Goal: Task Accomplishment & Management: Complete application form

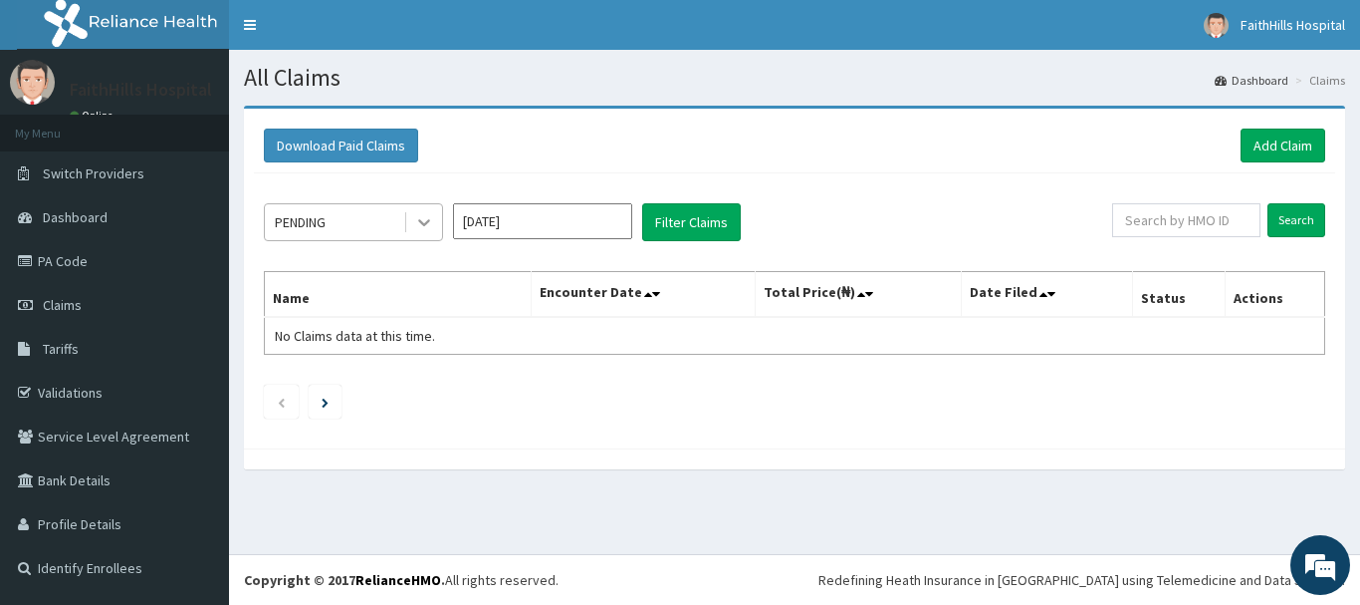
click at [421, 222] on icon at bounding box center [424, 223] width 12 height 7
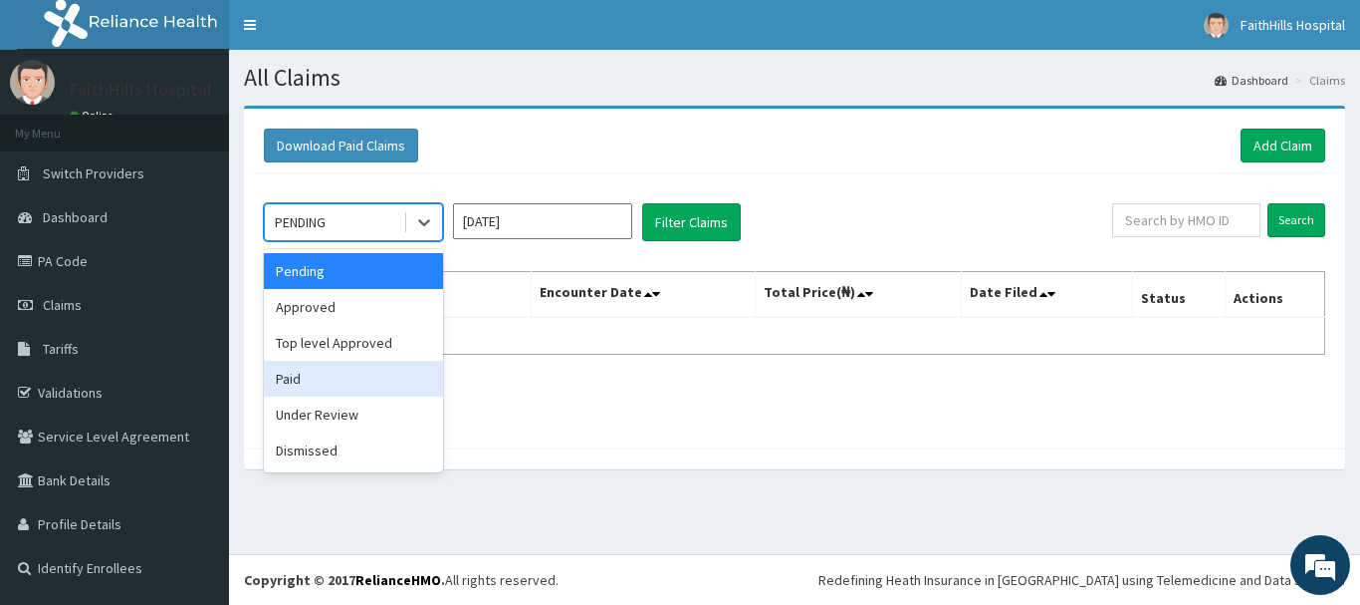
click at [347, 377] on div "Paid" at bounding box center [353, 379] width 179 height 36
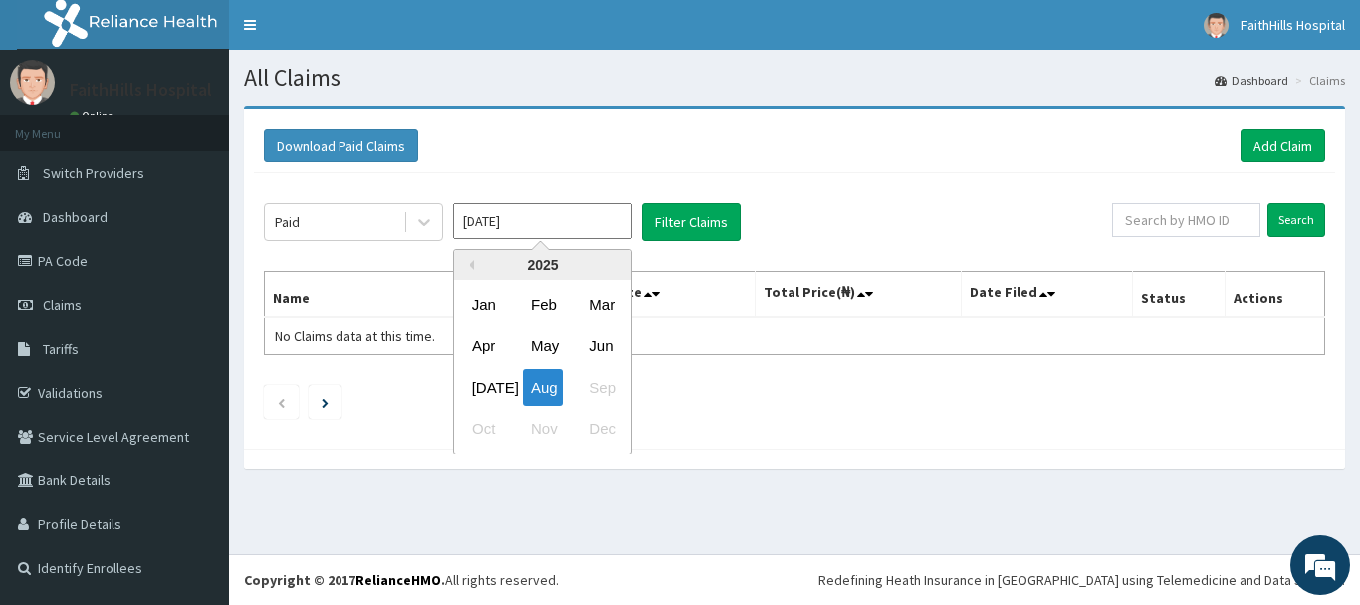
click at [558, 224] on input "Aug 2025" at bounding box center [542, 221] width 179 height 36
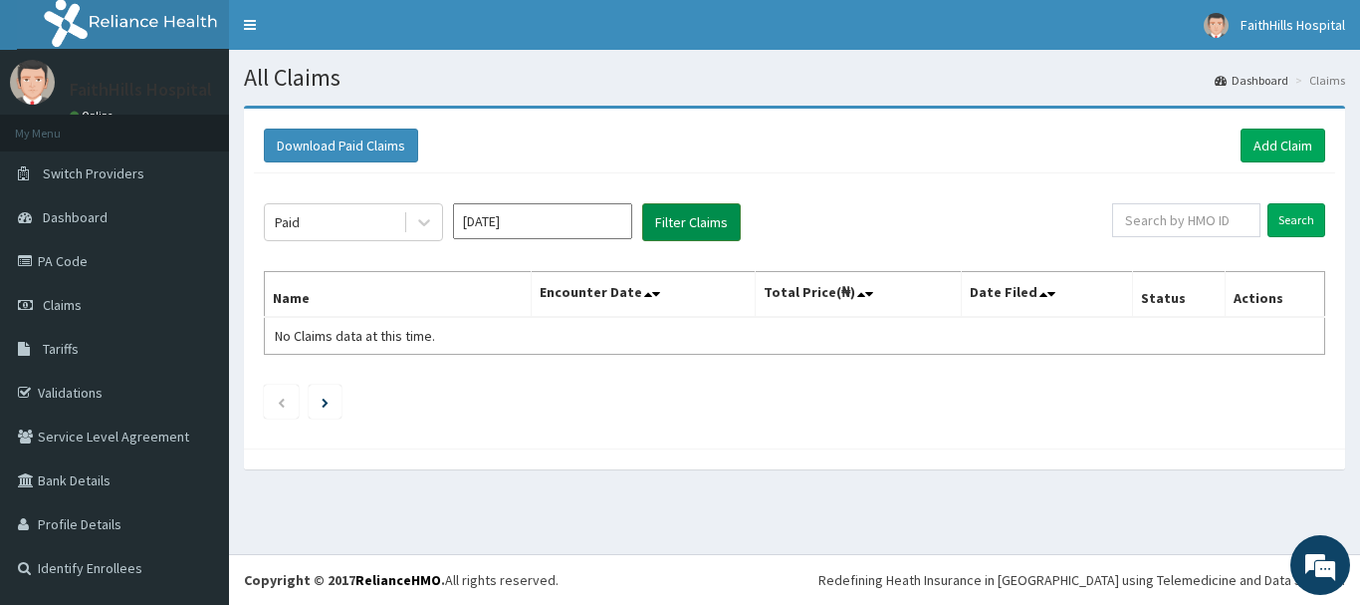
click at [709, 220] on button "Filter Claims" at bounding box center [691, 222] width 99 height 38
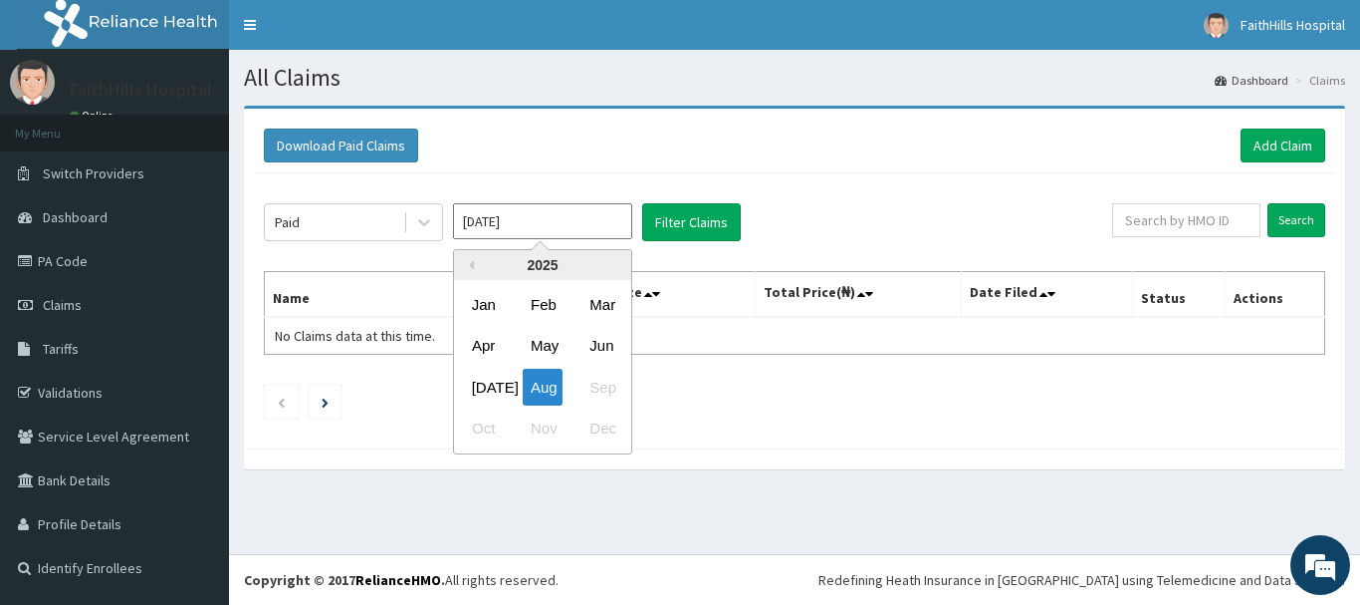
click at [583, 210] on input "Aug 2025" at bounding box center [542, 221] width 179 height 36
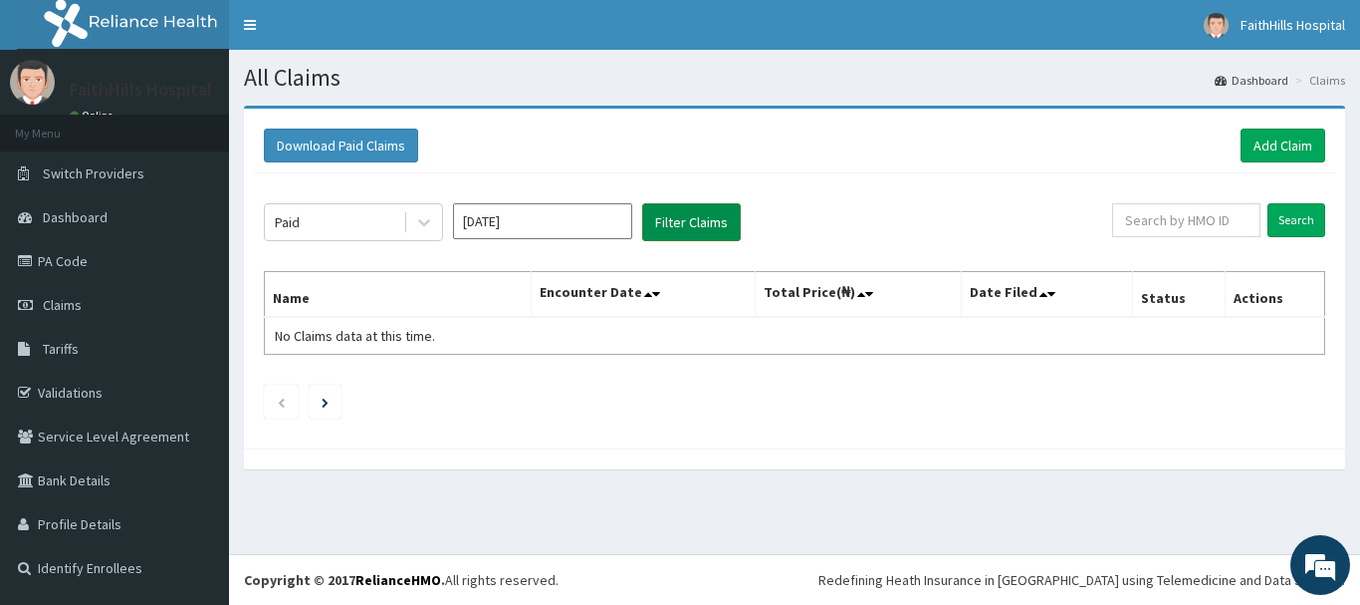
click at [695, 212] on button "Filter Claims" at bounding box center [691, 222] width 99 height 38
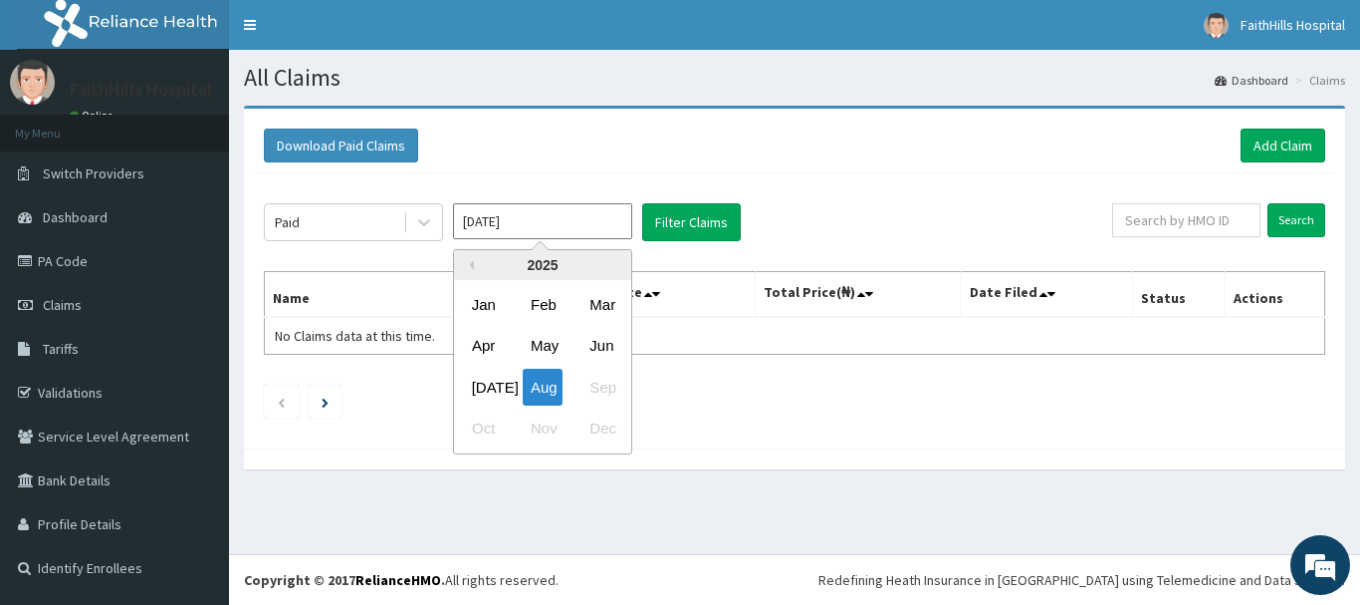
click at [595, 207] on input "Aug 2025" at bounding box center [542, 221] width 179 height 36
click at [465, 370] on div "Jul" at bounding box center [484, 387] width 40 height 37
type input "Jul 2025"
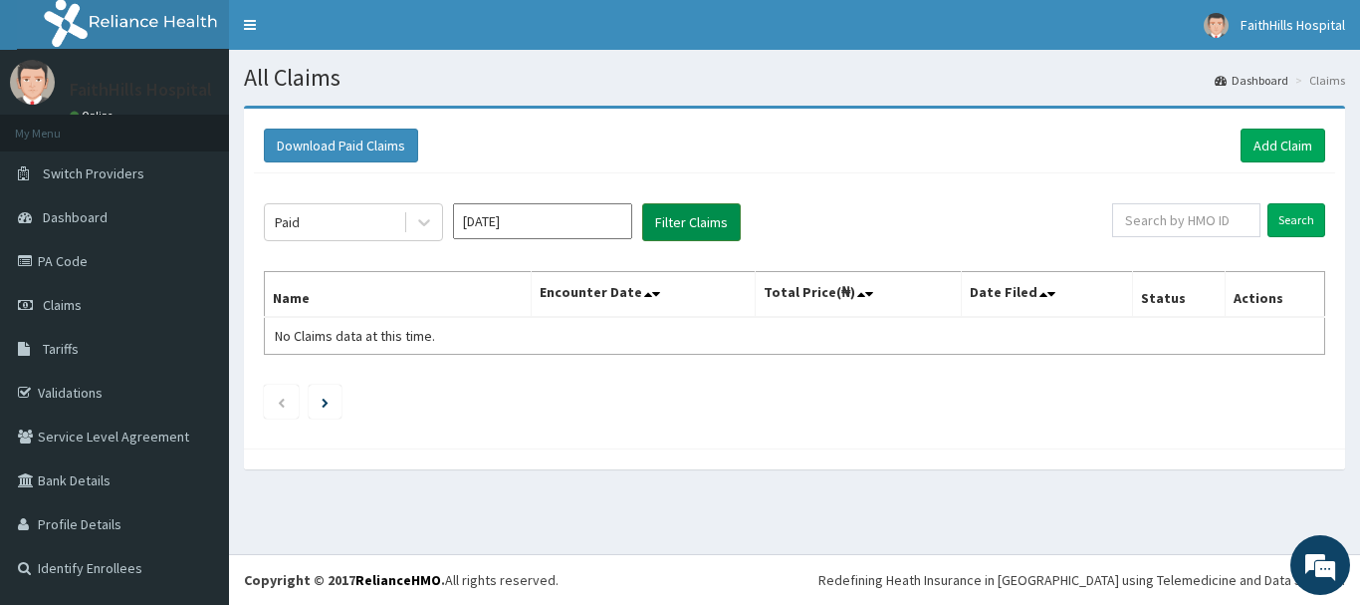
click at [694, 218] on button "Filter Claims" at bounding box center [691, 222] width 99 height 38
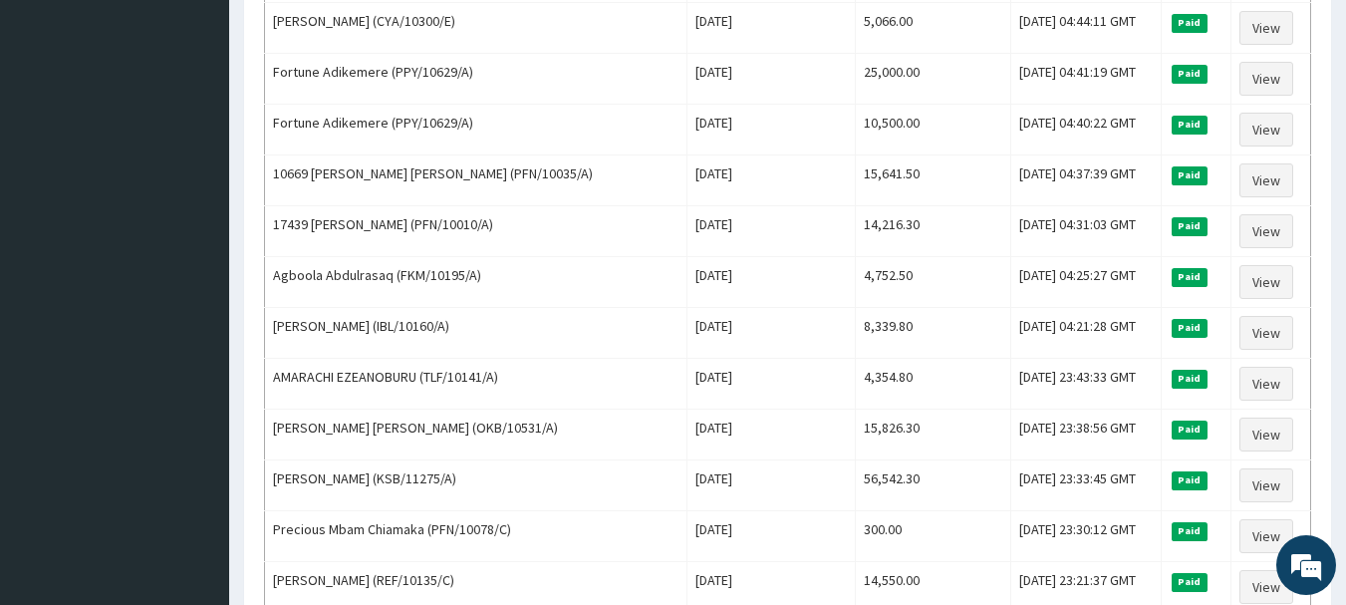
scroll to position [2453, 0]
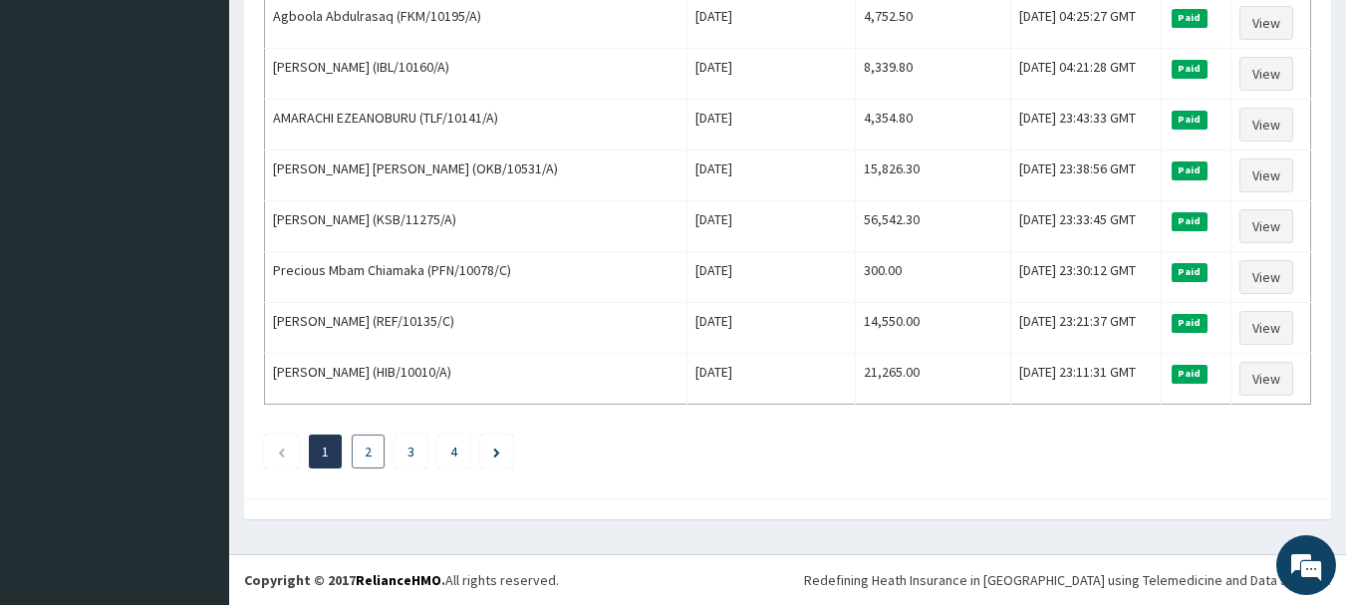
click at [365, 450] on link "2" at bounding box center [368, 451] width 7 height 18
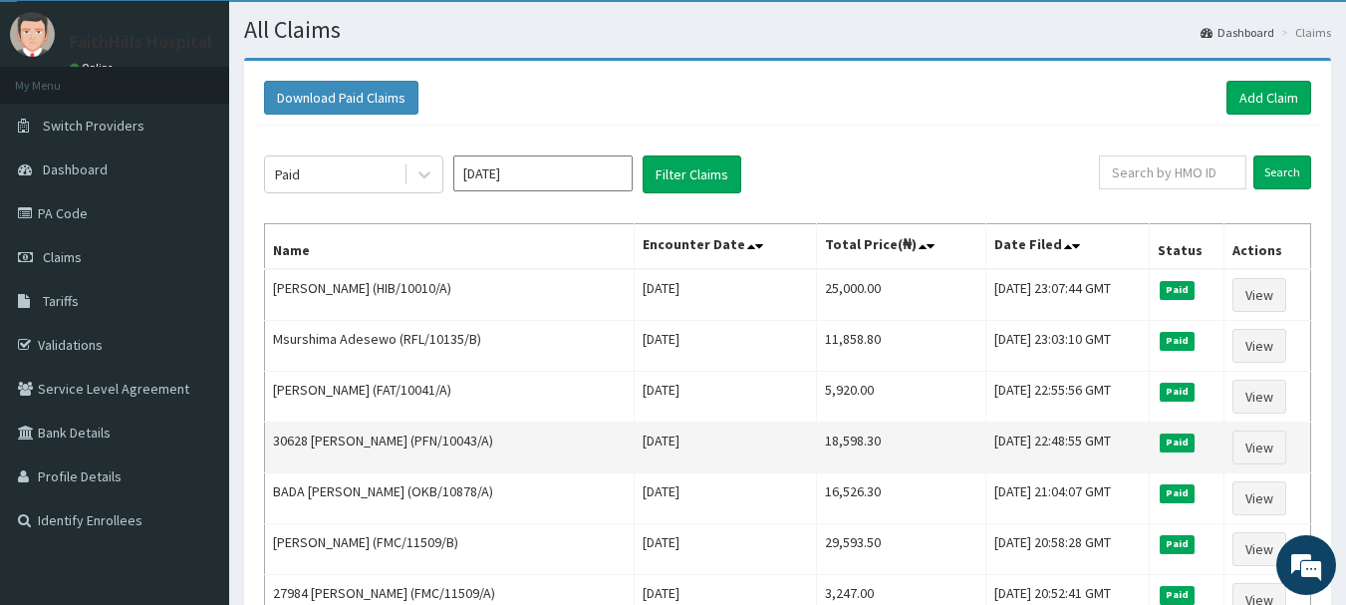
scroll to position [0, 0]
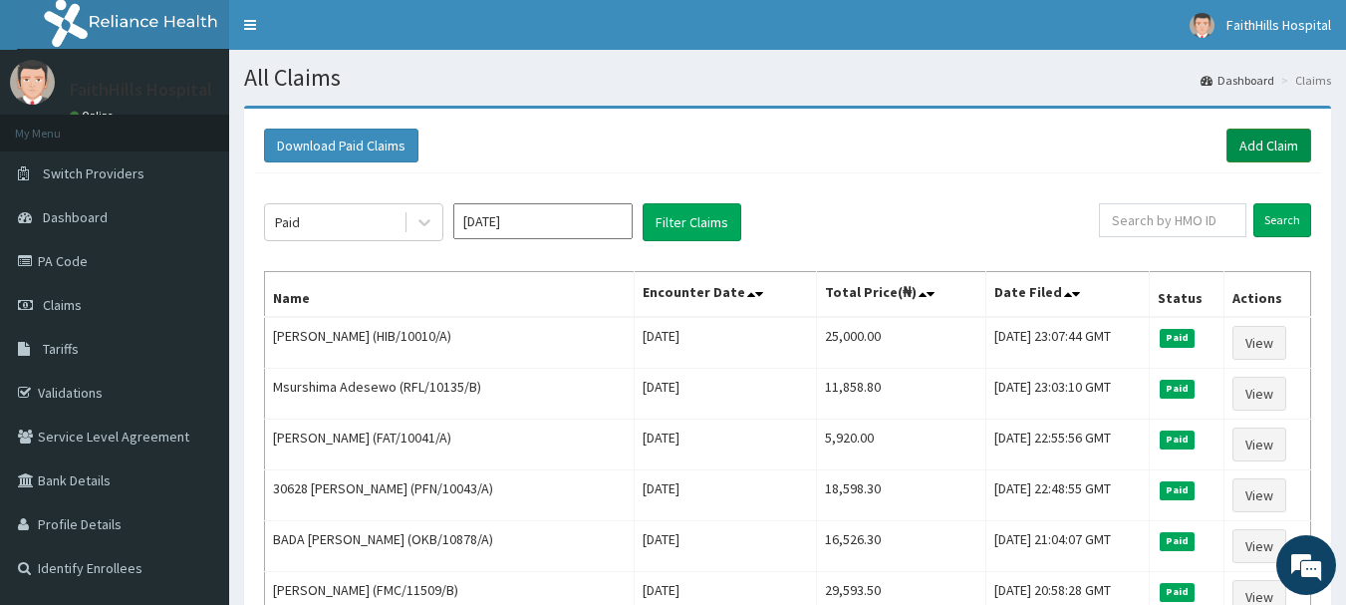
click at [1267, 141] on link "Add Claim" at bounding box center [1268, 145] width 85 height 34
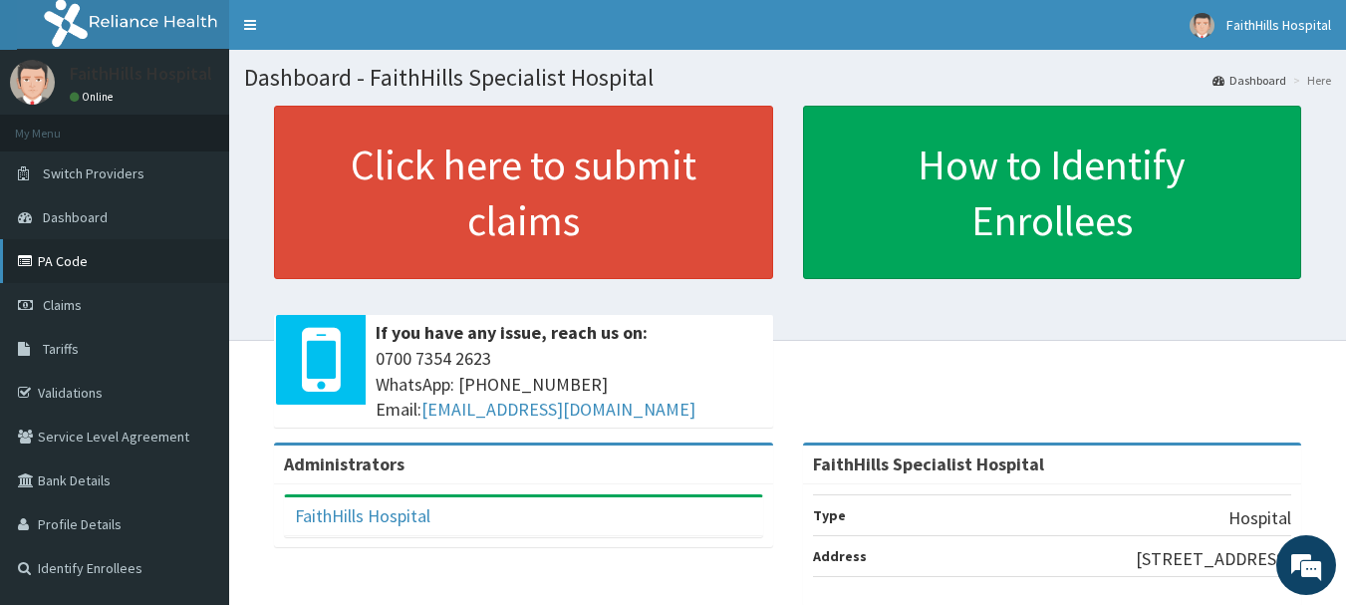
click at [70, 258] on link "PA Code" at bounding box center [114, 261] width 229 height 44
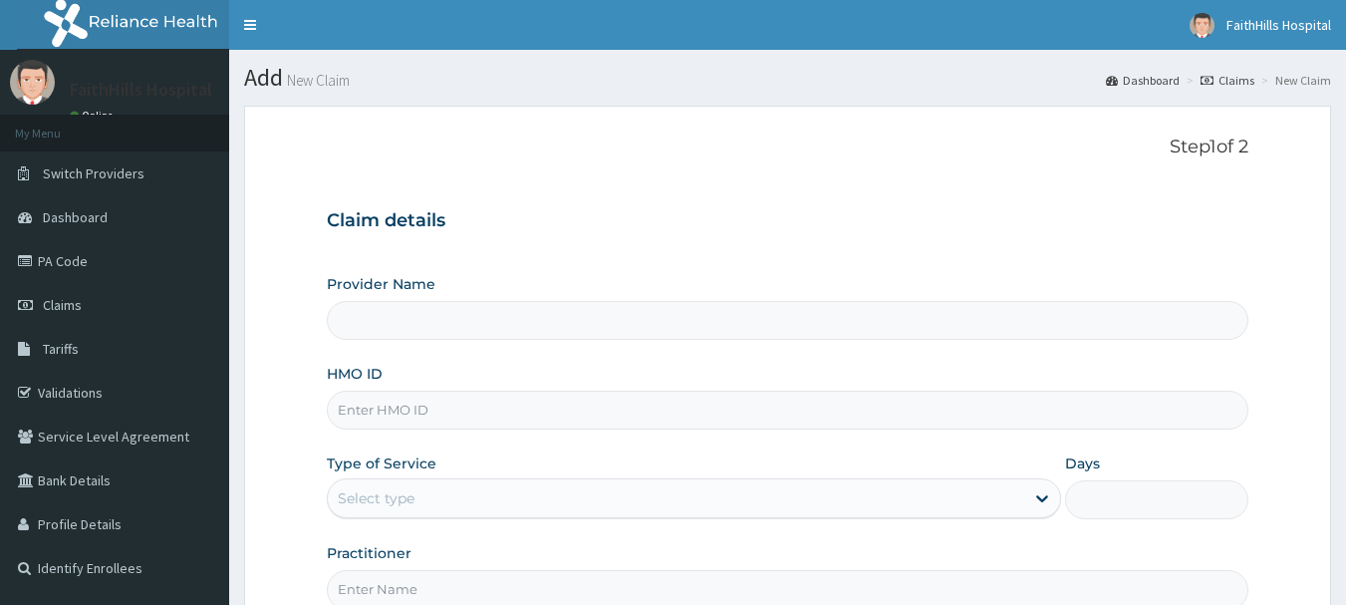
type input "FaithHills Specialist Hospital"
click at [561, 398] on input "HMO ID" at bounding box center [788, 409] width 922 height 39
type input "CYA/10476/C"
click at [553, 501] on div "Select type" at bounding box center [676, 498] width 696 height 32
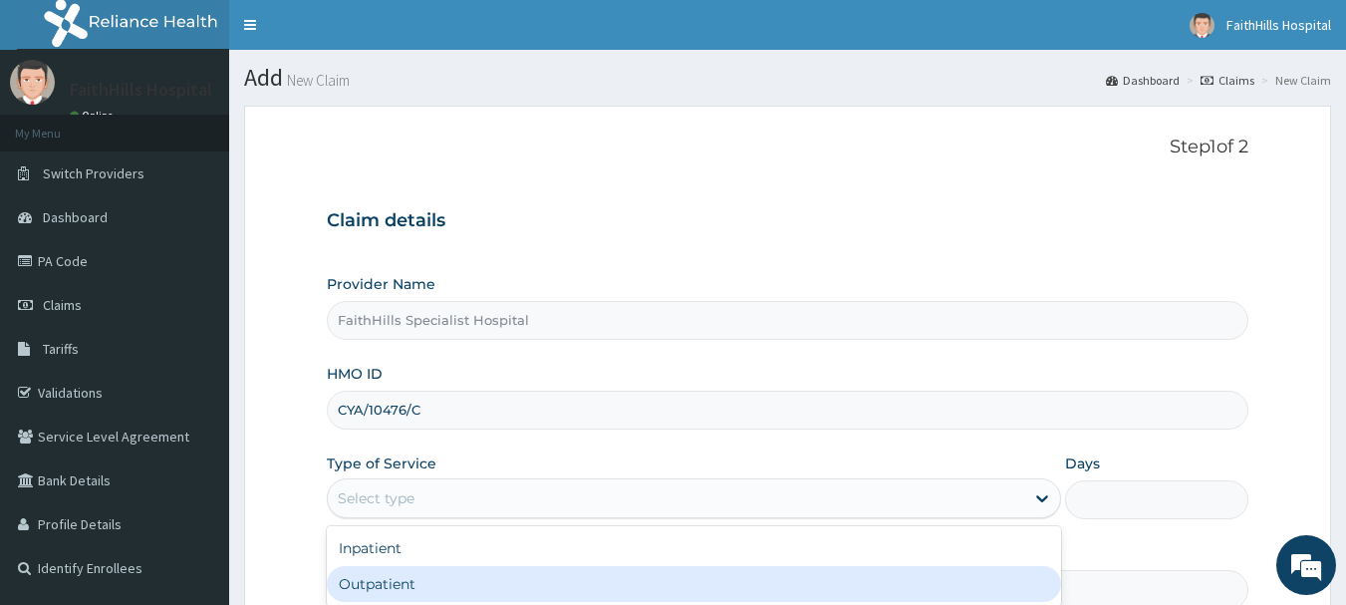
click at [492, 571] on div "Outpatient" at bounding box center [694, 584] width 734 height 36
type input "1"
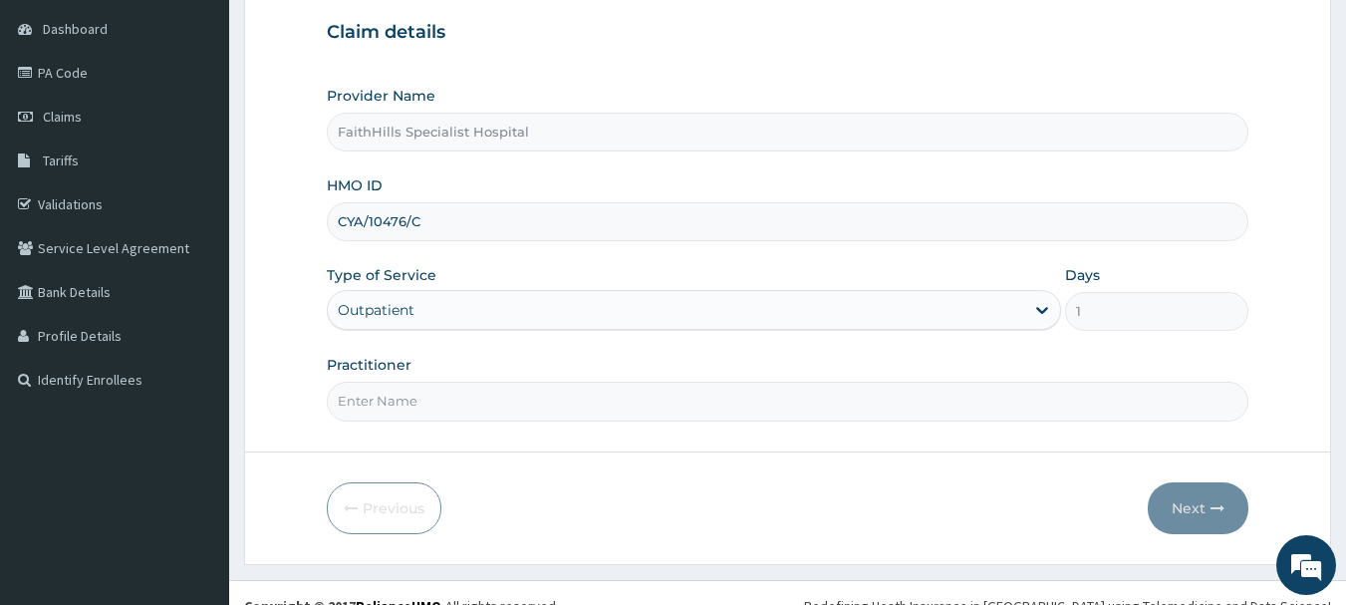
scroll to position [199, 0]
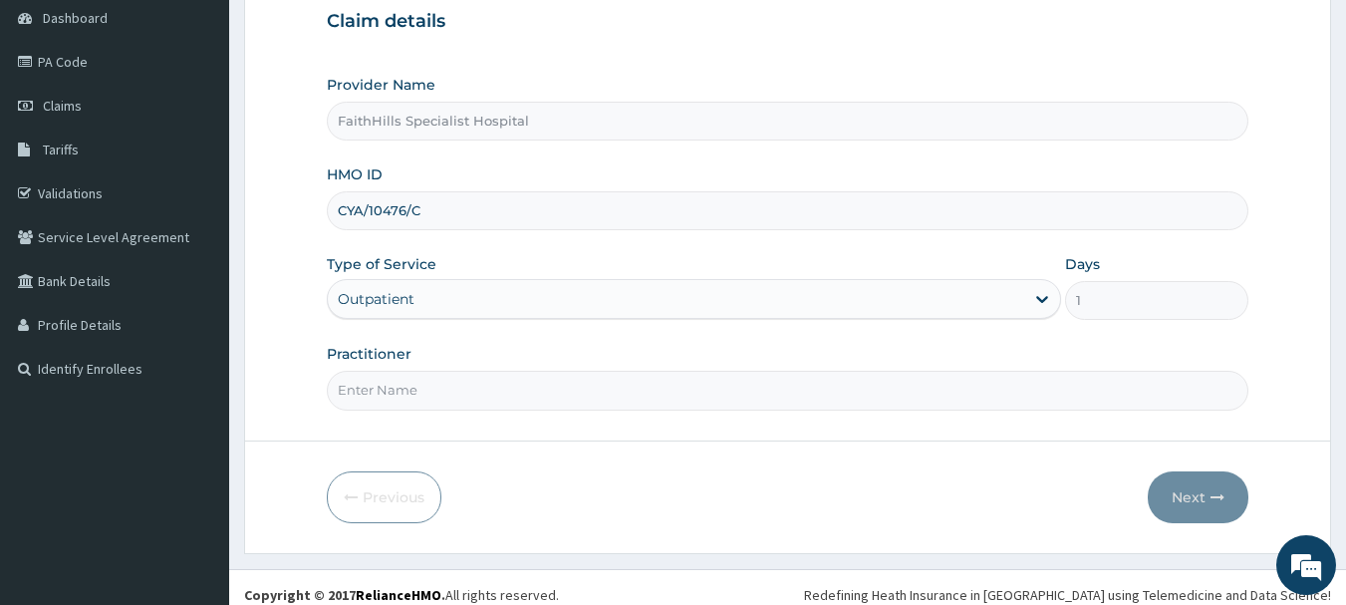
click at [490, 393] on input "Practitioner" at bounding box center [788, 389] width 922 height 39
type input "DR. JOSHUA"
click at [1206, 494] on button "Next" at bounding box center [1197, 497] width 101 height 52
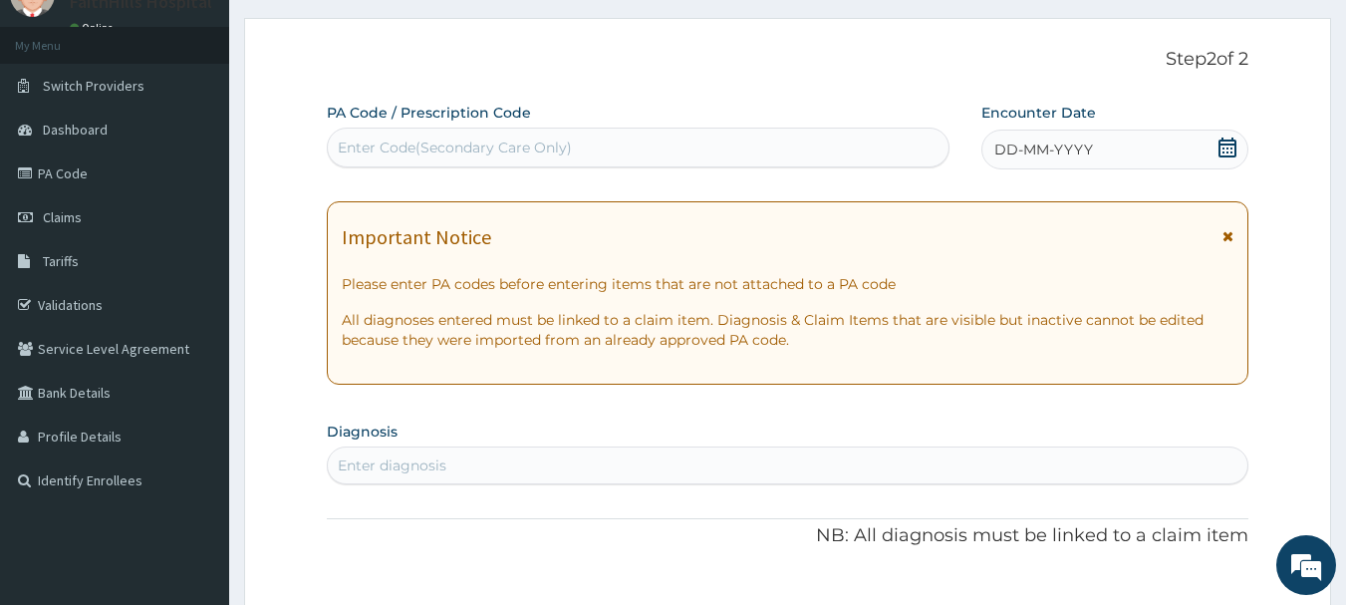
scroll to position [0, 0]
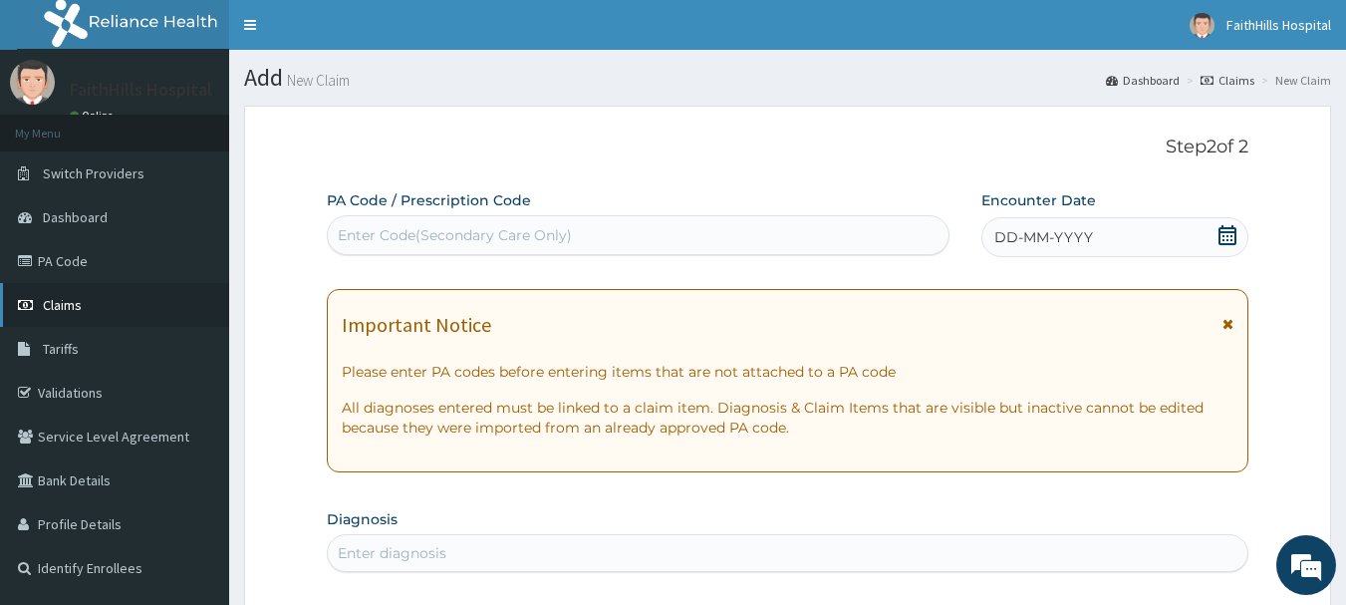
click at [71, 306] on span "Claims" at bounding box center [62, 305] width 39 height 18
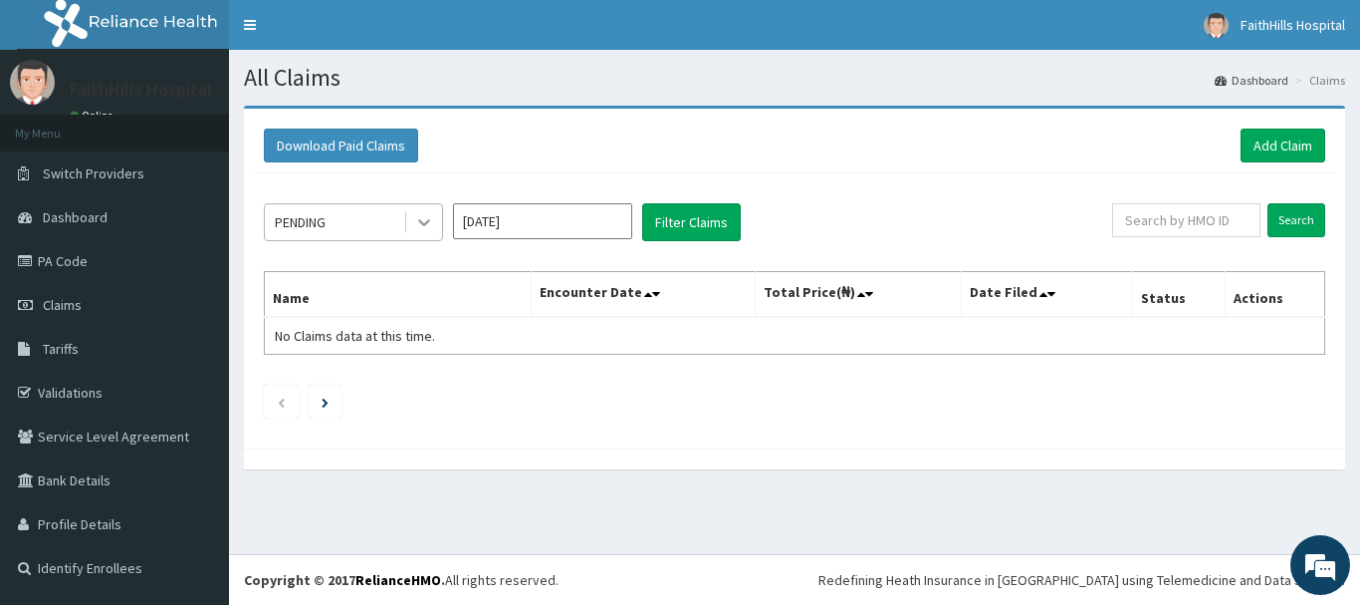
click at [413, 221] on div at bounding box center [424, 222] width 36 height 36
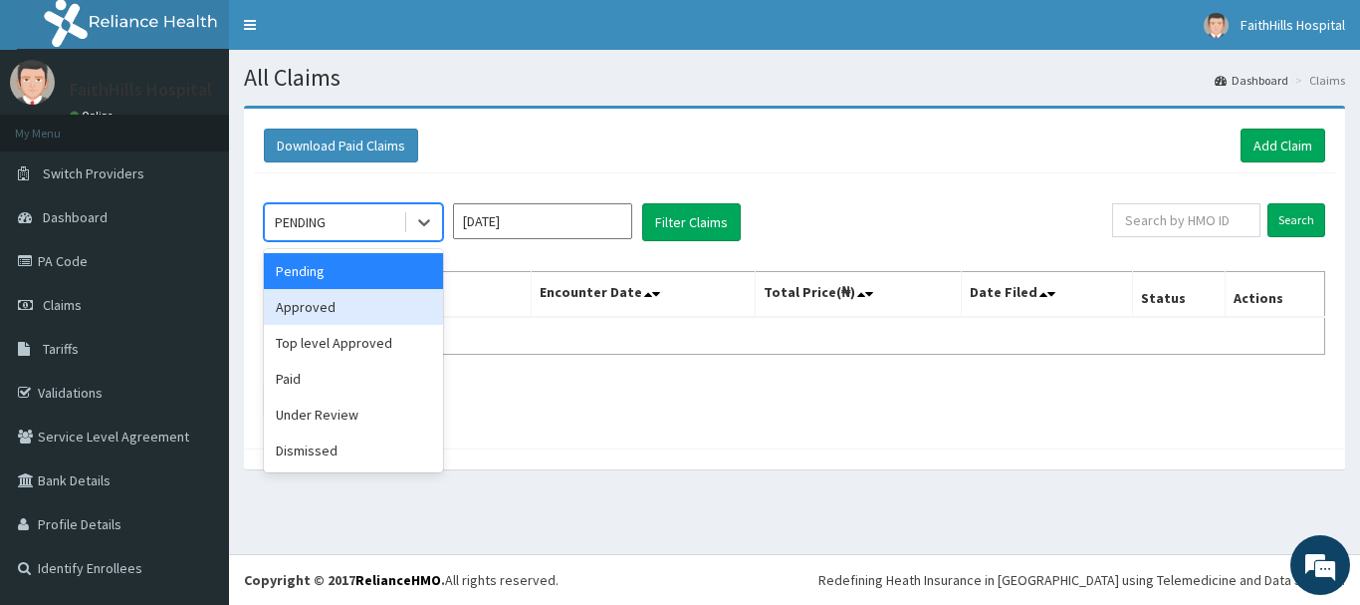
click at [353, 310] on div "Approved" at bounding box center [353, 307] width 179 height 36
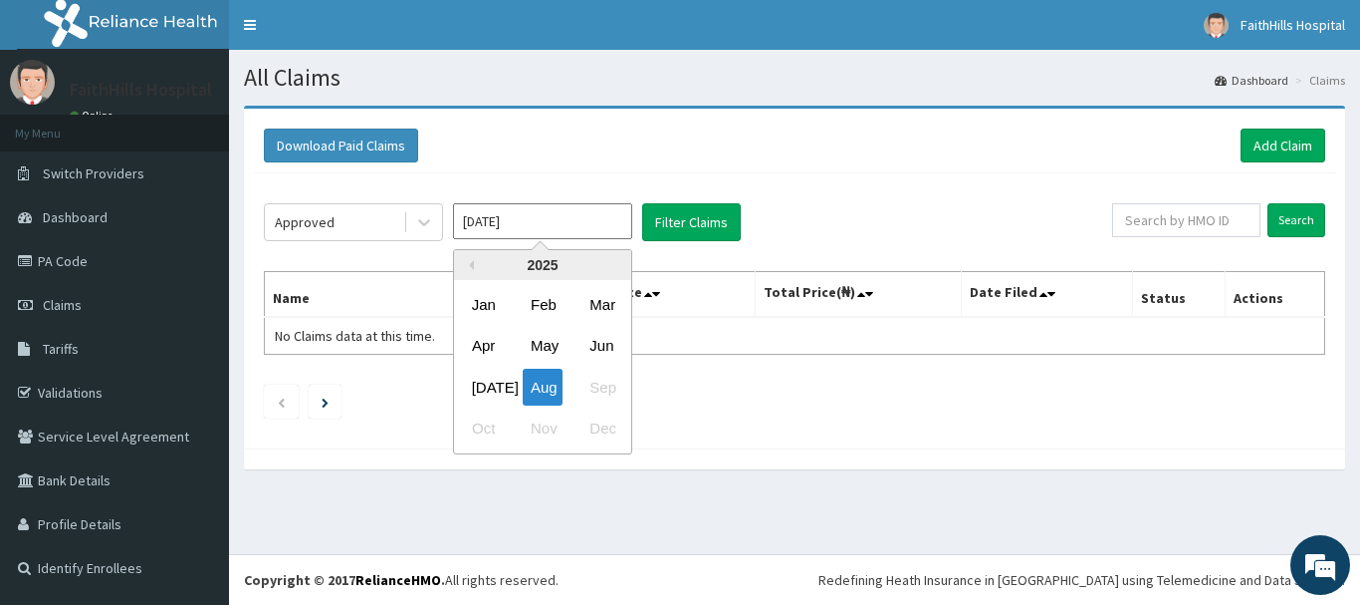
click at [606, 231] on input "Aug 2025" at bounding box center [542, 221] width 179 height 36
drag, startPoint x: 478, startPoint y: 388, endPoint x: 590, endPoint y: 315, distance: 133.7
click at [488, 384] on div "Jul" at bounding box center [484, 387] width 40 height 37
type input "Jul 2025"
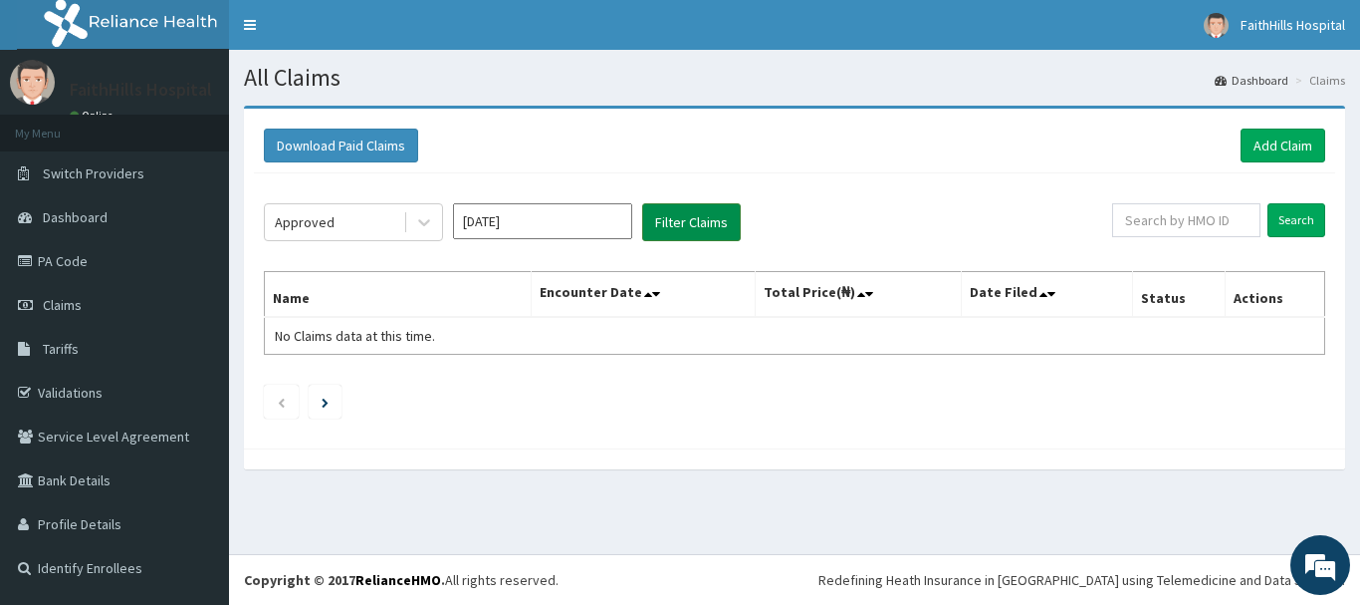
click at [686, 212] on button "Filter Claims" at bounding box center [691, 222] width 99 height 38
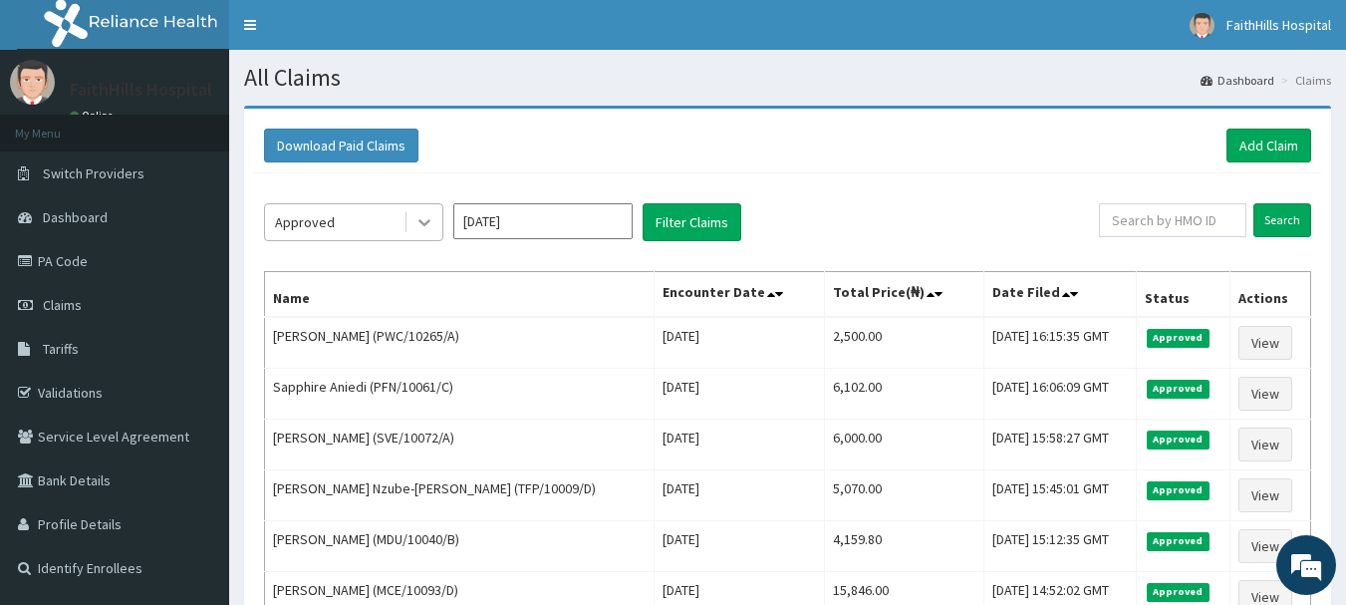
click at [416, 220] on icon at bounding box center [424, 222] width 20 height 20
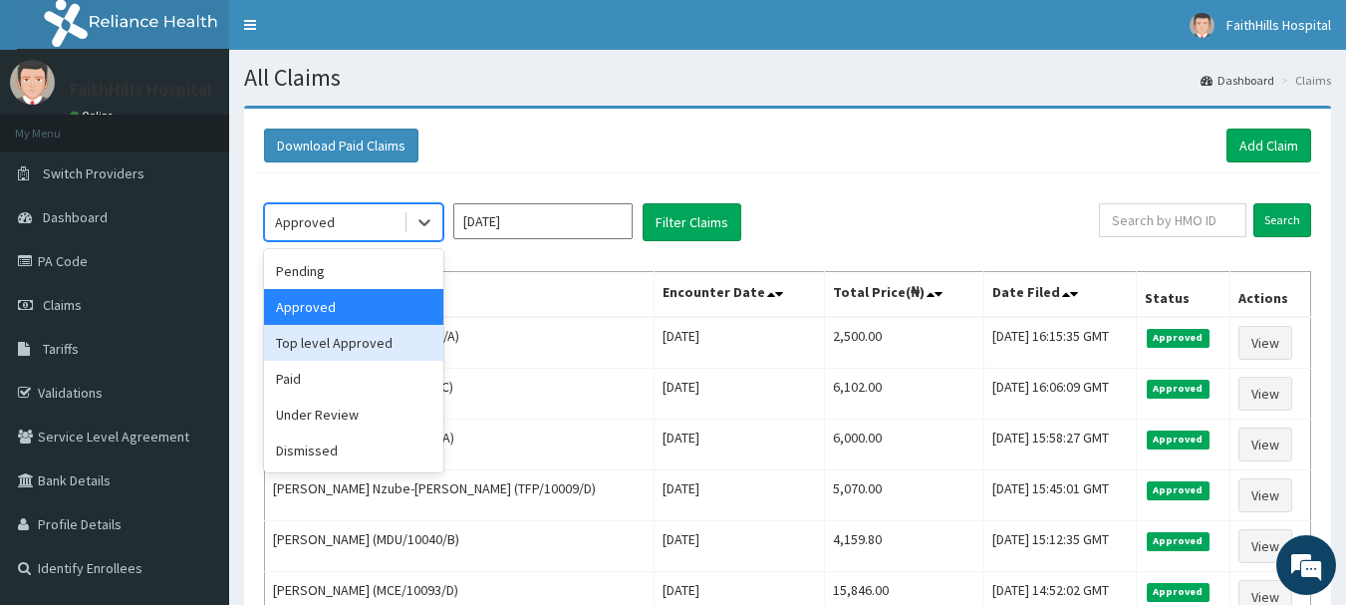
click at [355, 347] on div "Top level Approved" at bounding box center [353, 343] width 179 height 36
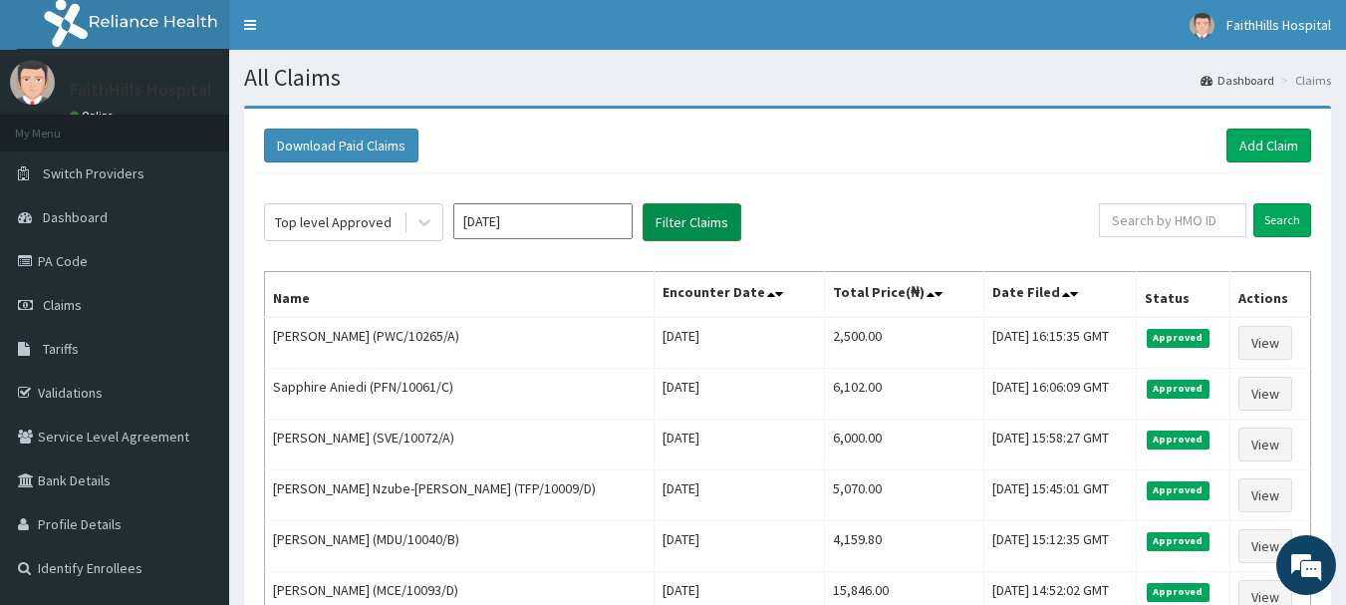
click at [682, 229] on button "Filter Claims" at bounding box center [691, 222] width 99 height 38
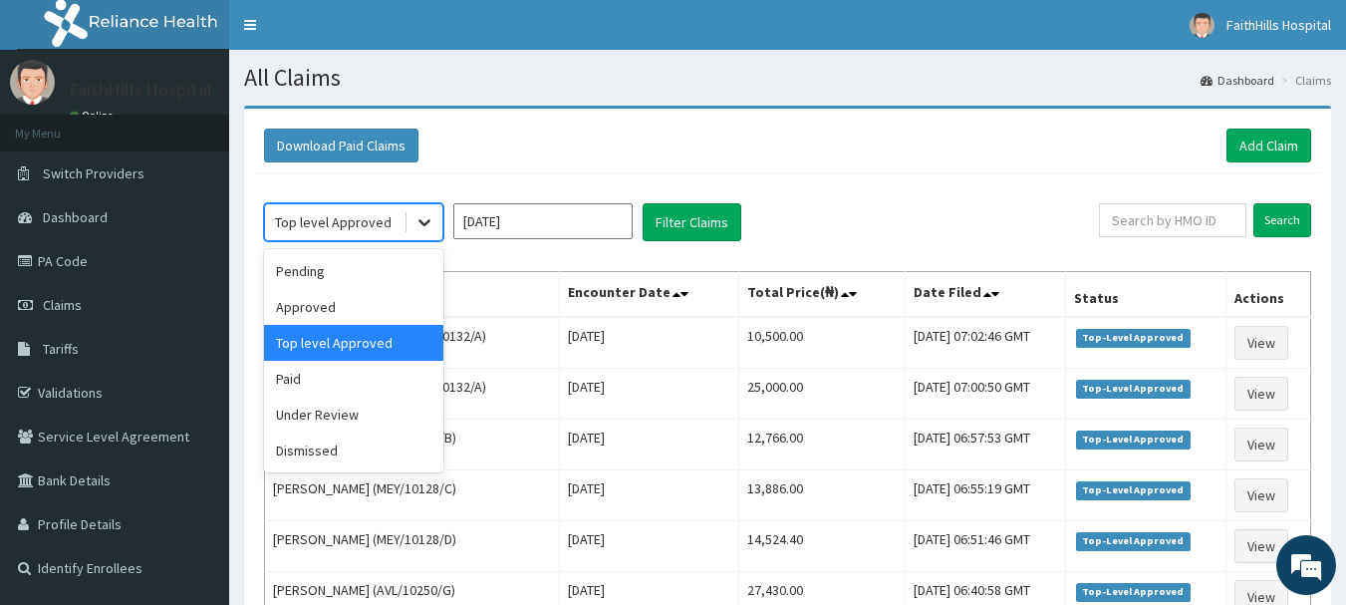
click at [418, 227] on icon at bounding box center [424, 222] width 20 height 20
click at [315, 277] on div "Pending" at bounding box center [353, 271] width 179 height 36
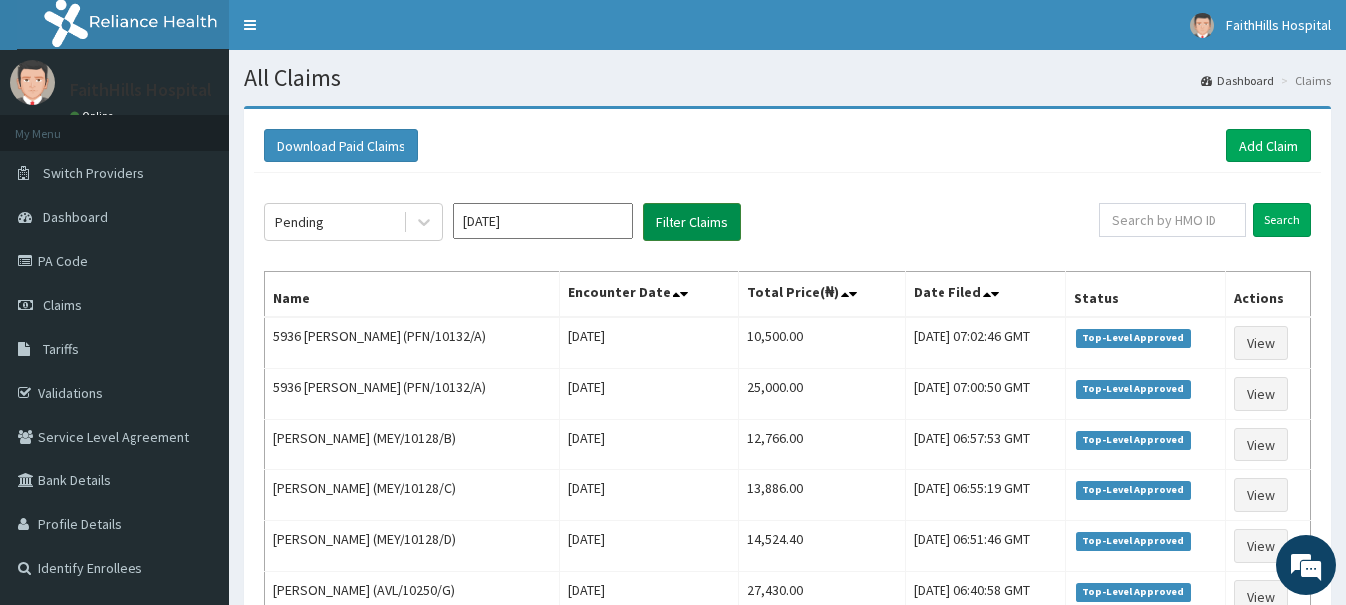
click at [700, 227] on button "Filter Claims" at bounding box center [691, 222] width 99 height 38
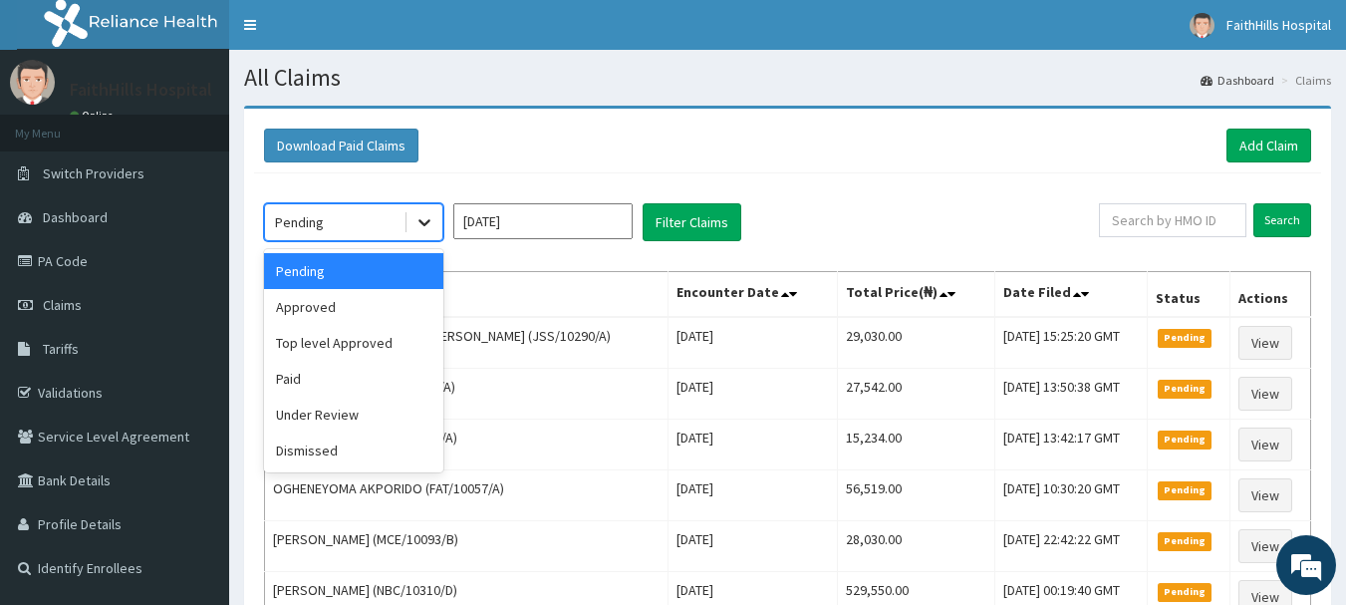
click at [417, 224] on icon at bounding box center [424, 222] width 20 height 20
click at [312, 418] on div "Under Review" at bounding box center [353, 414] width 179 height 36
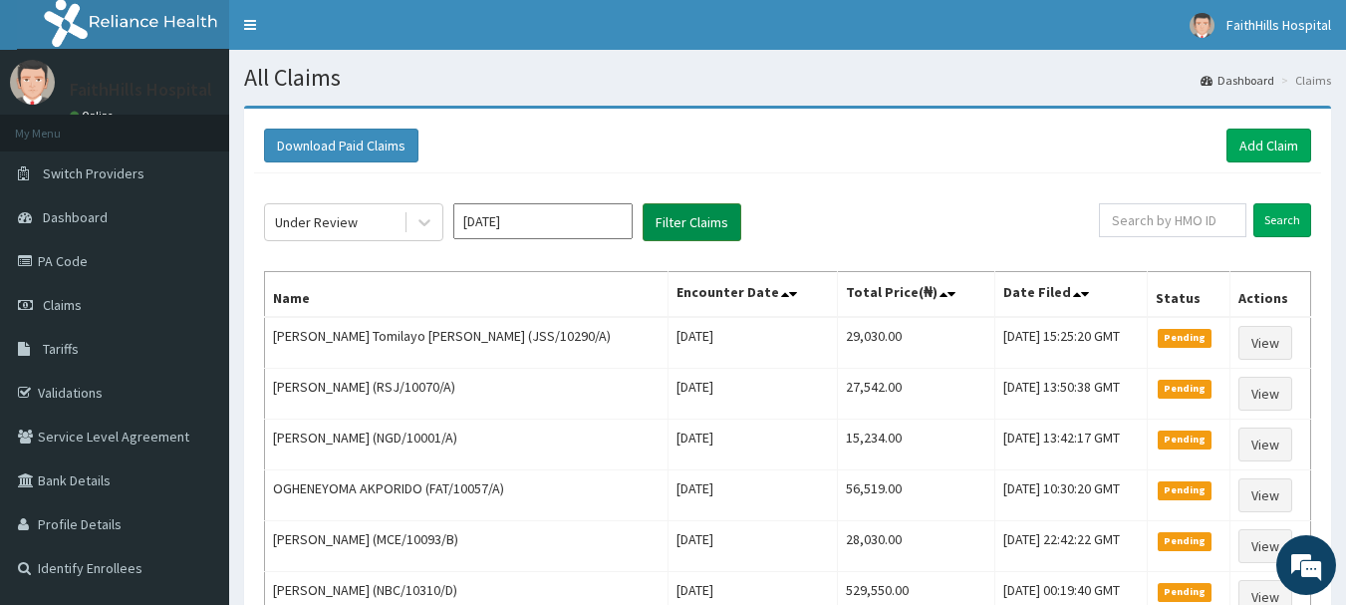
click at [674, 216] on button "Filter Claims" at bounding box center [691, 222] width 99 height 38
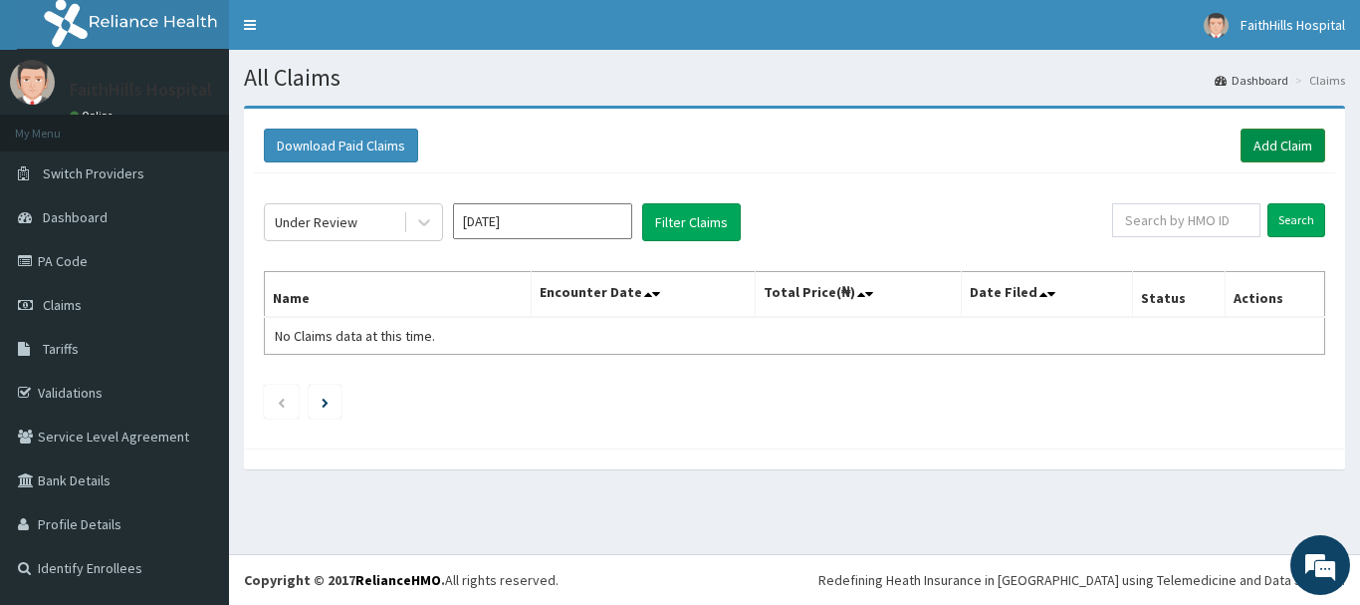
click at [1309, 145] on link "Add Claim" at bounding box center [1283, 145] width 85 height 34
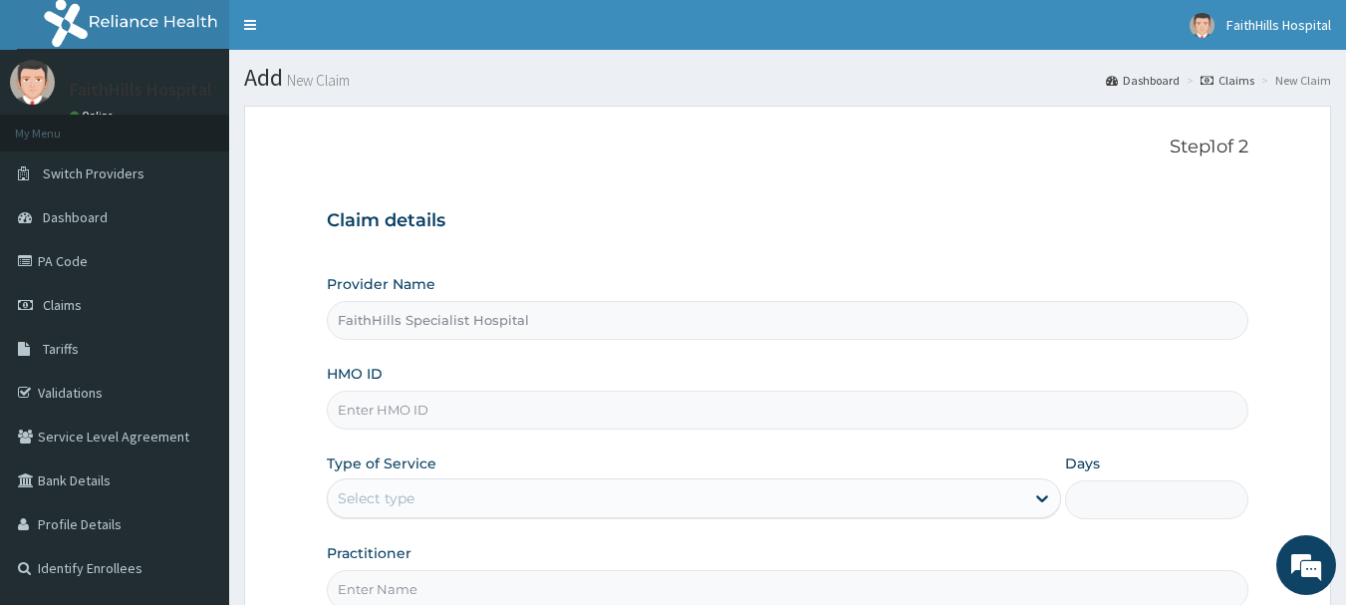
click at [504, 413] on input "HMO ID" at bounding box center [788, 409] width 922 height 39
type input "CYA/10476/C"
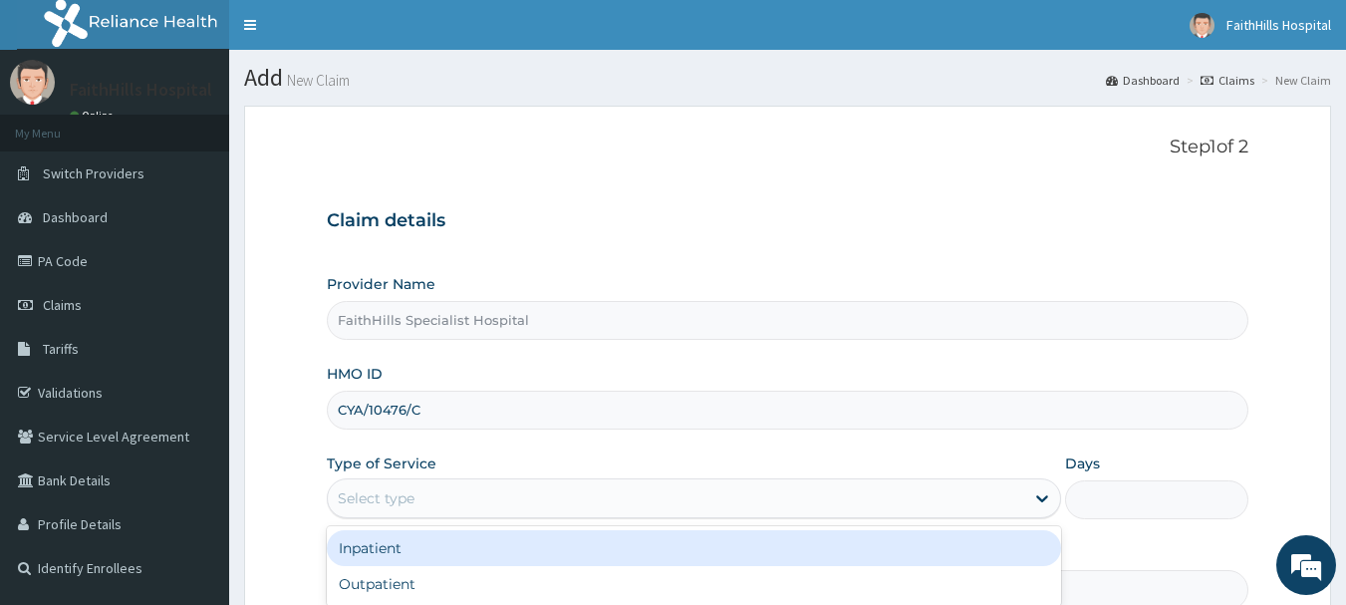
click at [470, 501] on div "Select type" at bounding box center [676, 498] width 696 height 32
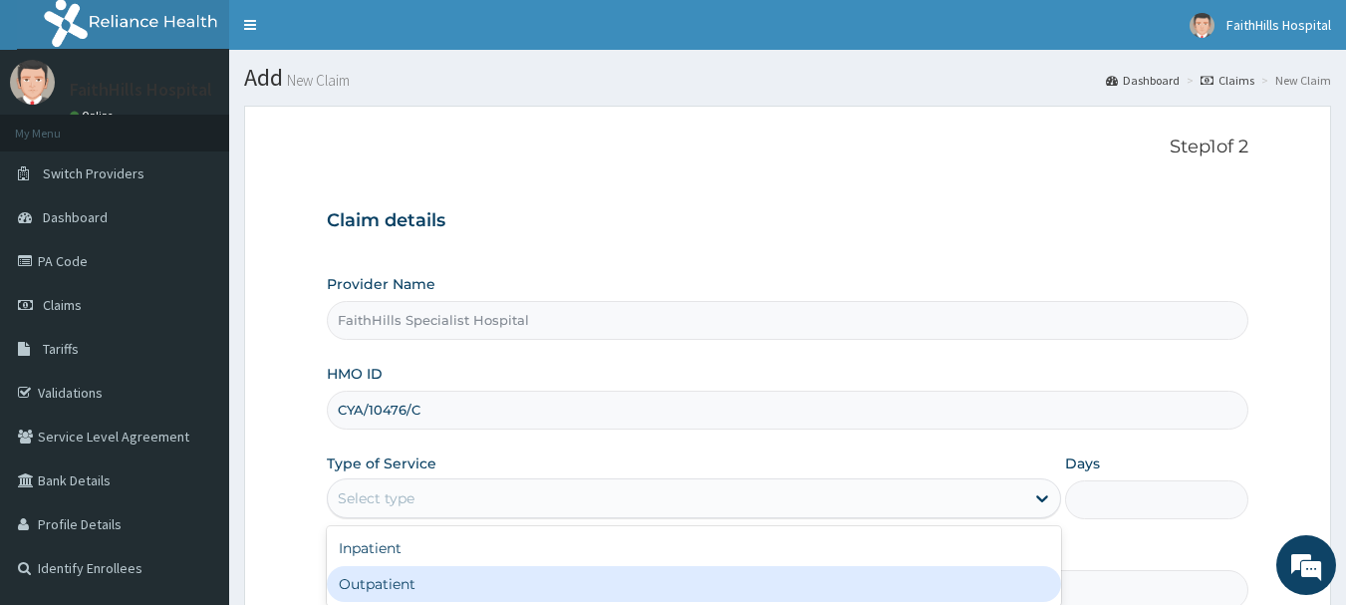
click at [393, 578] on div "Outpatient" at bounding box center [694, 584] width 734 height 36
type input "1"
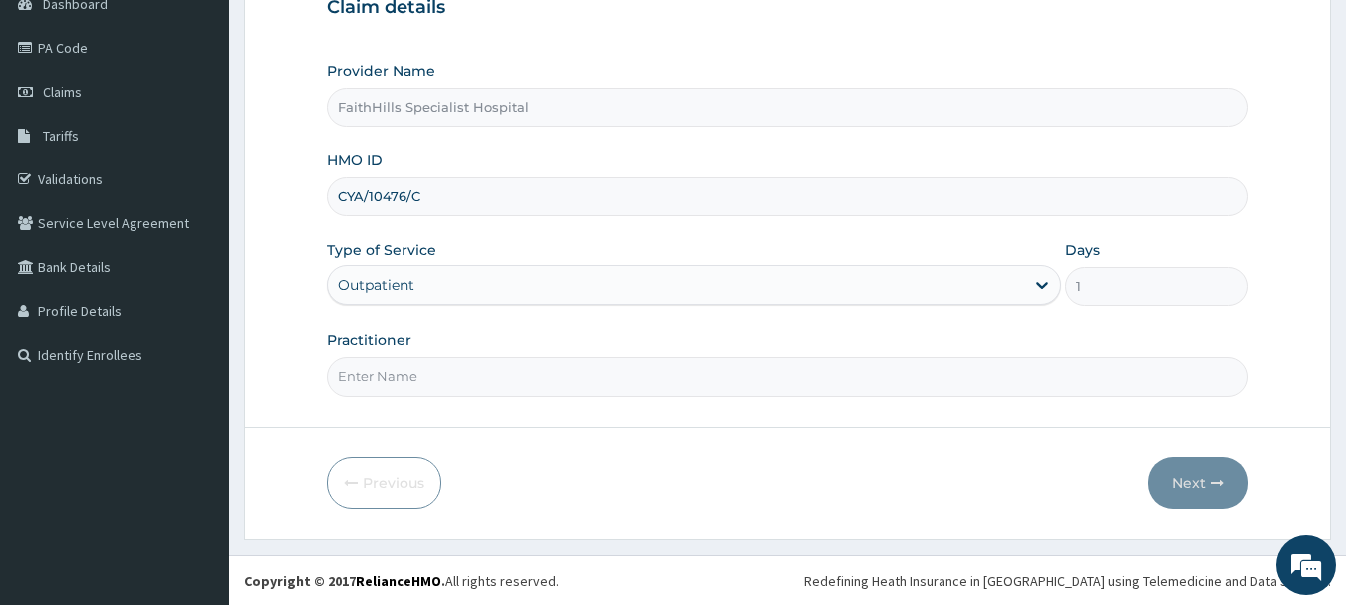
scroll to position [214, 0]
click at [392, 377] on input "Practitioner" at bounding box center [788, 375] width 922 height 39
type input "[PERSON_NAME]"
click at [1220, 480] on icon "button" at bounding box center [1217, 482] width 14 height 14
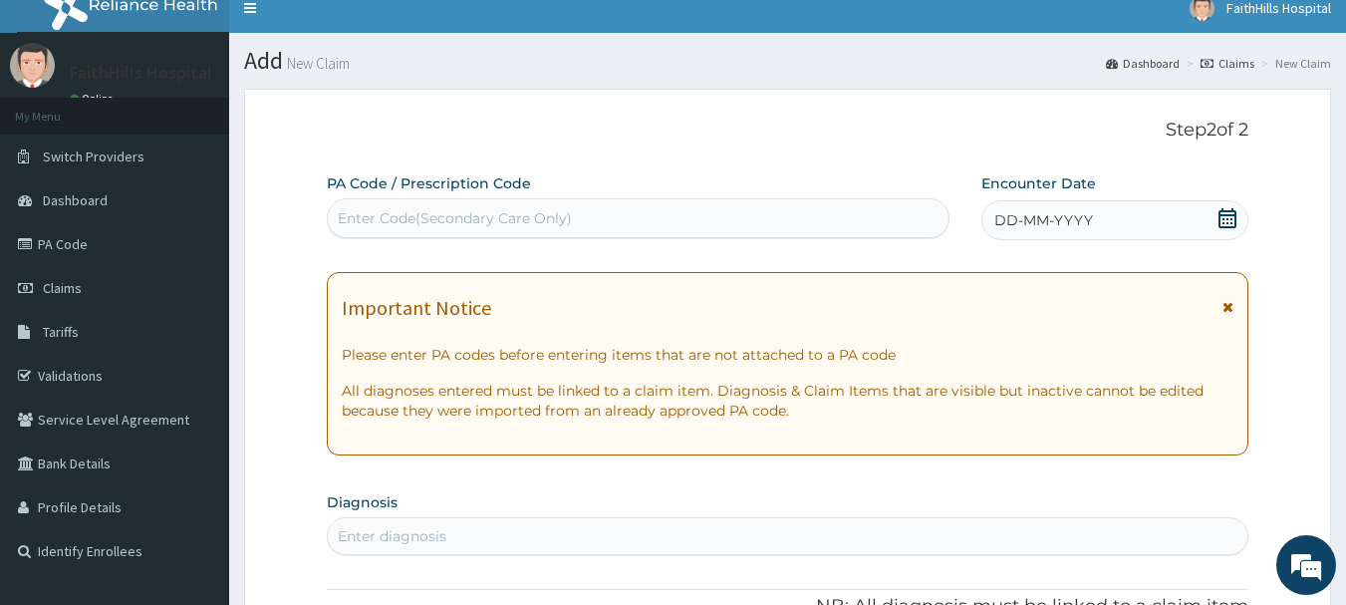
scroll to position [15, 0]
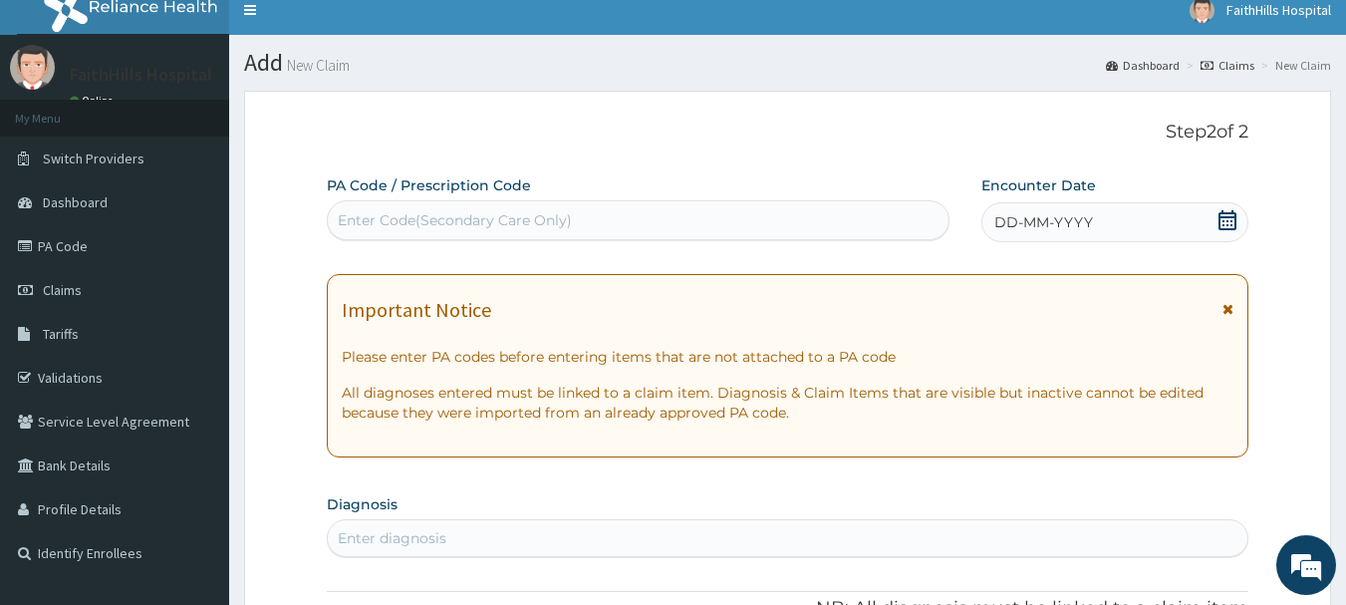
click at [1229, 219] on icon at bounding box center [1227, 220] width 20 height 20
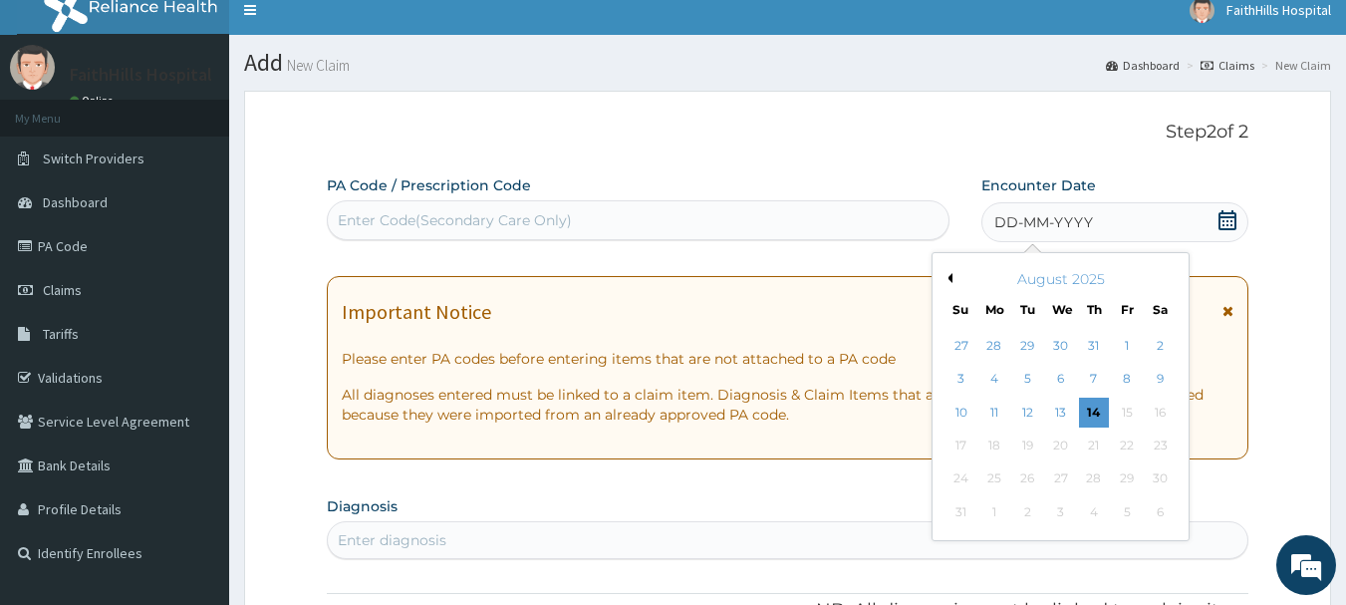
click at [952, 273] on div "August 2025" at bounding box center [1060, 279] width 240 height 20
click at [948, 277] on button "Previous Month" at bounding box center [947, 278] width 10 height 10
click at [1123, 445] on div "25" at bounding box center [1126, 445] width 30 height 30
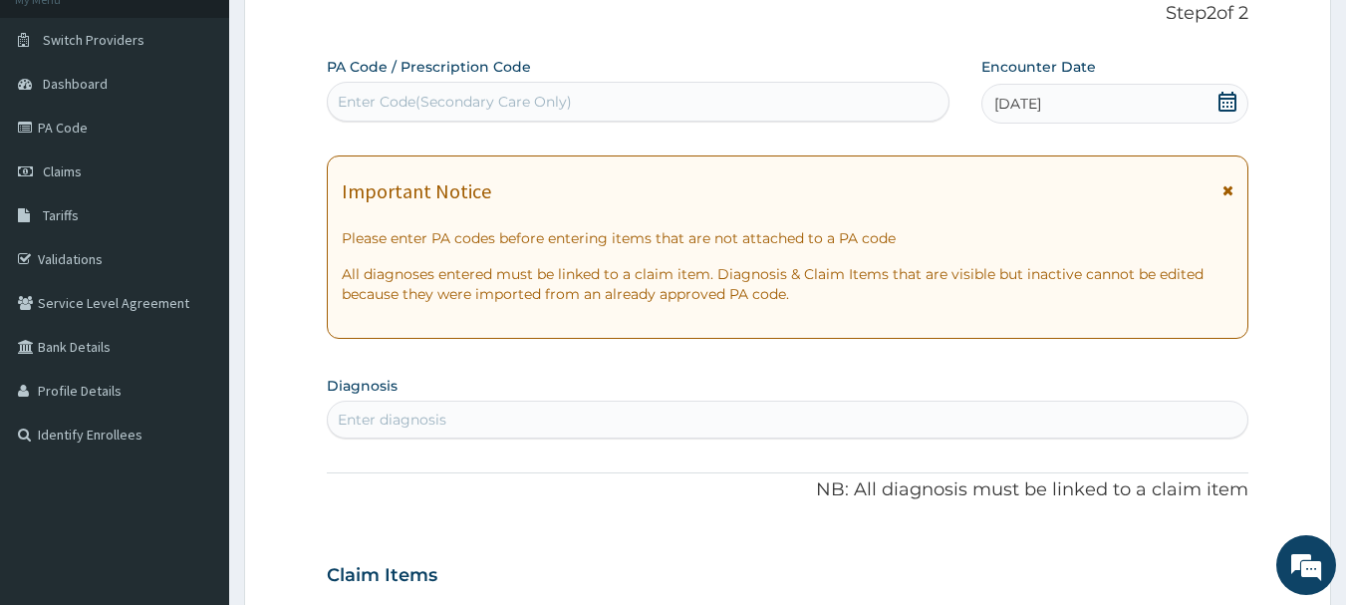
scroll to position [214, 0]
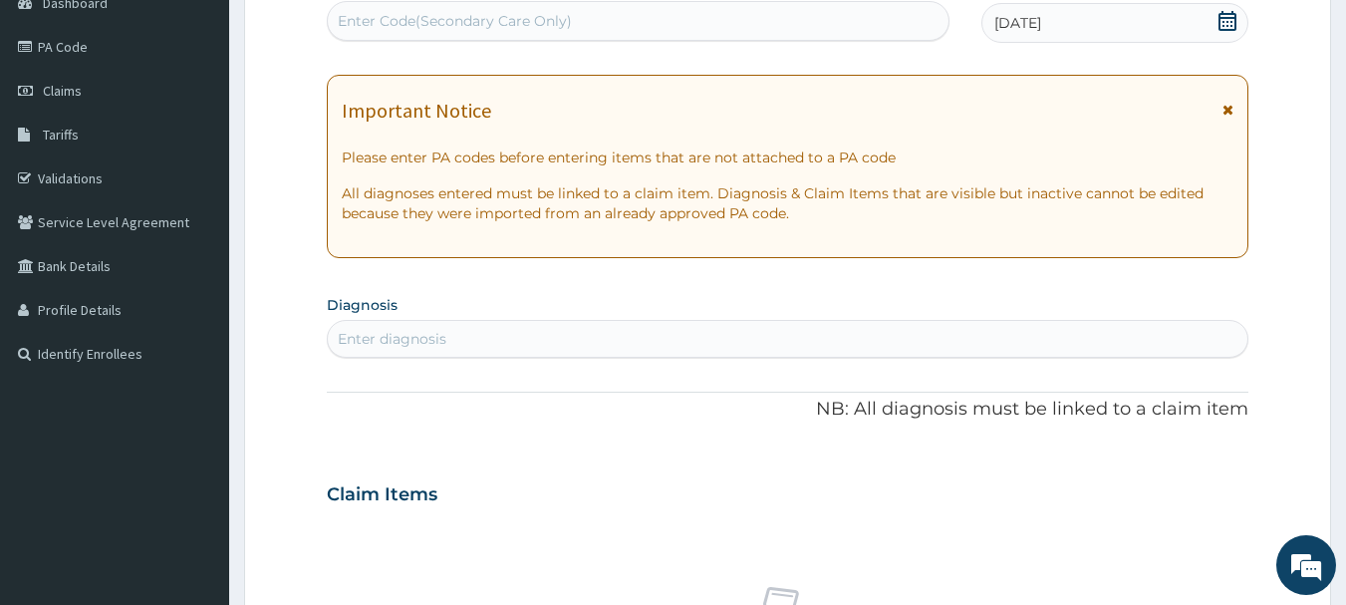
click at [415, 333] on div "Enter diagnosis" at bounding box center [392, 339] width 109 height 20
type input "PLASMODIUM"
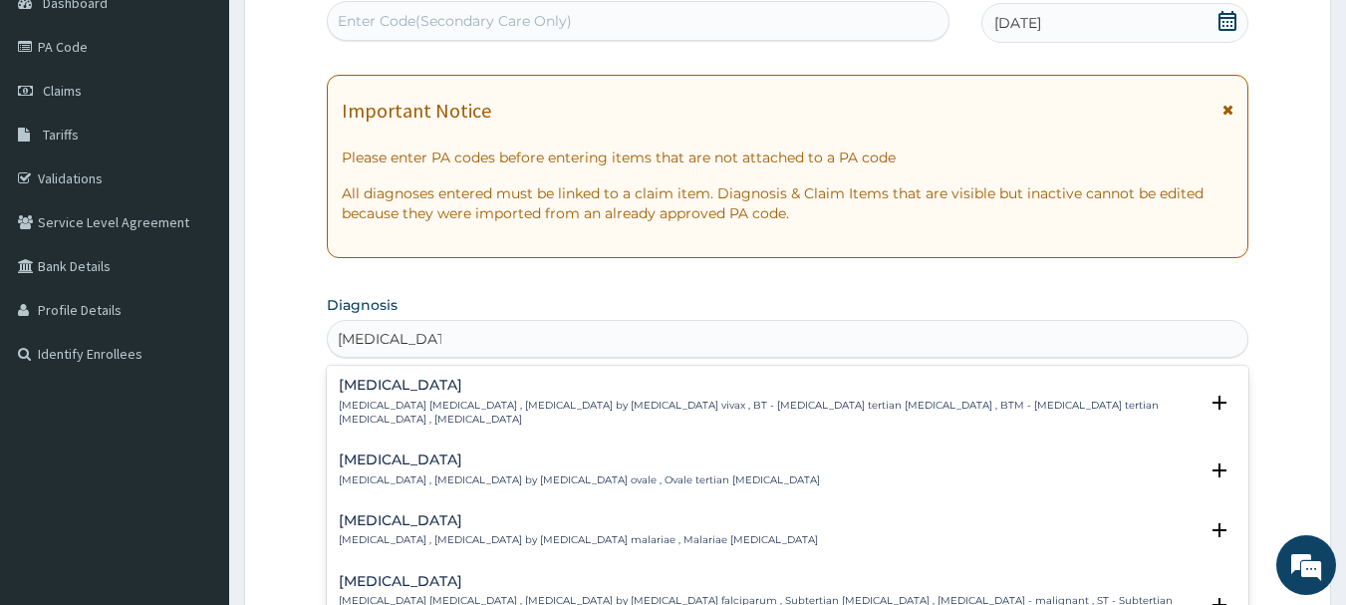
click at [420, 574] on h4 "[MEDICAL_DATA]" at bounding box center [769, 581] width 860 height 15
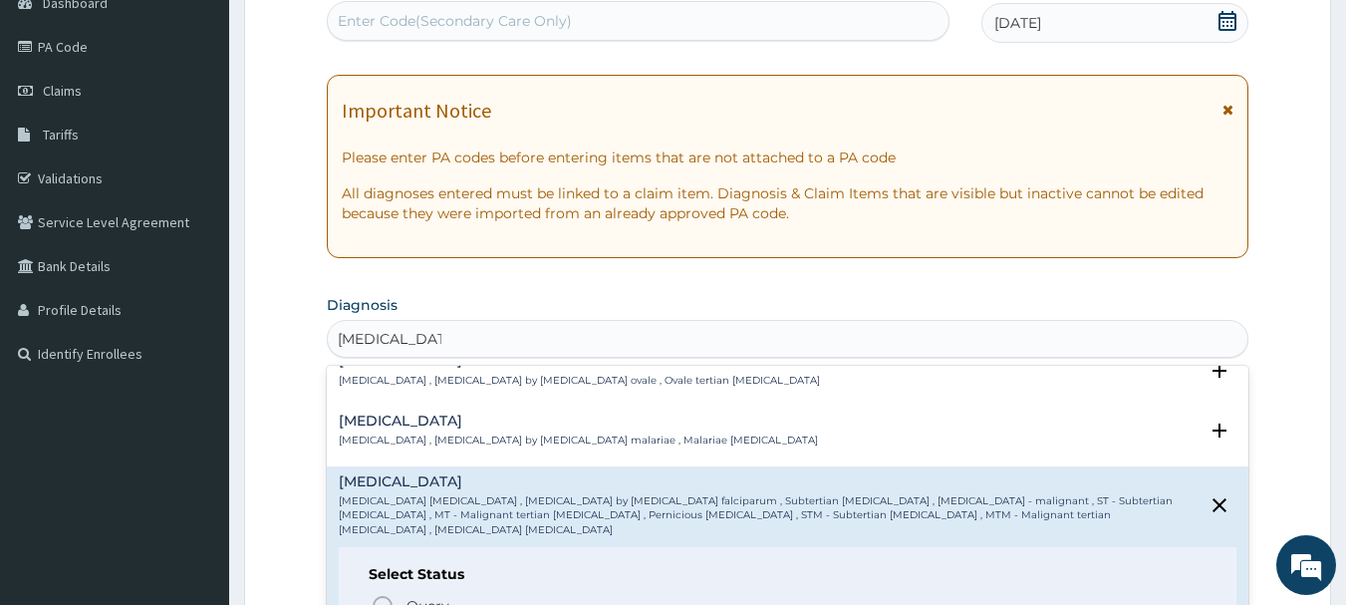
scroll to position [199, 0]
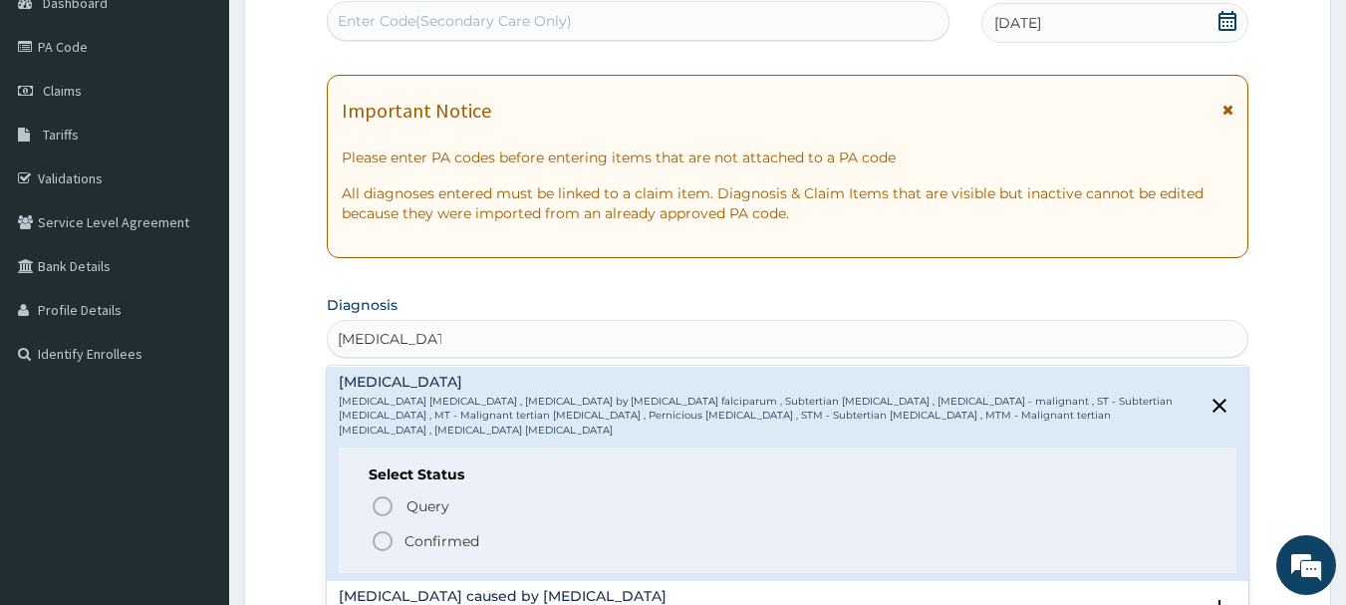
click at [433, 531] on p "Confirmed" at bounding box center [441, 541] width 75 height 20
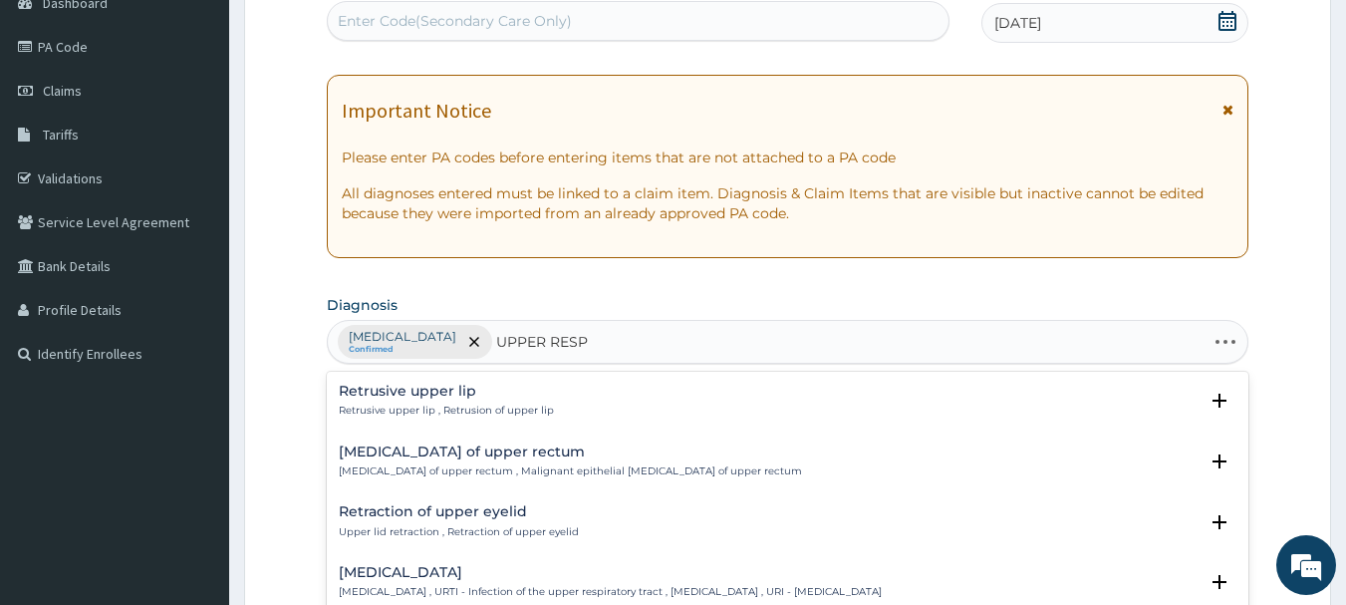
type input "UPPER RESPI"
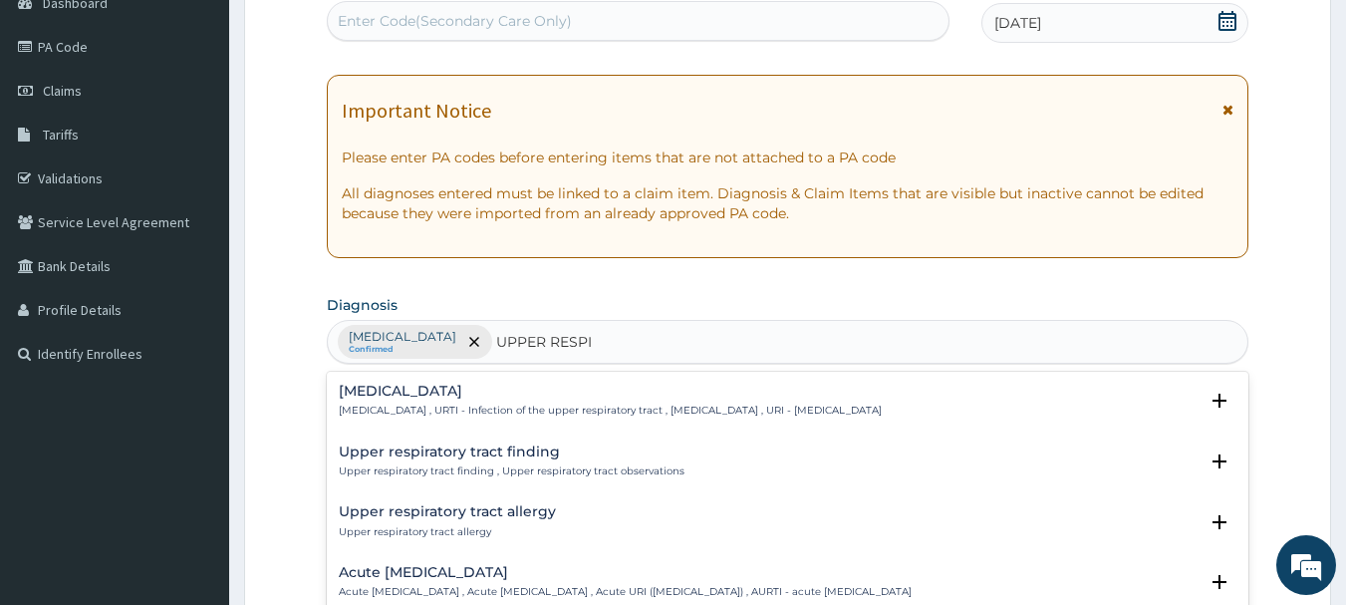
click at [449, 398] on h4 "[MEDICAL_DATA]" at bounding box center [610, 390] width 543 height 15
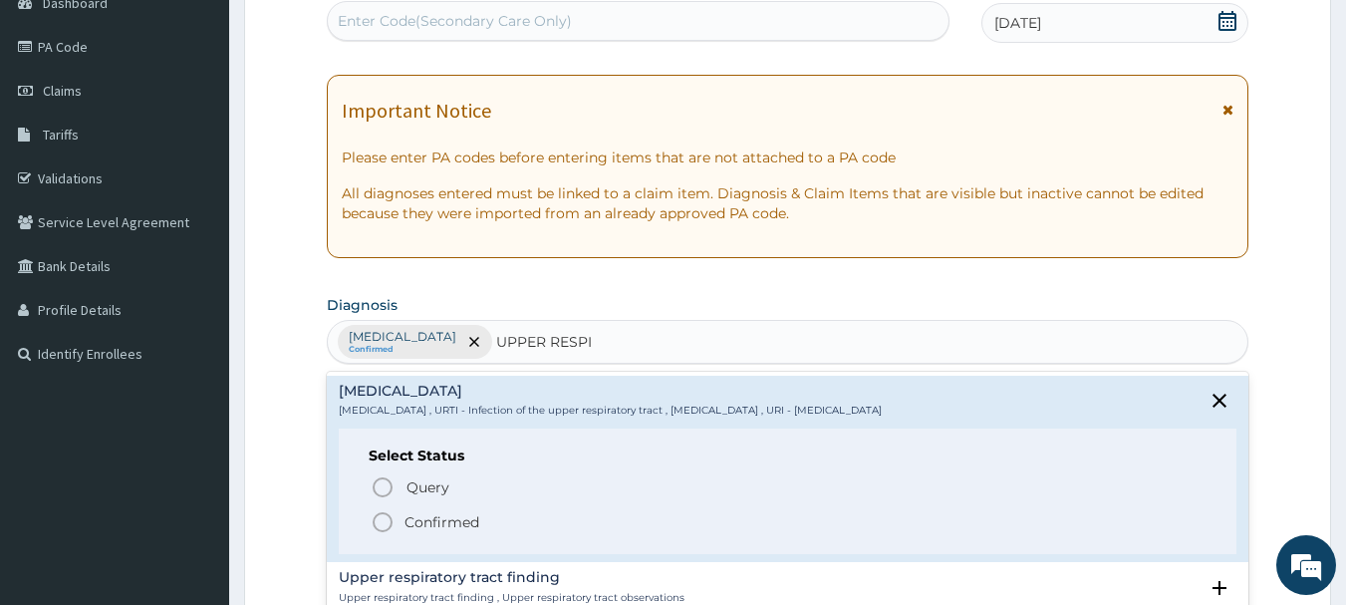
click at [416, 520] on p "Confirmed" at bounding box center [441, 522] width 75 height 20
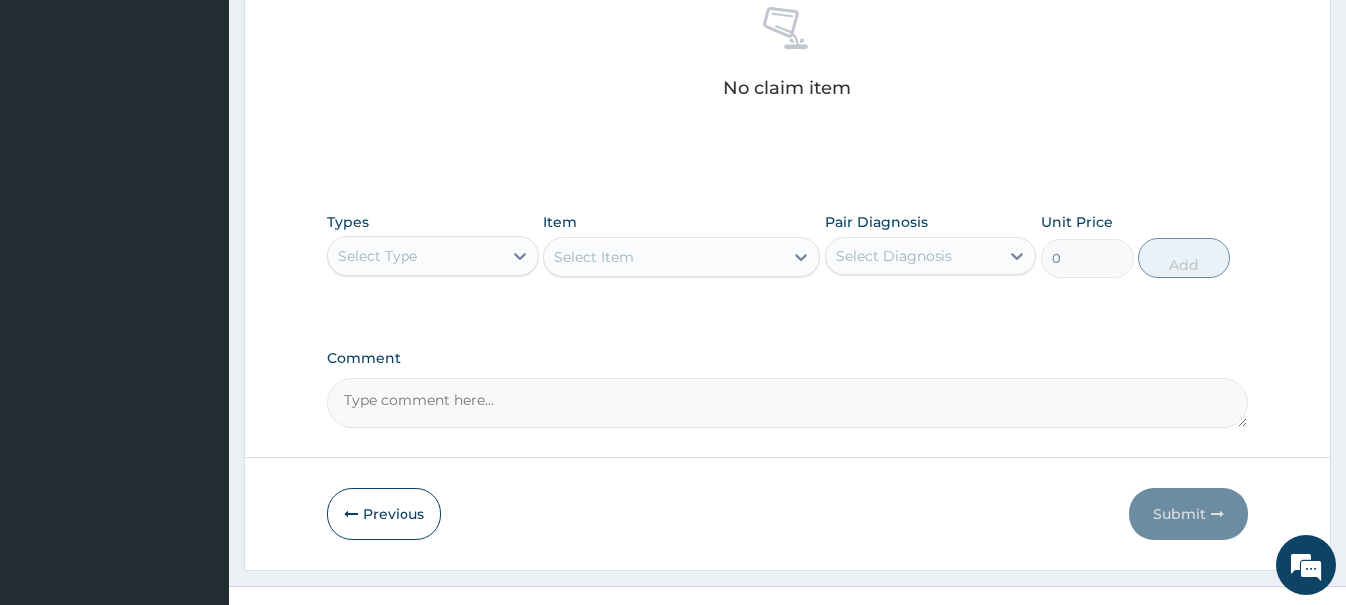
scroll to position [812, 0]
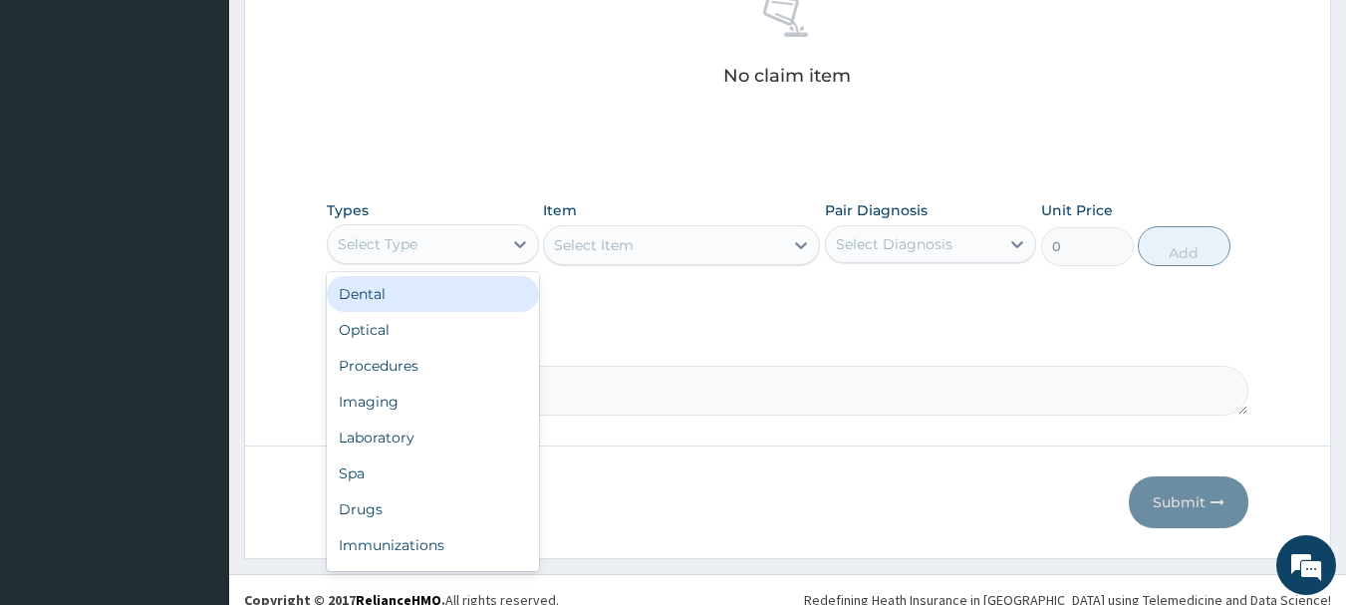
click at [500, 242] on div "Select Type" at bounding box center [415, 244] width 174 height 32
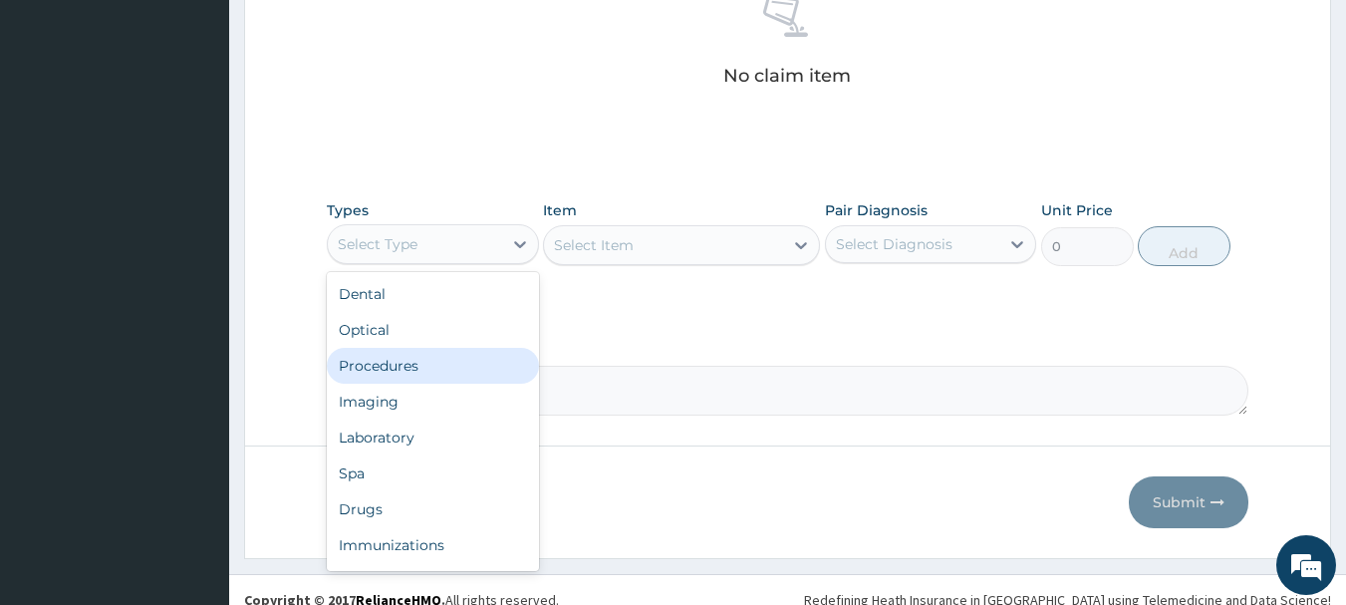
click at [414, 369] on div "Procedures" at bounding box center [433, 366] width 212 height 36
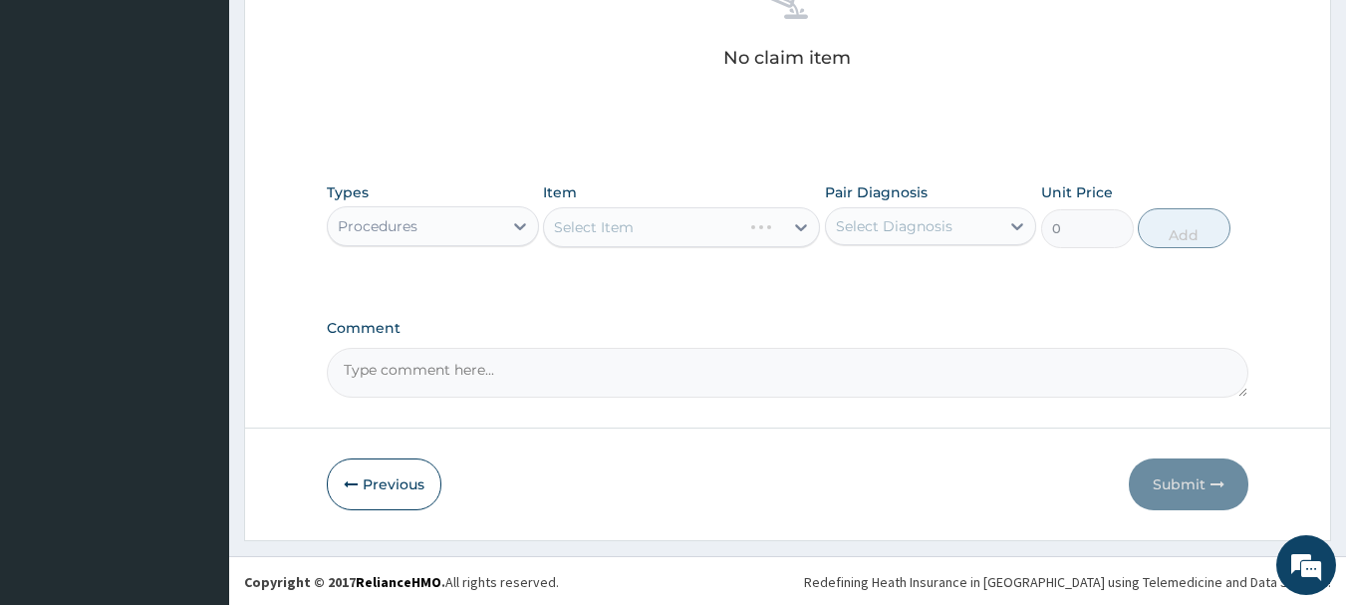
scroll to position [832, 0]
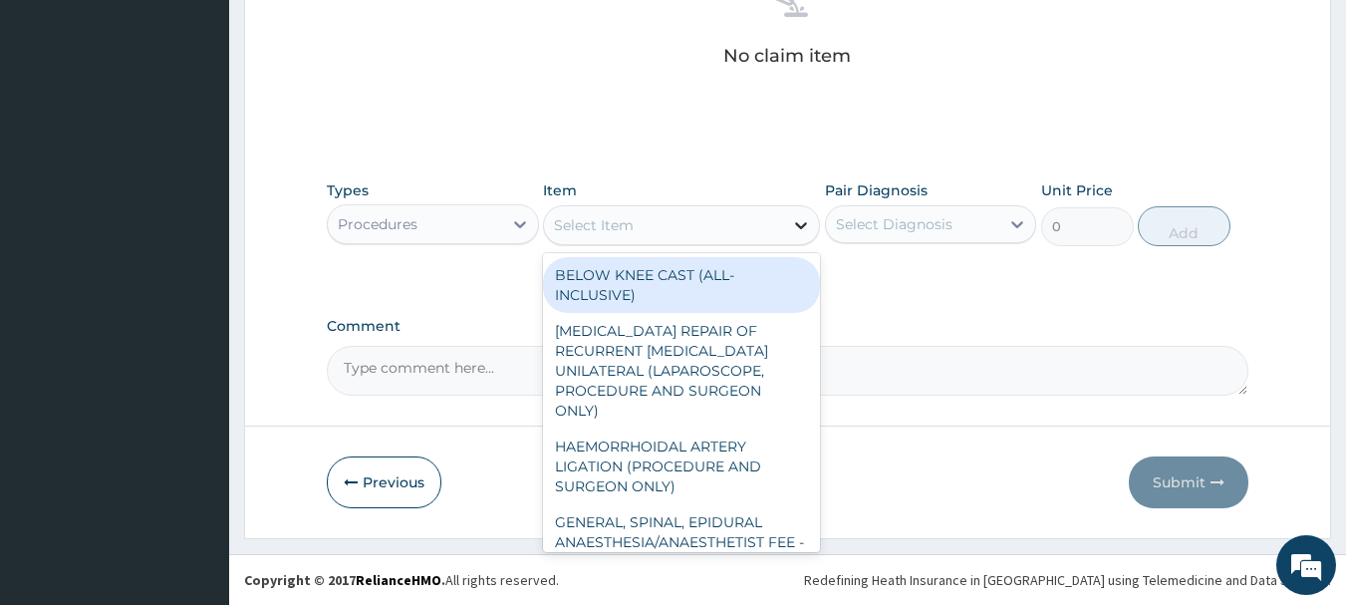
click at [801, 226] on icon at bounding box center [801, 225] width 12 height 7
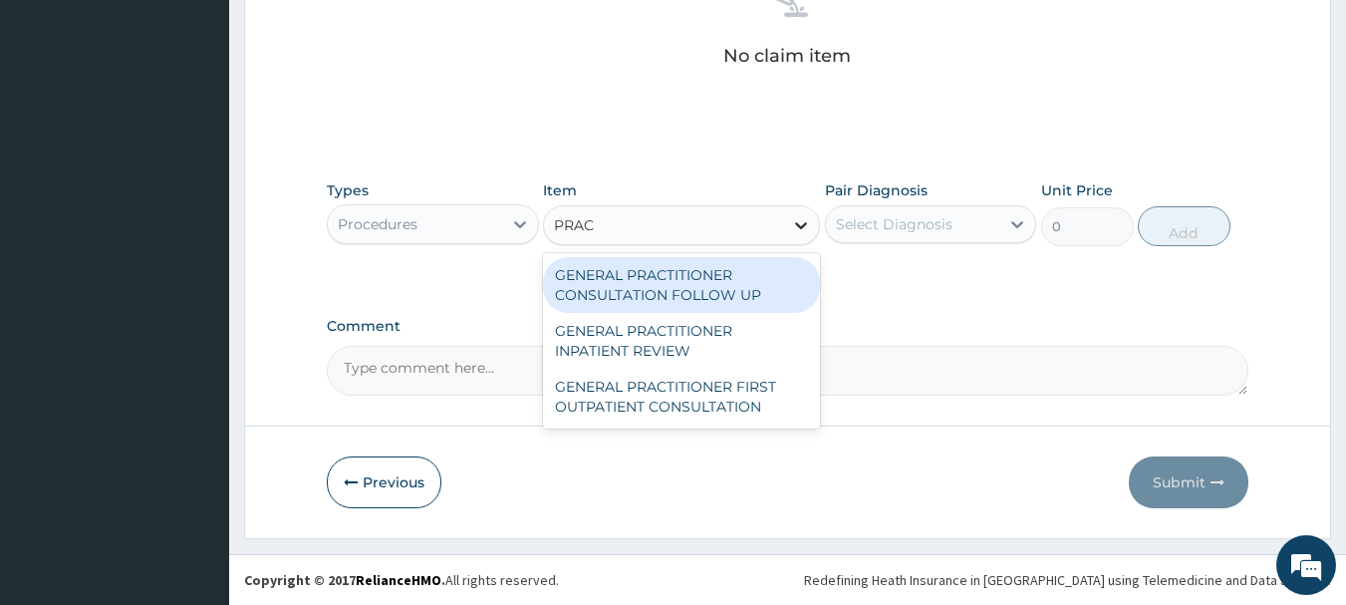
type input "PRACT"
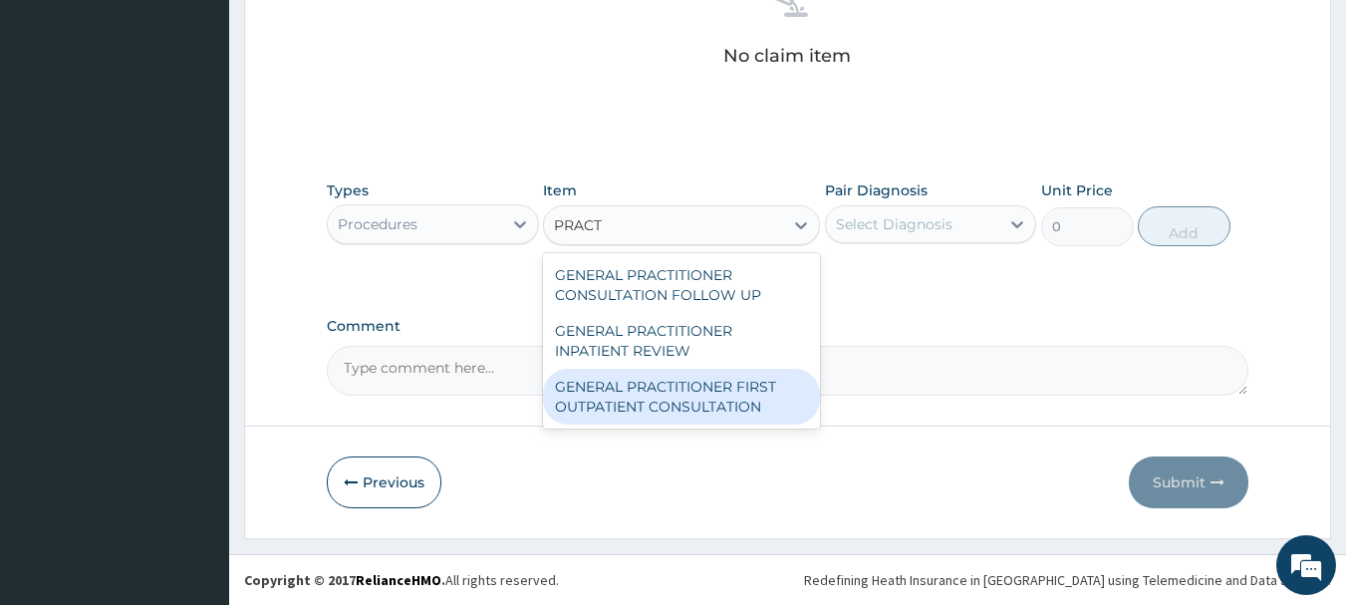
click at [710, 380] on div "GENERAL PRACTITIONER FIRST OUTPATIENT CONSULTATION" at bounding box center [681, 397] width 277 height 56
type input "3750"
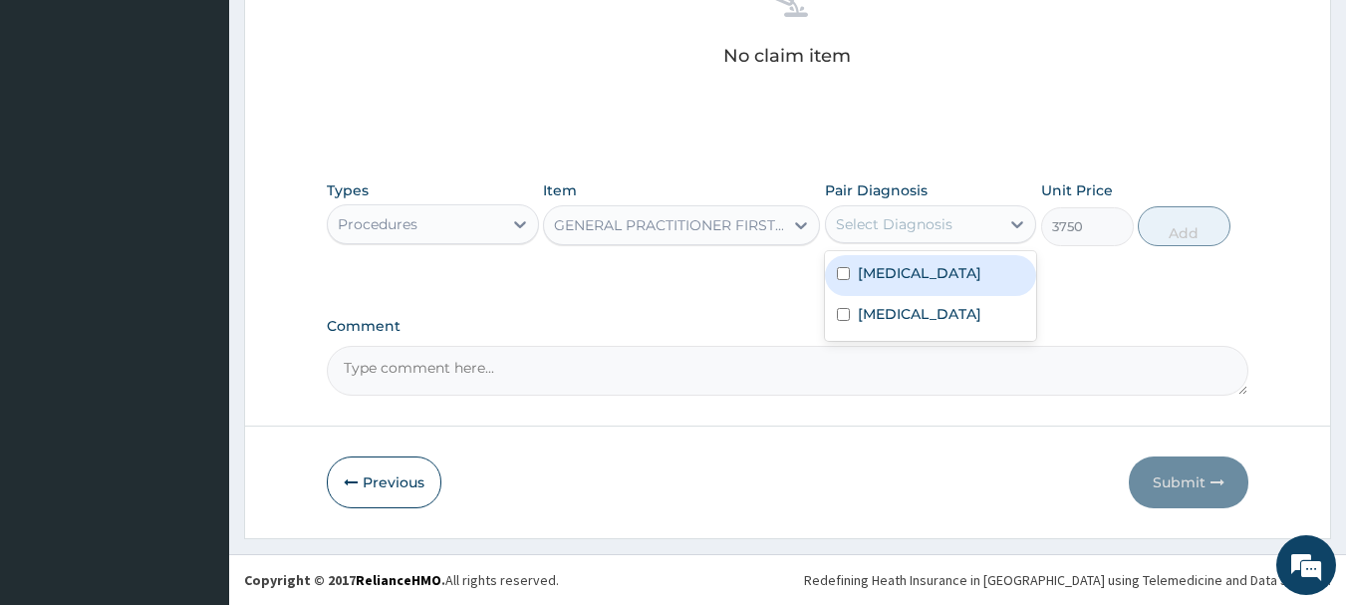
click at [927, 216] on div "Select Diagnosis" at bounding box center [894, 224] width 117 height 20
click at [918, 270] on label "Falciparum malaria" at bounding box center [919, 273] width 123 height 20
checkbox input "true"
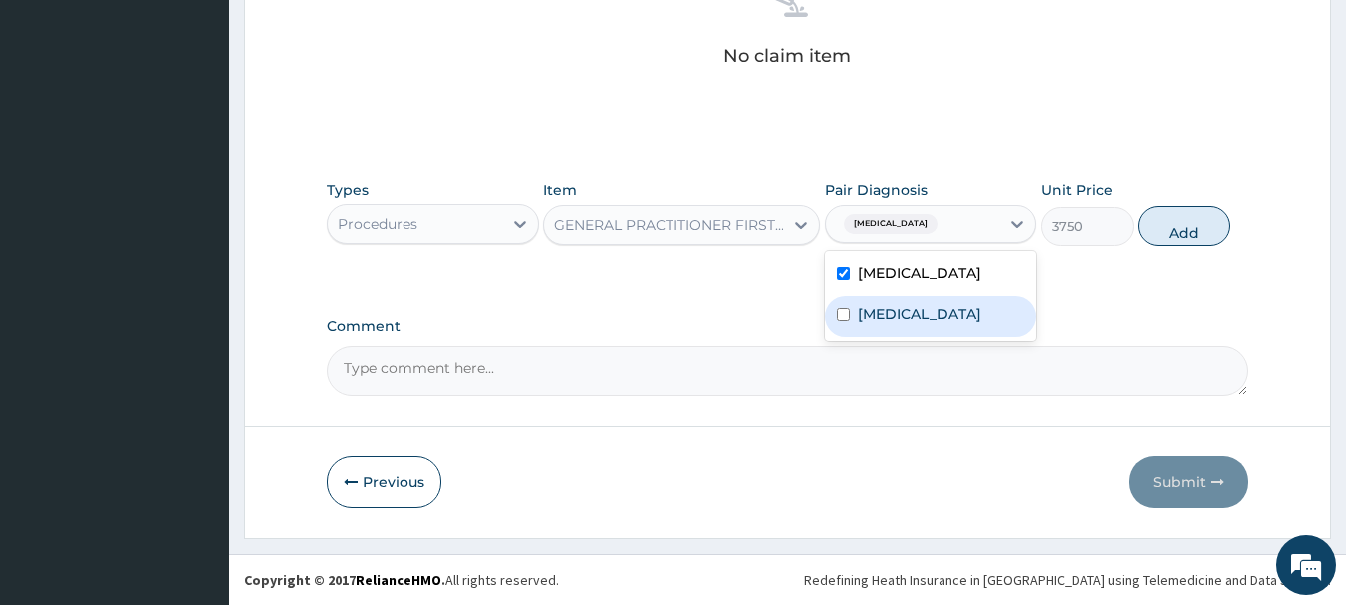
click at [902, 324] on label "Upper respiratory infection" at bounding box center [919, 314] width 123 height 20
checkbox input "true"
click at [1199, 226] on button "Add" at bounding box center [1183, 226] width 93 height 40
type input "0"
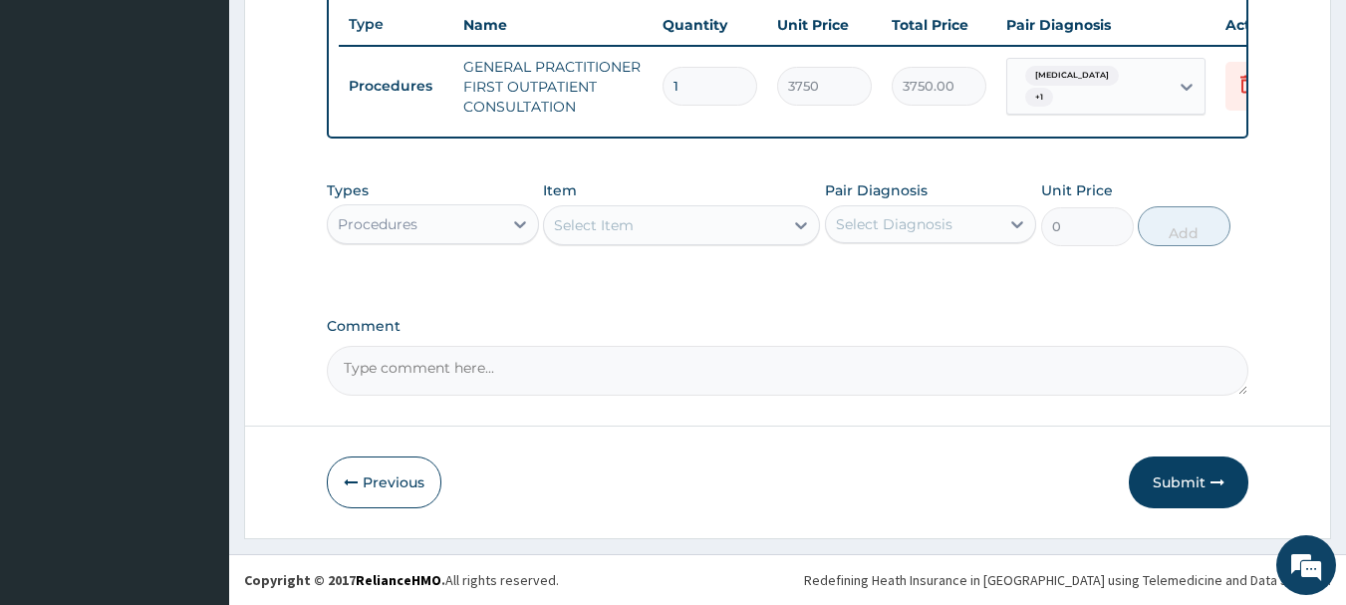
scroll to position [763, 0]
click at [458, 223] on div "Procedures" at bounding box center [415, 224] width 174 height 32
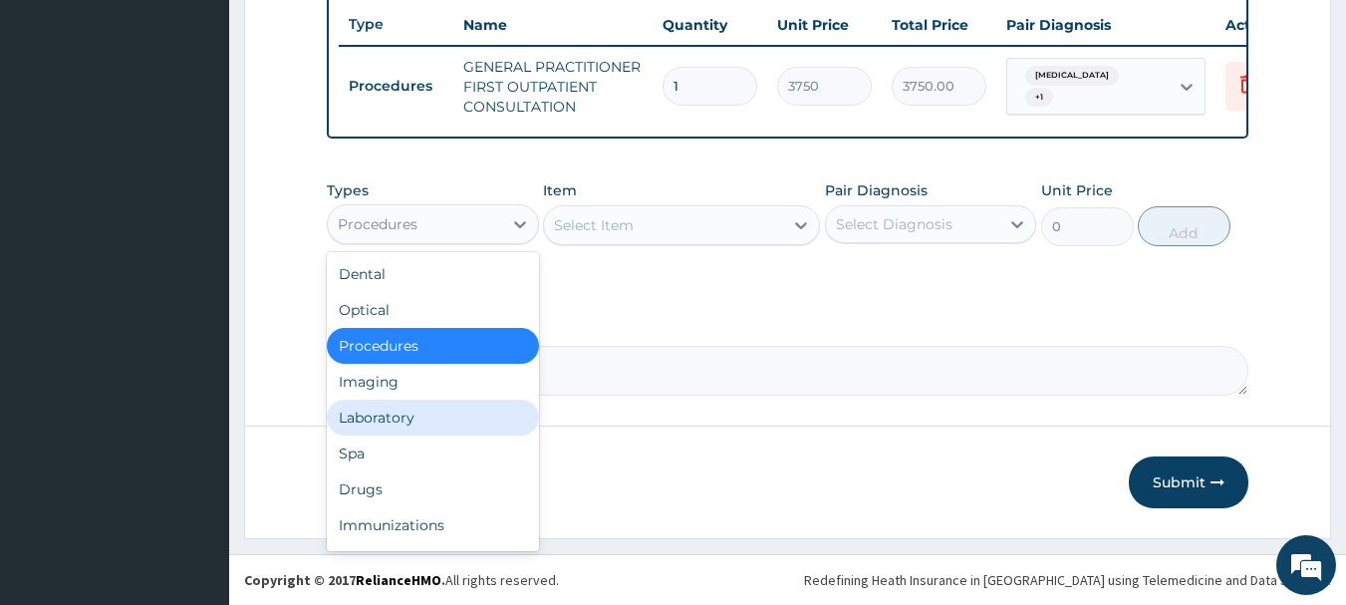
click at [395, 408] on div "Laboratory" at bounding box center [433, 417] width 212 height 36
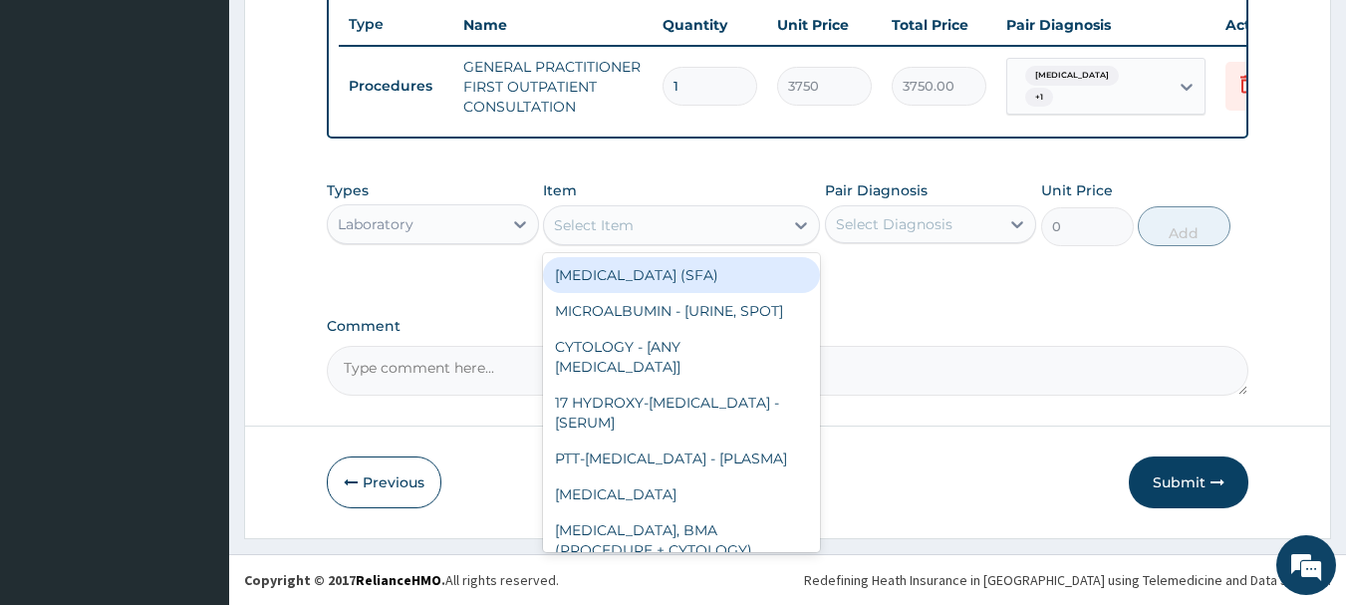
click at [749, 221] on div "Select Item" at bounding box center [663, 225] width 239 height 32
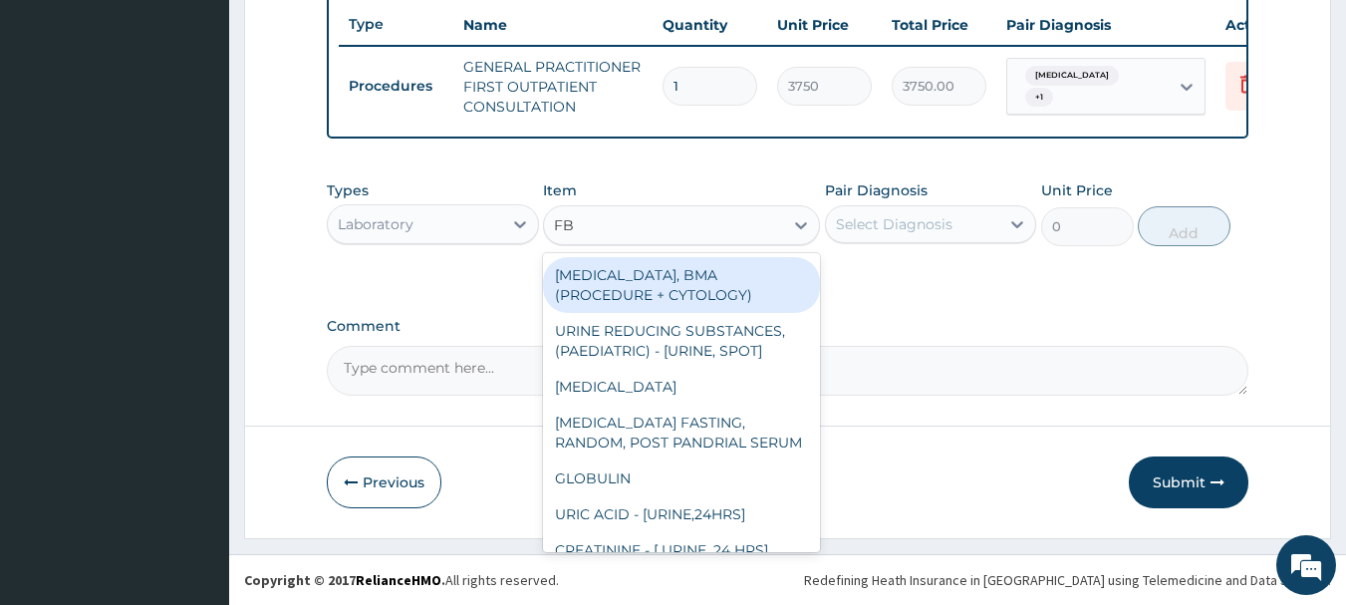
type input "FBC"
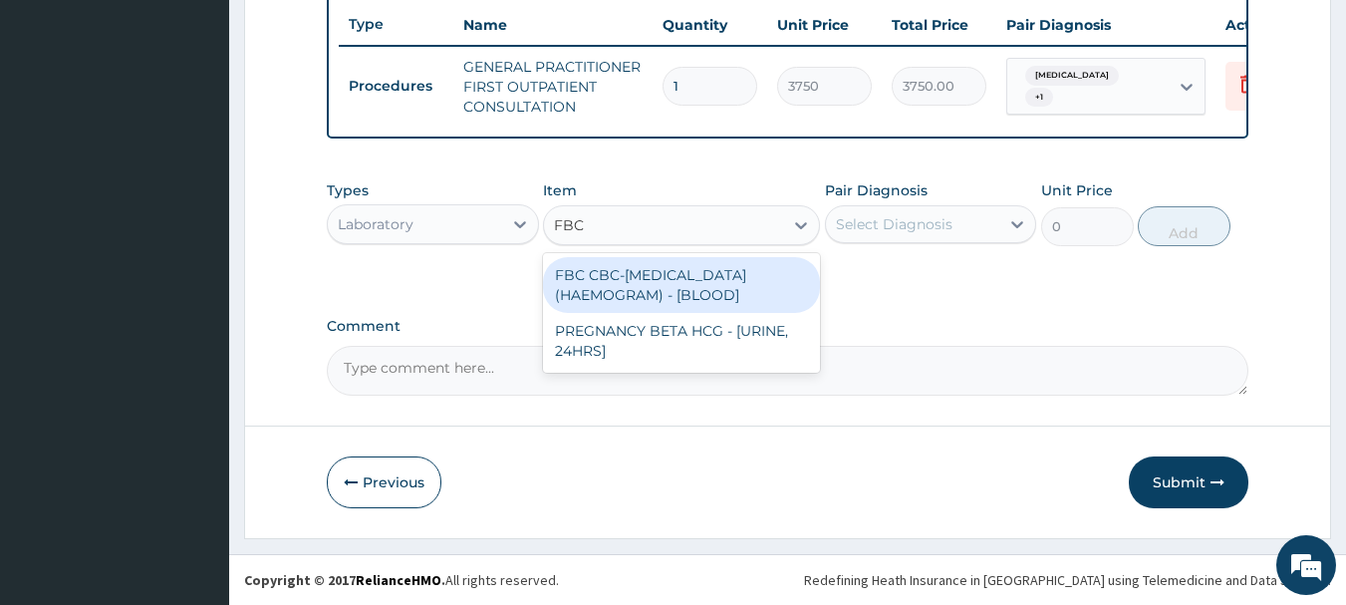
click at [700, 294] on div "FBC CBC-COMPLETE BLOOD COUNT (HAEMOGRAM) - [BLOOD]" at bounding box center [681, 285] width 277 height 56
type input "5000"
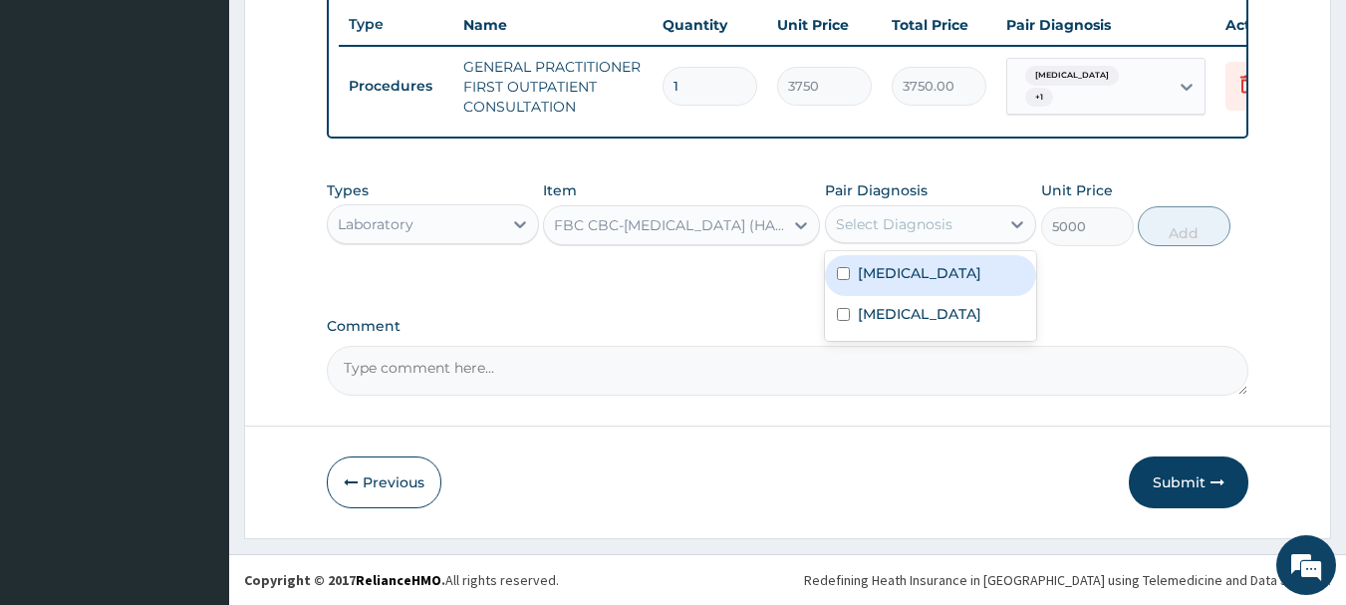
click at [904, 218] on div "Select Diagnosis" at bounding box center [894, 224] width 117 height 20
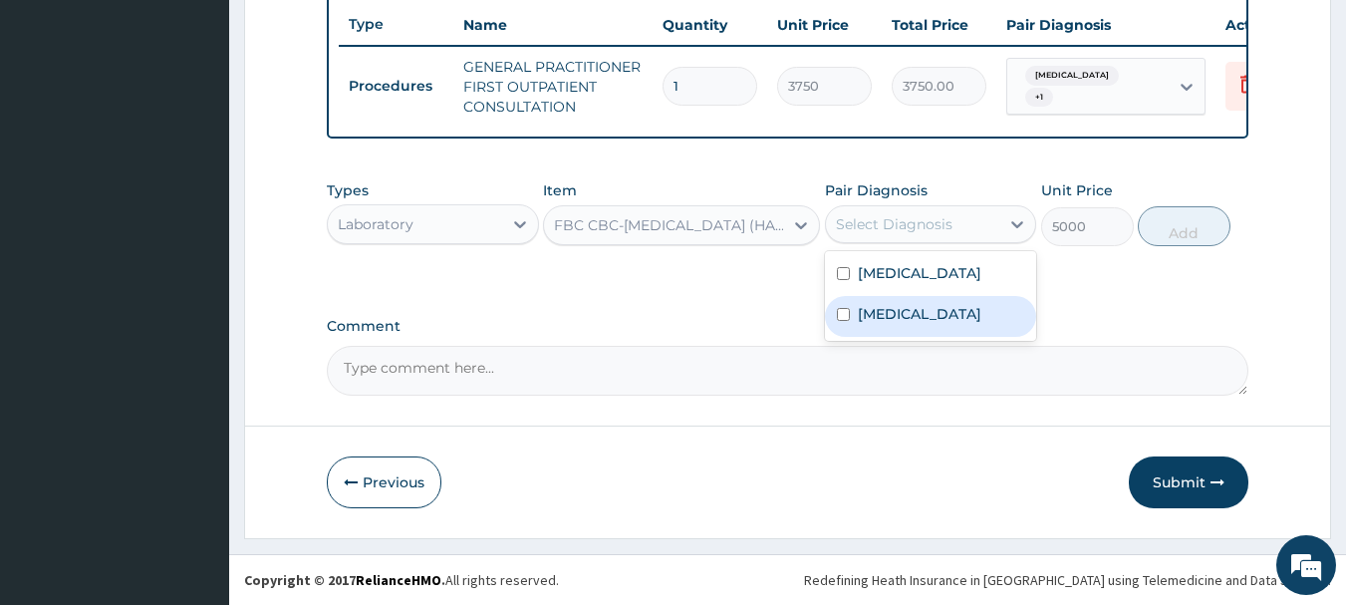
click at [907, 324] on label "Upper respiratory infection" at bounding box center [919, 314] width 123 height 20
checkbox input "true"
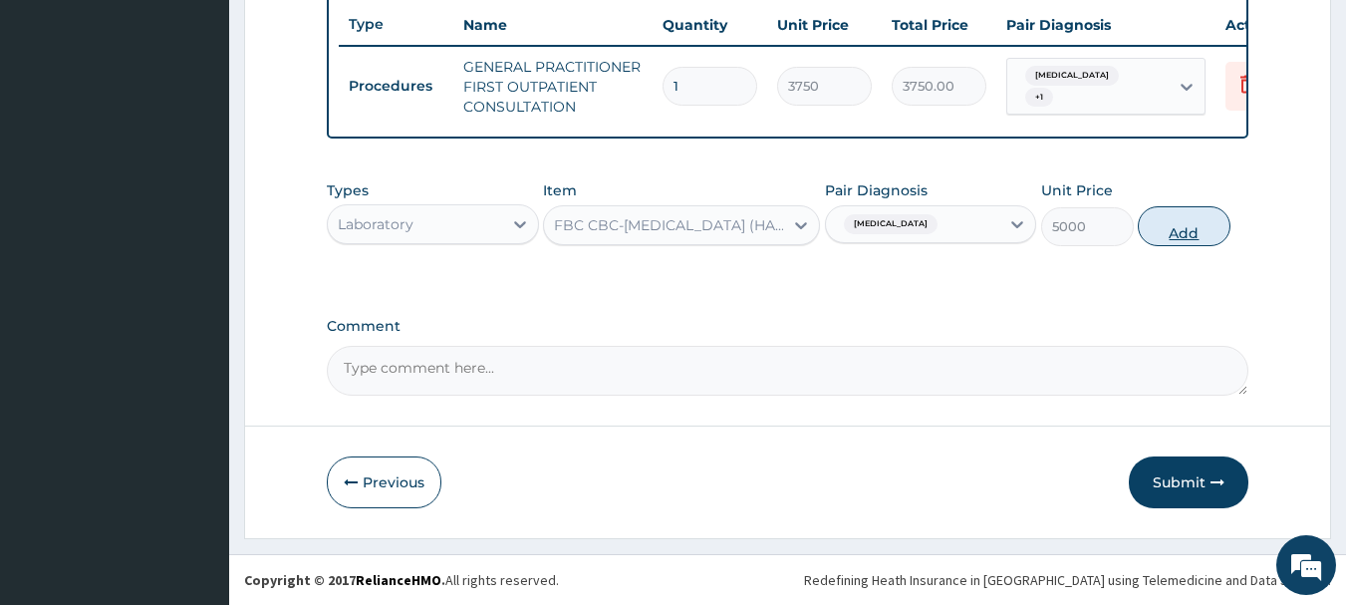
click at [1176, 235] on button "Add" at bounding box center [1183, 226] width 93 height 40
type input "0"
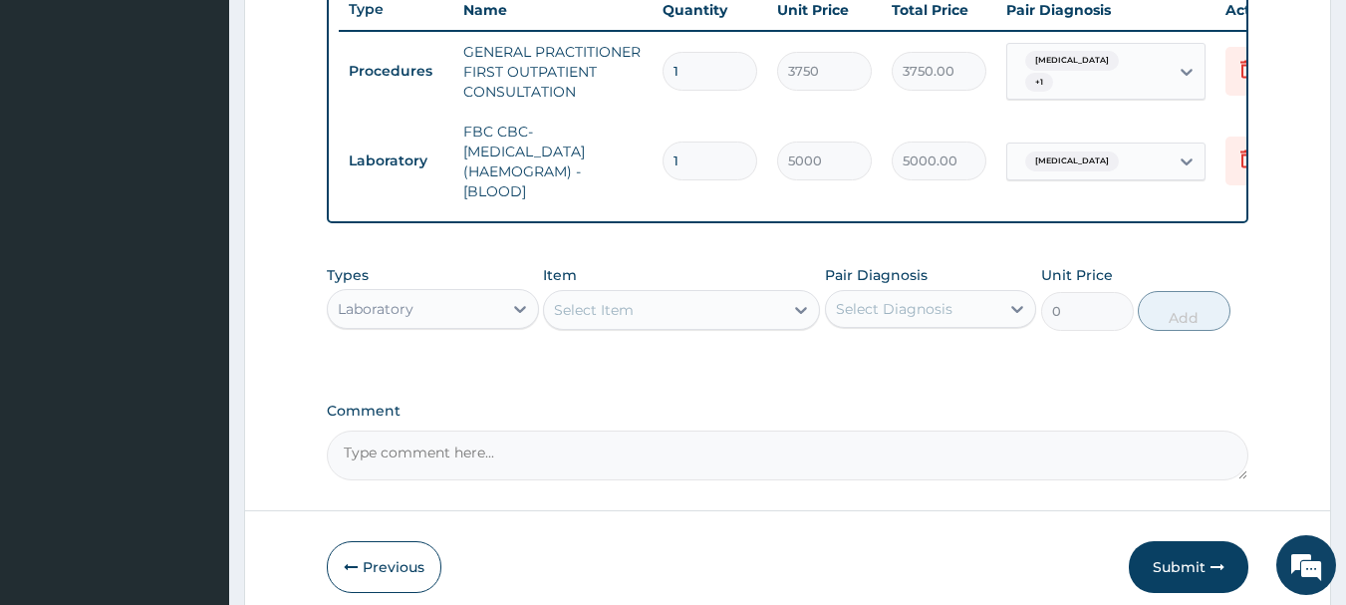
click at [722, 330] on div "Select Item" at bounding box center [681, 310] width 277 height 40
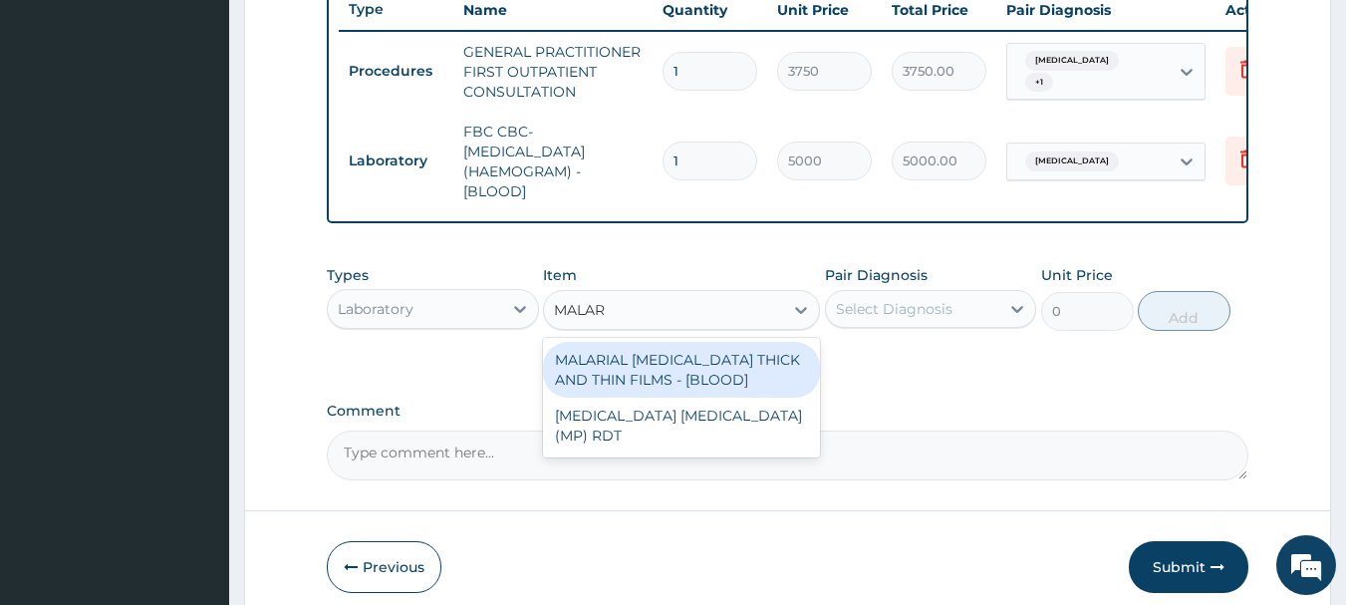
type input "MALARI"
click at [736, 386] on div "MALARIAL PARASITE THICK AND THIN FILMS - [BLOOD]" at bounding box center [681, 370] width 277 height 56
type input "2187.5"
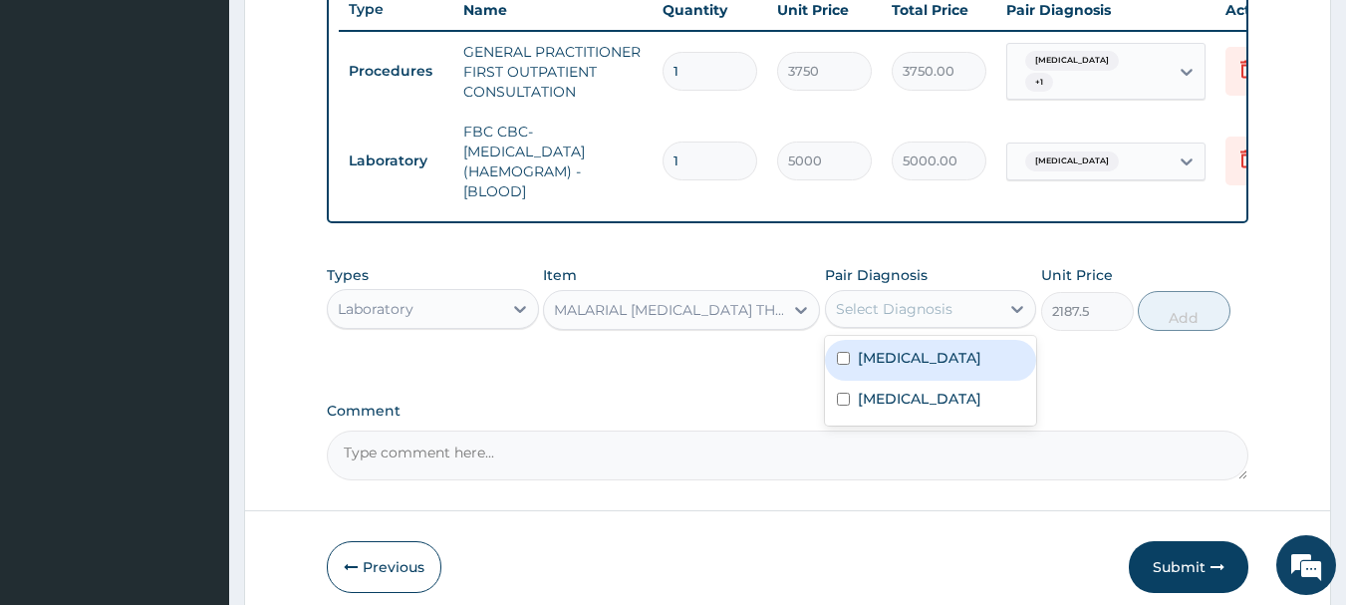
drag, startPoint x: 865, startPoint y: 308, endPoint x: 874, endPoint y: 324, distance: 18.3
click at [869, 314] on div "Select Diagnosis" at bounding box center [913, 309] width 174 height 32
click at [896, 368] on label "Falciparum malaria" at bounding box center [919, 358] width 123 height 20
checkbox input "true"
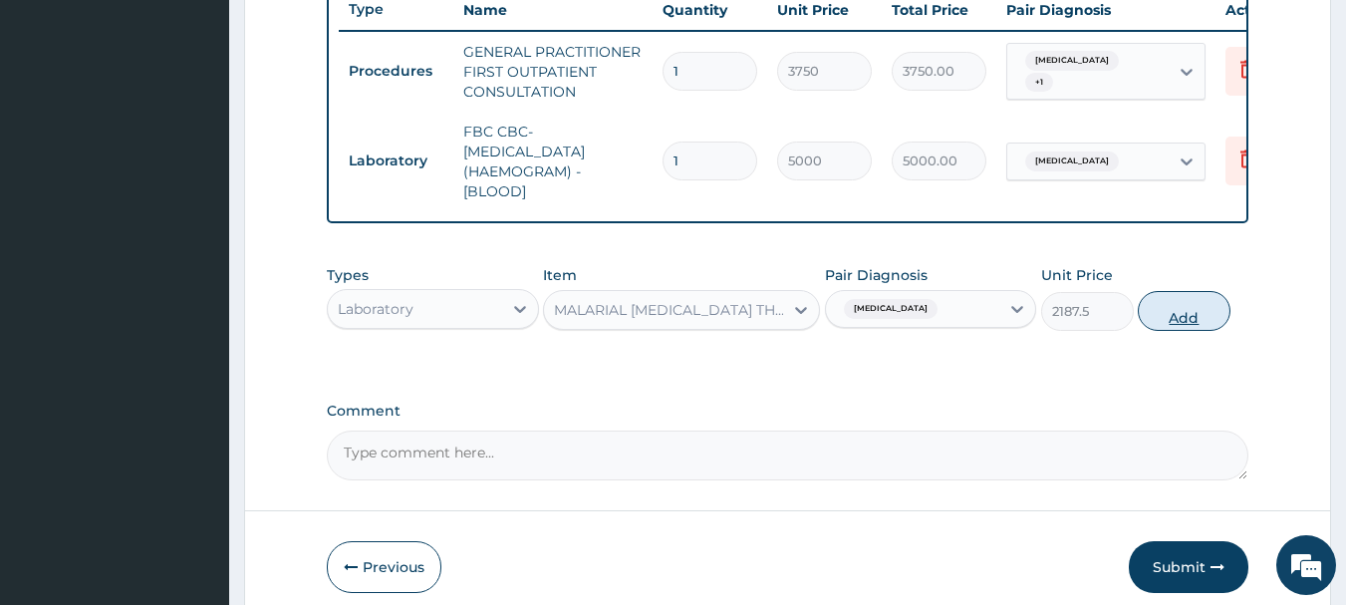
click at [1188, 324] on button "Add" at bounding box center [1183, 311] width 93 height 40
type input "0"
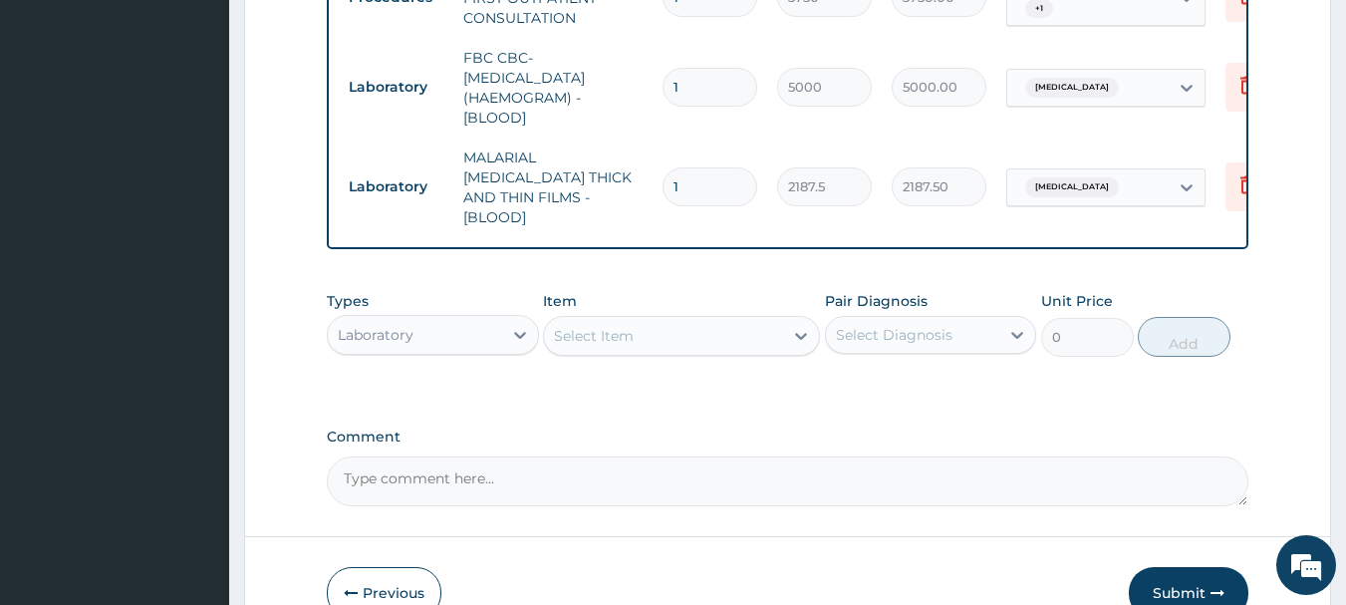
scroll to position [942, 0]
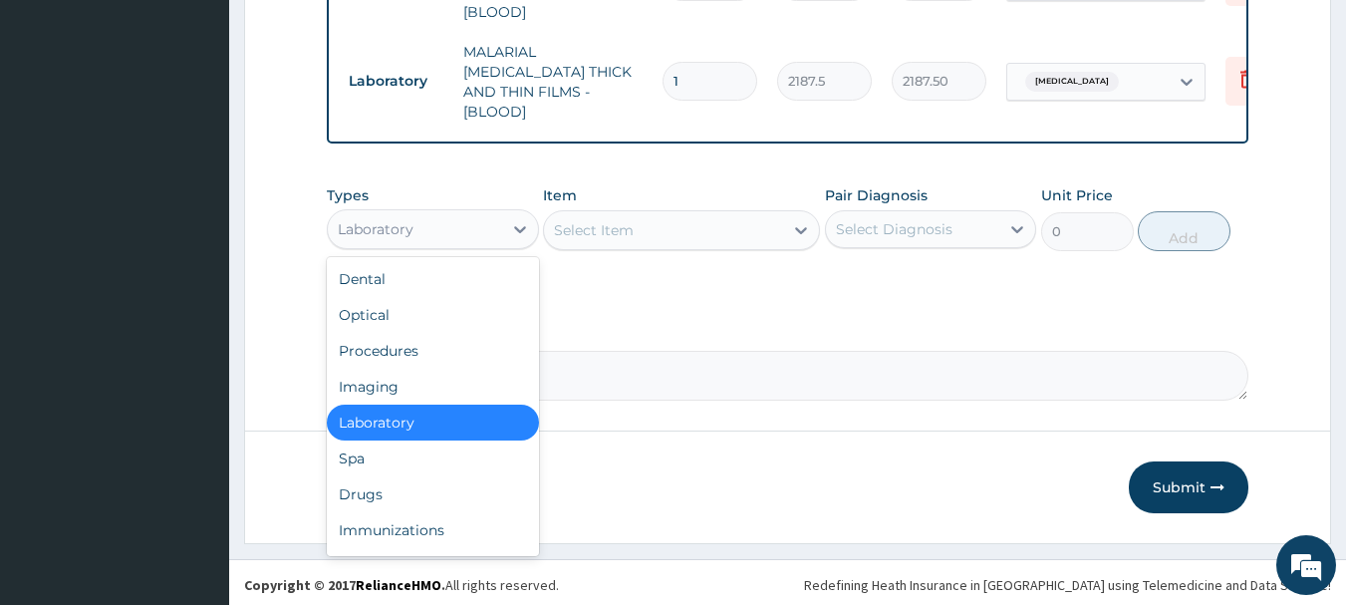
click at [436, 221] on div "Laboratory" at bounding box center [415, 229] width 174 height 32
click at [395, 484] on div "Drugs" at bounding box center [433, 494] width 212 height 36
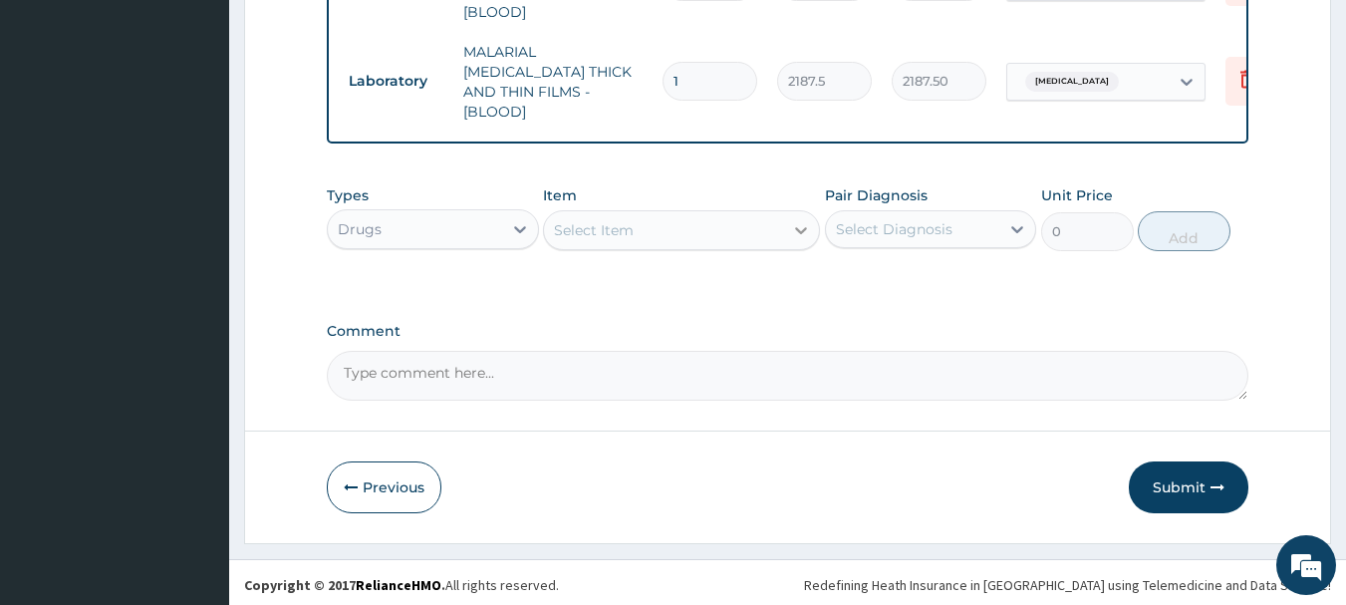
click at [796, 228] on icon at bounding box center [801, 230] width 20 height 20
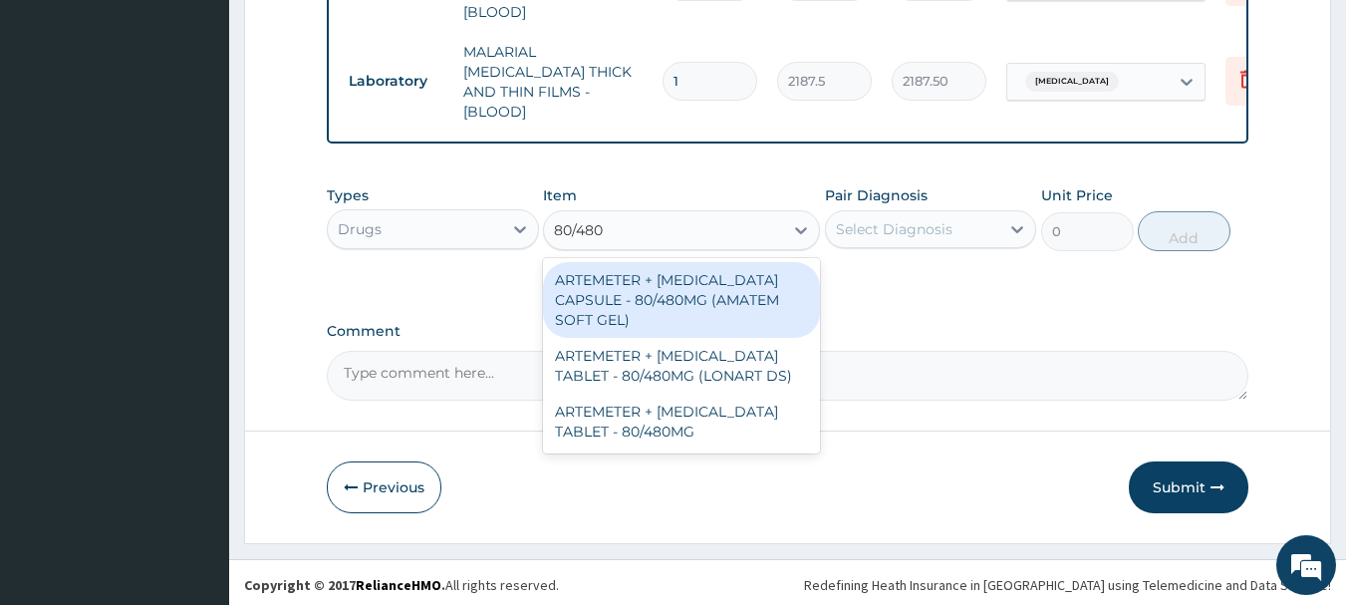
type input "80/480"
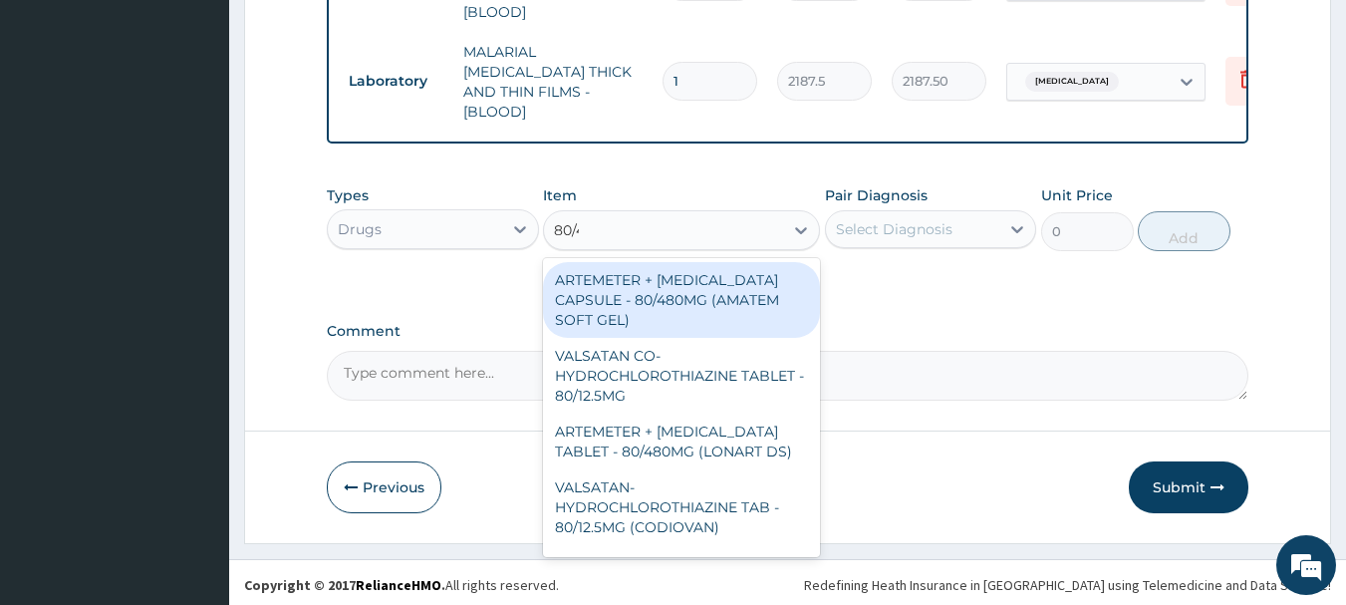
type input "80/48"
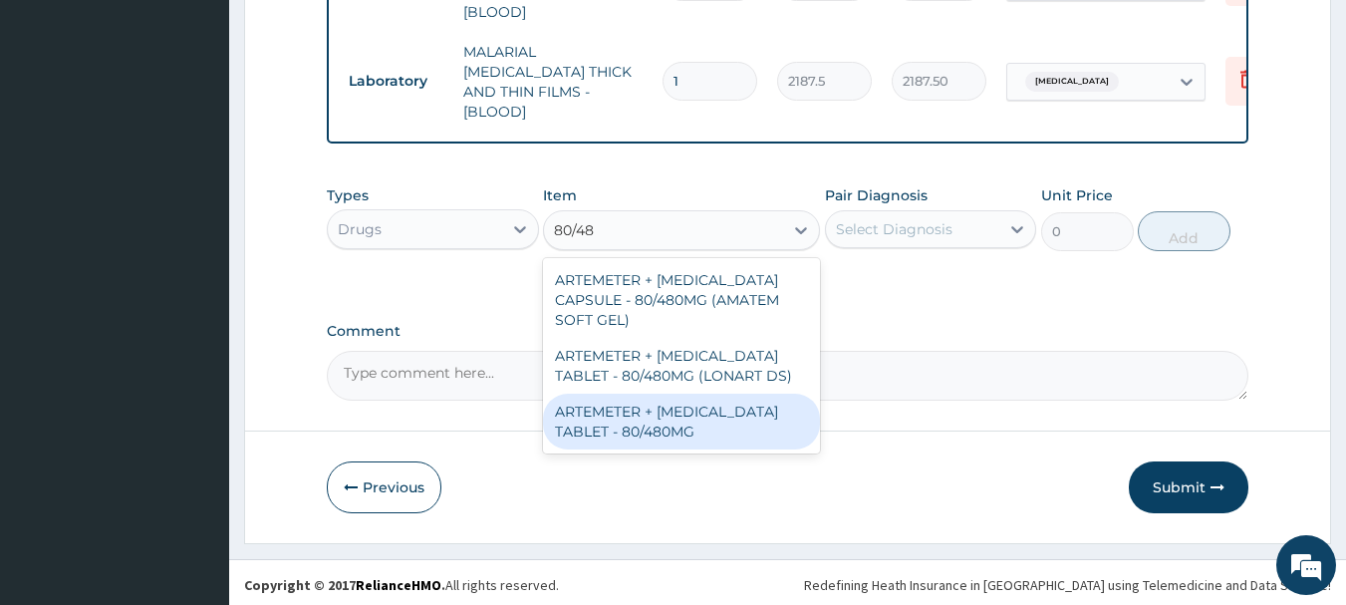
click at [691, 434] on div "ARTEMETER + [MEDICAL_DATA] TABLET - 80/480MG" at bounding box center [681, 421] width 277 height 56
type input "364"
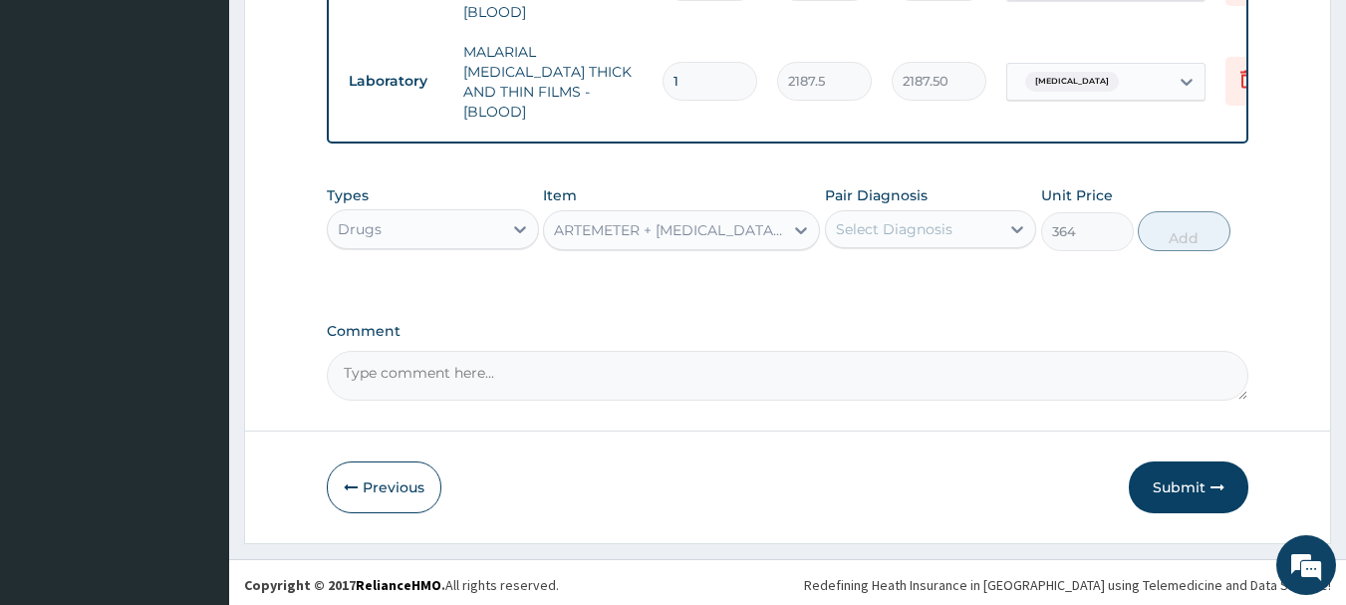
click at [891, 219] on div "Select Diagnosis" at bounding box center [894, 229] width 117 height 20
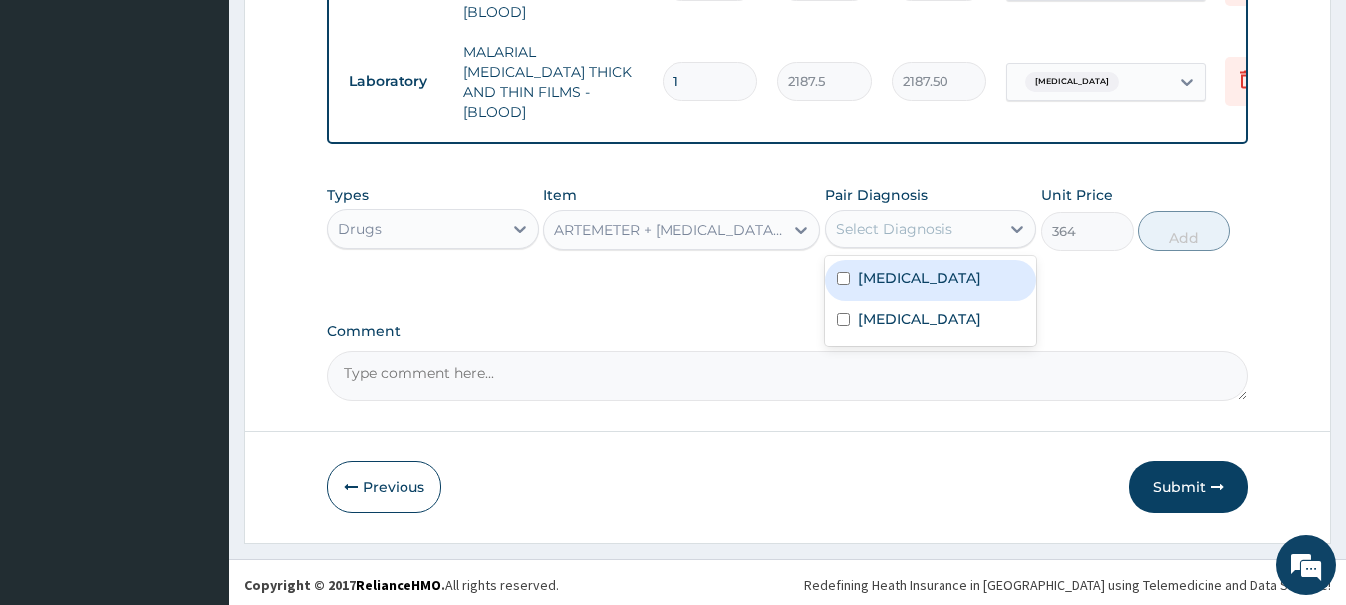
click at [894, 262] on div "Falciparum malaria" at bounding box center [931, 280] width 212 height 41
checkbox input "true"
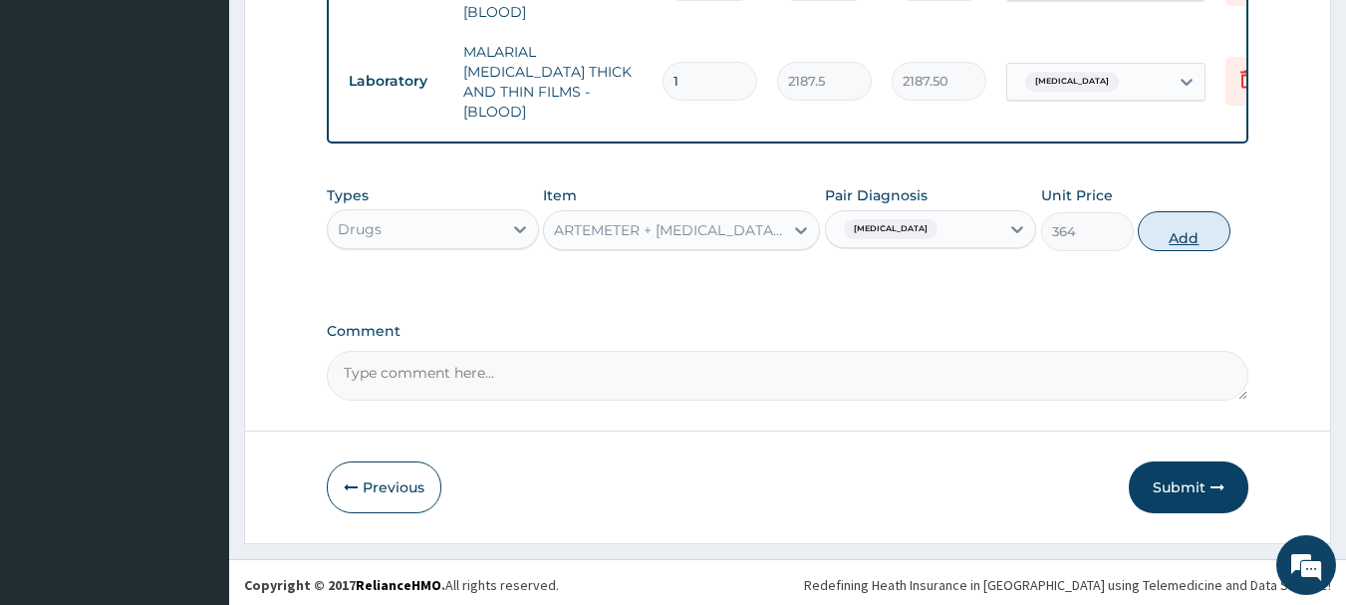
click at [1183, 235] on button "Add" at bounding box center [1183, 231] width 93 height 40
type input "0"
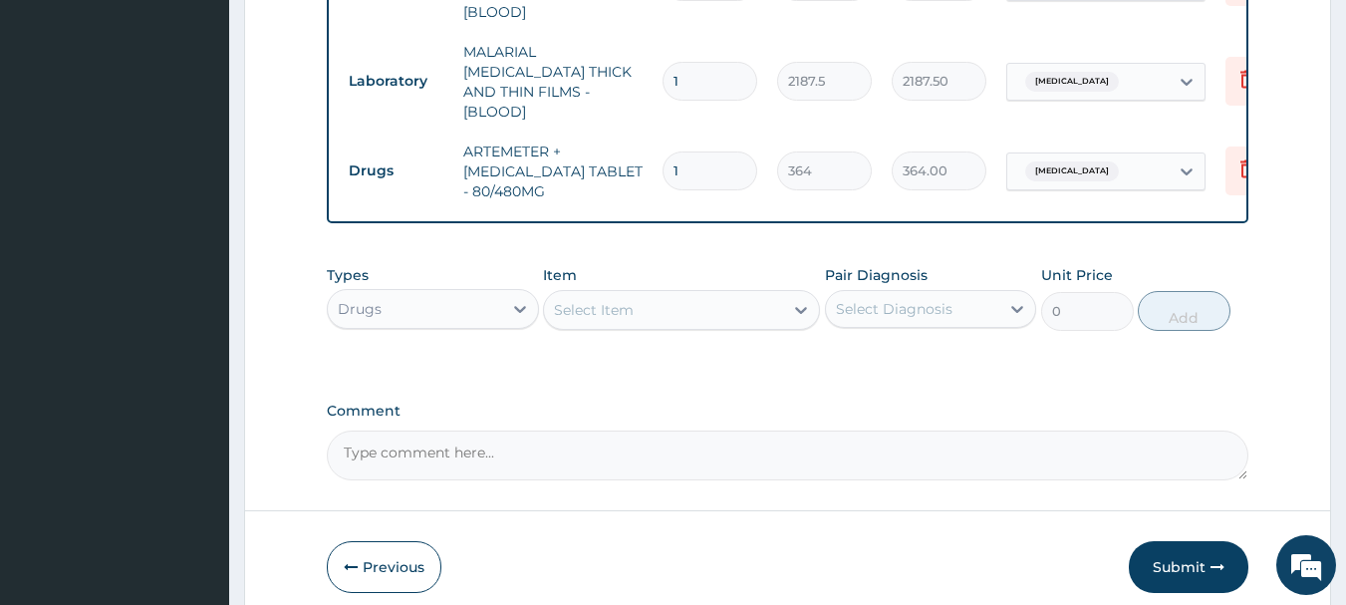
type input "0.00"
type input "6"
type input "2184.00"
type input "6"
click at [634, 308] on div "Select Item" at bounding box center [663, 310] width 239 height 32
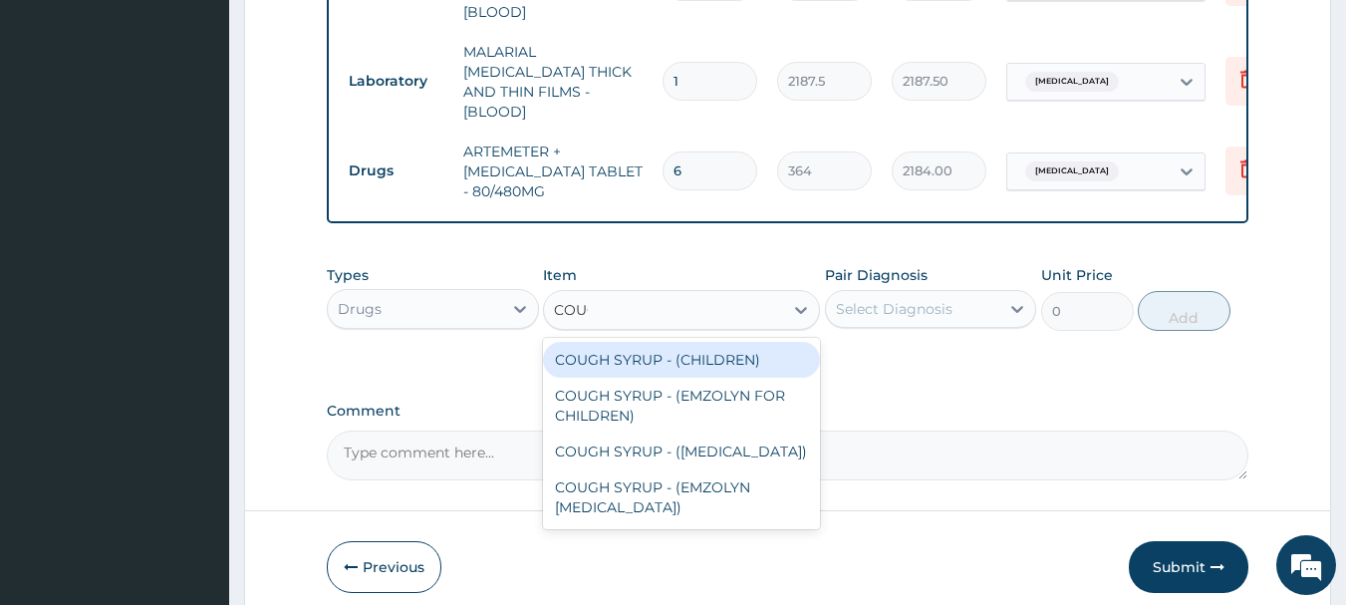
type input "COUGH"
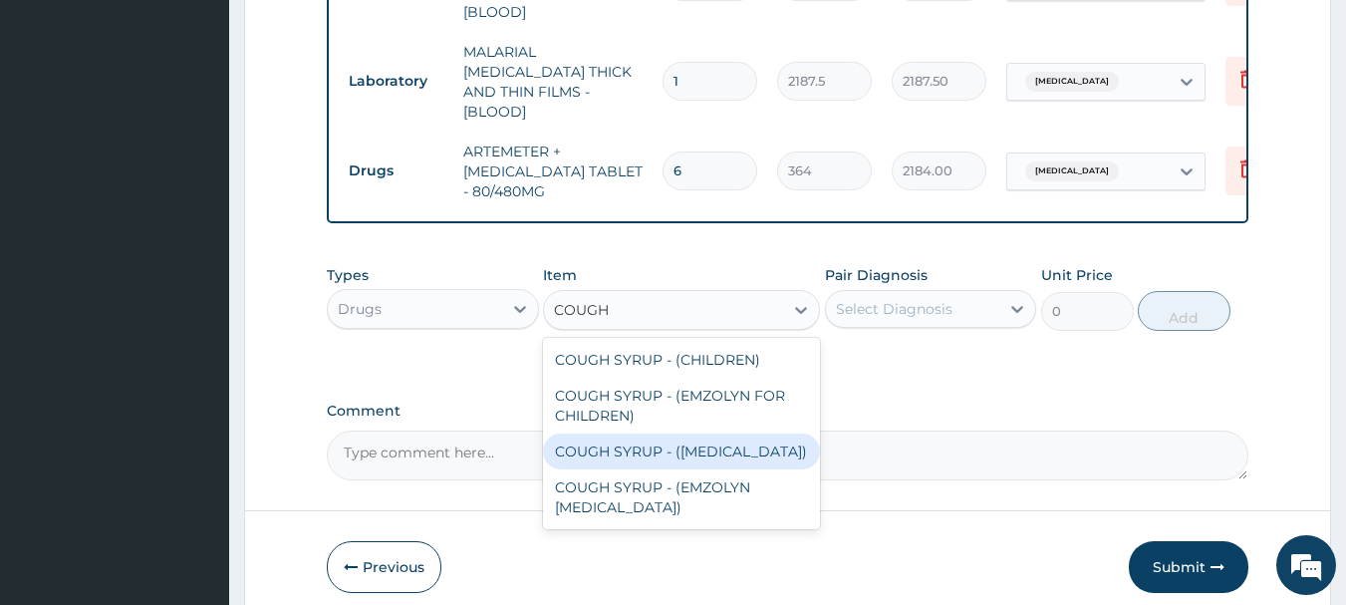
click at [686, 448] on div "COUGH SYRUP - (EXPECTORANT)" at bounding box center [681, 451] width 277 height 36
type input "1120"
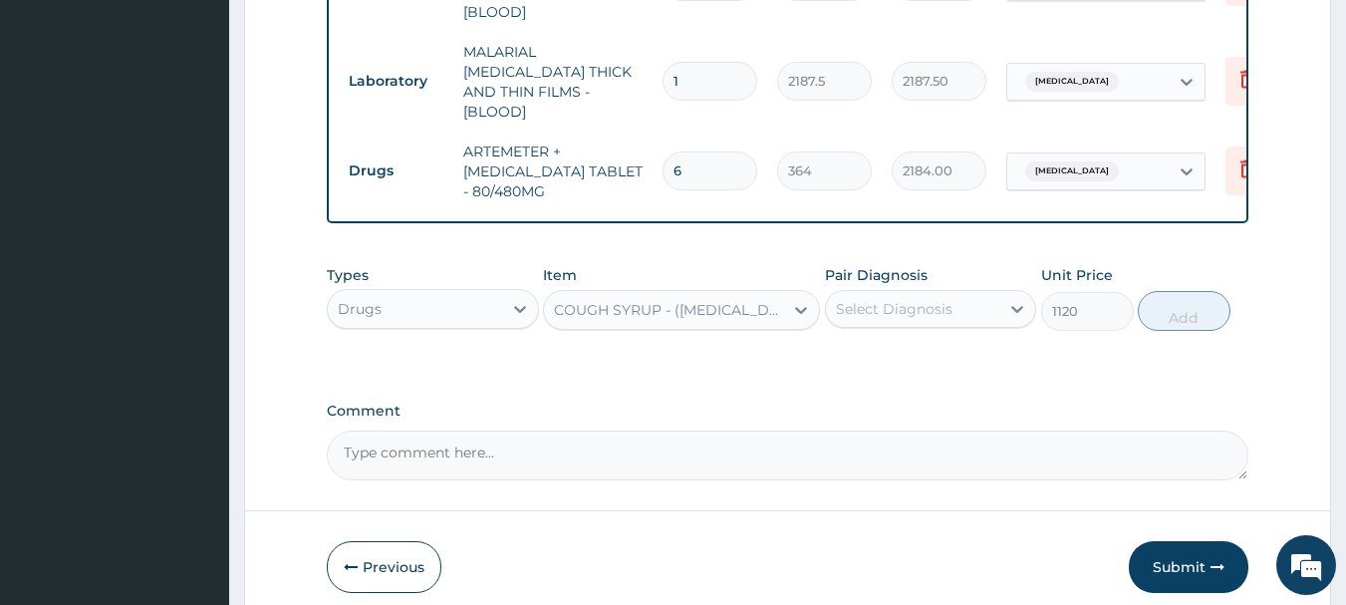
click at [908, 307] on div "Select Diagnosis" at bounding box center [894, 309] width 117 height 20
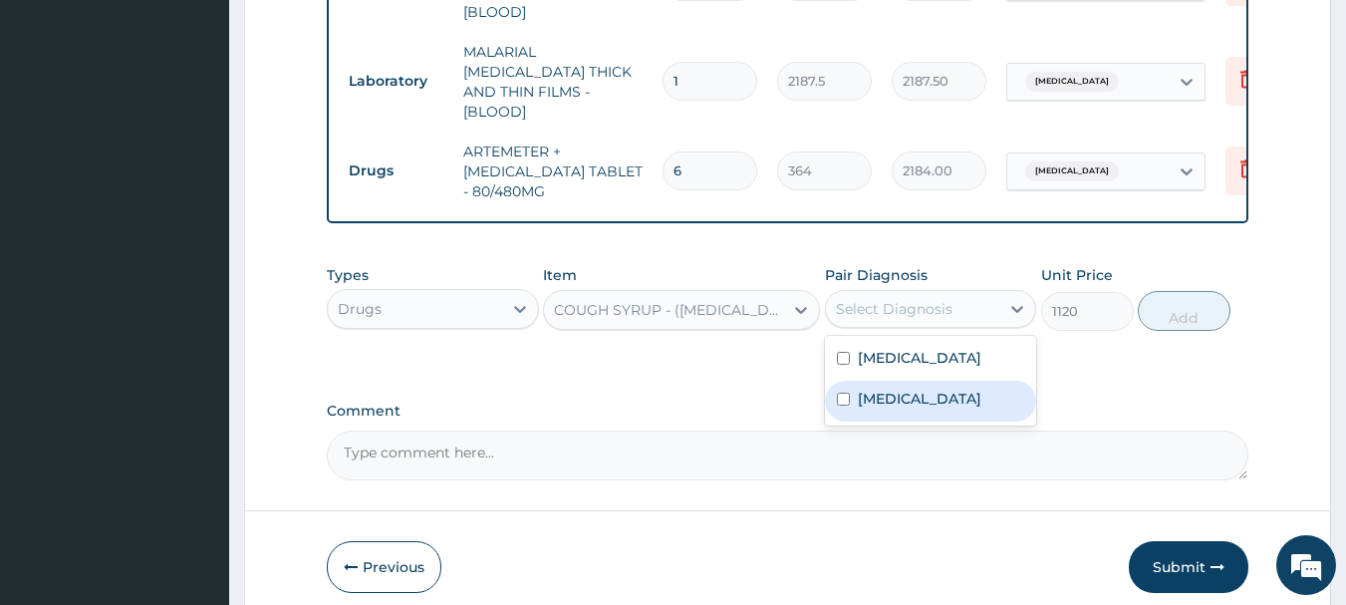
click at [905, 395] on label "Upper respiratory infection" at bounding box center [919, 398] width 123 height 20
checkbox input "true"
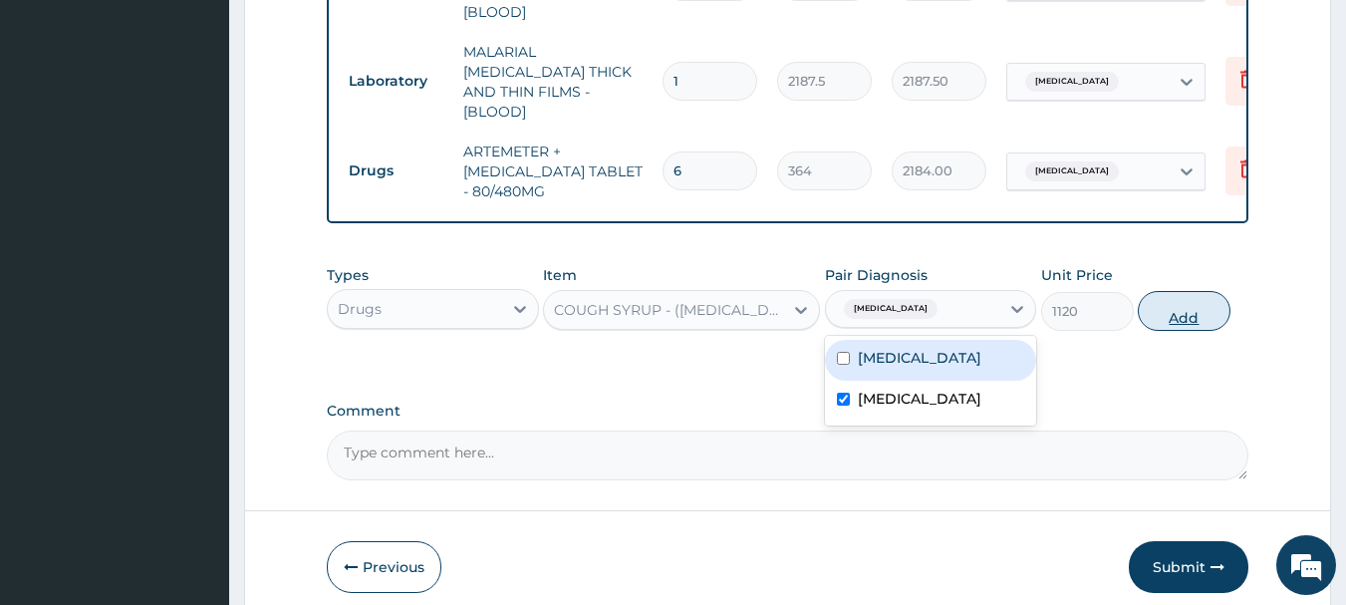
click at [1164, 301] on button "Add" at bounding box center [1183, 311] width 93 height 40
type input "0"
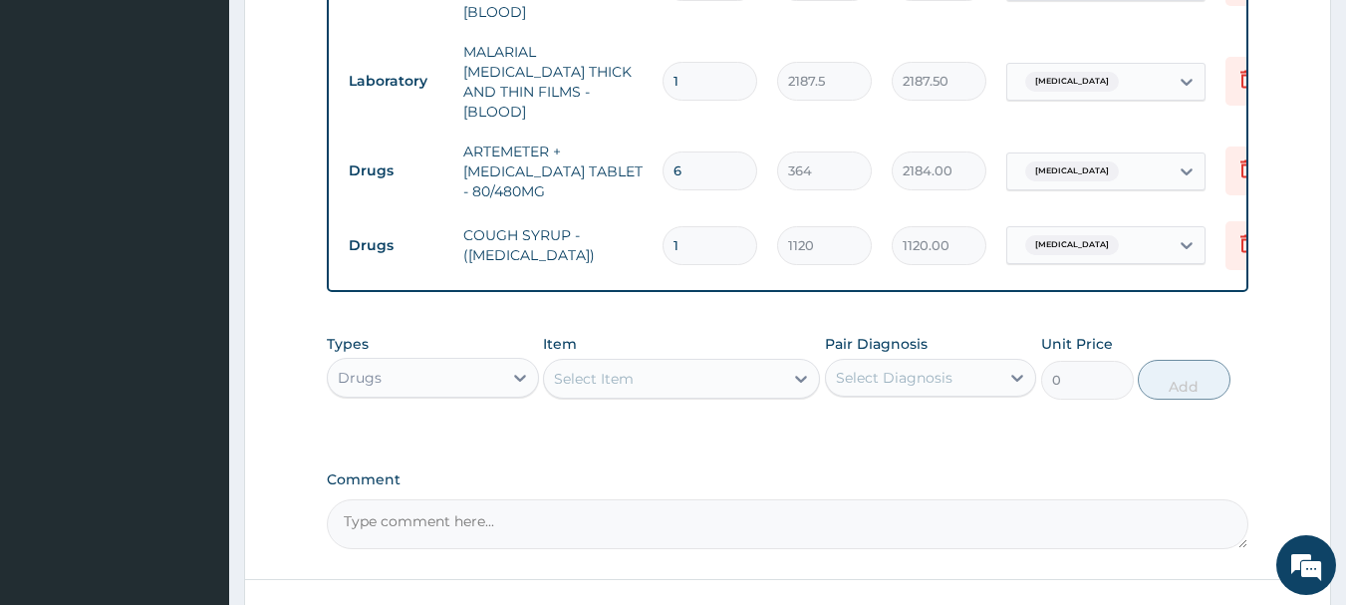
click at [584, 372] on div "Select Item" at bounding box center [594, 379] width 80 height 20
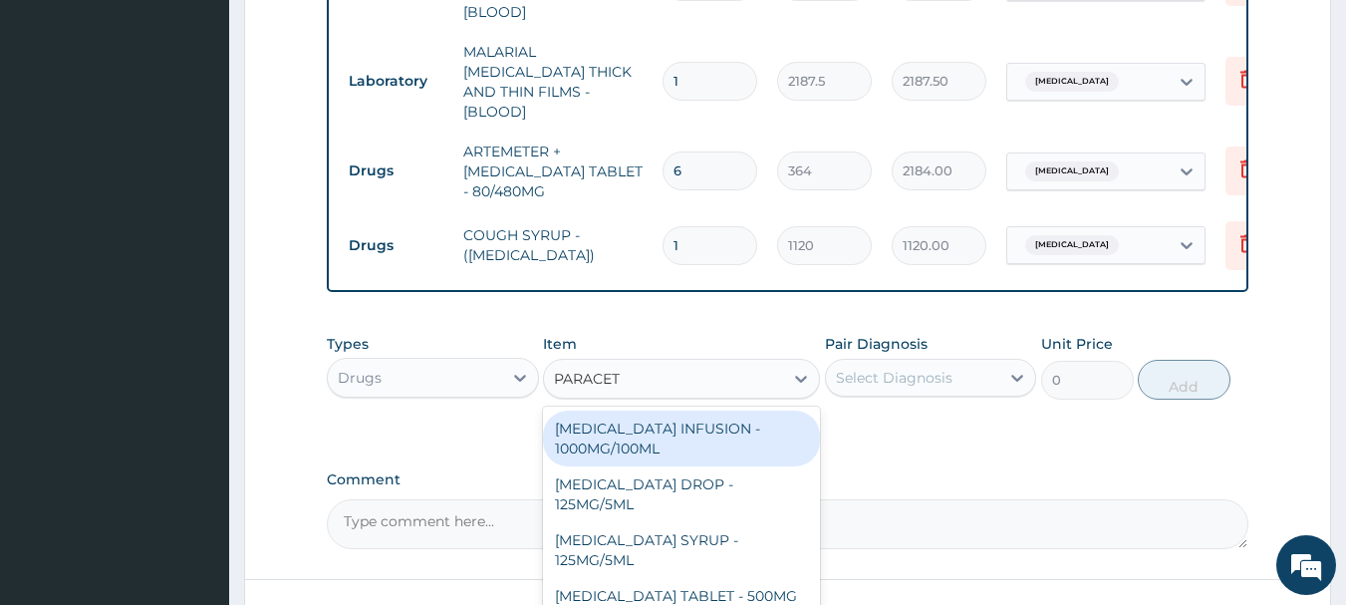
type input "PARACETA"
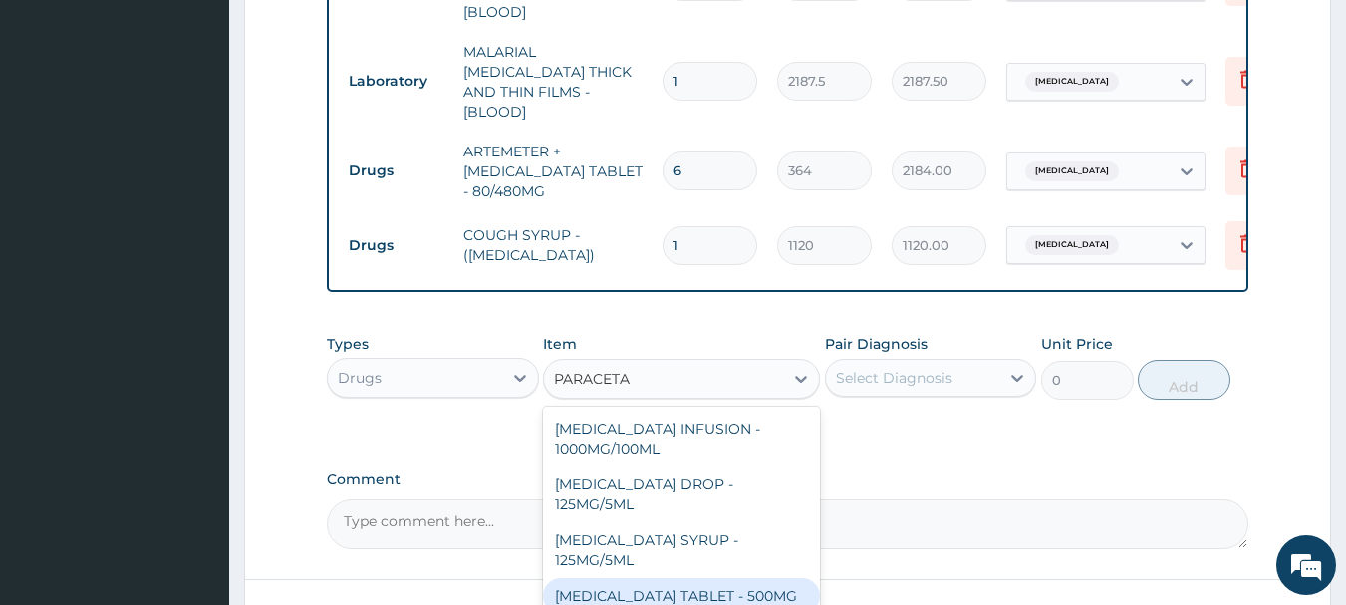
click at [662, 591] on div "PARACETAMOL TABLET - 500MG" at bounding box center [681, 596] width 277 height 36
type input "33.599999999999994"
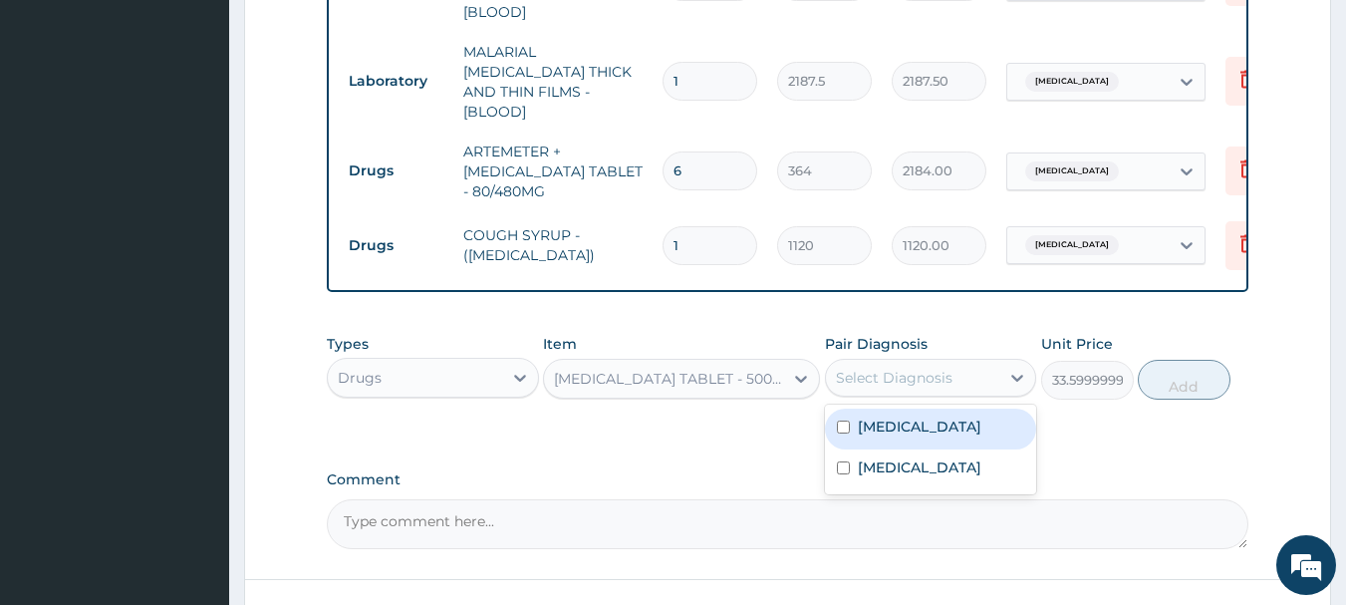
click at [887, 368] on div "Select Diagnosis" at bounding box center [894, 378] width 117 height 20
click at [907, 416] on label "Falciparum malaria" at bounding box center [919, 426] width 123 height 20
checkbox input "true"
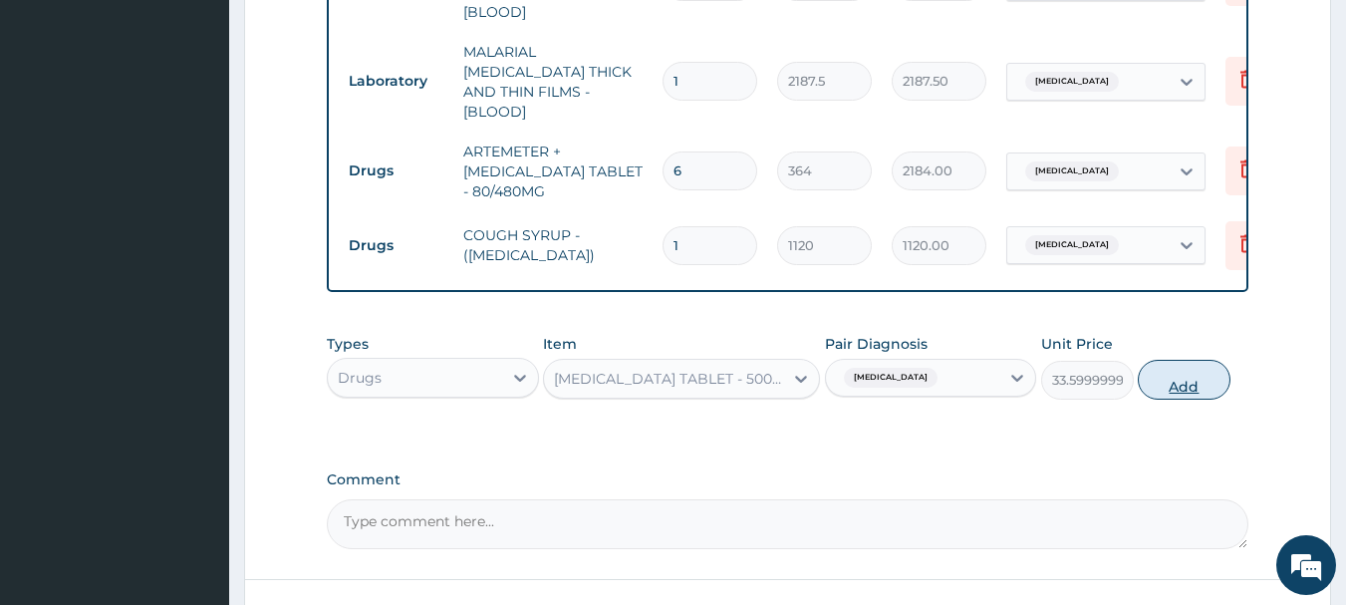
click at [1148, 384] on button "Add" at bounding box center [1183, 380] width 93 height 40
type input "0"
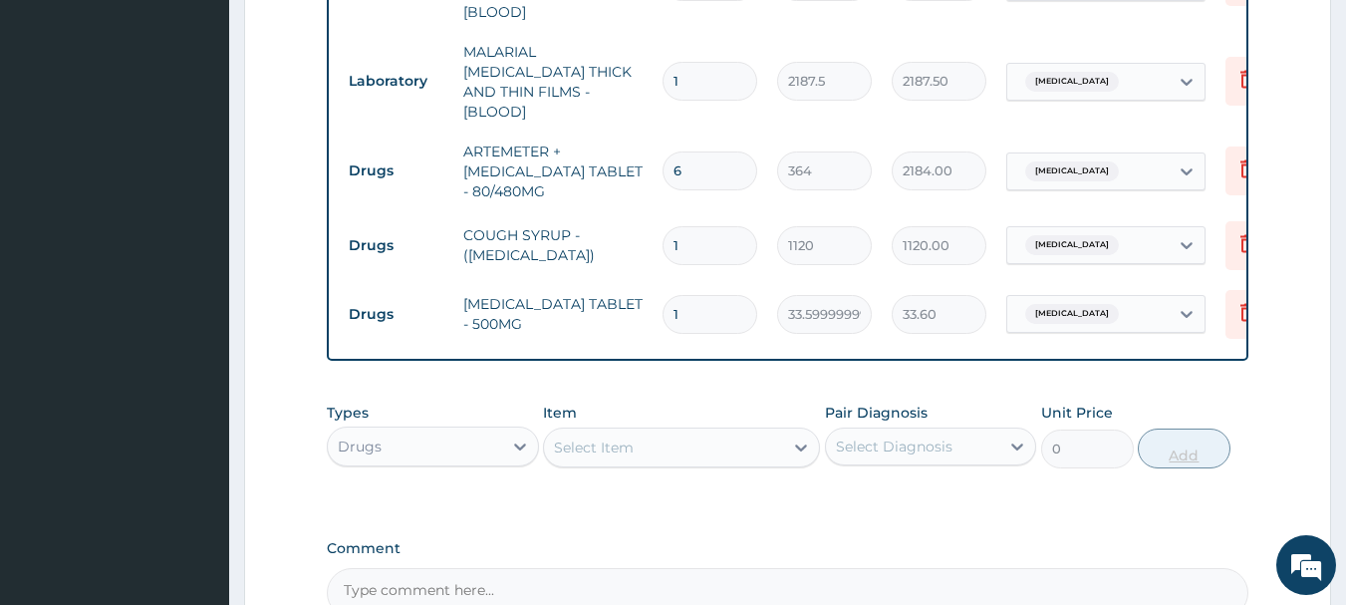
type input "18"
type input "604.80"
type input "18"
drag, startPoint x: 718, startPoint y: 410, endPoint x: 727, endPoint y: 420, distance: 13.4
click at [719, 409] on div "Item Select Item" at bounding box center [681, 435] width 277 height 66
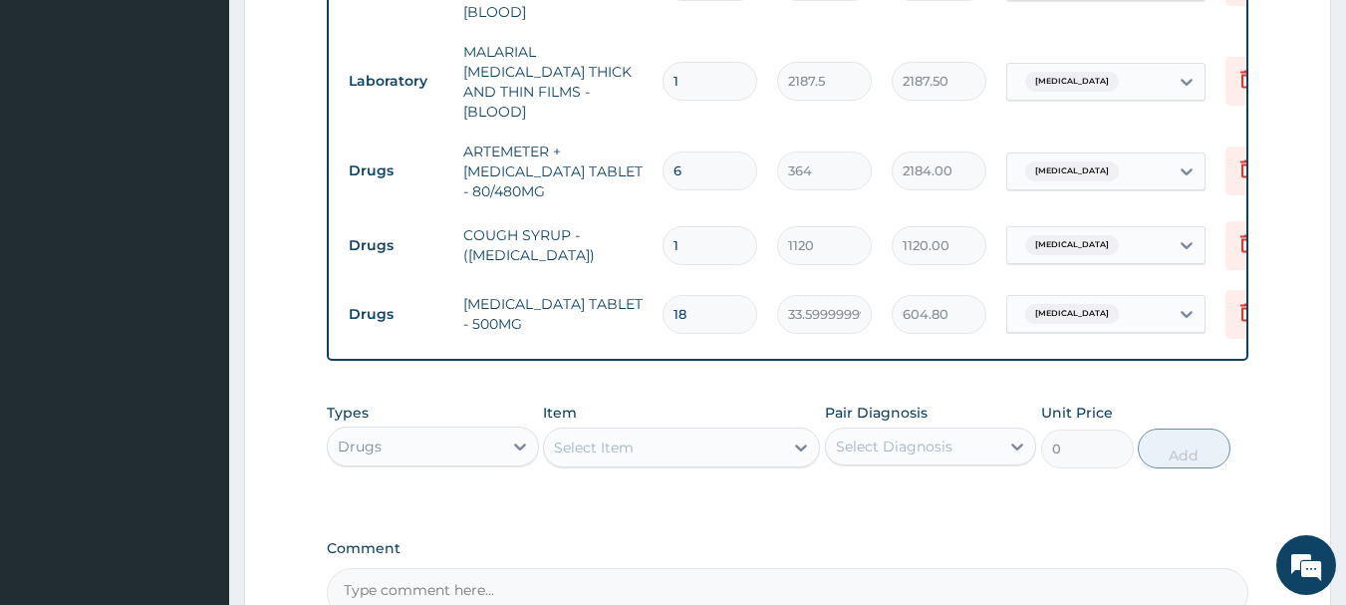
click at [730, 438] on div "Select Item" at bounding box center [663, 447] width 239 height 32
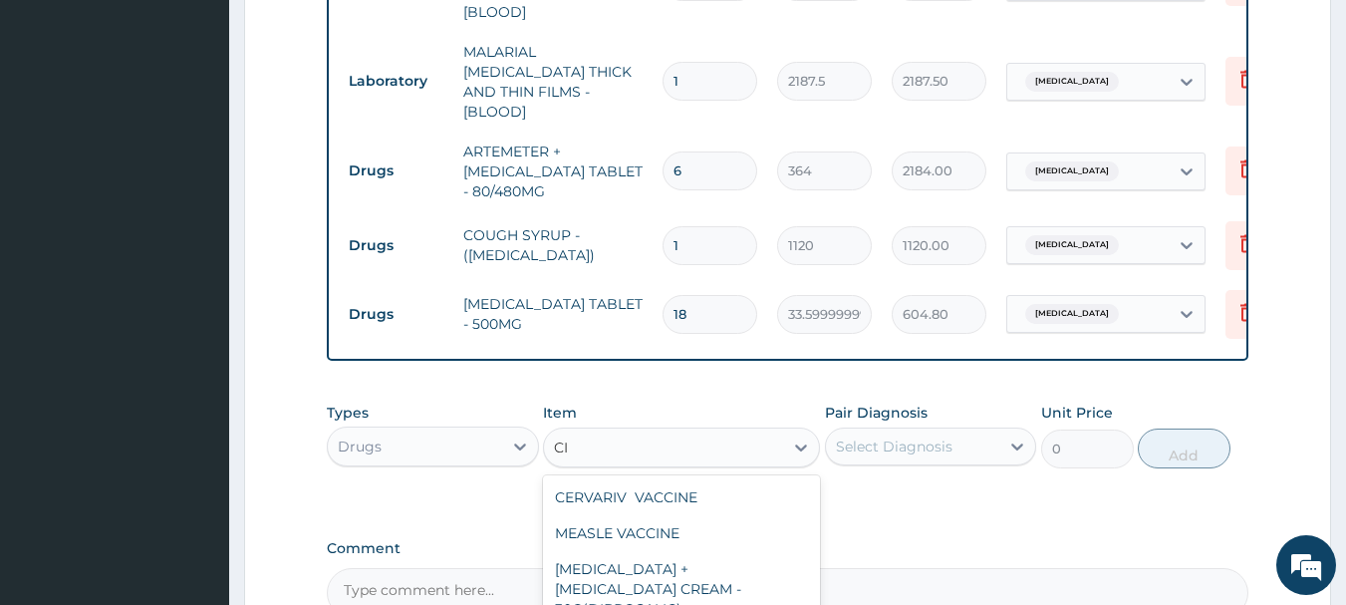
type input "C"
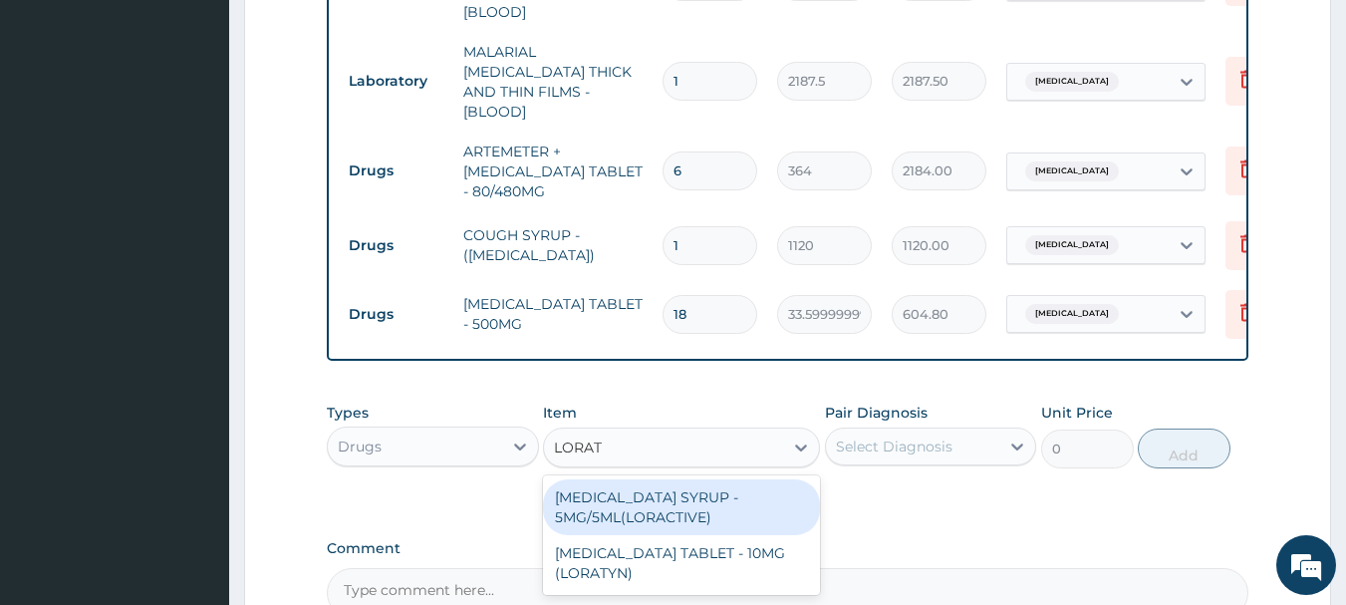
type input "LORAT"
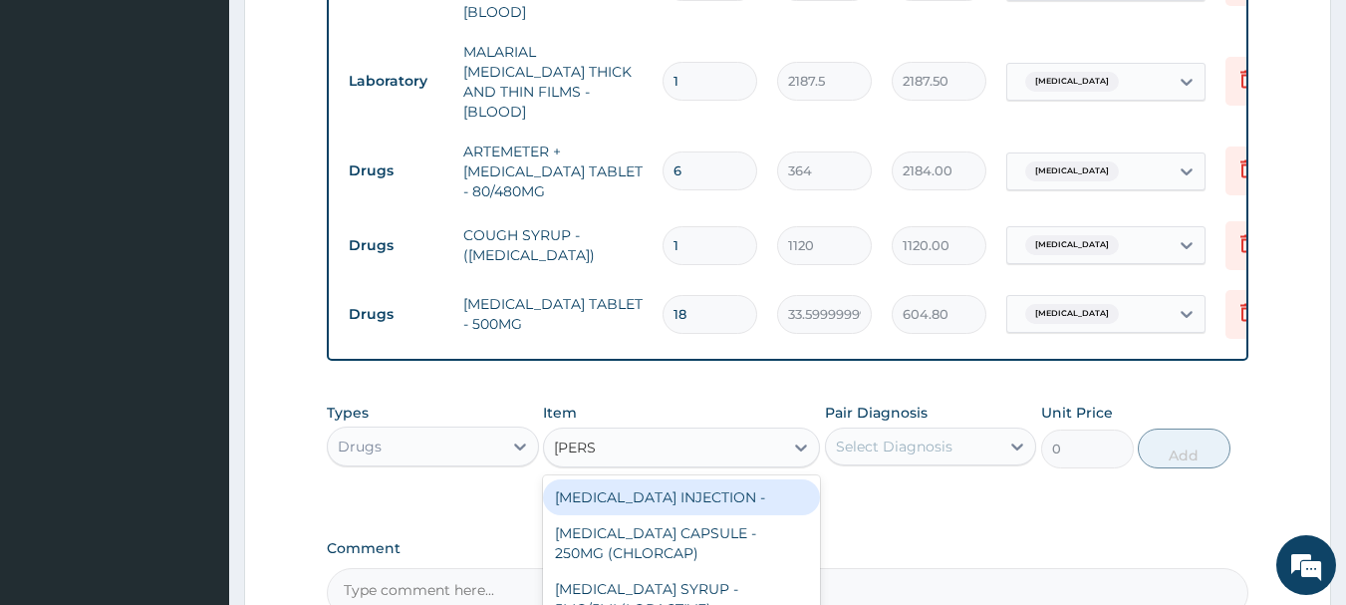
type input "LORAT"
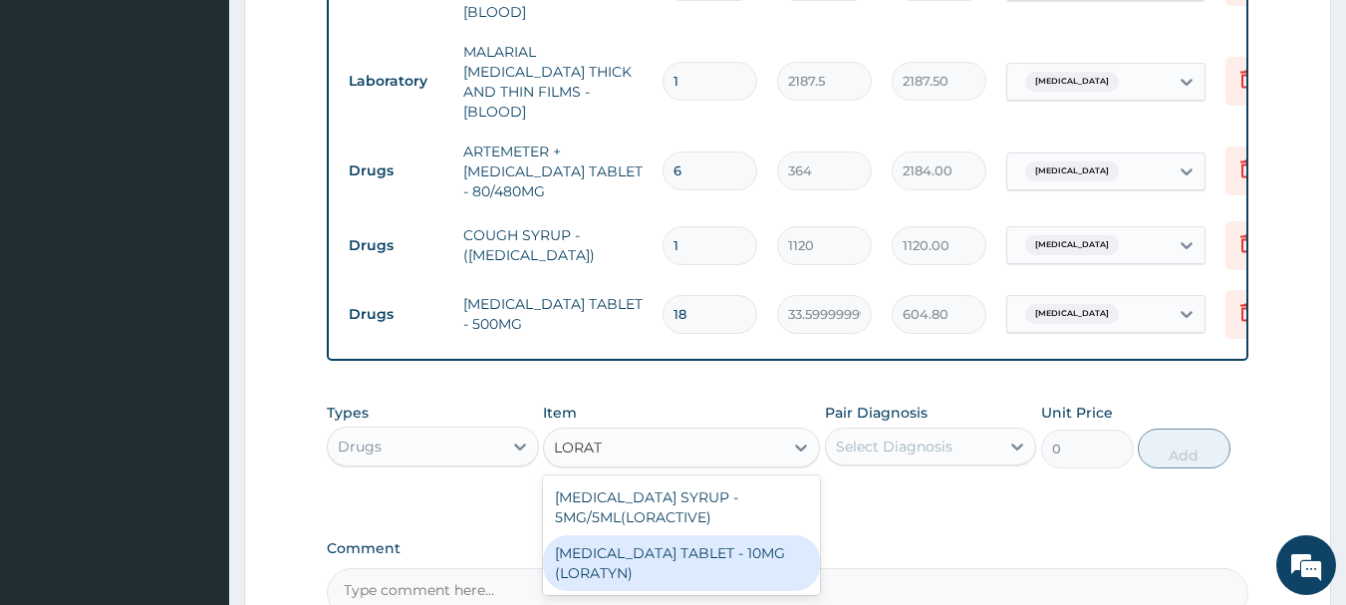
click at [719, 552] on div "LORATADINE TABLET - 10MG (LORATYN)" at bounding box center [681, 563] width 277 height 56
type input "98"
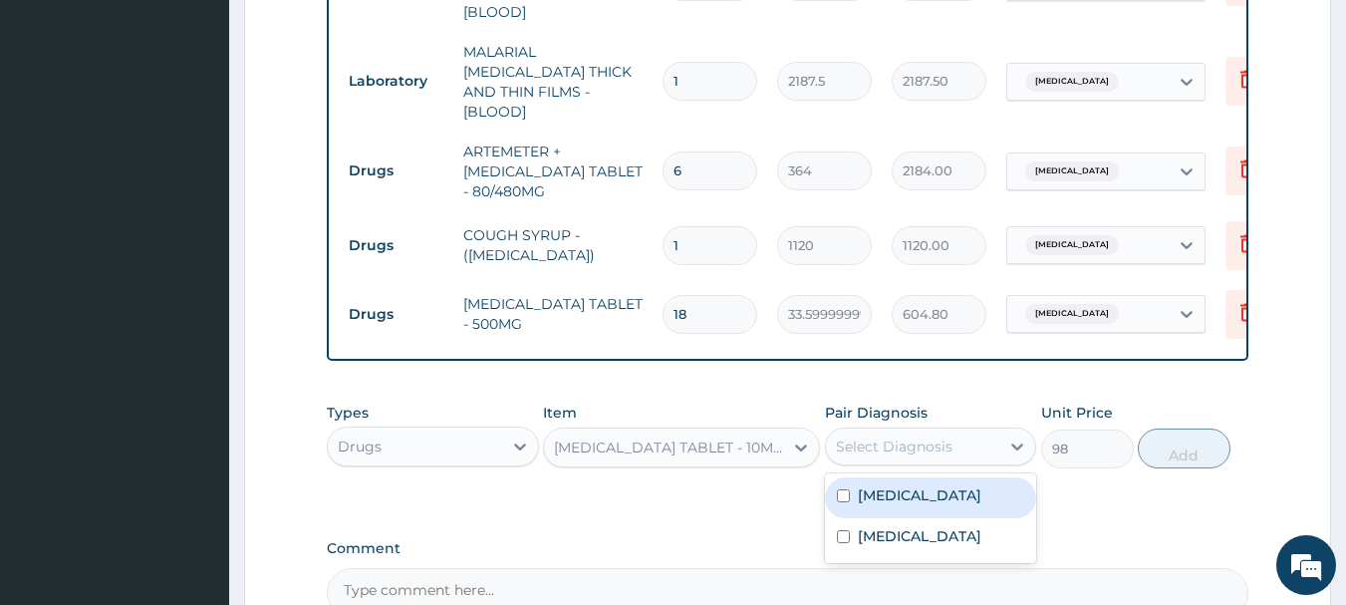
click at [985, 445] on div "Select Diagnosis" at bounding box center [913, 446] width 174 height 32
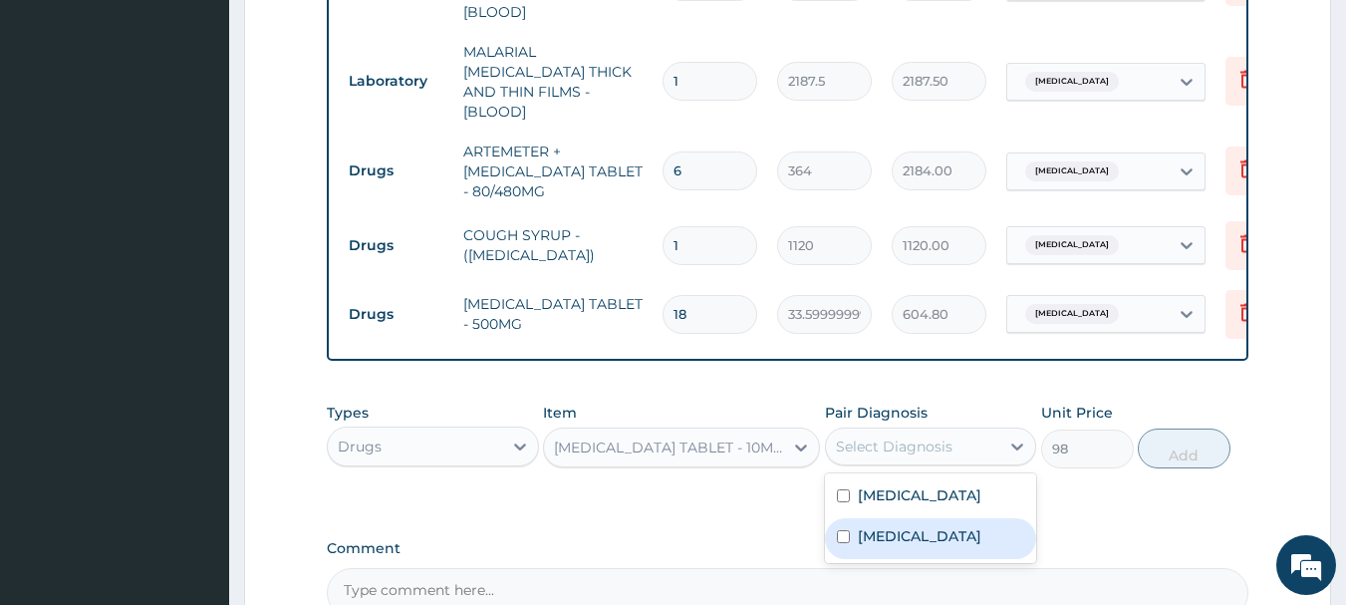
click at [941, 546] on label "Upper respiratory infection" at bounding box center [919, 536] width 123 height 20
checkbox input "true"
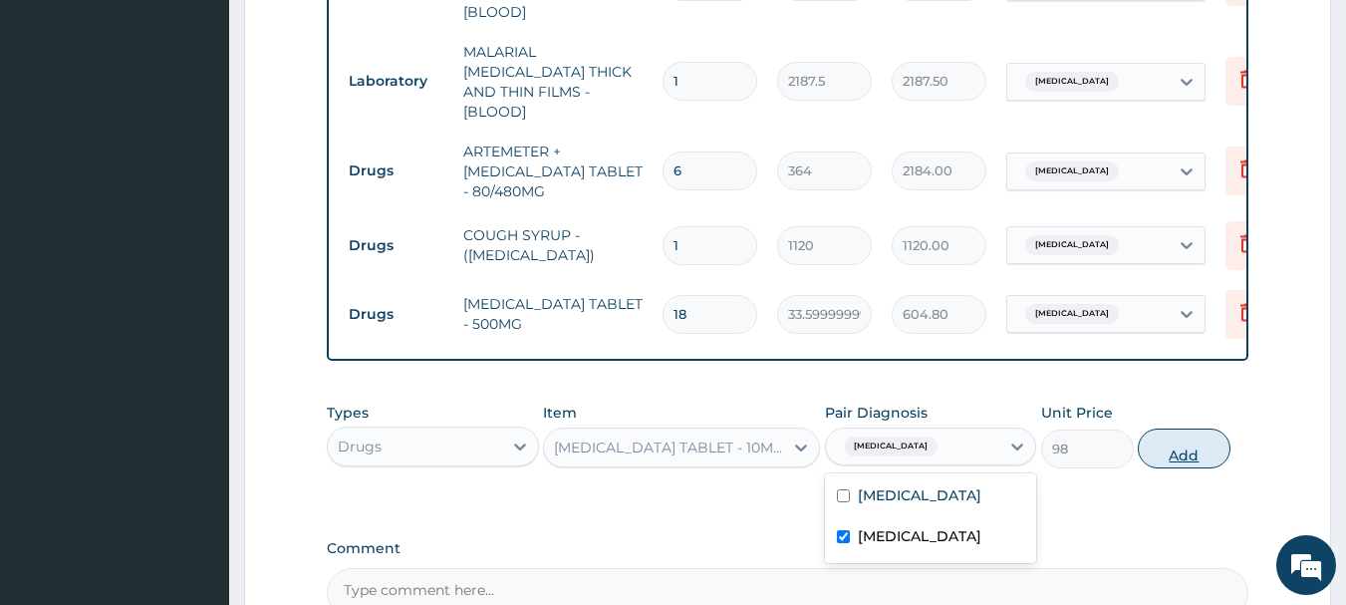
click at [1175, 449] on button "Add" at bounding box center [1183, 448] width 93 height 40
type input "0"
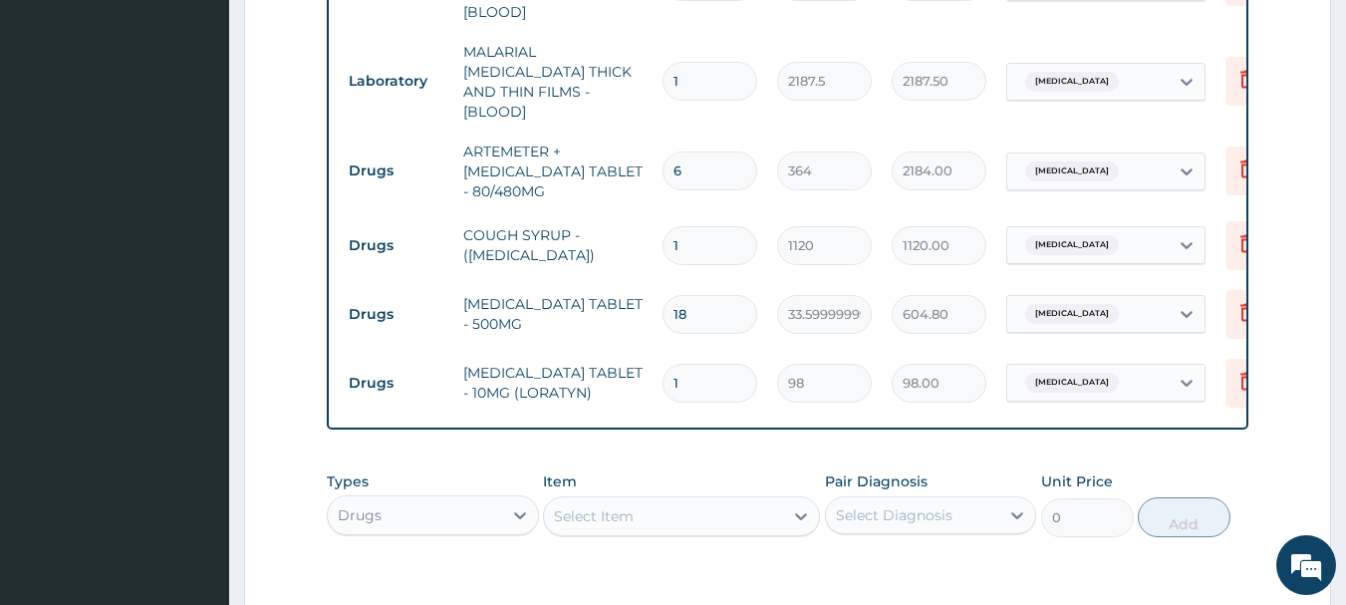
type input "0.00"
type input "5"
type input "490.00"
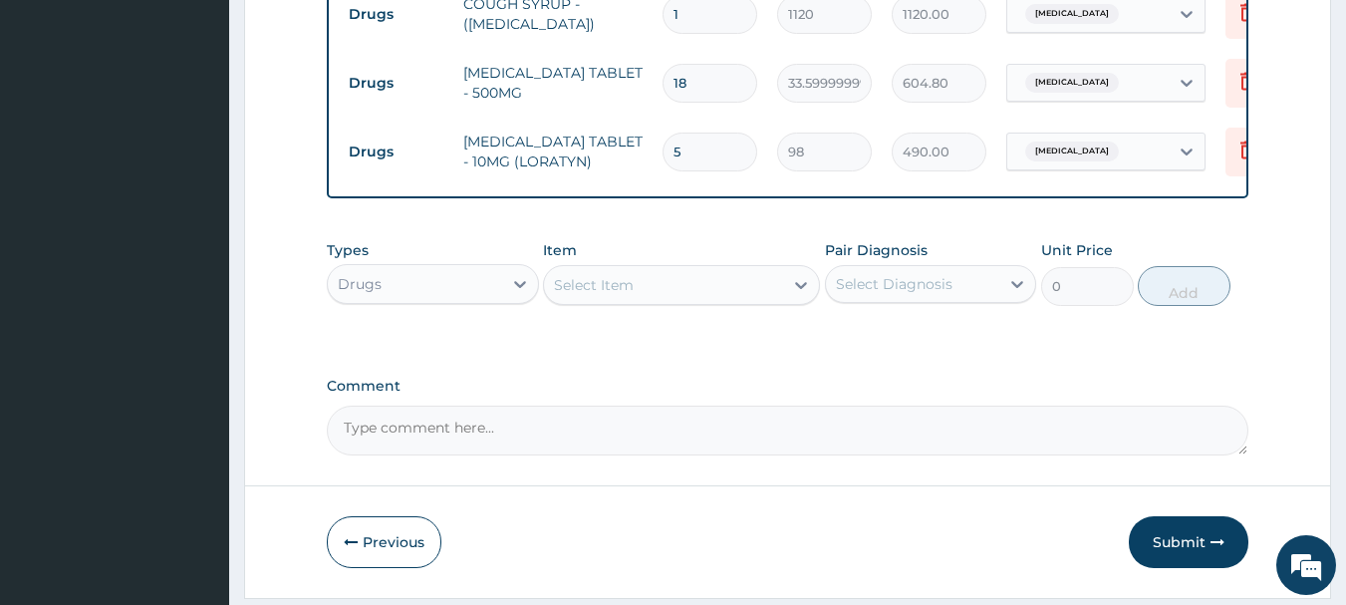
scroll to position [1228, 0]
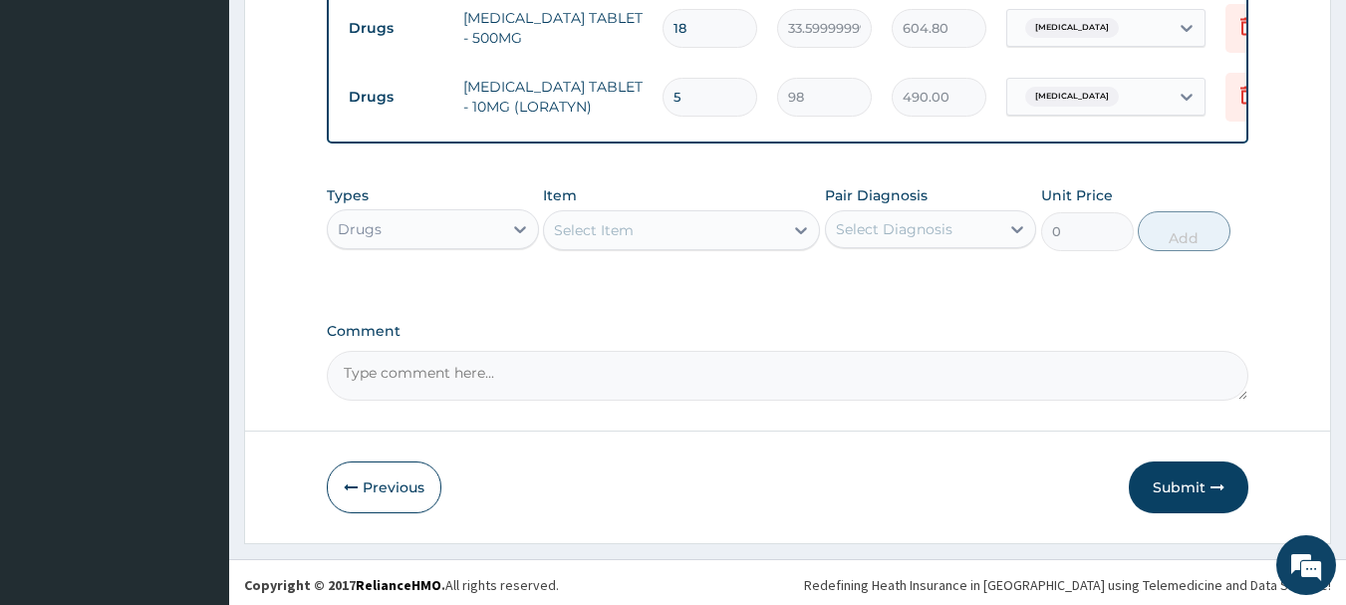
type input "5"
click at [773, 227] on div "Select Item" at bounding box center [663, 230] width 239 height 32
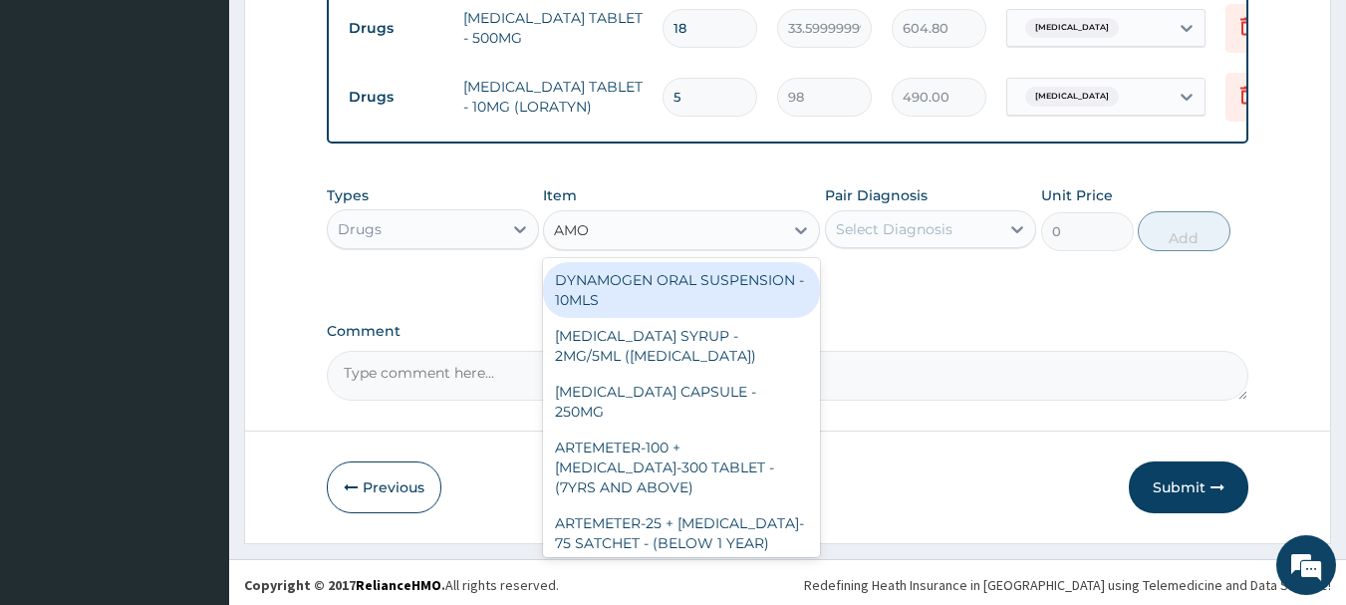
type input "AMOX"
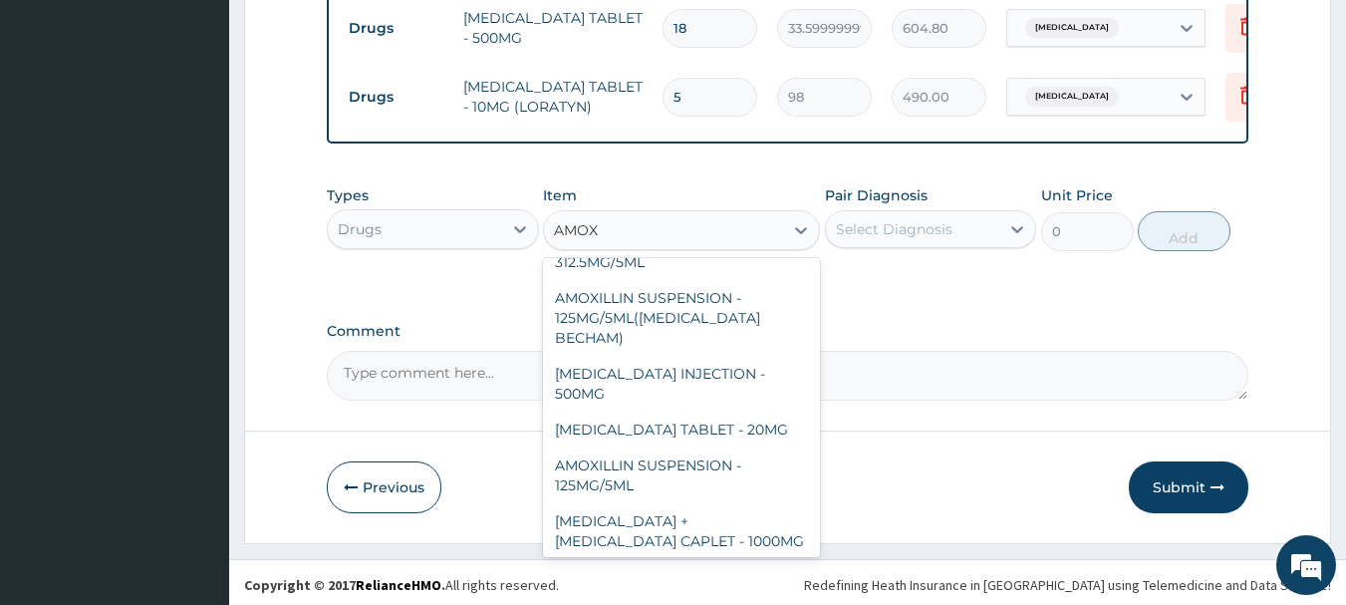
scroll to position [733, 0]
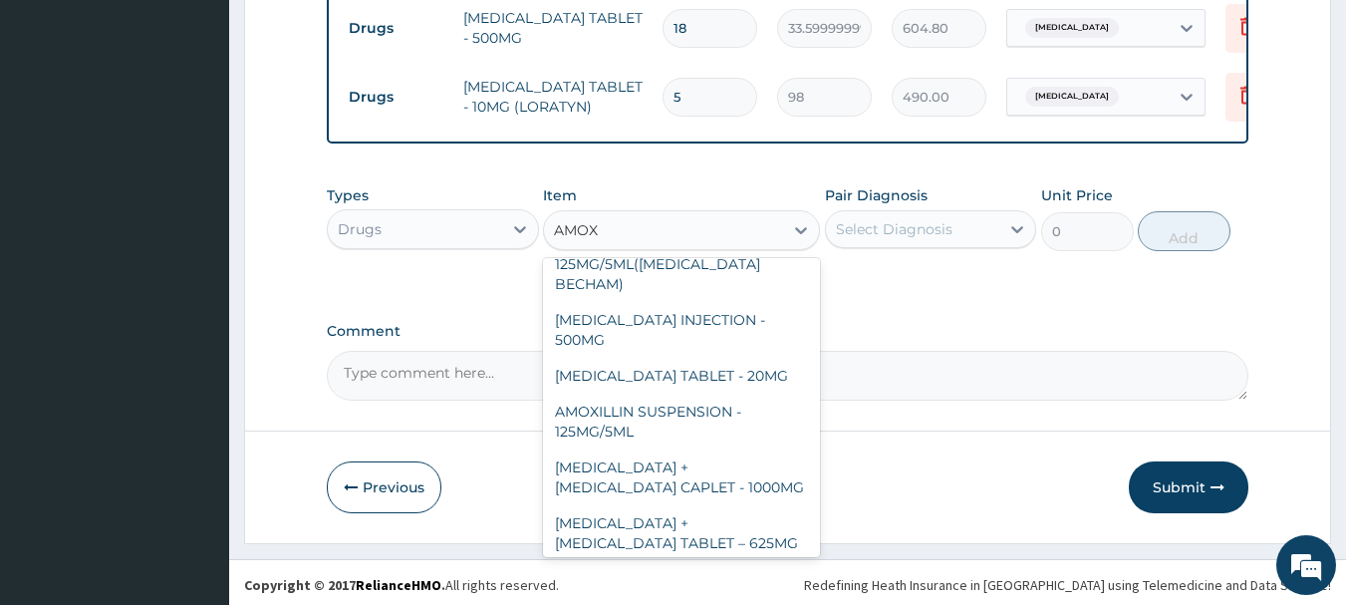
click at [765, 581] on div "AMOXICILLIN CAPSULE - 500MG" at bounding box center [681, 609] width 277 height 56
type input "112"
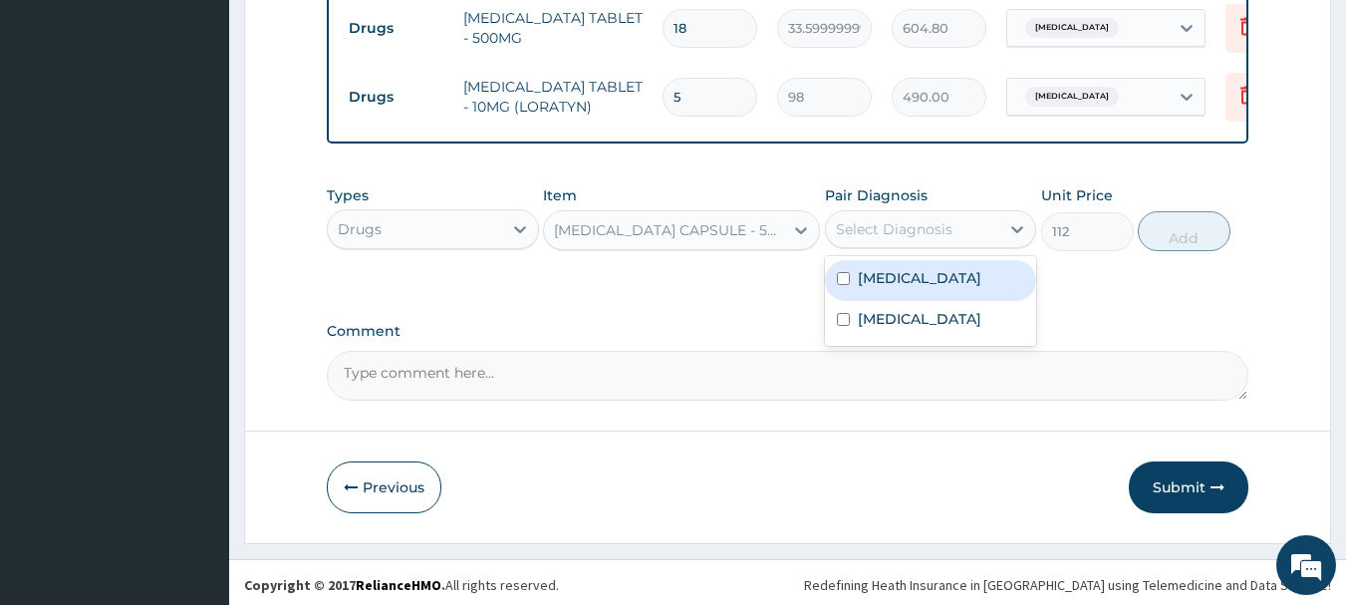
click at [860, 230] on div "Select Diagnosis" at bounding box center [894, 229] width 117 height 20
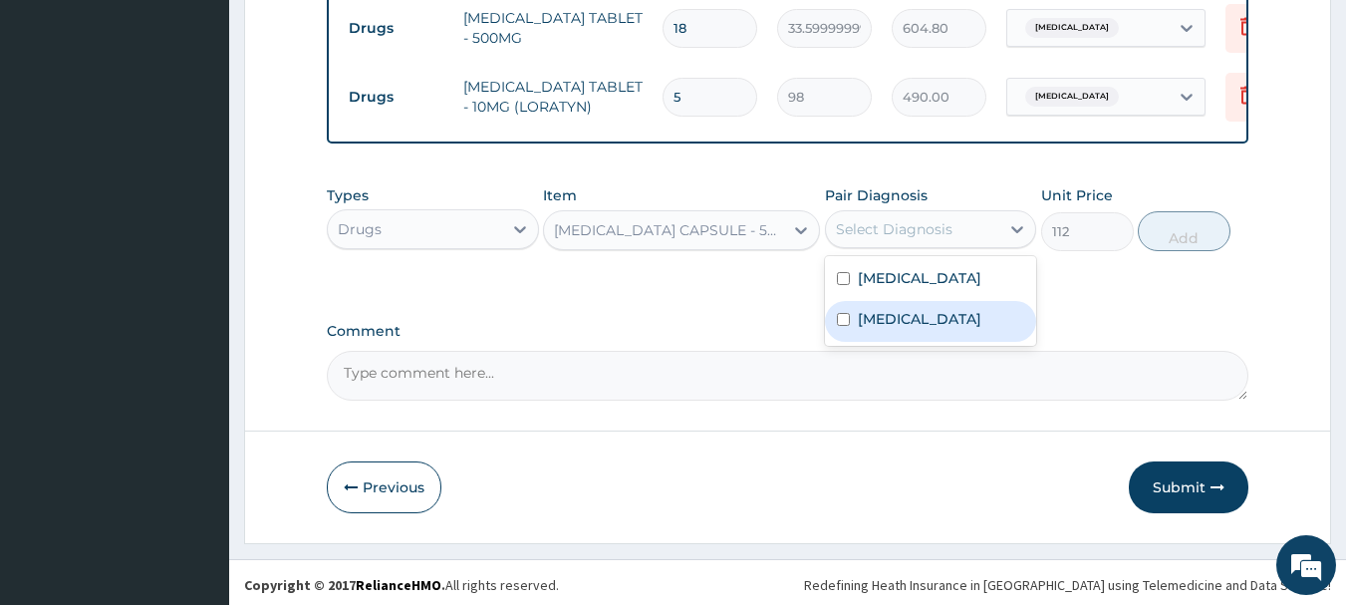
click at [885, 329] on label "Upper respiratory infection" at bounding box center [919, 319] width 123 height 20
checkbox input "true"
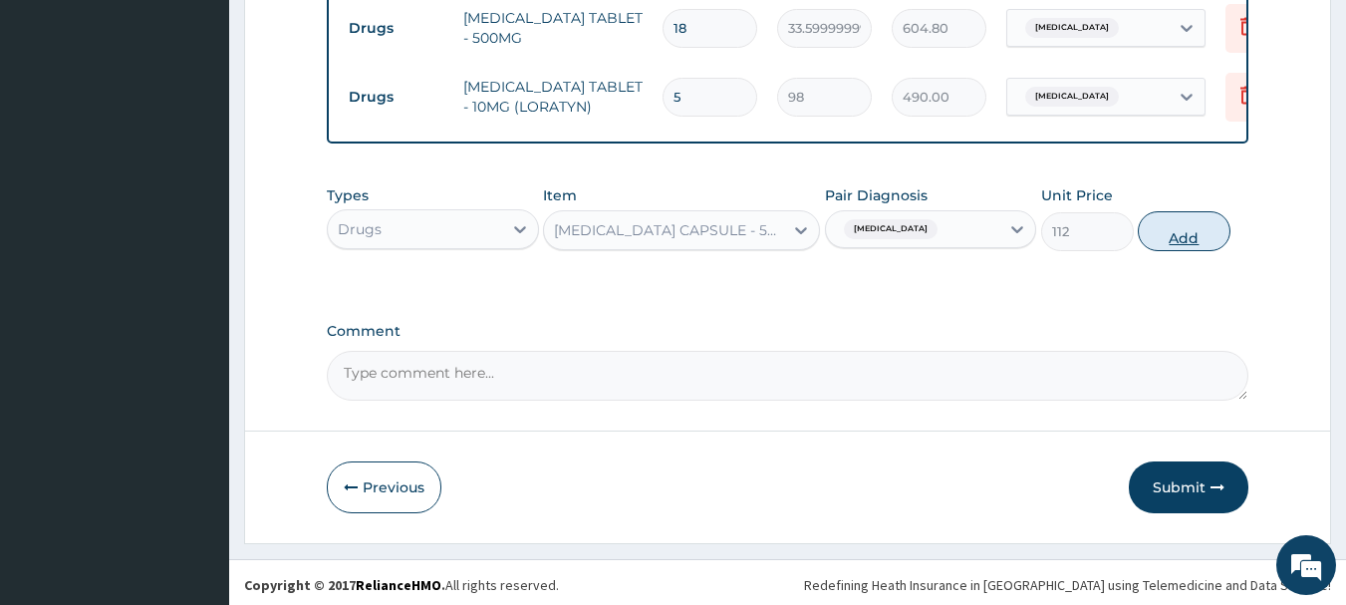
click at [1173, 235] on button "Add" at bounding box center [1183, 231] width 93 height 40
type input "0"
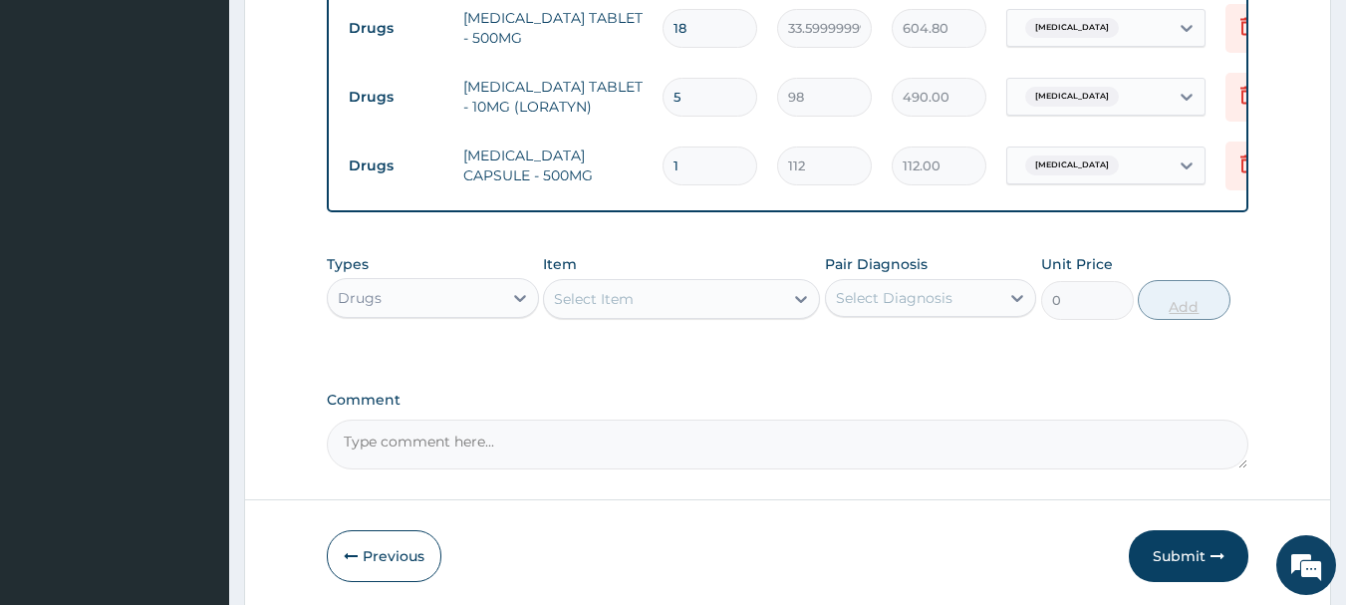
type input "15"
type input "1680.00"
type input "15"
click at [1169, 549] on button "Submit" at bounding box center [1188, 556] width 120 height 52
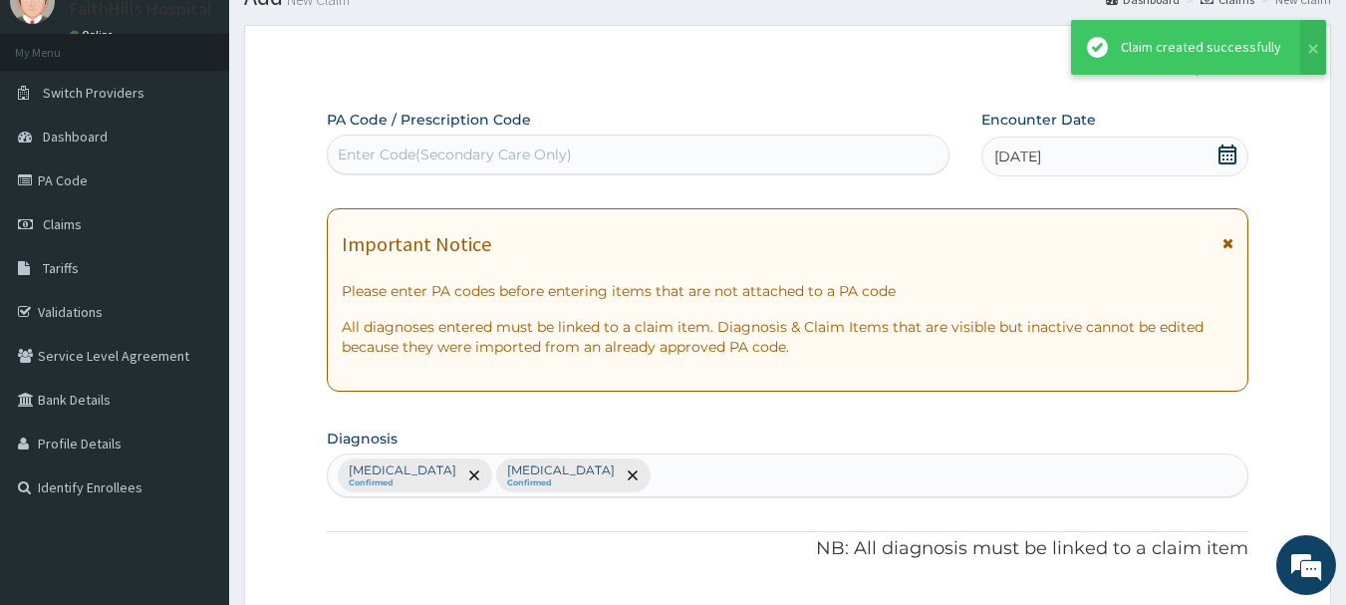
scroll to position [1228, 0]
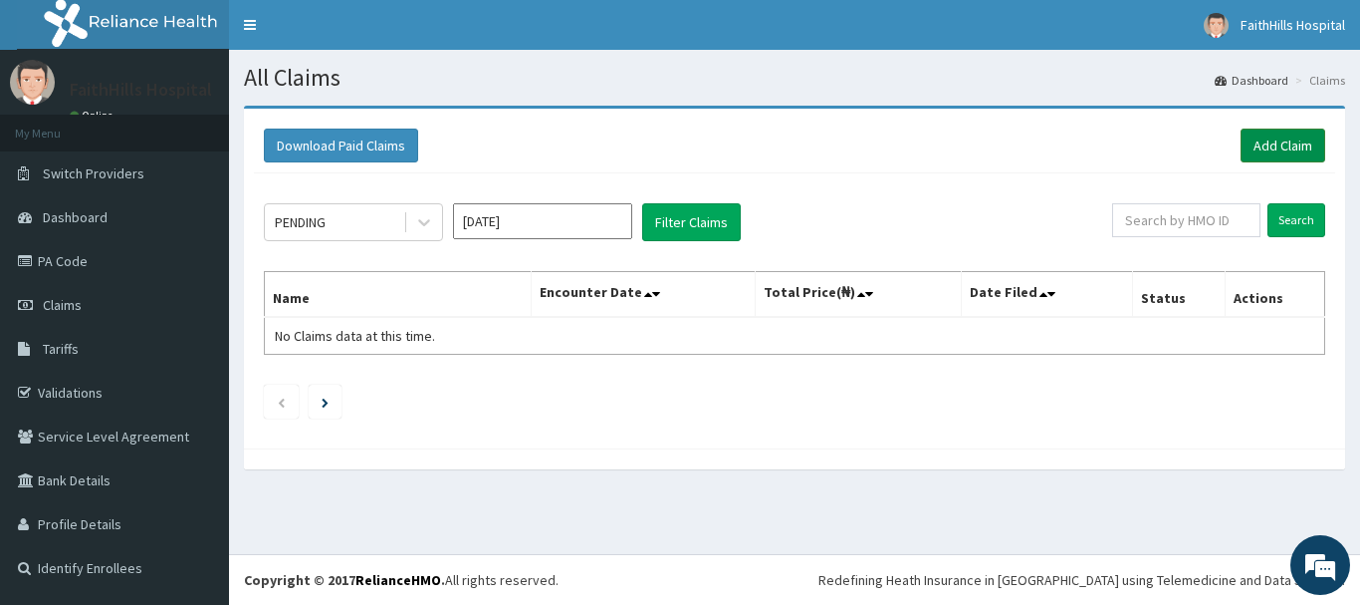
click at [1289, 144] on link "Add Claim" at bounding box center [1283, 145] width 85 height 34
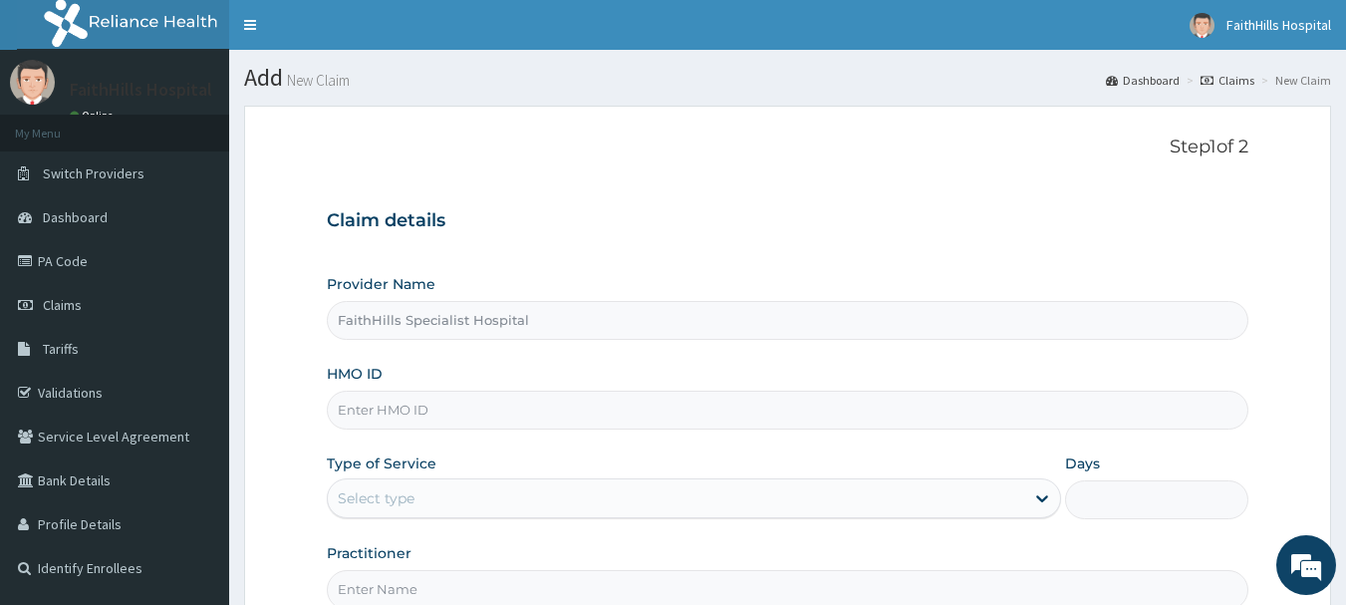
click at [433, 410] on input "HMO ID" at bounding box center [788, 409] width 922 height 39
type input "cwm/10004/b"
click at [488, 492] on div "Select type" at bounding box center [676, 498] width 696 height 32
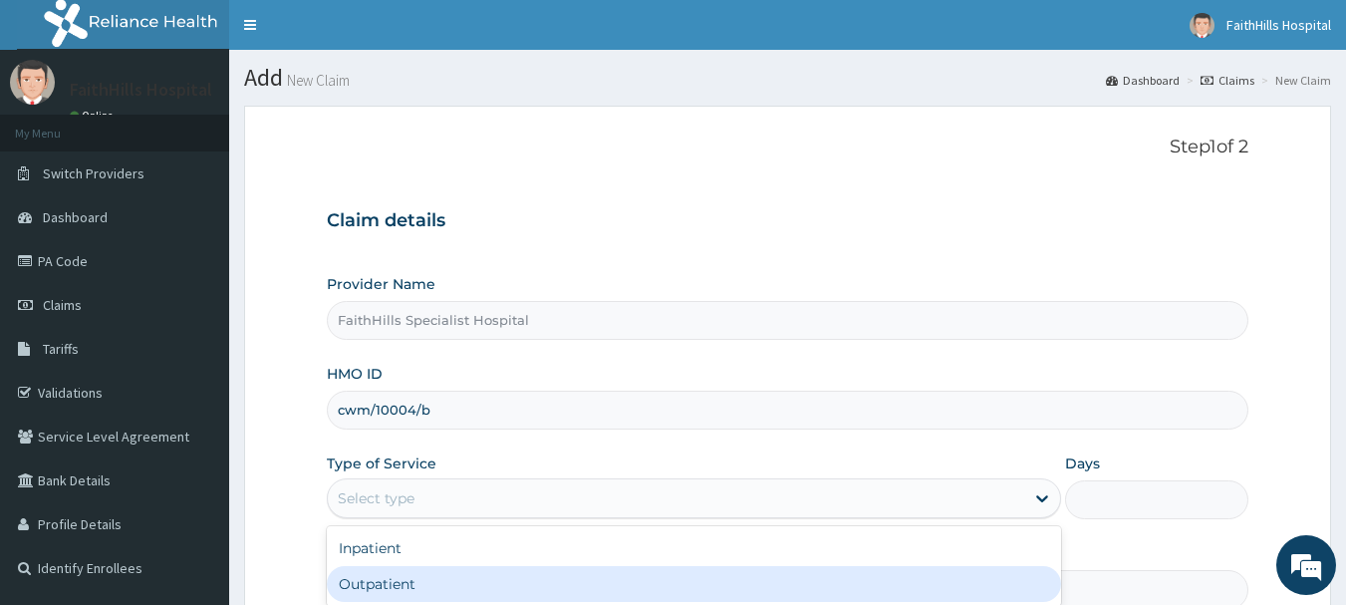
click at [402, 578] on div "Outpatient" at bounding box center [694, 584] width 734 height 36
type input "1"
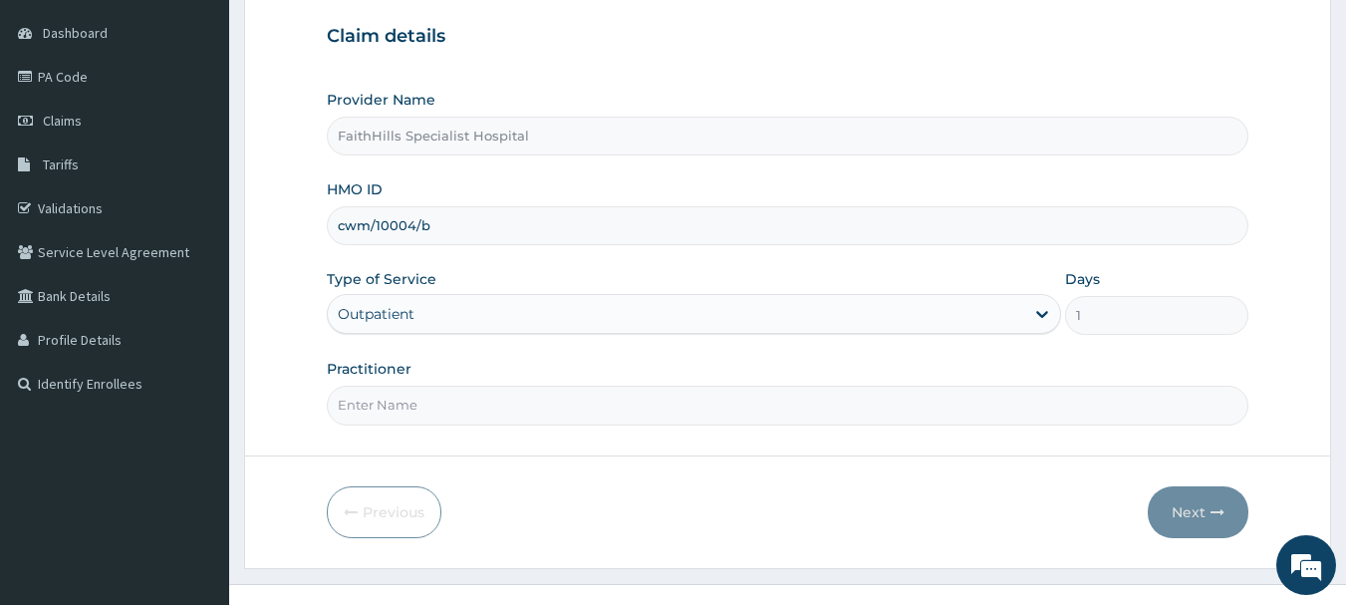
scroll to position [214, 0]
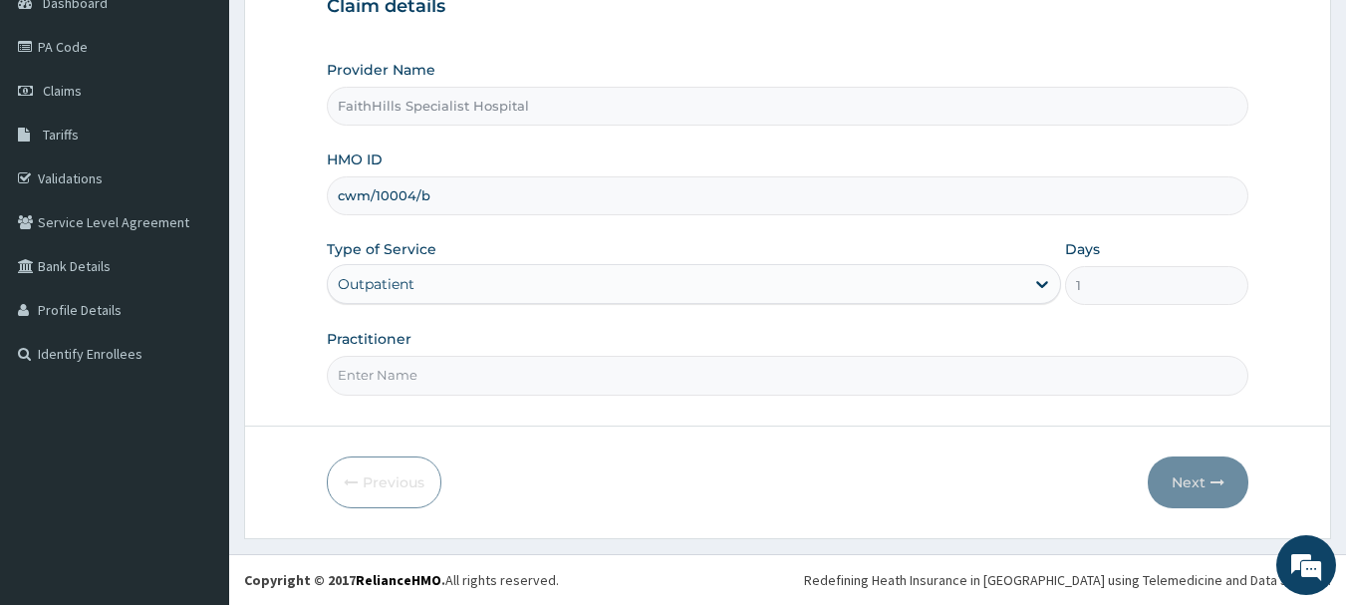
click at [379, 379] on input "Practitioner" at bounding box center [788, 375] width 922 height 39
type input "DR. AKUMA"
click at [1198, 470] on button "Next" at bounding box center [1197, 482] width 101 height 52
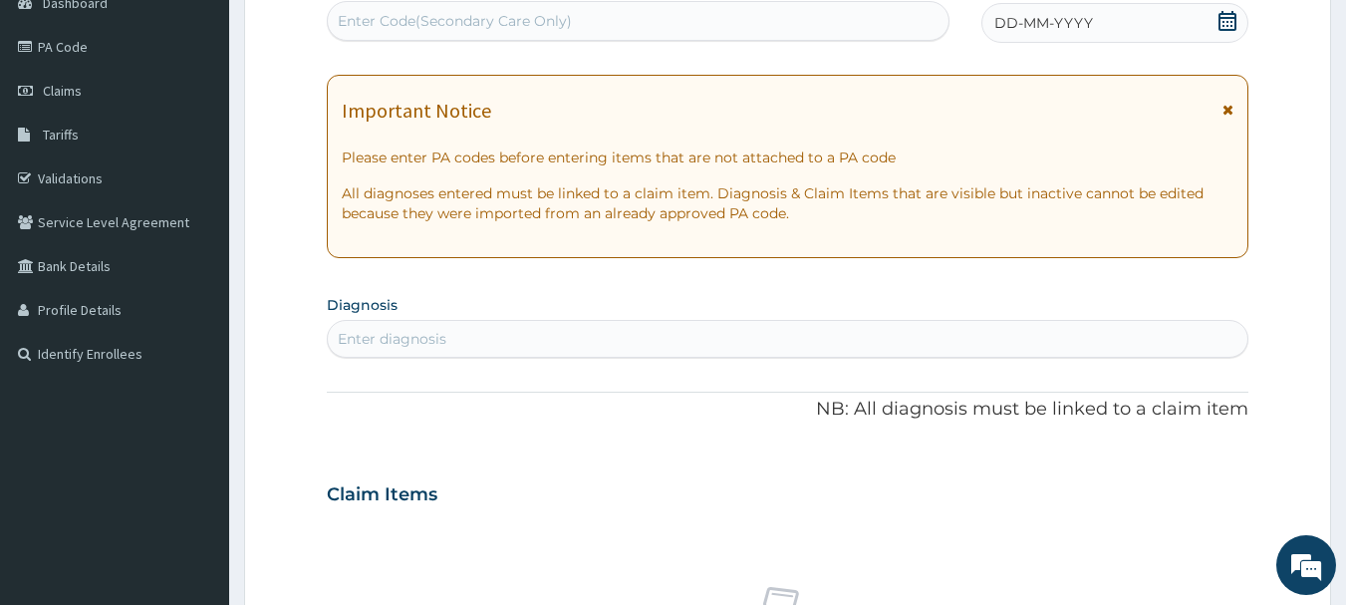
click at [1228, 22] on icon at bounding box center [1227, 21] width 20 height 20
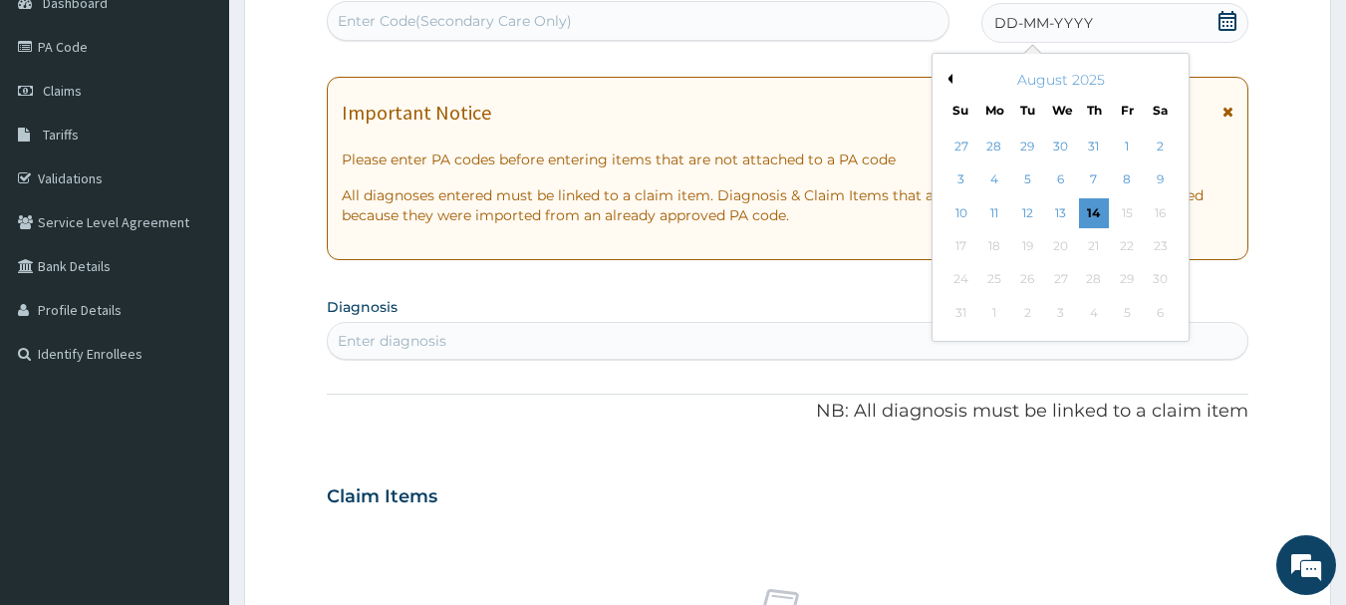
click at [950, 79] on button "Previous Month" at bounding box center [947, 79] width 10 height 10
click at [1157, 247] on div "26" at bounding box center [1160, 246] width 30 height 30
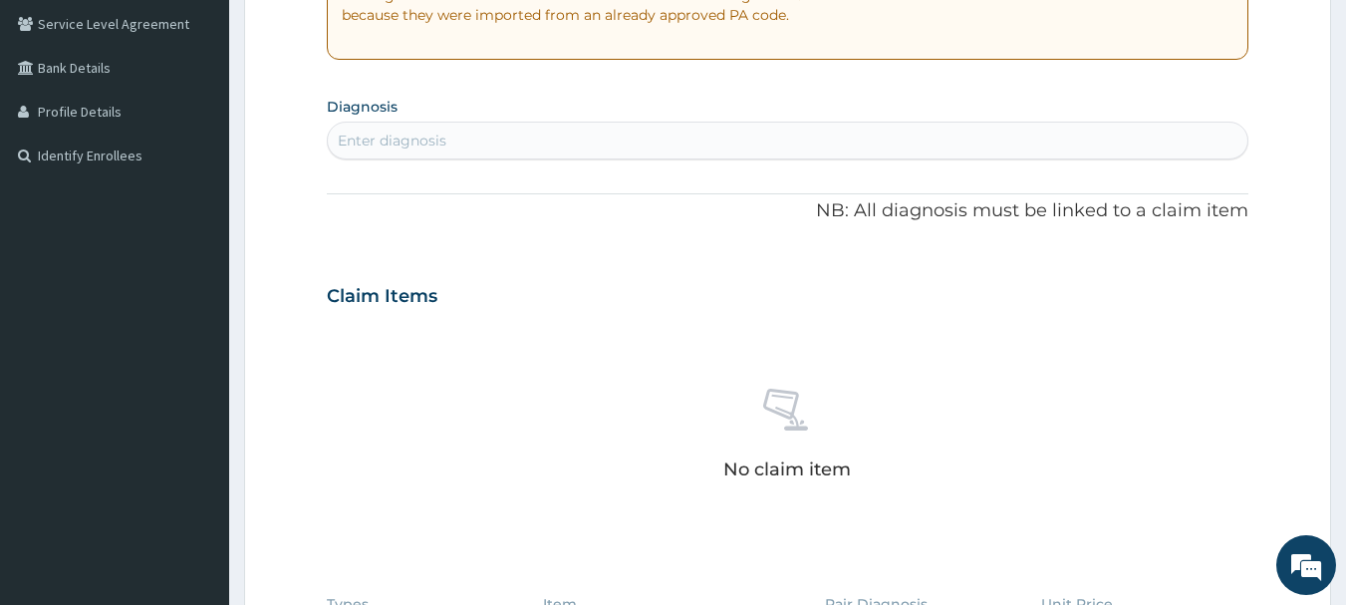
scroll to position [413, 0]
click at [626, 142] on div "Enter diagnosis" at bounding box center [788, 139] width 920 height 32
type input "PLASMODIUM"
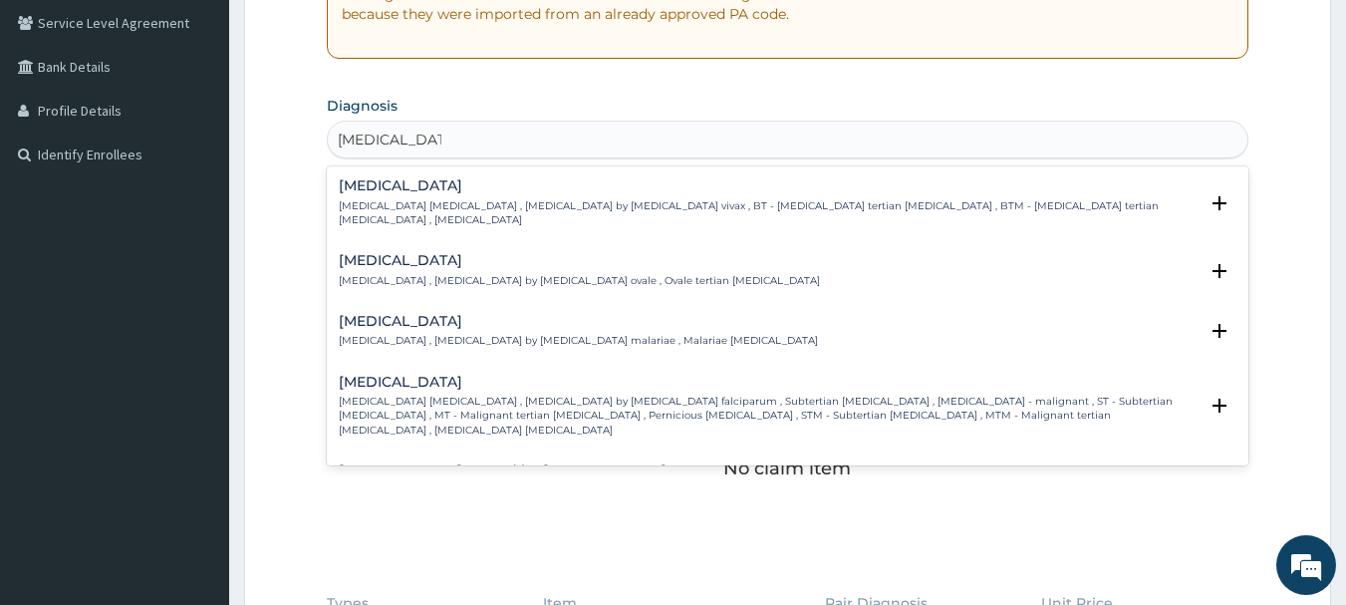
click at [463, 374] on h4 "Falciparum malaria" at bounding box center [769, 381] width 860 height 15
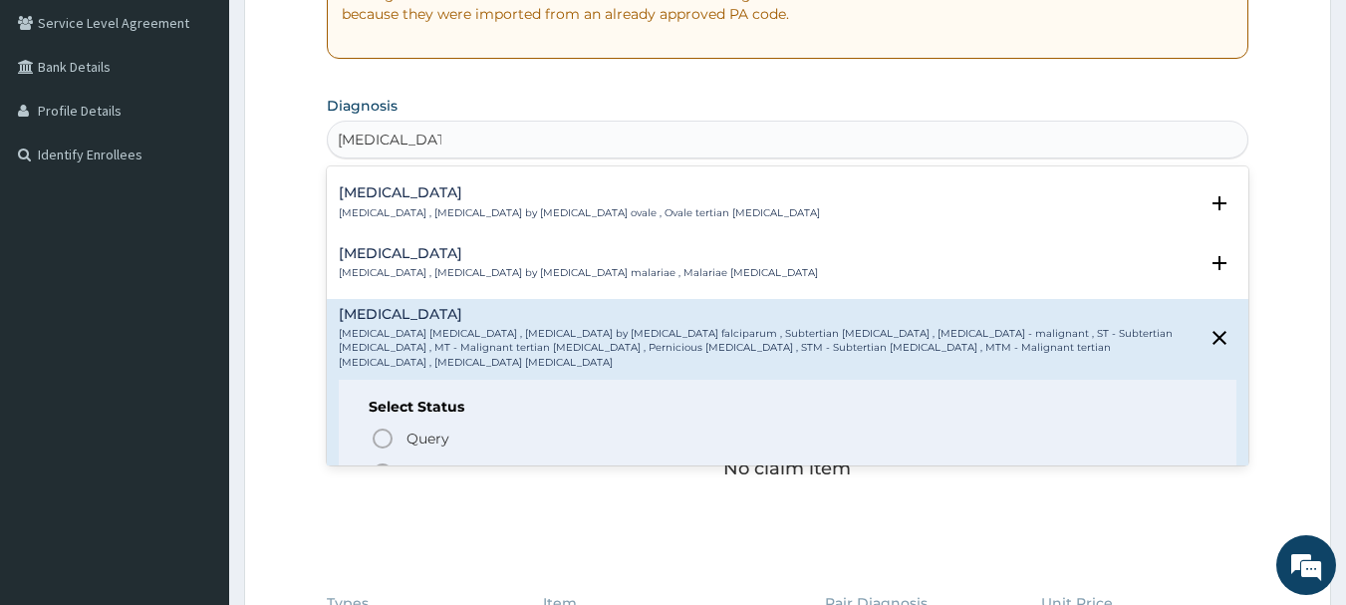
scroll to position [100, 0]
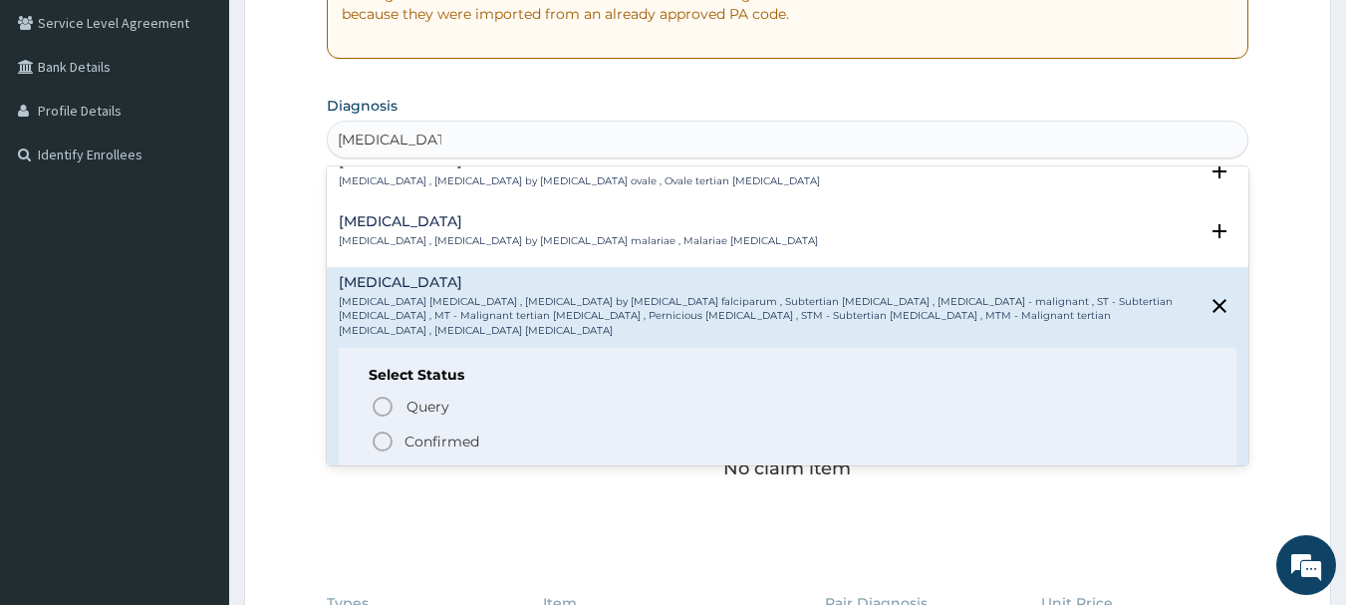
click at [451, 431] on p "Confirmed" at bounding box center [441, 441] width 75 height 20
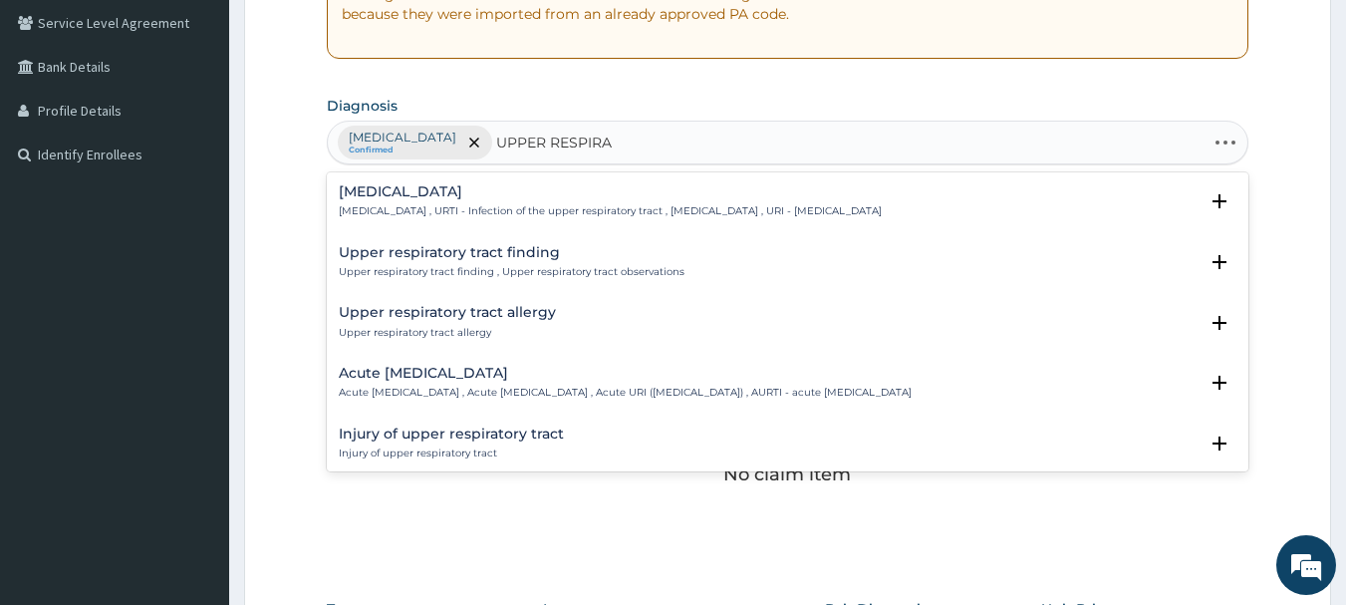
type input "UPPER RESPIRAT"
click at [503, 189] on h4 "Upper respiratory infection" at bounding box center [610, 191] width 543 height 15
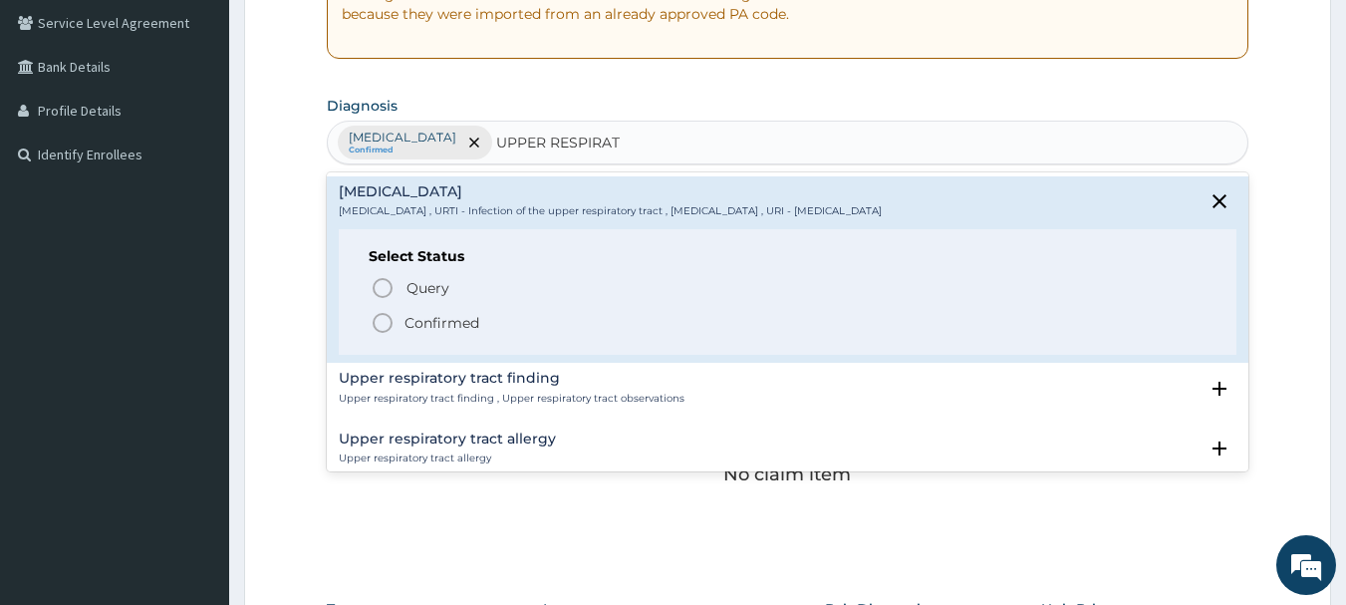
click at [446, 321] on p "Confirmed" at bounding box center [441, 323] width 75 height 20
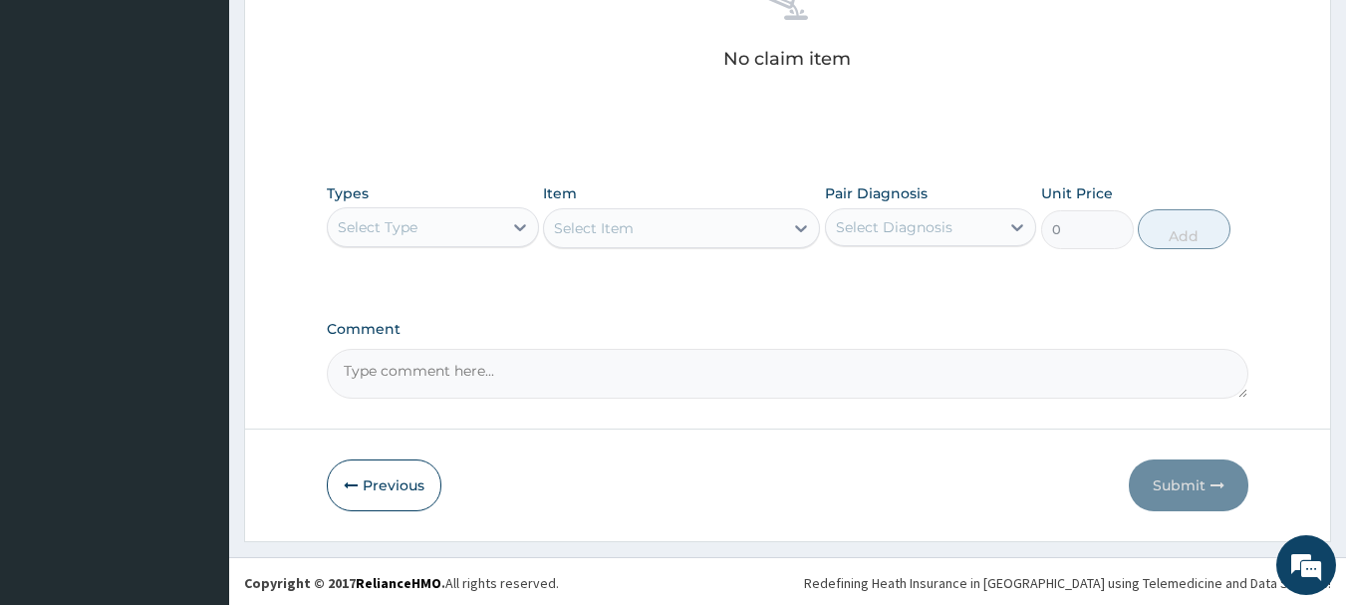
scroll to position [832, 0]
click at [501, 213] on div "Select Type" at bounding box center [415, 224] width 174 height 32
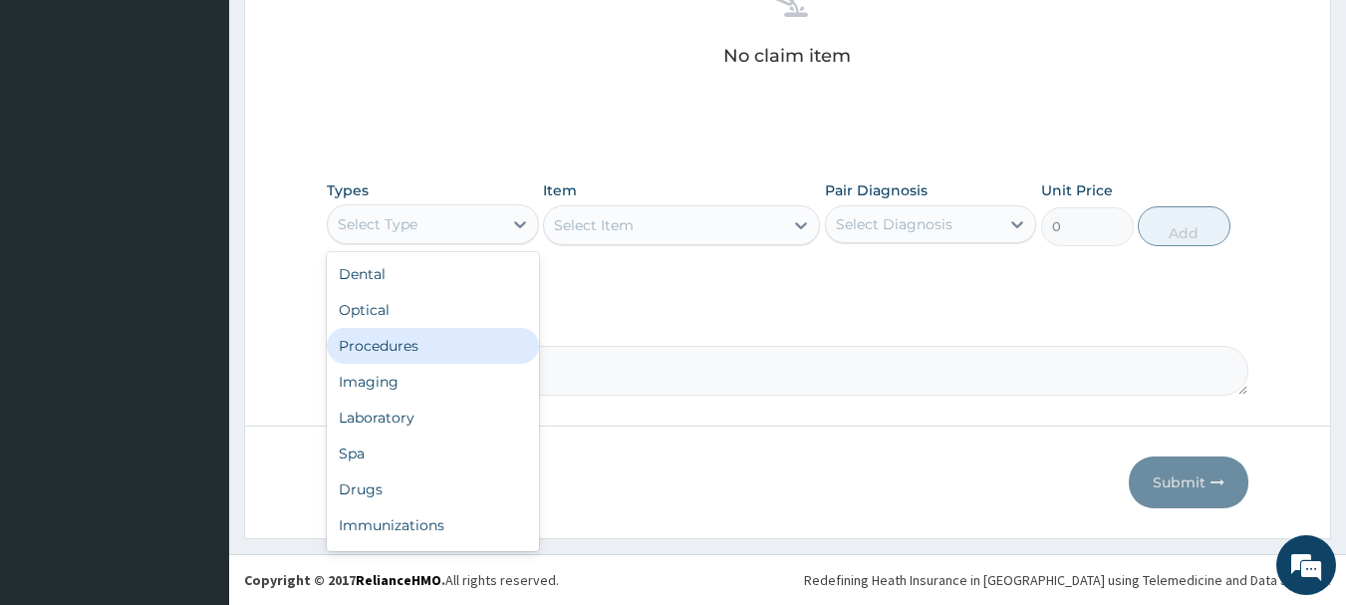
click at [429, 339] on div "Procedures" at bounding box center [433, 346] width 212 height 36
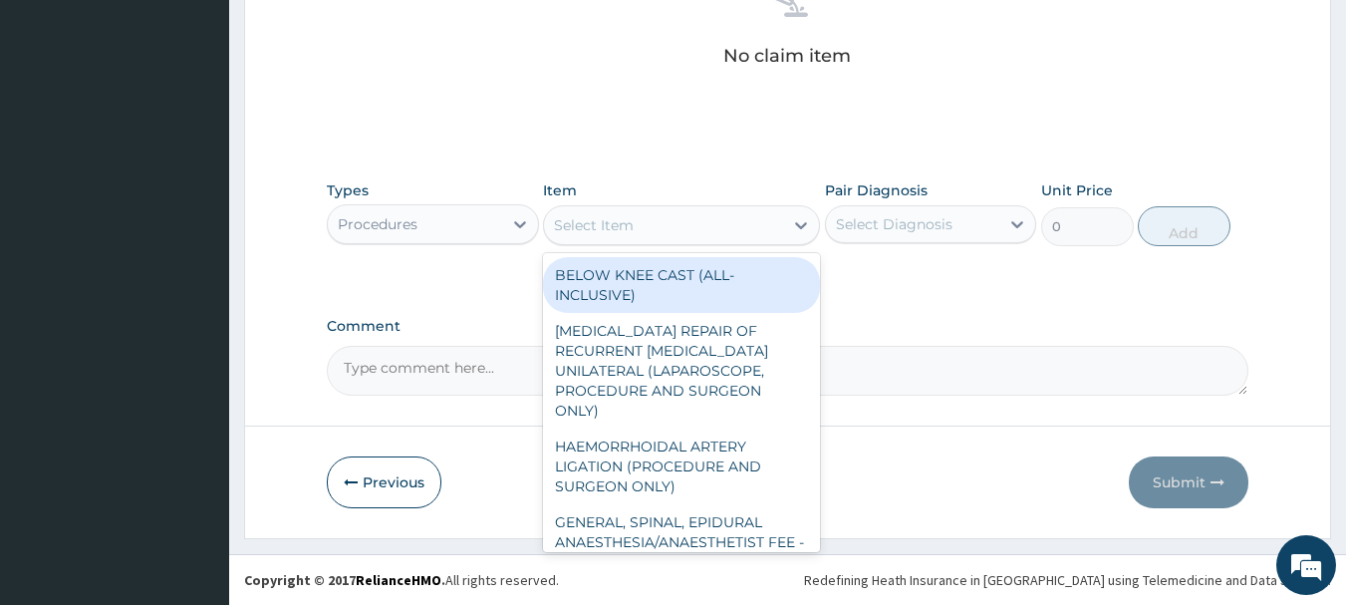
click at [719, 229] on div "Select Item" at bounding box center [663, 225] width 239 height 32
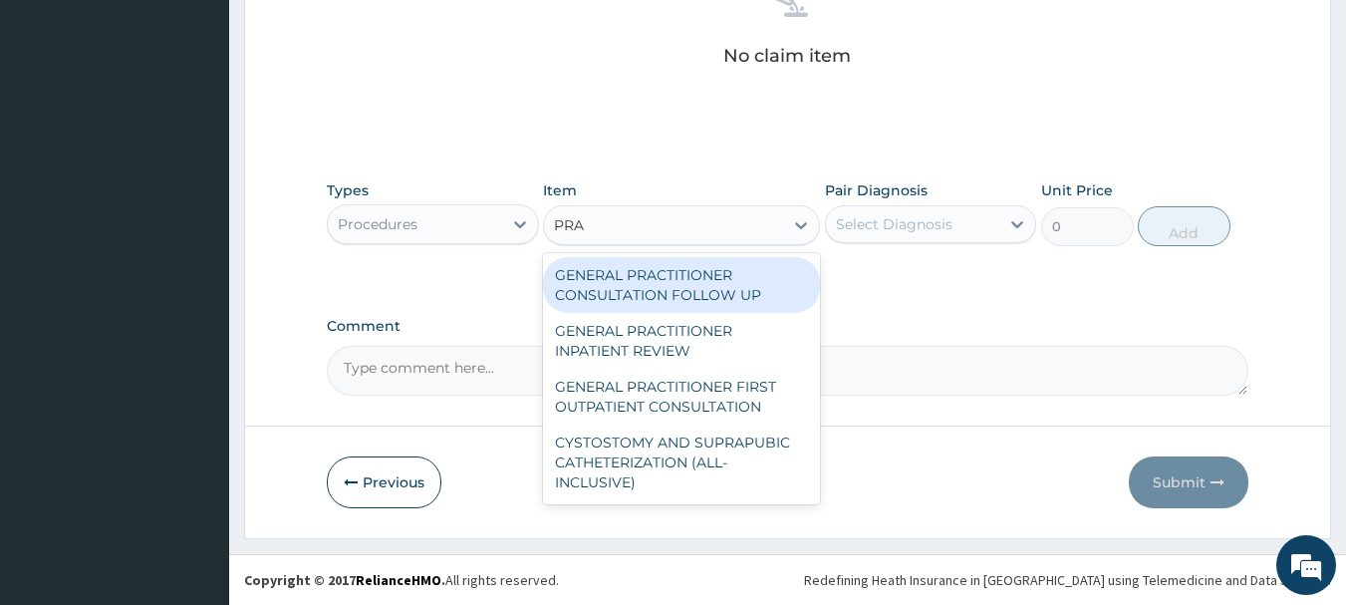
type input "PRAC"
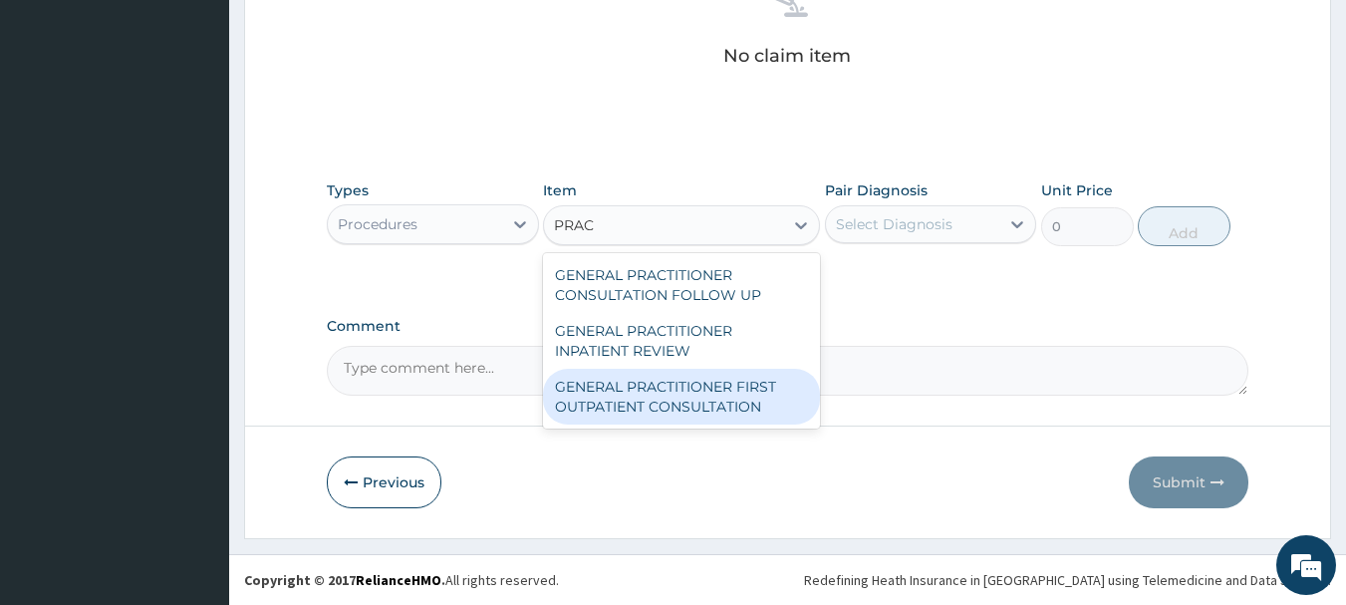
click at [684, 395] on div "GENERAL PRACTITIONER FIRST OUTPATIENT CONSULTATION" at bounding box center [681, 397] width 277 height 56
type input "3750"
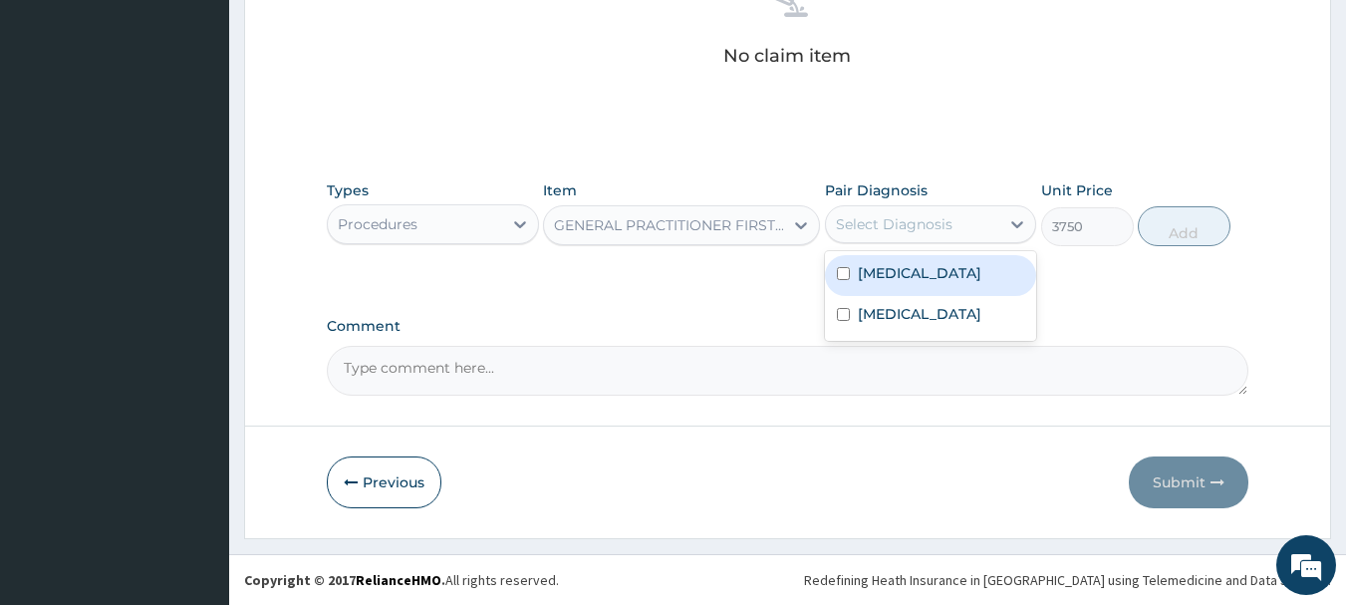
click at [918, 208] on div "Select Diagnosis" at bounding box center [913, 224] width 174 height 32
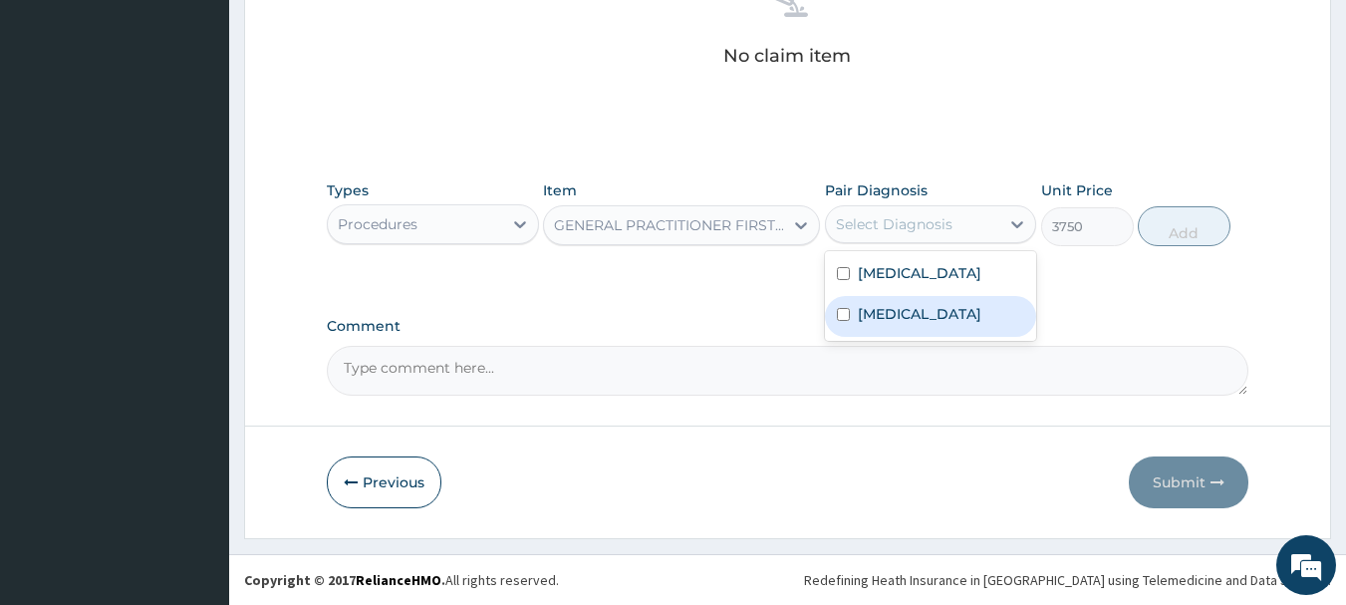
drag, startPoint x: 913, startPoint y: 321, endPoint x: 914, endPoint y: 278, distance: 42.8
click at [912, 318] on label "Upper respiratory infection" at bounding box center [919, 314] width 123 height 20
checkbox input "true"
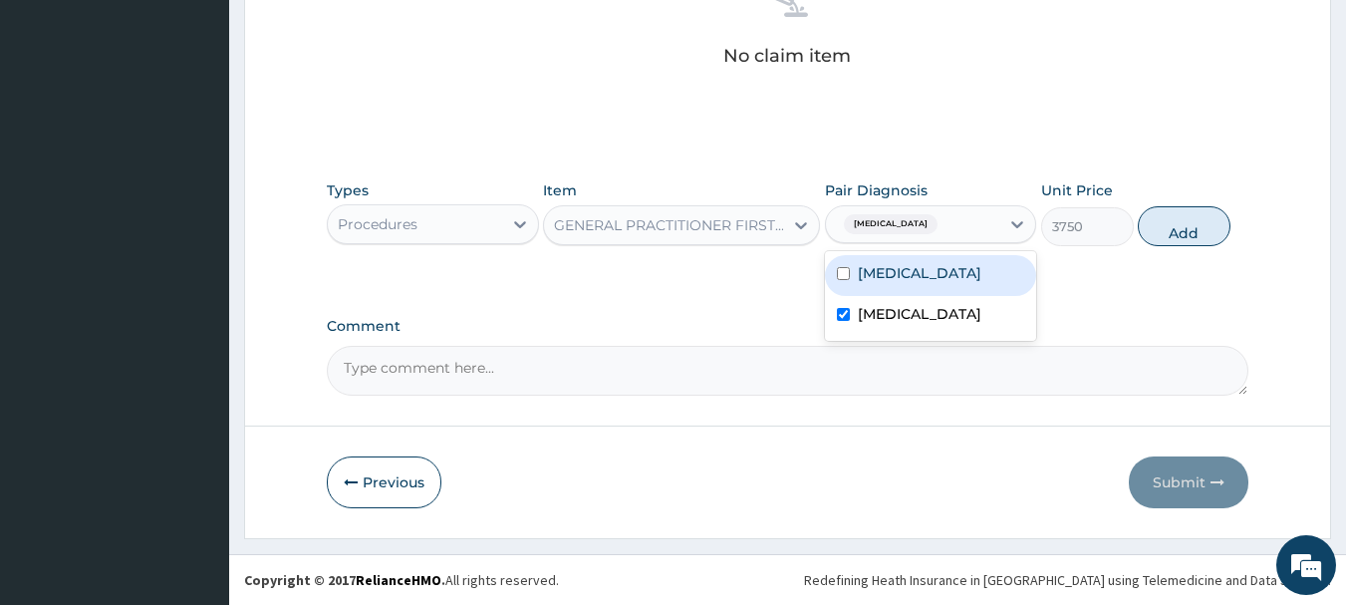
click at [914, 277] on label "Falciparum malaria" at bounding box center [919, 273] width 123 height 20
checkbox input "true"
click at [1200, 246] on button "Add" at bounding box center [1183, 226] width 93 height 40
type input "0"
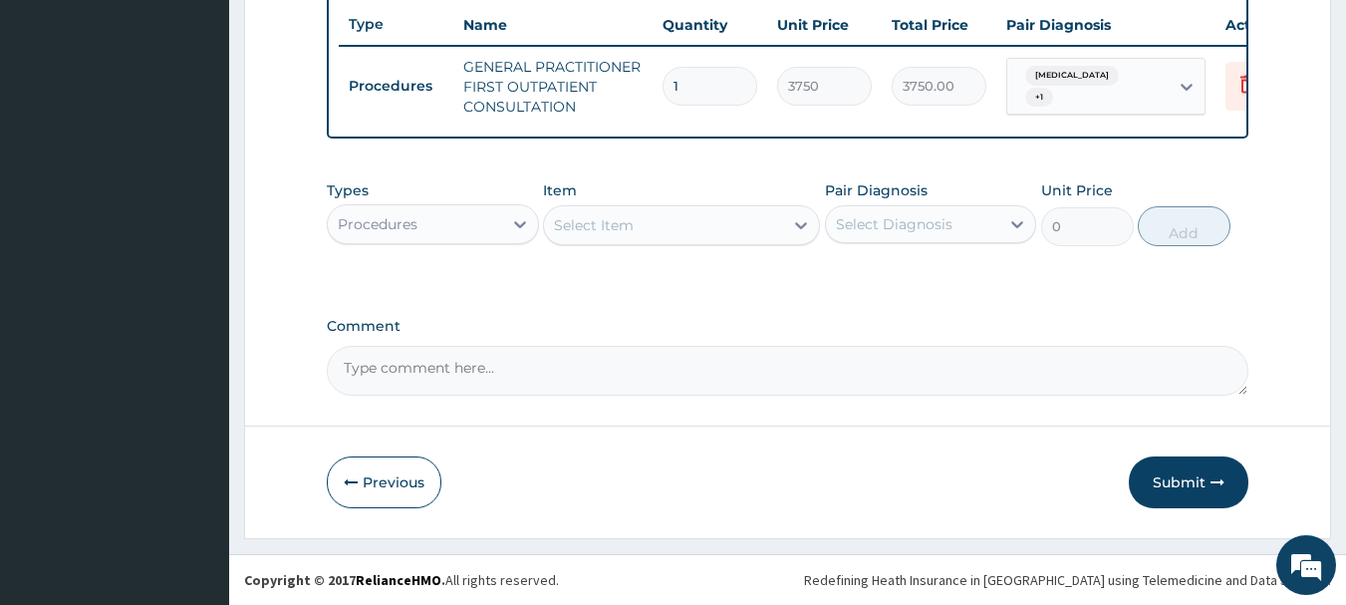
scroll to position [763, 0]
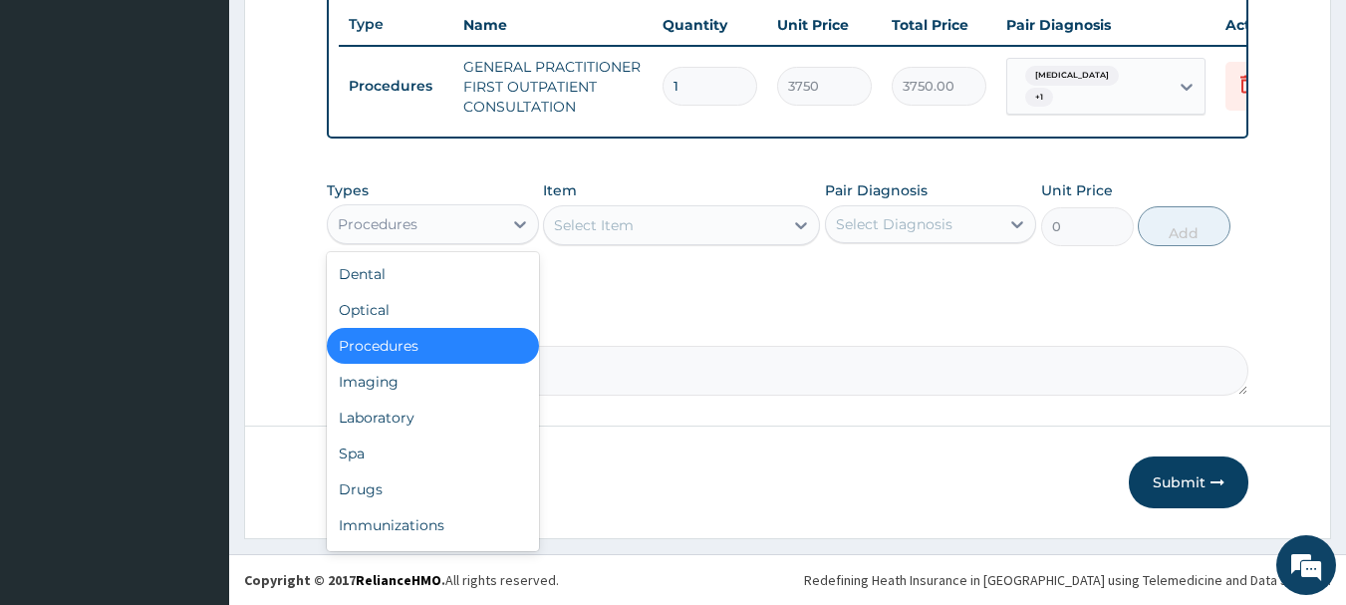
click at [442, 222] on div "Procedures" at bounding box center [415, 224] width 174 height 32
click at [406, 408] on div "Laboratory" at bounding box center [433, 417] width 212 height 36
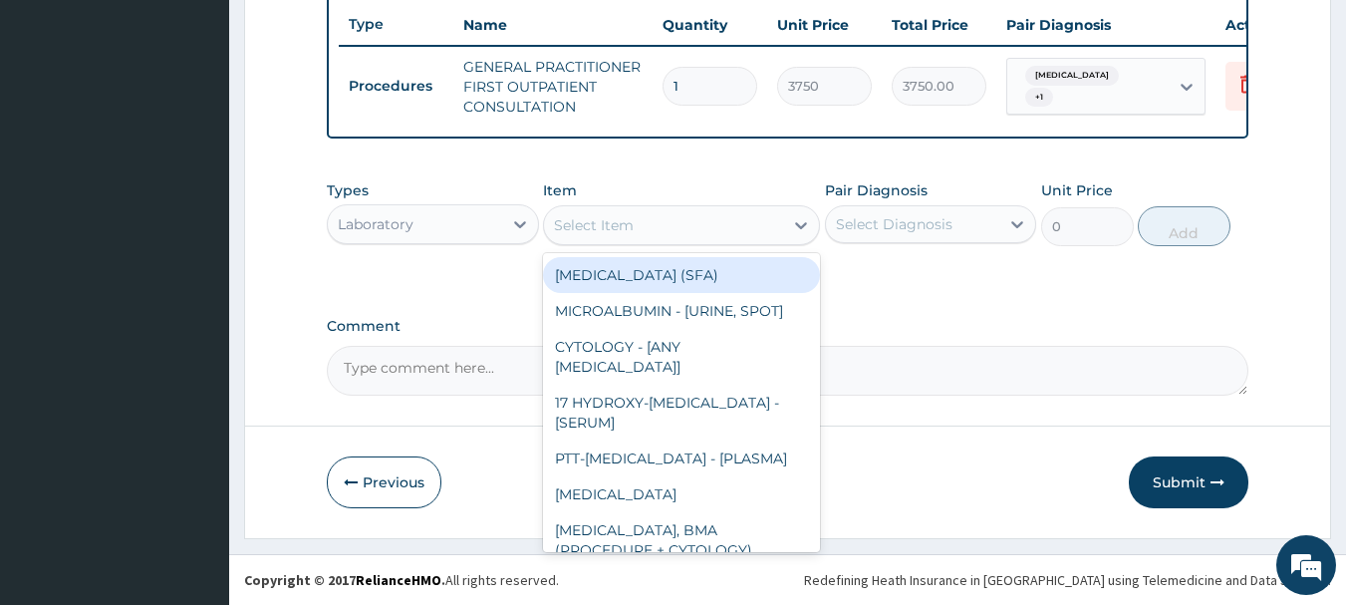
click at [774, 226] on div "Select Item" at bounding box center [663, 225] width 239 height 32
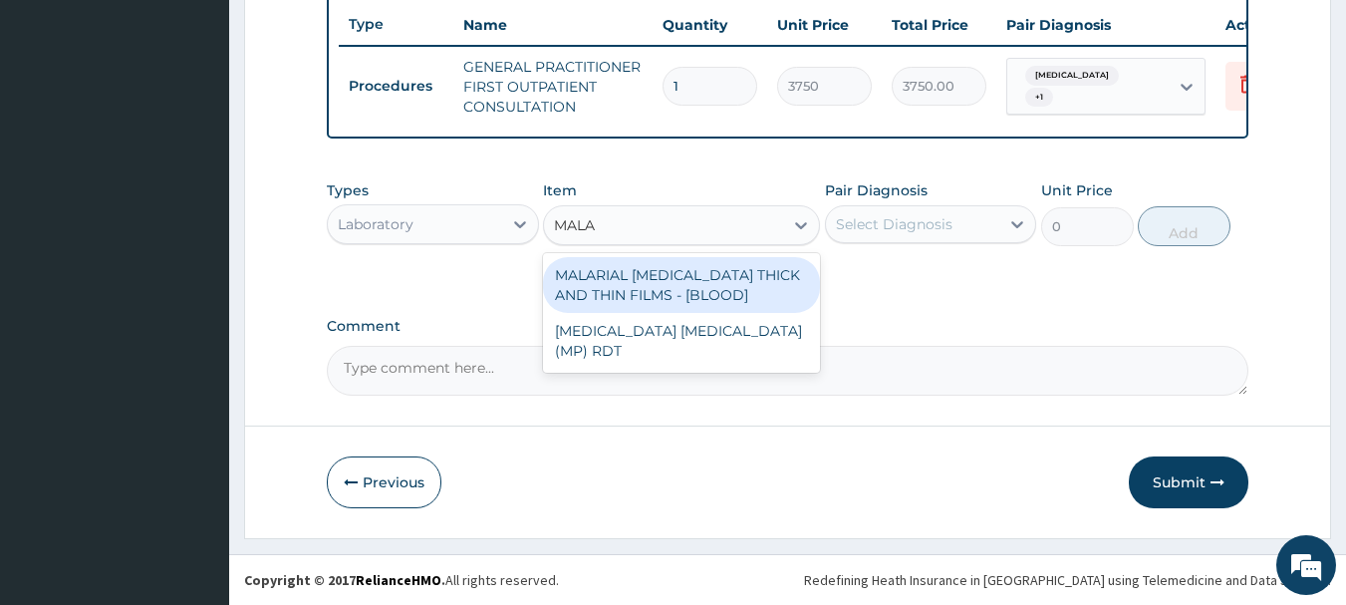
type input "MALAR"
click at [738, 287] on div "MALARIAL PARASITE THICK AND THIN FILMS - [BLOOD]" at bounding box center [681, 285] width 277 height 56
type input "2187.5"
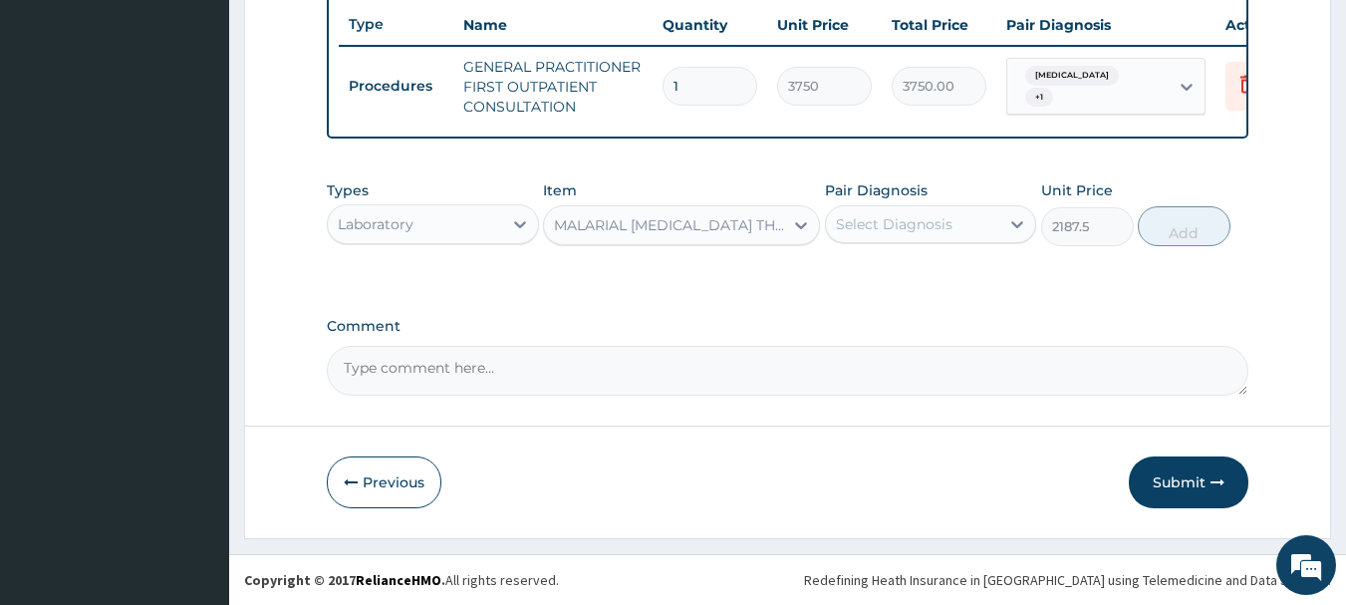
click at [923, 245] on div "Pair Diagnosis Select Diagnosis" at bounding box center [931, 213] width 212 height 66
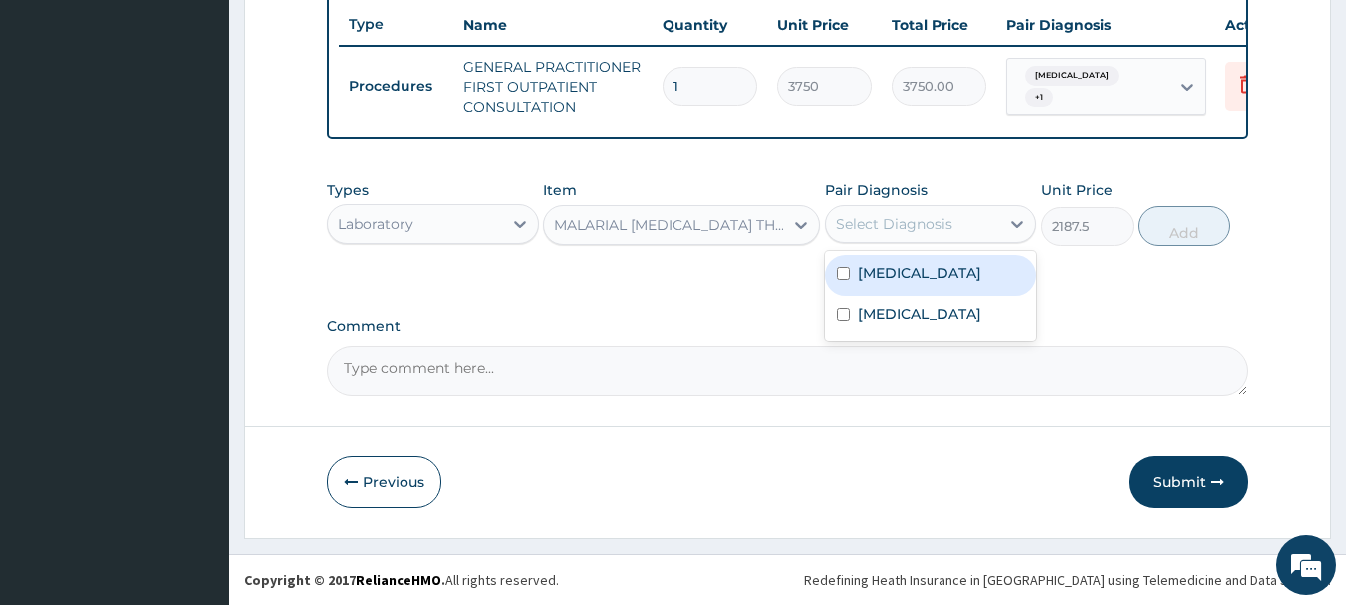
click at [923, 225] on div "Select Diagnosis" at bounding box center [894, 224] width 117 height 20
click at [913, 268] on label "Falciparum malaria" at bounding box center [919, 273] width 123 height 20
checkbox input "true"
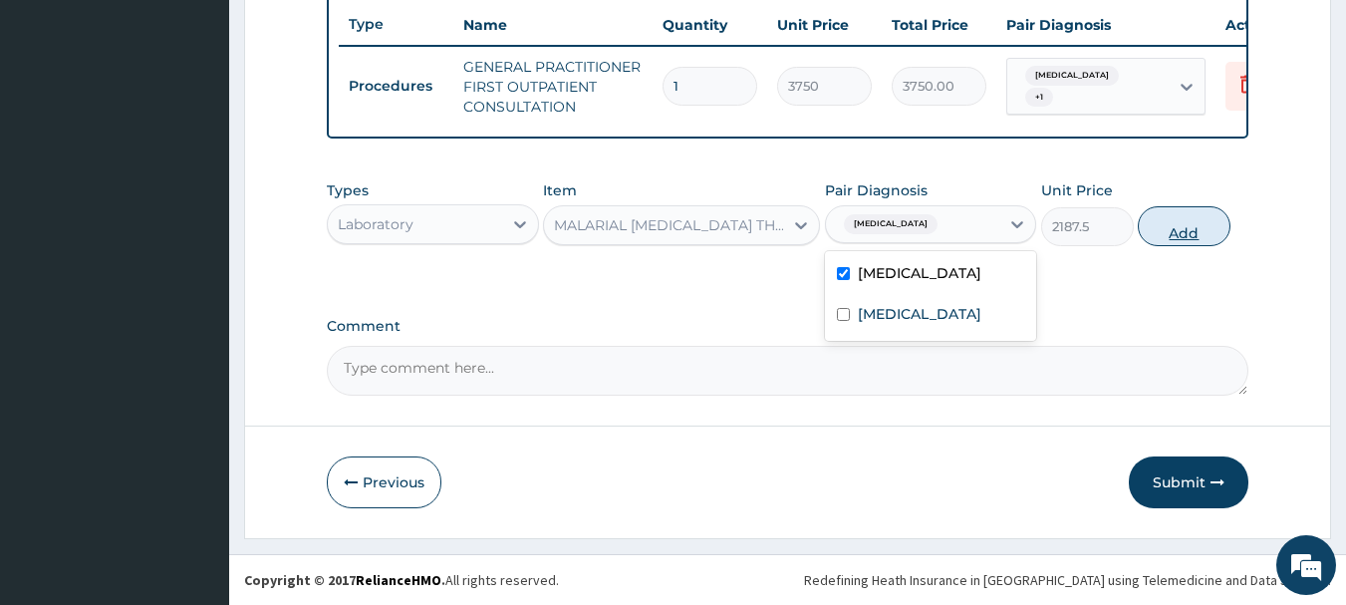
click at [1184, 235] on button "Add" at bounding box center [1183, 226] width 93 height 40
type input "0"
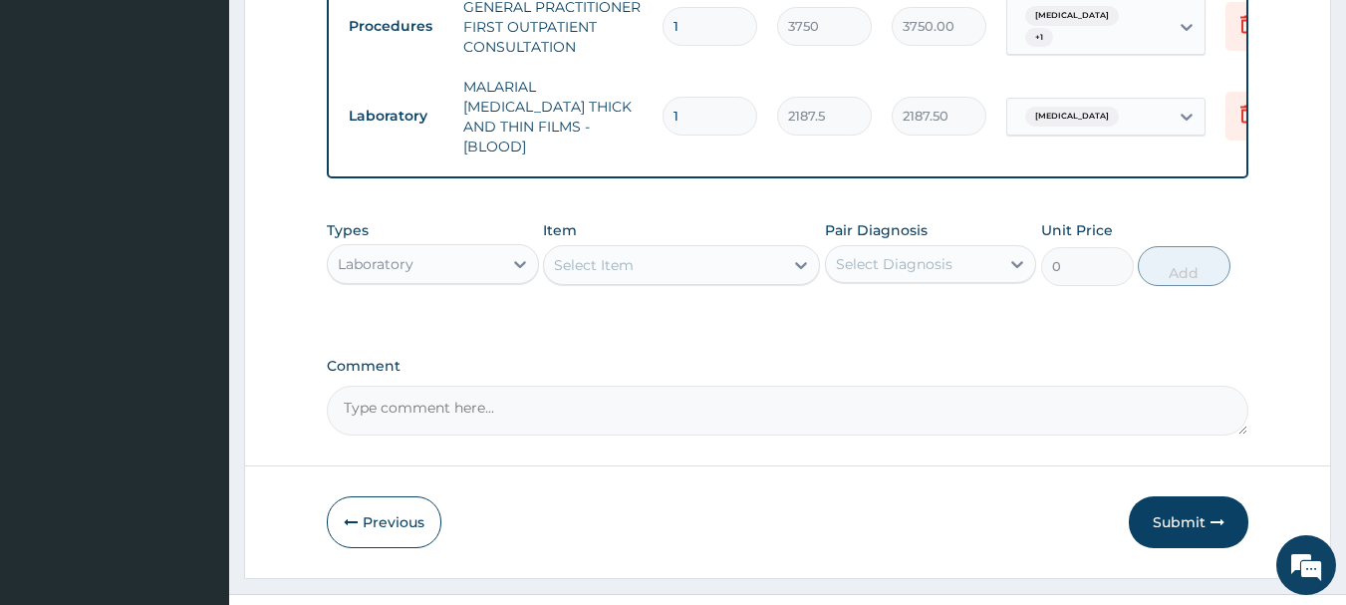
scroll to position [843, 0]
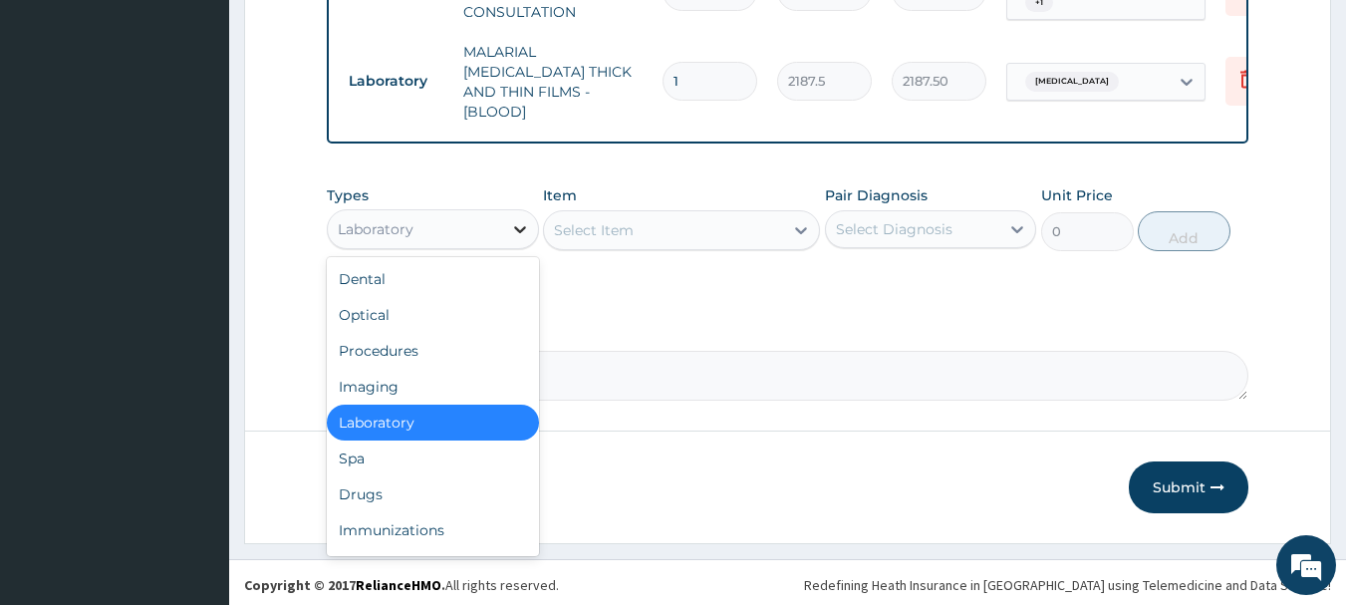
click at [502, 241] on div at bounding box center [520, 229] width 36 height 36
click at [420, 487] on div "Drugs" at bounding box center [433, 494] width 212 height 36
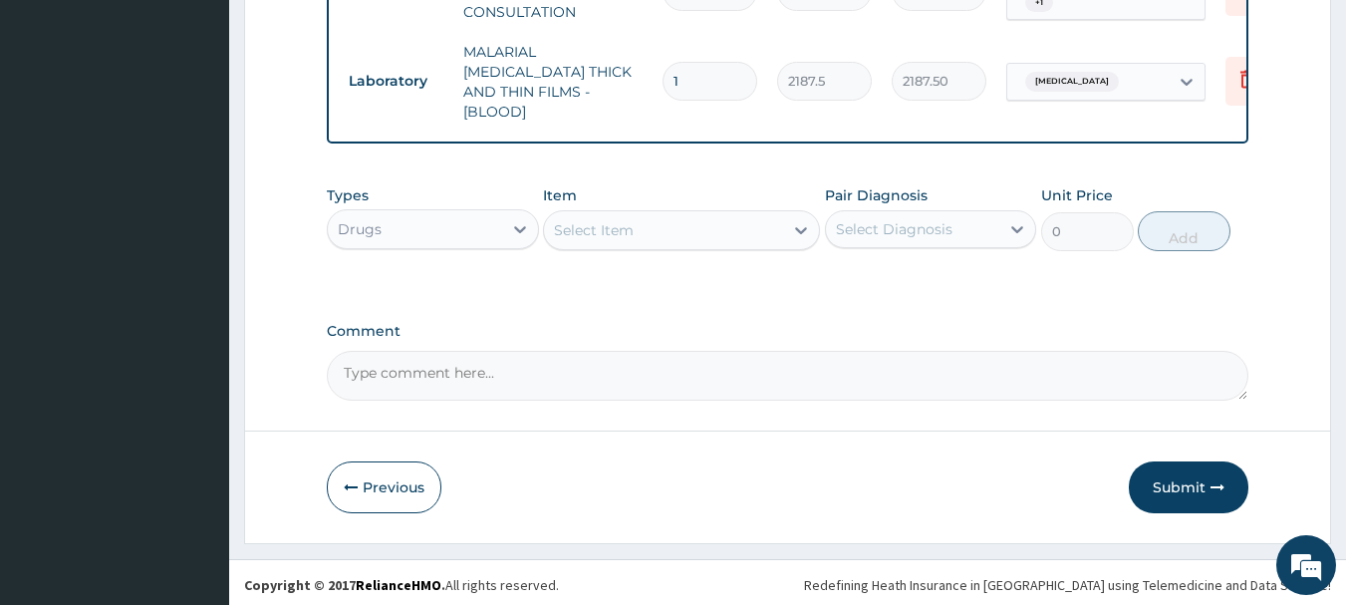
click at [653, 227] on div "Select Item" at bounding box center [663, 230] width 239 height 32
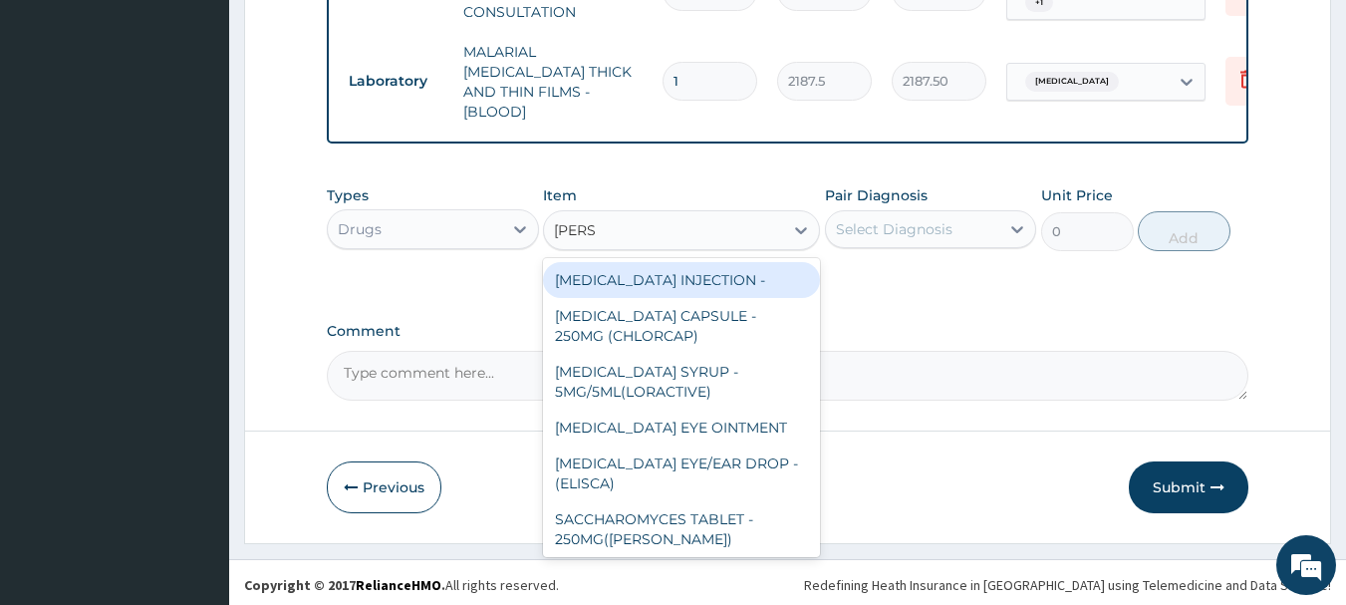
type input "LORAT"
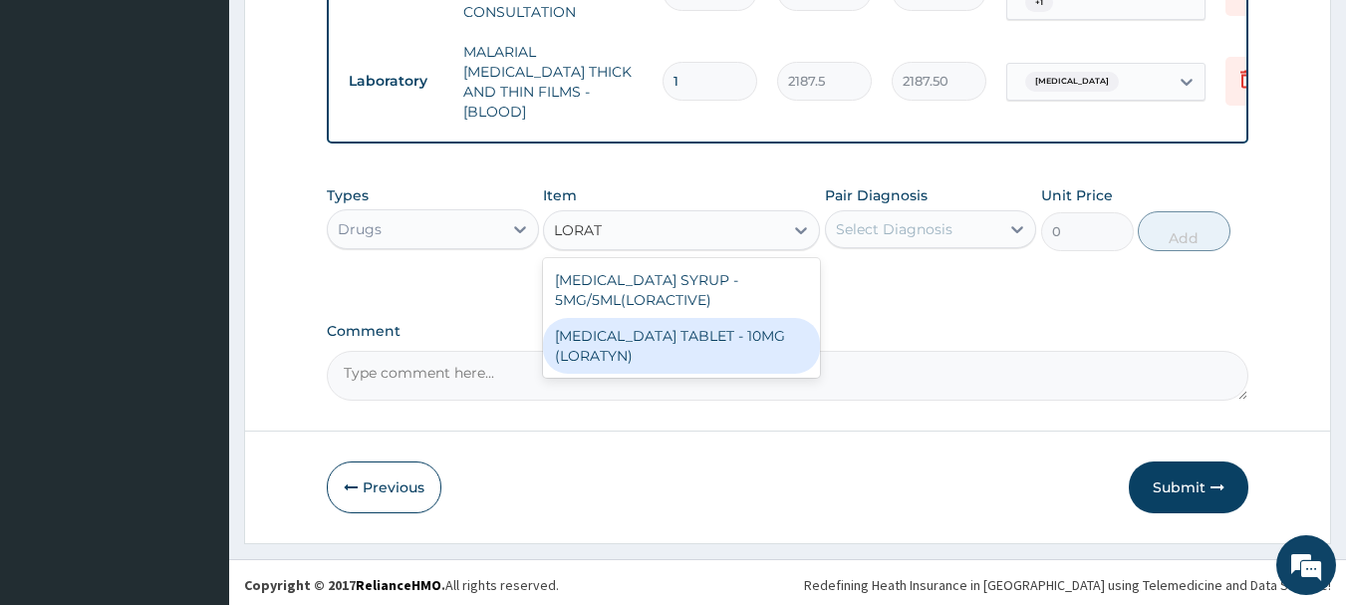
click at [645, 366] on div "LORATADINE TABLET - 10MG (LORATYN)" at bounding box center [681, 346] width 277 height 56
type input "98"
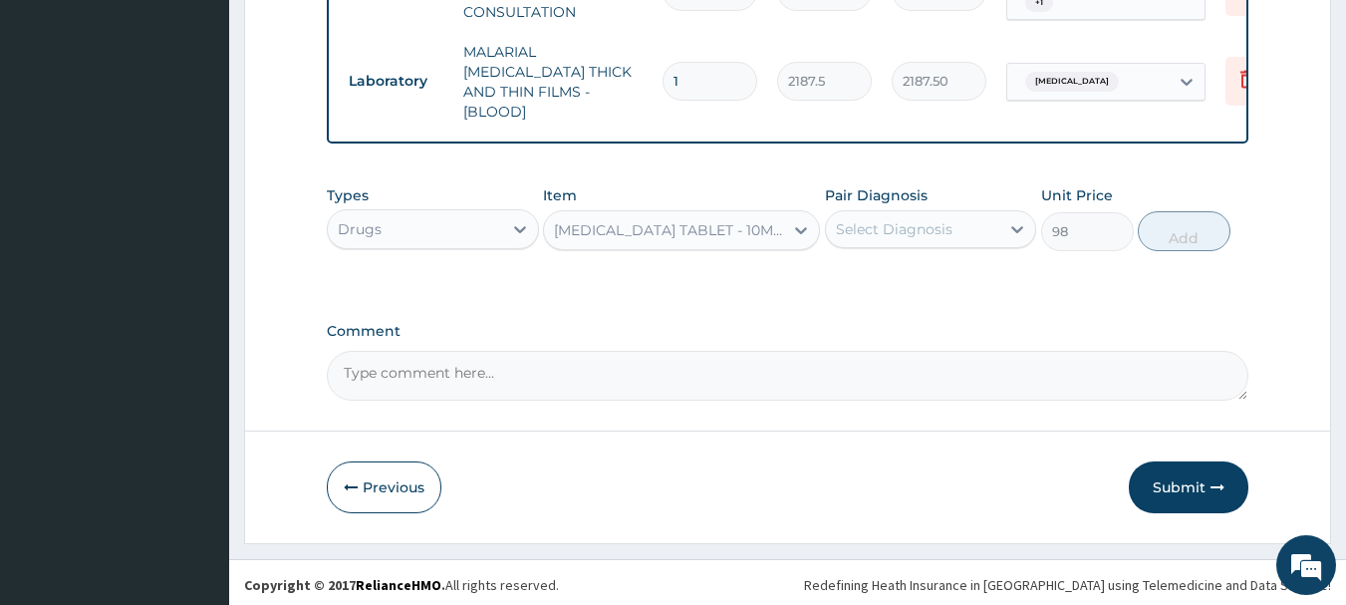
click at [933, 219] on div "Select Diagnosis" at bounding box center [894, 229] width 117 height 20
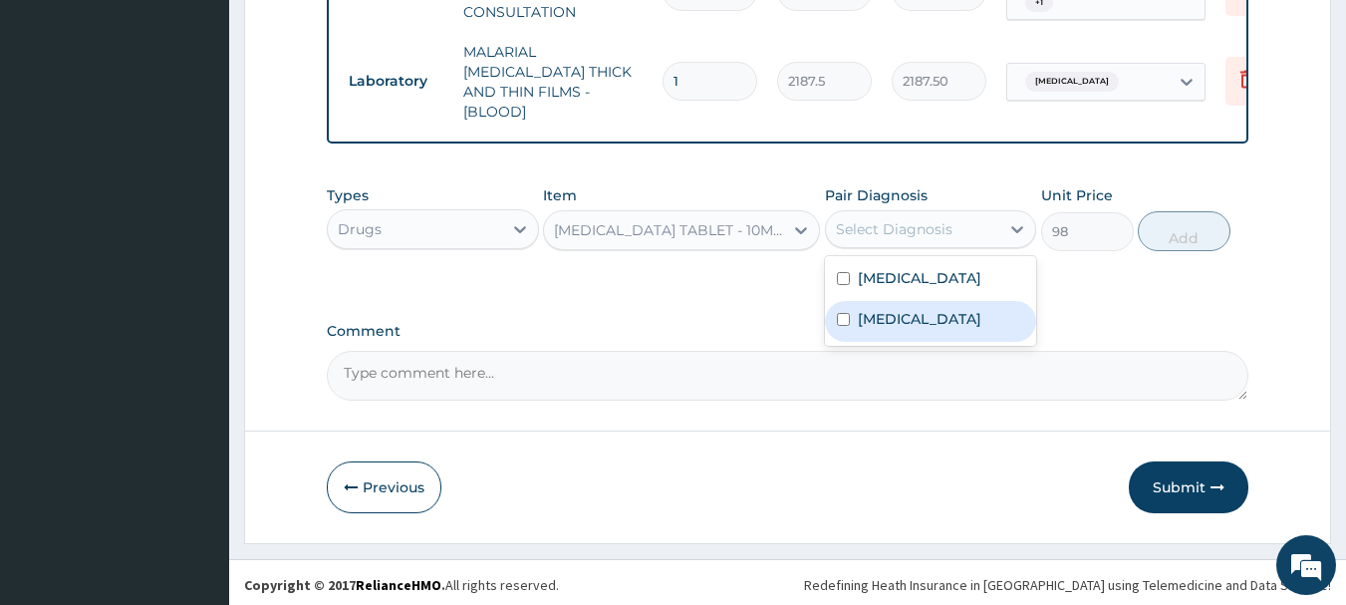
click at [926, 329] on label "Upper respiratory infection" at bounding box center [919, 319] width 123 height 20
checkbox input "true"
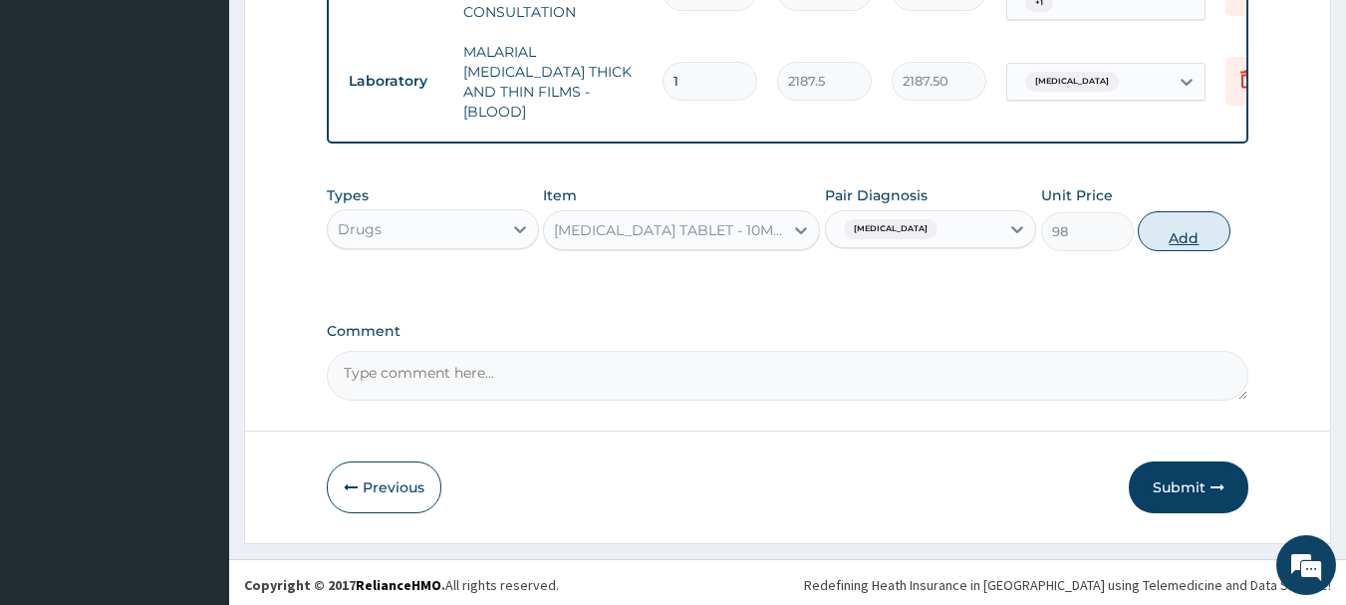
click at [1171, 230] on button "Add" at bounding box center [1183, 231] width 93 height 40
type input "0"
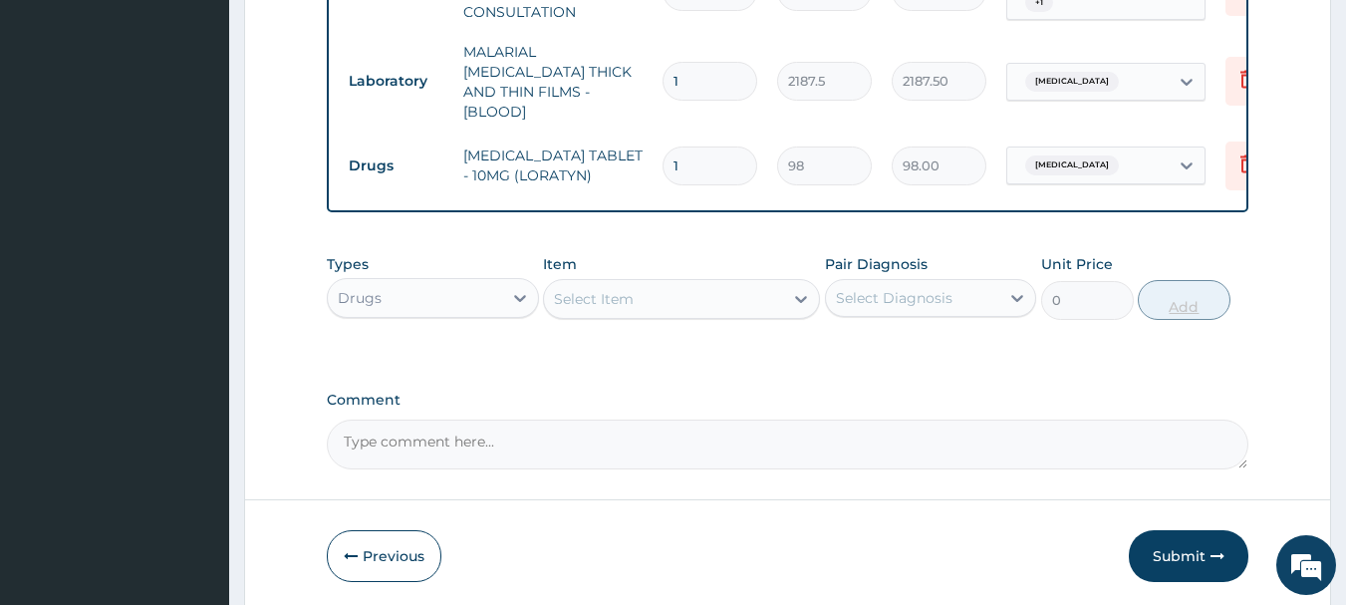
type input "0.00"
type input "5"
type input "490.00"
type input "5"
click at [785, 293] on div at bounding box center [801, 299] width 36 height 36
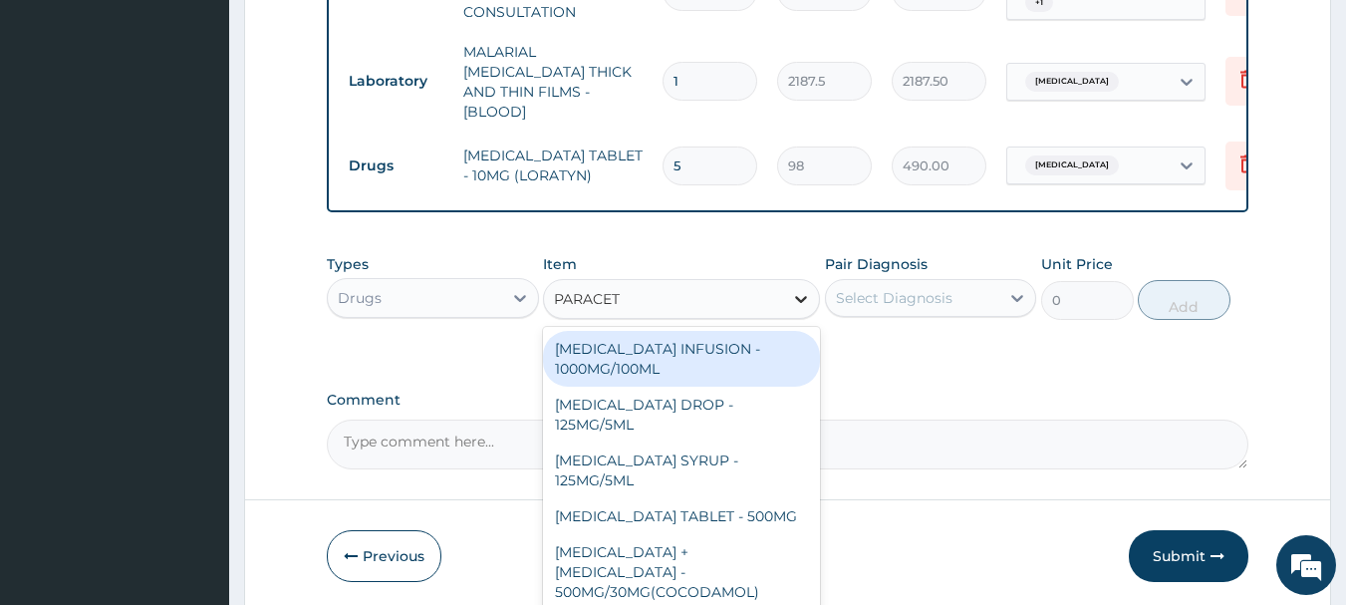
type input "PARACETA"
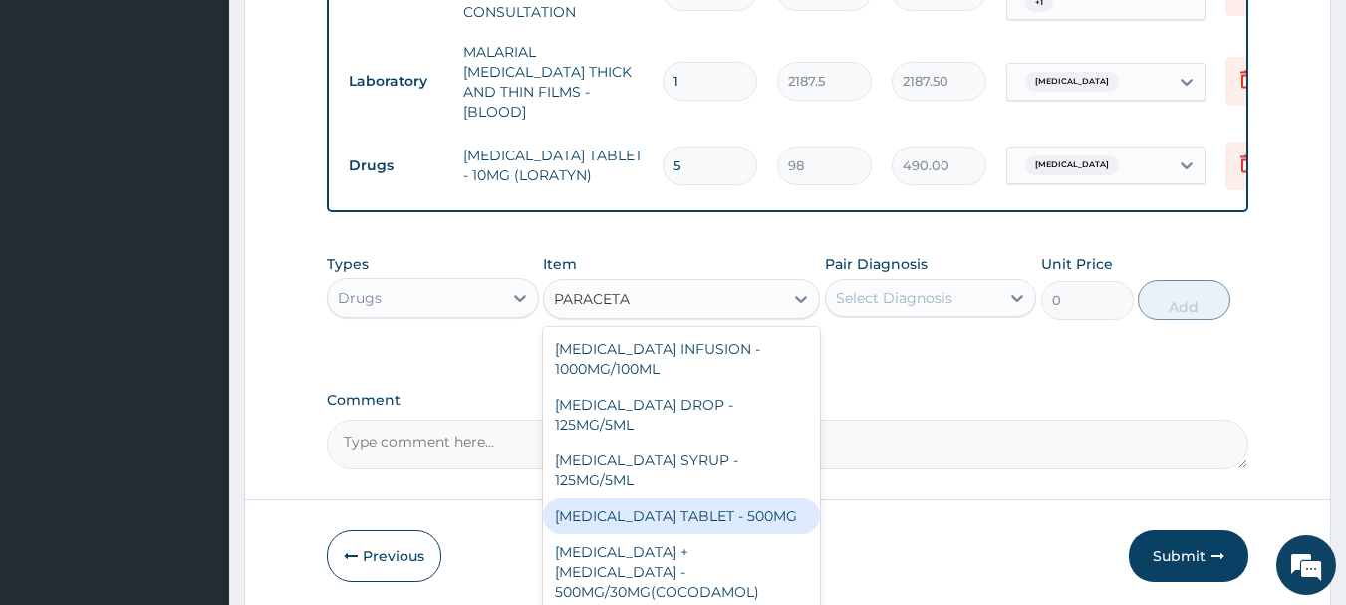
click at [758, 516] on div "PARACETAMOL TABLET - 500MG" at bounding box center [681, 516] width 277 height 36
type input "33.599999999999994"
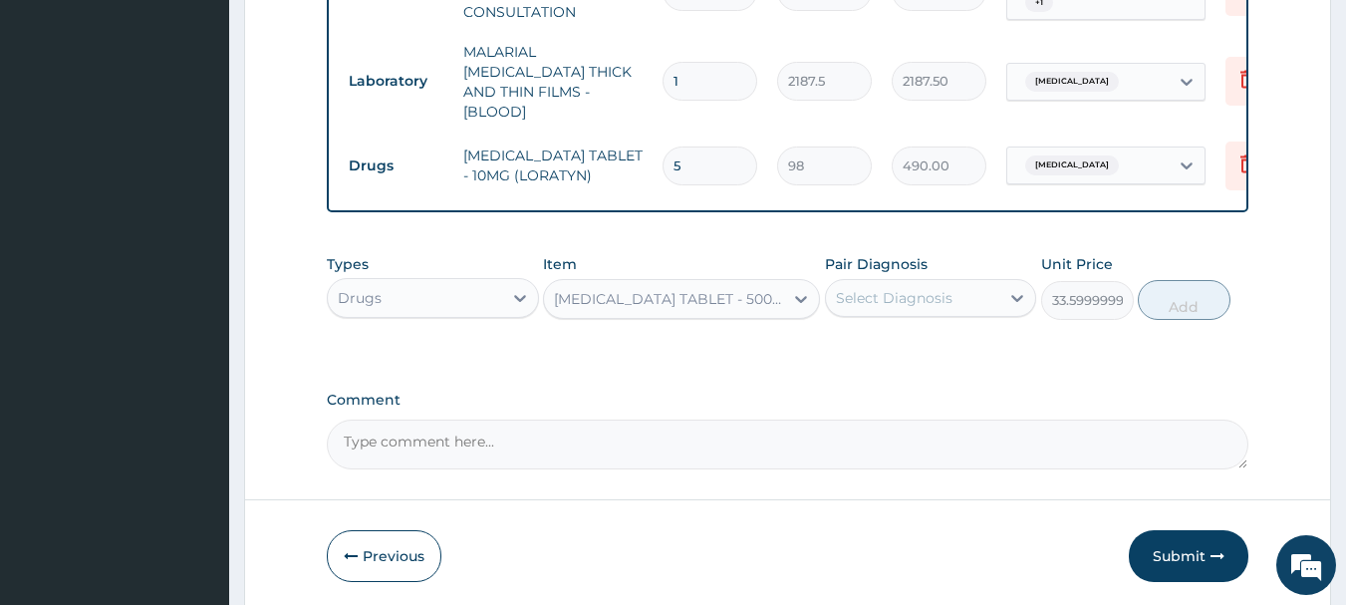
click at [907, 301] on div "Select Diagnosis" at bounding box center [894, 298] width 117 height 20
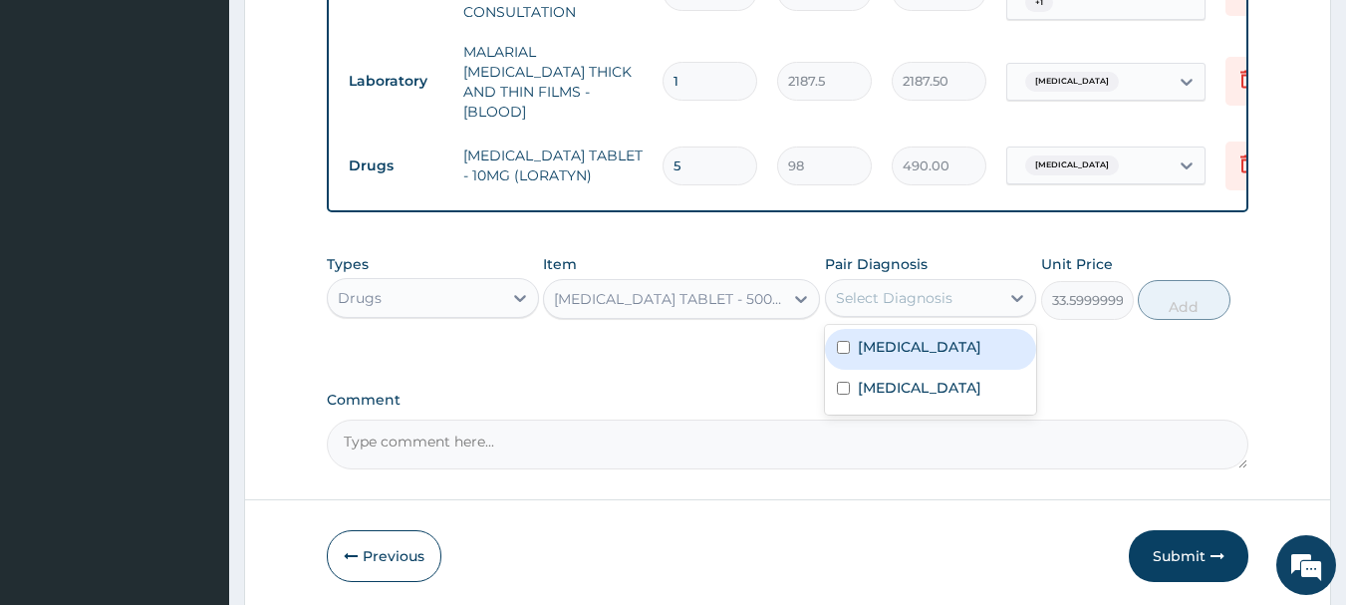
click at [922, 355] on div "Falciparum malaria" at bounding box center [931, 349] width 212 height 41
checkbox input "true"
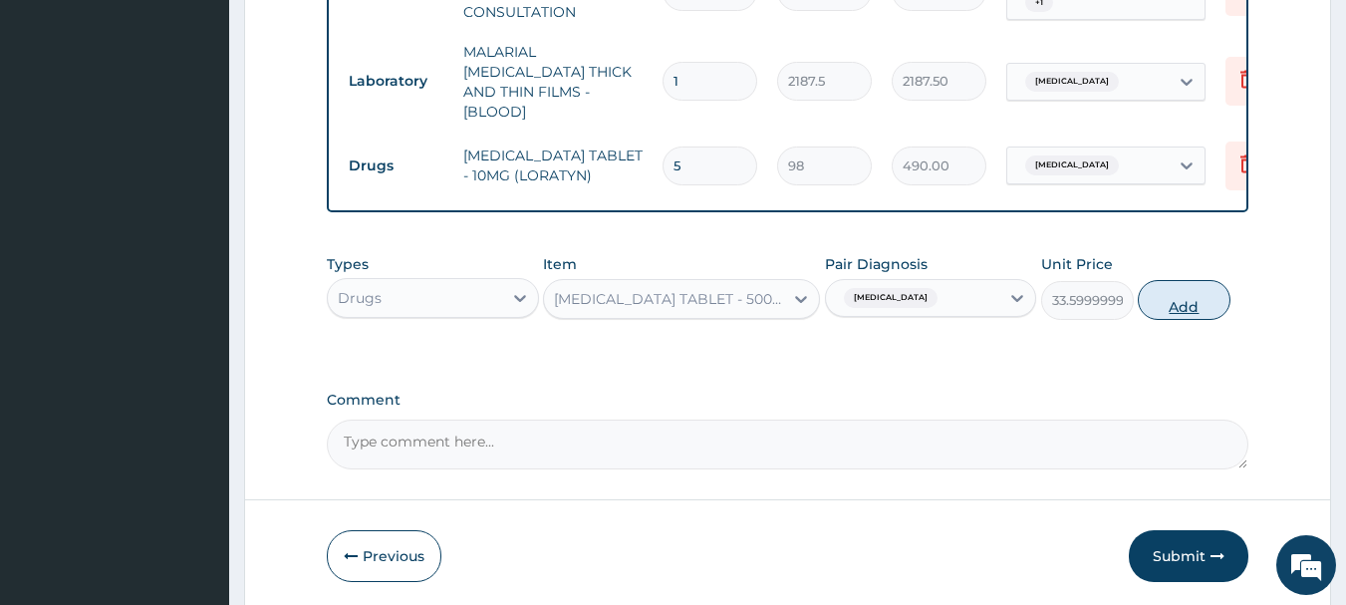
click at [1181, 302] on button "Add" at bounding box center [1183, 300] width 93 height 40
type input "0"
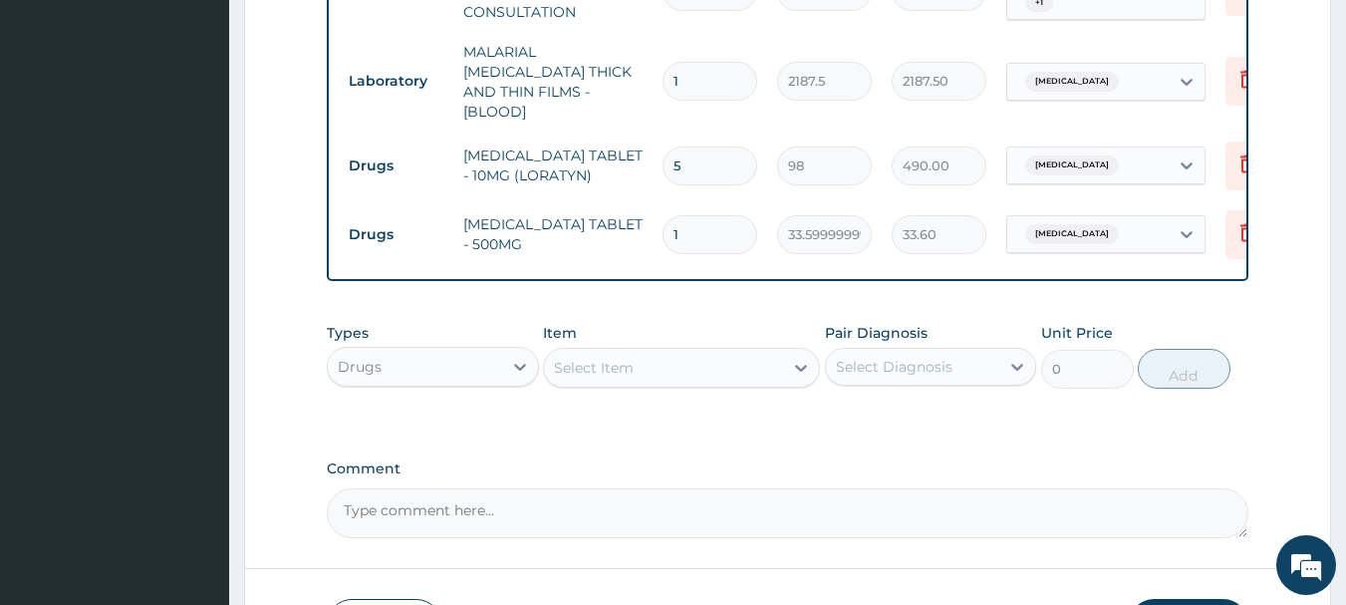
type input "18"
type input "604.80"
type input "18"
click at [648, 362] on div "Select Item" at bounding box center [663, 368] width 239 height 32
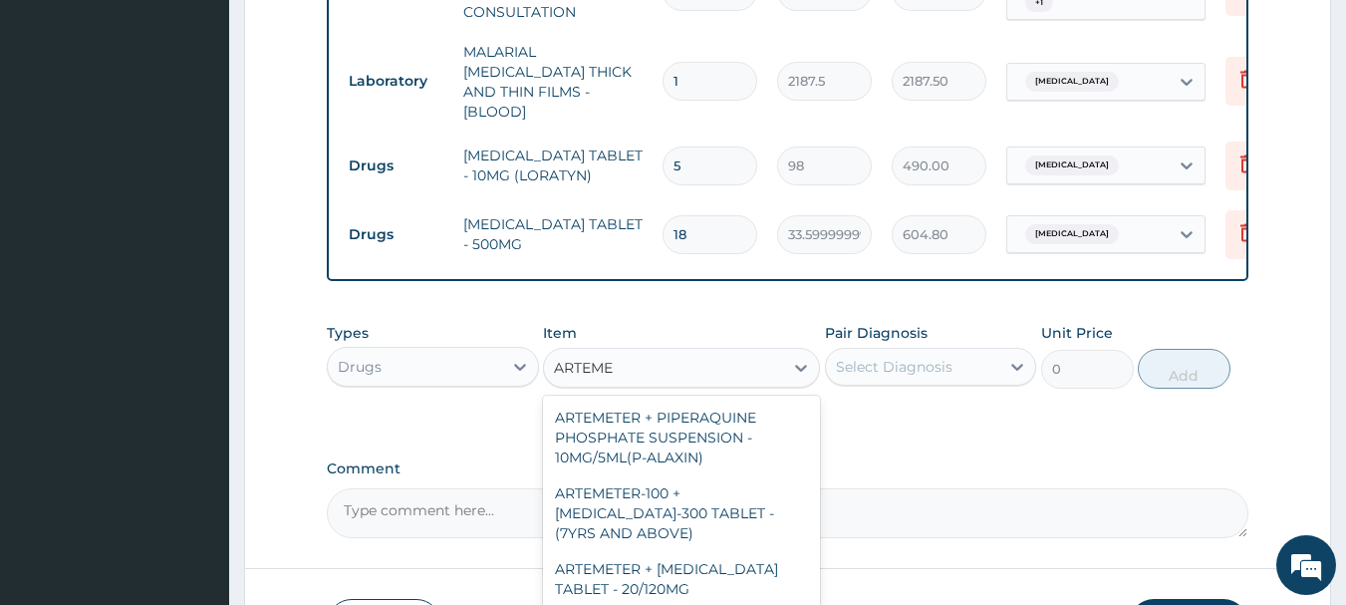
type input "ARTEMET"
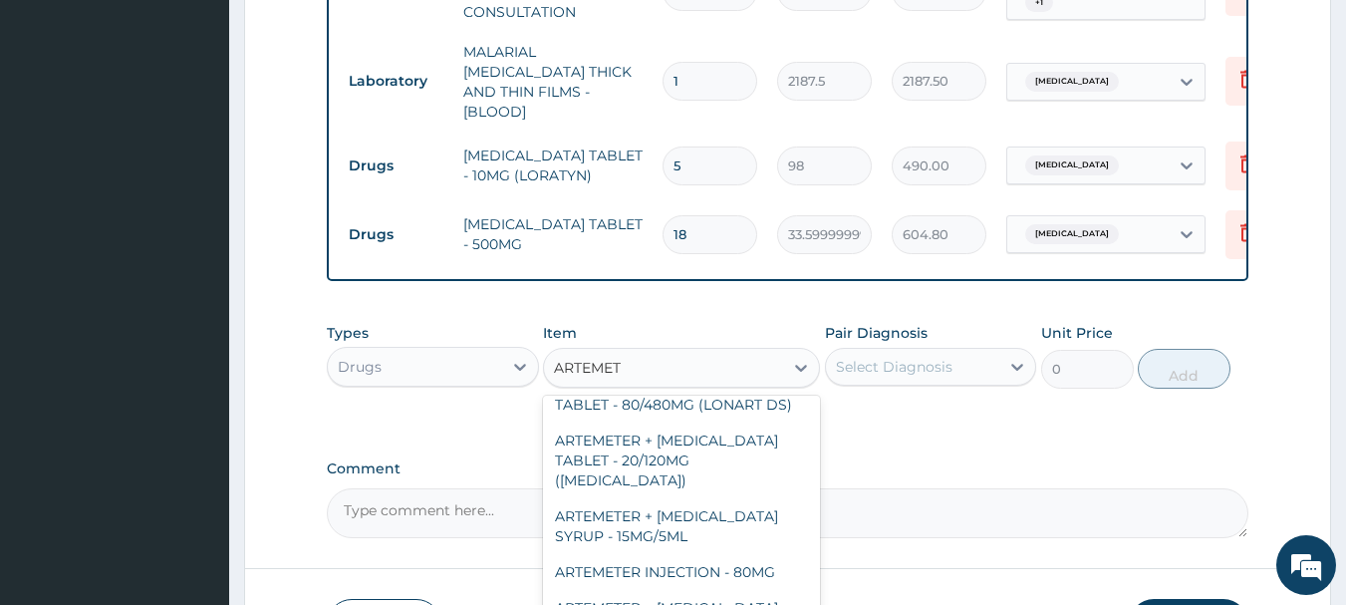
scroll to position [797, 0]
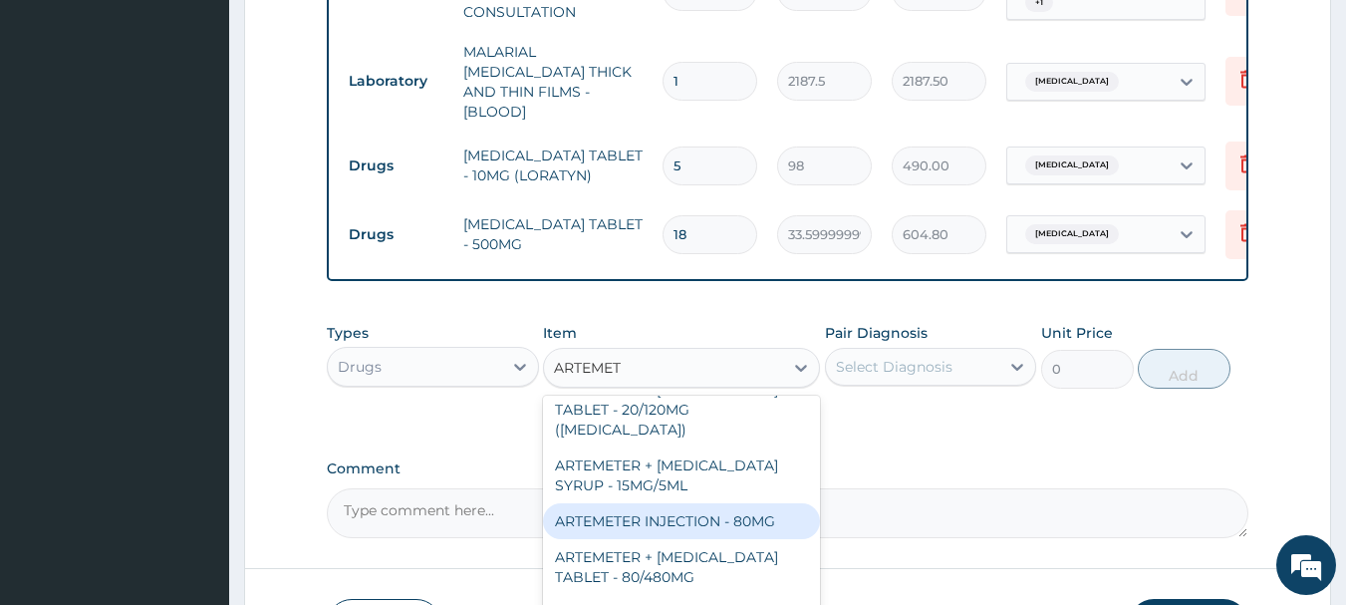
click at [675, 503] on div "ARTEMETER INJECTION - 80MG" at bounding box center [681, 521] width 277 height 36
type input "475.99999999999994"
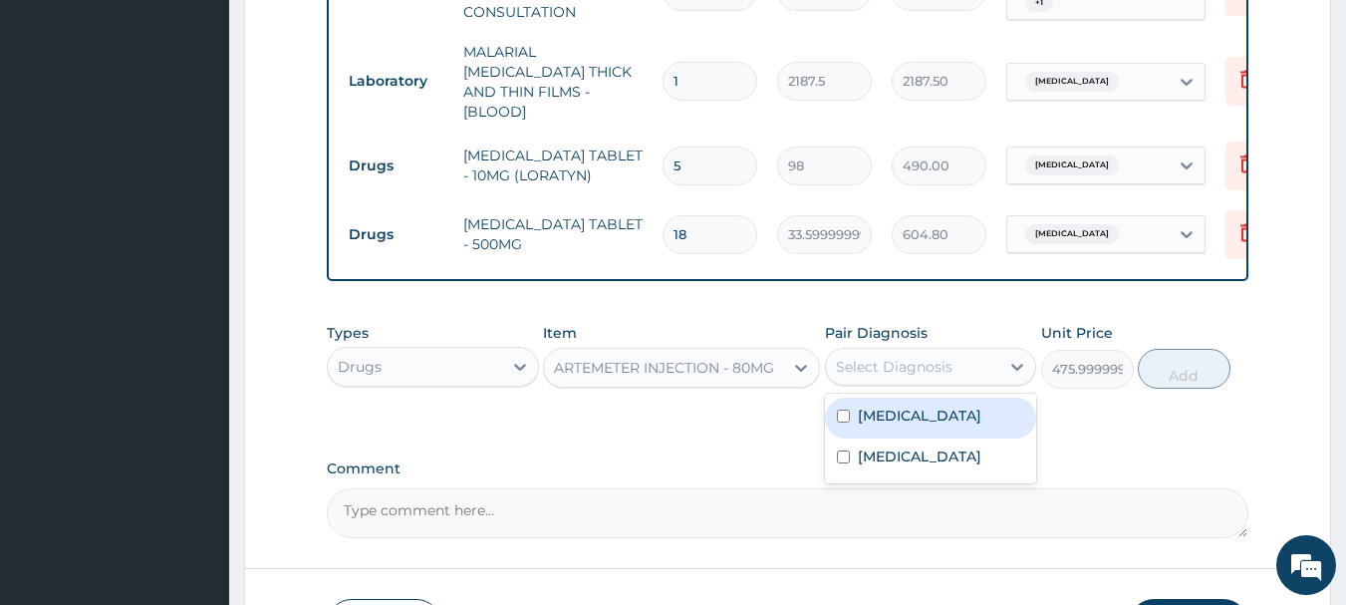
click at [936, 363] on div "Select Diagnosis" at bounding box center [894, 367] width 117 height 20
click at [928, 409] on label "[MEDICAL_DATA]" at bounding box center [919, 415] width 123 height 20
checkbox input "true"
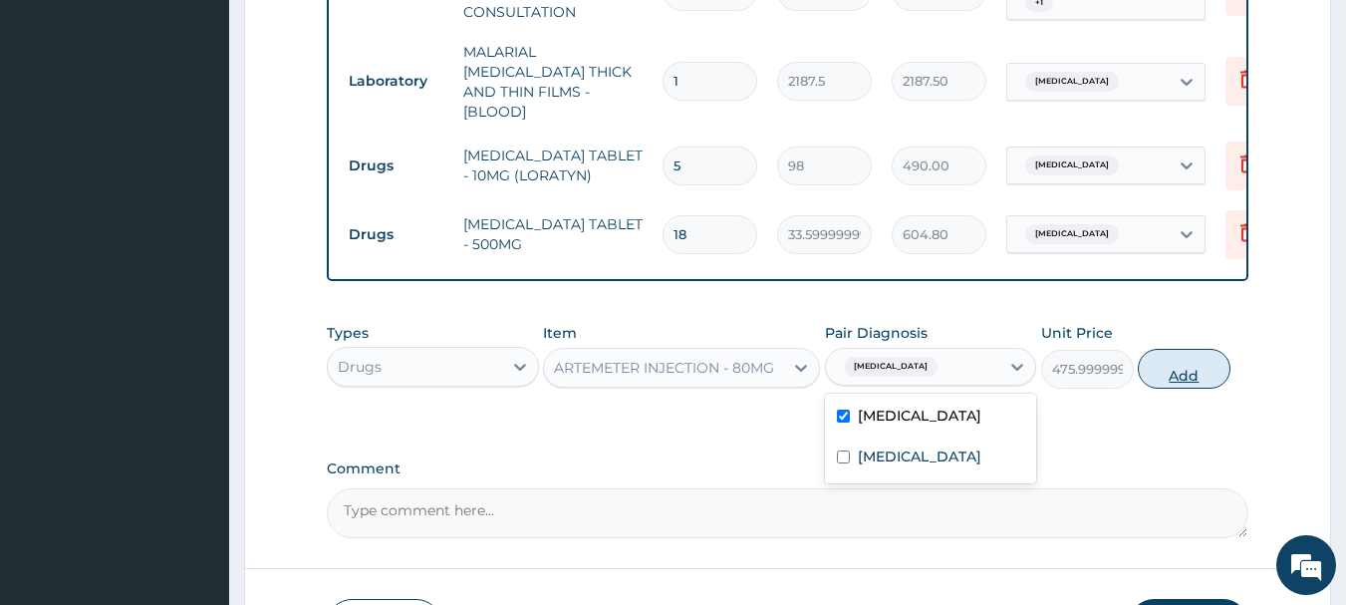
click at [1176, 375] on button "Add" at bounding box center [1183, 369] width 93 height 40
type input "0"
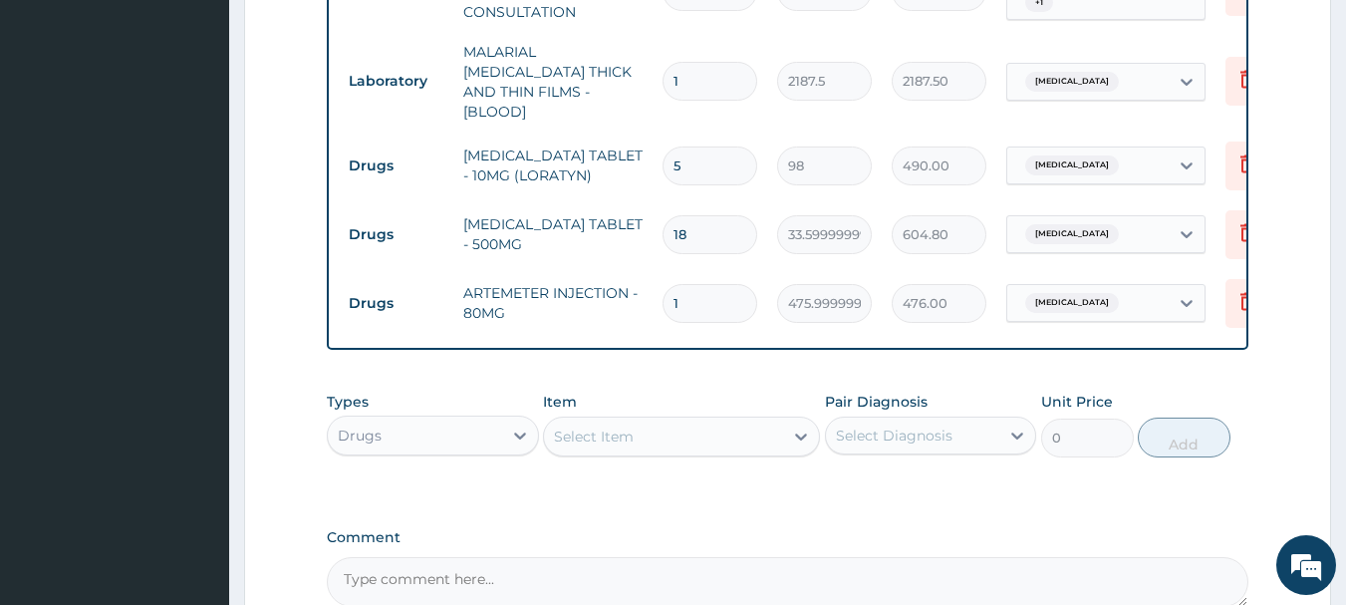
type input "0.00"
type input "6"
type input "2856.00"
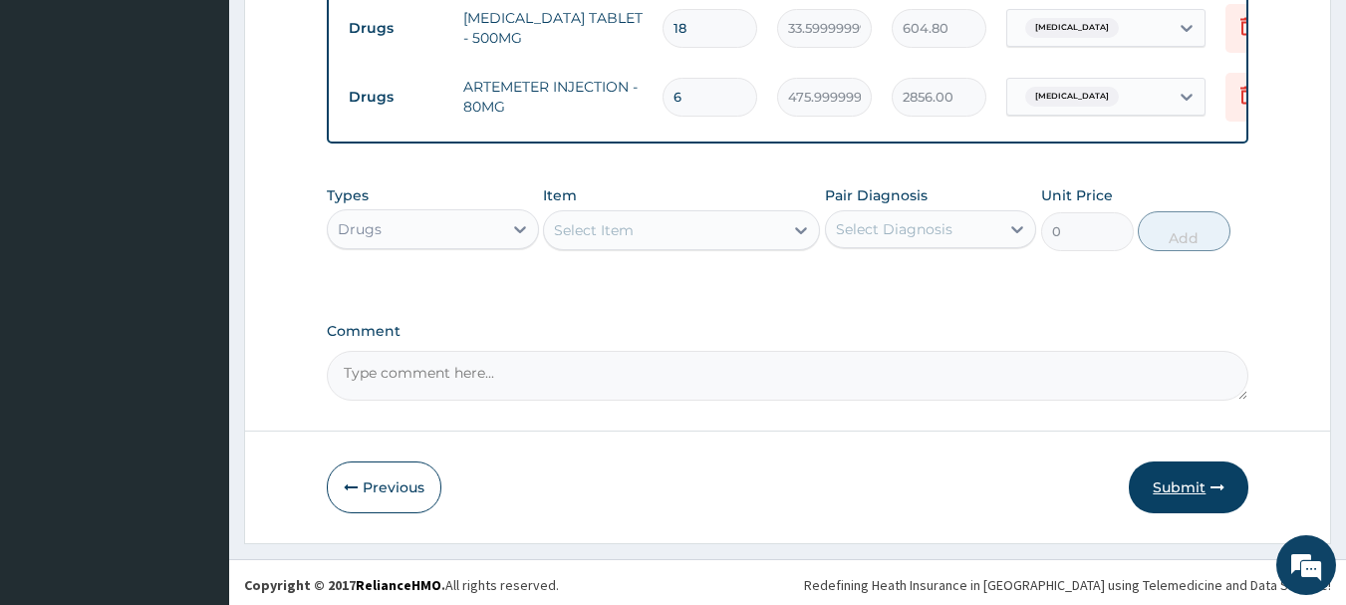
type input "6"
click at [1188, 474] on button "Submit" at bounding box center [1188, 487] width 120 height 52
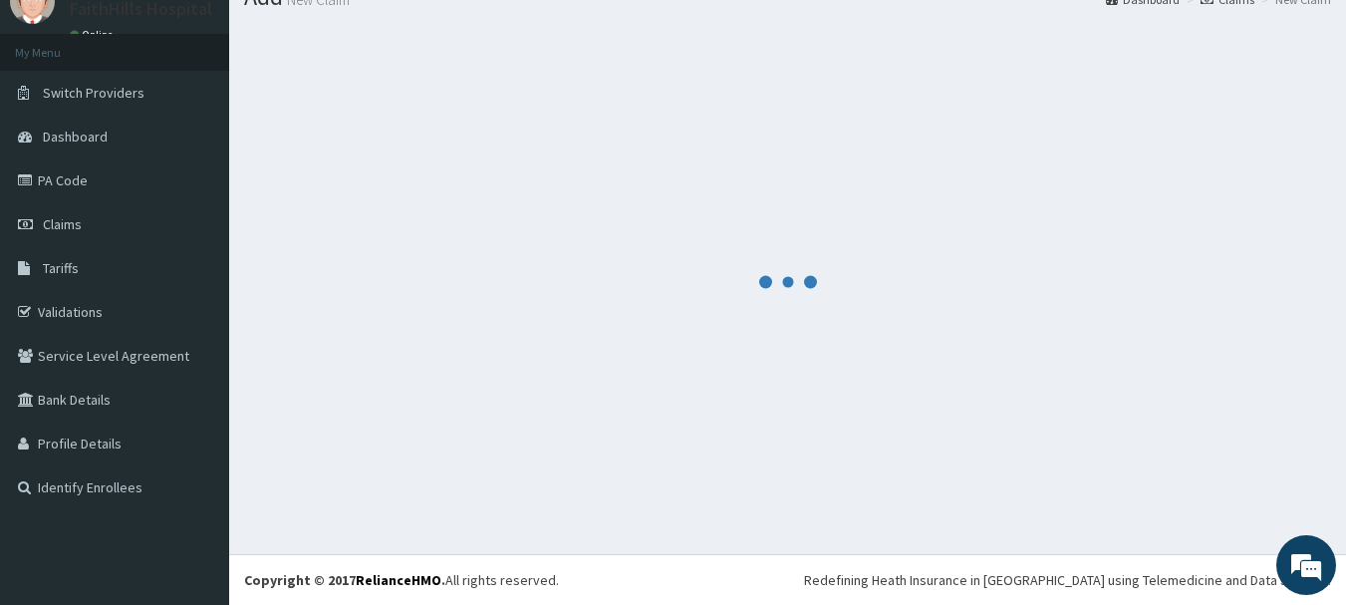
scroll to position [81, 0]
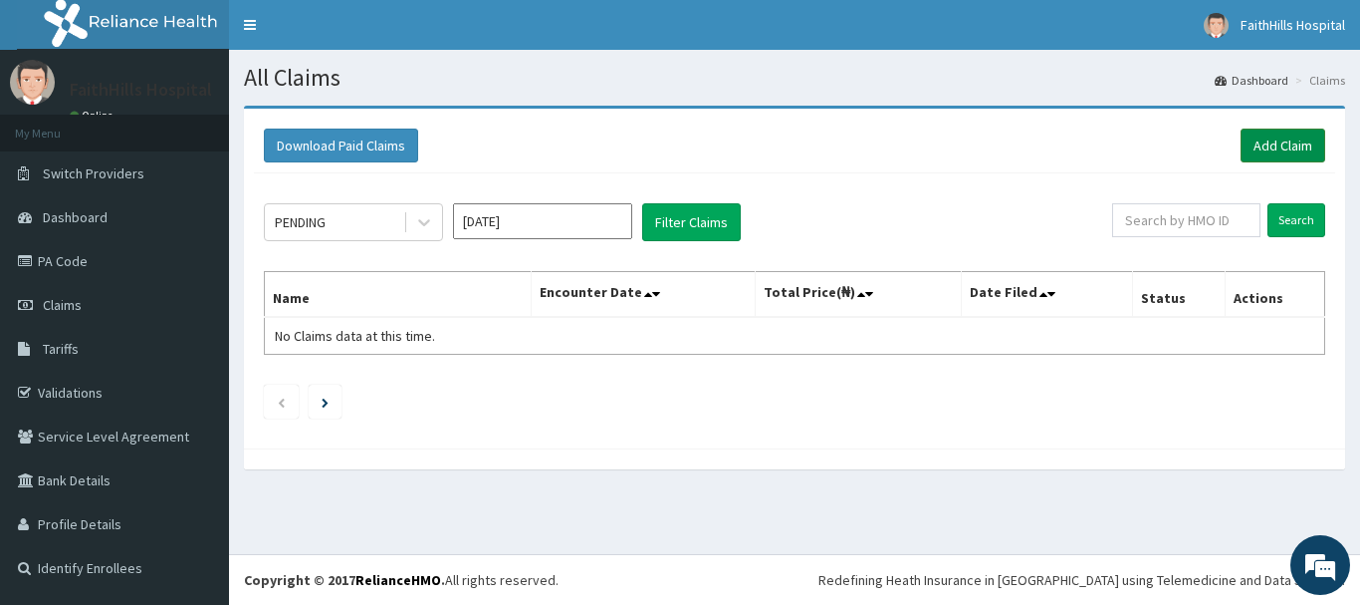
click at [1290, 141] on link "Add Claim" at bounding box center [1283, 145] width 85 height 34
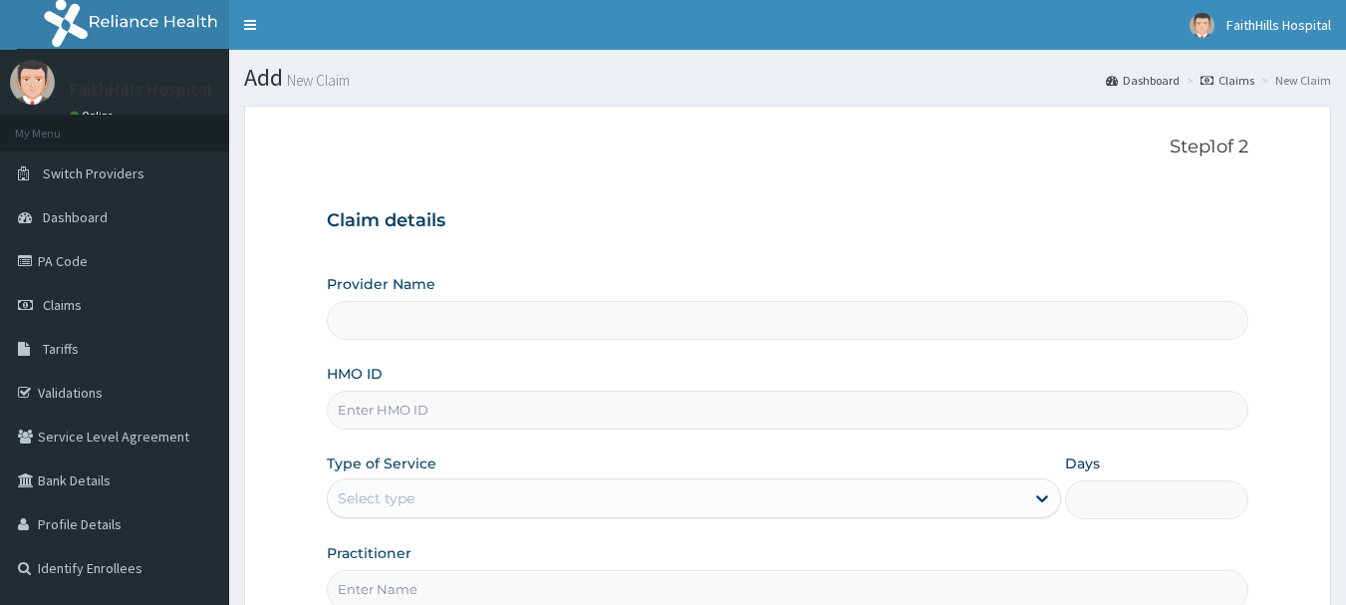
type input "FaithHills Specialist Hospital"
click at [485, 410] on input "HMO ID" at bounding box center [788, 409] width 922 height 39
paste input "EIS/12138/B"
type input "EIS/12138/B"
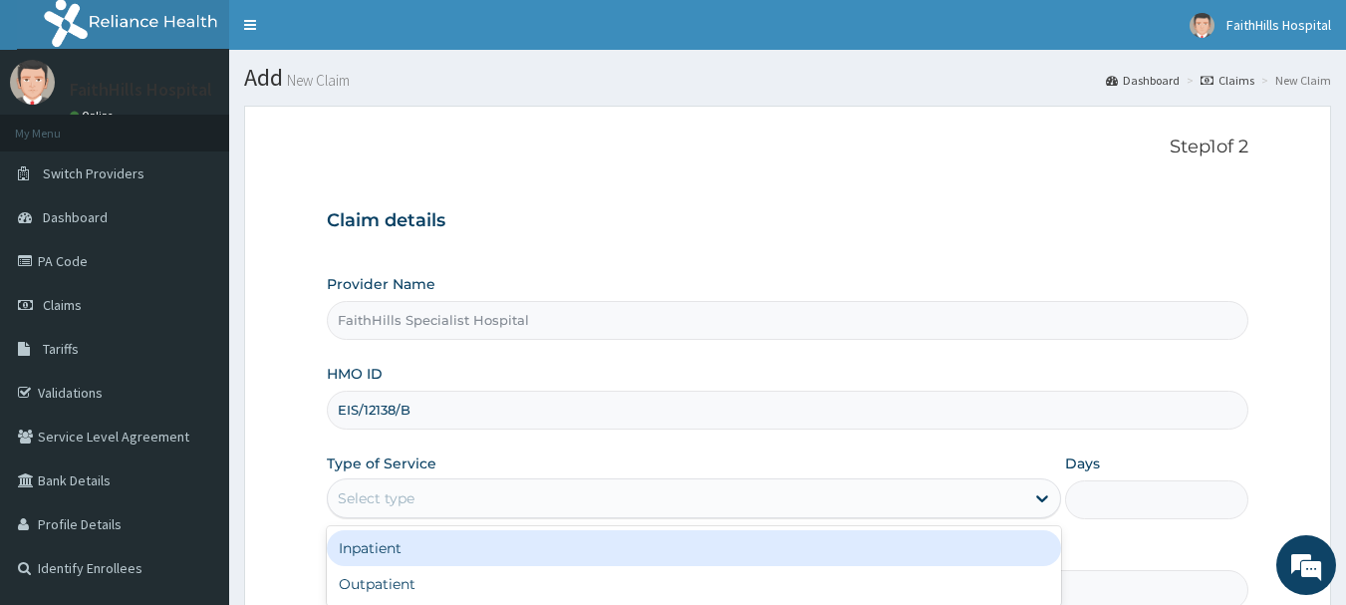
click at [515, 498] on div "Select type" at bounding box center [676, 498] width 696 height 32
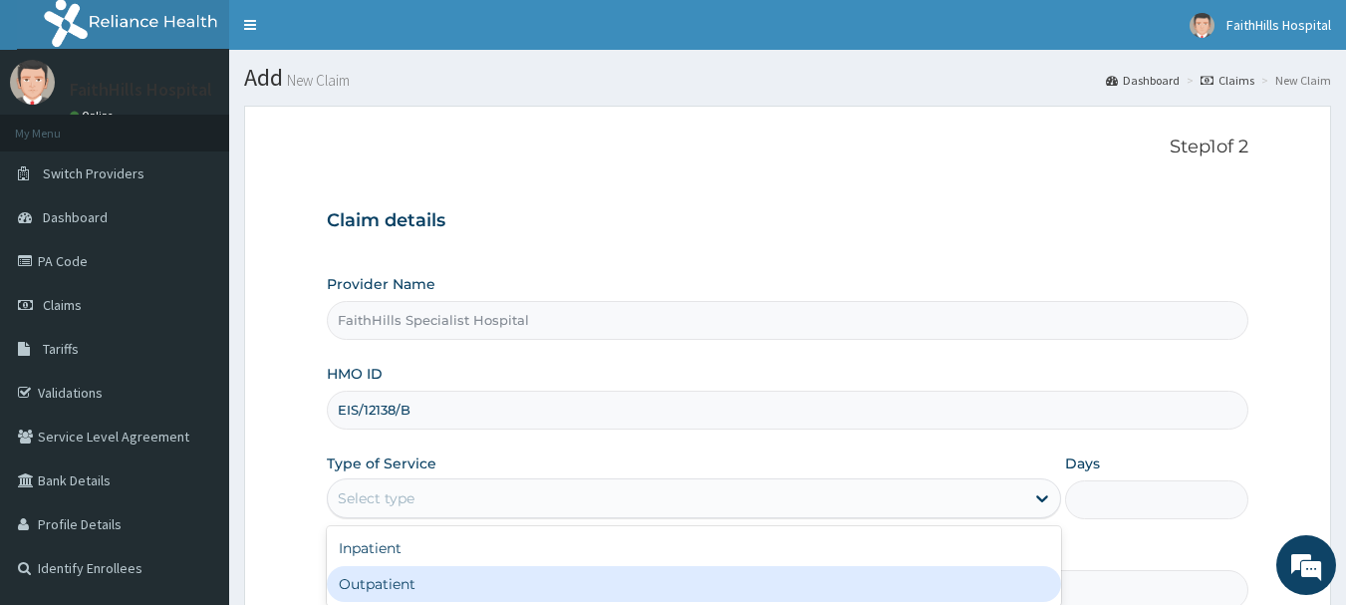
click at [466, 572] on div "Outpatient" at bounding box center [694, 584] width 734 height 36
type input "1"
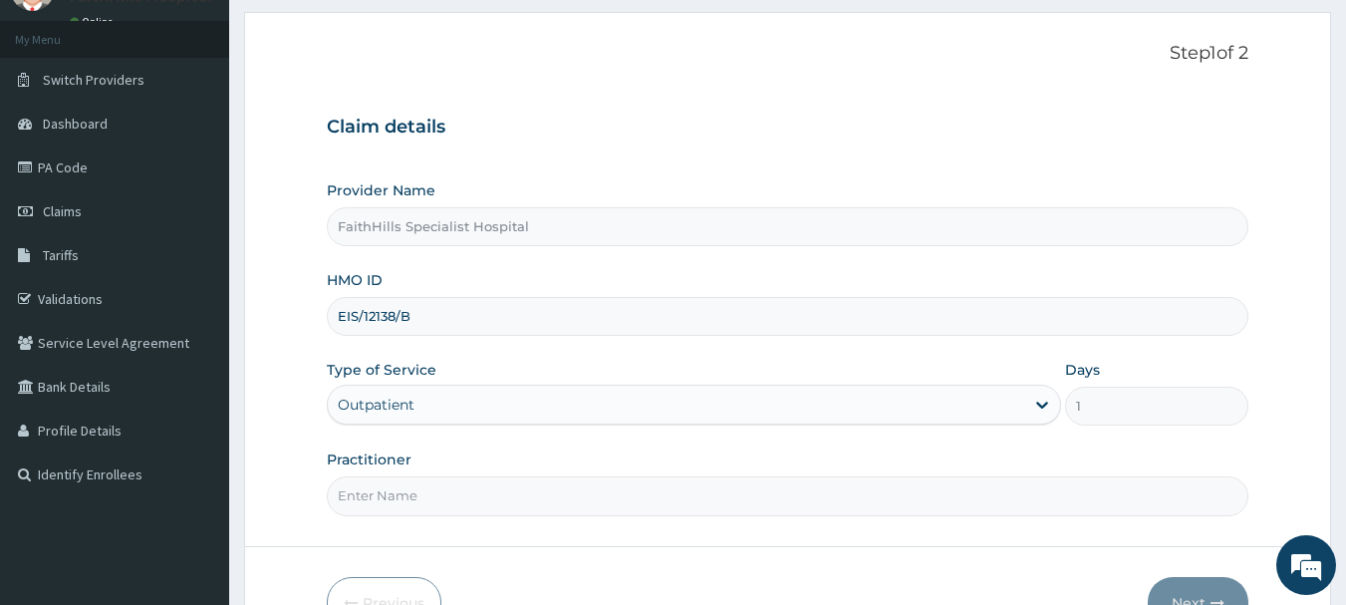
scroll to position [199, 0]
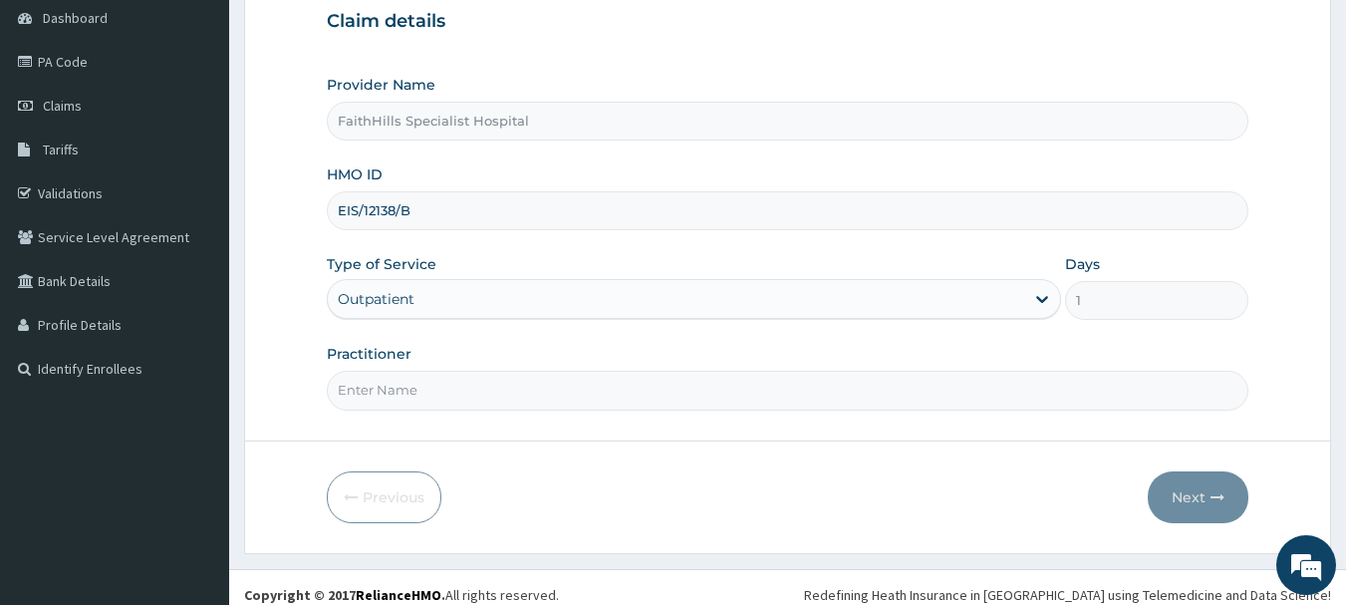
click at [473, 384] on input "Practitioner" at bounding box center [788, 389] width 922 height 39
type input "DR. [PERSON_NAME]"
click at [1190, 503] on button "Next" at bounding box center [1197, 497] width 101 height 52
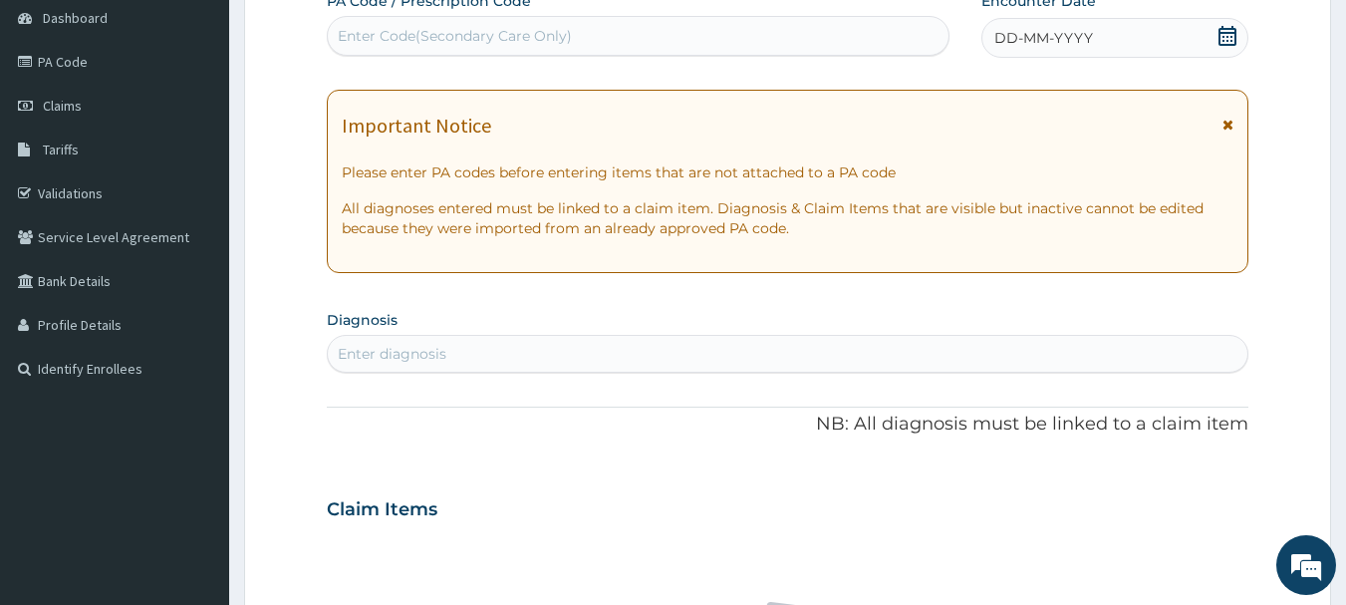
scroll to position [100, 0]
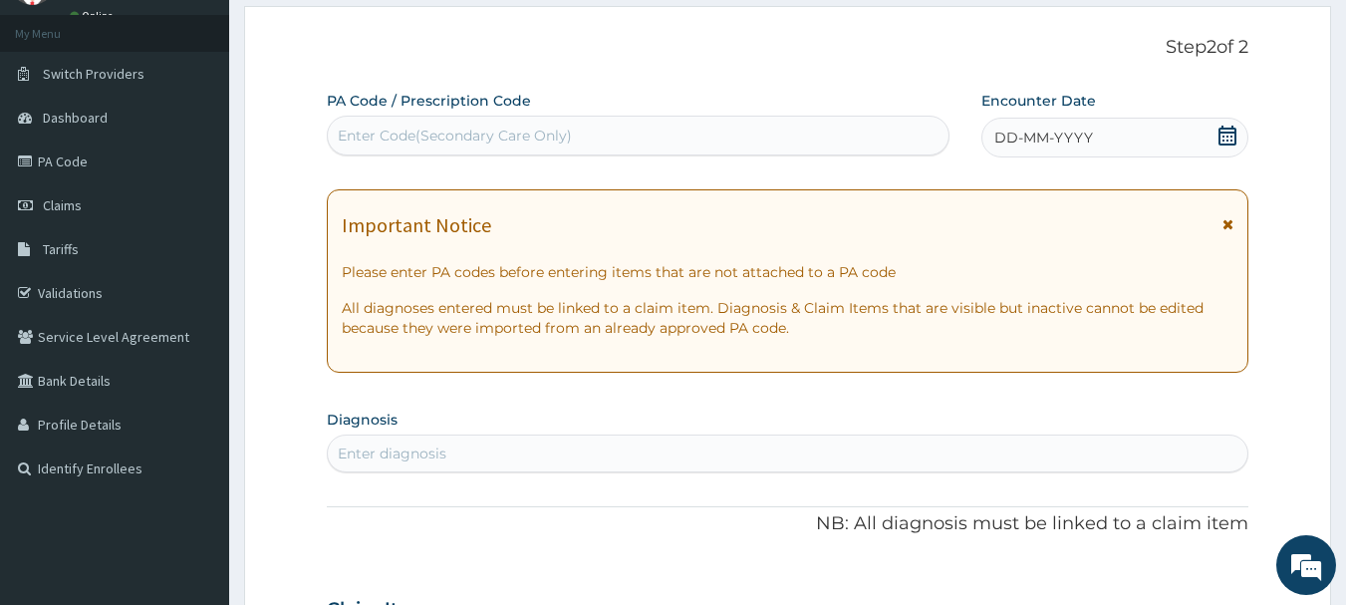
click at [486, 136] on div "Enter Code(Secondary Care Only)" at bounding box center [455, 135] width 234 height 20
paste input "PA/0C35EC"
type input "PA/0C35EC"
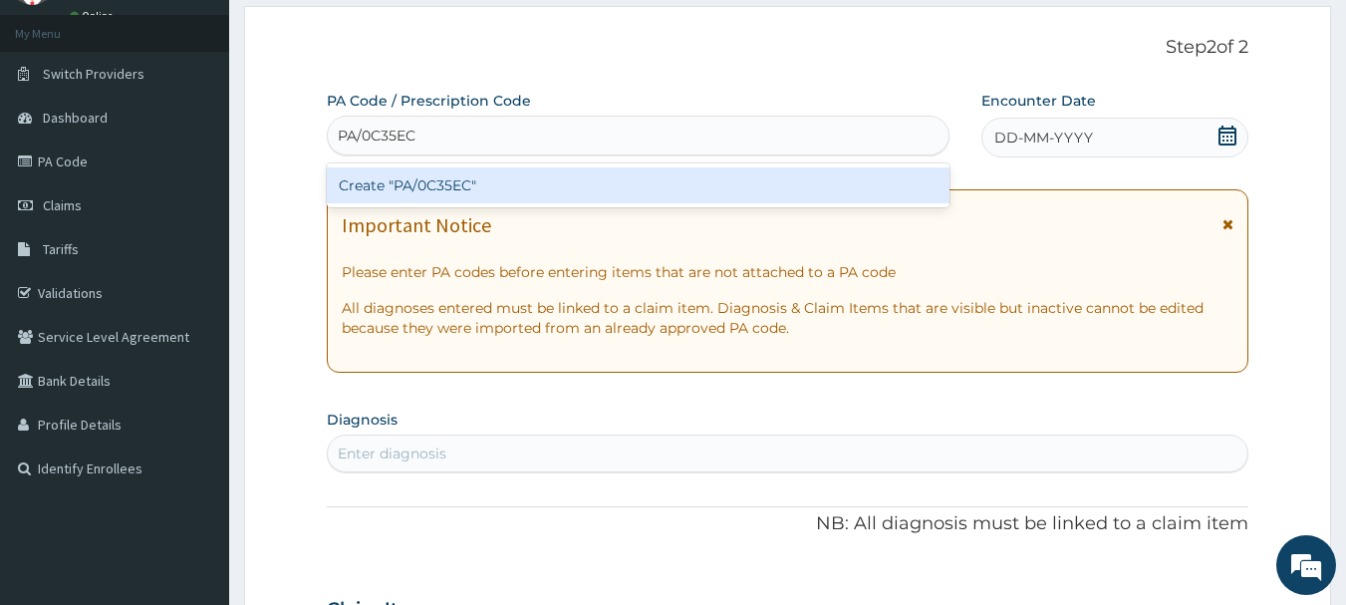
click at [488, 191] on div "Create "PA/0C35EC"" at bounding box center [638, 185] width 623 height 36
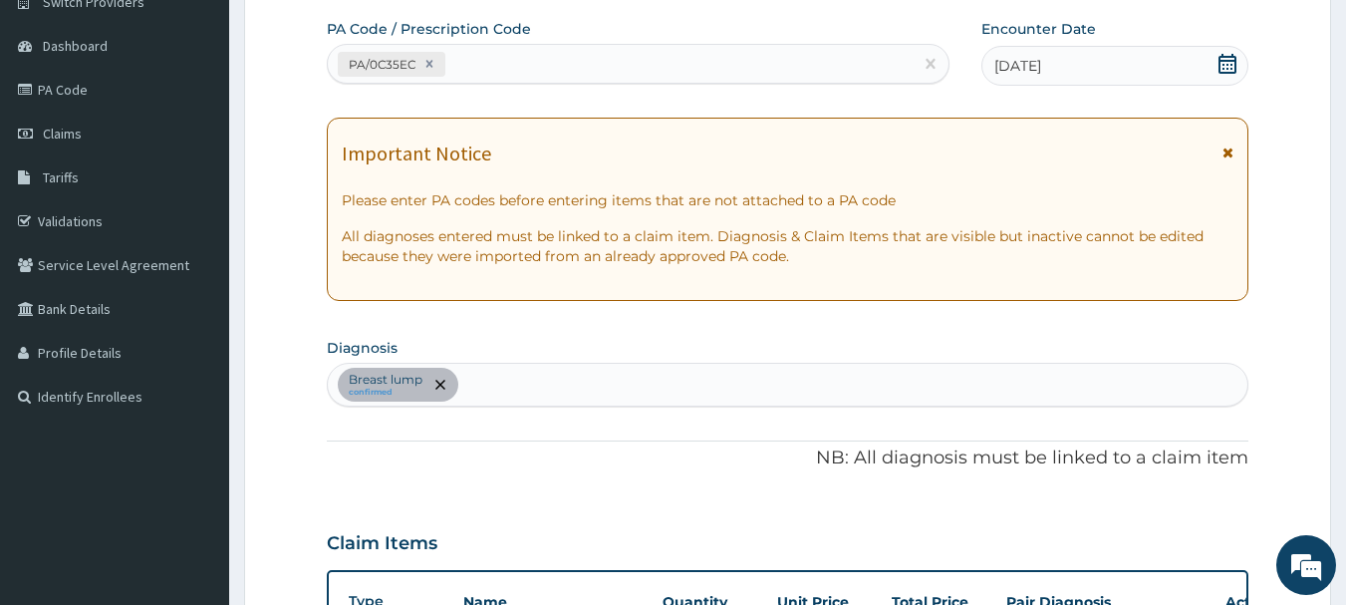
scroll to position [128, 0]
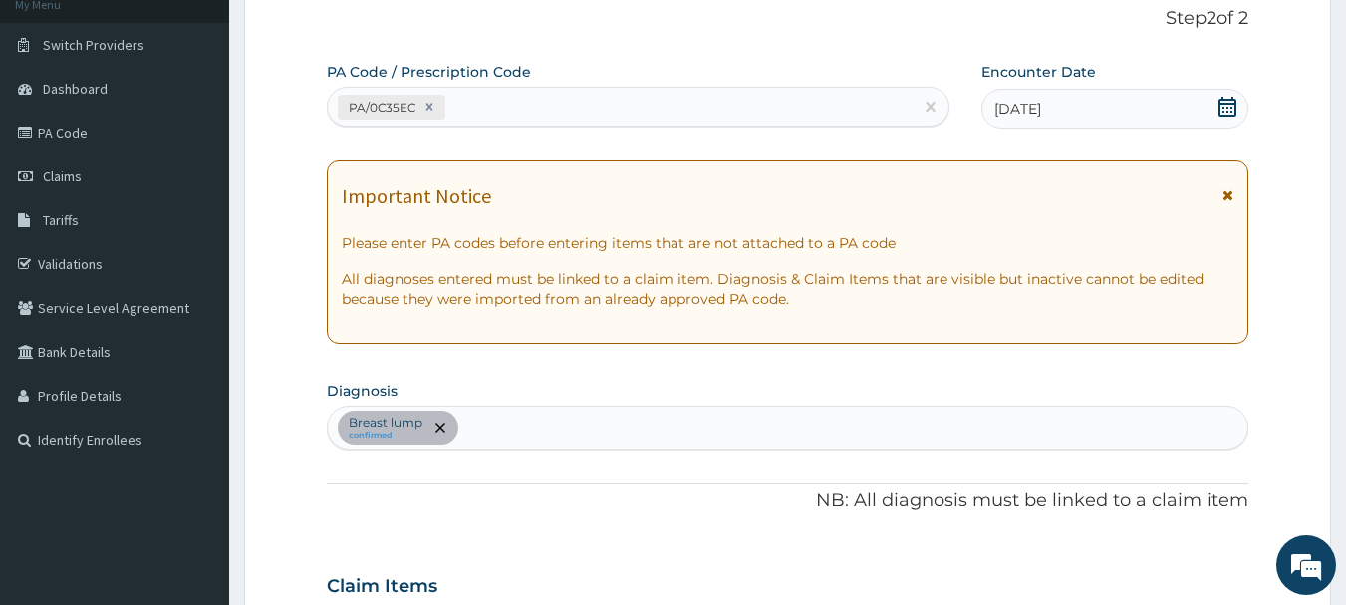
click at [500, 104] on div "PA/0C35EC" at bounding box center [621, 107] width 586 height 33
paste input "PA/82A7B5"
type input "PA/82A7B5"
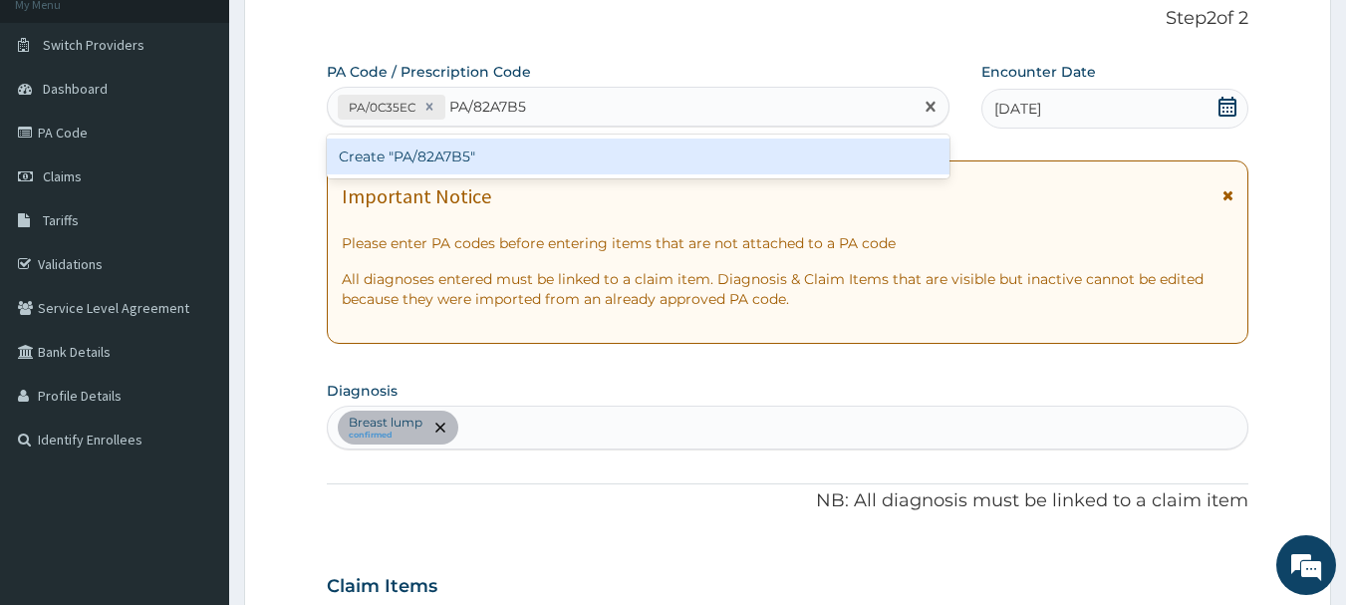
click at [488, 159] on div "Create "PA/82A7B5"" at bounding box center [638, 156] width 623 height 36
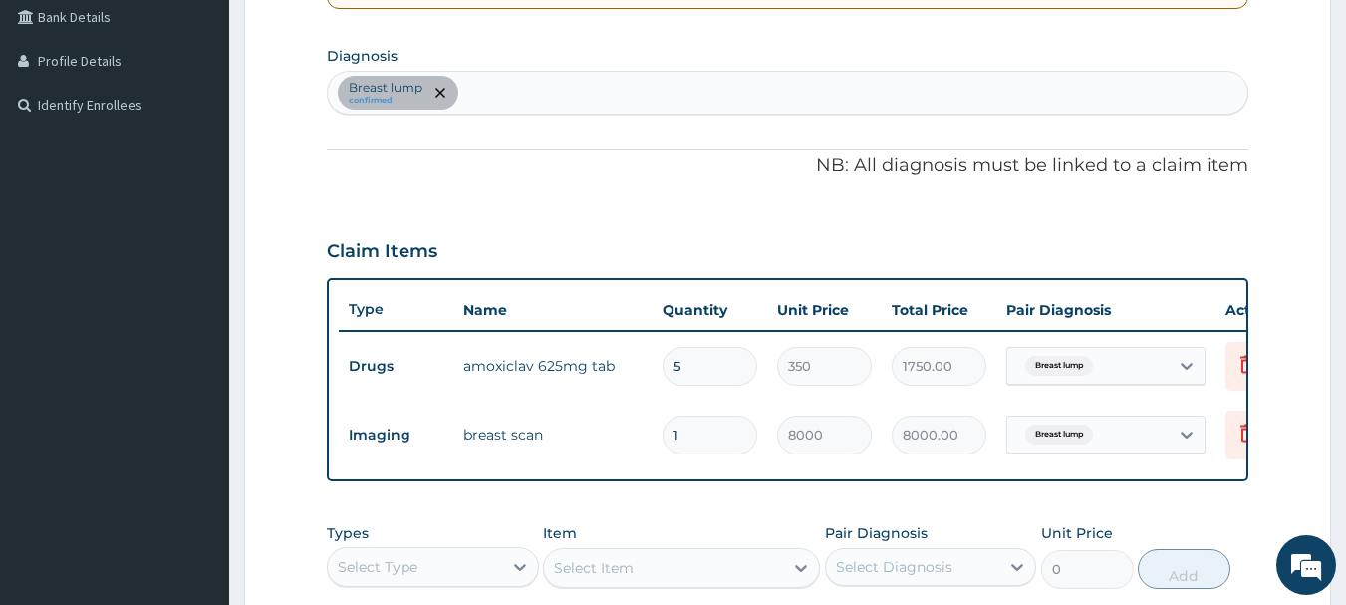
scroll to position [197, 0]
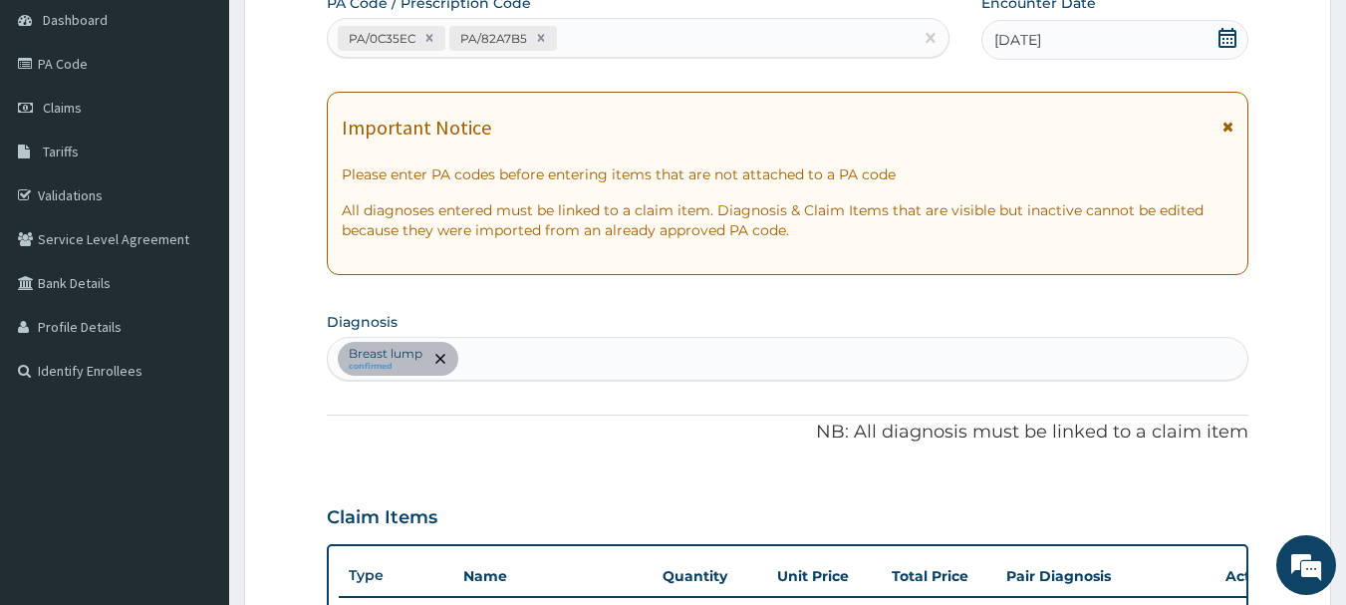
click at [551, 356] on div "Breast lump confirmed" at bounding box center [788, 359] width 920 height 42
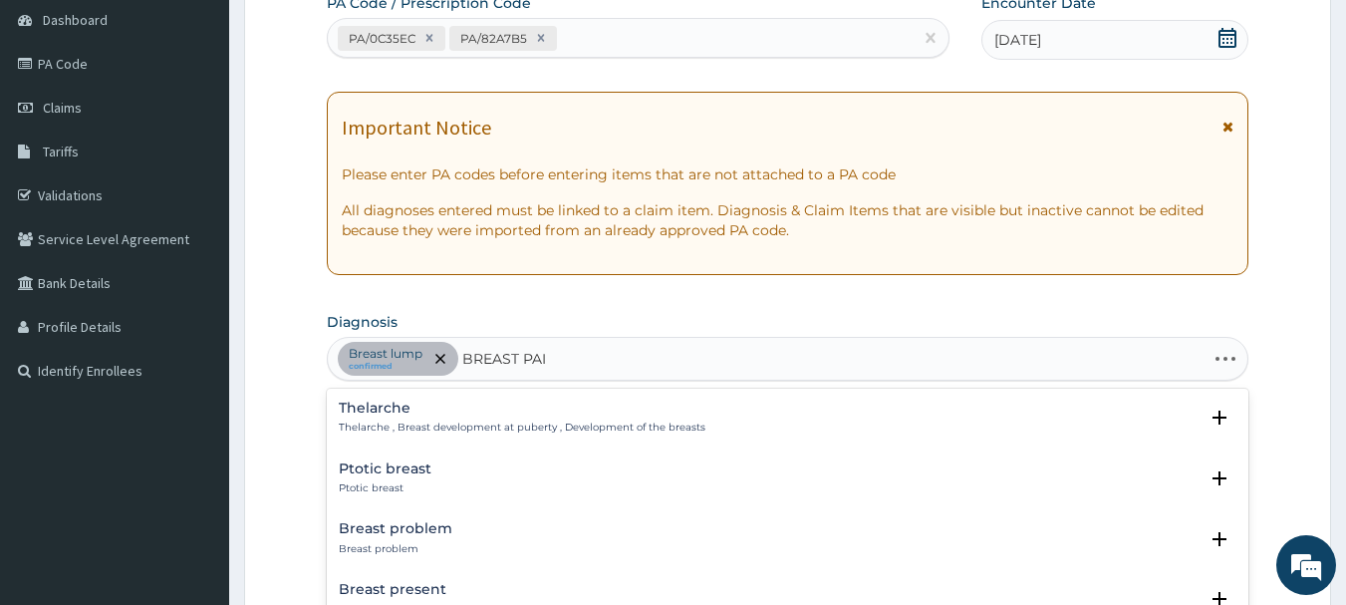
type input "BREAST PAIN"
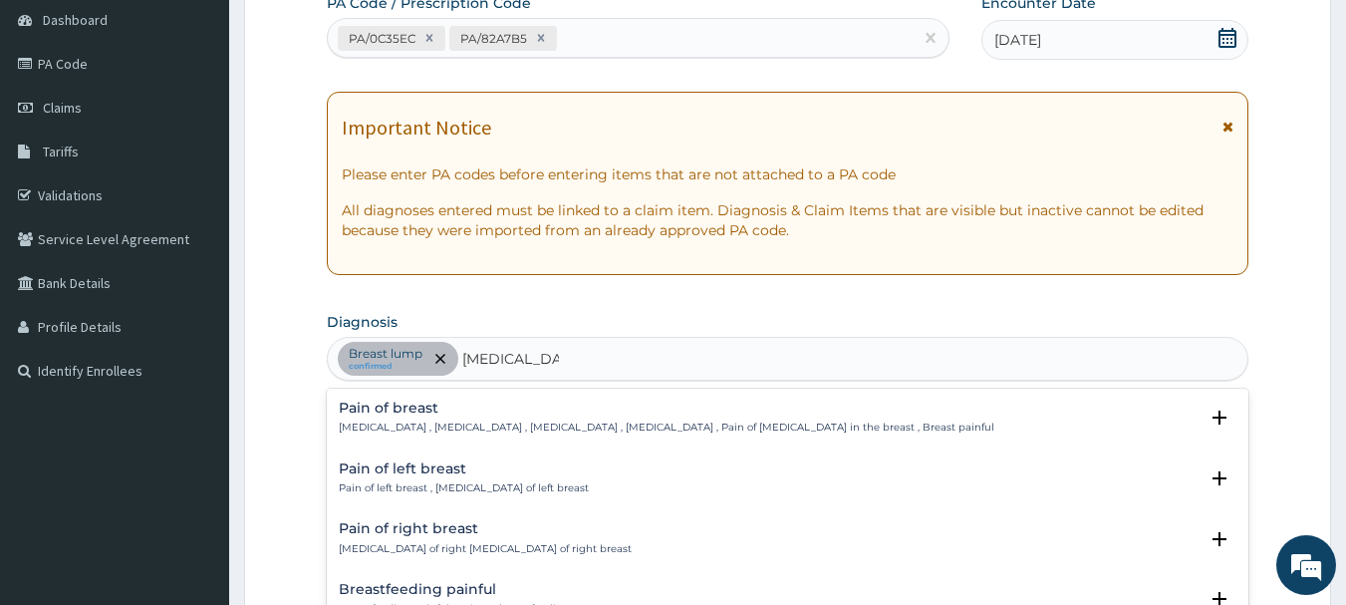
click at [471, 420] on p "Mastodynia , Painful breasts , Mastalgia , Breast pain , Pain of breast , Pain …" at bounding box center [666, 427] width 655 height 14
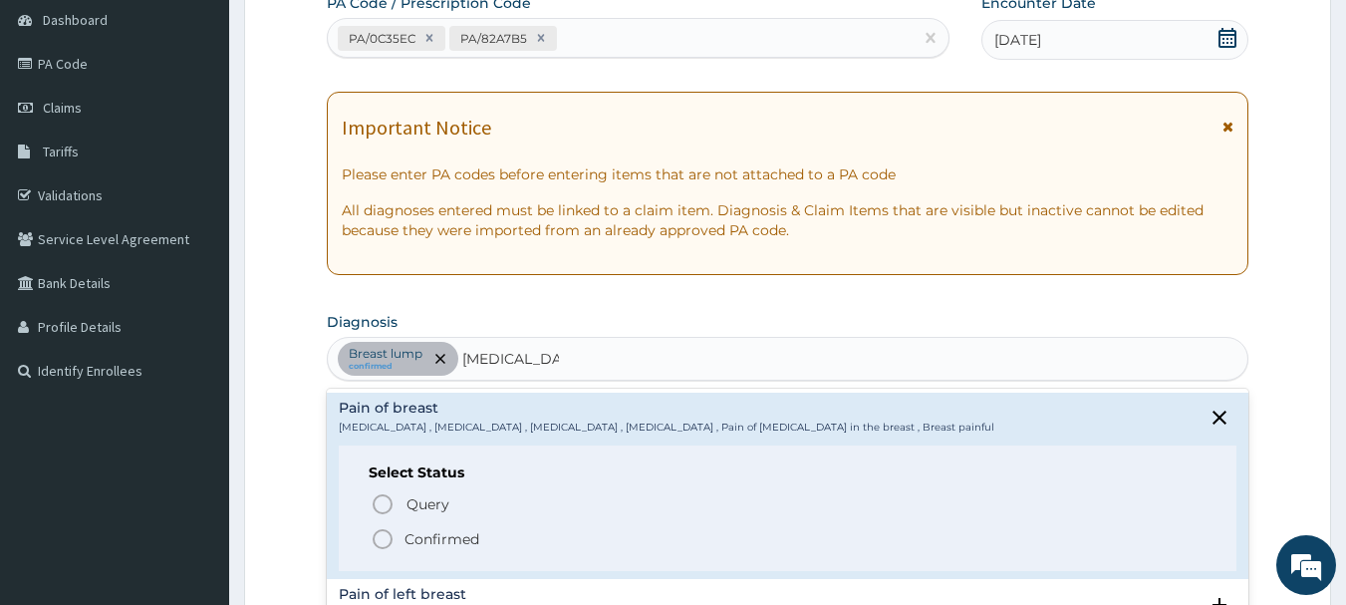
click at [452, 542] on p "Confirmed" at bounding box center [441, 539] width 75 height 20
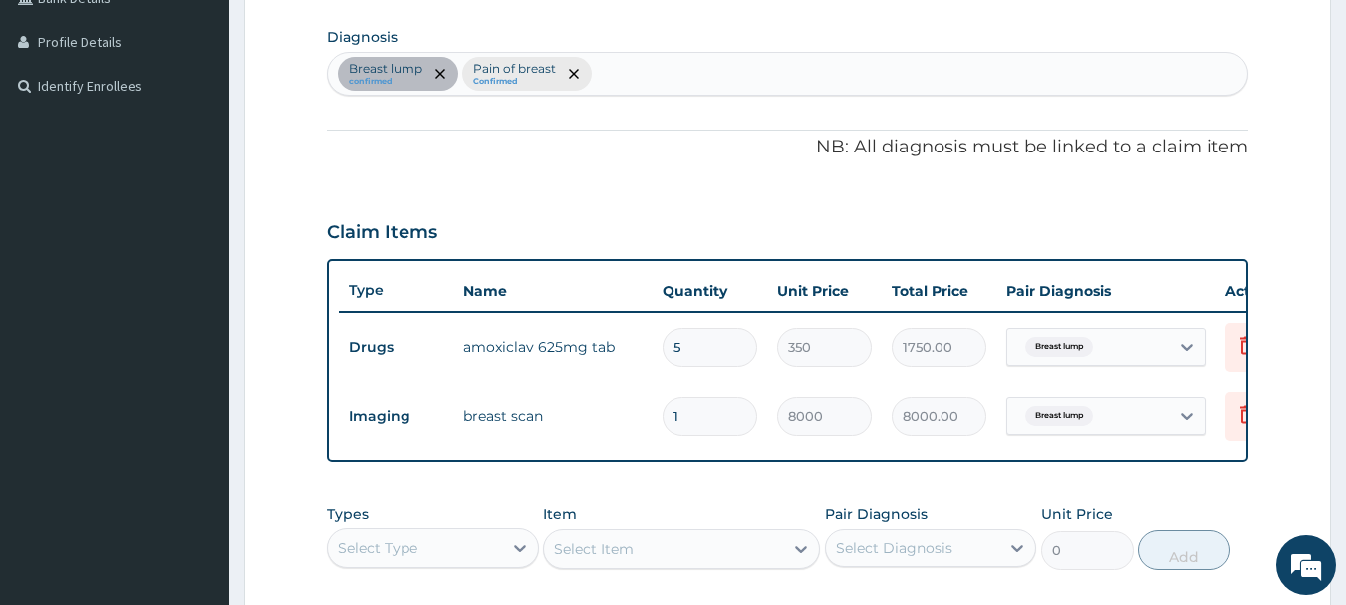
scroll to position [695, 0]
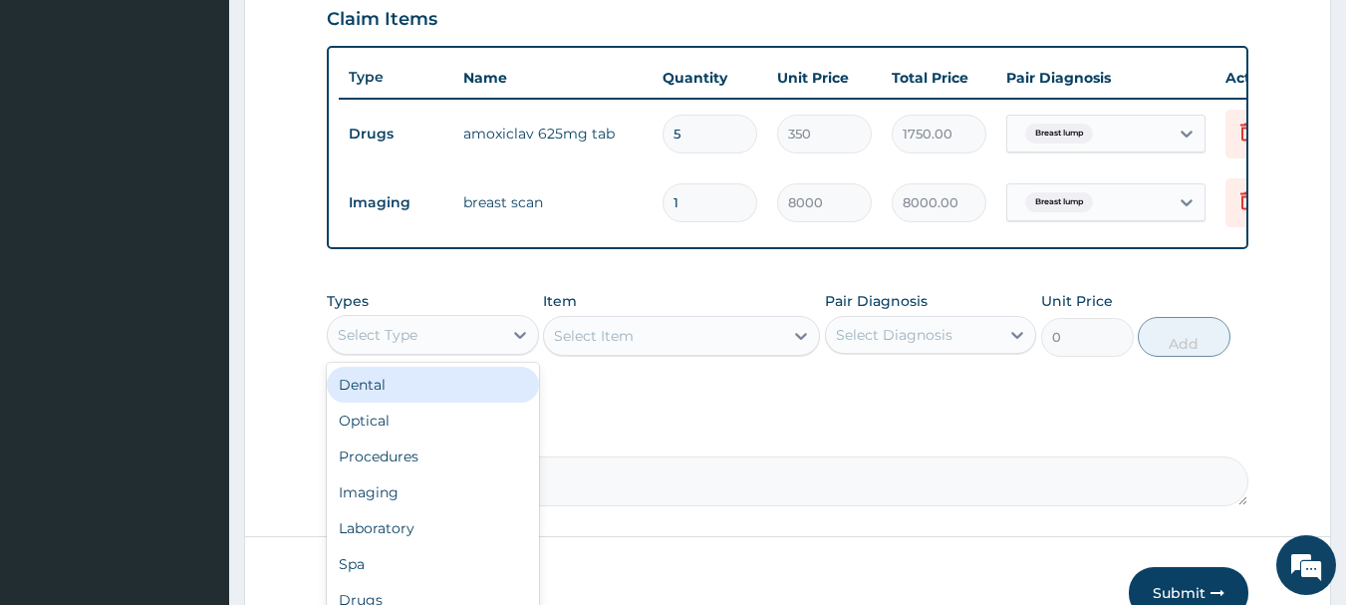
click at [456, 347] on div "Select Type" at bounding box center [415, 335] width 174 height 32
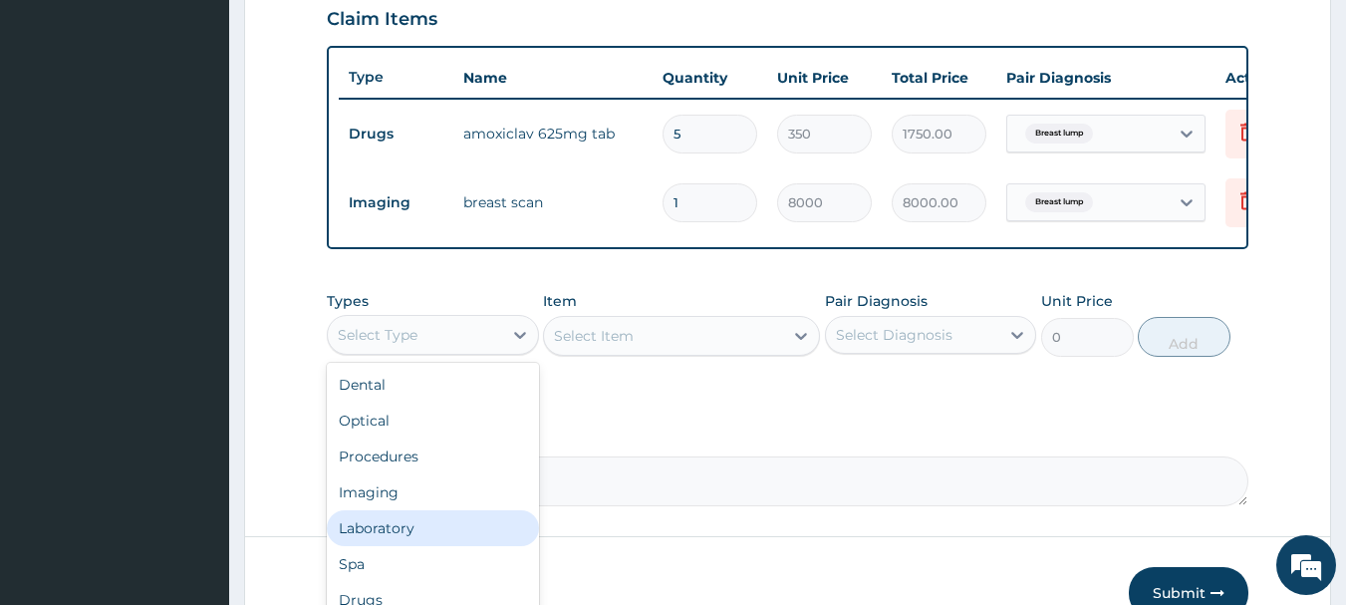
scroll to position [68, 0]
click at [404, 542] on div "Drugs" at bounding box center [433, 532] width 212 height 36
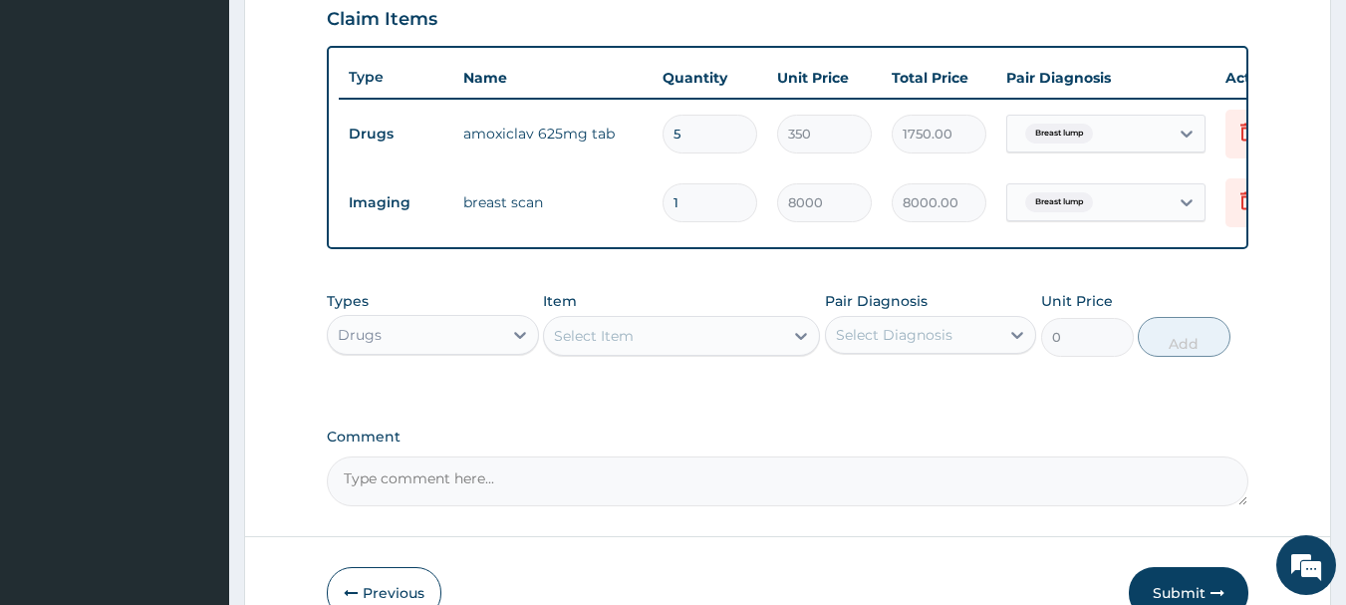
click at [640, 350] on div "Select Item" at bounding box center [663, 336] width 239 height 32
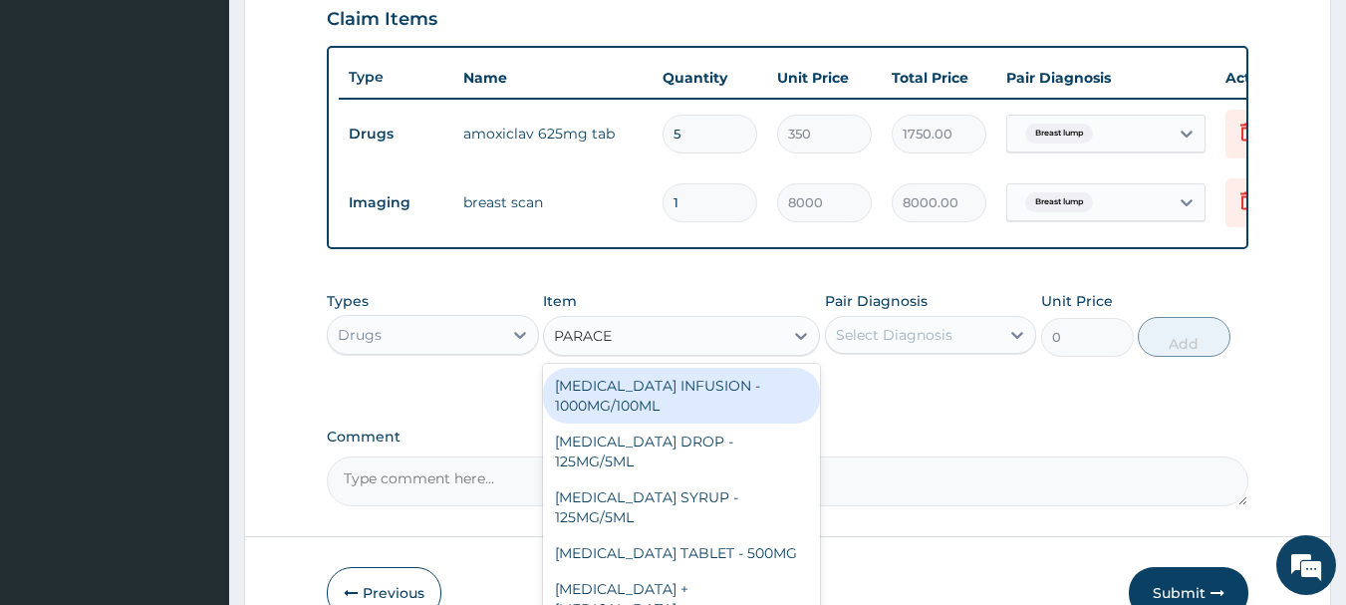
type input "PARACET"
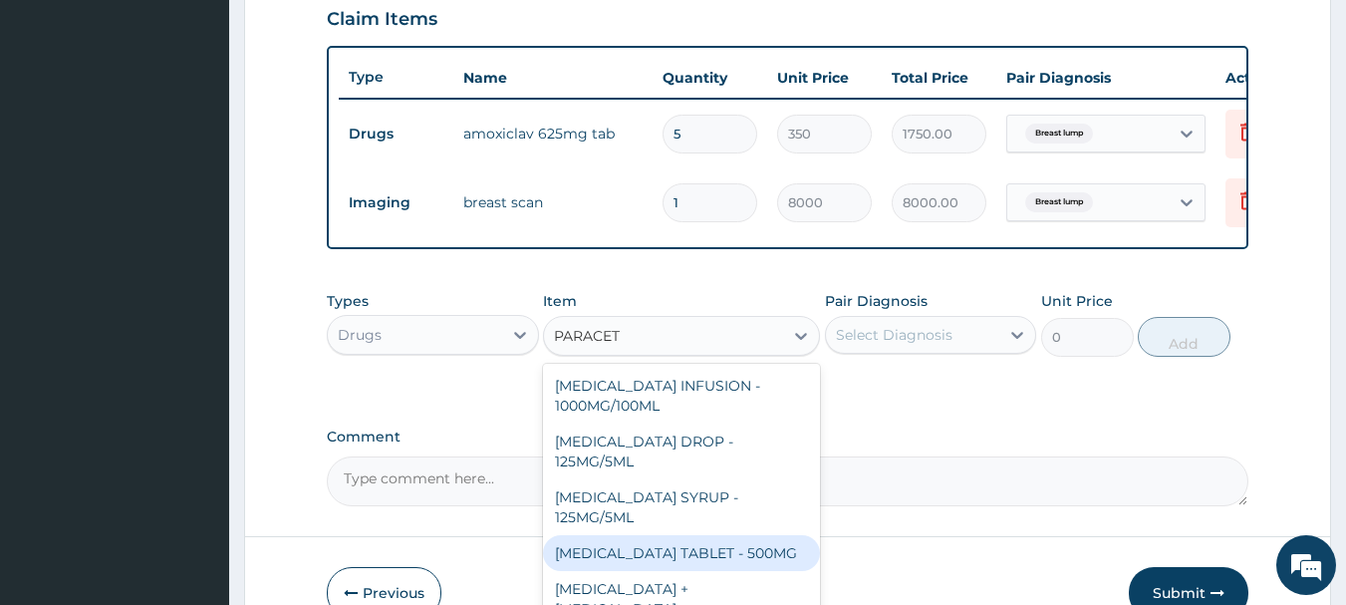
click at [736, 558] on div "PARACETAMOL TABLET - 500MG" at bounding box center [681, 553] width 277 height 36
type input "33.599999999999994"
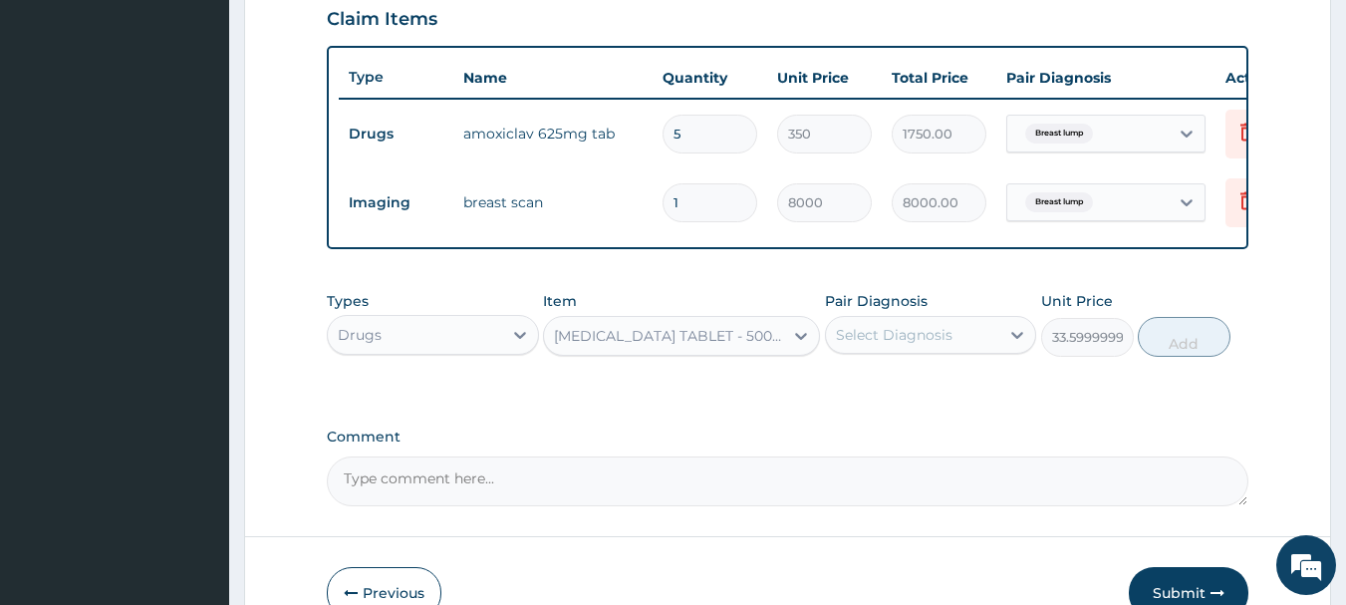
click at [890, 345] on div "Select Diagnosis" at bounding box center [894, 335] width 117 height 20
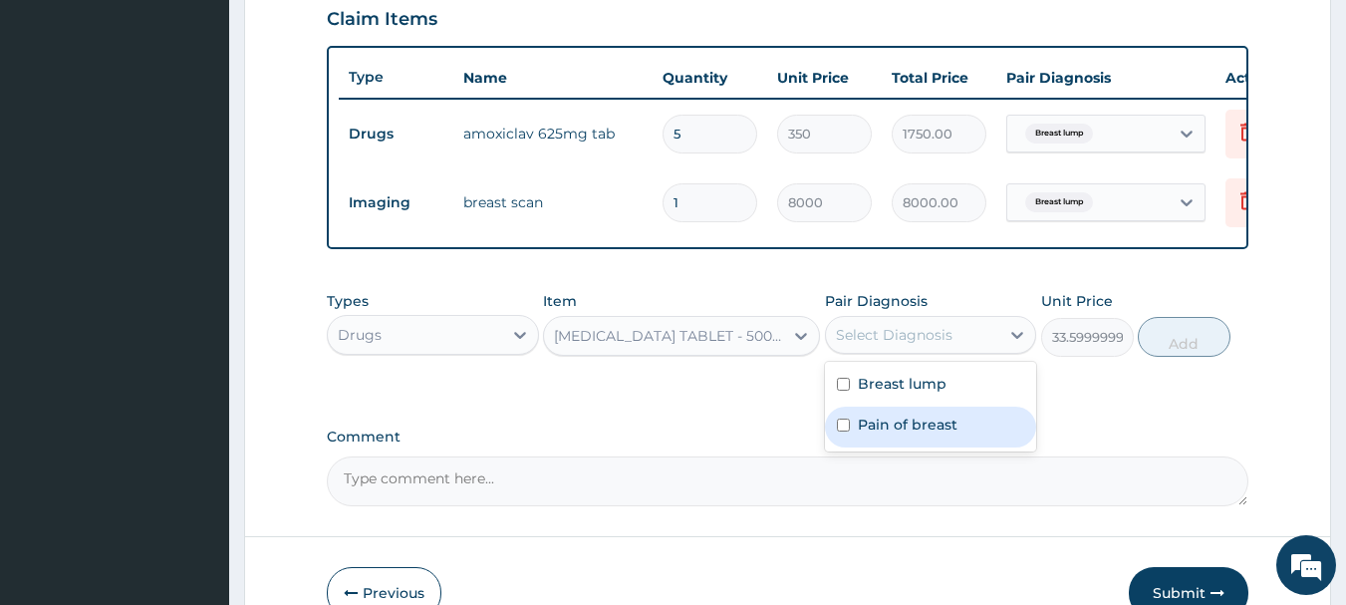
click at [898, 432] on label "Pain of breast" at bounding box center [908, 424] width 100 height 20
checkbox input "true"
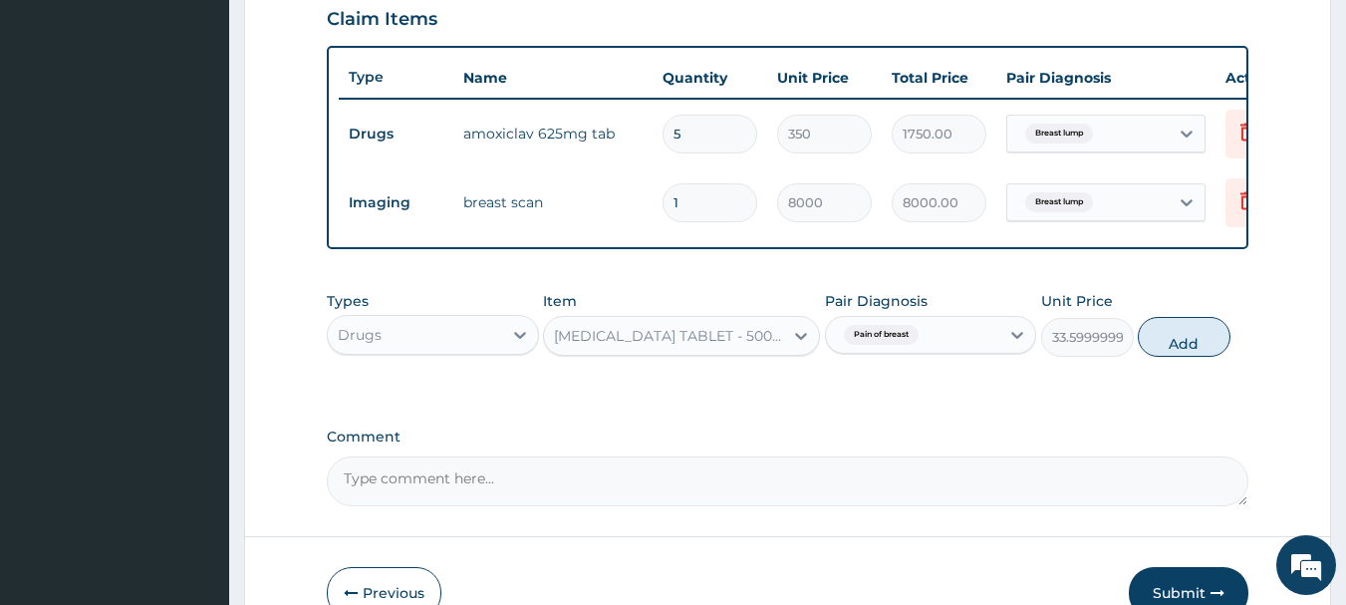
click at [1199, 357] on button "Add" at bounding box center [1183, 337] width 93 height 40
type input "0"
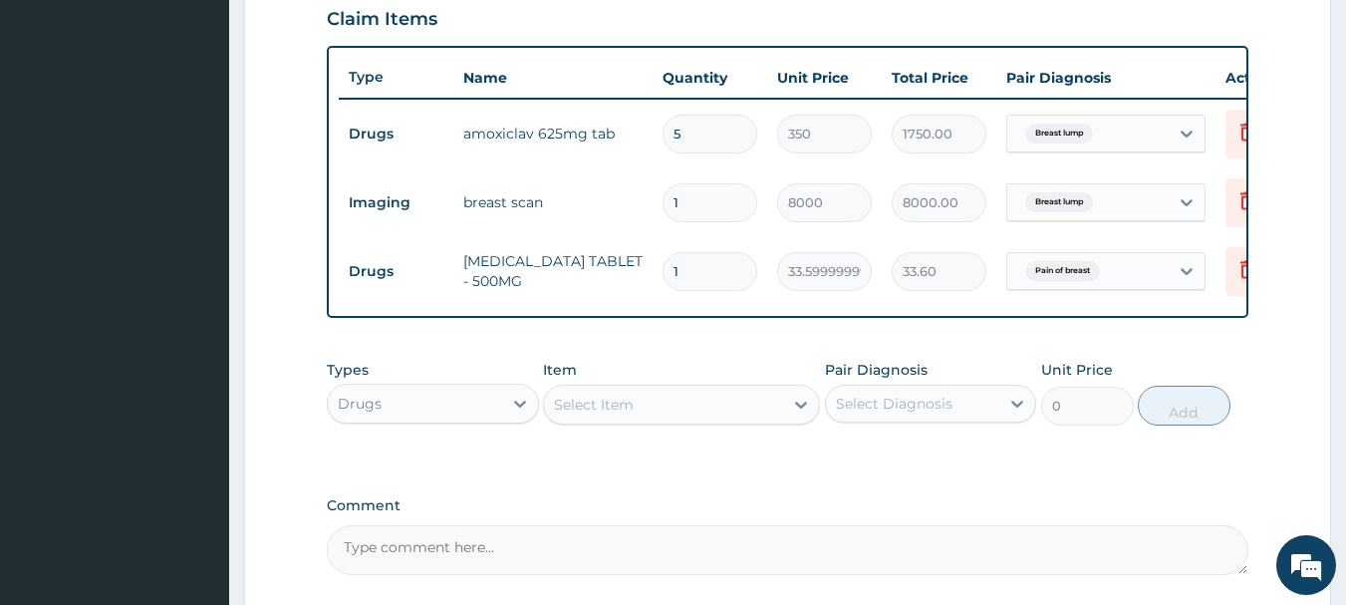
type input "18"
type input "604.80"
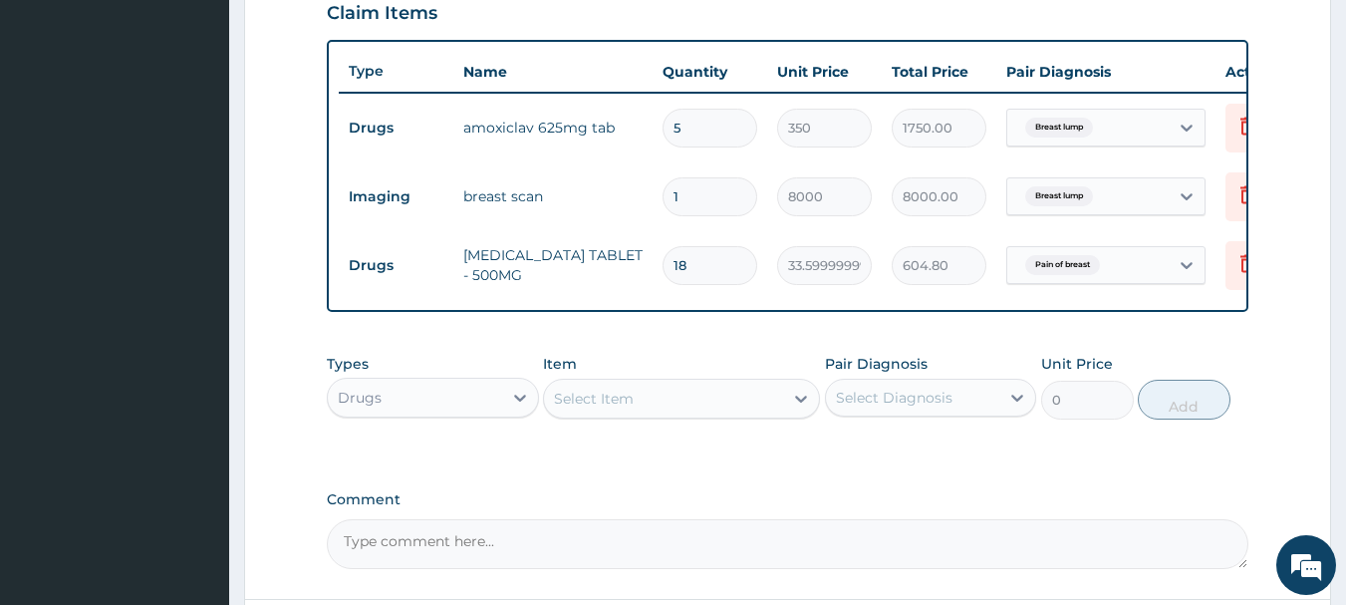
scroll to position [889, 0]
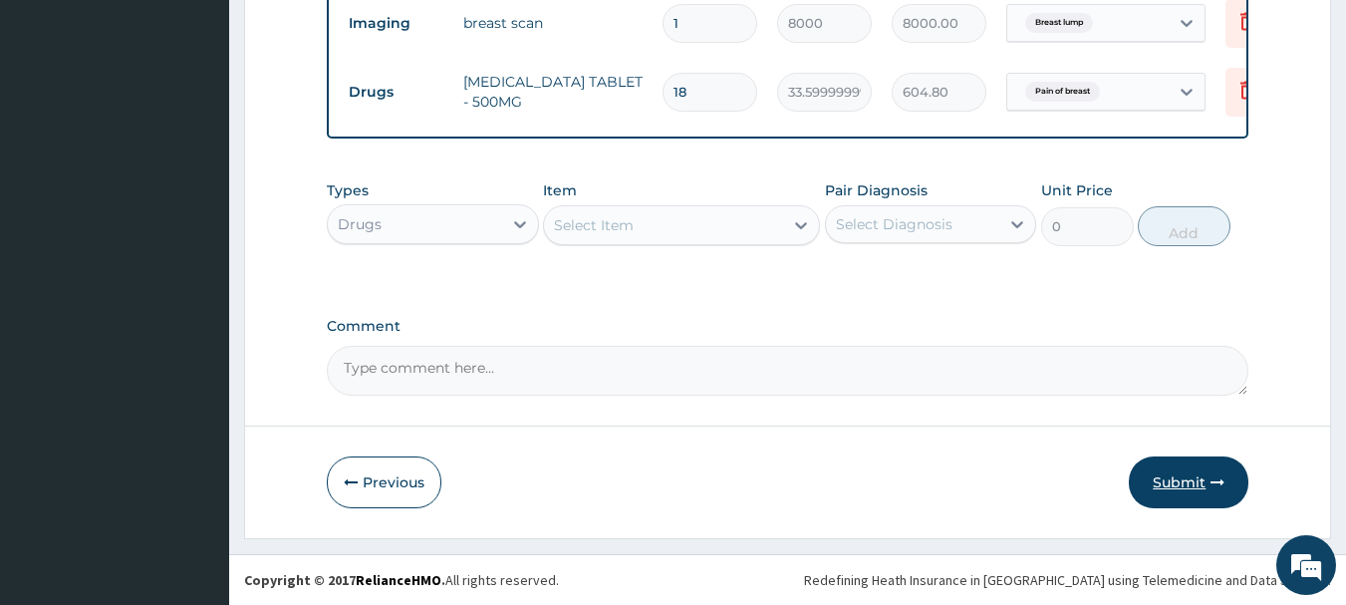
type input "18"
click at [1187, 483] on button "Submit" at bounding box center [1188, 482] width 120 height 52
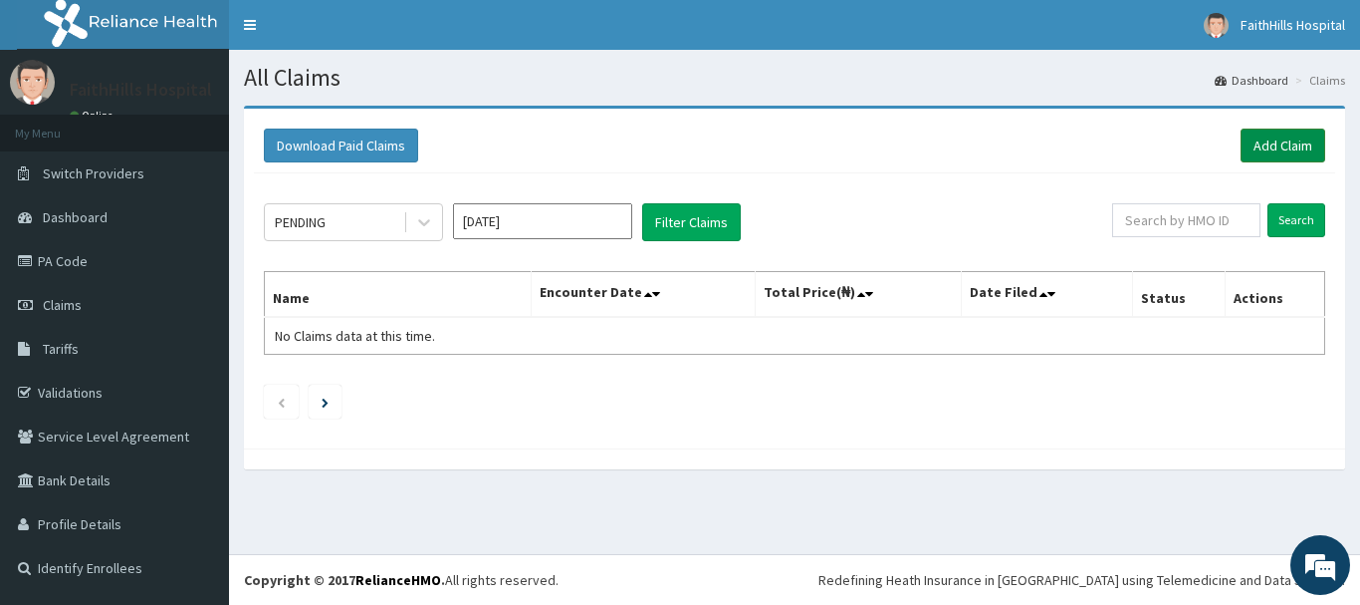
click at [1284, 137] on link "Add Claim" at bounding box center [1283, 145] width 85 height 34
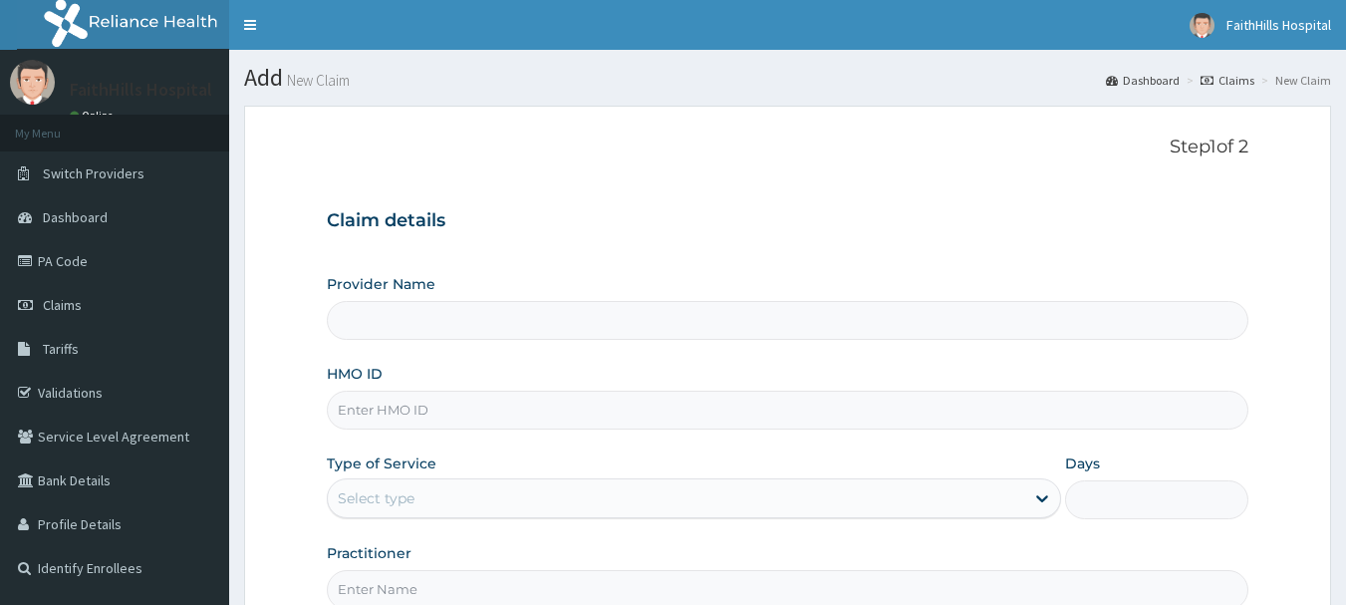
type input "FaithHills Specialist Hospital"
click at [462, 409] on input "HMO ID" at bounding box center [788, 409] width 922 height 39
paste input "NEL/10056/C"
type input "NEL/10056/C"
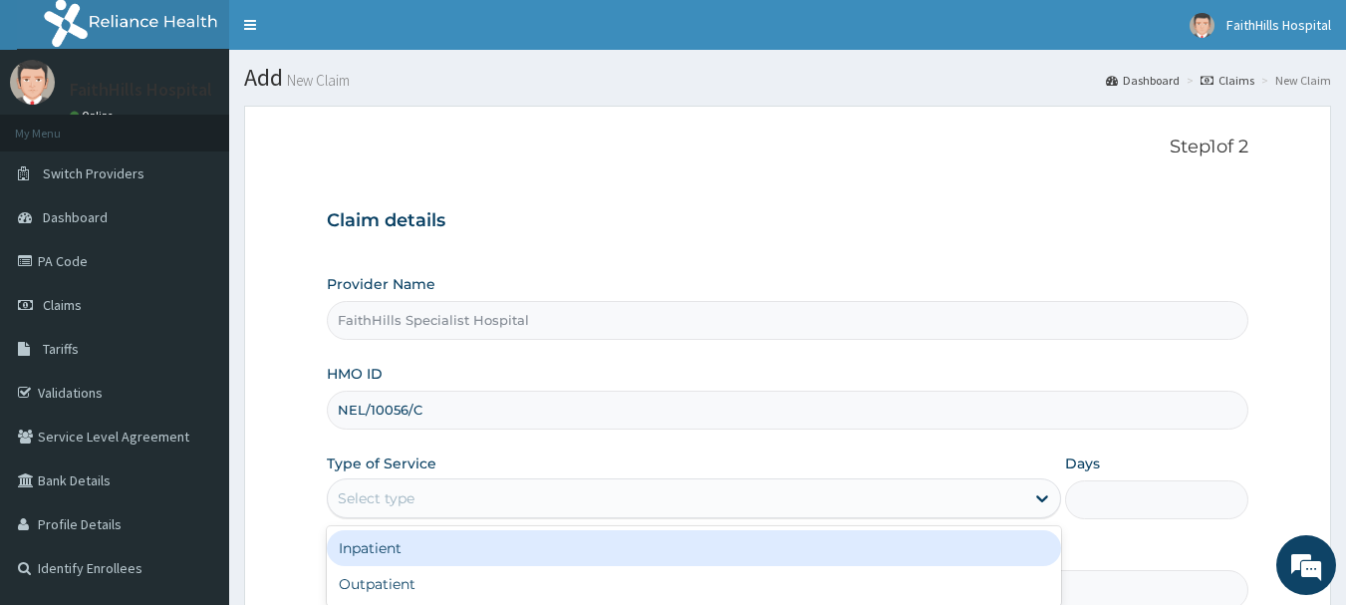
drag, startPoint x: 463, startPoint y: 492, endPoint x: 458, endPoint y: 514, distance: 22.5
click at [463, 493] on div "Select type" at bounding box center [676, 498] width 696 height 32
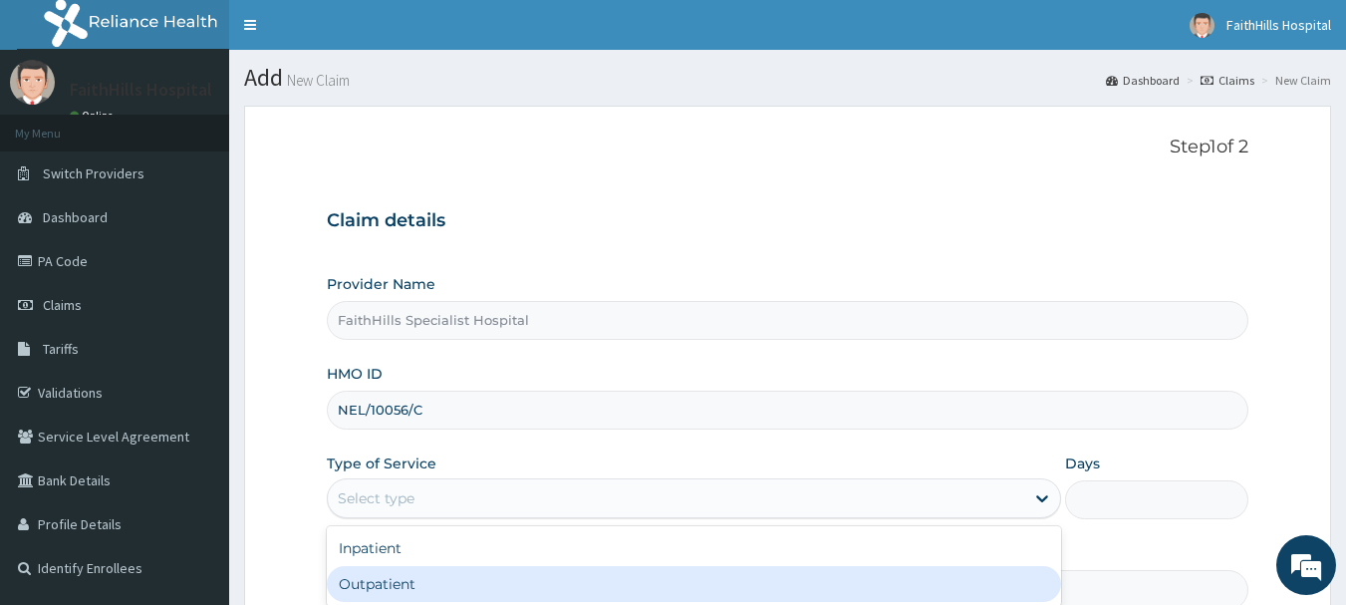
click at [436, 577] on div "Outpatient" at bounding box center [694, 584] width 734 height 36
type input "1"
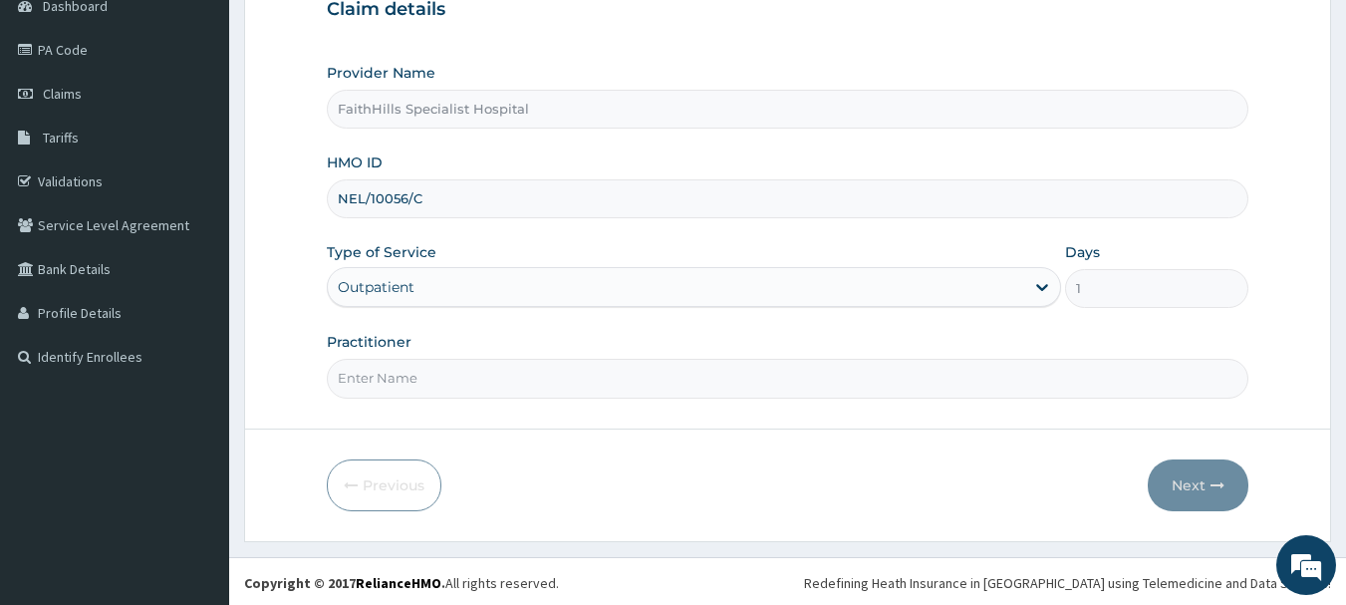
scroll to position [214, 0]
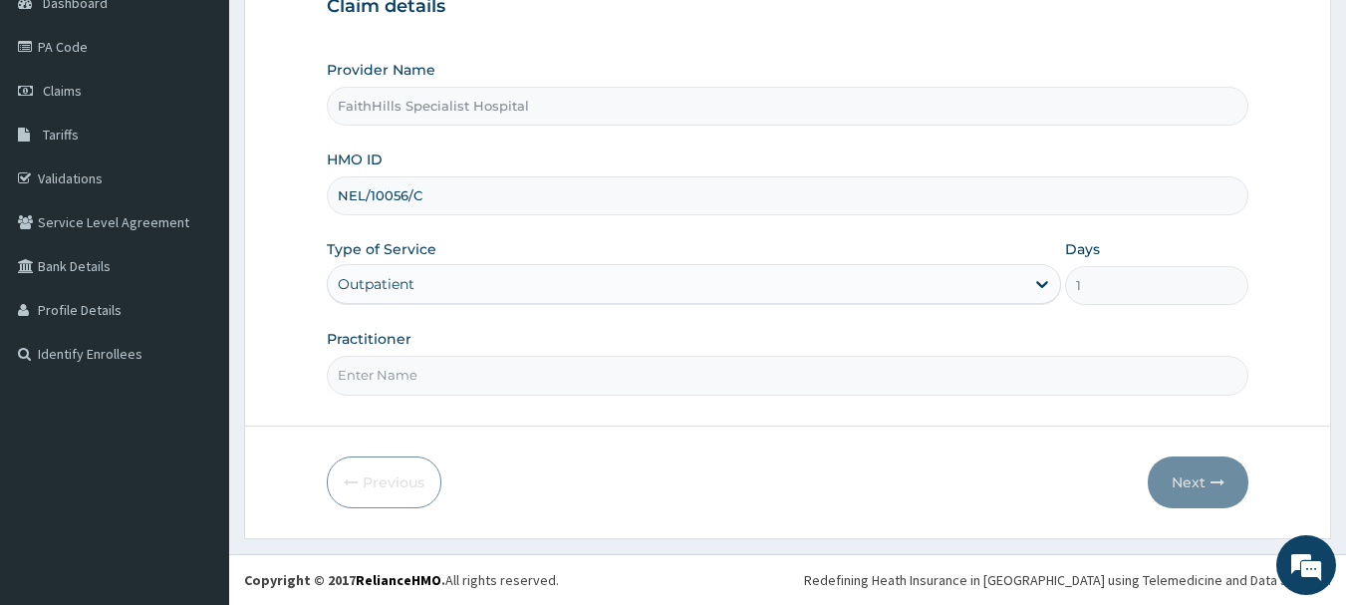
click at [434, 370] on input "Practitioner" at bounding box center [788, 375] width 922 height 39
type input "DR. JOSHUA"
click at [1200, 476] on button "Next" at bounding box center [1197, 482] width 101 height 52
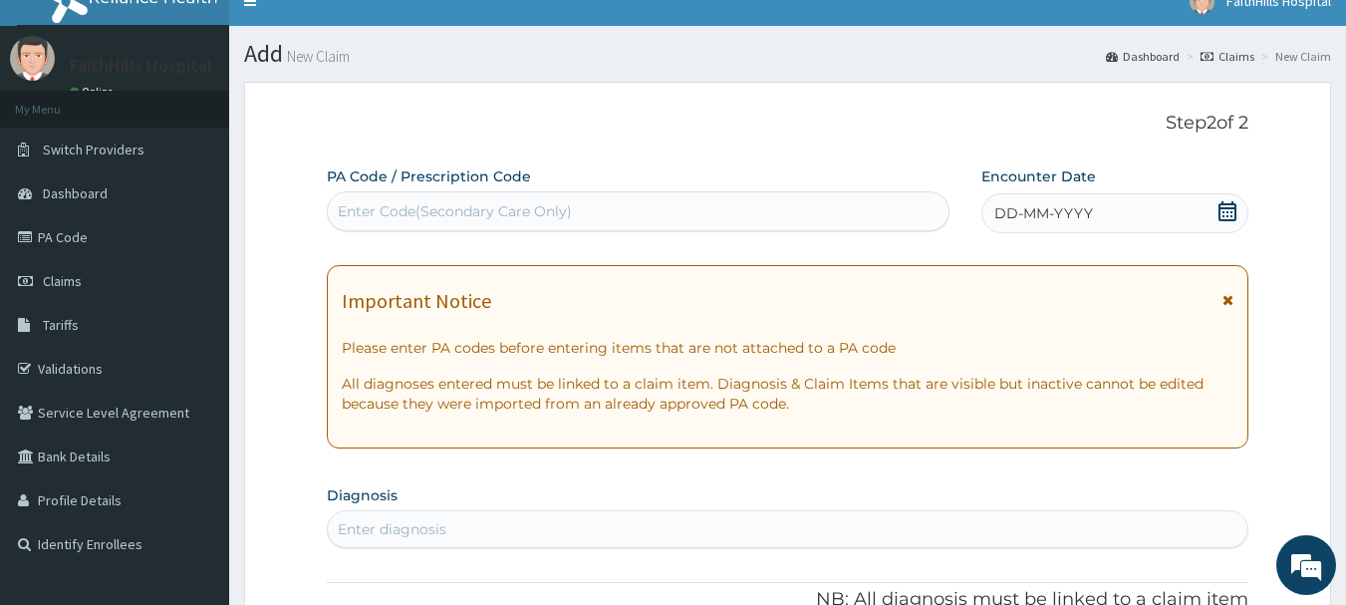
scroll to position [0, 0]
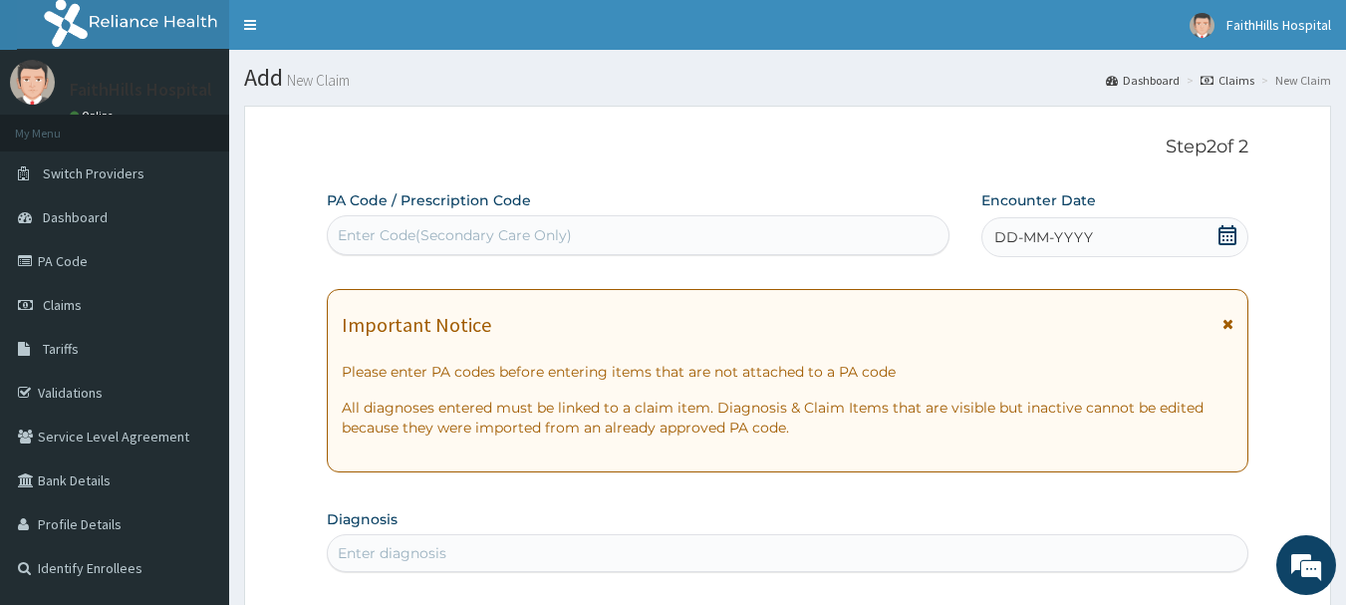
click at [536, 230] on div "Enter Code(Secondary Care Only)" at bounding box center [455, 235] width 234 height 20
paste input "PA/07935A"
type input "PA/07935A"
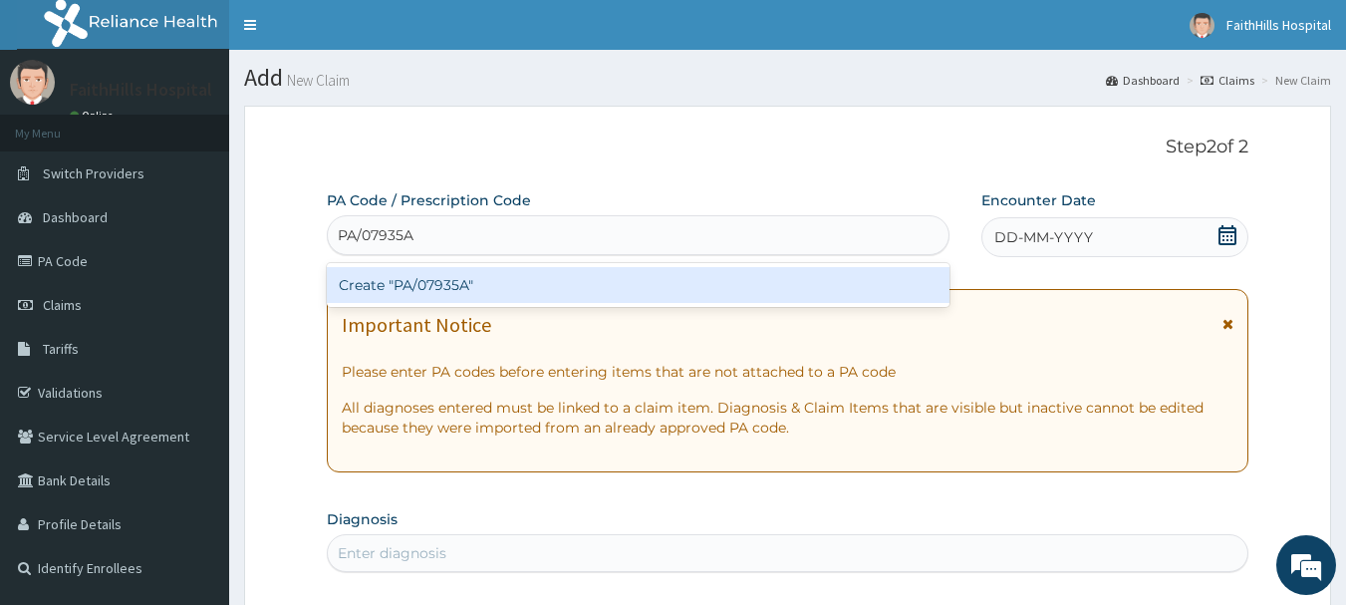
click at [505, 282] on div "Create "PA/07935A"" at bounding box center [638, 285] width 623 height 36
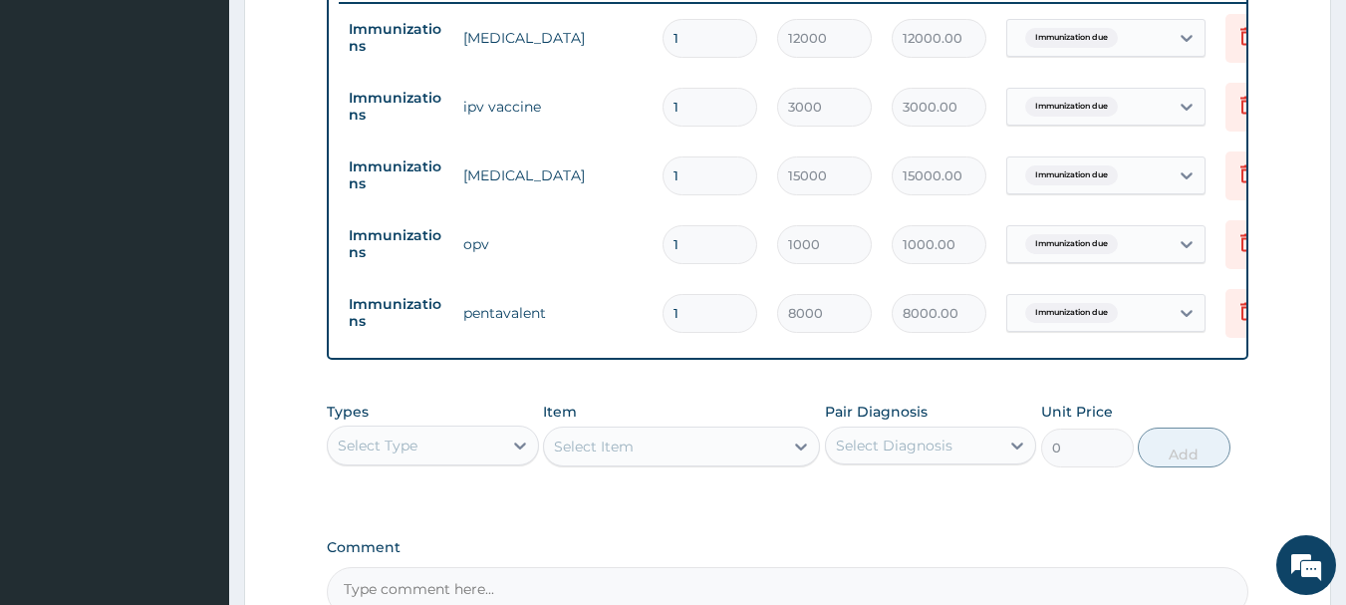
scroll to position [1027, 0]
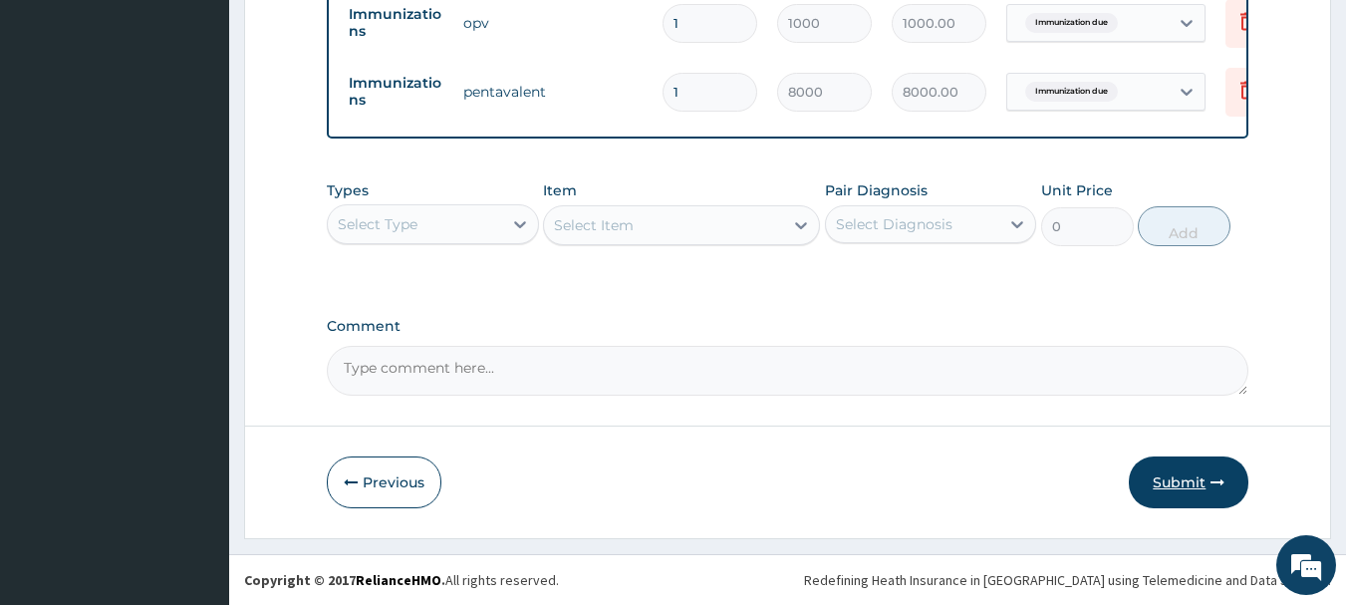
click at [1198, 479] on button "Submit" at bounding box center [1188, 482] width 120 height 52
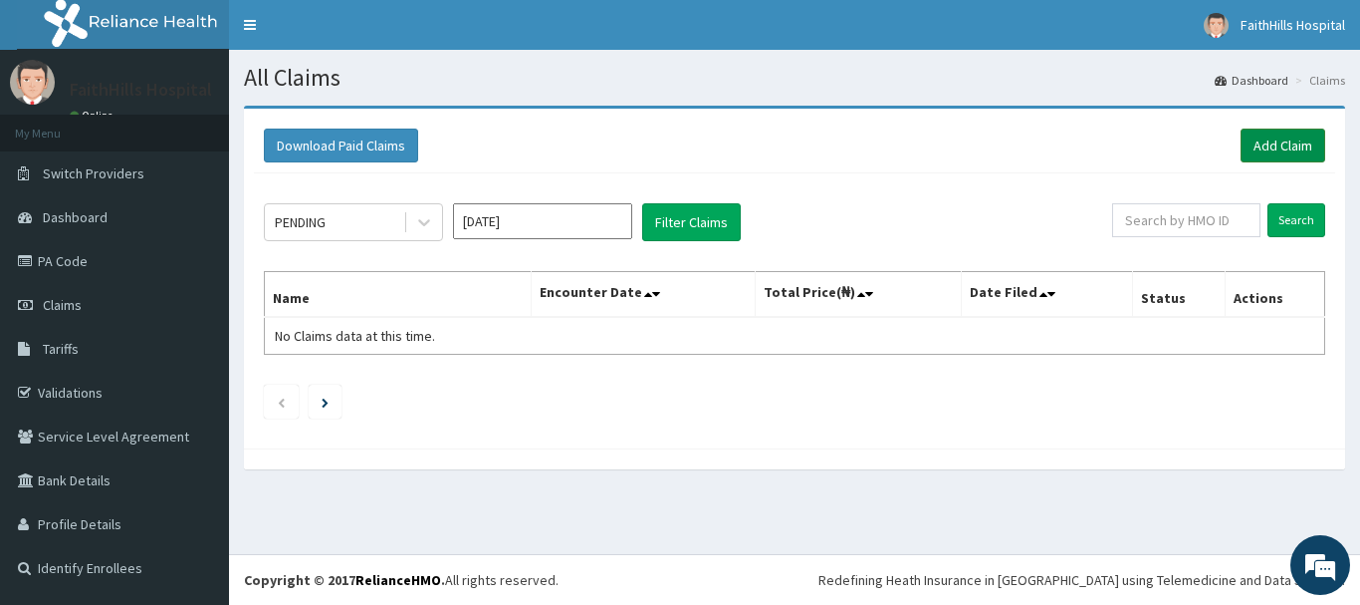
click at [1273, 147] on link "Add Claim" at bounding box center [1283, 145] width 85 height 34
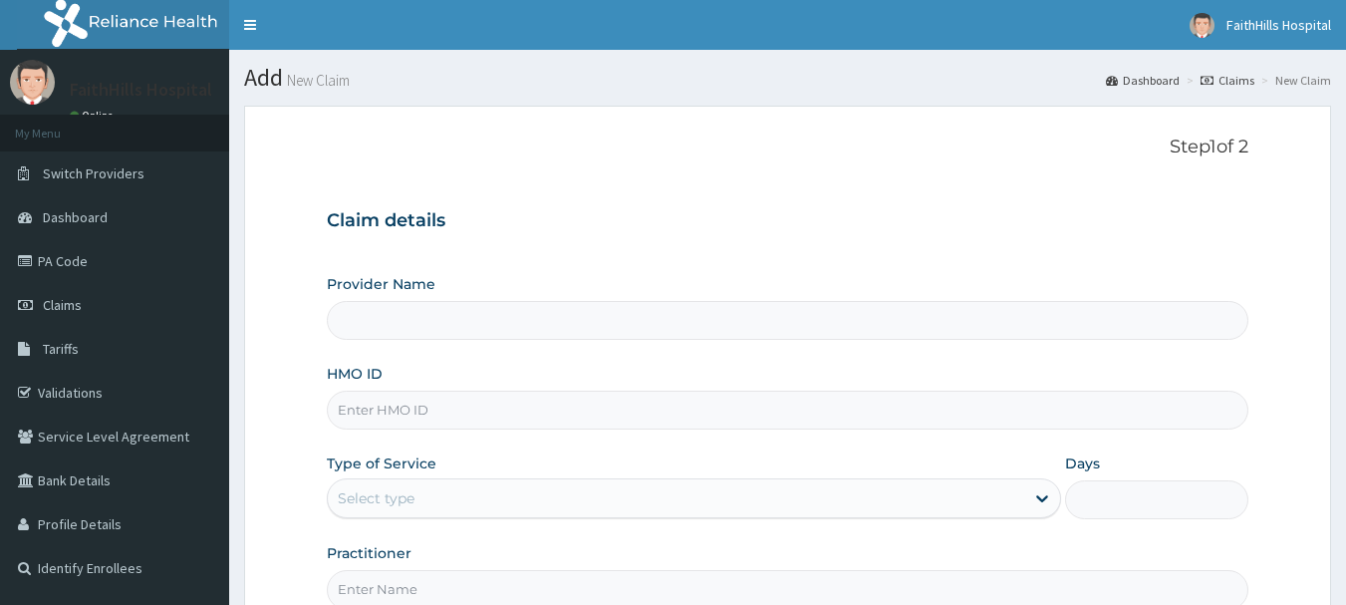
type input "FaithHills Specialist Hospital"
click at [385, 402] on input "HMO ID" at bounding box center [788, 409] width 922 height 39
paste input "HIB/10010/A"
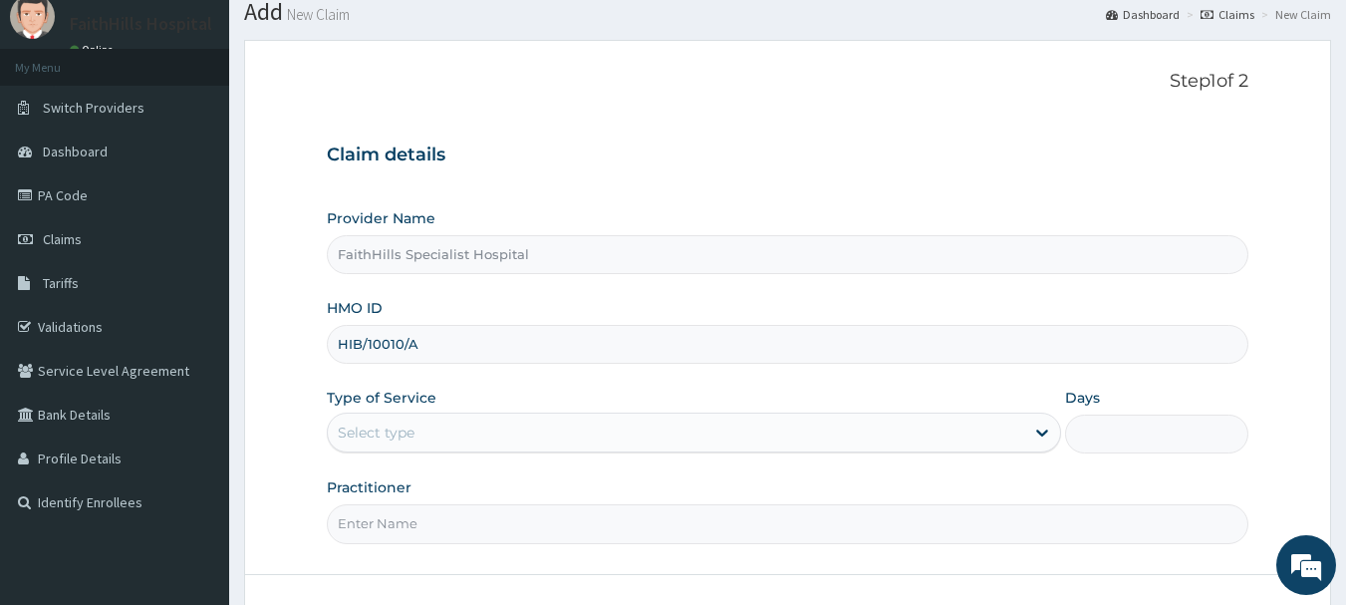
scroll to position [100, 0]
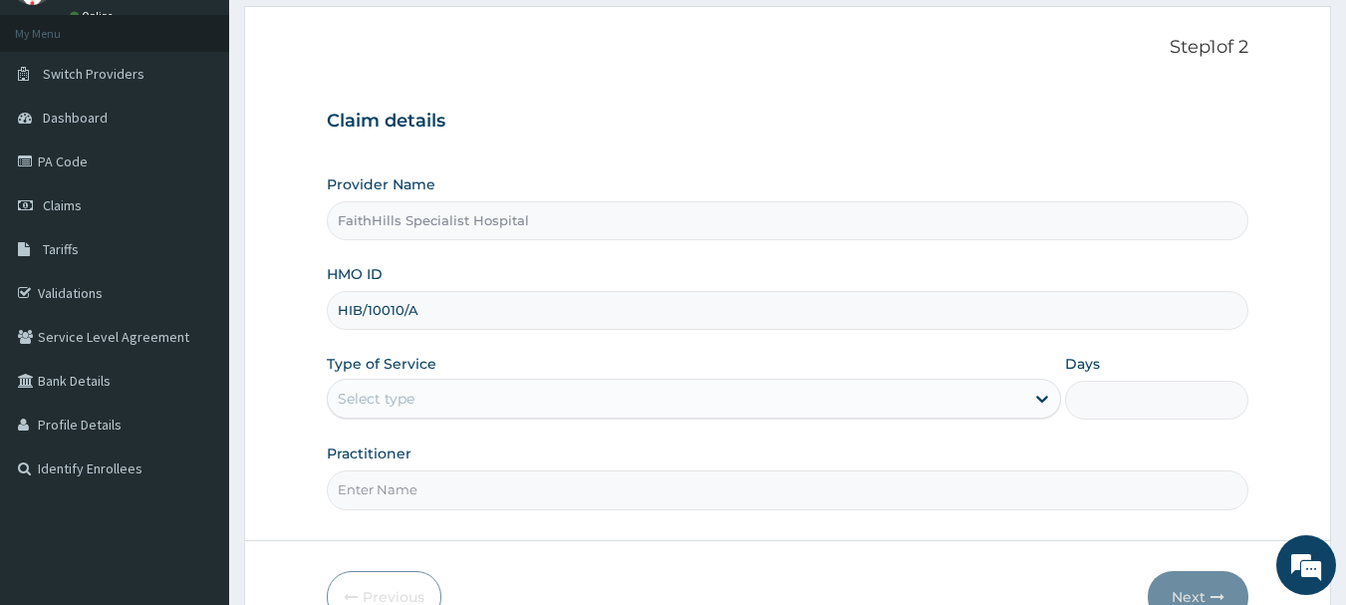
type input "HIB/10010/A"
click at [528, 404] on div "Select type" at bounding box center [676, 398] width 696 height 32
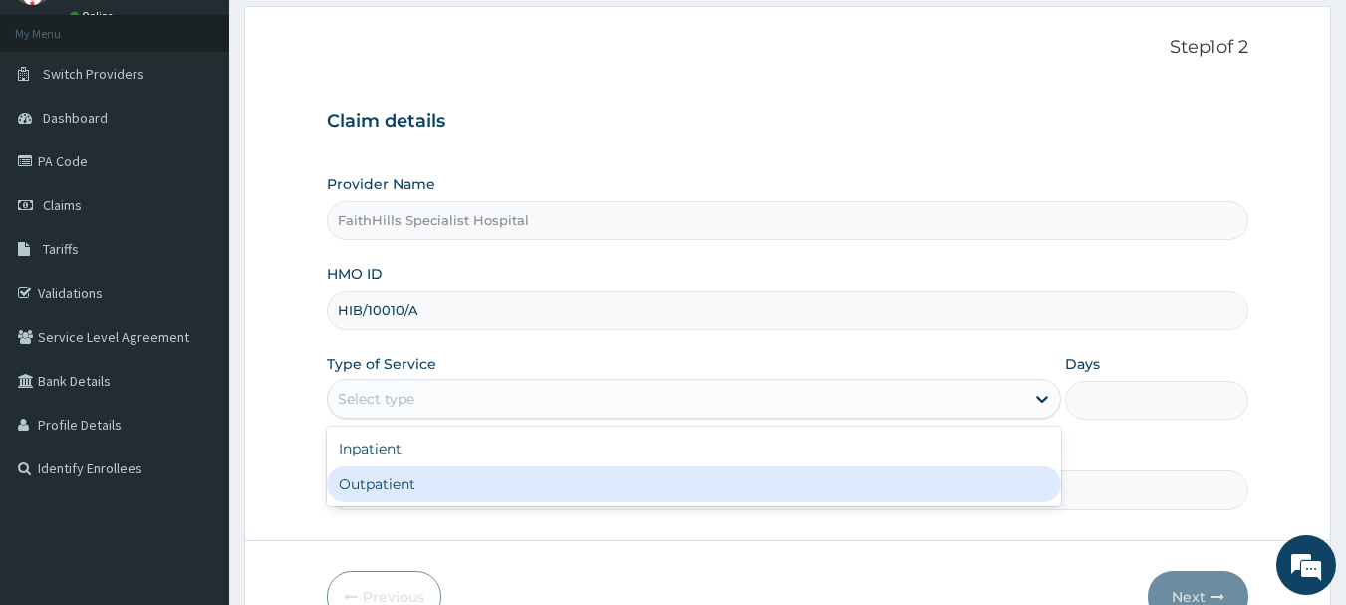
click at [462, 475] on div "Outpatient" at bounding box center [694, 484] width 734 height 36
type input "1"
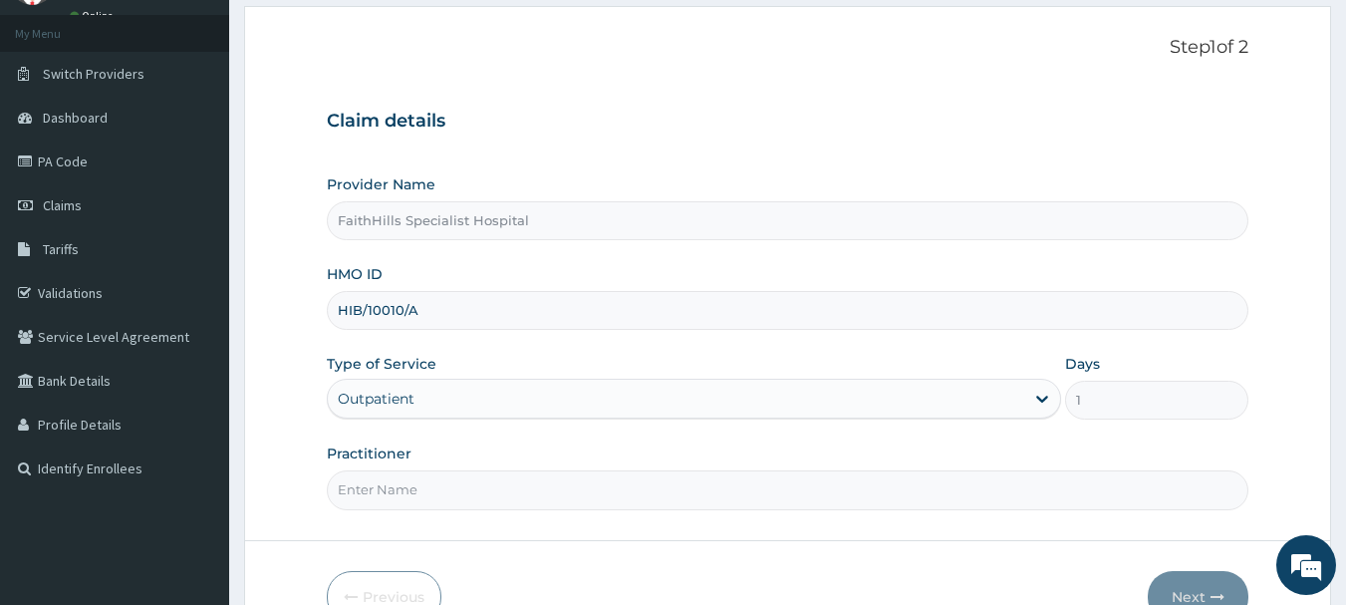
click at [499, 490] on input "Practitioner" at bounding box center [788, 489] width 922 height 39
type input "DR. JOSHUA"
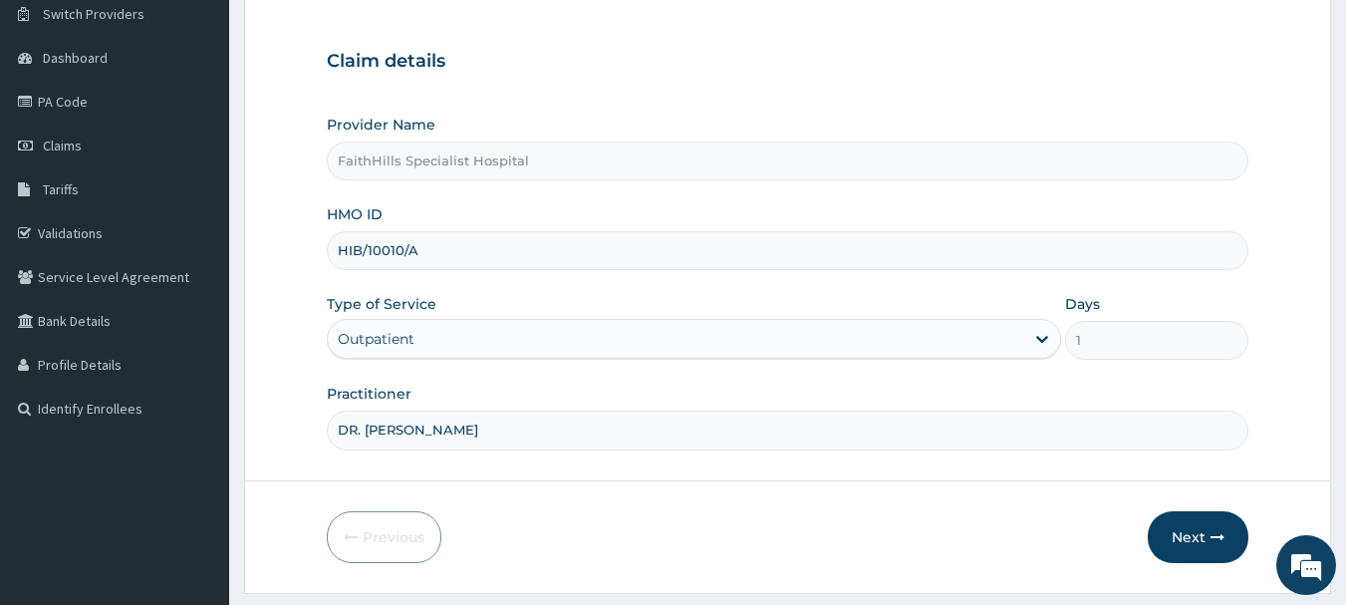
scroll to position [214, 0]
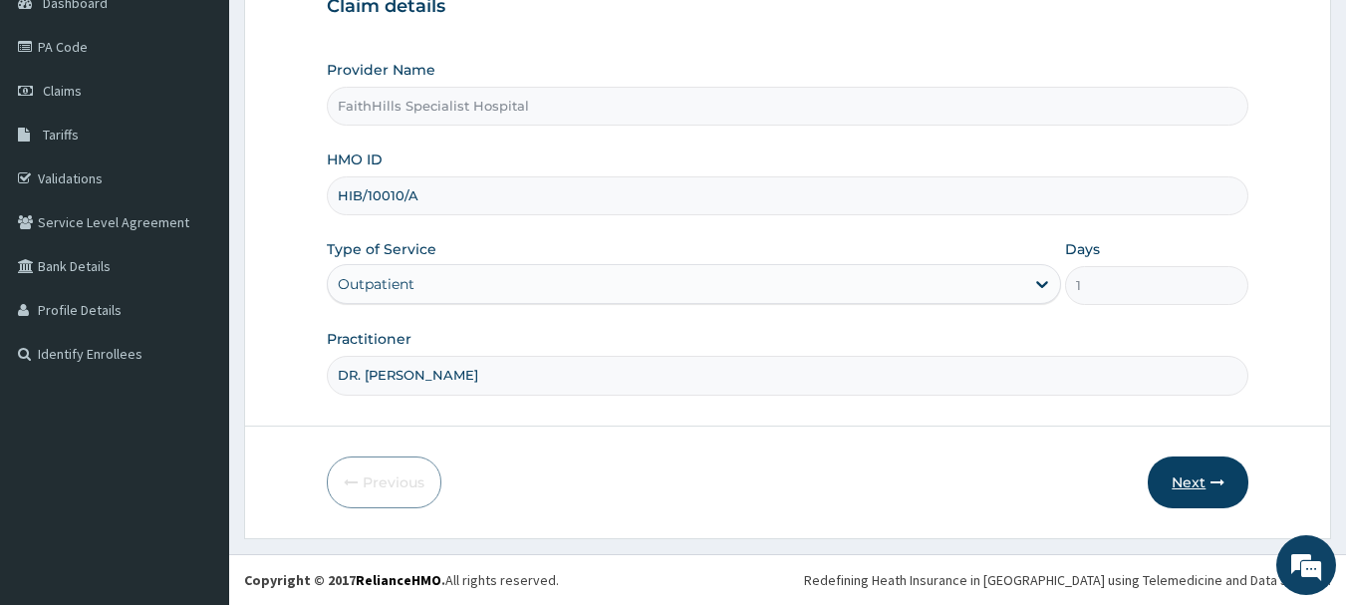
click at [1184, 480] on button "Next" at bounding box center [1197, 482] width 101 height 52
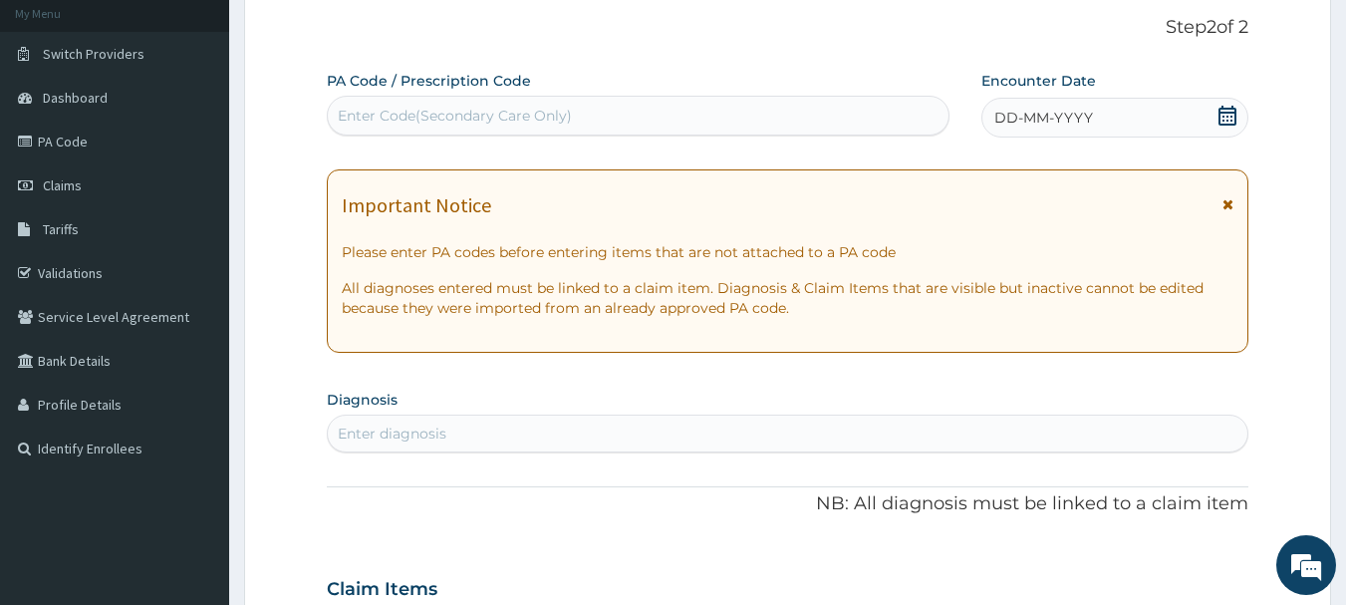
scroll to position [0, 0]
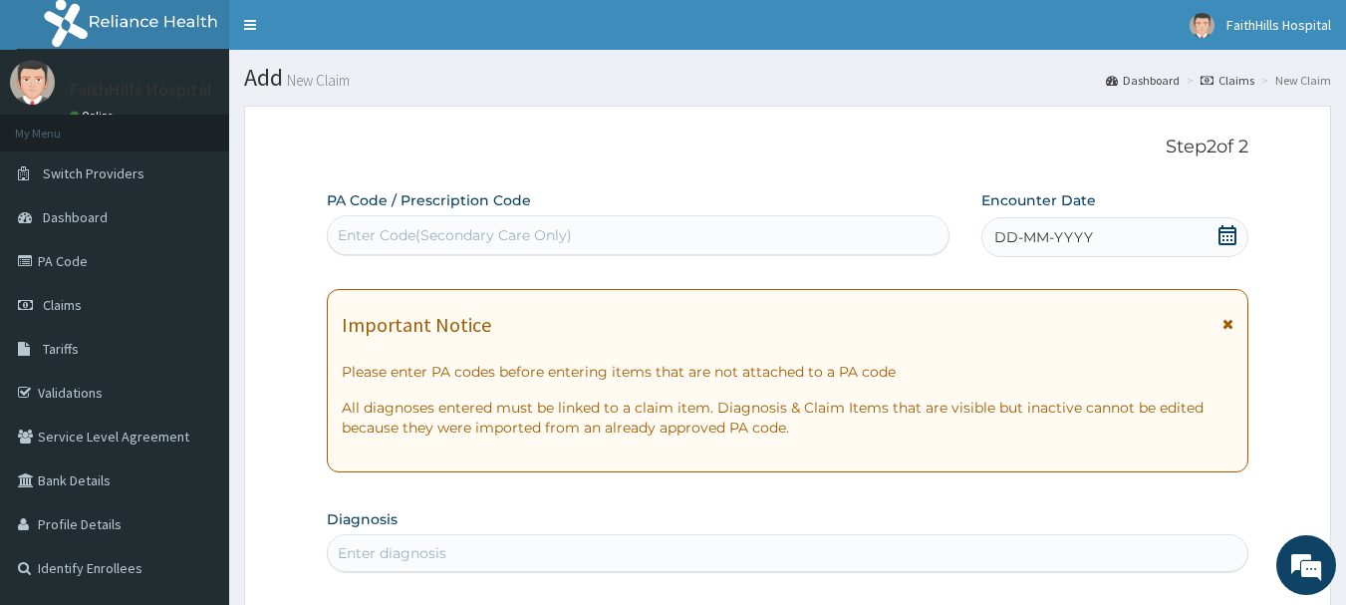
click at [552, 229] on div "Enter Code(Secondary Care Only)" at bounding box center [455, 235] width 234 height 20
paste input "PA/681BB4"
type input "PA/681BB4"
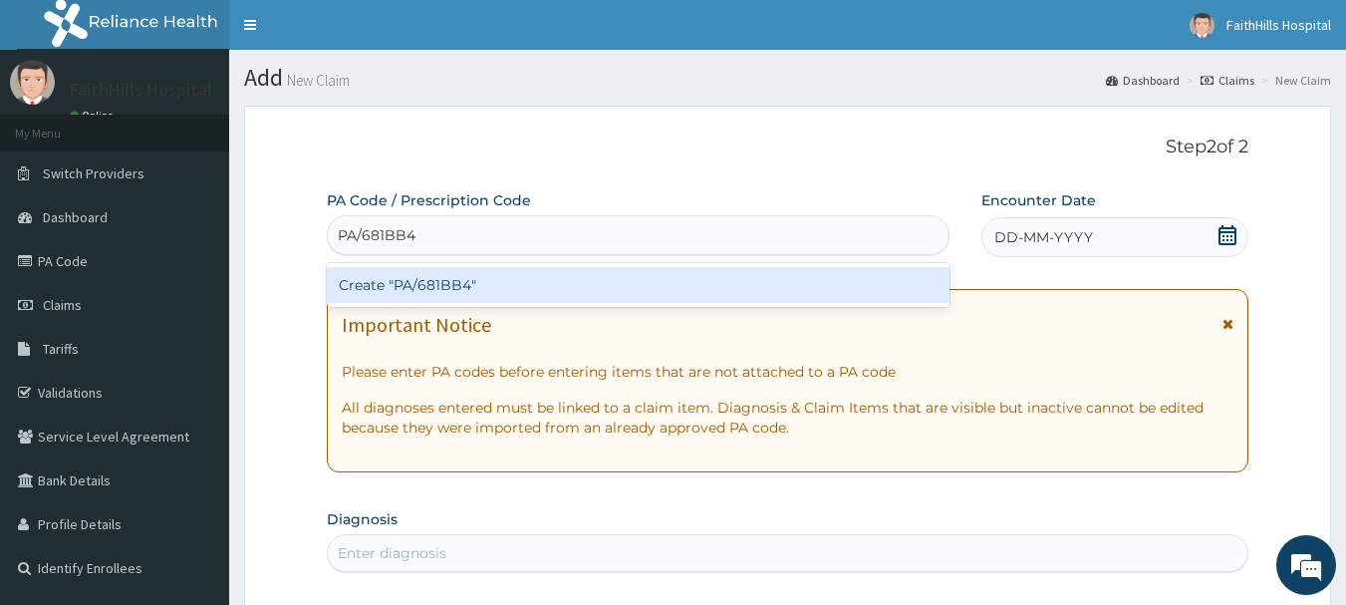
click div "Create "PA/681BB4""
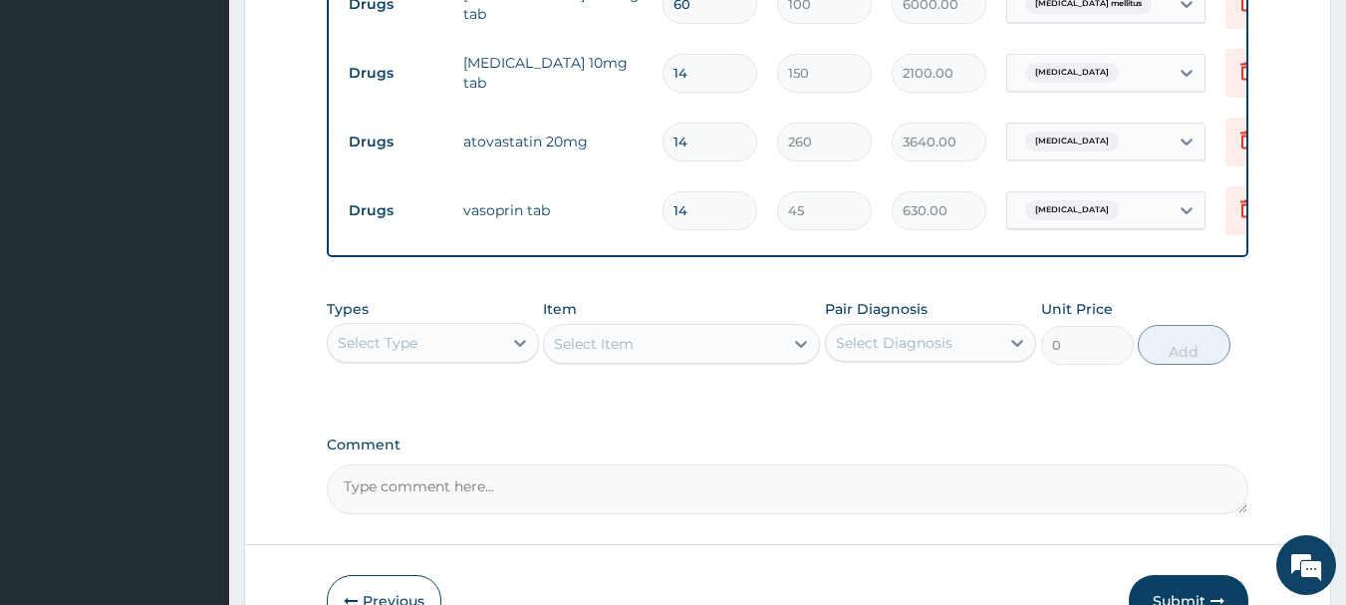
scroll to position [958, 0]
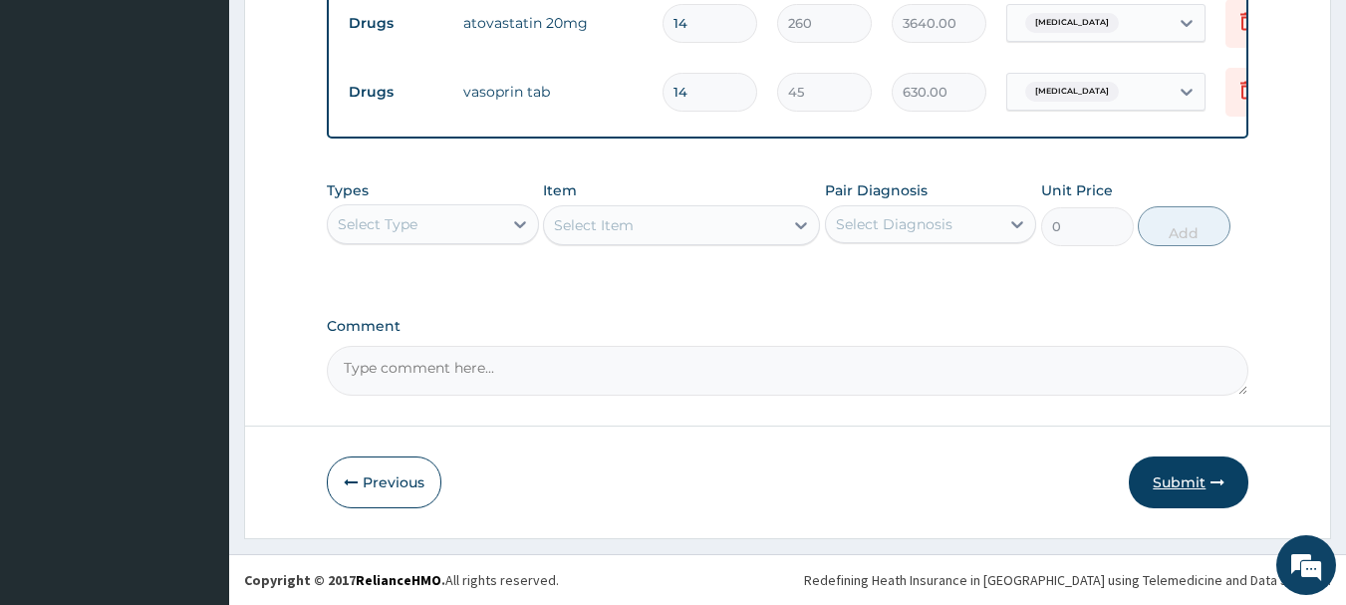
click button "Submit"
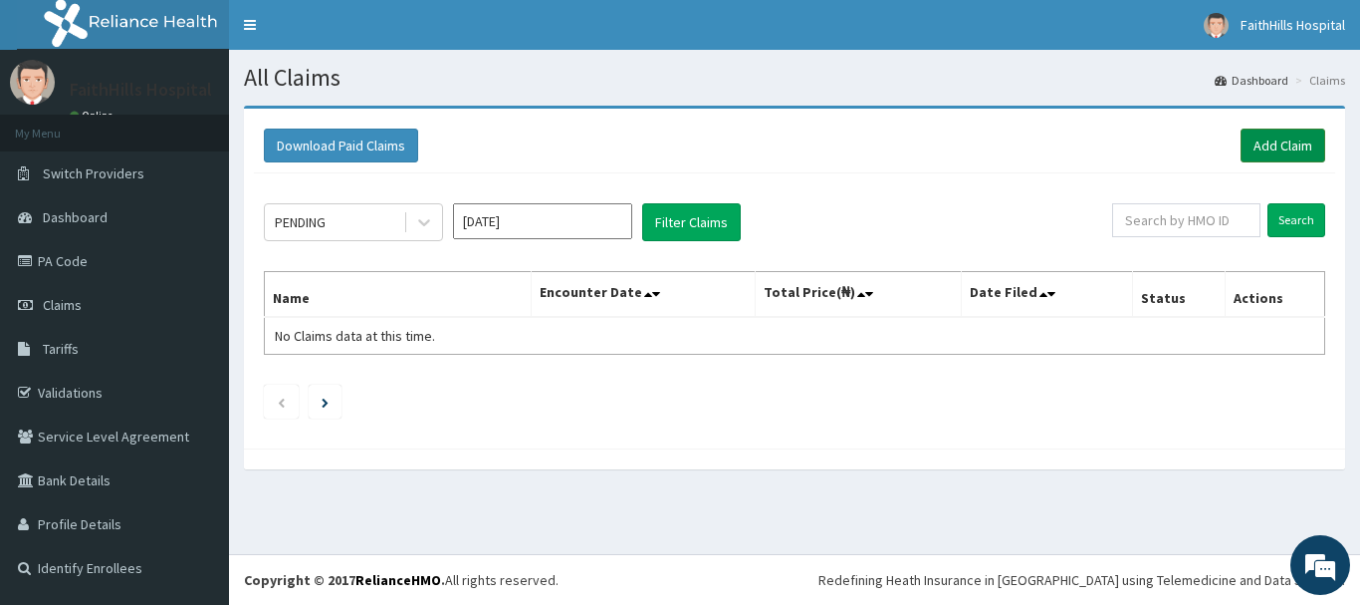
click at [1302, 140] on link "Add Claim" at bounding box center [1283, 145] width 85 height 34
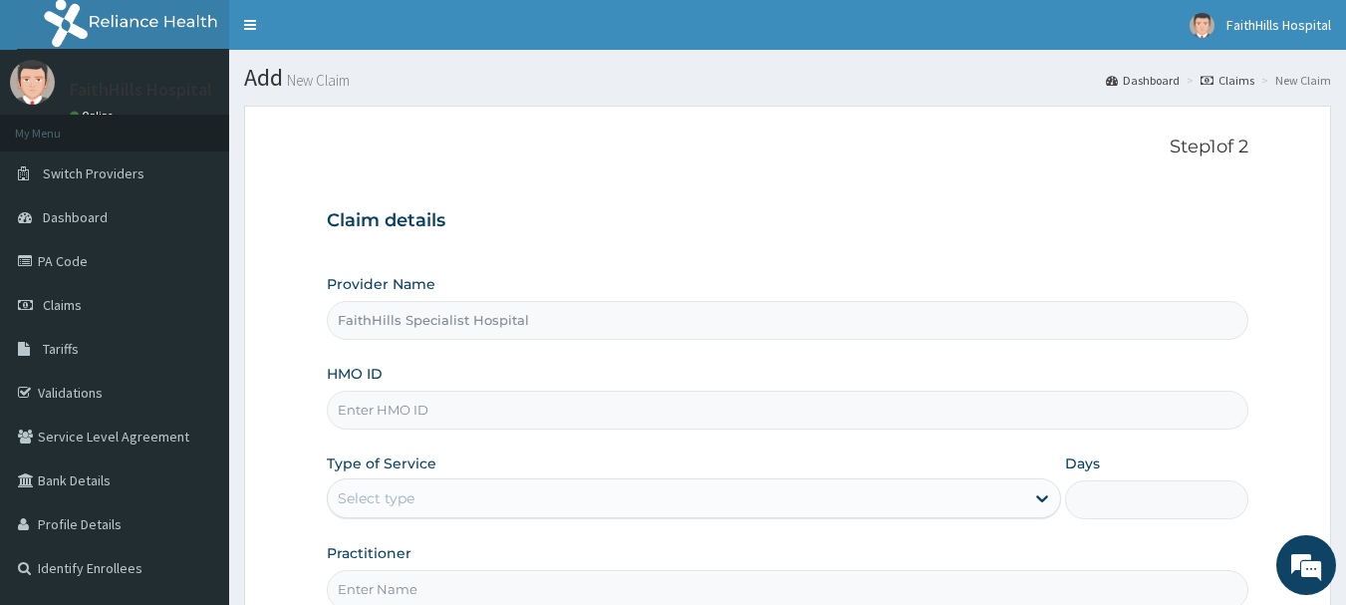
click at [421, 414] on input "HMO ID" at bounding box center [788, 409] width 922 height 39
paste input "RET/42207/A"
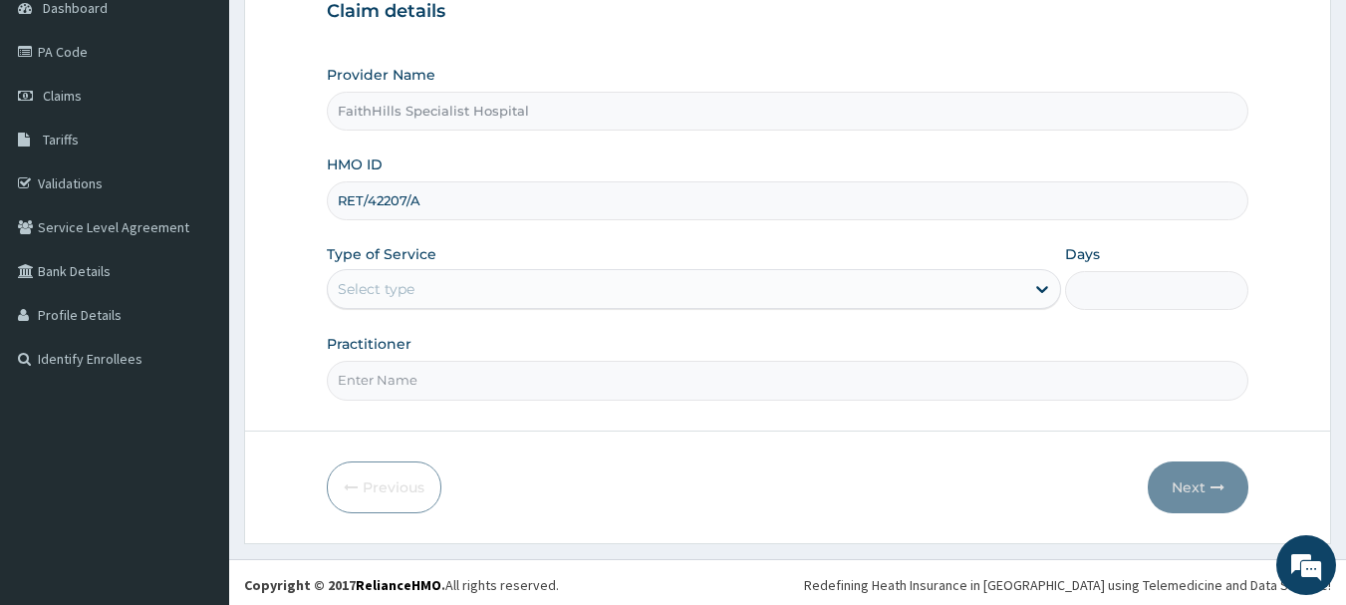
scroll to position [214, 0]
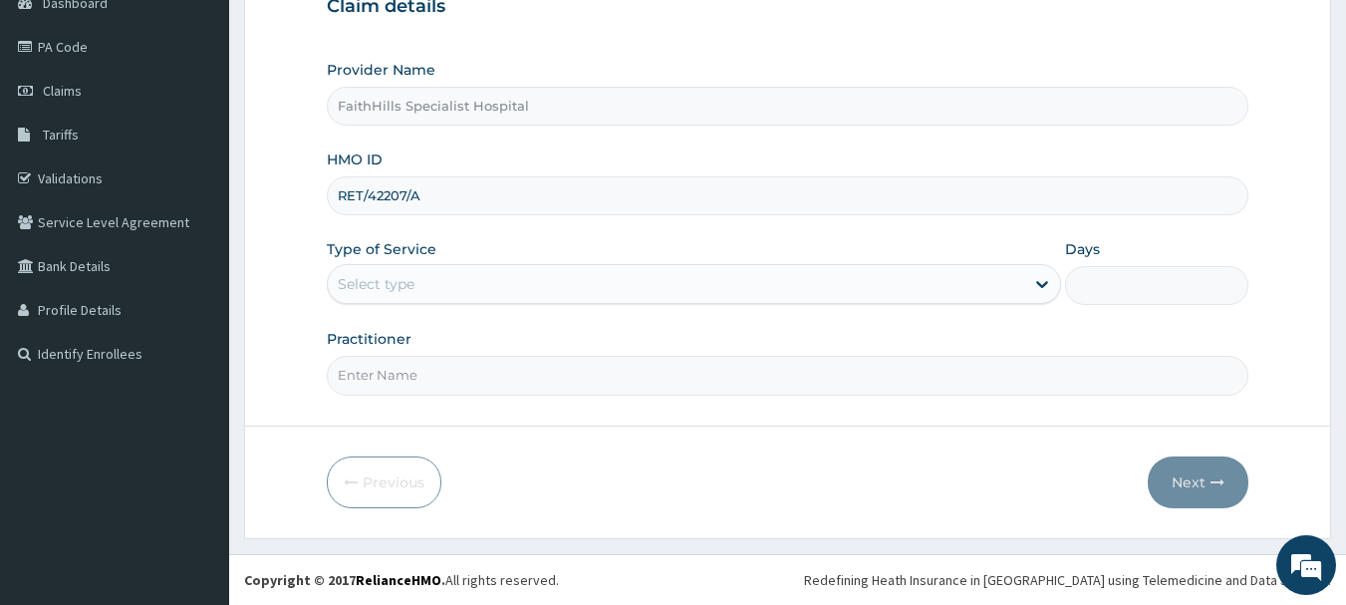
type input "RET/42207/A"
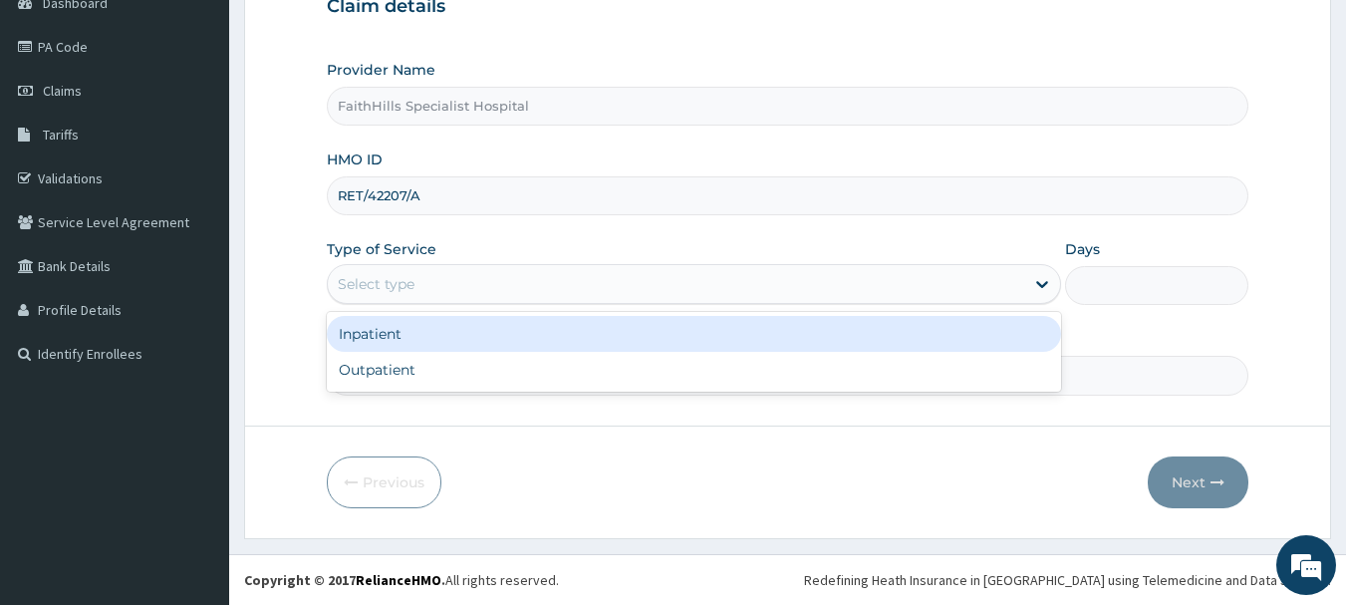
click at [449, 285] on div "Select type" at bounding box center [676, 284] width 696 height 32
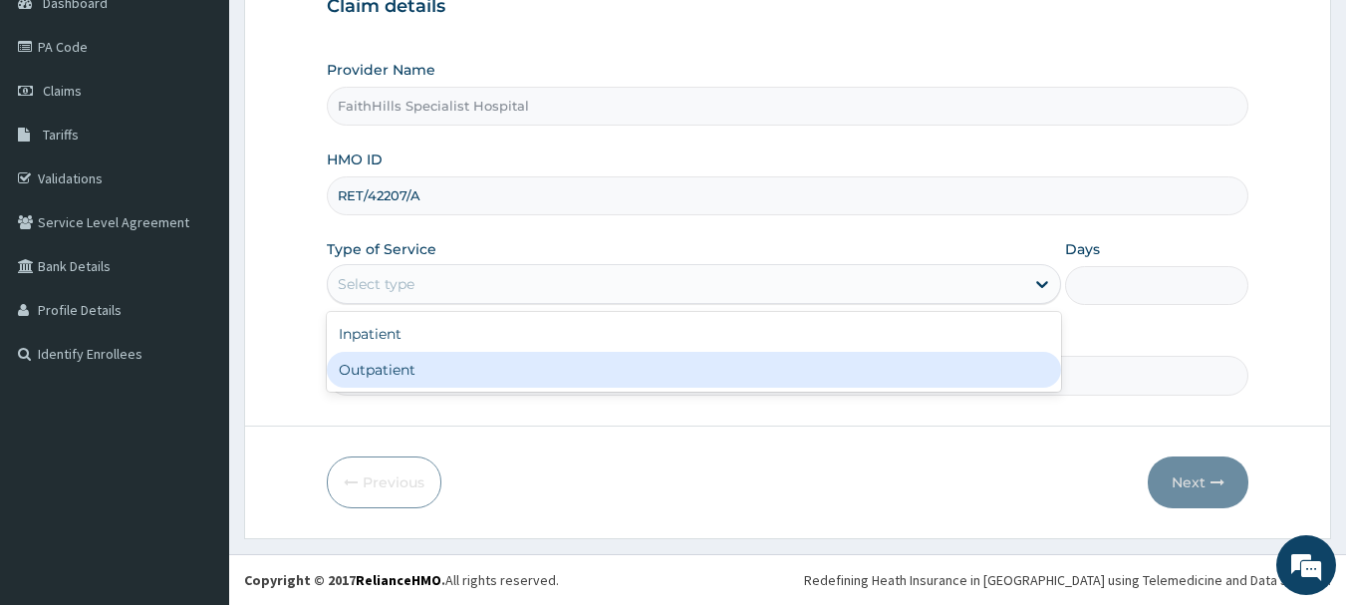
click at [427, 364] on div "Outpatient" at bounding box center [694, 370] width 734 height 36
type input "1"
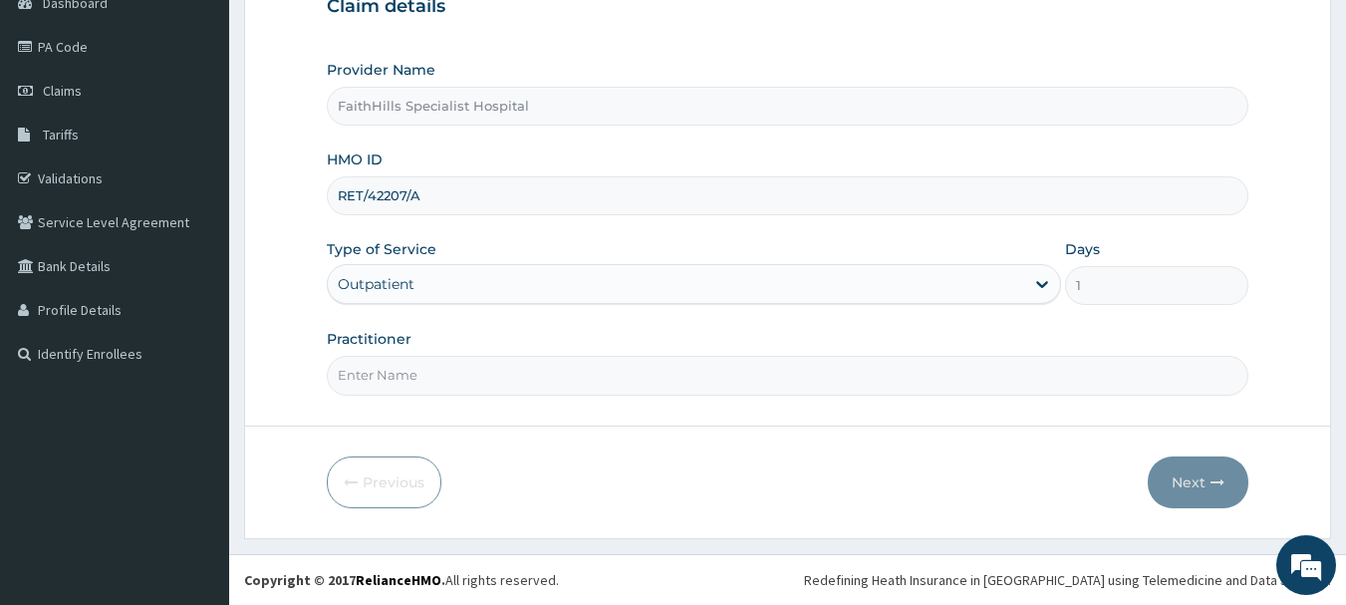
click at [475, 369] on input "Practitioner" at bounding box center [788, 375] width 922 height 39
type input "DR. AKUMA"
click at [1194, 475] on button "Next" at bounding box center [1197, 482] width 101 height 52
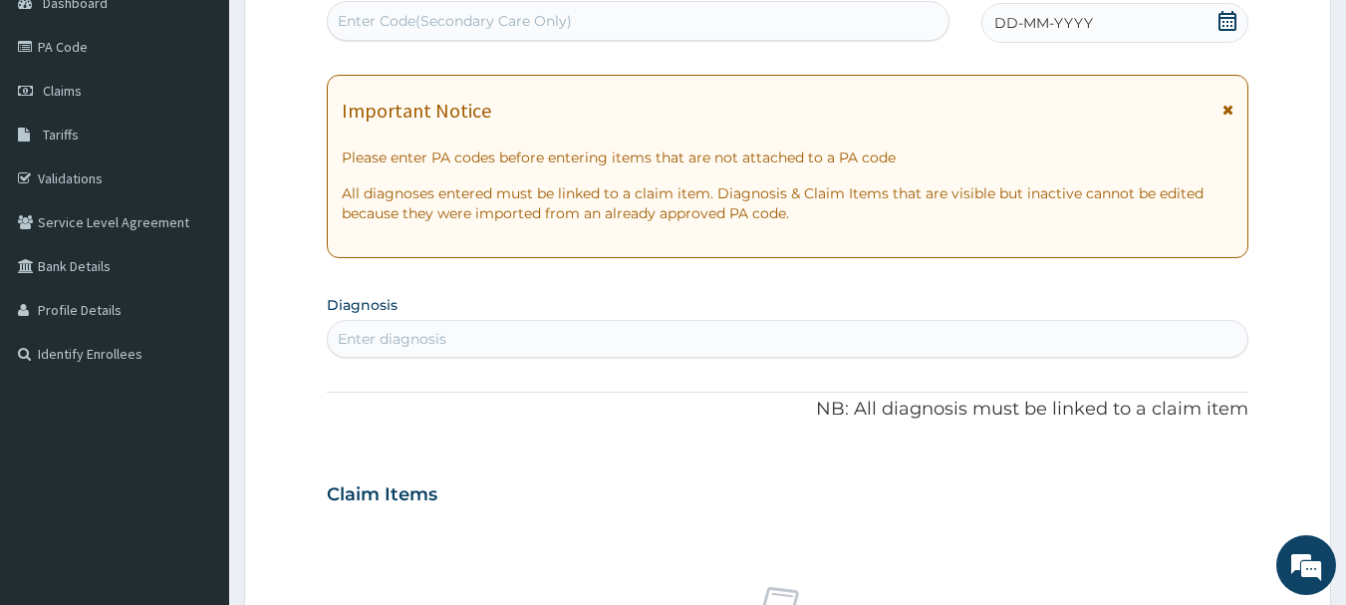
click at [1229, 21] on icon at bounding box center [1227, 21] width 20 height 20
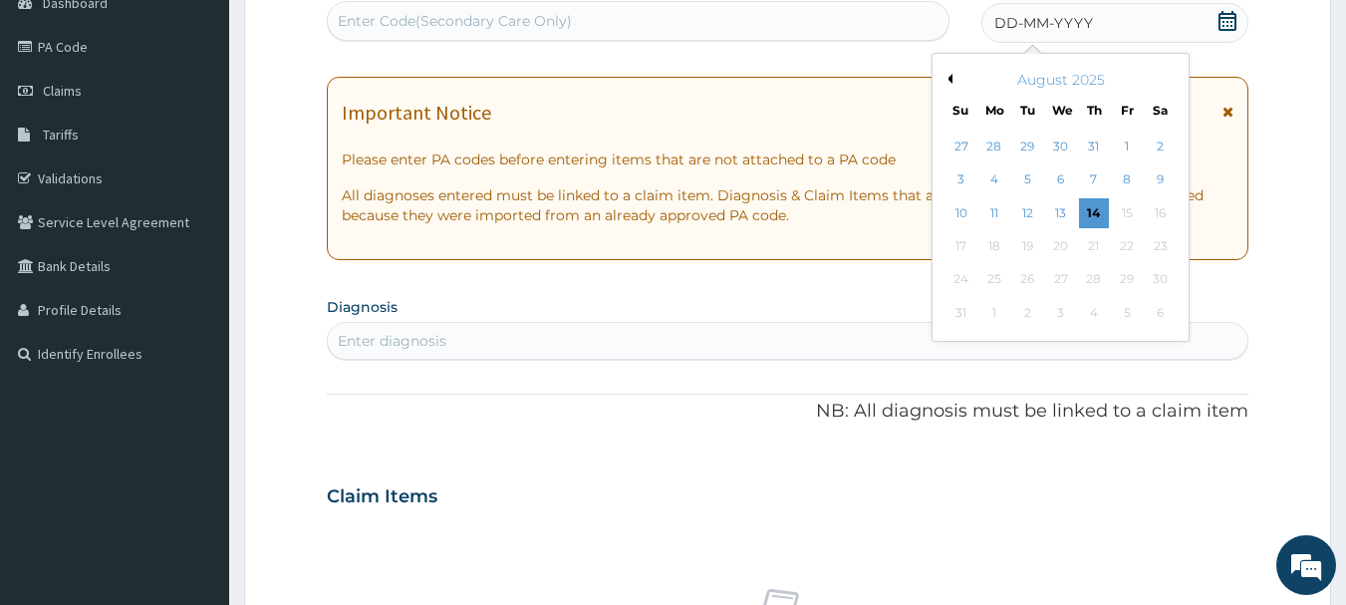
click at [946, 80] on button "Previous Month" at bounding box center [947, 79] width 10 height 10
click at [966, 278] on div "27" at bounding box center [961, 280] width 30 height 30
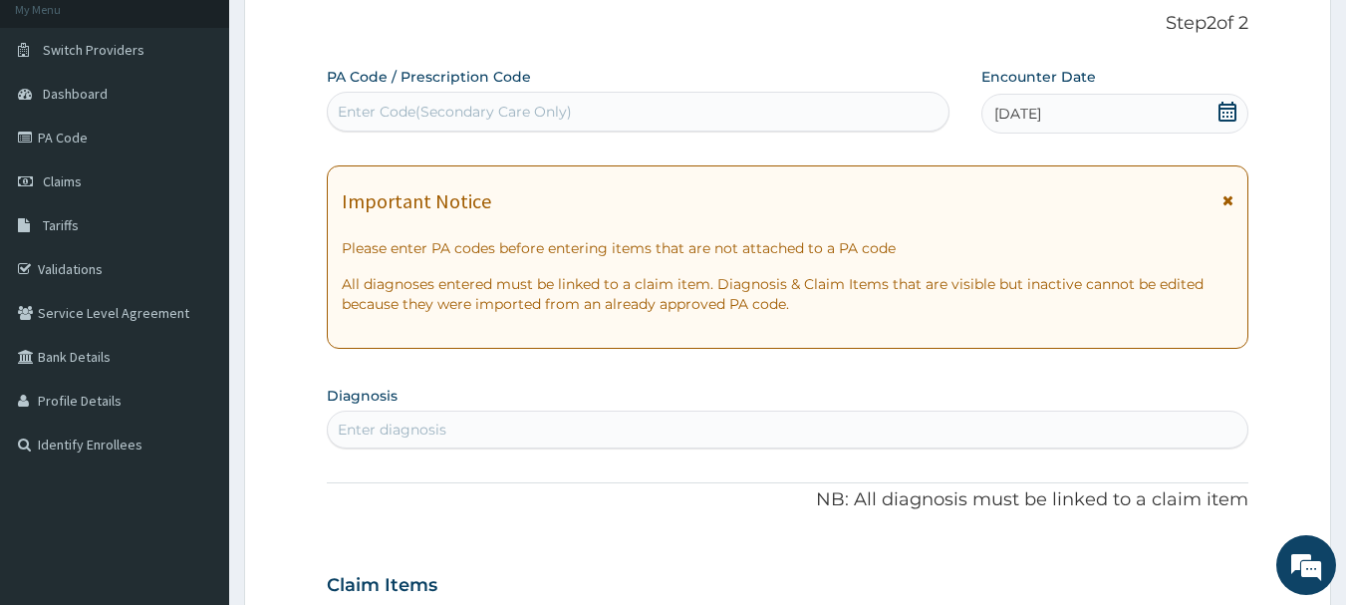
scroll to position [15, 0]
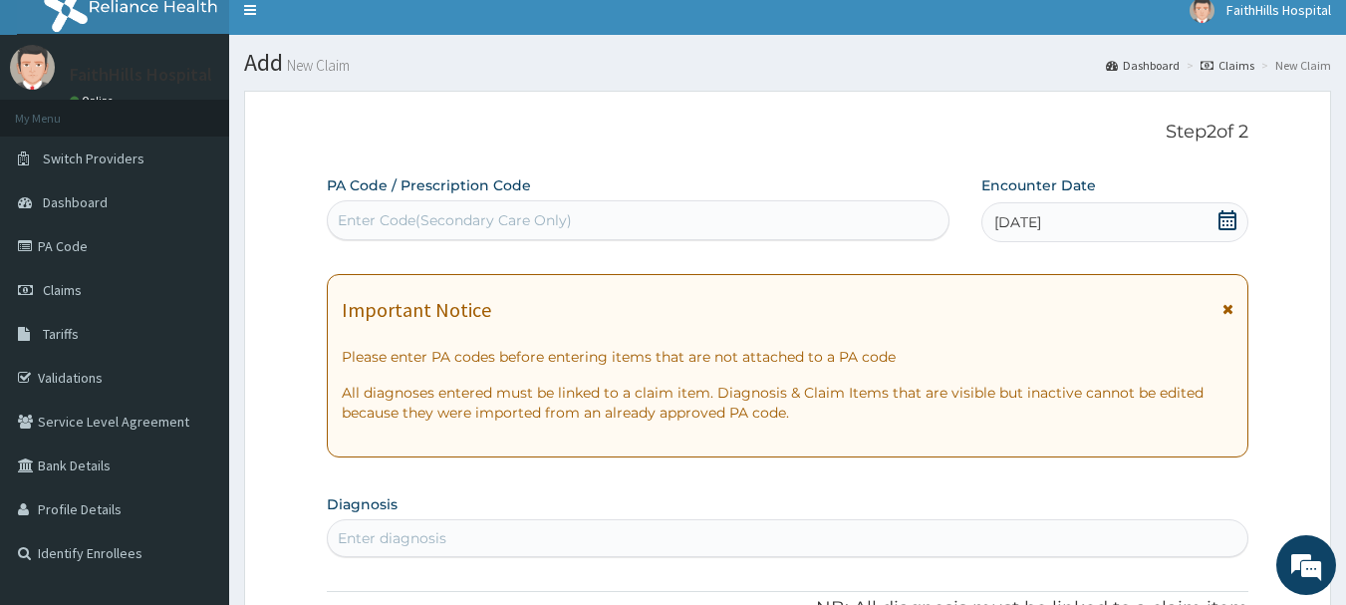
click at [559, 218] on div "Enter Code(Secondary Care Only)" at bounding box center [455, 220] width 234 height 20
paste input "PA/07F353"
type input "PA/07F353"
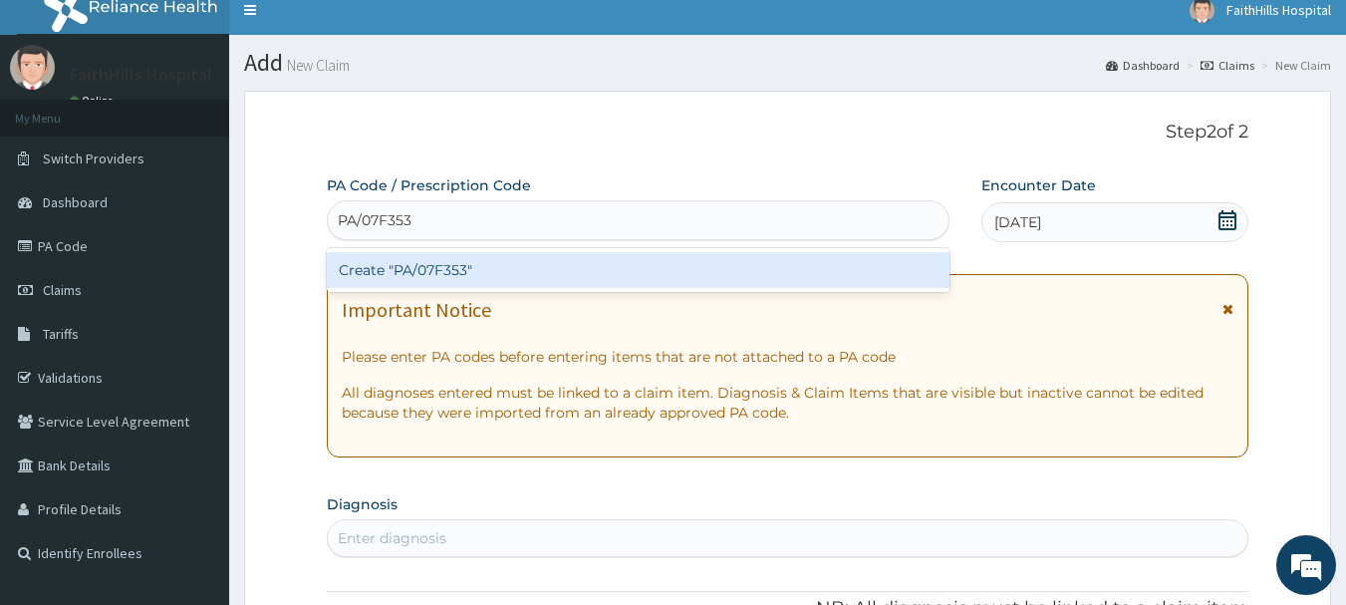
click at [495, 272] on div "Create "PA/07F353"" at bounding box center [638, 270] width 623 height 36
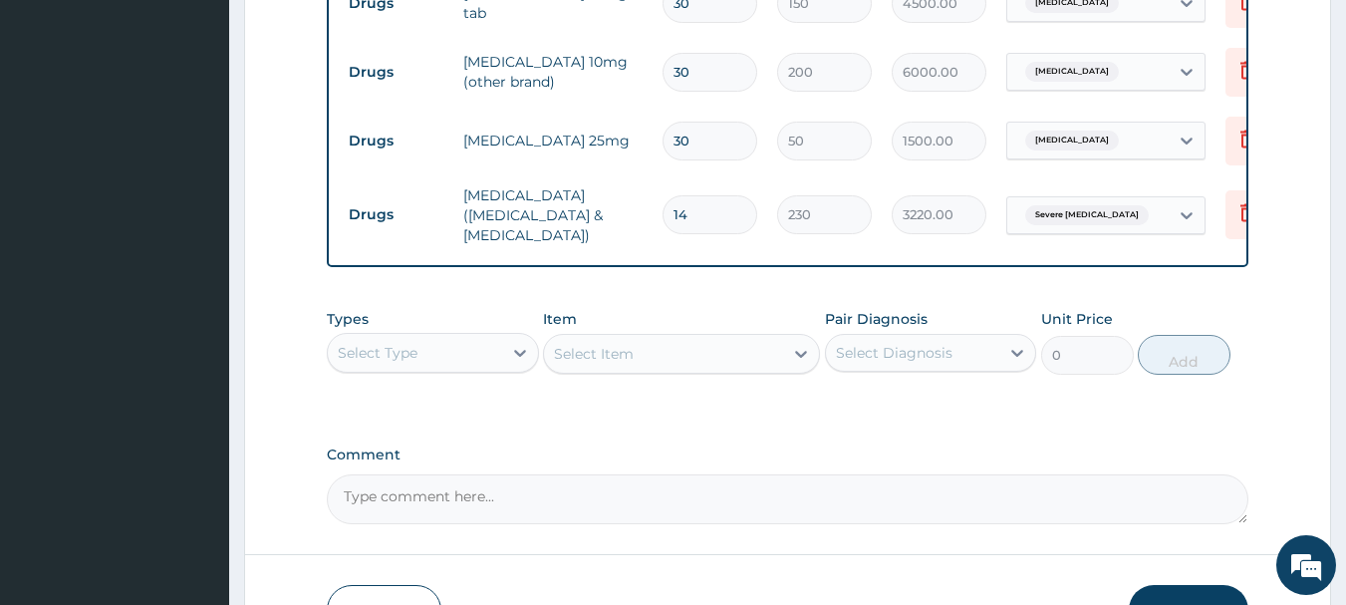
scroll to position [901, 0]
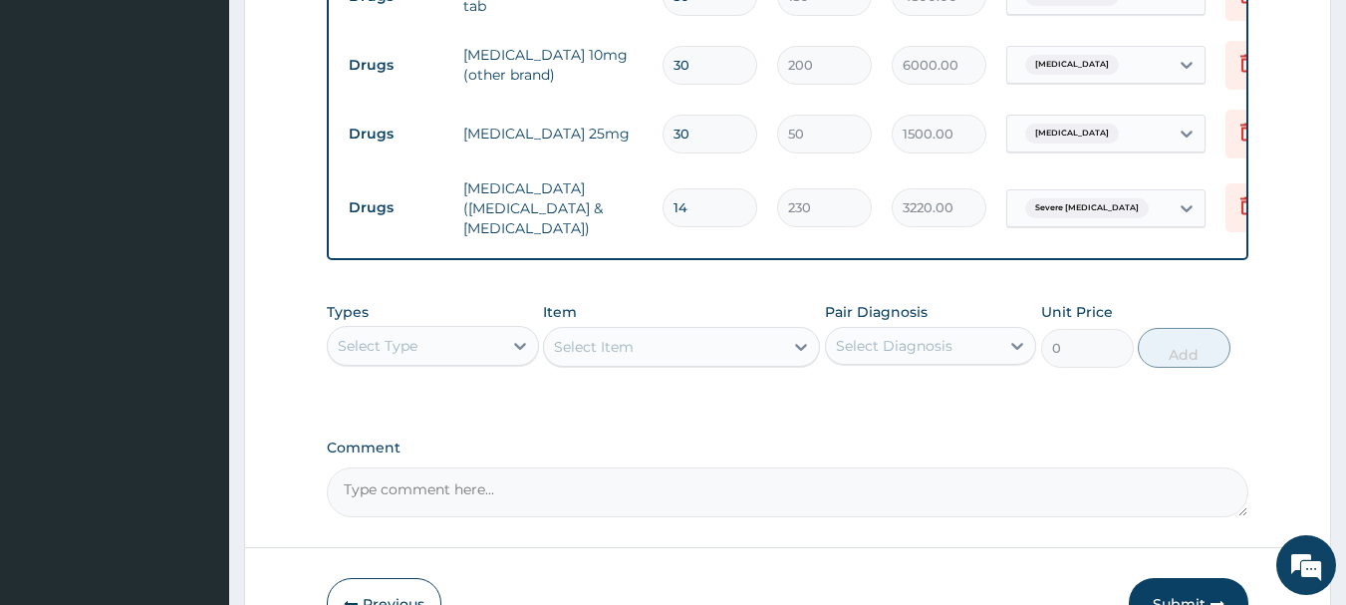
click at [425, 362] on div "Select Type" at bounding box center [415, 346] width 174 height 32
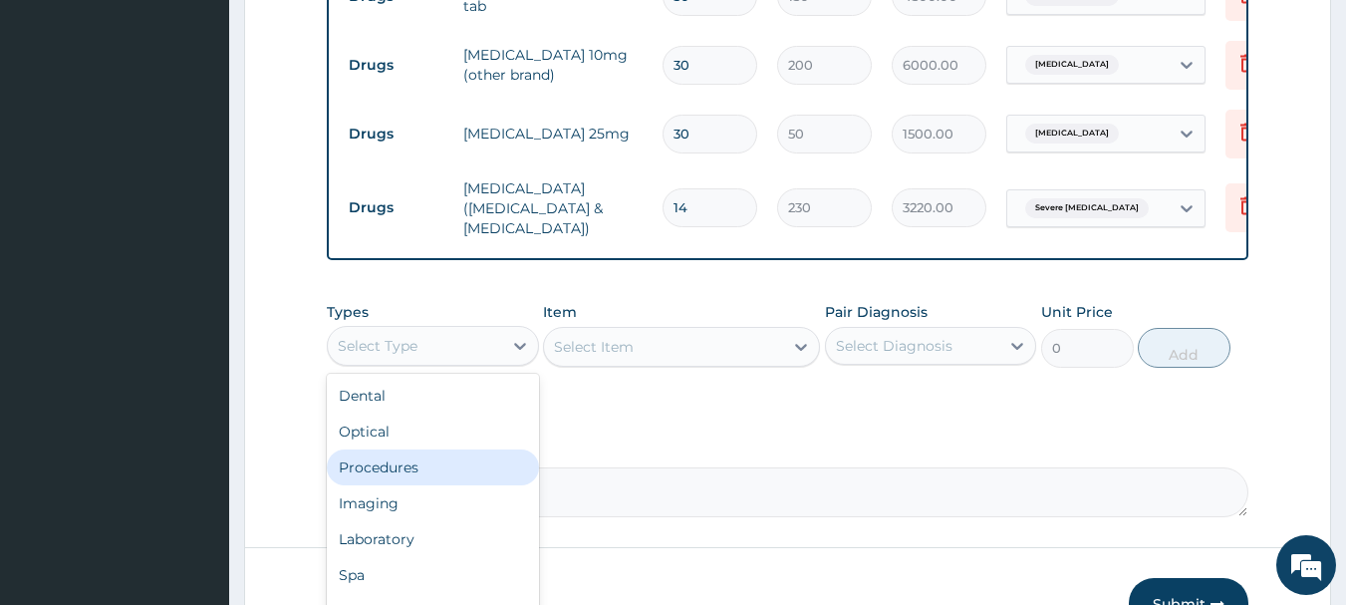
click at [407, 472] on div "Procedures" at bounding box center [433, 467] width 212 height 36
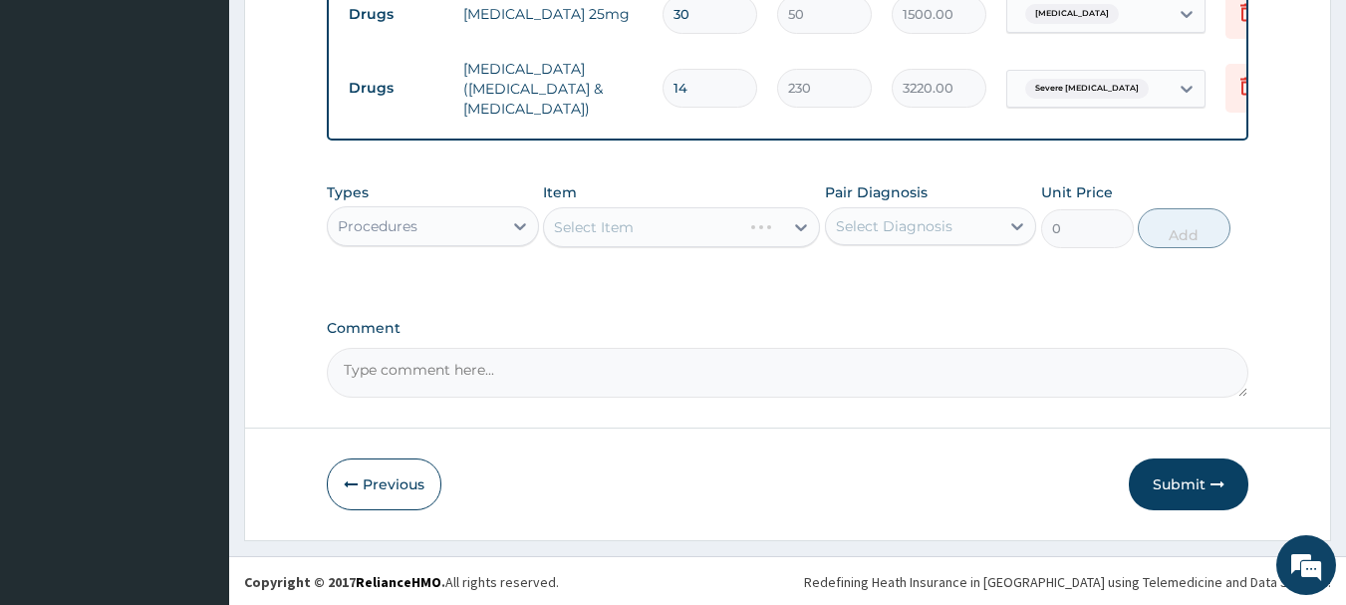
scroll to position [1027, 0]
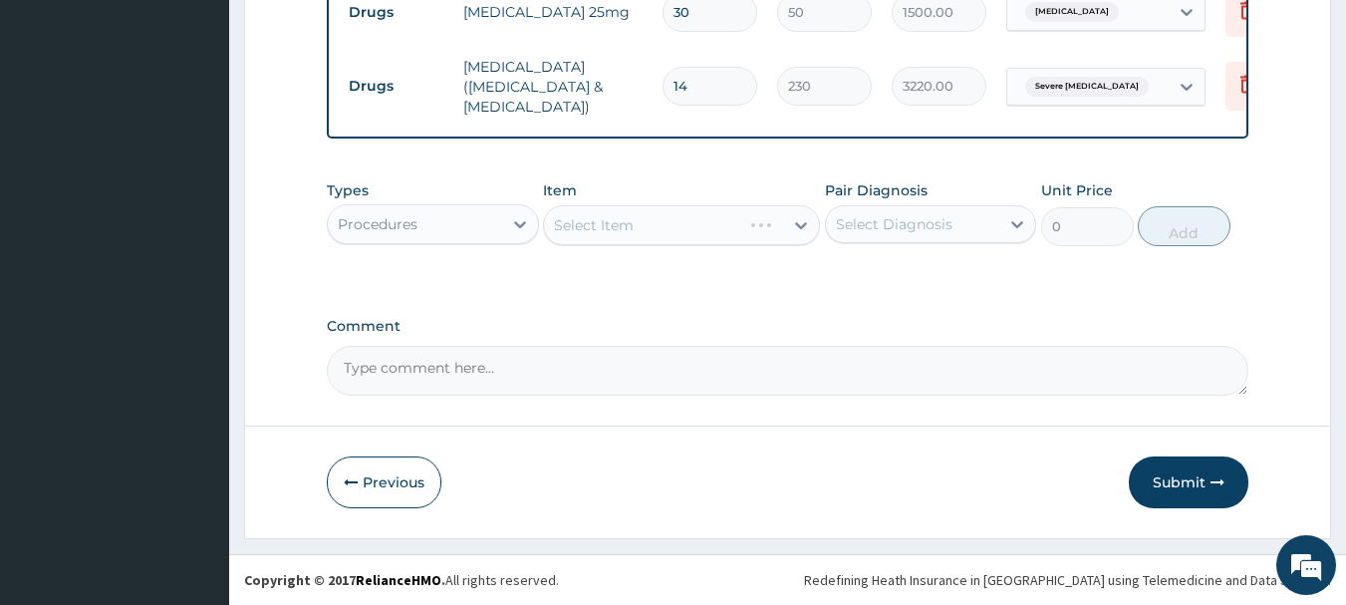
click at [784, 229] on div "Select Item" at bounding box center [681, 225] width 277 height 40
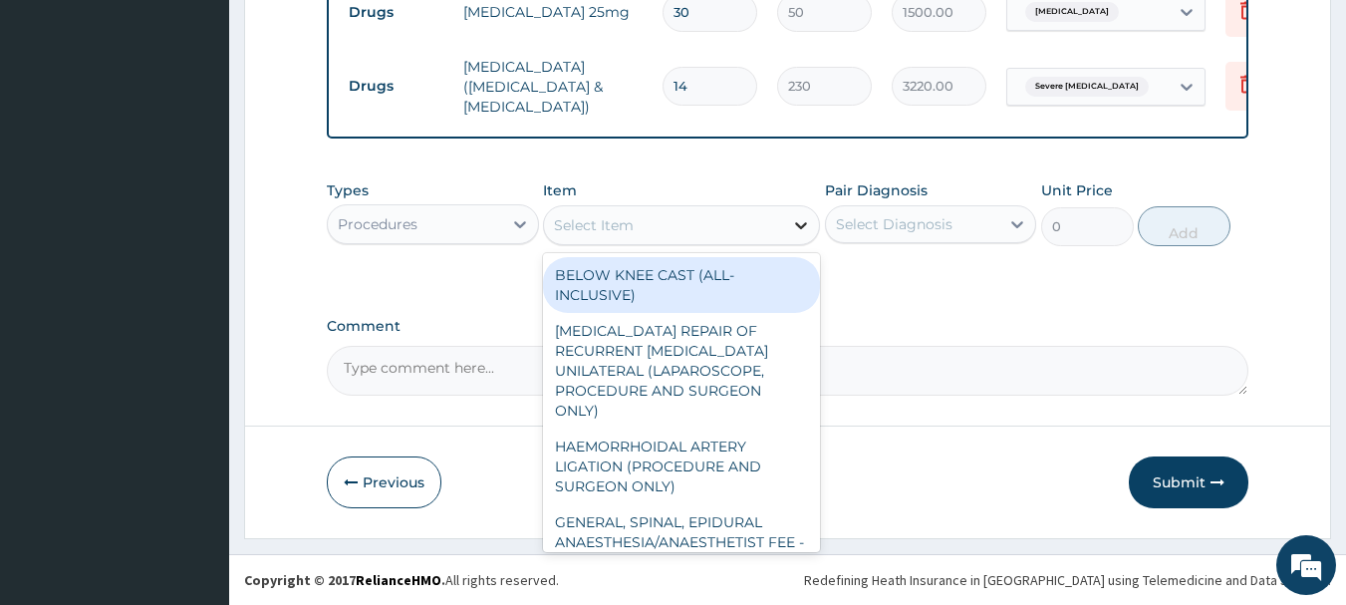
click at [786, 228] on div at bounding box center [801, 225] width 36 height 36
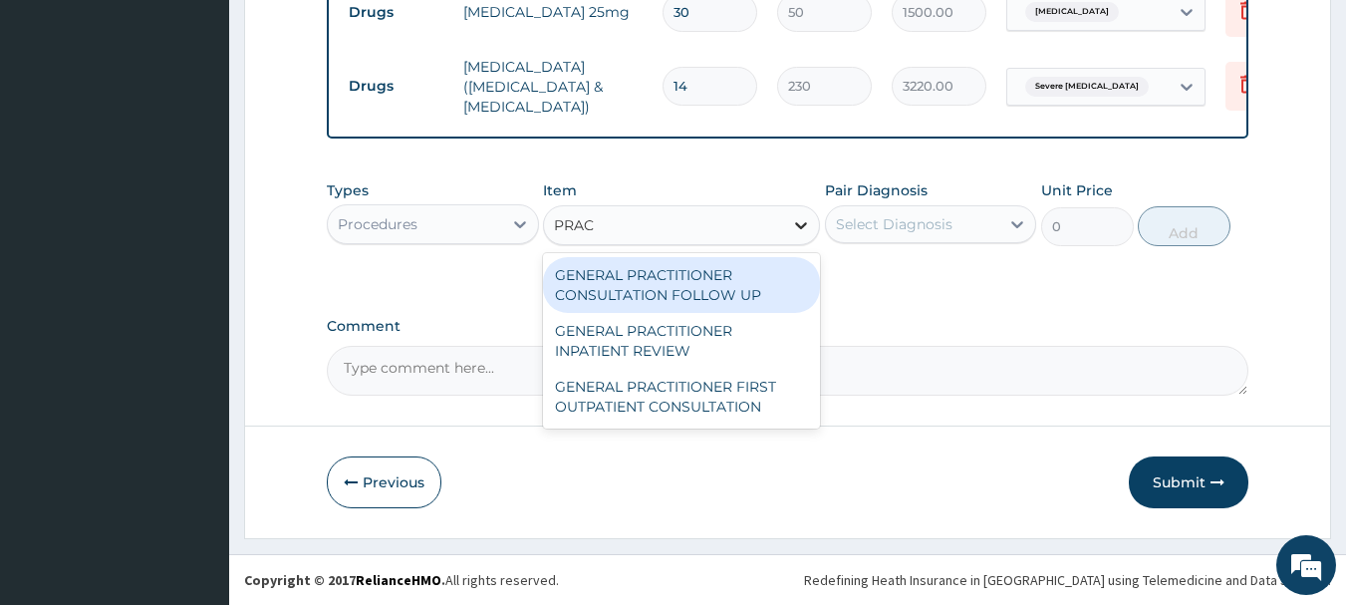
type input "PRACT"
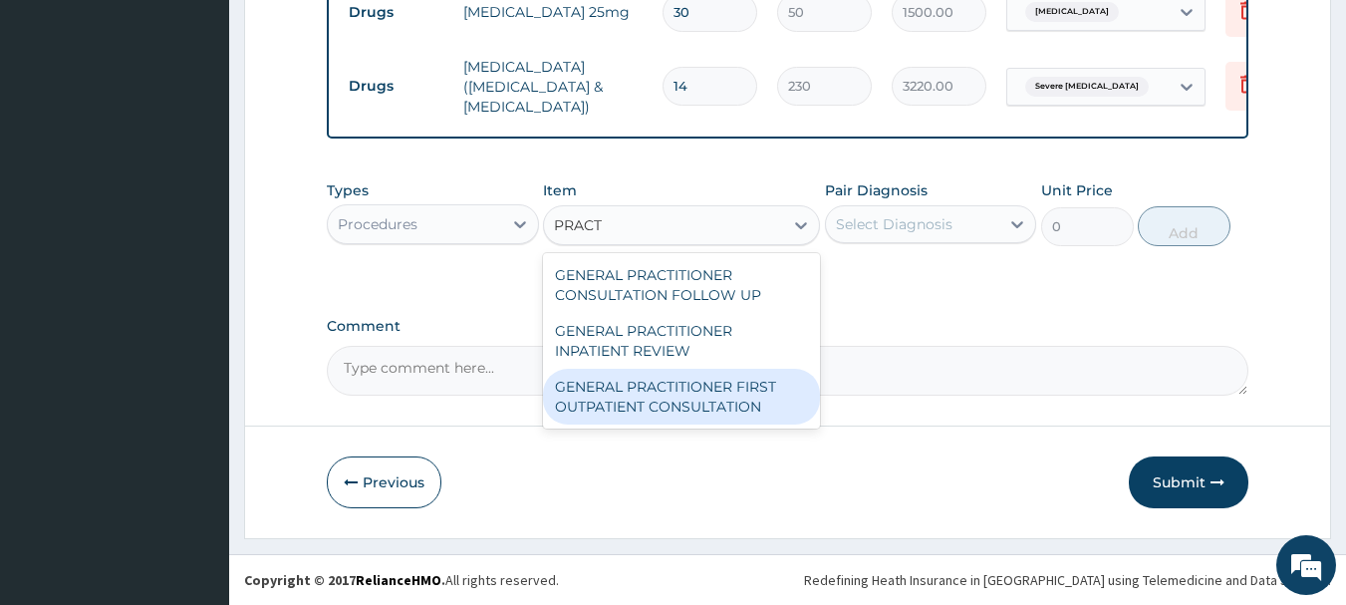
click at [732, 390] on div "GENERAL PRACTITIONER FIRST OUTPATIENT CONSULTATION" at bounding box center [681, 397] width 277 height 56
type input "3750"
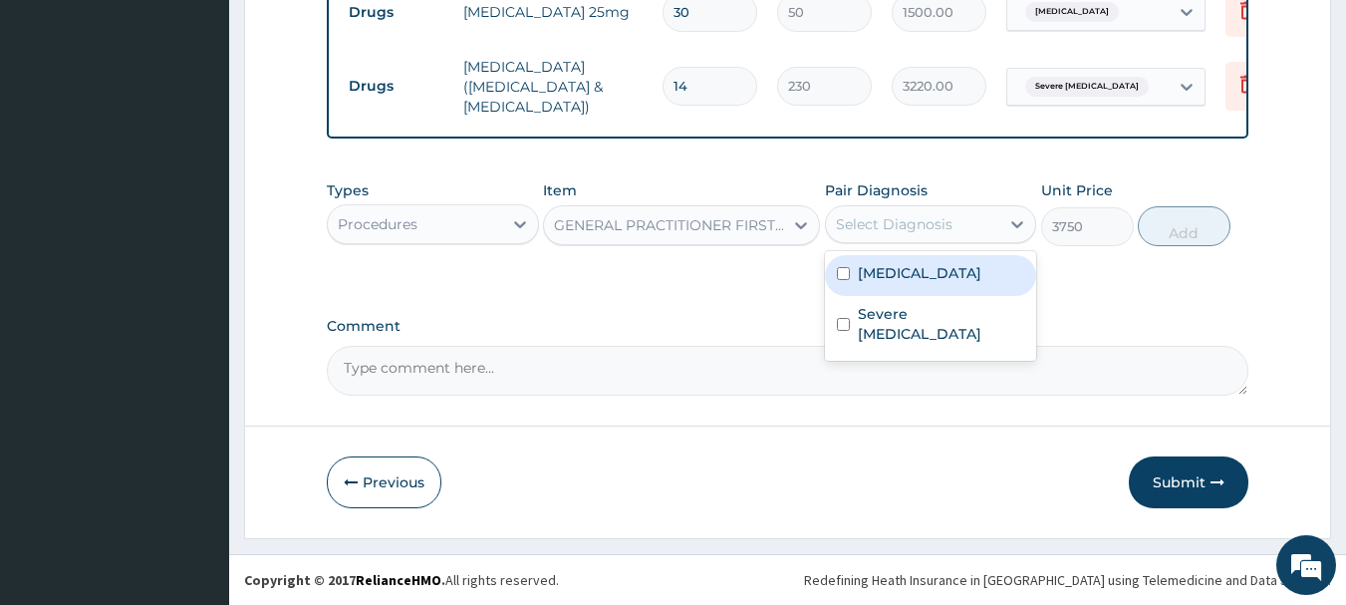
click at [895, 231] on div "Select Diagnosis" at bounding box center [894, 224] width 117 height 20
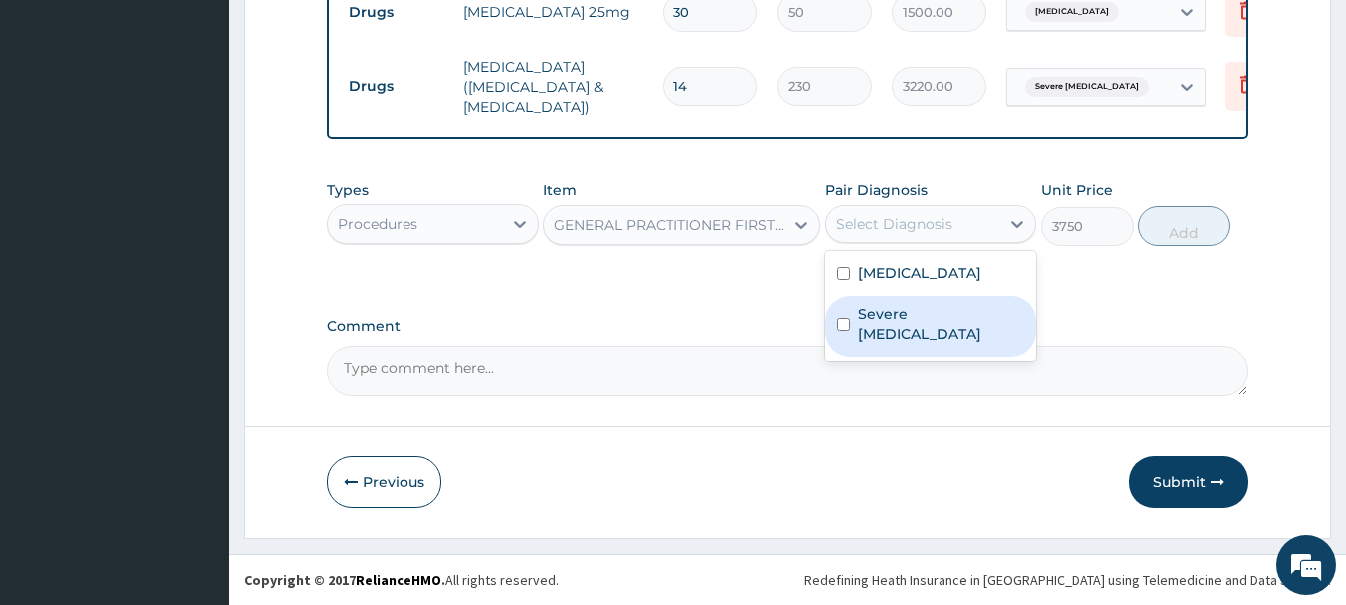
click at [901, 316] on label "Severe gingivitis" at bounding box center [941, 324] width 167 height 40
checkbox input "true"
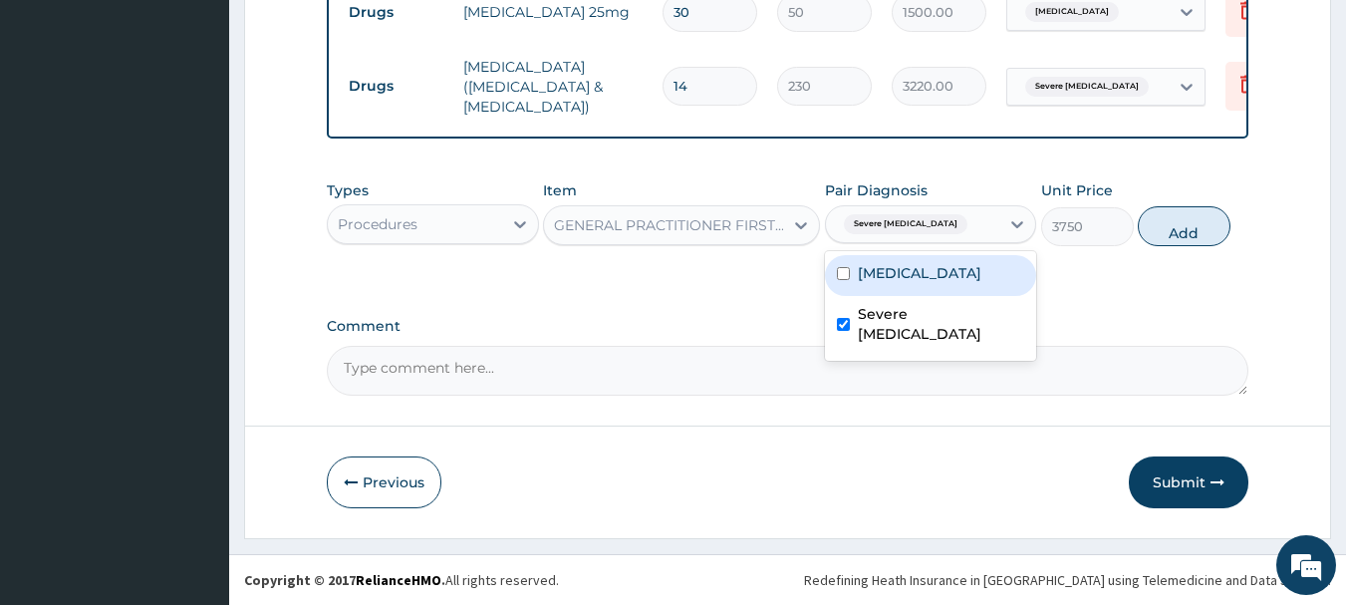
click at [904, 275] on label "Essential hypertension" at bounding box center [919, 273] width 123 height 20
checkbox input "true"
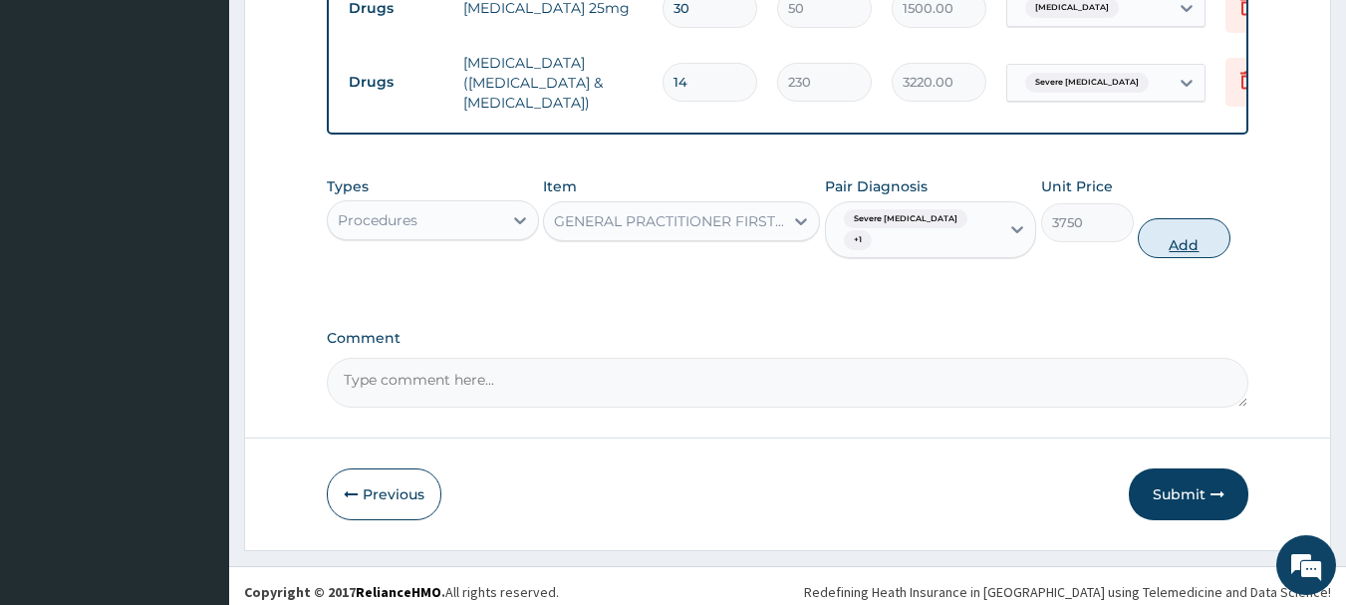
click at [1193, 223] on button "Add" at bounding box center [1183, 238] width 93 height 40
type input "0"
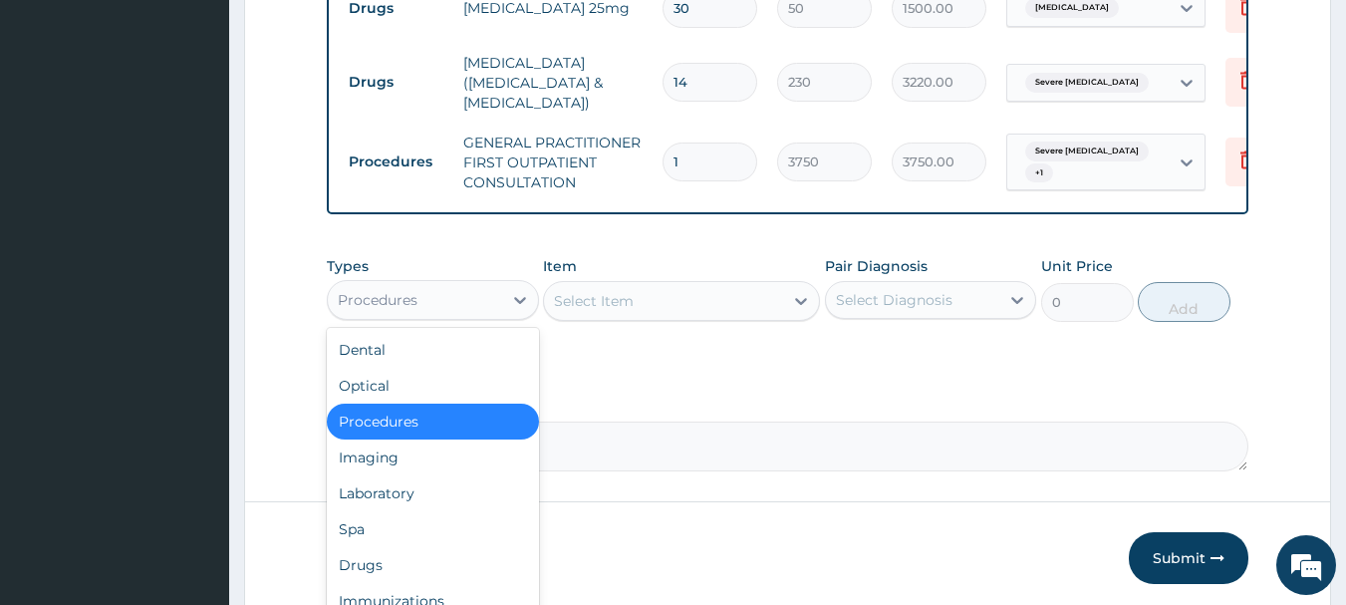
click at [437, 307] on div "Procedures" at bounding box center [415, 300] width 174 height 32
click at [417, 501] on div "Laboratory" at bounding box center [433, 493] width 212 height 36
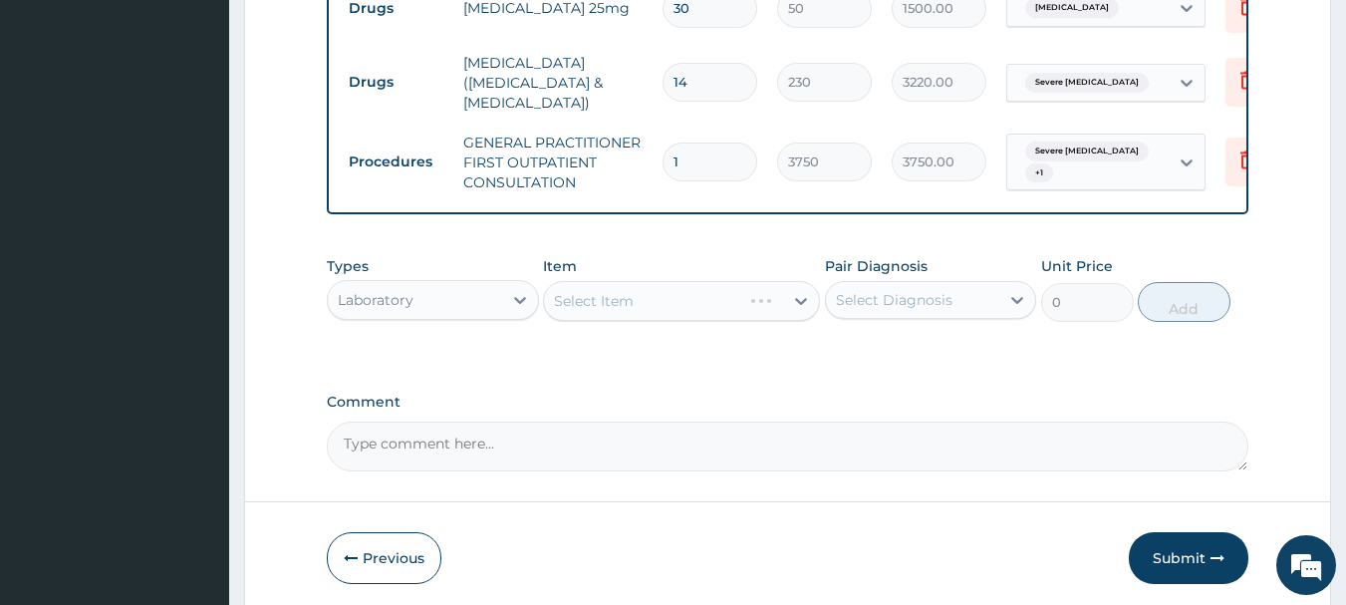
click at [745, 315] on div "Select Item" at bounding box center [681, 301] width 277 height 40
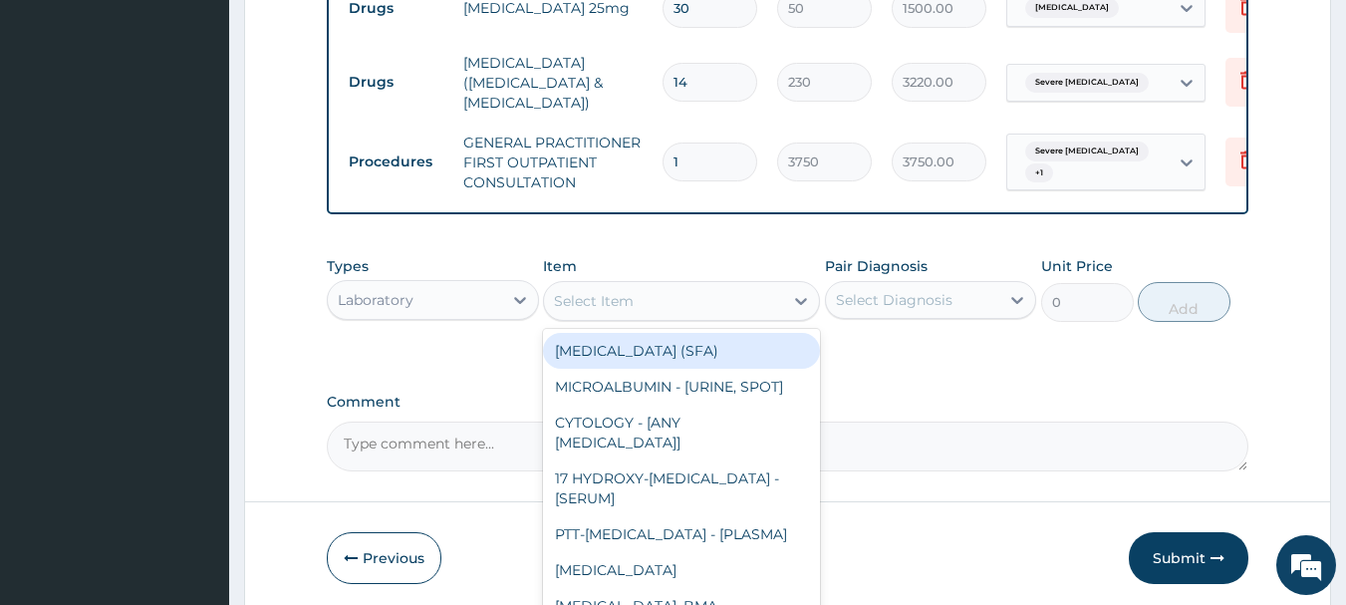
click at [751, 312] on div "Select Item" at bounding box center [663, 301] width 239 height 32
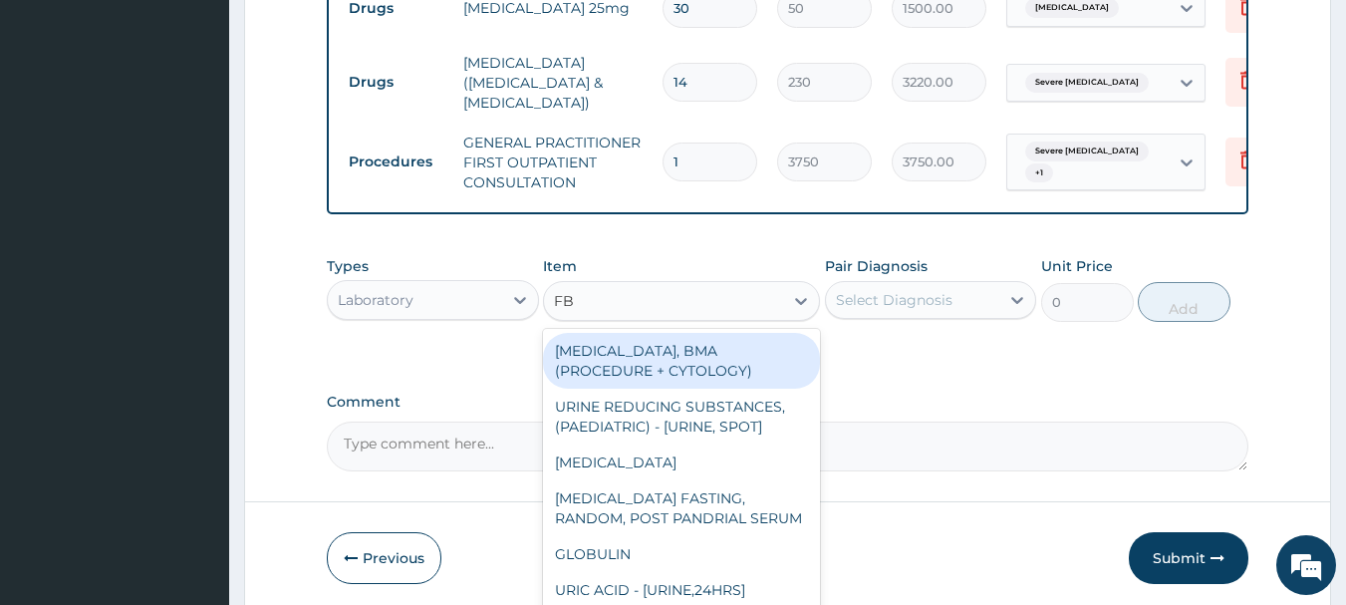
type input "FBC"
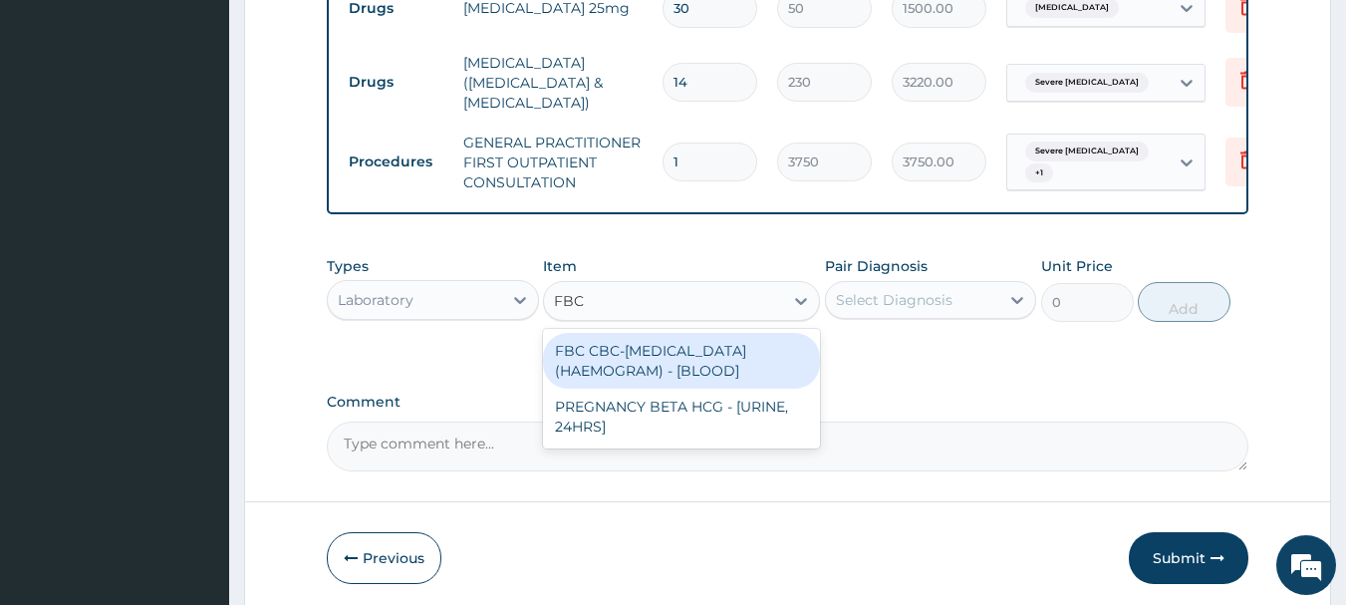
click at [735, 365] on div "FBC CBC-COMPLETE BLOOD COUNT (HAEMOGRAM) - [BLOOD]" at bounding box center [681, 361] width 277 height 56
type input "5000"
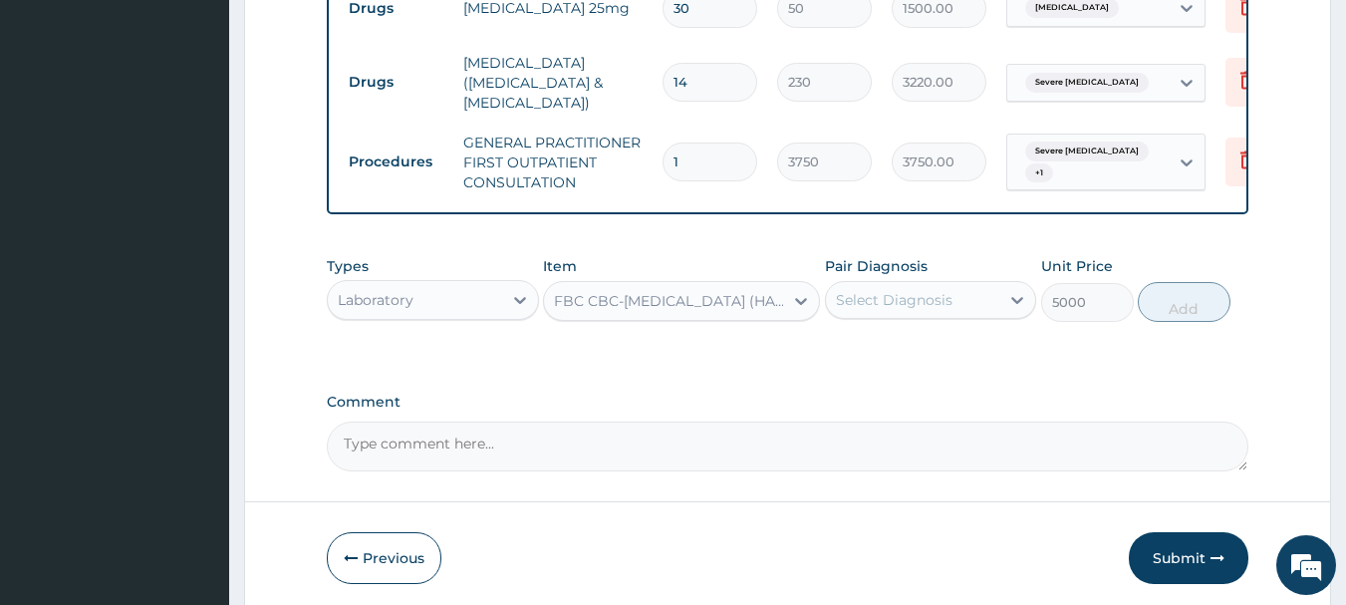
click at [958, 306] on div "Select Diagnosis" at bounding box center [913, 300] width 174 height 32
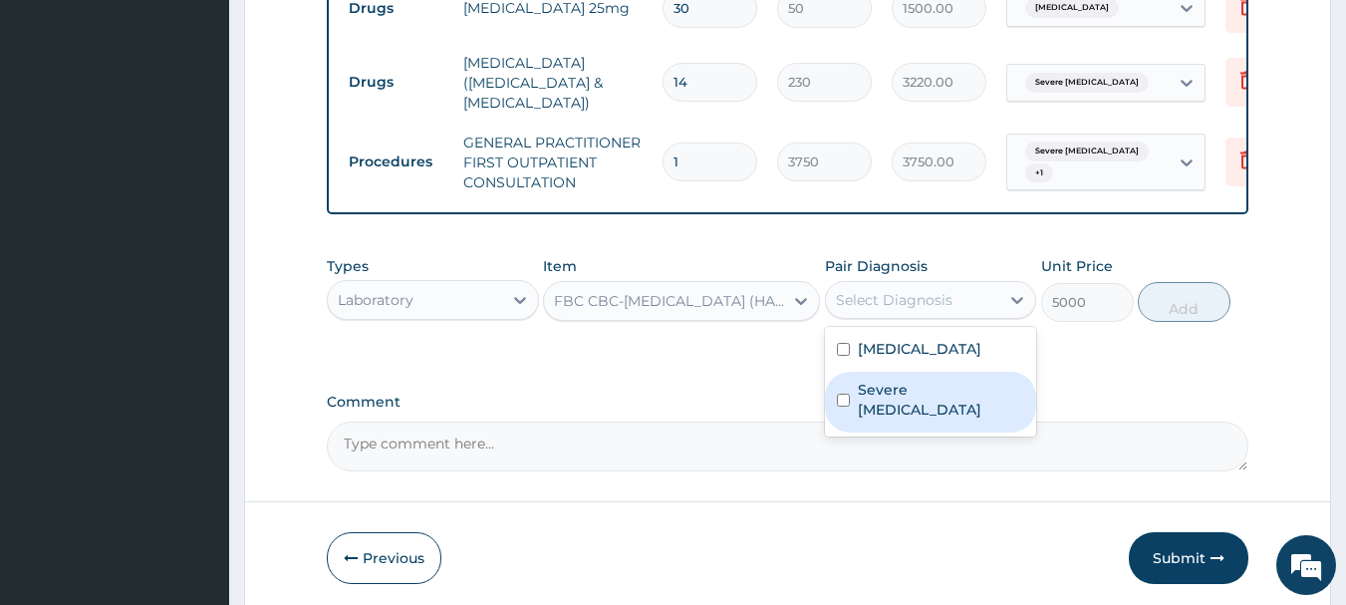
click at [937, 393] on label "Severe gingivitis" at bounding box center [941, 399] width 167 height 40
checkbox input "true"
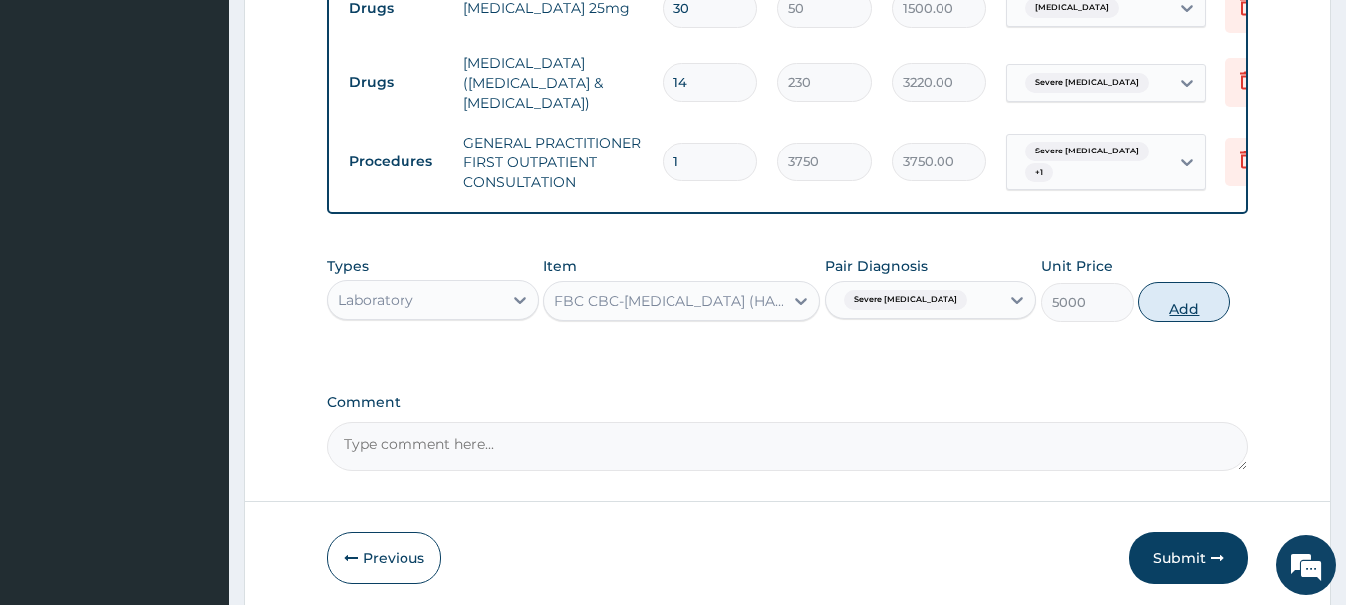
click at [1199, 310] on button "Add" at bounding box center [1183, 302] width 93 height 40
type input "0"
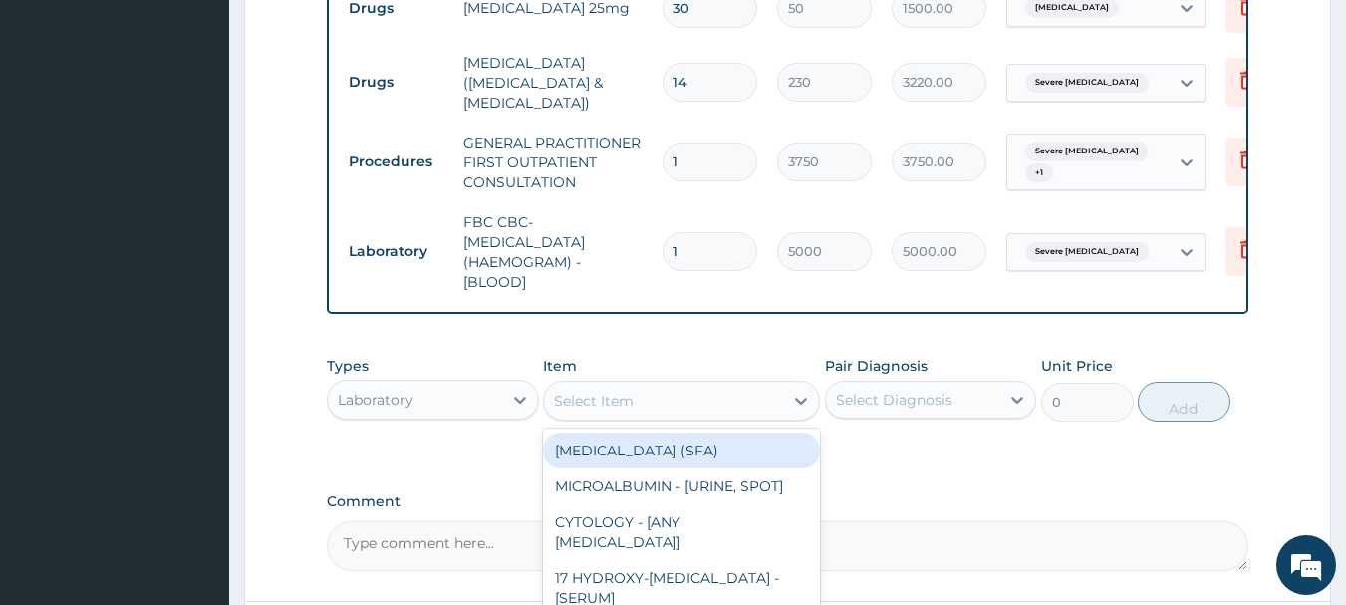
click at [664, 416] on div "Select Item" at bounding box center [663, 400] width 239 height 32
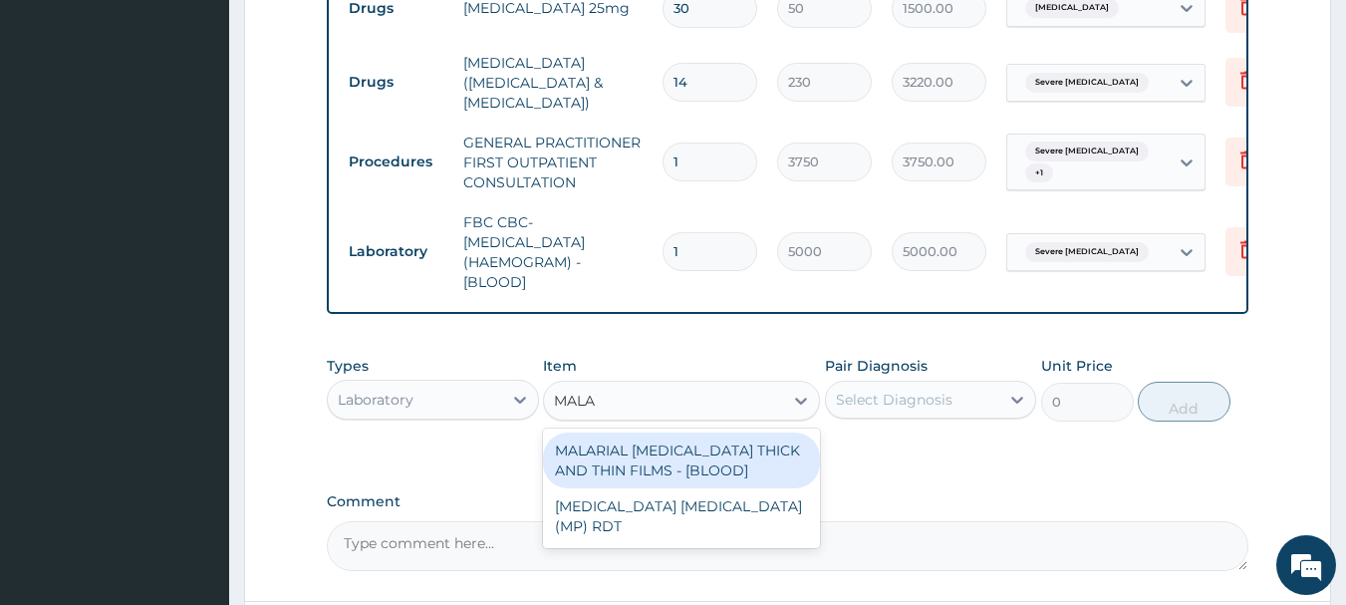
type input "MALAR"
click at [687, 481] on div "MALARIAL PARASITE THICK AND THIN FILMS - [BLOOD]" at bounding box center [681, 460] width 277 height 56
type input "2187.5"
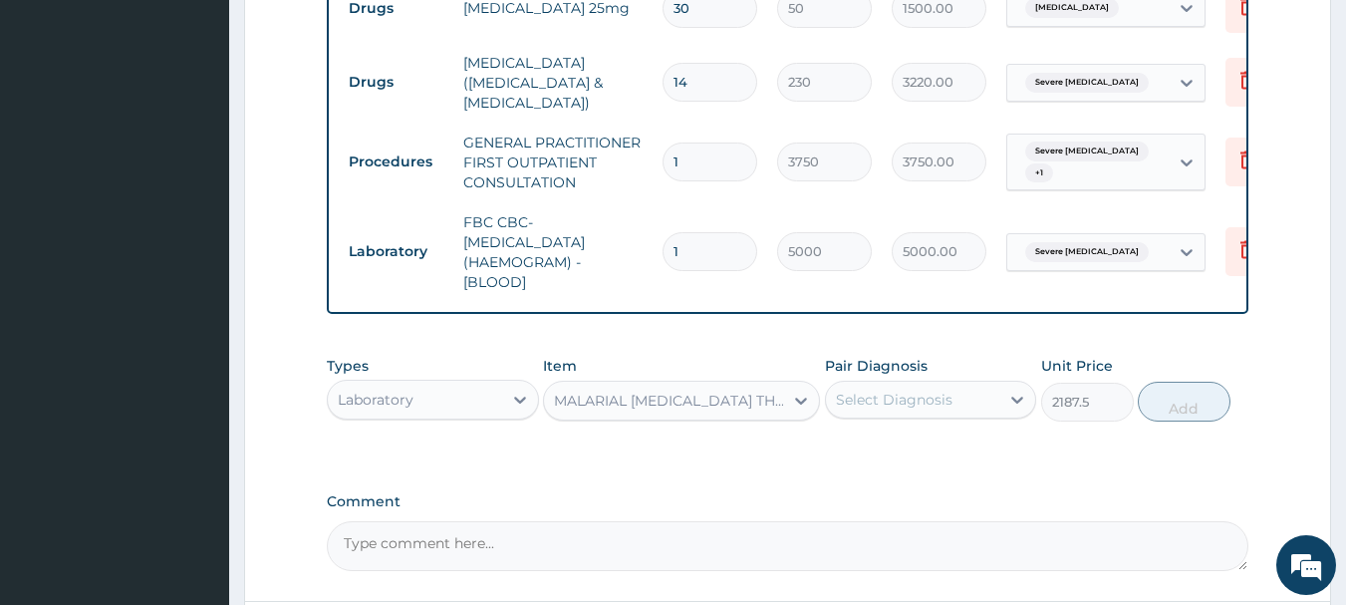
click at [970, 401] on div "Select Diagnosis" at bounding box center [913, 399] width 174 height 32
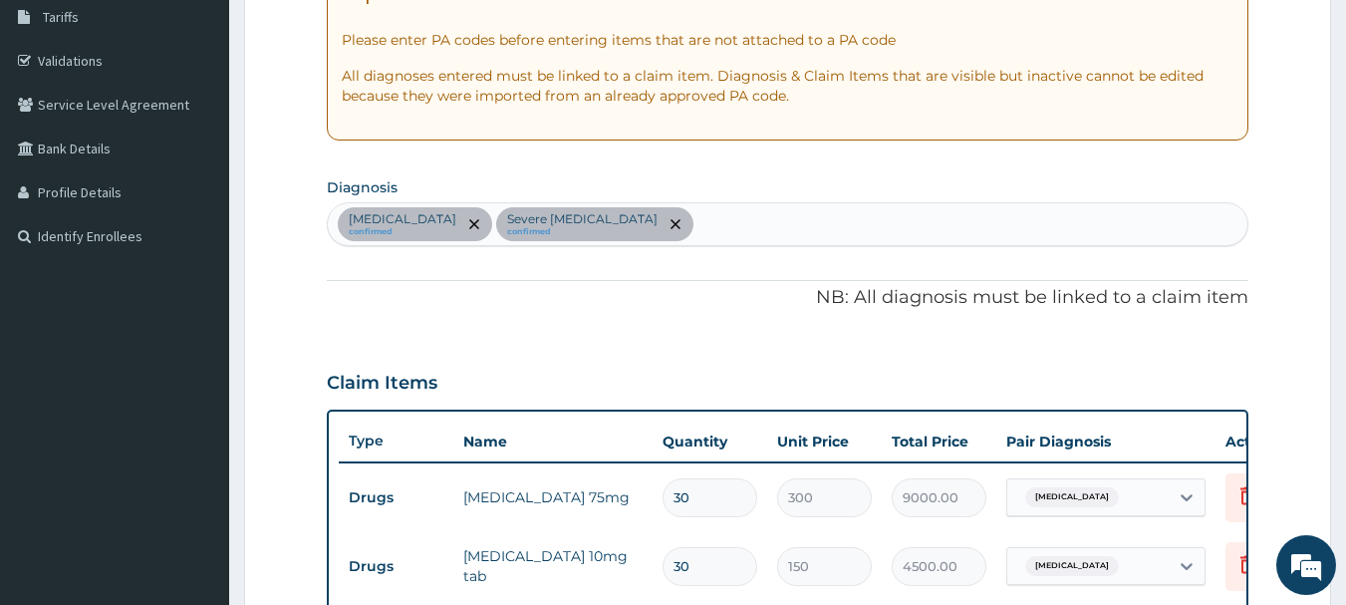
scroll to position [330, 0]
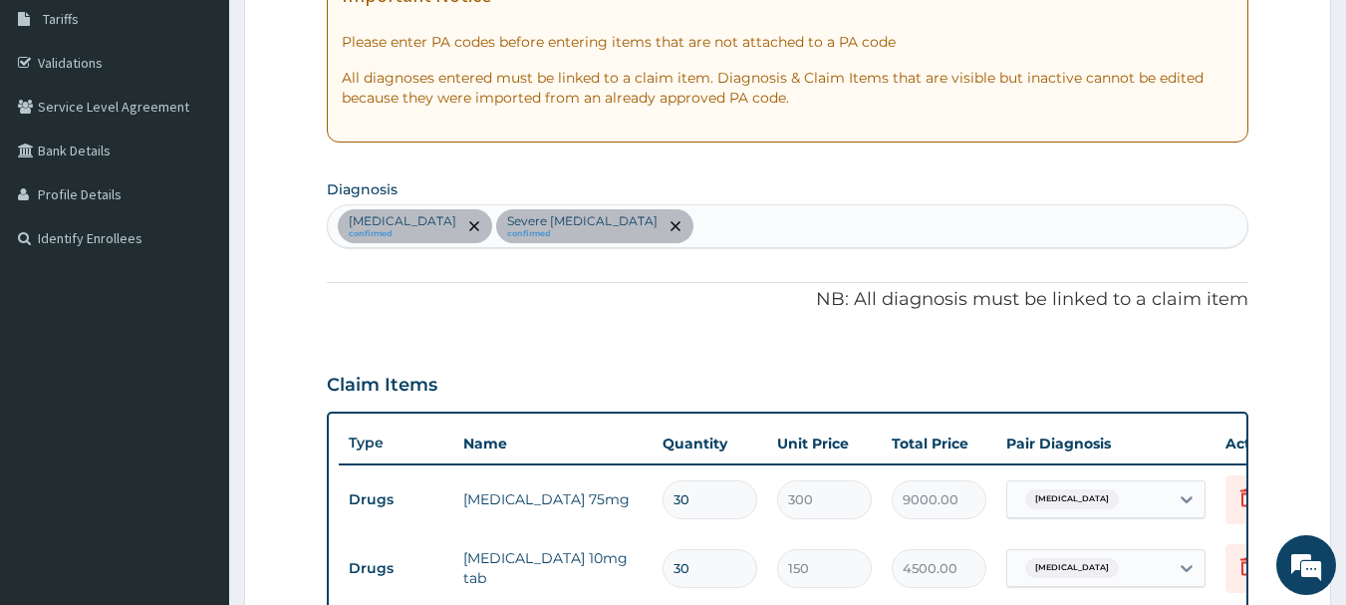
click at [728, 236] on div "Essential hypertension confirmed Severe gingivitis confirmed" at bounding box center [788, 226] width 920 height 42
type input "PLASMODIUM"
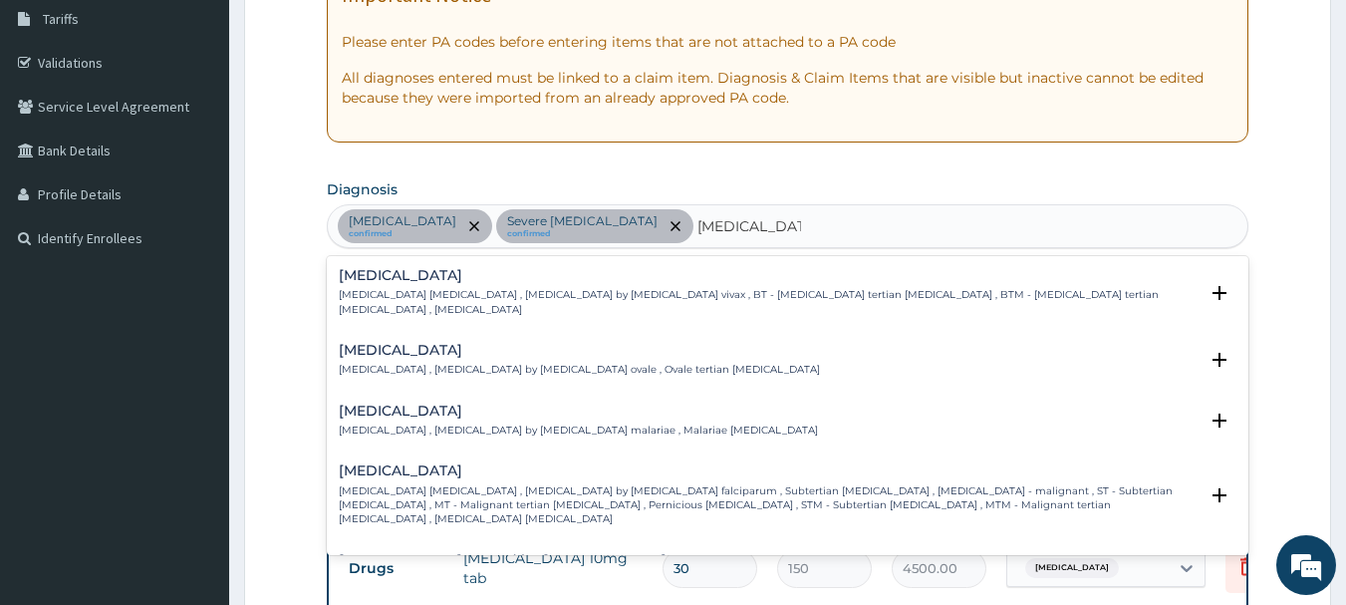
click at [590, 484] on p "Falciparum malaria , Malignant tertian malaria , Malaria by Plasmodium falcipar…" at bounding box center [769, 505] width 860 height 43
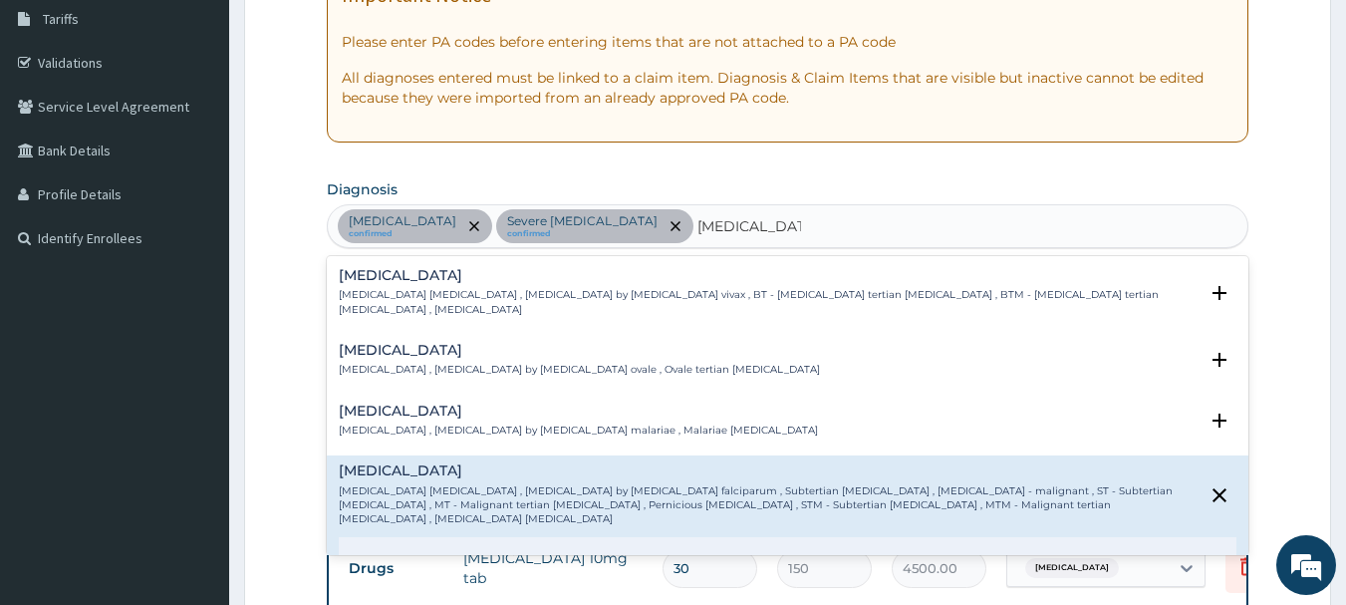
scroll to position [100, 0]
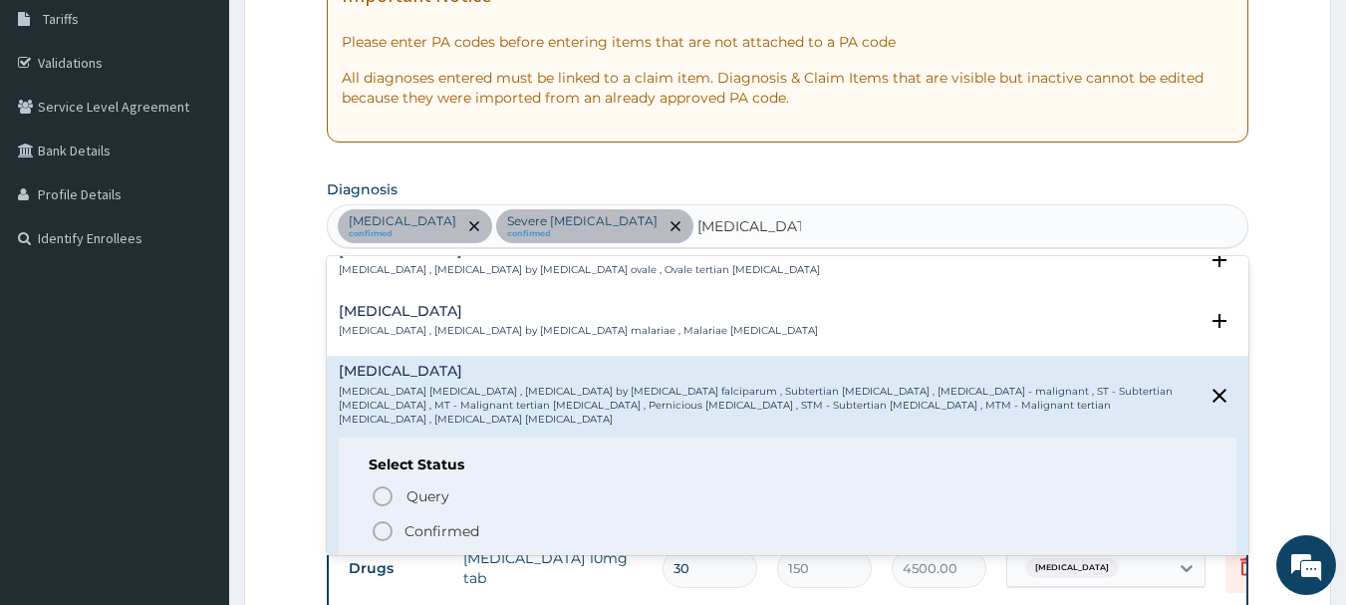
click at [468, 521] on p "Confirmed" at bounding box center [441, 531] width 75 height 20
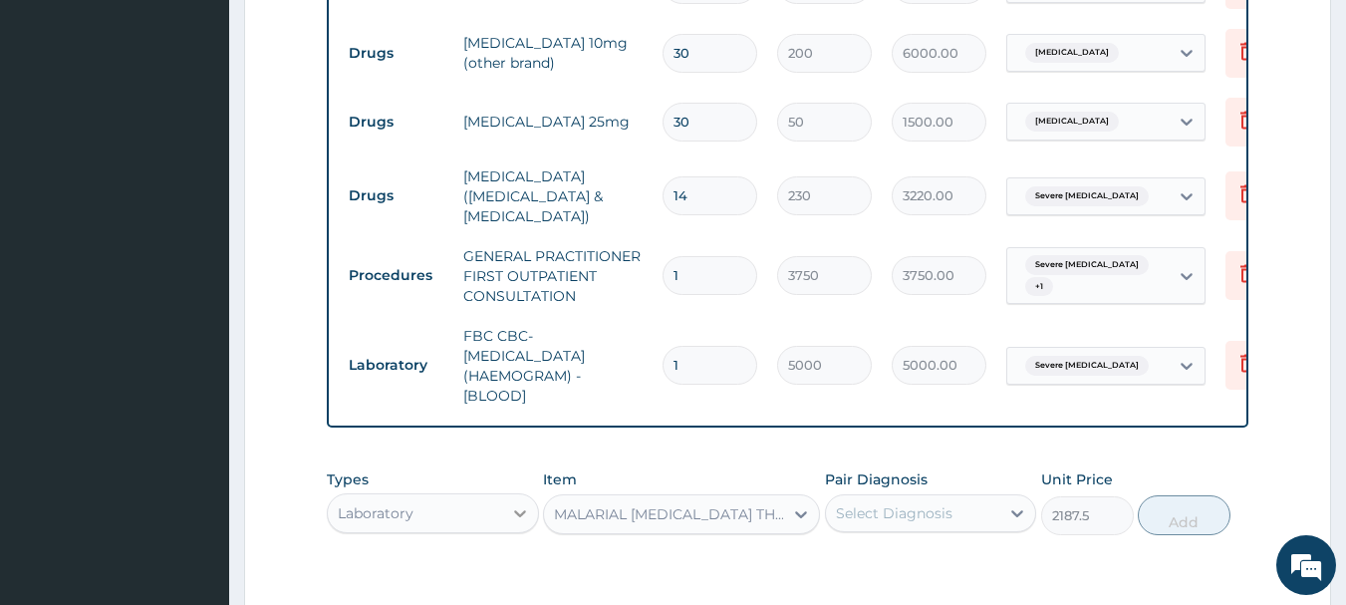
scroll to position [1027, 0]
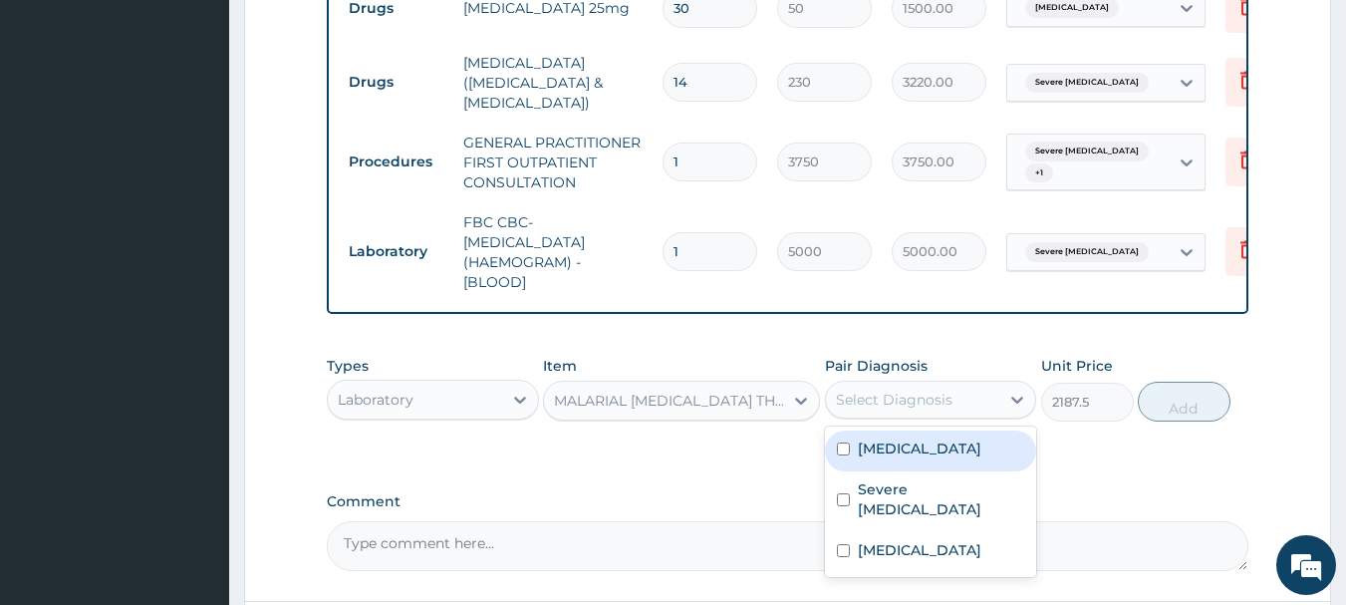
click at [981, 408] on div "Select Diagnosis" at bounding box center [913, 399] width 174 height 32
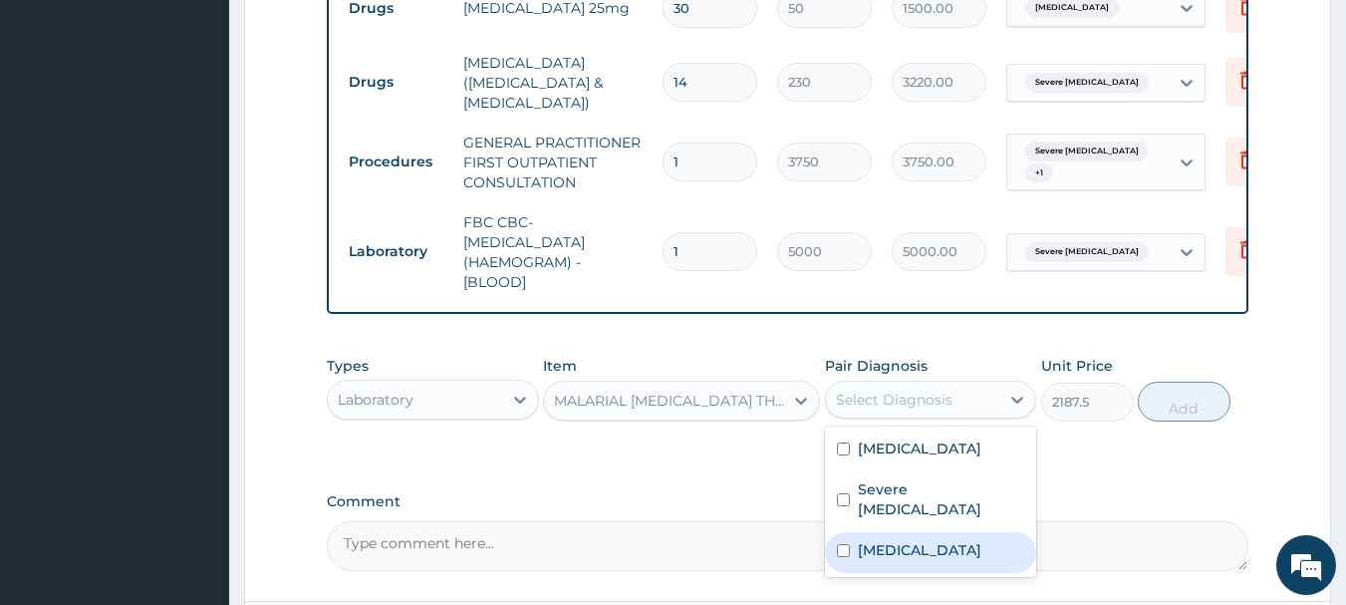
click at [929, 540] on label "Falciparum malaria" at bounding box center [919, 550] width 123 height 20
checkbox input "true"
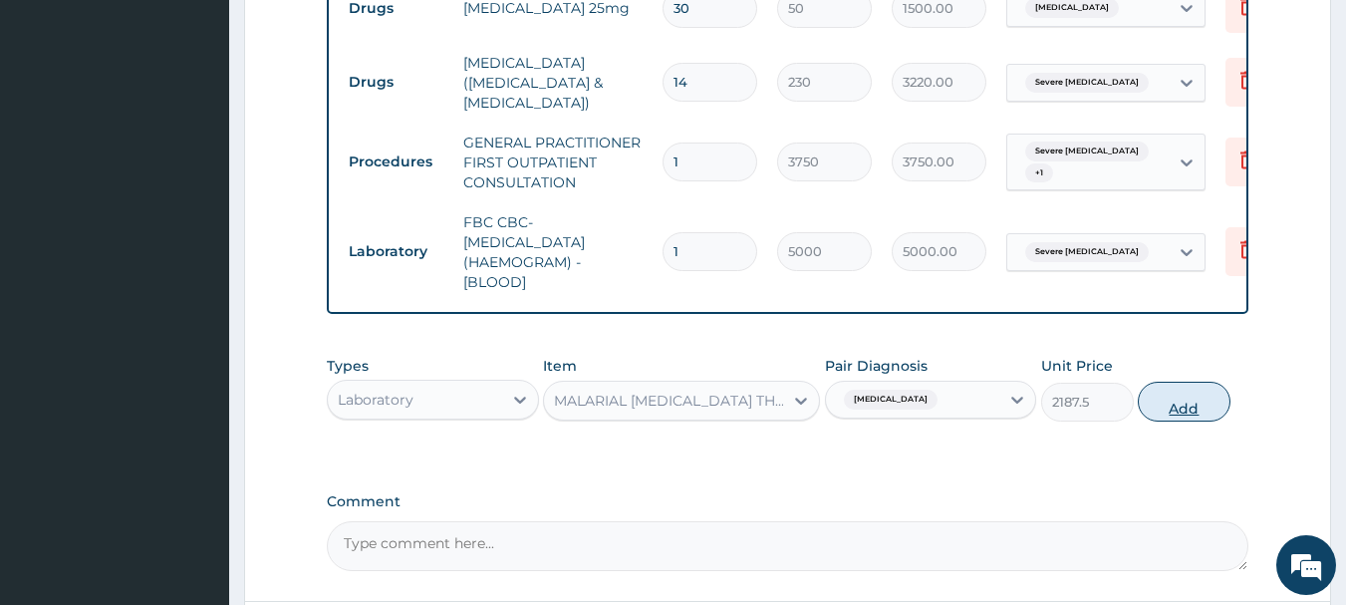
click at [1180, 405] on button "Add" at bounding box center [1183, 401] width 93 height 40
type input "0"
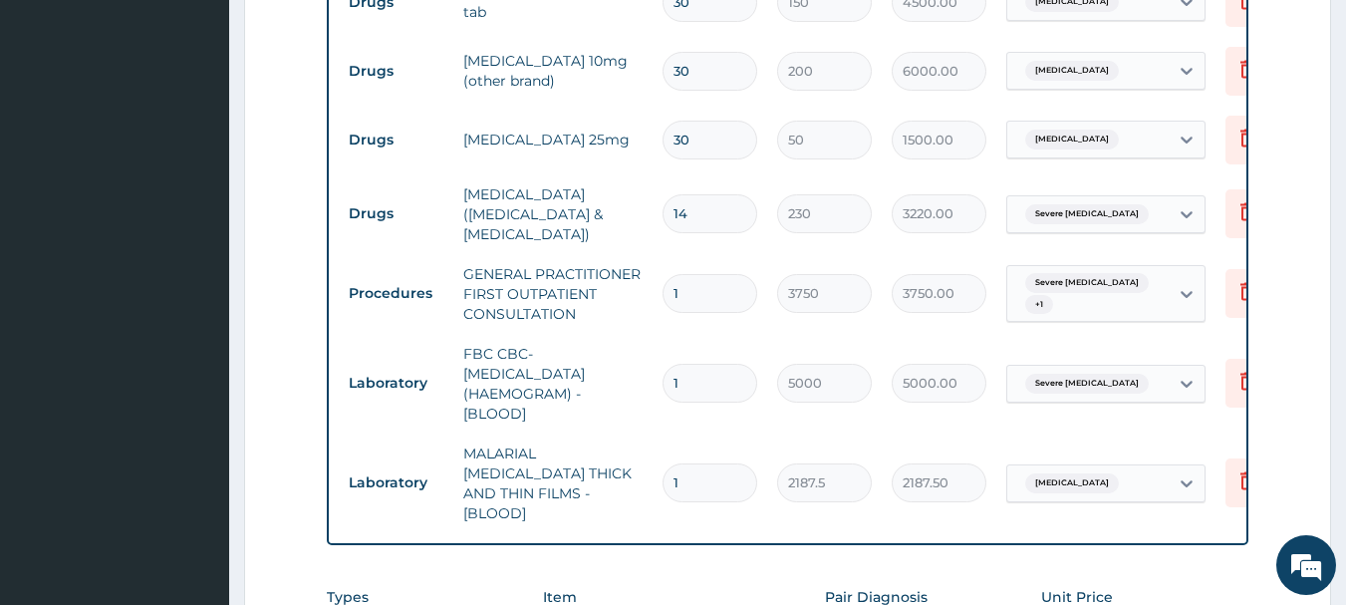
scroll to position [1286, 0]
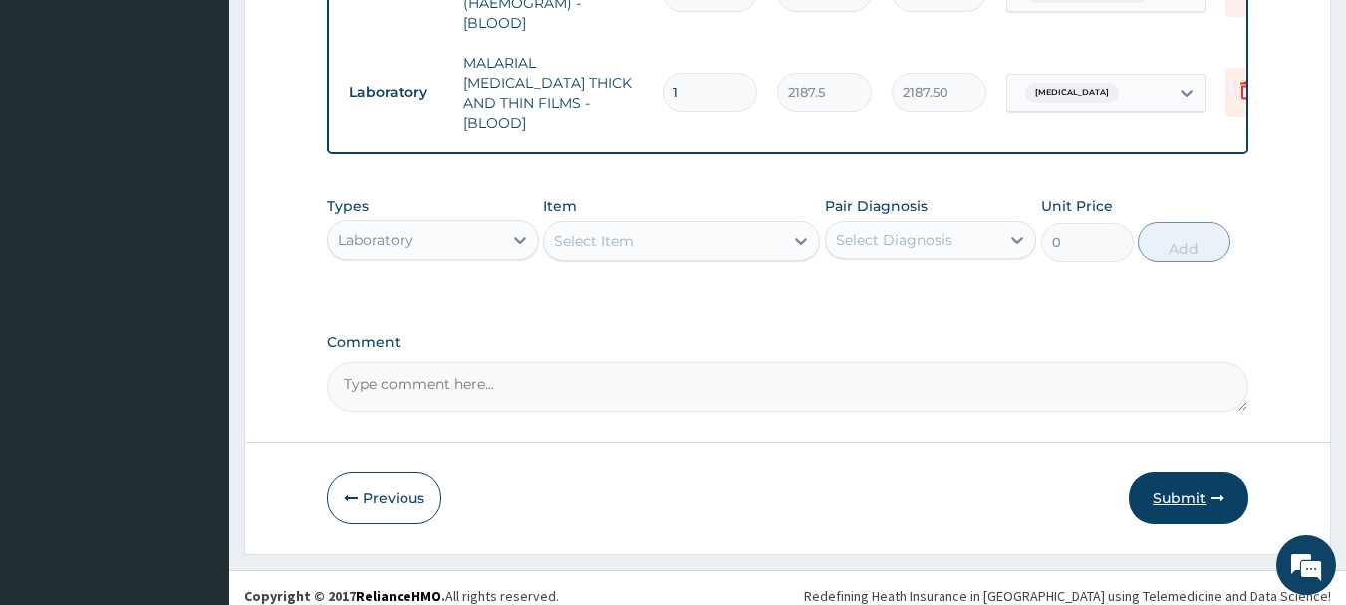
click at [1189, 491] on button "Submit" at bounding box center [1188, 498] width 120 height 52
click at [1184, 481] on button "Submit" at bounding box center [1188, 498] width 120 height 52
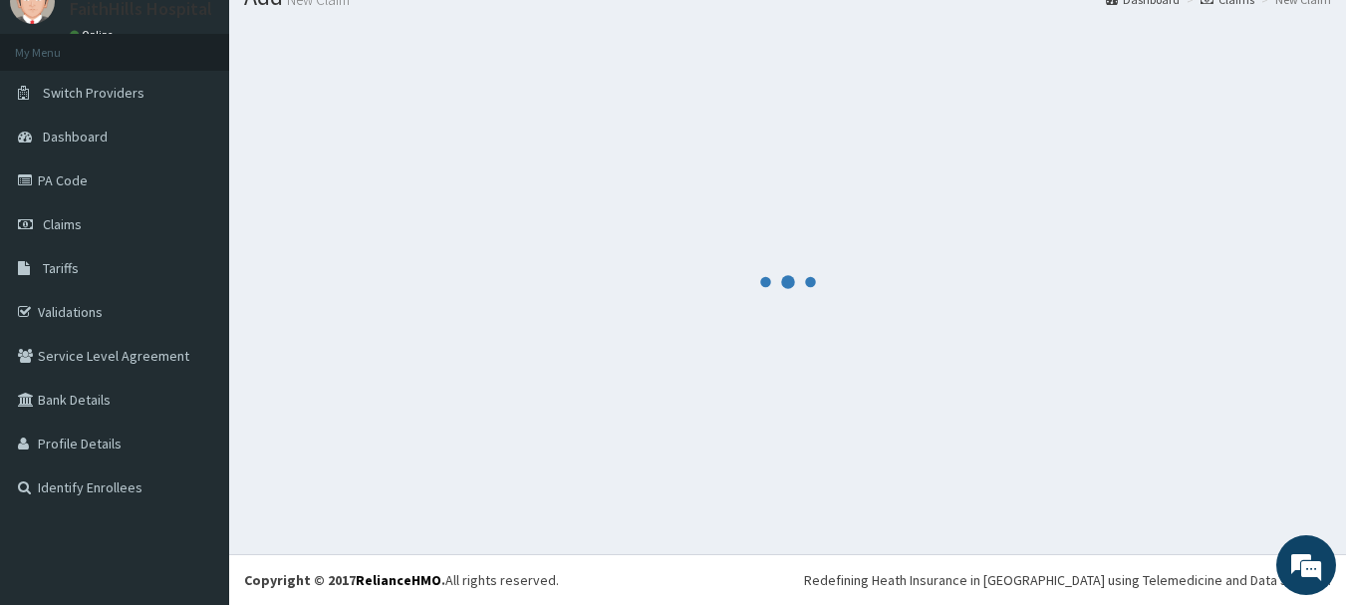
scroll to position [81, 0]
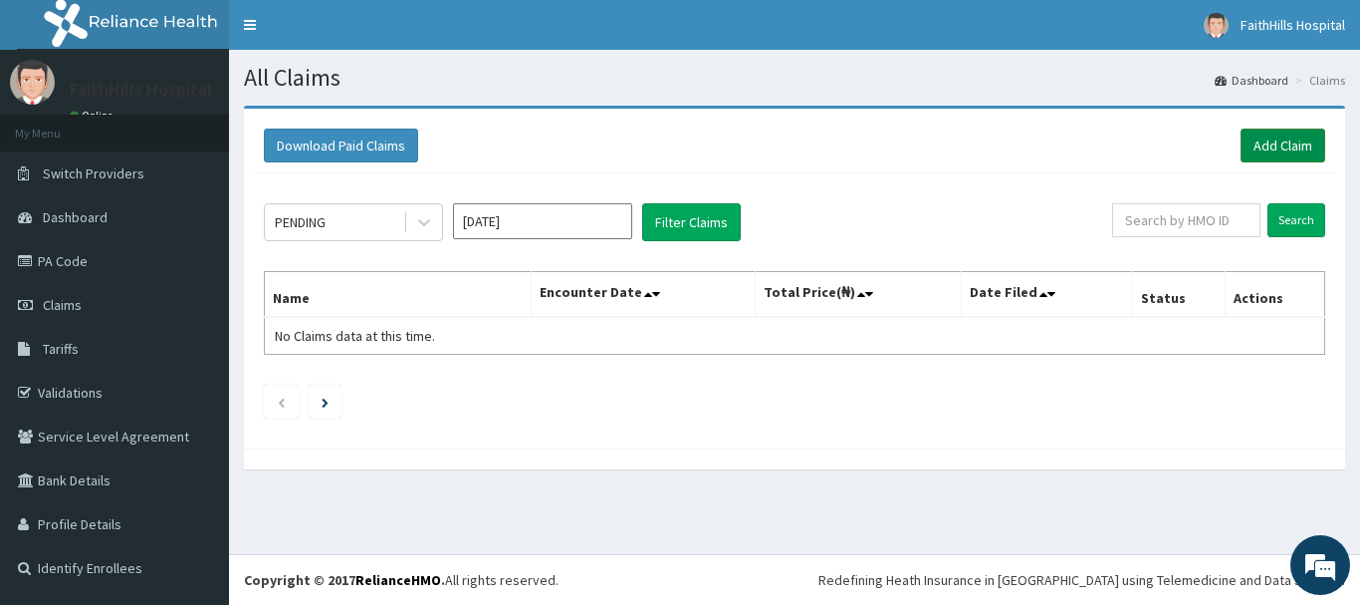
click at [1273, 147] on link "Add Claim" at bounding box center [1283, 145] width 85 height 34
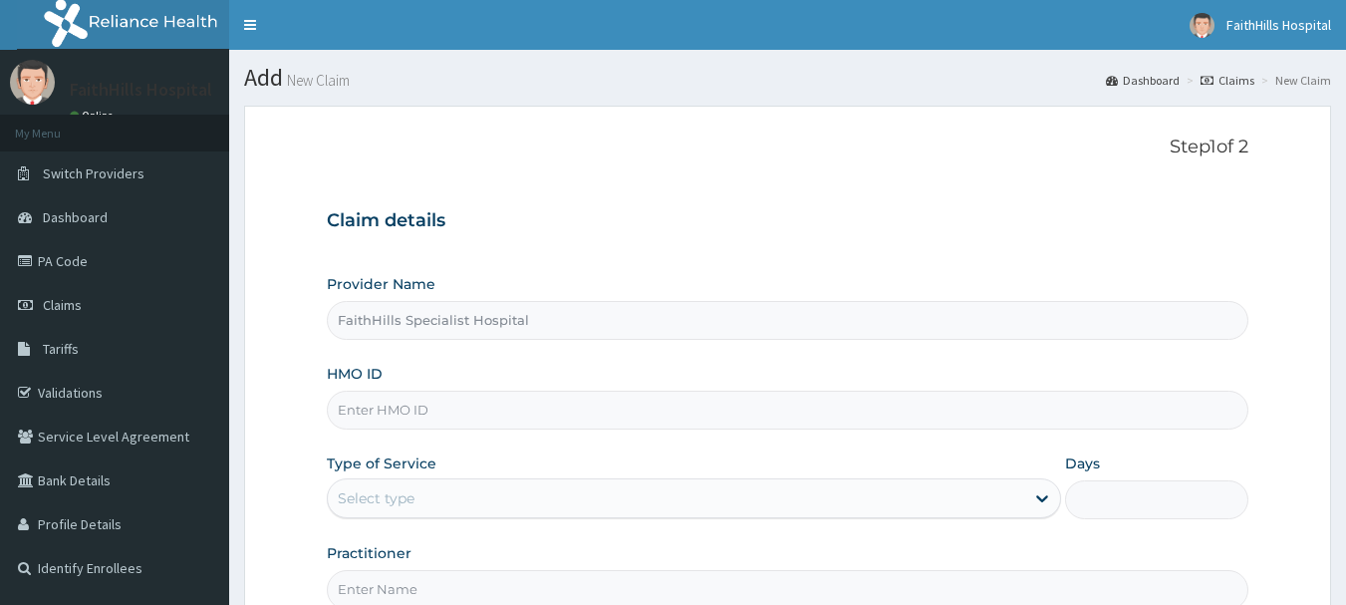
type input "FaithHills Specialist Hospital"
click at [410, 419] on input "HMO ID" at bounding box center [788, 409] width 922 height 39
paste input "PFN/10131/C"
type input "PFN/10131/C"
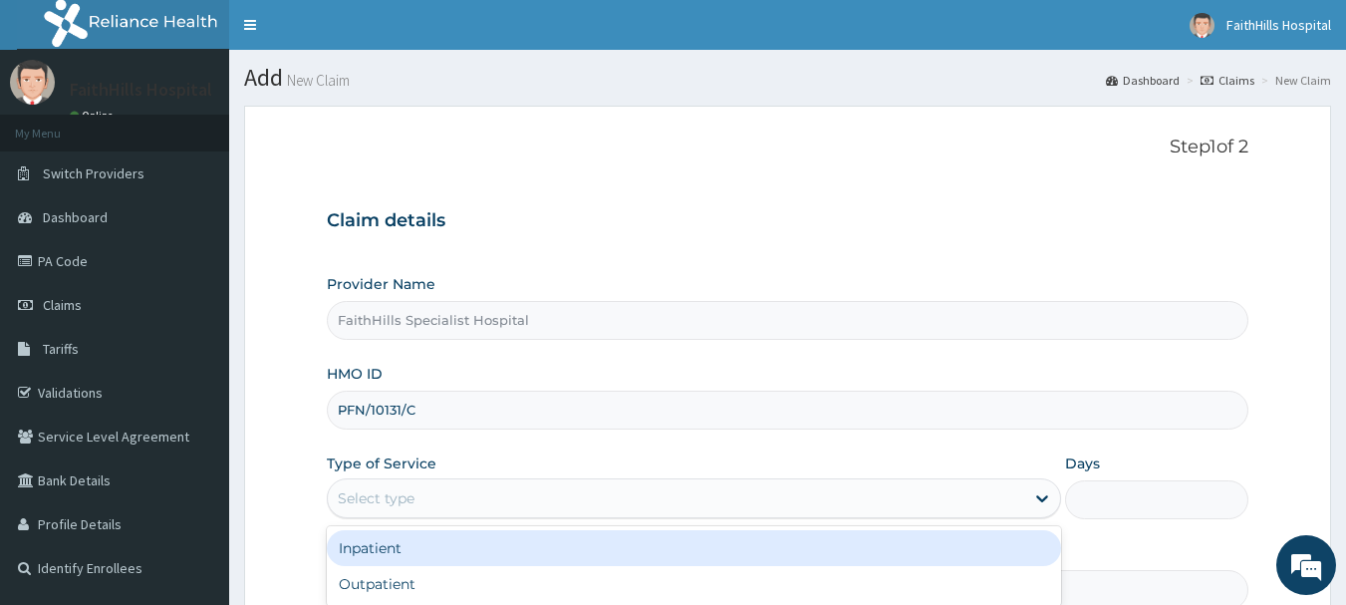
click at [417, 496] on div "Select type" at bounding box center [676, 498] width 696 height 32
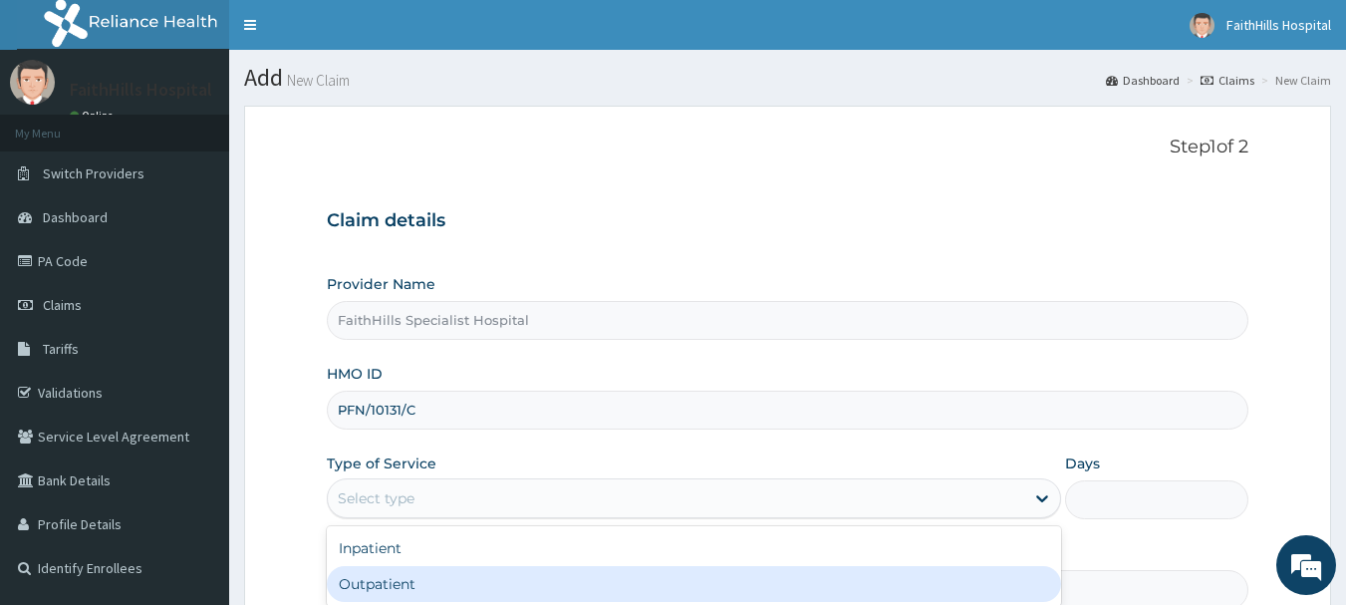
click at [419, 576] on div "Outpatient" at bounding box center [694, 584] width 734 height 36
type input "1"
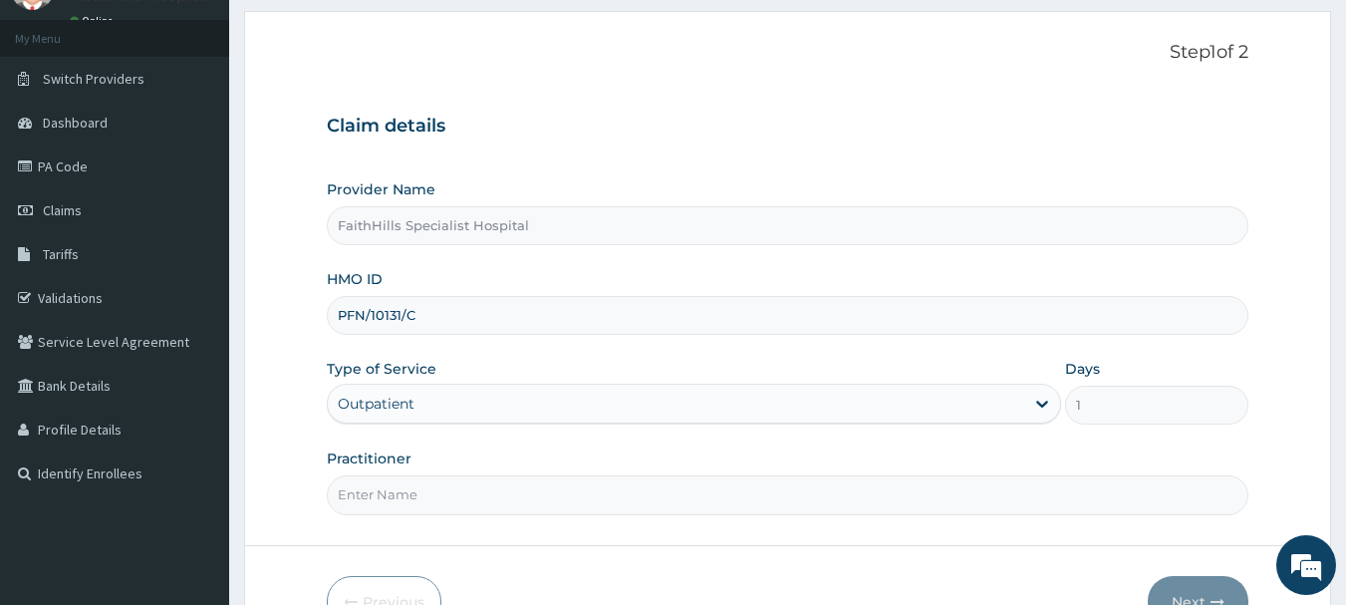
scroll to position [199, 0]
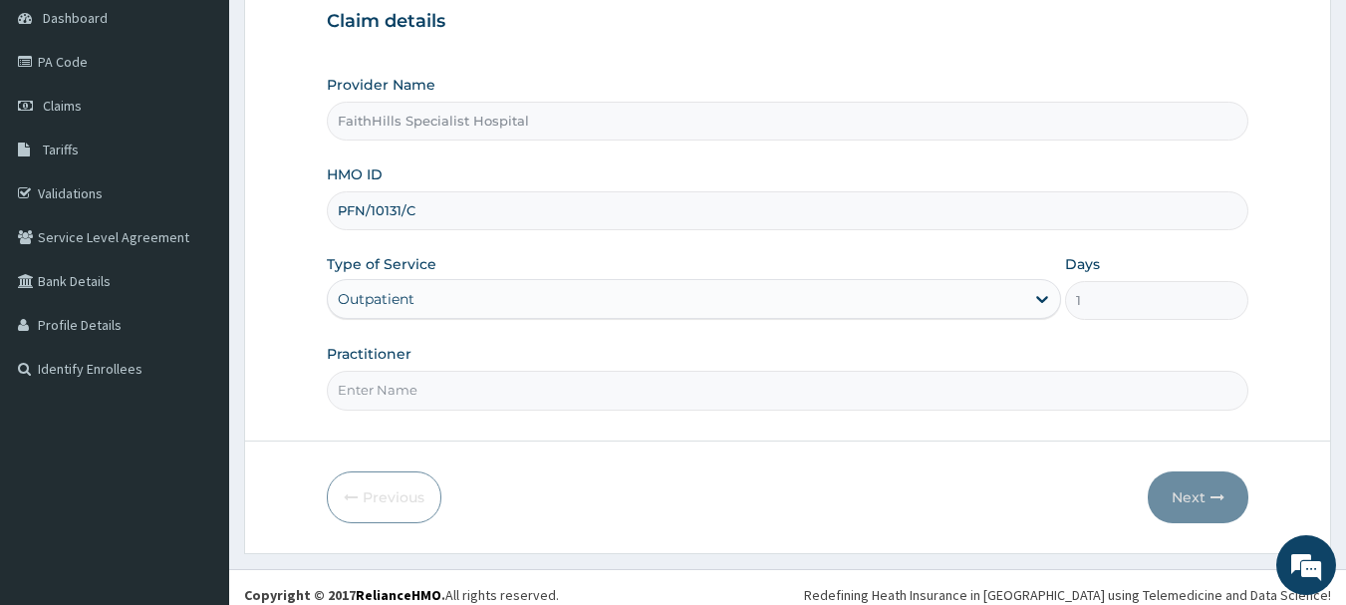
click at [413, 382] on input "Practitioner" at bounding box center [788, 389] width 922 height 39
type input "DR. AKUMA"
click at [1178, 502] on button "Next" at bounding box center [1197, 497] width 101 height 52
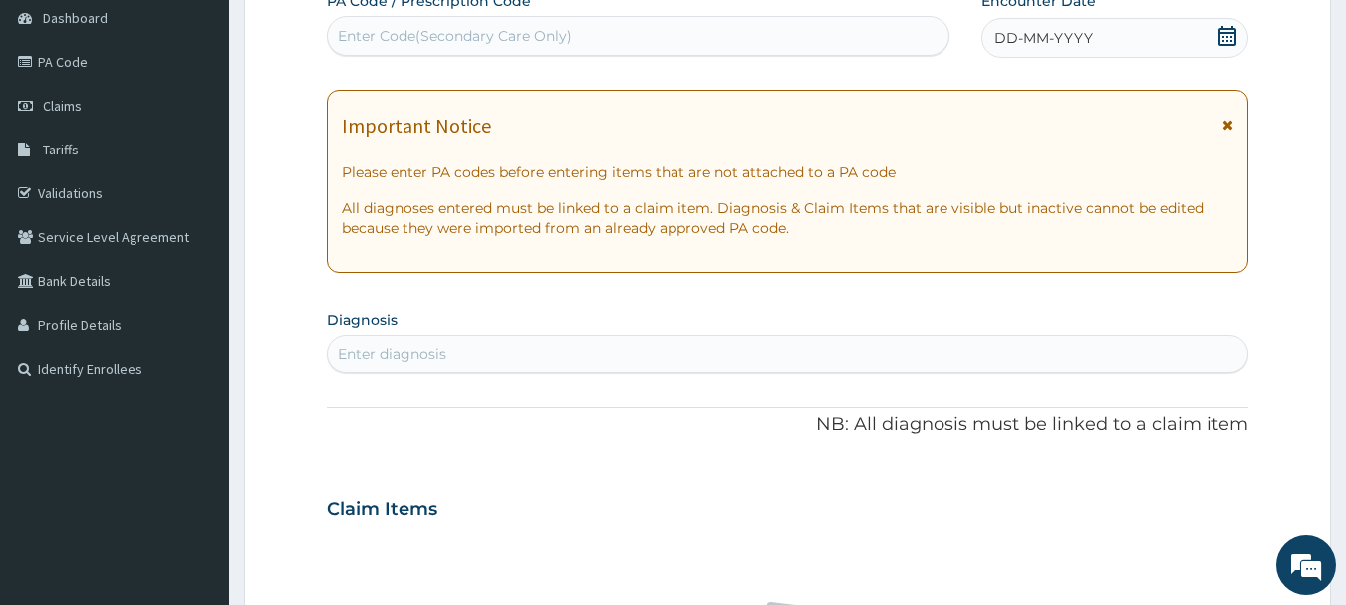
click at [613, 31] on div "Enter Code(Secondary Care Only)" at bounding box center [638, 36] width 621 height 32
paste input "PA/DC0F26"
type input "PA/DC0F26"
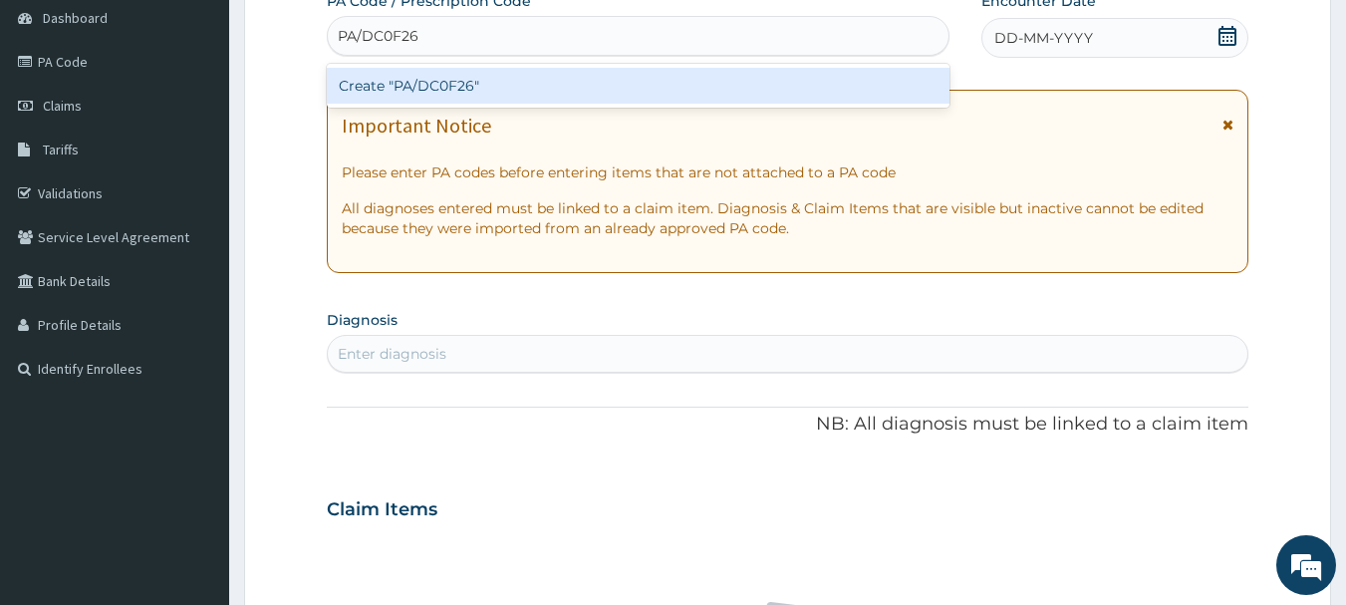
click at [457, 94] on div "Create "PA/DC0F26"" at bounding box center [638, 86] width 623 height 36
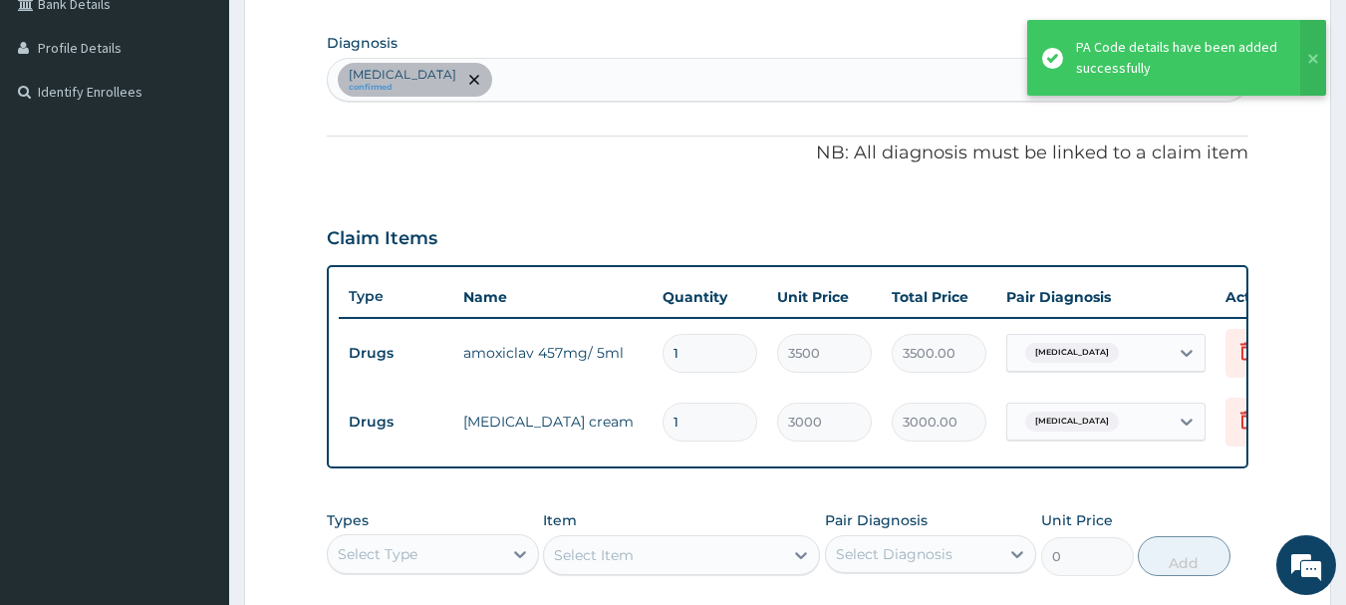
scroll to position [297, 0]
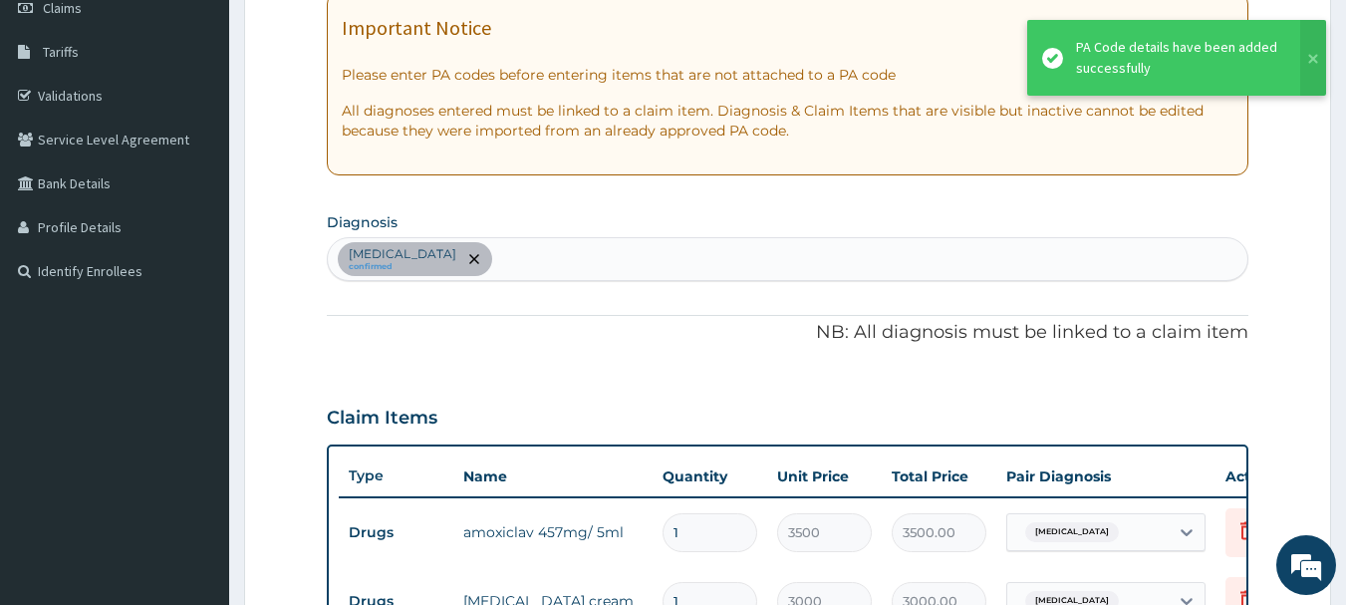
click at [514, 263] on div "Impetigo confirmed" at bounding box center [788, 259] width 920 height 42
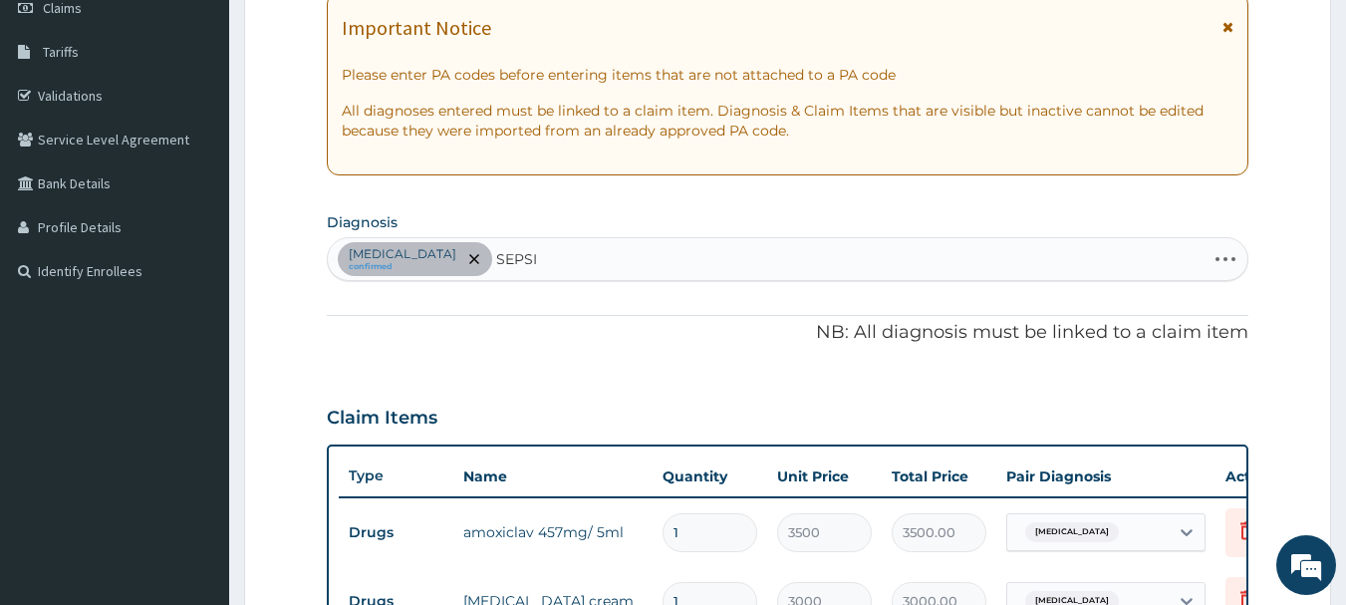
type input "SEPSIS"
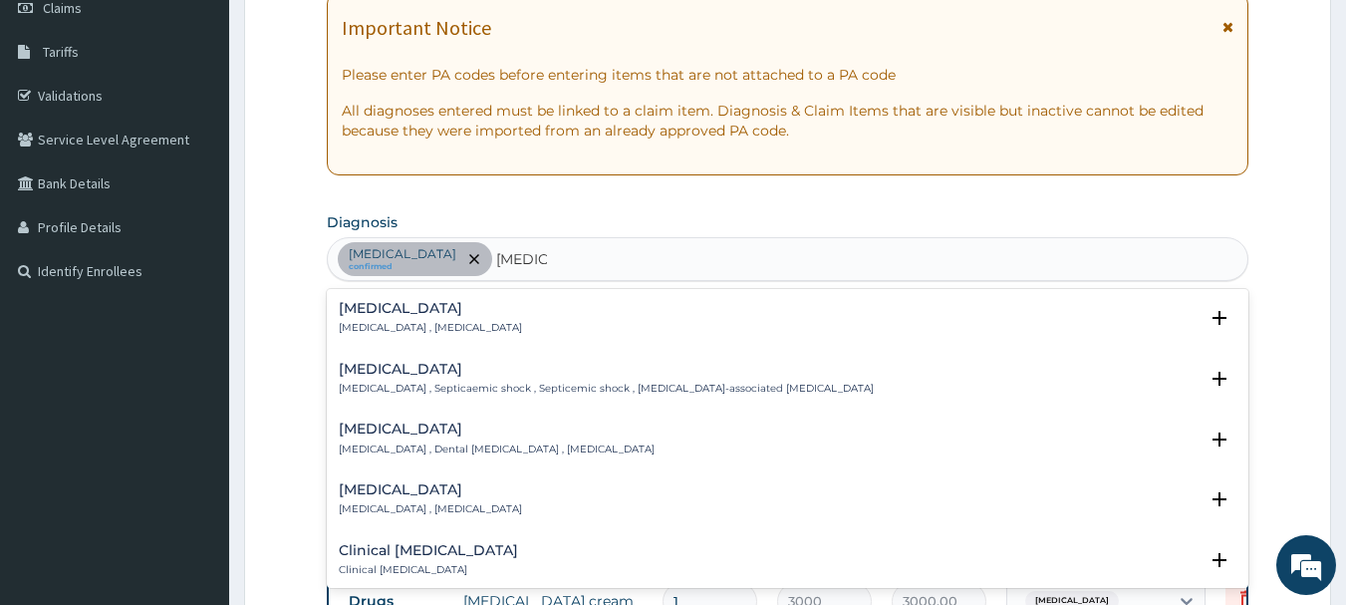
click at [454, 323] on p "Systemic infection , Sepsis" at bounding box center [430, 328] width 183 height 14
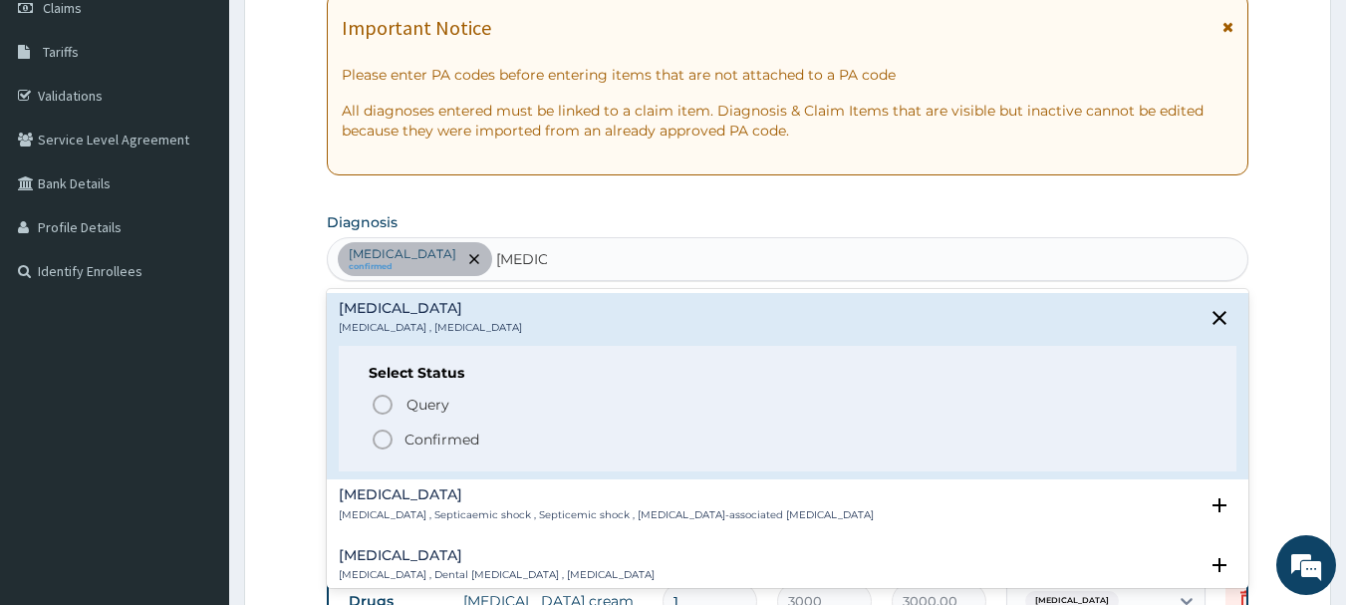
click at [435, 438] on p "Confirmed" at bounding box center [441, 439] width 75 height 20
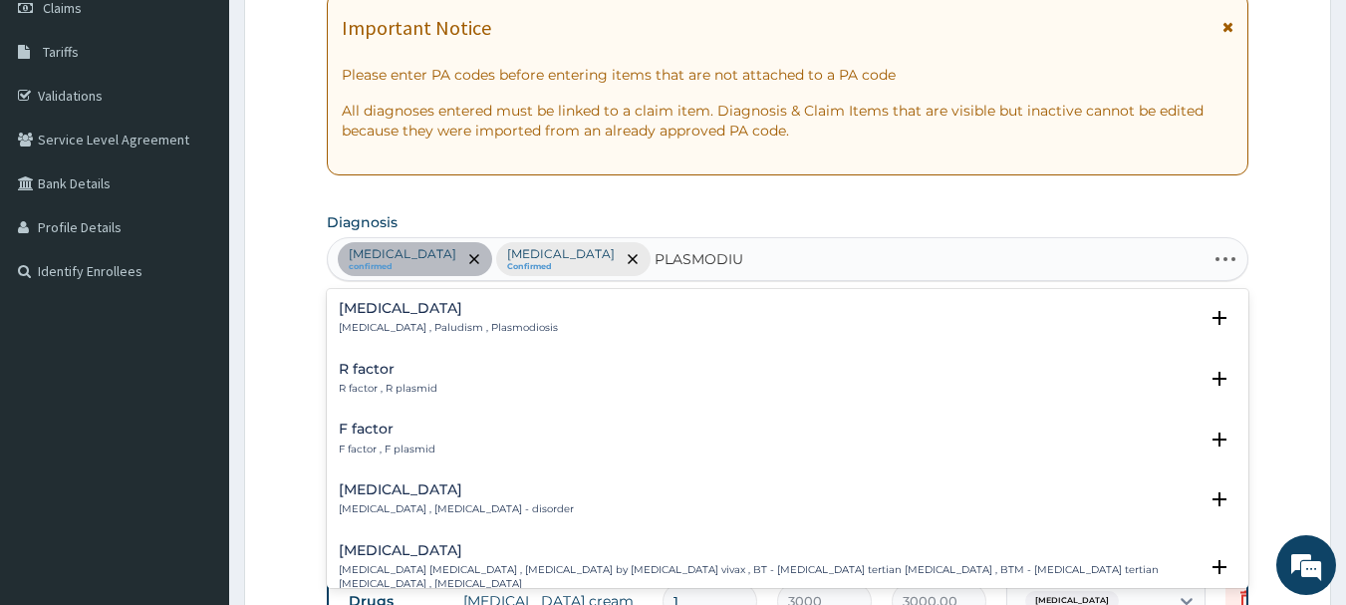
type input "PLASMODIUM"
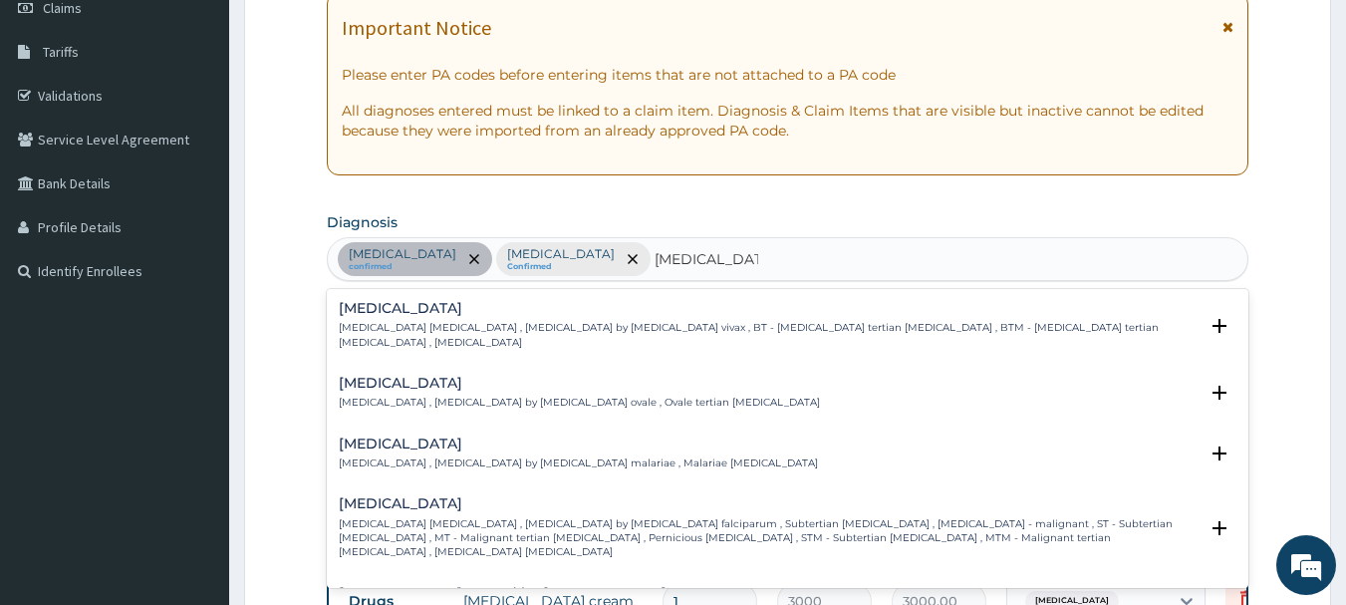
click at [451, 496] on h4 "Falciparum malaria" at bounding box center [769, 503] width 860 height 15
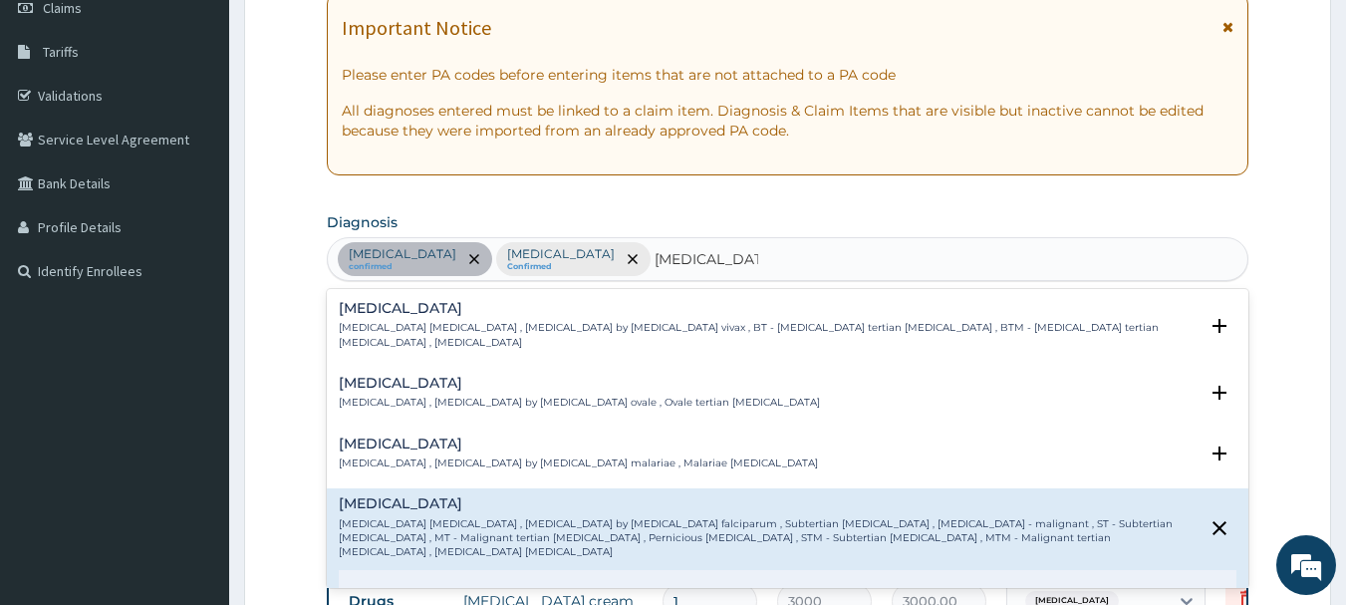
scroll to position [100, 0]
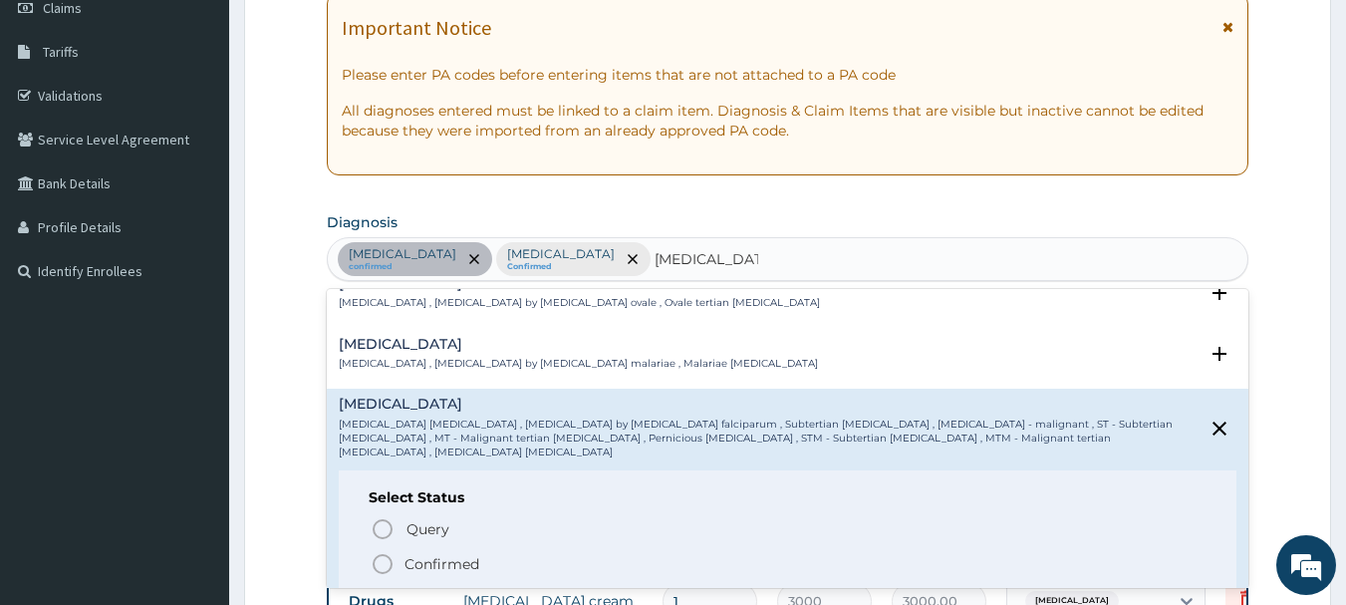
click at [444, 554] on p "Confirmed" at bounding box center [441, 564] width 75 height 20
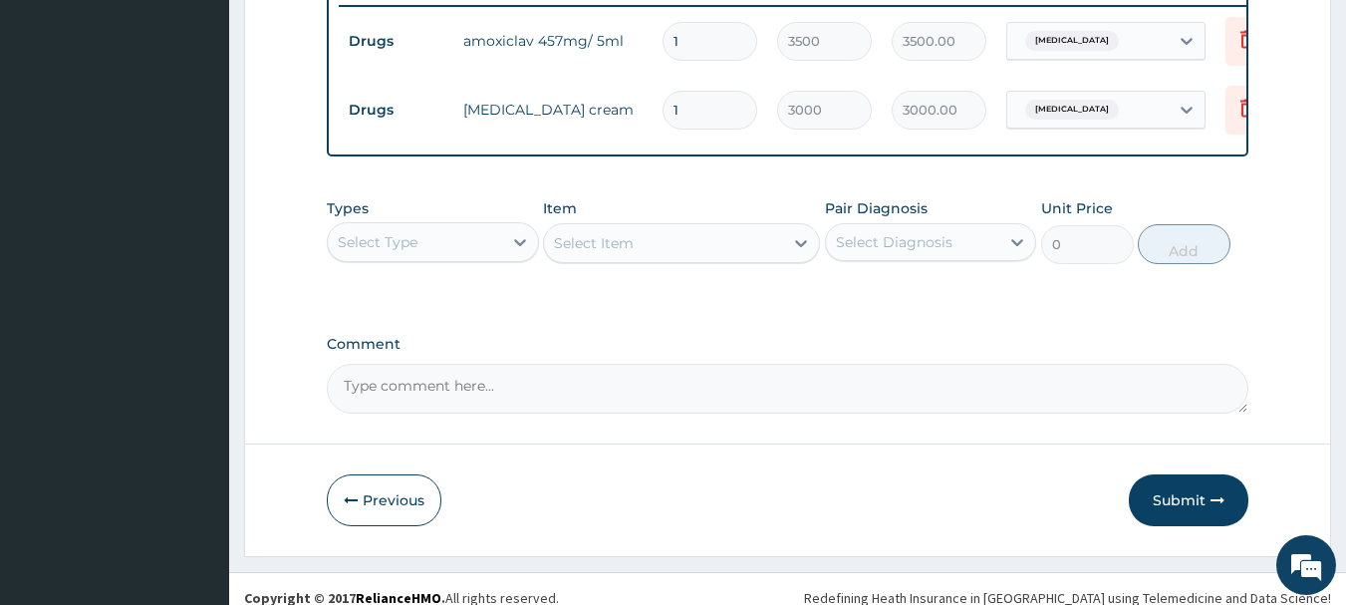
scroll to position [795, 0]
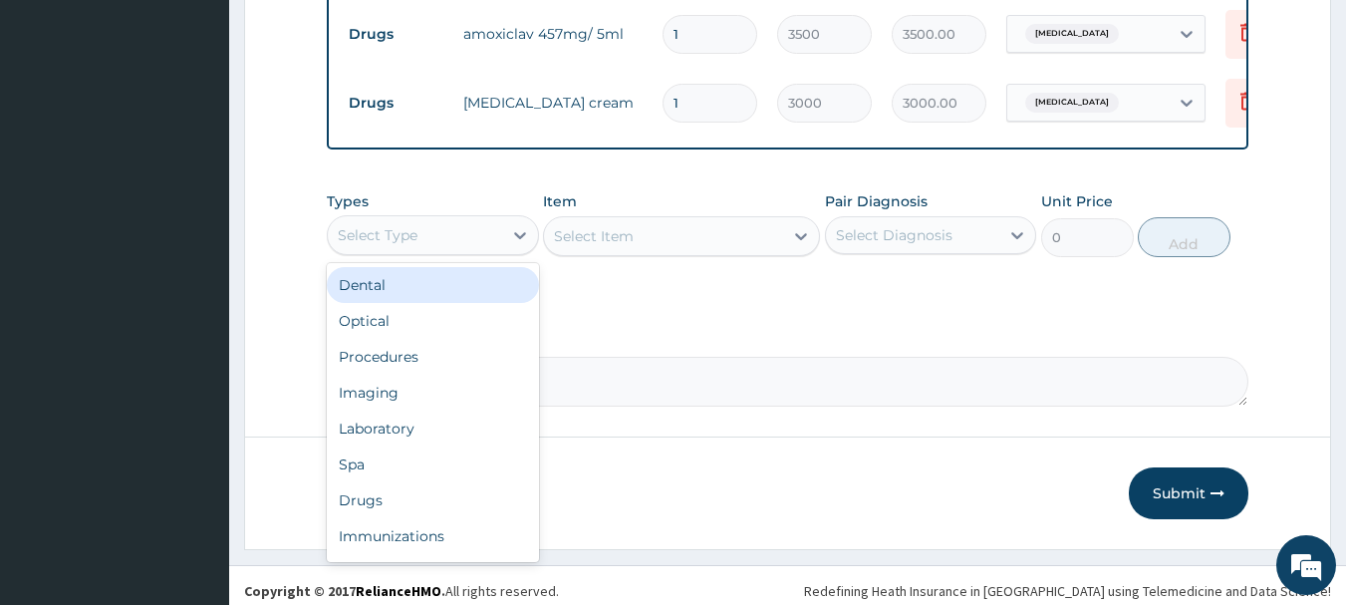
click at [487, 251] on div "Select Type" at bounding box center [415, 235] width 174 height 32
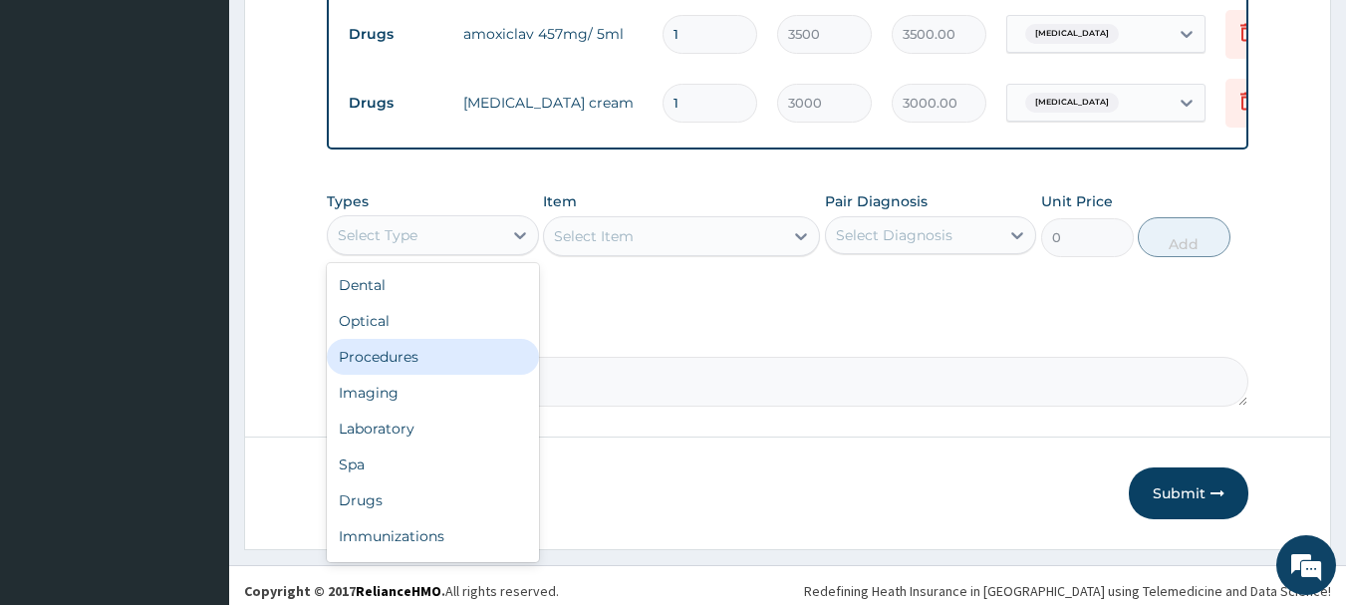
click at [447, 366] on div "Procedures" at bounding box center [433, 357] width 212 height 36
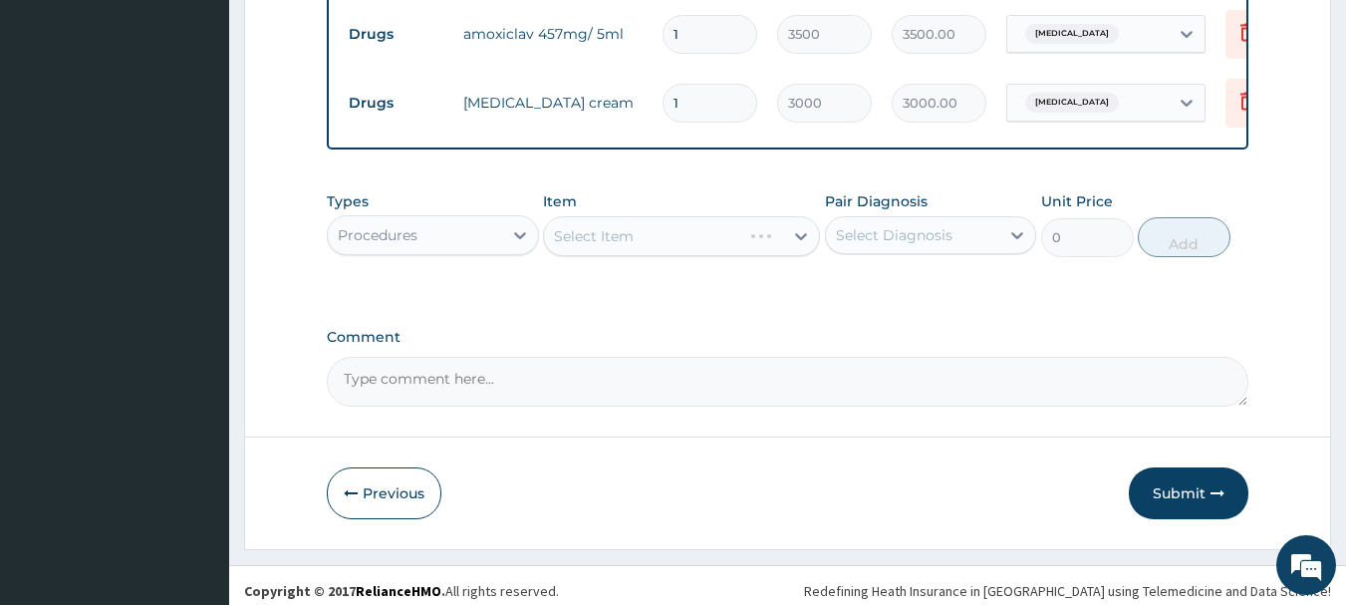
click at [712, 256] on div "Select Item" at bounding box center [681, 236] width 277 height 40
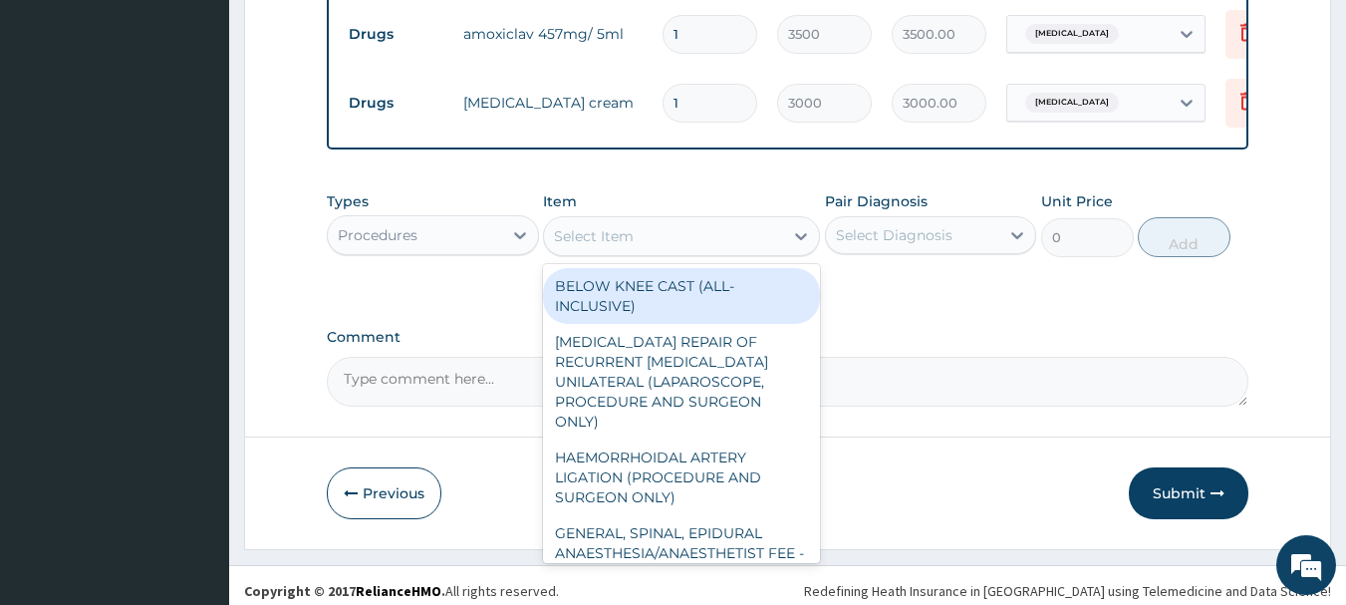
click at [627, 246] on div "Select Item" at bounding box center [594, 236] width 80 height 20
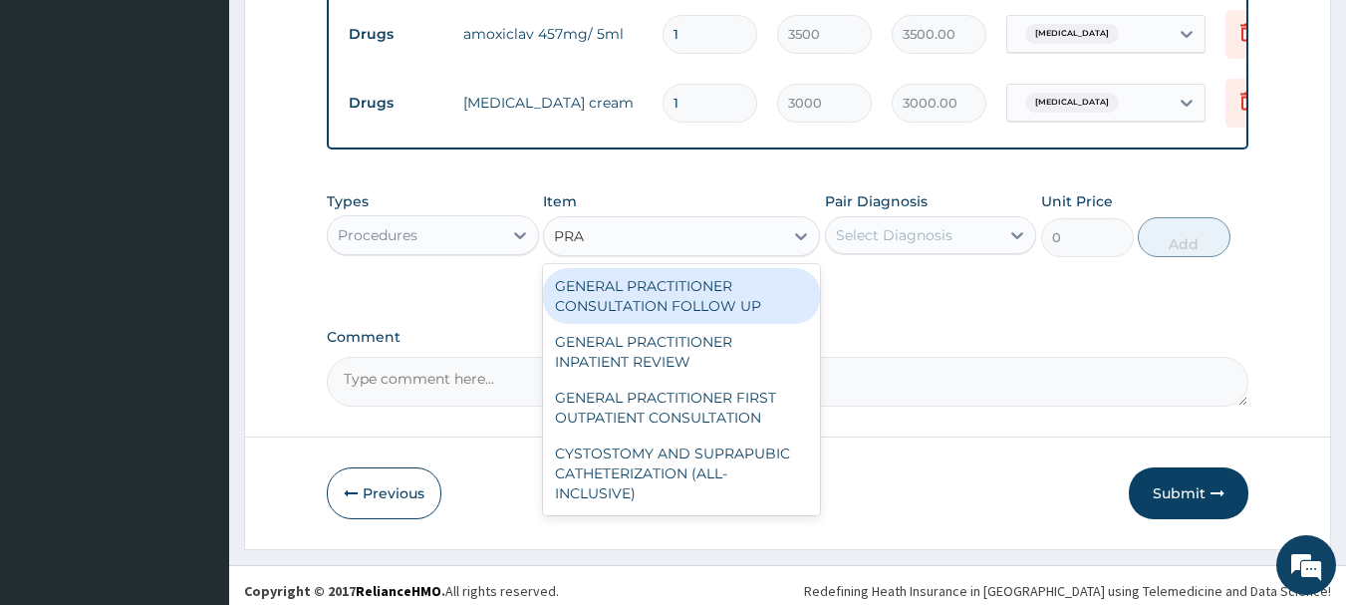
type input "PRAC"
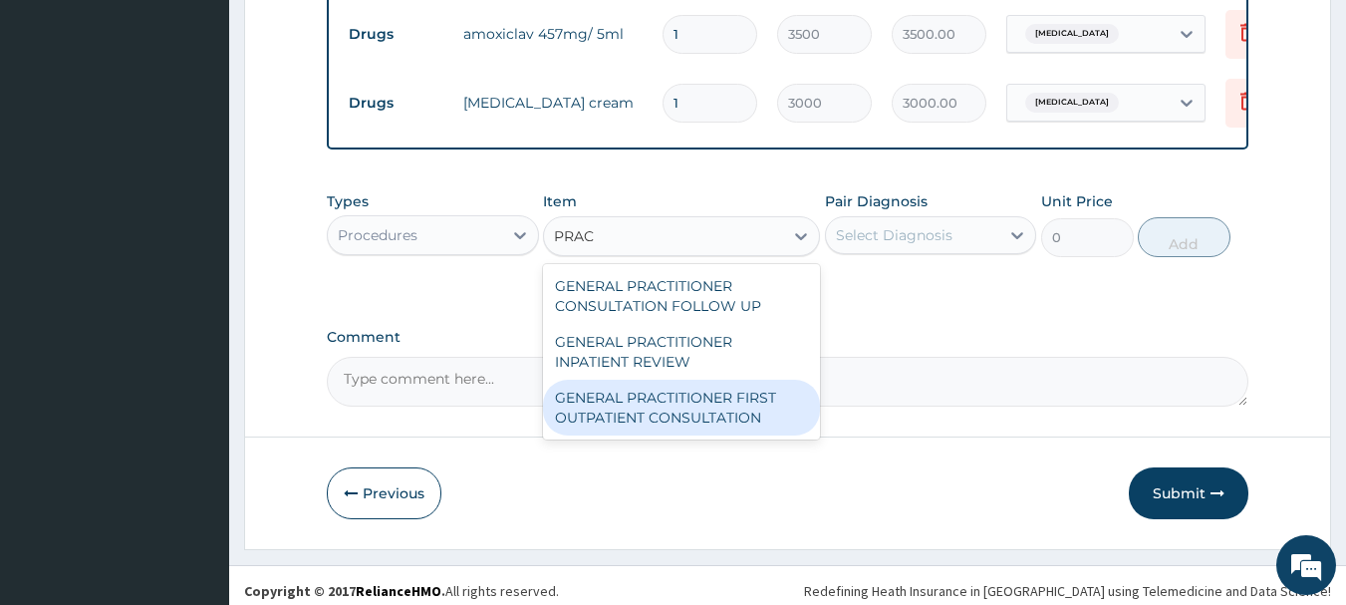
click at [638, 435] on div "GENERAL PRACTITIONER FIRST OUTPATIENT CONSULTATION" at bounding box center [681, 407] width 277 height 56
type input "3750"
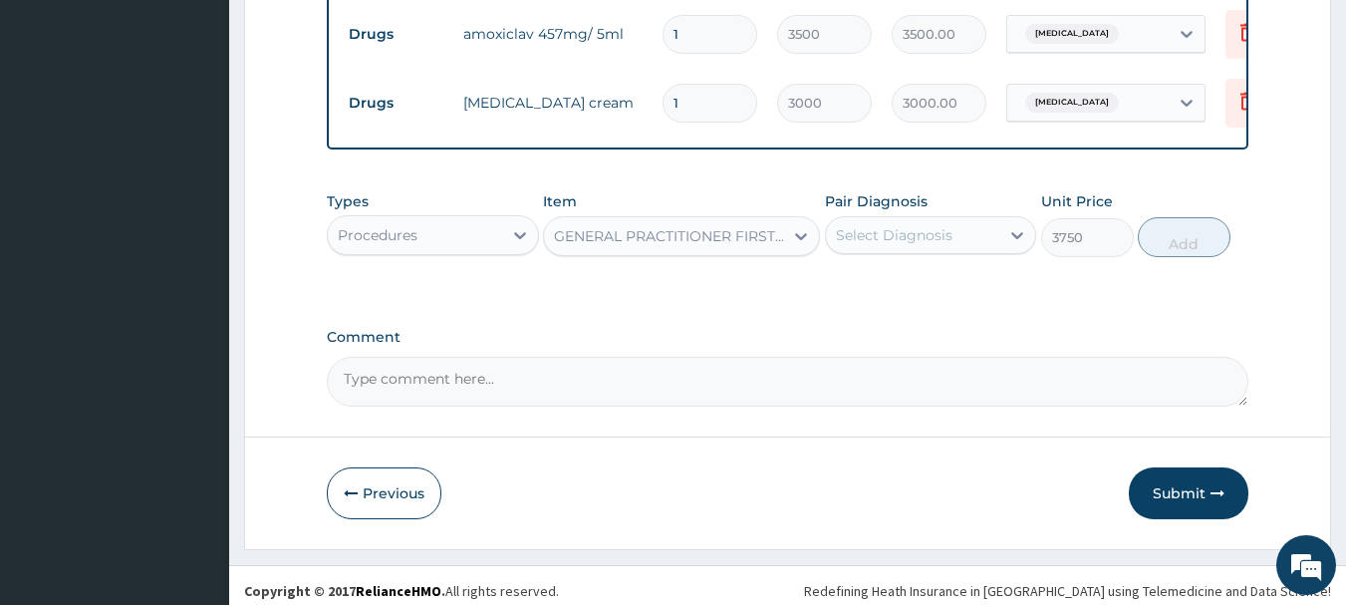
click at [928, 245] on div "Select Diagnosis" at bounding box center [894, 235] width 117 height 20
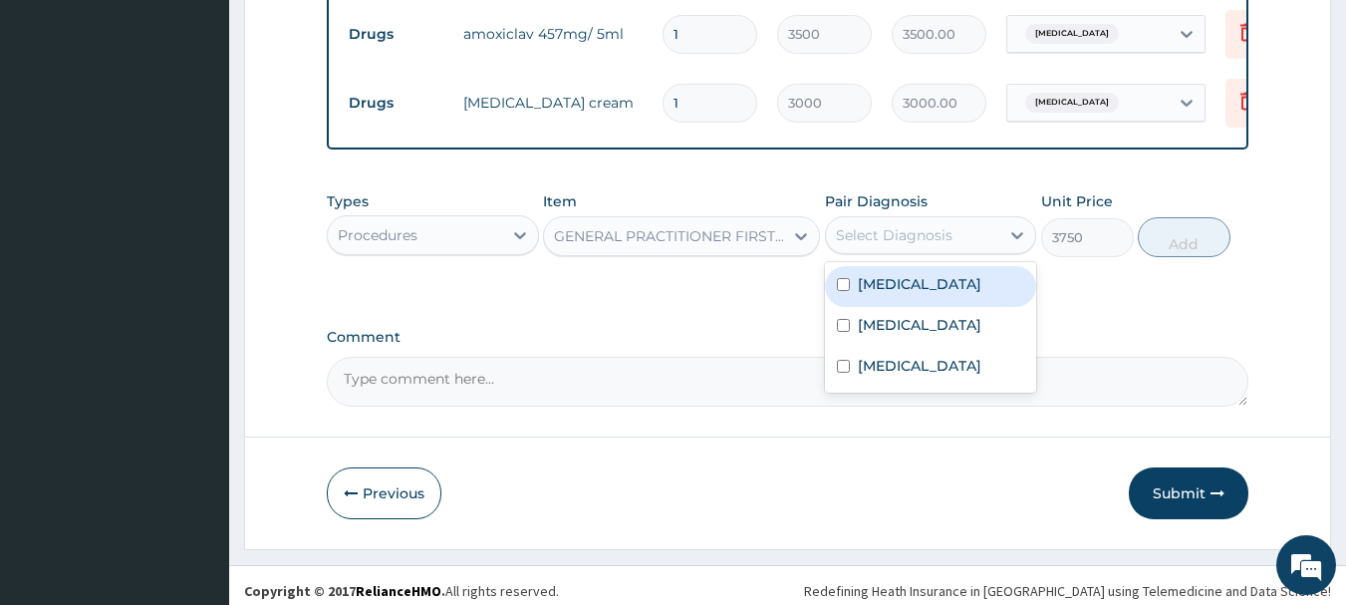
drag, startPoint x: 935, startPoint y: 301, endPoint x: 924, endPoint y: 329, distance: 30.0
click at [933, 307] on div "Impetigo" at bounding box center [931, 286] width 212 height 41
checkbox input "true"
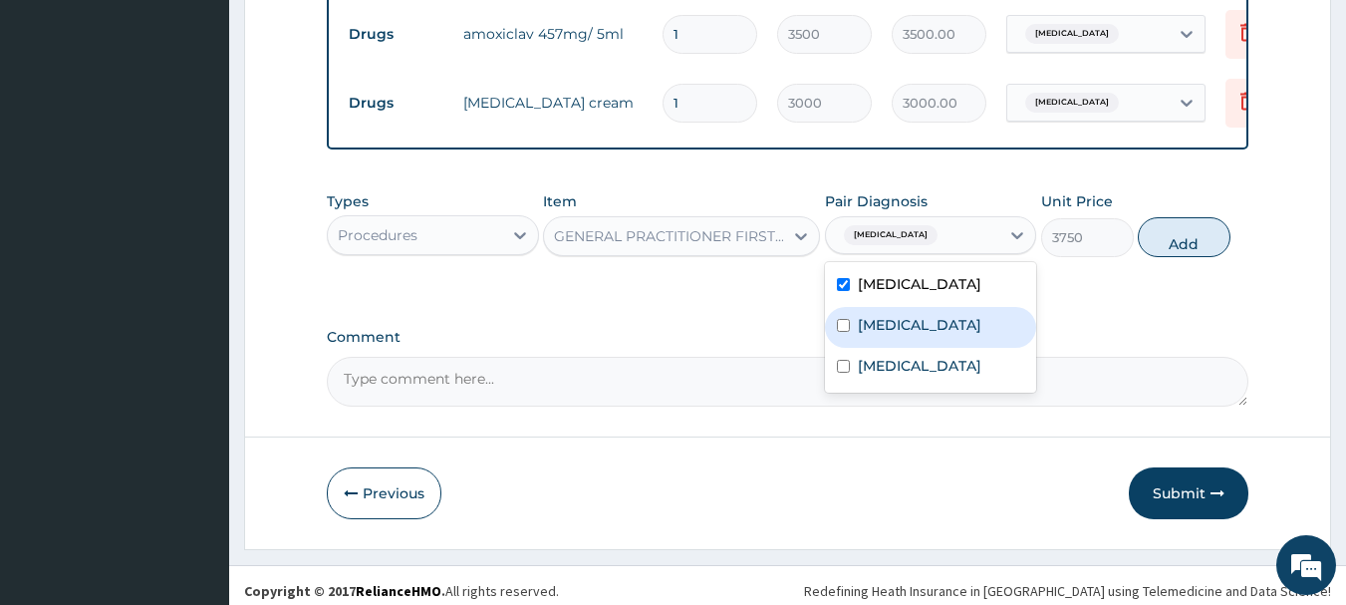
click at [909, 348] on div "Sepsis" at bounding box center [931, 327] width 212 height 41
checkbox input "true"
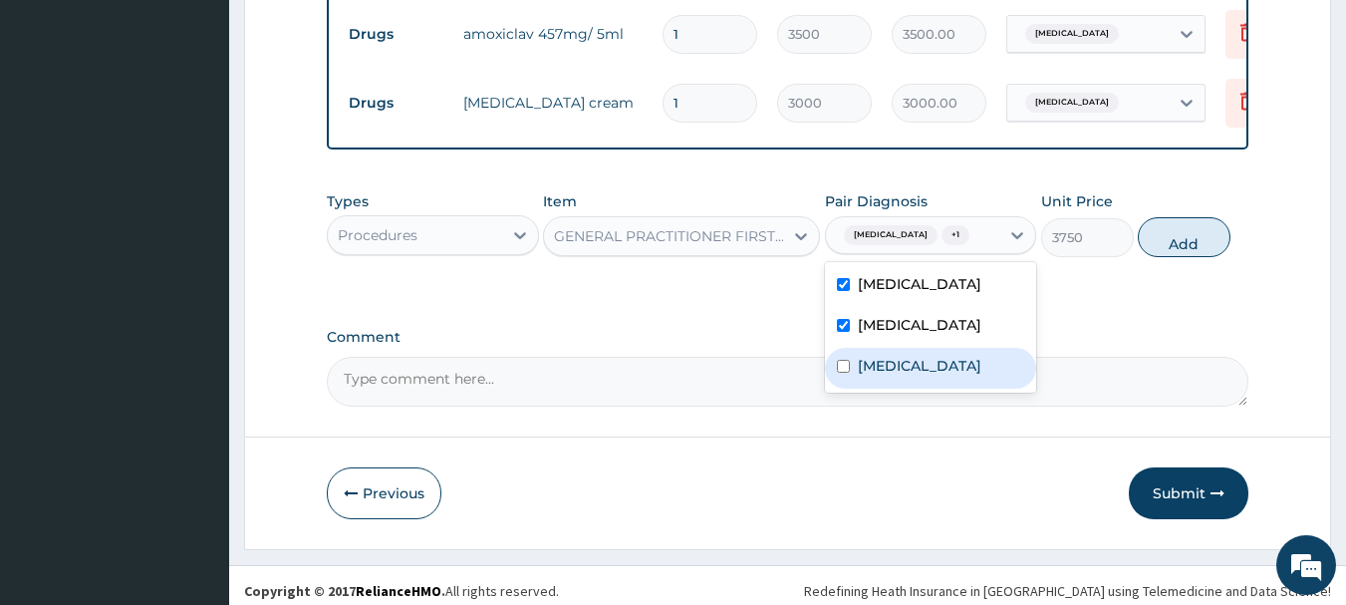
click at [908, 375] on label "Falciparum malaria" at bounding box center [919, 366] width 123 height 20
checkbox input "true"
click at [1194, 244] on button "Add" at bounding box center [1183, 237] width 93 height 40
type input "0"
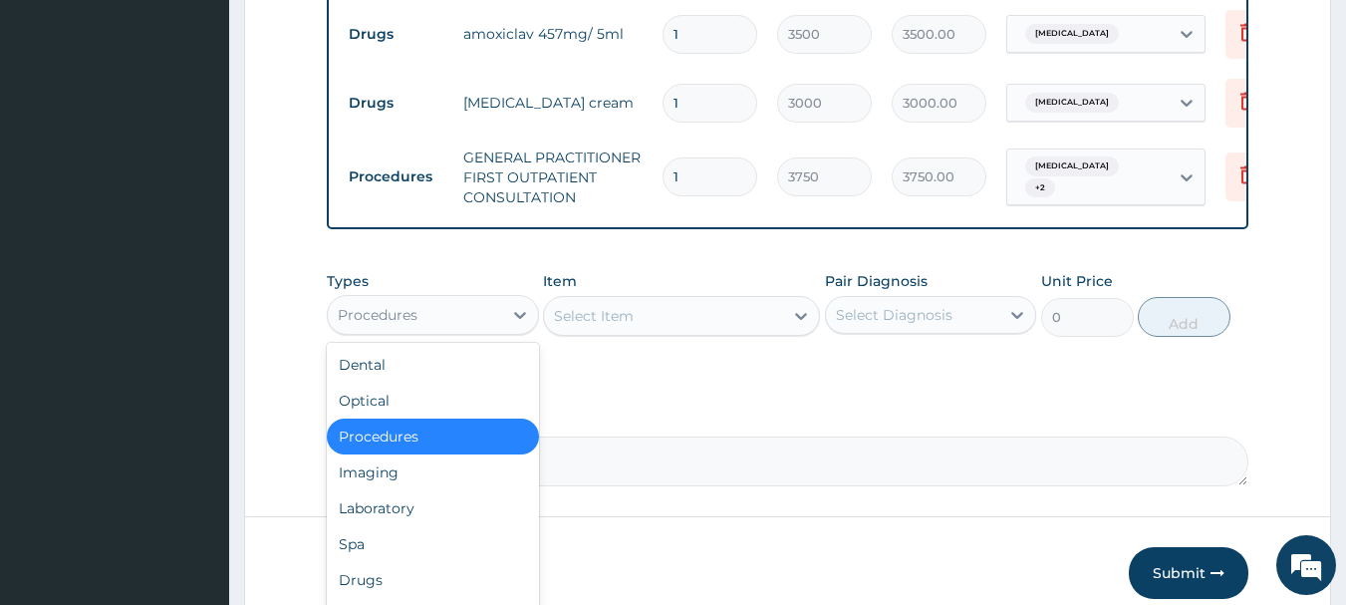
click at [495, 331] on div "Procedures" at bounding box center [415, 315] width 174 height 32
click at [431, 520] on div "Laboratory" at bounding box center [433, 508] width 212 height 36
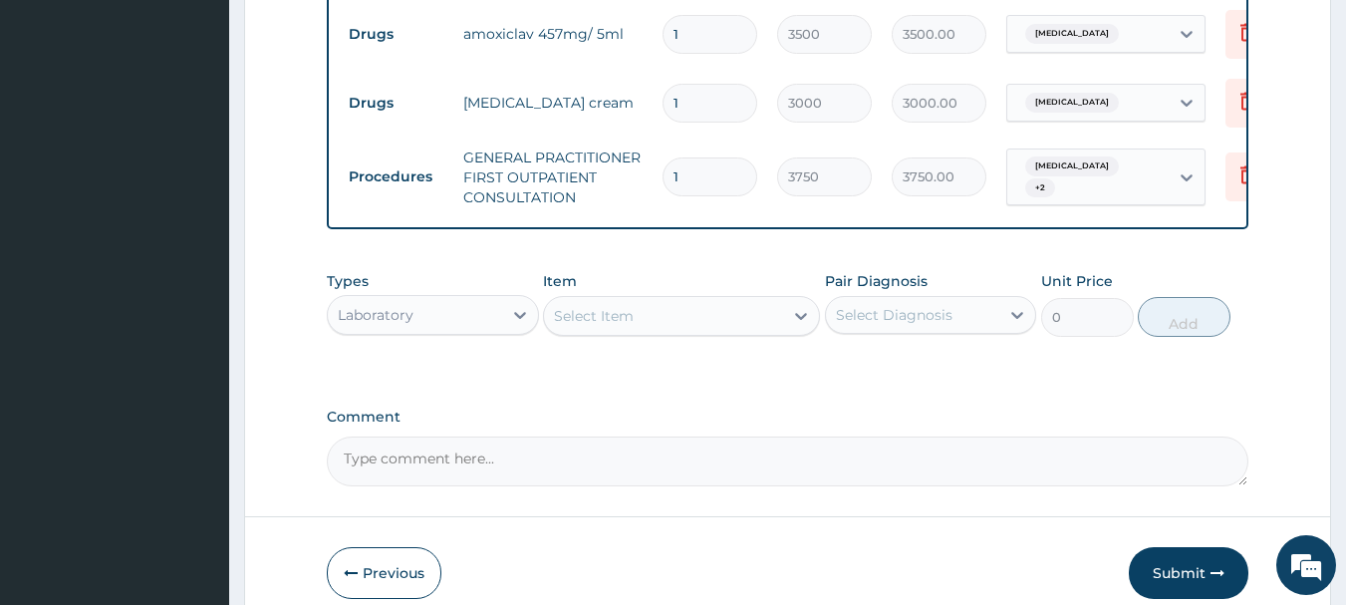
click at [694, 332] on div "Select Item" at bounding box center [663, 316] width 239 height 32
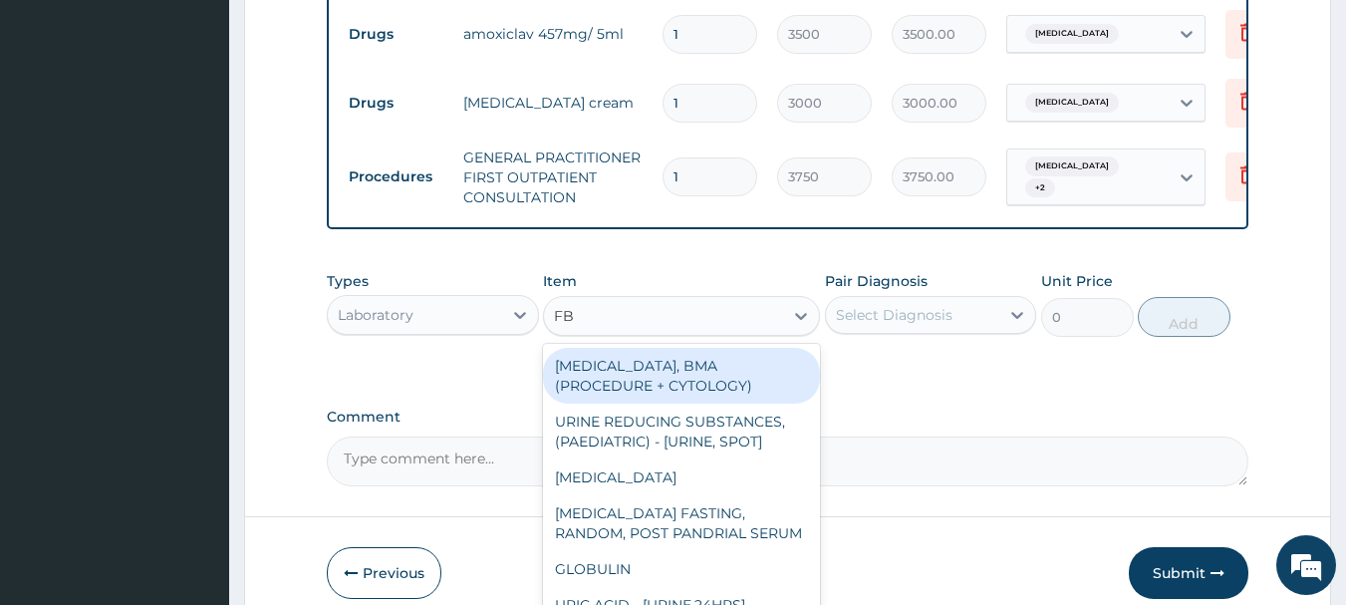
type input "FBC"
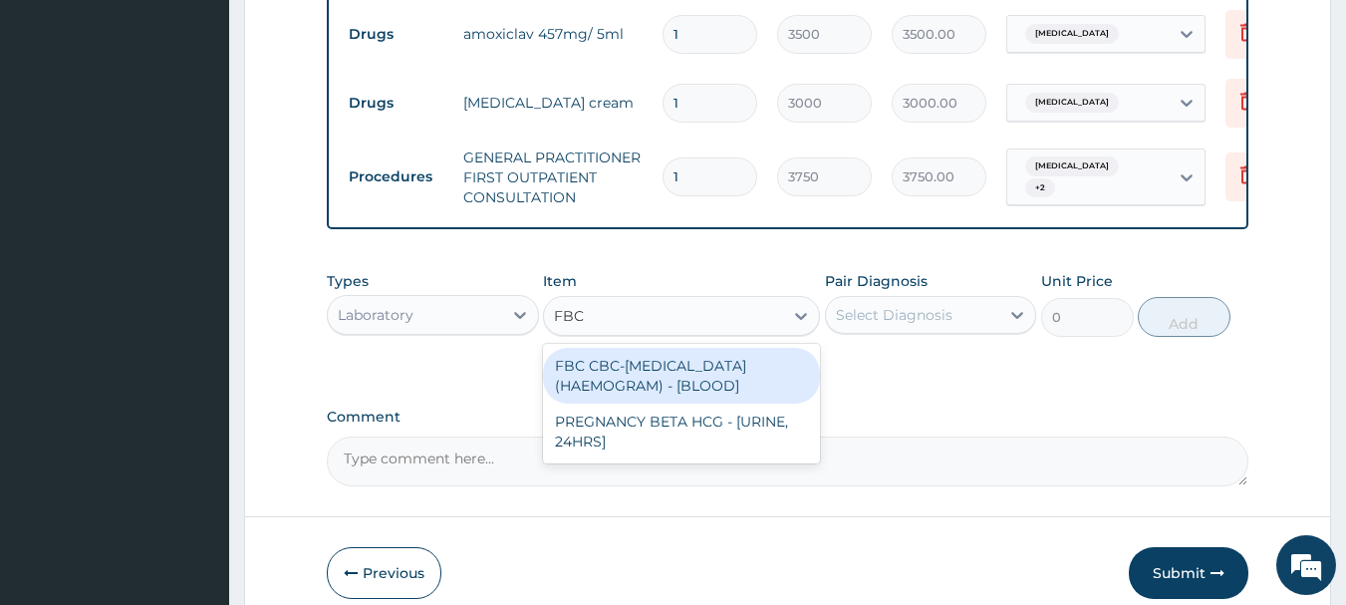
click at [692, 386] on div "FBC CBC-COMPLETE BLOOD COUNT (HAEMOGRAM) - [BLOOD]" at bounding box center [681, 376] width 277 height 56
type input "5000"
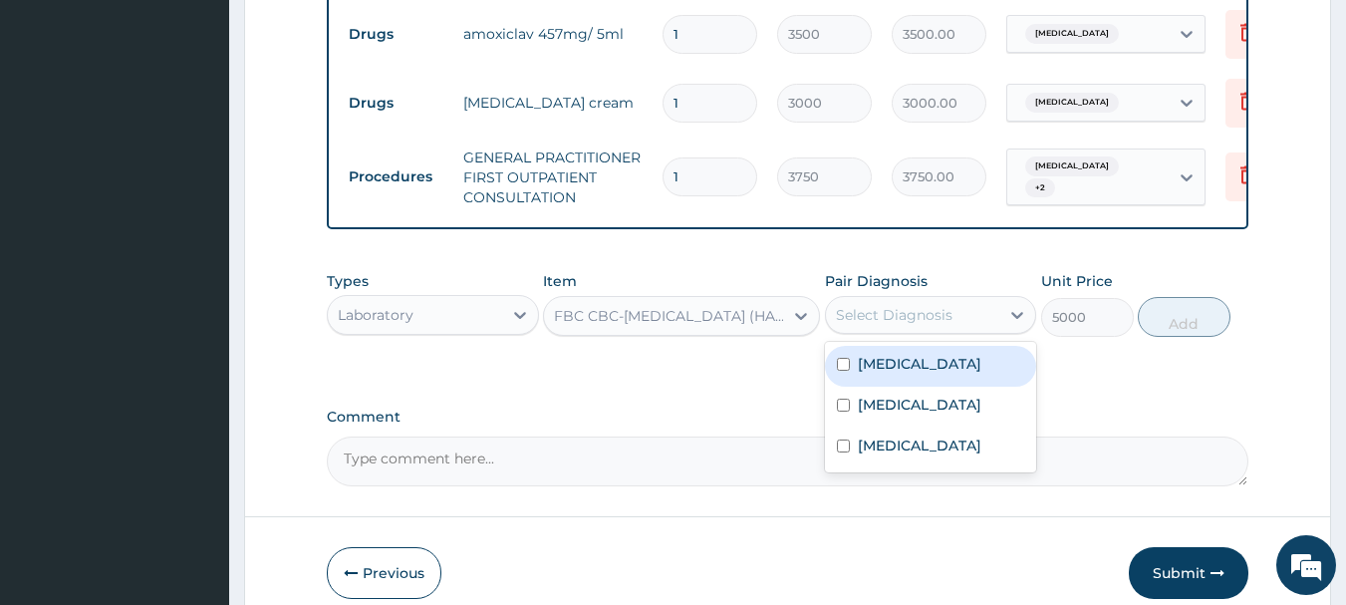
click at [878, 331] on div "Select Diagnosis" at bounding box center [913, 315] width 174 height 32
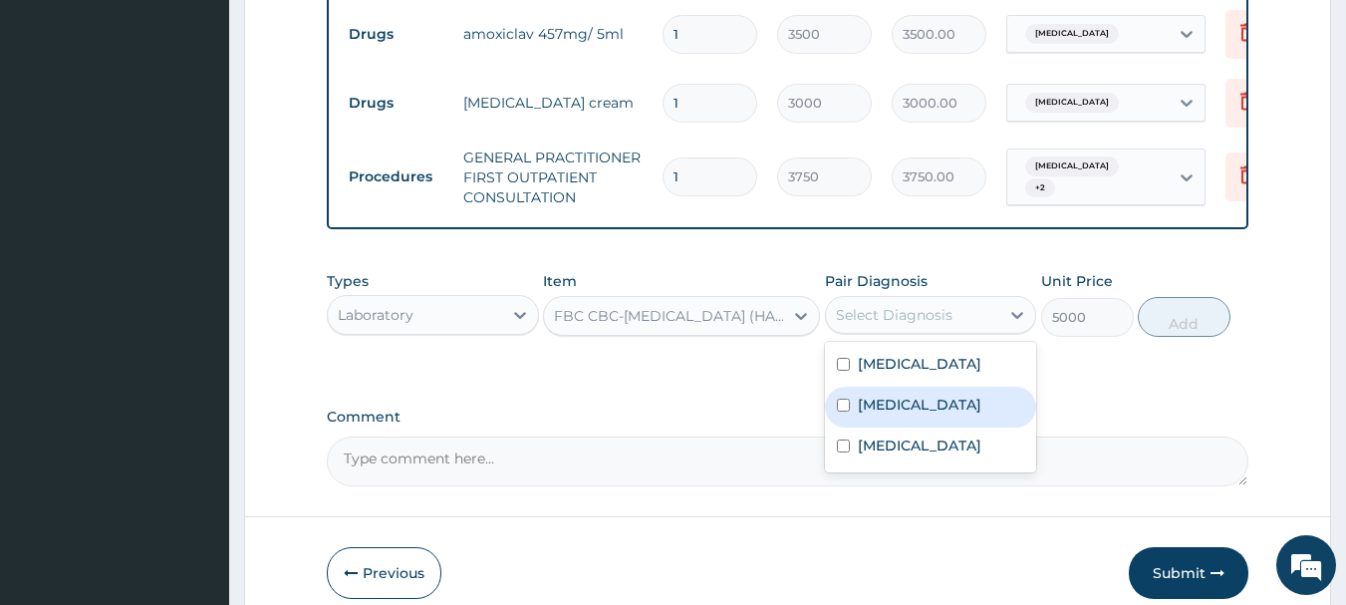
click at [892, 414] on label "Sepsis" at bounding box center [919, 404] width 123 height 20
checkbox input "true"
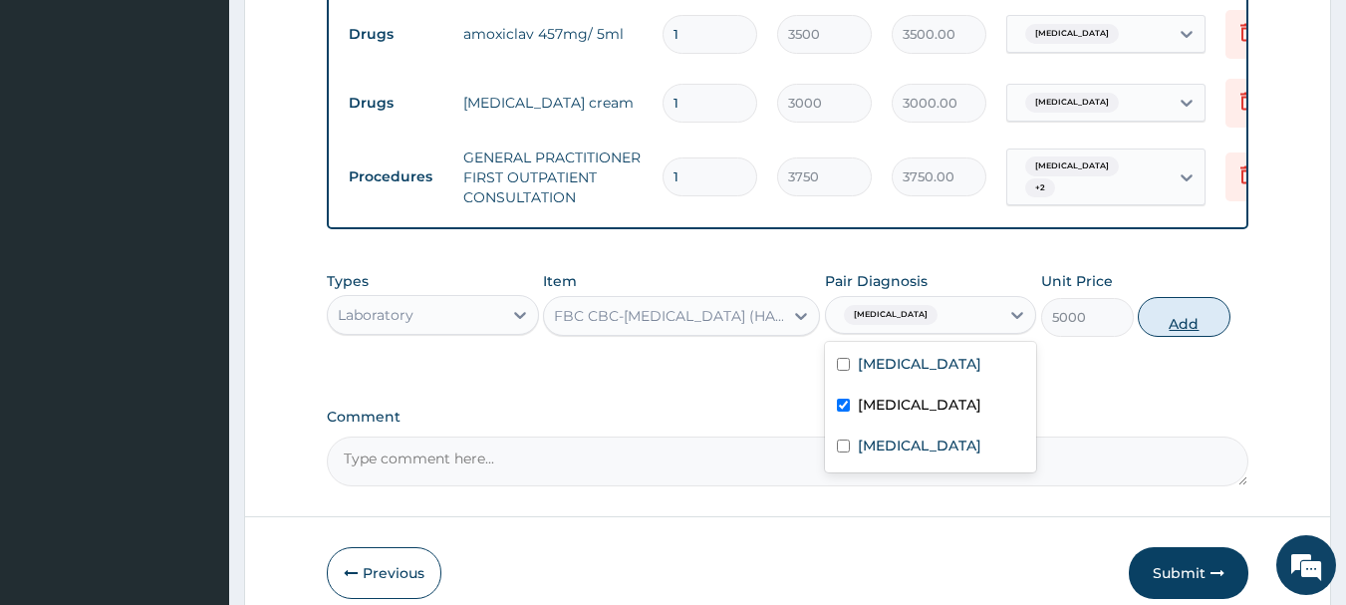
click at [1181, 337] on button "Add" at bounding box center [1183, 317] width 93 height 40
type input "0"
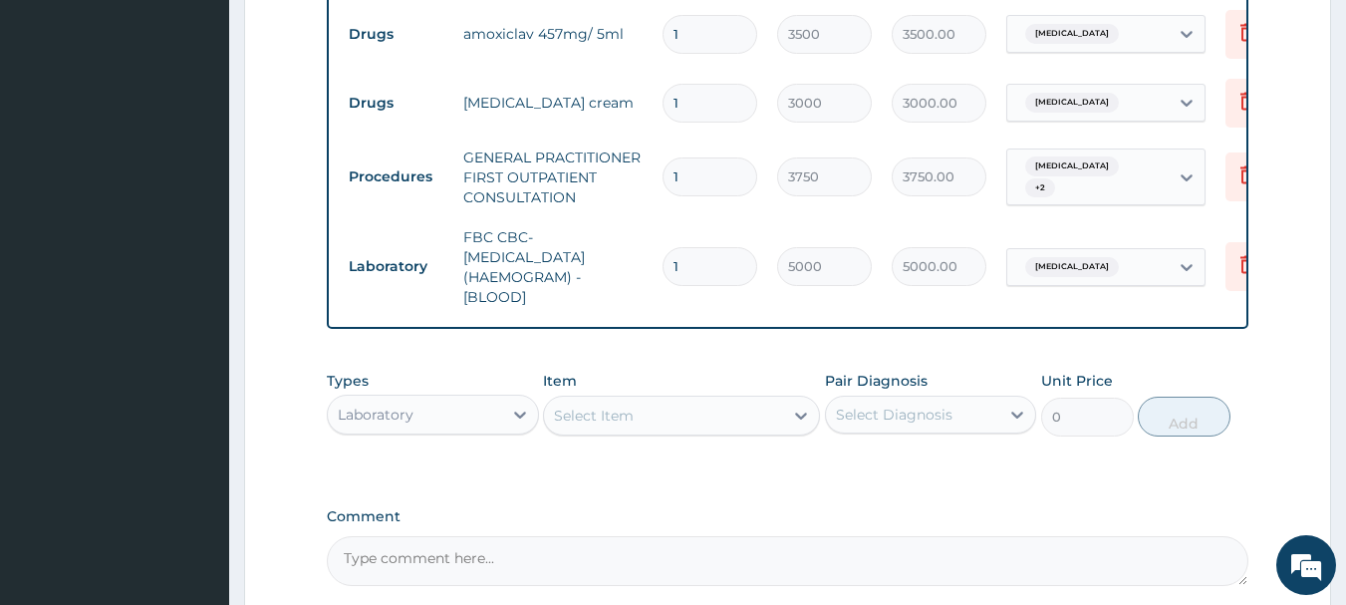
scroll to position [1000, 0]
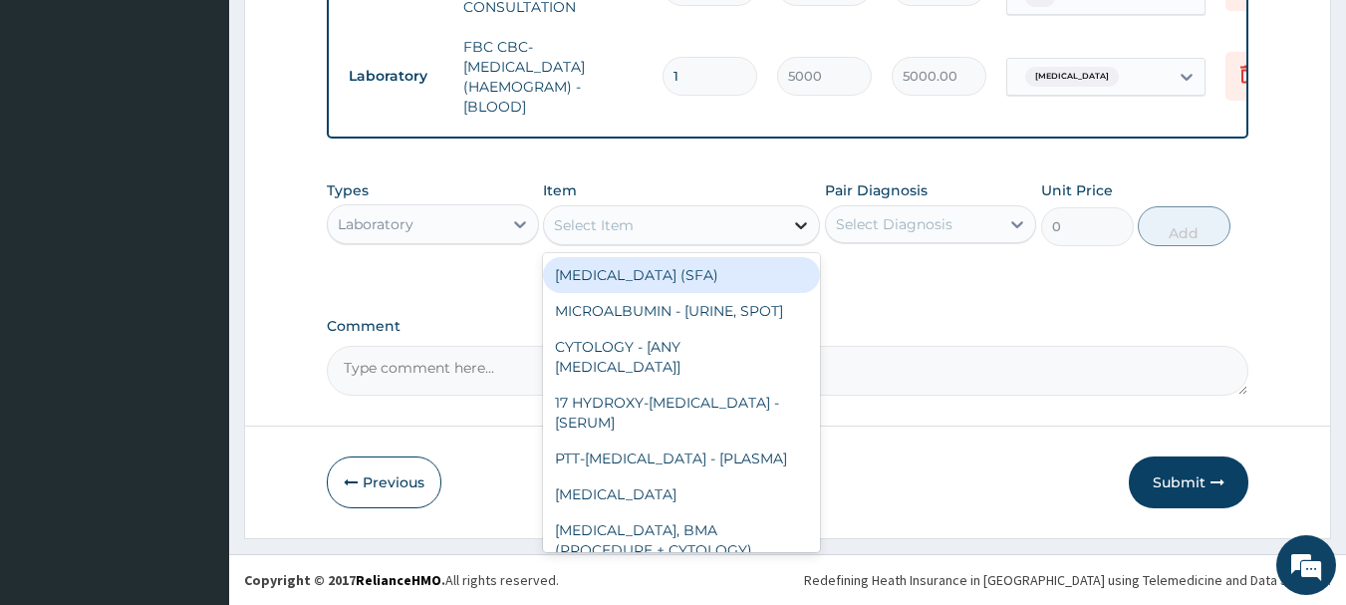
click at [787, 208] on div at bounding box center [801, 225] width 36 height 36
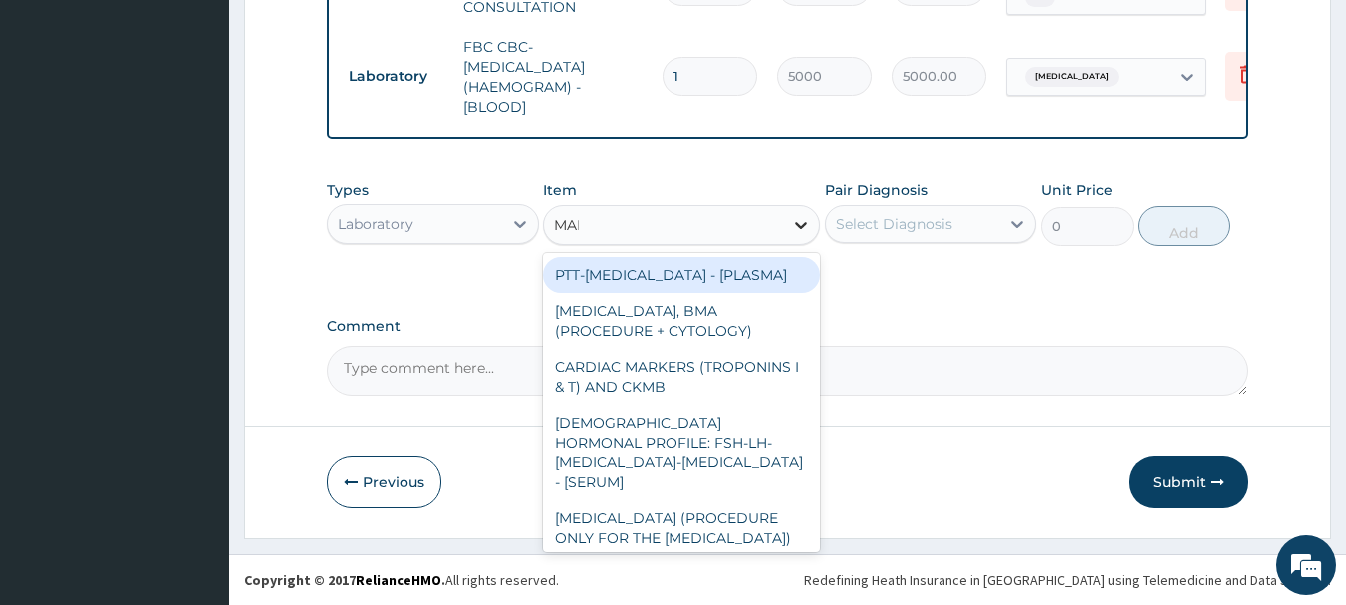
type input "MALA"
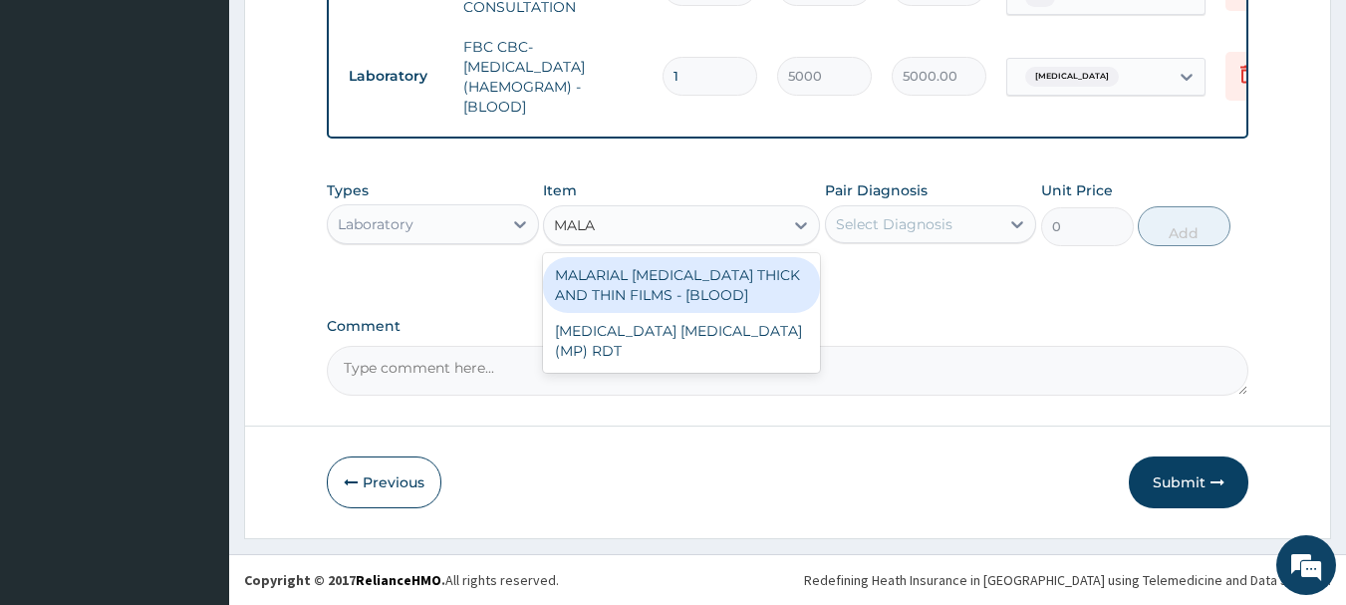
click at [745, 294] on div "MALARIAL PARASITE THICK AND THIN FILMS - [BLOOD]" at bounding box center [681, 285] width 277 height 56
type input "2187.5"
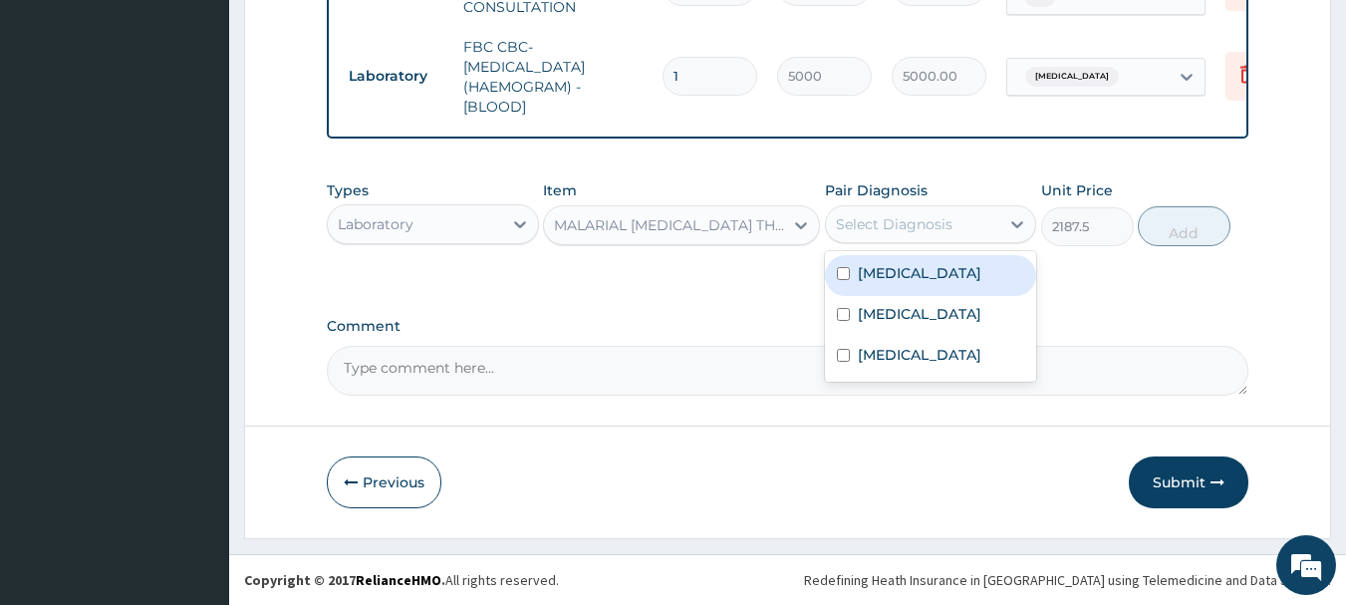
click at [883, 218] on div "Select Diagnosis" at bounding box center [894, 224] width 117 height 20
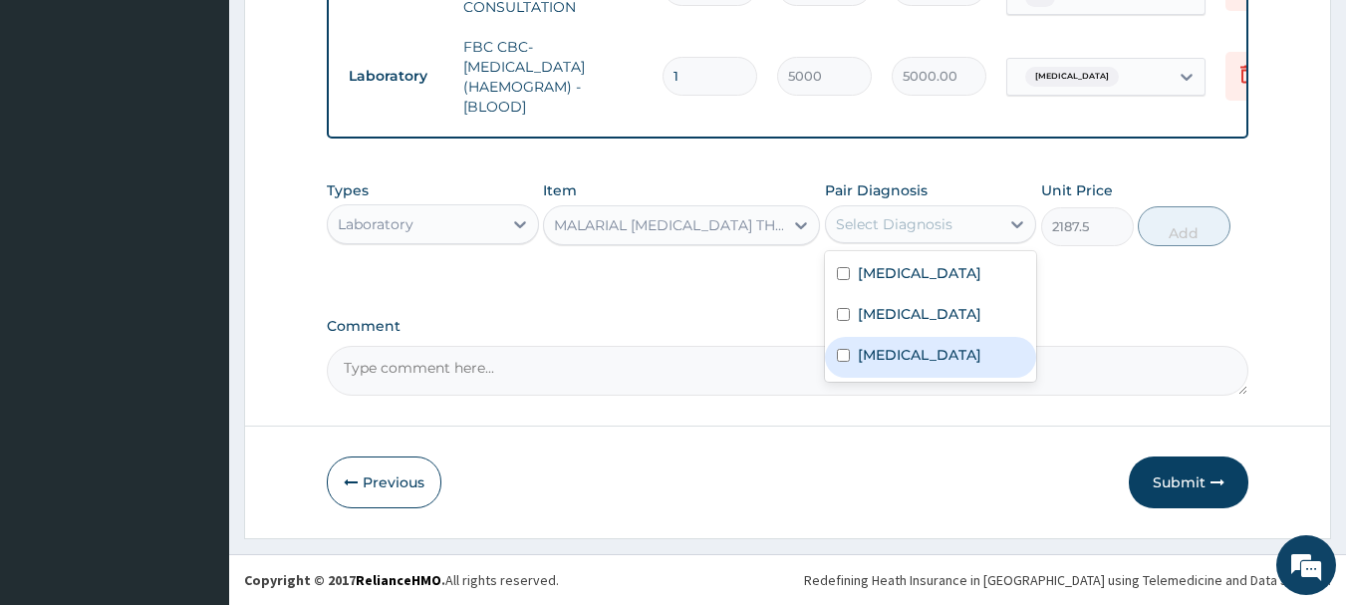
click at [908, 351] on label "Falciparum malaria" at bounding box center [919, 355] width 123 height 20
checkbox input "true"
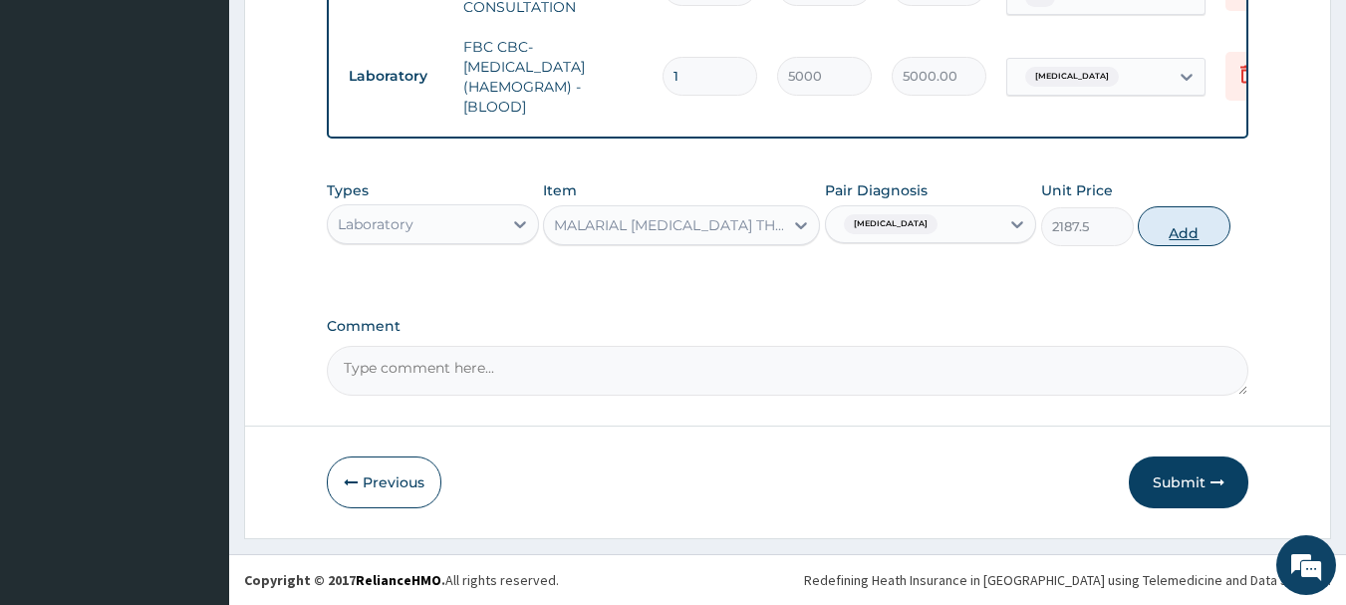
click at [1171, 225] on button "Add" at bounding box center [1183, 226] width 93 height 40
type input "0"
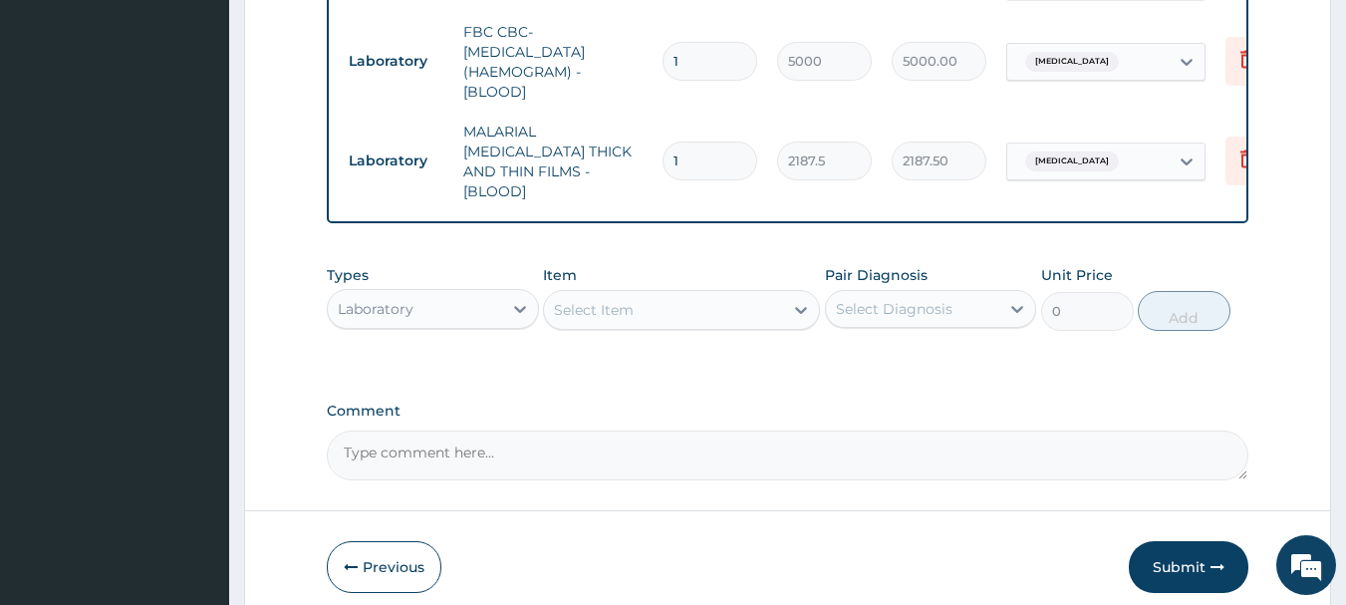
click at [468, 297] on div "Laboratory" at bounding box center [415, 309] width 174 height 32
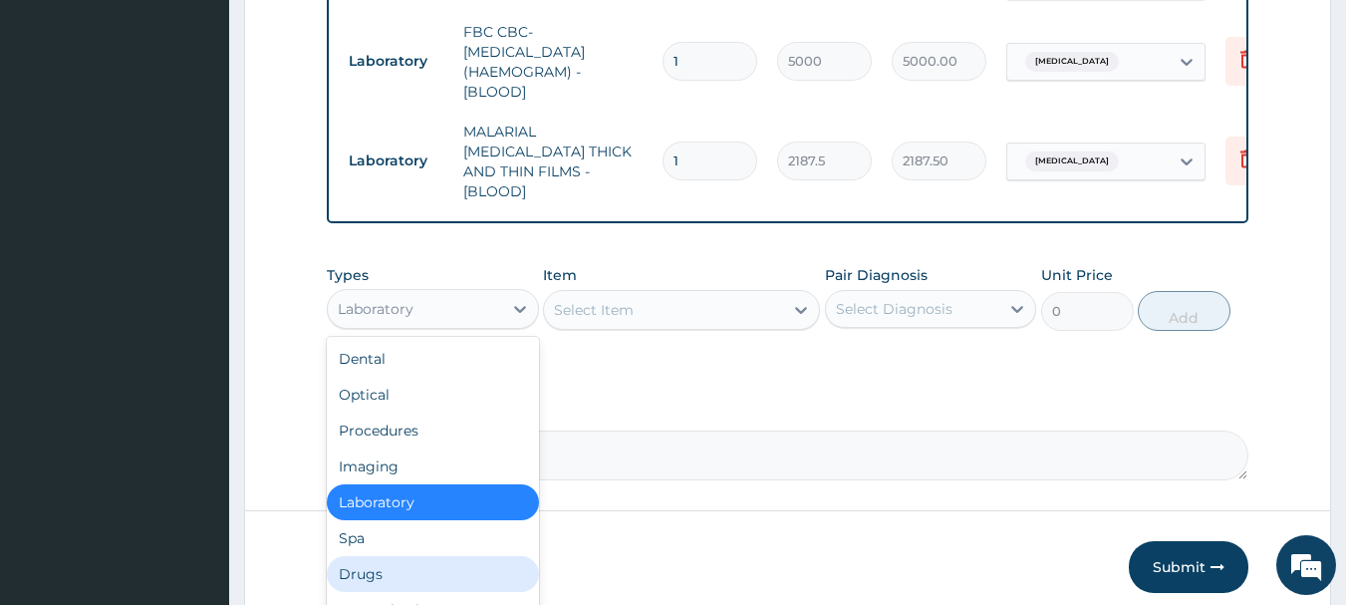
click at [376, 565] on div "Drugs" at bounding box center [433, 574] width 212 height 36
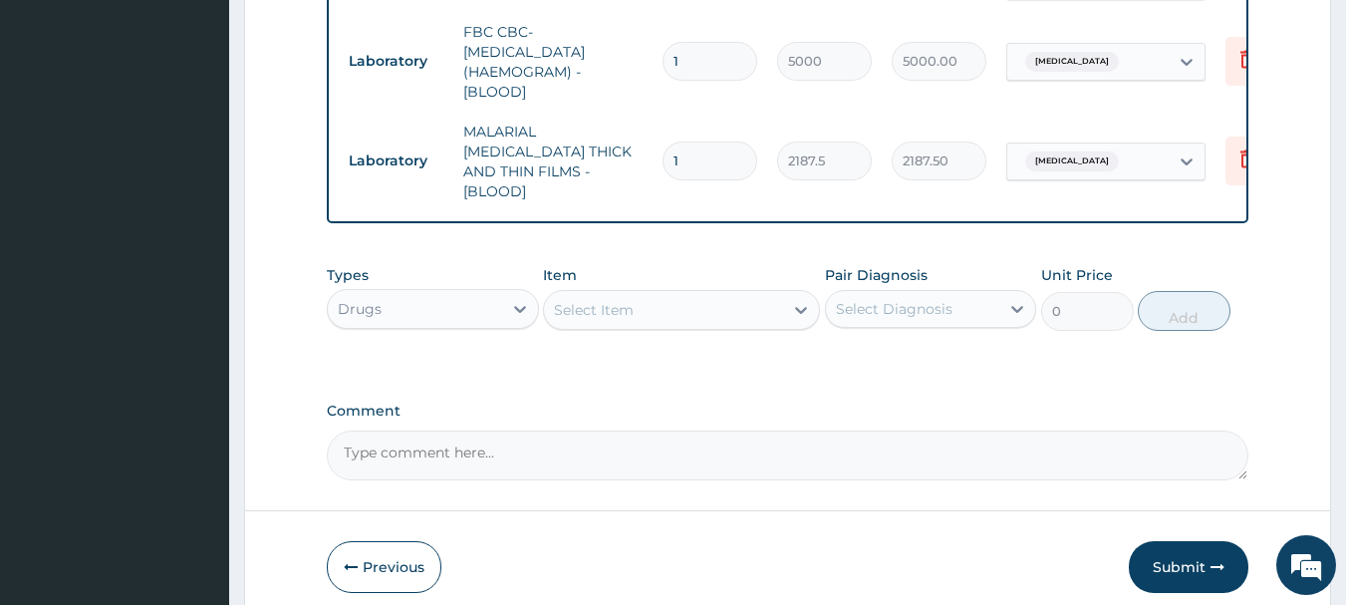
click at [670, 320] on div "Select Item" at bounding box center [663, 310] width 239 height 32
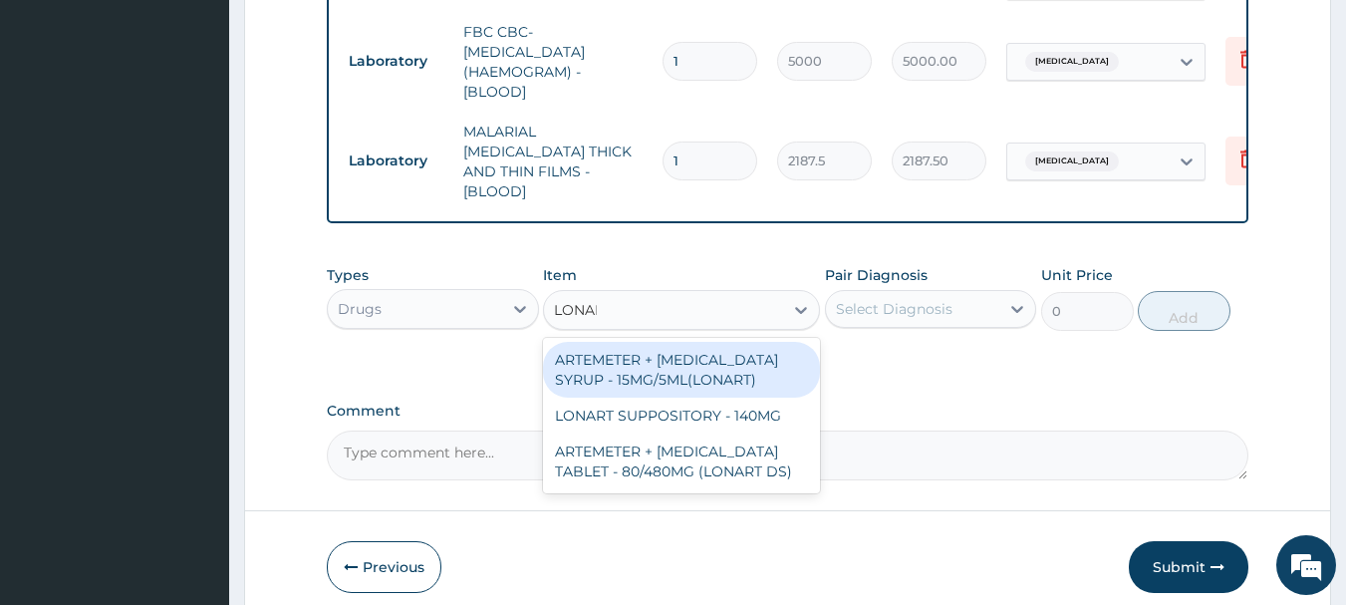
type input "LONART"
click at [692, 363] on div "ARTEMETER + LUMEFANTRINE SYRUP - 15MG/5ML(LONART)" at bounding box center [681, 370] width 277 height 56
type input "1680"
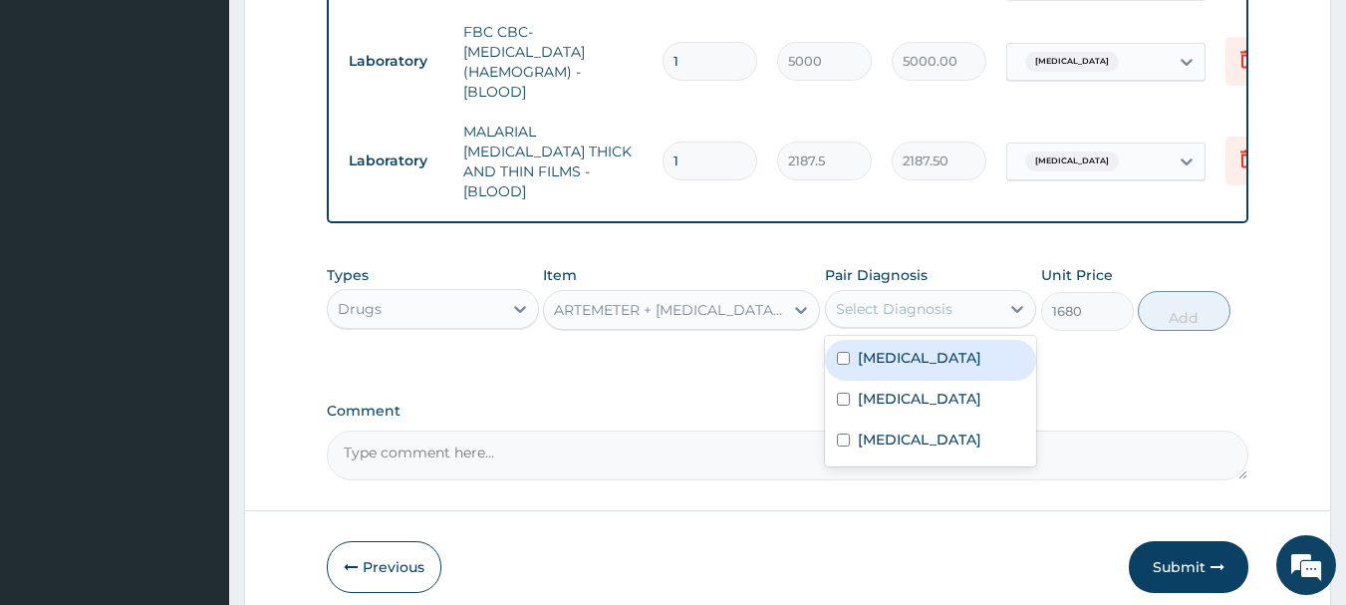
click at [939, 305] on div "Select Diagnosis" at bounding box center [894, 309] width 117 height 20
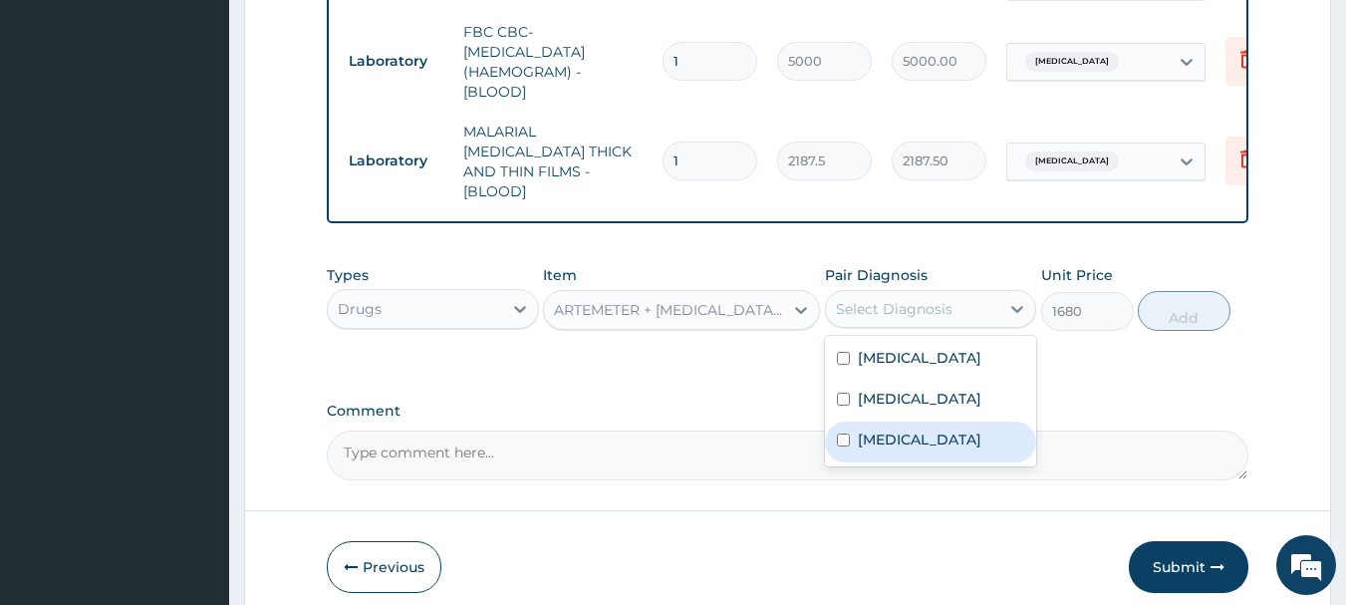
drag, startPoint x: 921, startPoint y: 444, endPoint x: 987, endPoint y: 434, distance: 66.5
click at [949, 444] on div "Falciparum malaria" at bounding box center [931, 441] width 212 height 41
checkbox input "true"
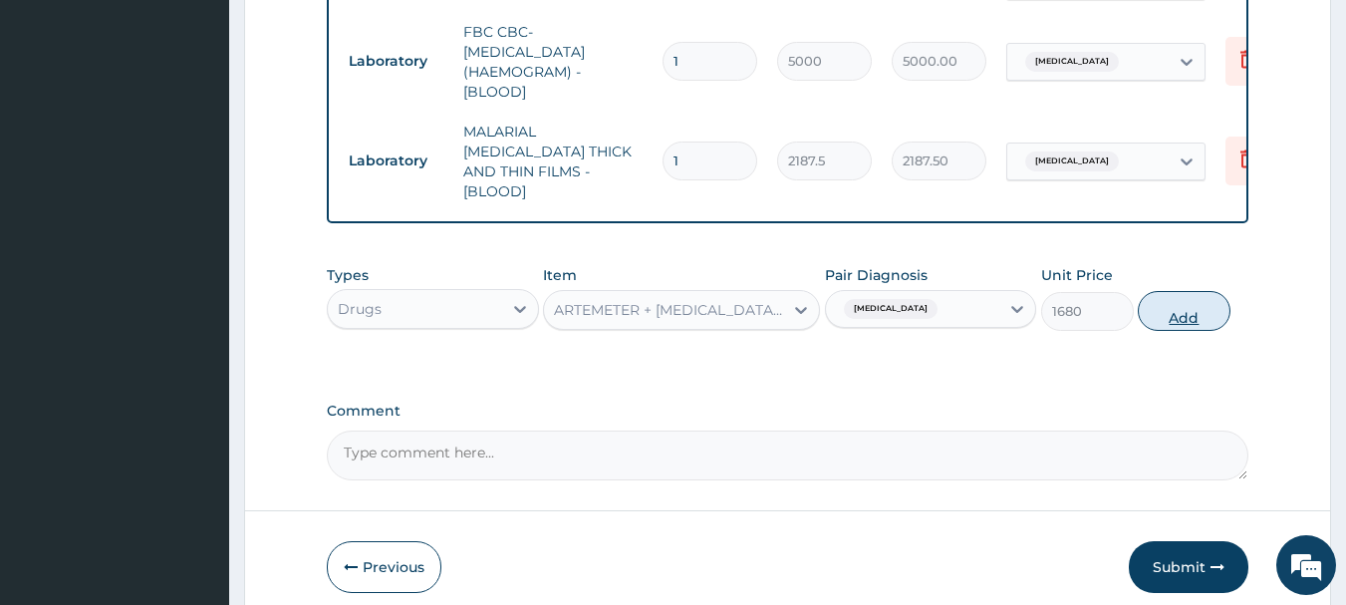
click at [1195, 310] on button "Add" at bounding box center [1183, 311] width 93 height 40
type input "0"
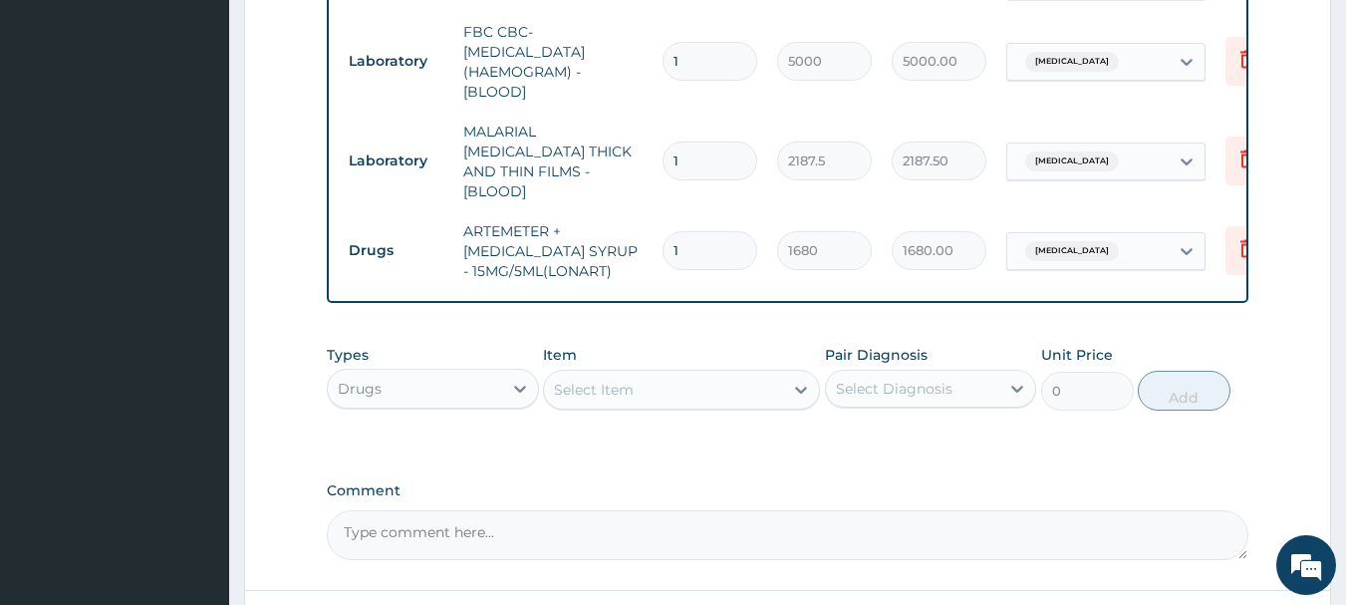
click at [742, 379] on div "Select Item" at bounding box center [663, 389] width 239 height 32
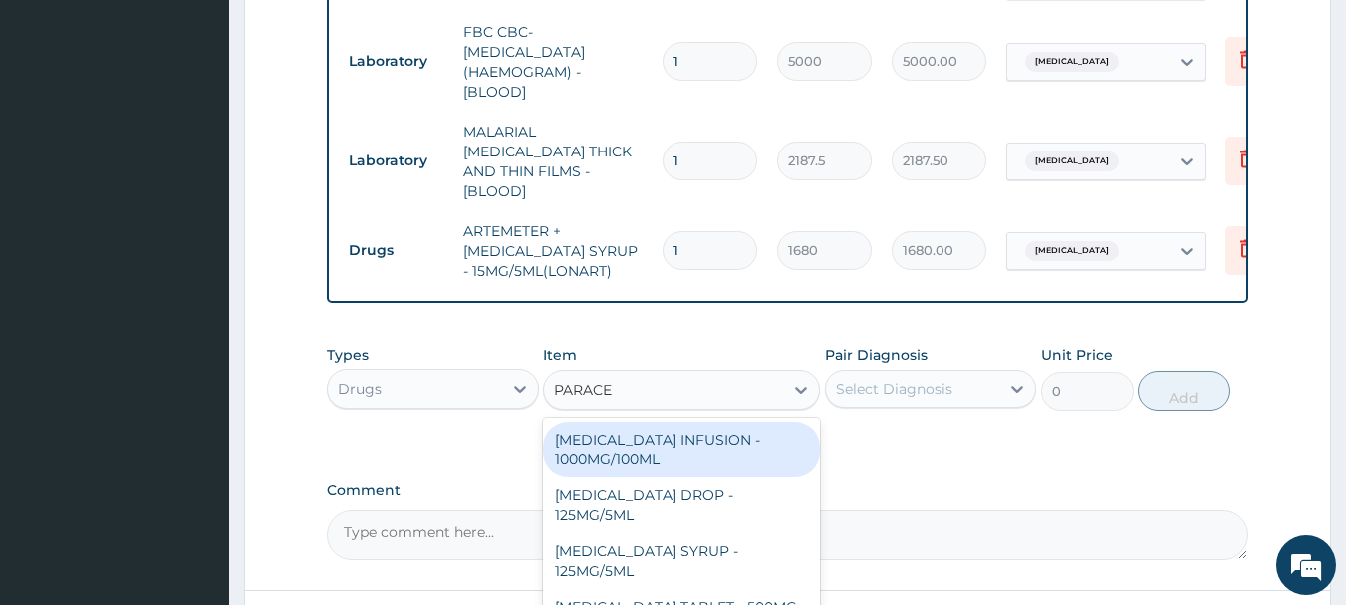
type input "PARACET"
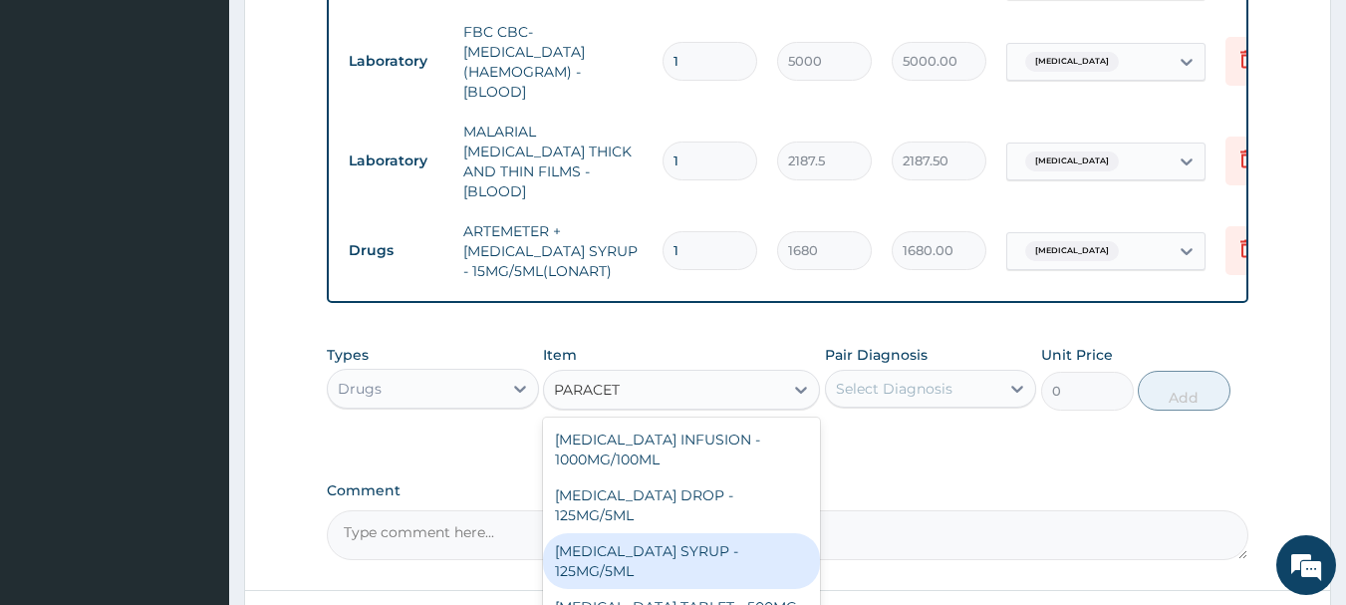
click at [645, 565] on div "PARACETAMOL SYRUP - 125MG/5ML" at bounding box center [681, 561] width 277 height 56
type input "840"
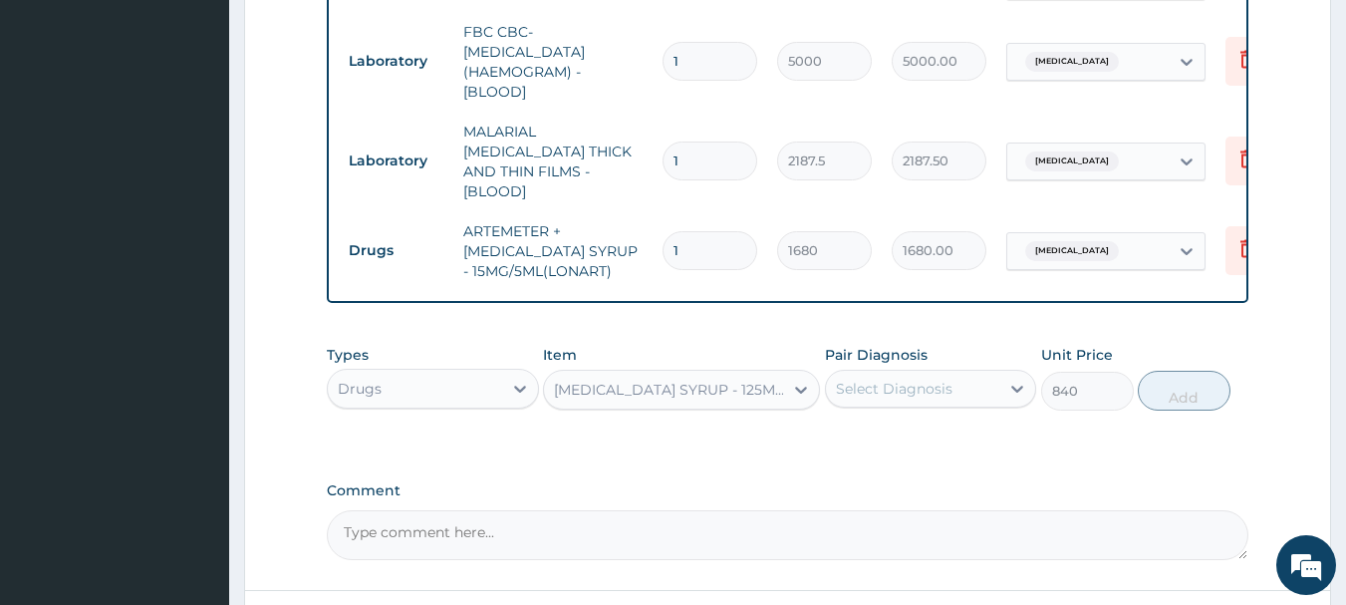
click at [882, 380] on div "Select Diagnosis" at bounding box center [894, 388] width 117 height 20
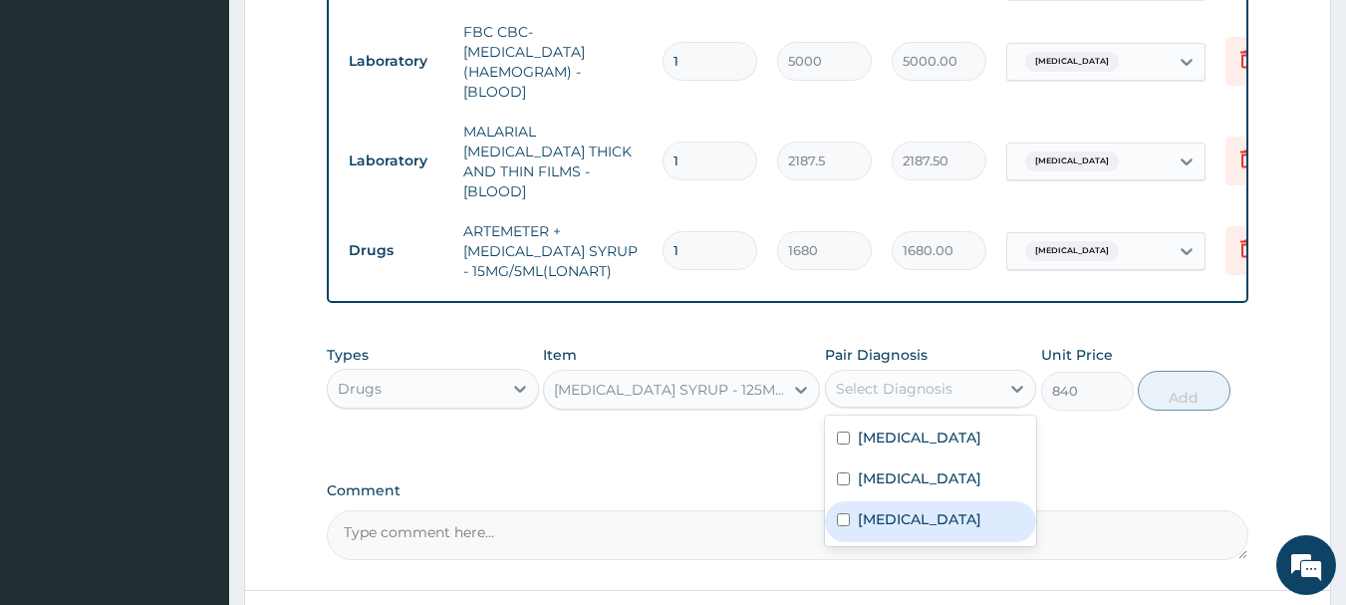
drag, startPoint x: 882, startPoint y: 514, endPoint x: 1016, endPoint y: 475, distance: 139.0
click at [910, 514] on label "Falciparum malaria" at bounding box center [919, 519] width 123 height 20
checkbox input "true"
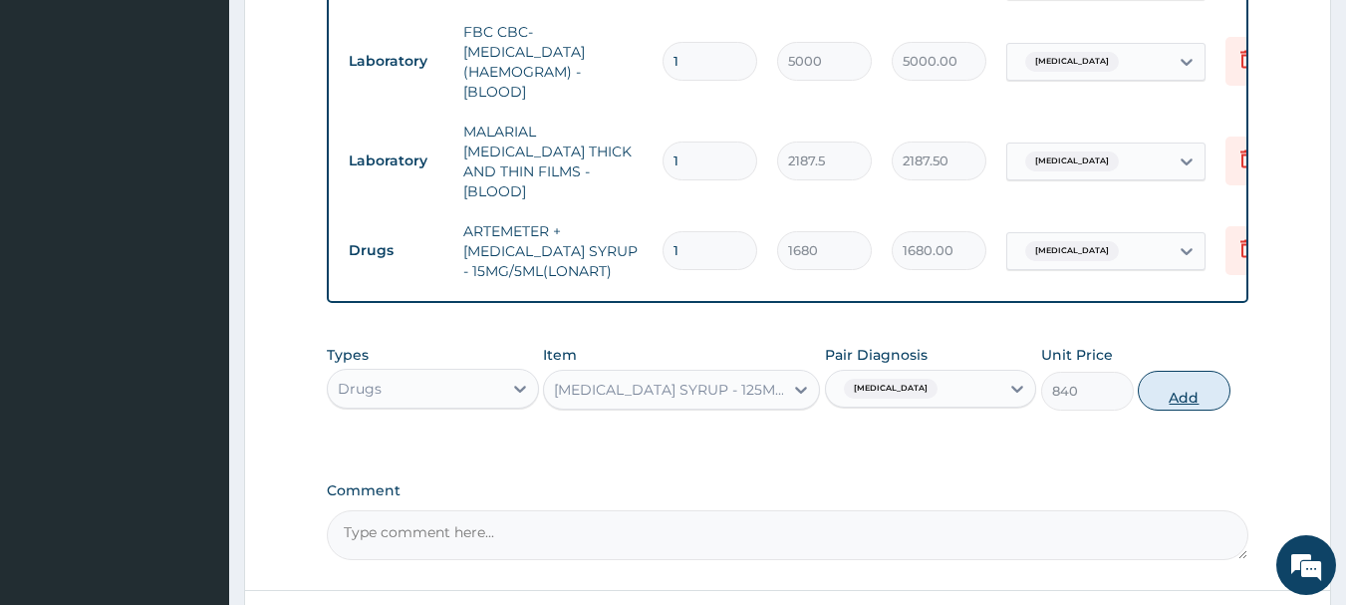
click at [1184, 372] on button "Add" at bounding box center [1183, 390] width 93 height 40
type input "0"
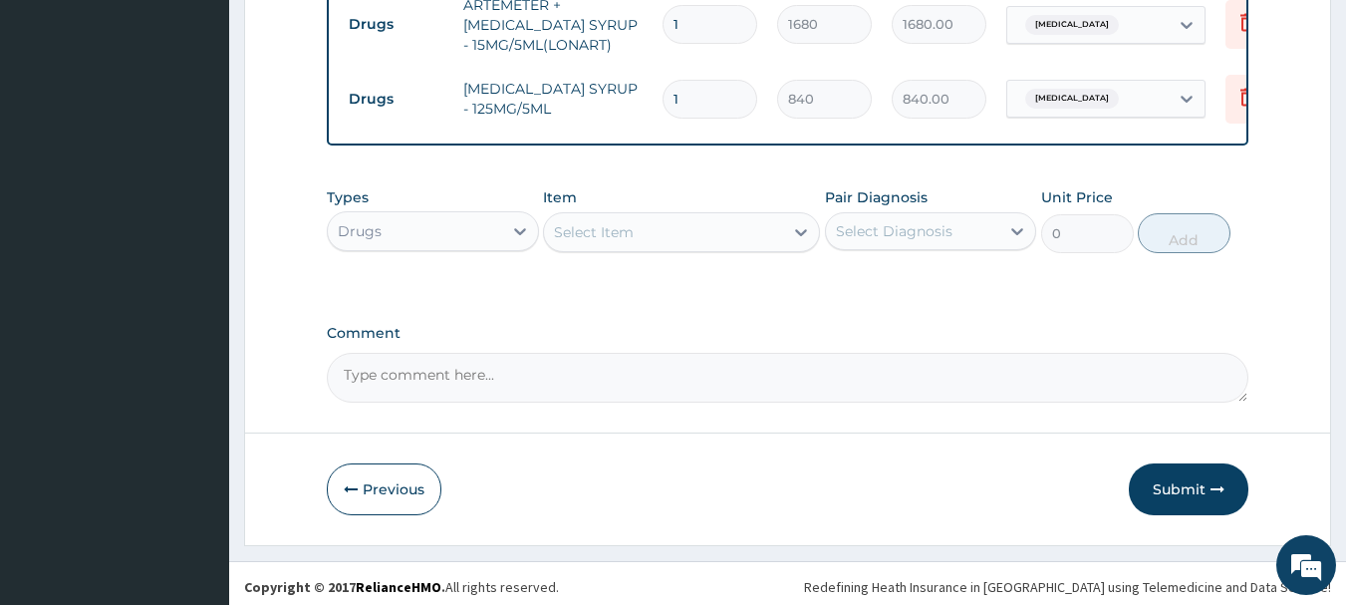
scroll to position [1228, 0]
click at [797, 236] on div at bounding box center [801, 230] width 36 height 36
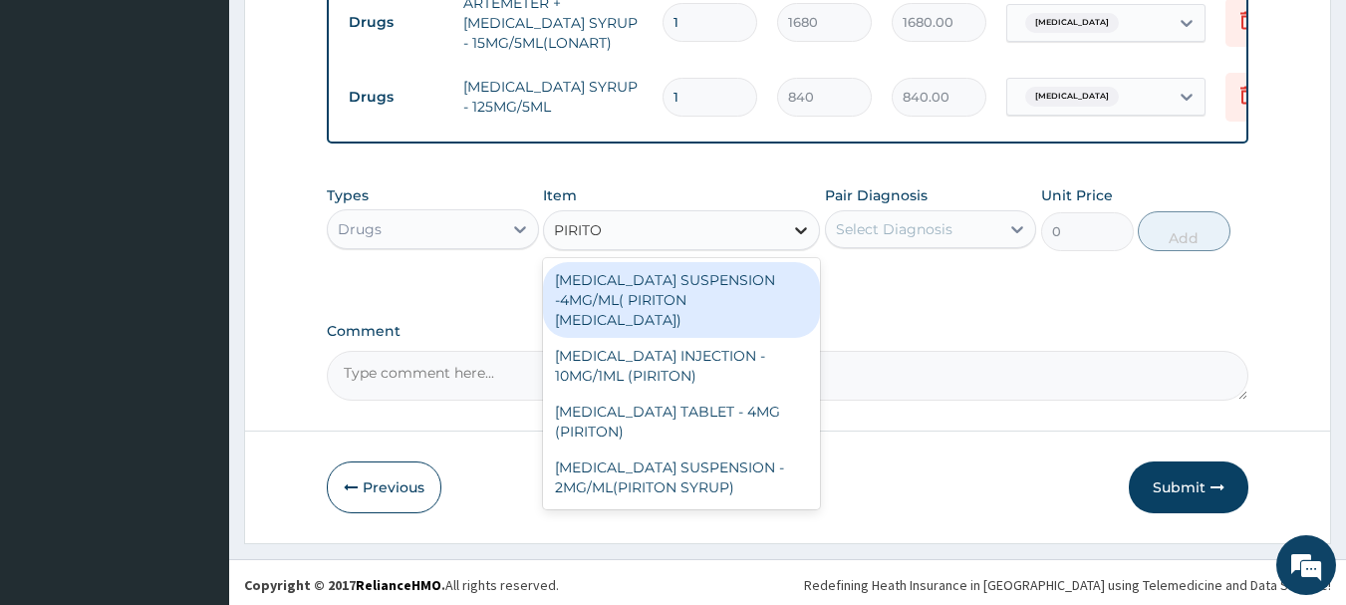
type input "PIRITON"
click at [743, 288] on div "CHLORPHENIRAMINE SUSPENSION -4MG/ML( PIRITON EXPECTORANT)" at bounding box center [681, 300] width 277 height 76
type input "1372"
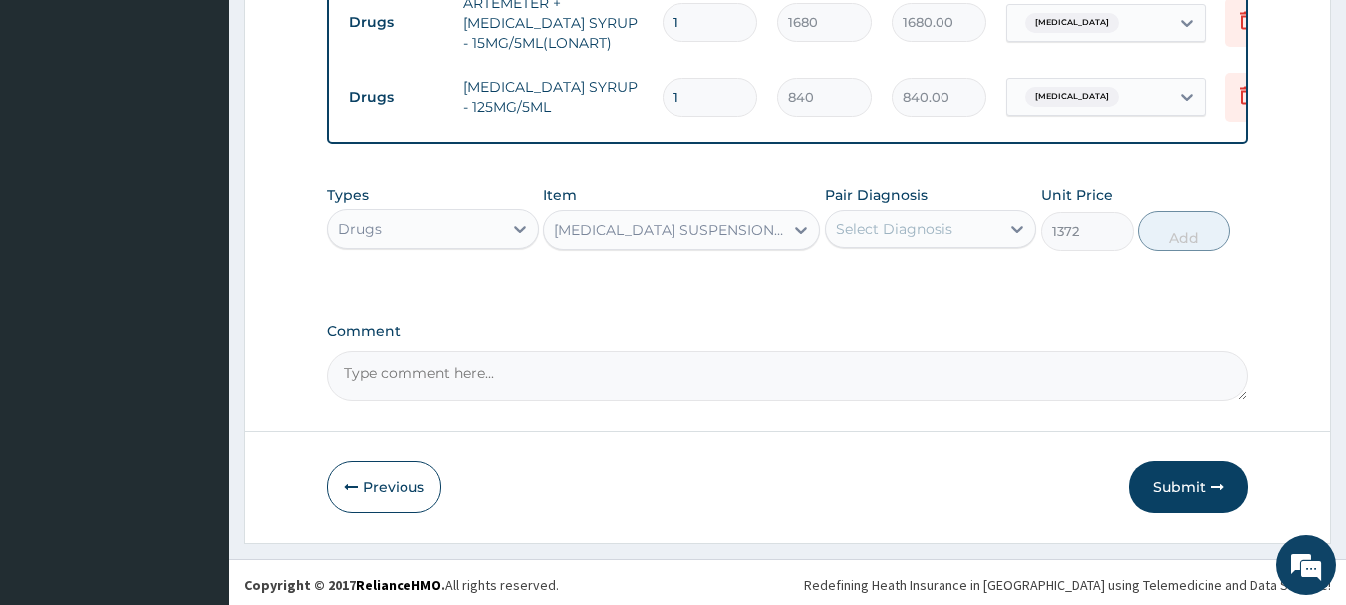
click at [926, 224] on div "Select Diagnosis" at bounding box center [894, 229] width 117 height 20
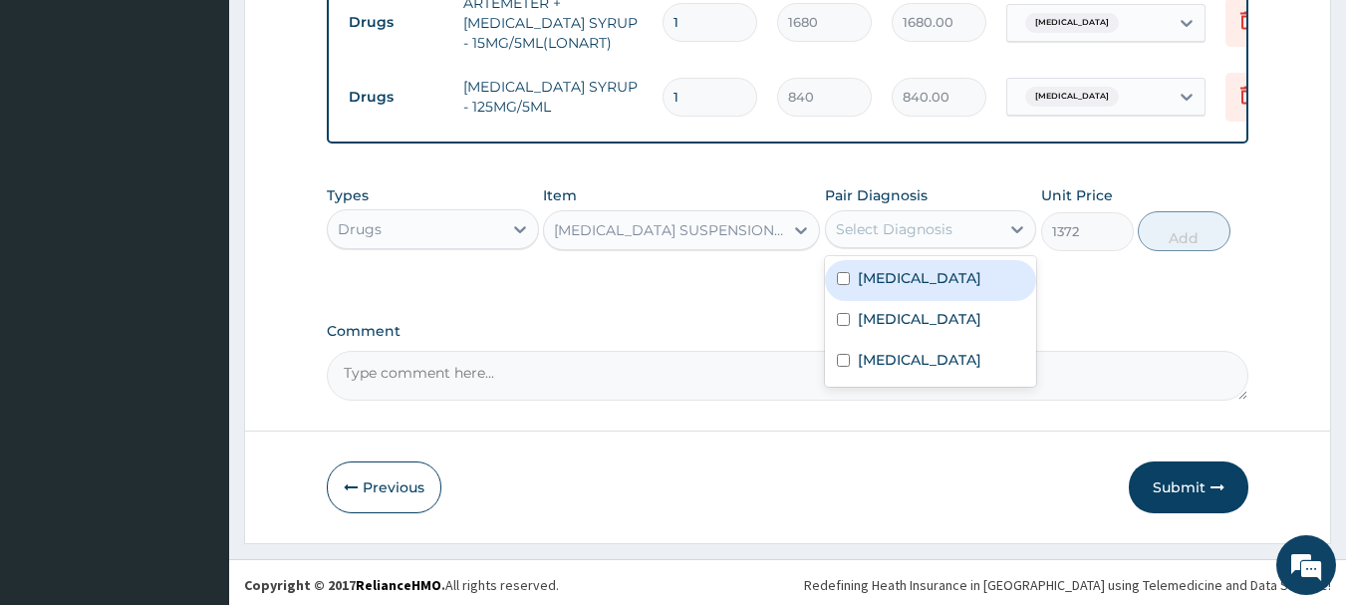
click at [905, 278] on label "Impetigo" at bounding box center [919, 278] width 123 height 20
checkbox input "true"
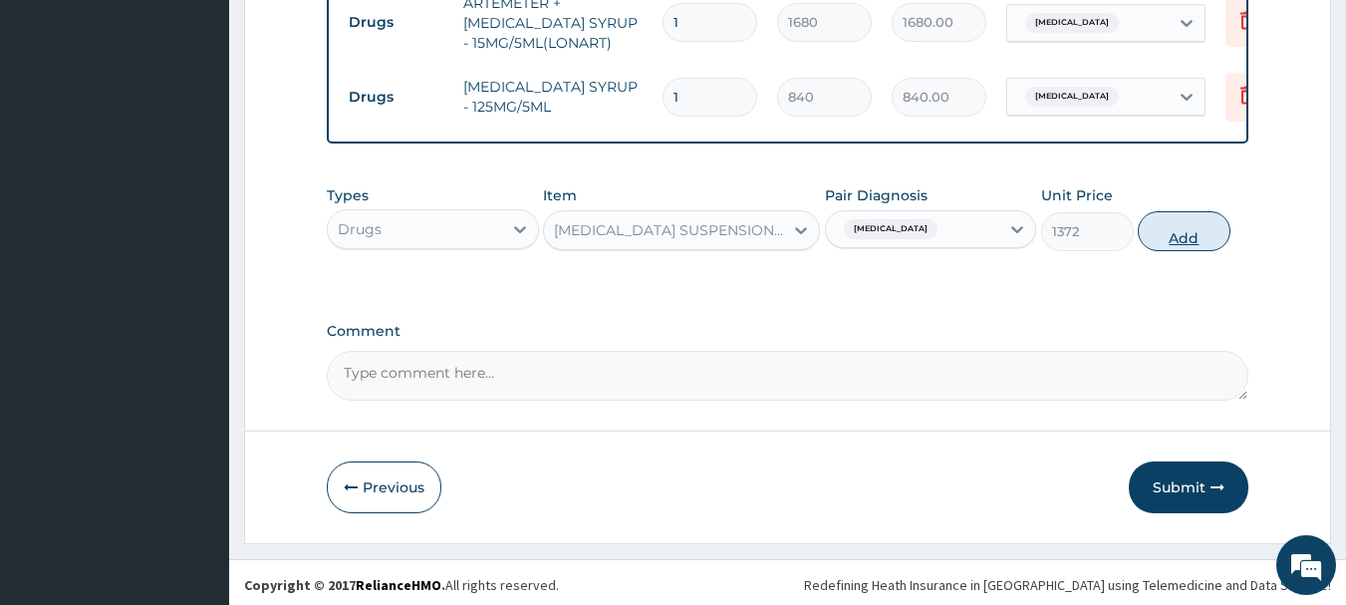
click at [1195, 237] on button "Add" at bounding box center [1183, 231] width 93 height 40
type input "0"
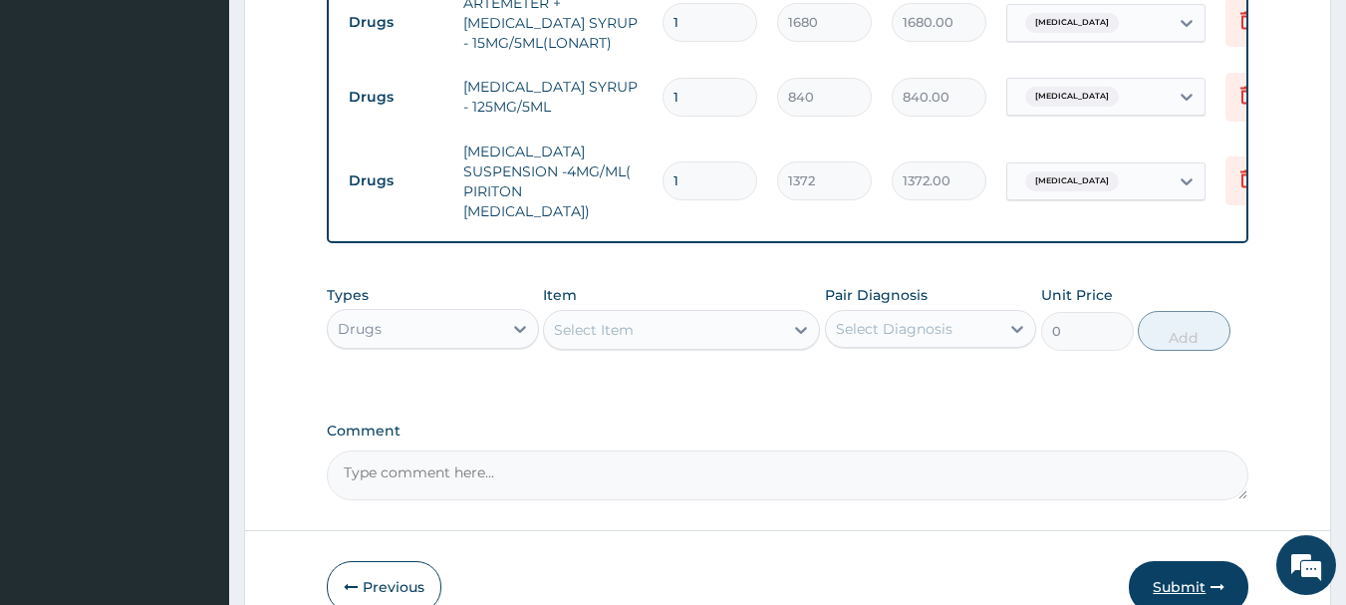
click at [1201, 569] on button "Submit" at bounding box center [1188, 587] width 120 height 52
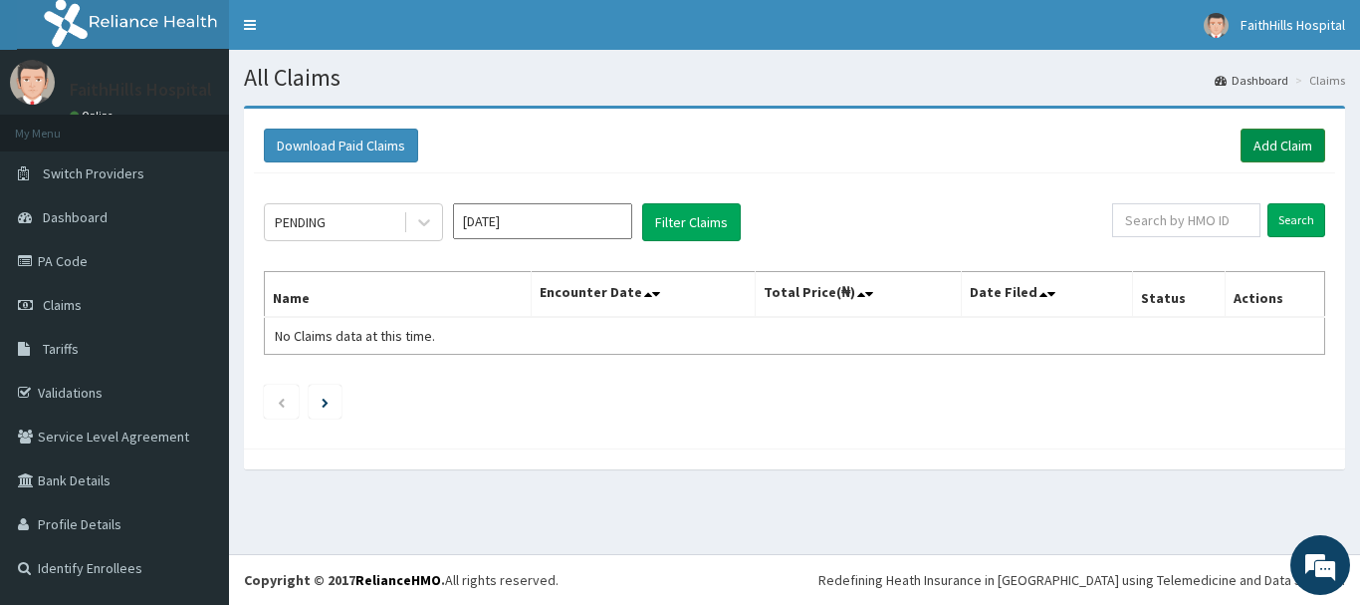
click at [1294, 145] on link "Add Claim" at bounding box center [1283, 145] width 85 height 34
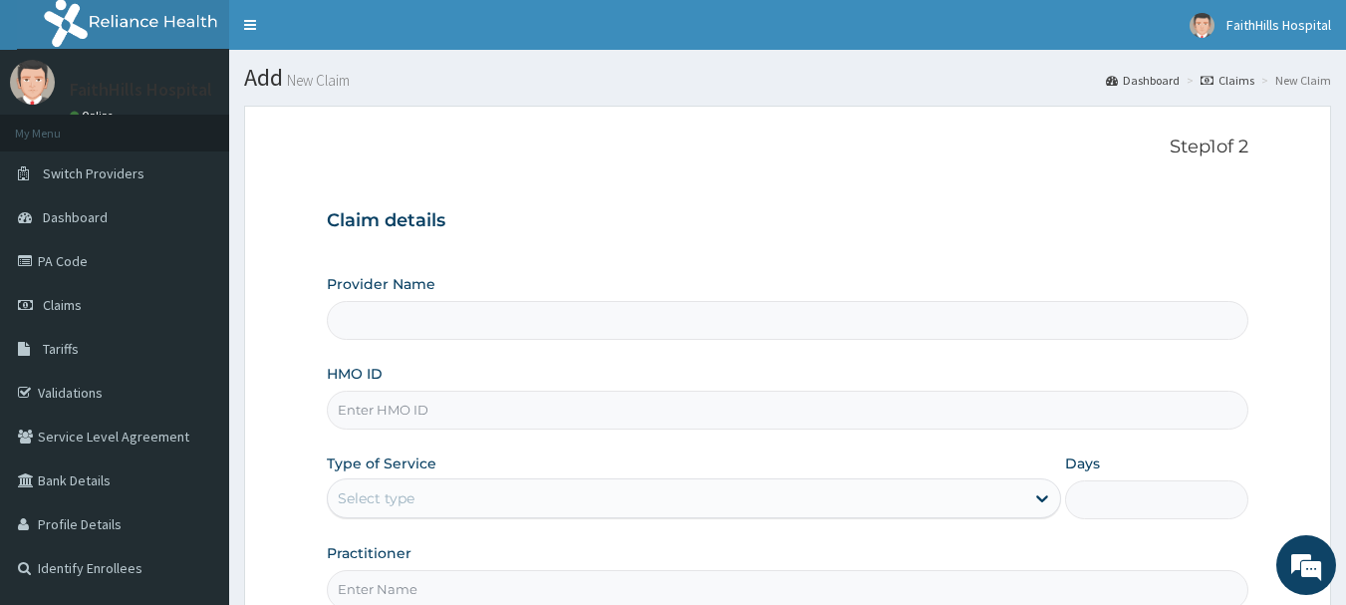
type input "FaithHills Specialist Hospital"
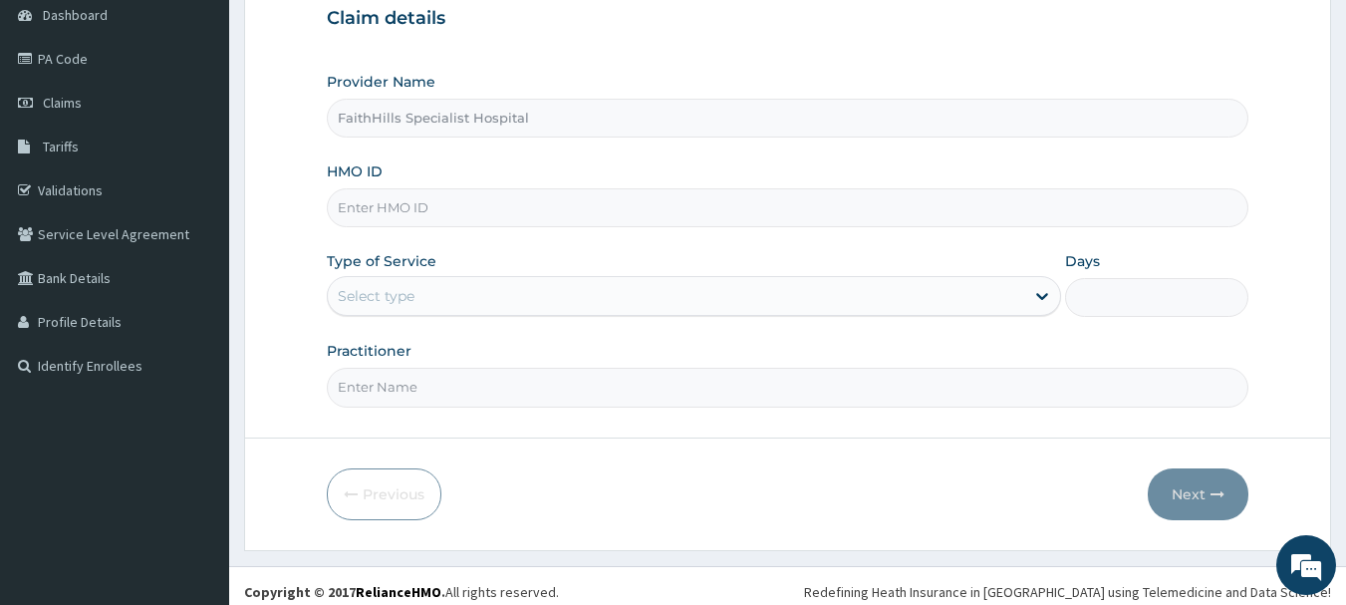
scroll to position [214, 0]
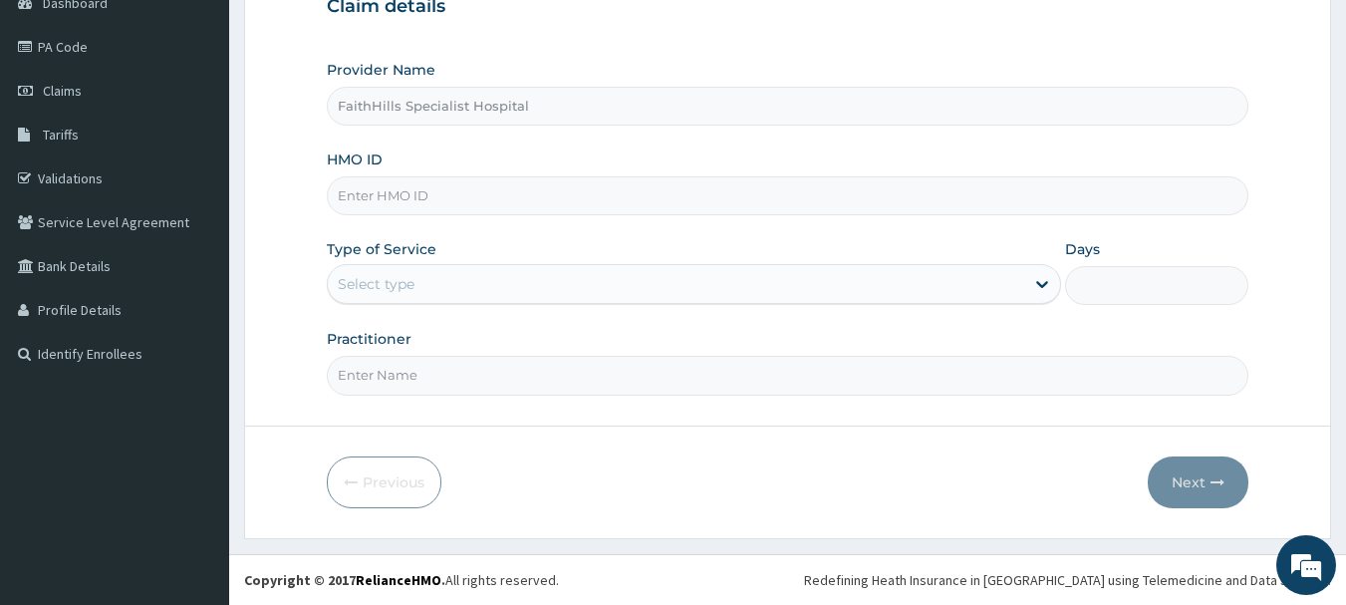
click at [399, 183] on input "HMO ID" at bounding box center [788, 195] width 922 height 39
paste input "SWF/10103/E"
type input "SWF/10103/E"
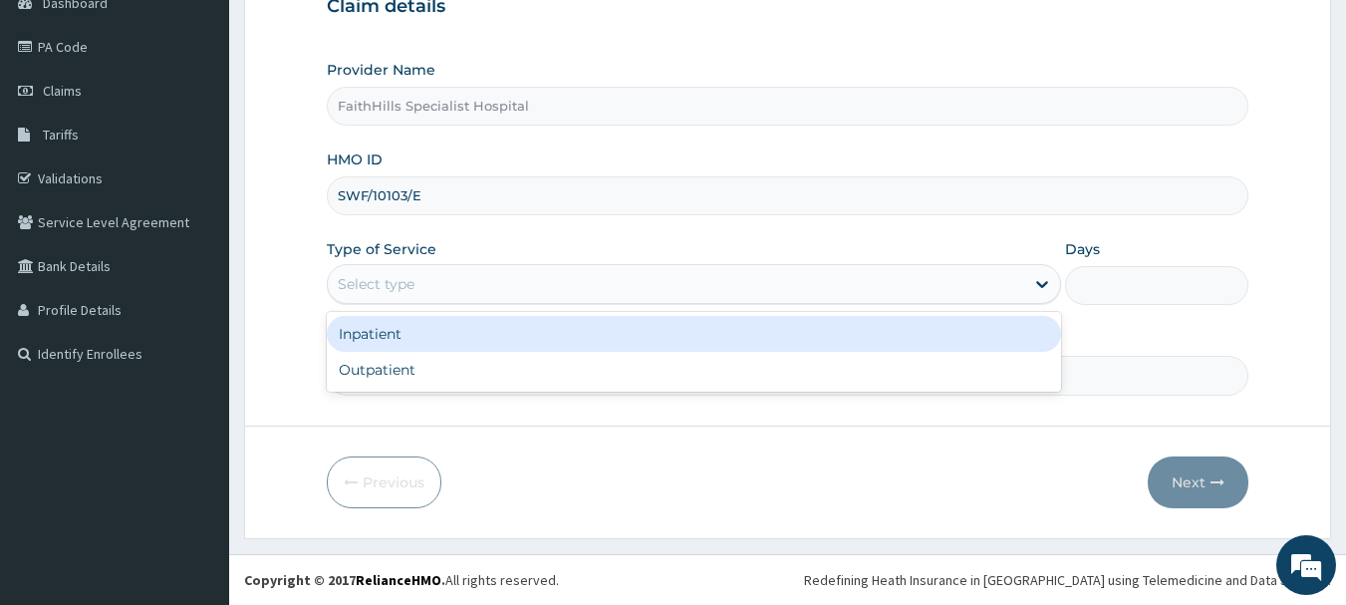
click at [443, 287] on div "Select type" at bounding box center [676, 284] width 696 height 32
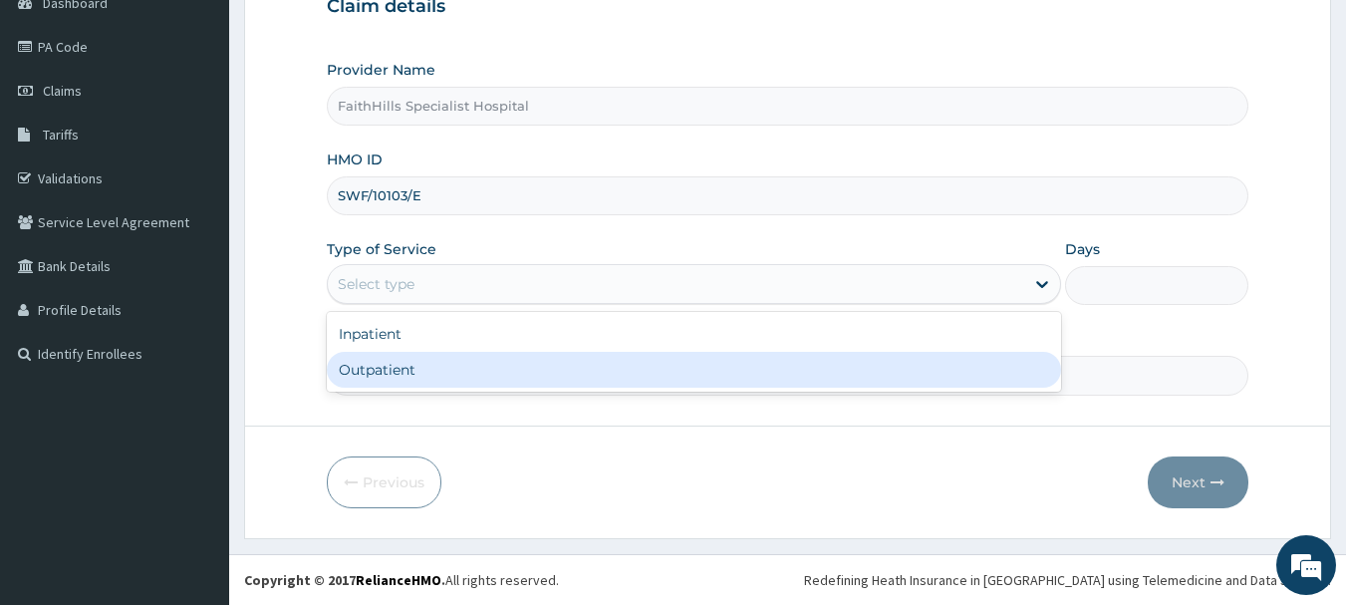
click at [435, 369] on div "Outpatient" at bounding box center [694, 370] width 734 height 36
type input "1"
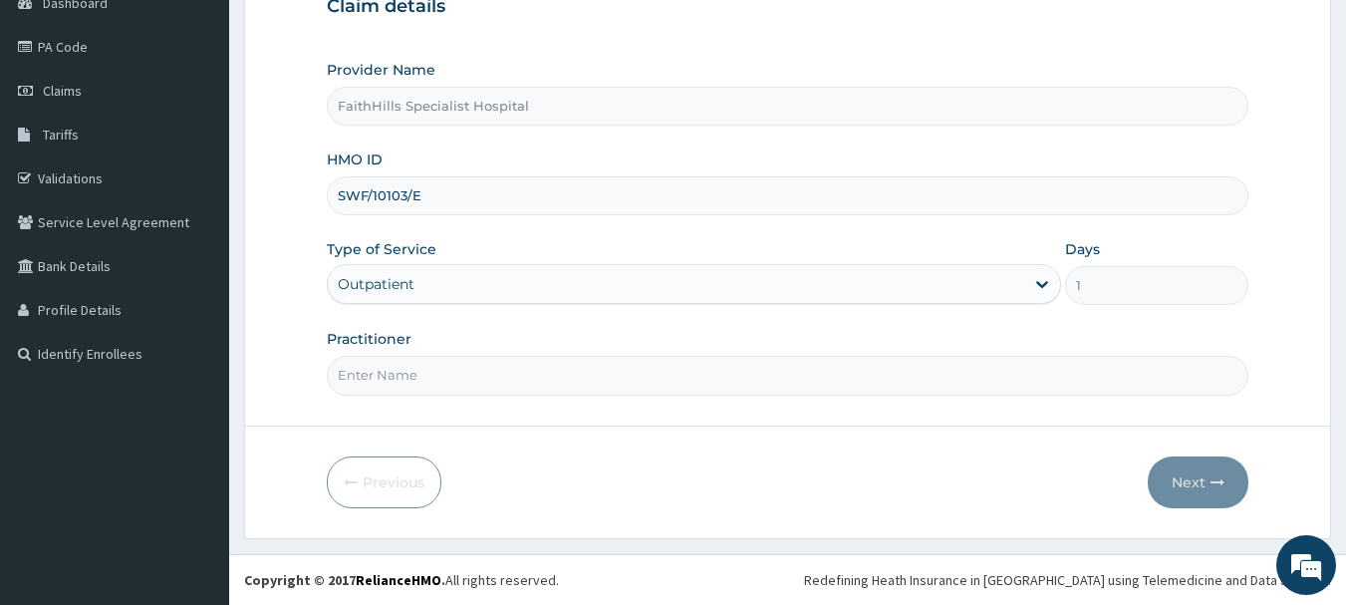
click at [435, 373] on input "Practitioner" at bounding box center [788, 375] width 922 height 39
type input "DR. [PERSON_NAME]"
click at [1188, 464] on button "Next" at bounding box center [1197, 482] width 101 height 52
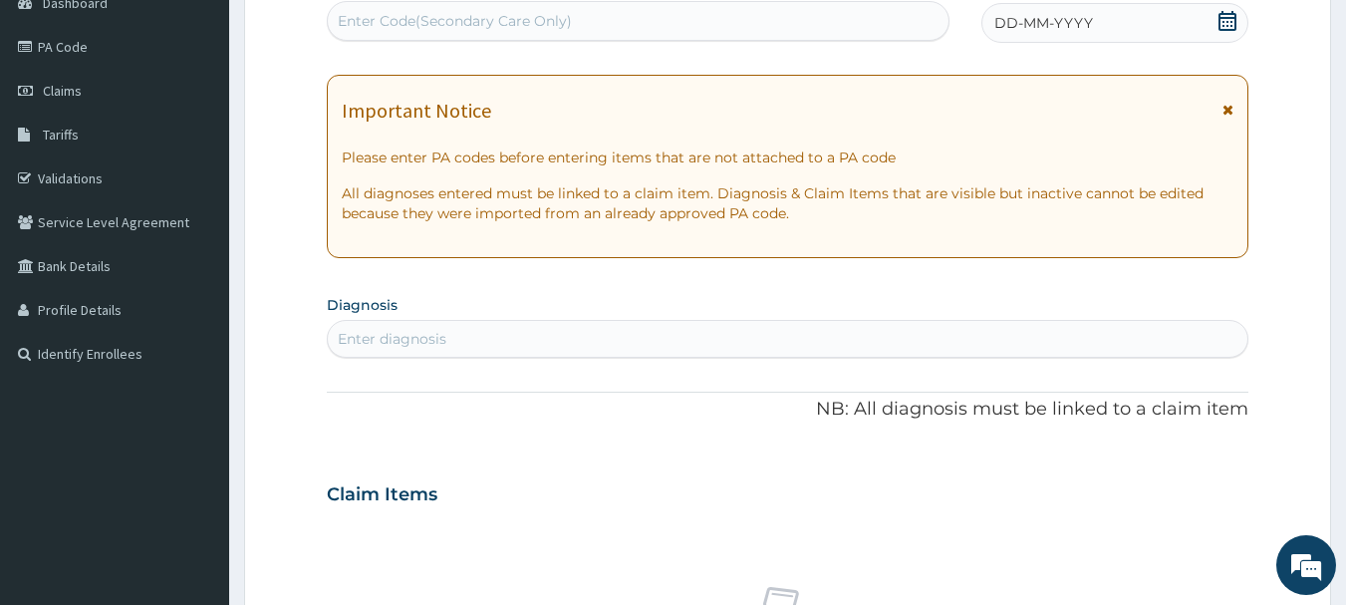
click at [481, 10] on div "Enter Code(Secondary Care Only)" at bounding box center [638, 21] width 621 height 32
paste input "PA/B1FE3E"
type input "PA/B1FE3E"
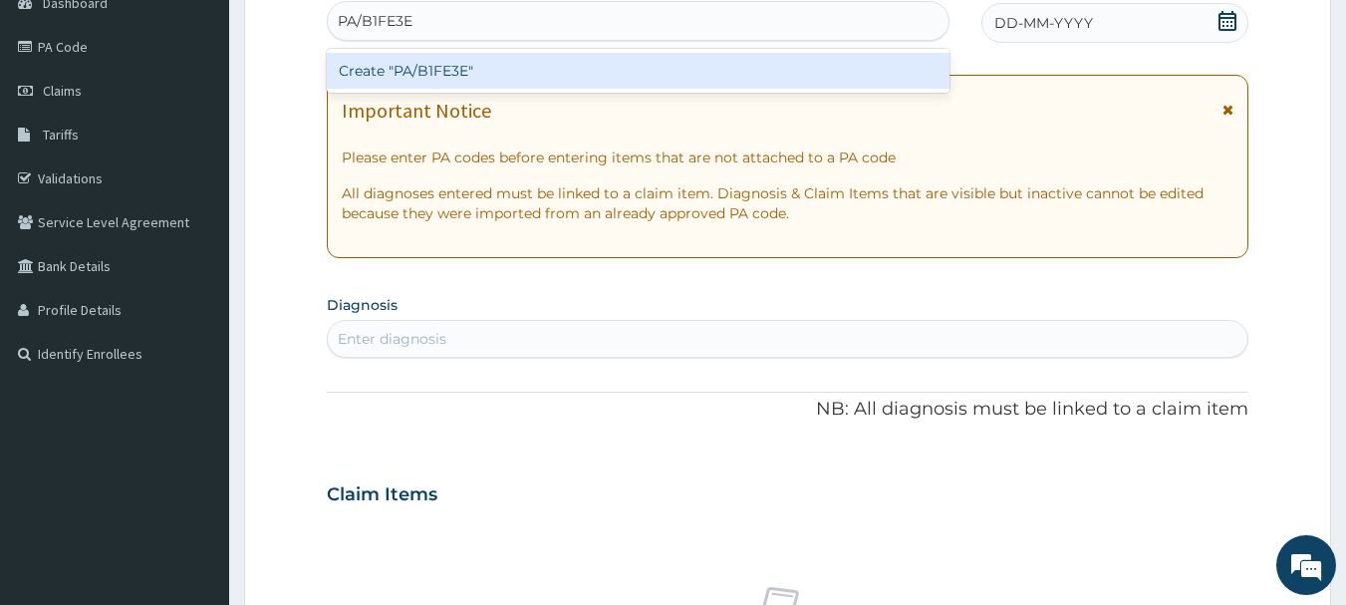
click at [464, 70] on div "Create "PA/B1FE3E"" at bounding box center [638, 71] width 623 height 36
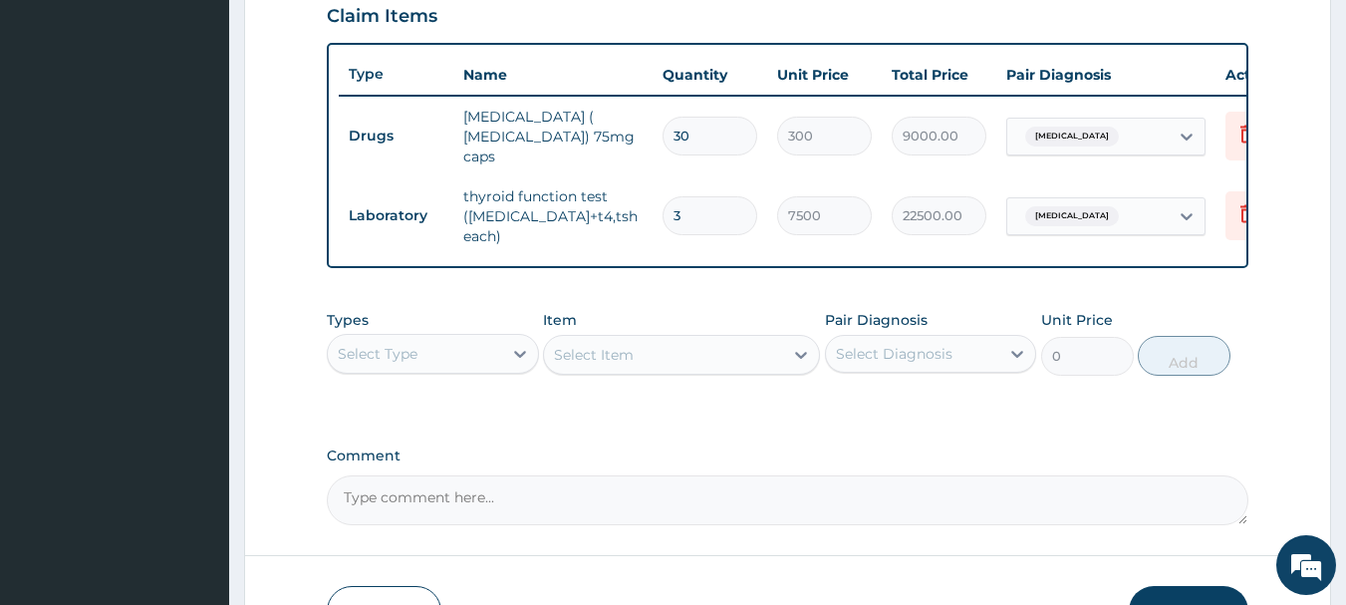
scroll to position [821, 0]
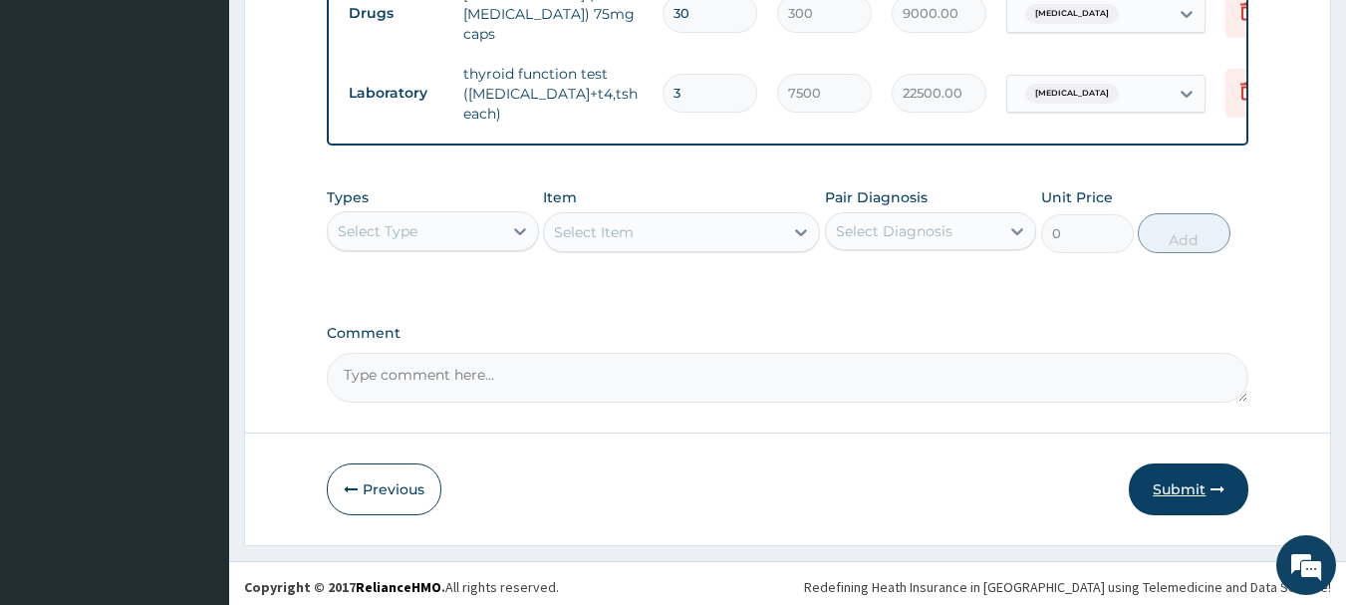
click at [1175, 486] on button "Submit" at bounding box center [1188, 489] width 120 height 52
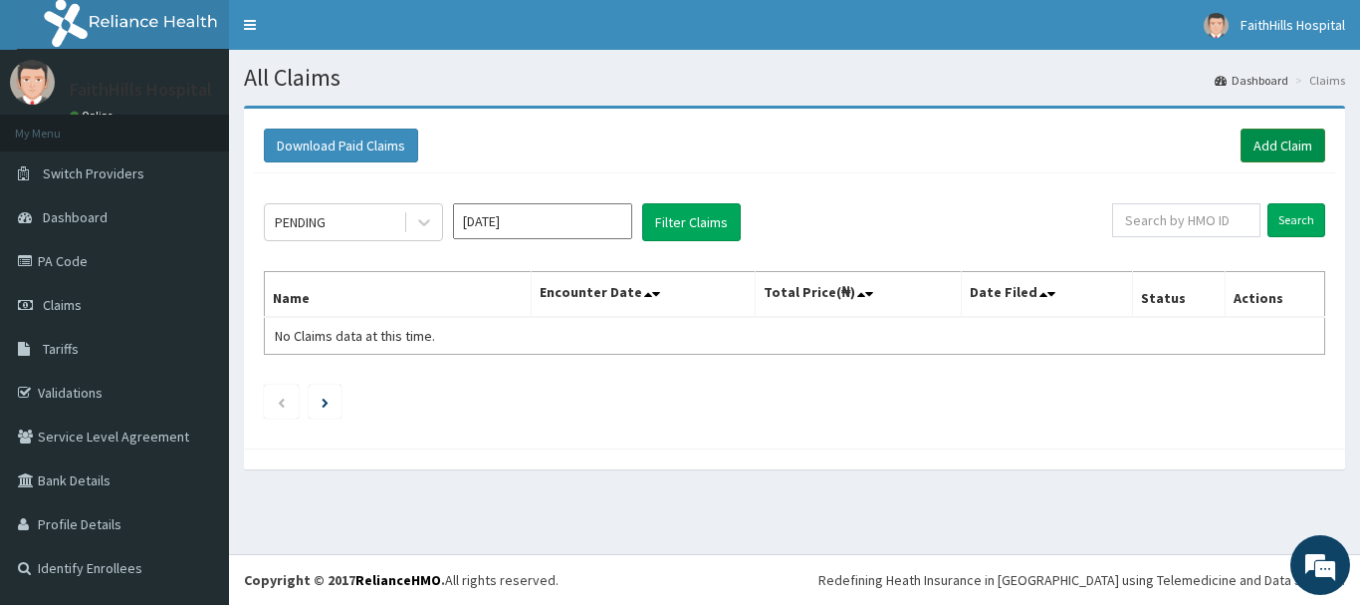
click at [1290, 136] on link "Add Claim" at bounding box center [1283, 145] width 85 height 34
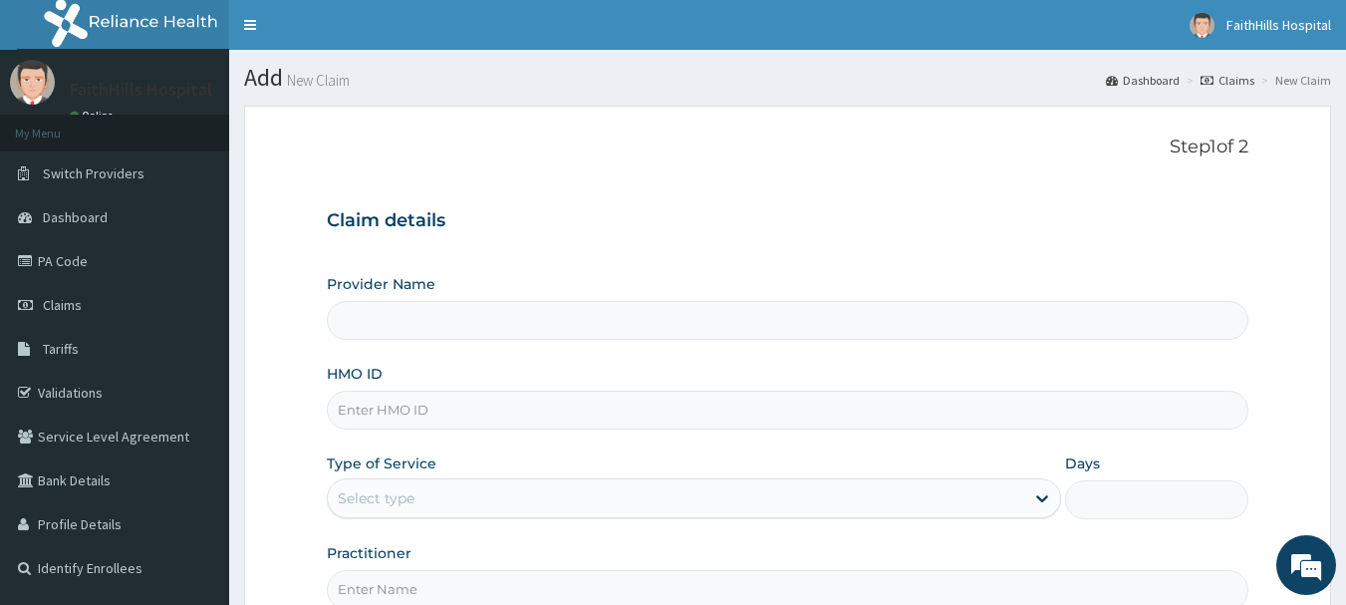
type input "FaithHills Specialist Hospital"
click at [442, 410] on input "HMO ID" at bounding box center [788, 409] width 922 height 39
paste input "PFN/10132/A"
type input "PFN/10132/A"
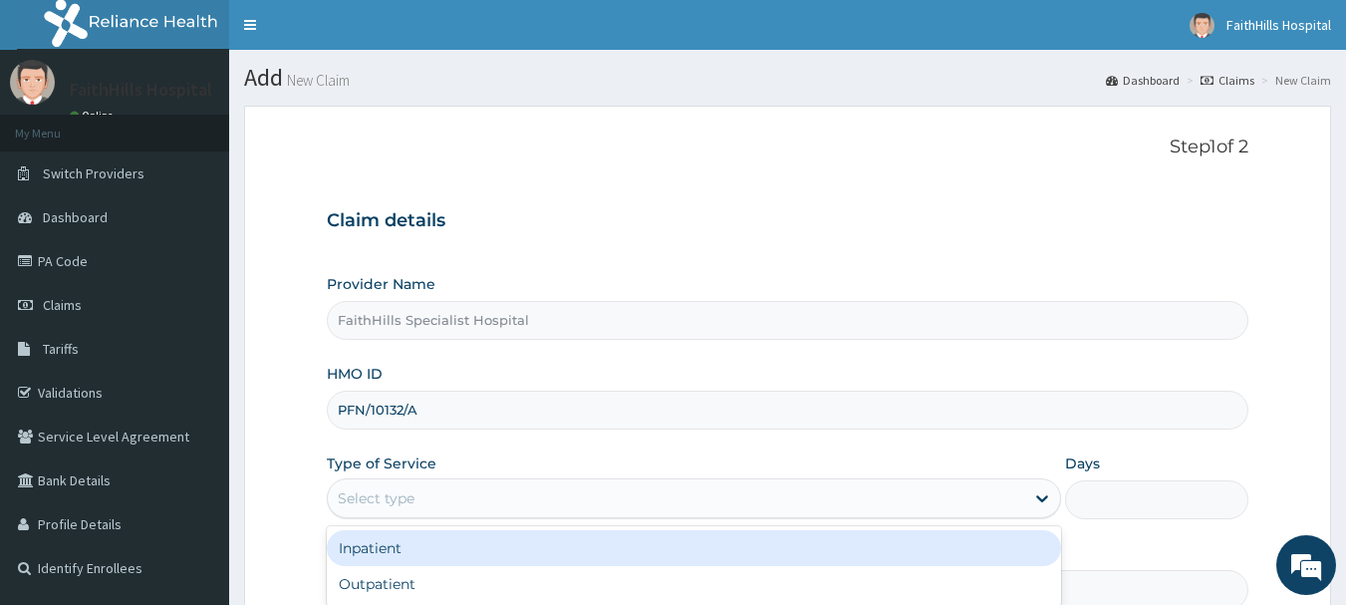
click at [444, 503] on div "Select type" at bounding box center [676, 498] width 696 height 32
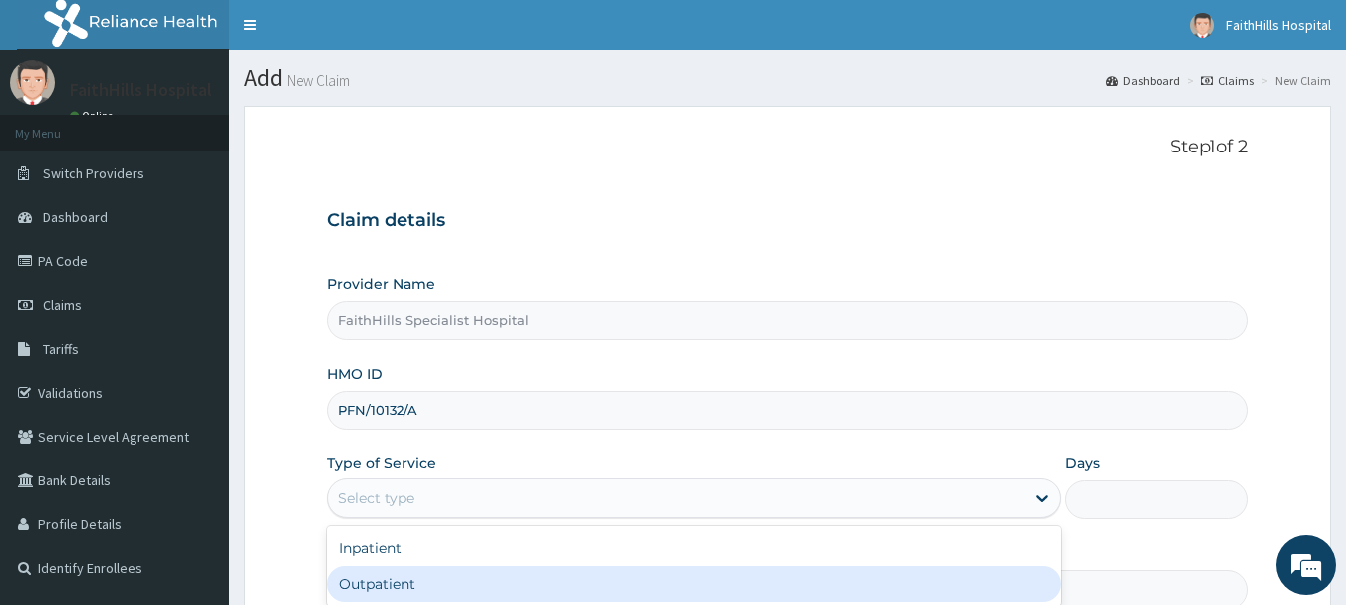
drag, startPoint x: 425, startPoint y: 581, endPoint x: 439, endPoint y: 573, distance: 16.1
click at [428, 581] on div "Outpatient" at bounding box center [694, 584] width 734 height 36
type input "1"
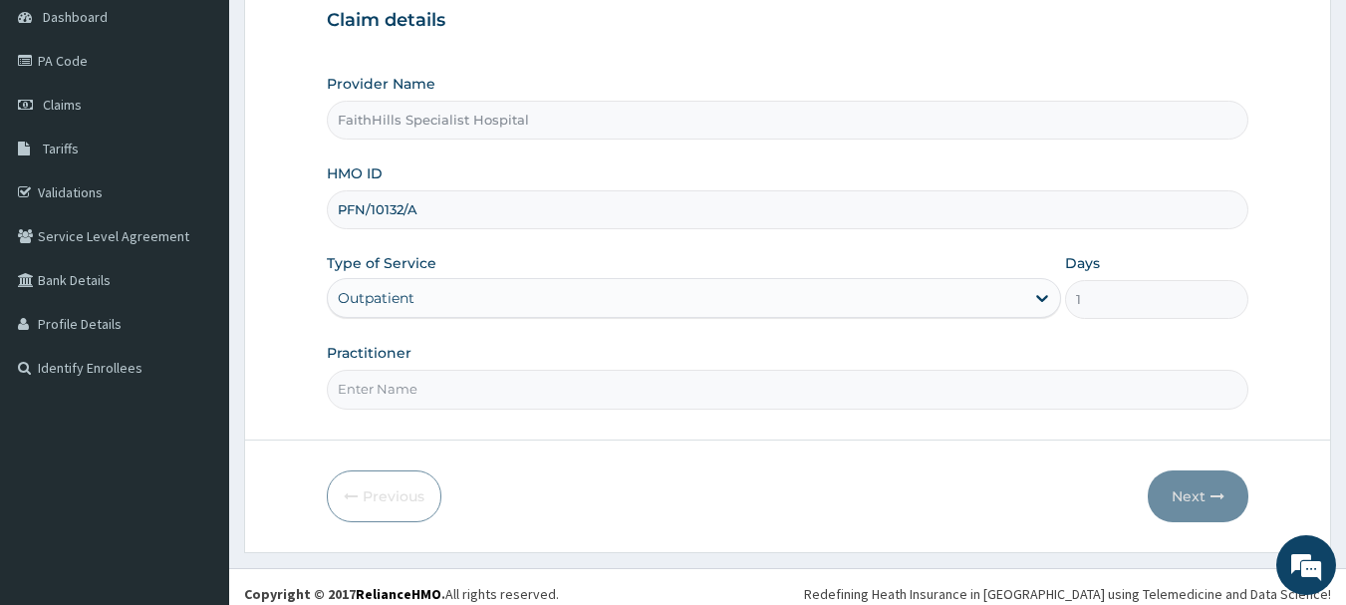
scroll to position [214, 0]
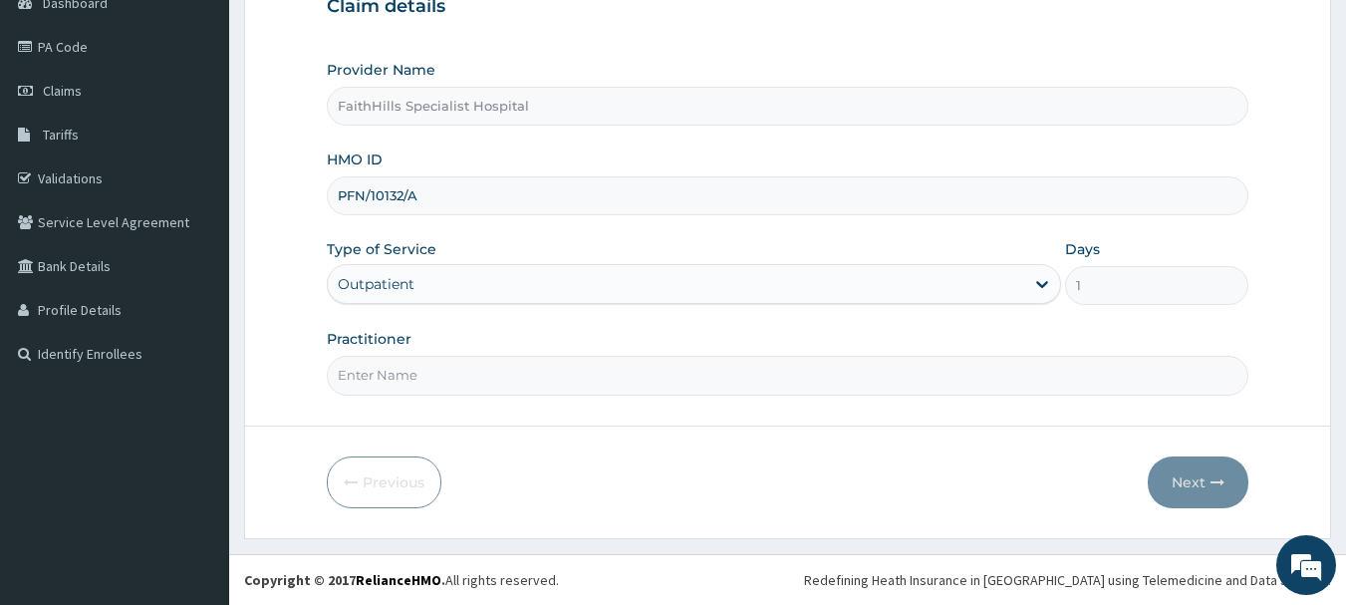
click at [358, 372] on input "Practitioner" at bounding box center [788, 375] width 922 height 39
type input "DR. [PERSON_NAME]"
click at [1199, 480] on button "Next" at bounding box center [1197, 482] width 101 height 52
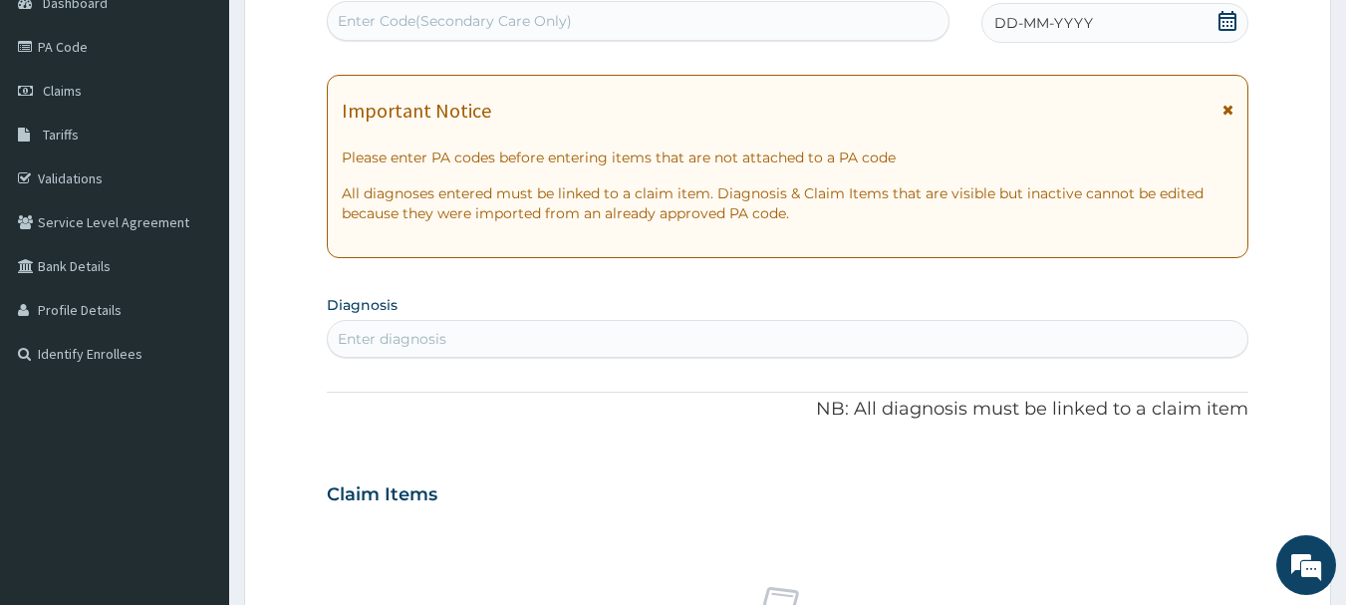
click at [428, 22] on div "Enter Code(Secondary Care Only)" at bounding box center [455, 21] width 234 height 20
paste input "PA/5BF4D2"
type input "PA/5BF4D2"
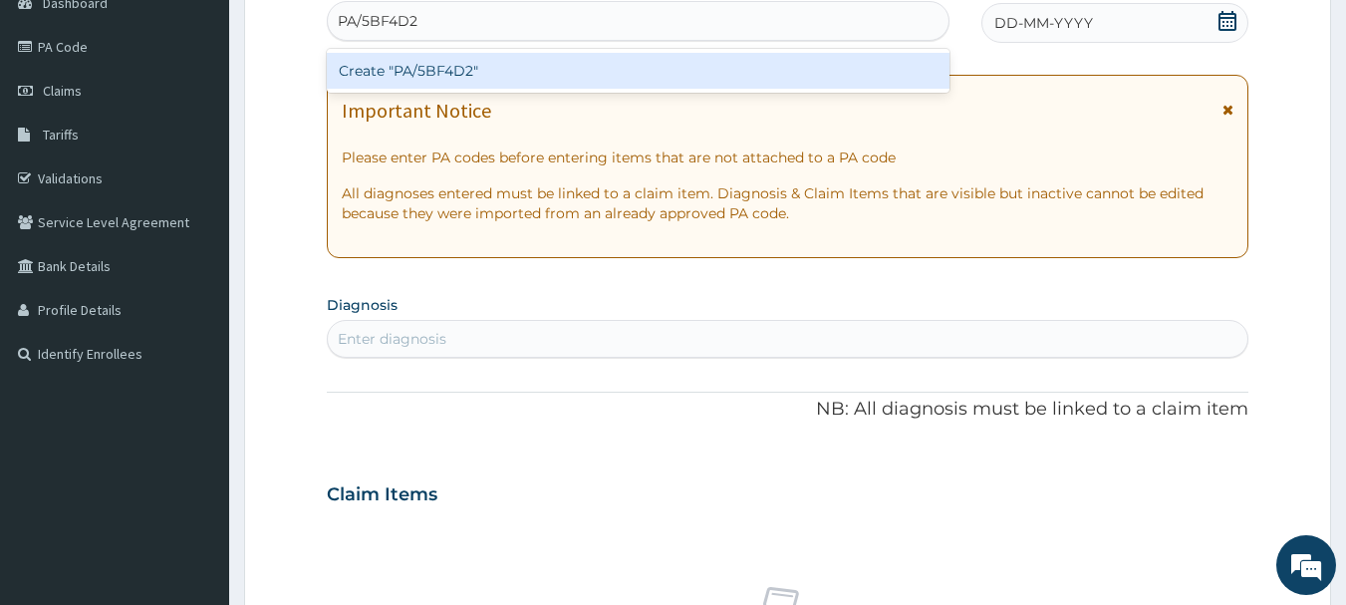
click at [428, 71] on div "Create "PA/5BF4D2"" at bounding box center [638, 71] width 623 height 36
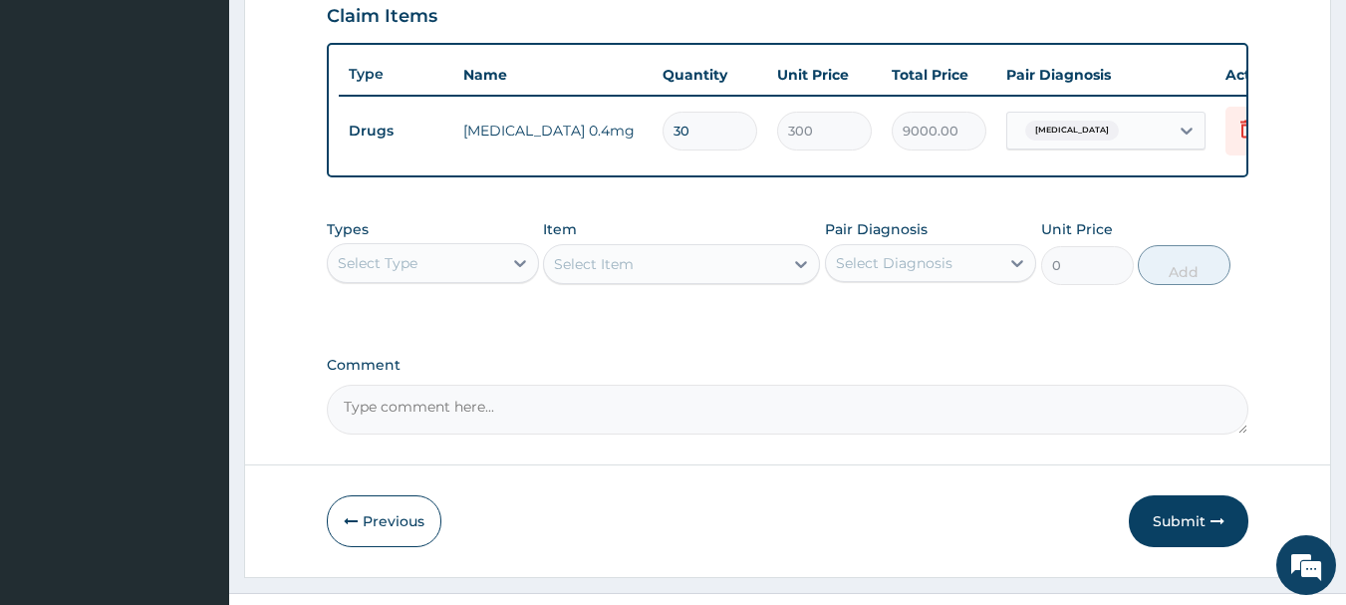
scroll to position [752, 0]
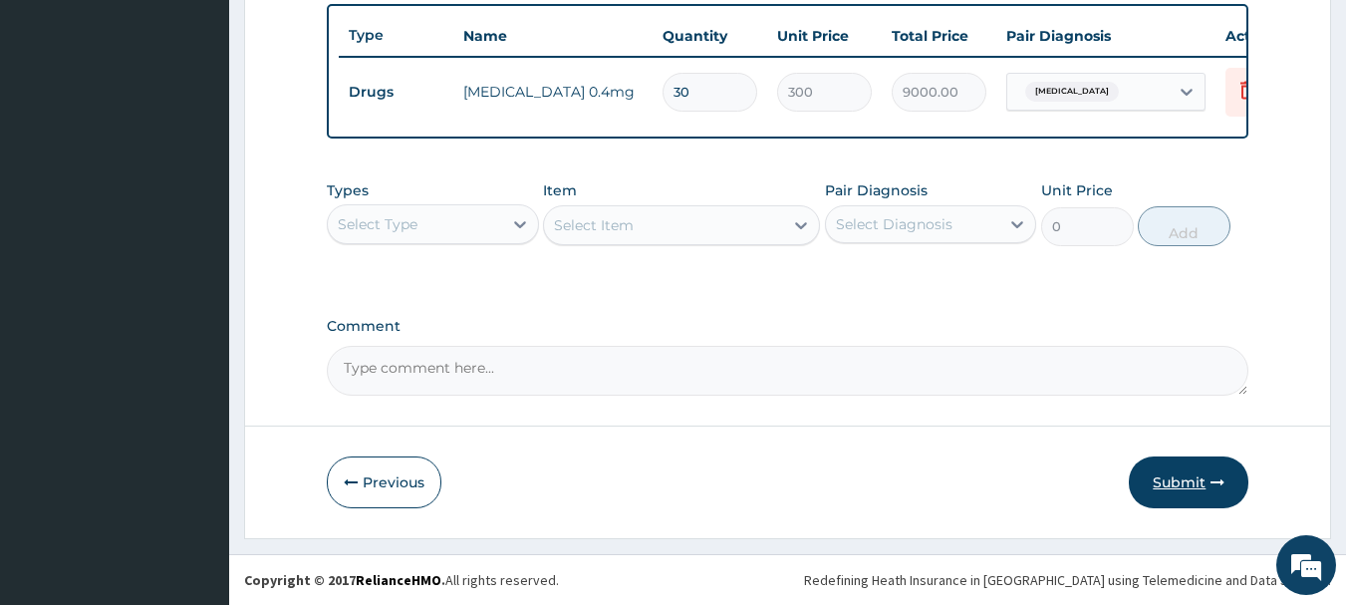
click at [1212, 490] on button "Submit" at bounding box center [1188, 482] width 120 height 52
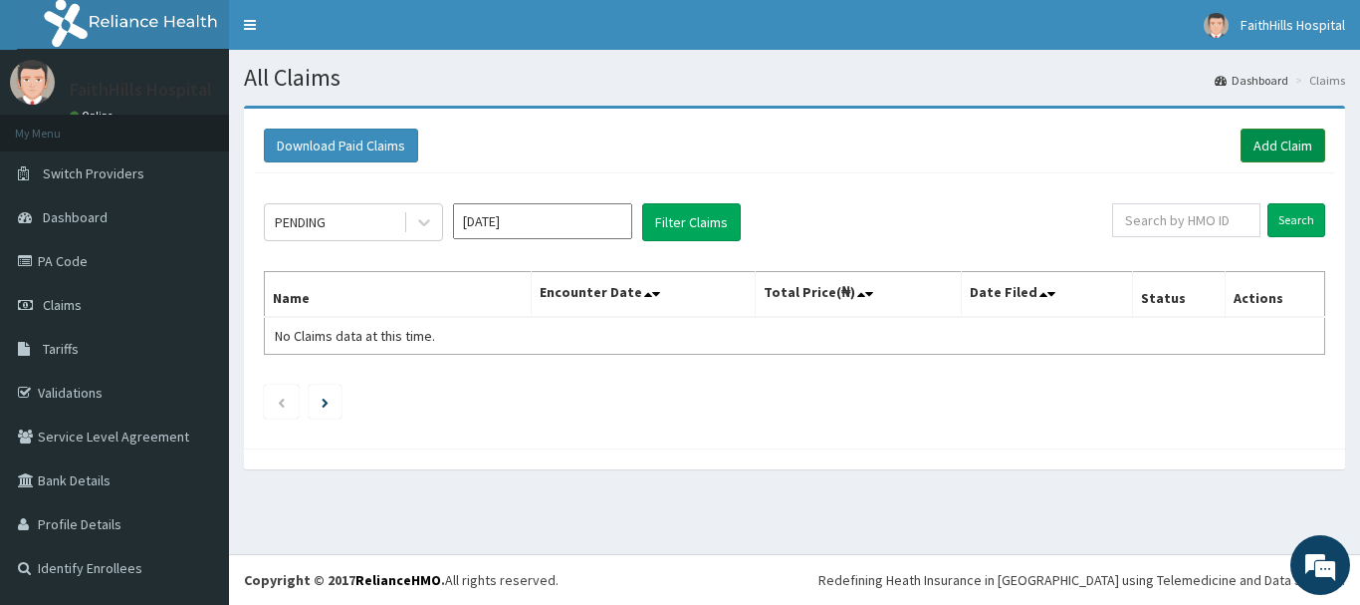
click at [1299, 151] on link "Add Claim" at bounding box center [1283, 145] width 85 height 34
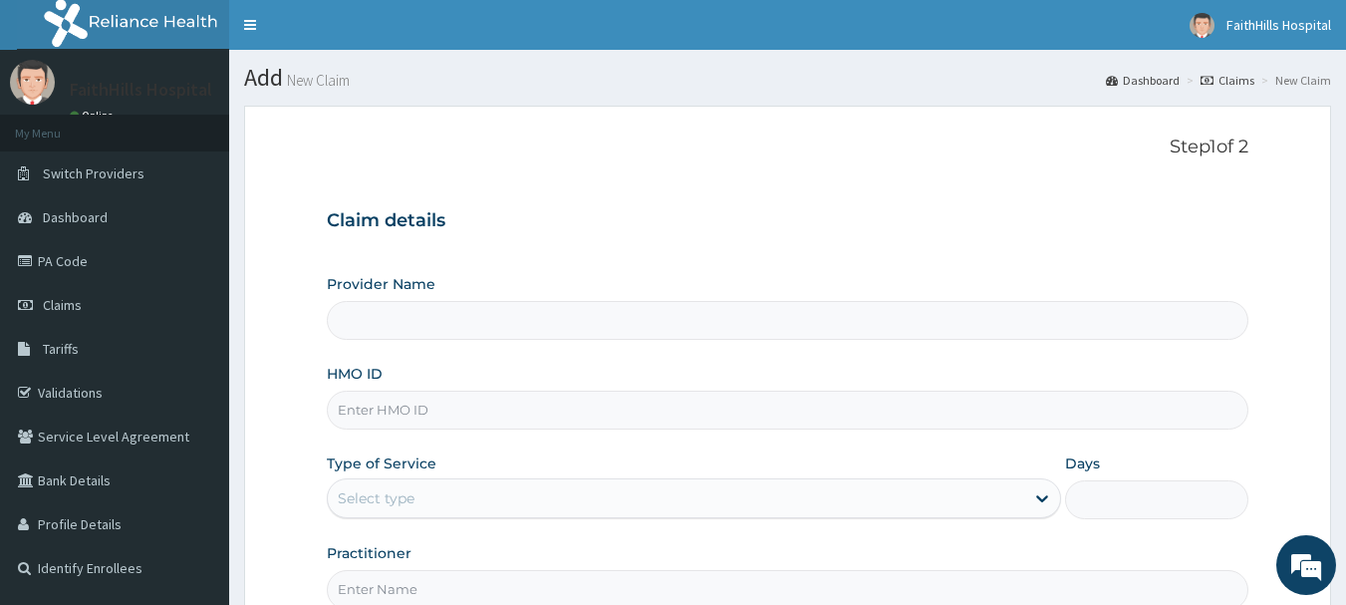
type input "FaithHills Specialist Hospital"
click input "HMO ID"
paste input "QBL/10016/A"
type input "QBL/10016/A"
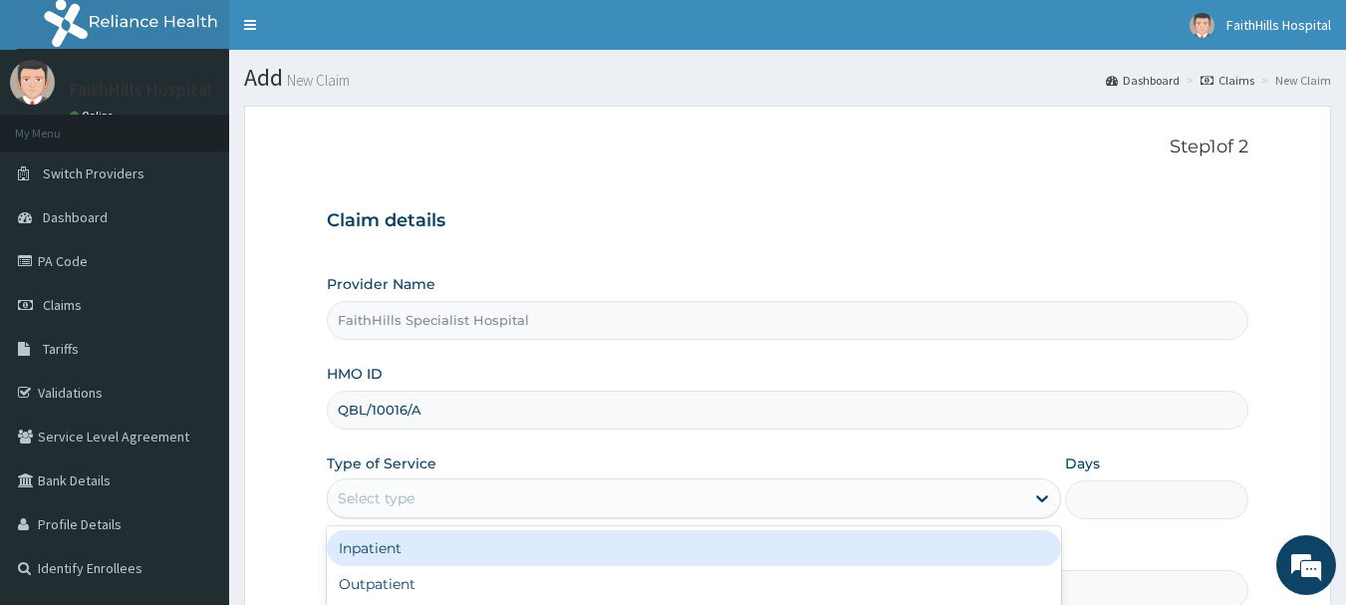
click div "Select type"
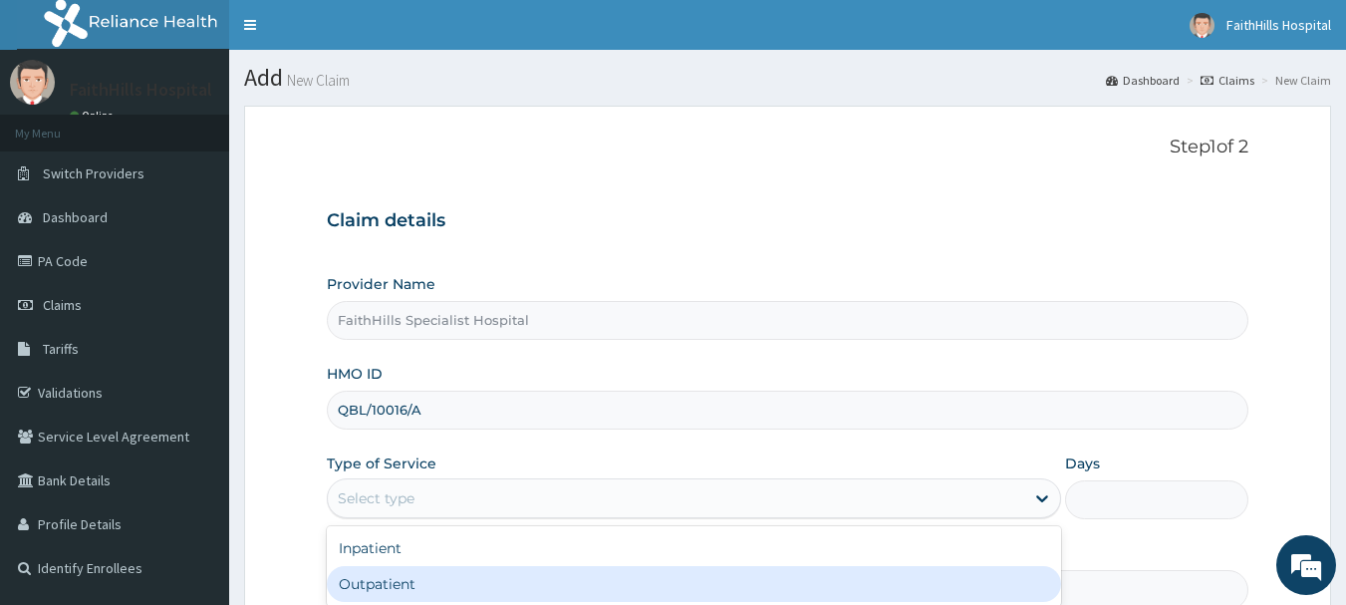
click div "Outpatient"
type input "1"
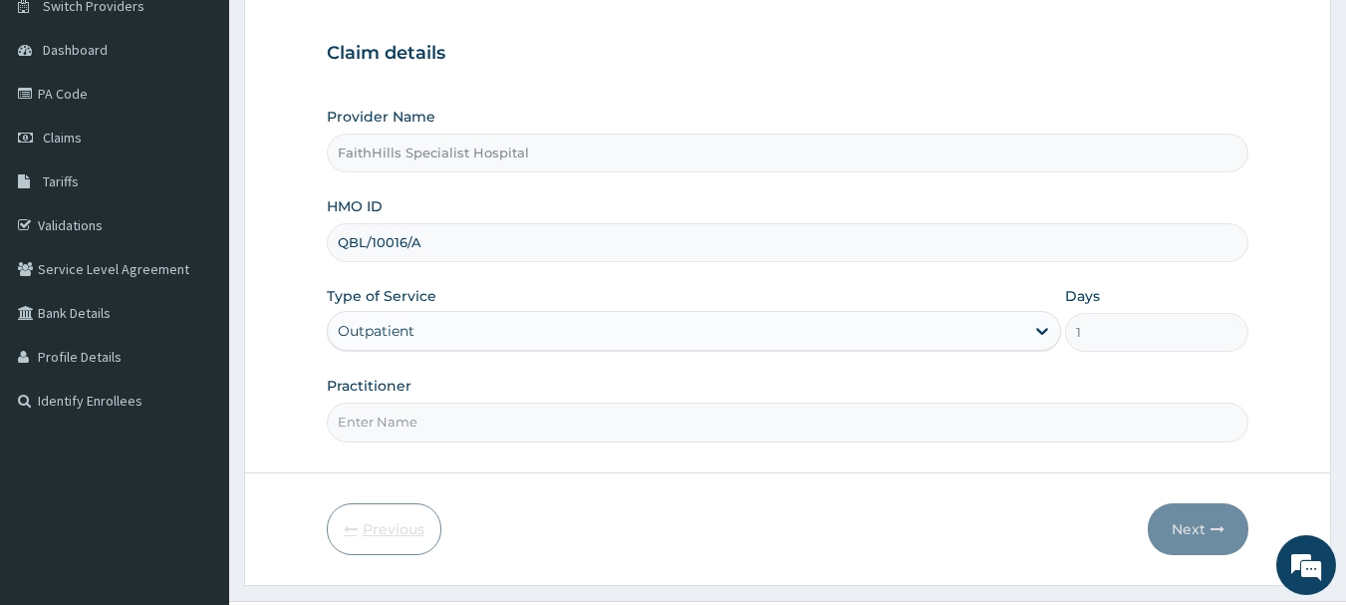
scroll to position [214, 0]
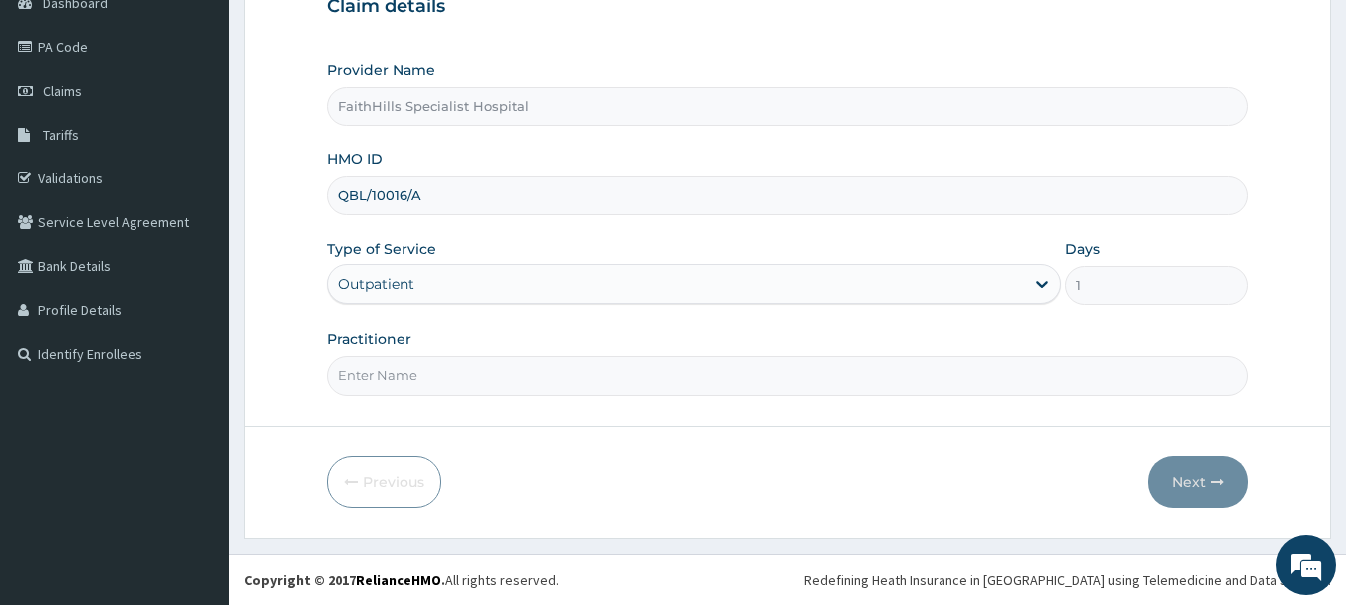
click input "Practitioner"
type input "DR. [GEOGRAPHIC_DATA]"
click button "Next"
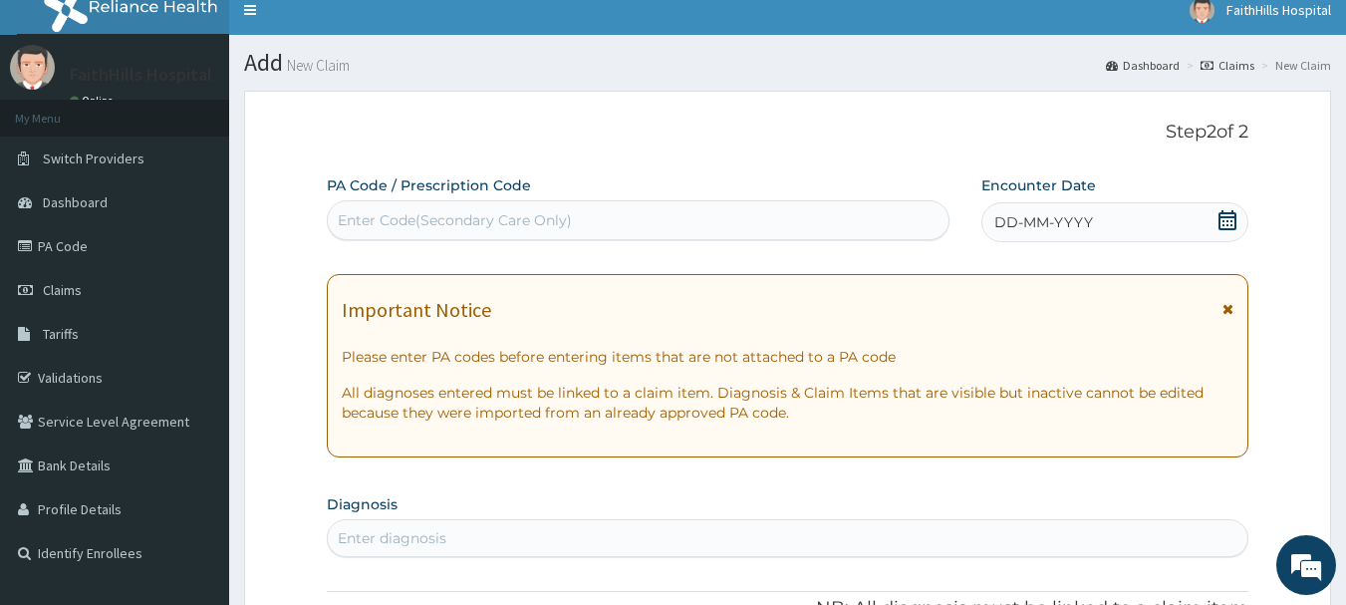
scroll to position [0, 0]
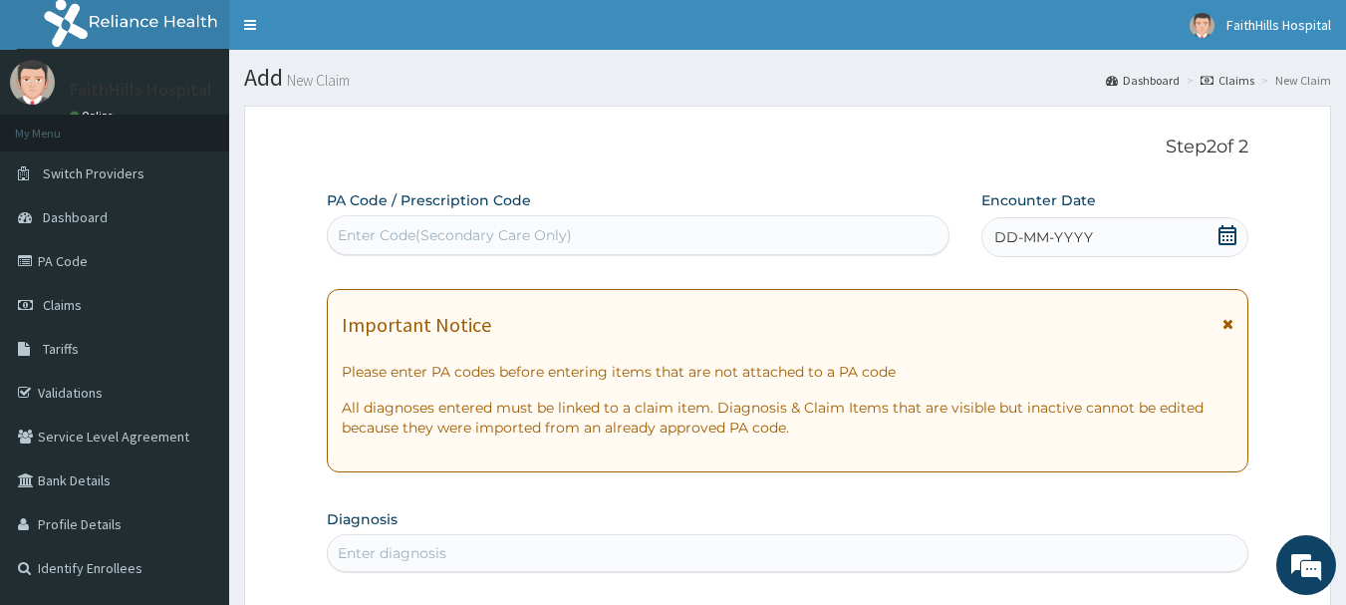
click div "Enter Code(Secondary Care Only)"
paste input "PA/825908"
type input "PA/825908"
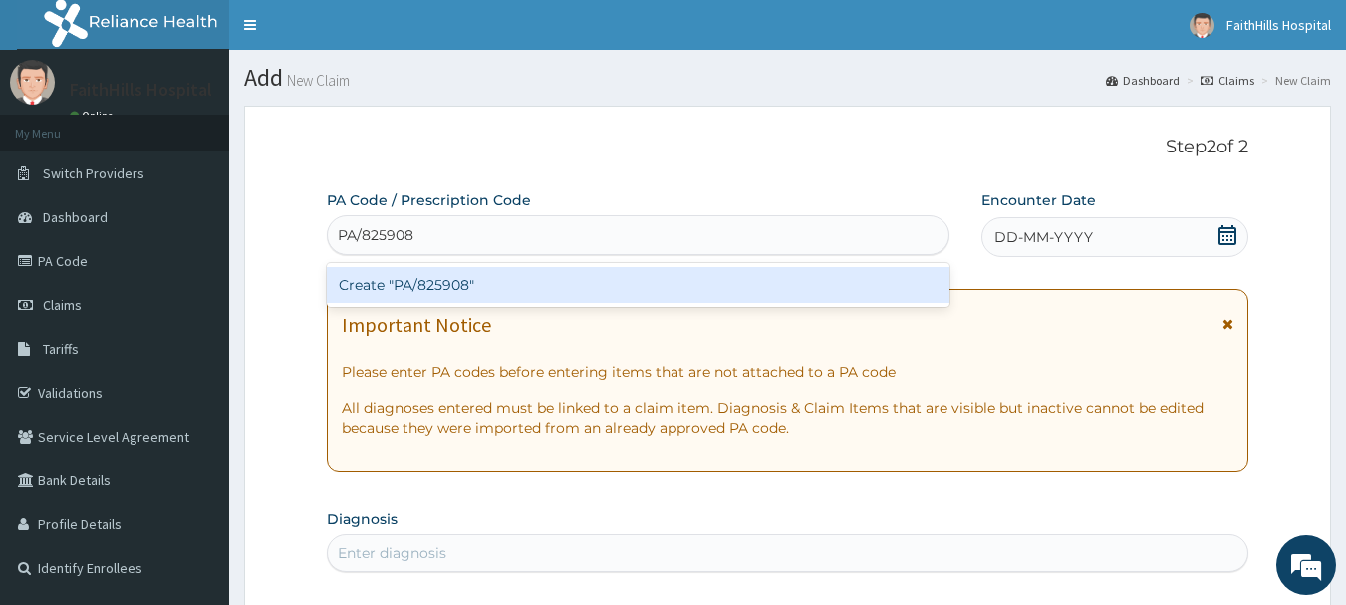
click div "Create "PA/825908""
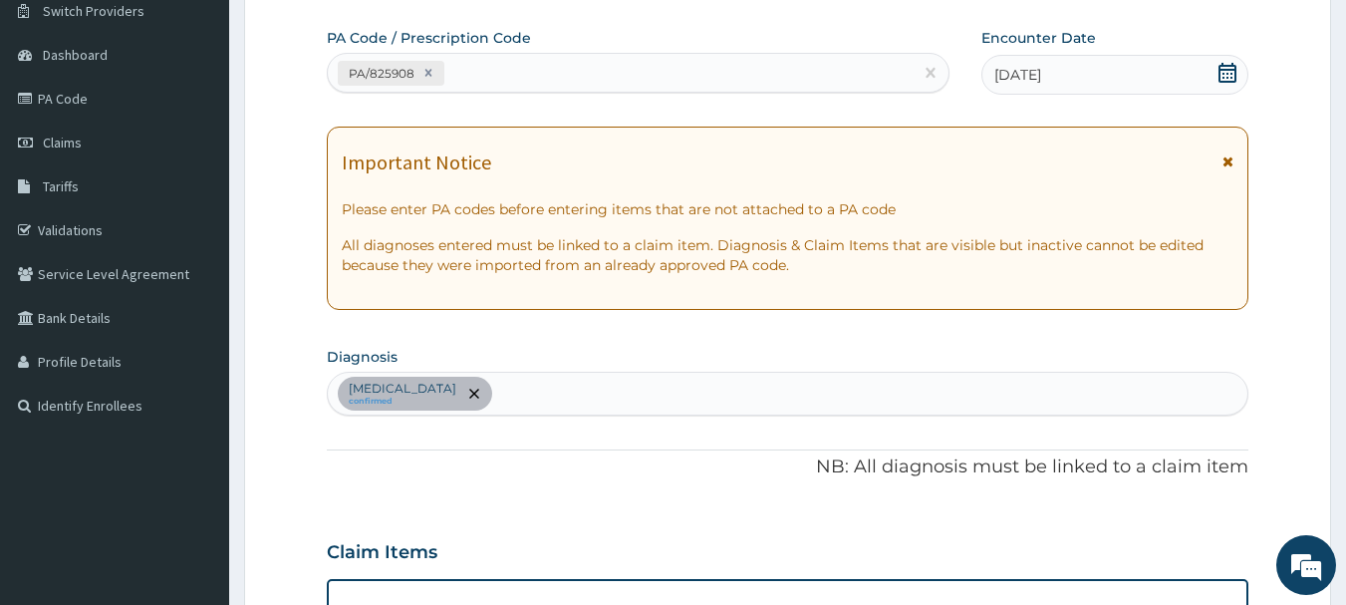
scroll to position [128, 0]
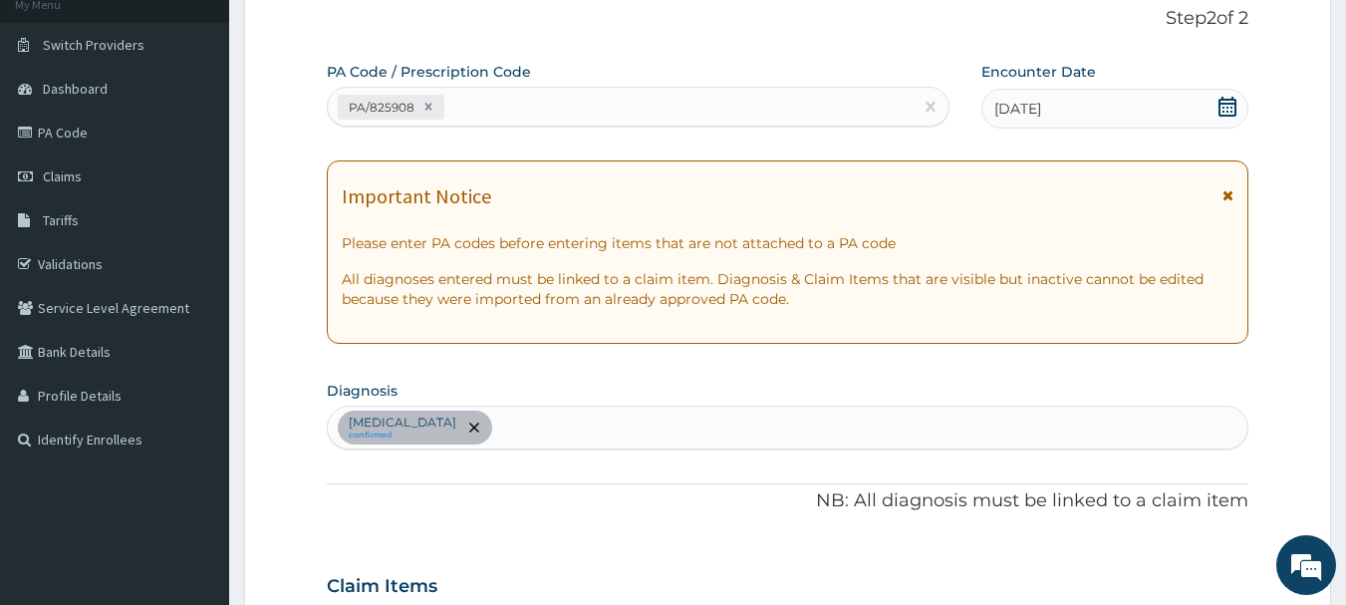
click div "PA/825908"
paste input "PA/CB99D7"
type input "PA/CB99D7"
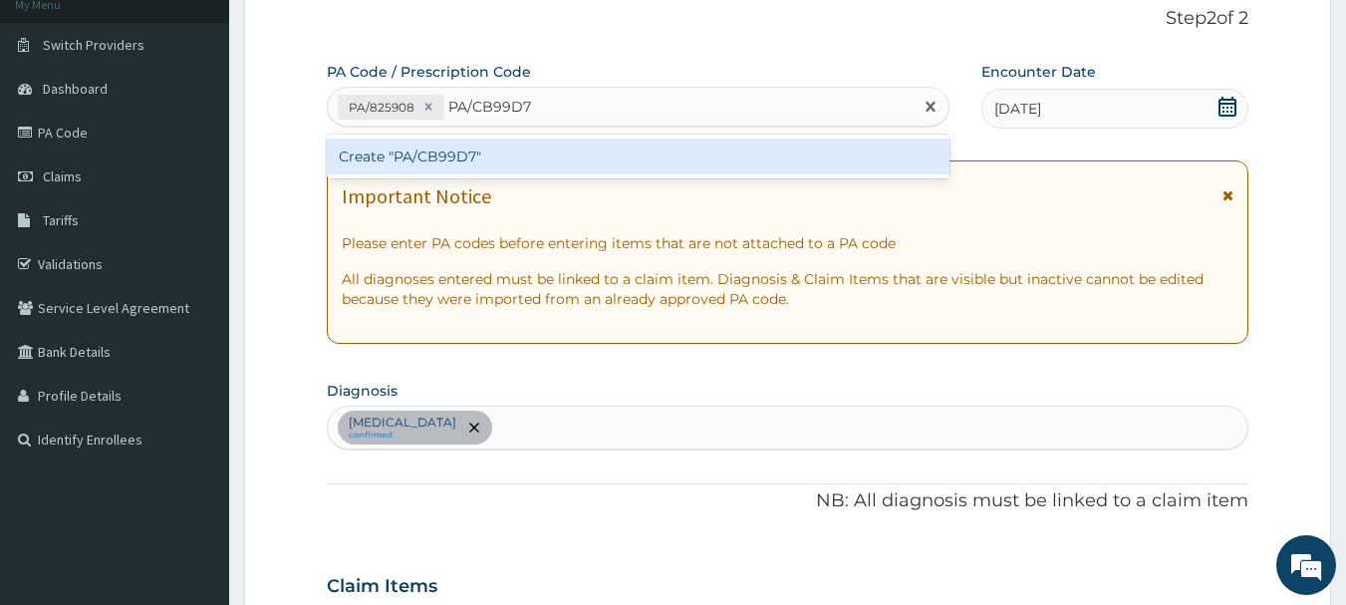
click div "Create "PA/CB99D7""
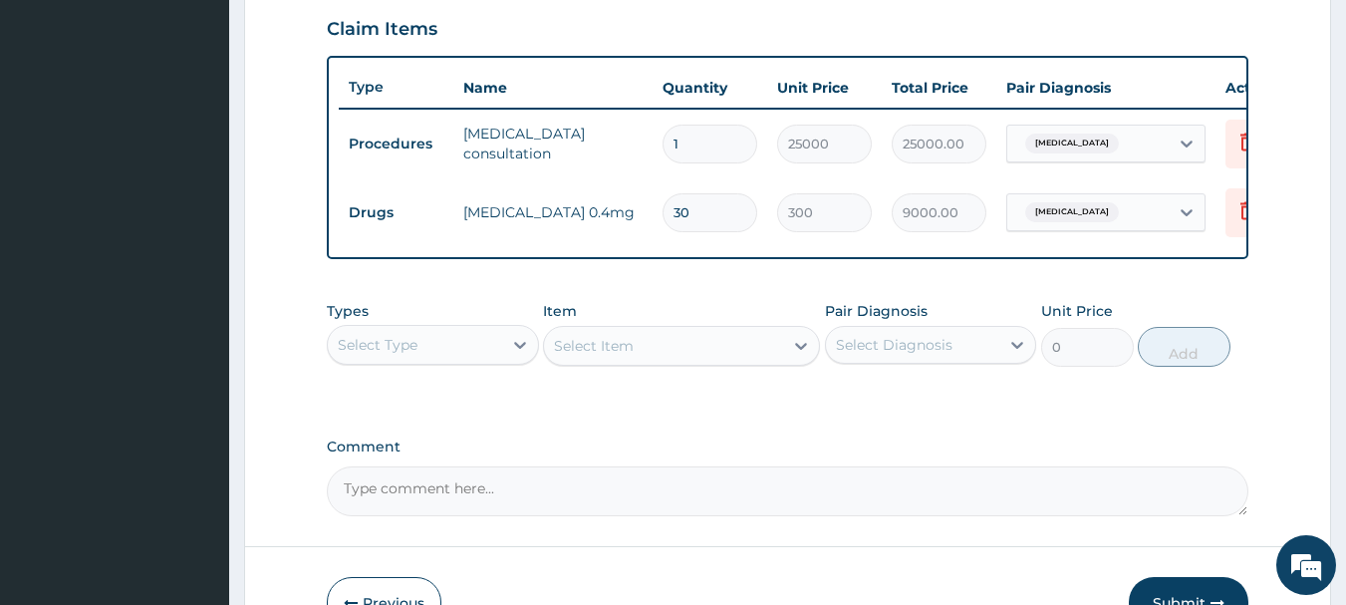
scroll to position [795, 0]
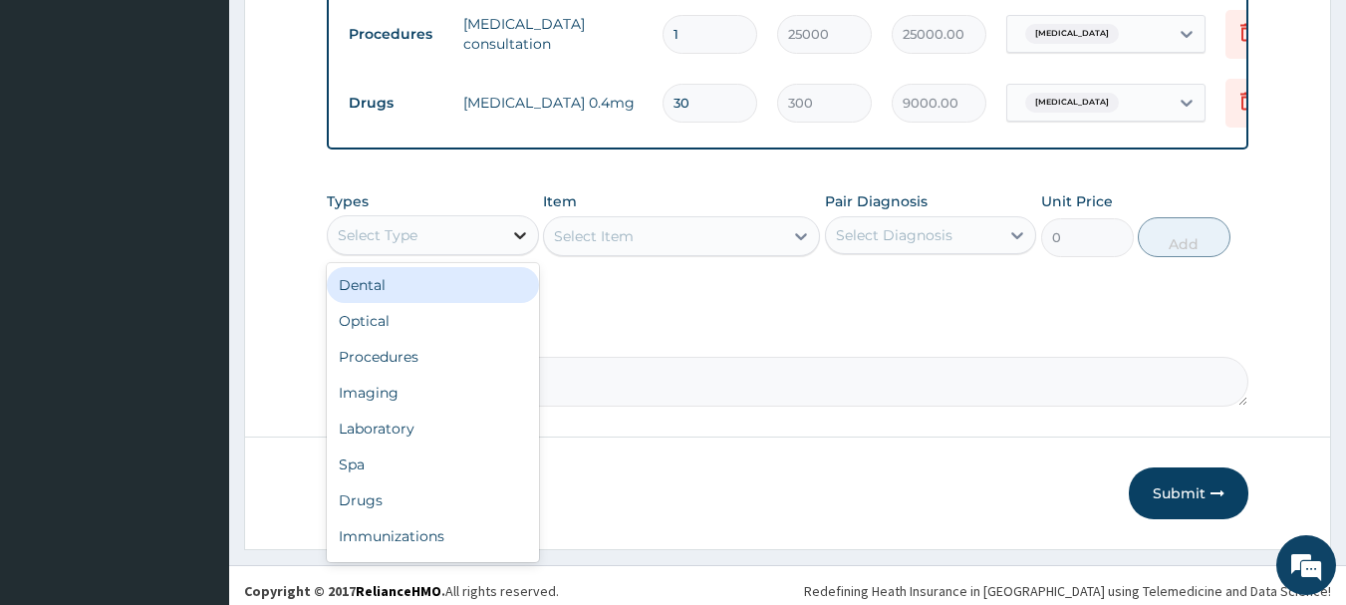
click icon
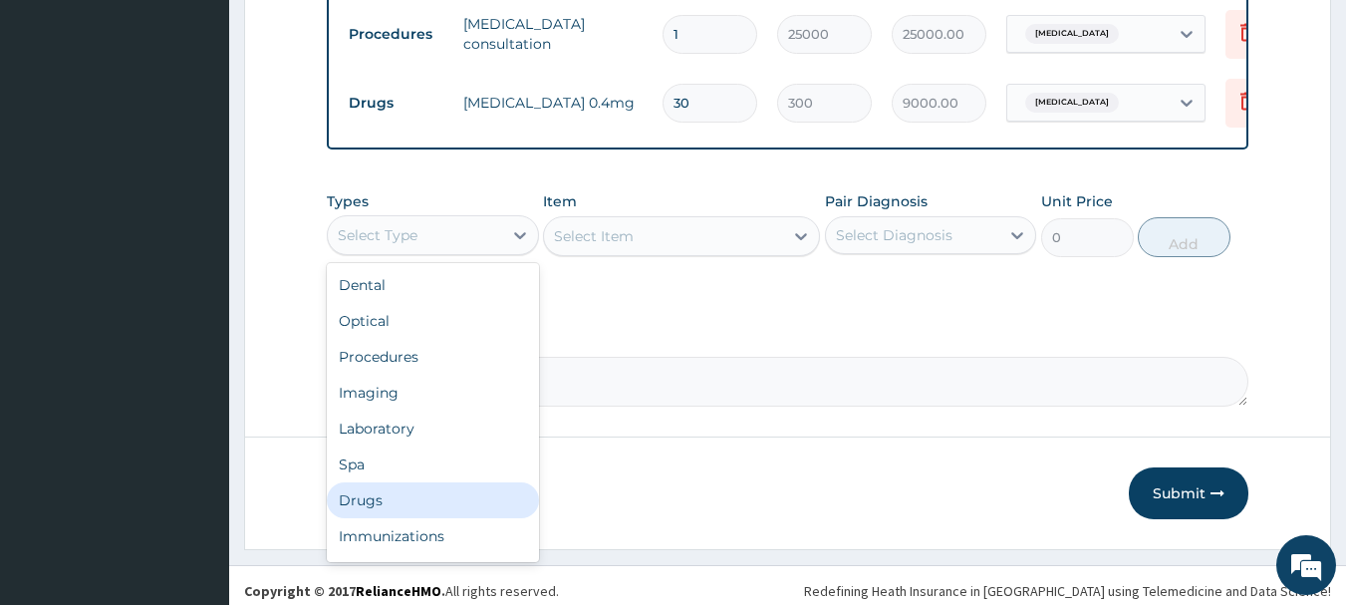
click div "Drugs"
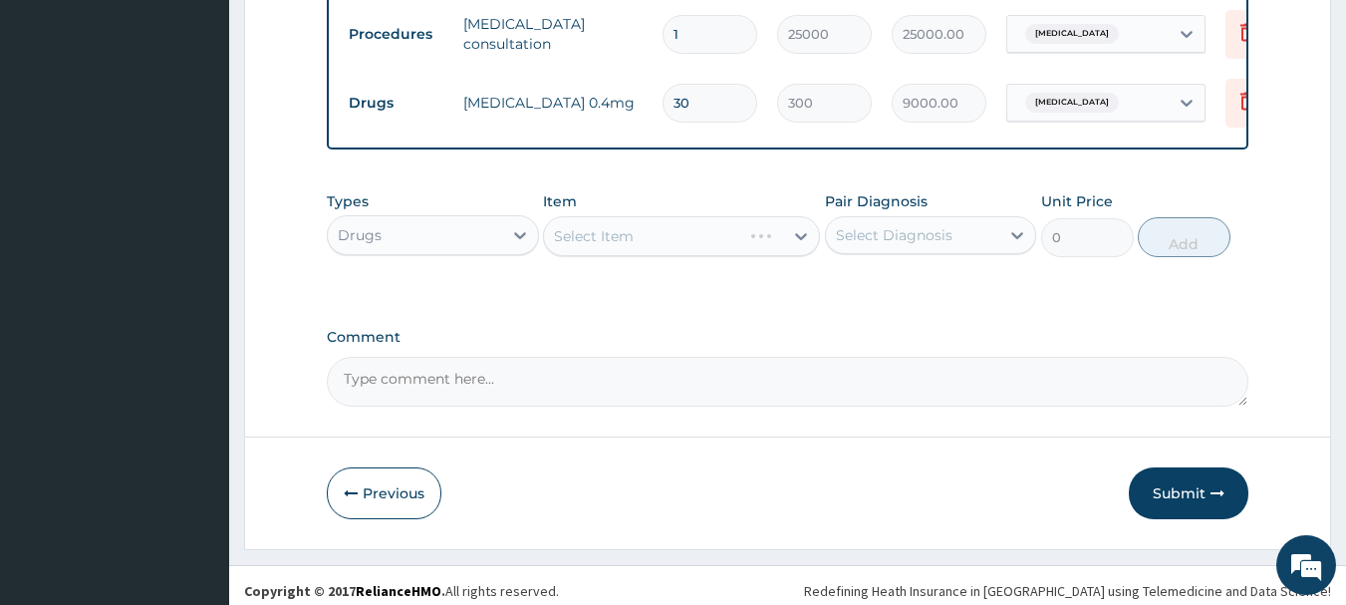
click div "Select Item"
click icon
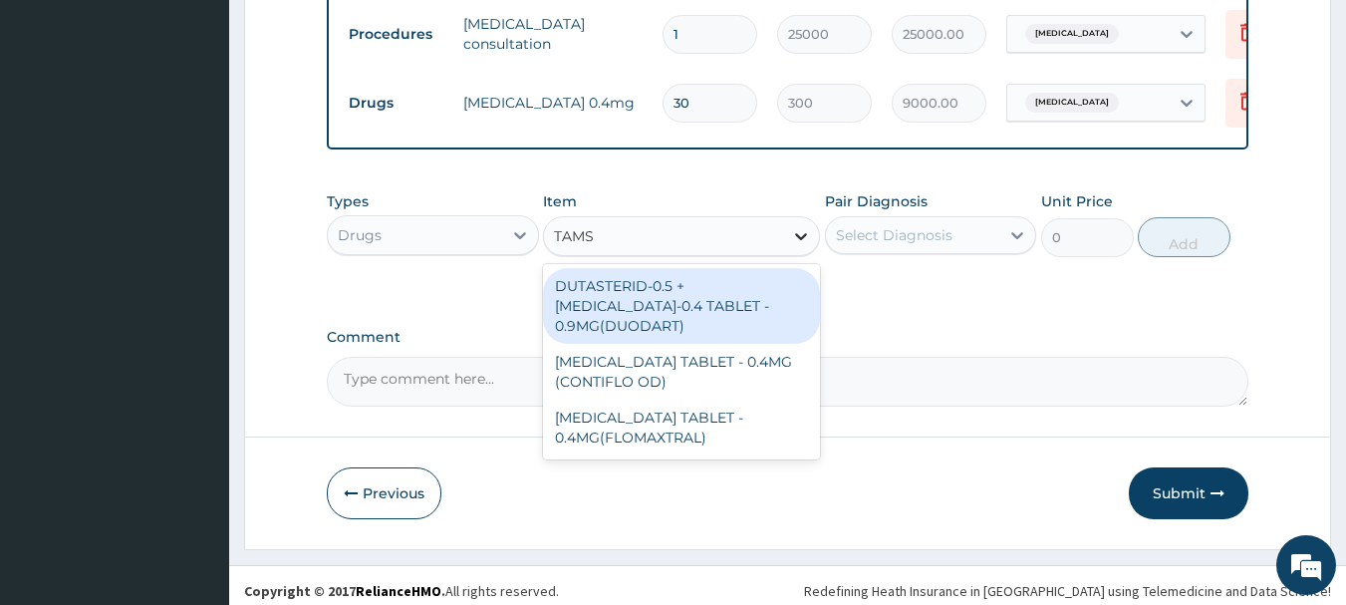
type input "TAMSU"
click div "DUTASTERID-0.5 + [MEDICAL_DATA]-0.4 TABLET - 0.9MG(DUODART)"
type input "392"
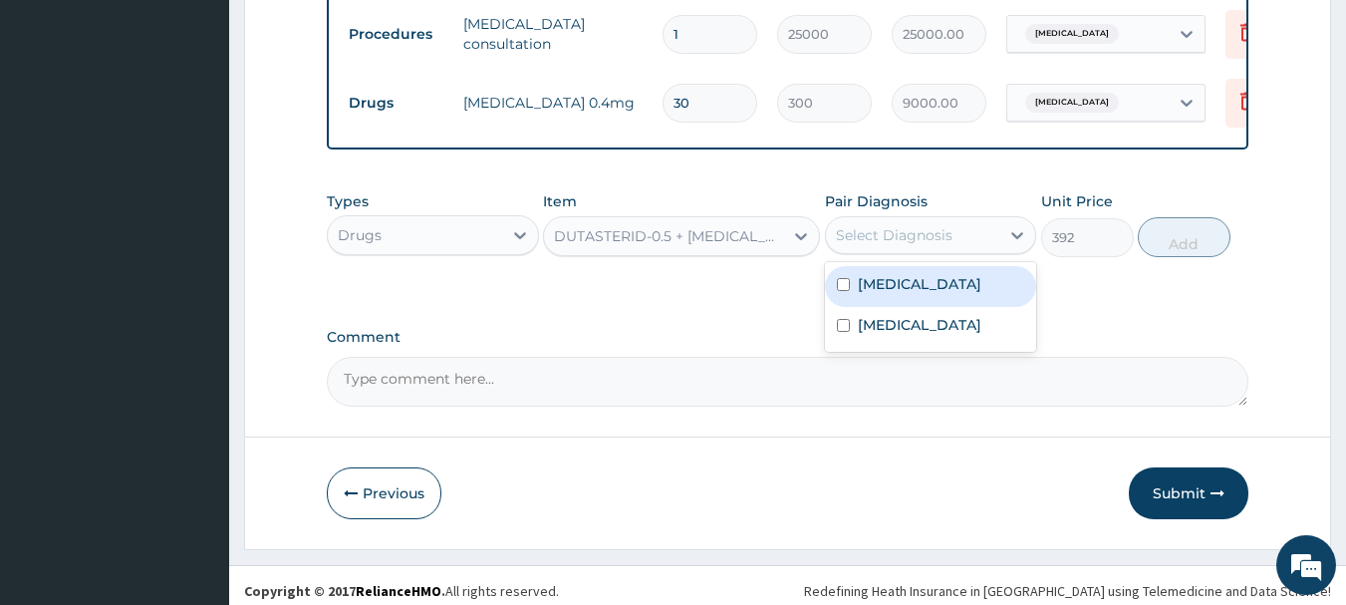
click div "Select Diagnosis"
drag, startPoint x: 907, startPoint y: 302, endPoint x: 907, endPoint y: 330, distance: 27.9
click label "[MEDICAL_DATA]"
checkbox input "true"
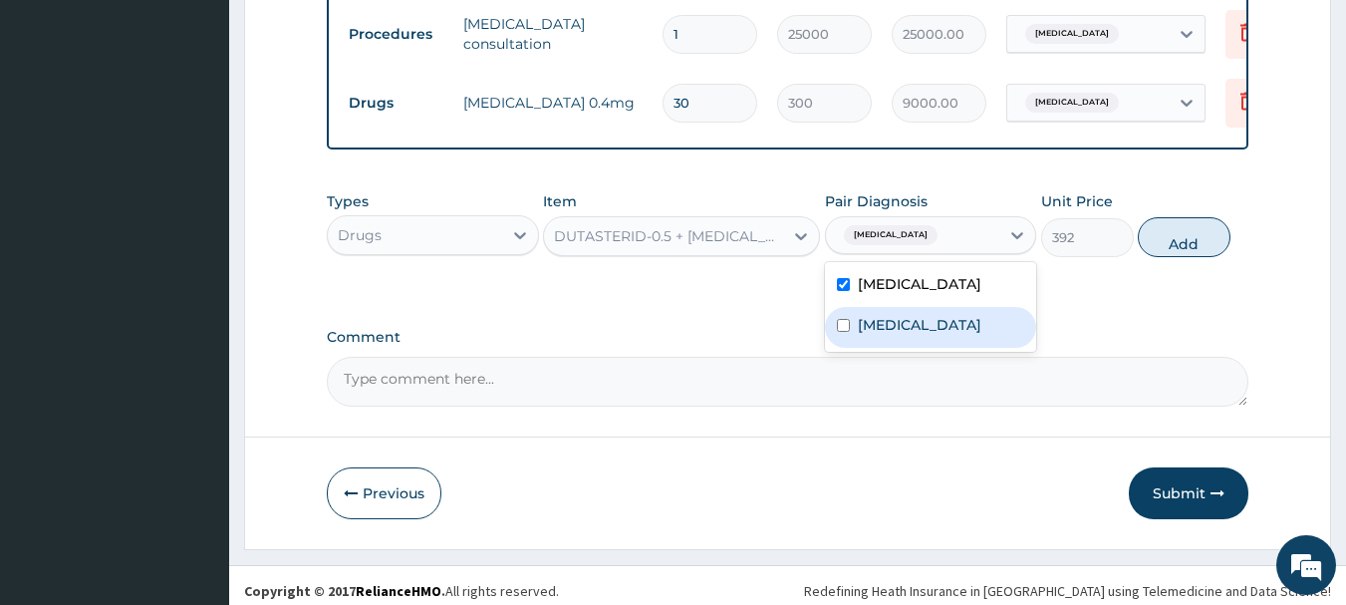
click label "[MEDICAL_DATA]"
checkbox input "true"
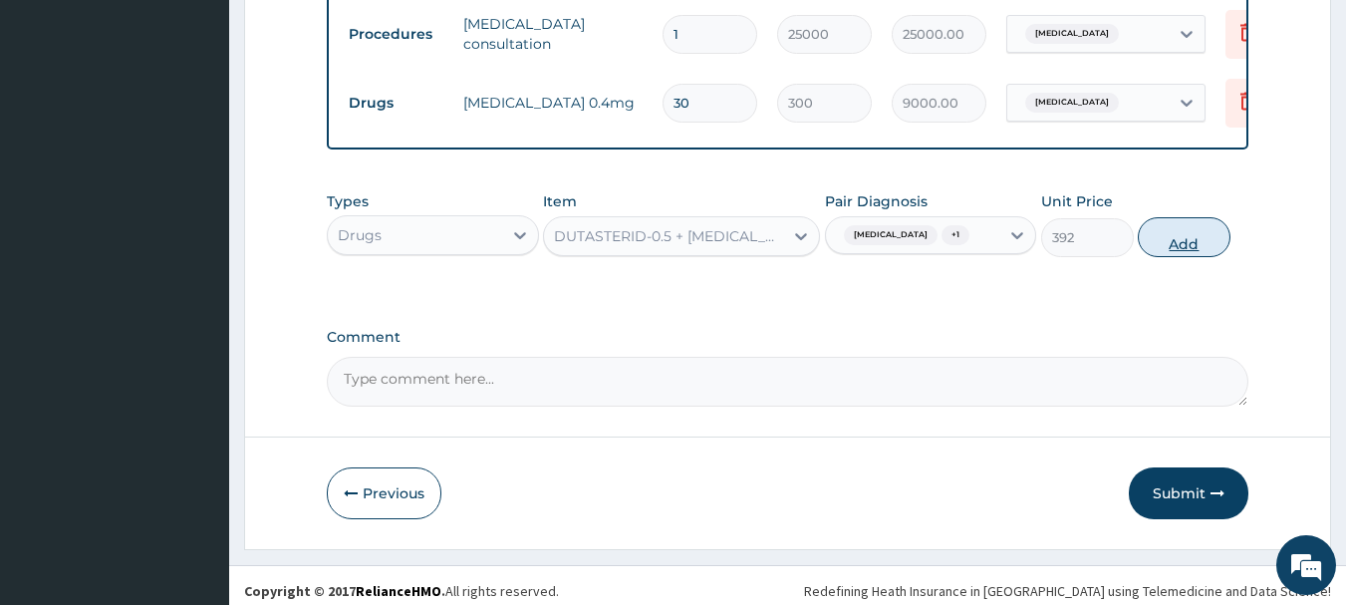
click button "Add"
type input "0"
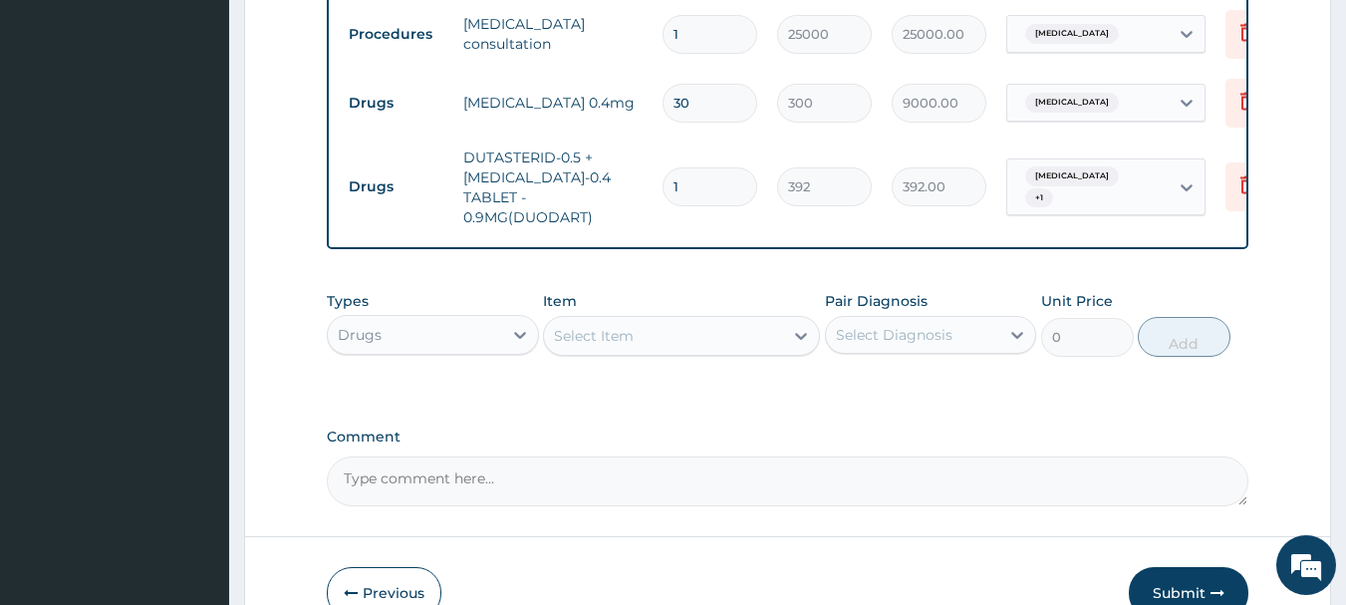
type input "14"
type input "5488.00"
type input "14"
click icon
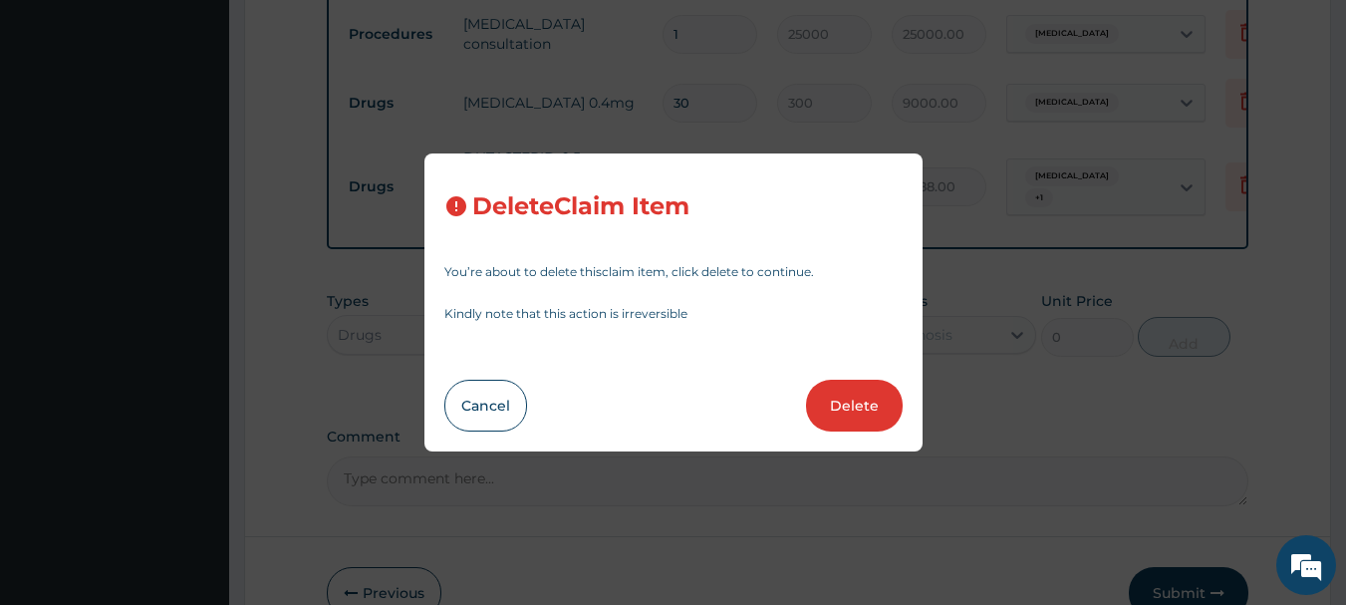
click button "Delete"
type input "14"
type input "392"
type input "5488.00"
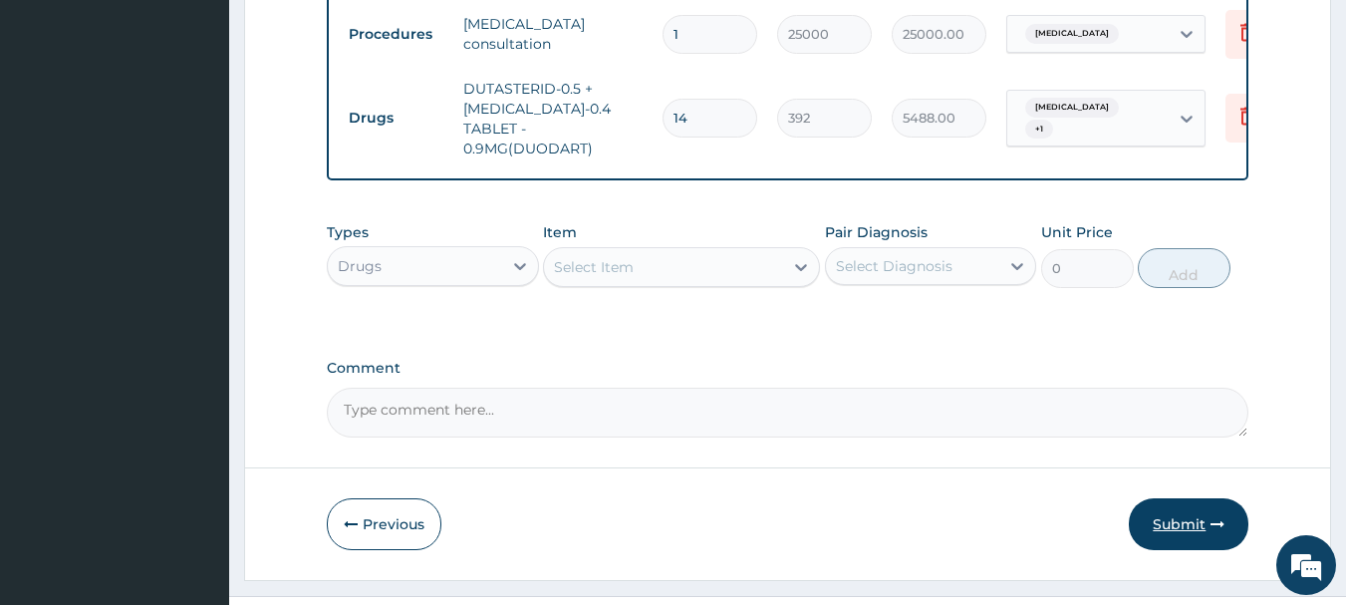
click icon "button"
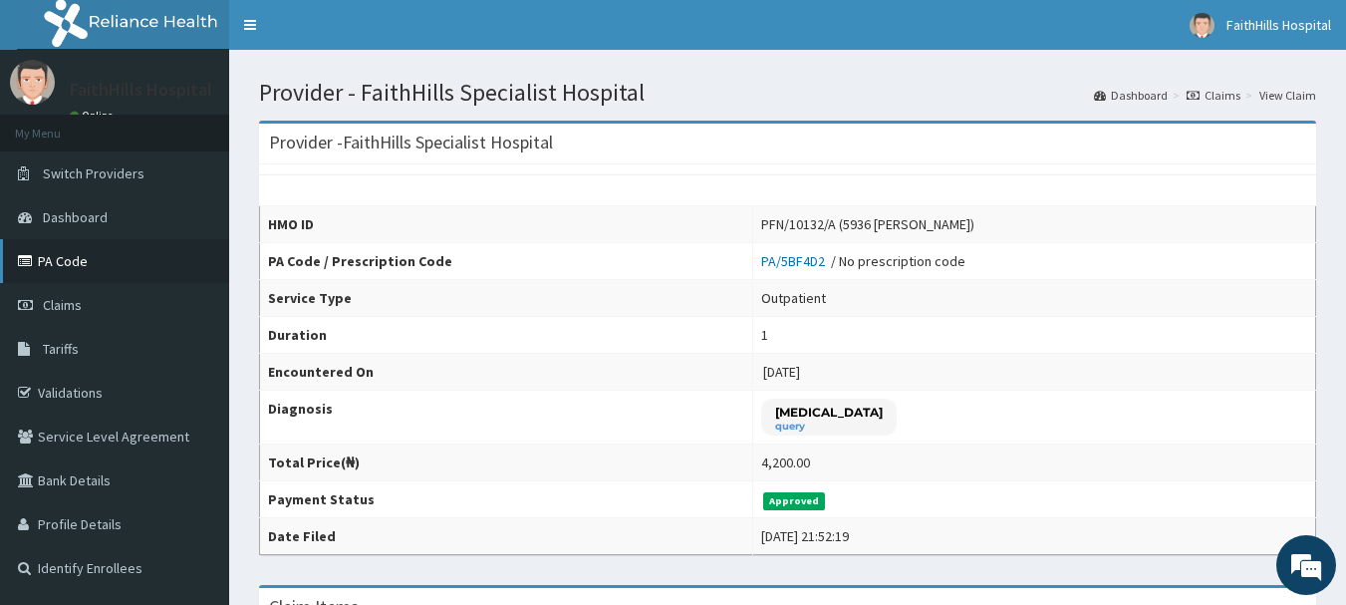
click at [66, 260] on link "PA Code" at bounding box center [114, 261] width 229 height 44
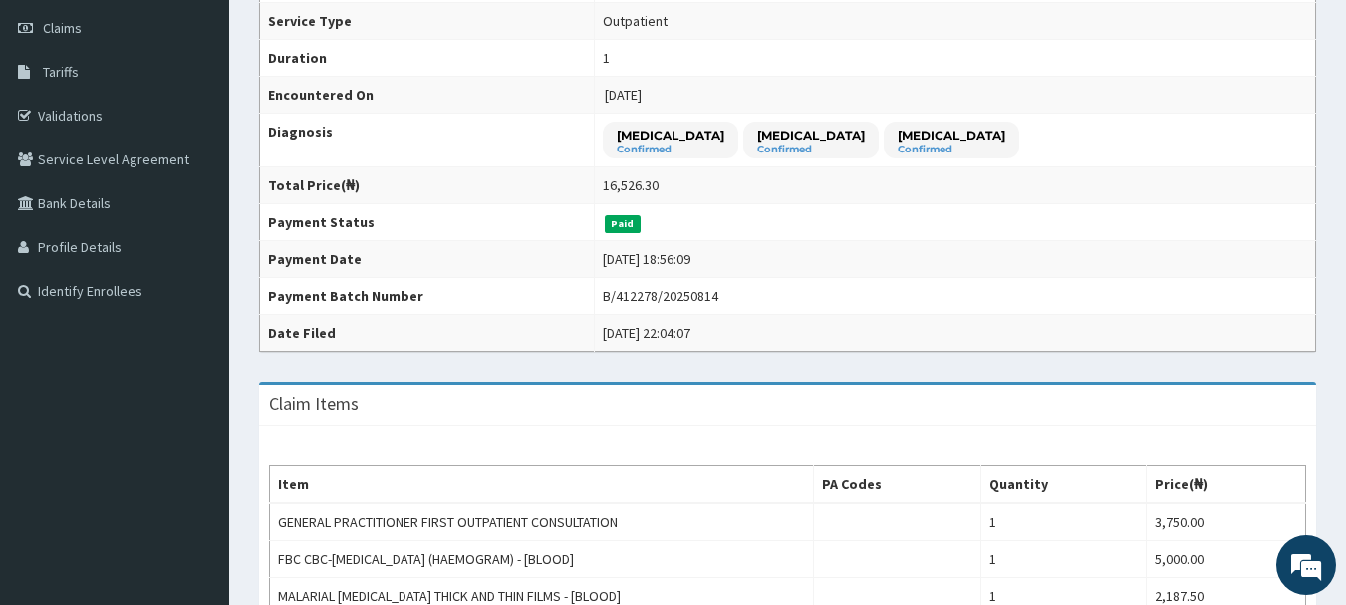
scroll to position [265, 0]
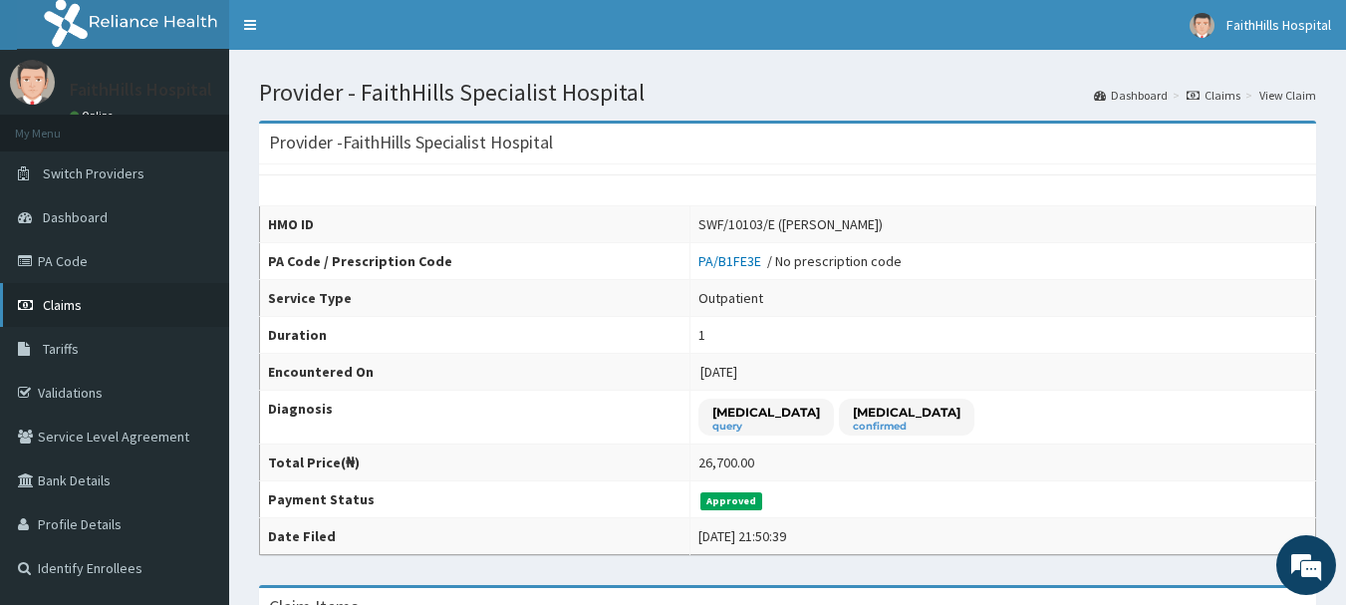
click at [77, 304] on span "Claims" at bounding box center [62, 305] width 39 height 18
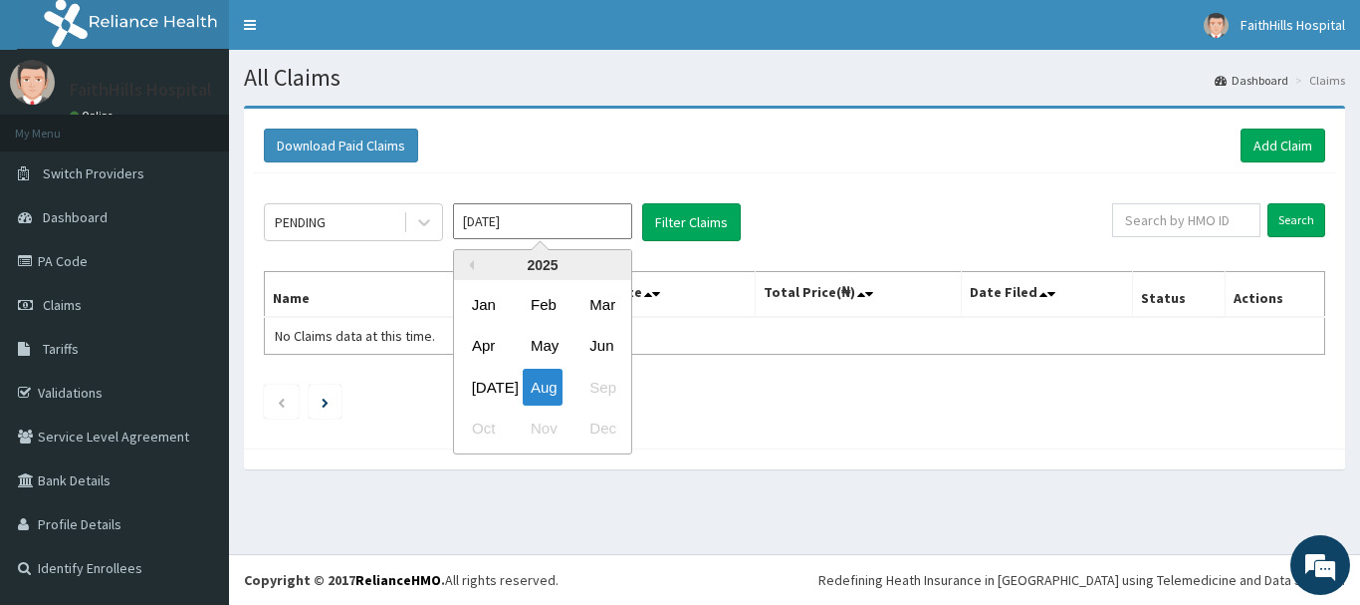
click at [578, 221] on input "[DATE]" at bounding box center [542, 221] width 179 height 36
click at [489, 390] on div "[DATE]" at bounding box center [484, 387] width 40 height 37
type input "[DATE]"
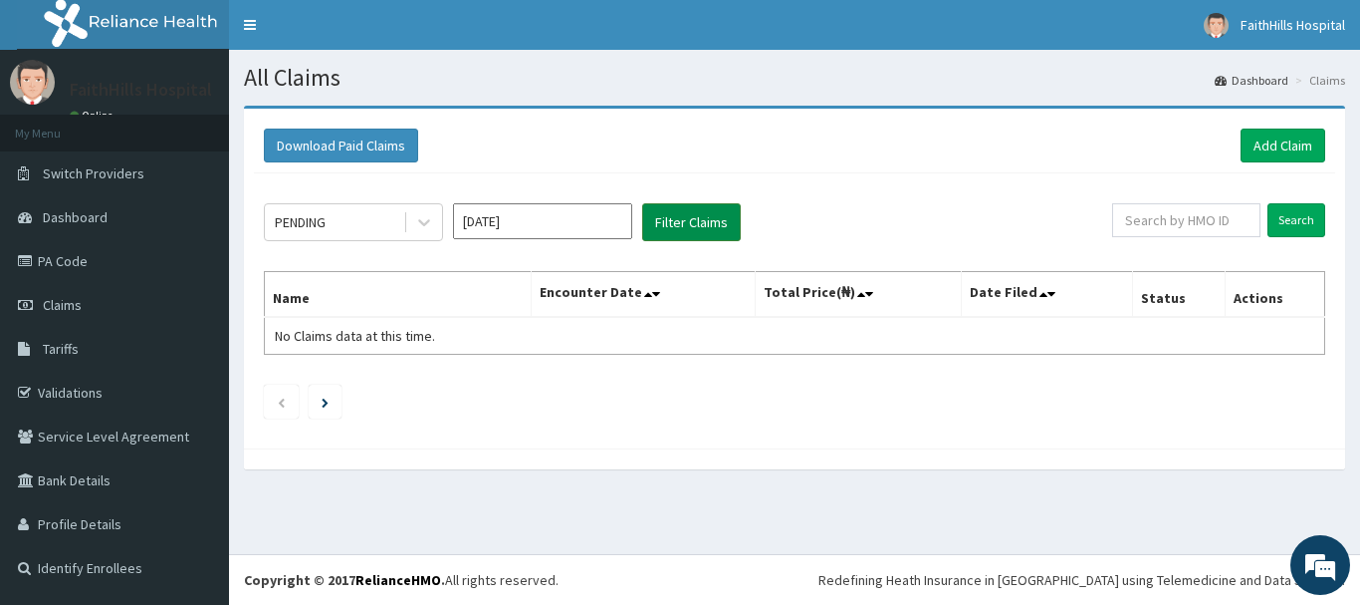
click at [677, 224] on button "Filter Claims" at bounding box center [691, 222] width 99 height 38
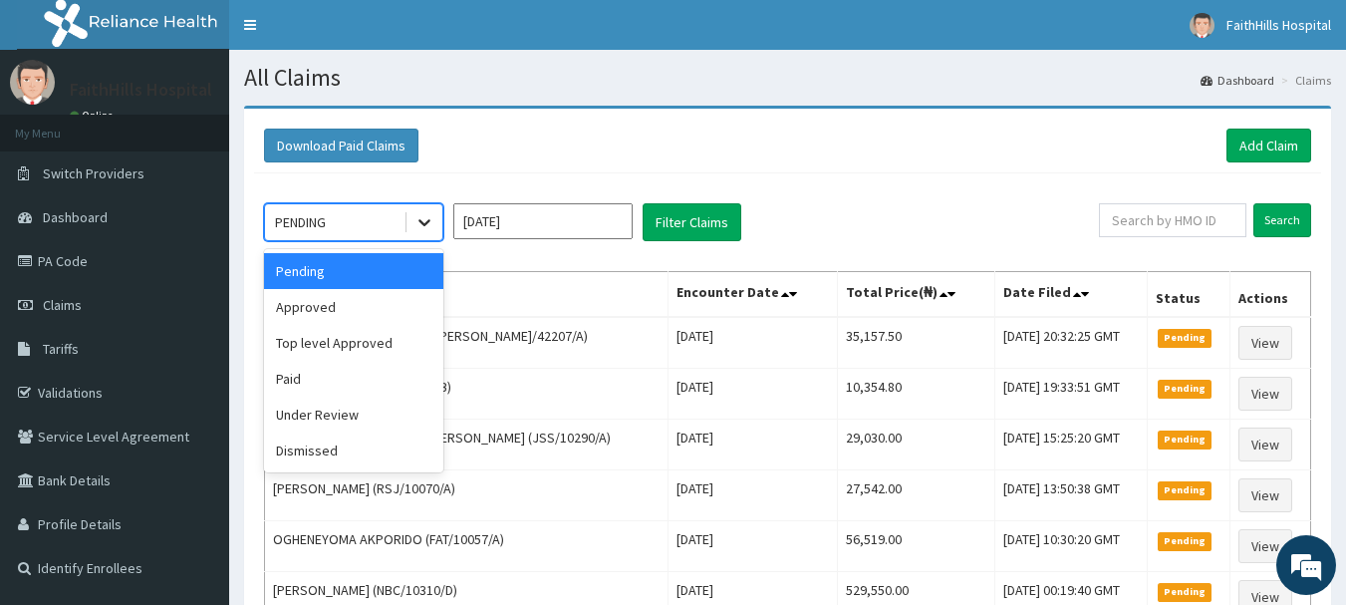
click at [419, 224] on icon at bounding box center [424, 222] width 20 height 20
click at [336, 414] on div "Under Review" at bounding box center [353, 414] width 179 height 36
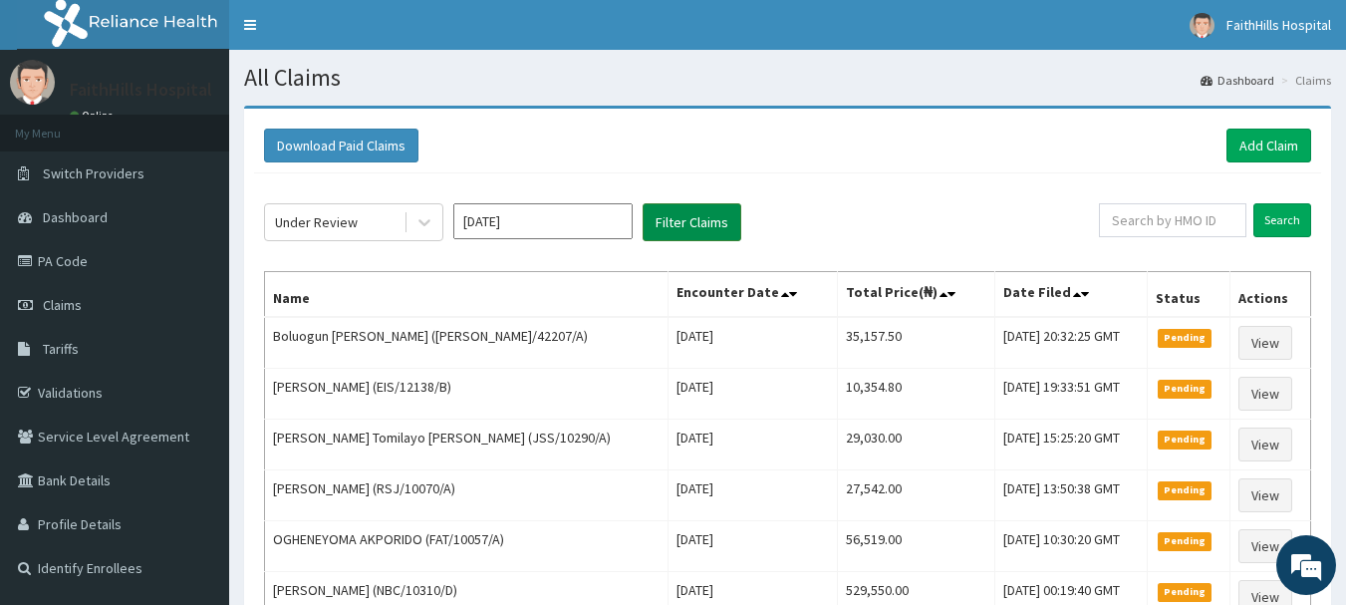
click at [679, 212] on button "Filter Claims" at bounding box center [691, 222] width 99 height 38
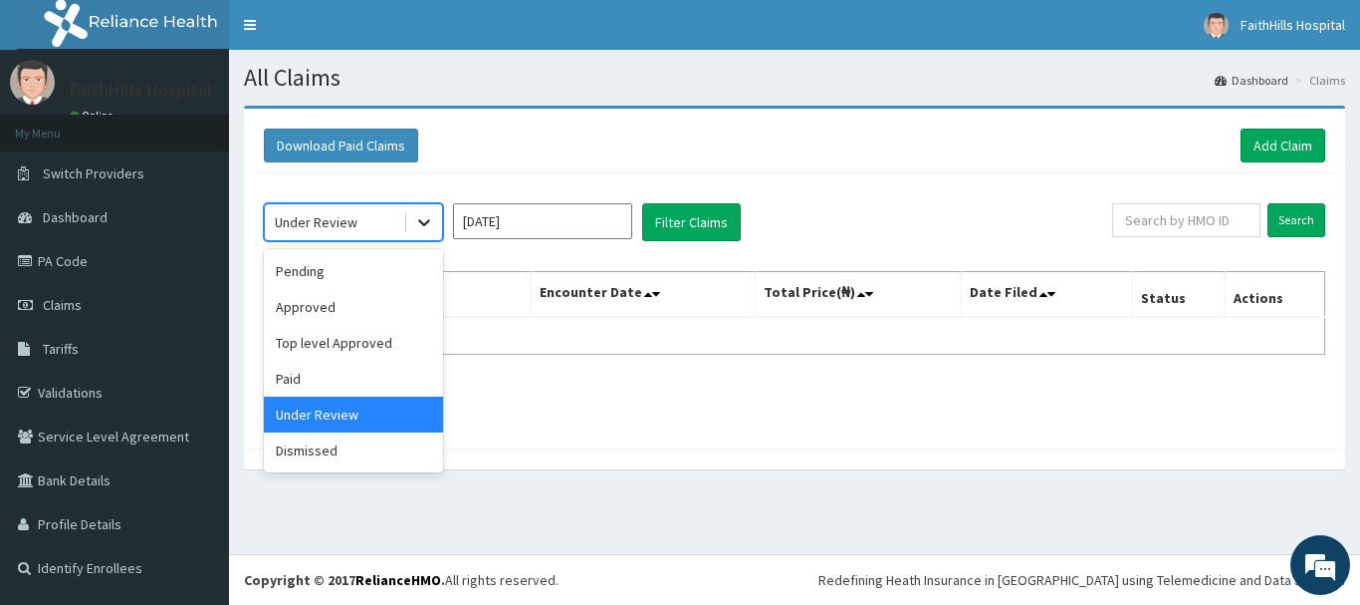
click at [418, 222] on icon at bounding box center [424, 222] width 20 height 20
click at [374, 319] on div "Approved" at bounding box center [353, 307] width 179 height 36
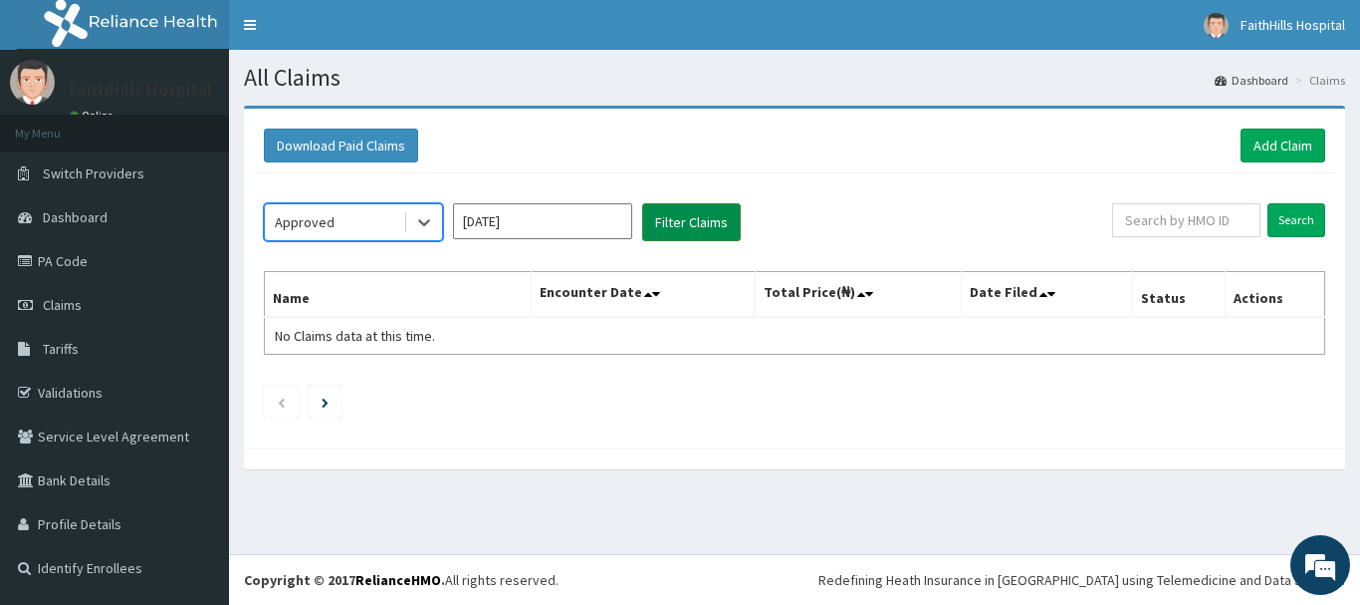
click at [714, 220] on button "Filter Claims" at bounding box center [691, 222] width 99 height 38
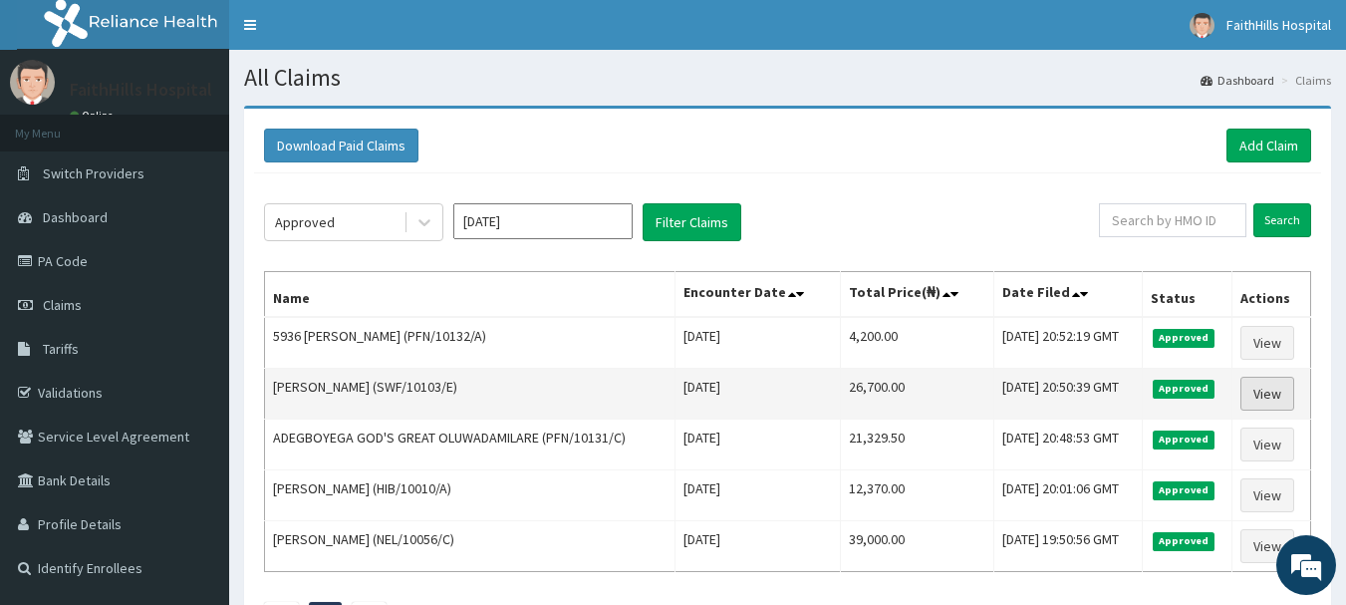
click at [1261, 388] on link "View" at bounding box center [1267, 393] width 54 height 34
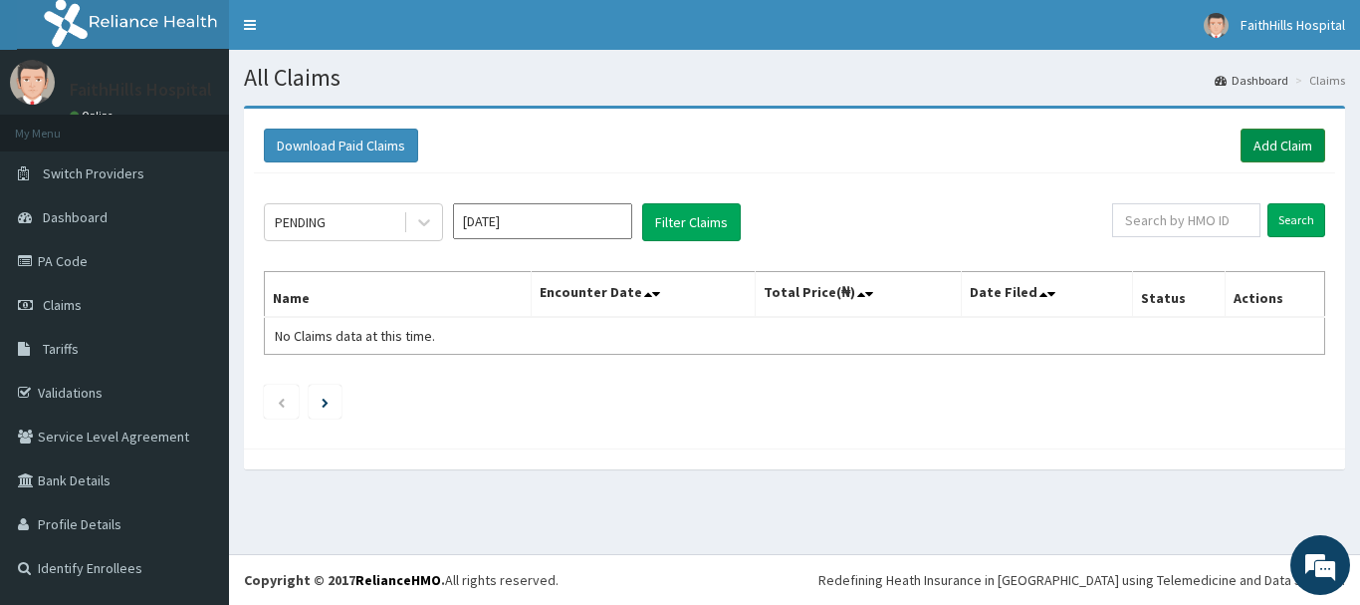
click at [1266, 132] on link "Add Claim" at bounding box center [1283, 145] width 85 height 34
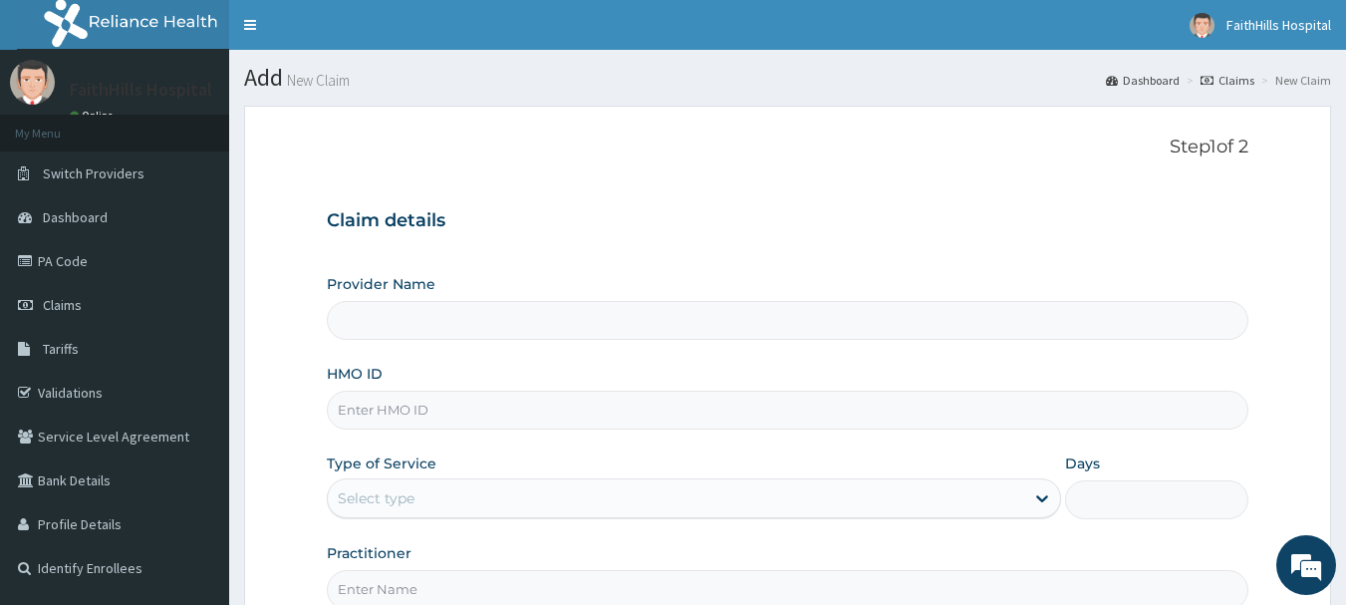
type input "FaithHills Specialist Hospital"
click at [482, 412] on input "HMO ID" at bounding box center [788, 409] width 922 height 39
paste input "GMT/10128/A"
type input "GMT/10128/A"
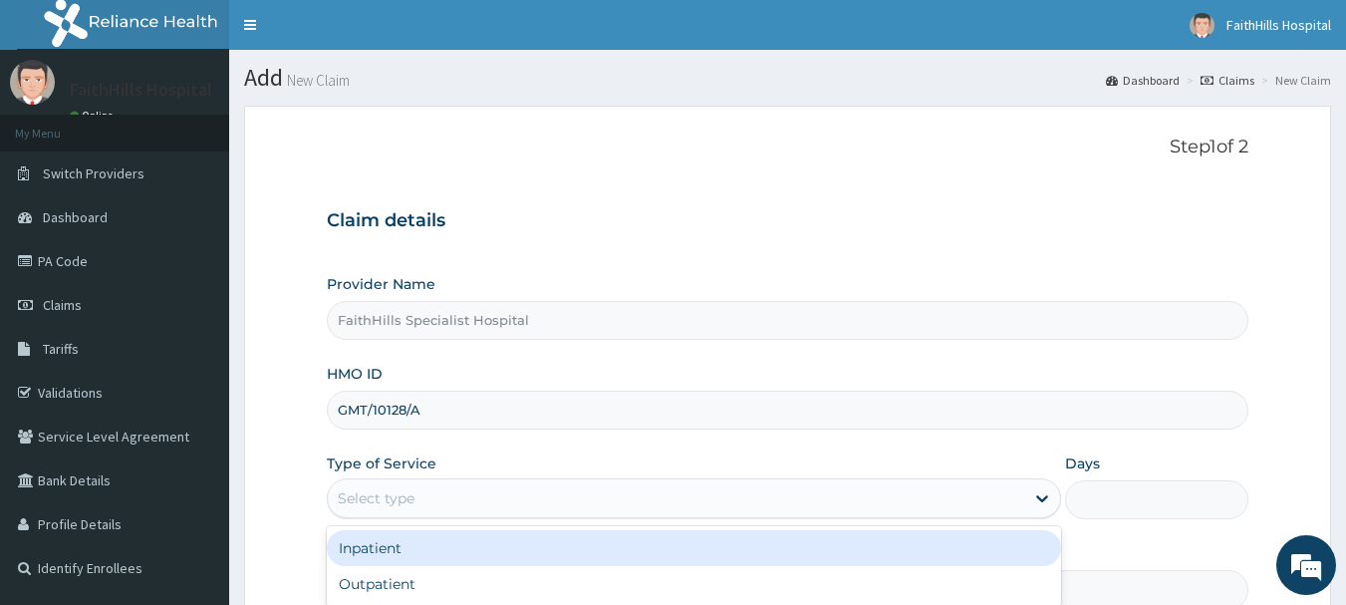
click at [485, 492] on div "Select type" at bounding box center [676, 498] width 696 height 32
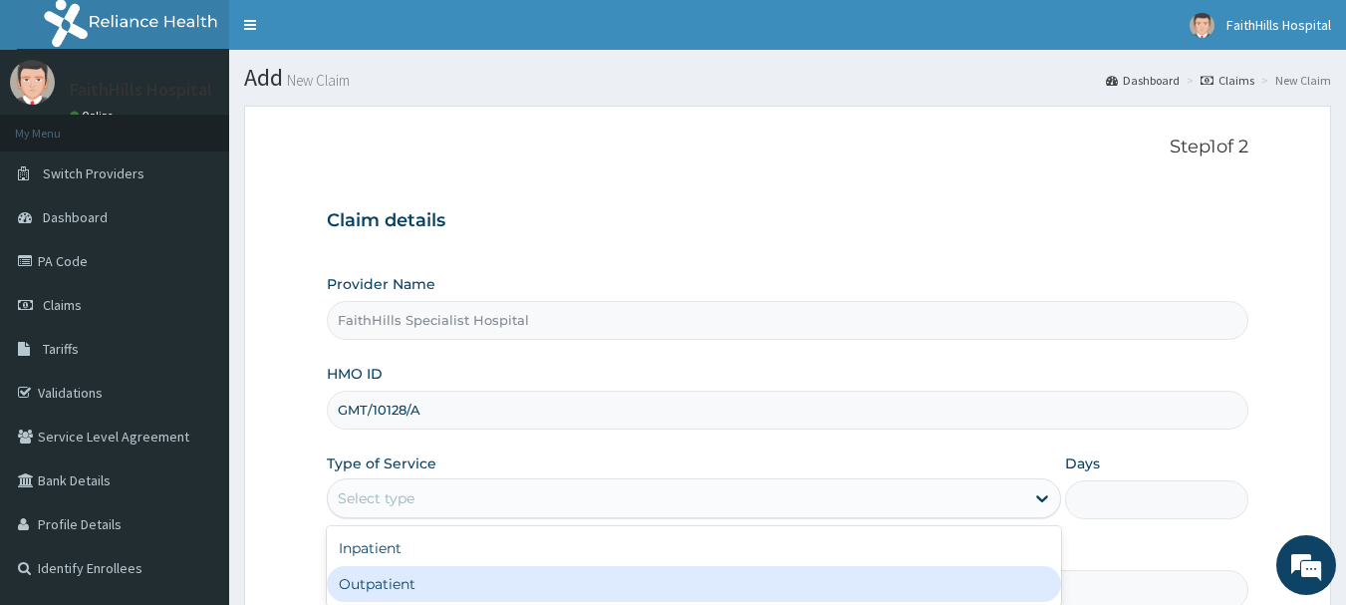
click at [449, 574] on div "Outpatient" at bounding box center [694, 584] width 734 height 36
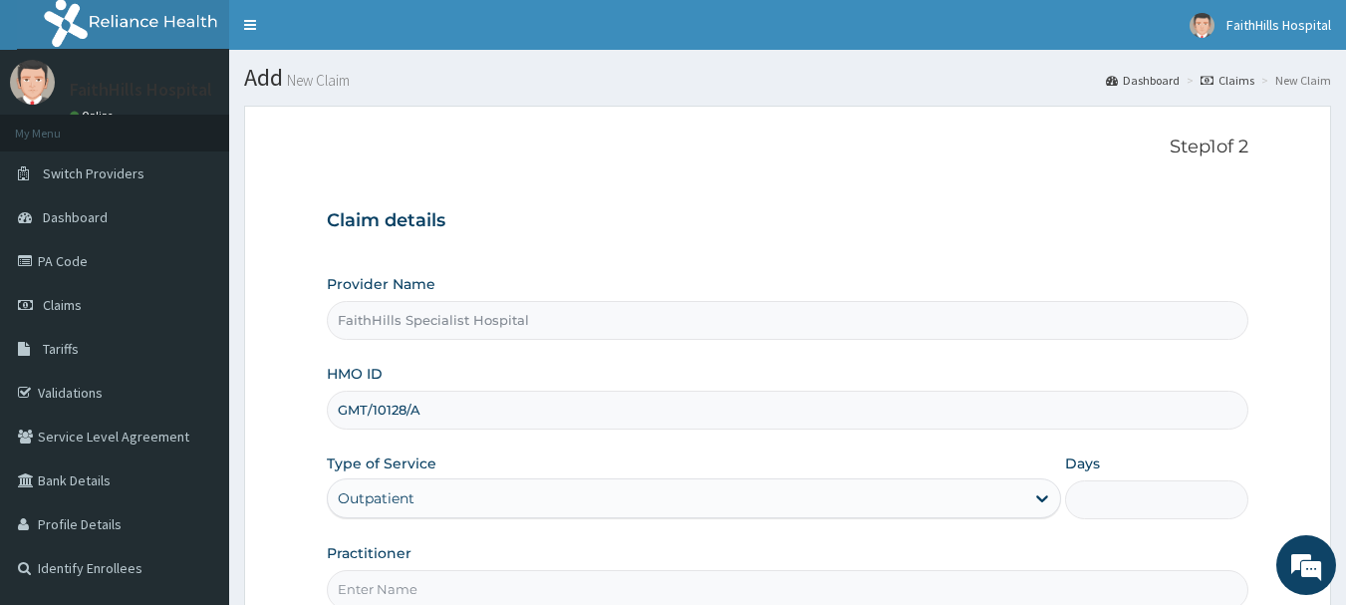
type input "1"
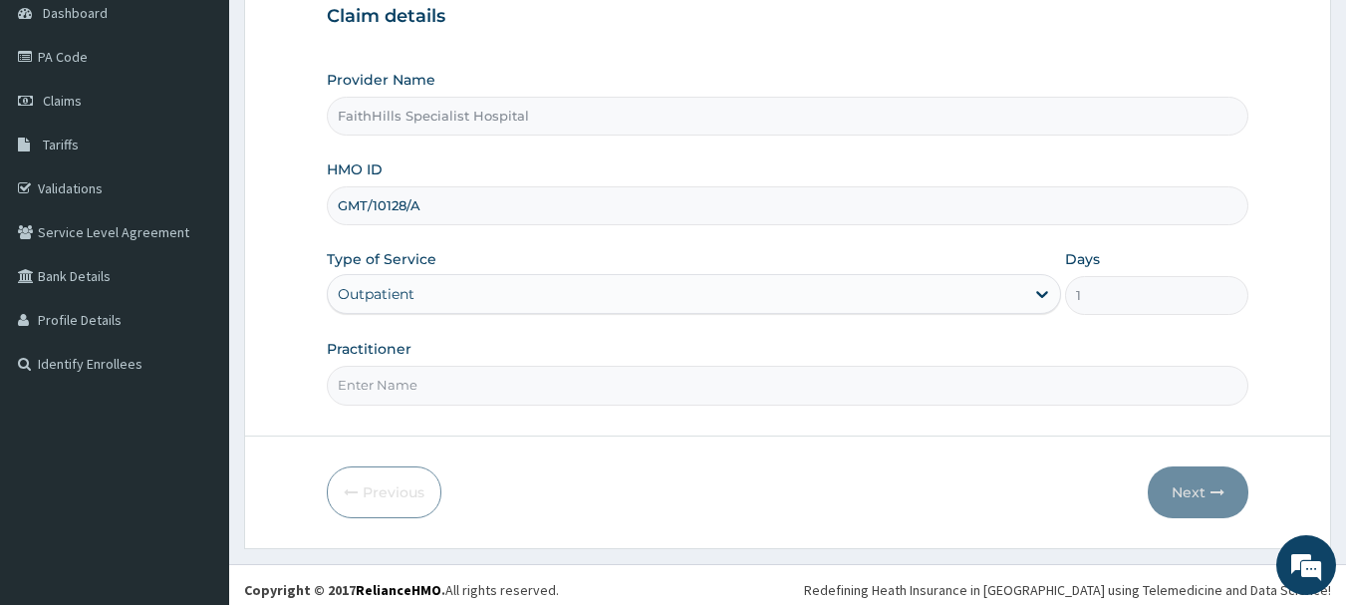
scroll to position [214, 0]
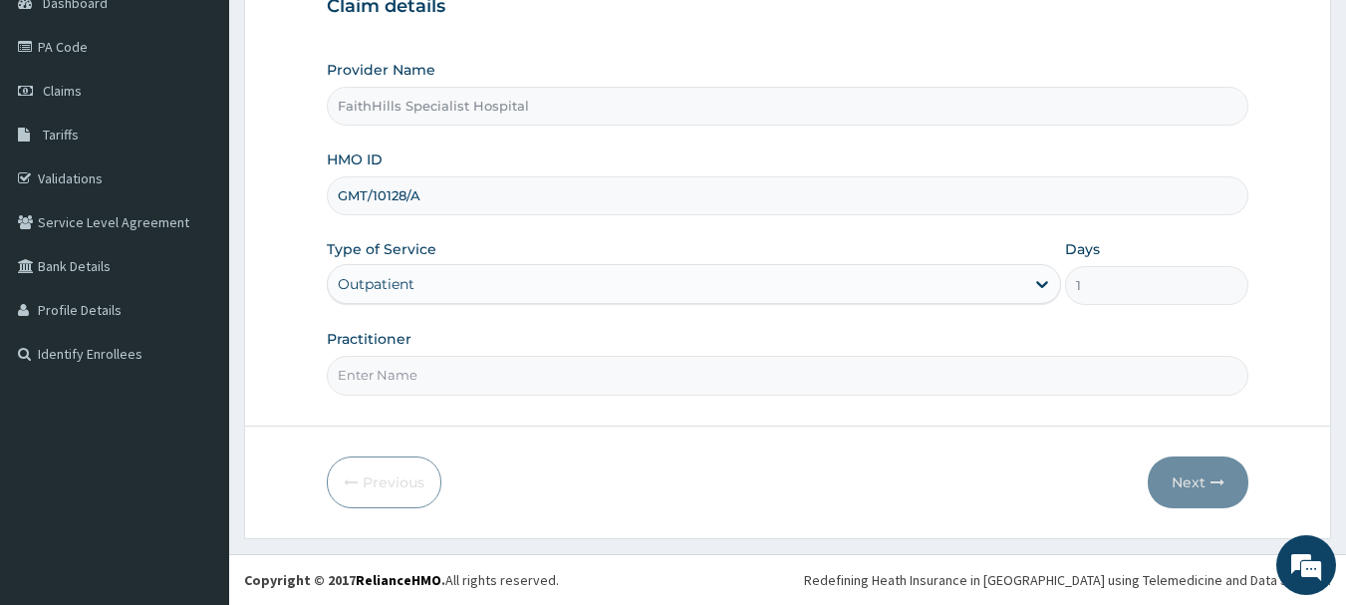
click at [415, 377] on input "Practitioner" at bounding box center [788, 375] width 922 height 39
type input "DR. [PERSON_NAME]"
click at [1184, 485] on button "Next" at bounding box center [1197, 482] width 101 height 52
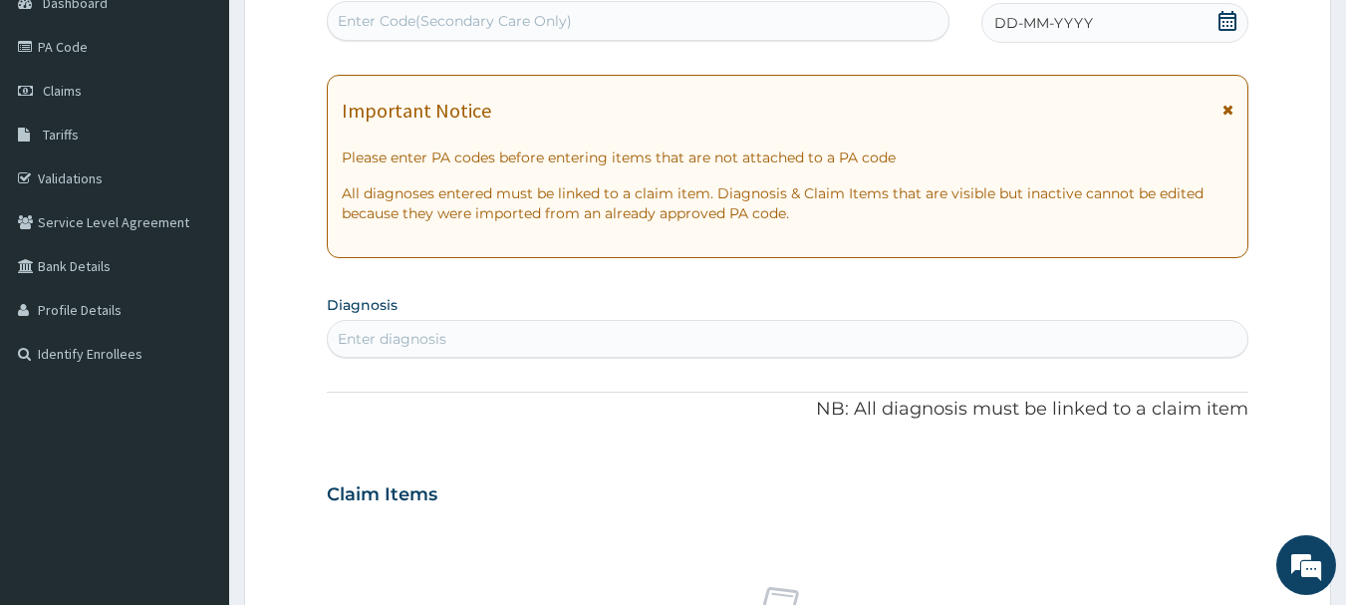
click at [531, 19] on div "Enter Code(Secondary Care Only)" at bounding box center [455, 21] width 234 height 20
paste input "PA/2ED021"
type input "PA/2ED021"
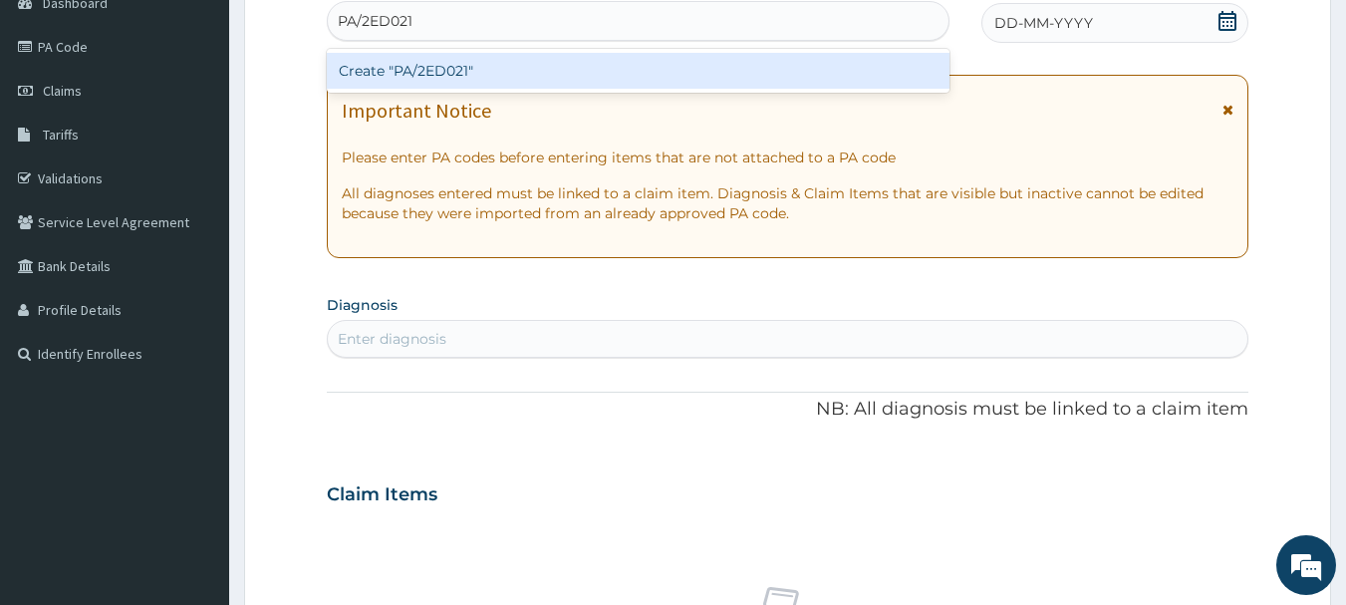
click at [489, 67] on div "Create "PA/2ED021"" at bounding box center [638, 71] width 623 height 36
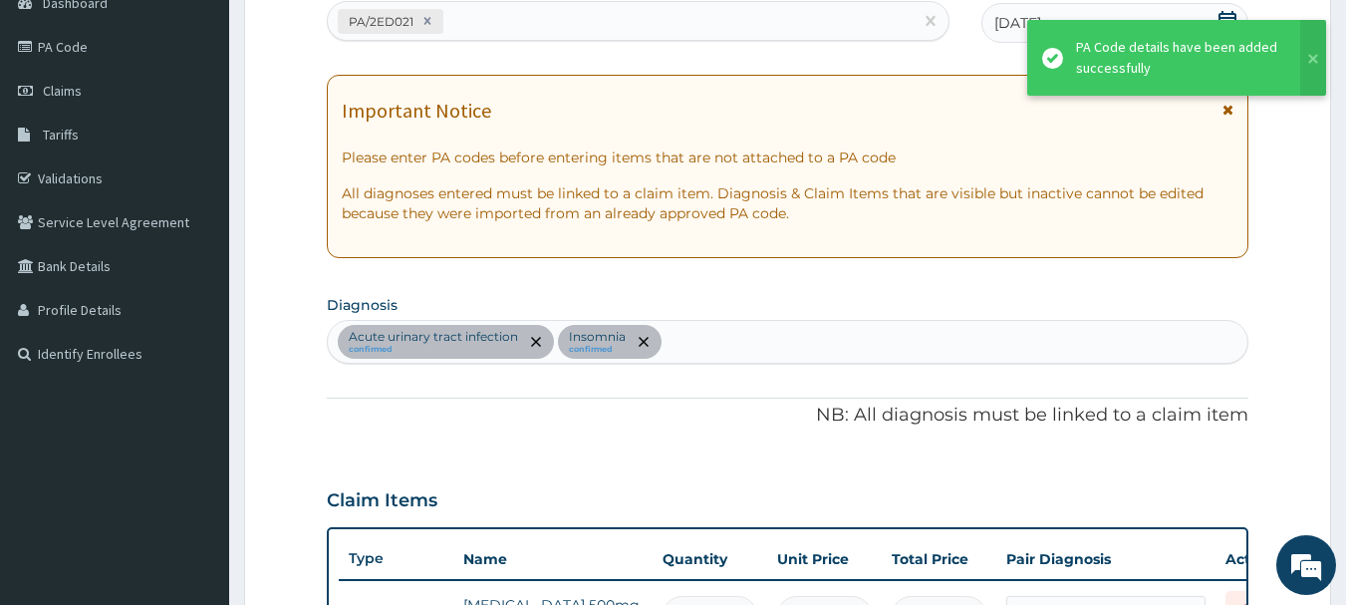
scroll to position [664, 0]
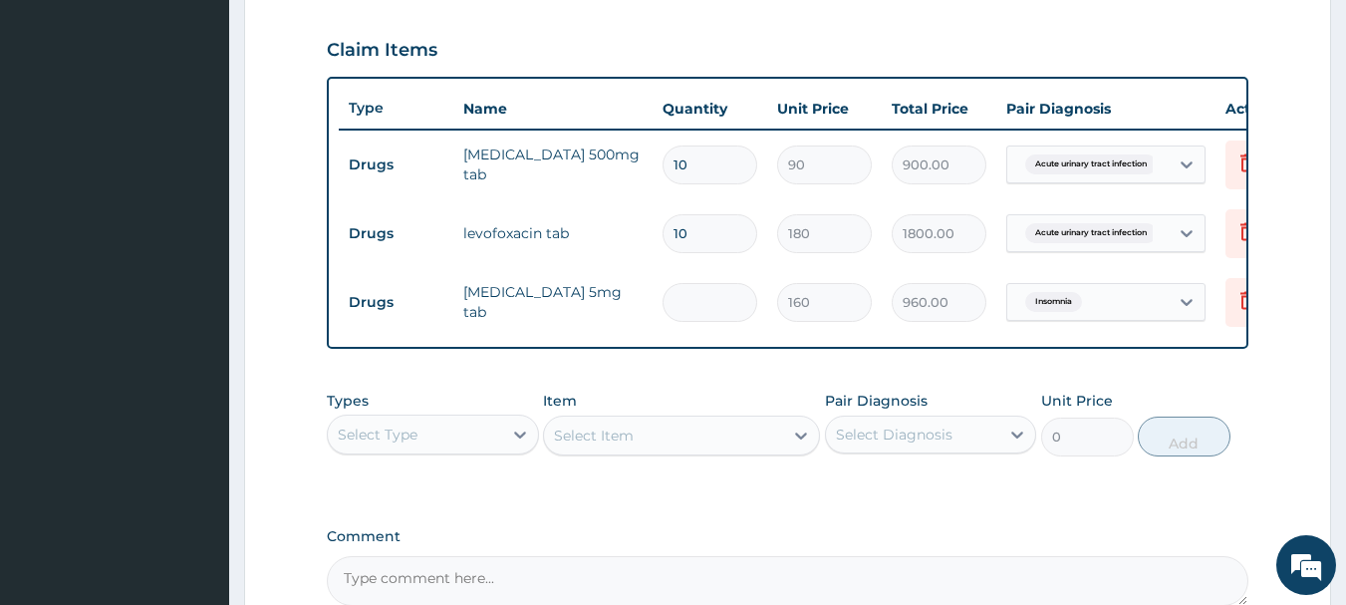
type input "0.00"
type input "3"
type input "480.00"
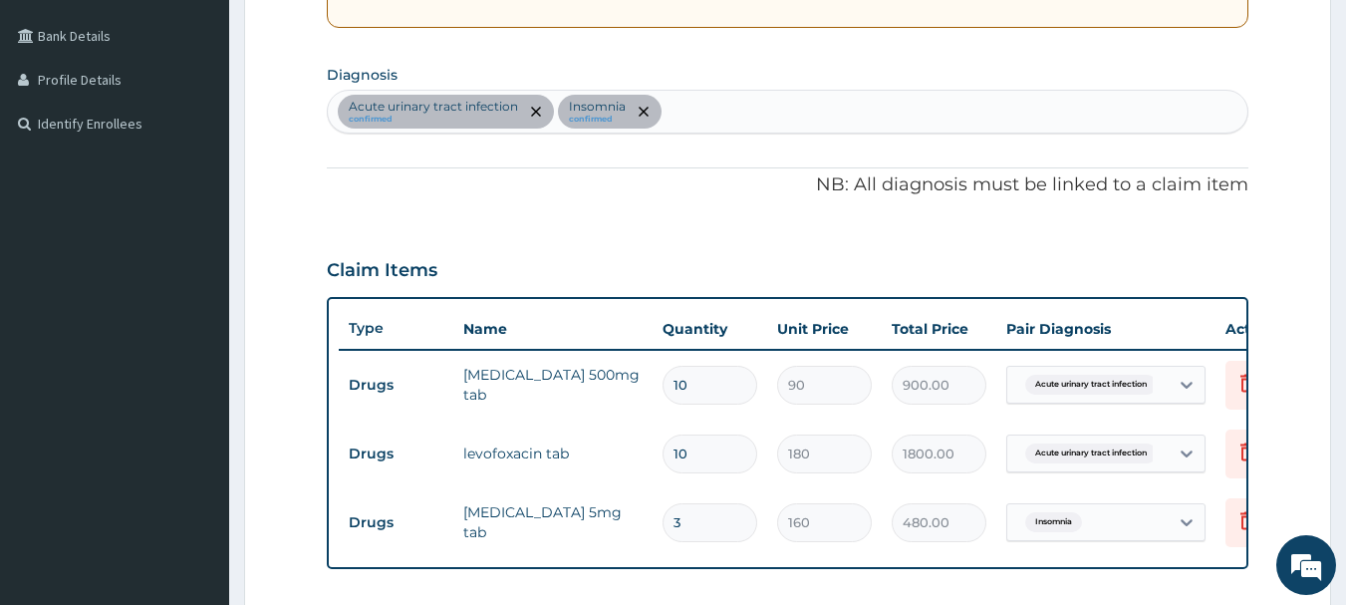
scroll to position [764, 0]
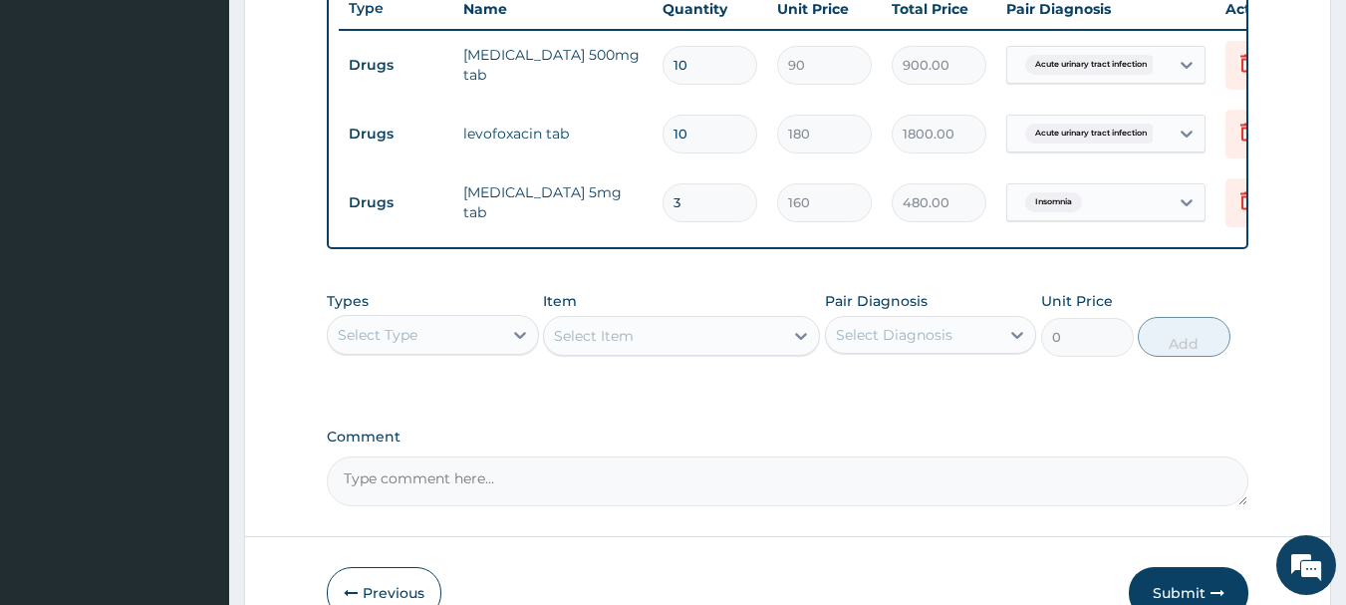
type input "3"
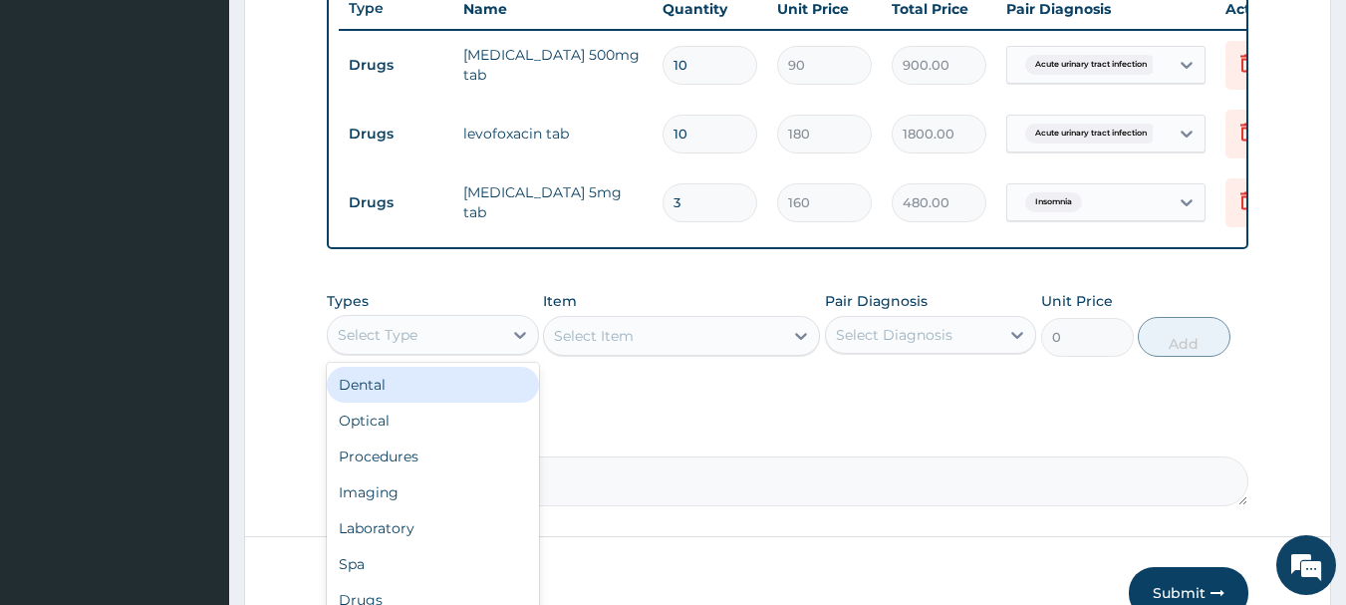
click at [451, 351] on div "Select Type" at bounding box center [415, 335] width 174 height 32
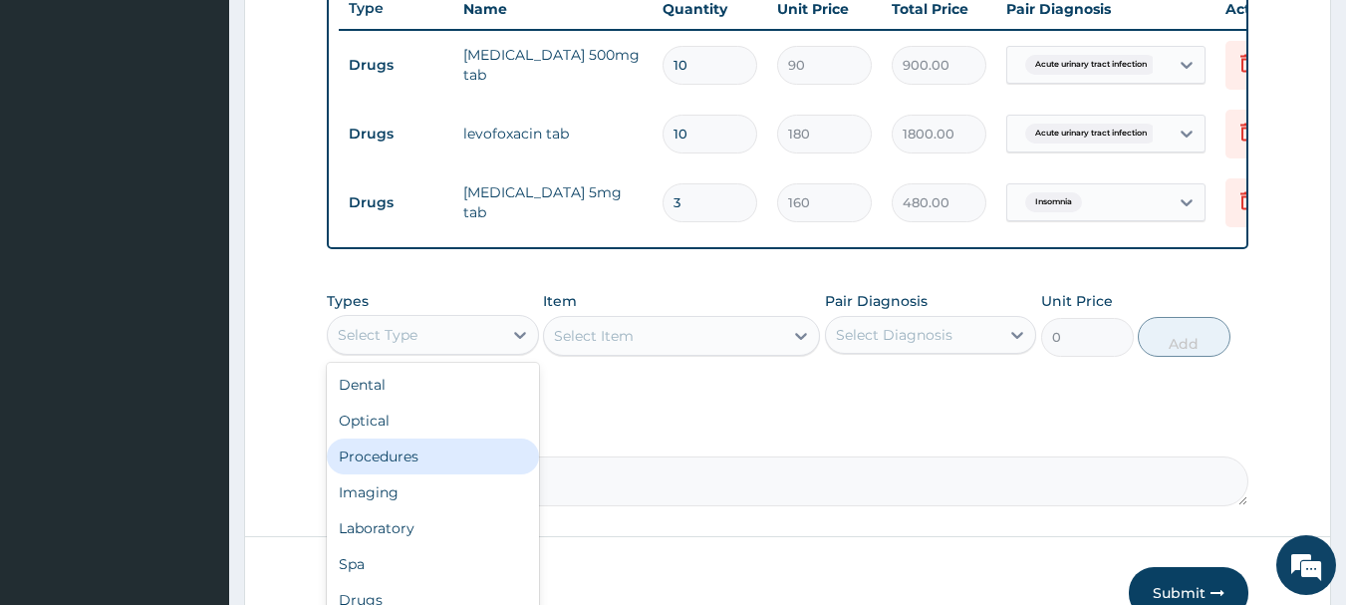
click at [433, 465] on div "Procedures" at bounding box center [433, 456] width 212 height 36
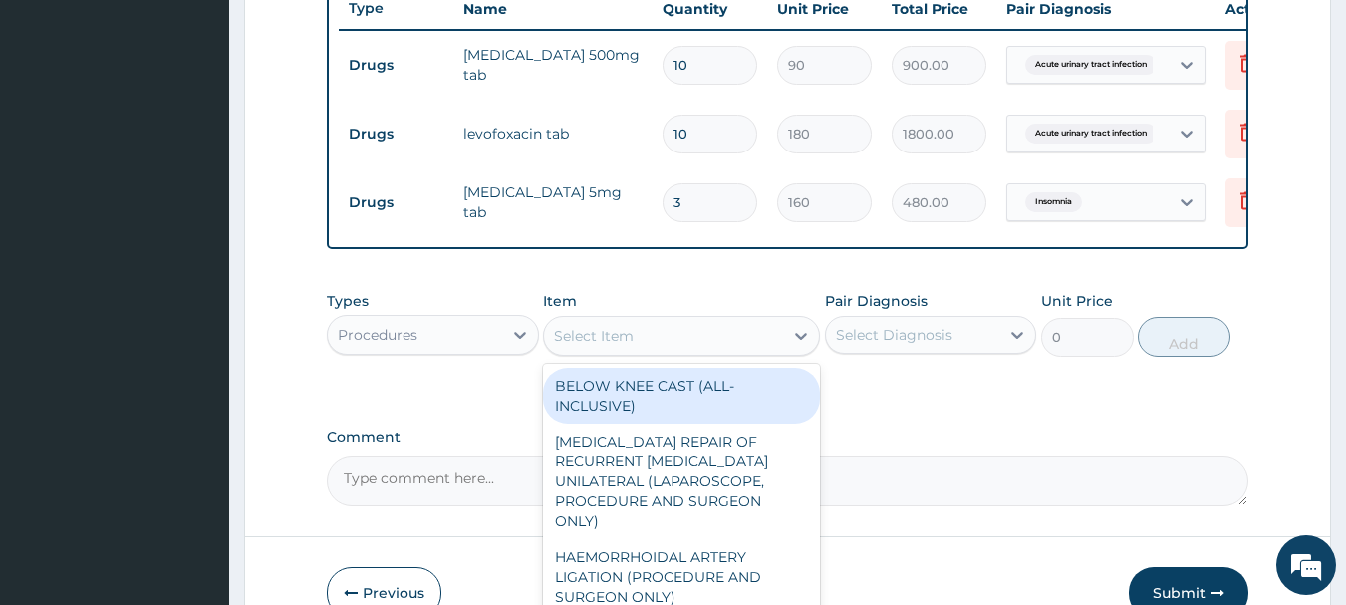
click at [694, 352] on div "Select Item" at bounding box center [663, 336] width 239 height 32
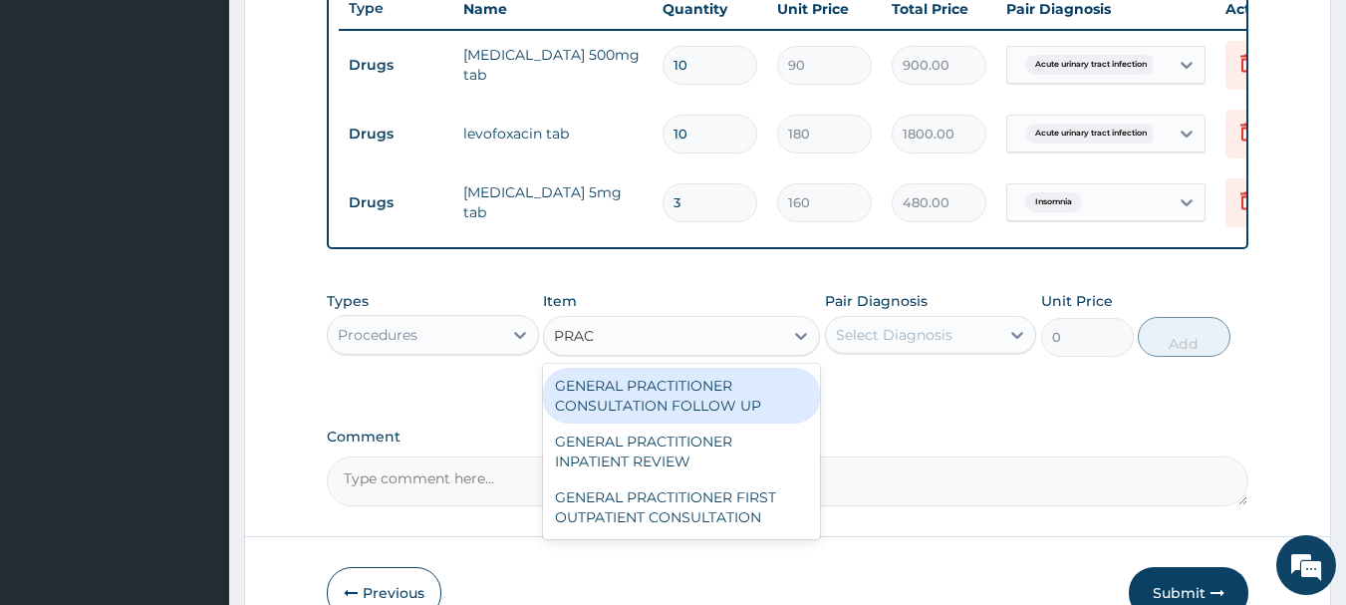
type input "PRACT"
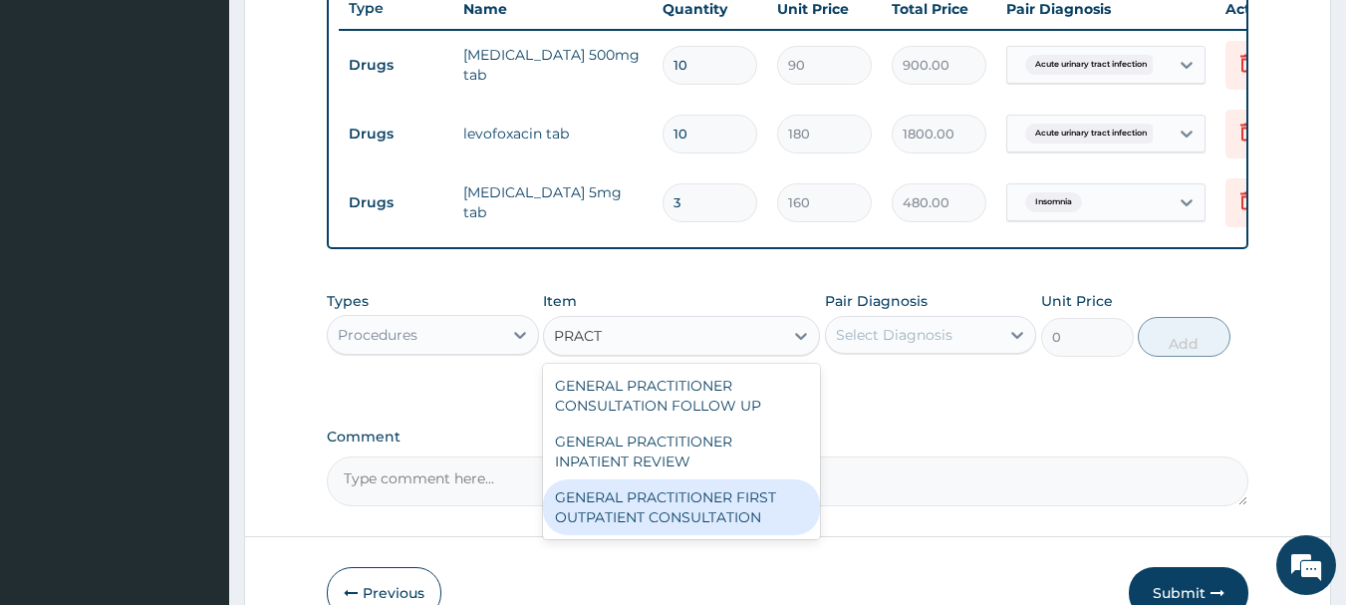
click at [707, 518] on div "GENERAL PRACTITIONER FIRST OUTPATIENT CONSULTATION" at bounding box center [681, 507] width 277 height 56
type input "3750"
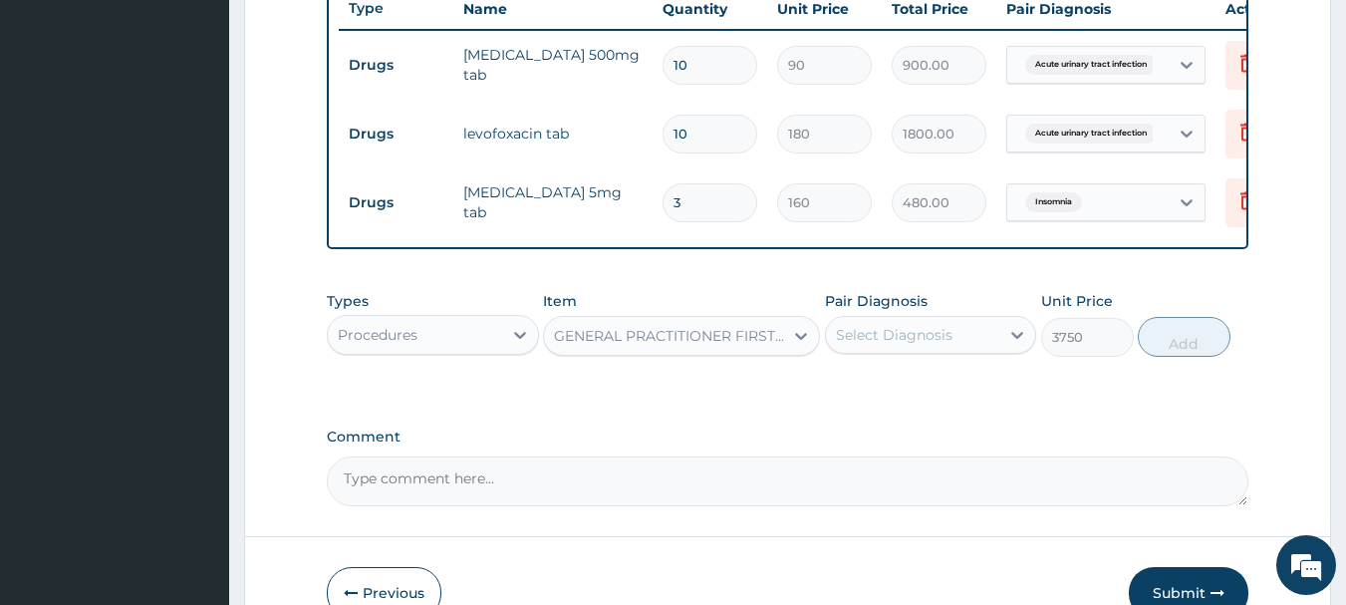
click at [916, 345] on div "Select Diagnosis" at bounding box center [894, 335] width 117 height 20
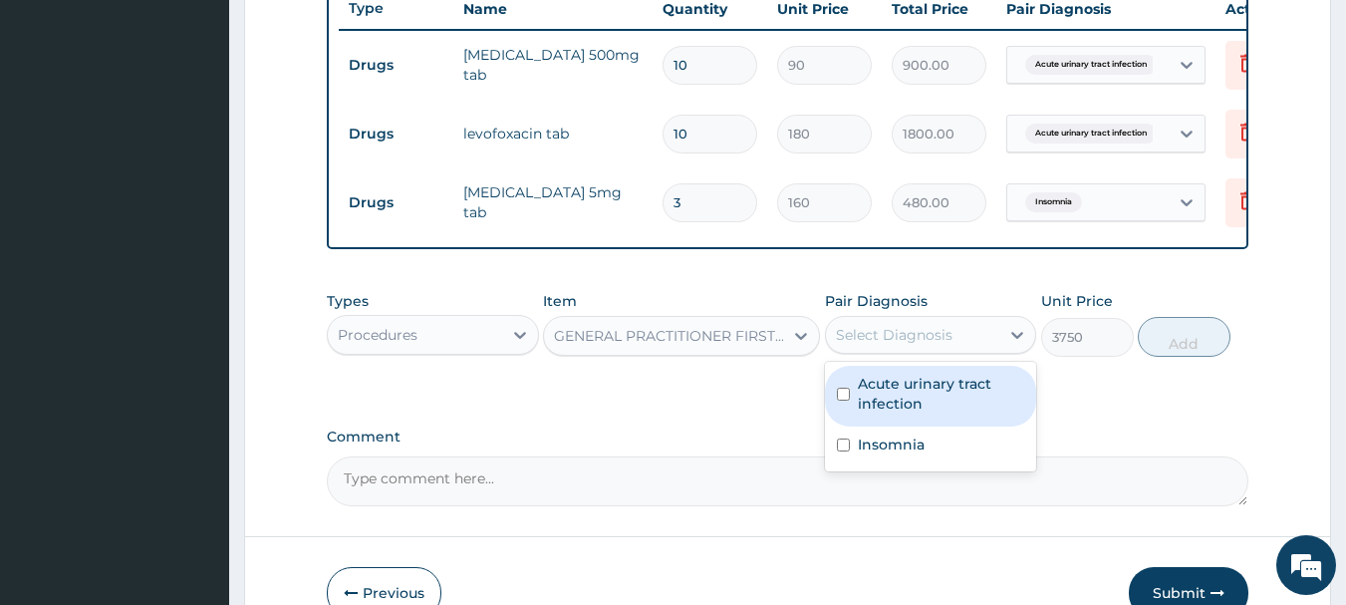
drag, startPoint x: 918, startPoint y: 398, endPoint x: 918, endPoint y: 417, distance: 18.9
click at [918, 399] on label "Acute urinary tract infection" at bounding box center [941, 393] width 167 height 40
checkbox input "true"
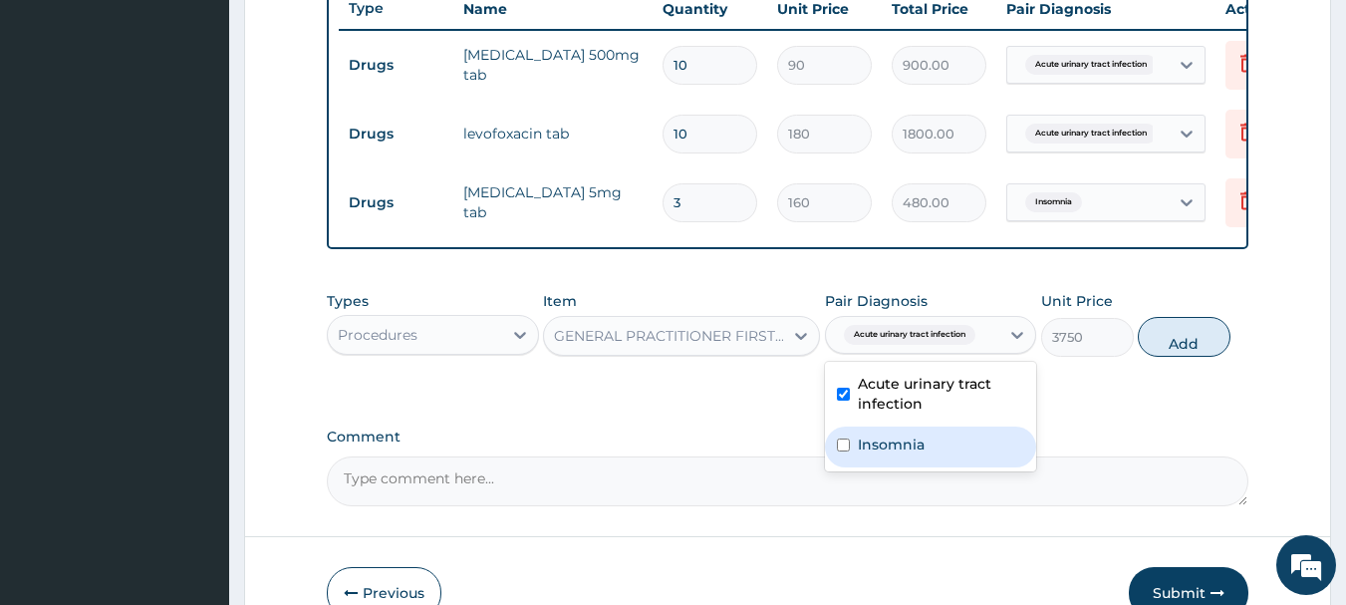
click at [906, 467] on div "Insomnia" at bounding box center [931, 446] width 212 height 41
checkbox input "true"
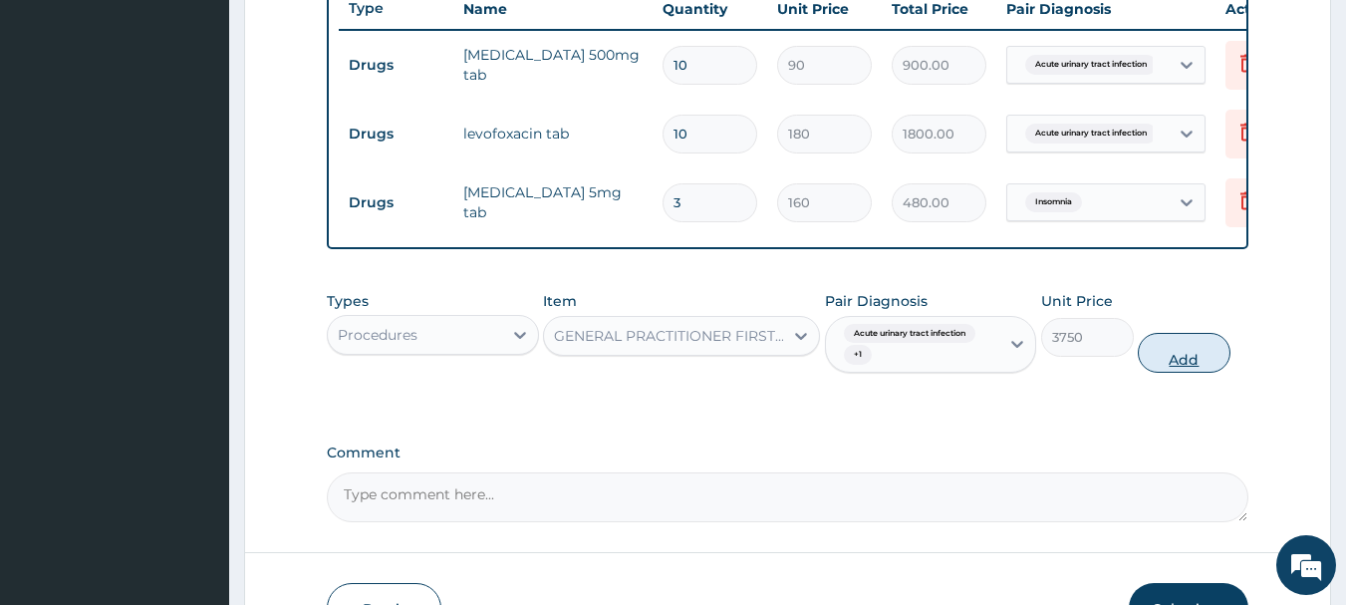
click at [1200, 372] on button "Add" at bounding box center [1183, 353] width 93 height 40
type input "0"
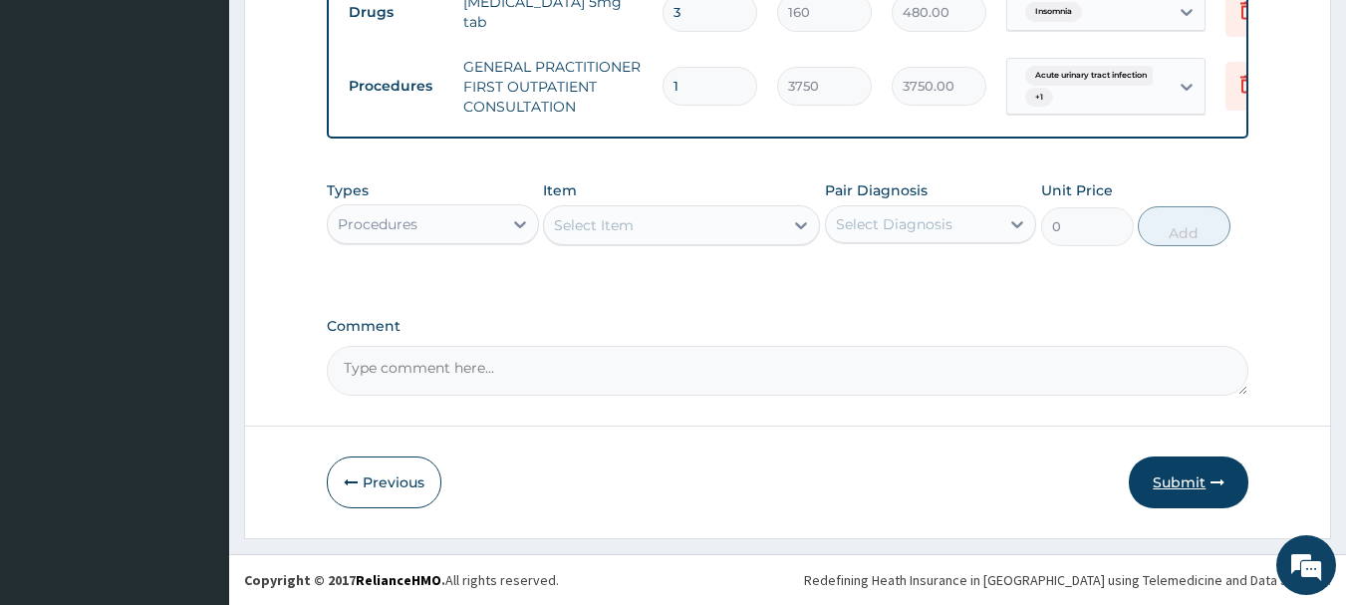
click at [1217, 477] on icon "button" at bounding box center [1217, 482] width 14 height 14
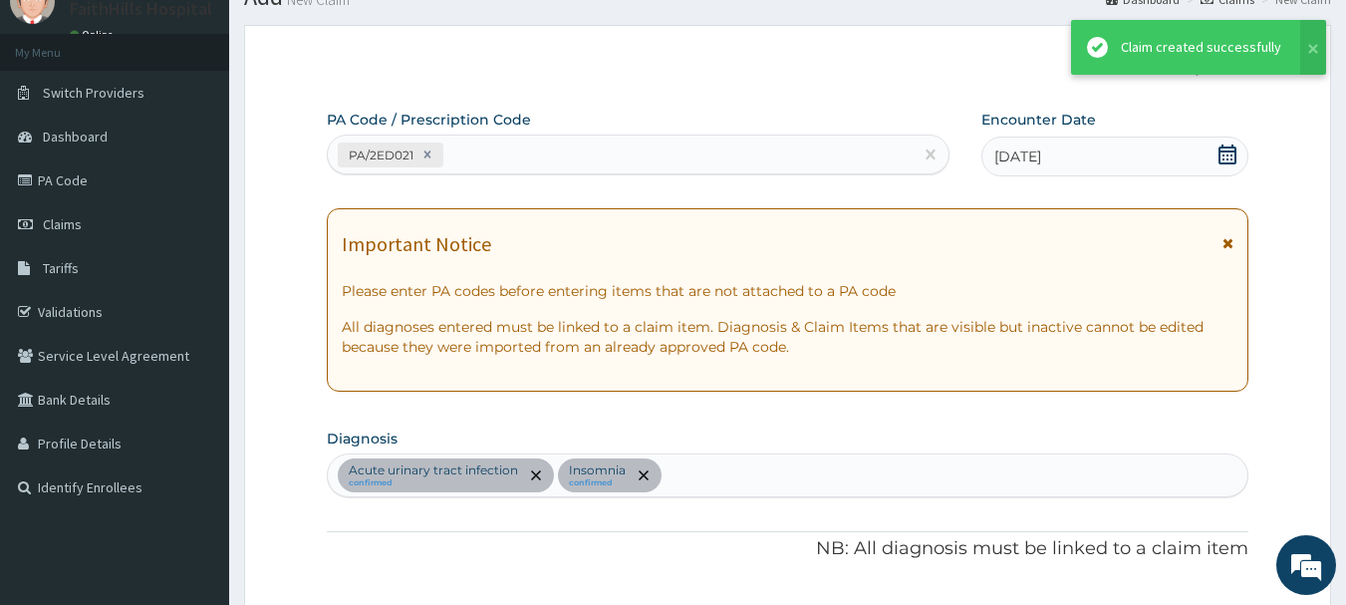
scroll to position [969, 0]
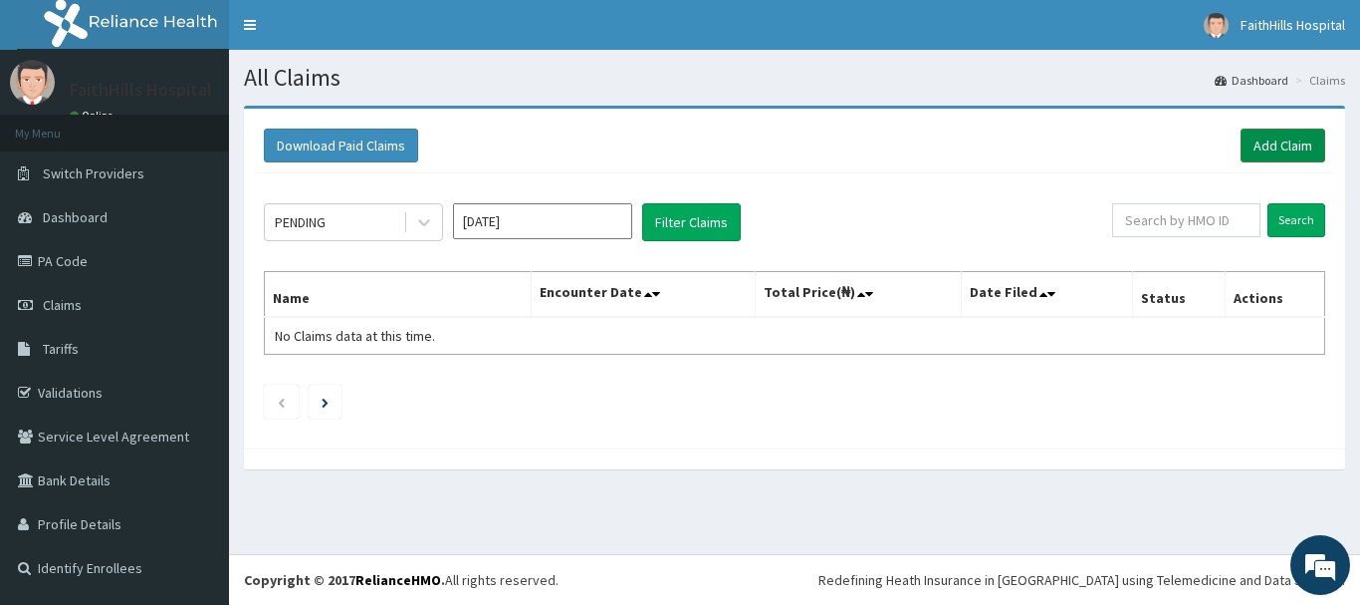
click at [1279, 142] on link "Add Claim" at bounding box center [1283, 145] width 85 height 34
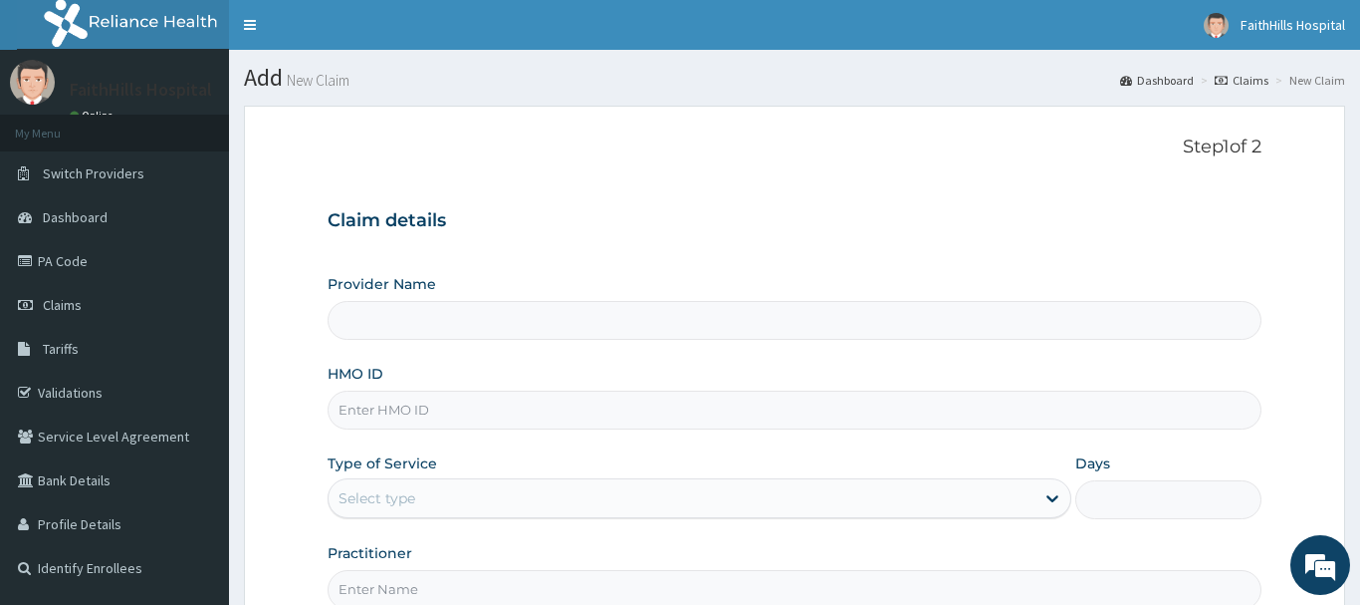
type input "FaithHills Specialist Hospital"
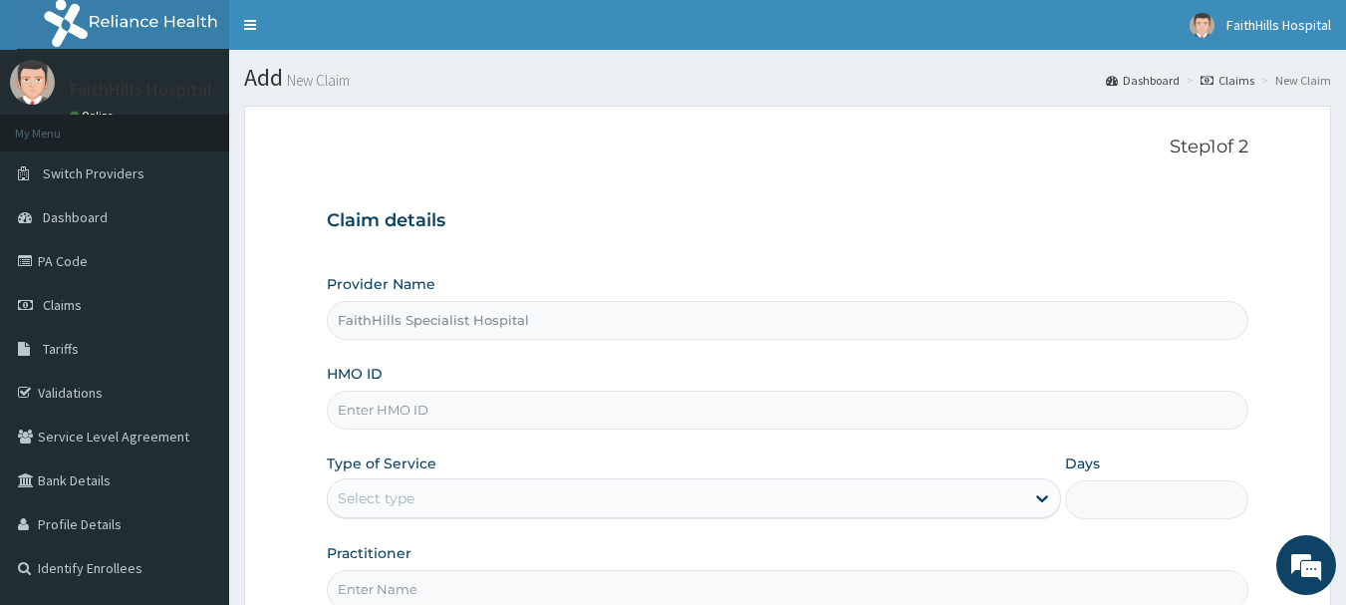
click at [497, 405] on input "HMO ID" at bounding box center [788, 409] width 922 height 39
paste input "ELN/10509/A"
type input "ELN/10509/A"
click at [496, 496] on div "Select type" at bounding box center [676, 498] width 696 height 32
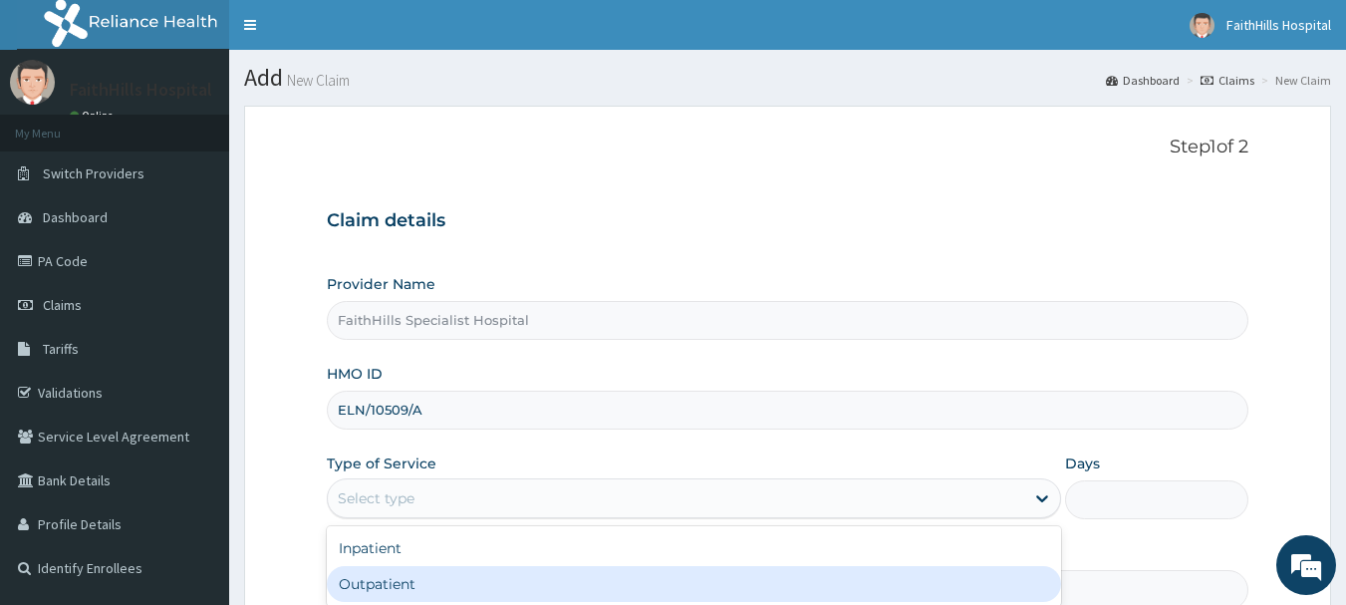
click at [475, 571] on div "Outpatient" at bounding box center [694, 584] width 734 height 36
type input "1"
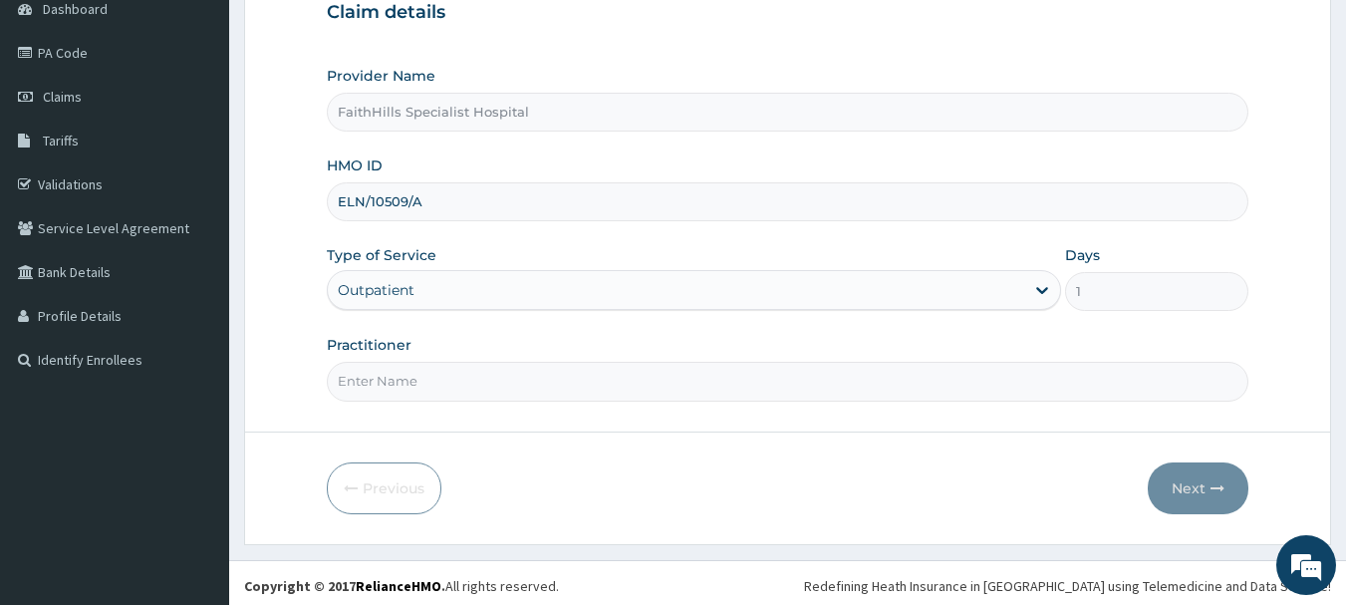
scroll to position [214, 0]
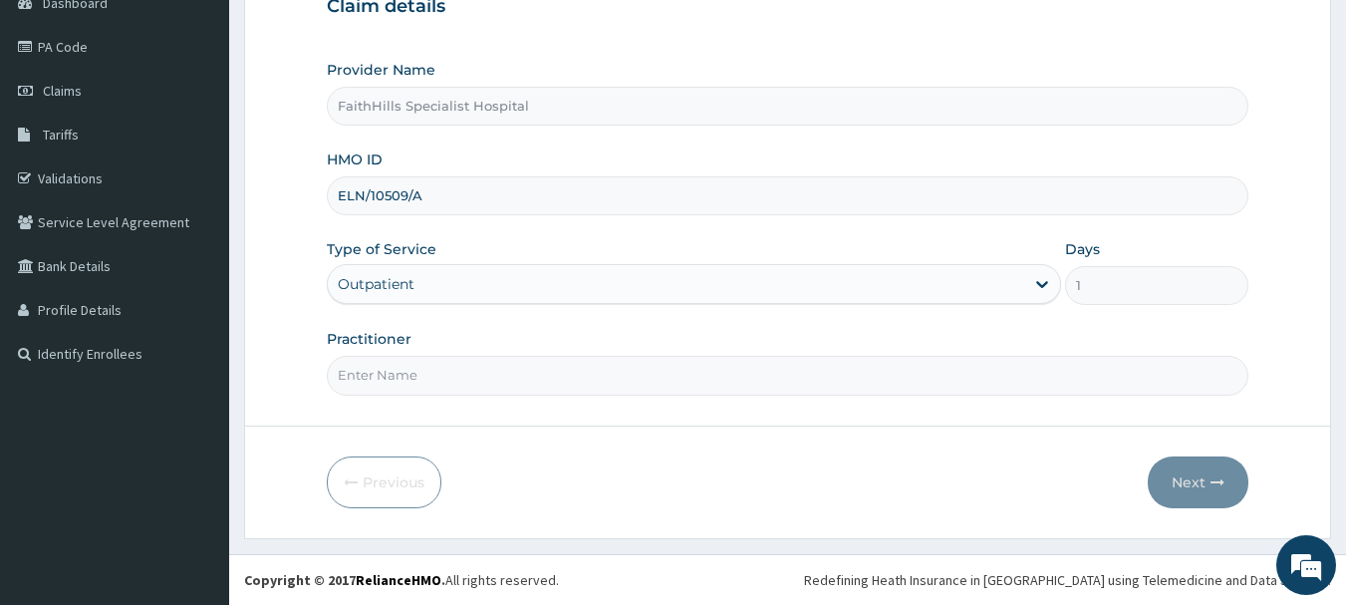
click at [440, 367] on input "Practitioner" at bounding box center [788, 375] width 922 height 39
type input "DR. [PERSON_NAME]"
click at [1223, 487] on icon "button" at bounding box center [1217, 482] width 14 height 14
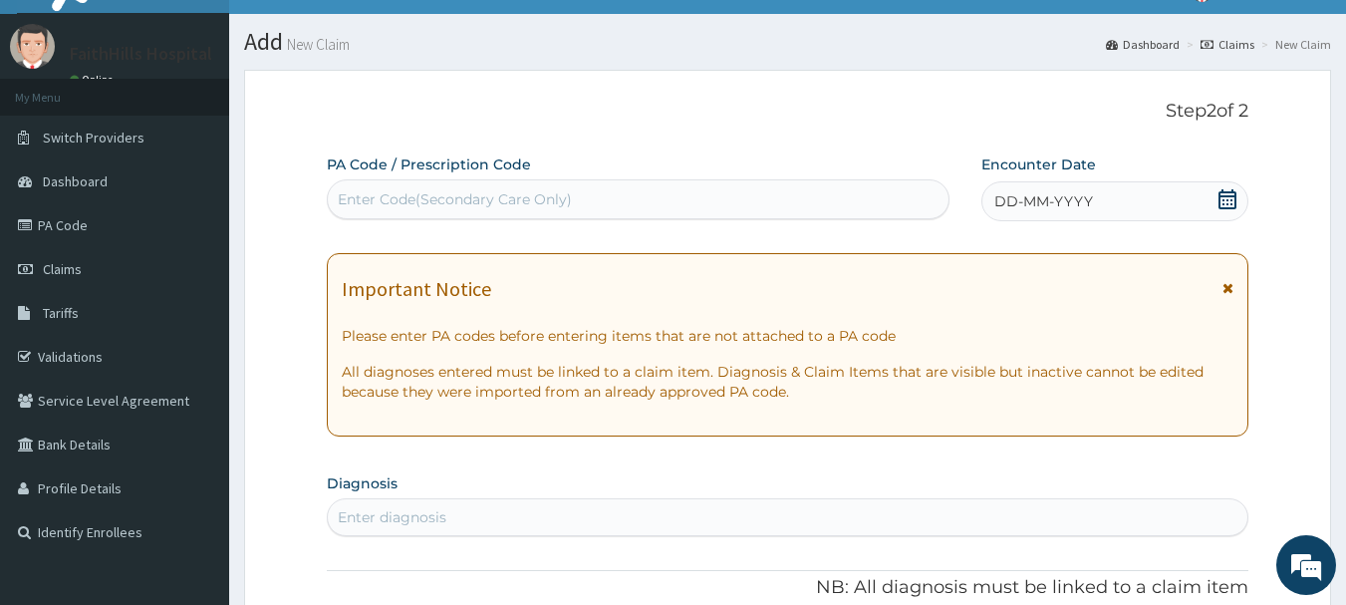
scroll to position [15, 0]
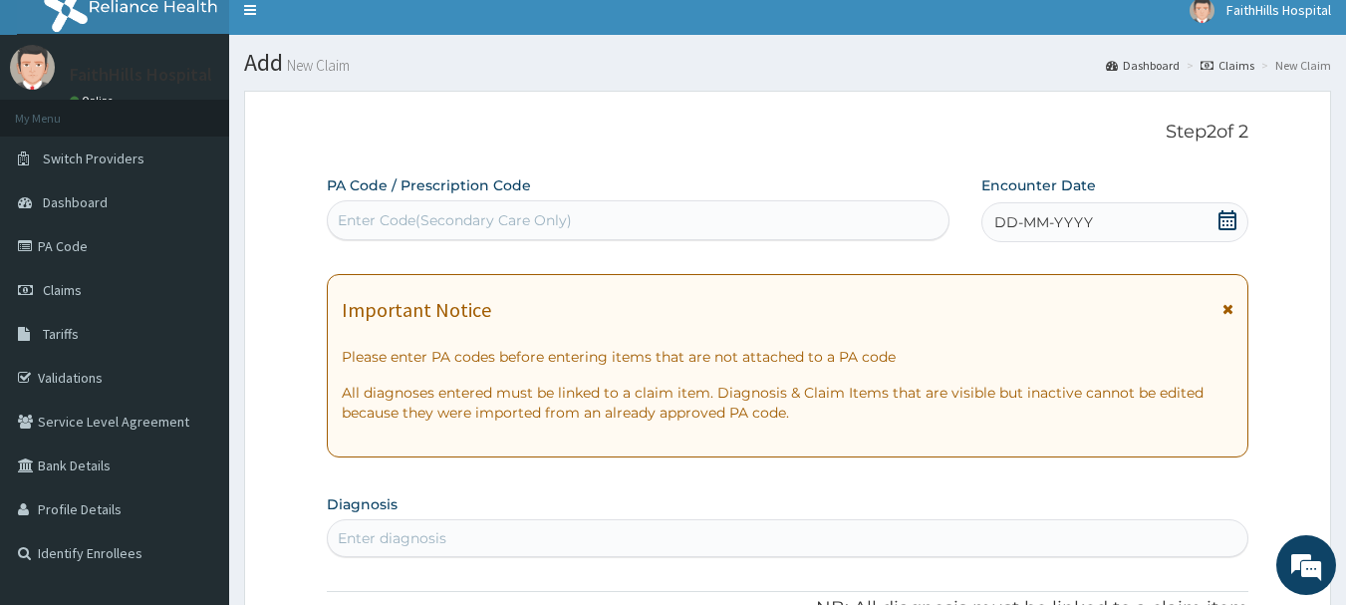
click at [497, 219] on div "Enter Code(Secondary Care Only)" at bounding box center [455, 220] width 234 height 20
paste input "PA/73D1E4"
type input "PA/73D1E4"
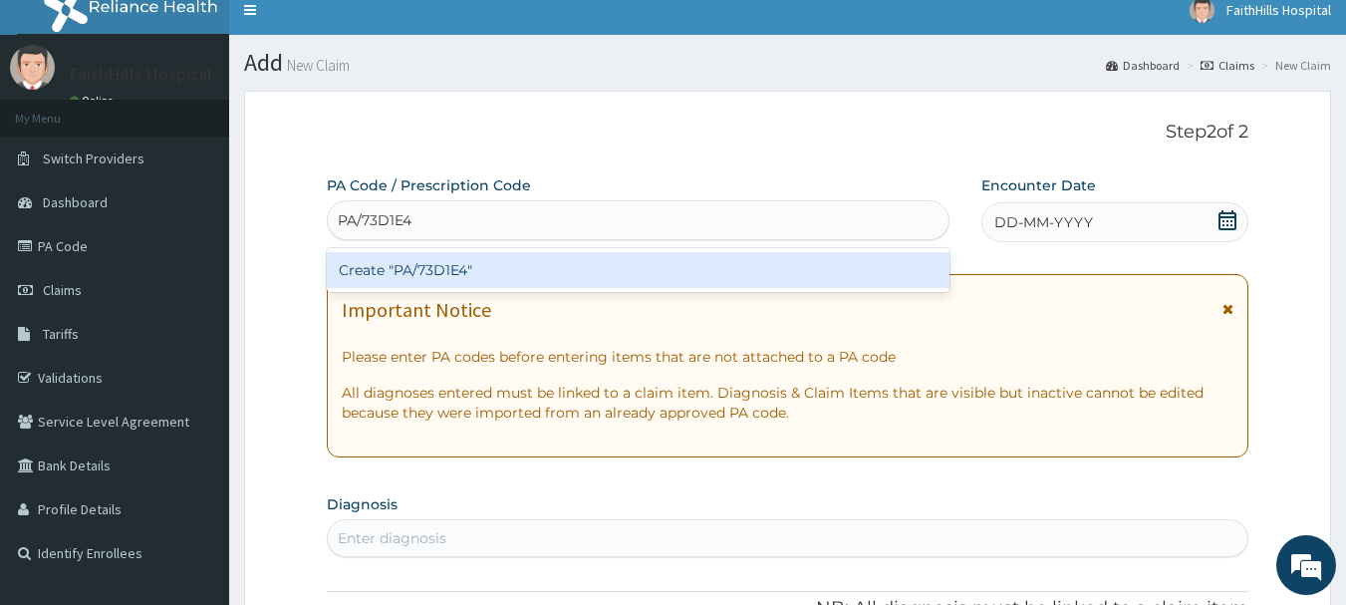
click at [486, 268] on div "Create "PA/73D1E4"" at bounding box center [638, 270] width 623 height 36
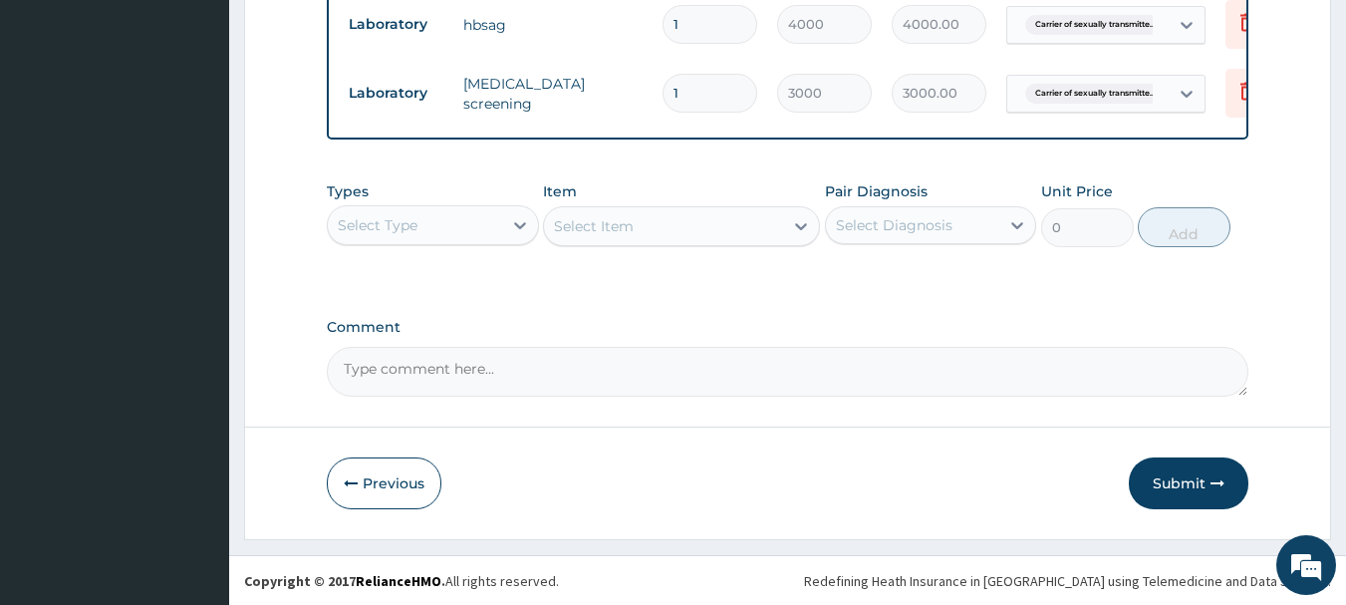
scroll to position [1172, 0]
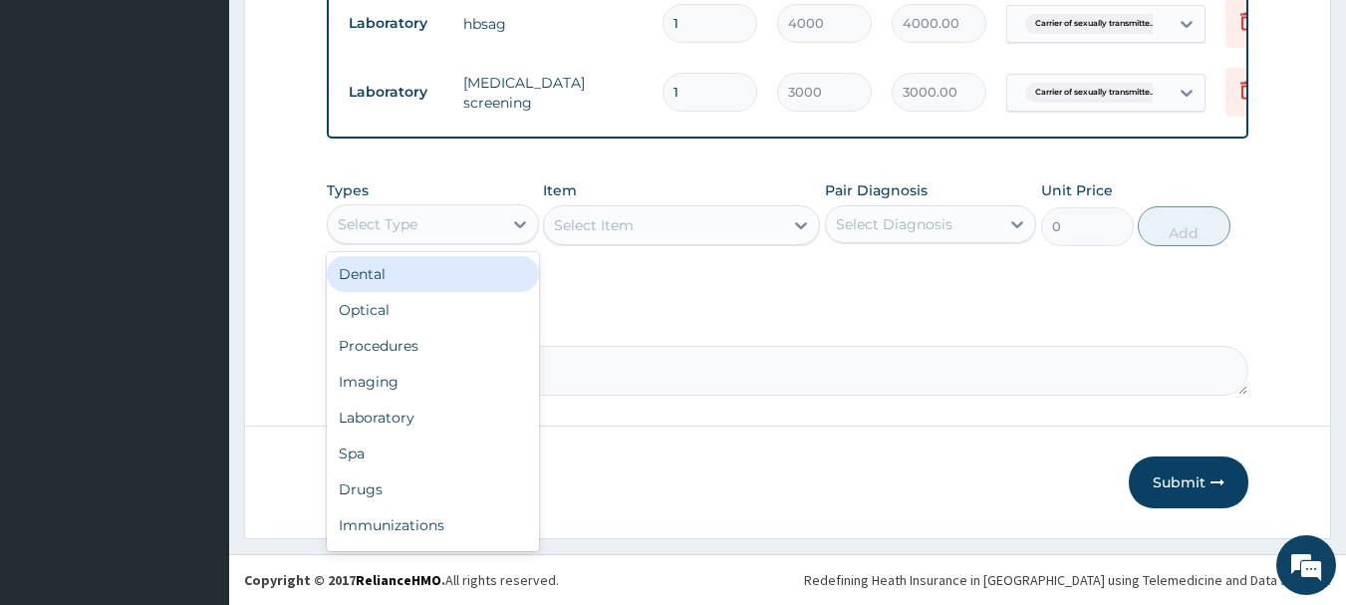
click at [486, 227] on div "Select Type" at bounding box center [415, 224] width 174 height 32
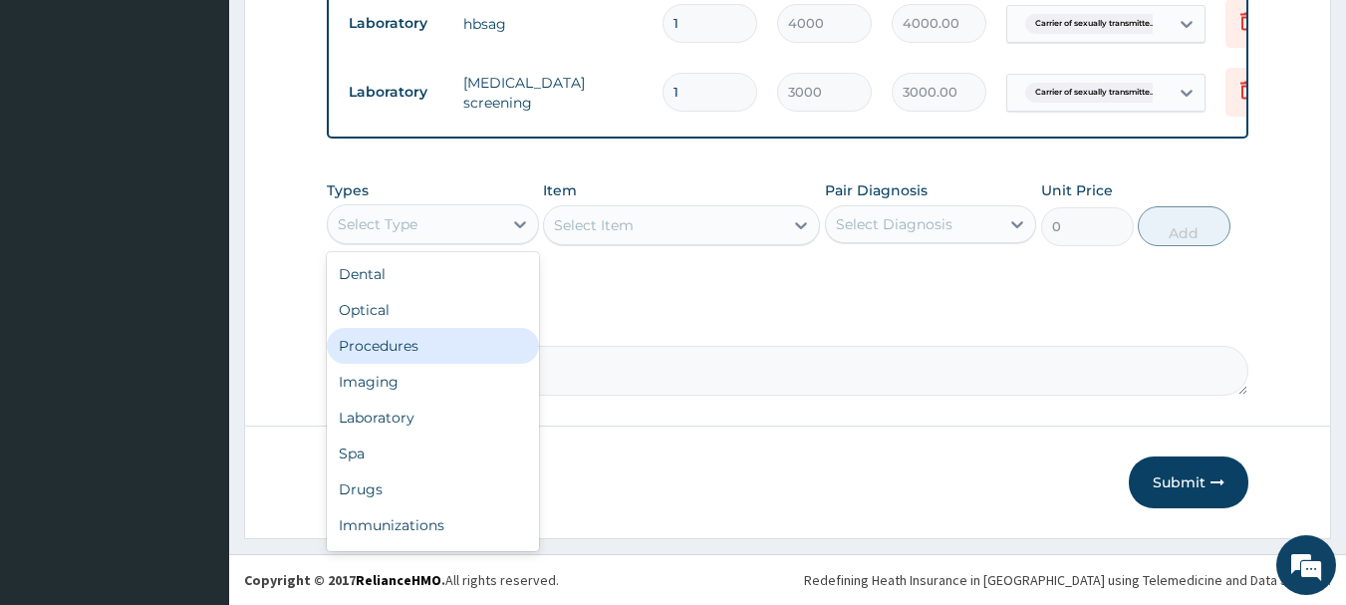
click at [478, 348] on div "Procedures" at bounding box center [433, 346] width 212 height 36
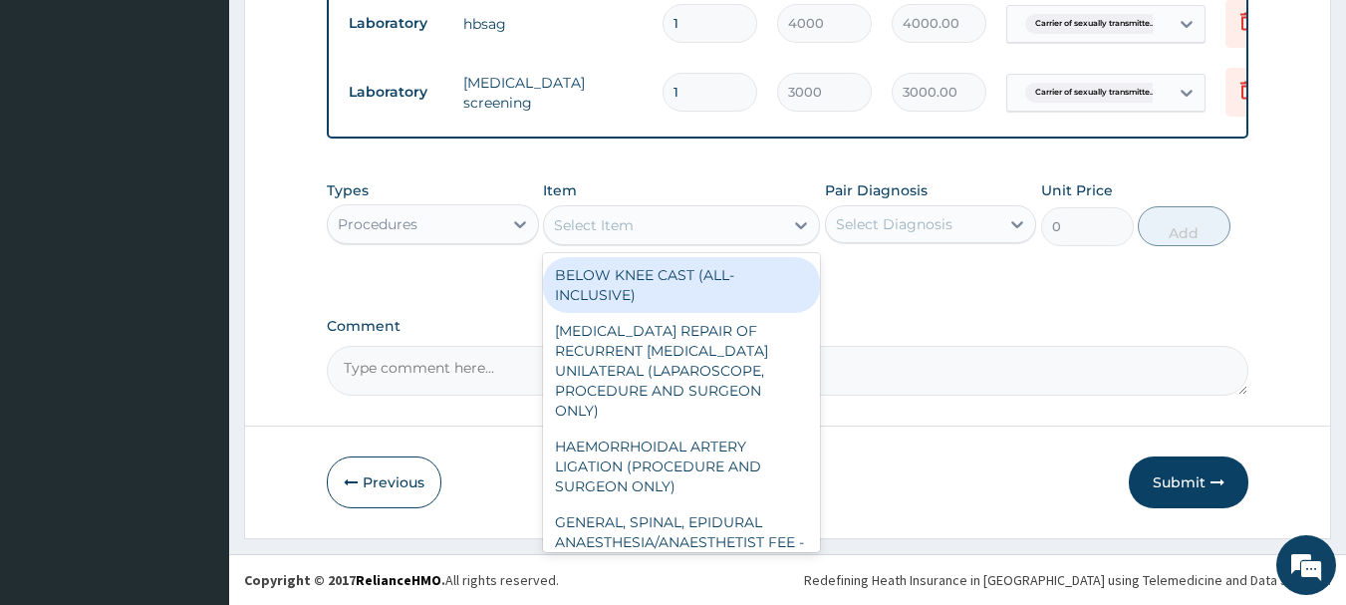
click at [637, 227] on div "Select Item" at bounding box center [663, 225] width 239 height 32
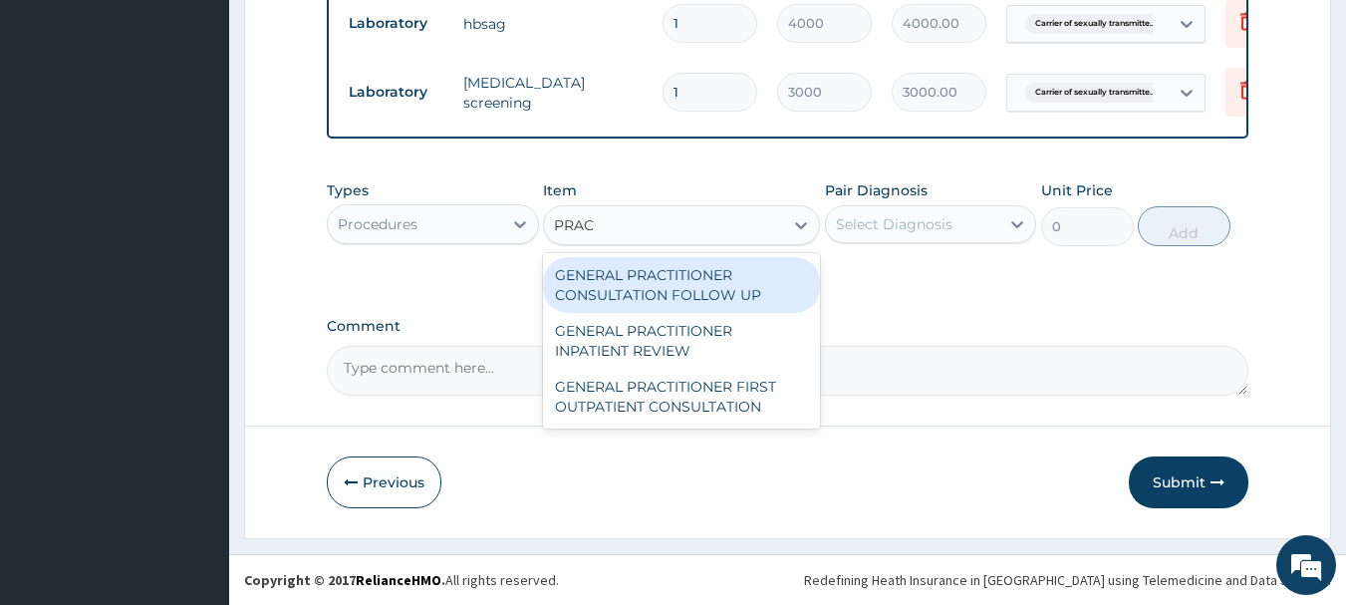
type input "PRACT"
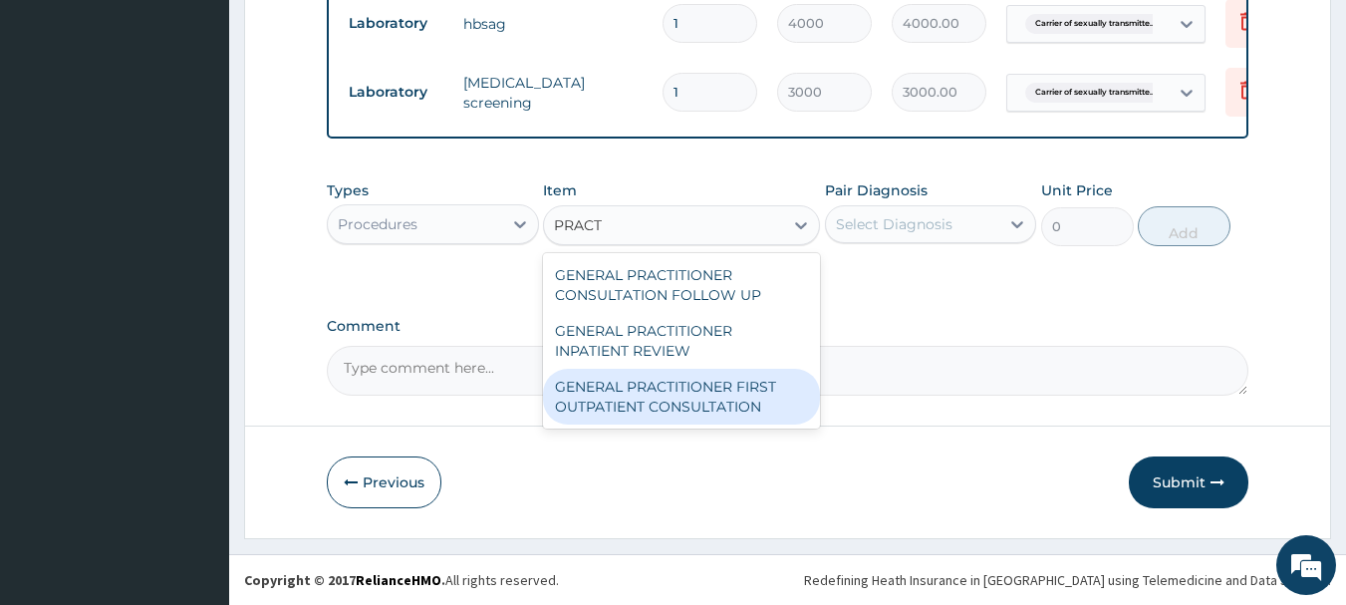
click at [687, 389] on div "GENERAL PRACTITIONER FIRST OUTPATIENT CONSULTATION" at bounding box center [681, 397] width 277 height 56
type input "3750"
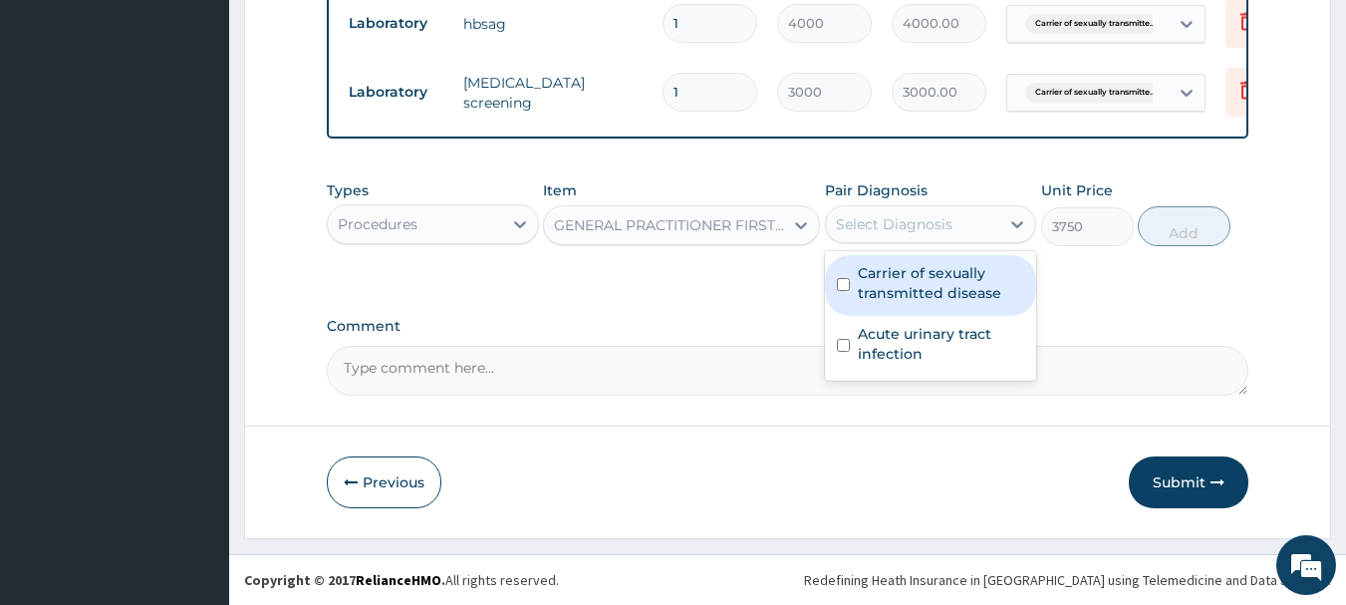
click at [880, 214] on div "Select Diagnosis" at bounding box center [894, 224] width 117 height 20
click at [899, 280] on label "Carrier of sexually transmitted disease" at bounding box center [941, 283] width 167 height 40
checkbox input "true"
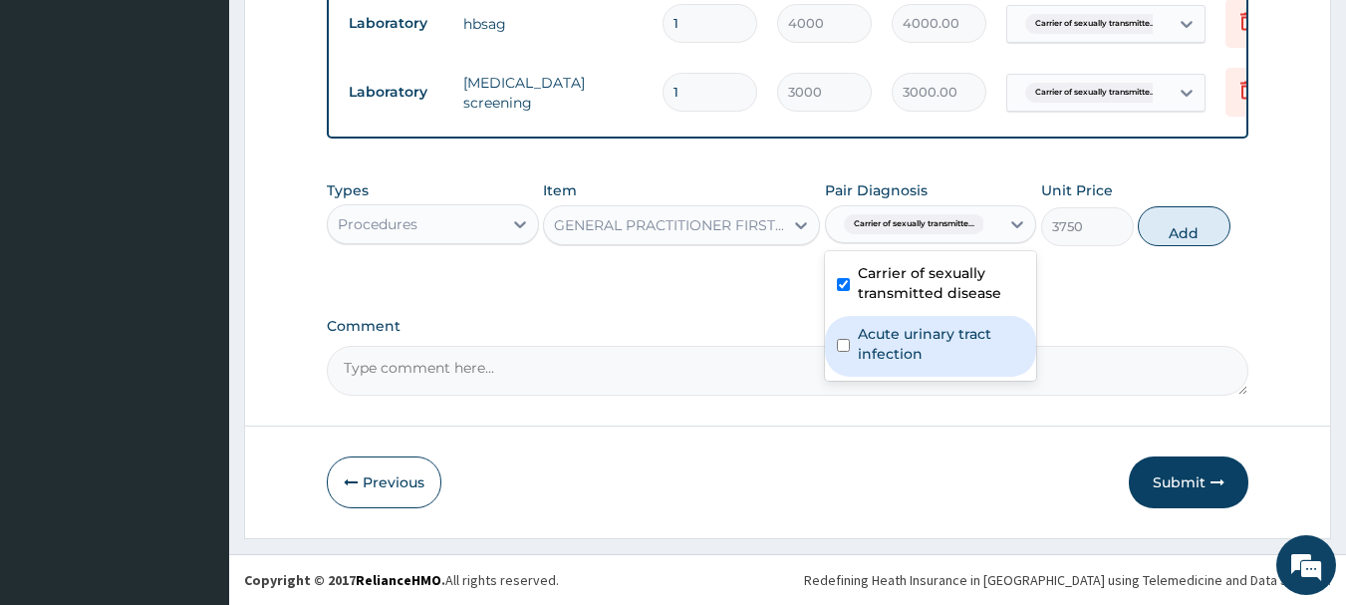
click at [900, 351] on label "Acute urinary tract infection" at bounding box center [941, 344] width 167 height 40
checkbox input "true"
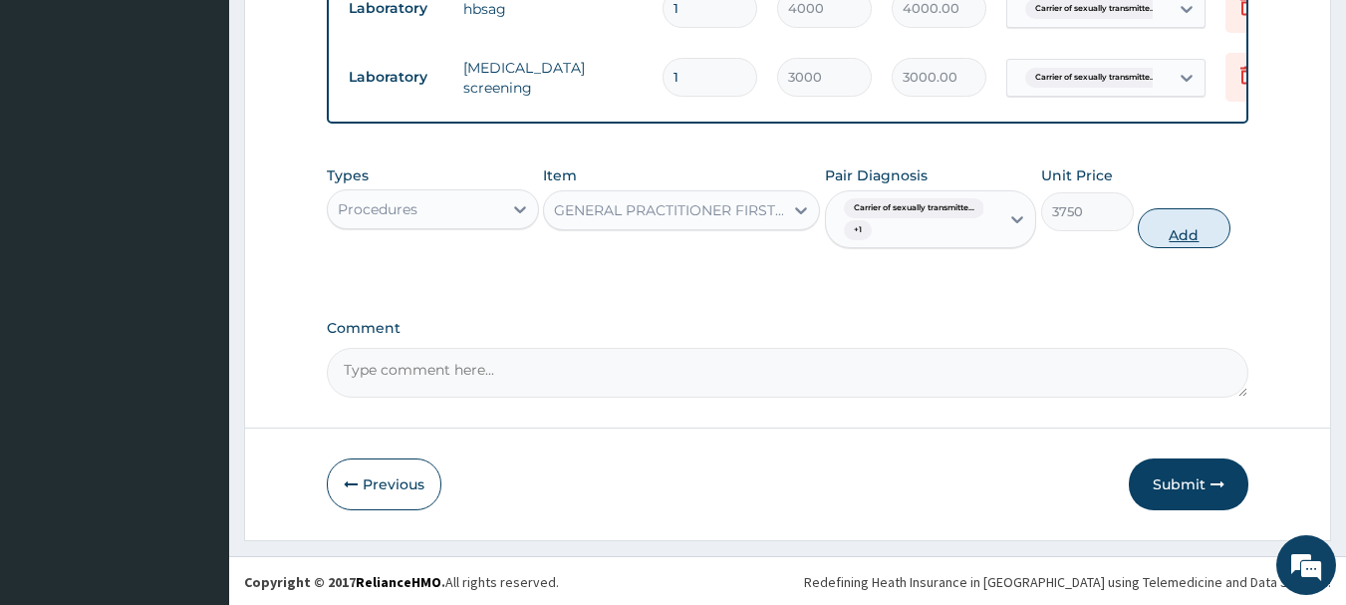
click at [1197, 246] on button "Add" at bounding box center [1183, 228] width 93 height 40
type input "0"
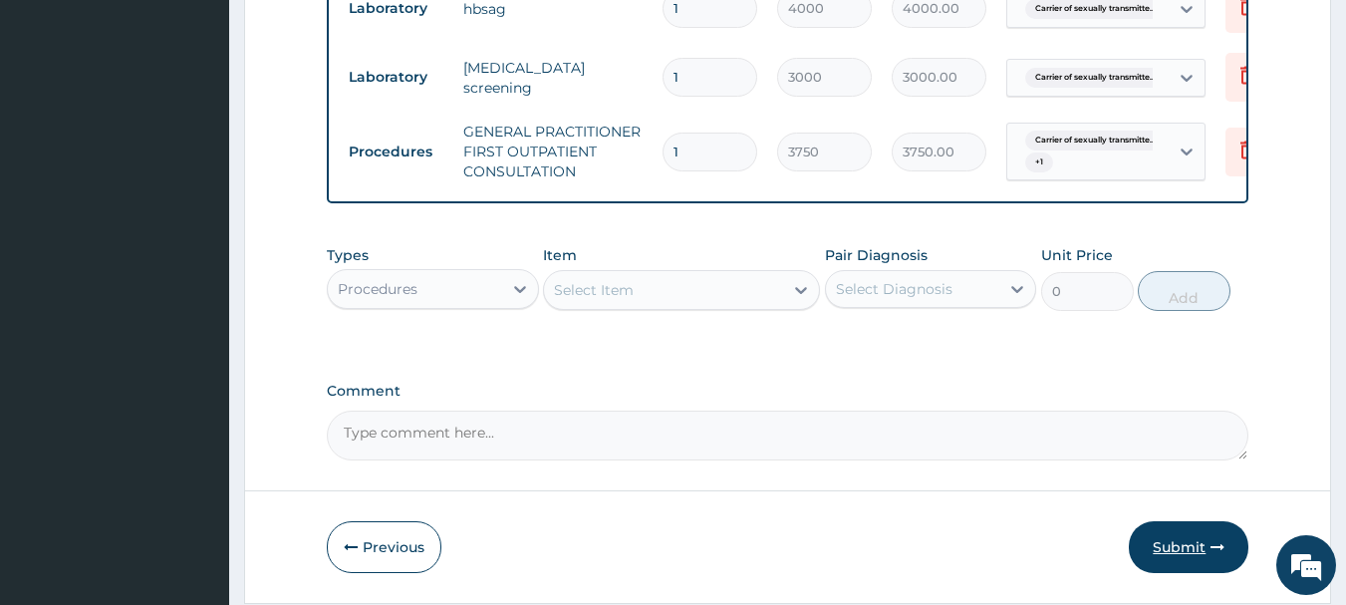
click at [1206, 568] on button "Submit" at bounding box center [1188, 547] width 120 height 52
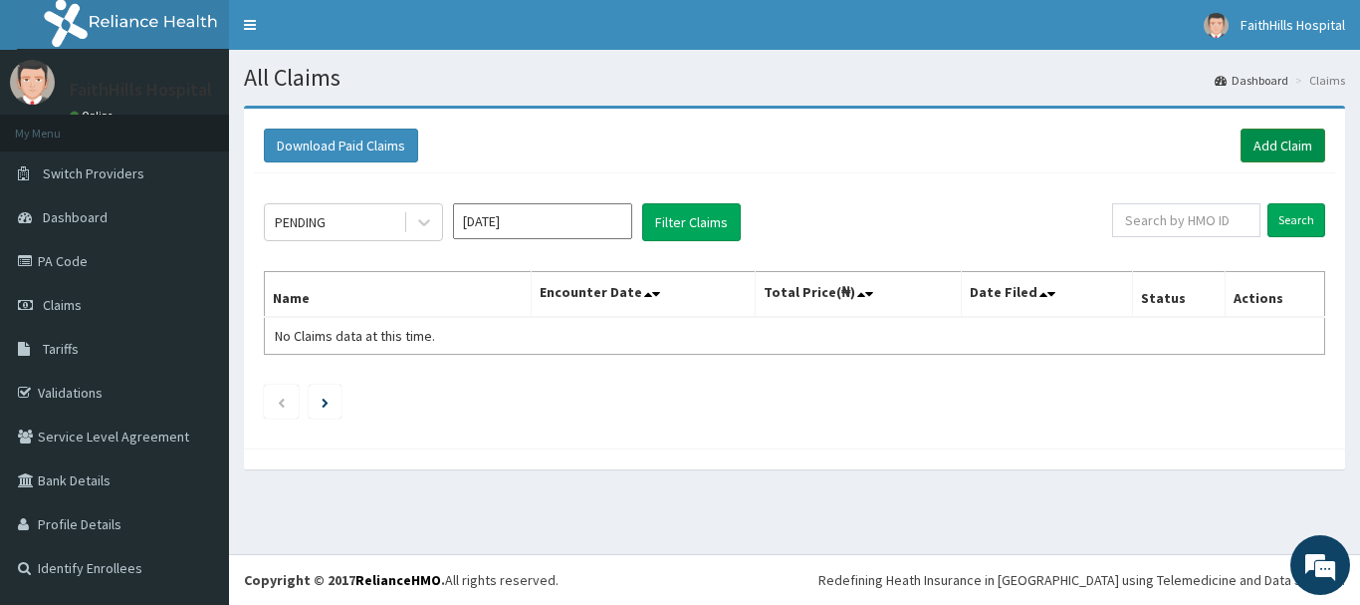
click at [1294, 148] on link "Add Claim" at bounding box center [1283, 145] width 85 height 34
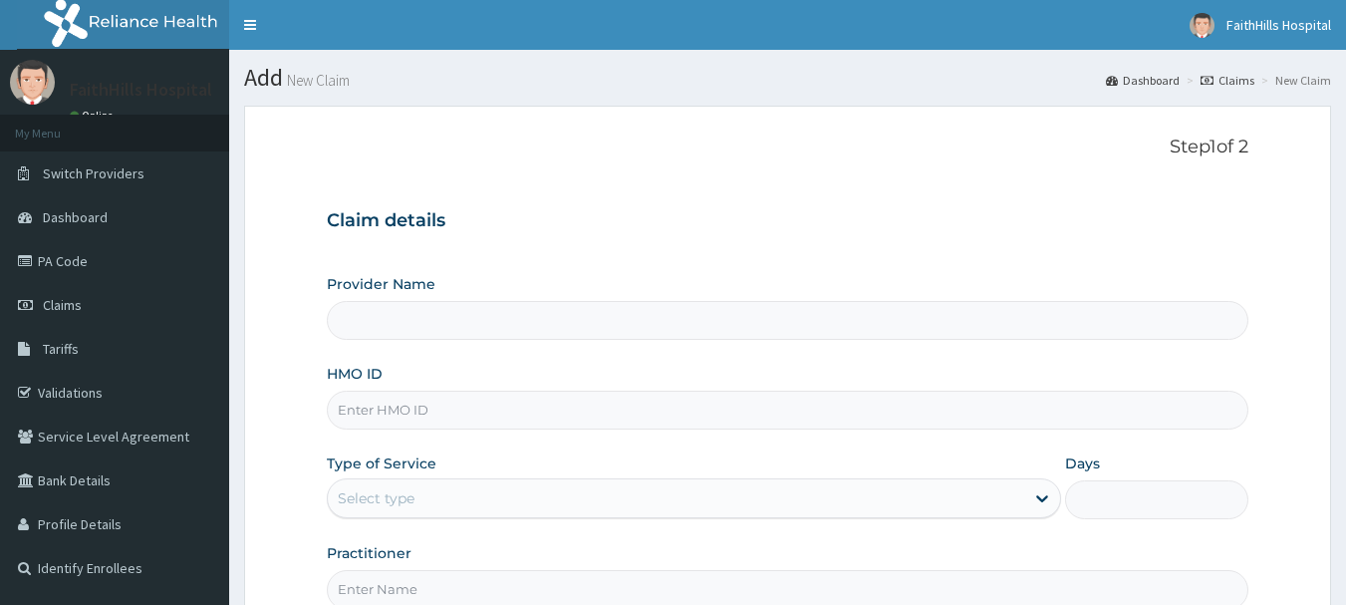
type input "FaithHills Specialist Hospital"
click at [458, 401] on input "HMO ID" at bounding box center [788, 409] width 922 height 39
paste input "PFN/10109/F"
type input "PFN/10109/F"
click at [812, 454] on div "Type of Service Select type" at bounding box center [694, 486] width 734 height 66
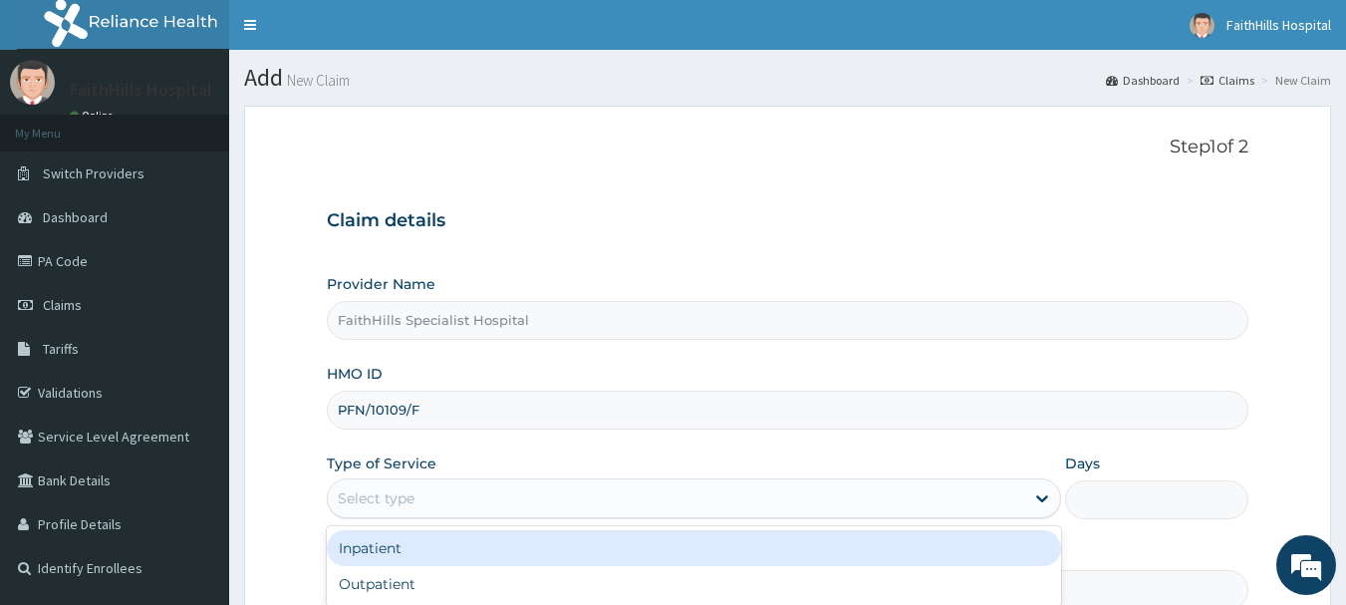
click at [762, 501] on div "Select type" at bounding box center [676, 498] width 696 height 32
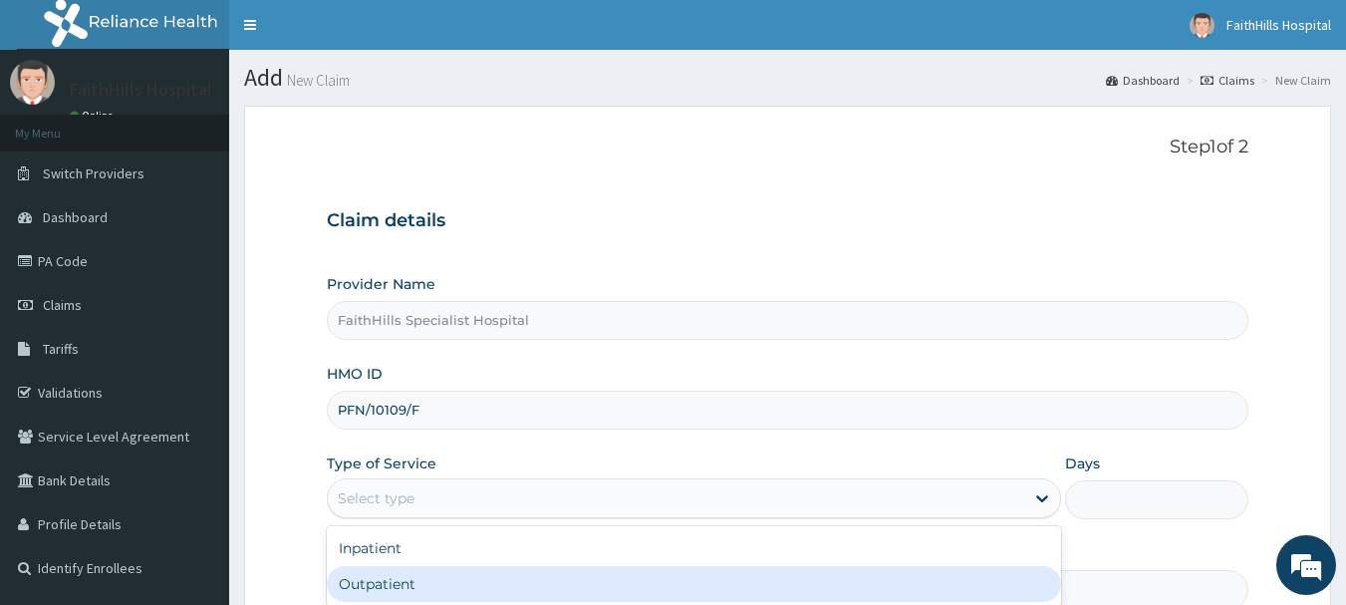
click at [514, 568] on div "Outpatient" at bounding box center [694, 584] width 734 height 36
type input "1"
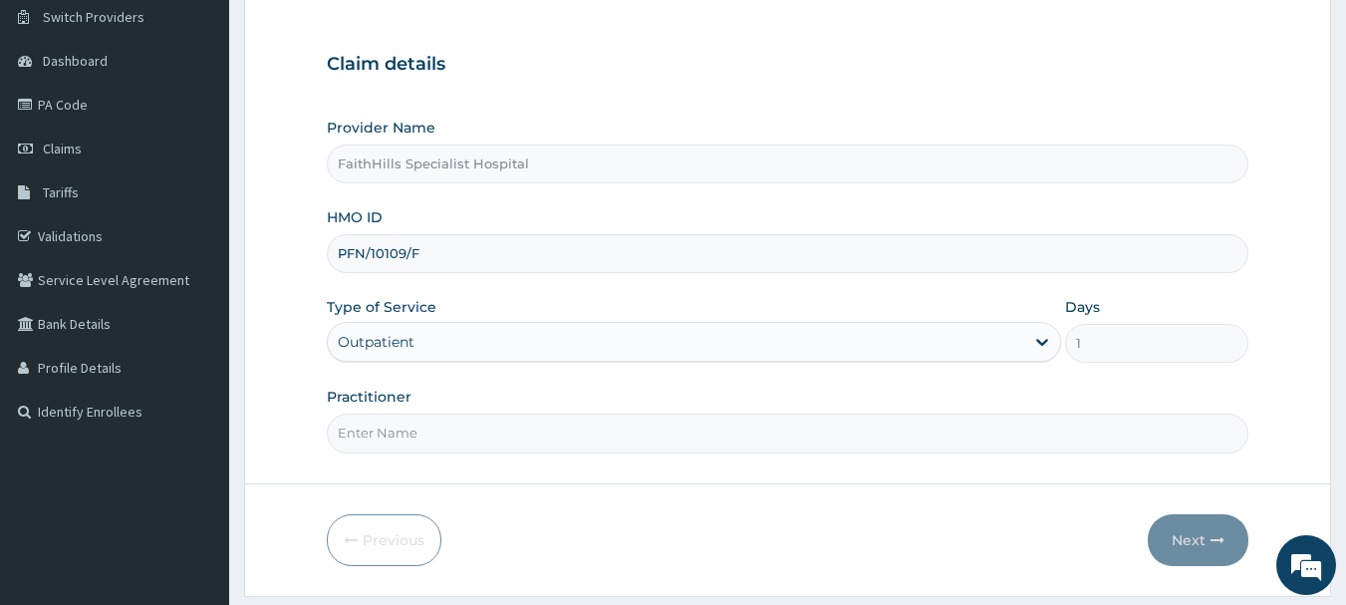
scroll to position [214, 0]
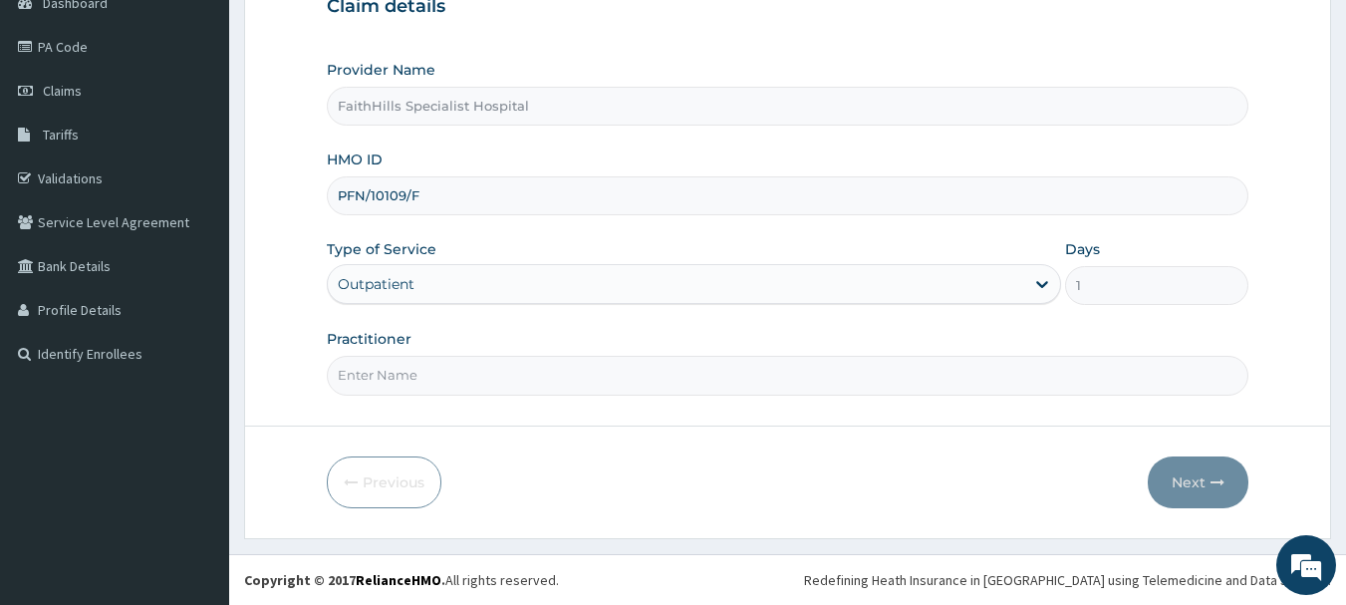
click at [449, 376] on input "Practitioner" at bounding box center [788, 375] width 922 height 39
type input "DR. JOSHUA"
click at [1197, 469] on button "Next" at bounding box center [1197, 482] width 101 height 52
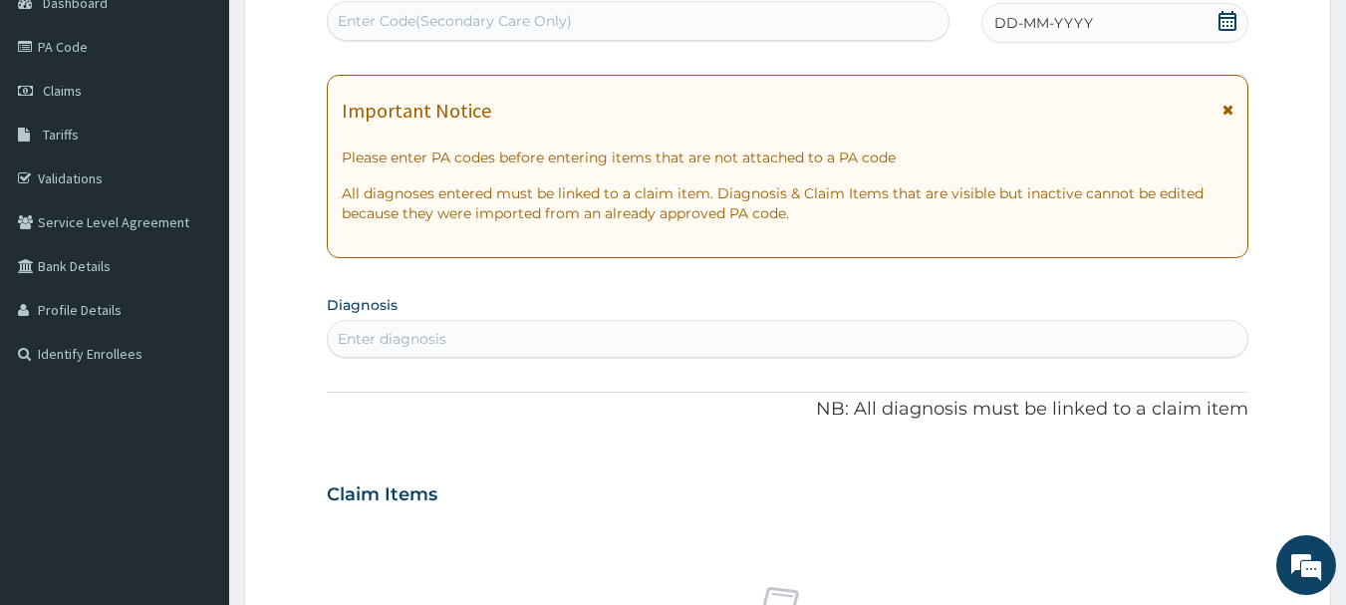
click at [741, 4] on div "Enter Code(Secondary Care Only)" at bounding box center [638, 21] width 623 height 40
paste input "PA/E17F25"
type input "PA/E17F25"
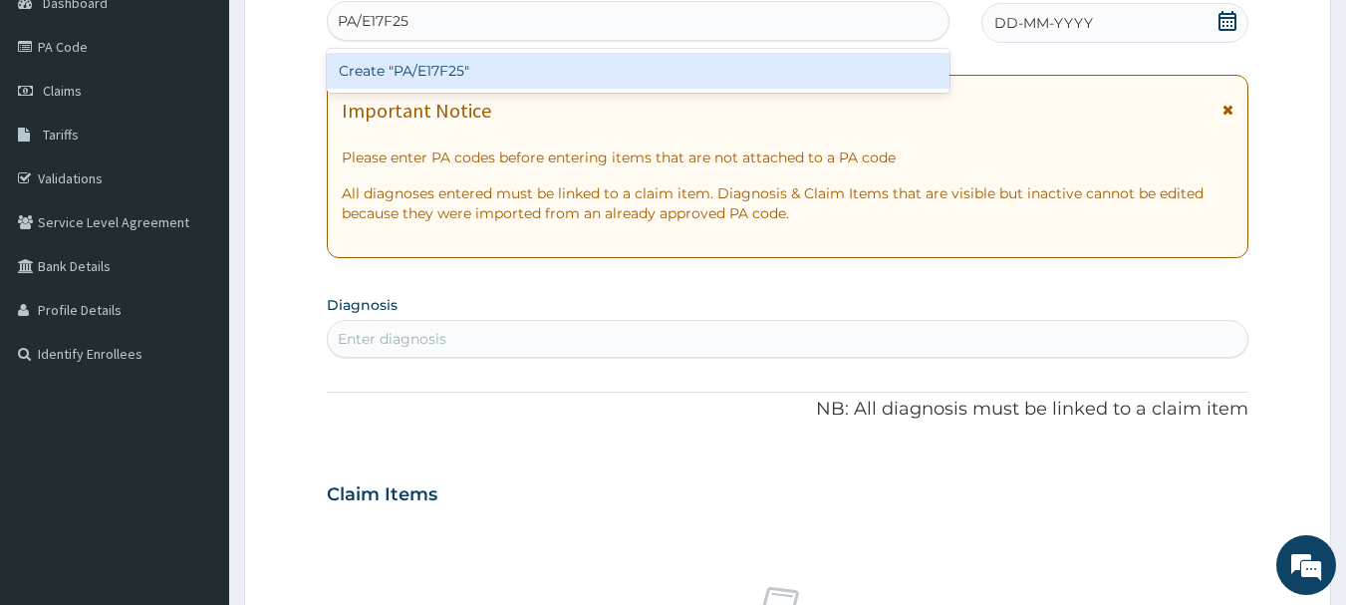
click at [498, 78] on div "Create "PA/E17F25"" at bounding box center [638, 71] width 623 height 36
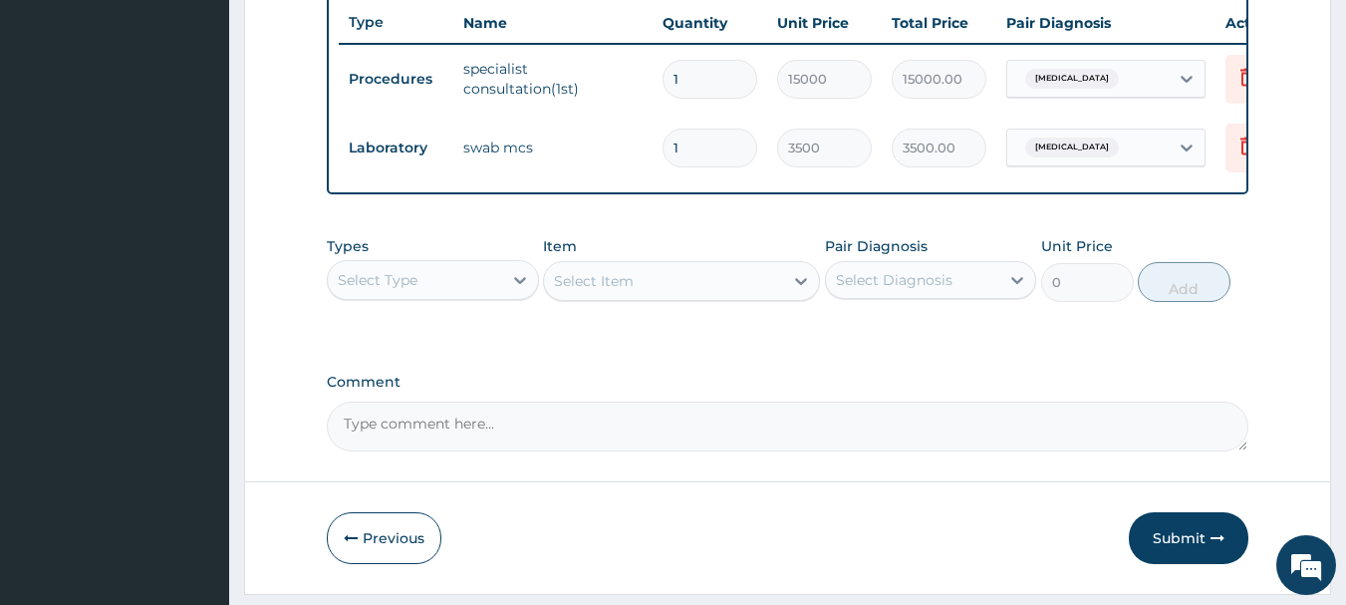
scroll to position [821, 0]
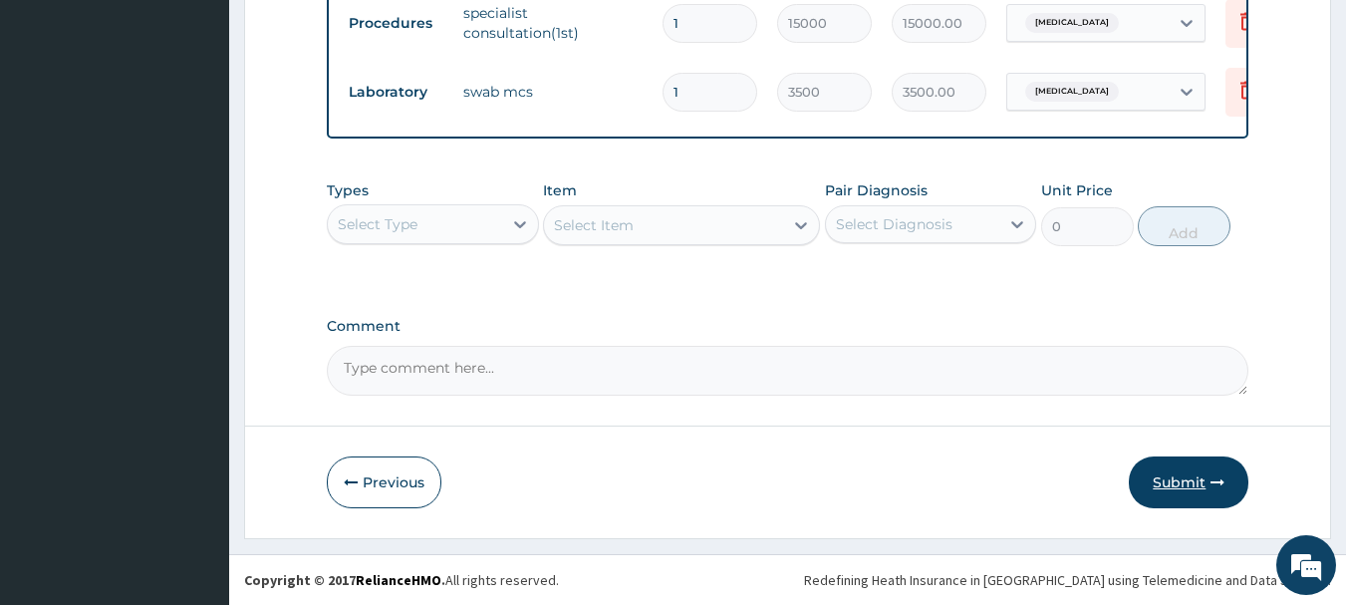
click at [1178, 480] on button "Submit" at bounding box center [1188, 482] width 120 height 52
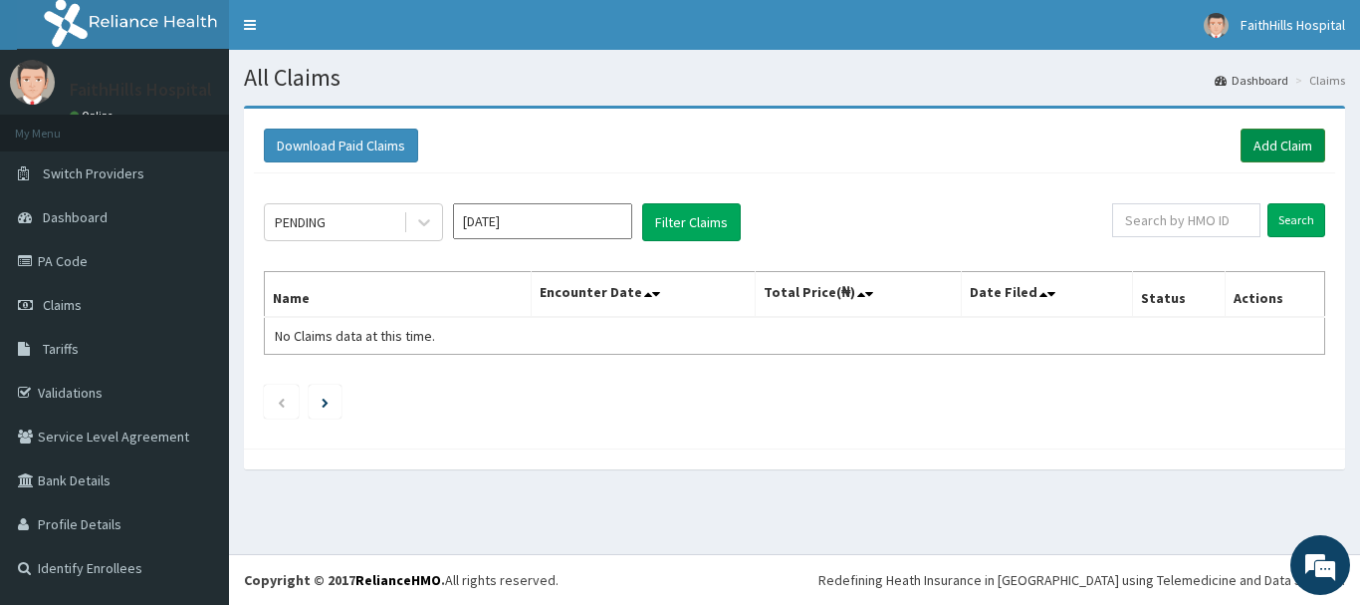
click at [1301, 136] on link "Add Claim" at bounding box center [1283, 145] width 85 height 34
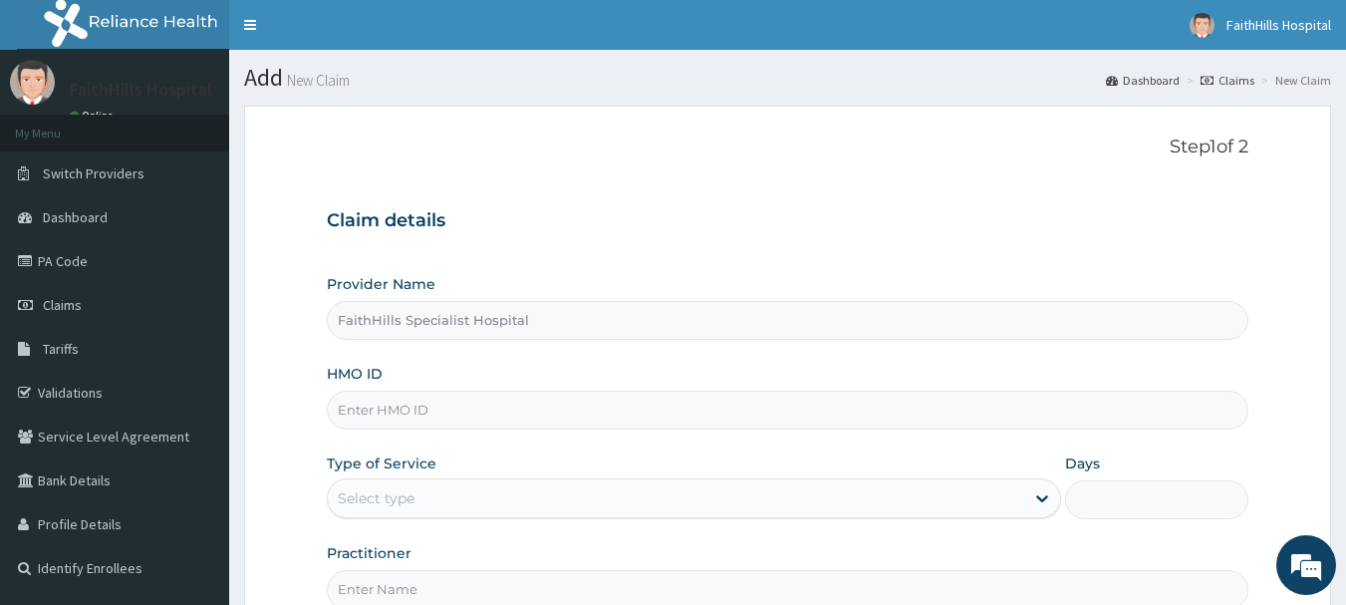
click at [441, 414] on input "HMO ID" at bounding box center [788, 409] width 922 height 39
paste input "PFN/10109/F"
type input "PFN/10109/F"
click at [700, 510] on div "Select type" at bounding box center [676, 498] width 696 height 32
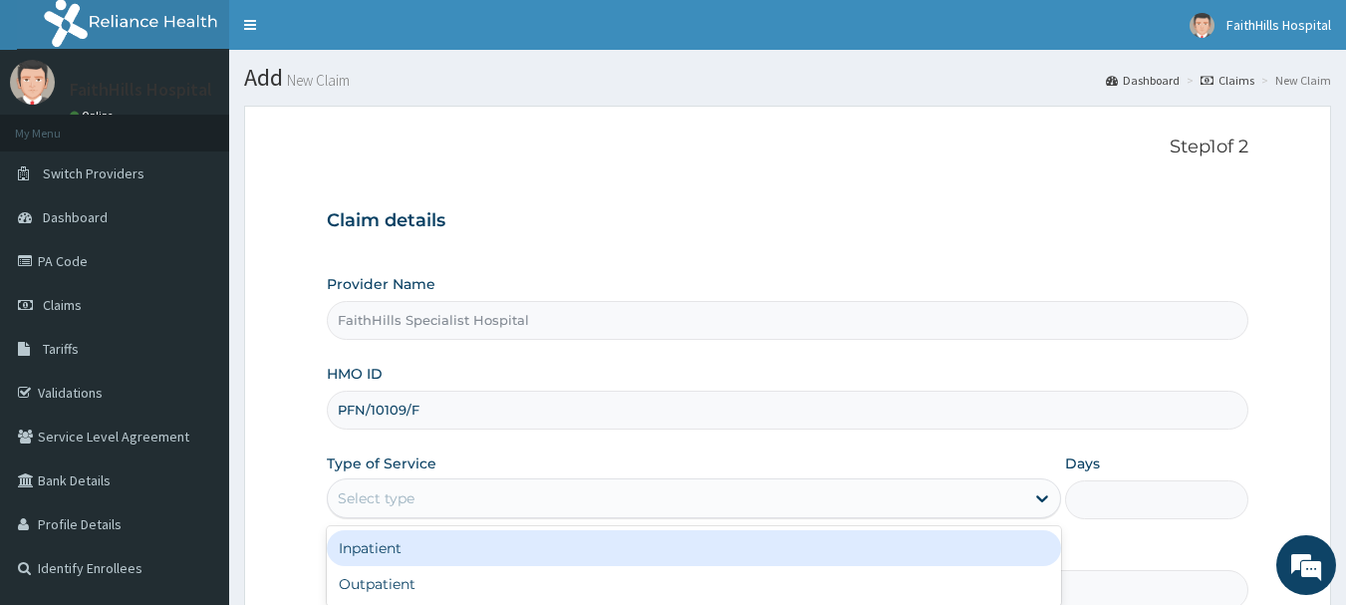
click at [460, 548] on div "Inpatient" at bounding box center [694, 548] width 734 height 36
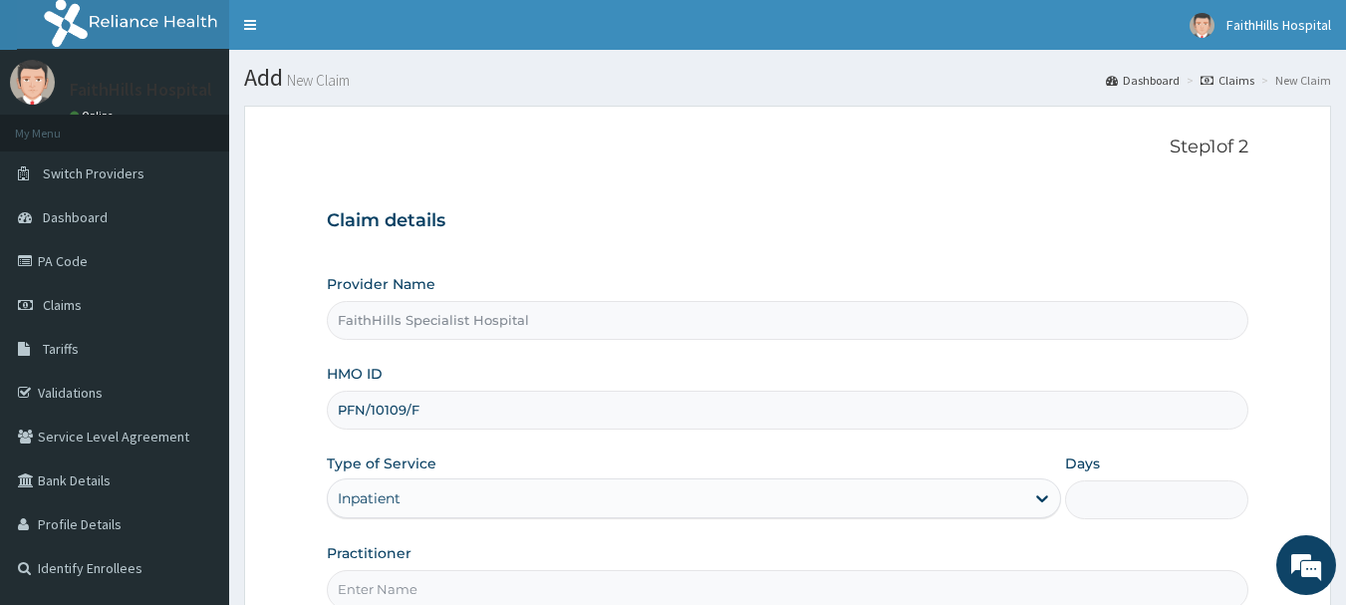
click at [1213, 510] on input "Days" at bounding box center [1156, 499] width 183 height 39
type input "2"
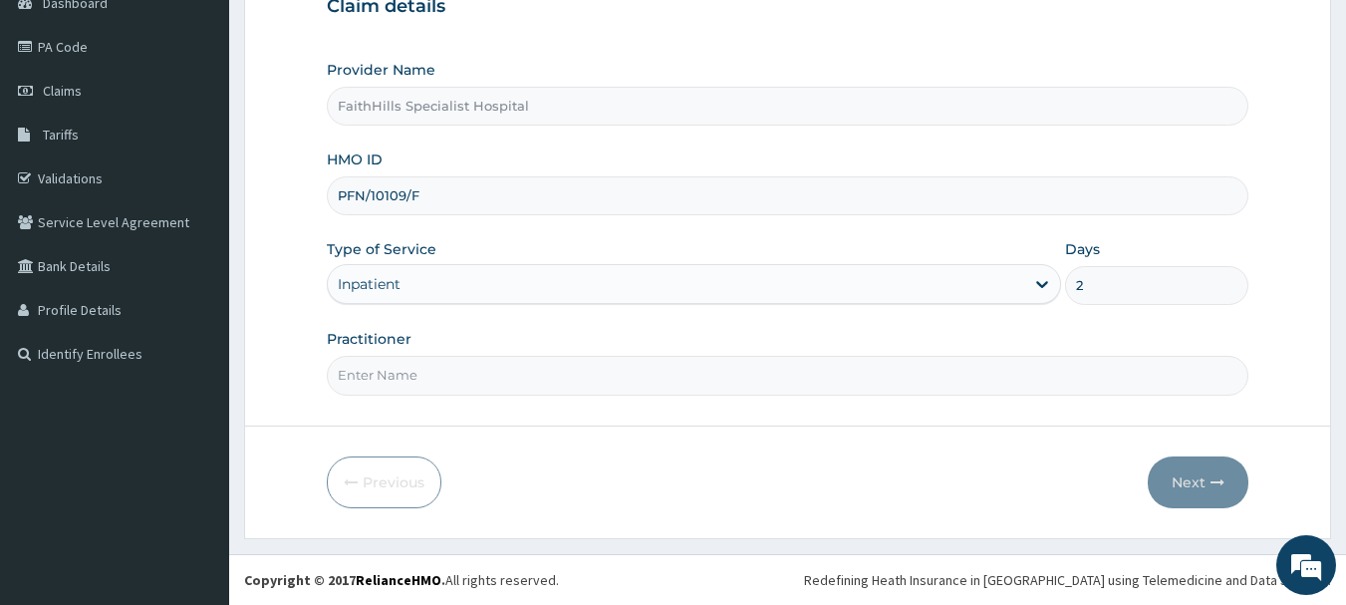
click at [447, 376] on input "Practitioner" at bounding box center [788, 375] width 922 height 39
type input "[PERSON_NAME]"
click at [1183, 483] on button "Next" at bounding box center [1197, 482] width 101 height 52
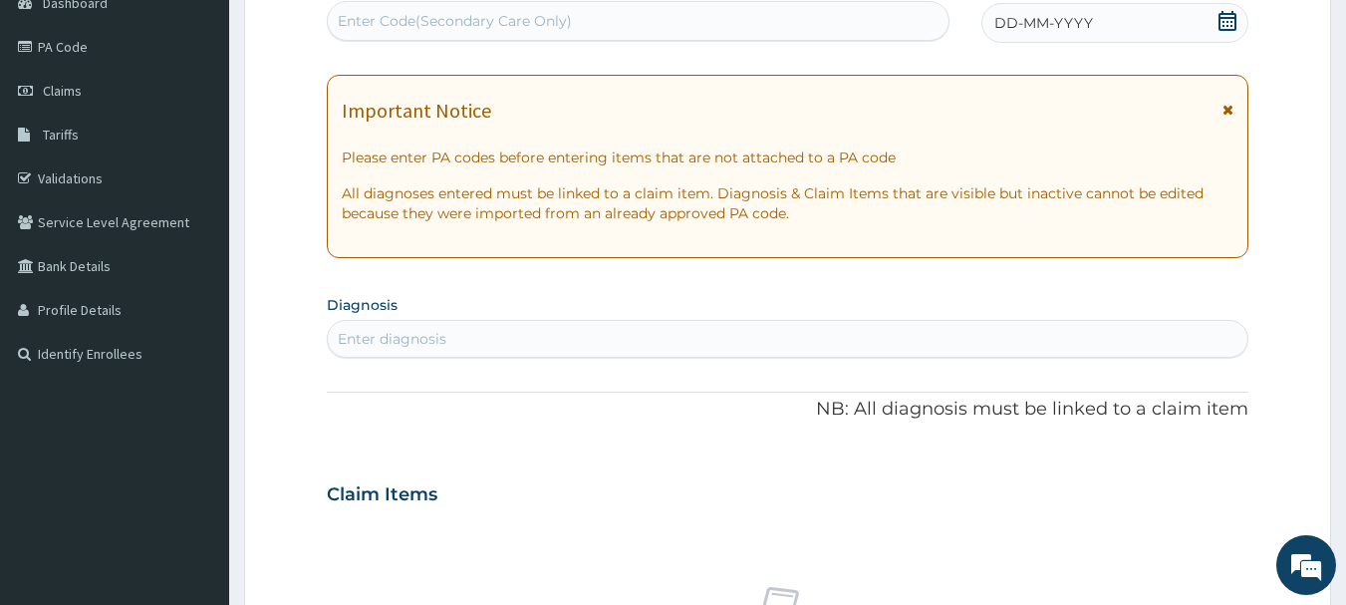
click at [475, 25] on div "Enter Code(Secondary Care Only)" at bounding box center [455, 21] width 234 height 20
paste input "PA/6CEF2E"
type input "PA/6CEF2E"
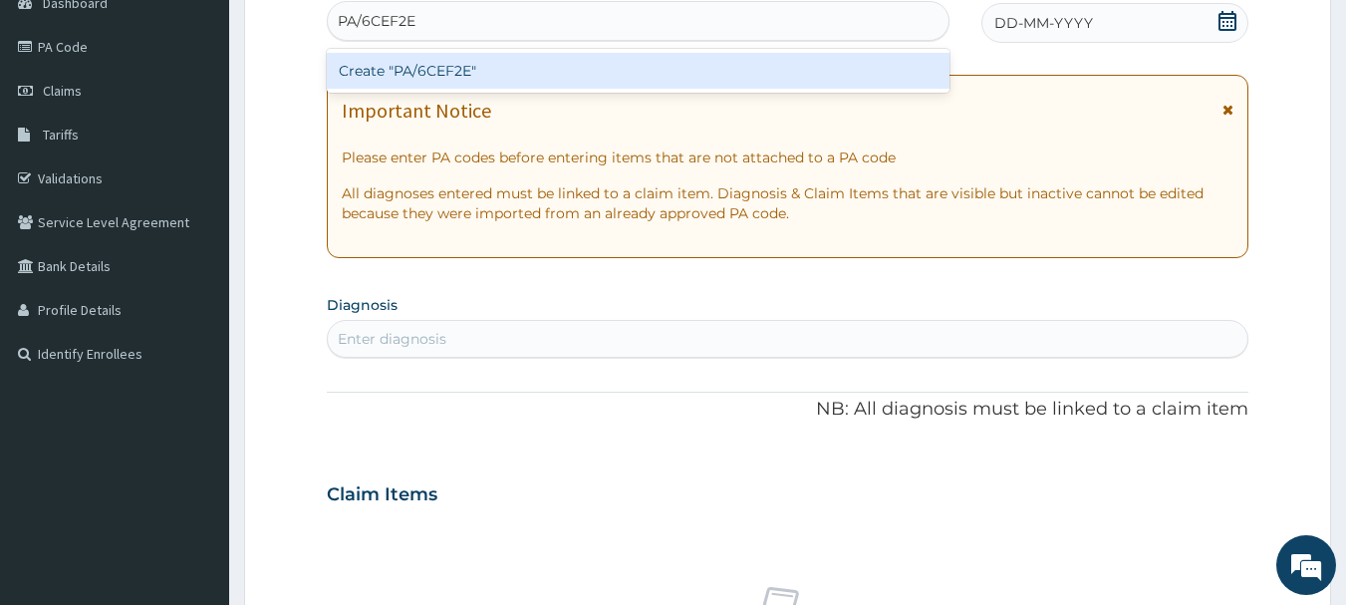
click at [482, 79] on div "Create "PA/6CEF2E"" at bounding box center [638, 71] width 623 height 36
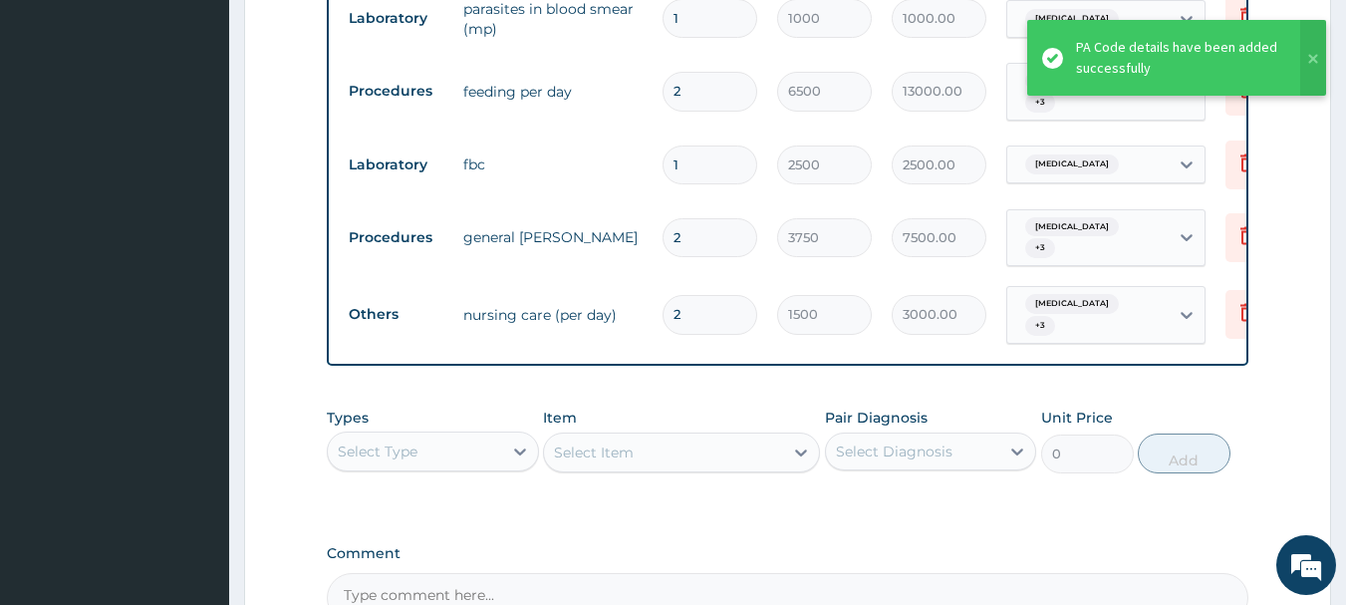
scroll to position [0, 78]
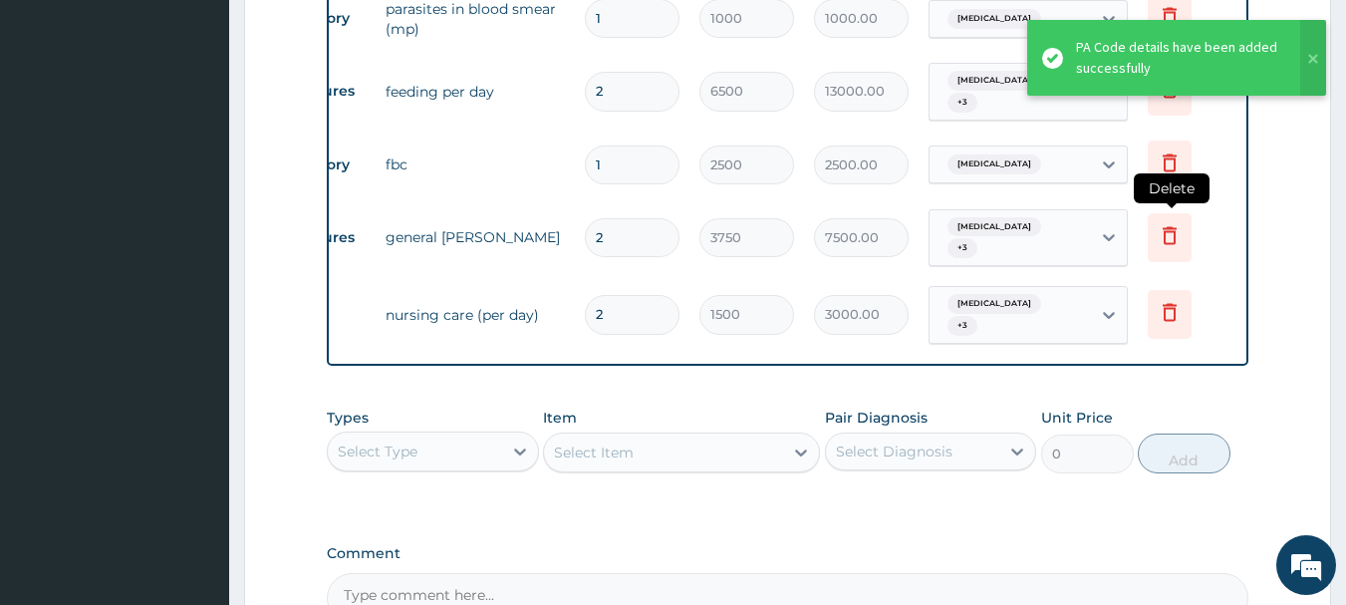
click at [1164, 226] on icon at bounding box center [1169, 235] width 24 height 24
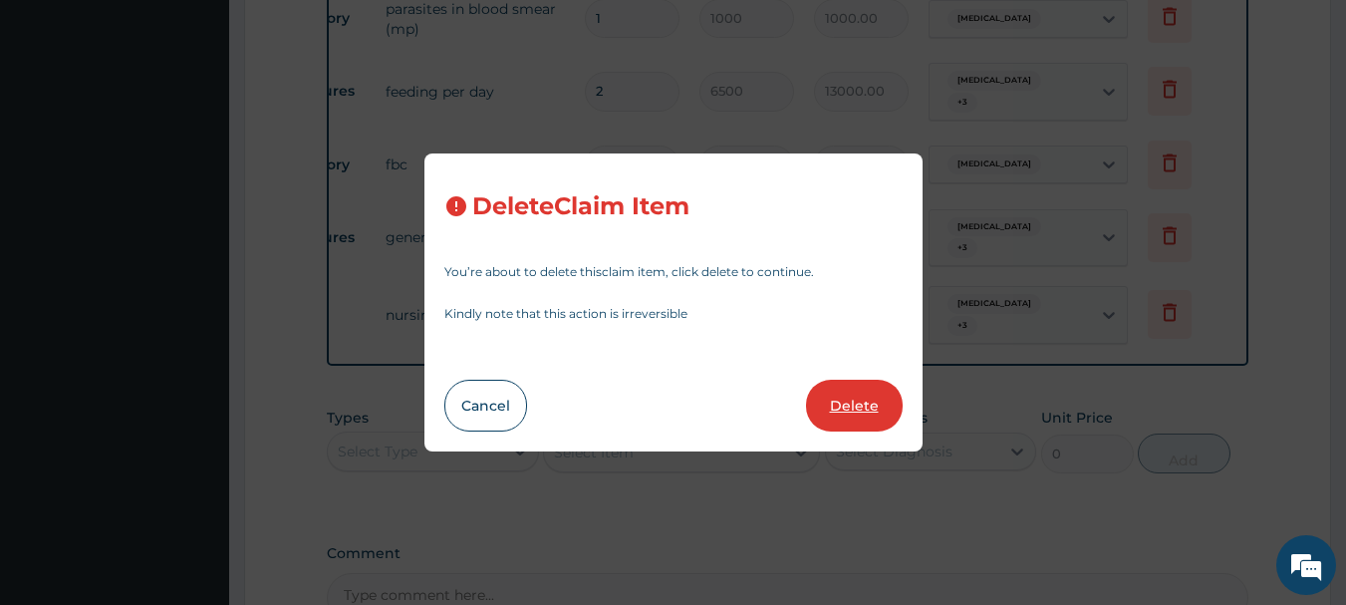
click at [859, 400] on button "Delete" at bounding box center [854, 405] width 97 height 52
type input "1500"
type input "3000.00"
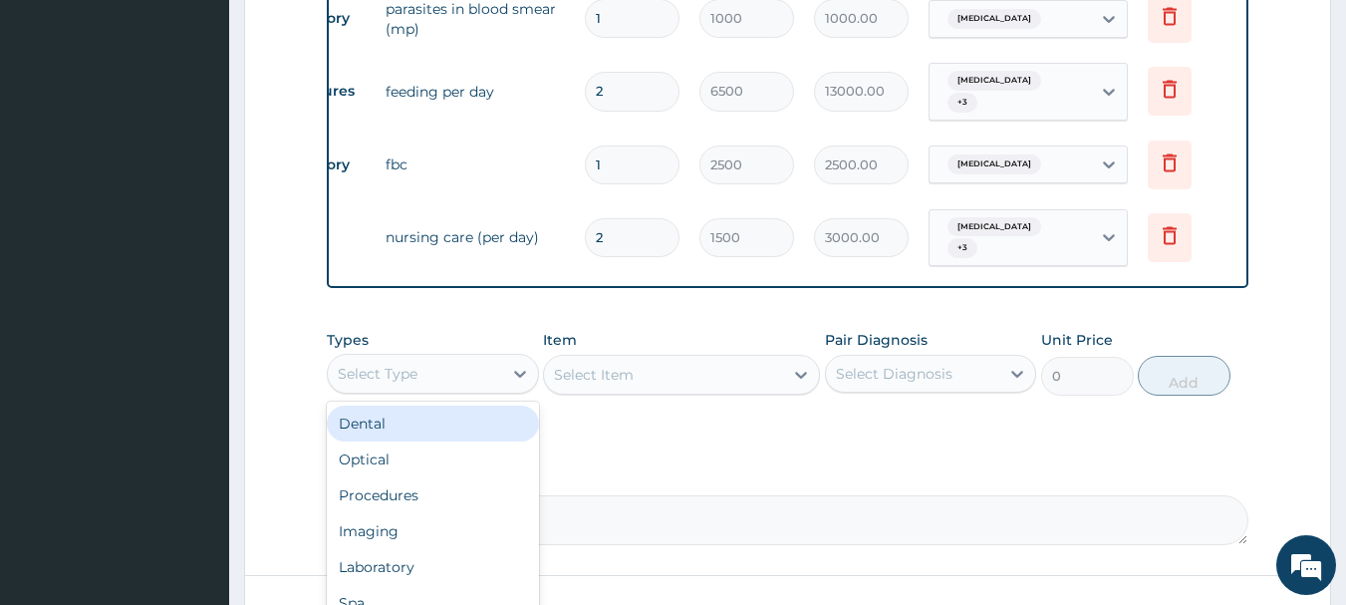
click at [478, 370] on div "Select Type" at bounding box center [415, 374] width 174 height 32
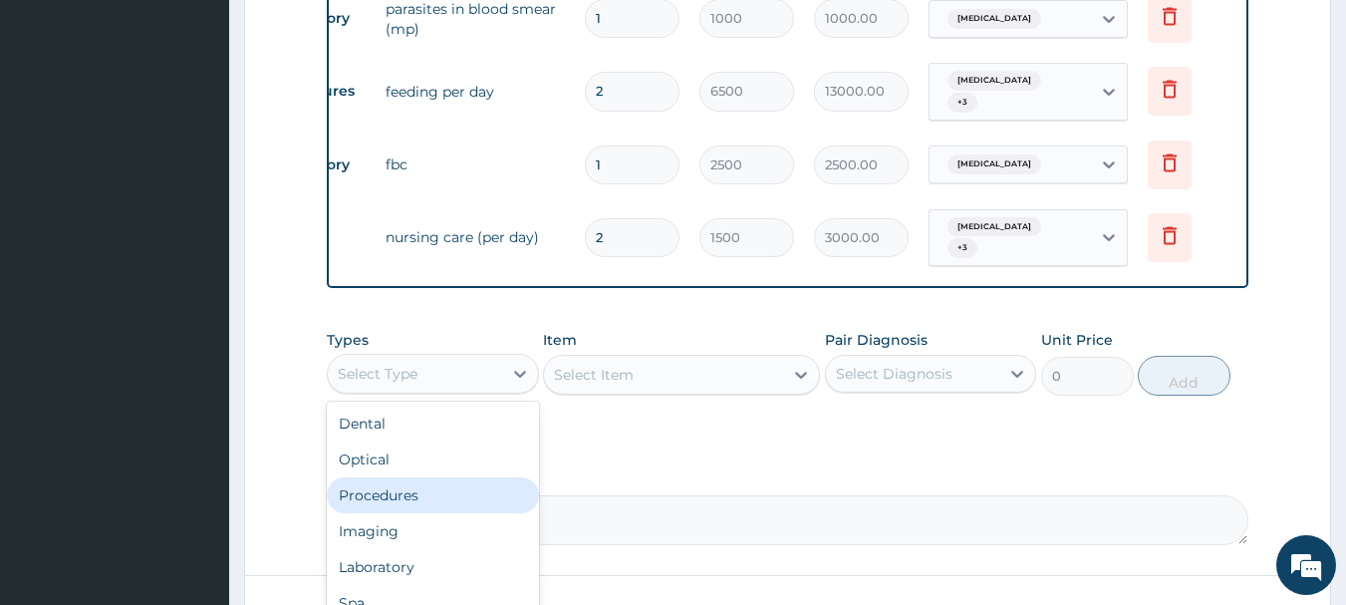
click at [407, 500] on div "Procedures" at bounding box center [433, 495] width 212 height 36
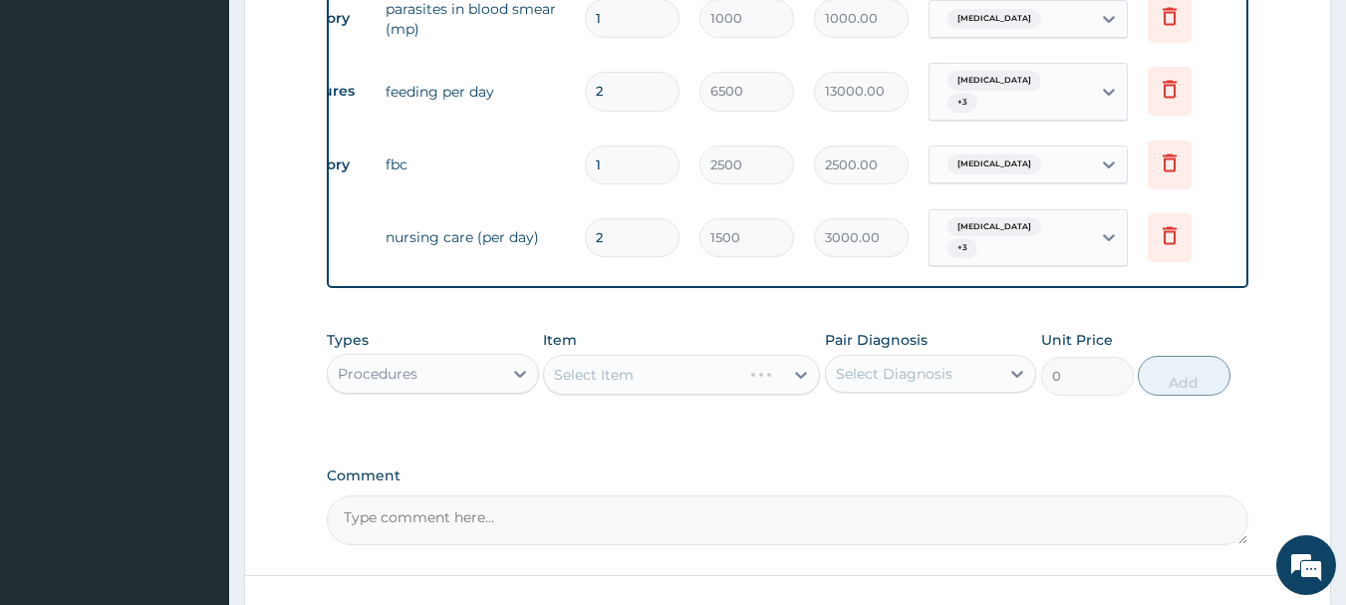
click at [776, 384] on div "Select Item" at bounding box center [681, 375] width 277 height 40
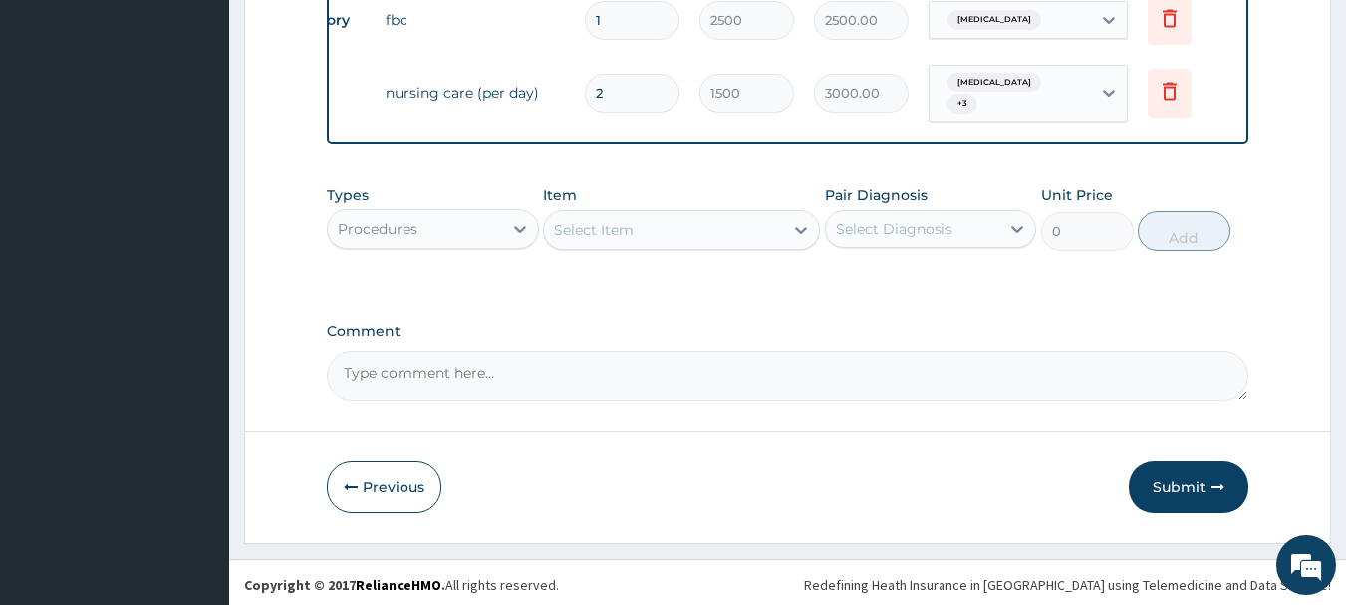
scroll to position [1319, 0]
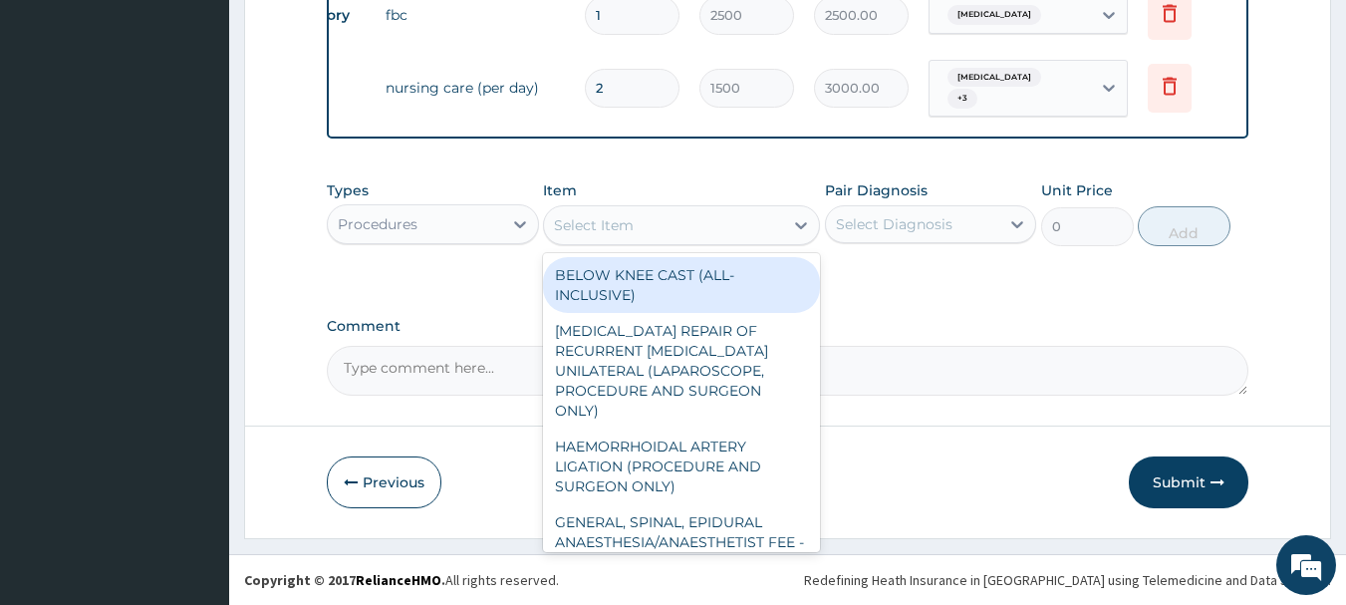
click at [774, 223] on div "Select Item" at bounding box center [663, 225] width 239 height 32
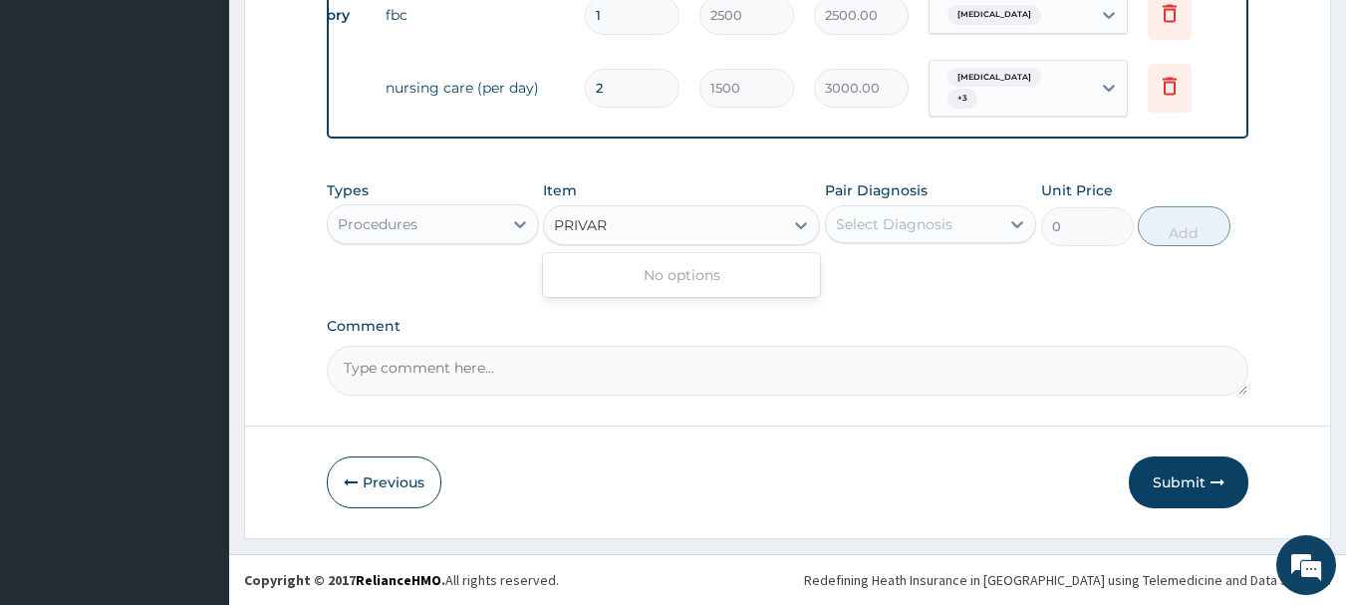
type input "PRIVA"
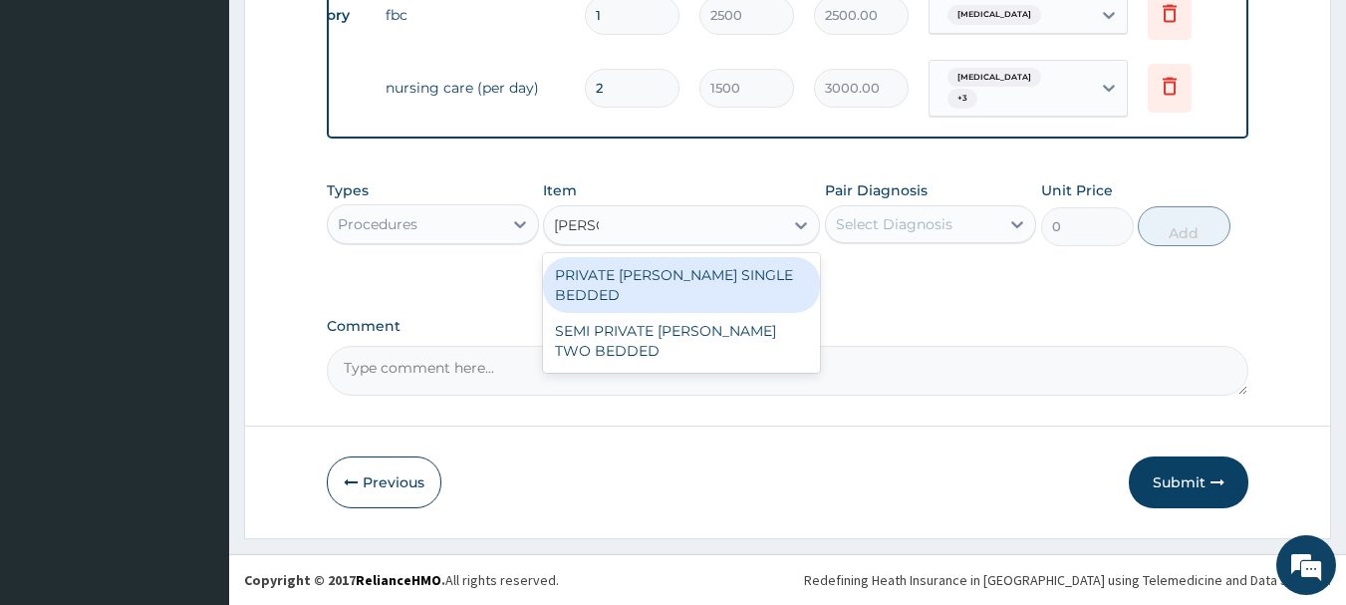
click at [710, 275] on div "PRIVATE WARD SINGLE BEDDED" at bounding box center [681, 285] width 277 height 56
type input "8750"
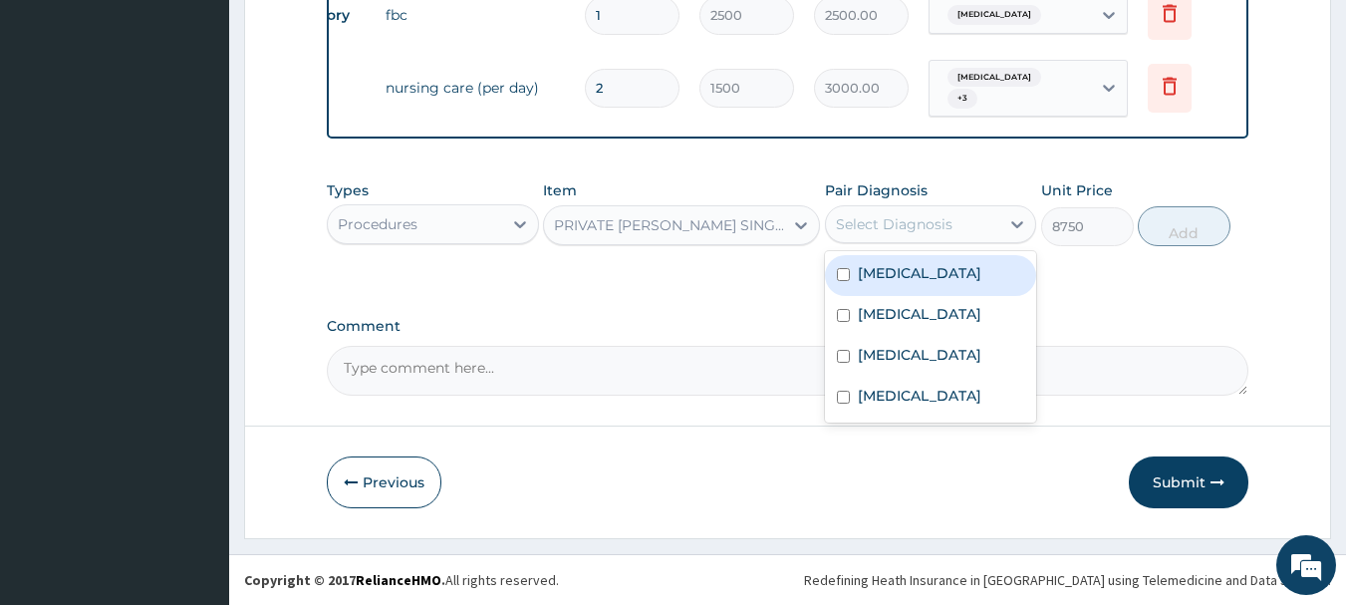
click at [883, 220] on div "Select Diagnosis" at bounding box center [894, 224] width 117 height 20
click at [896, 274] on label "Malaria" at bounding box center [919, 273] width 123 height 20
checkbox input "true"
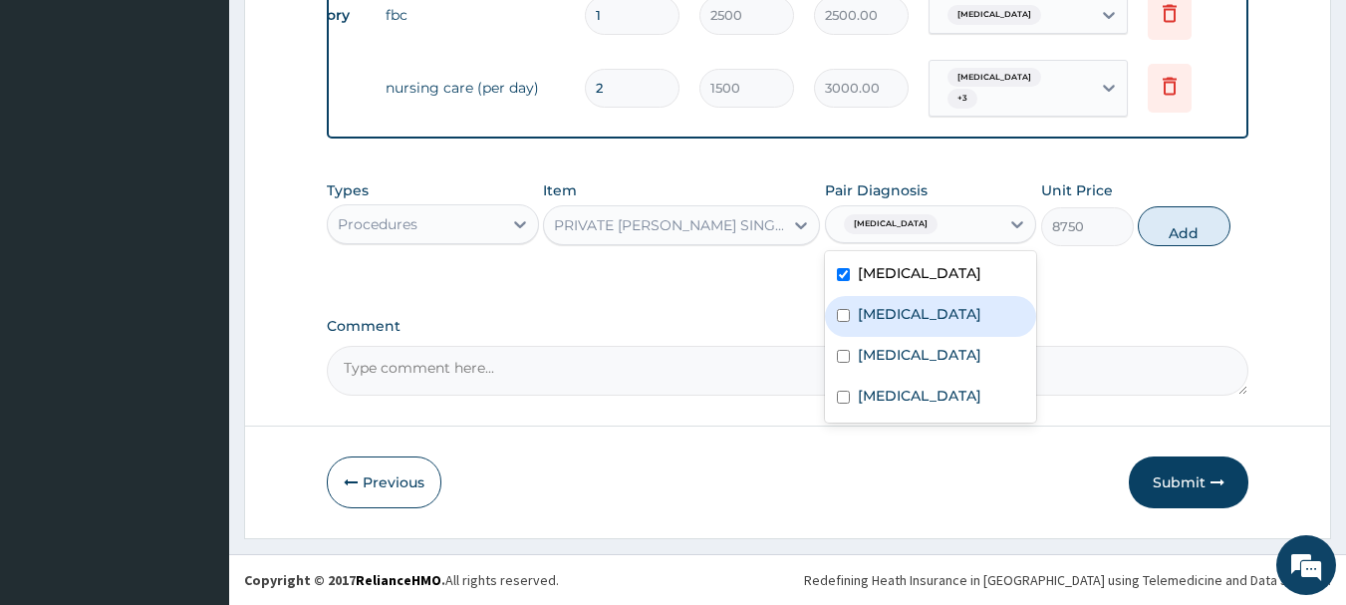
click at [909, 323] on label "Pharyngeal diphtheria" at bounding box center [919, 314] width 123 height 20
checkbox input "true"
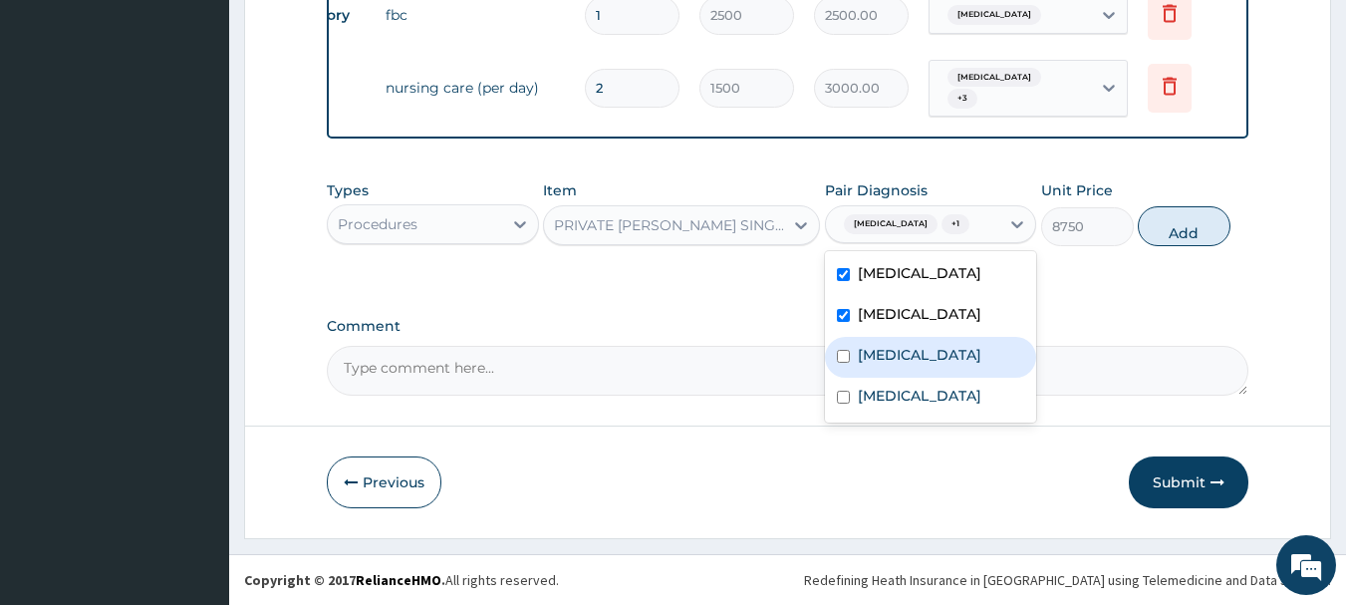
click at [909, 357] on label "Mumps" at bounding box center [919, 355] width 123 height 20
checkbox input "true"
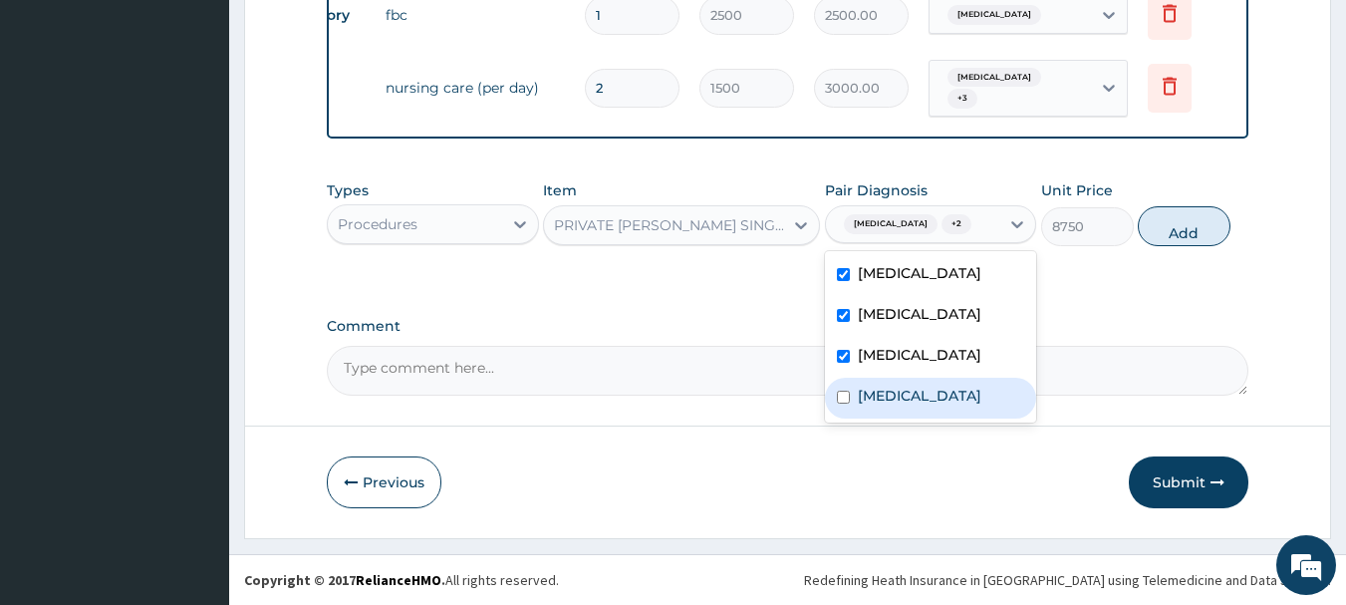
click at [897, 398] on label "Sepsis" at bounding box center [919, 395] width 123 height 20
checkbox input "true"
click at [1205, 228] on button "Add" at bounding box center [1183, 226] width 93 height 40
type input "0"
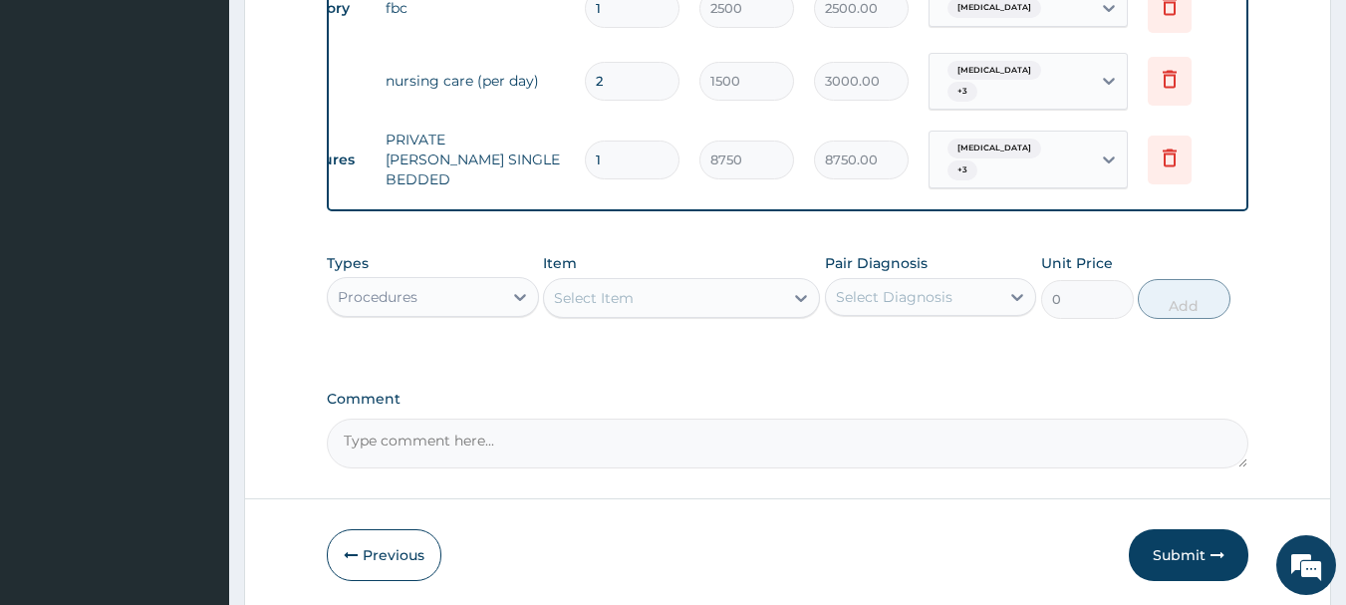
type input "0.00"
type input "2"
type input "17500.00"
type input "2"
click at [686, 390] on label "Comment" at bounding box center [788, 398] width 922 height 17
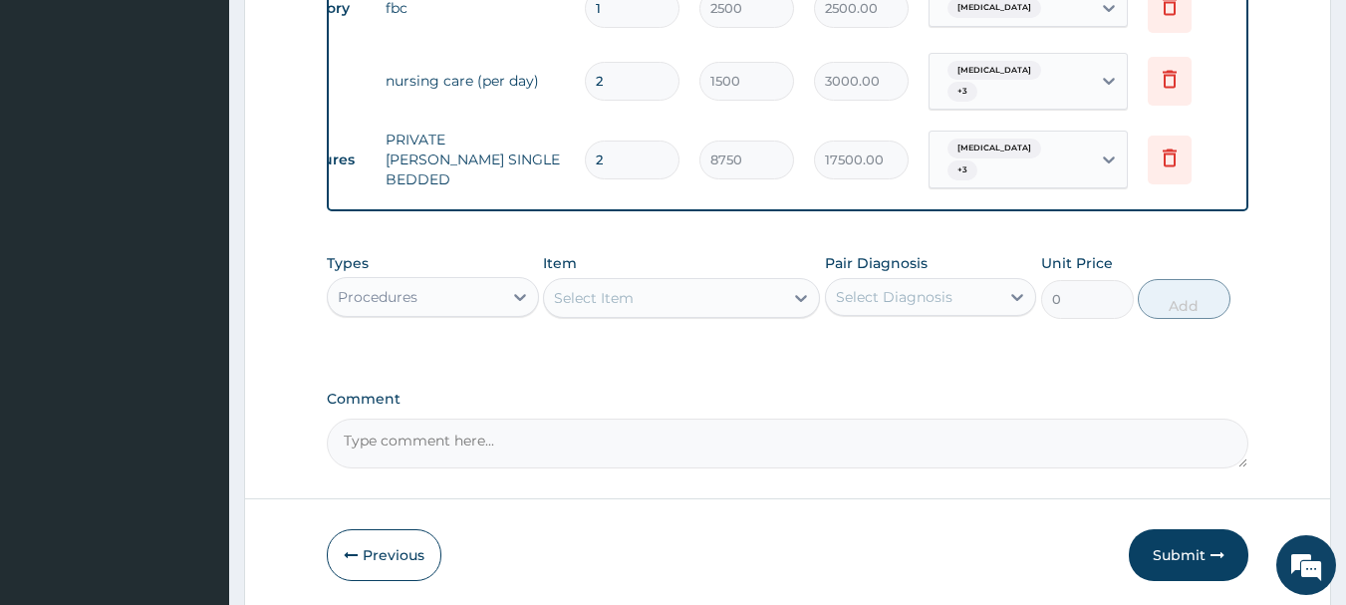
click at [686, 418] on textarea "Comment" at bounding box center [788, 443] width 922 height 50
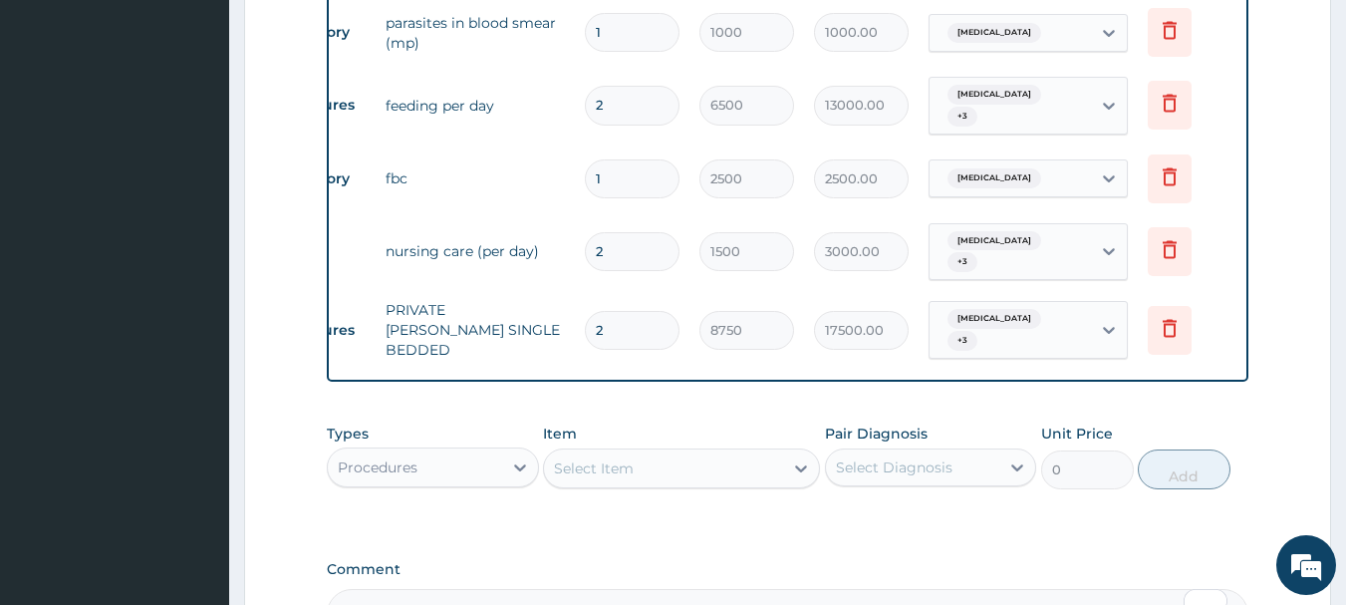
scroll to position [1387, 0]
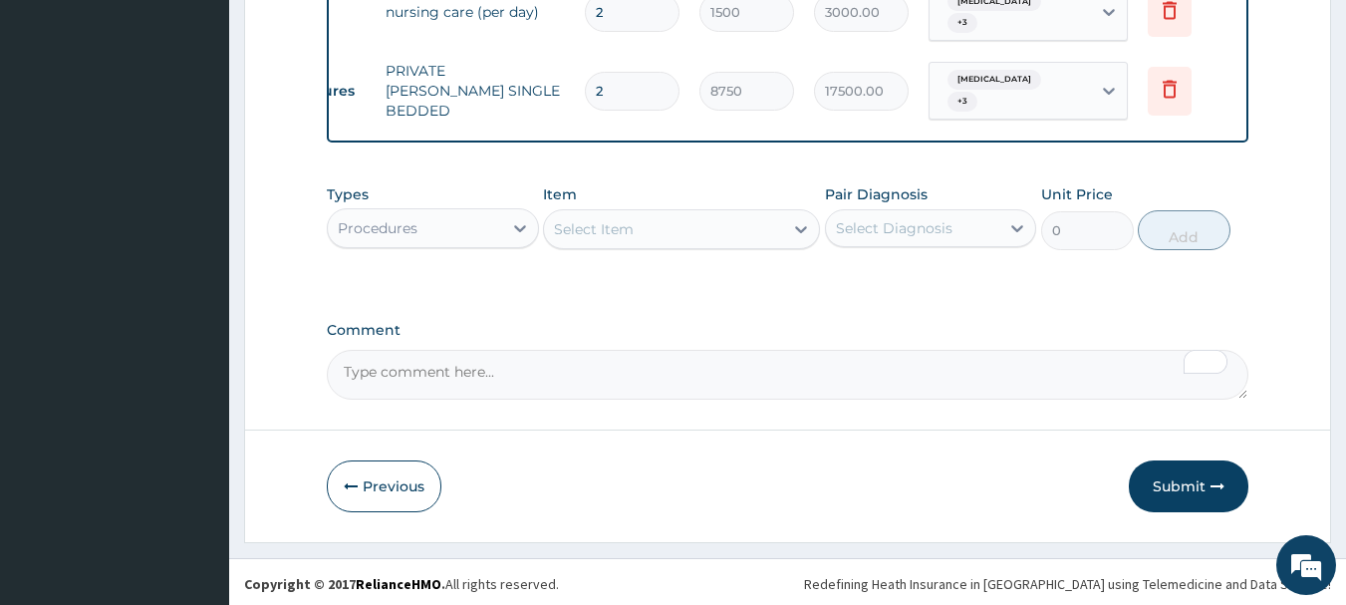
click at [669, 219] on div "Select Item" at bounding box center [663, 229] width 239 height 32
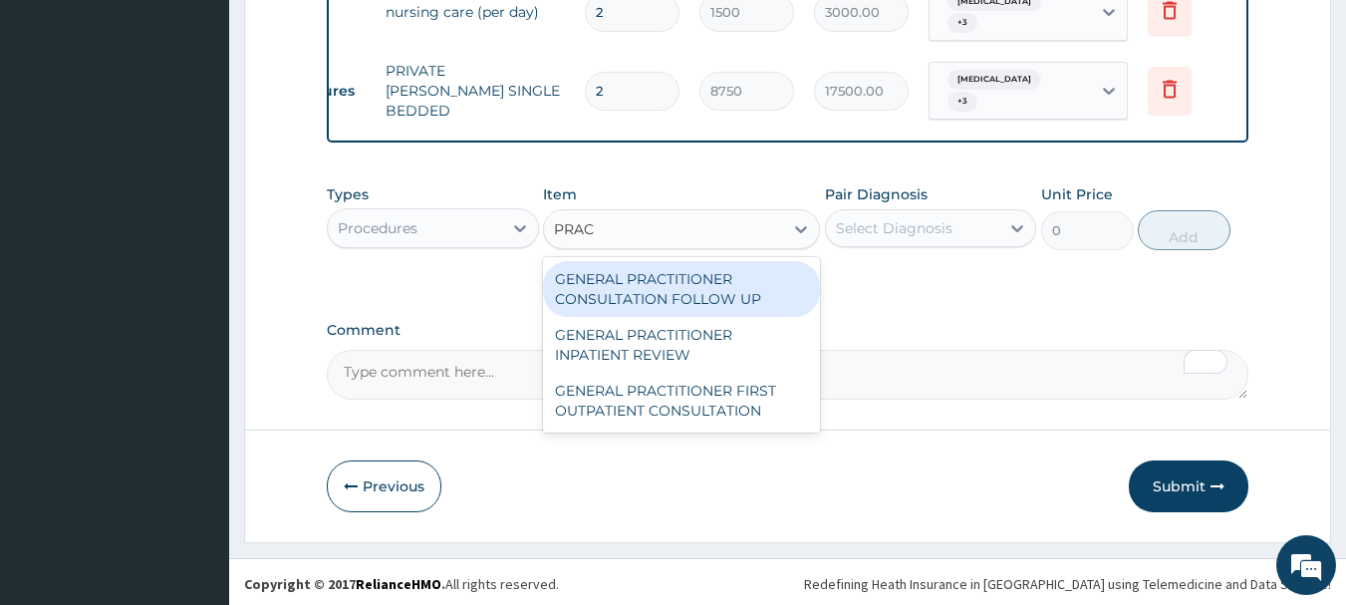
type input "PRACT"
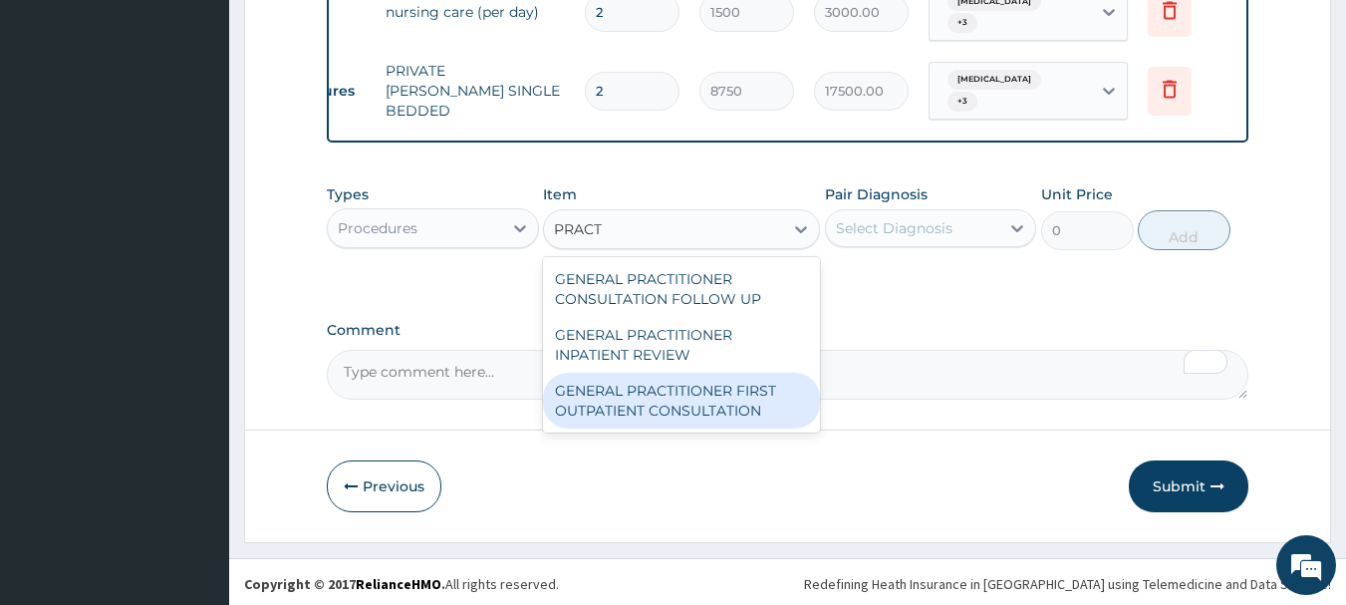
click at [685, 396] on div "GENERAL PRACTITIONER FIRST OUTPATIENT CONSULTATION" at bounding box center [681, 400] width 277 height 56
type input "3750"
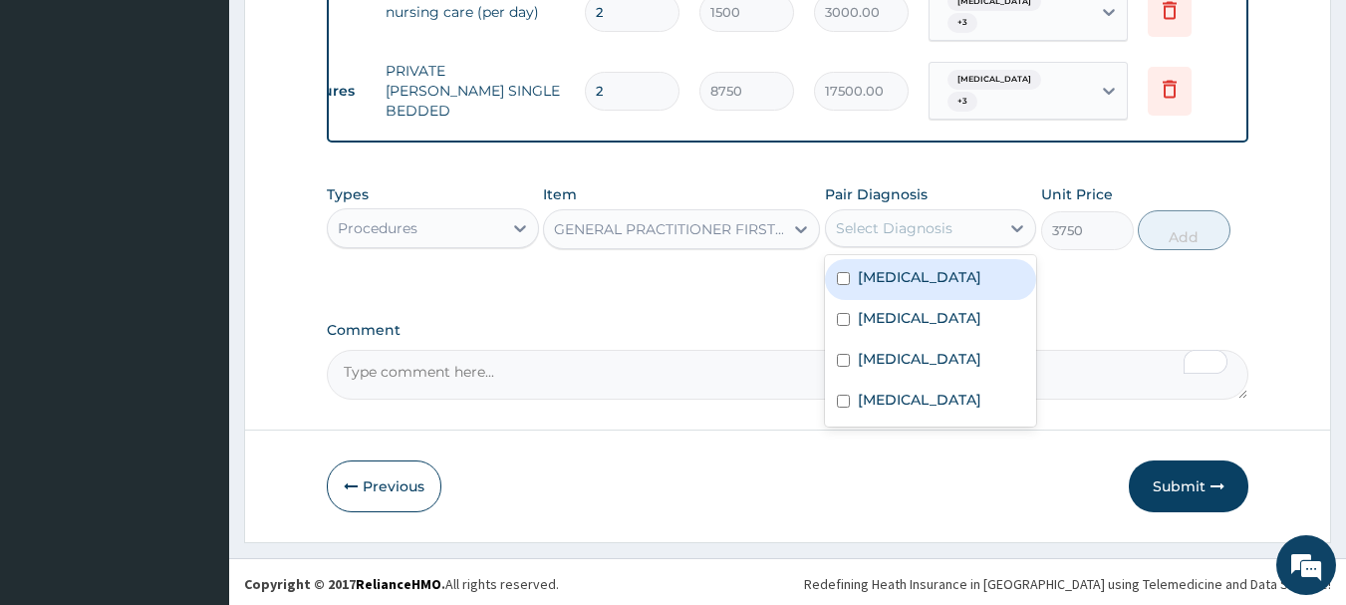
click at [909, 230] on div "Select Diagnosis" at bounding box center [894, 228] width 117 height 20
click at [904, 267] on label "Malaria" at bounding box center [919, 277] width 123 height 20
checkbox input "true"
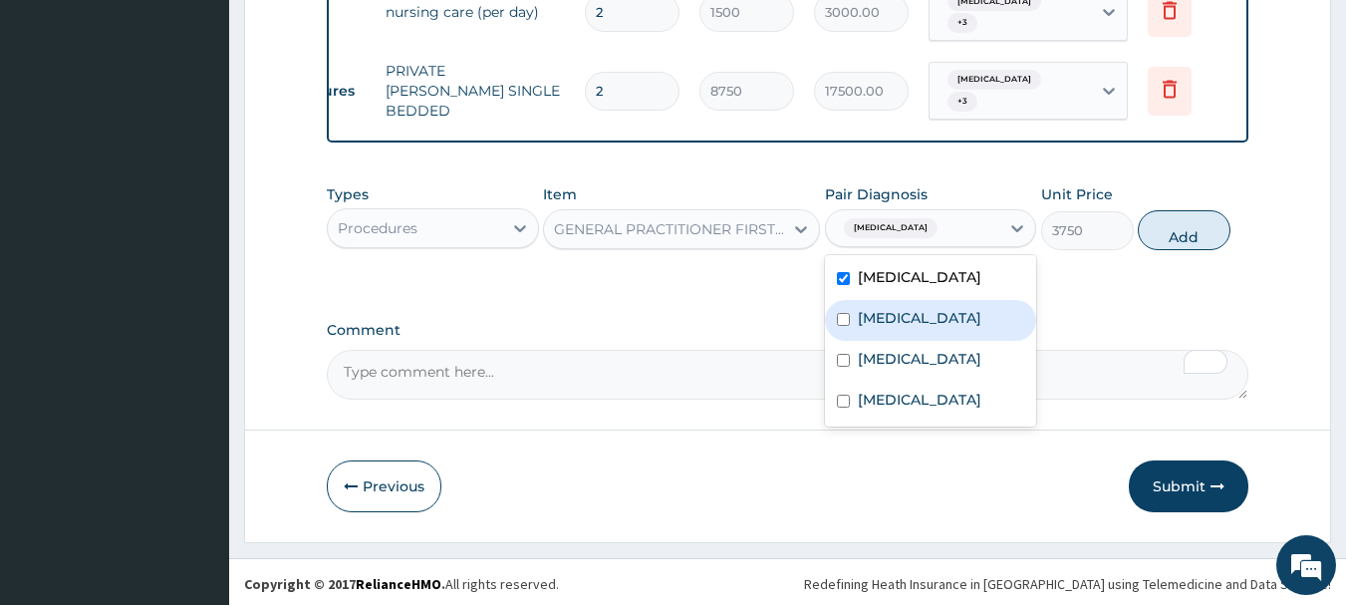
drag, startPoint x: 909, startPoint y: 317, endPoint x: 911, endPoint y: 330, distance: 13.1
click at [911, 319] on label "Pharyngeal diphtheria" at bounding box center [919, 318] width 123 height 20
checkbox input "true"
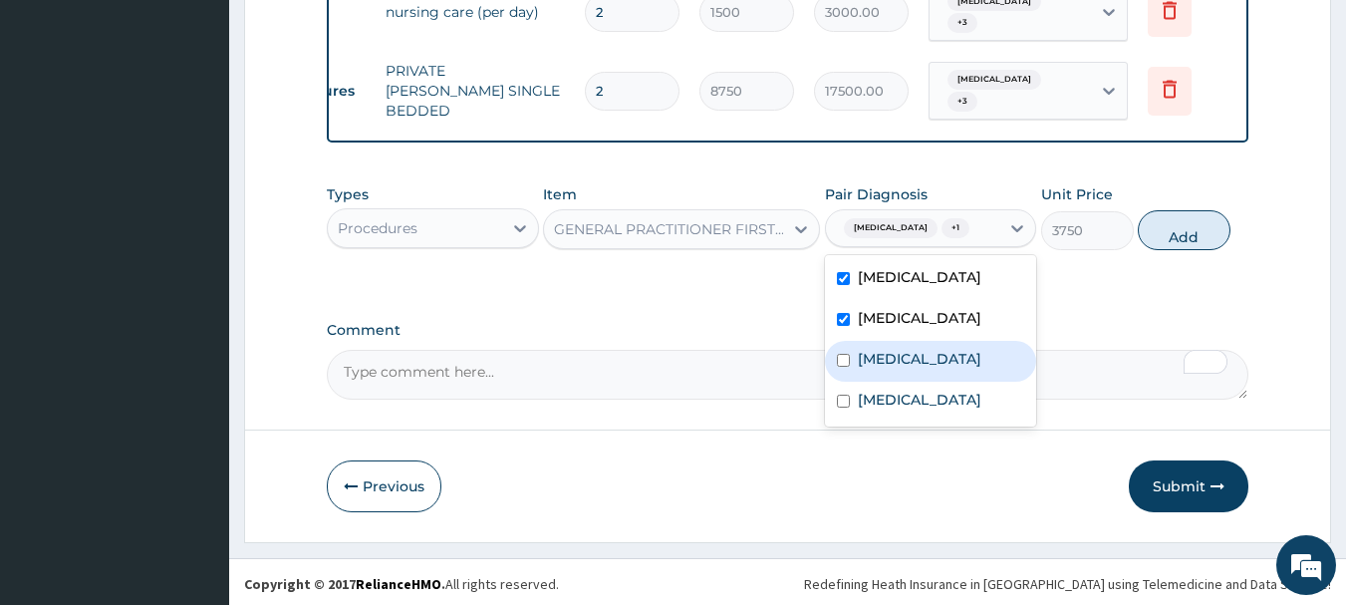
click at [905, 363] on label "Mumps" at bounding box center [919, 359] width 123 height 20
checkbox input "true"
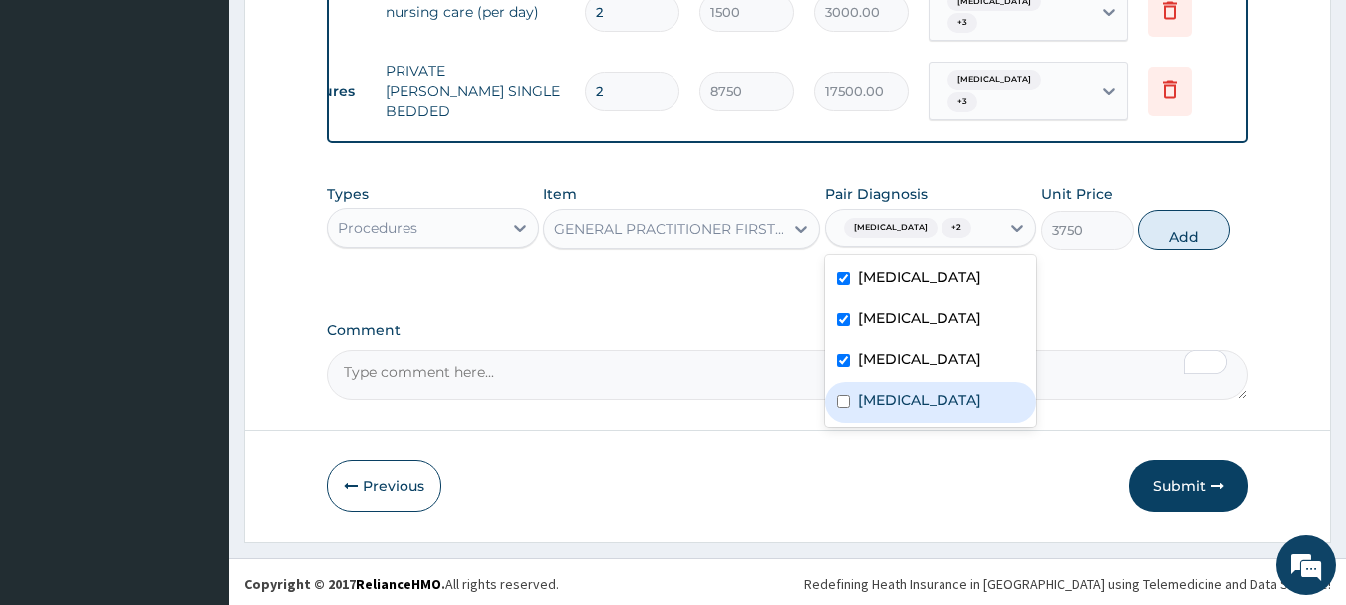
click at [891, 403] on label "Sepsis" at bounding box center [919, 399] width 123 height 20
checkbox input "true"
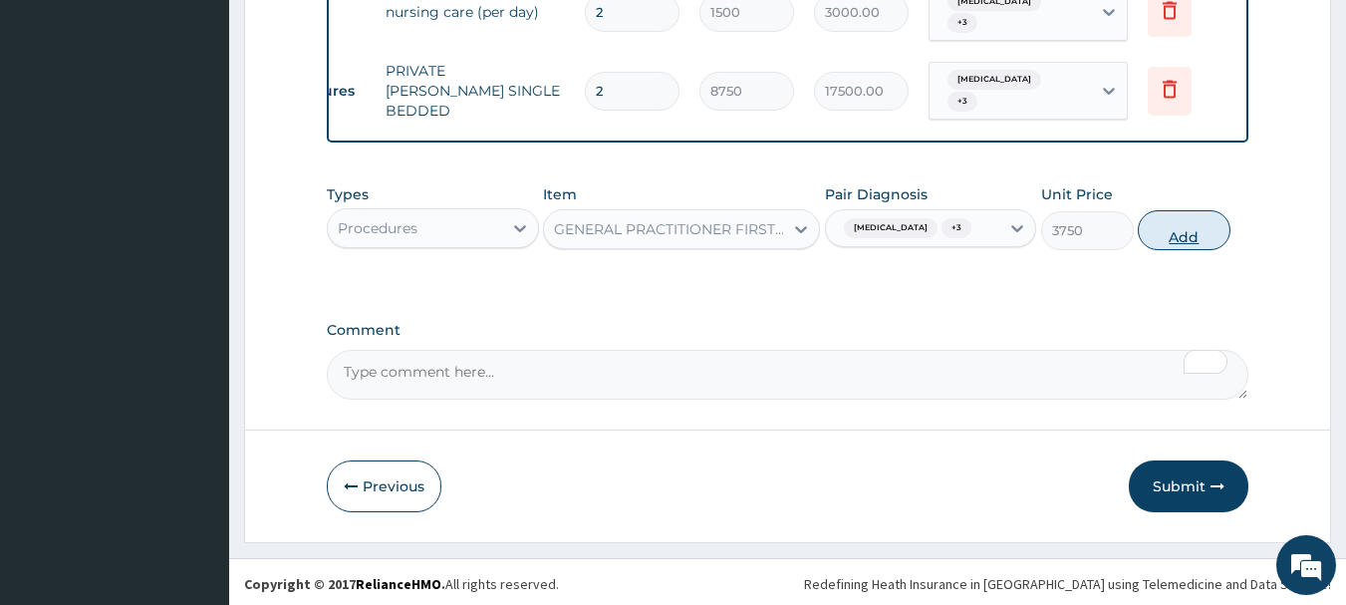
click at [1210, 228] on button "Add" at bounding box center [1183, 230] width 93 height 40
type input "0"
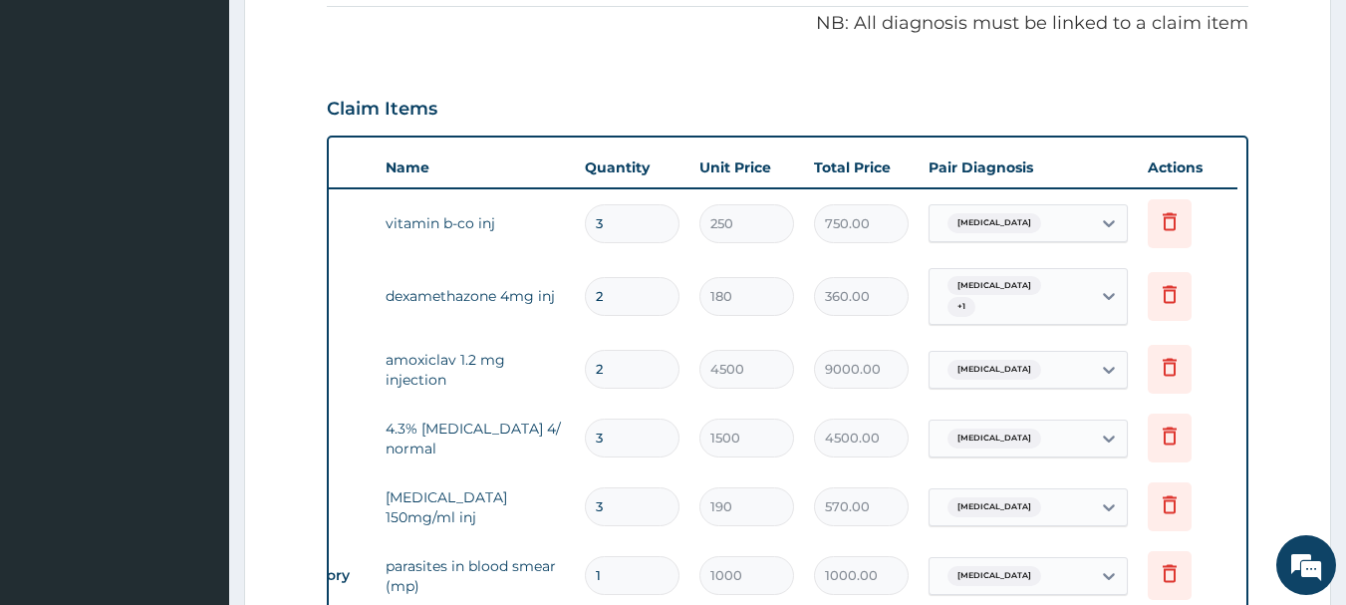
scroll to position [591, 0]
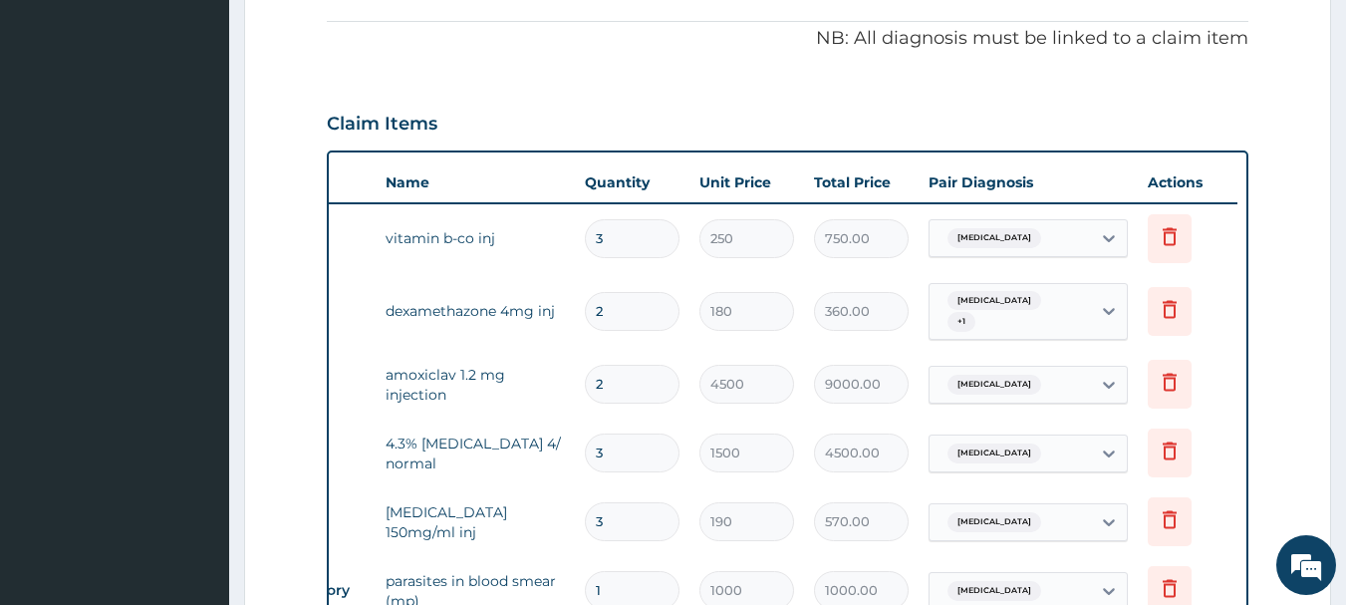
click at [618, 381] on input "2" at bounding box center [632, 384] width 95 height 39
click at [641, 310] on input "2" at bounding box center [632, 311] width 95 height 39
type input "0.00"
type input "3"
type input "540.00"
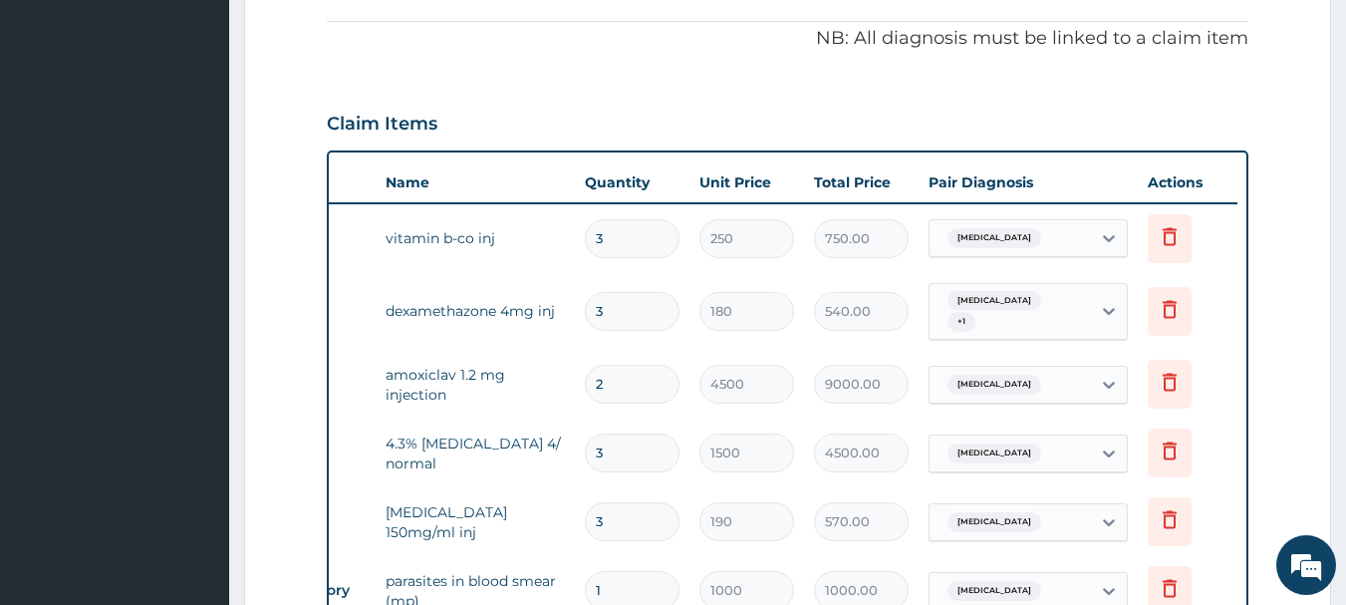
type input "2"
type input "360.00"
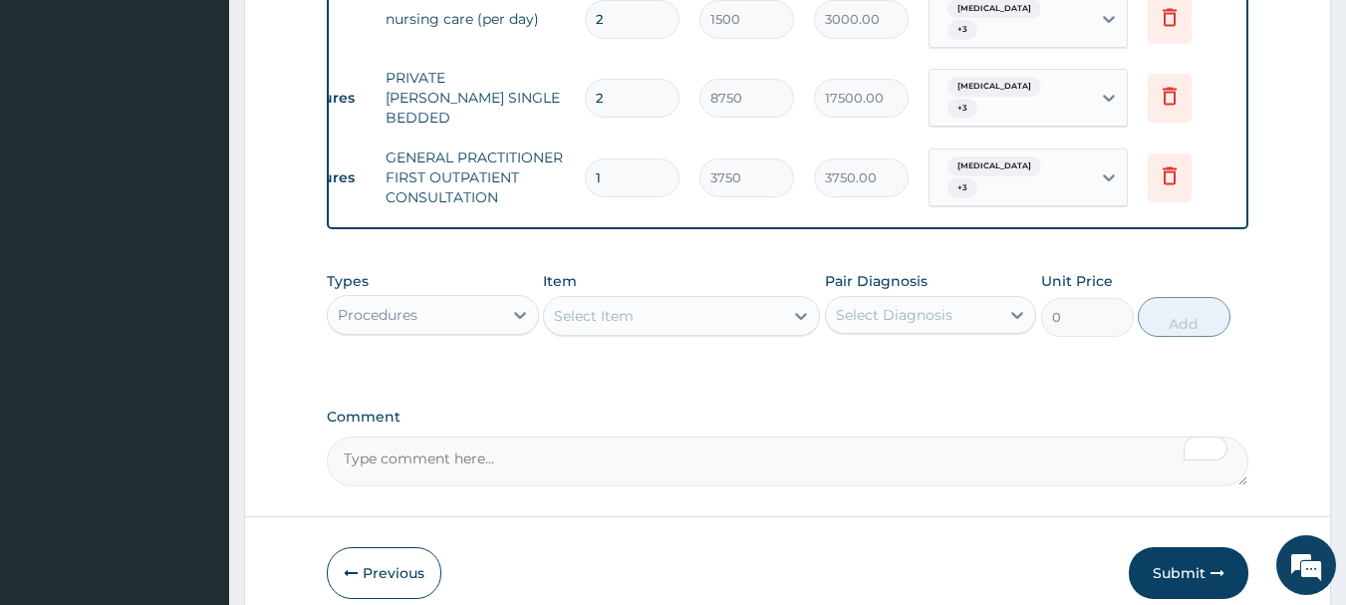
scroll to position [1467, 0]
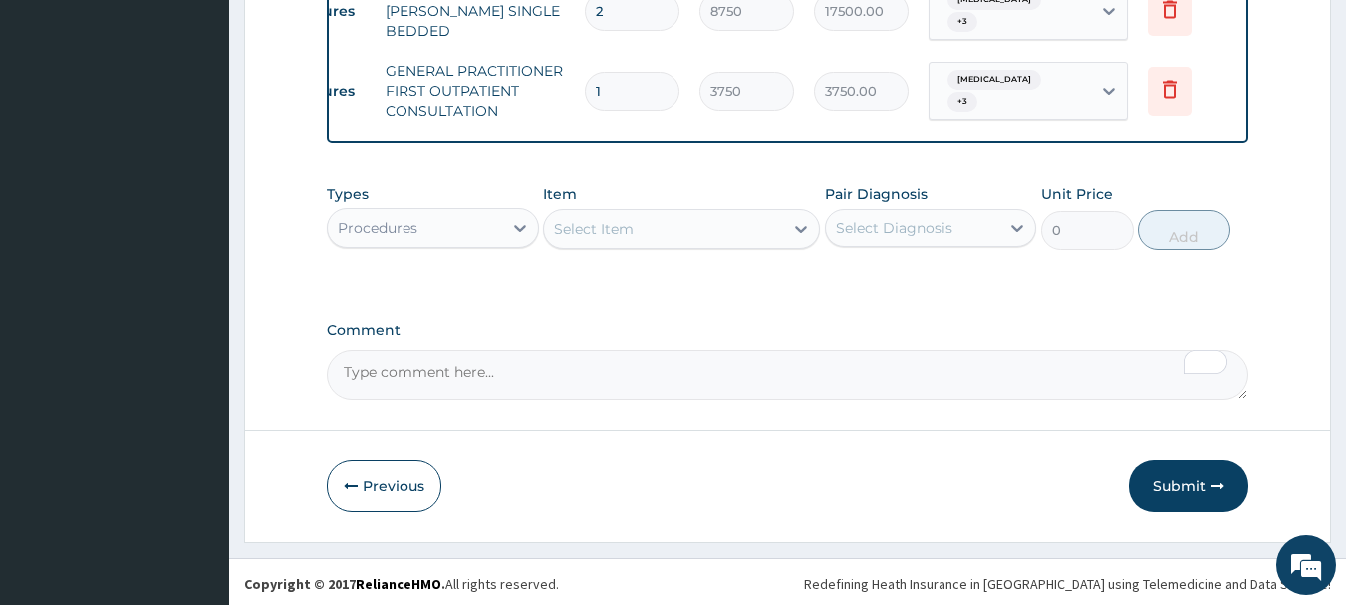
click at [490, 215] on div "Procedures" at bounding box center [415, 228] width 174 height 32
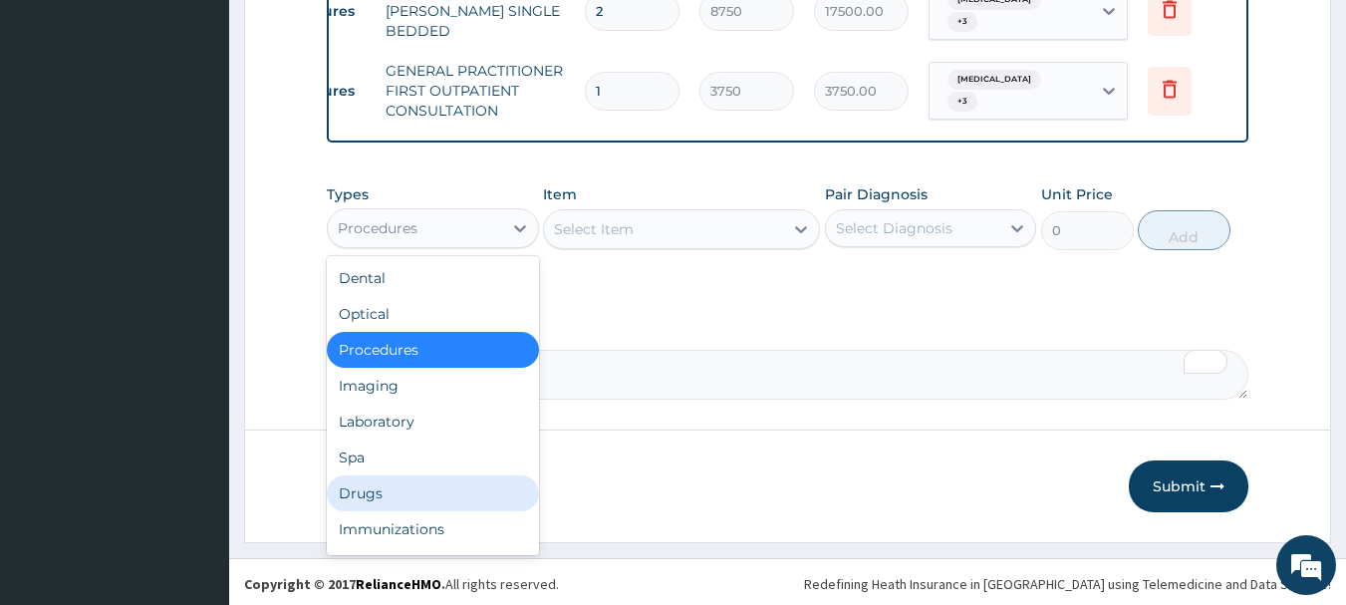
click at [381, 494] on div "Drugs" at bounding box center [433, 493] width 212 height 36
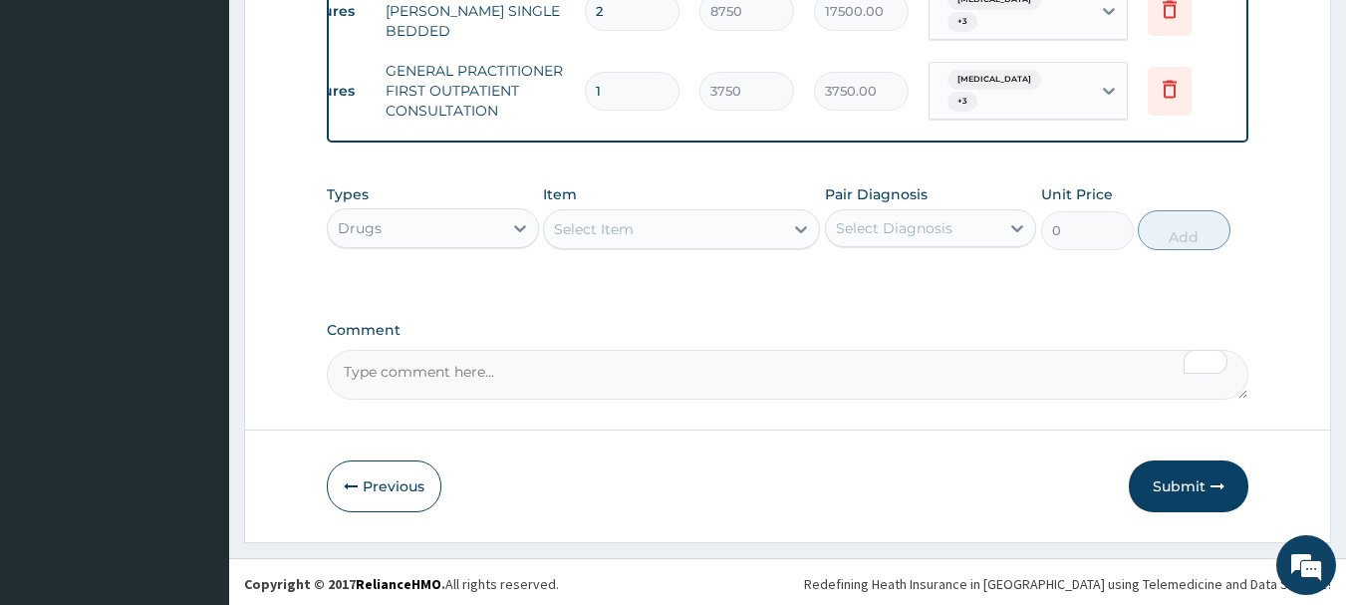
click at [688, 227] on div "Select Item" at bounding box center [663, 229] width 239 height 32
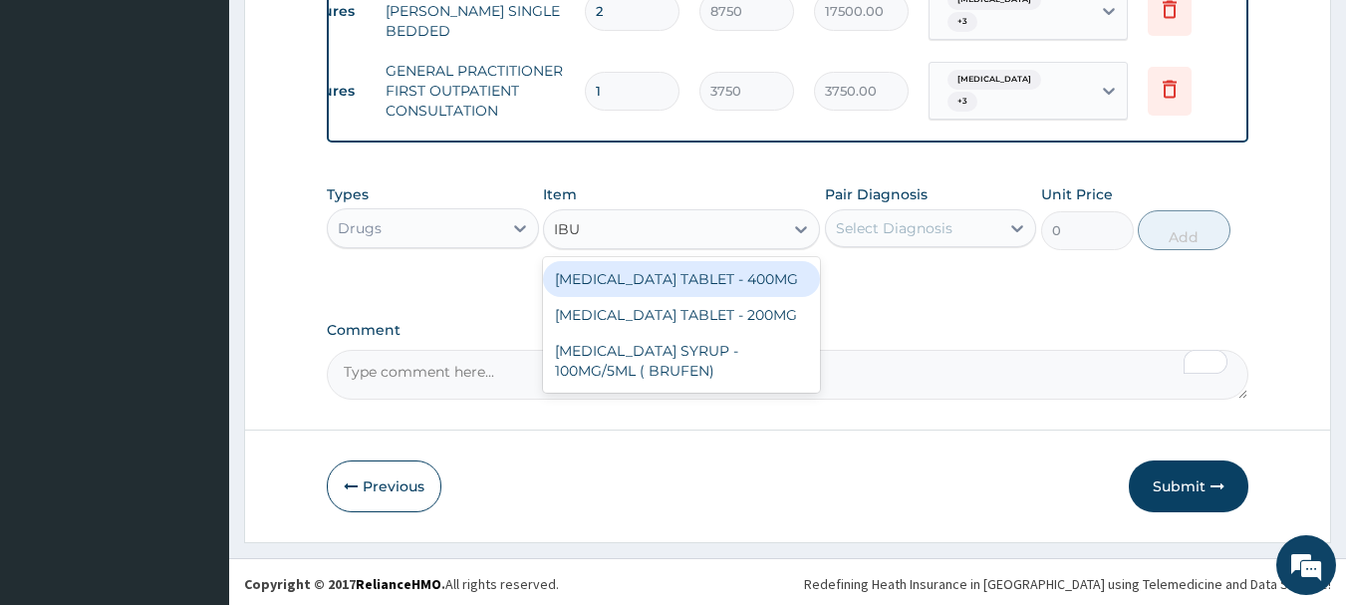
type input "IBUP"
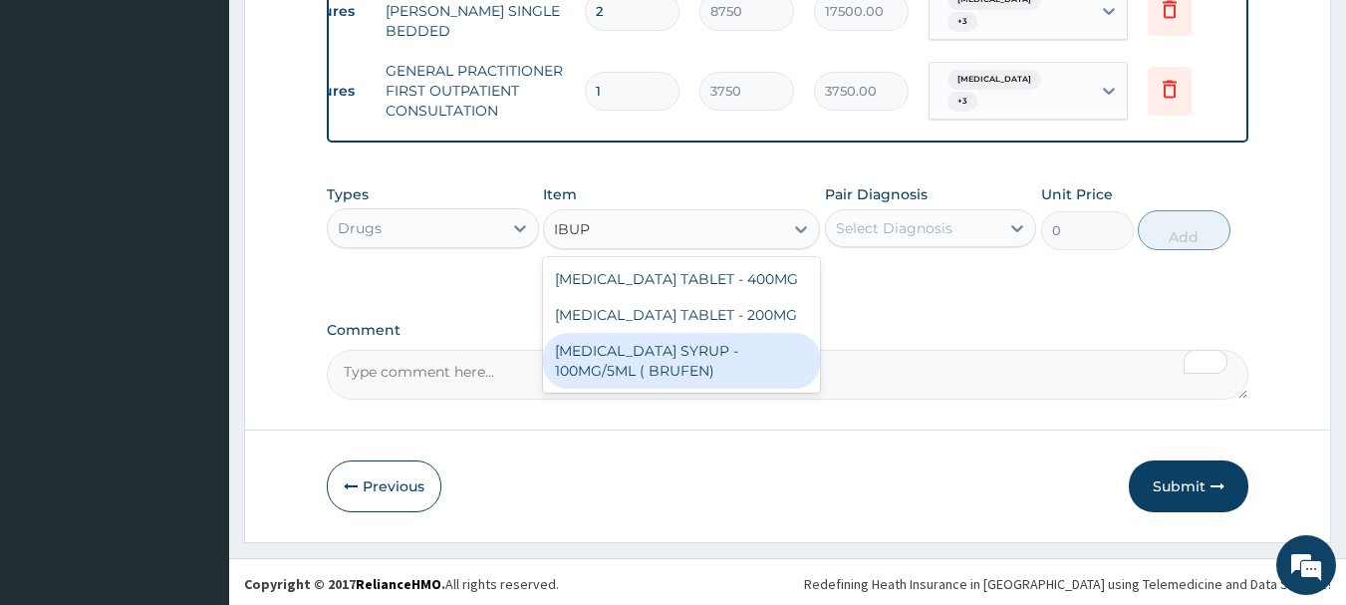
click at [715, 374] on div "IBUPROFEN SYRUP - 100MG/5ML ( BRUFEN)" at bounding box center [681, 361] width 277 height 56
type input "475.99999999999994"
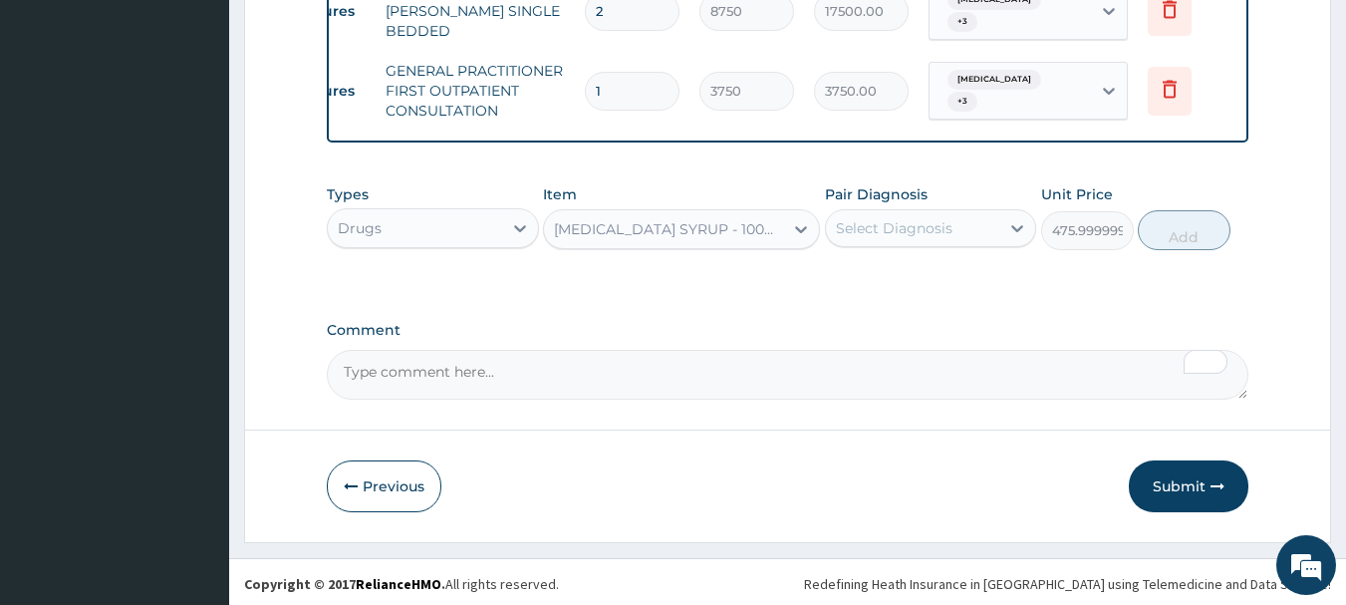
click at [902, 227] on div "Select Diagnosis" at bounding box center [894, 228] width 117 height 20
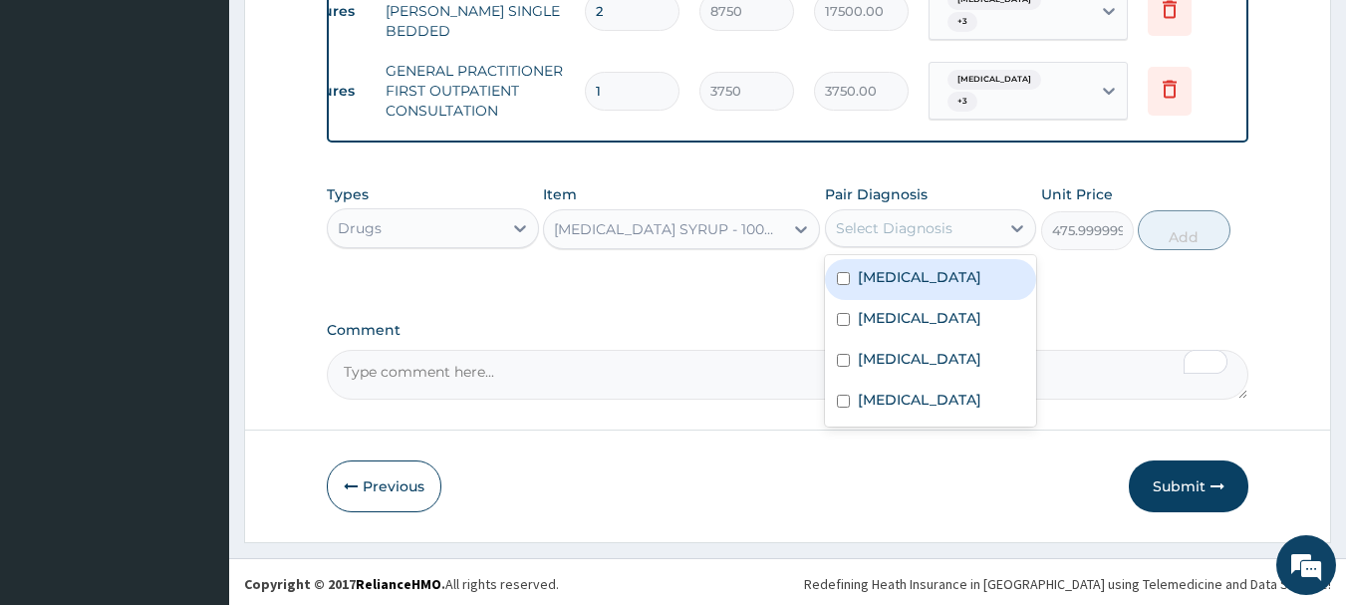
click at [891, 270] on label "Malaria" at bounding box center [919, 277] width 123 height 20
checkbox input "true"
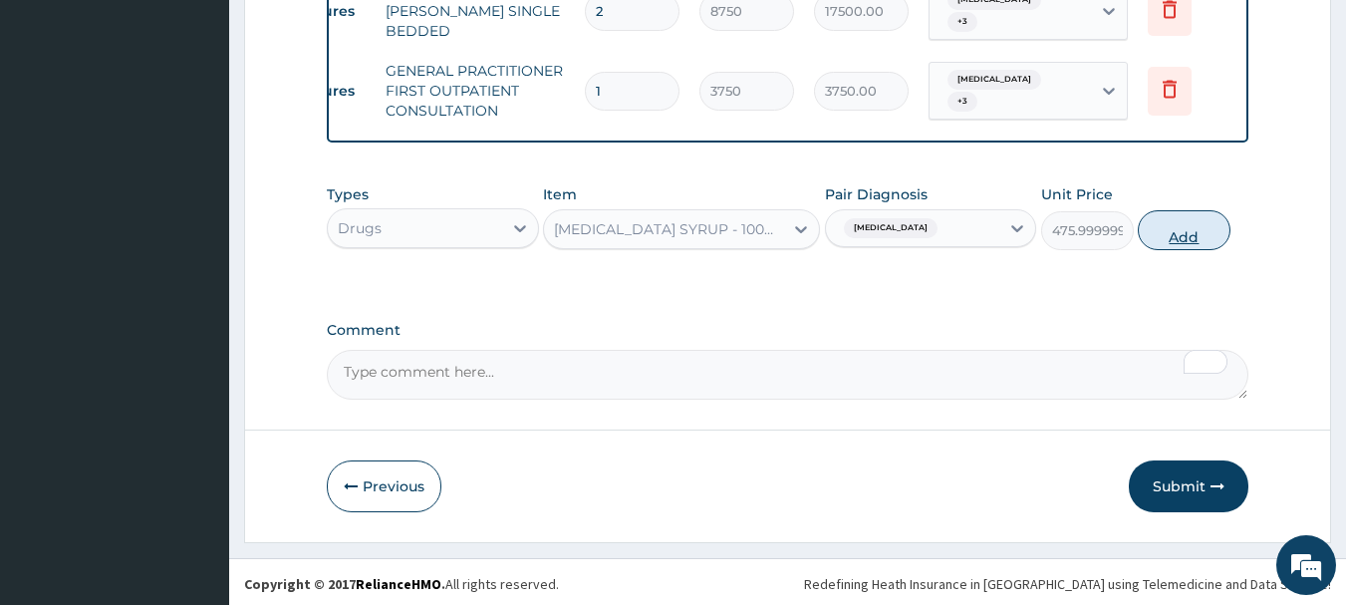
click at [1187, 230] on button "Add" at bounding box center [1183, 230] width 93 height 40
type input "0"
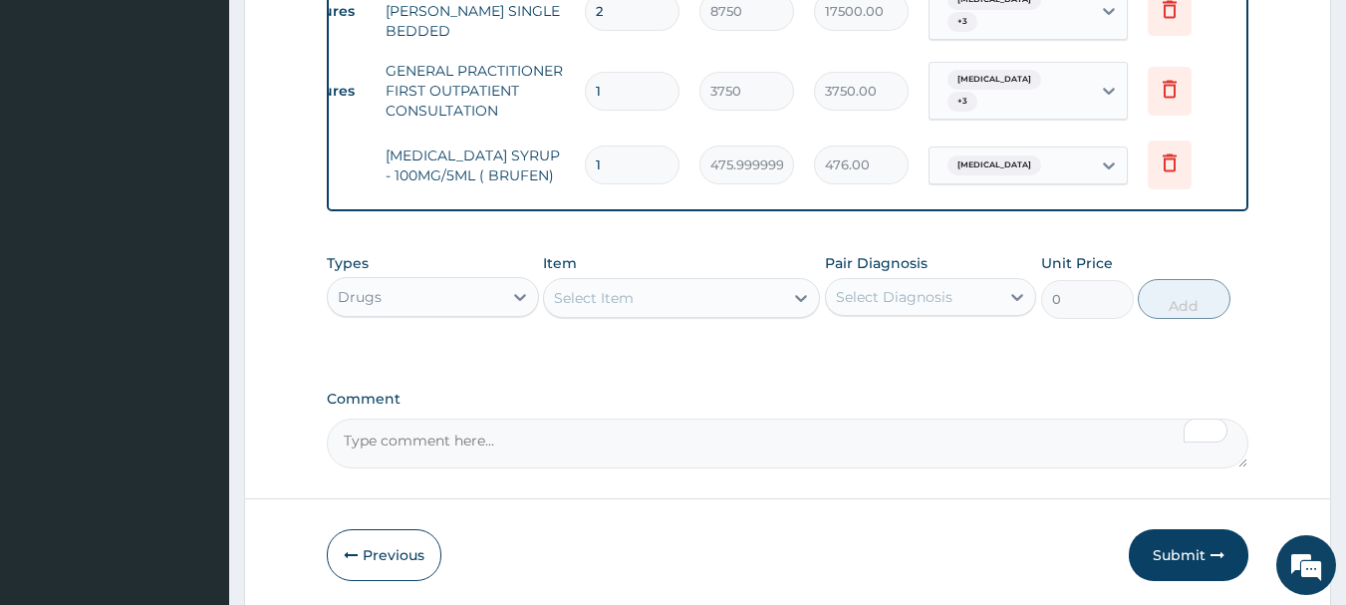
scroll to position [1536, 0]
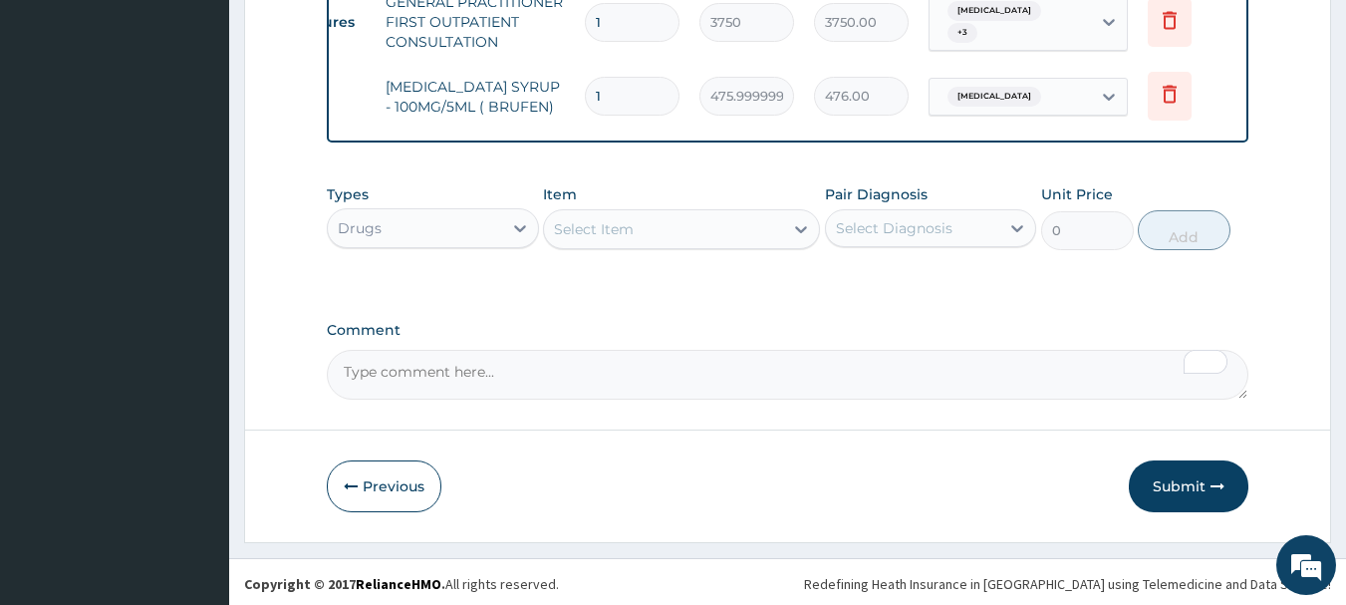
click at [656, 234] on div "Select Item" at bounding box center [663, 229] width 239 height 32
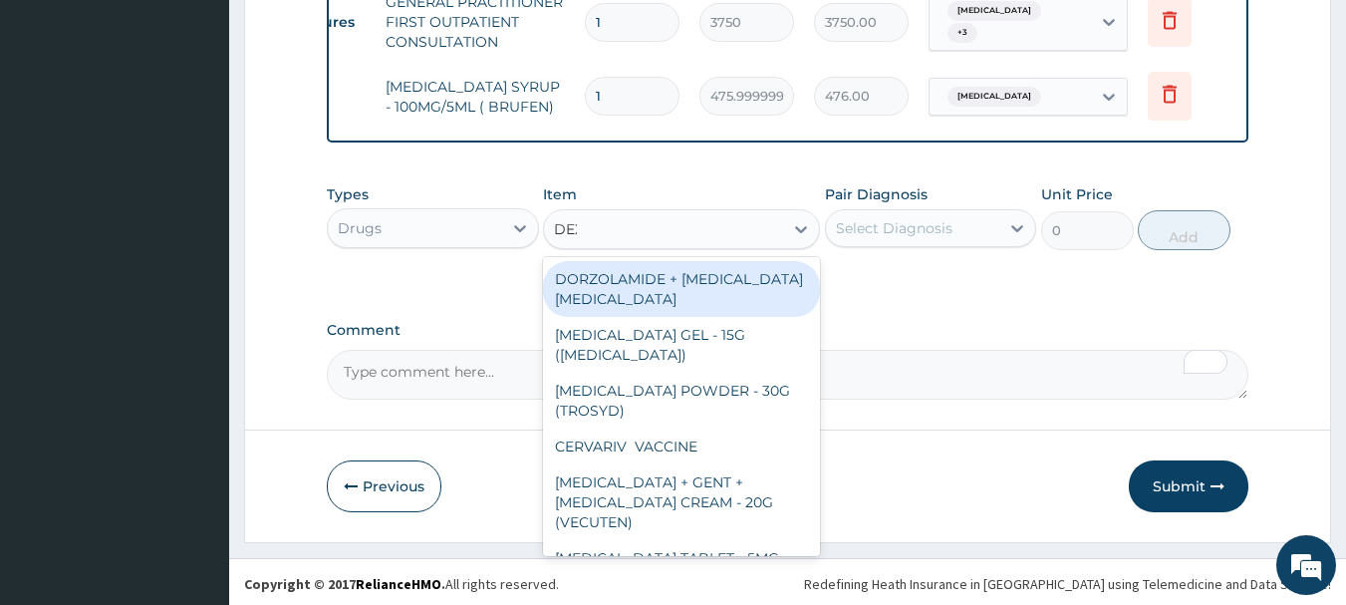
type input "DEXA"
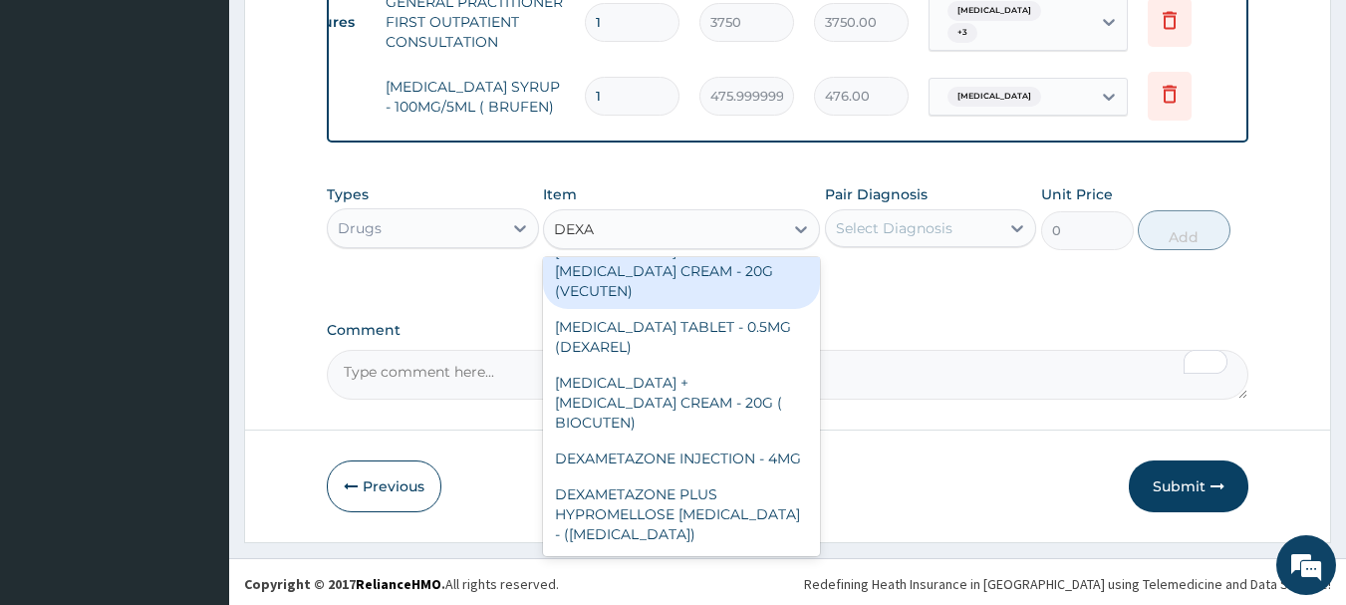
scroll to position [0, 0]
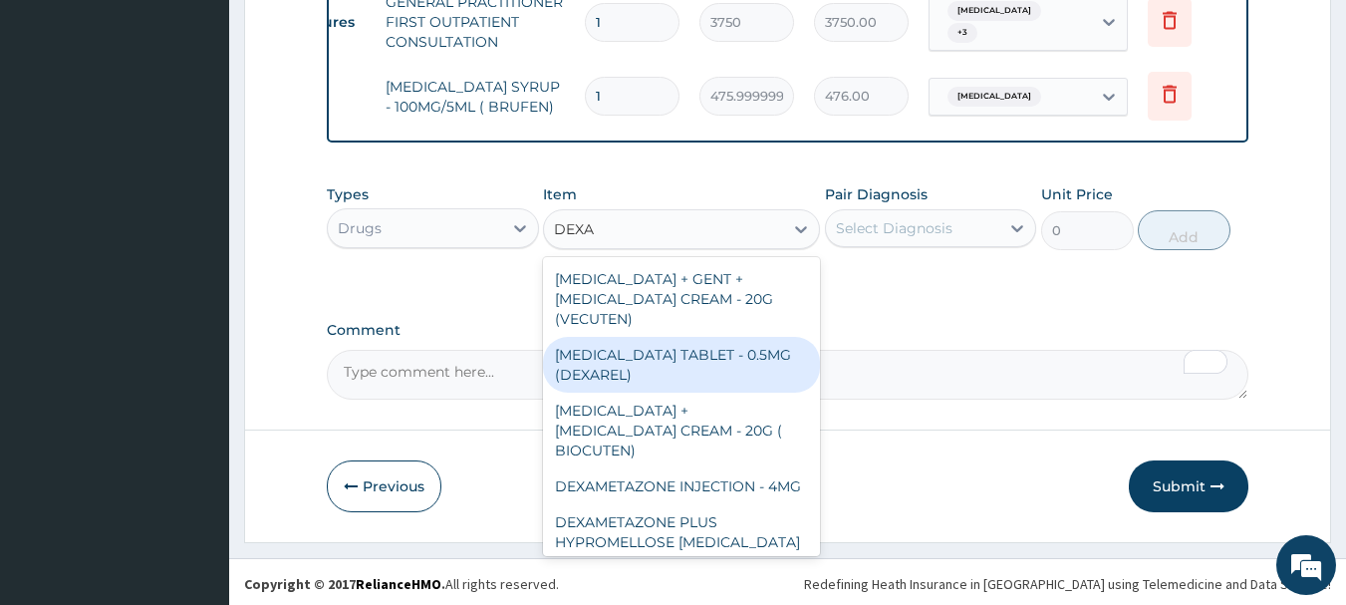
click at [709, 365] on div "DEXAMETHASONE TABLET - 0.5MG (DEXAREL)" at bounding box center [681, 365] width 277 height 56
type input "36.4"
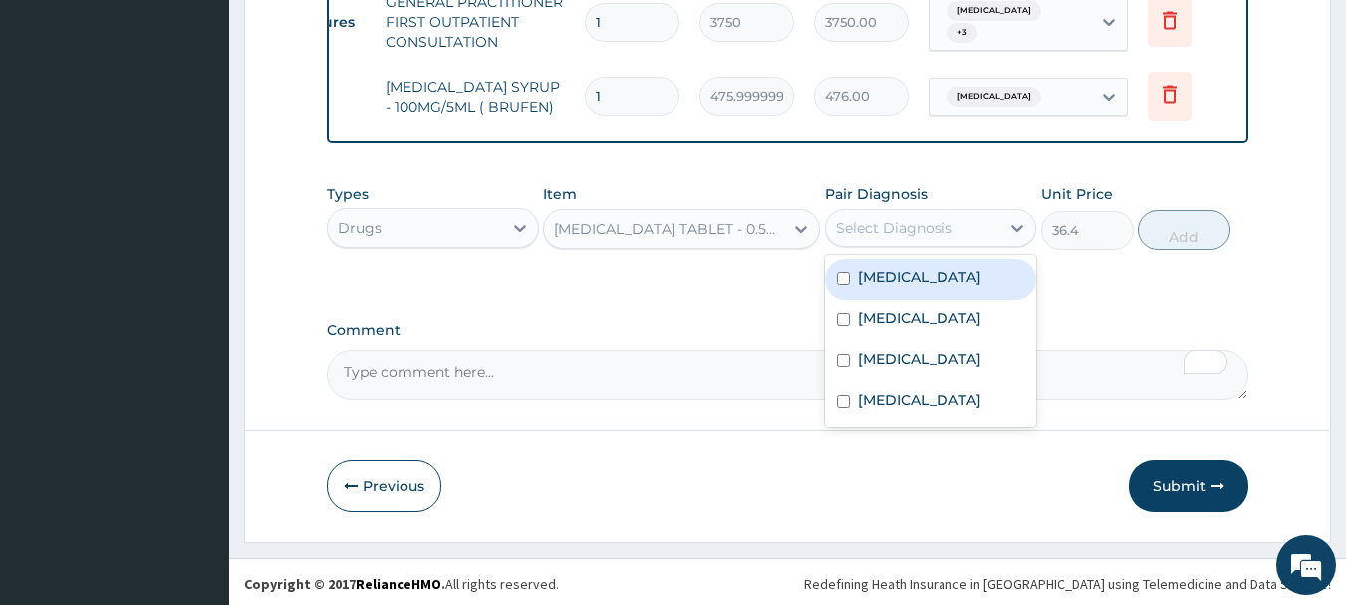
click at [897, 239] on div "Select Diagnosis" at bounding box center [913, 228] width 174 height 32
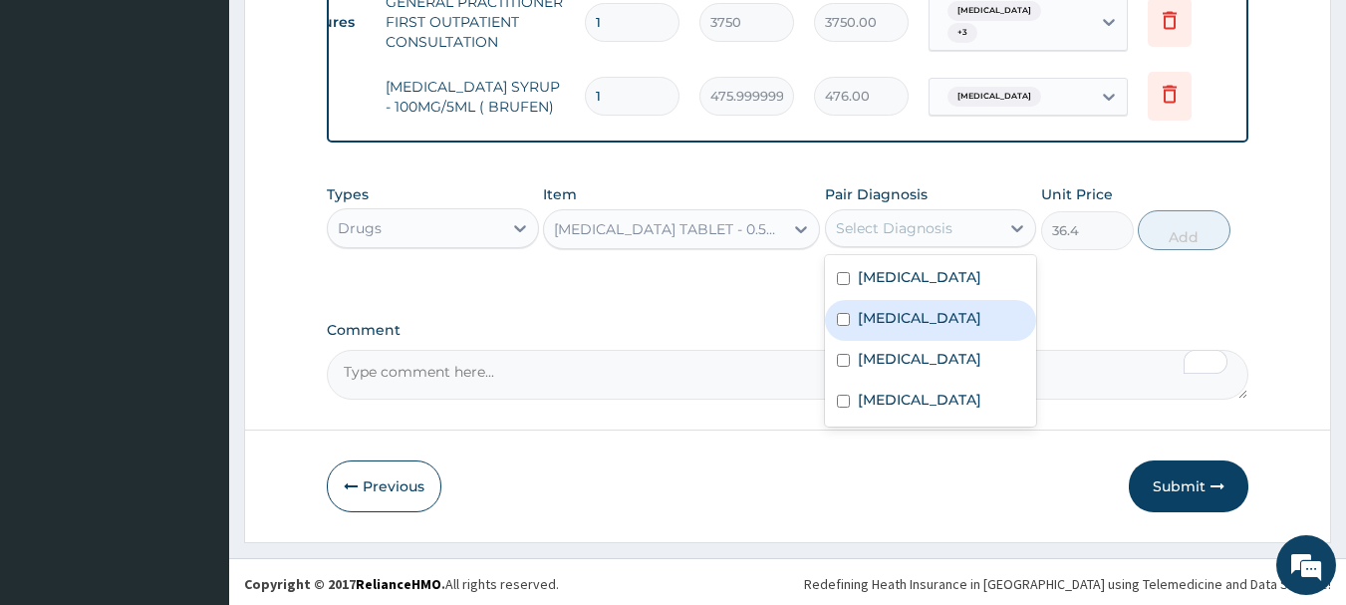
click at [914, 308] on label "Pharyngeal diphtheria" at bounding box center [919, 318] width 123 height 20
checkbox input "true"
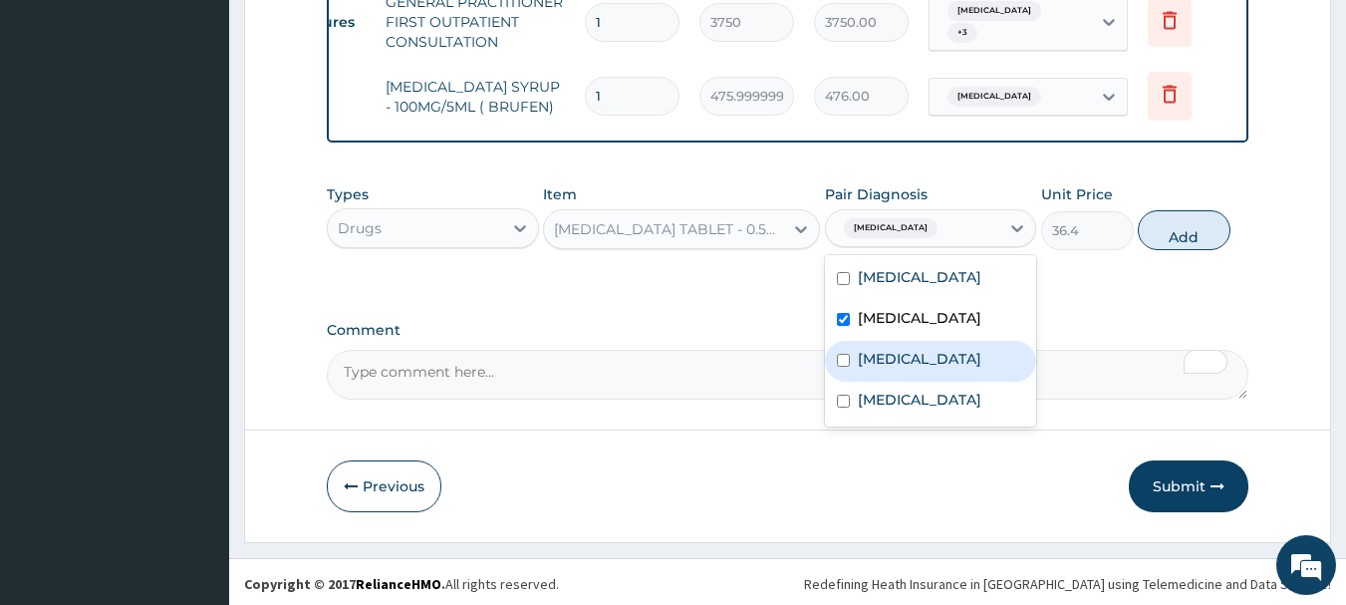
click at [905, 353] on label "Mumps" at bounding box center [919, 359] width 123 height 20
checkbox input "true"
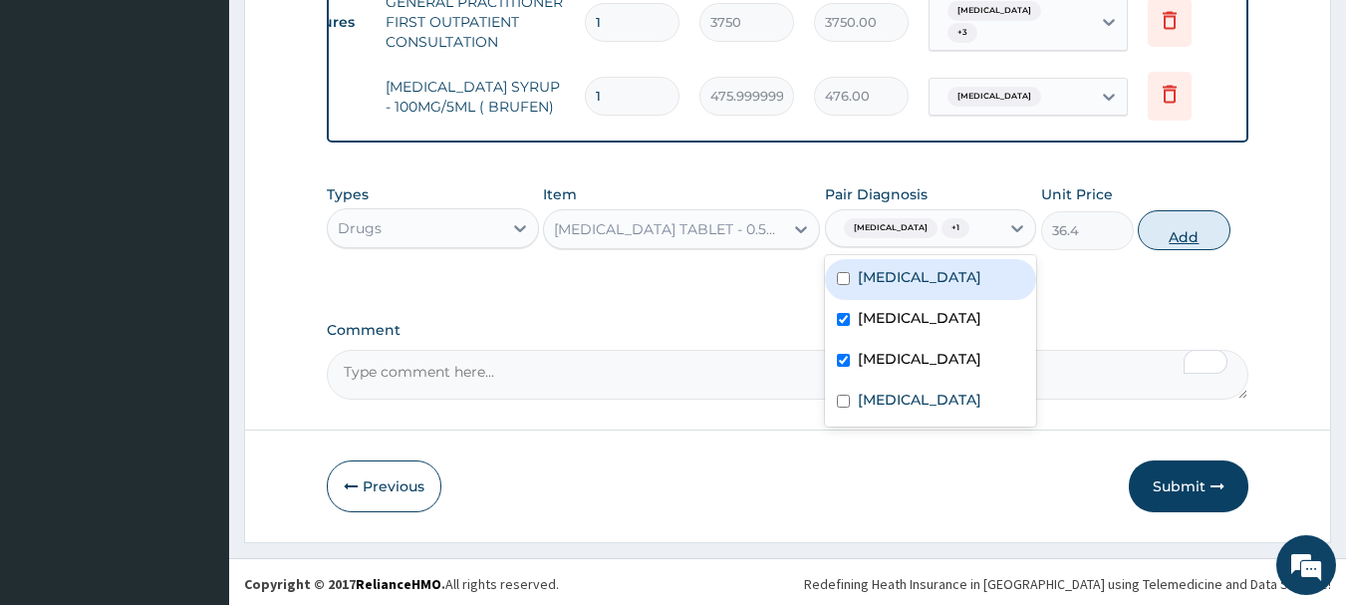
click at [1186, 248] on button "Add" at bounding box center [1183, 230] width 93 height 40
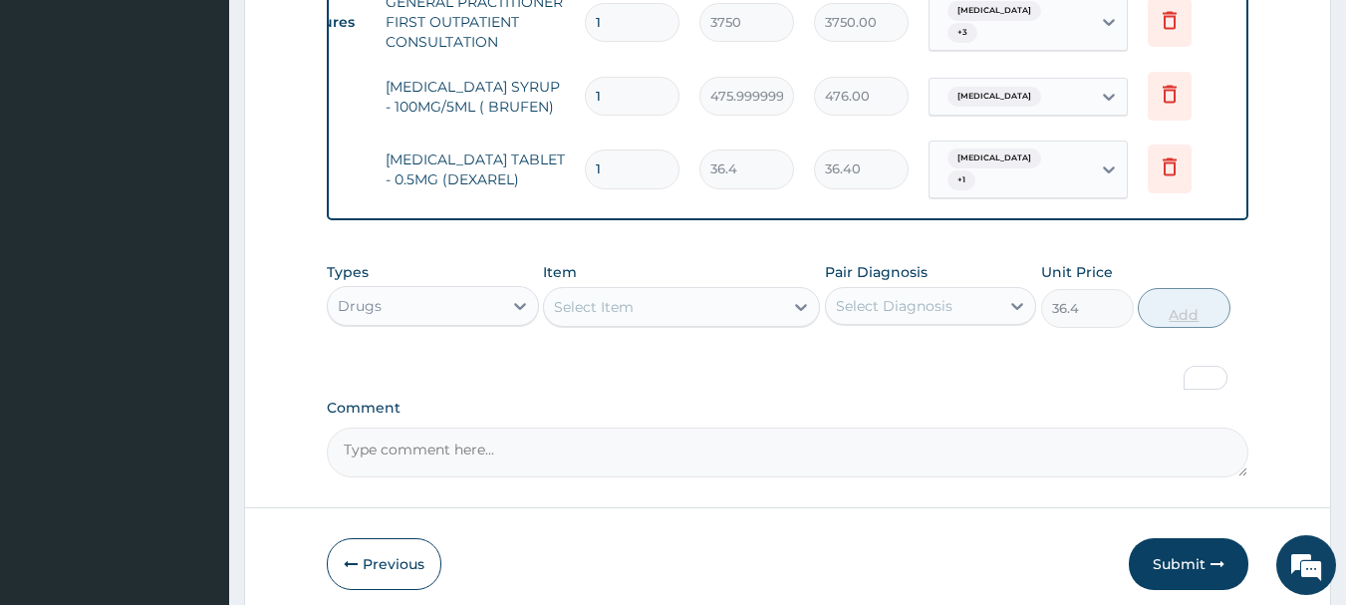
type input "0"
type input "15"
type input "546.00"
type input "15"
click at [774, 301] on div "Select Item" at bounding box center [663, 307] width 239 height 32
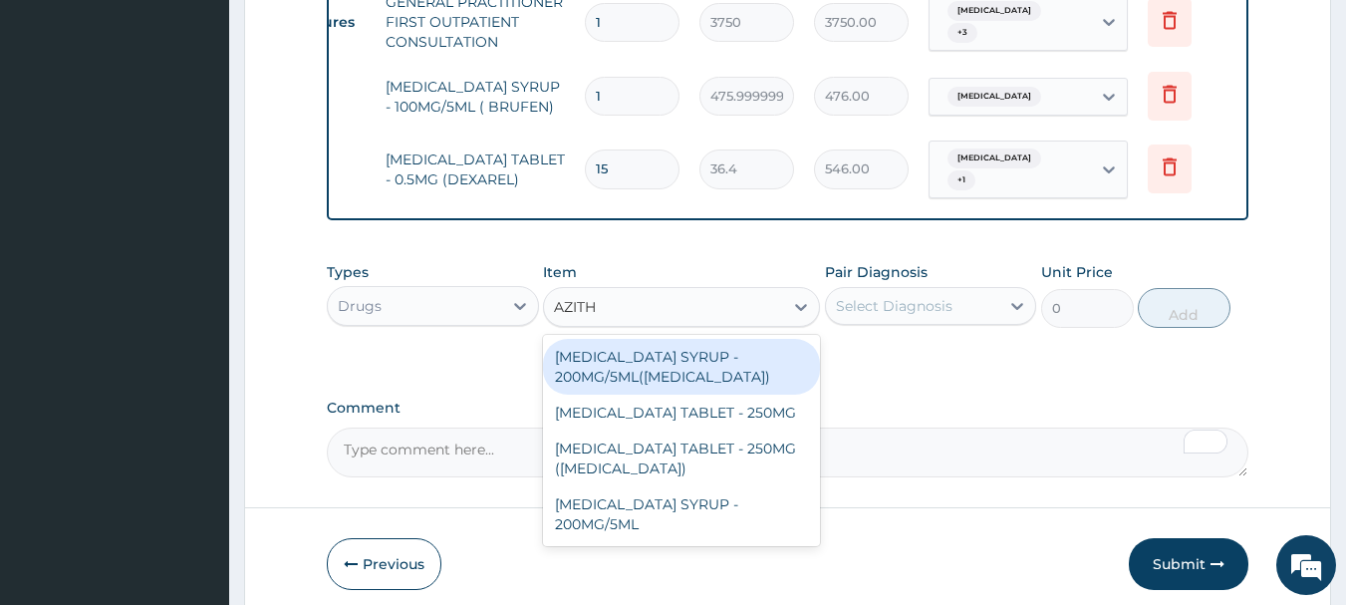
type input "AZITHR"
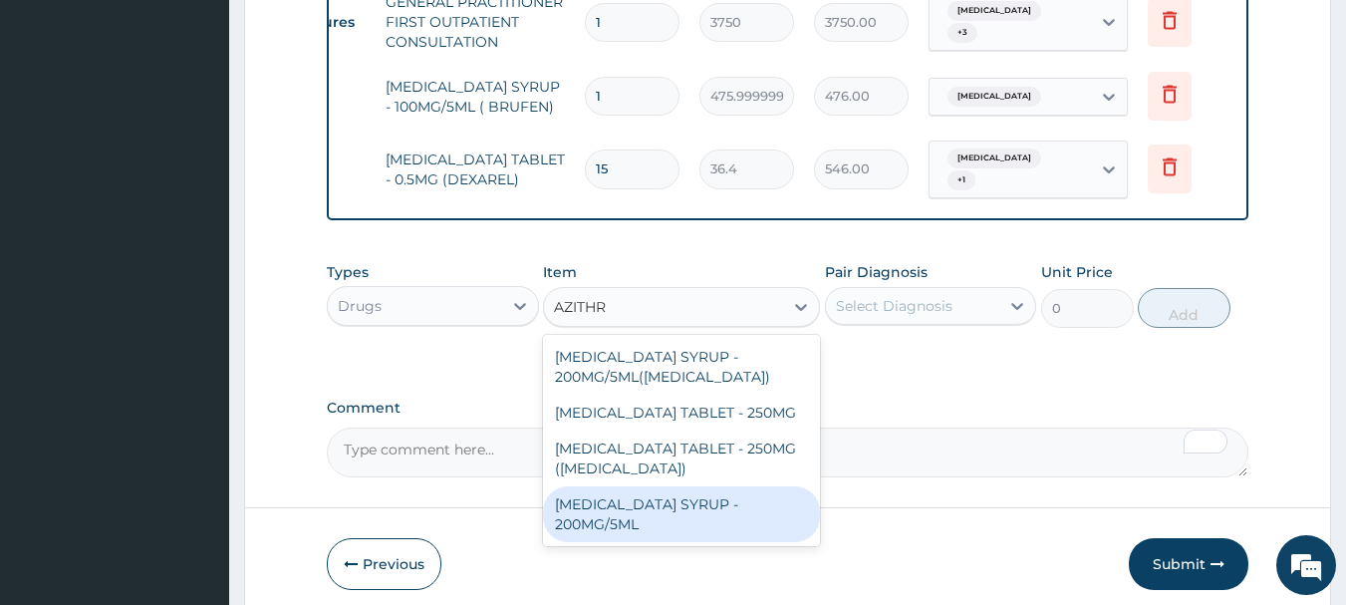
click at [706, 501] on div "AZITHROMYCIN SYRUP - 200MG/5ML" at bounding box center [681, 514] width 277 height 56
type input "3080"
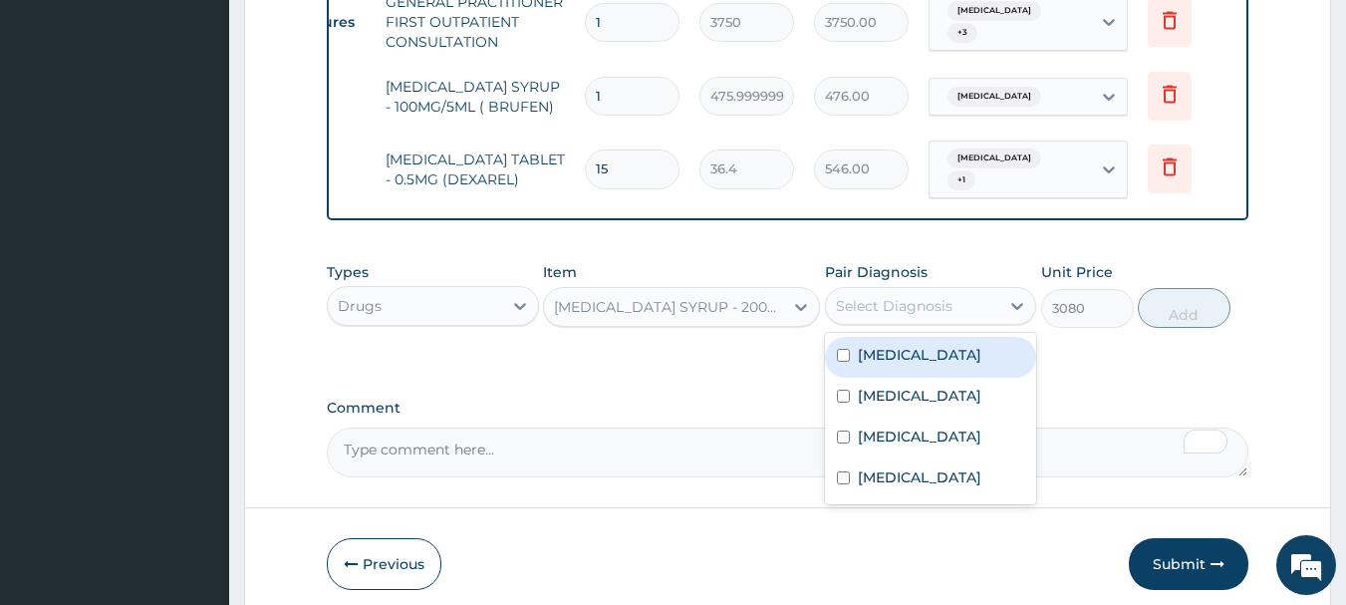
click at [915, 305] on div "Select Diagnosis" at bounding box center [894, 306] width 117 height 20
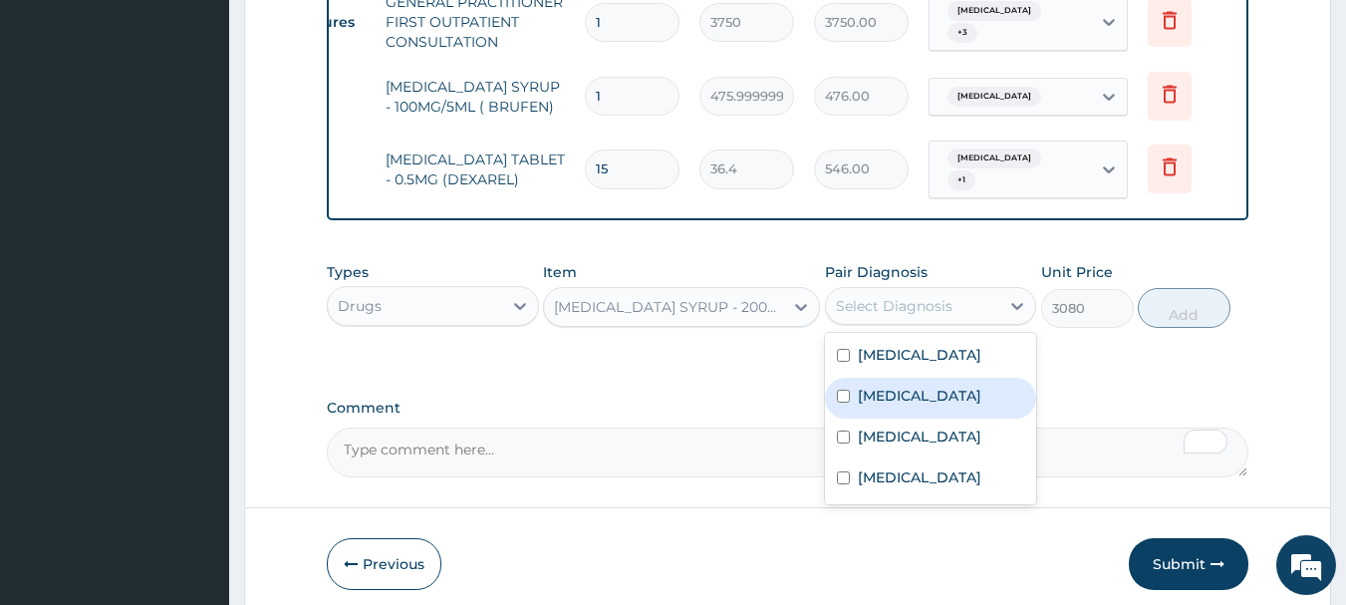
click at [909, 393] on label "Pharyngeal diphtheria" at bounding box center [919, 395] width 123 height 20
checkbox input "true"
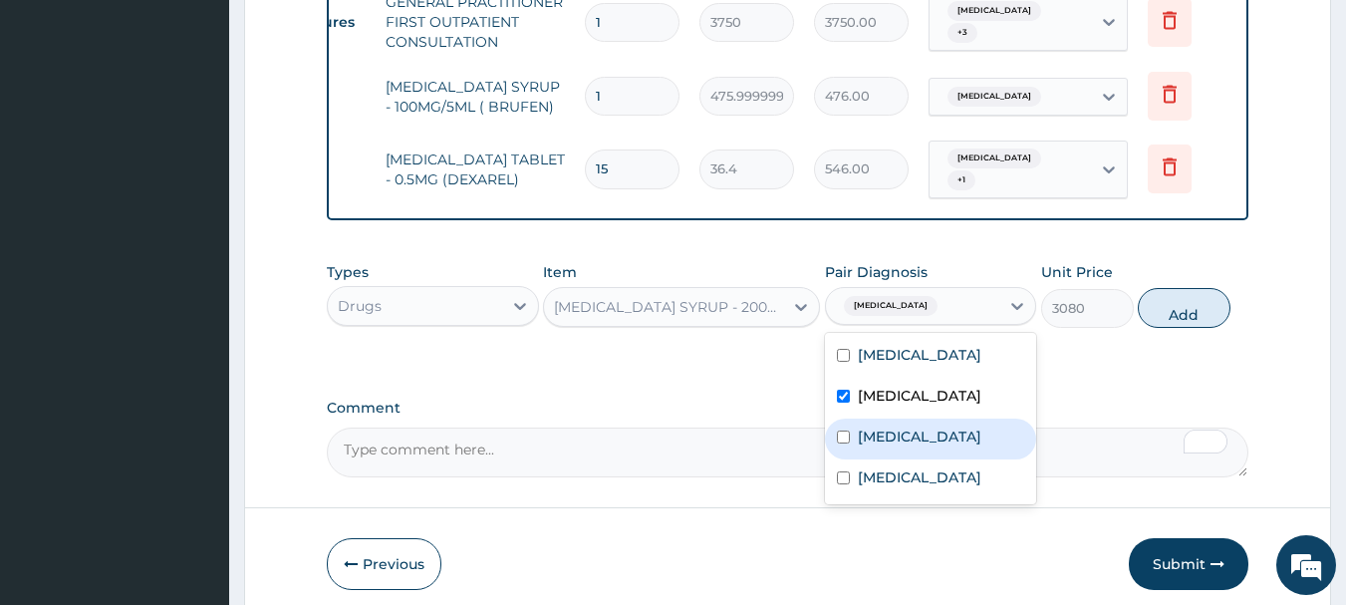
drag, startPoint x: 906, startPoint y: 425, endPoint x: 906, endPoint y: 464, distance: 38.8
click at [906, 433] on label "Mumps" at bounding box center [919, 436] width 123 height 20
checkbox input "true"
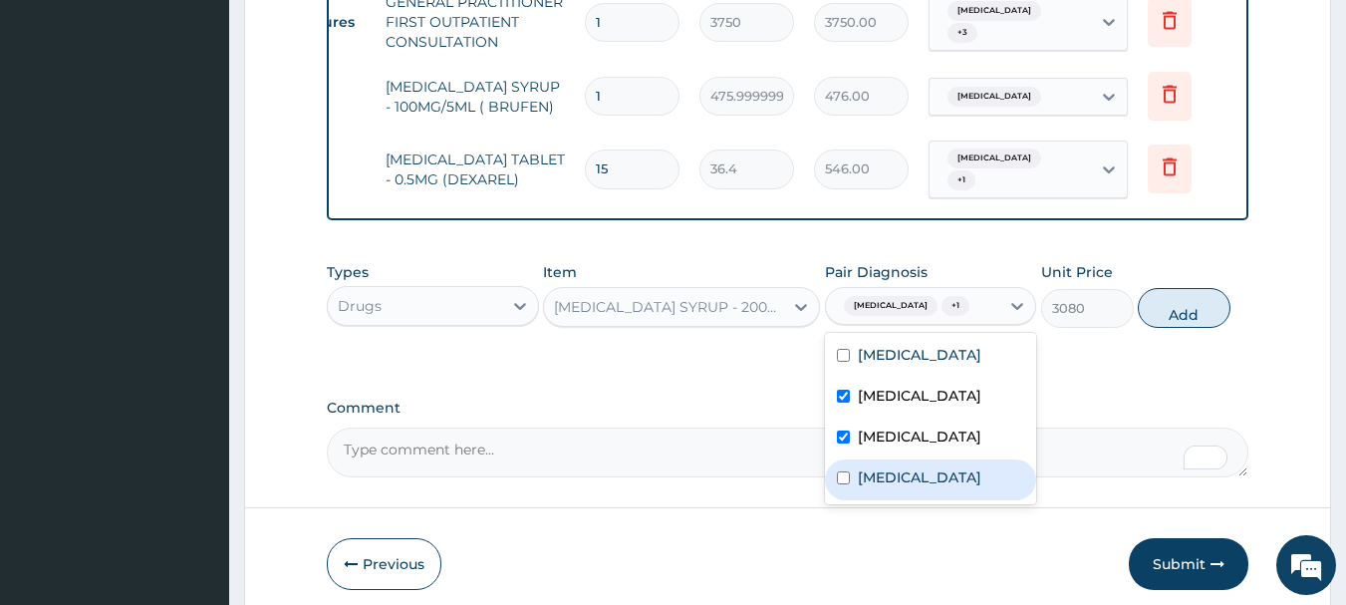
click at [904, 493] on div "Sepsis" at bounding box center [931, 479] width 212 height 41
checkbox input "true"
click at [1185, 328] on button "Add" at bounding box center [1183, 308] width 93 height 40
type input "0"
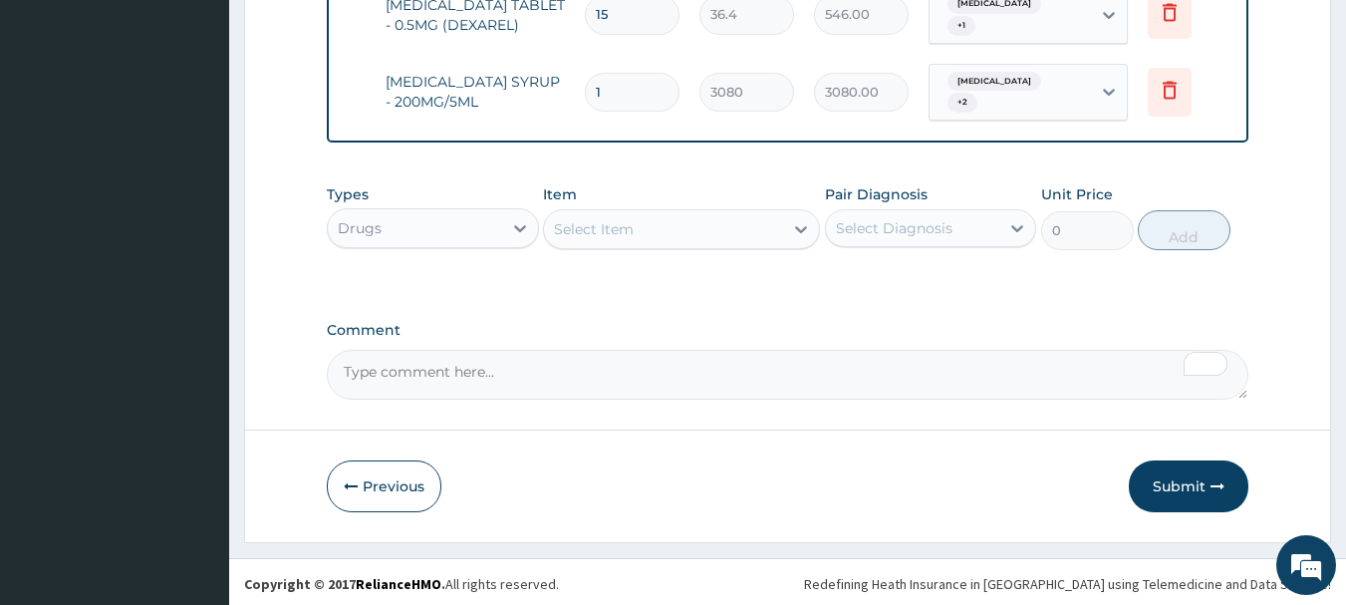
scroll to position [1692, 0]
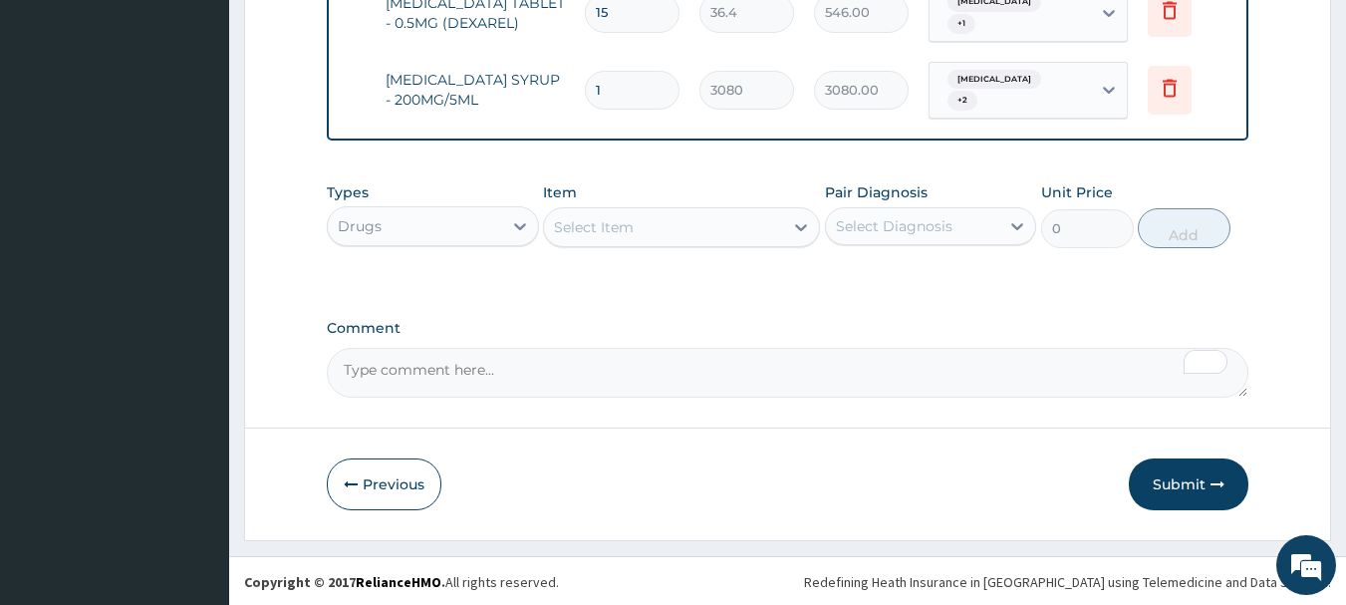
click at [721, 218] on div "Select Item" at bounding box center [663, 227] width 239 height 32
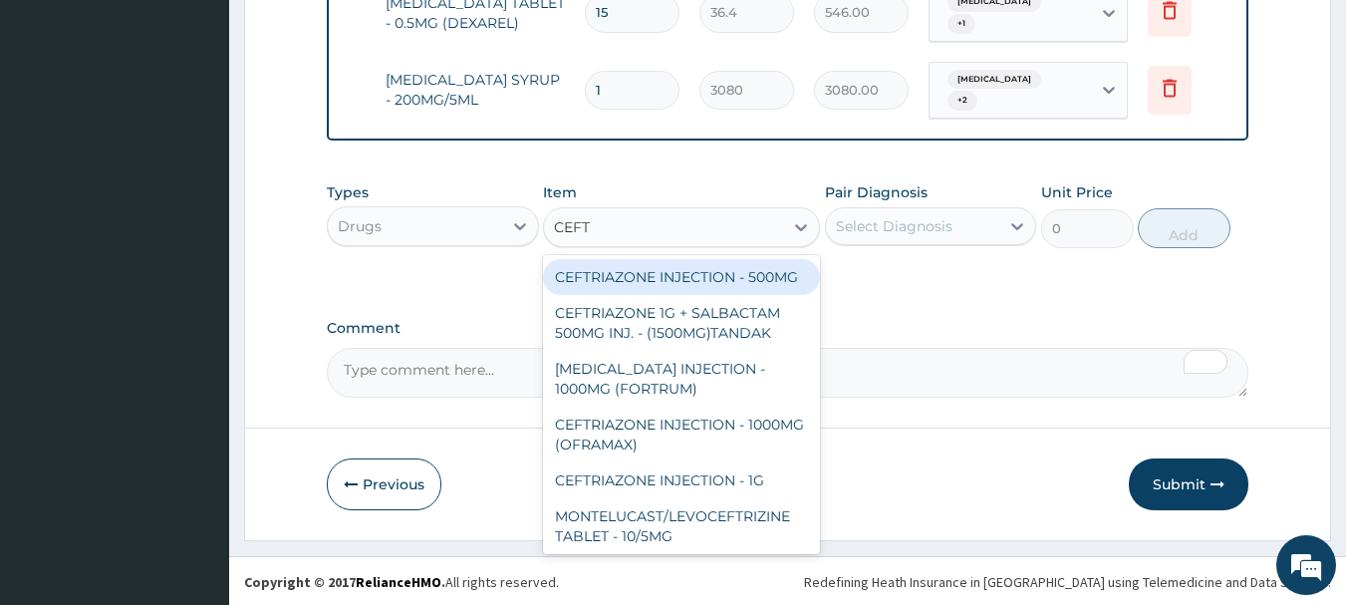
type input "CEFTR"
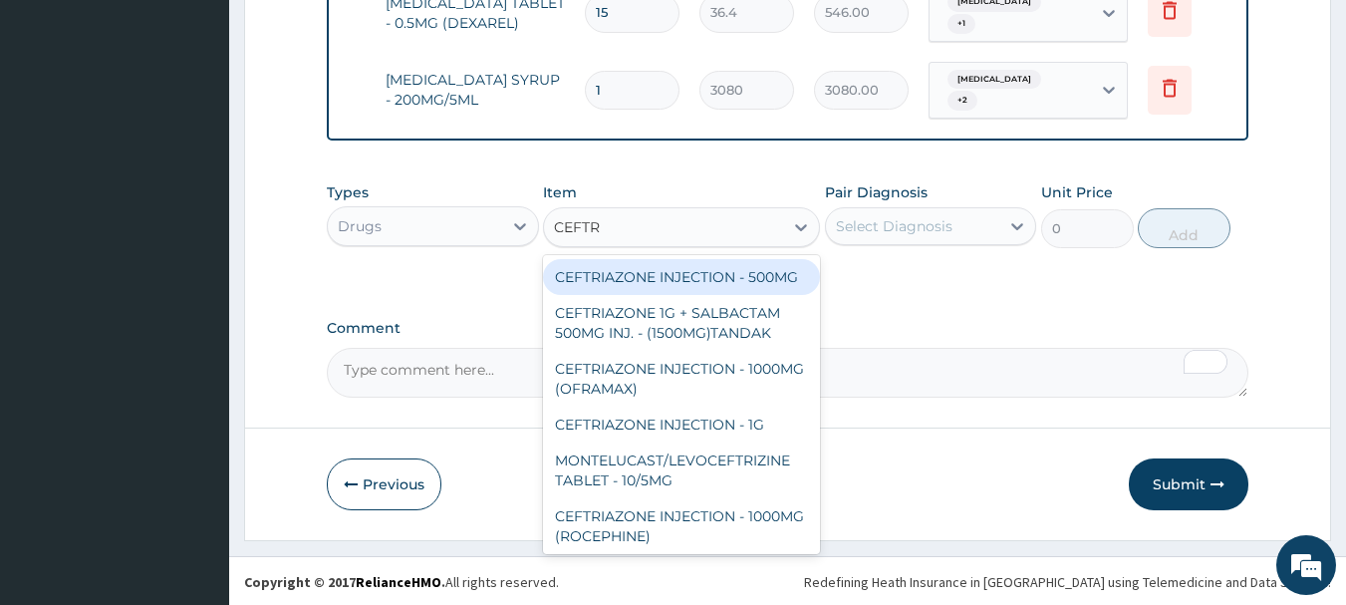
click at [703, 289] on div "CEFTRIAZONE INJECTION - 500MG" at bounding box center [681, 277] width 277 height 36
type input "1232"
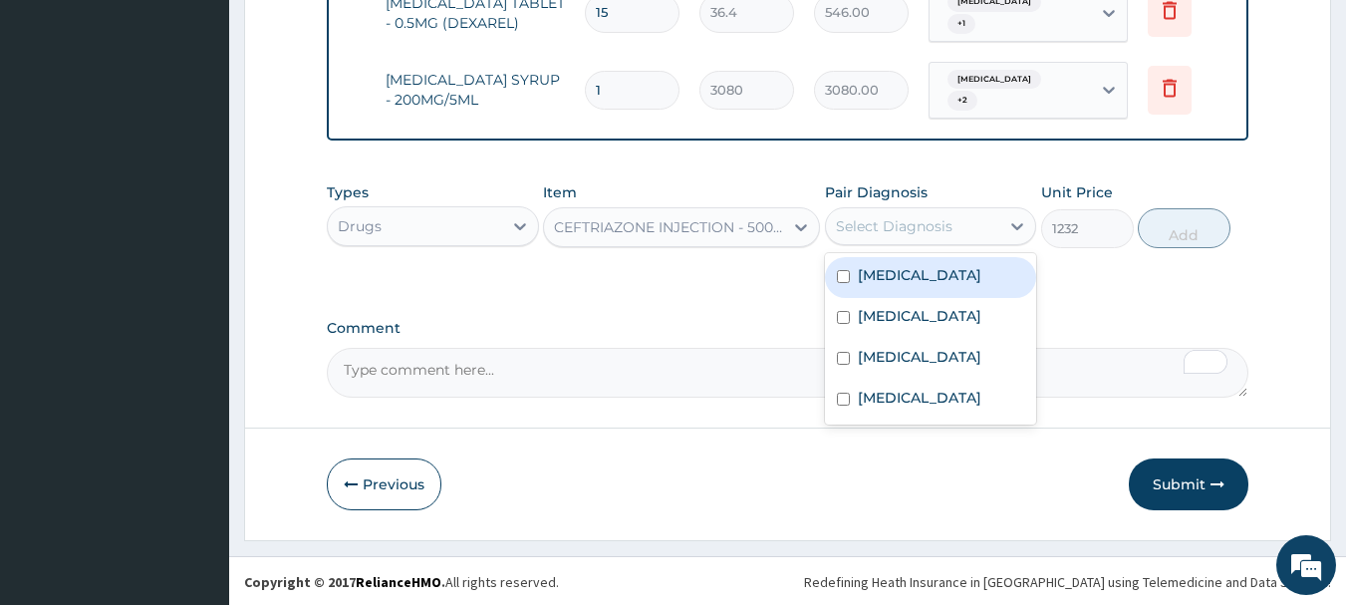
drag, startPoint x: 952, startPoint y: 220, endPoint x: 948, endPoint y: 246, distance: 26.2
click at [951, 223] on div "Select Diagnosis" at bounding box center [913, 226] width 174 height 32
click at [933, 286] on div "Malaria" at bounding box center [931, 277] width 212 height 41
checkbox input "true"
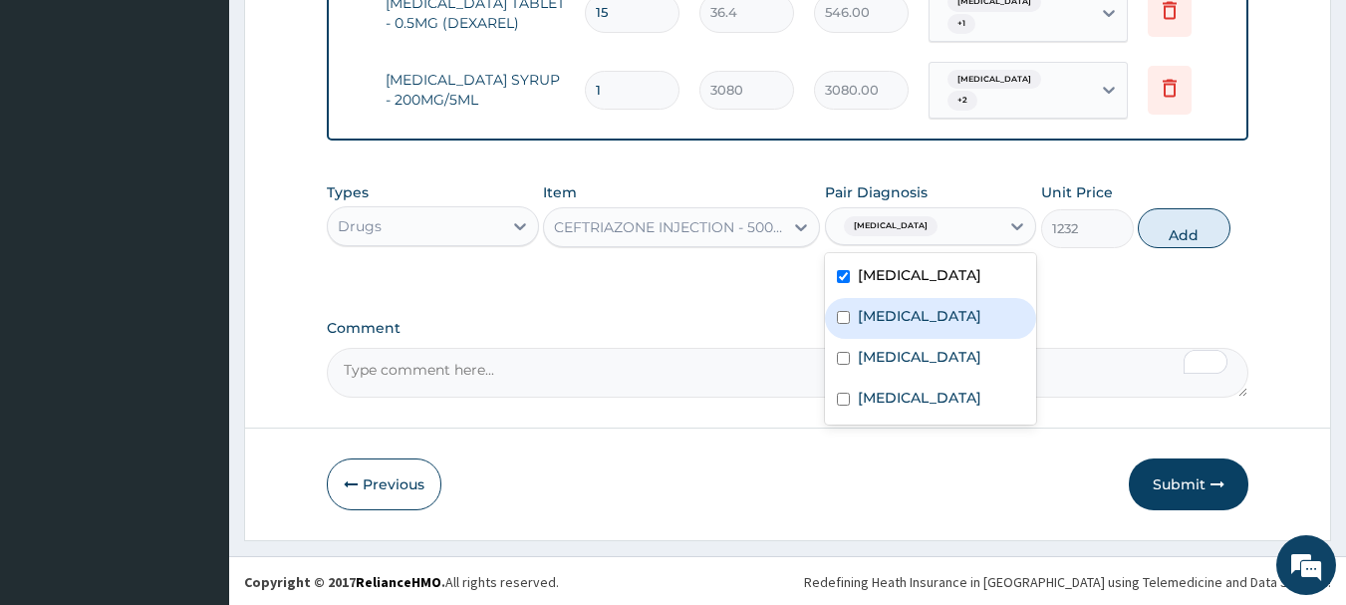
drag, startPoint x: 927, startPoint y: 313, endPoint x: 923, endPoint y: 339, distance: 26.2
click at [926, 320] on label "Pharyngeal diphtheria" at bounding box center [919, 316] width 123 height 20
checkbox input "true"
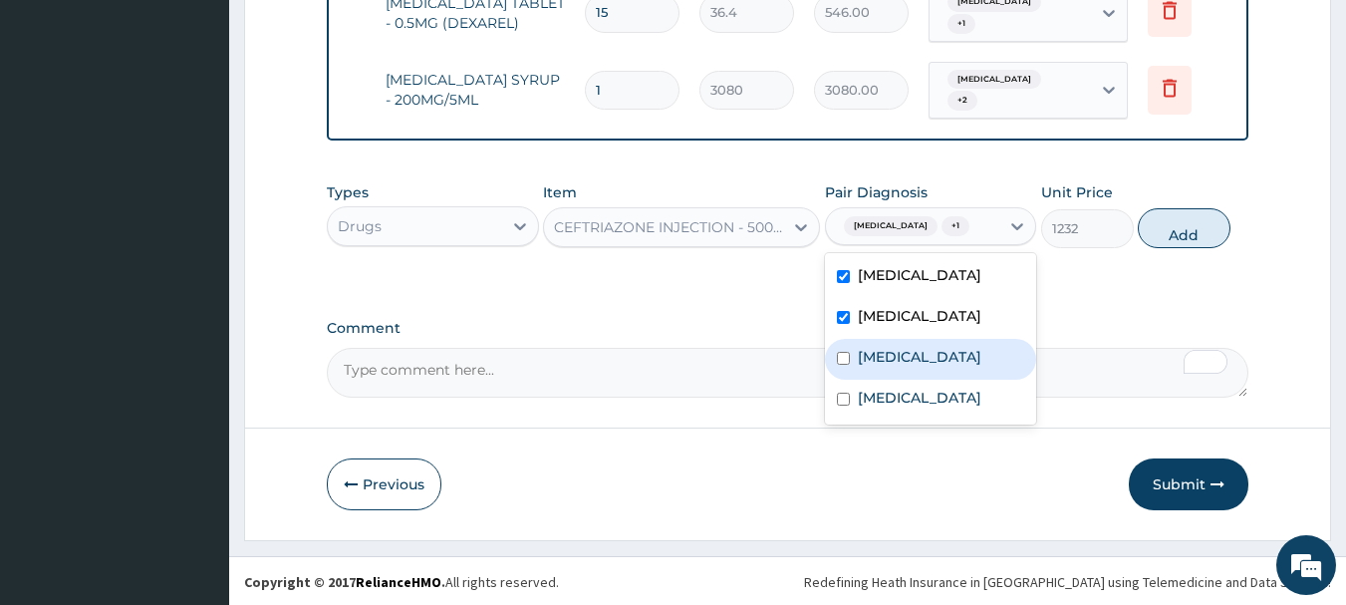
drag, startPoint x: 916, startPoint y: 359, endPoint x: 910, endPoint y: 369, distance: 12.5
click at [914, 361] on div "Mumps" at bounding box center [931, 359] width 212 height 41
checkbox input "true"
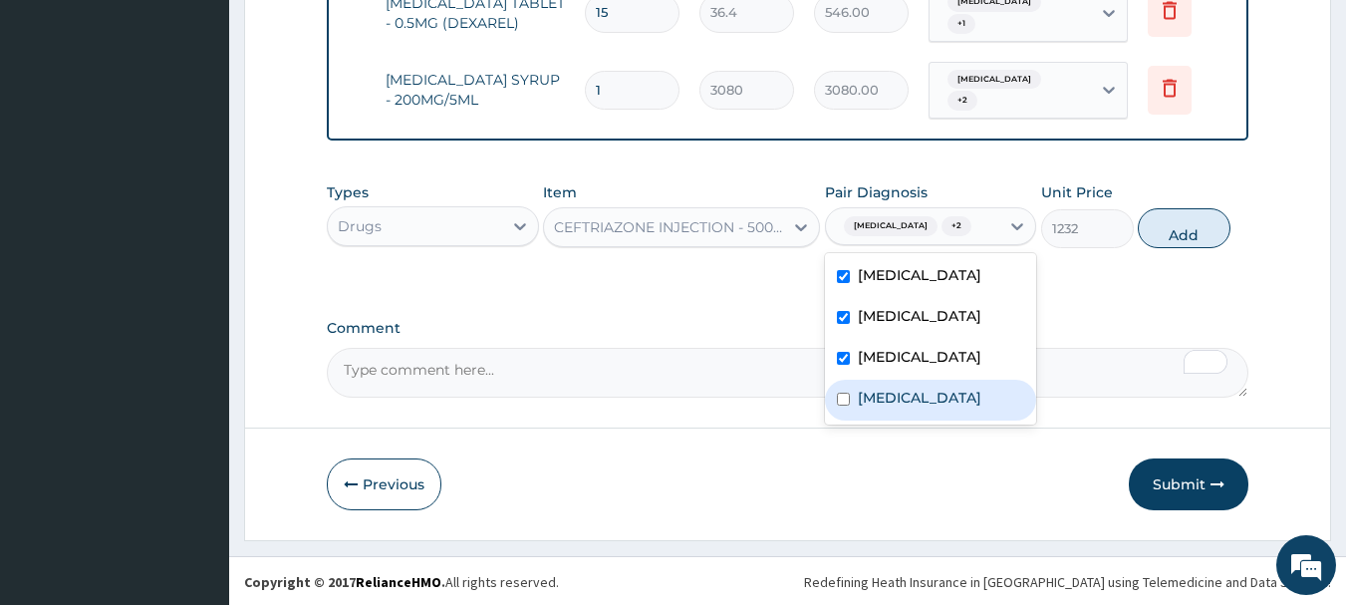
click at [903, 387] on div "Sepsis" at bounding box center [931, 399] width 212 height 41
checkbox input "true"
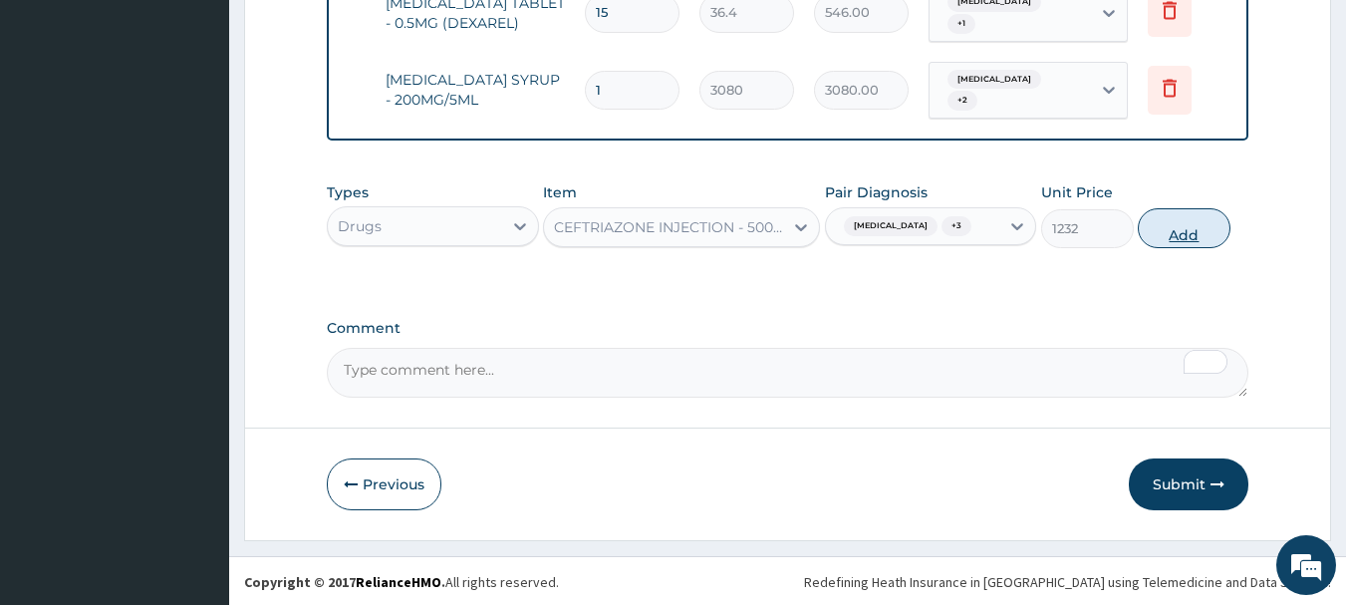
click at [1186, 227] on button "Add" at bounding box center [1183, 228] width 93 height 40
type input "0"
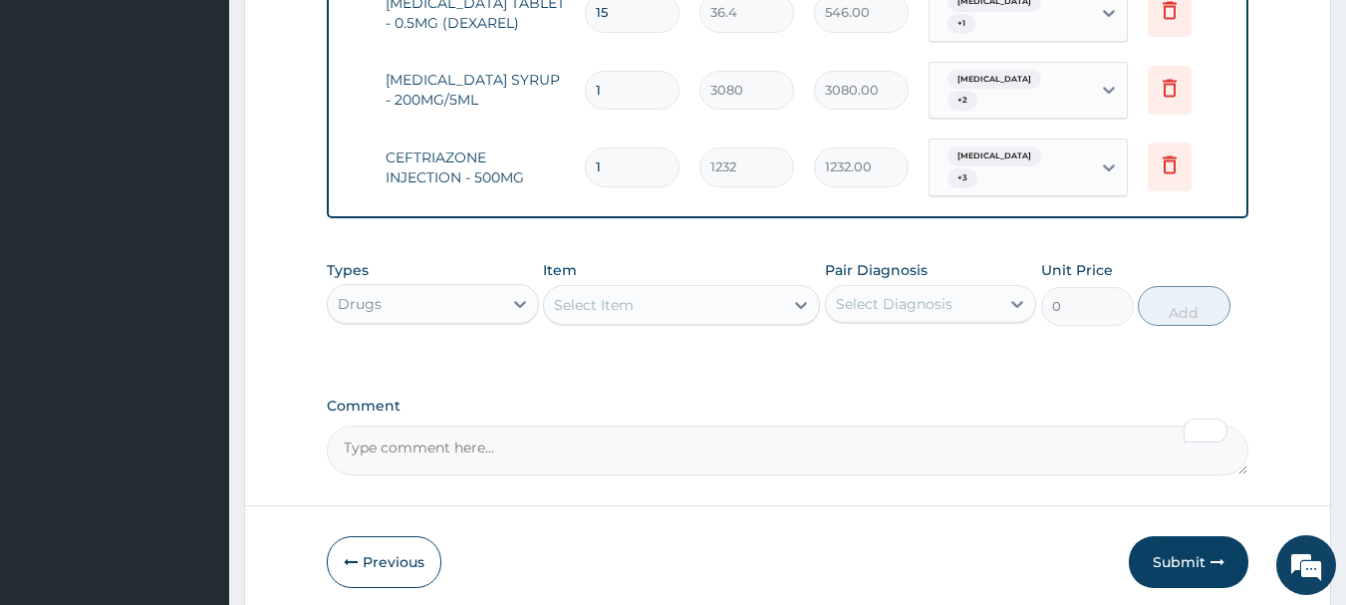
click at [601, 313] on div "Select Item" at bounding box center [681, 305] width 277 height 40
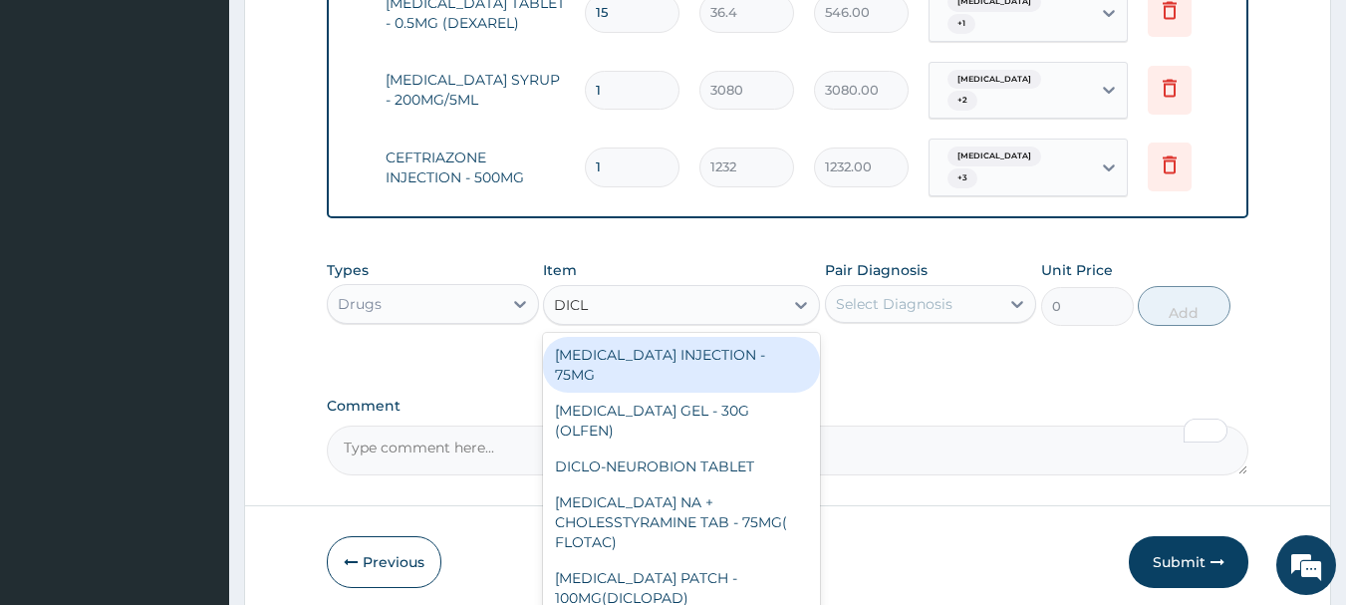
type input "DICLO"
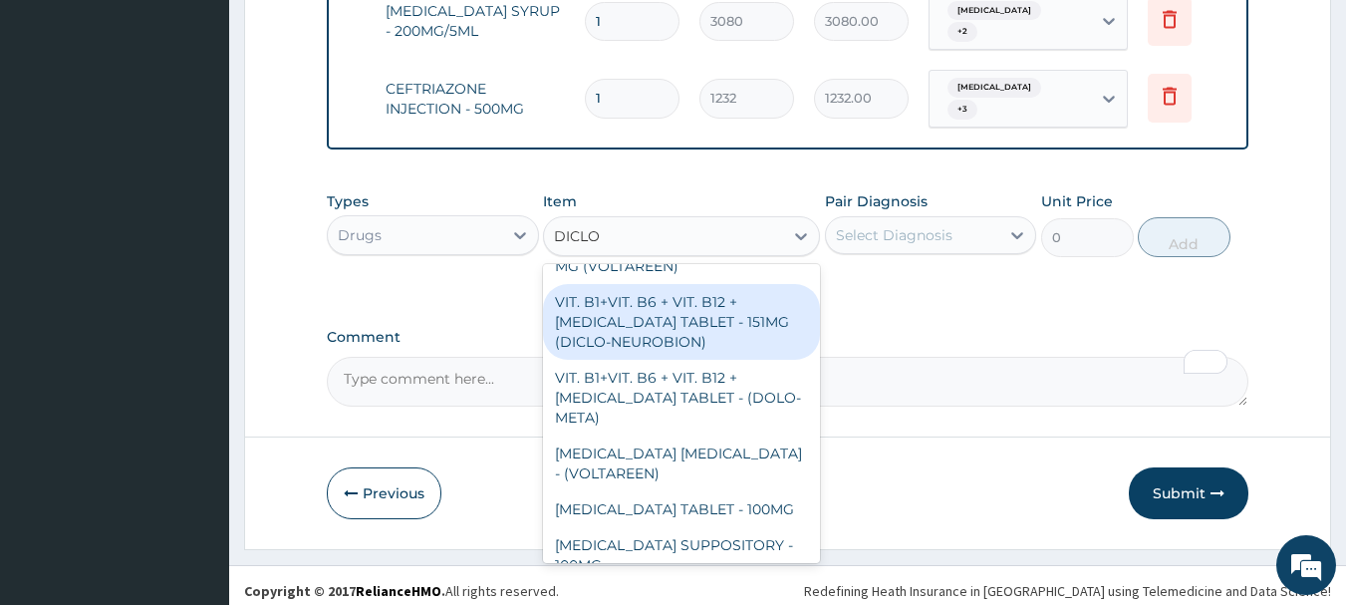
scroll to position [359, 0]
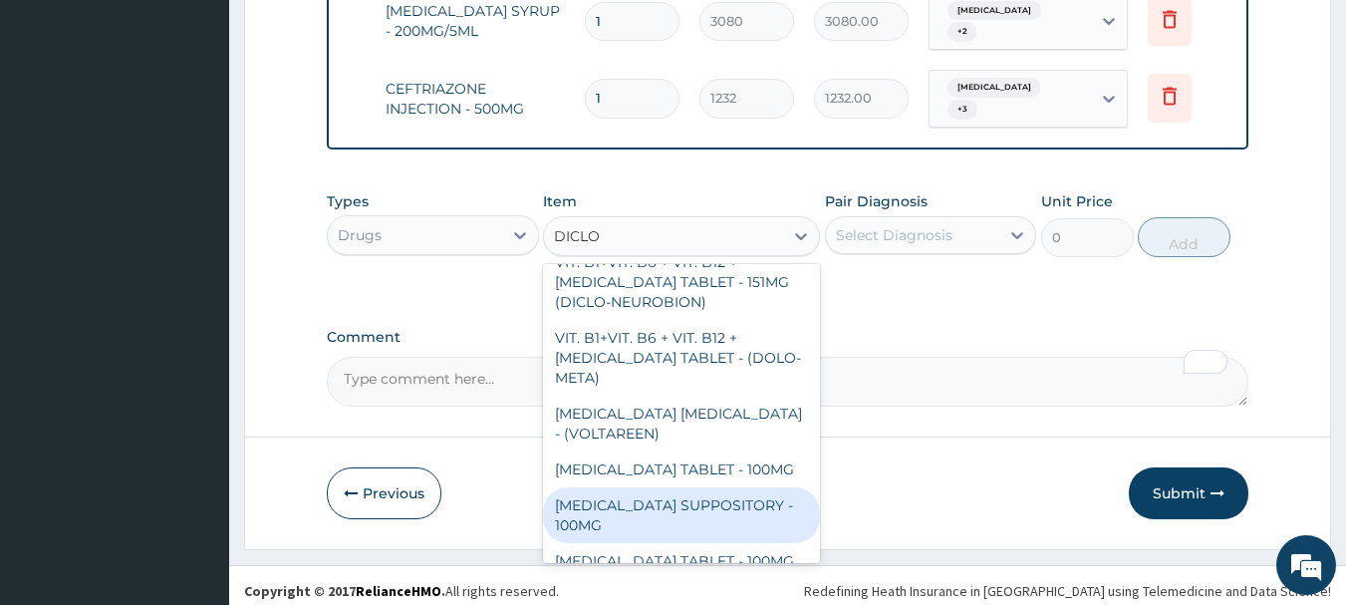
click at [698, 487] on div "DICLOFENAC SUPPOSITORY - 100MG" at bounding box center [681, 515] width 277 height 56
type input "644"
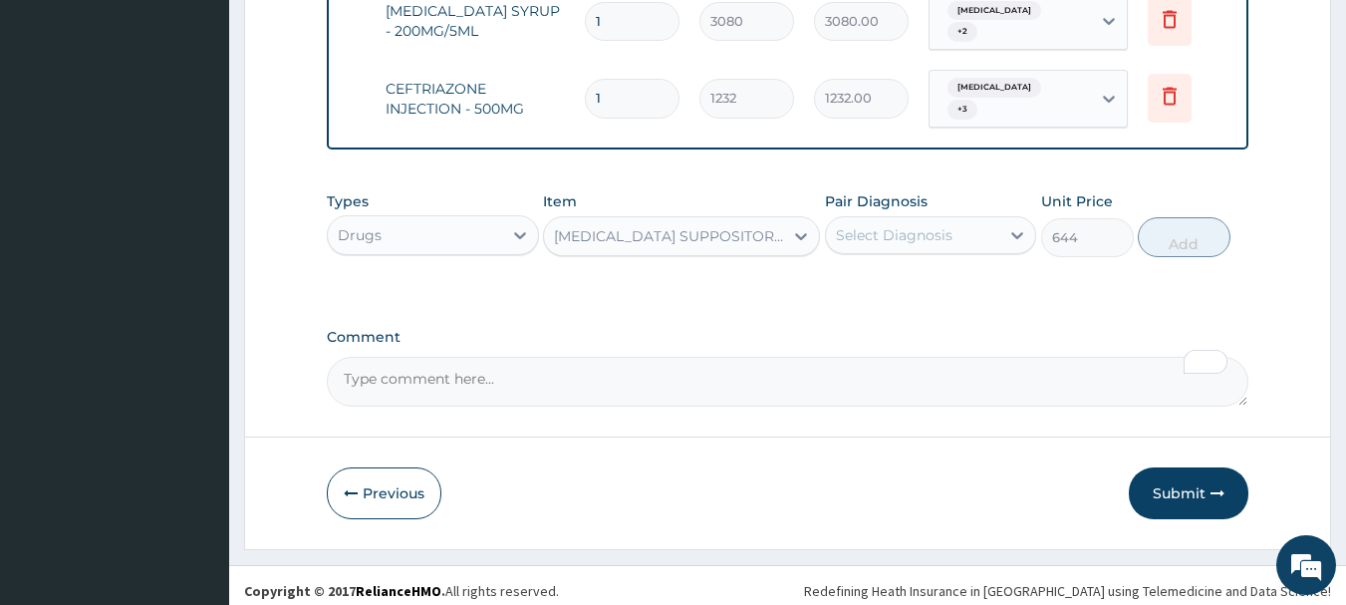
click at [903, 216] on div "Select Diagnosis" at bounding box center [931, 235] width 212 height 38
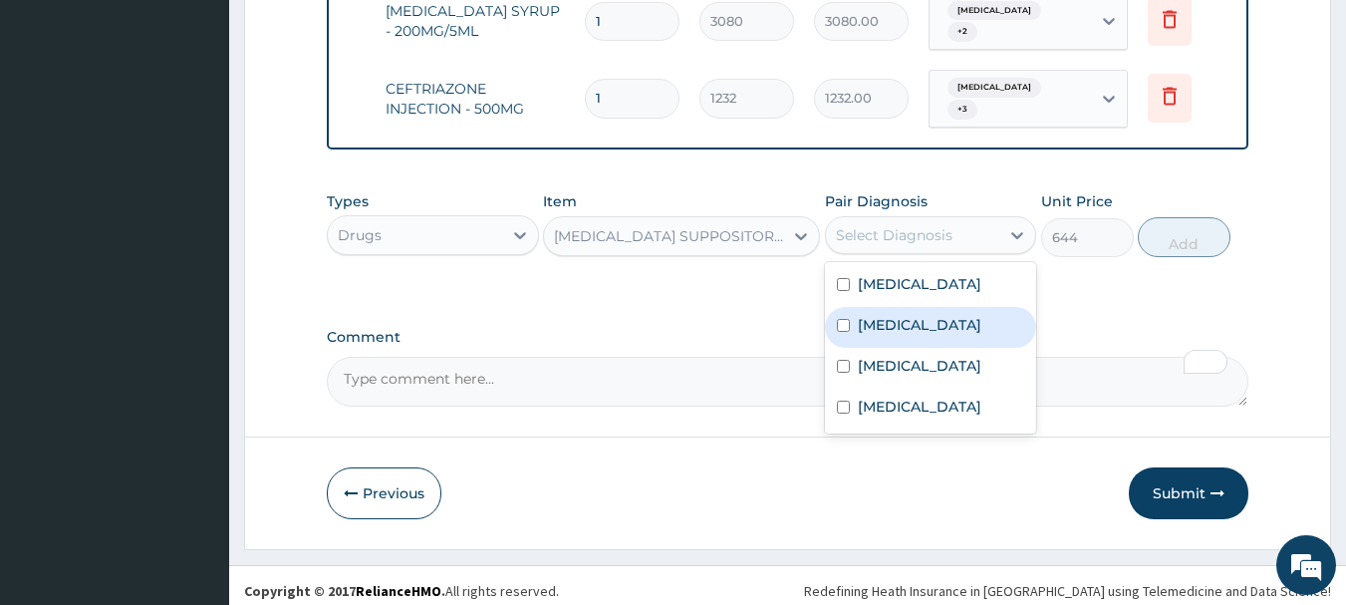
drag, startPoint x: 911, startPoint y: 310, endPoint x: 903, endPoint y: 279, distance: 31.9
click at [911, 307] on div "Pharyngeal diphtheria" at bounding box center [931, 327] width 212 height 41
checkbox input "true"
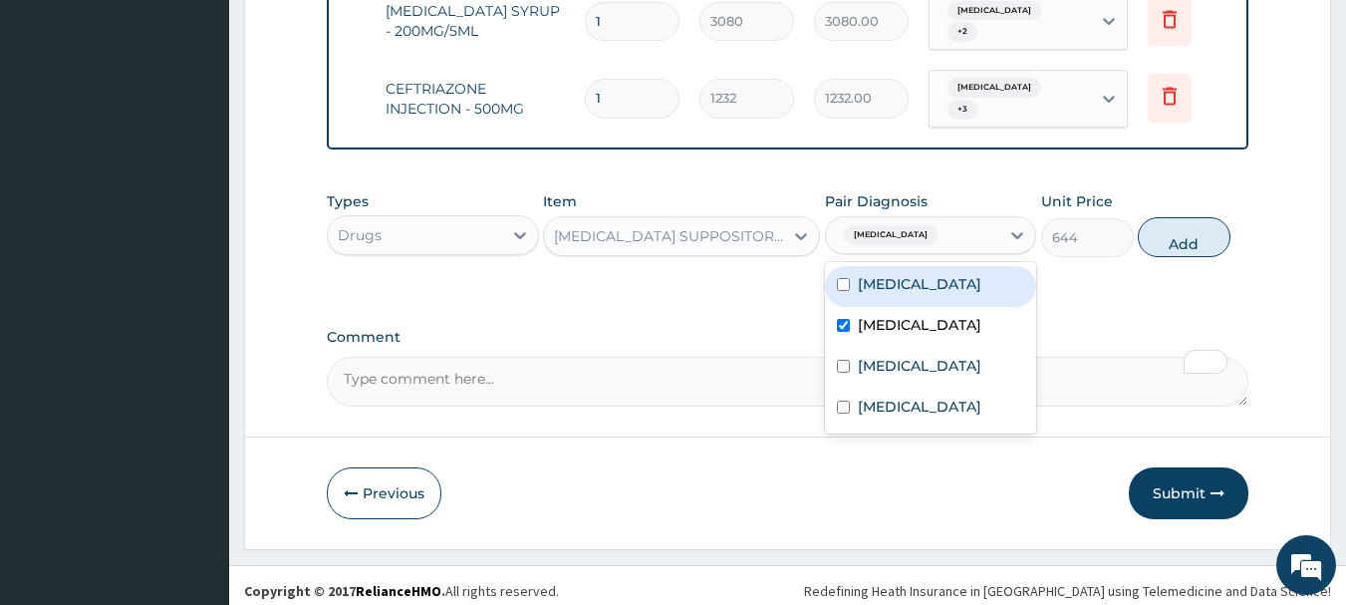
click at [903, 278] on label "Malaria" at bounding box center [919, 284] width 123 height 20
checkbox input "true"
click at [1190, 243] on button "Add" at bounding box center [1183, 237] width 93 height 40
type input "0"
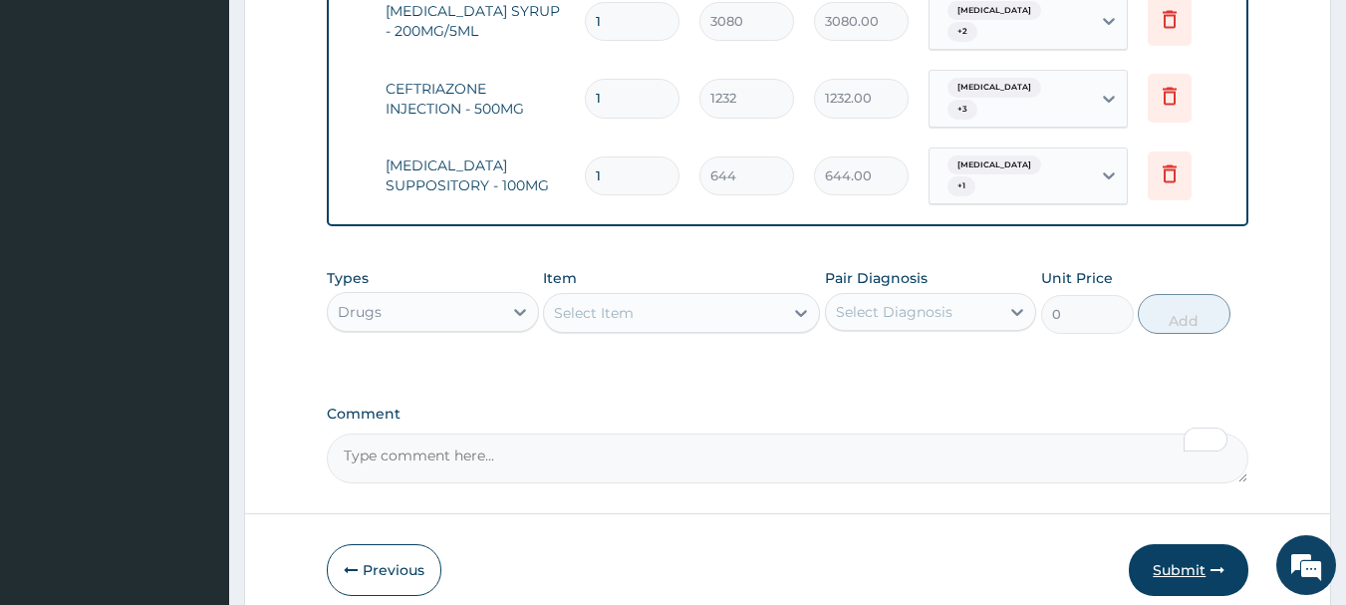
click at [1177, 559] on button "Submit" at bounding box center [1188, 570] width 120 height 52
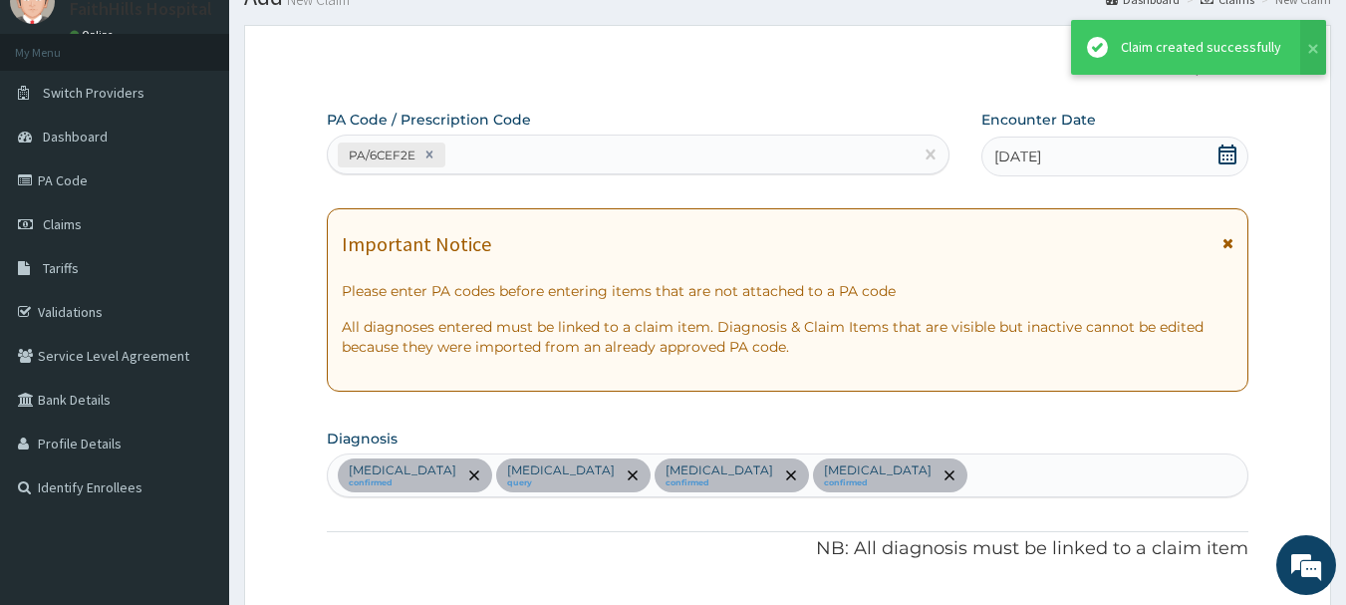
scroll to position [1761, 0]
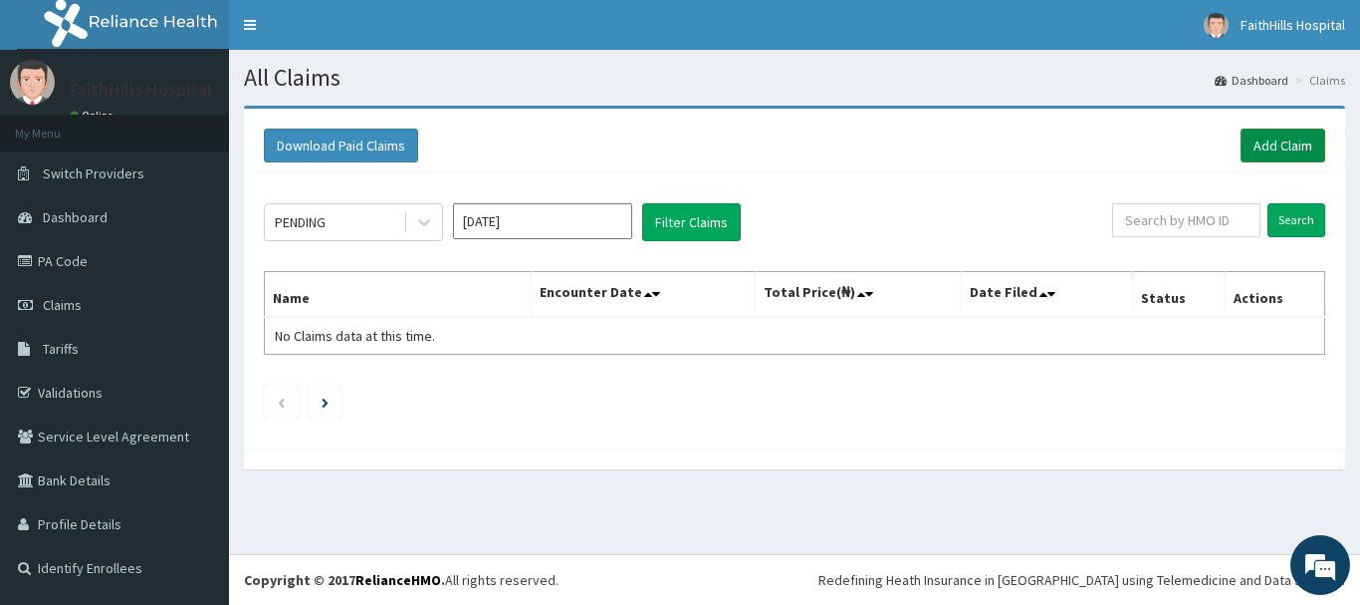
click at [1275, 141] on link "Add Claim" at bounding box center [1283, 145] width 85 height 34
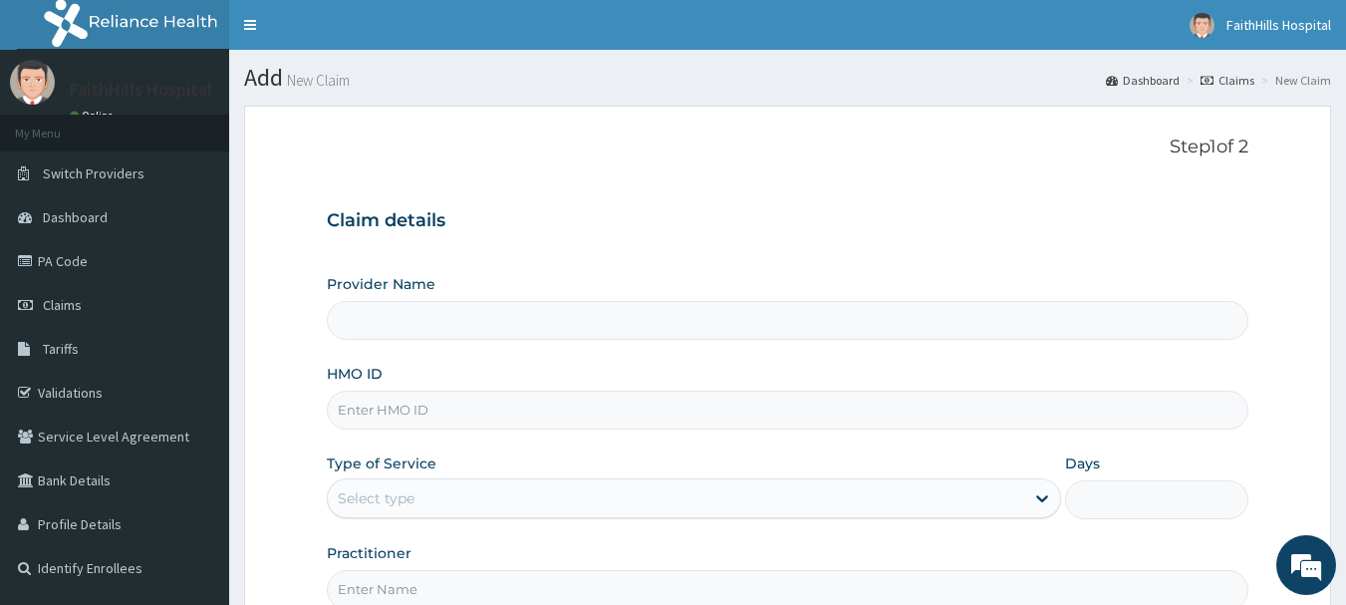
click at [410, 415] on input "HMO ID" at bounding box center [788, 409] width 922 height 39
type input "FaithHills Specialist Hospital"
type input "PFN/10132/A"
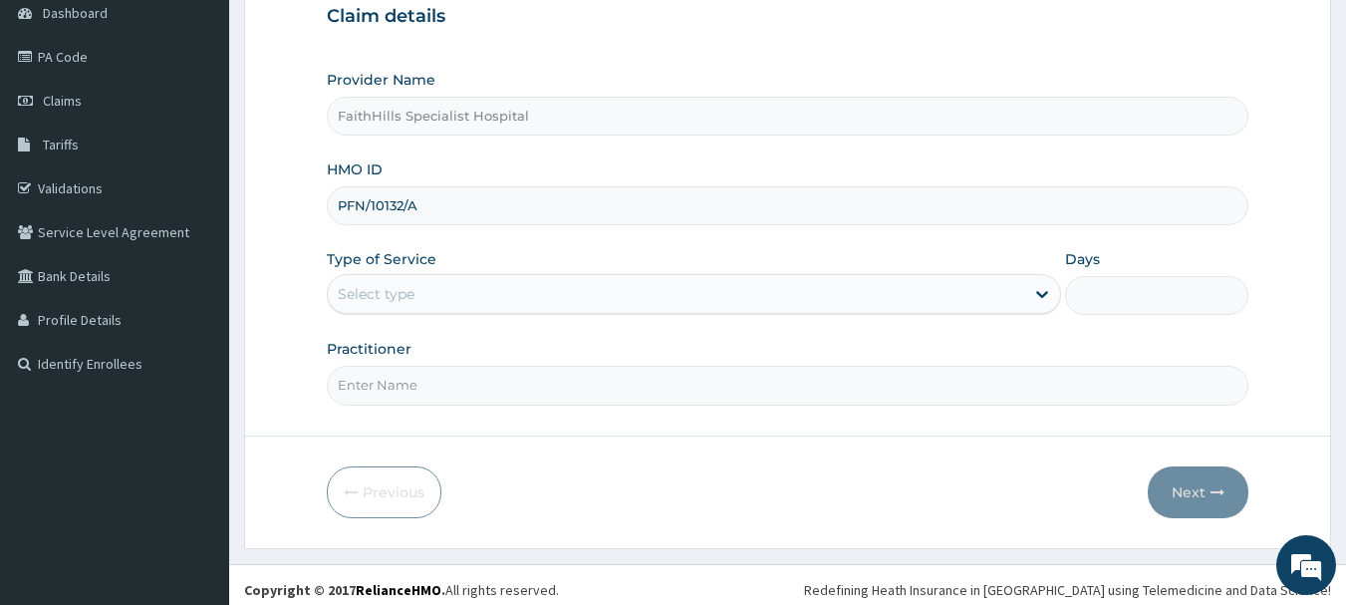
scroll to position [214, 0]
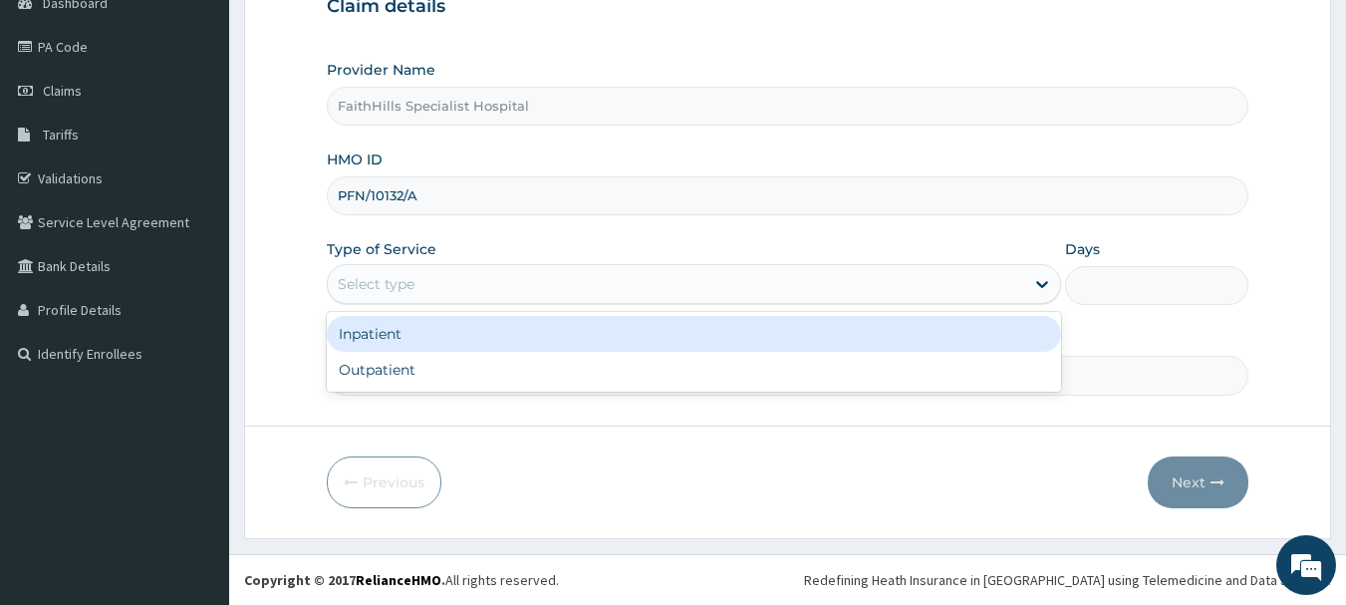
click at [488, 276] on div "Select type" at bounding box center [676, 284] width 696 height 32
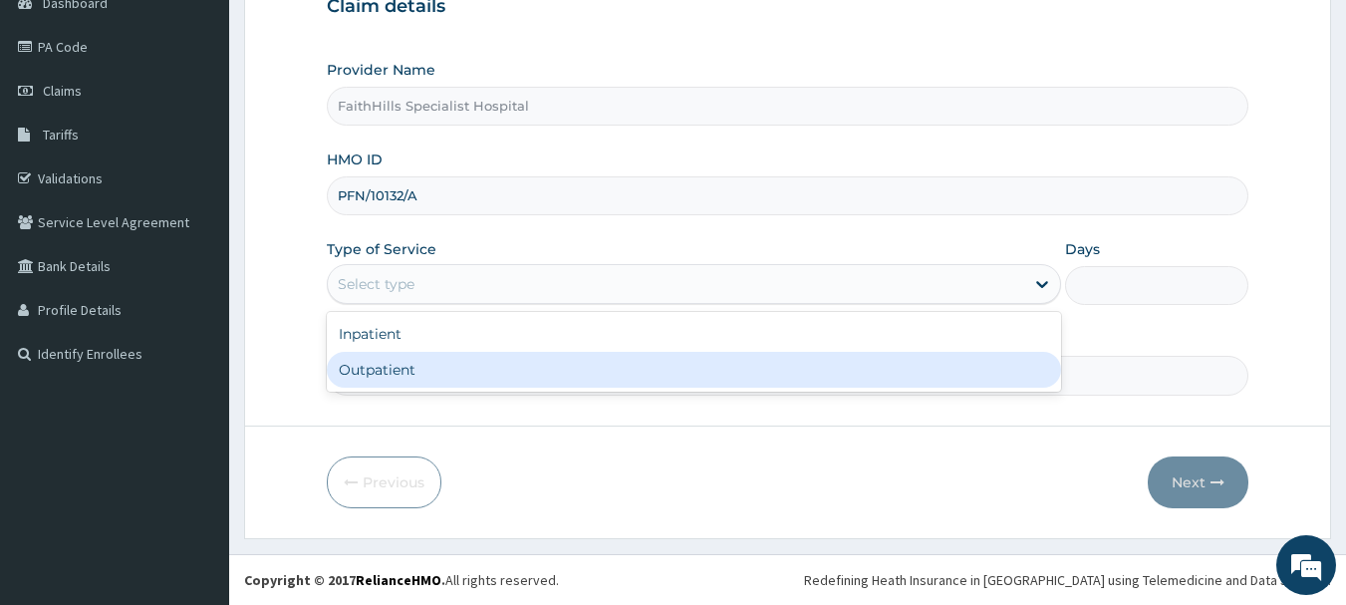
click at [464, 369] on div "Outpatient" at bounding box center [694, 370] width 734 height 36
type input "1"
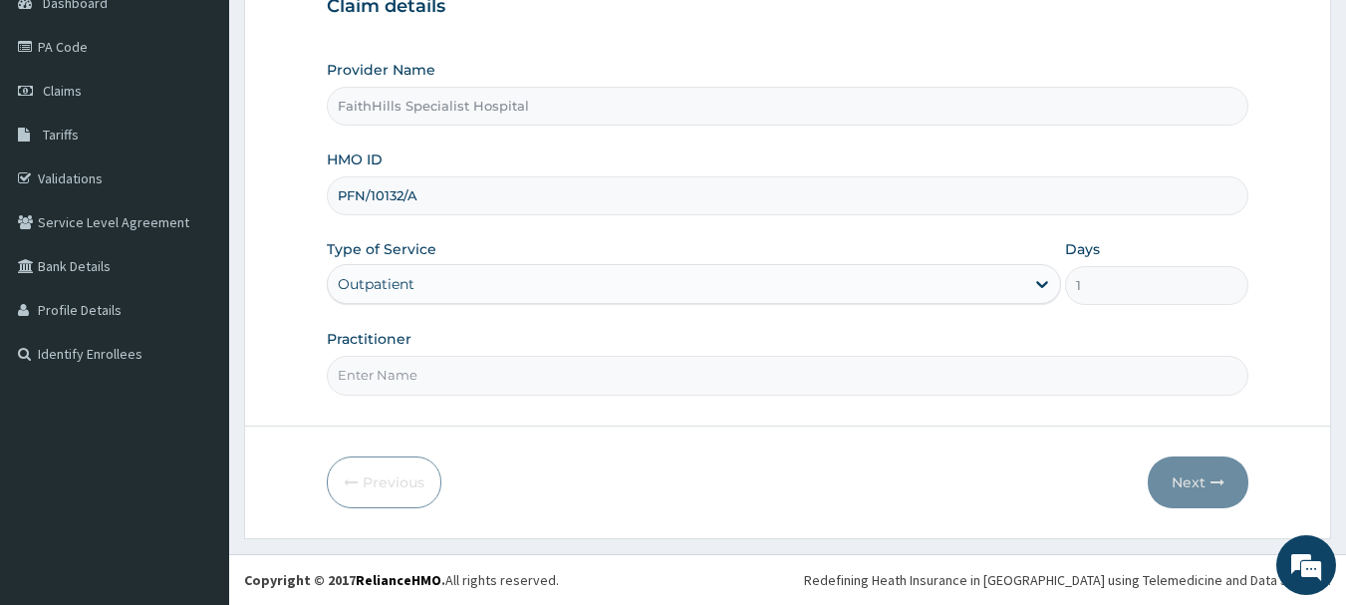
click at [464, 369] on input "Practitioner" at bounding box center [788, 375] width 922 height 39
type input "DR. [PERSON_NAME]"
click at [1191, 471] on button "Next" at bounding box center [1197, 482] width 101 height 52
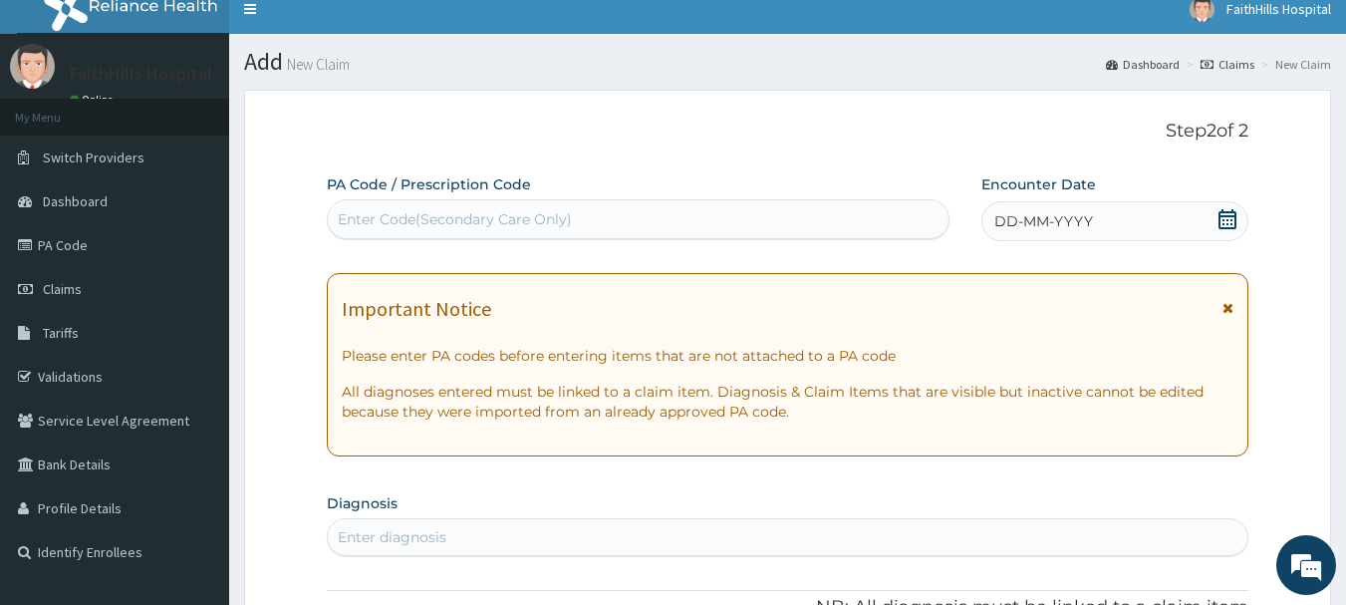
scroll to position [15, 0]
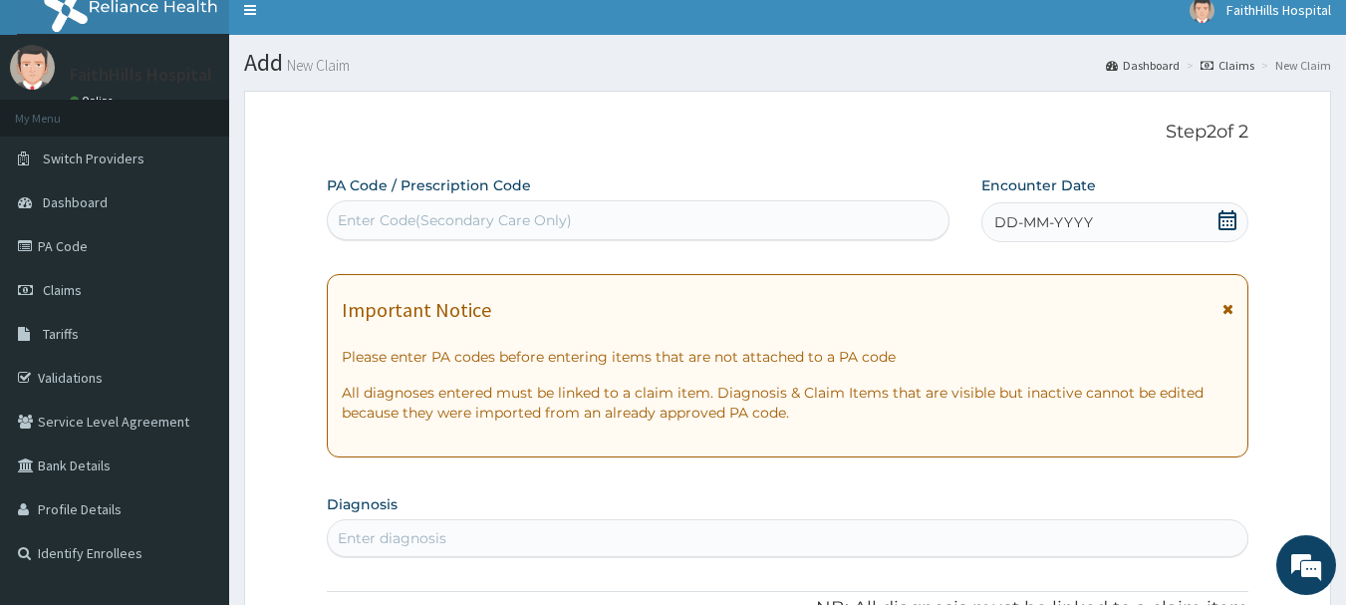
click at [483, 221] on div "Enter Code(Secondary Care Only)" at bounding box center [455, 220] width 234 height 20
type input "PA/1C8CB9"
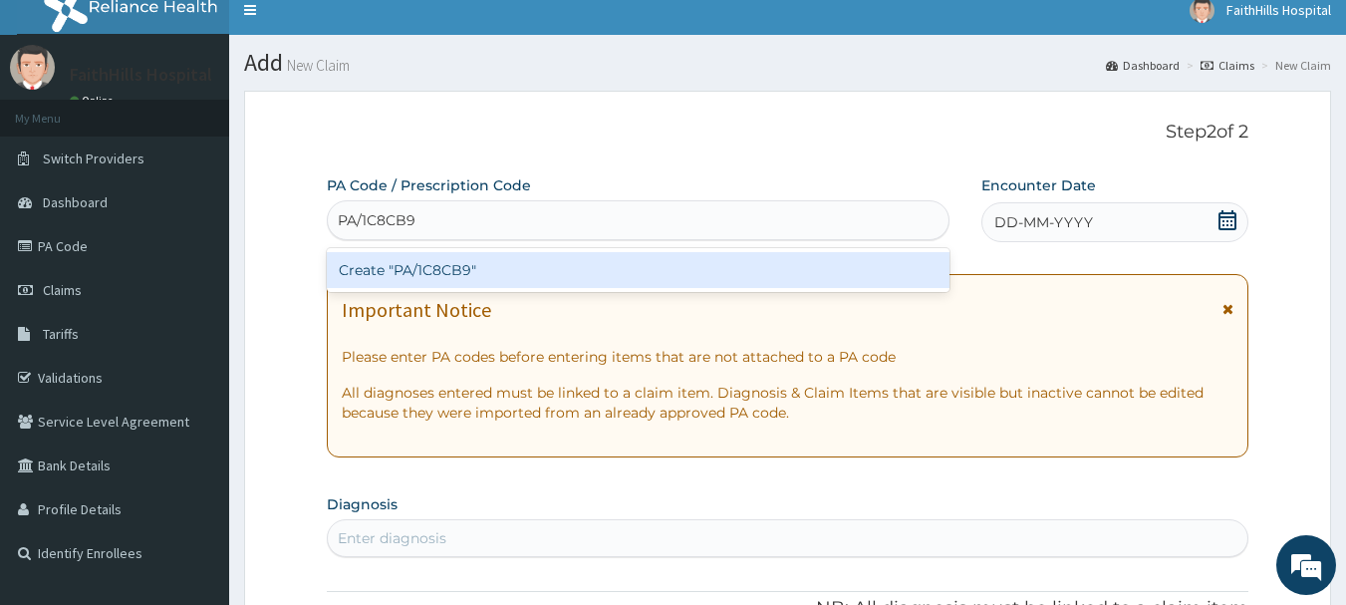
click at [438, 268] on div "Create "PA/1C8CB9"" at bounding box center [638, 270] width 623 height 36
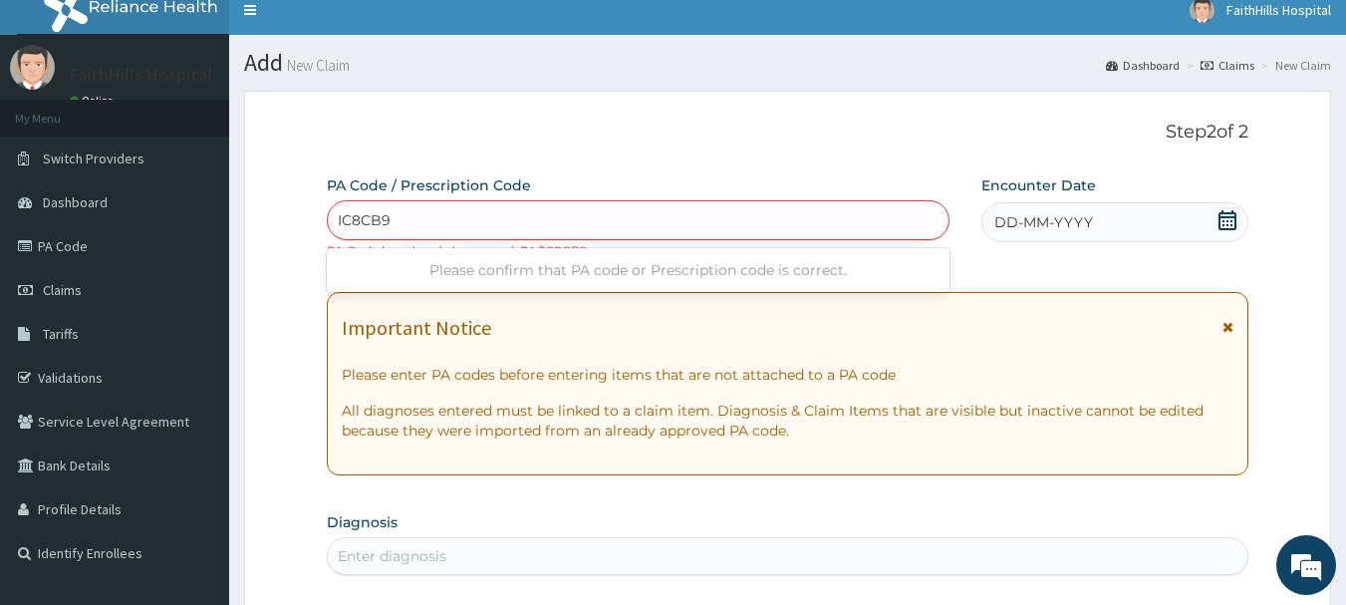
click at [338, 221] on input "IC8CB9" at bounding box center [365, 220] width 54 height 20
type input "PA/IC8CB9"
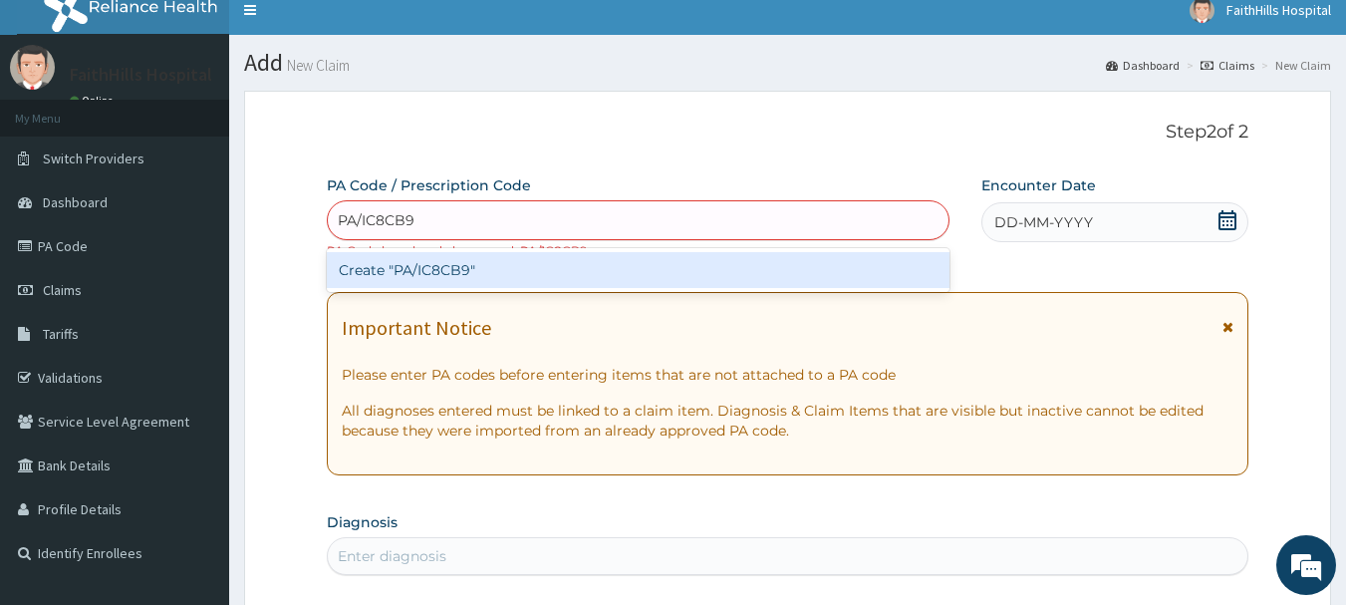
click at [433, 269] on div "Create "PA/IC8CB9"" at bounding box center [638, 270] width 623 height 36
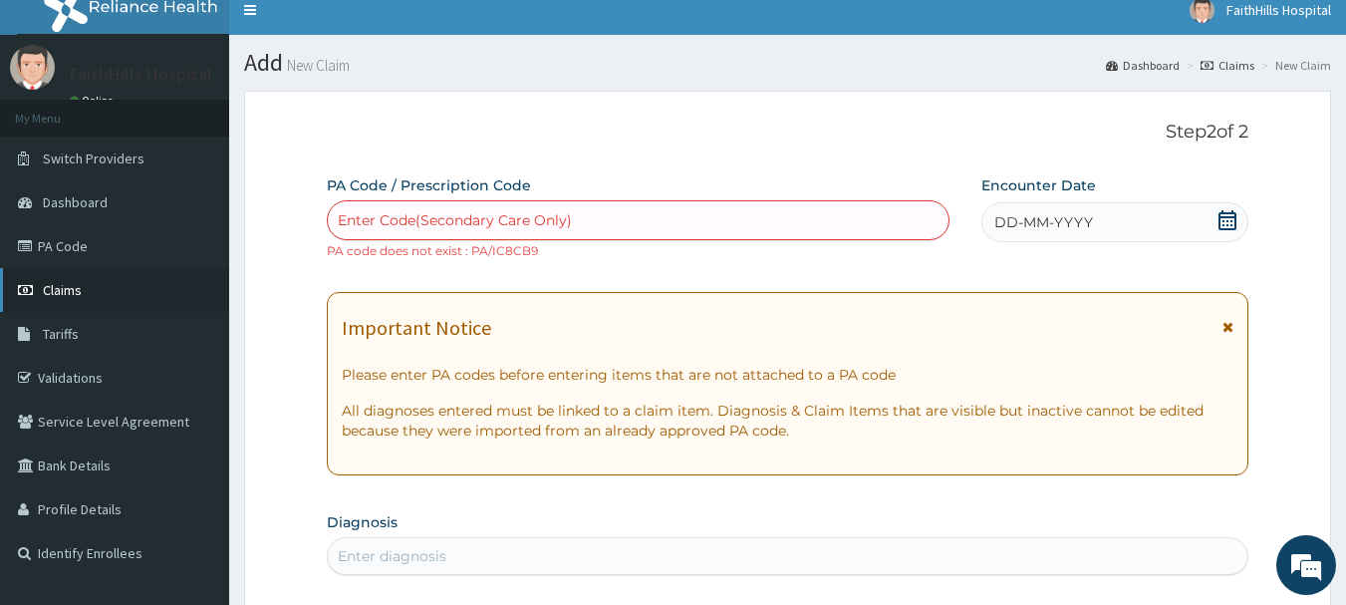
click at [69, 287] on span "Claims" at bounding box center [62, 290] width 39 height 18
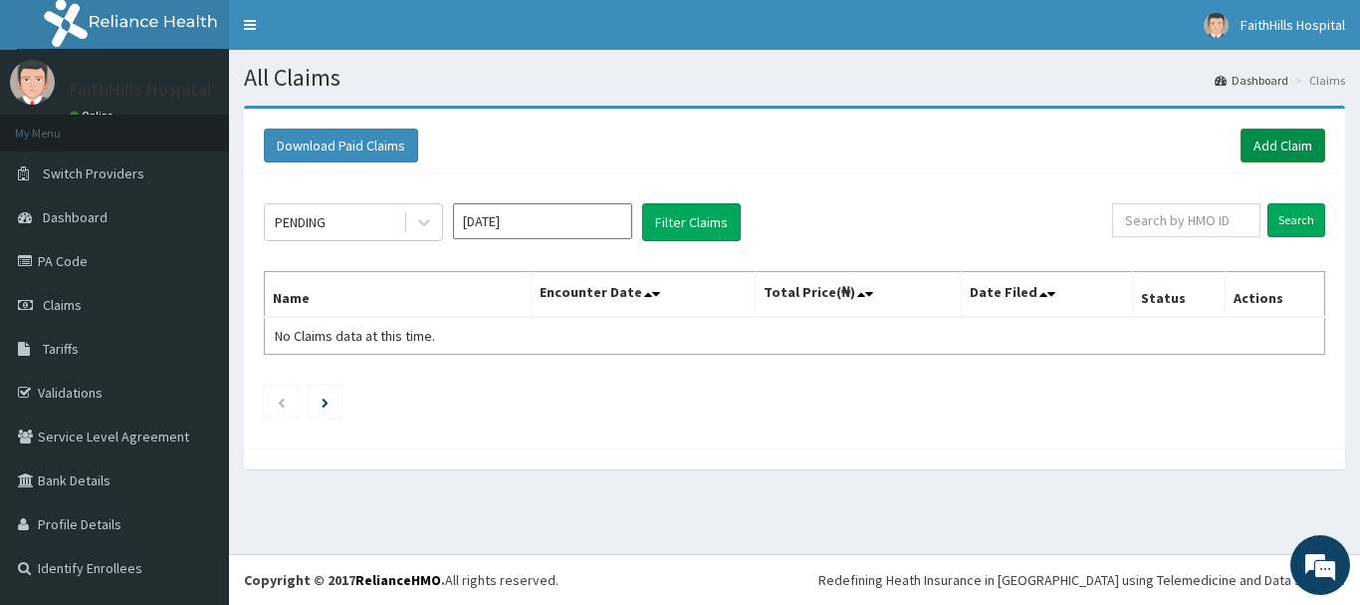
click at [1289, 143] on link "Add Claim" at bounding box center [1283, 145] width 85 height 34
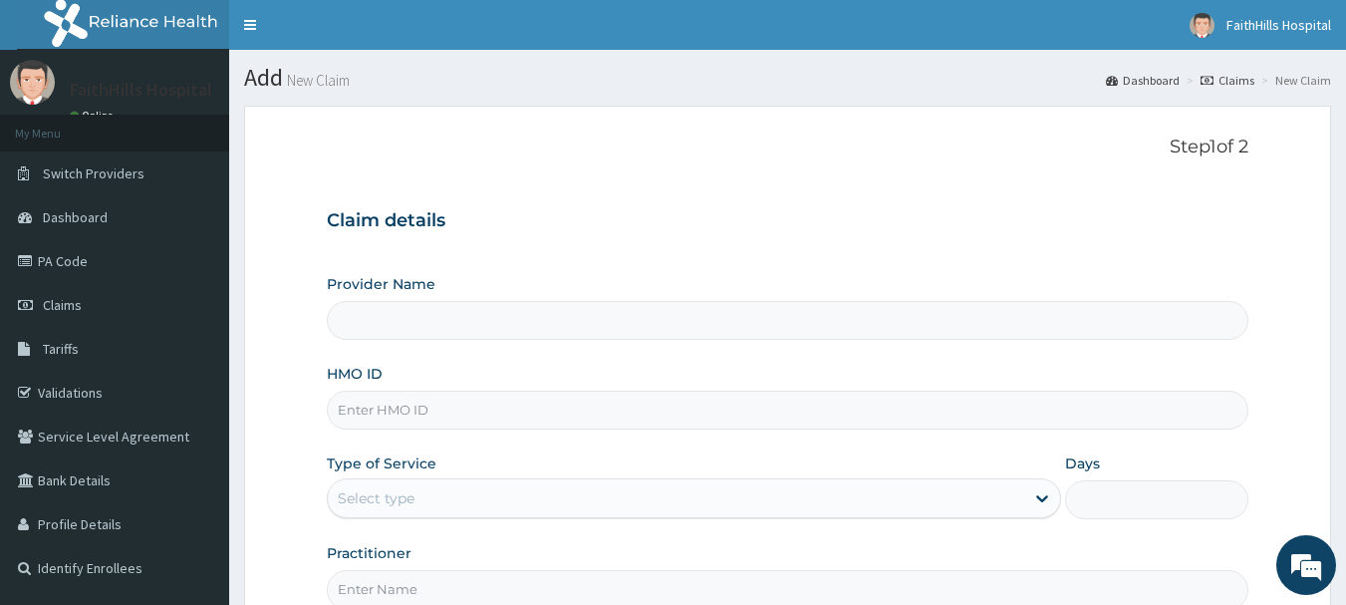
type input "FaithHills Specialist Hospital"
click at [505, 399] on input "HMO ID" at bounding box center [788, 409] width 922 height 39
paste input "OHT/11911/A"
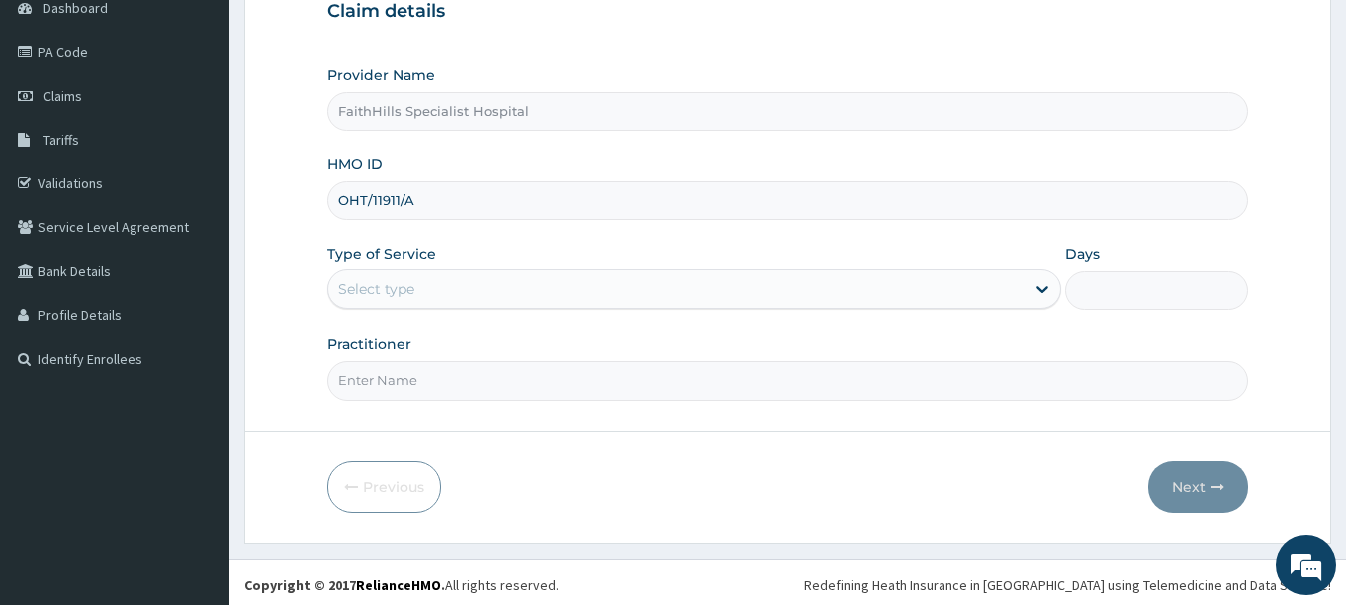
scroll to position [214, 0]
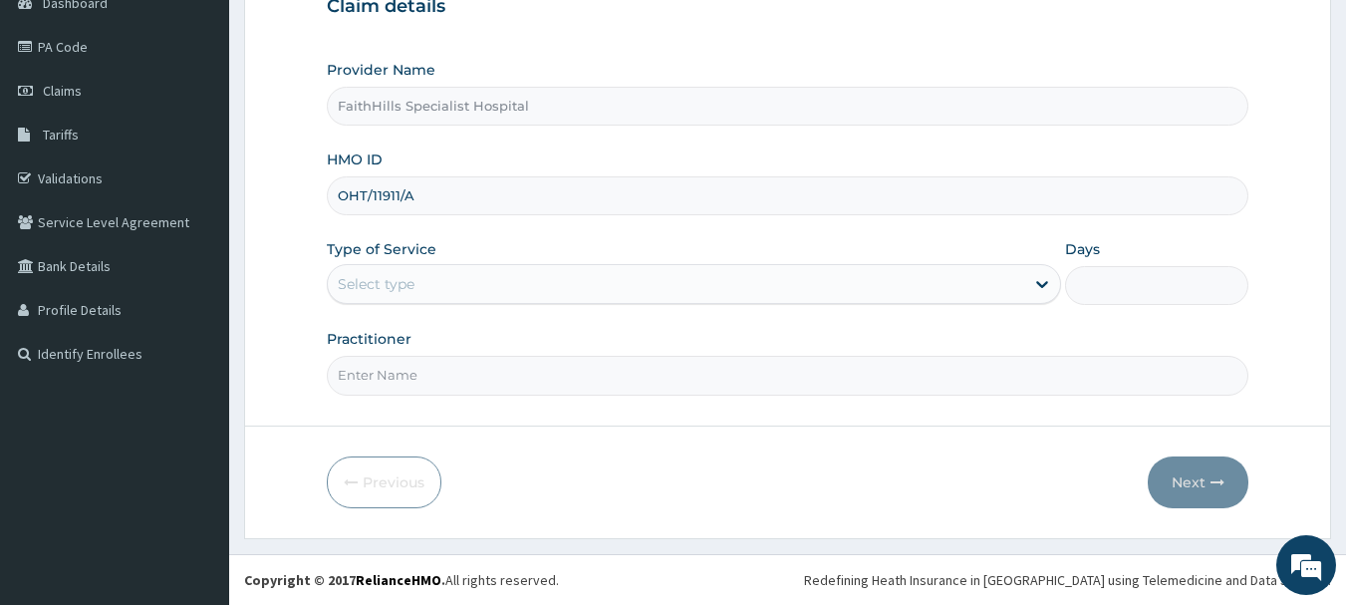
type input "OHT/11911/A"
click at [482, 278] on div "Select type" at bounding box center [676, 284] width 696 height 32
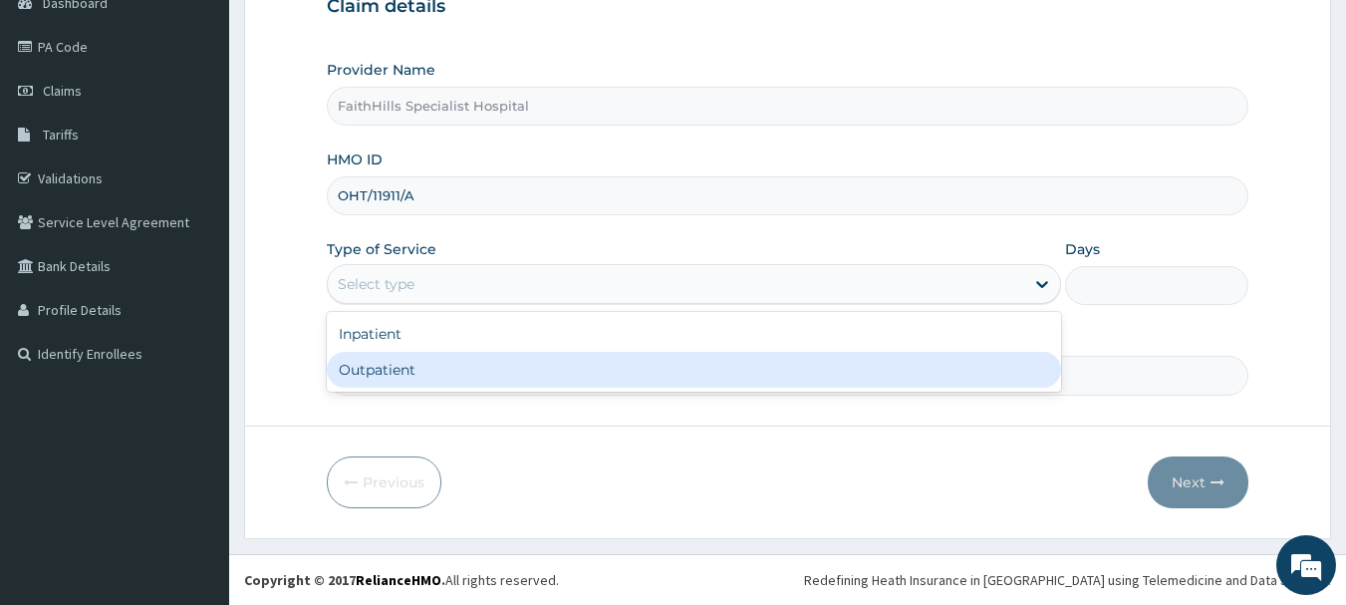
click at [462, 367] on div "Outpatient" at bounding box center [694, 370] width 734 height 36
type input "1"
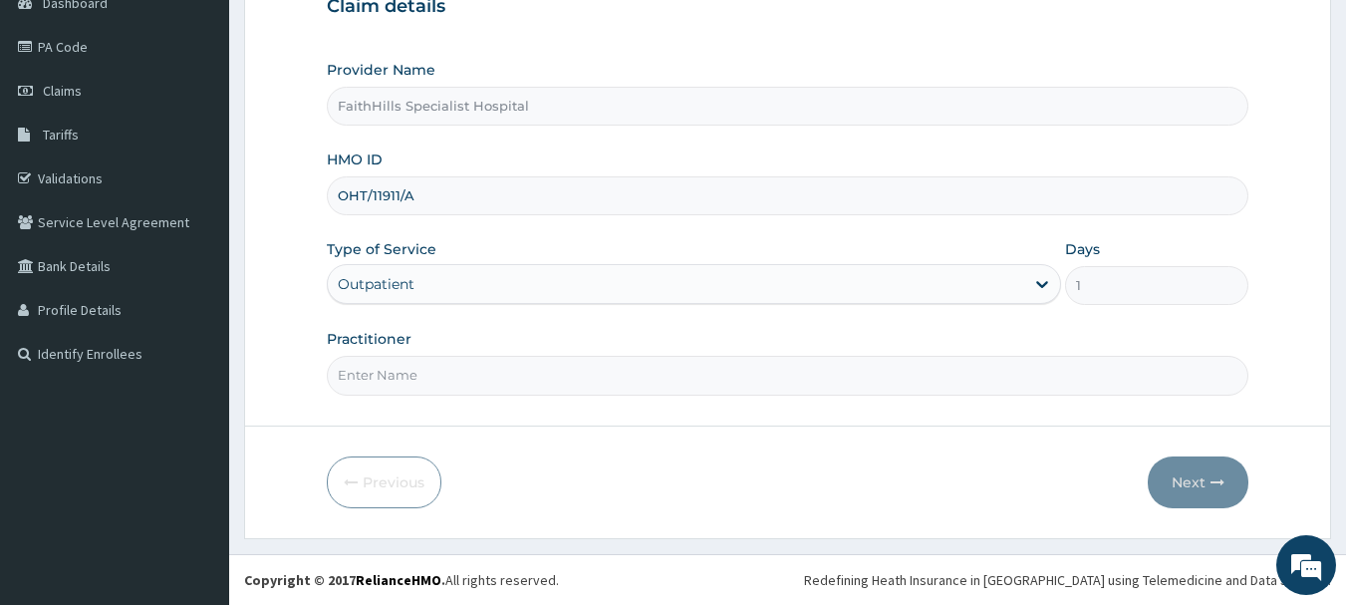
click at [488, 285] on div "Outpatient" at bounding box center [676, 284] width 696 height 32
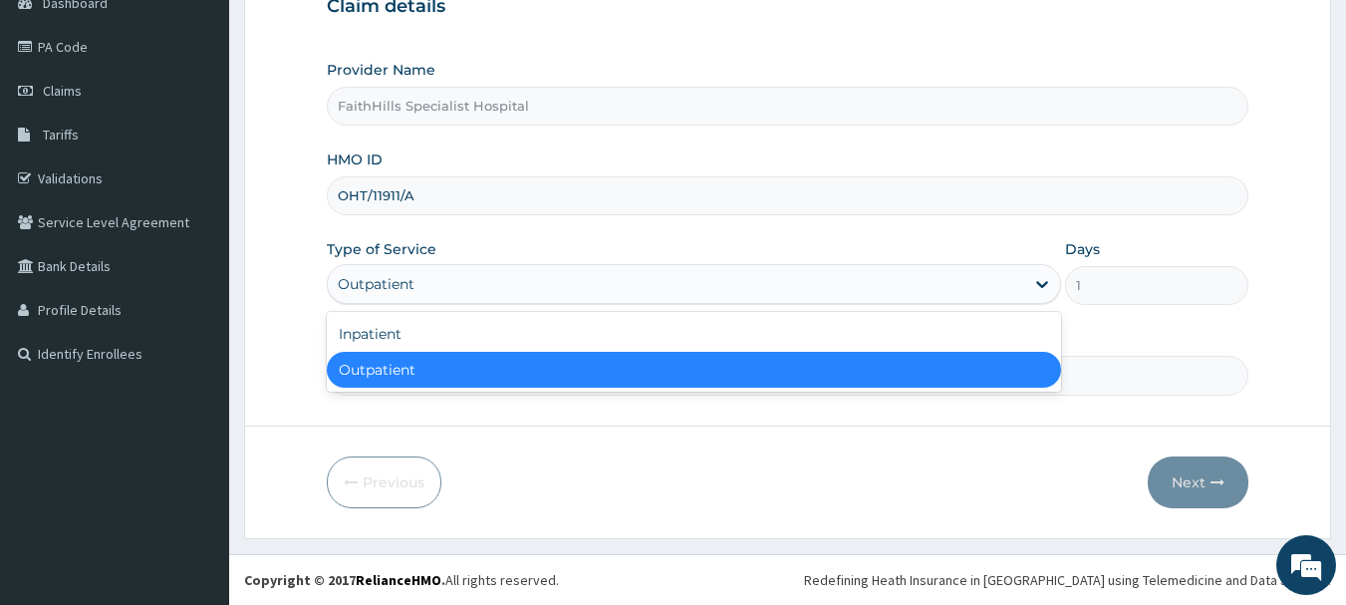
click at [487, 367] on div "Outpatient" at bounding box center [694, 370] width 734 height 36
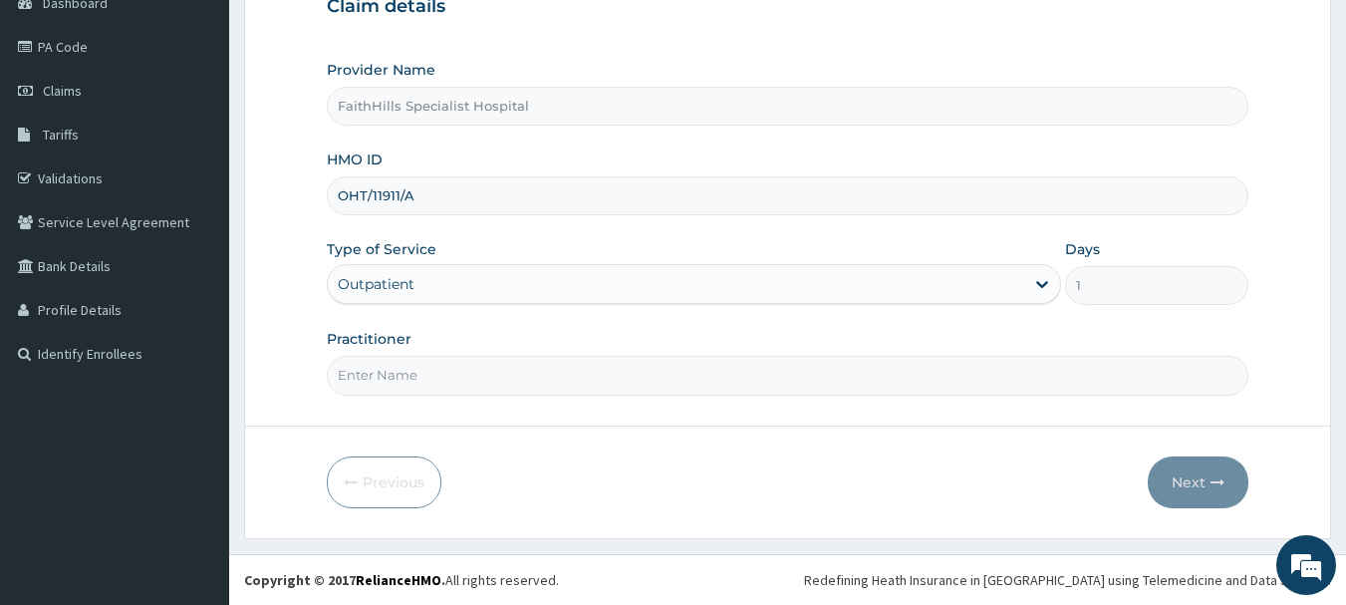
click at [487, 379] on input "Practitioner" at bounding box center [788, 375] width 922 height 39
type input "DR. JOSHUA"
click at [1197, 480] on button "Next" at bounding box center [1197, 482] width 101 height 52
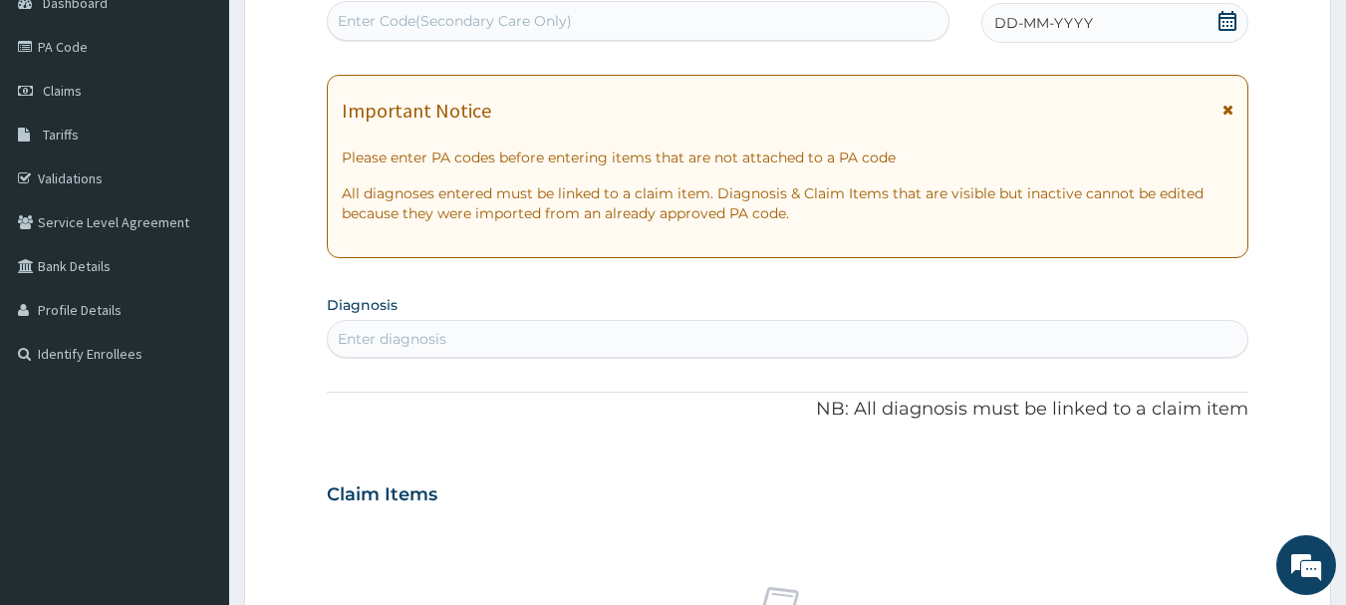
scroll to position [115, 0]
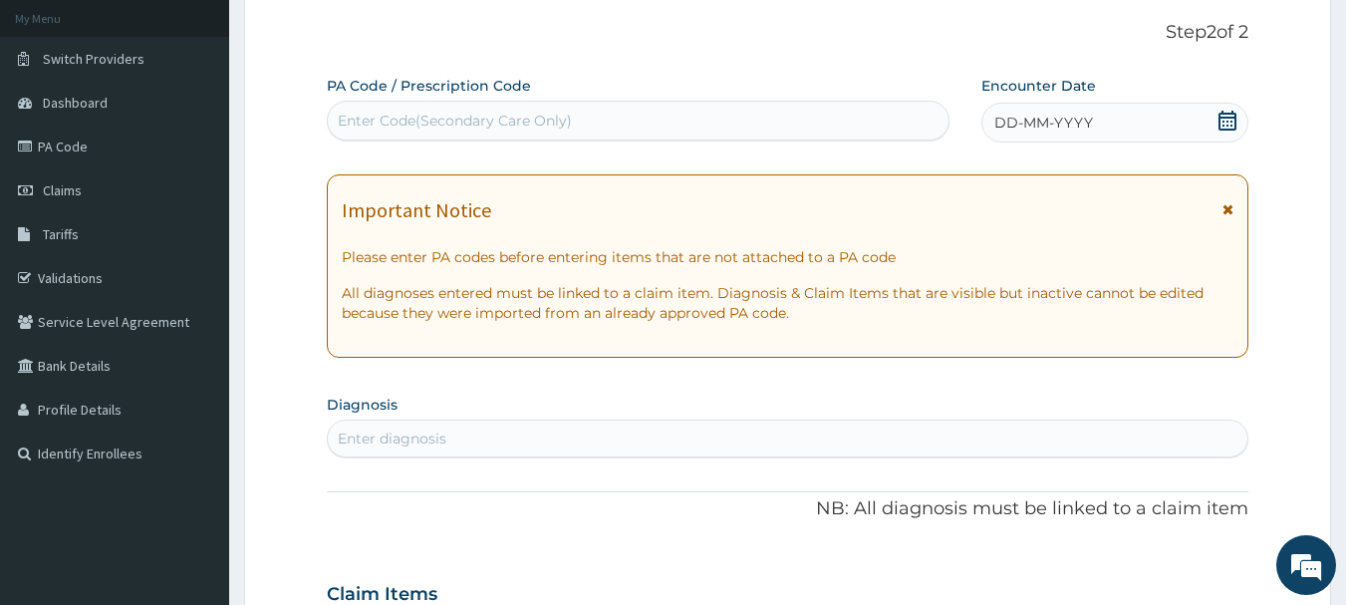
click at [478, 125] on div "Enter Code(Secondary Care Only)" at bounding box center [455, 121] width 234 height 20
paste input "PA/B2DD24"
type input "PA/B2DD24"
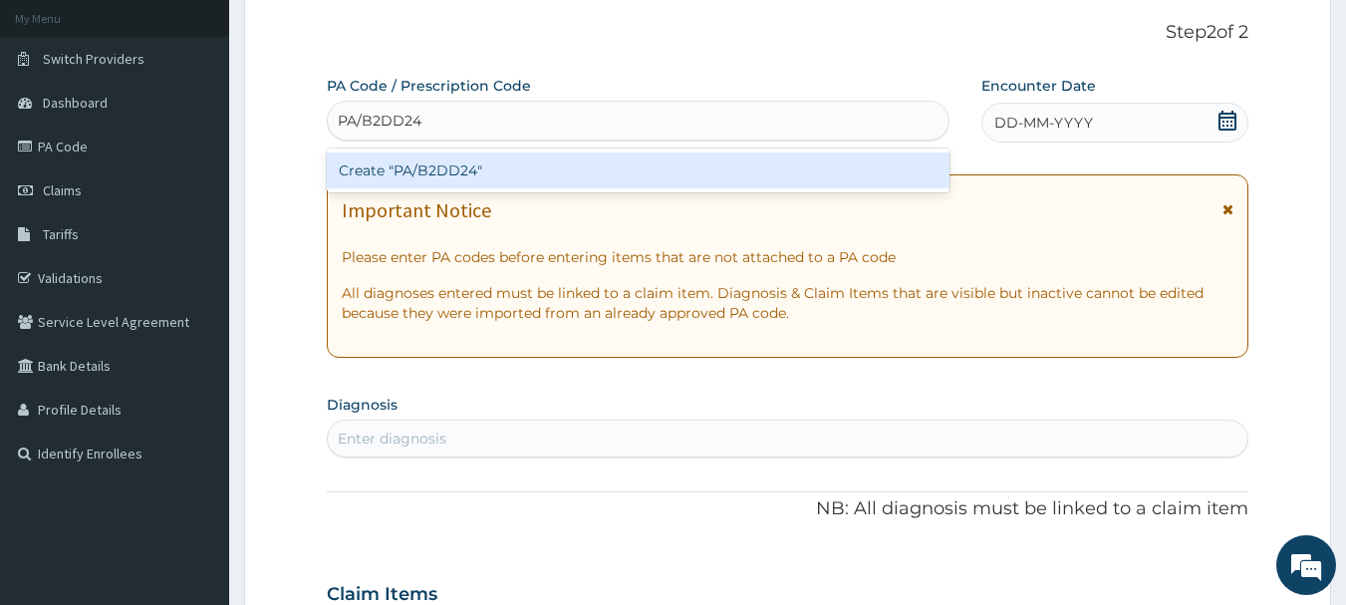
click at [457, 180] on div "Create "PA/B2DD24"" at bounding box center [638, 170] width 623 height 36
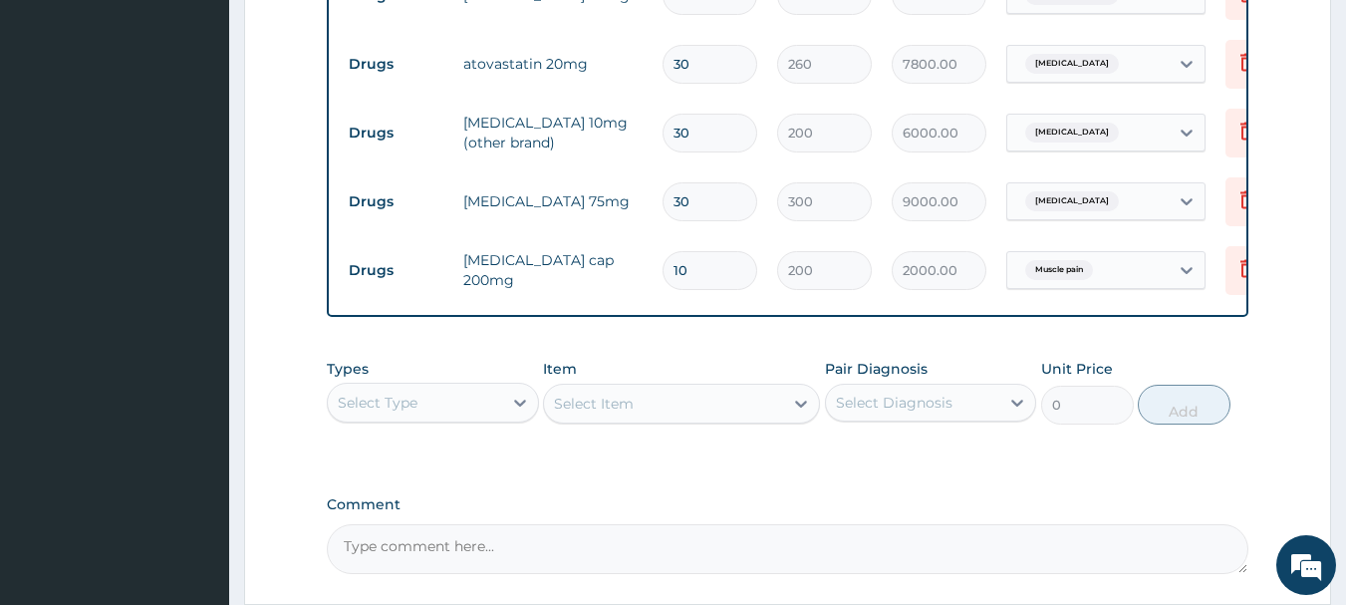
scroll to position [1001, 0]
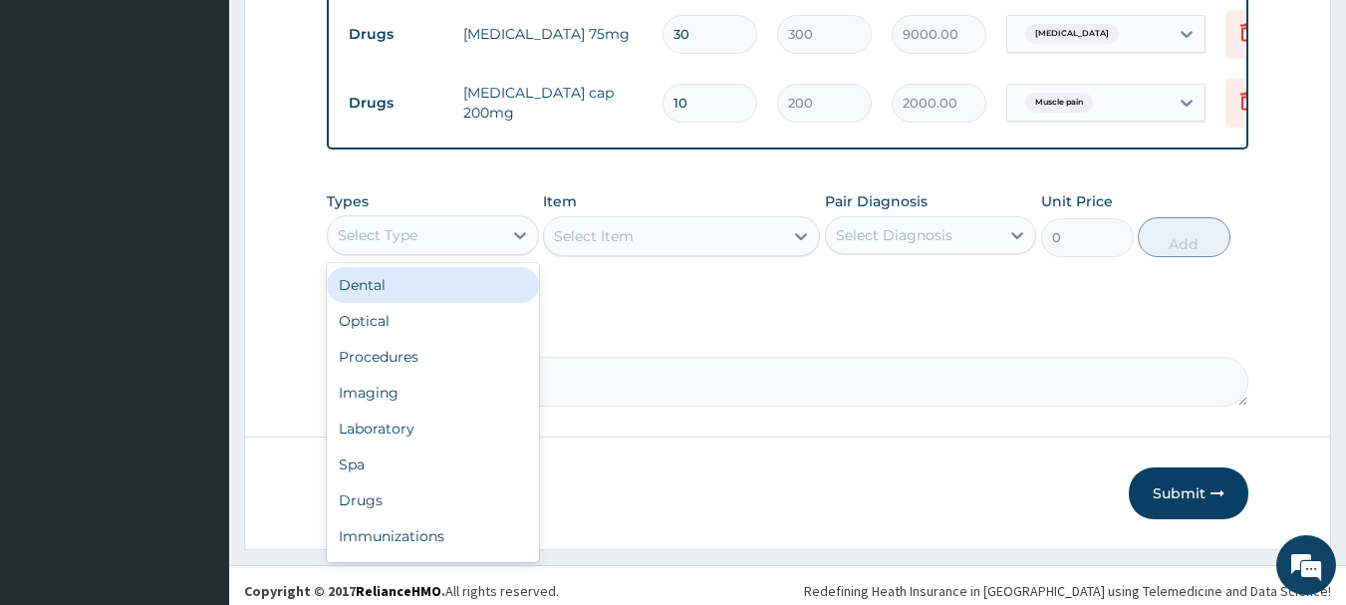
click at [501, 241] on div "Select Type" at bounding box center [415, 235] width 174 height 32
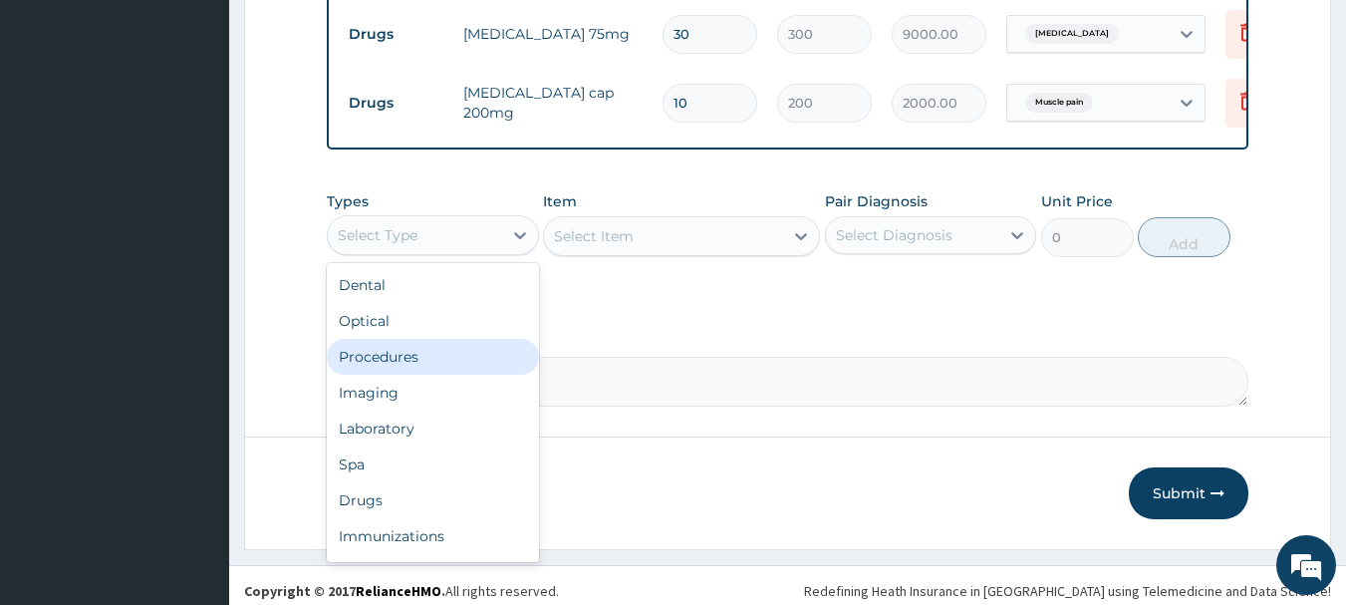
click at [444, 374] on div "Procedures" at bounding box center [433, 357] width 212 height 36
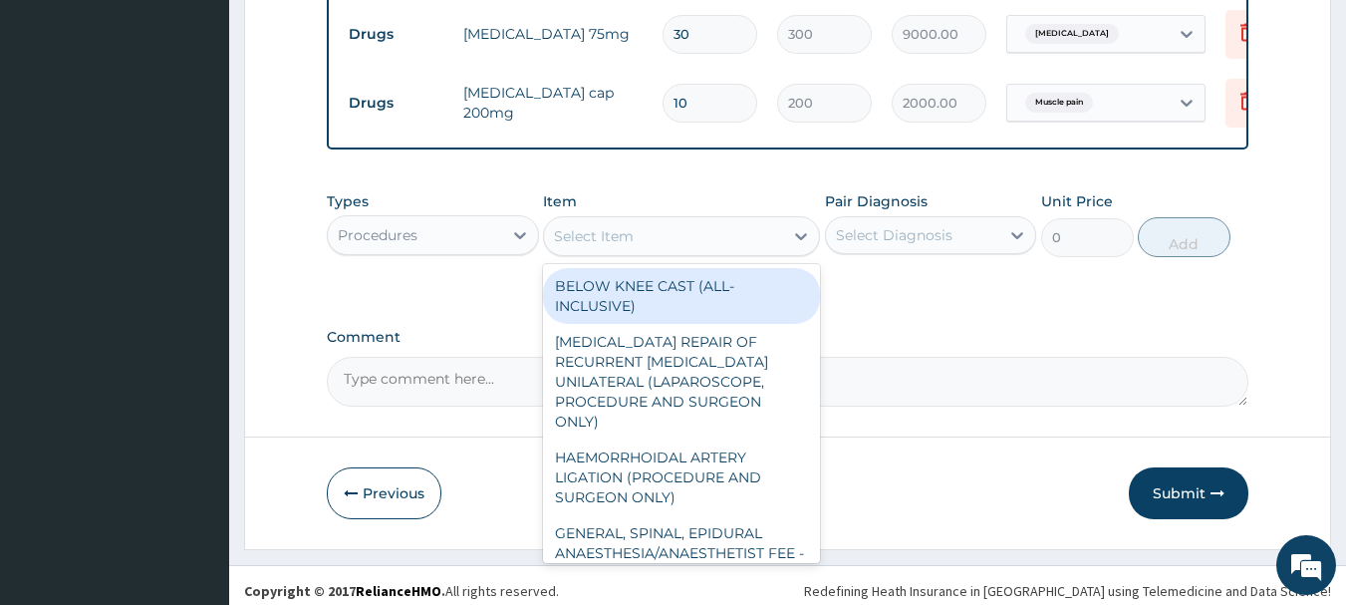
click at [760, 252] on div "Select Item" at bounding box center [663, 236] width 239 height 32
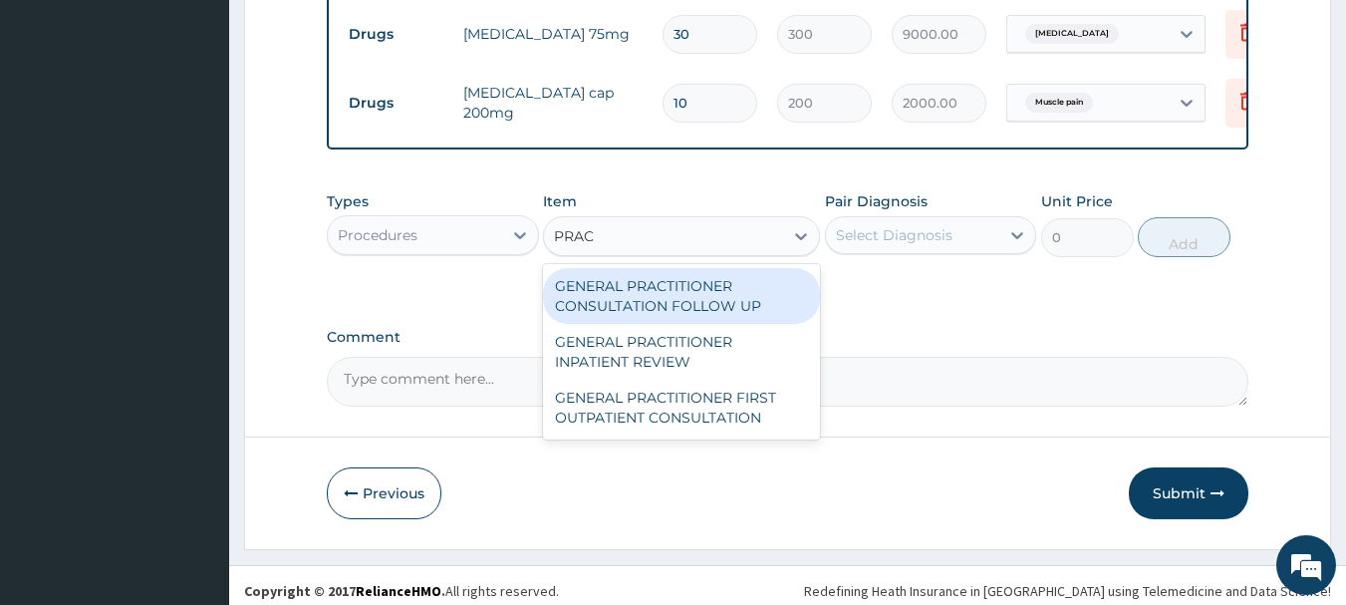
type input "PRACT"
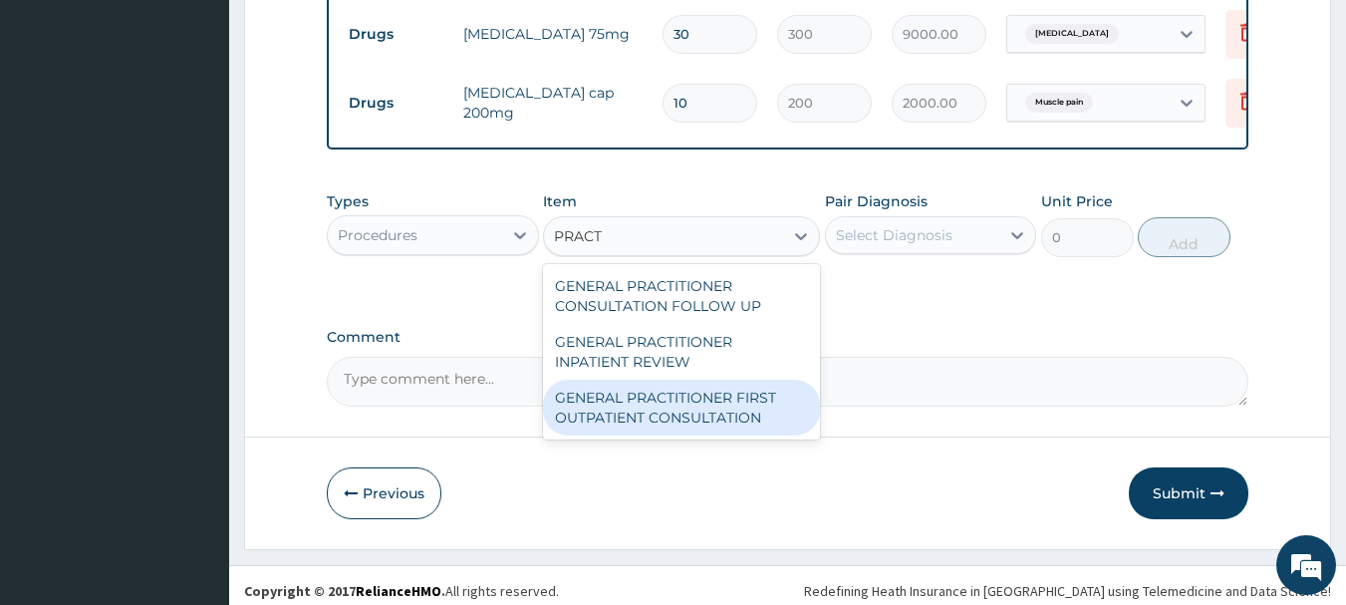
click at [701, 426] on div "GENERAL PRACTITIONER FIRST OUTPATIENT CONSULTATION" at bounding box center [681, 407] width 277 height 56
type input "3750"
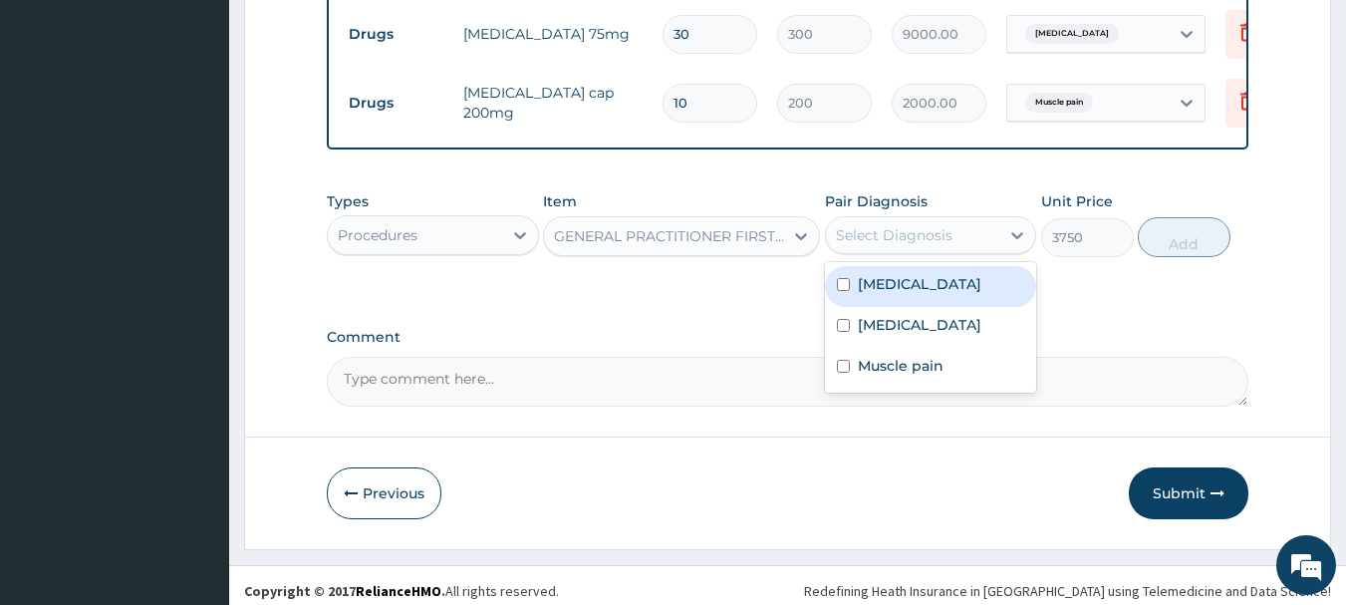
click at [897, 237] on div "Select Diagnosis" at bounding box center [913, 235] width 174 height 32
click at [894, 294] on label "Essential hypertension" at bounding box center [919, 284] width 123 height 20
checkbox input "true"
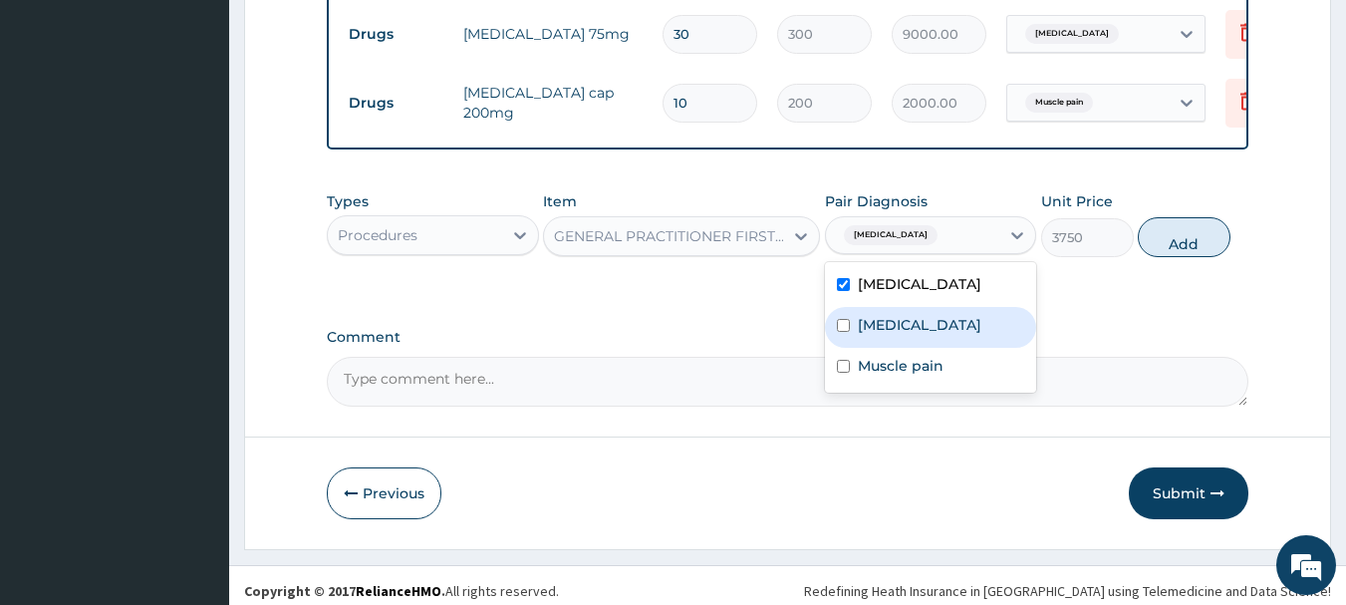
drag, startPoint x: 896, startPoint y: 333, endPoint x: 900, endPoint y: 359, distance: 26.2
click at [899, 348] on div "Hyperlipidemia" at bounding box center [931, 327] width 212 height 41
checkbox input "true"
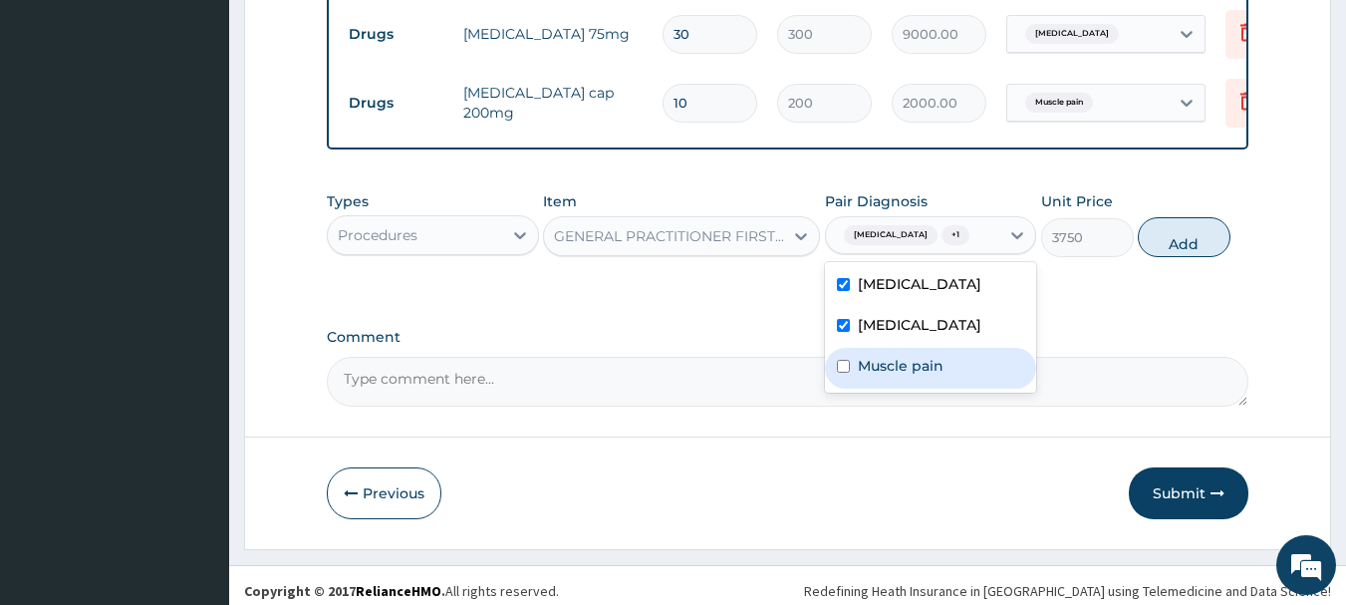
click at [902, 375] on label "Muscle pain" at bounding box center [901, 366] width 86 height 20
checkbox input "true"
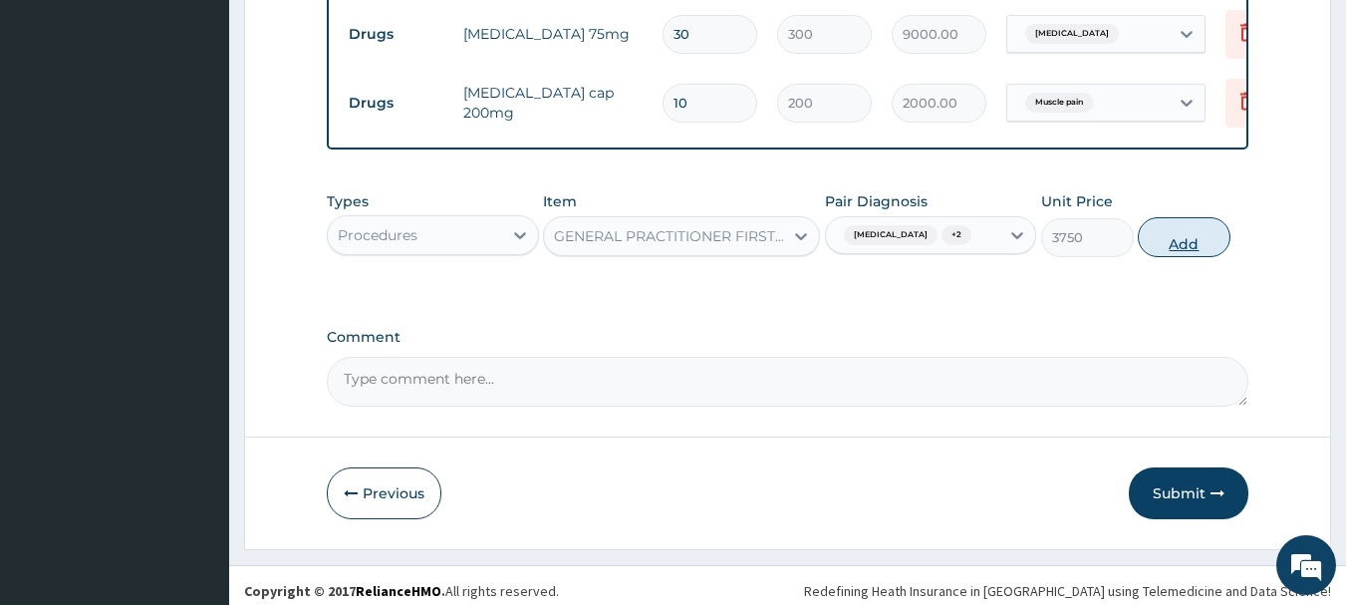
click at [1183, 257] on button "Add" at bounding box center [1183, 237] width 93 height 40
type input "0"
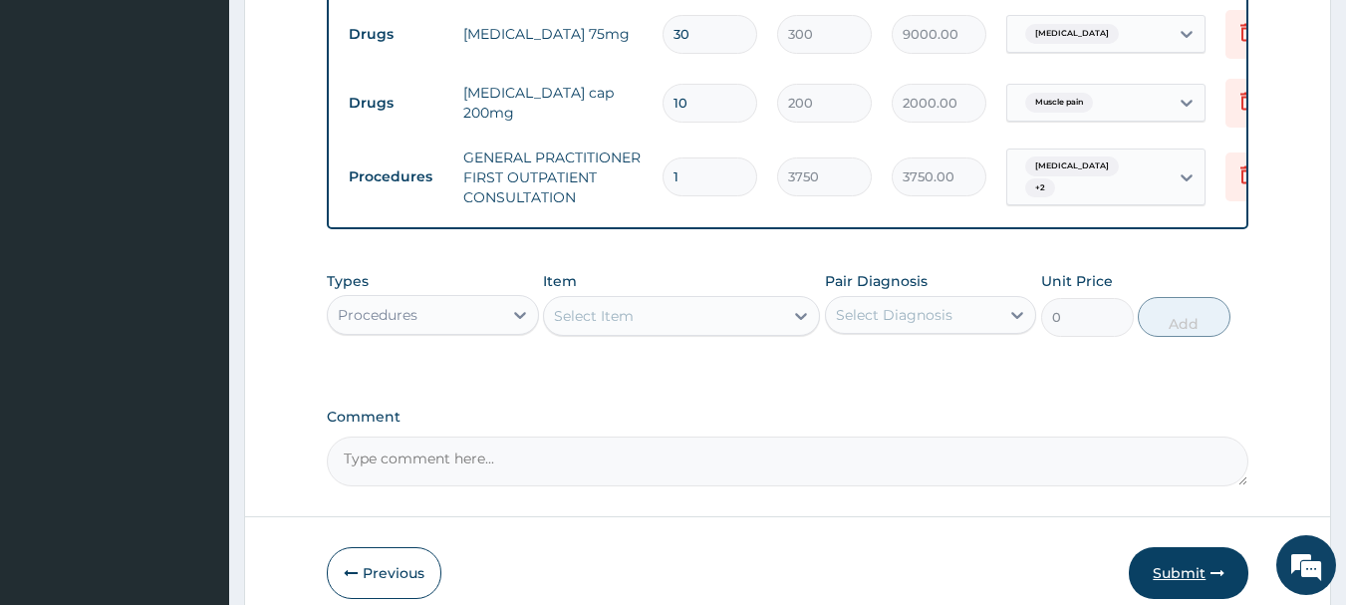
click at [1204, 589] on button "Submit" at bounding box center [1188, 573] width 120 height 52
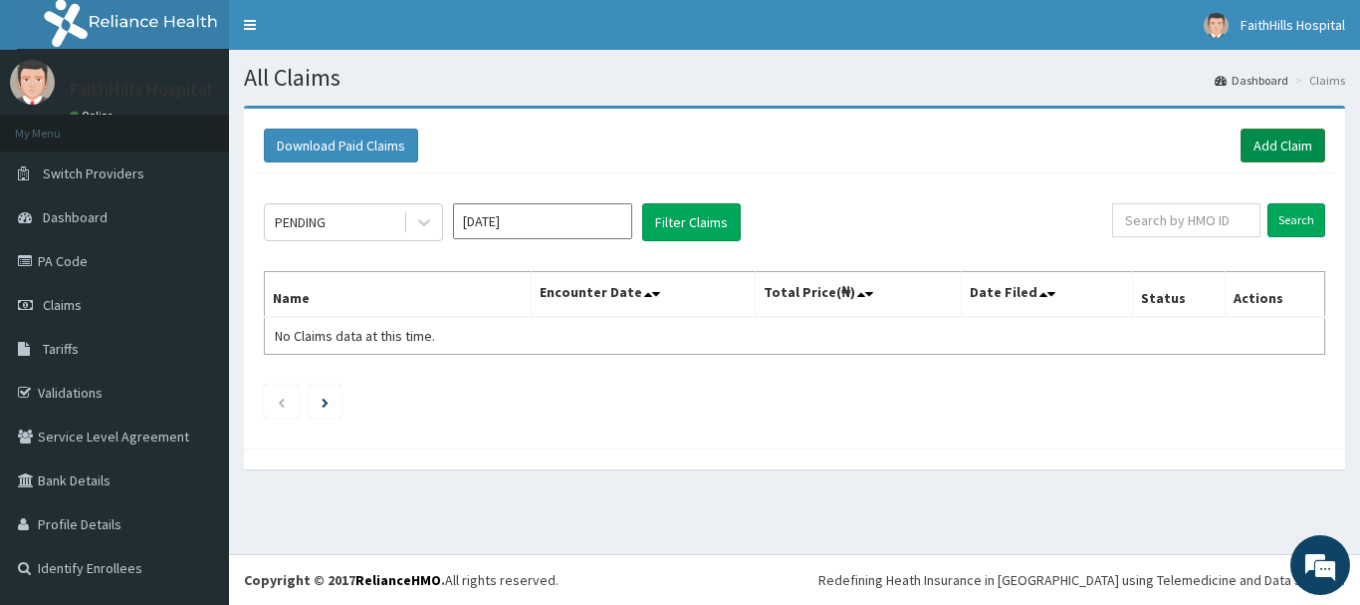
click at [1276, 142] on link "Add Claim" at bounding box center [1283, 145] width 85 height 34
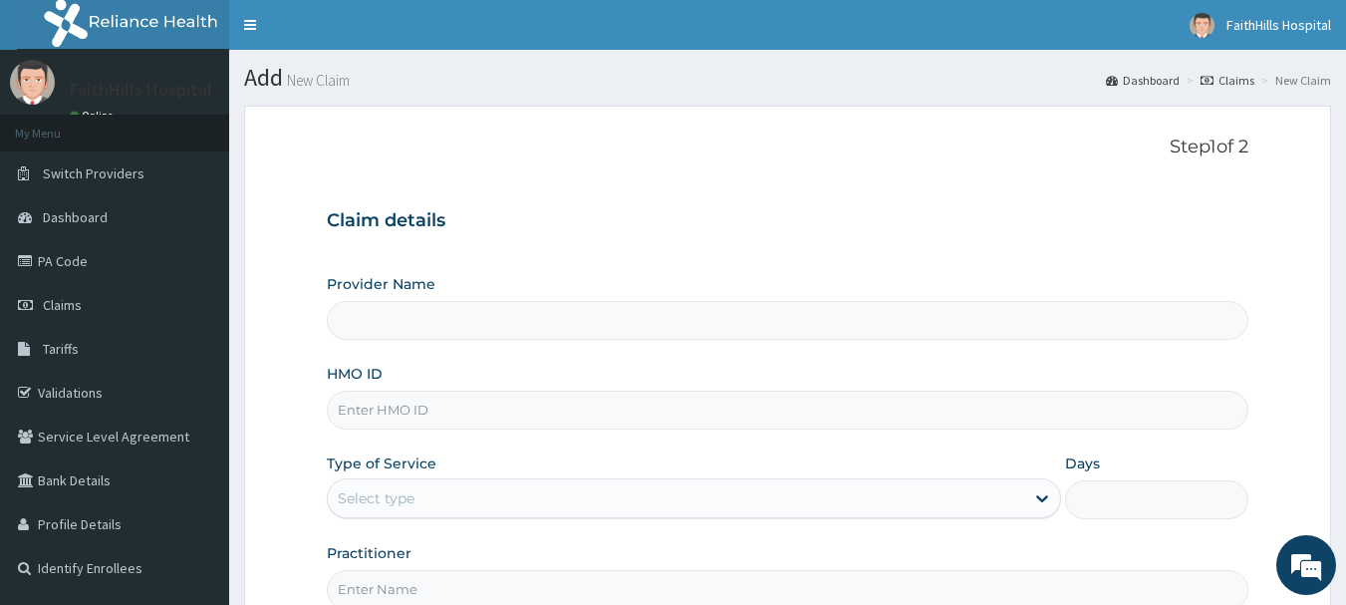
type input "FaithHills Specialist Hospital"
click at [461, 414] on input "HMO ID" at bounding box center [788, 409] width 922 height 39
paste input "YOC/10038/A"
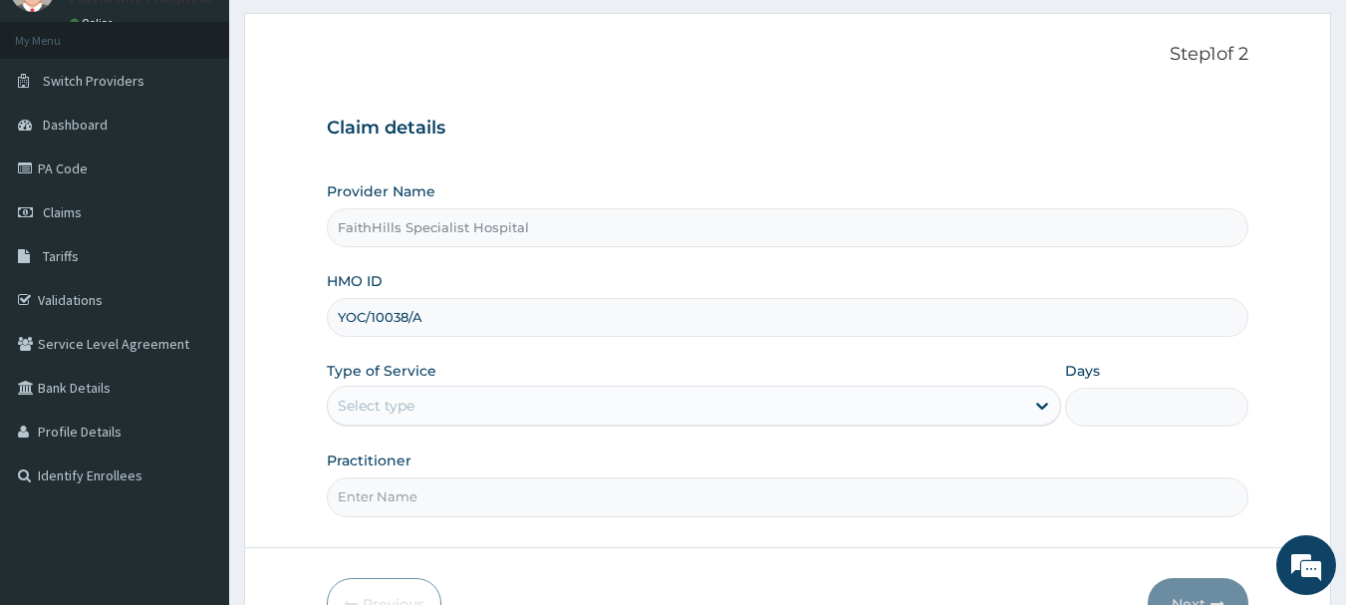
scroll to position [199, 0]
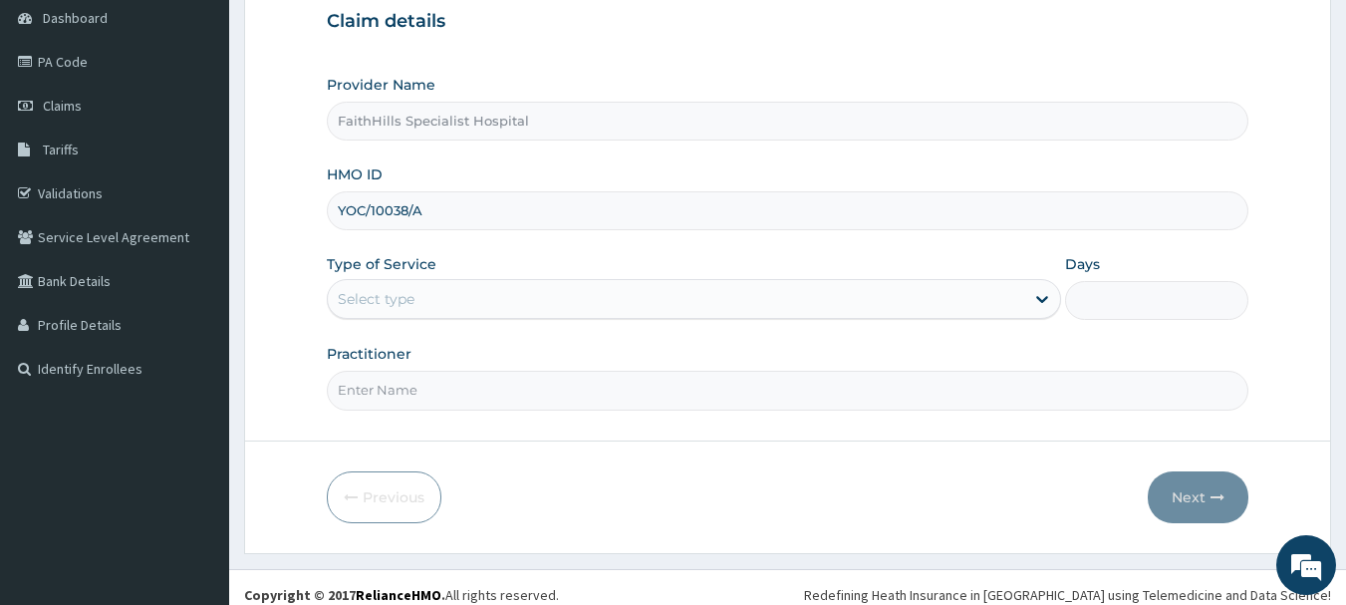
type input "YOC/10038/A"
click at [482, 300] on div "Select type" at bounding box center [676, 299] width 696 height 32
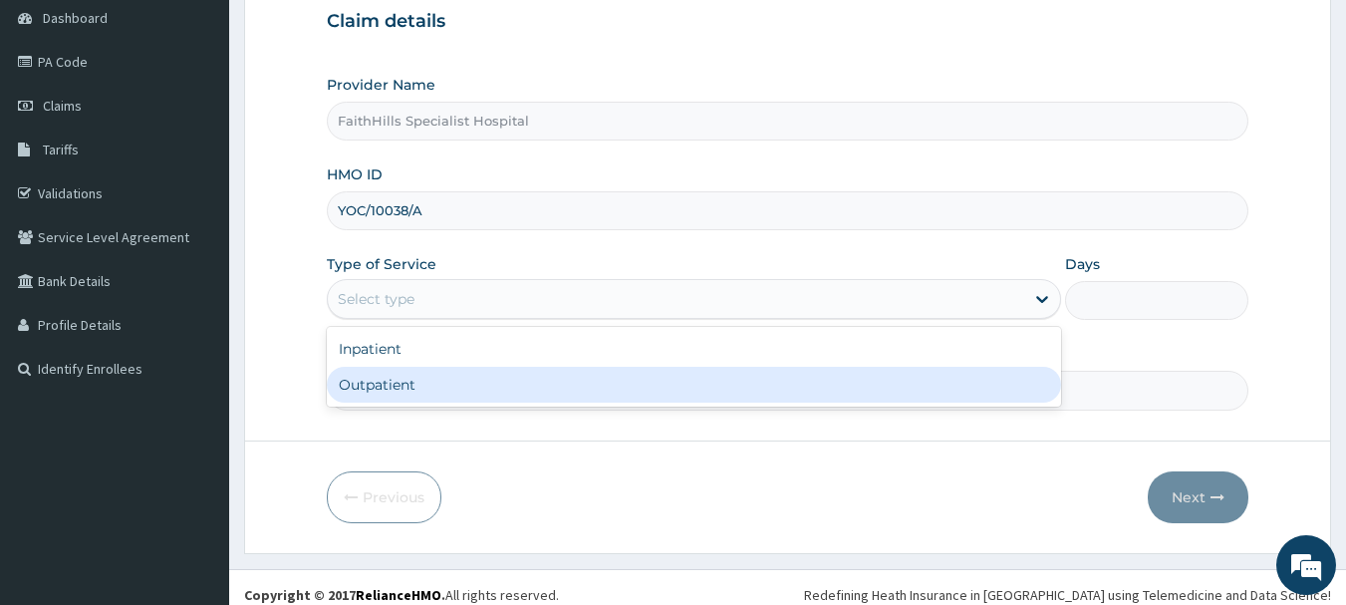
click at [451, 387] on div "Outpatient" at bounding box center [694, 385] width 734 height 36
type input "1"
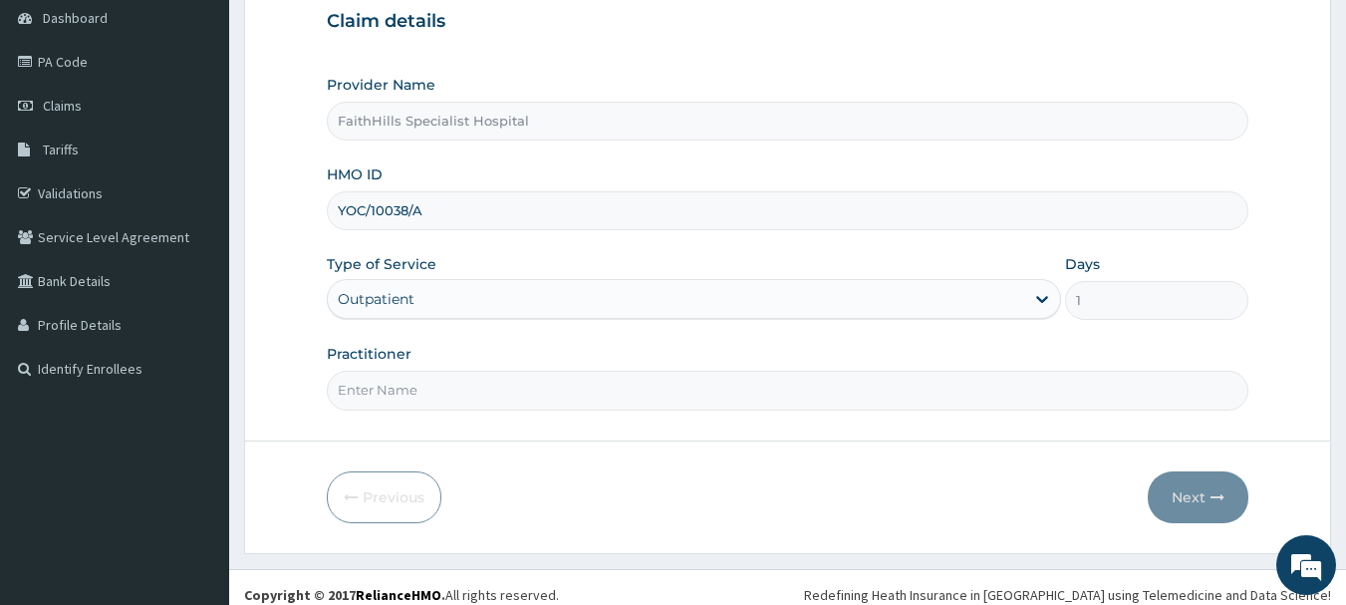
click at [573, 399] on input "Practitioner" at bounding box center [788, 389] width 922 height 39
type input "DR. [GEOGRAPHIC_DATA]"
click at [1173, 498] on button "Next" at bounding box center [1197, 497] width 101 height 52
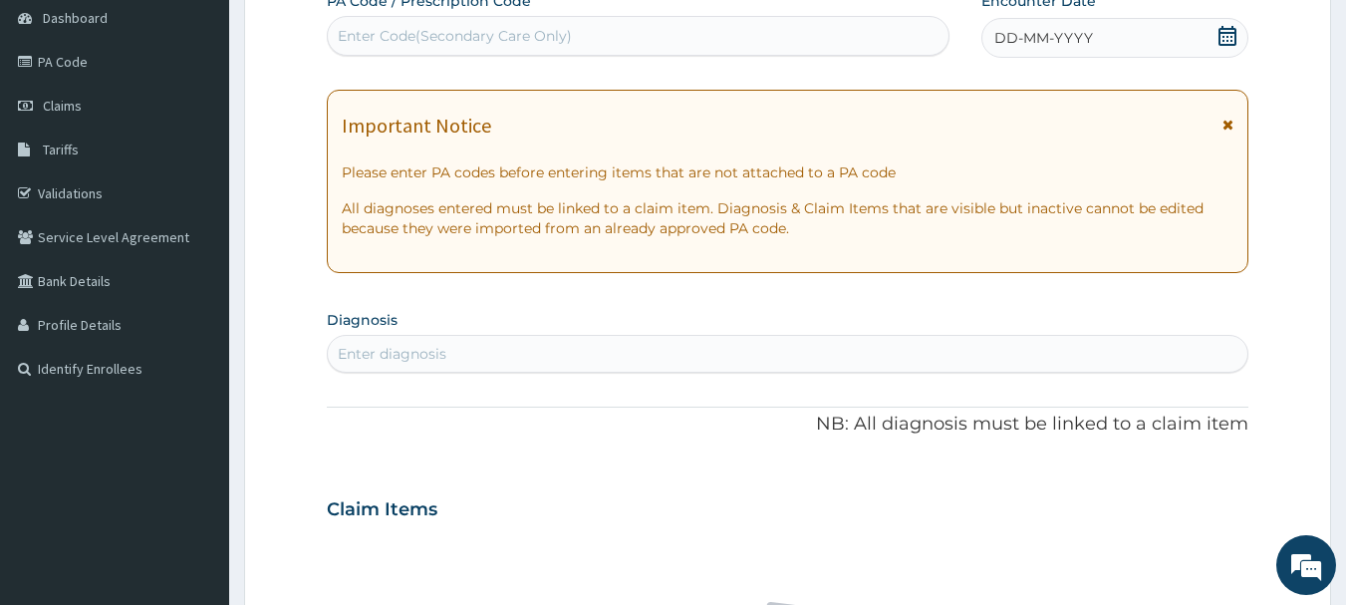
click at [438, 34] on div "Enter Code(Secondary Care Only)" at bounding box center [455, 36] width 234 height 20
paste input "PA/960F1E"
type input "PA/960F1E"
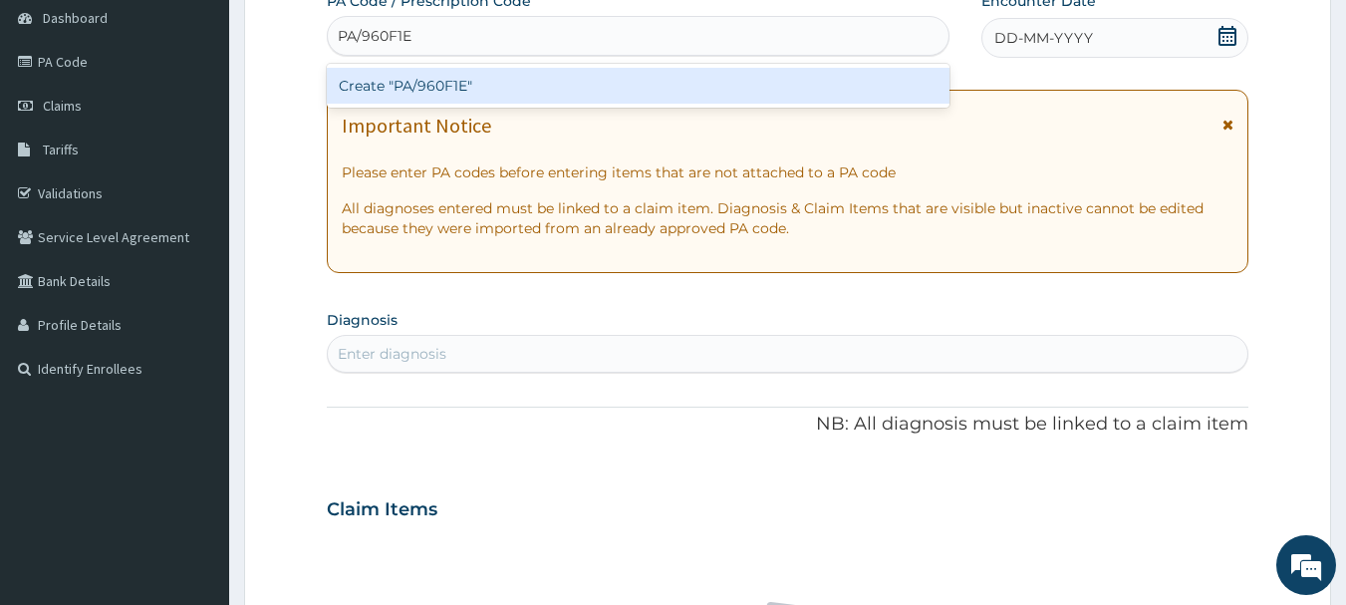
click at [432, 90] on div "Create "PA/960F1E"" at bounding box center [638, 86] width 623 height 36
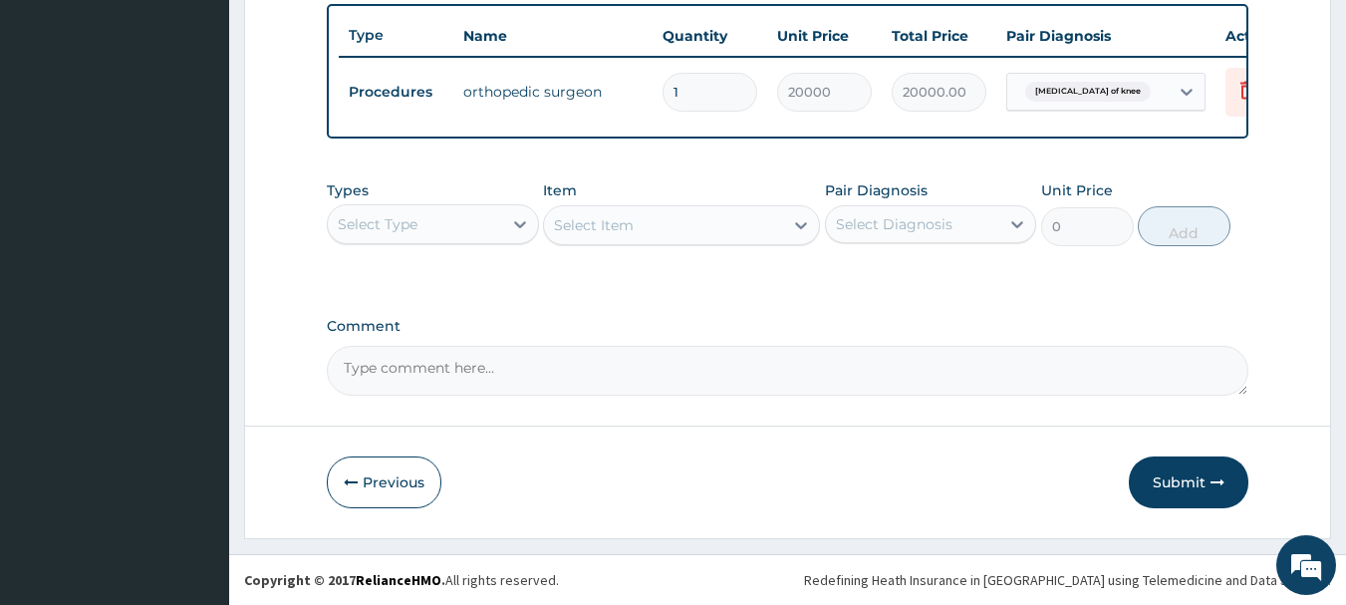
scroll to position [752, 0]
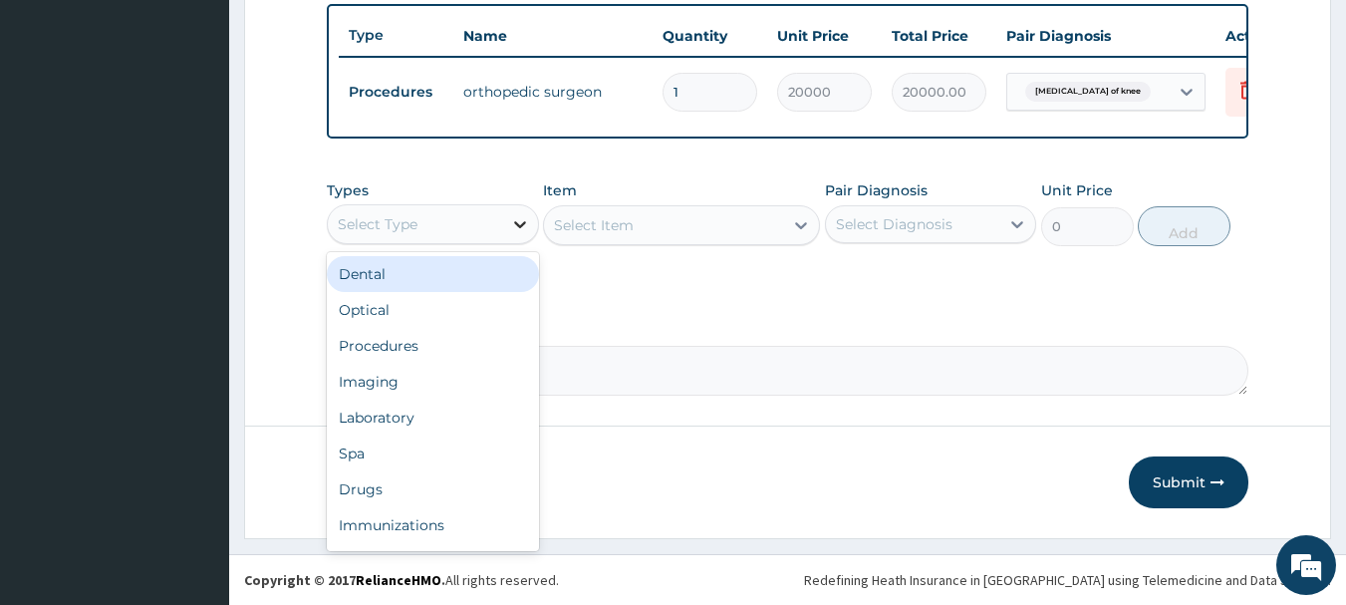
click at [519, 218] on icon at bounding box center [520, 224] width 20 height 20
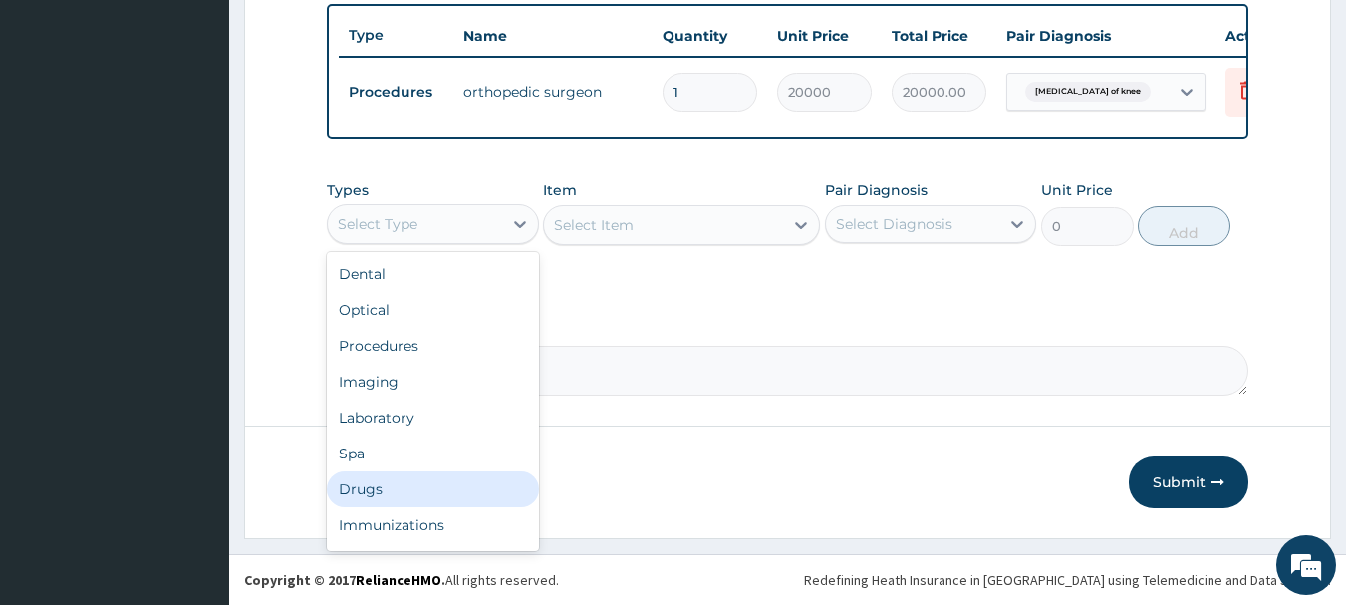
click at [395, 489] on div "Drugs" at bounding box center [433, 489] width 212 height 36
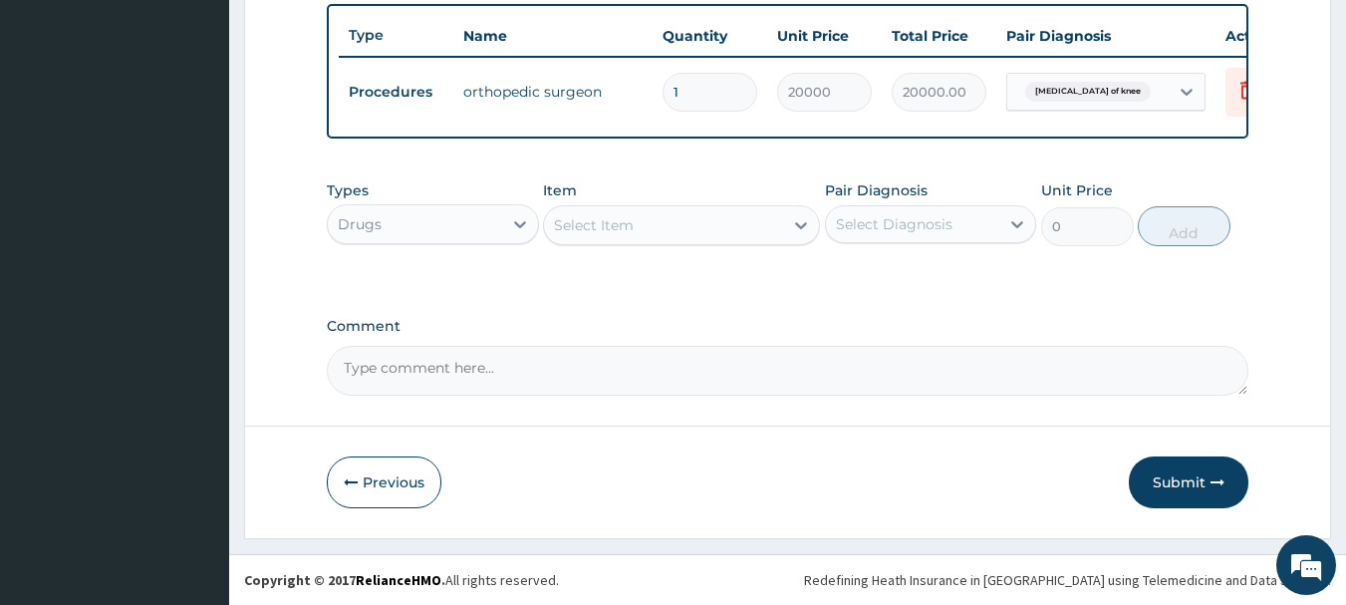
click at [640, 224] on div "Select Item" at bounding box center [663, 225] width 239 height 32
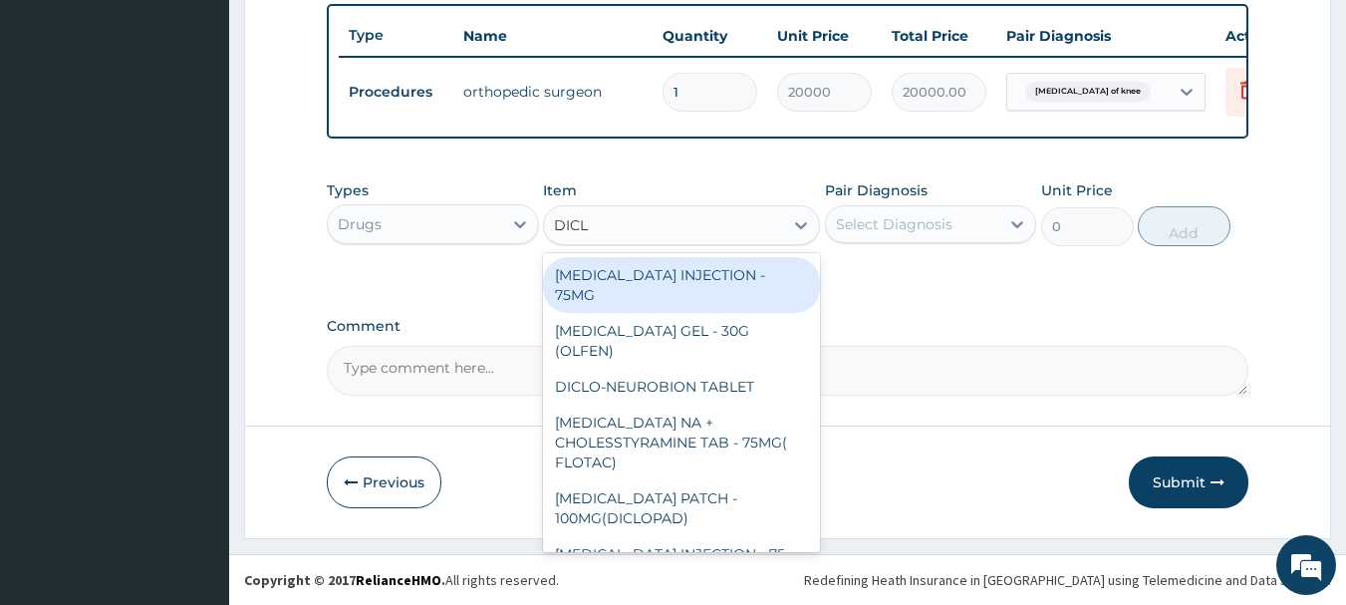
type input "DICLO"
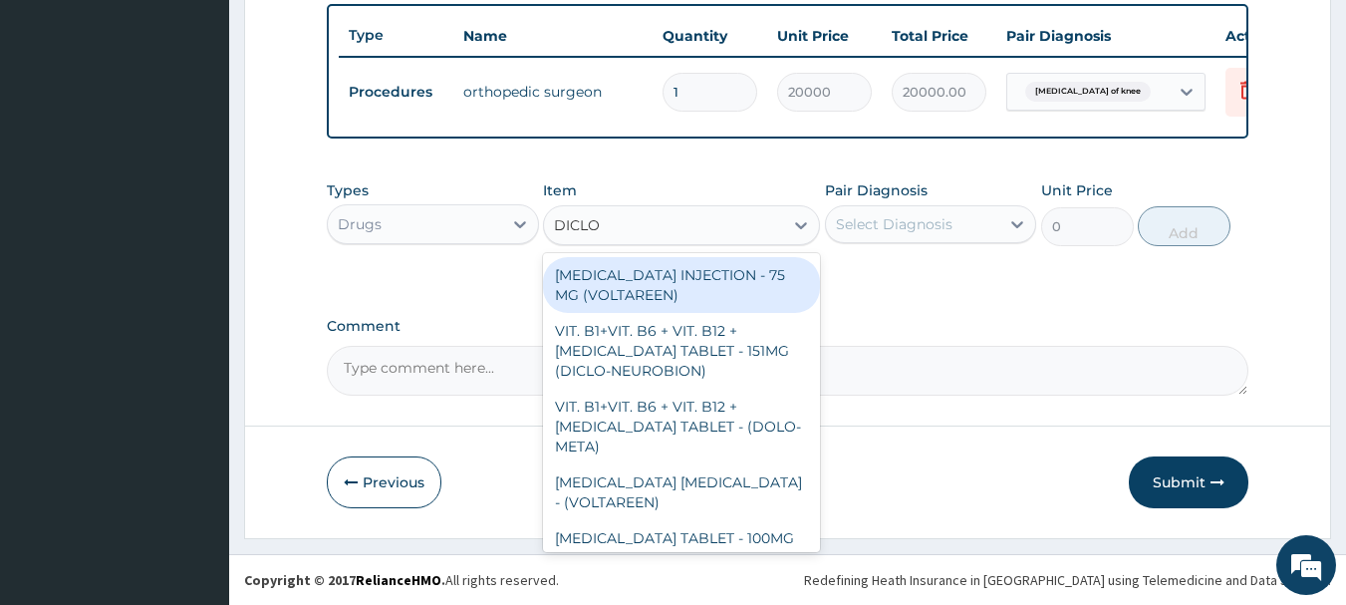
scroll to position [319, 0]
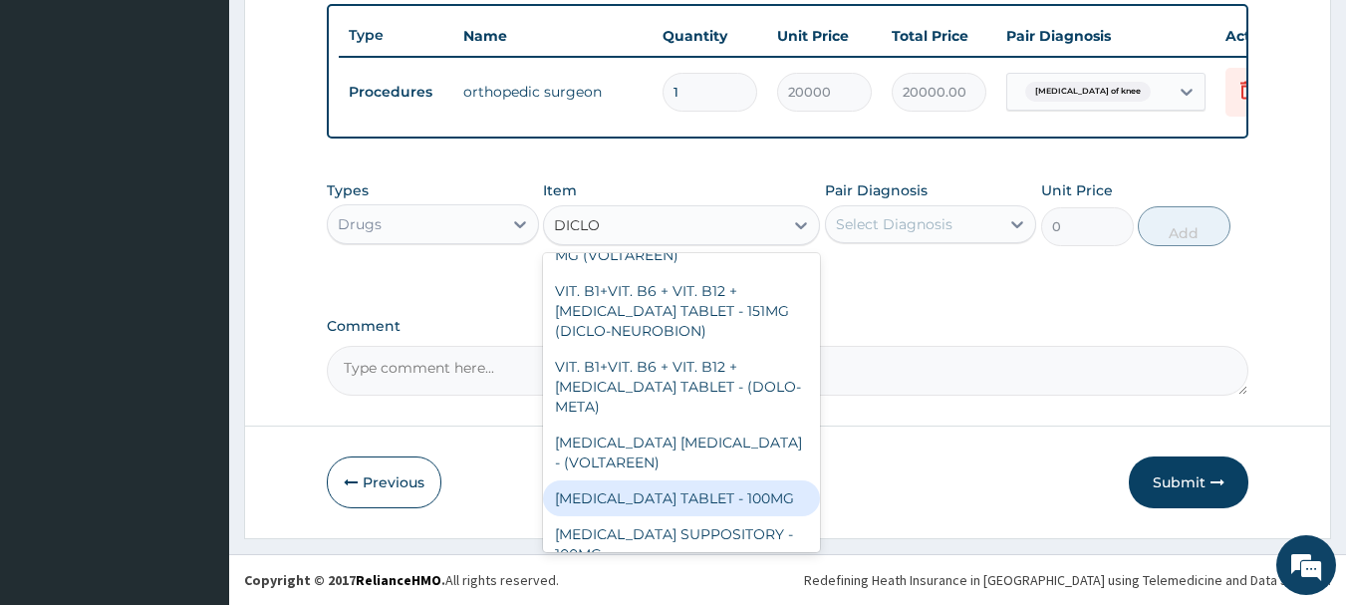
click at [764, 480] on div "DICLOFENAC TABLET - 100MG" at bounding box center [681, 498] width 277 height 36
type input "112"
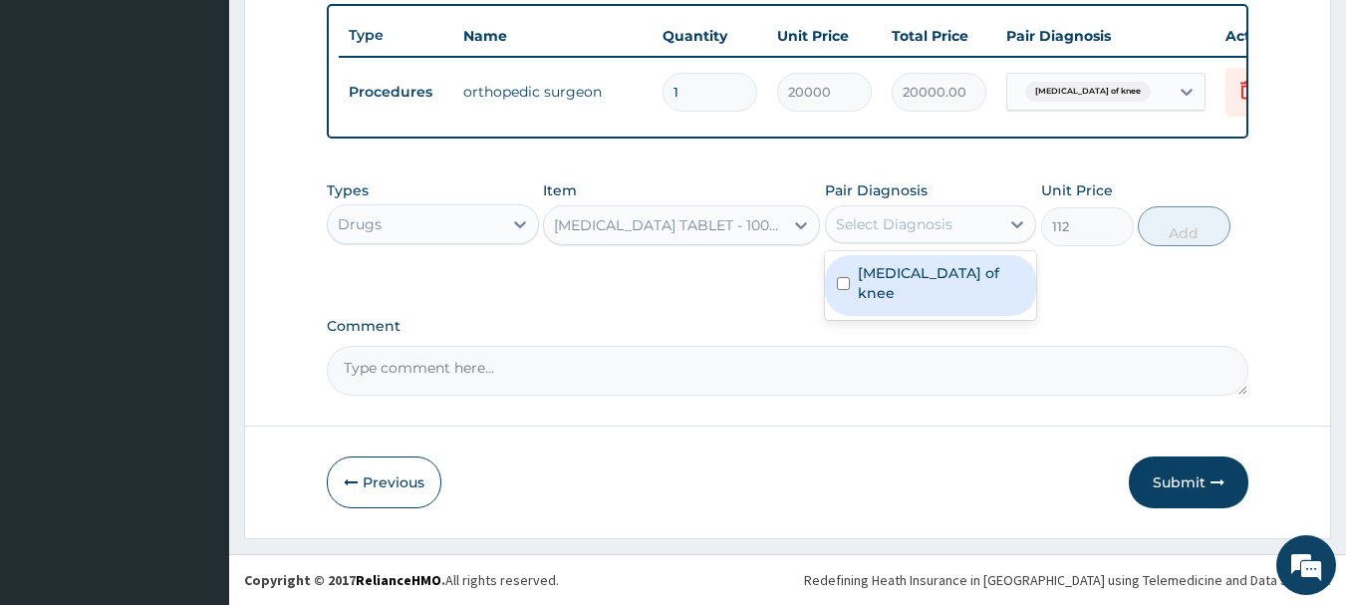
click at [912, 229] on div "Select Diagnosis" at bounding box center [894, 224] width 117 height 20
click at [912, 267] on label "Arthritis of knee" at bounding box center [941, 283] width 167 height 40
checkbox input "true"
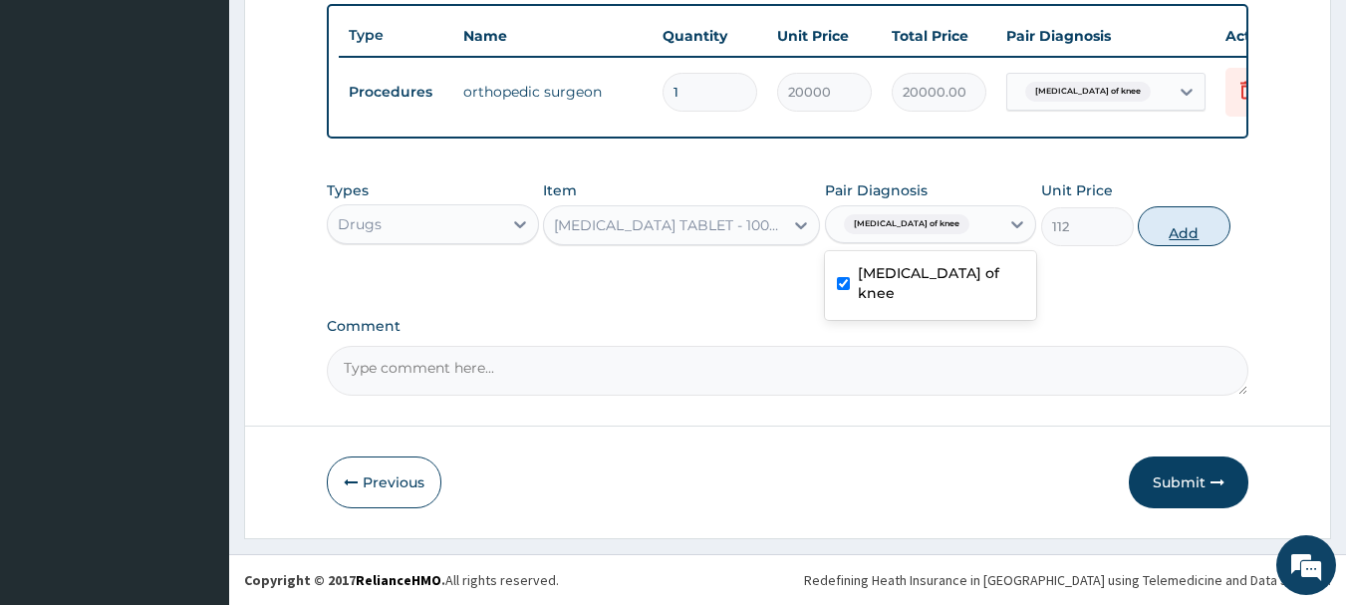
click at [1176, 235] on button "Add" at bounding box center [1183, 226] width 93 height 40
type input "0"
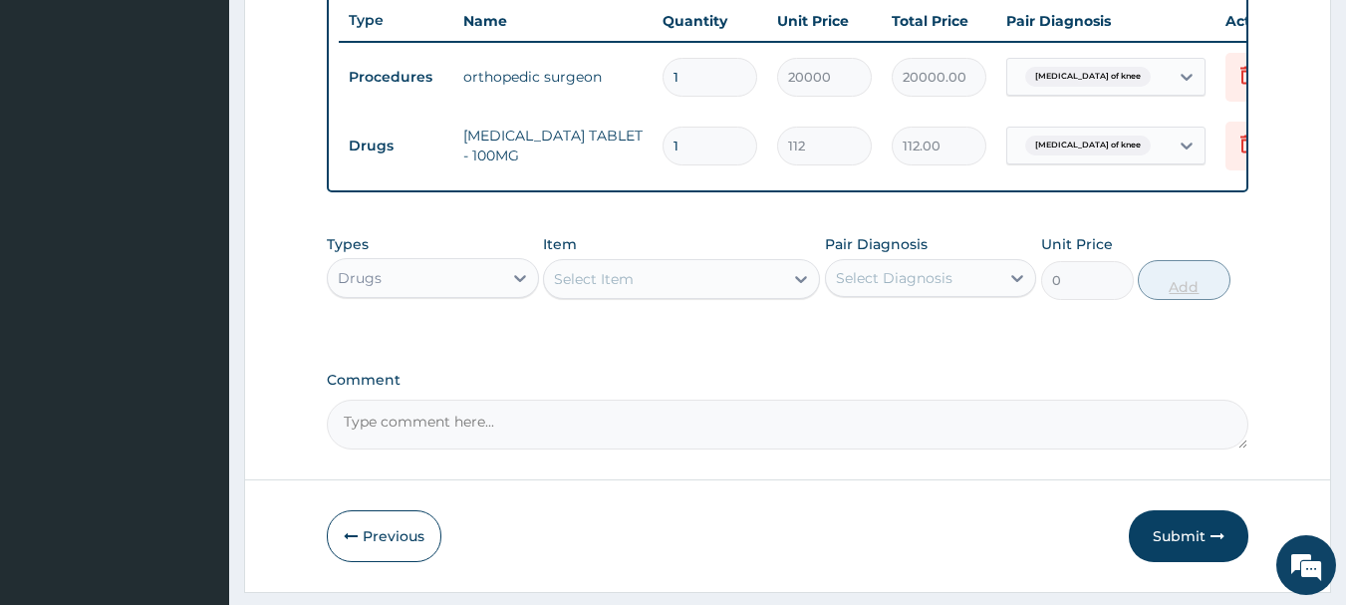
type input "10"
type input "1120.00"
type input "10"
drag, startPoint x: 818, startPoint y: 406, endPoint x: 903, endPoint y: 394, distance: 86.5
click at [820, 406] on div "Comment" at bounding box center [788, 410] width 922 height 78
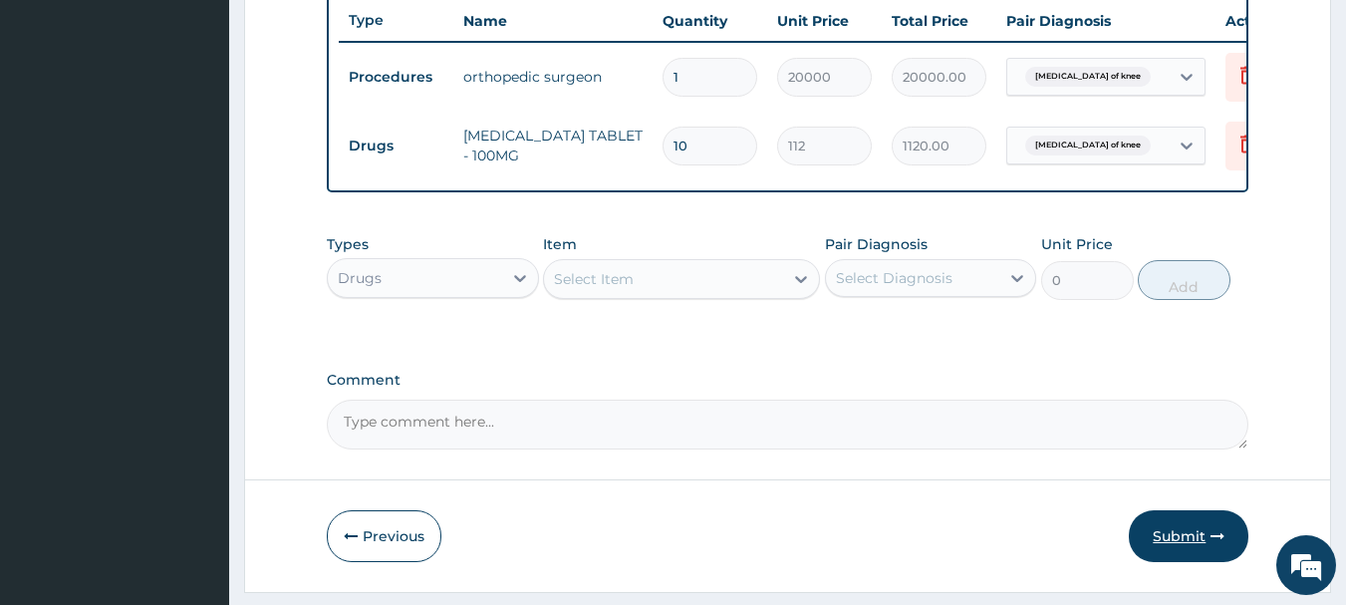
click at [1154, 546] on button "Submit" at bounding box center [1188, 536] width 120 height 52
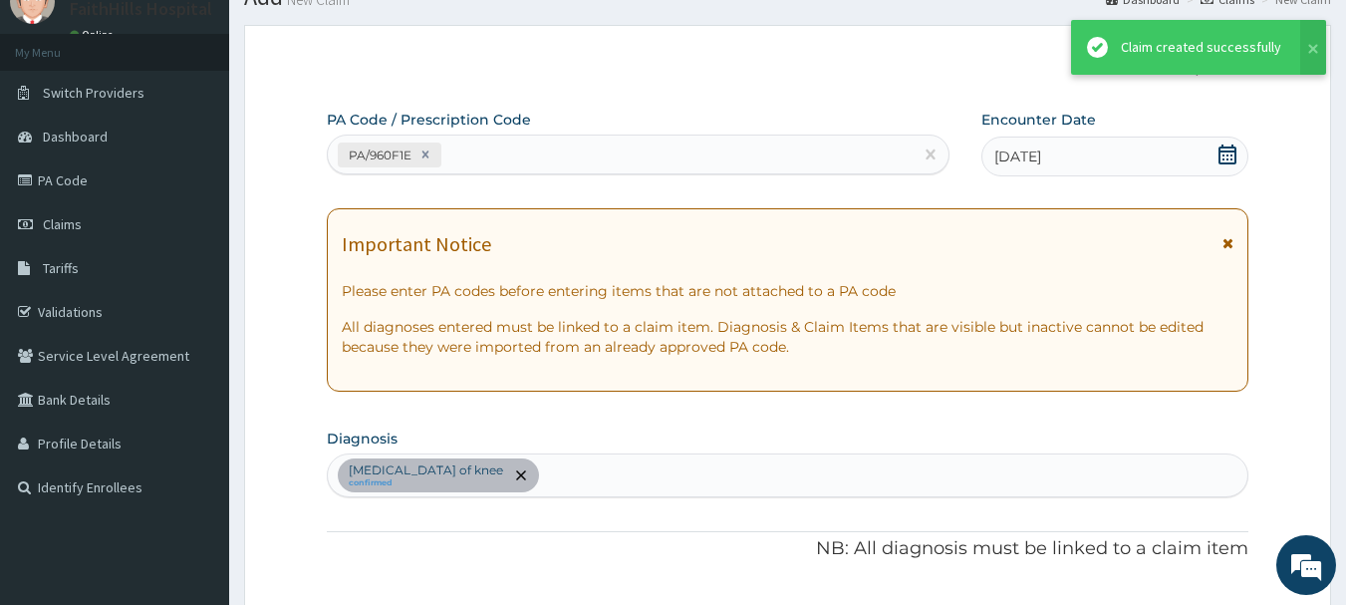
scroll to position [752, 0]
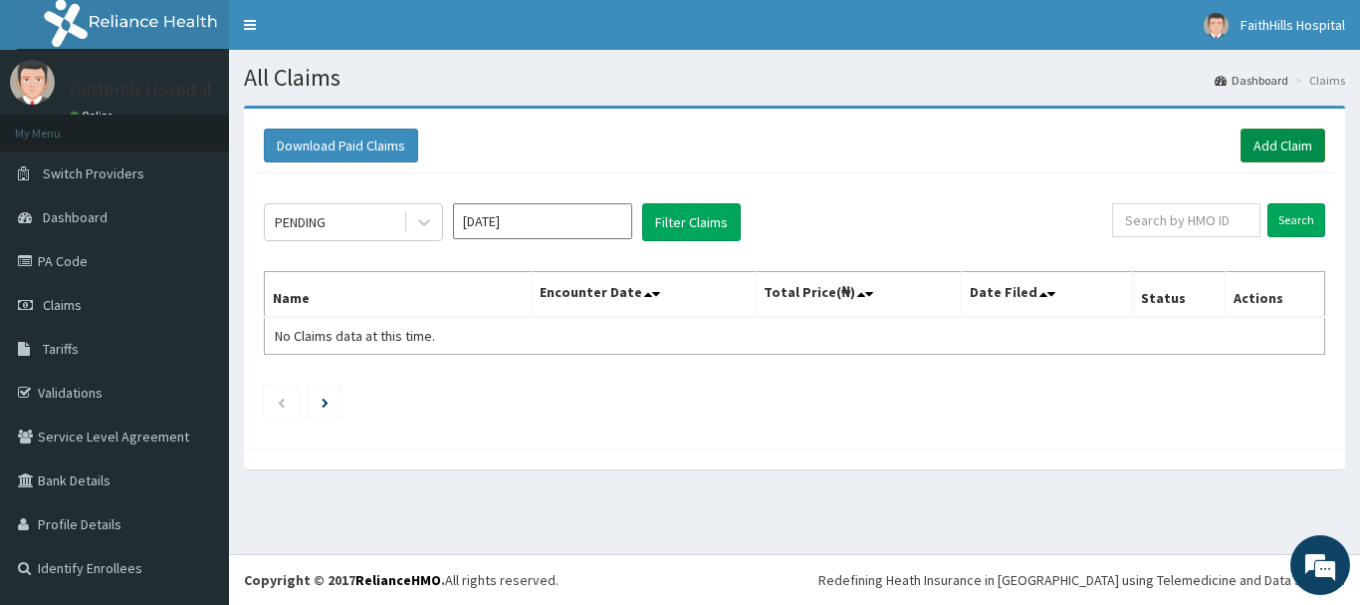
click at [1282, 148] on link "Add Claim" at bounding box center [1283, 145] width 85 height 34
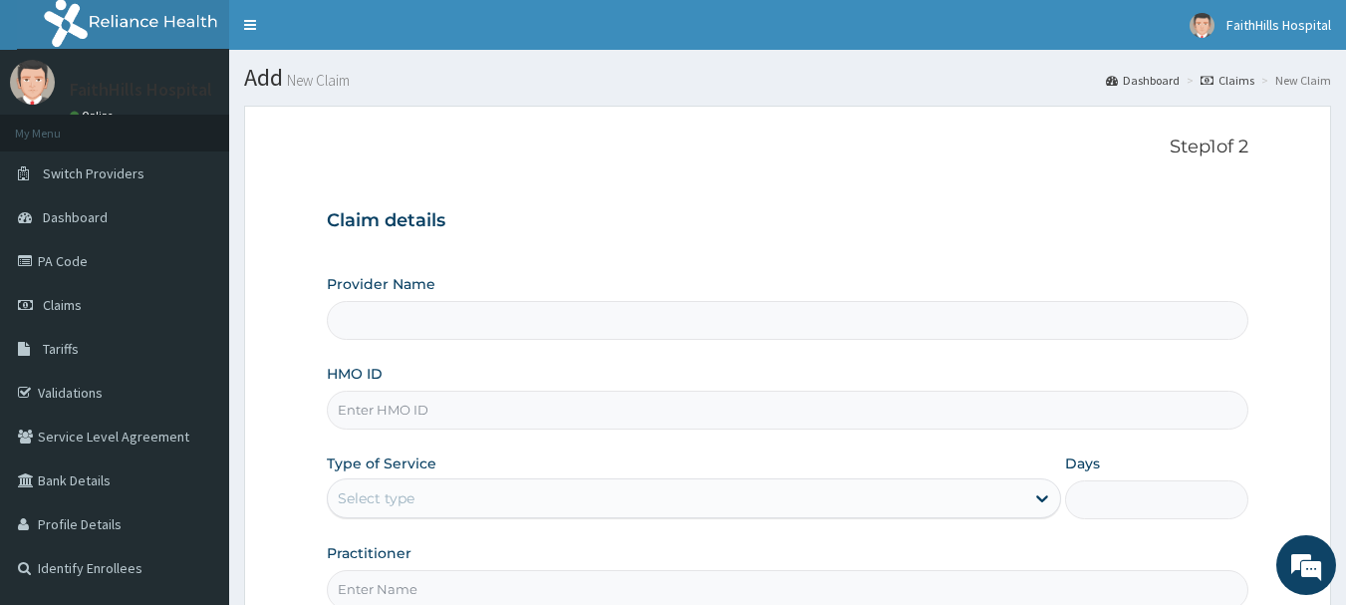
type input "FaithHills Specialist Hospital"
click at [432, 407] on input "HMO ID" at bounding box center [788, 409] width 922 height 39
paste input "MSA/10030/A"
type input "MSA/10030/A"
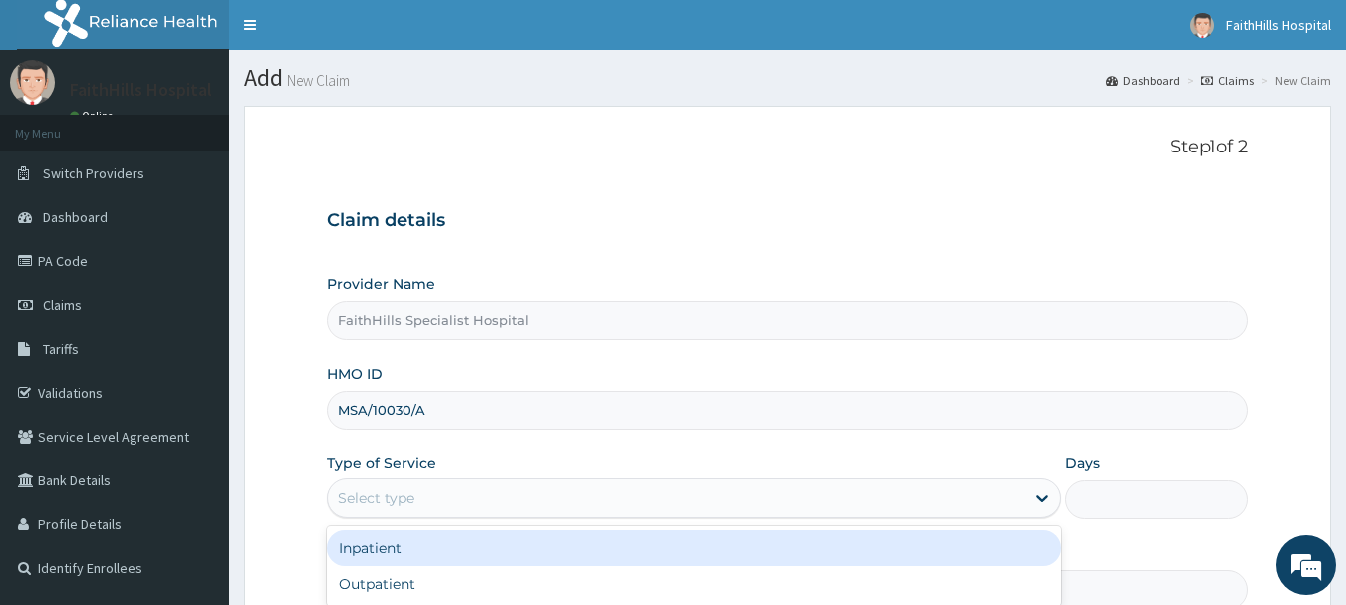
click at [476, 509] on div "Select type" at bounding box center [676, 498] width 696 height 32
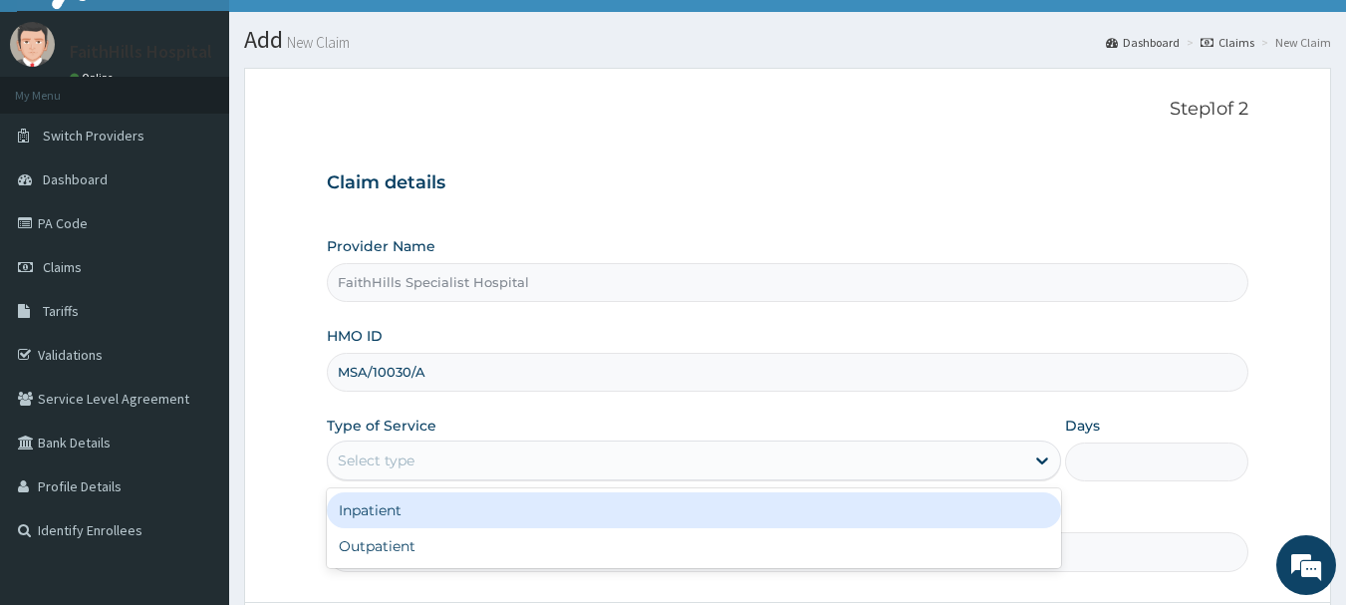
scroll to position [100, 0]
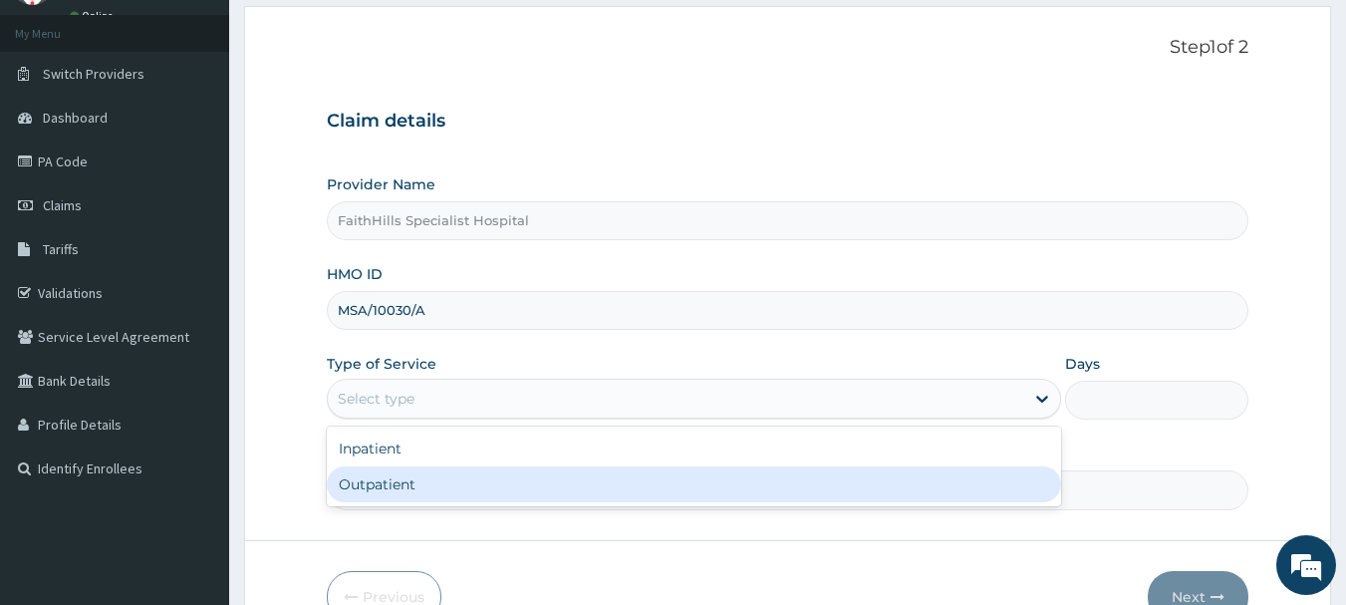
click at [427, 466] on div "Outpatient" at bounding box center [694, 484] width 734 height 36
type input "1"
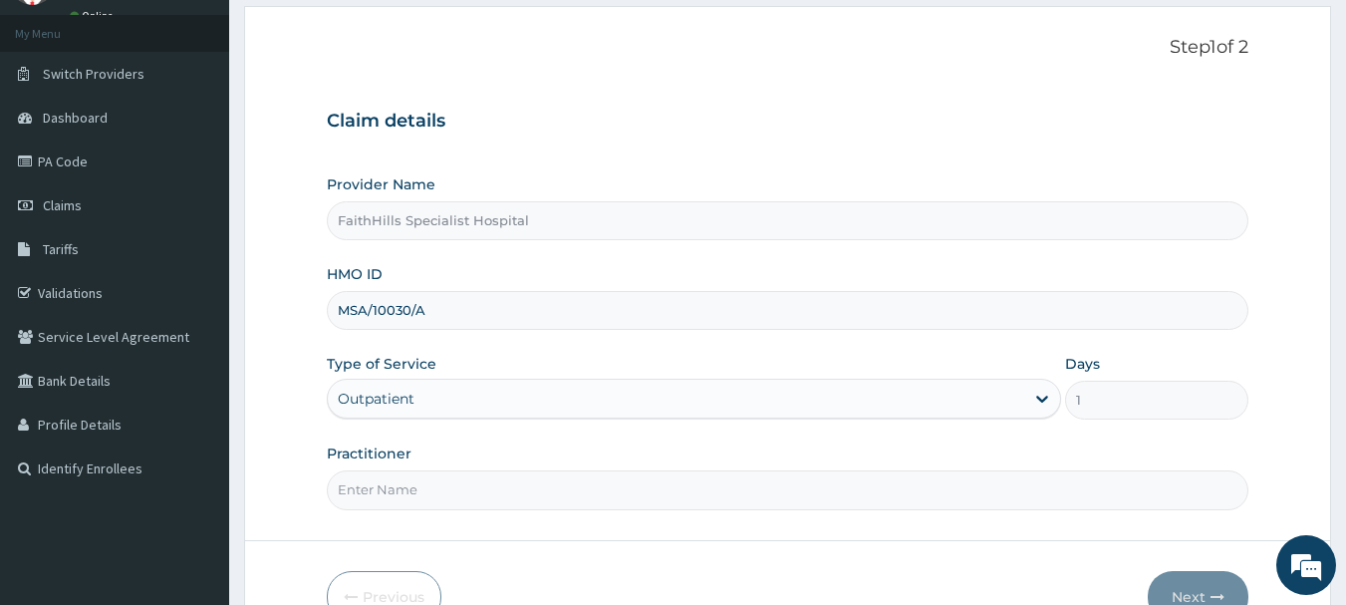
drag, startPoint x: 423, startPoint y: 489, endPoint x: 429, endPoint y: 480, distance: 10.8
click at [423, 489] on input "Practitioner" at bounding box center [788, 489] width 922 height 39
type input "DR. [GEOGRAPHIC_DATA]"
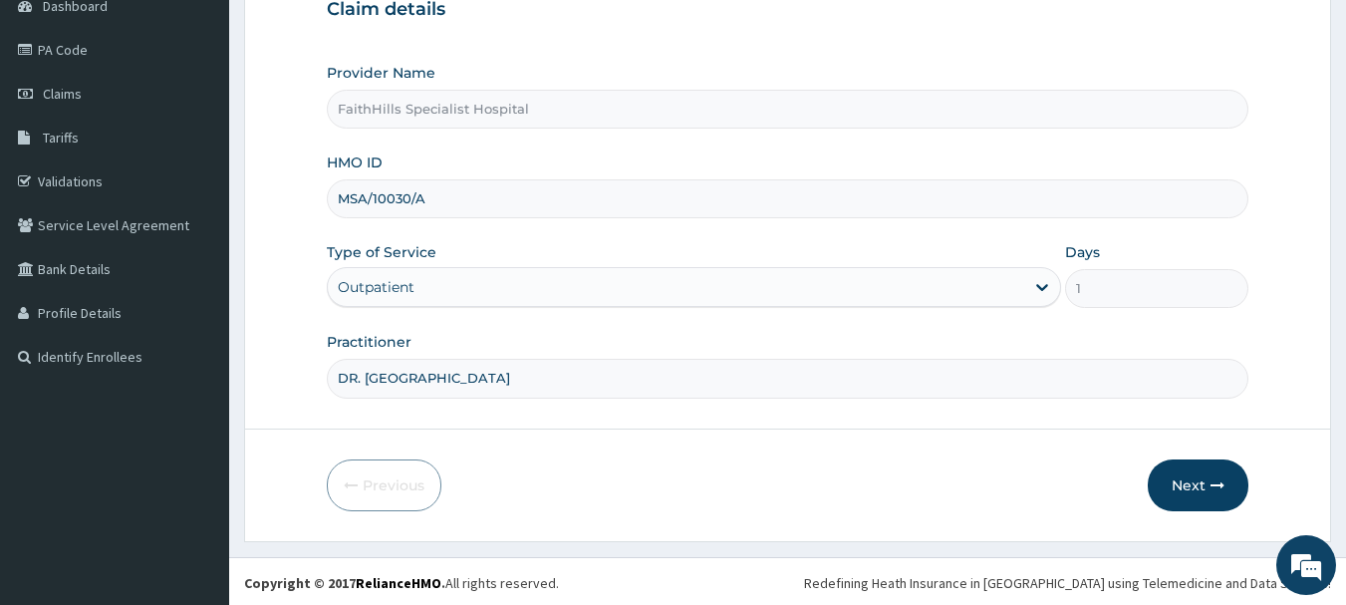
scroll to position [214, 0]
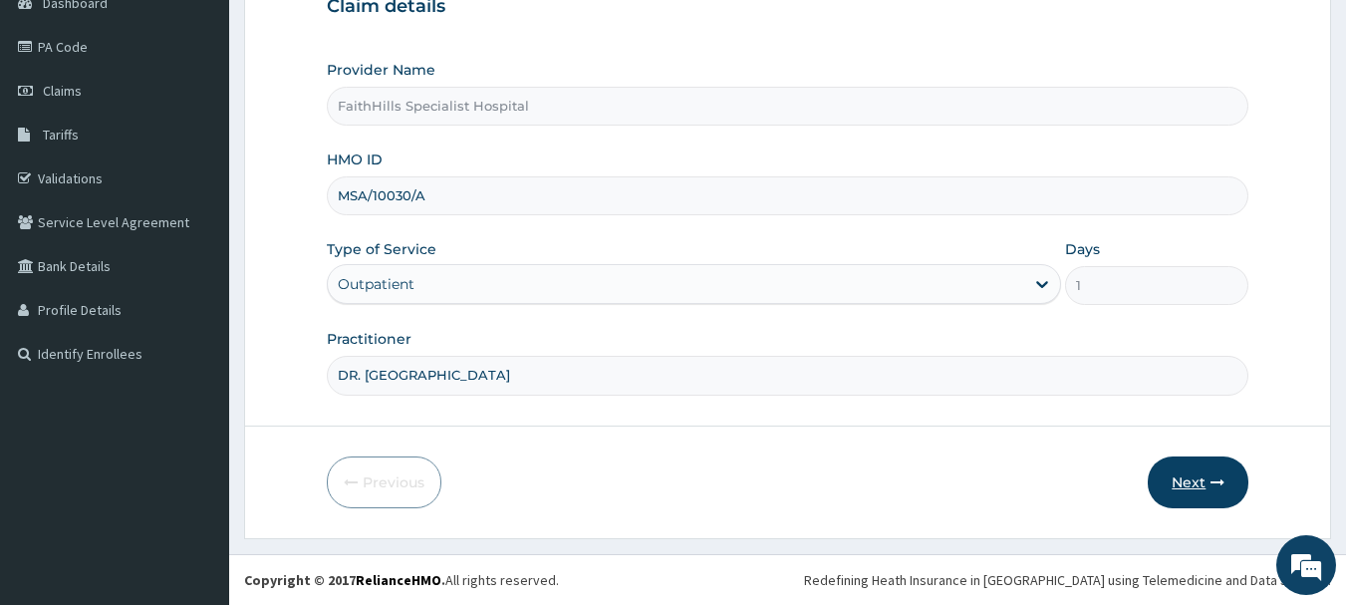
click at [1186, 483] on button "Next" at bounding box center [1197, 482] width 101 height 52
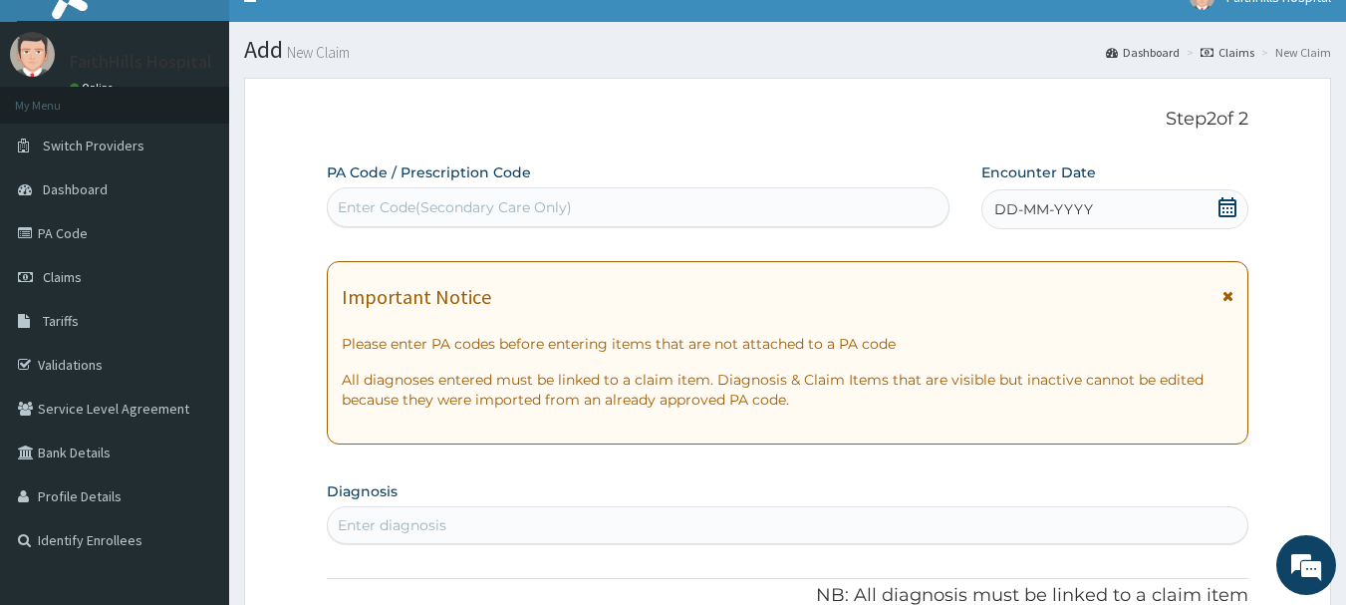
scroll to position [15, 0]
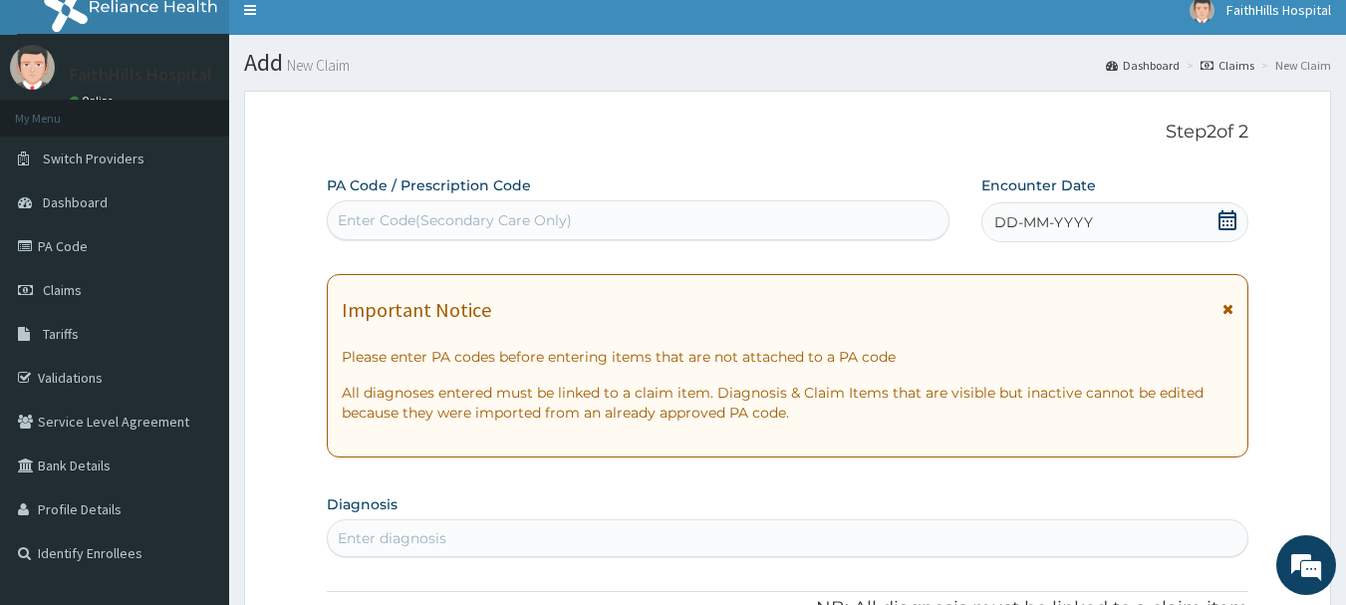
click at [559, 231] on div "Enter Code(Secondary Care Only)" at bounding box center [638, 220] width 621 height 32
paste input "PA/932E9E"
type input "PA/932E9E"
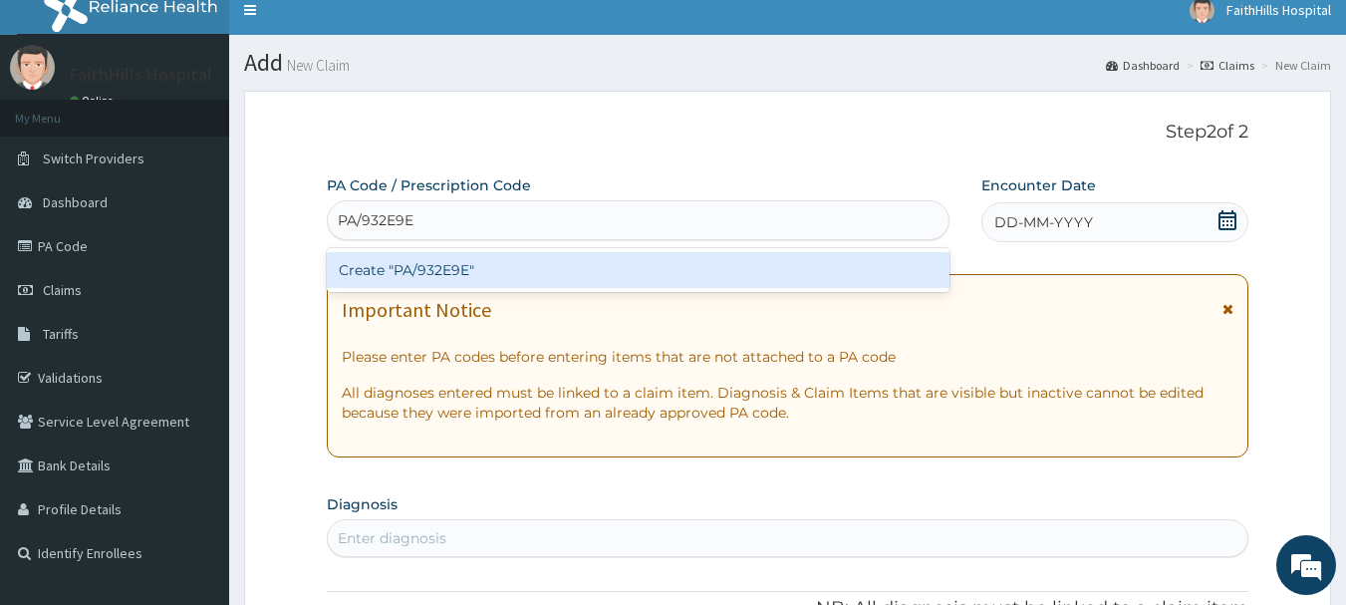
click at [515, 270] on div "Create "PA/932E9E"" at bounding box center [638, 270] width 623 height 36
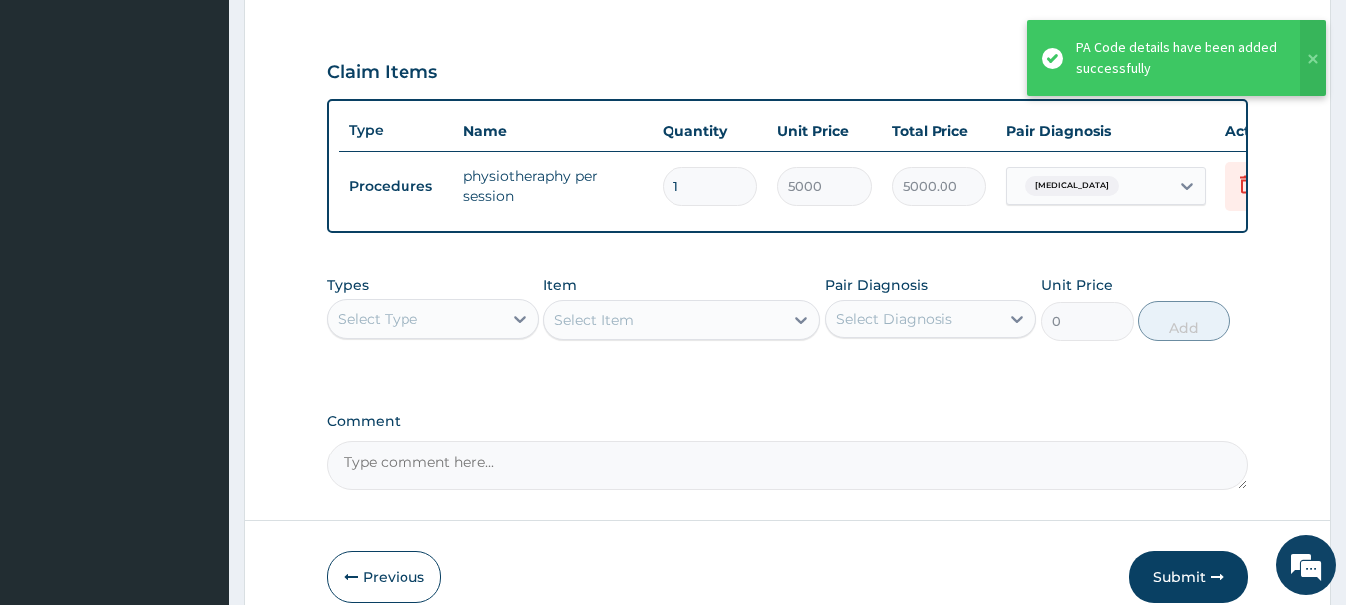
scroll to position [752, 0]
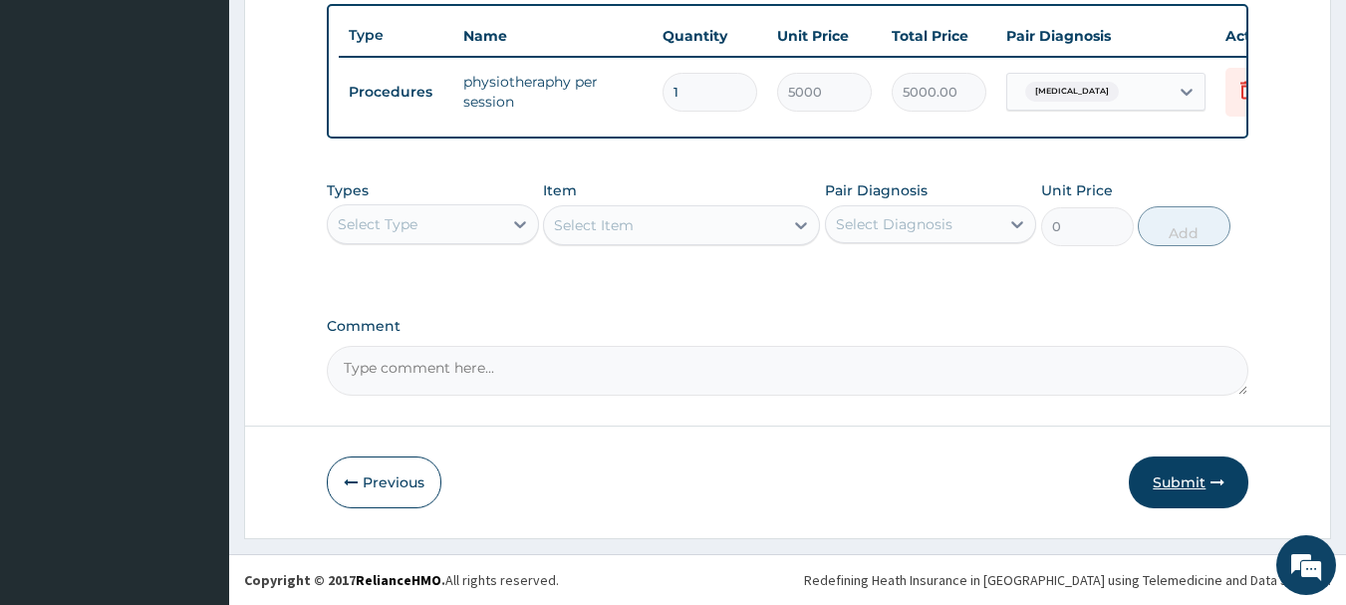
click at [1211, 473] on button "Submit" at bounding box center [1188, 482] width 120 height 52
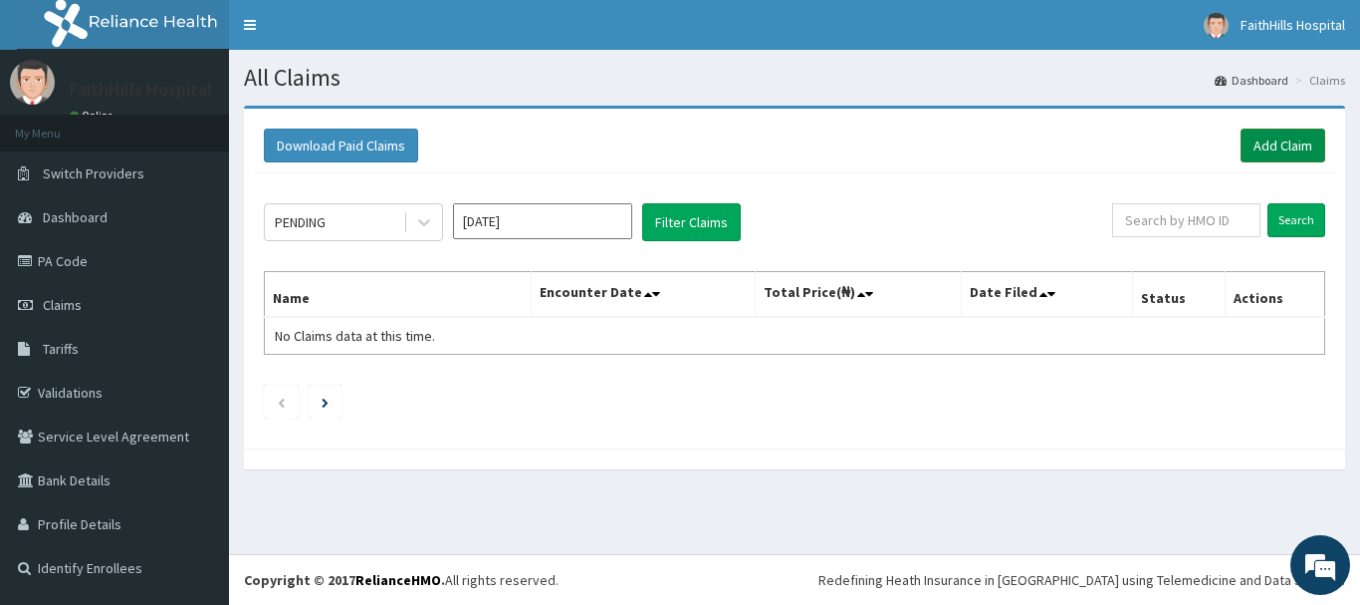
click at [1289, 135] on link "Add Claim" at bounding box center [1283, 145] width 85 height 34
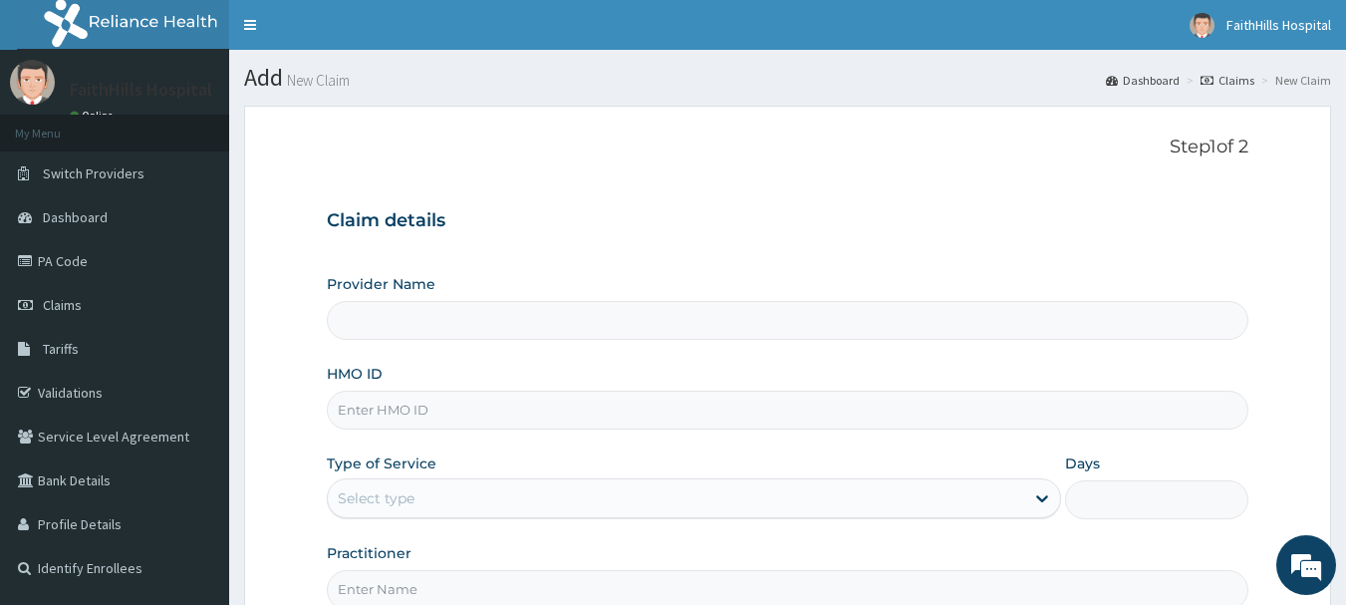
type input "FaithHills Specialist Hospital"
click at [502, 406] on input "HMO ID" at bounding box center [788, 409] width 922 height 39
paste input "PTL/10032/B"
type input "PTL/10032/B"
click at [461, 490] on div "Select type" at bounding box center [676, 498] width 696 height 32
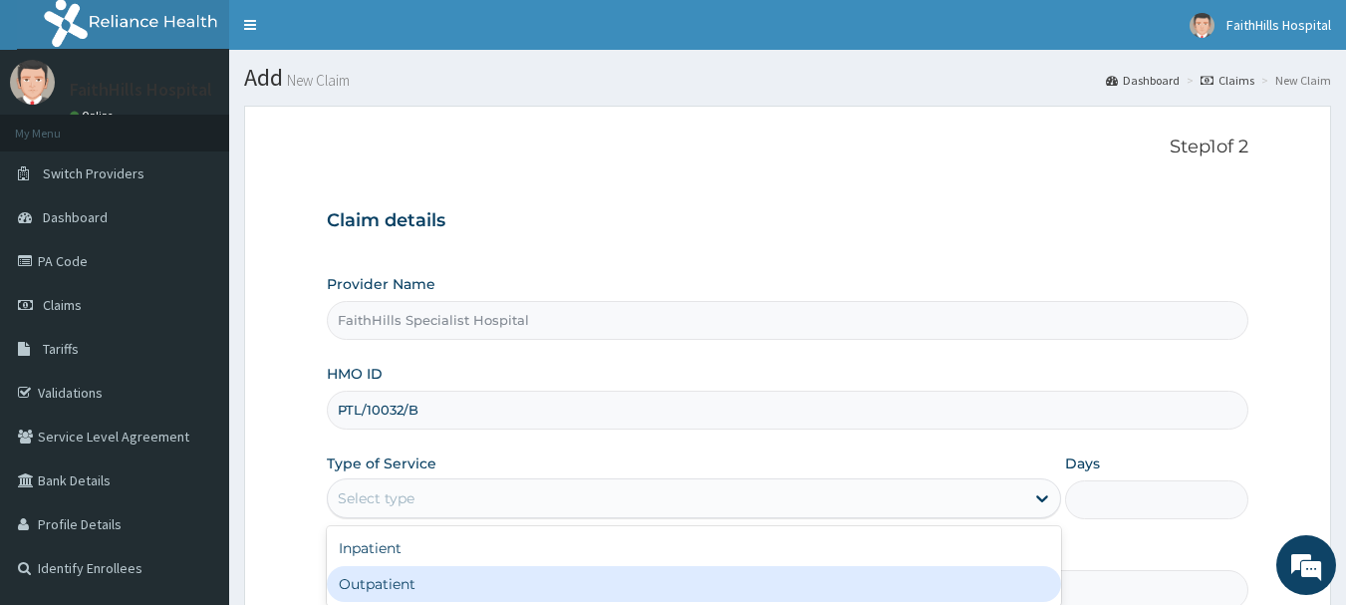
click at [458, 572] on div "Outpatient" at bounding box center [694, 584] width 734 height 36
type input "1"
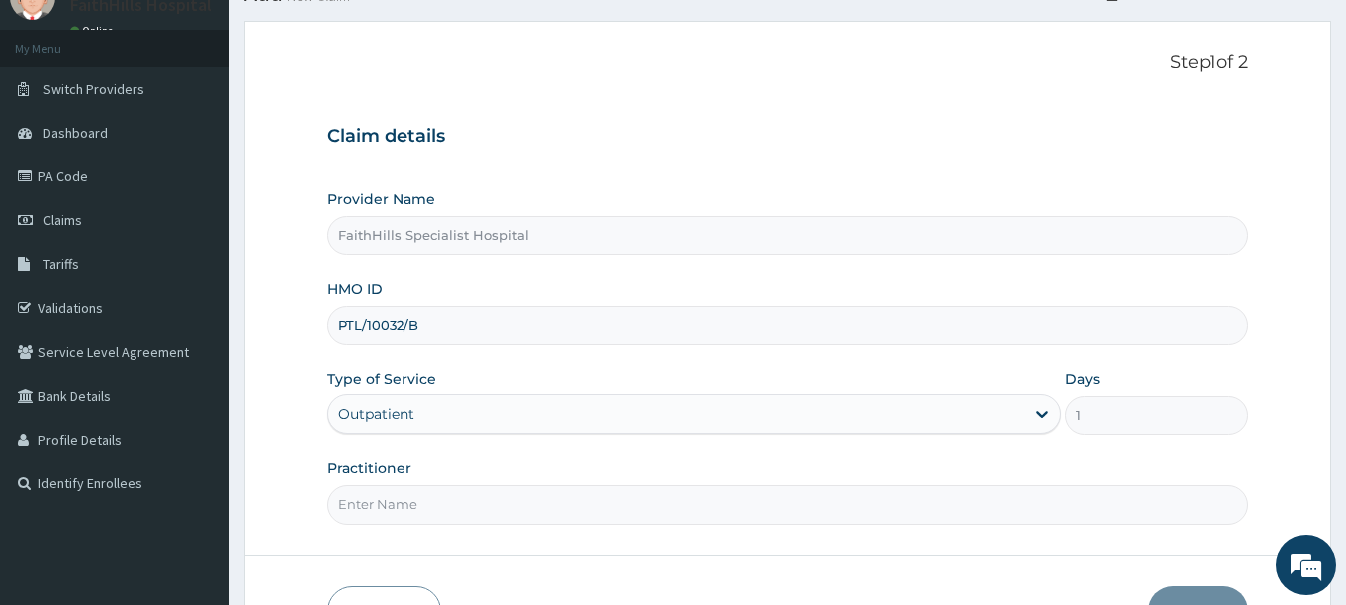
scroll to position [199, 0]
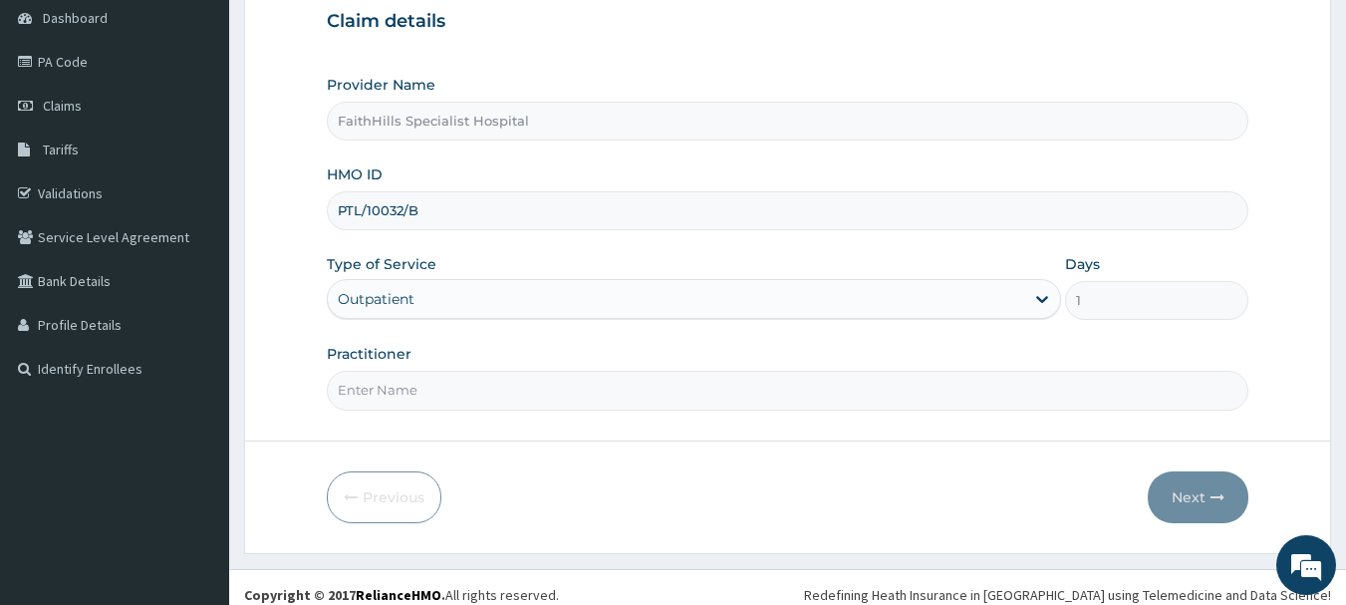
click at [392, 386] on input "Practitioner" at bounding box center [788, 389] width 922 height 39
type input "DR. JOSHUA"
click at [1192, 504] on button "Next" at bounding box center [1197, 497] width 101 height 52
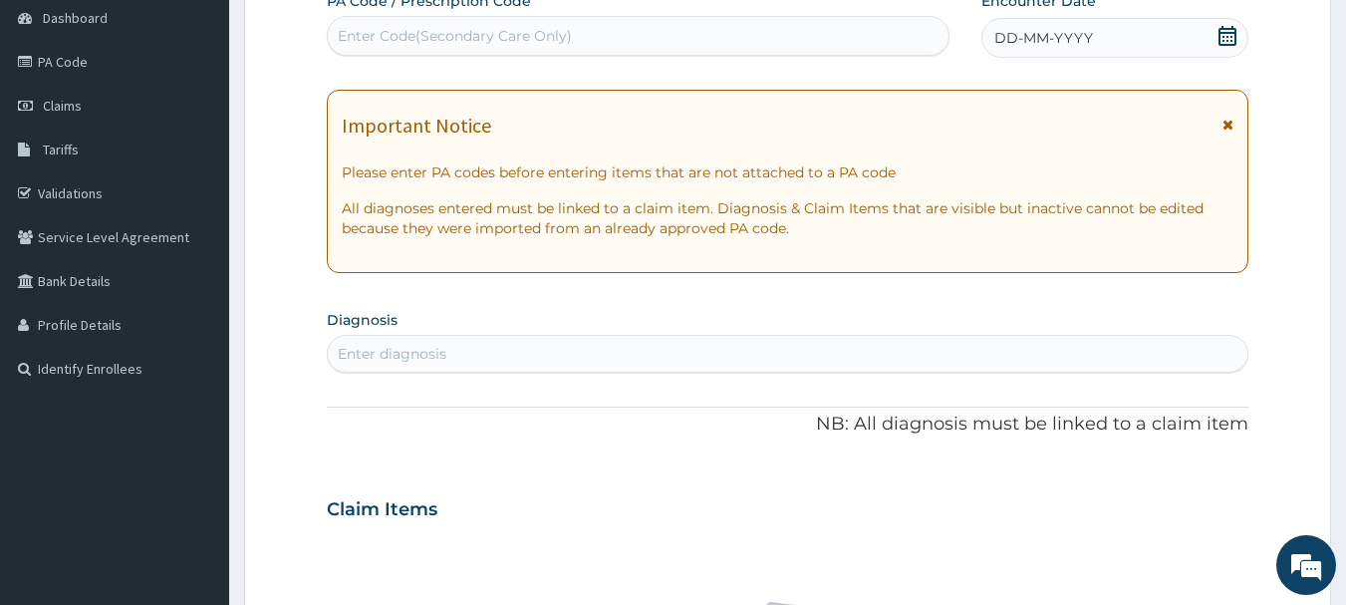
click at [488, 44] on div "Enter Code(Secondary Care Only)" at bounding box center [455, 36] width 234 height 20
paste input "PA/82EDAF"
type input "PA/82EDAF"
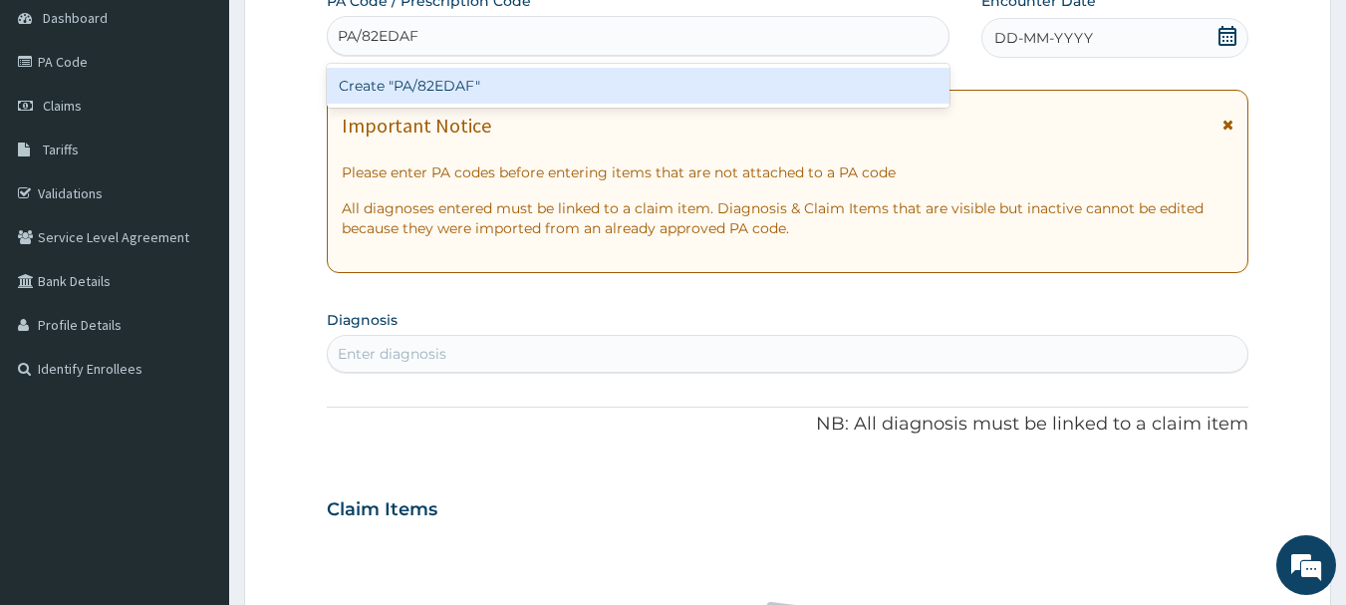
click at [489, 102] on div "Create "PA/82EDAF"" at bounding box center [638, 86] width 623 height 36
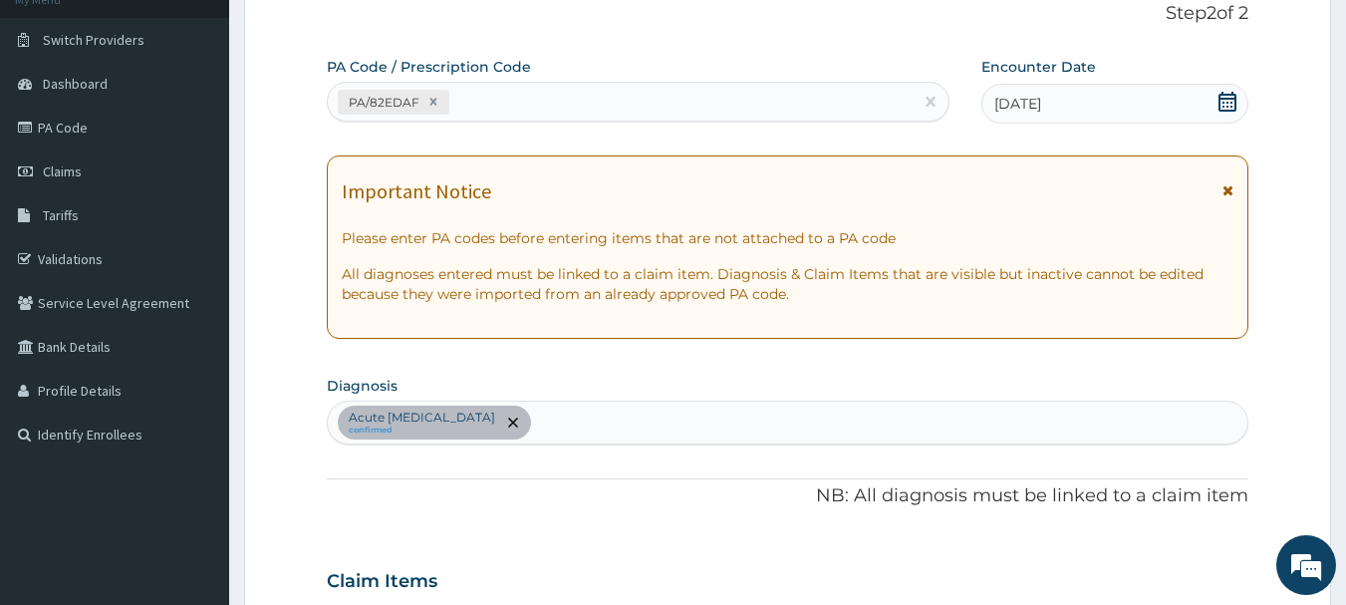
scroll to position [128, 0]
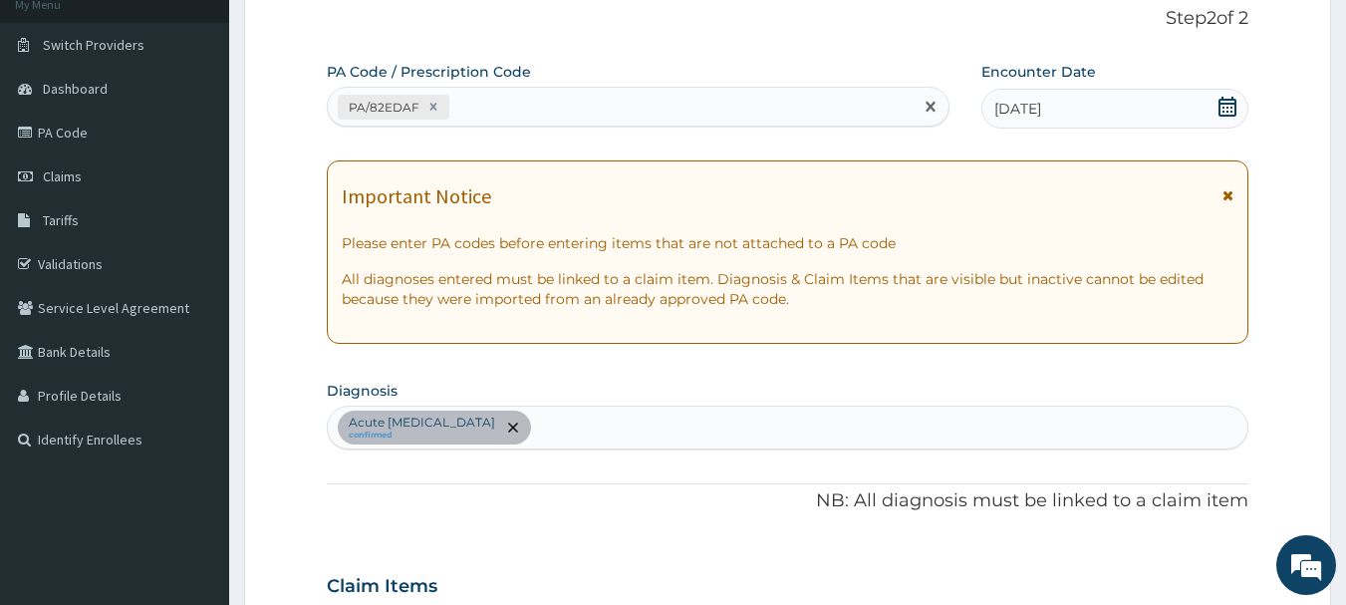
click at [538, 111] on div "PA/82EDAF" at bounding box center [621, 107] width 586 height 33
paste input "PA/F74CAC"
type input "PA/F74CAC"
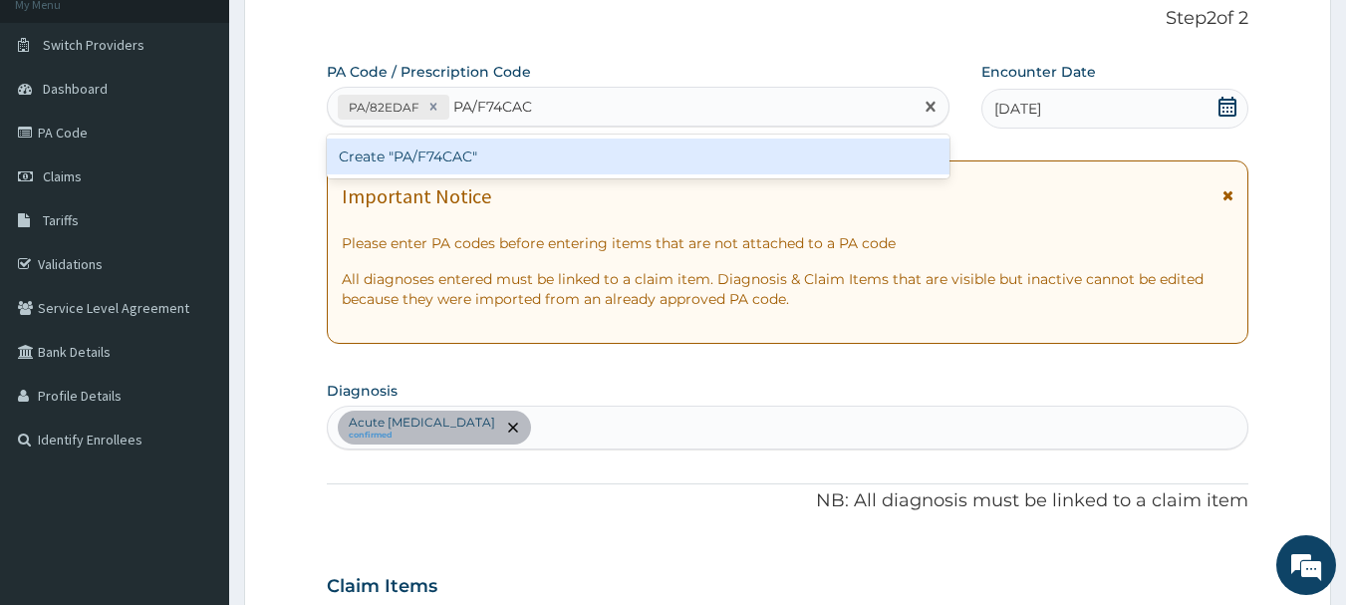
click at [489, 162] on div "Create "PA/F74CAC"" at bounding box center [638, 156] width 623 height 36
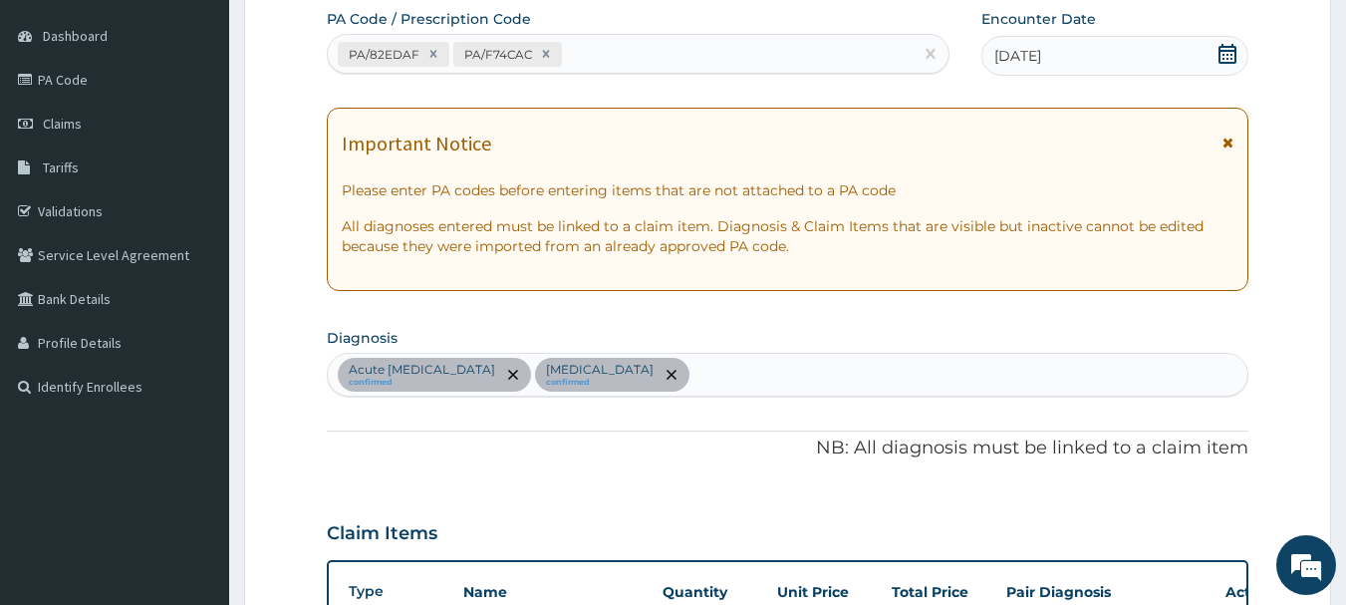
scroll to position [135, 0]
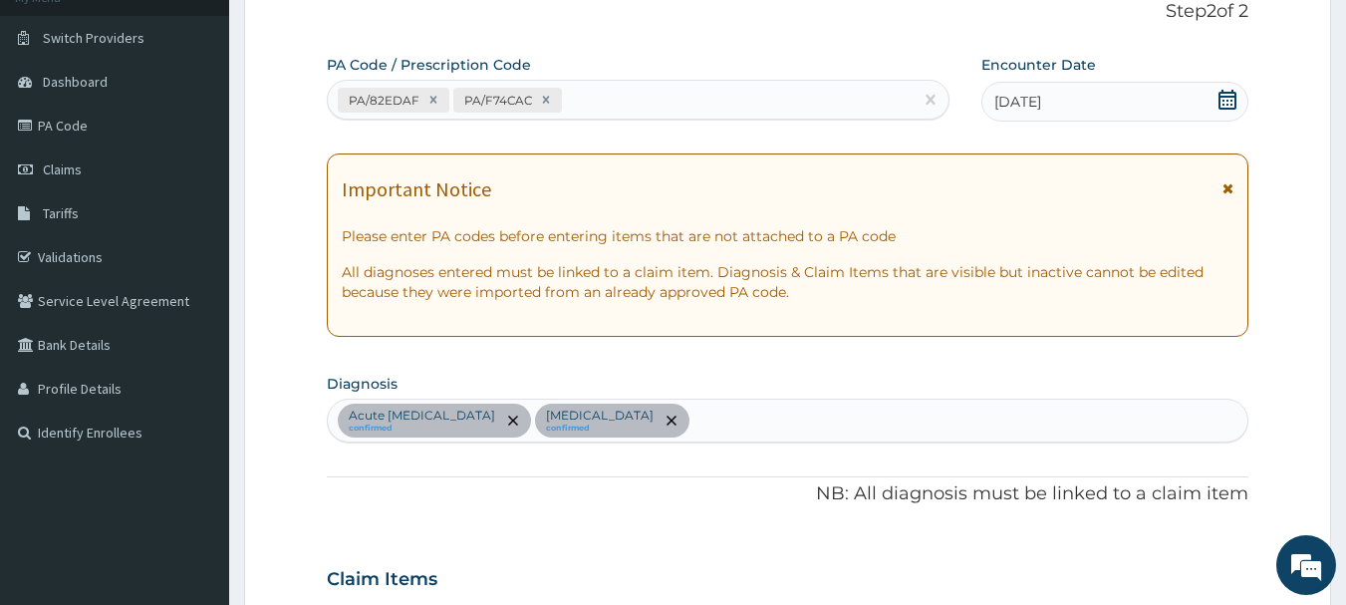
click at [616, 92] on div "PA/82EDAF PA/F74CAC" at bounding box center [621, 100] width 586 height 33
paste input "PA/76DA58"
type input "PA/76DA58"
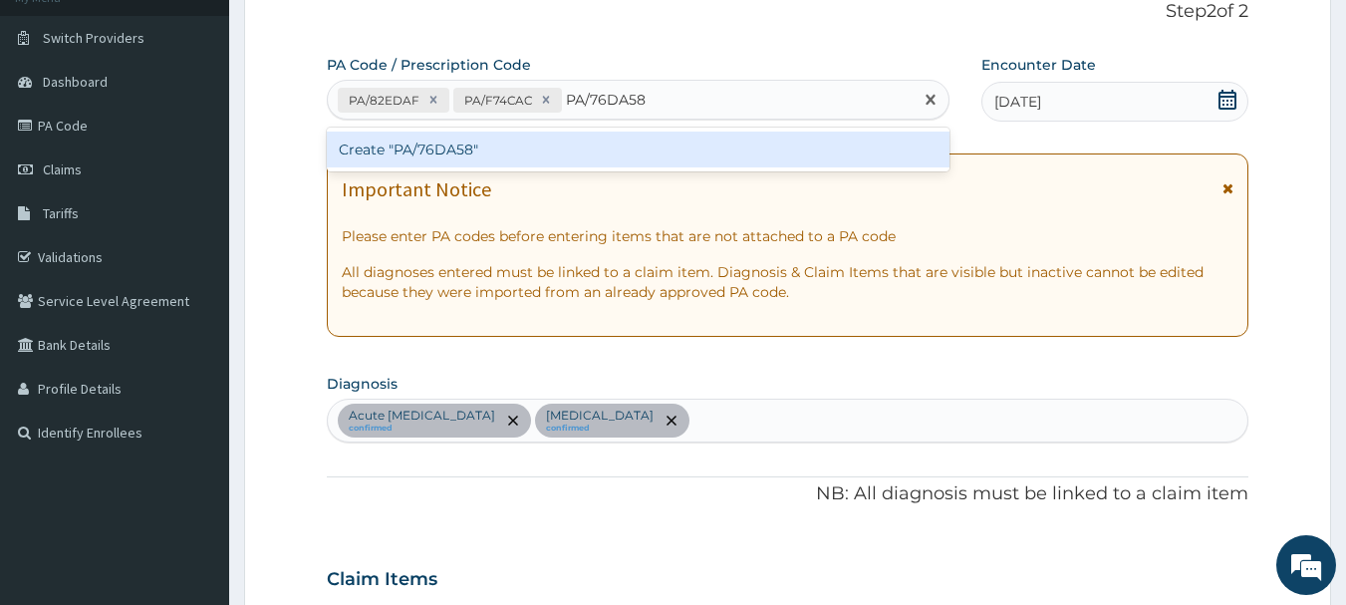
click at [494, 143] on div "Create "PA/76DA58"" at bounding box center [638, 149] width 623 height 36
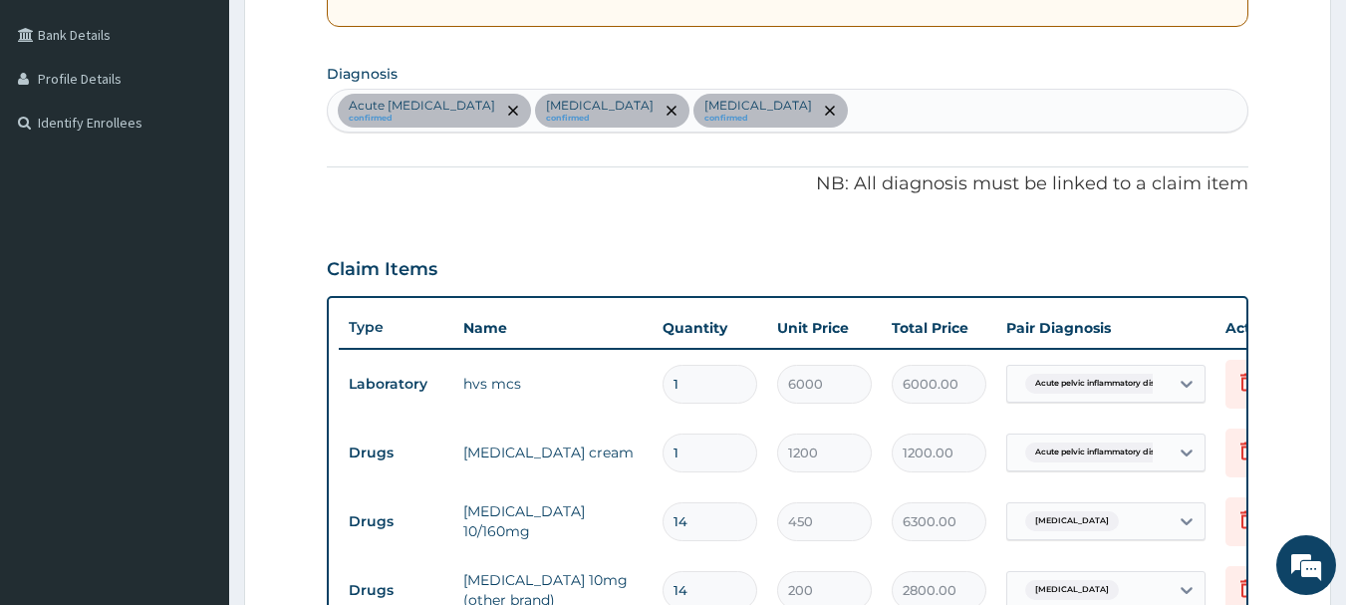
scroll to position [304, 0]
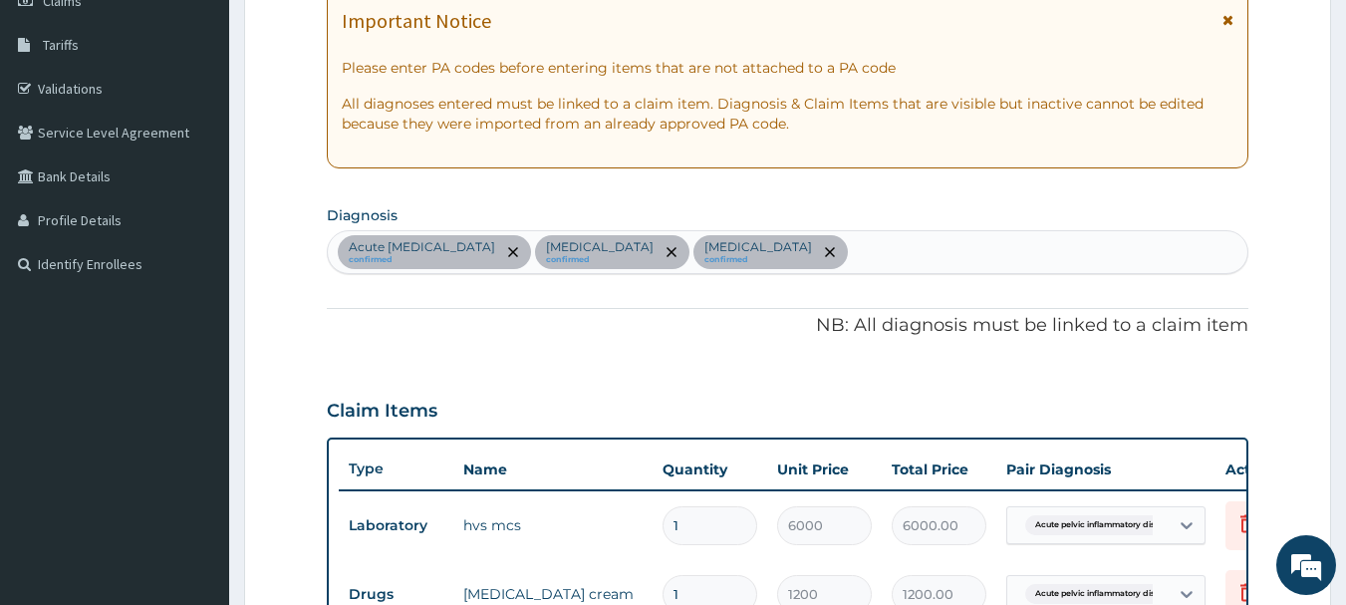
click at [1009, 249] on div "Acute pelvic inflammatory disease confirmed Essential hypertension confirmed Ap…" at bounding box center [788, 252] width 920 height 42
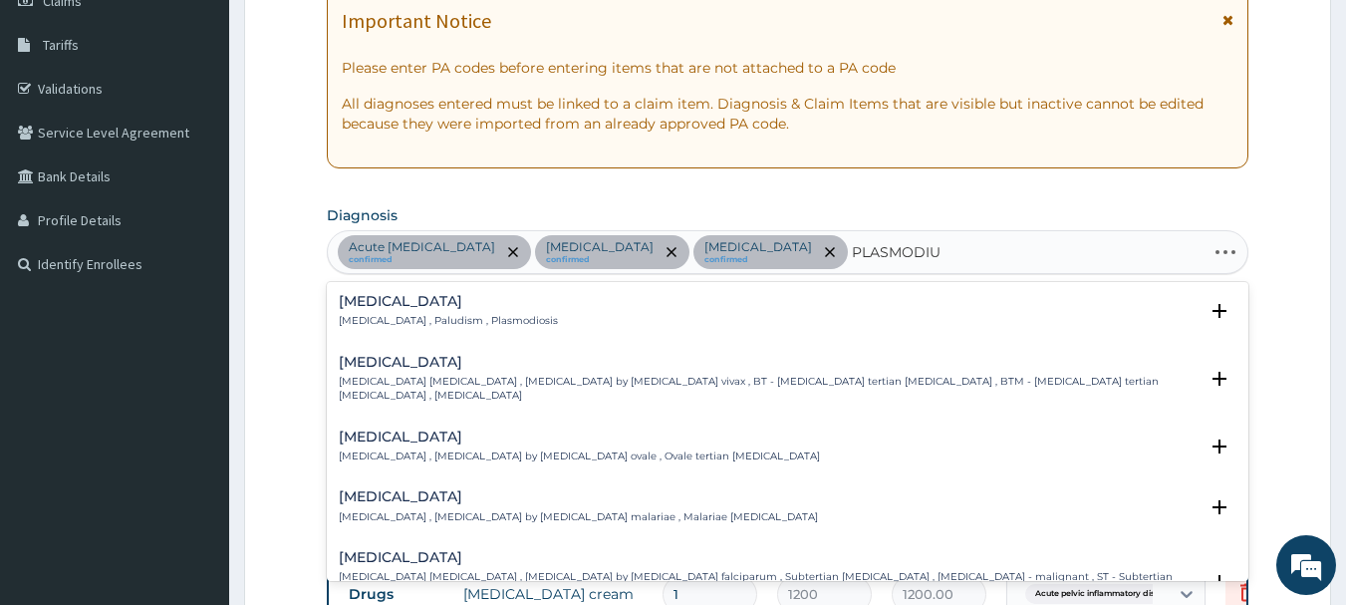
type input "[MEDICAL_DATA]"
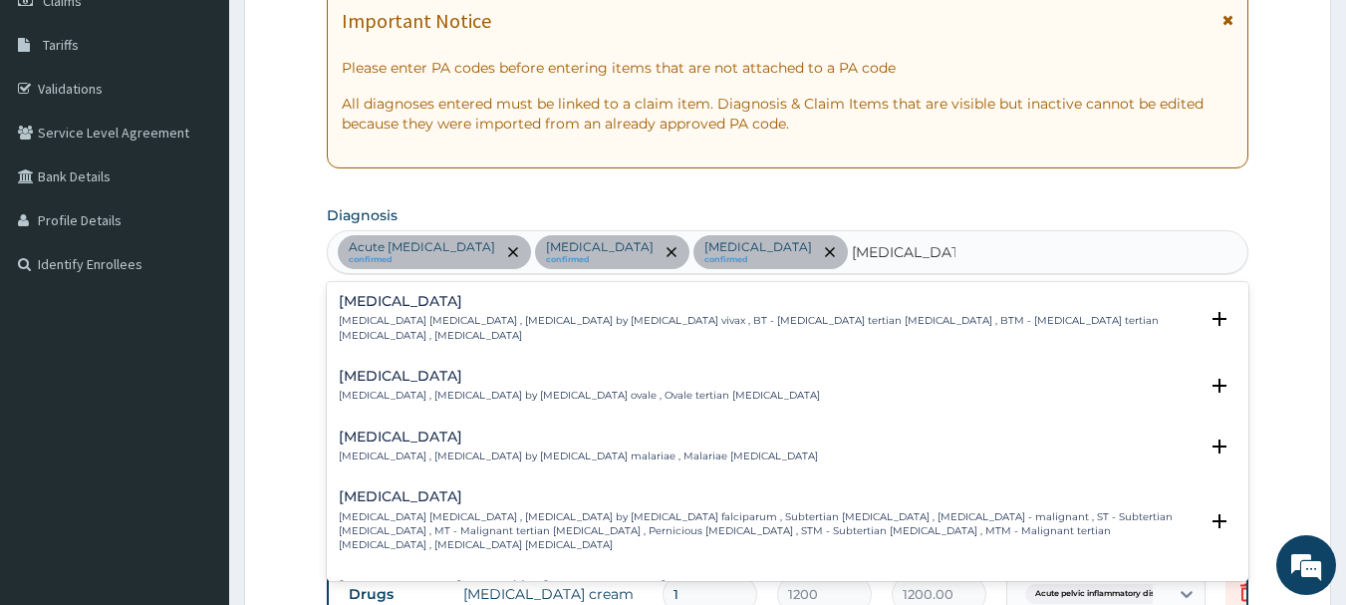
click at [672, 489] on h4 "[MEDICAL_DATA]" at bounding box center [769, 496] width 860 height 15
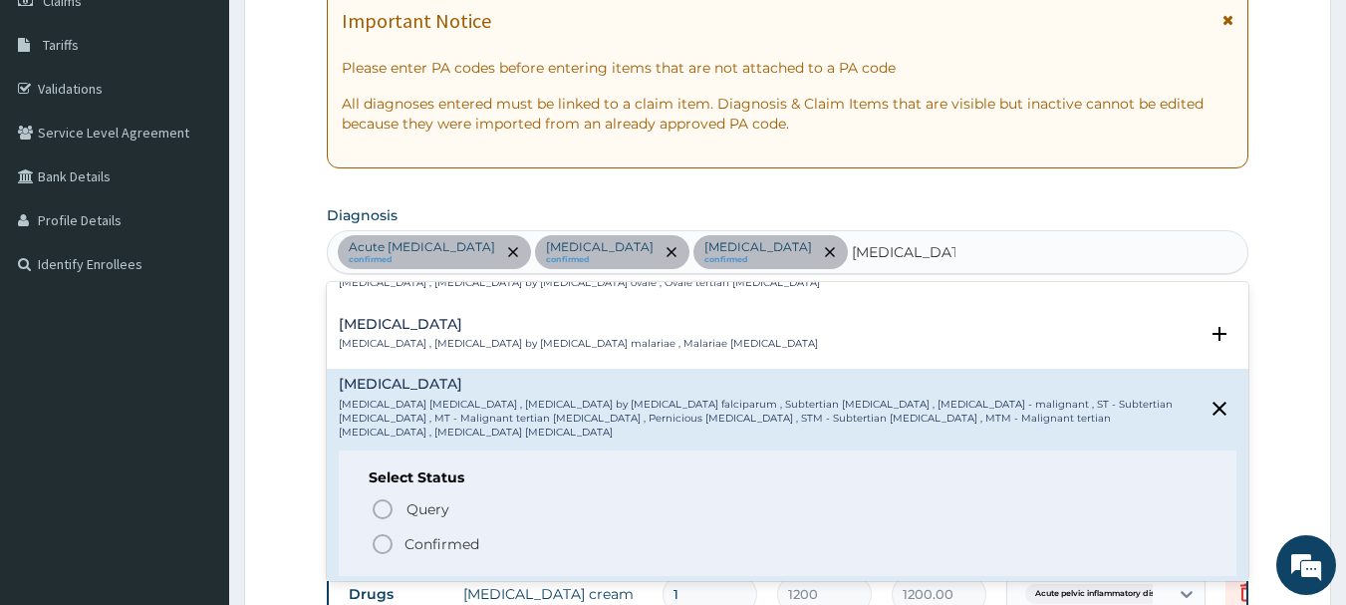
scroll to position [199, 0]
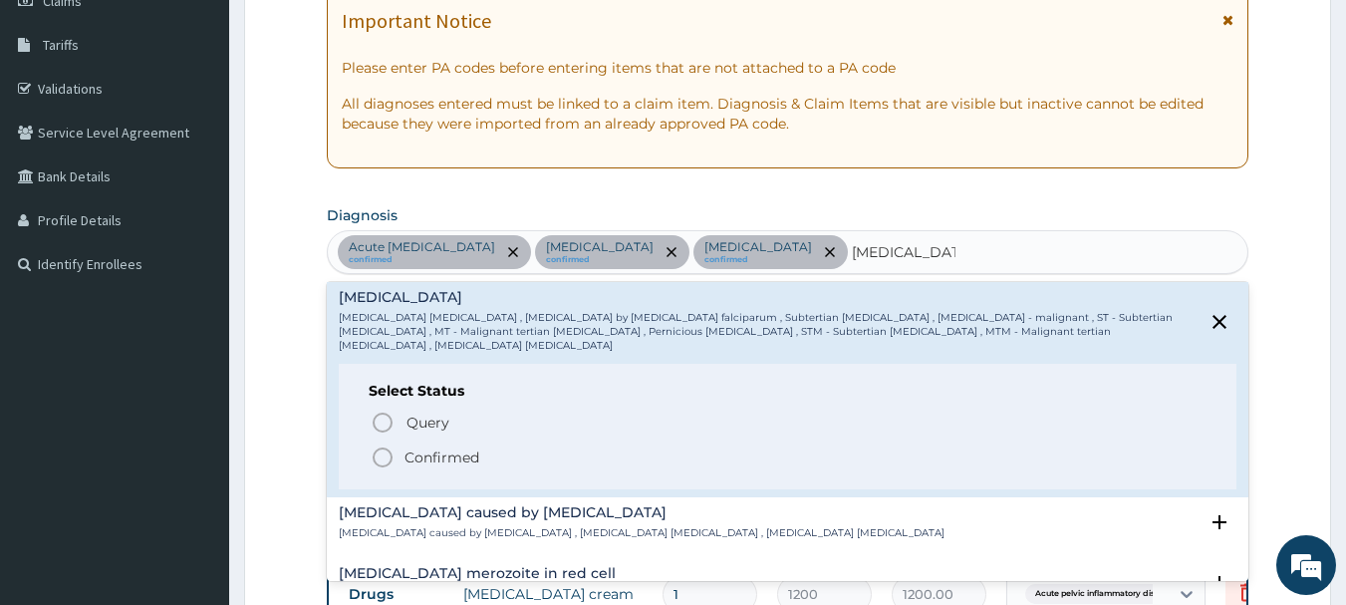
click at [519, 445] on span "Confirmed" at bounding box center [788, 457] width 837 height 24
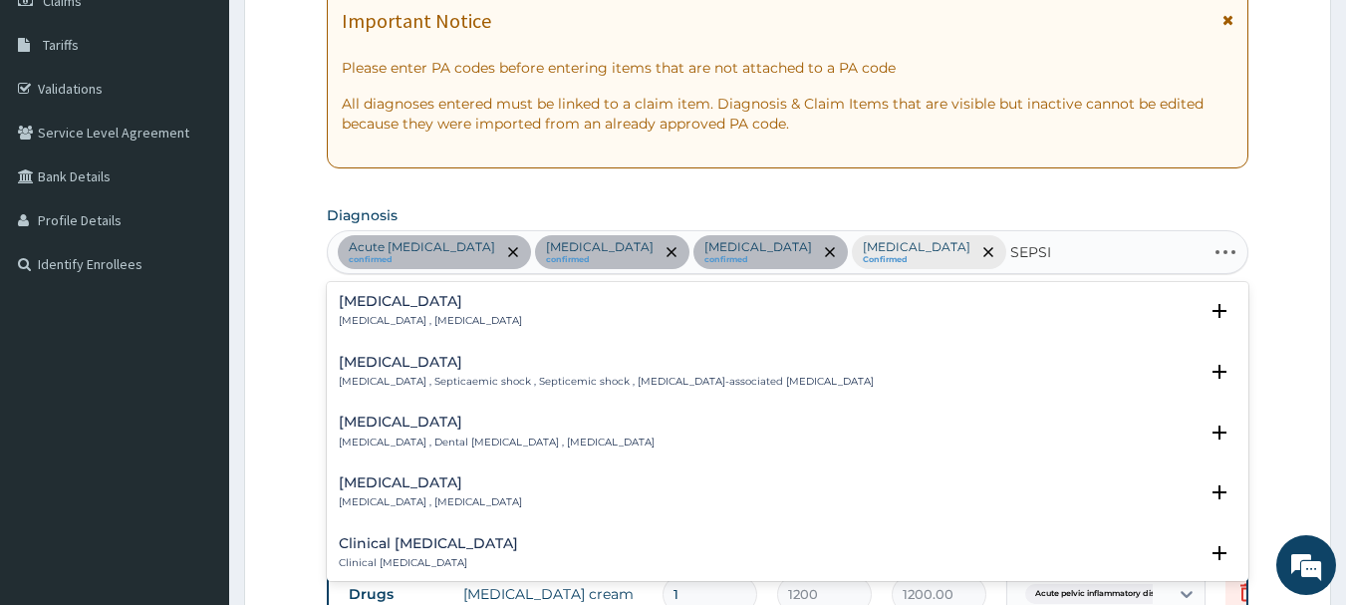
type input "[MEDICAL_DATA]"
click at [368, 332] on div "Sepsis Systemic infection , Sepsis Select Status Query Query covers suspected (…" at bounding box center [788, 316] width 898 height 45
click at [393, 318] on p "[MEDICAL_DATA] , [MEDICAL_DATA]" at bounding box center [430, 321] width 183 height 14
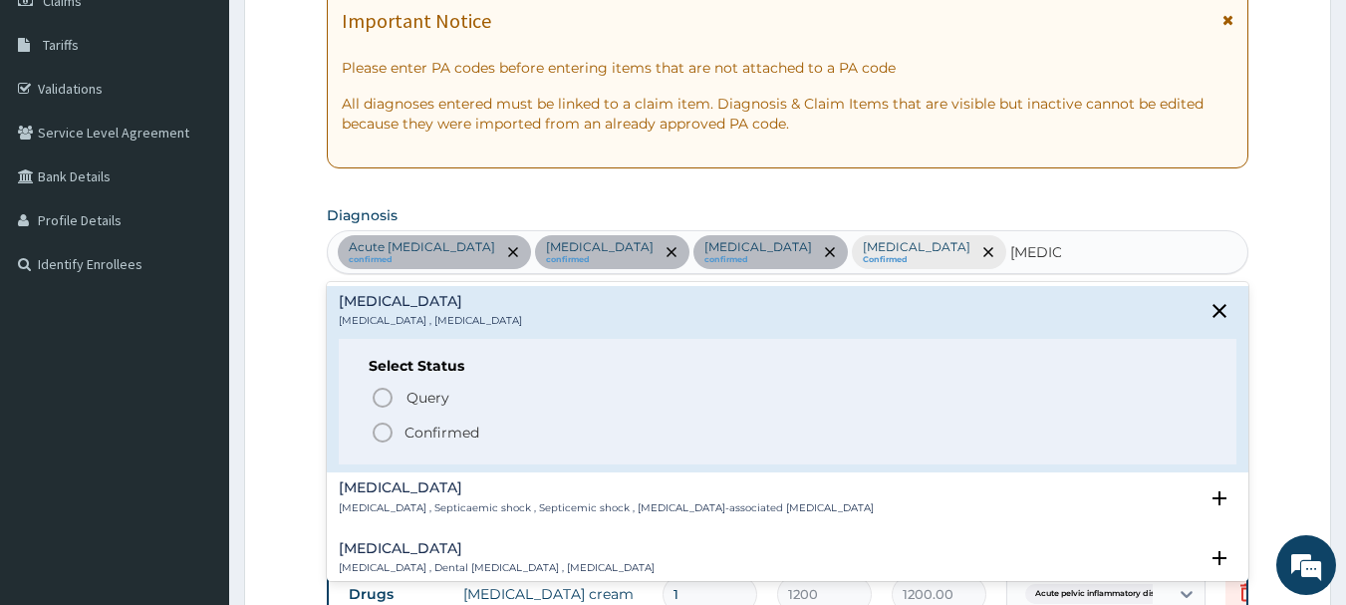
click at [449, 431] on p "Confirmed" at bounding box center [441, 432] width 75 height 20
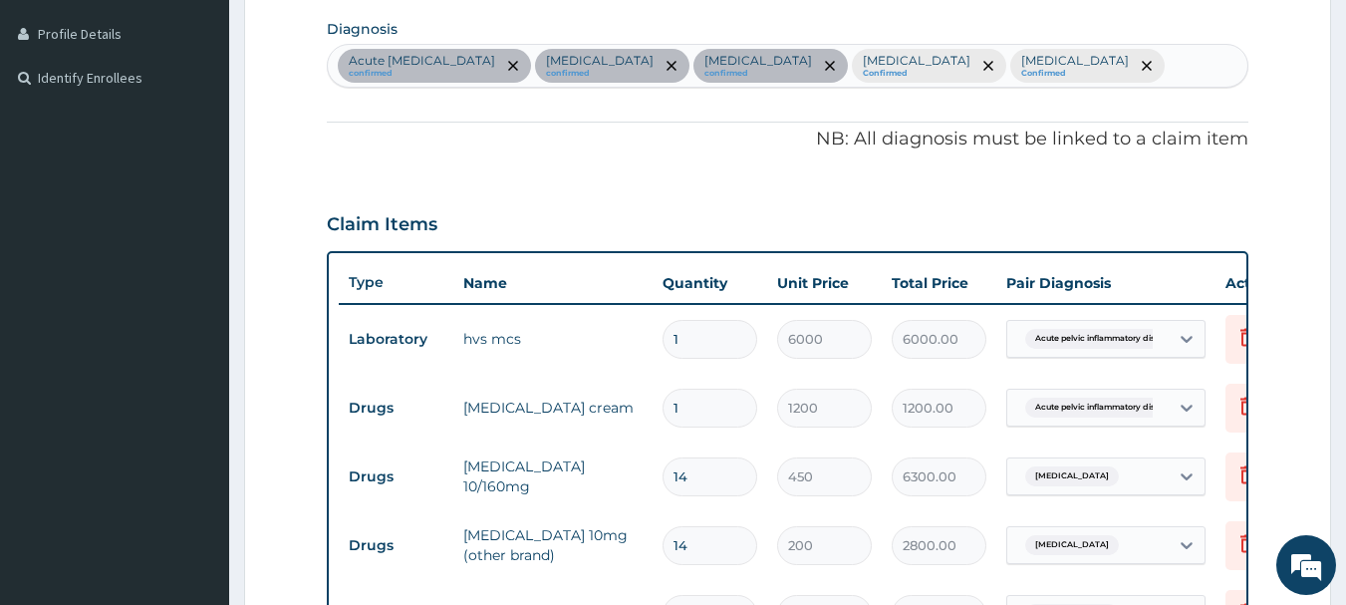
scroll to position [802, 0]
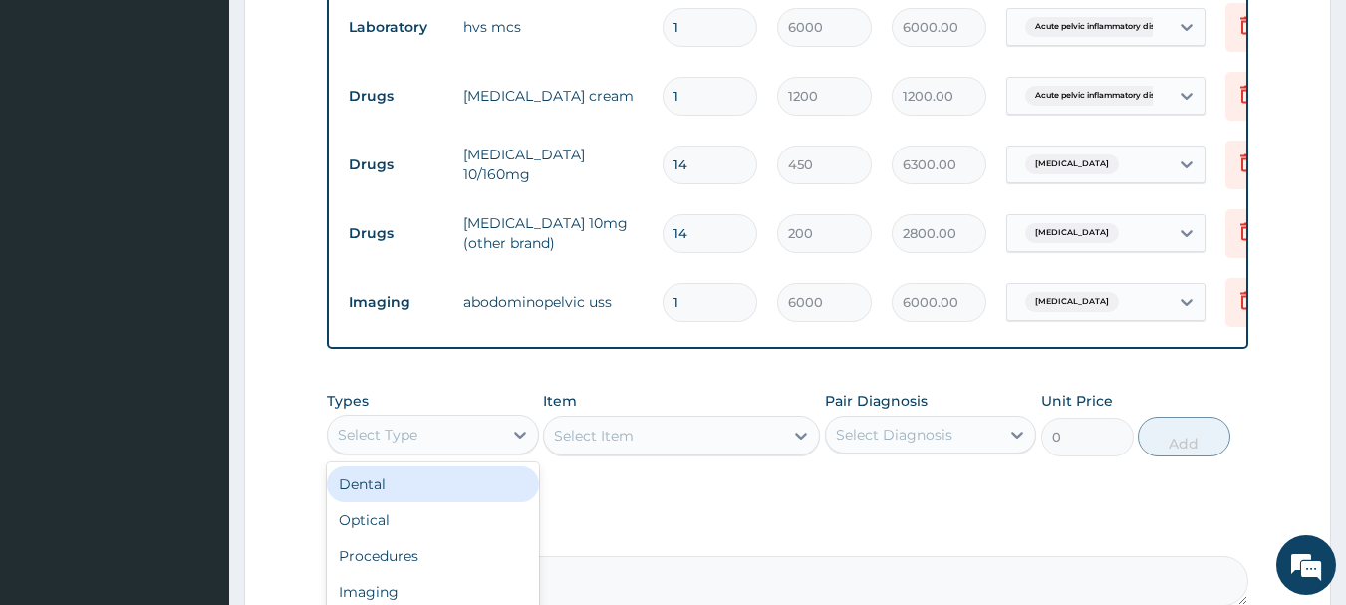
click at [475, 450] on div "Select Type" at bounding box center [415, 434] width 174 height 32
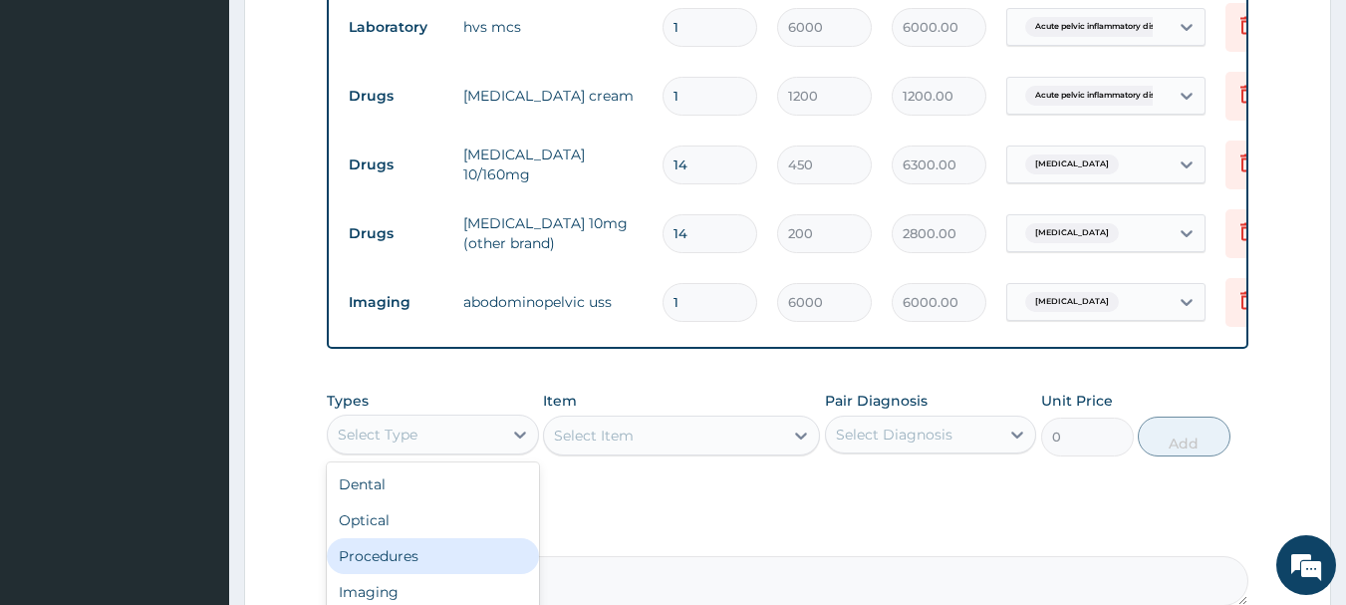
click at [456, 563] on div "Procedures" at bounding box center [433, 556] width 212 height 36
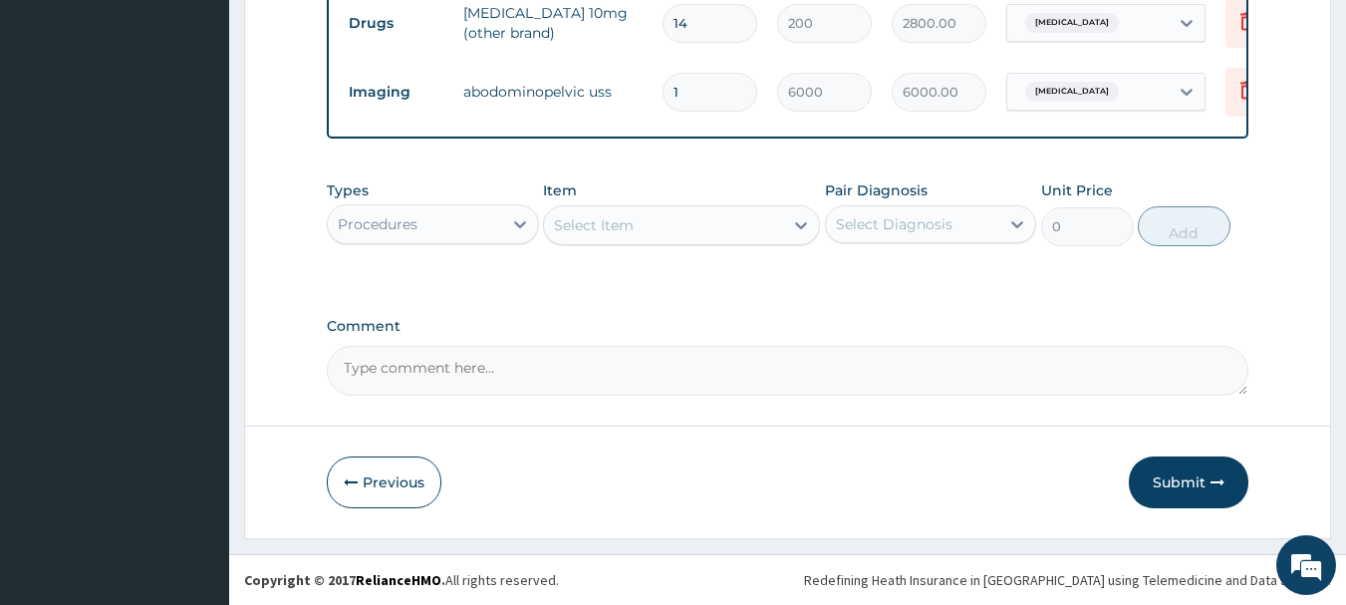
scroll to position [1027, 0]
click at [642, 250] on div "Types Procedures Item Select Item Pair Diagnosis Select Diagnosis Unit Price 0 …" at bounding box center [788, 213] width 922 height 86
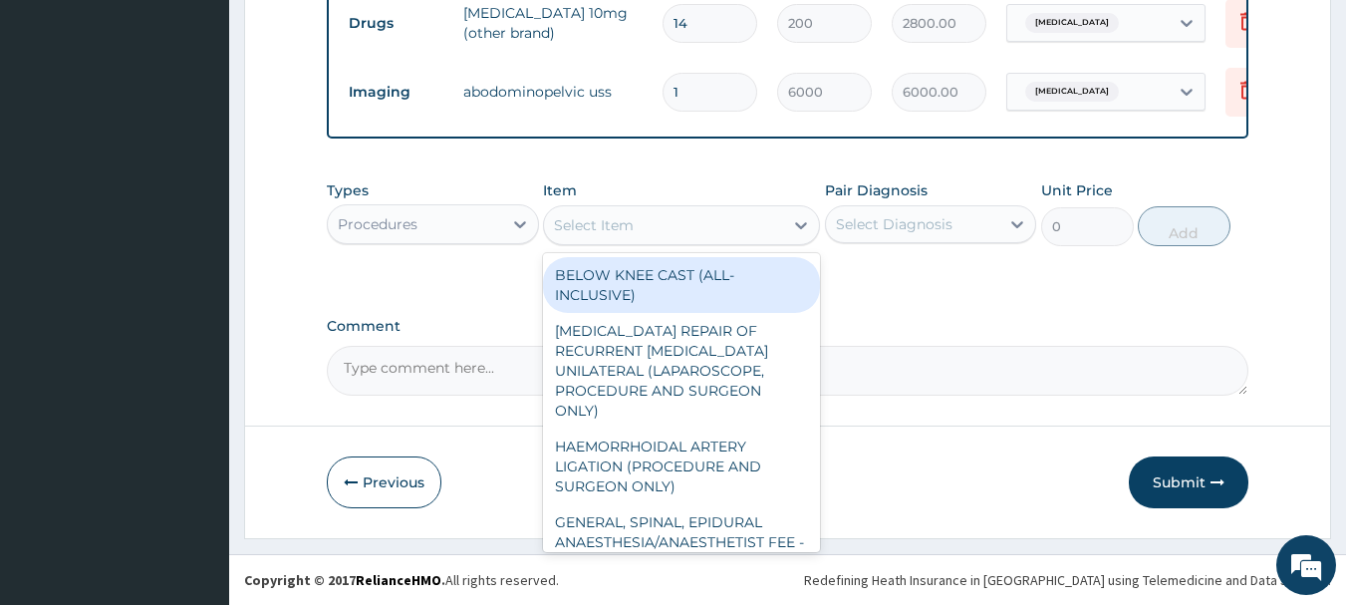
click at [643, 227] on div "Select Item" at bounding box center [663, 225] width 239 height 32
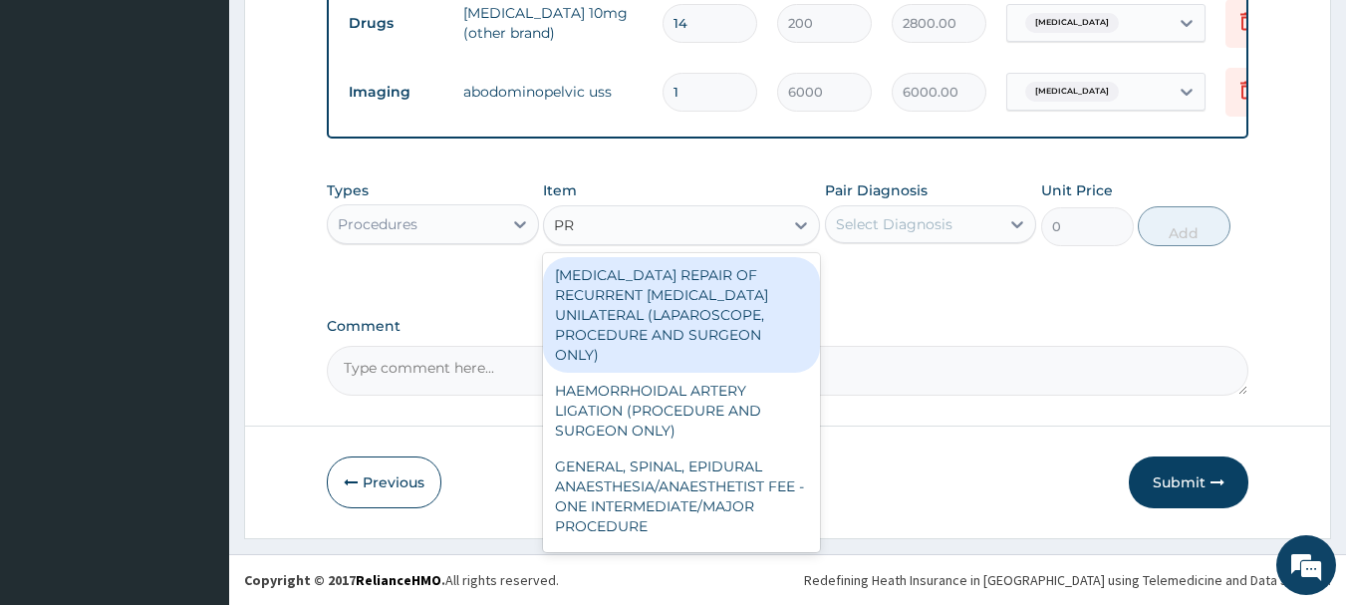
type input "PRA"
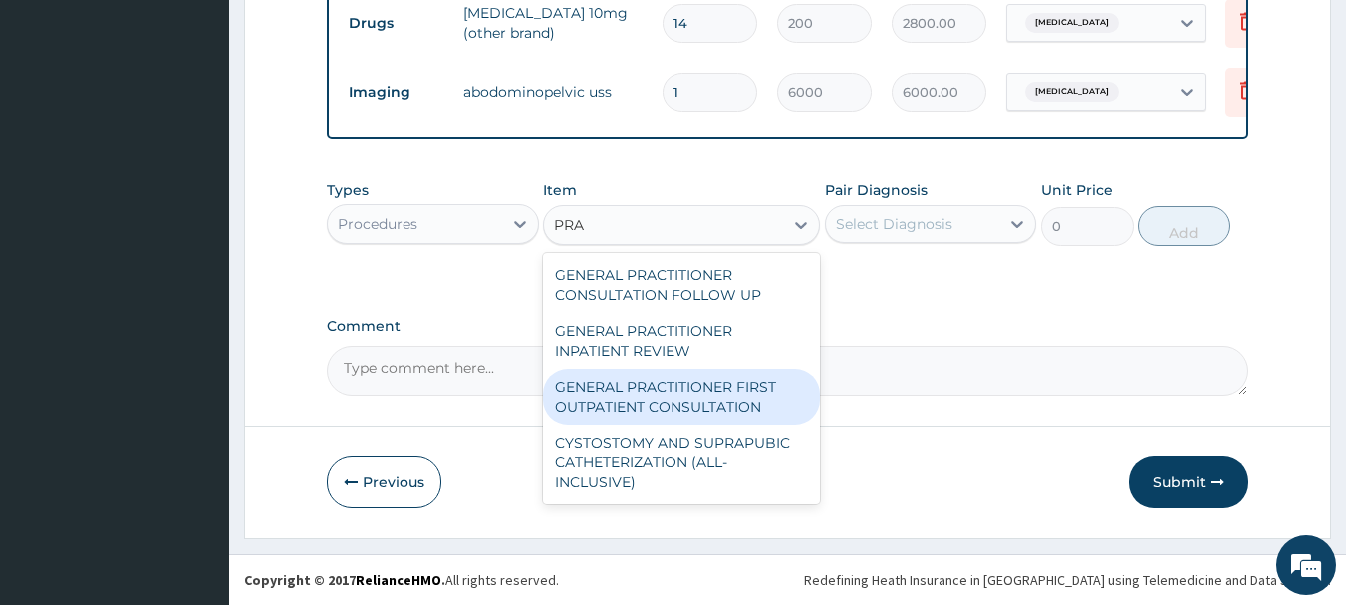
click at [698, 388] on div "GENERAL PRACTITIONER FIRST OUTPATIENT CONSULTATION" at bounding box center [681, 397] width 277 height 56
type input "3750"
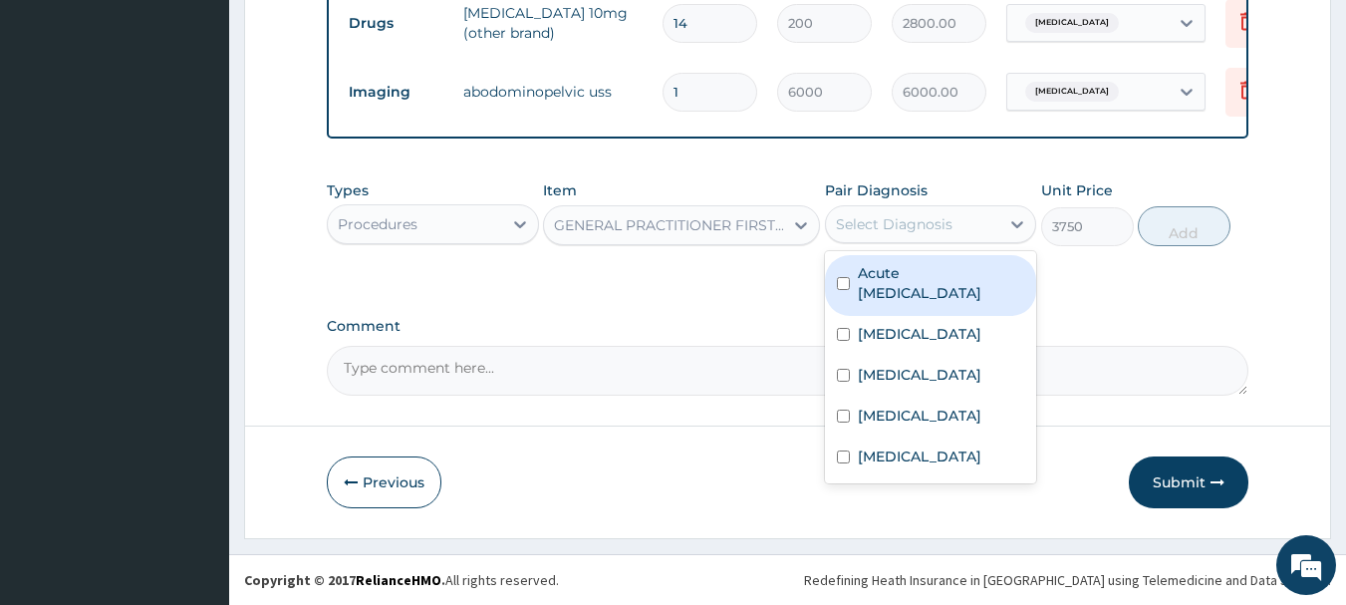
click at [909, 208] on div "Select Diagnosis" at bounding box center [913, 224] width 174 height 32
drag, startPoint x: 925, startPoint y: 268, endPoint x: 926, endPoint y: 280, distance: 12.0
click at [925, 269] on label "Acute pelvic inflammatory disease" at bounding box center [941, 283] width 167 height 40
checkbox input "true"
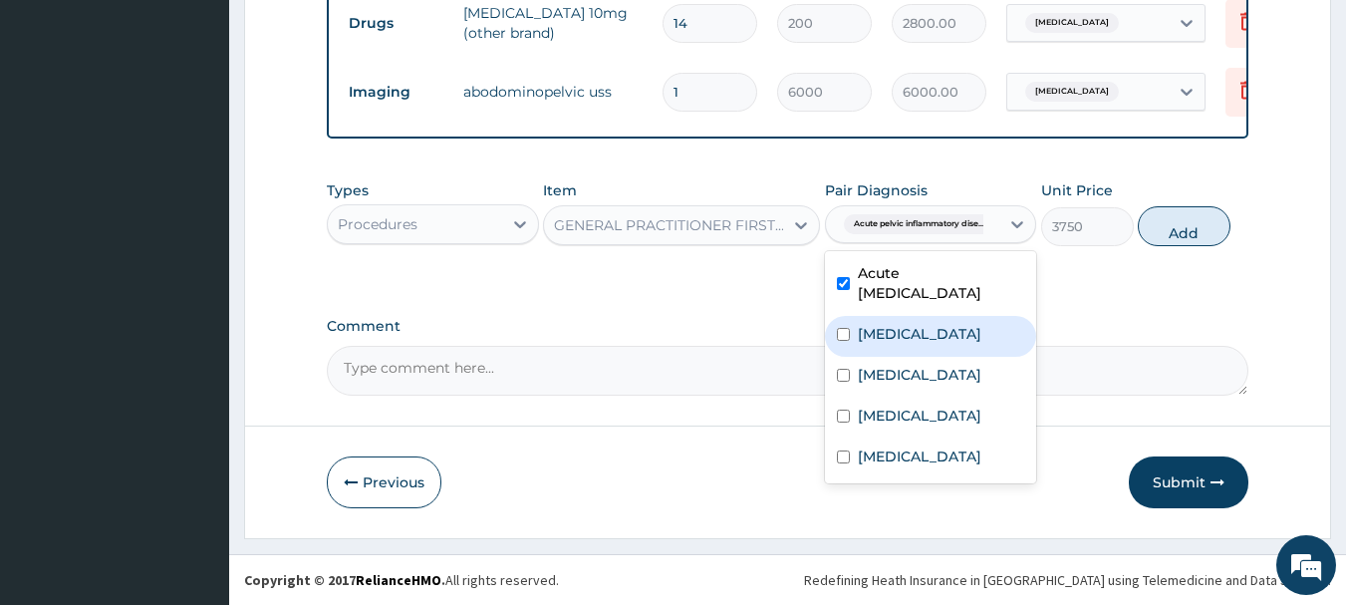
click at [935, 334] on label "Essential hypertension" at bounding box center [919, 334] width 123 height 20
checkbox input "true"
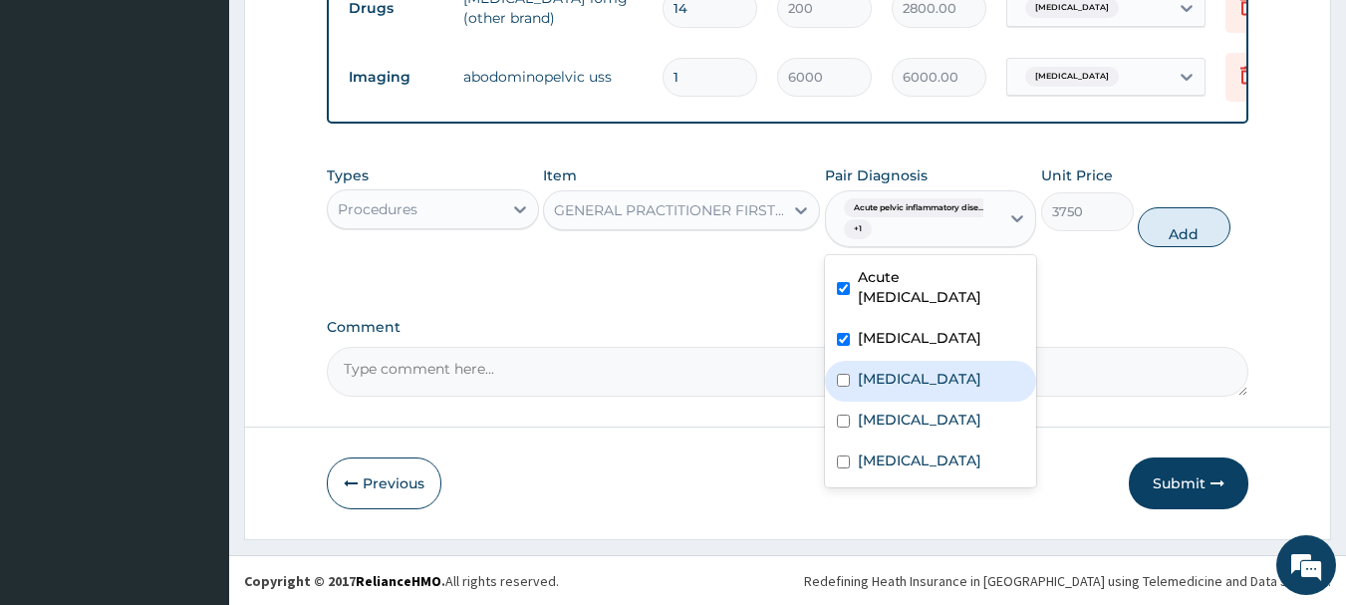
drag, startPoint x: 935, startPoint y: 382, endPoint x: 933, endPoint y: 426, distance: 43.9
click at [933, 387] on div "Appendicitis" at bounding box center [931, 381] width 212 height 41
checkbox input "true"
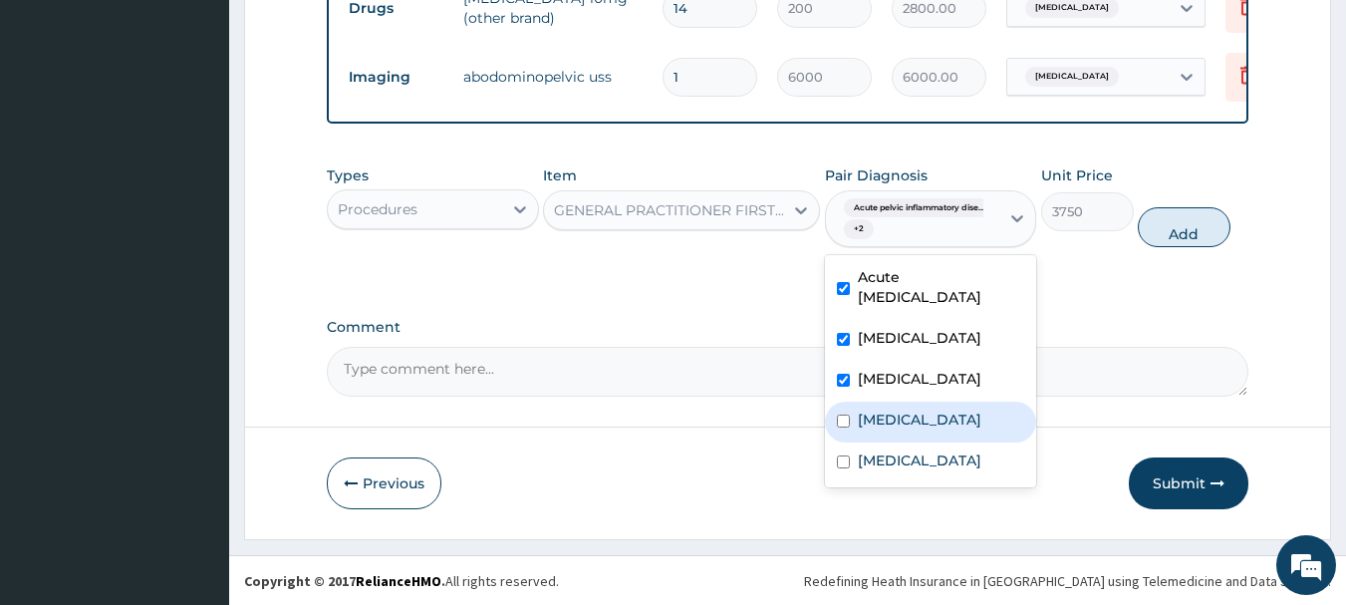
click at [932, 429] on label "[MEDICAL_DATA]" at bounding box center [919, 419] width 123 height 20
checkbox input "true"
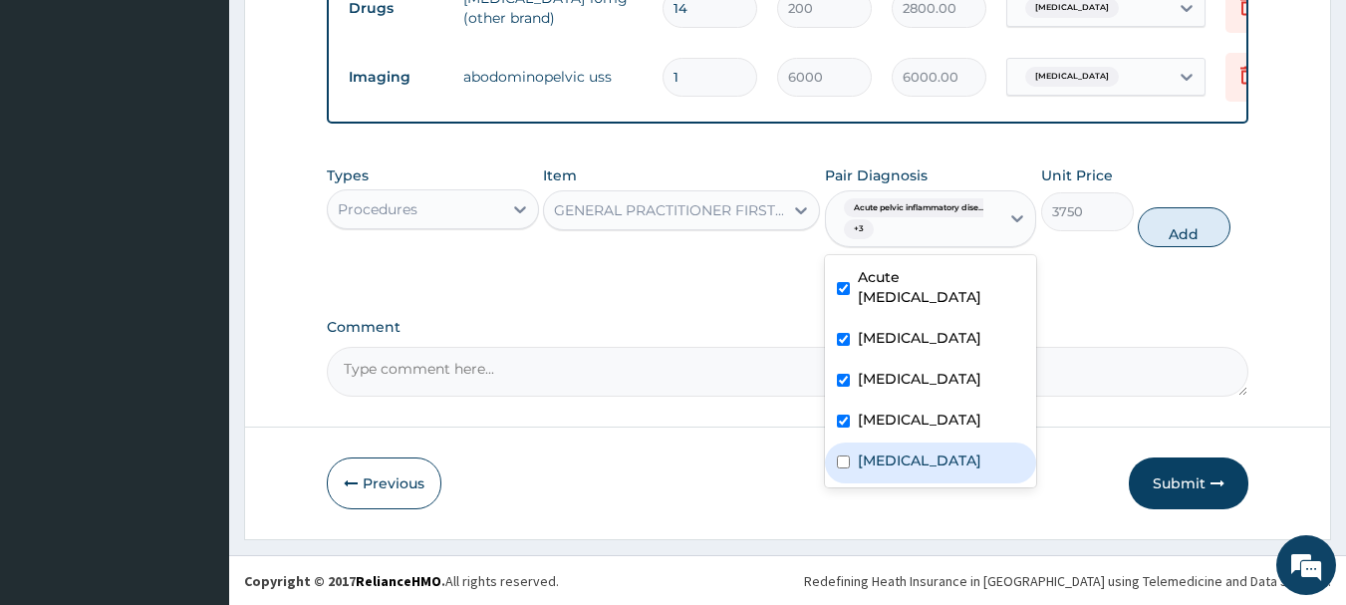
click at [920, 477] on div "Sepsis" at bounding box center [931, 462] width 212 height 41
checkbox input "true"
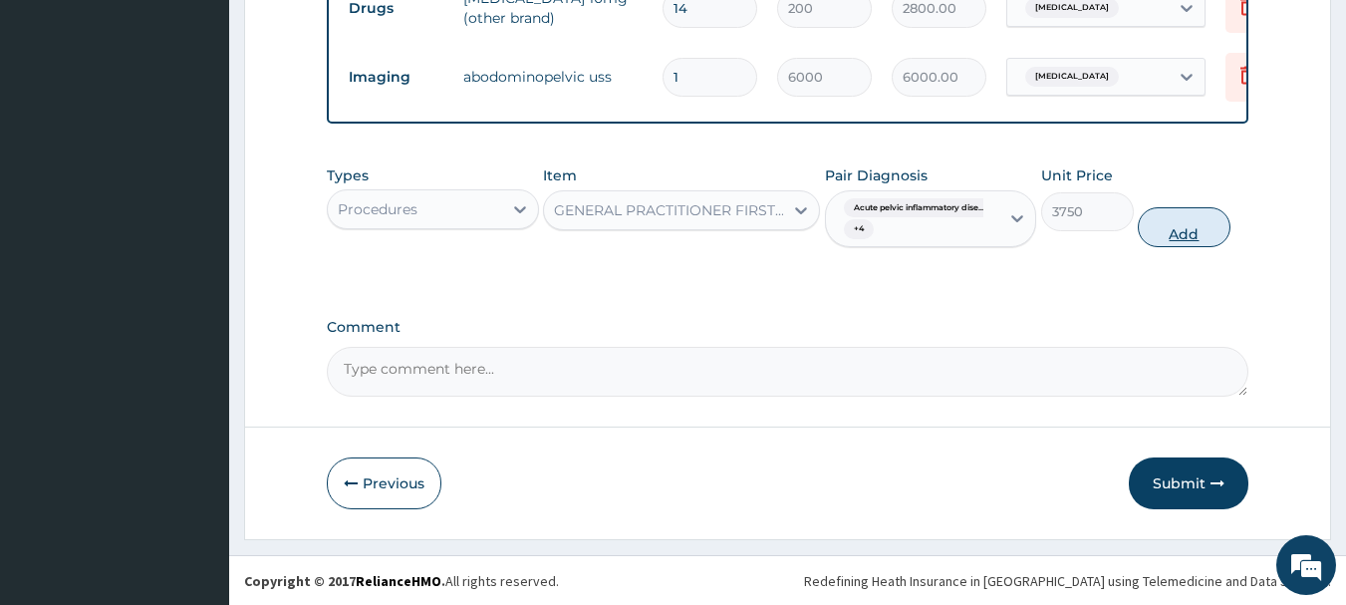
click at [1174, 247] on button "Add" at bounding box center [1183, 227] width 93 height 40
type input "0"
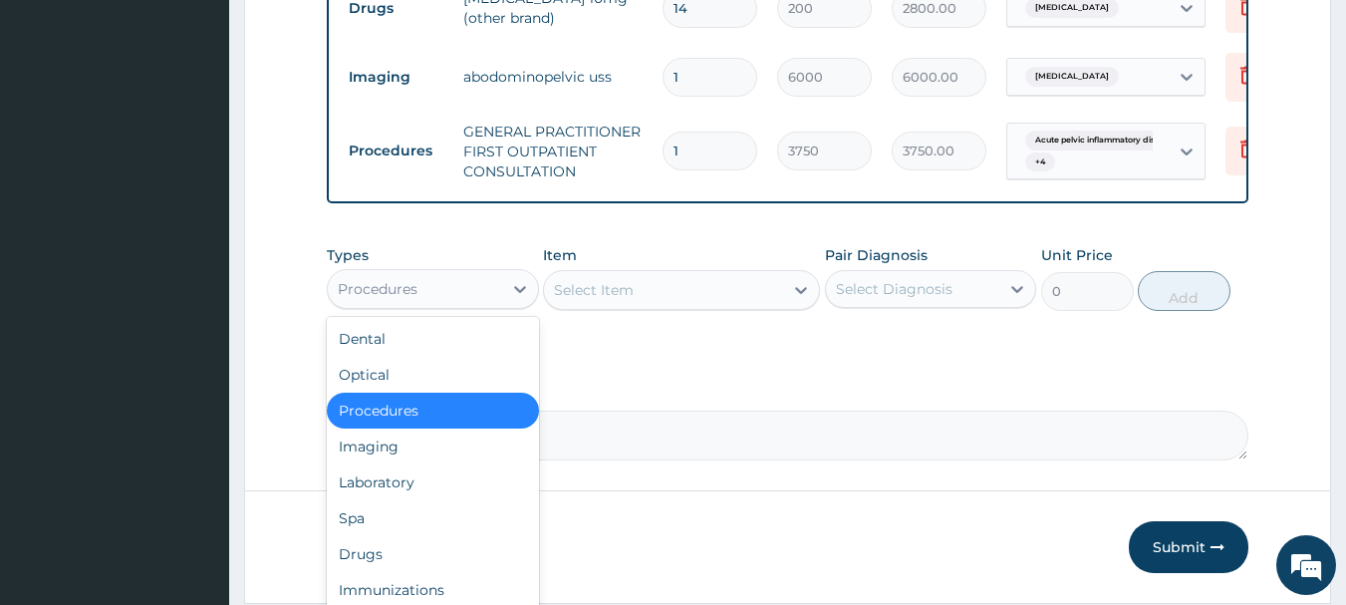
click at [484, 305] on div "Procedures" at bounding box center [415, 289] width 174 height 32
click at [441, 493] on div "Laboratory" at bounding box center [433, 482] width 212 height 36
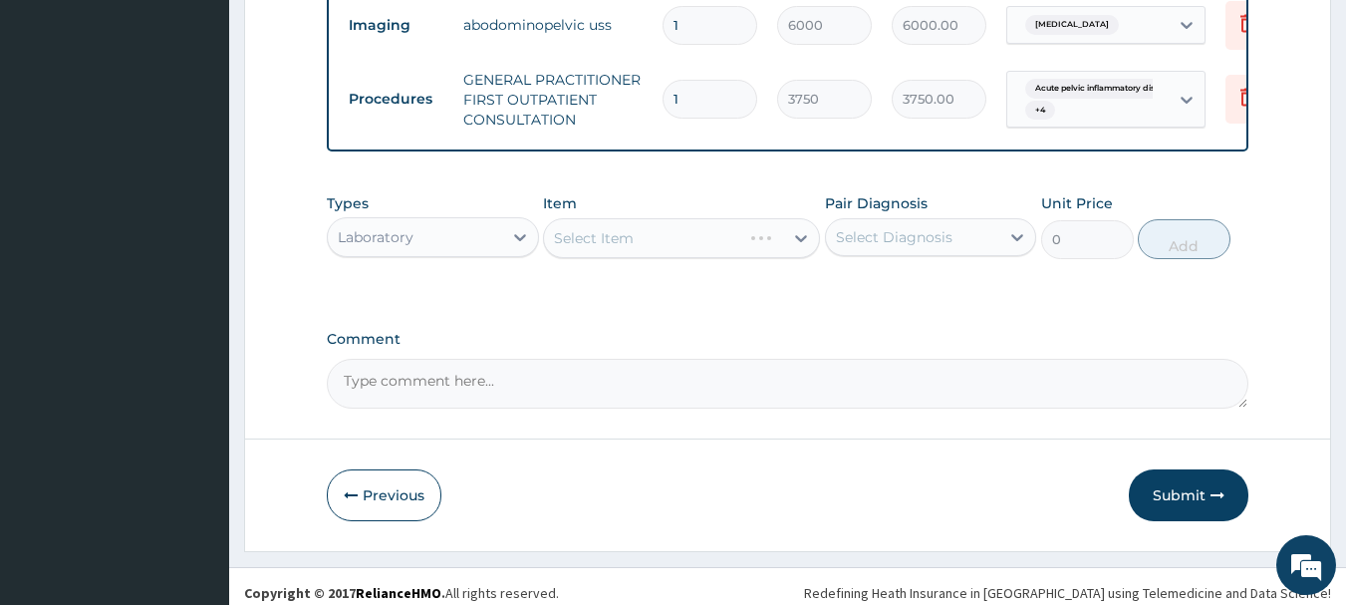
scroll to position [1107, 0]
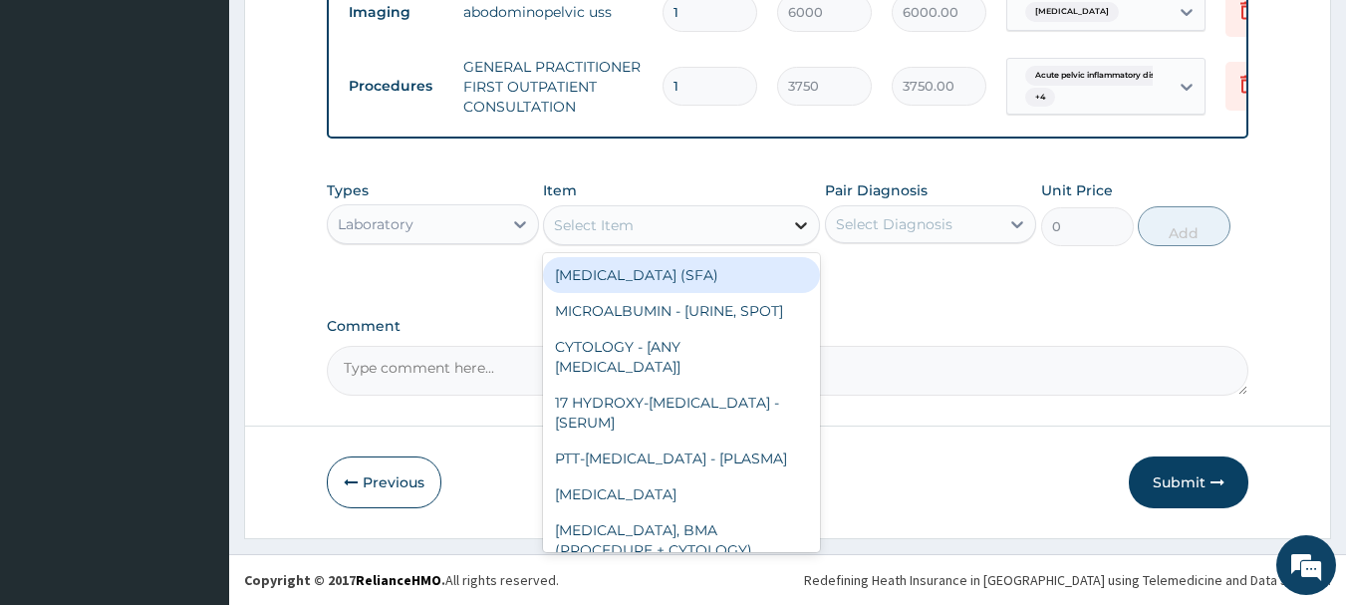
click at [786, 225] on div at bounding box center [801, 225] width 36 height 36
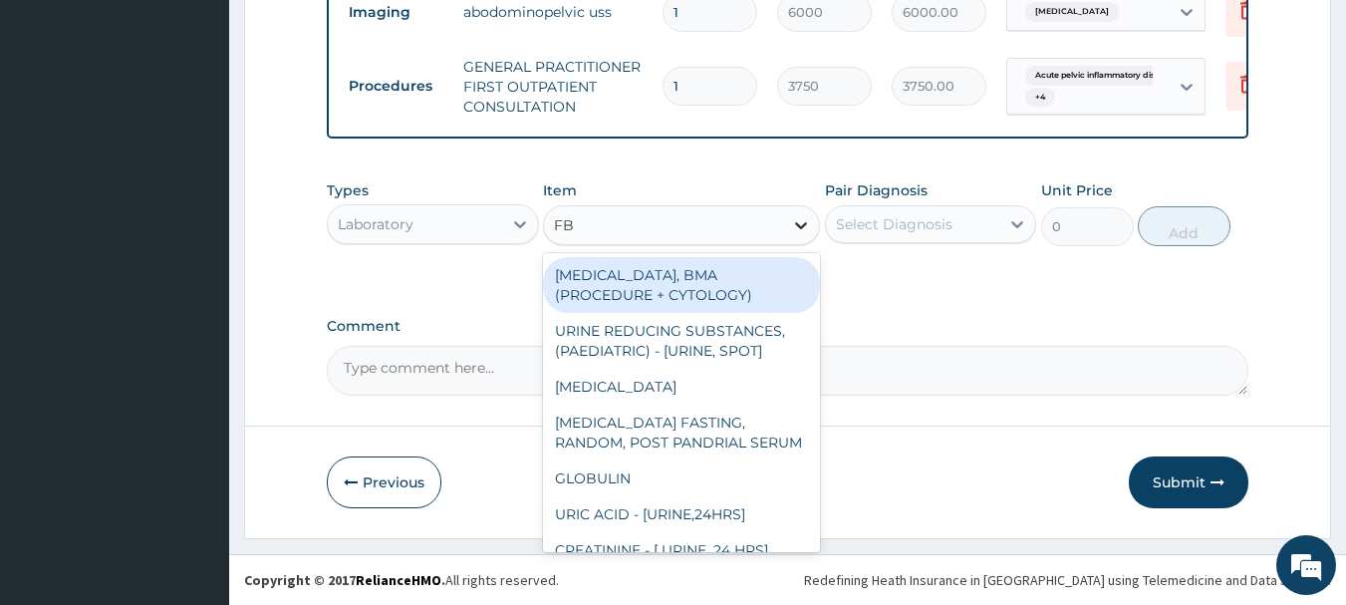
type input "FBC"
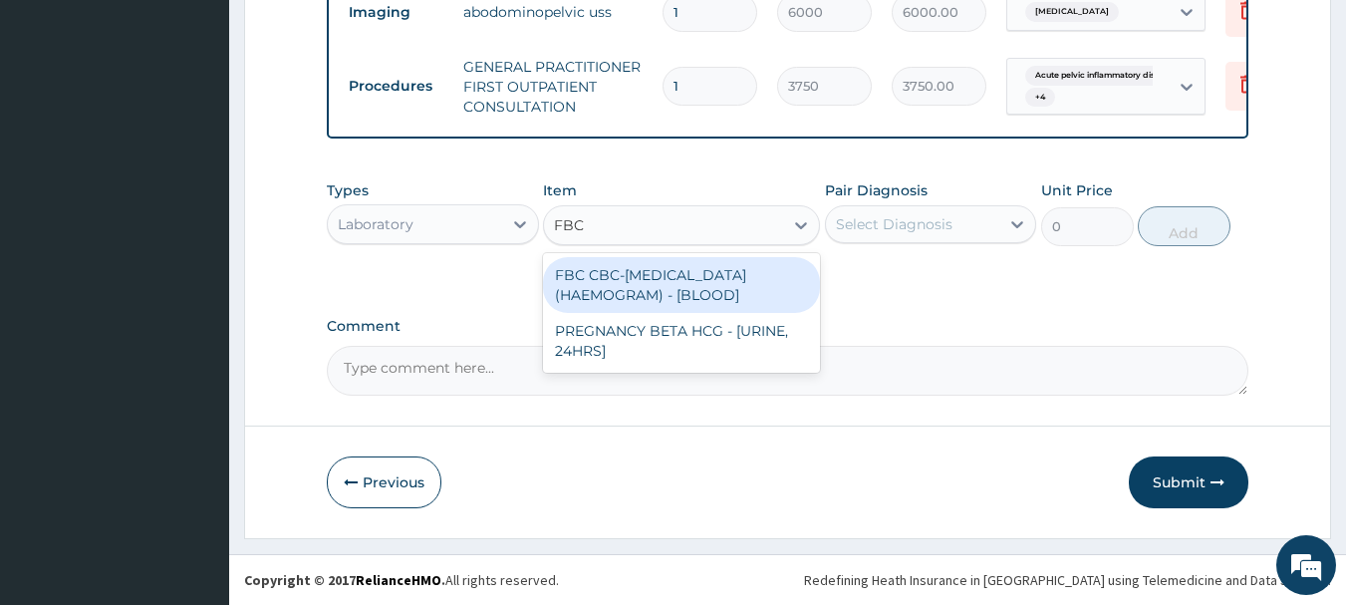
click at [743, 283] on div "FBC CBC-COMPLETE BLOOD COUNT (HAEMOGRAM) - [BLOOD]" at bounding box center [681, 285] width 277 height 56
type input "5000"
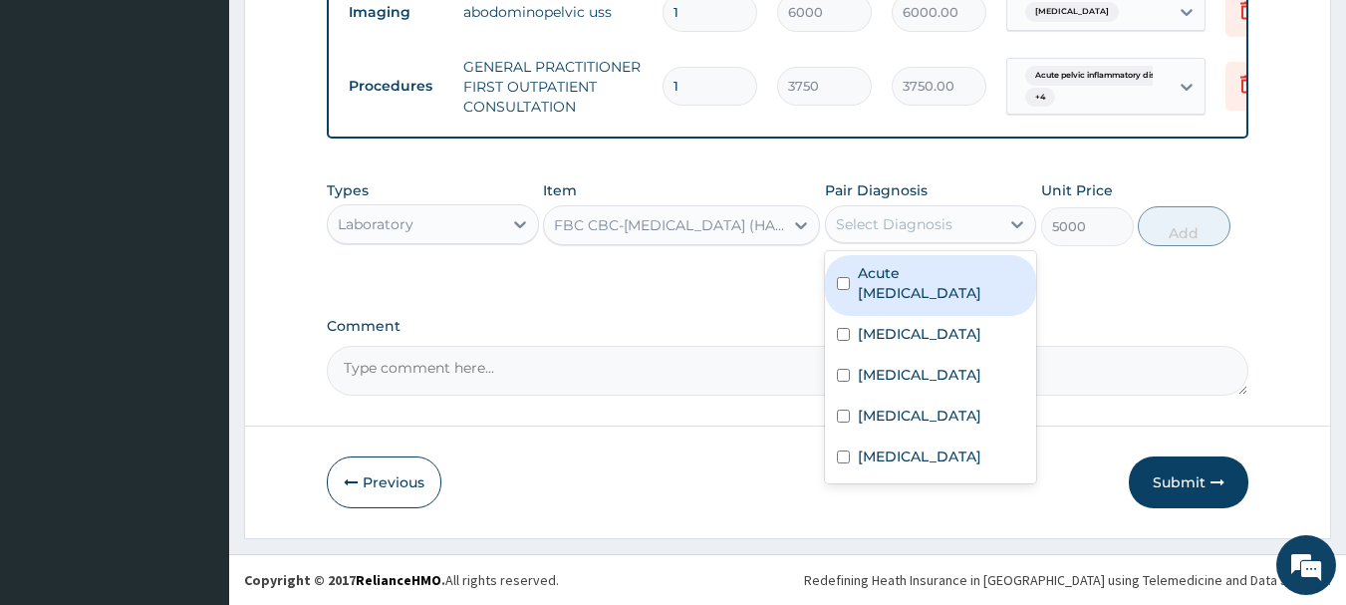
drag, startPoint x: 867, startPoint y: 204, endPoint x: 875, endPoint y: 218, distance: 16.1
click at [873, 214] on div "Select Diagnosis" at bounding box center [931, 224] width 212 height 38
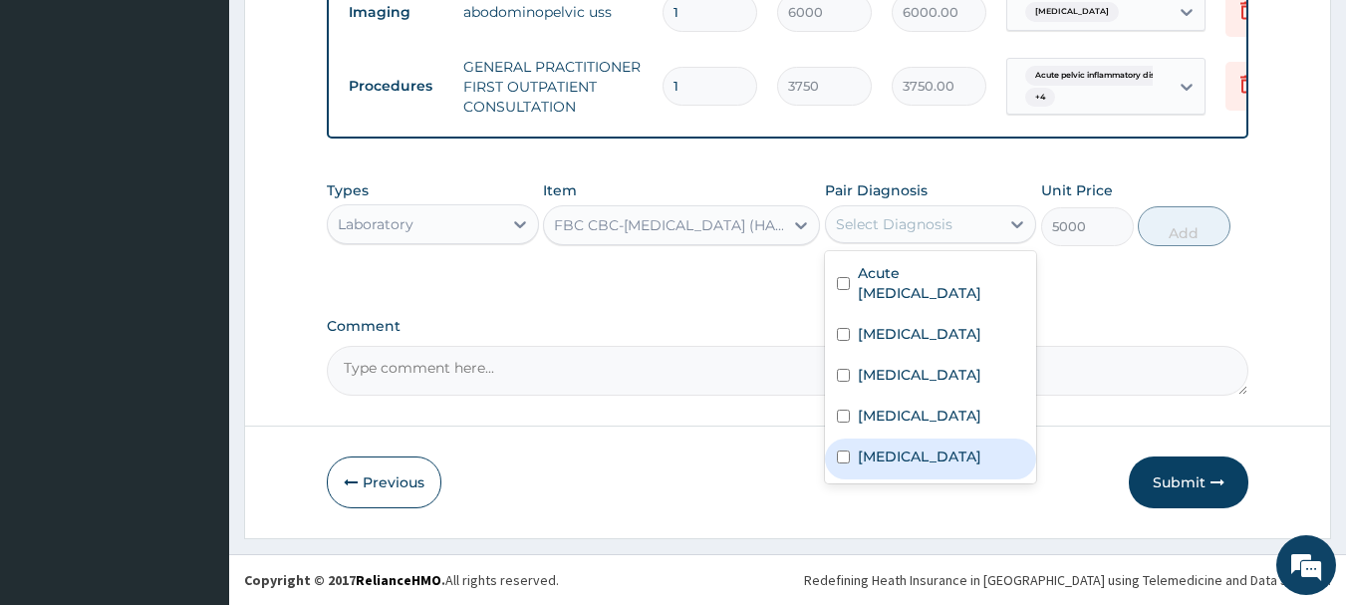
click at [925, 448] on div "Sepsis" at bounding box center [931, 458] width 212 height 41
checkbox input "true"
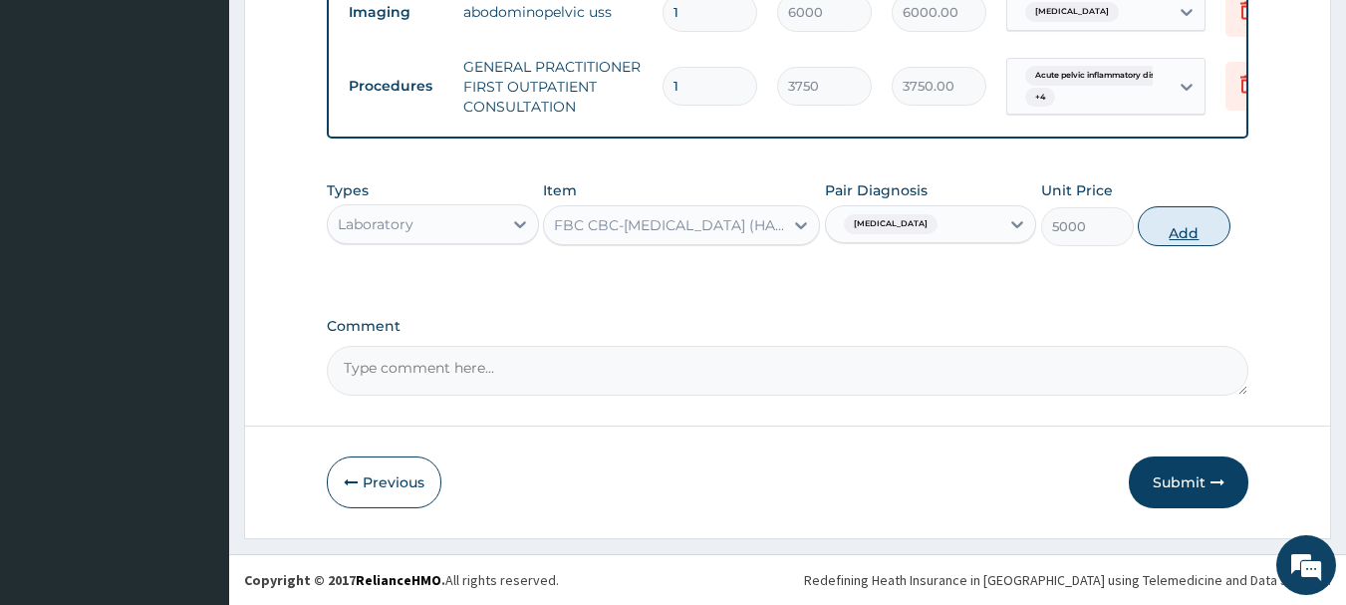
click at [1166, 237] on button "Add" at bounding box center [1183, 226] width 93 height 40
type input "0"
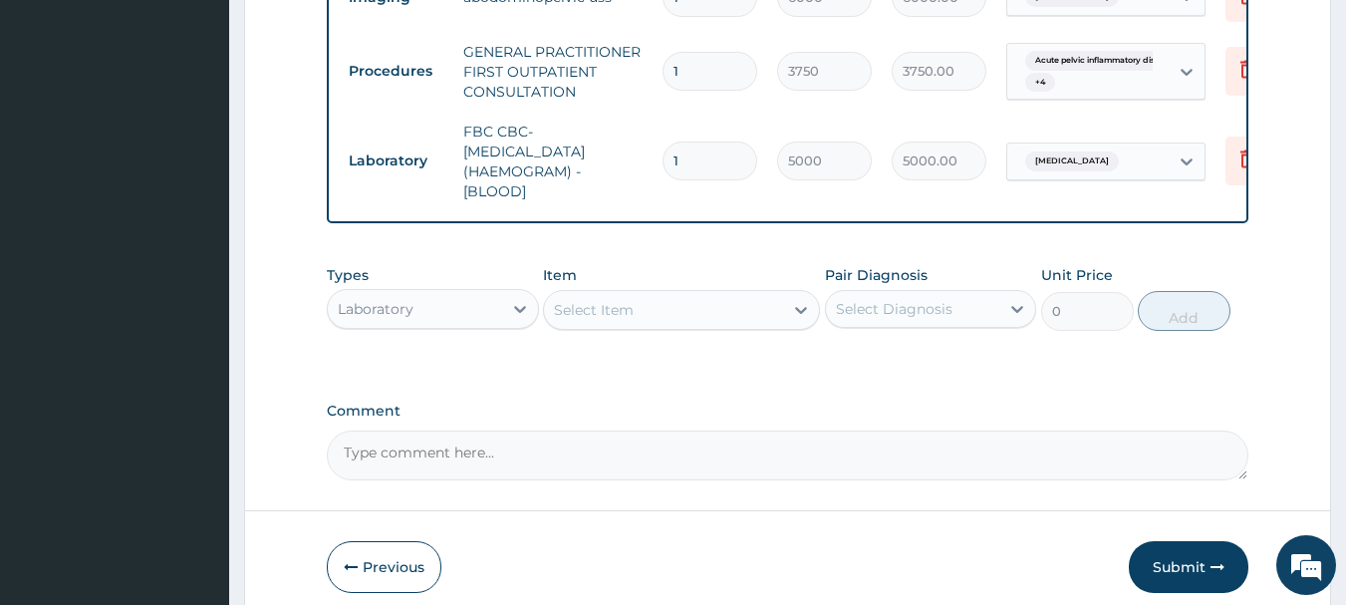
click at [747, 331] on div "Item Select Item" at bounding box center [681, 298] width 277 height 66
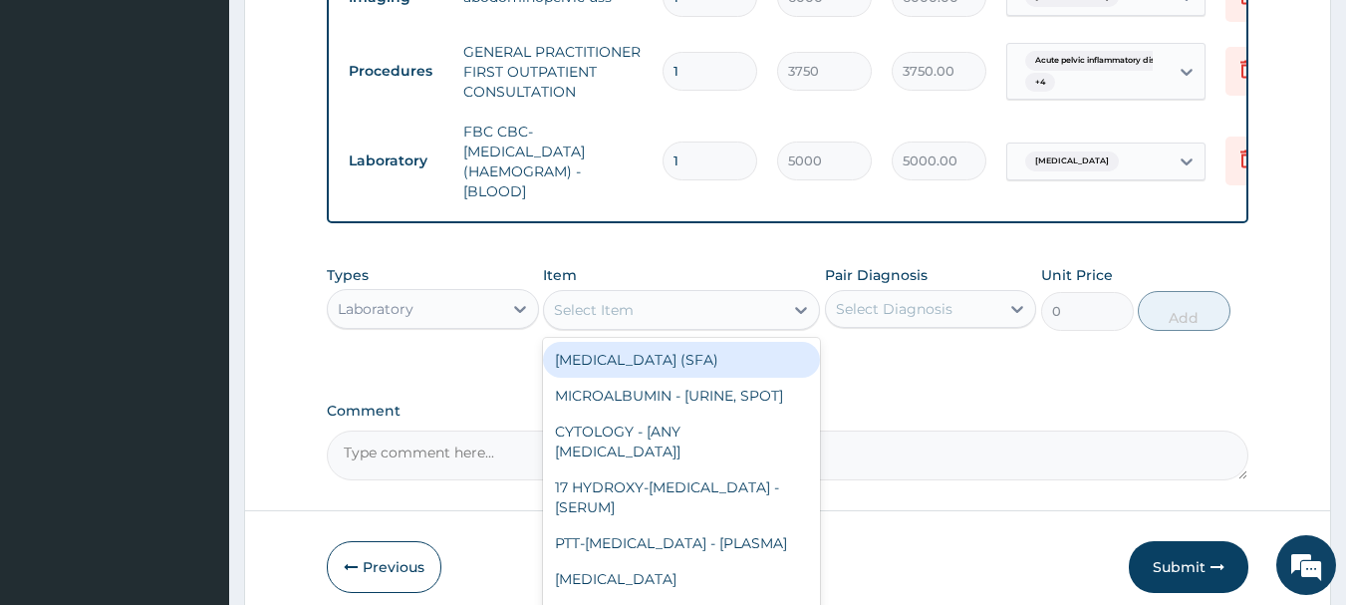
click at [761, 314] on div "Select Item" at bounding box center [663, 310] width 239 height 32
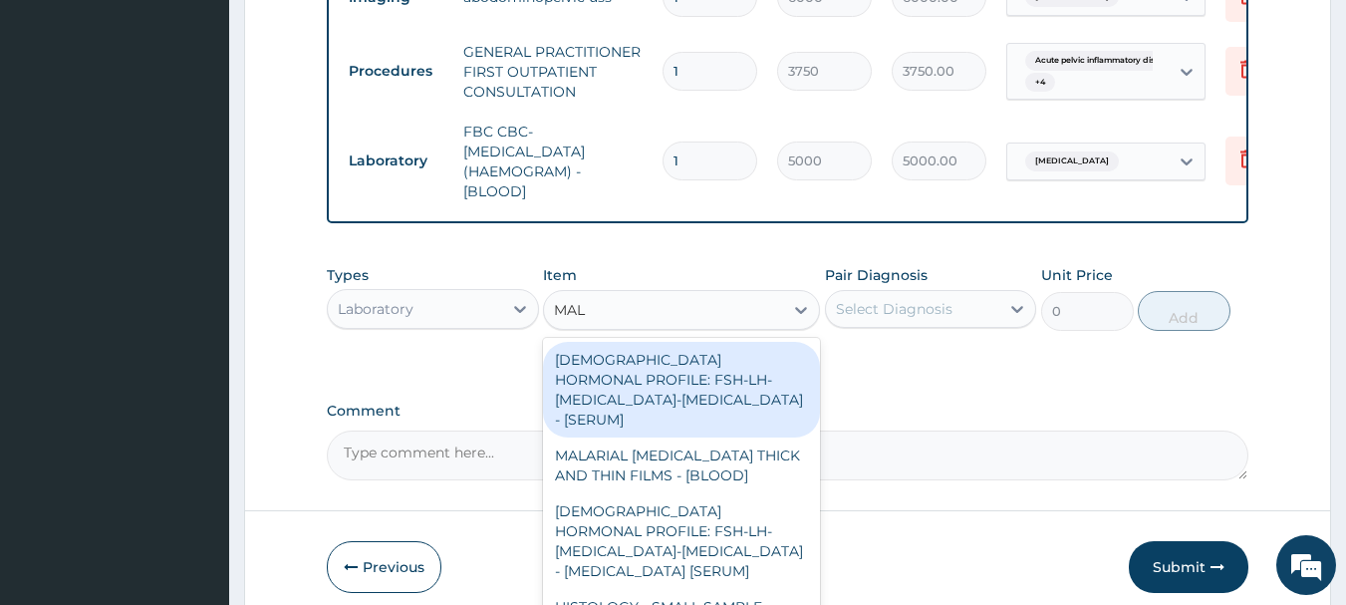
type input "MALA"
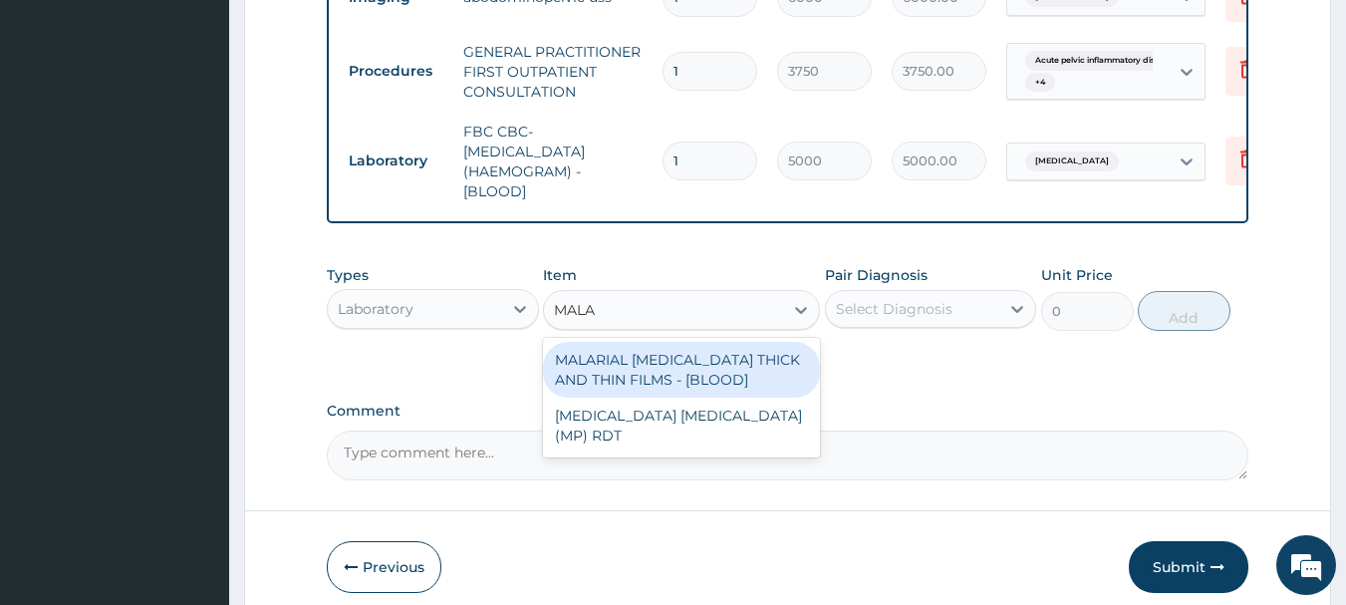
click at [728, 397] on div "MALARIAL PARASITE THICK AND THIN FILMS - [BLOOD]" at bounding box center [681, 370] width 277 height 56
type input "2187.5"
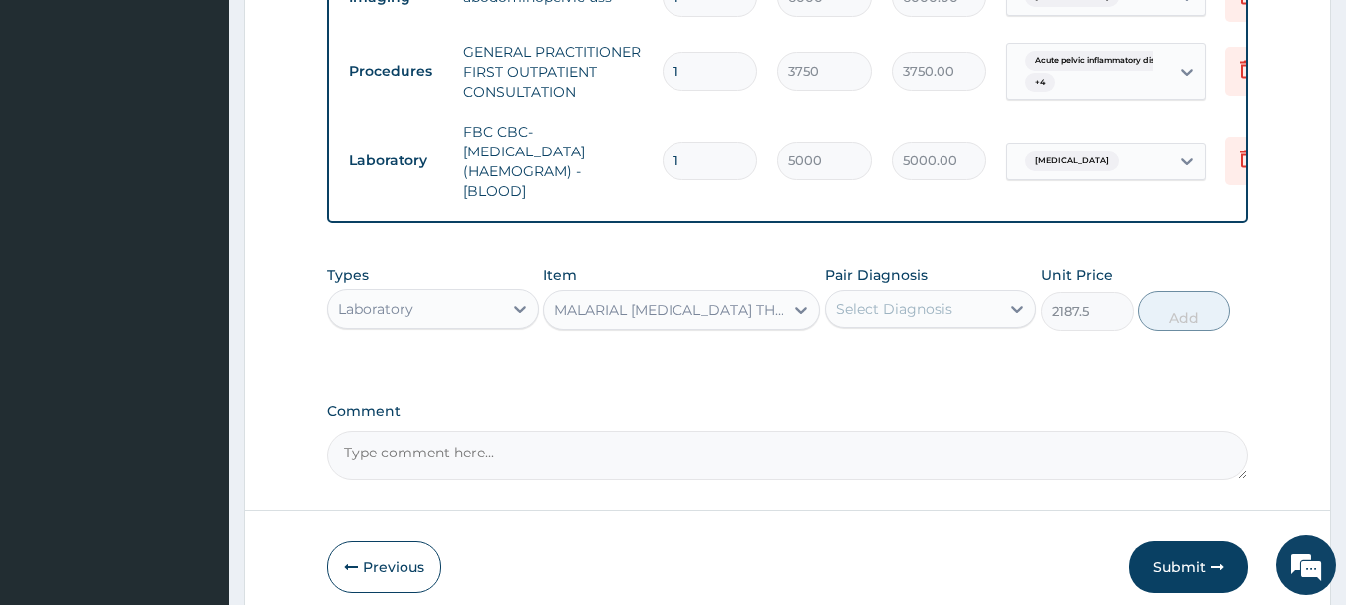
click at [912, 331] on div "Pair Diagnosis Select Diagnosis" at bounding box center [931, 298] width 212 height 66
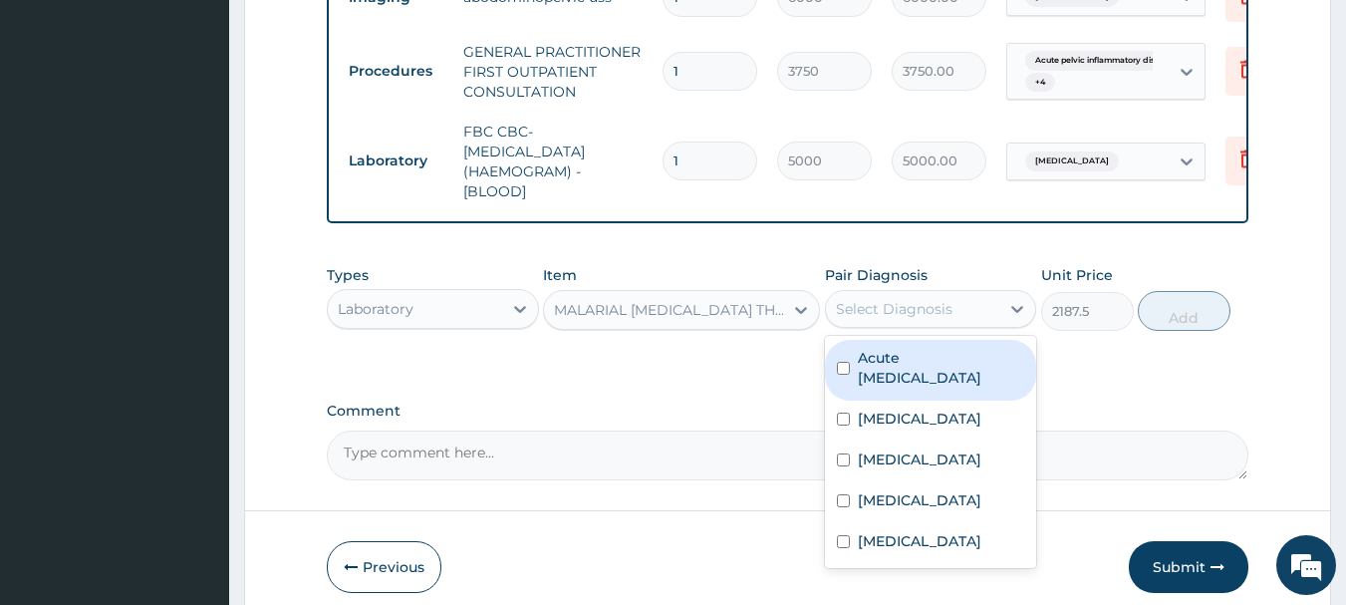
click at [912, 319] on div "Select Diagnosis" at bounding box center [894, 309] width 117 height 20
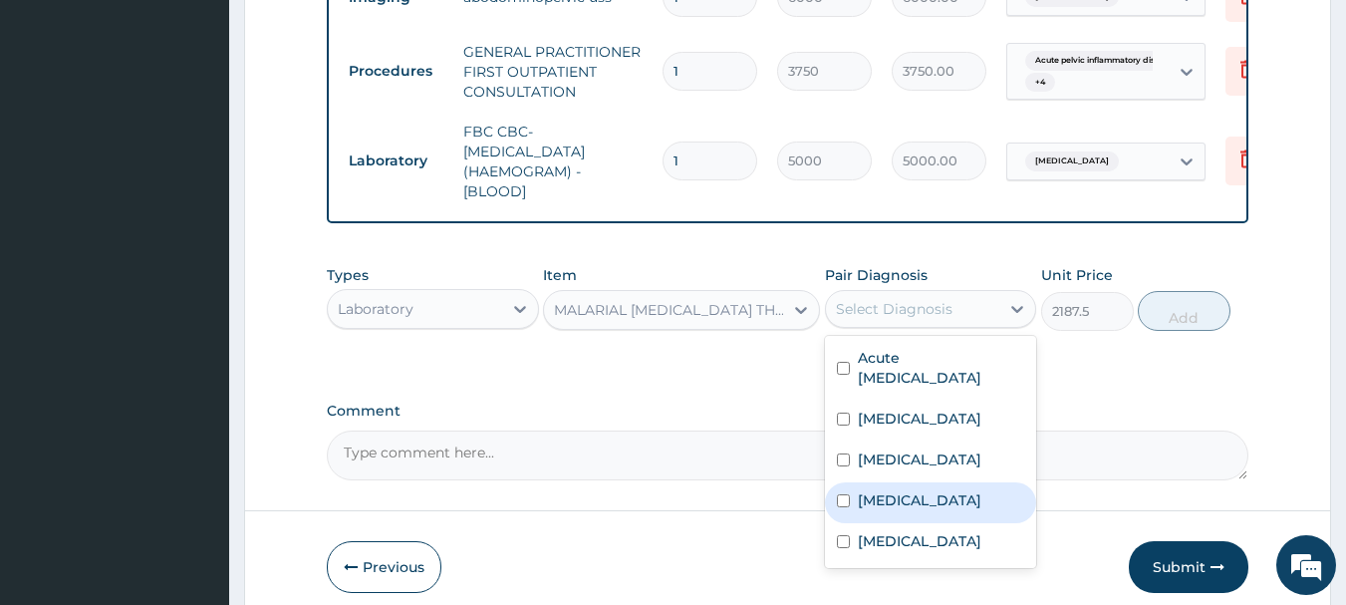
click at [938, 508] on label "[MEDICAL_DATA]" at bounding box center [919, 500] width 123 height 20
checkbox input "true"
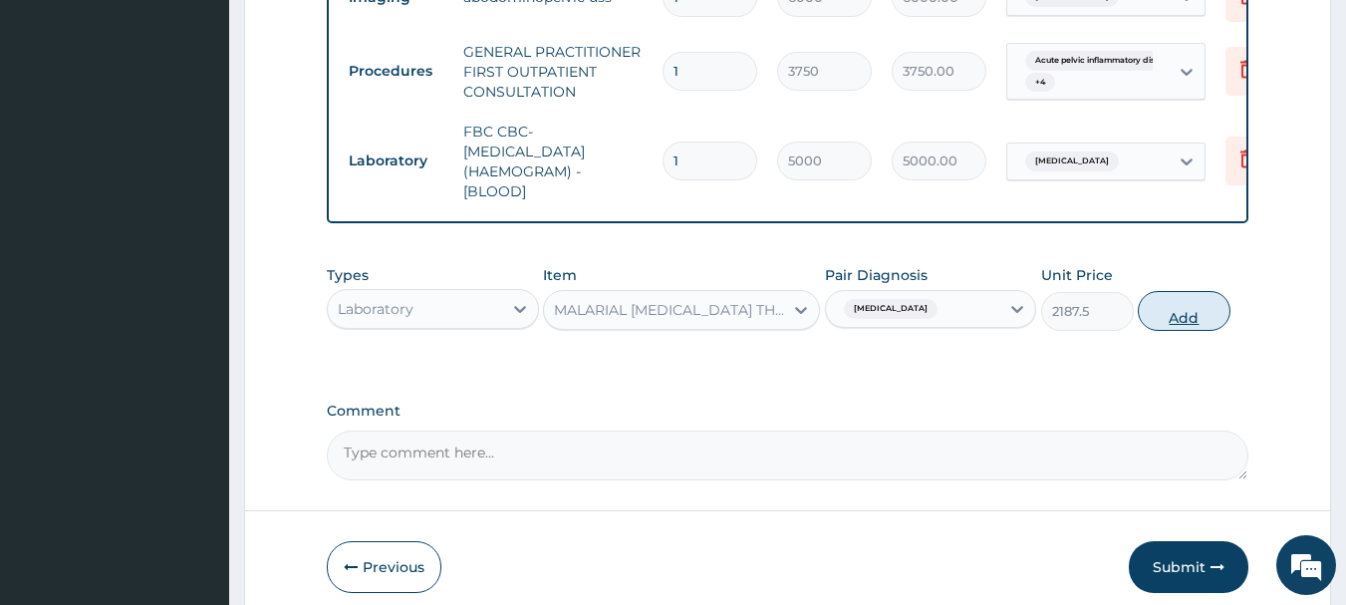
click at [1191, 324] on button "Add" at bounding box center [1183, 311] width 93 height 40
type input "0"
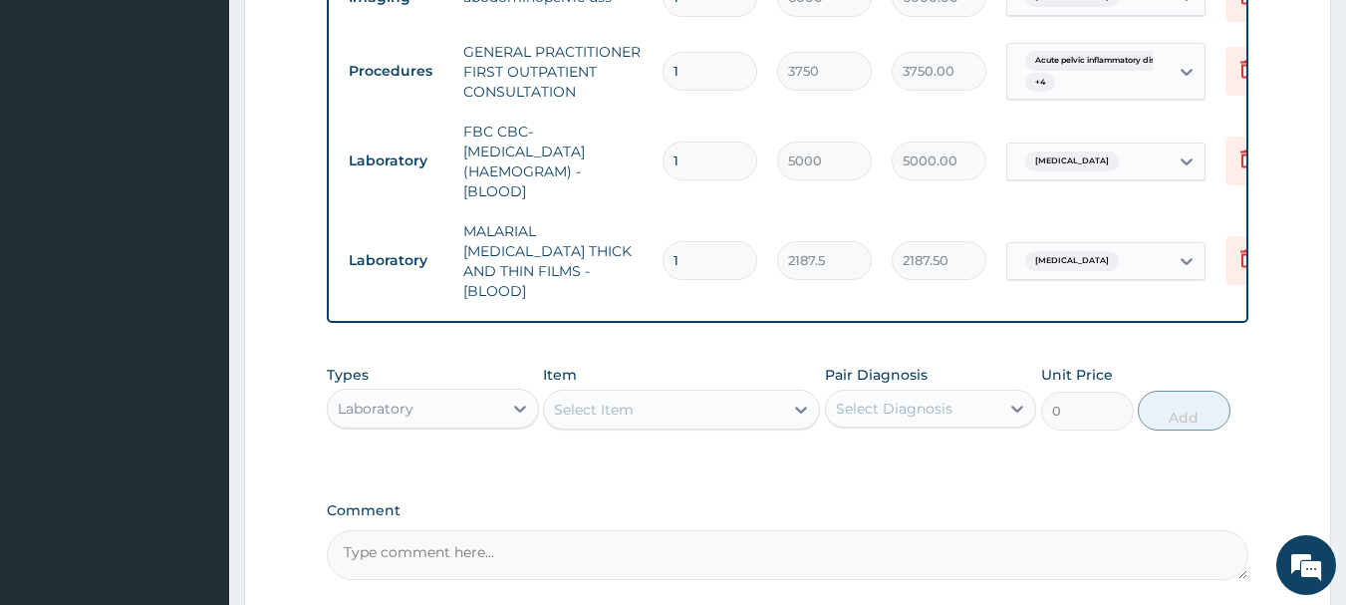
click at [450, 407] on div "Laboratory" at bounding box center [415, 408] width 174 height 32
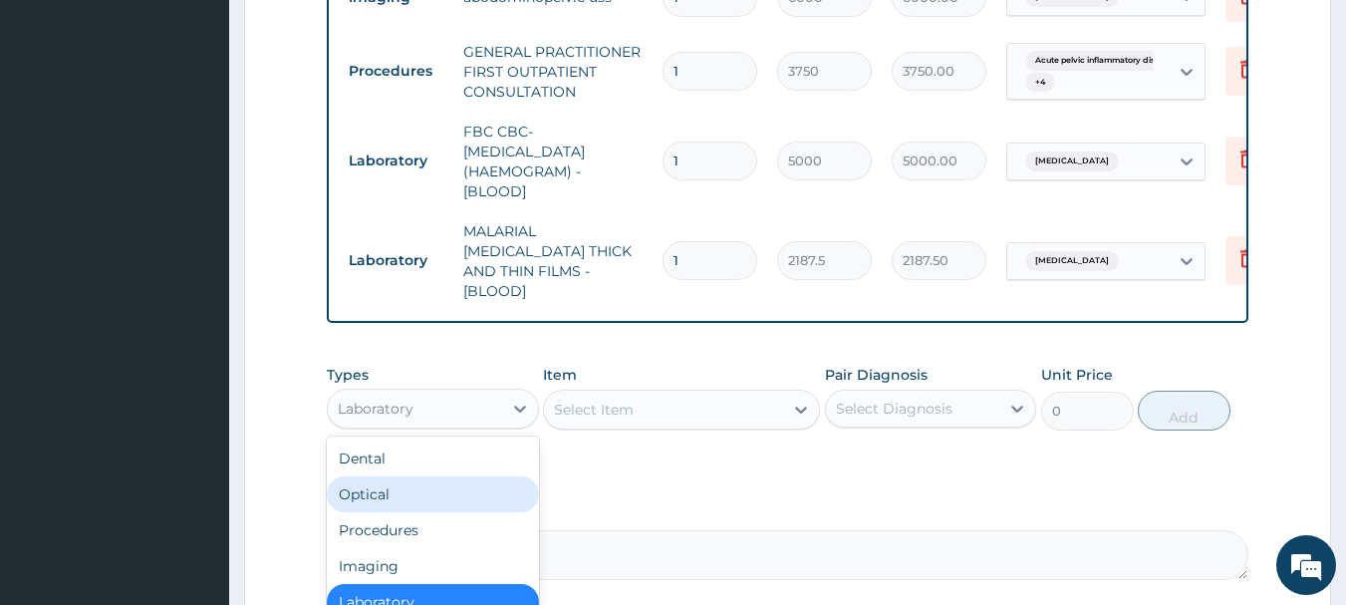
scroll to position [68, 0]
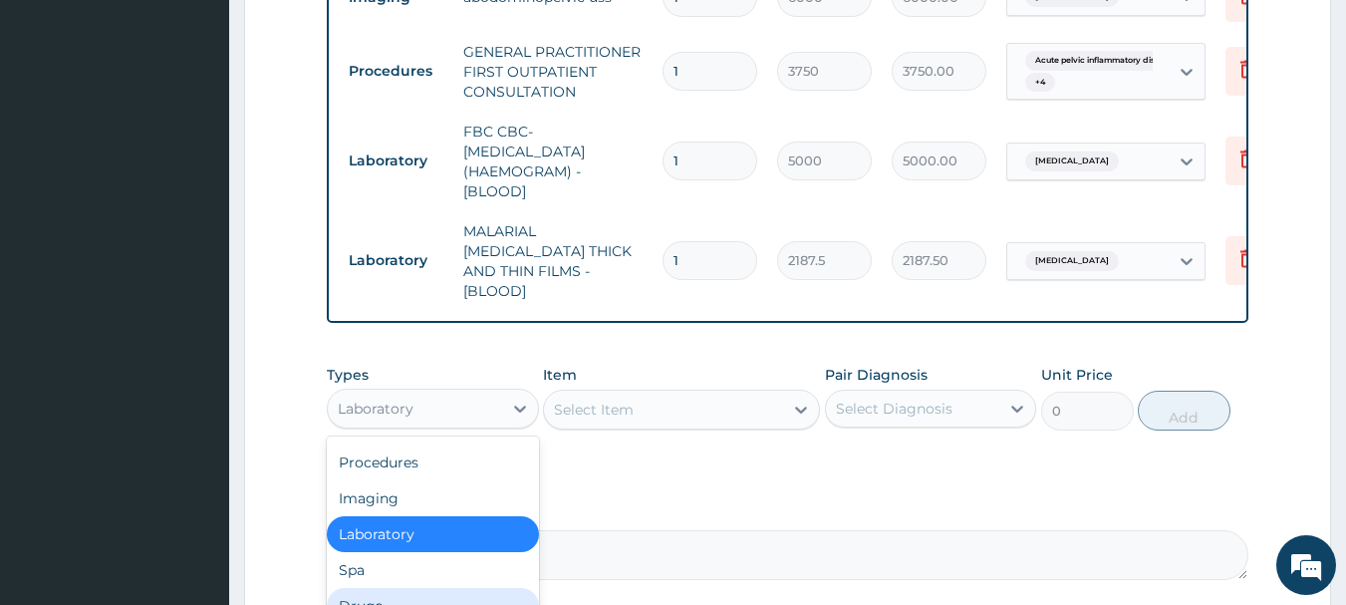
click at [452, 591] on div "Drugs" at bounding box center [433, 606] width 212 height 36
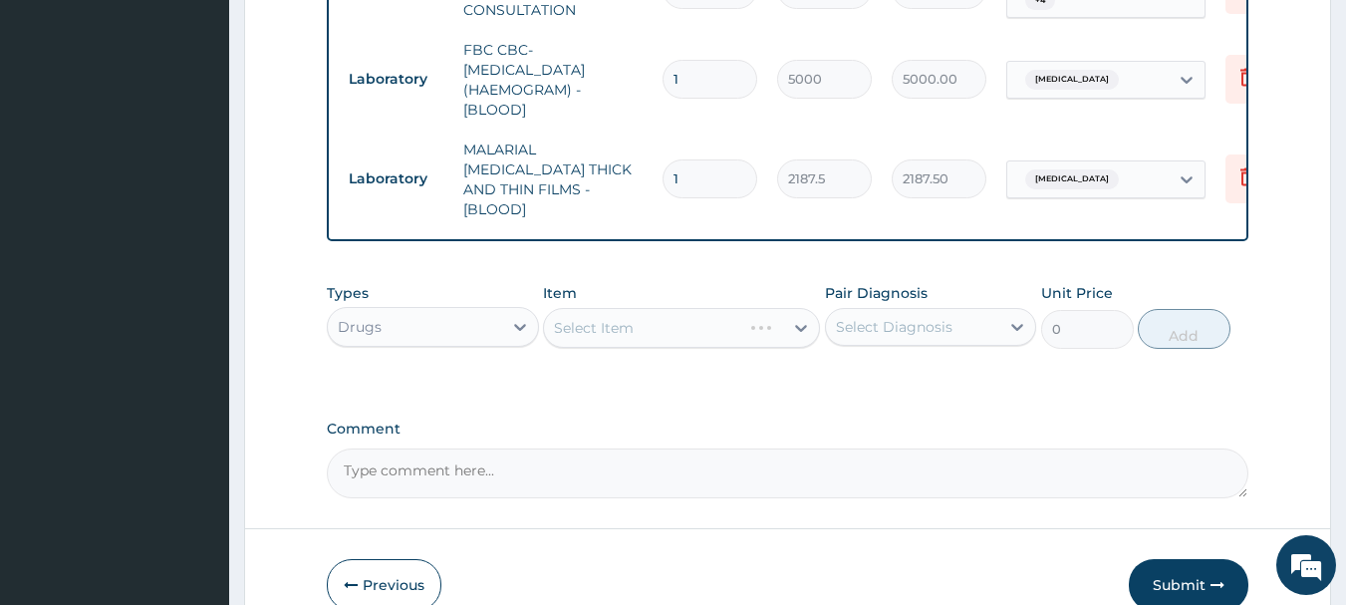
scroll to position [1286, 0]
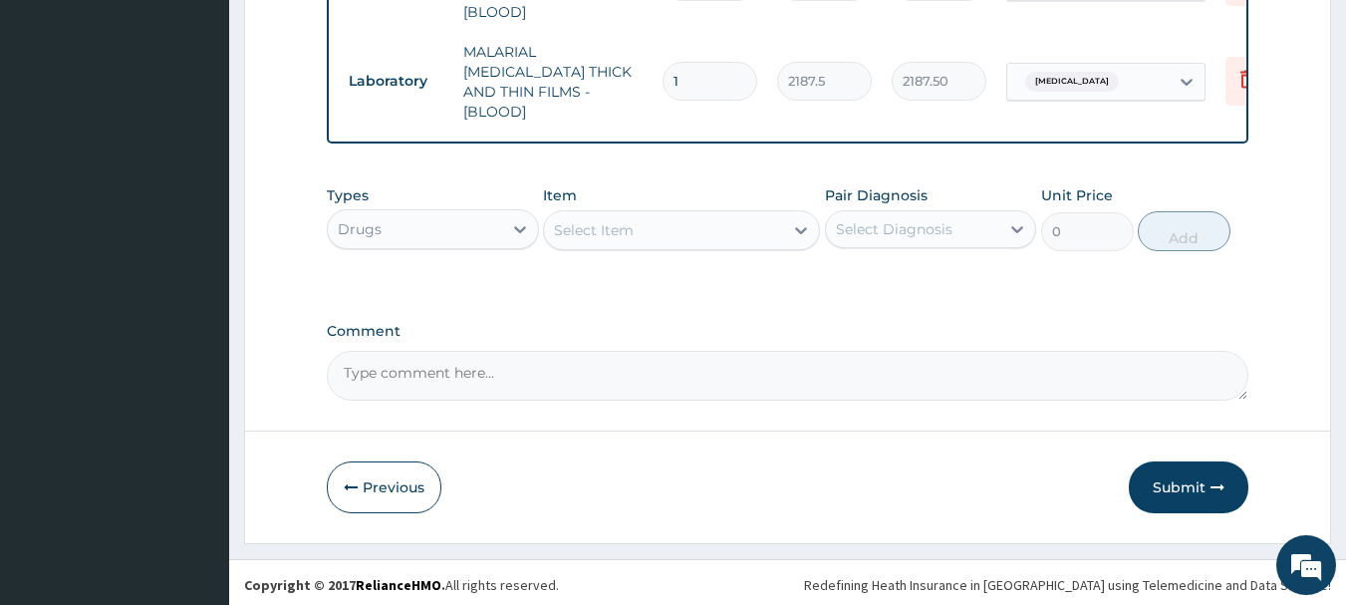
click at [701, 238] on div "Select Item" at bounding box center [663, 230] width 239 height 32
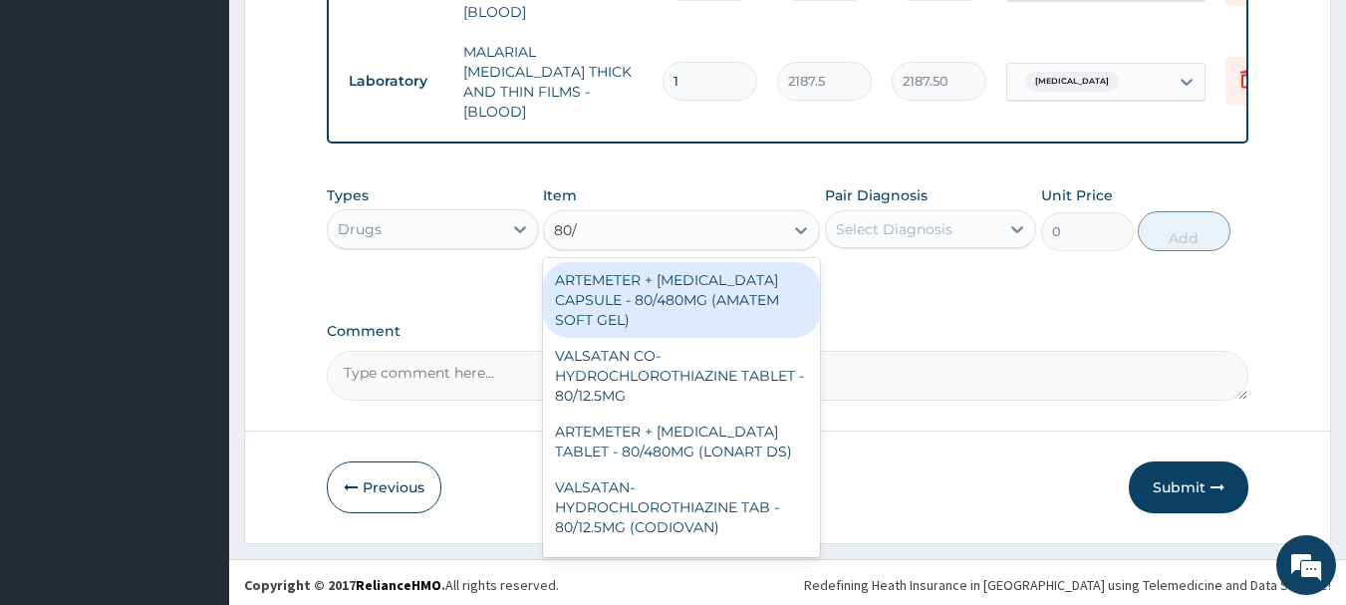
type input "80/4"
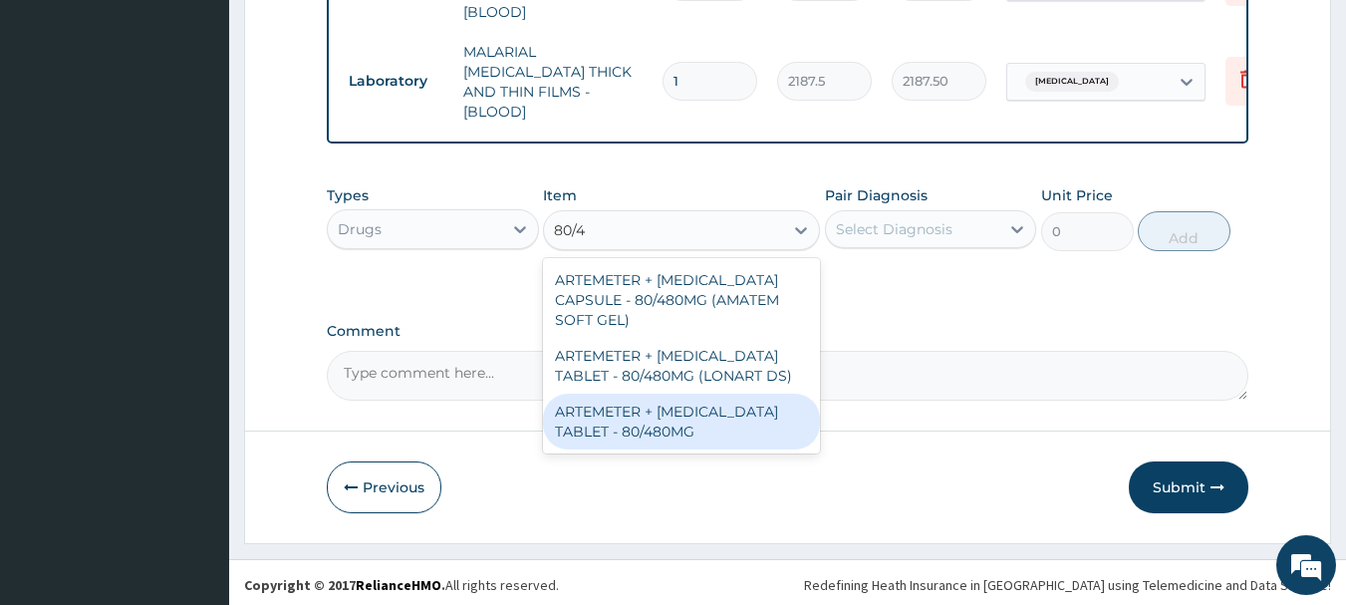
click at [719, 422] on div "ARTEMETER + LUMEFANTRINE TABLET - 80/480MG" at bounding box center [681, 421] width 277 height 56
type input "364"
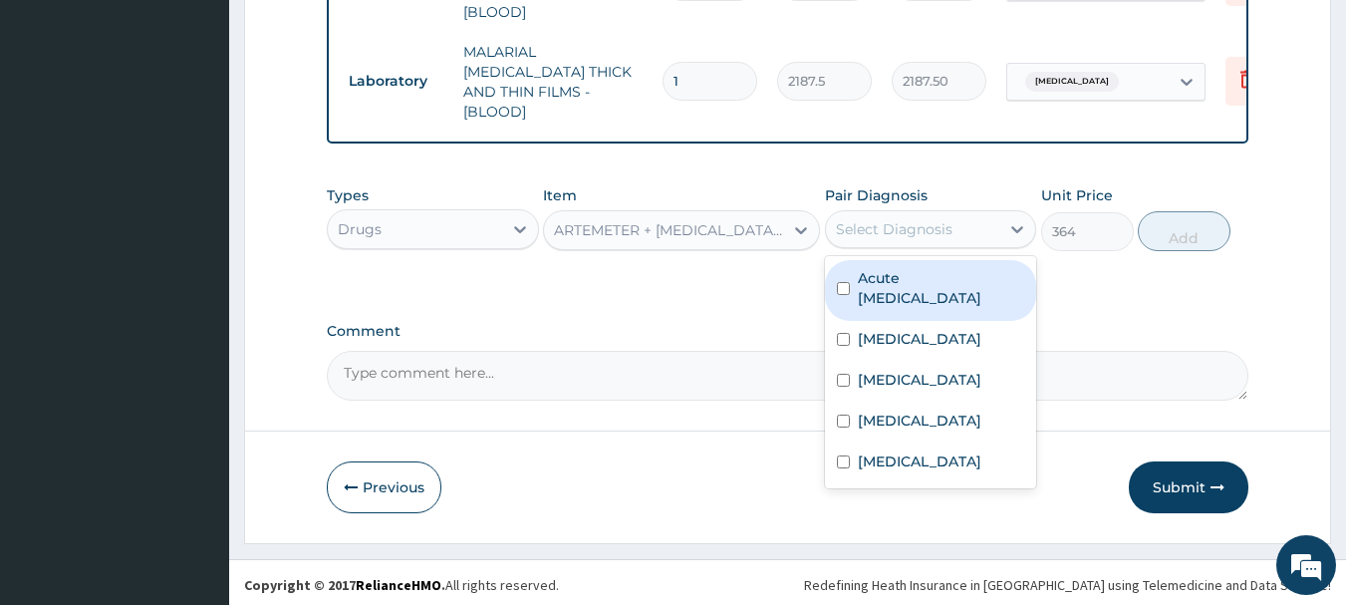
click at [847, 230] on div "Select Diagnosis" at bounding box center [894, 229] width 117 height 20
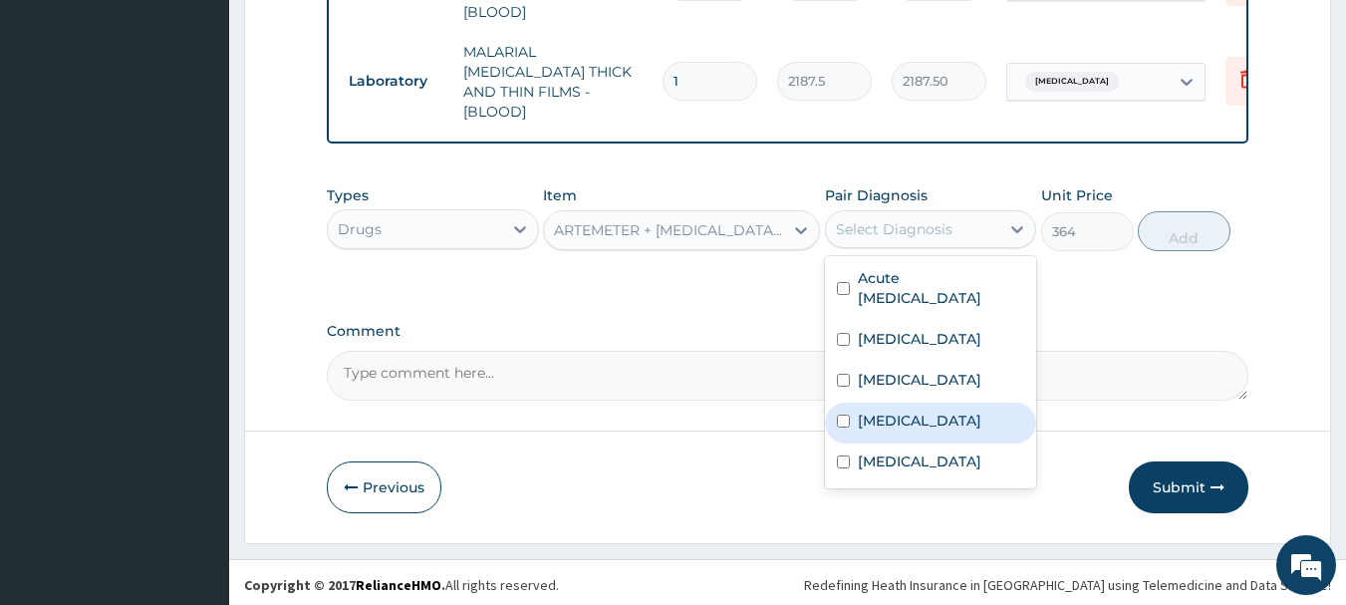
click at [910, 416] on label "Falciparum malaria" at bounding box center [919, 420] width 123 height 20
checkbox input "true"
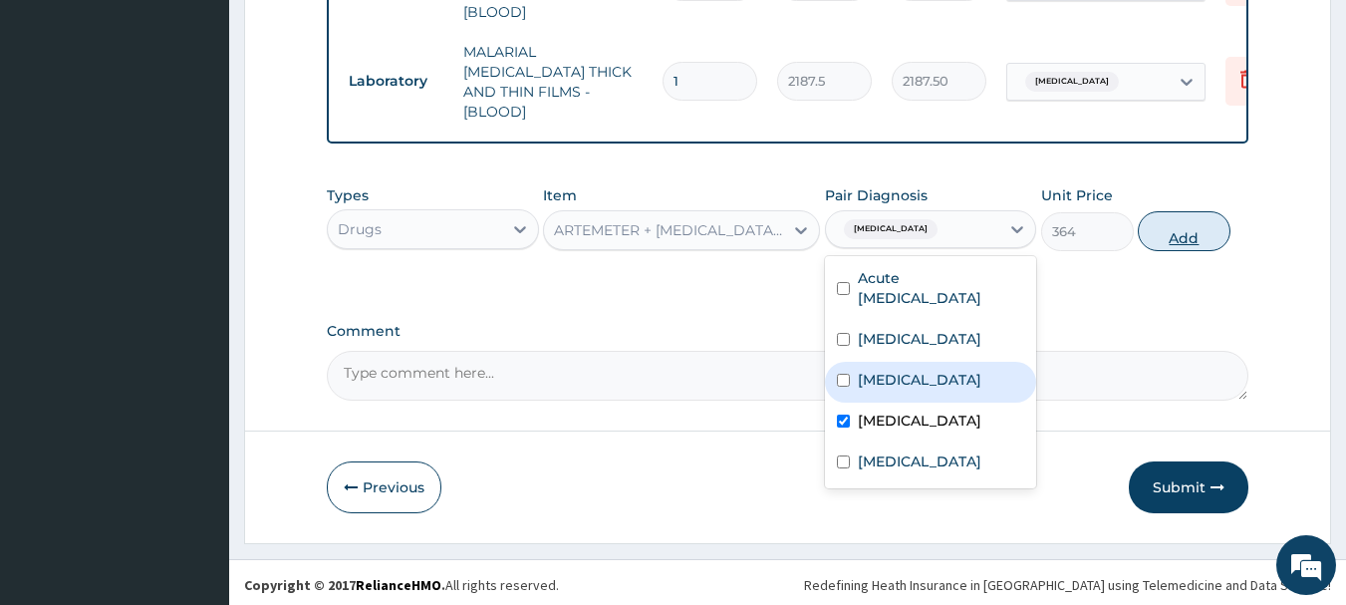
click at [1165, 218] on button "Add" at bounding box center [1183, 231] width 93 height 40
type input "0"
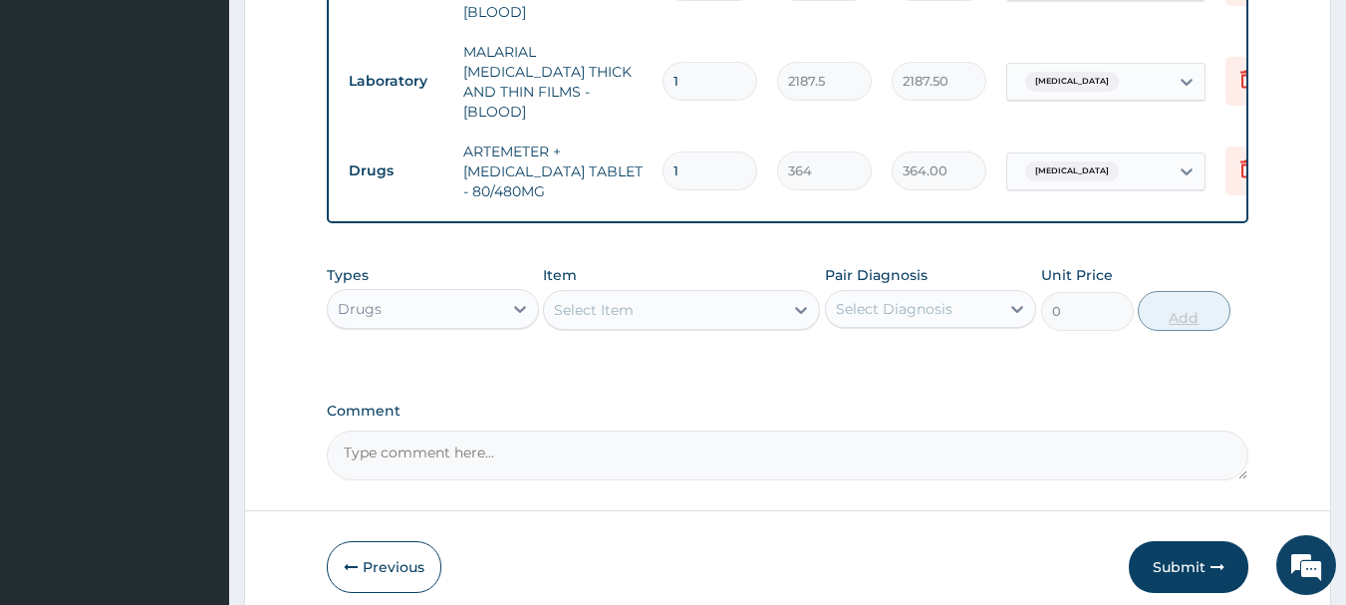
type input "0.00"
type input "6"
type input "2184.00"
type input "6"
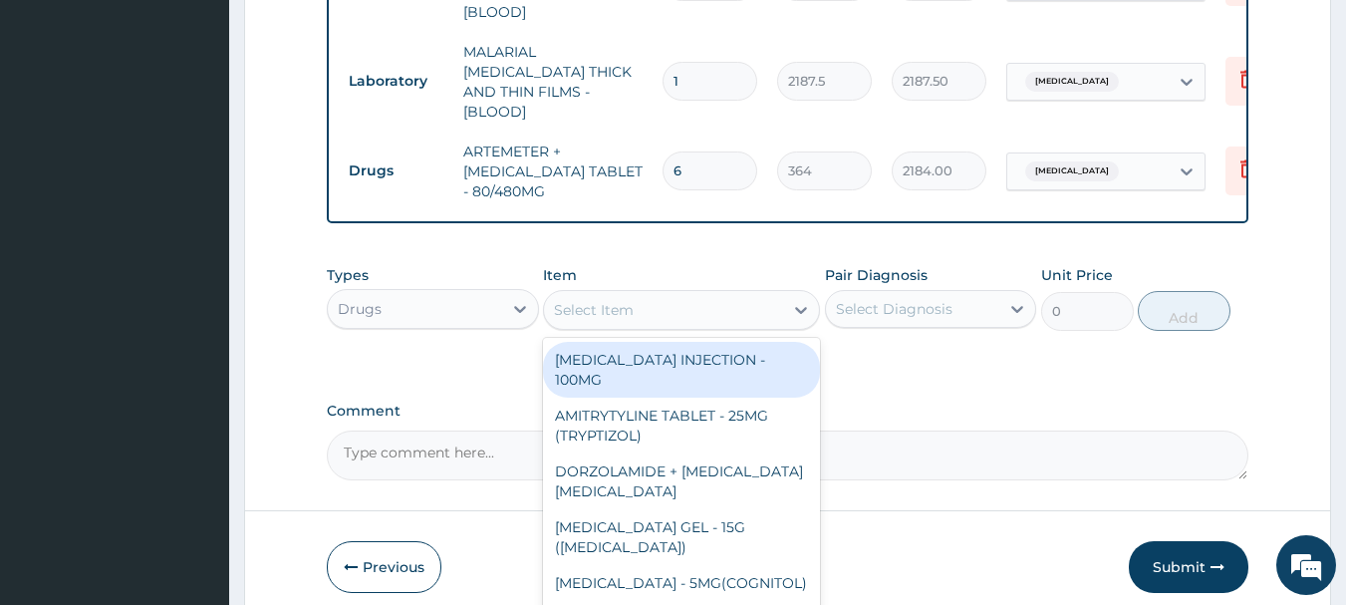
click at [749, 324] on div "Select Item" at bounding box center [681, 310] width 277 height 40
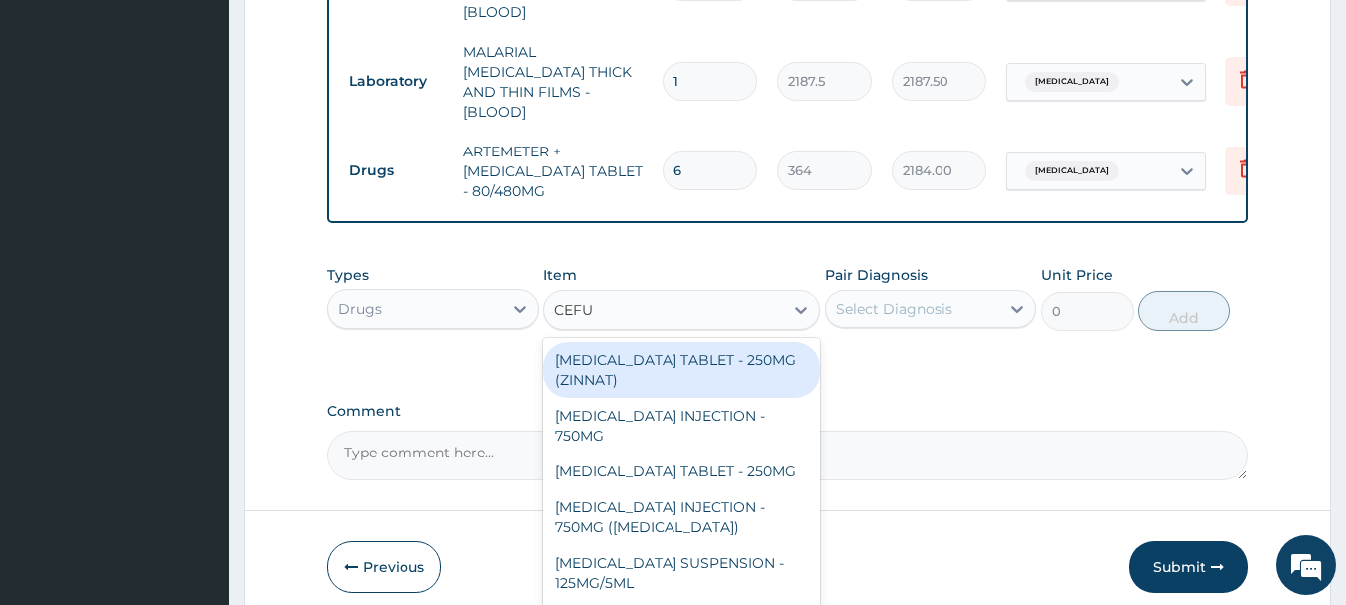
type input "CEFUR"
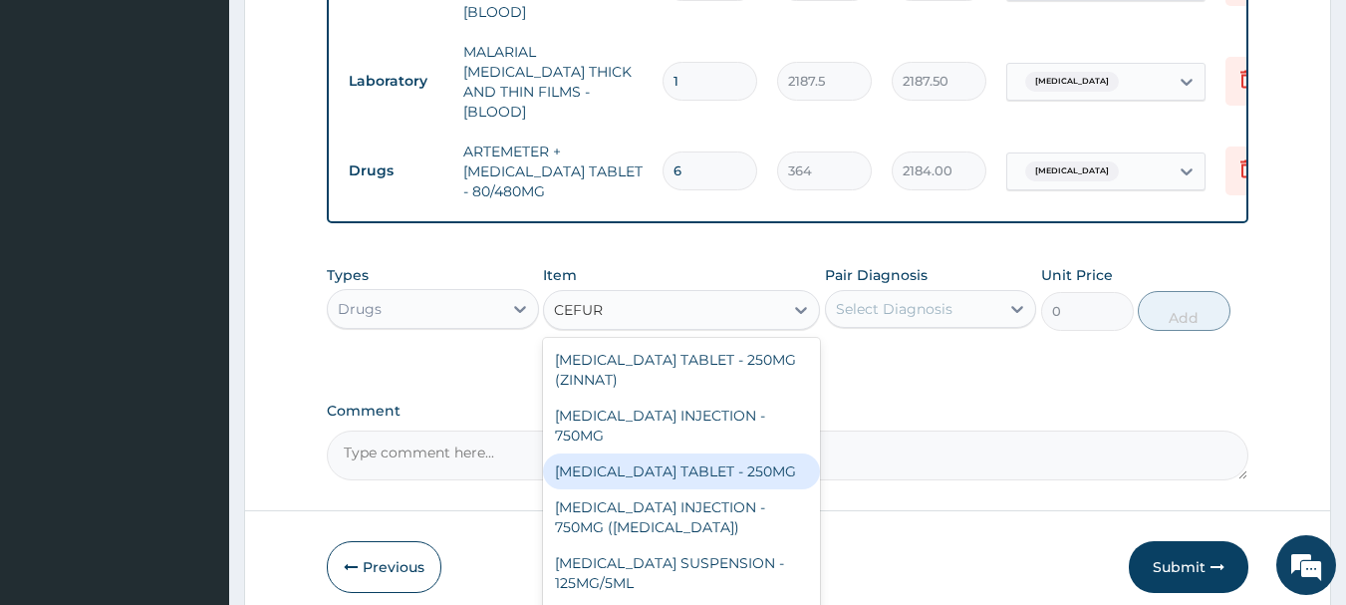
scroll to position [24, 0]
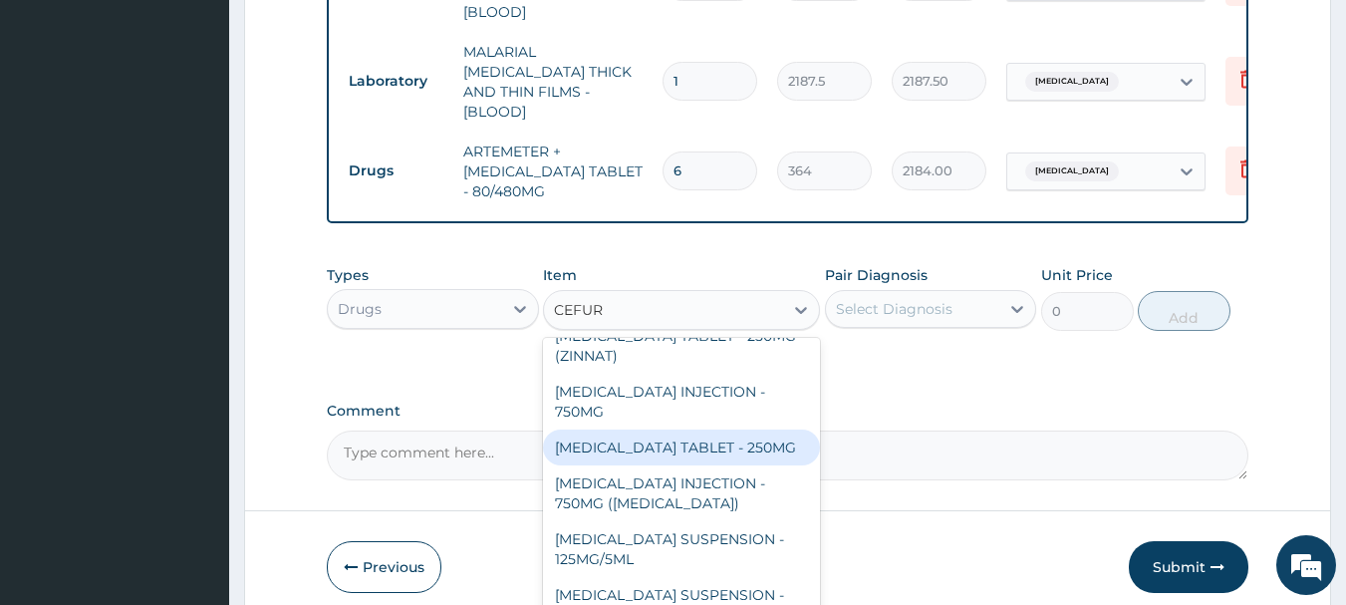
click at [715, 445] on div "[MEDICAL_DATA] TABLET - 250MG" at bounding box center [681, 447] width 277 height 36
type input "420"
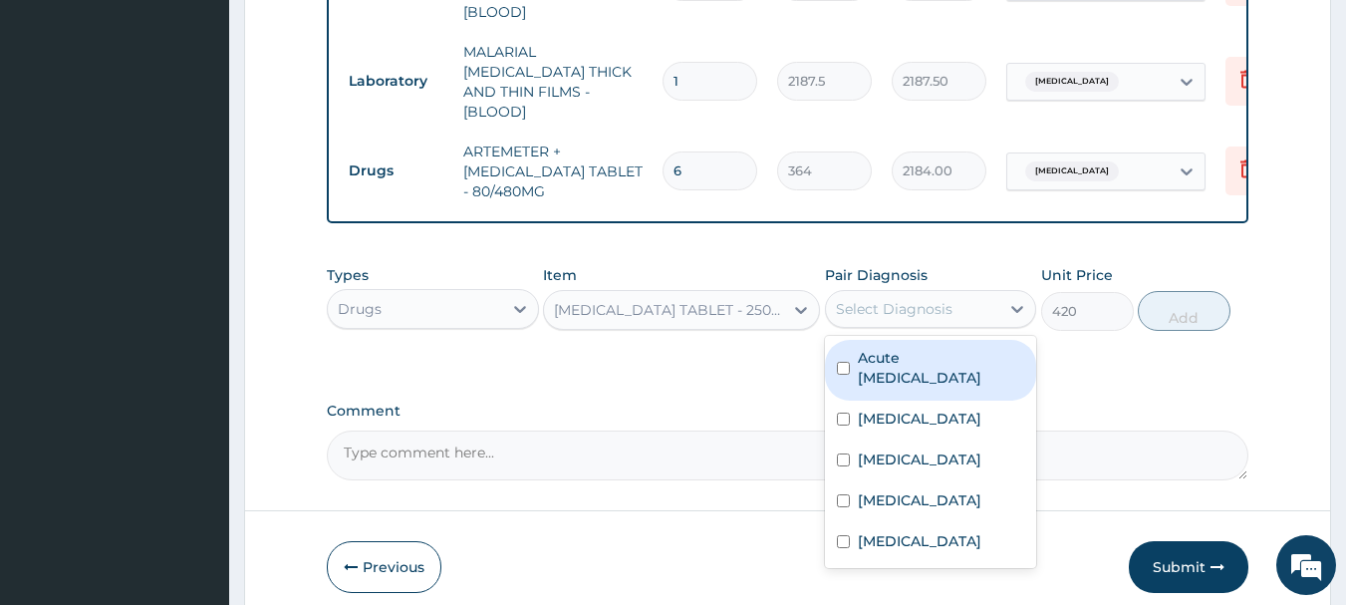
click at [895, 300] on div "Select Diagnosis" at bounding box center [894, 309] width 117 height 20
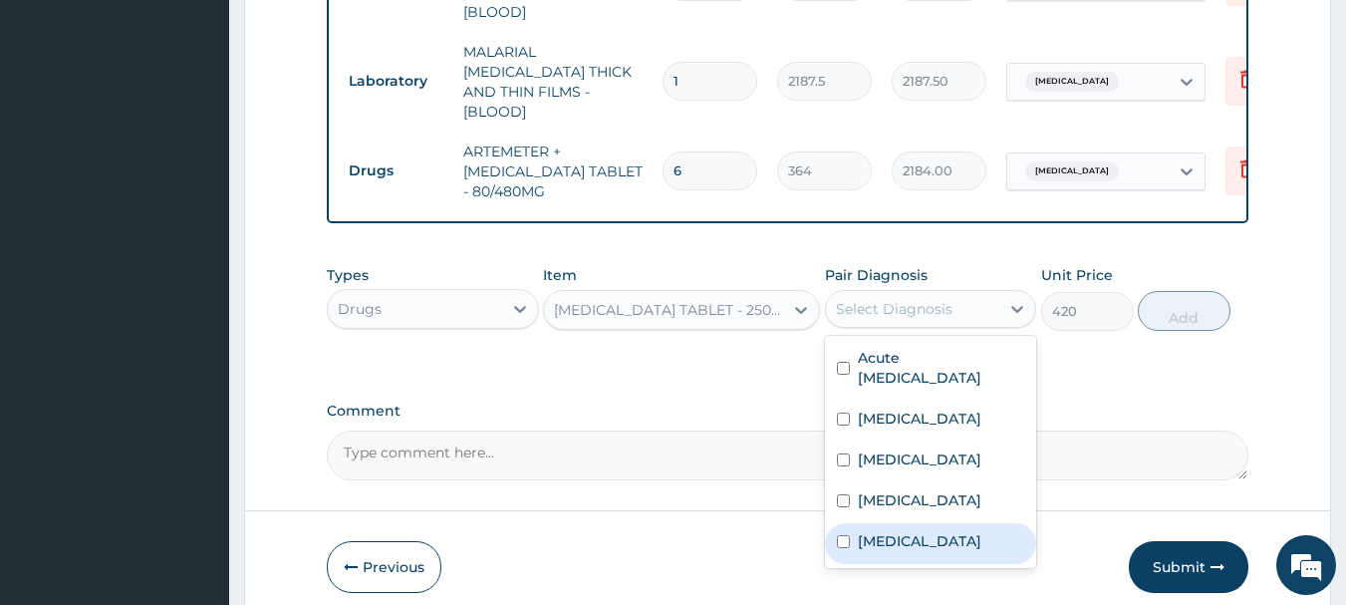
click at [935, 536] on div "Sepsis" at bounding box center [931, 543] width 212 height 41
checkbox input "true"
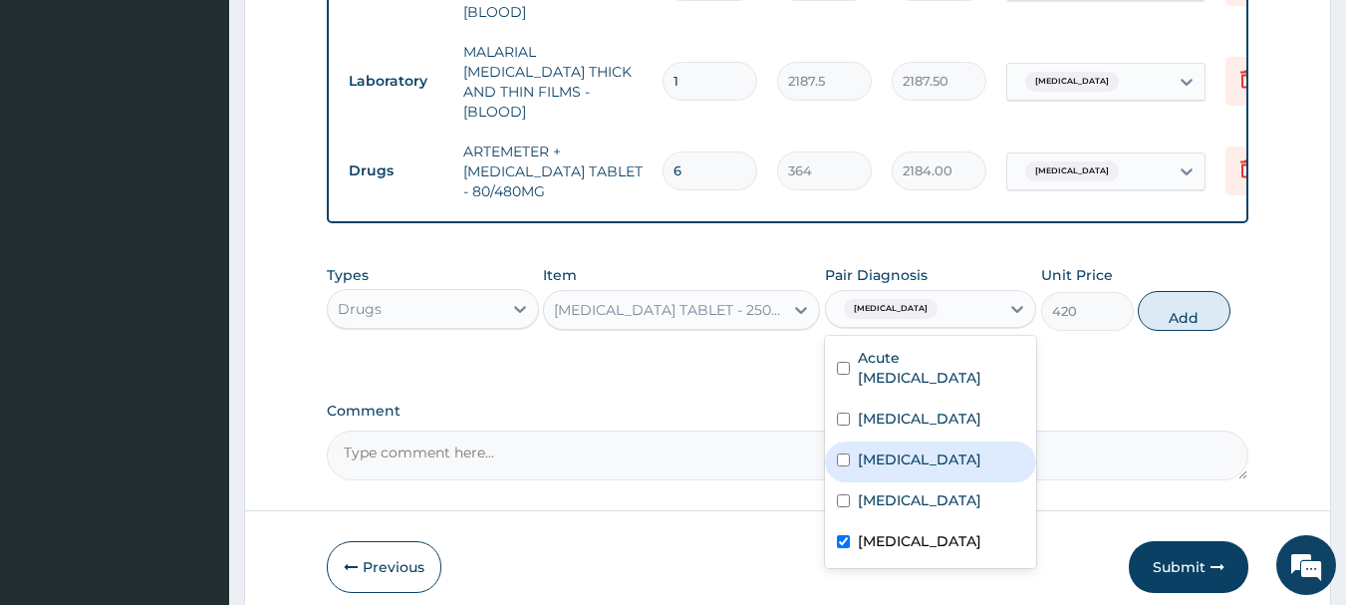
click at [915, 449] on label "Appendicitis" at bounding box center [919, 459] width 123 height 20
checkbox input "true"
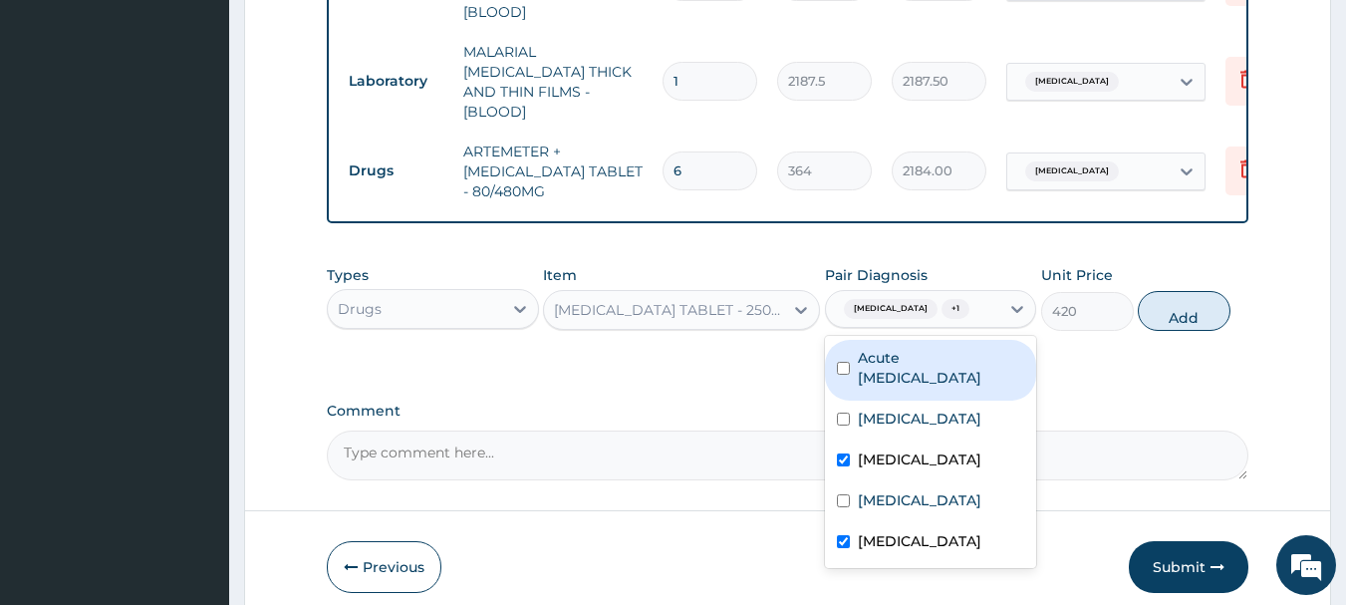
click at [957, 371] on label "Acute pelvic inflammatory disease" at bounding box center [941, 368] width 167 height 40
checkbox input "true"
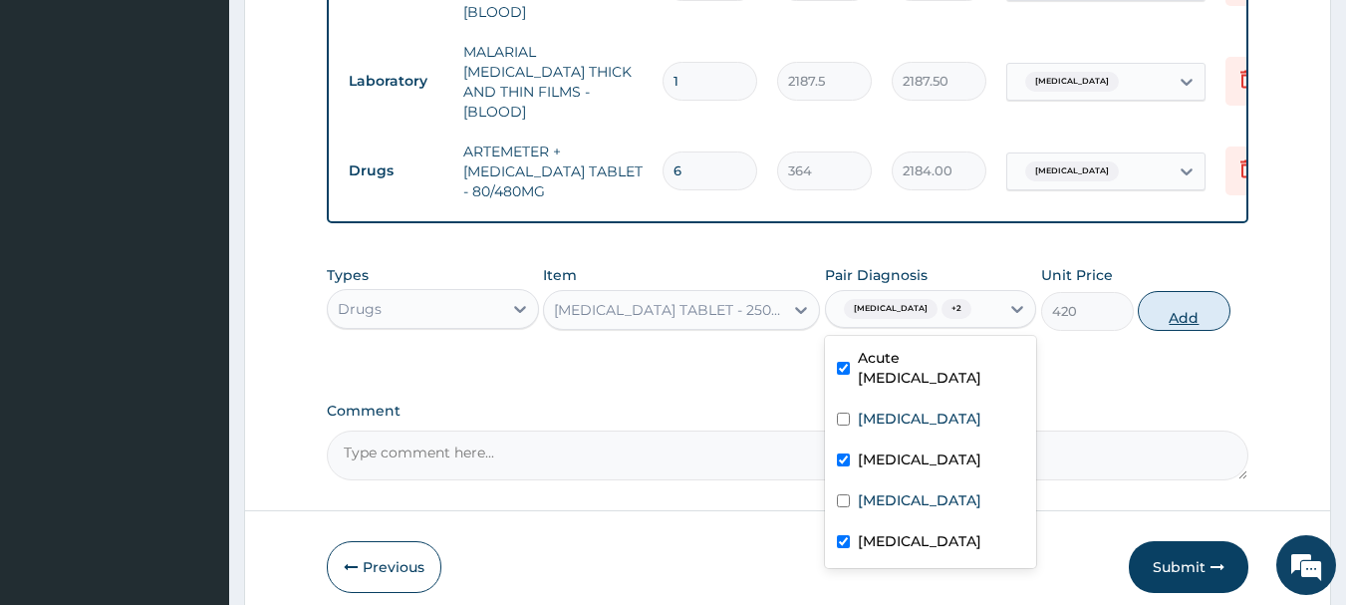
click at [1198, 307] on button "Add" at bounding box center [1183, 311] width 93 height 40
type input "0"
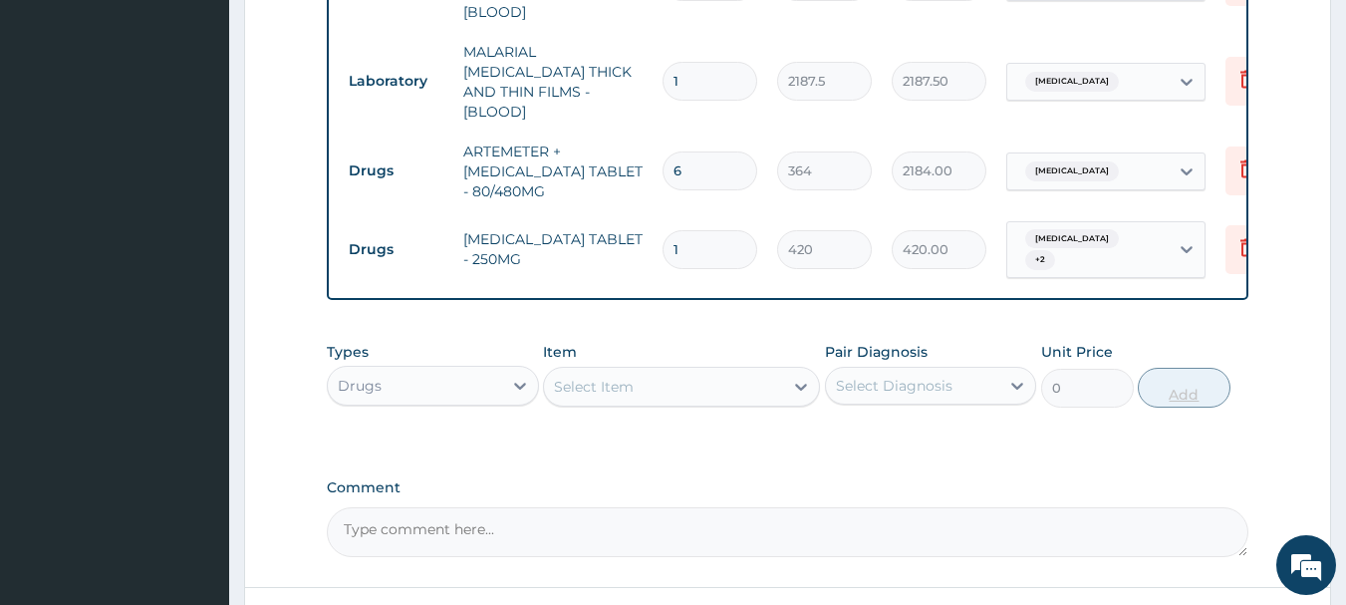
type input "10"
type input "4200.00"
type input "10"
click at [654, 370] on div "Select Item" at bounding box center [663, 386] width 239 height 32
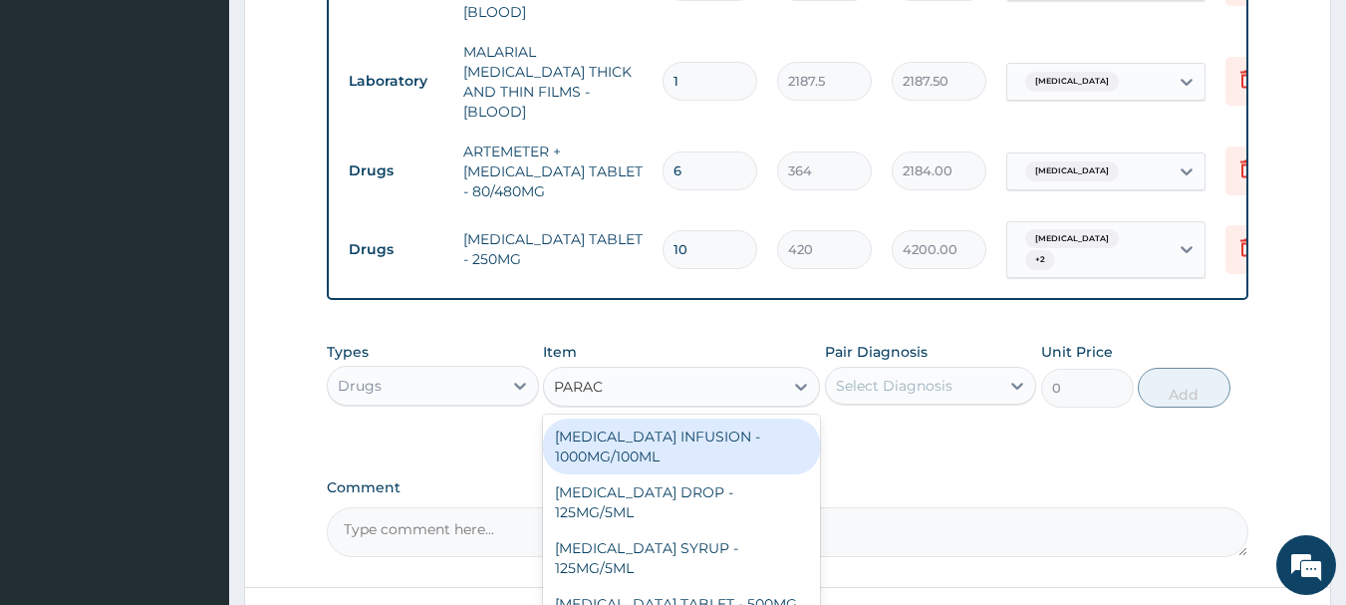
type input "PARACE"
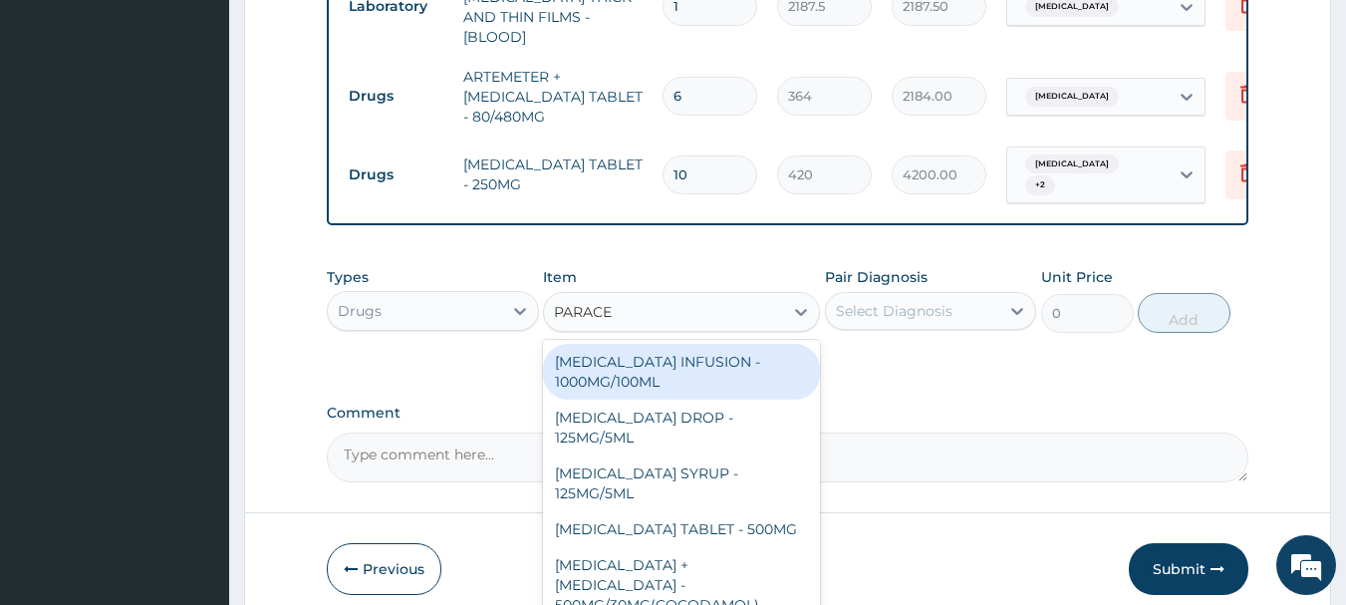
scroll to position [1434, 0]
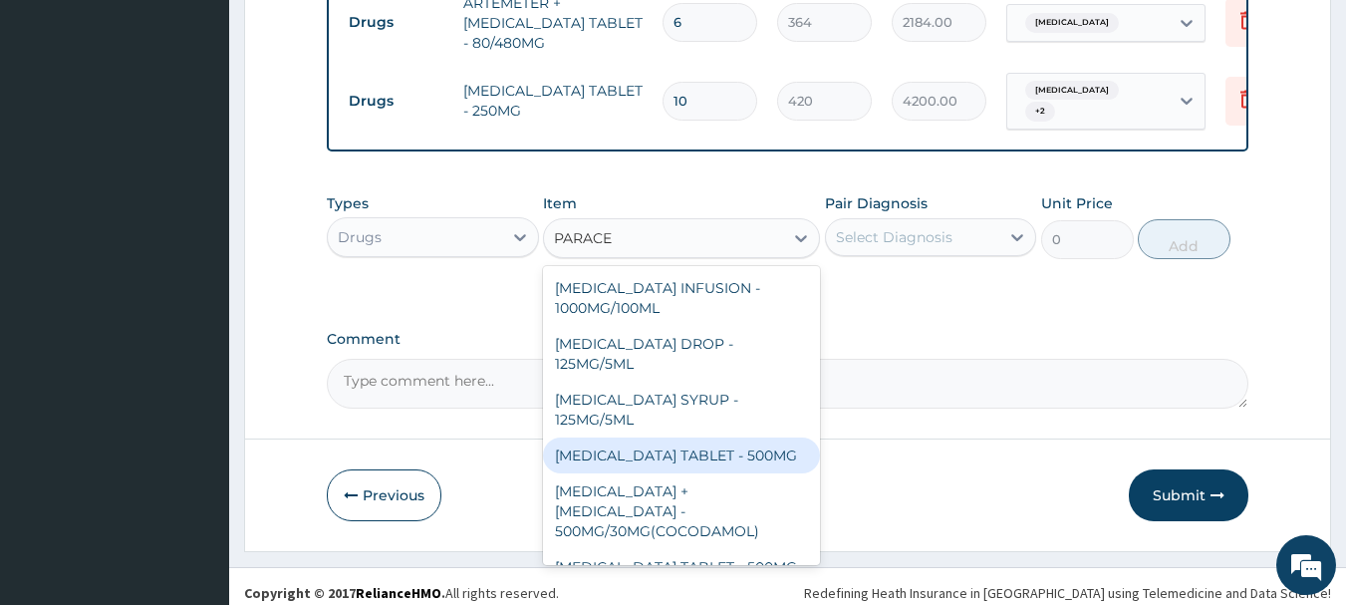
click at [704, 450] on div "PARACETAMOL TABLET - 500MG" at bounding box center [681, 455] width 277 height 36
type input "33.599999999999994"
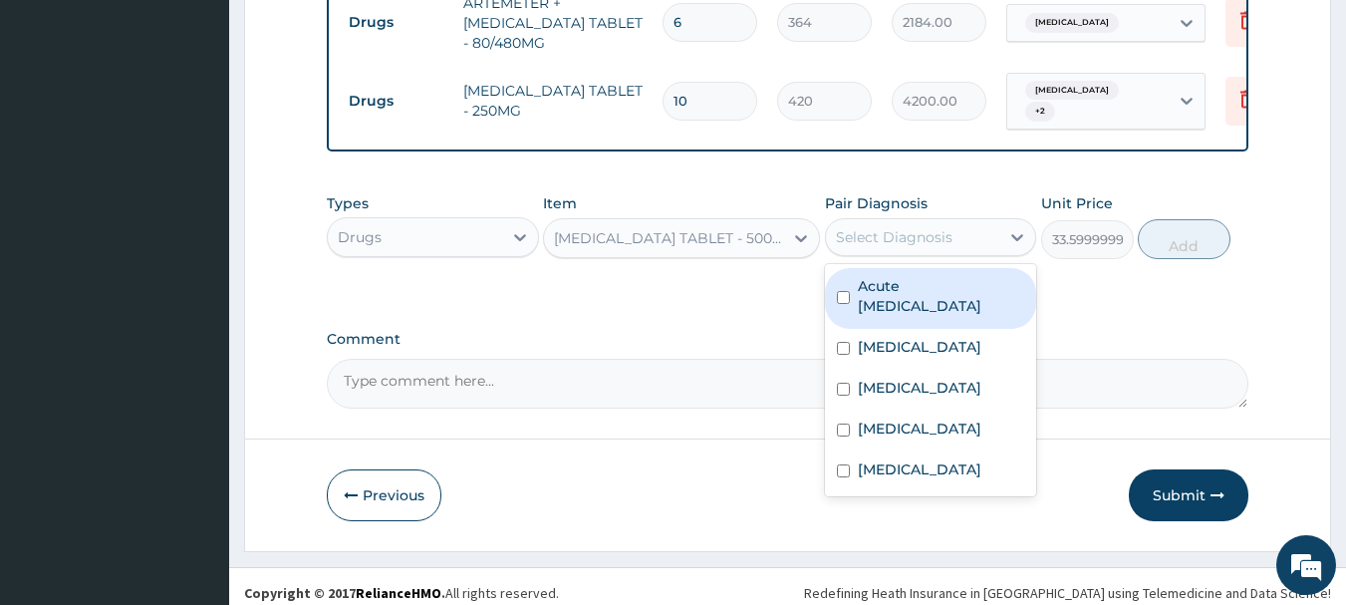
click at [886, 229] on div "Select Diagnosis" at bounding box center [894, 237] width 117 height 20
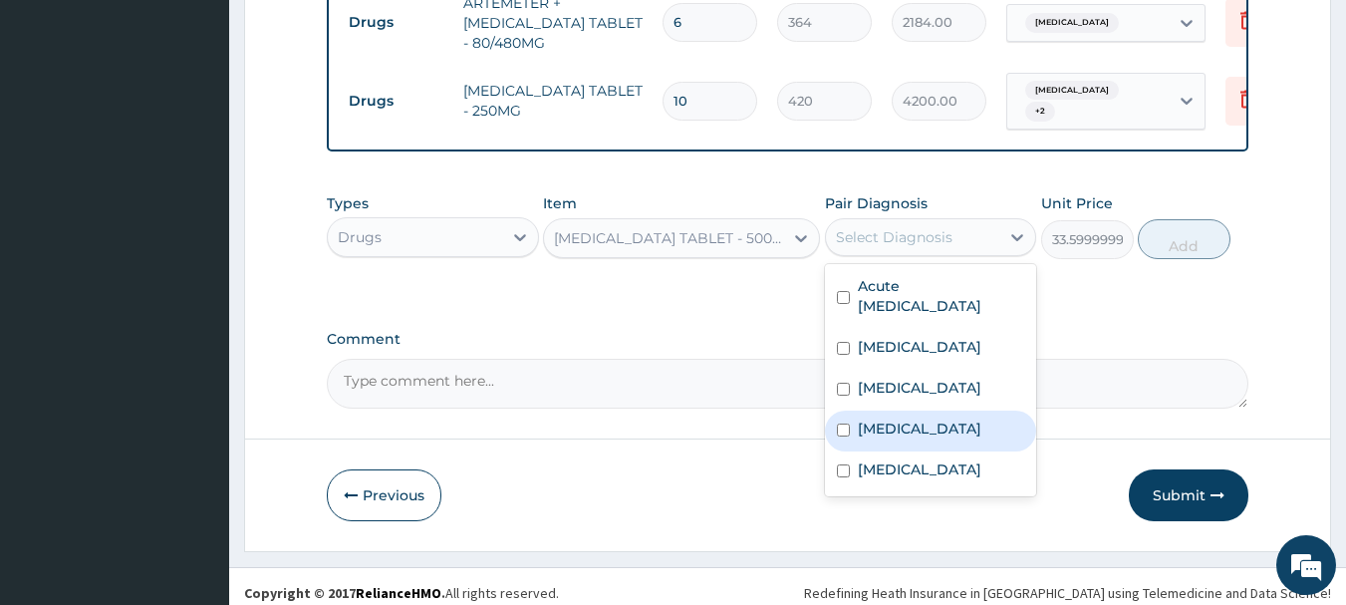
click at [919, 426] on div "Falciparum malaria" at bounding box center [931, 430] width 212 height 41
checkbox input "true"
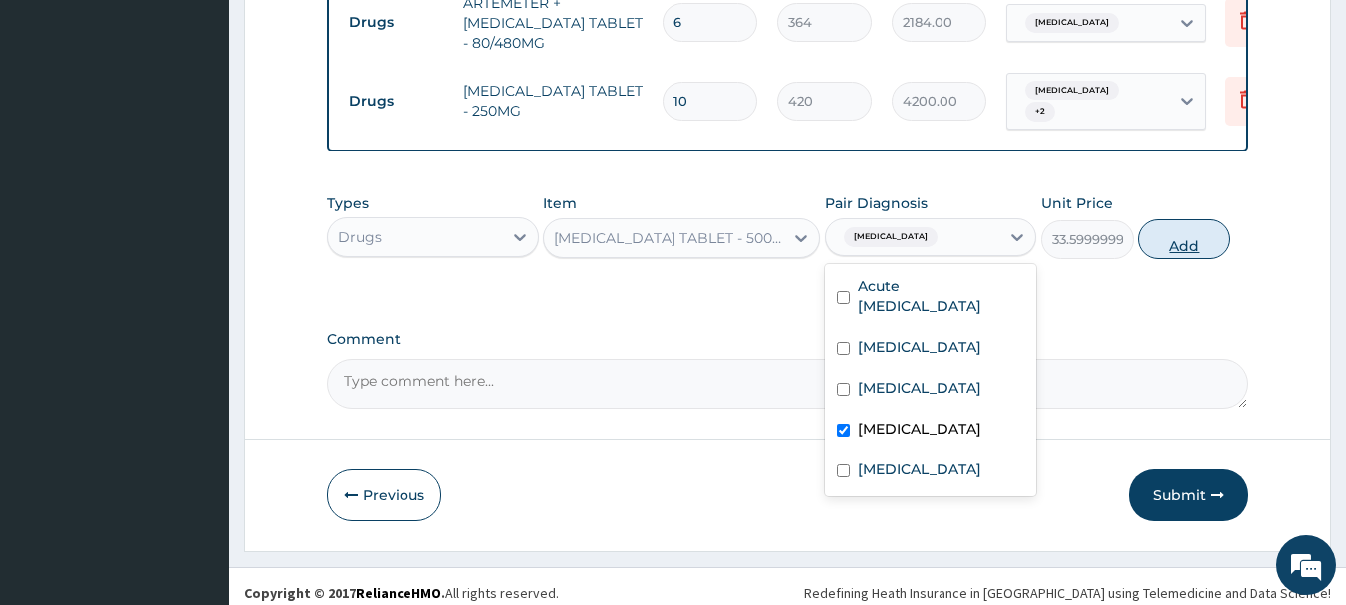
click at [1191, 225] on button "Add" at bounding box center [1183, 239] width 93 height 40
type input "0"
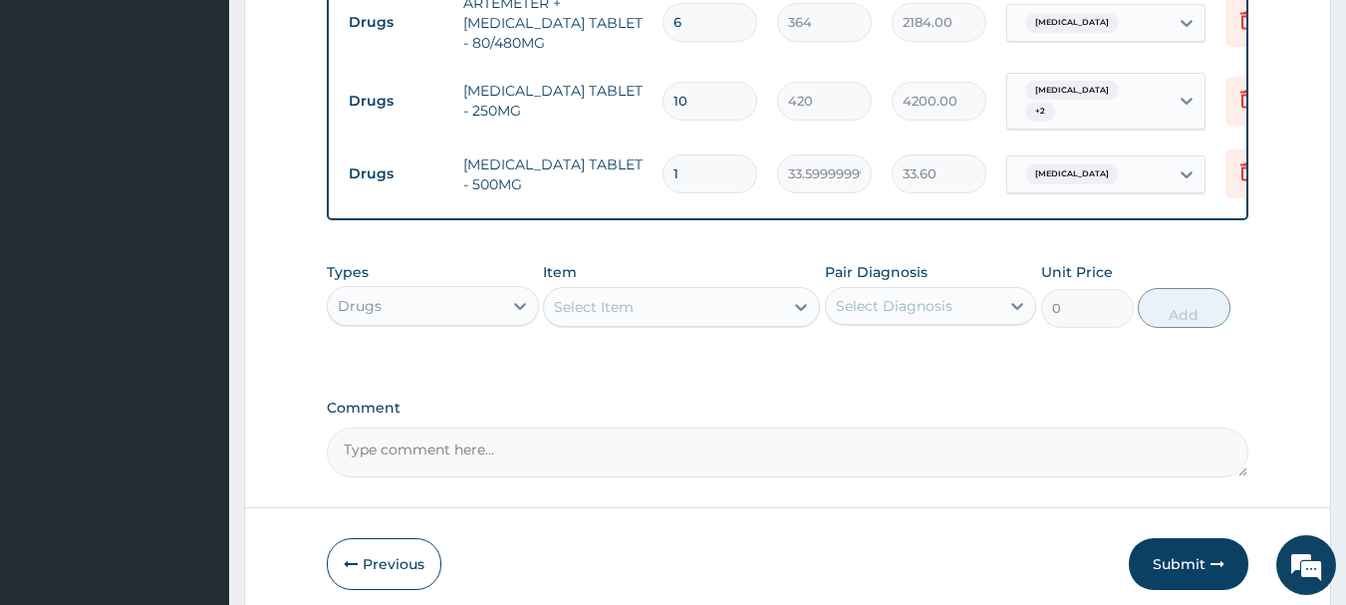
type input "18"
type input "604.80"
type input "18"
click at [1196, 538] on button "Submit" at bounding box center [1188, 564] width 120 height 52
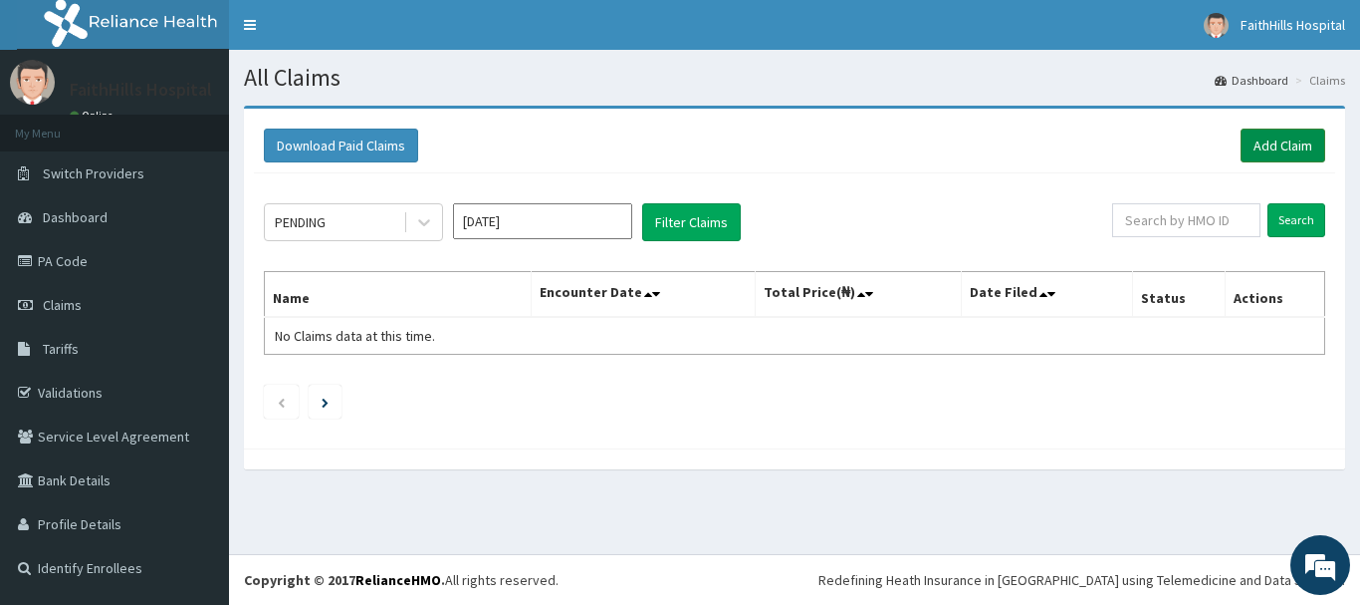
click at [1300, 144] on link "Add Claim" at bounding box center [1283, 145] width 85 height 34
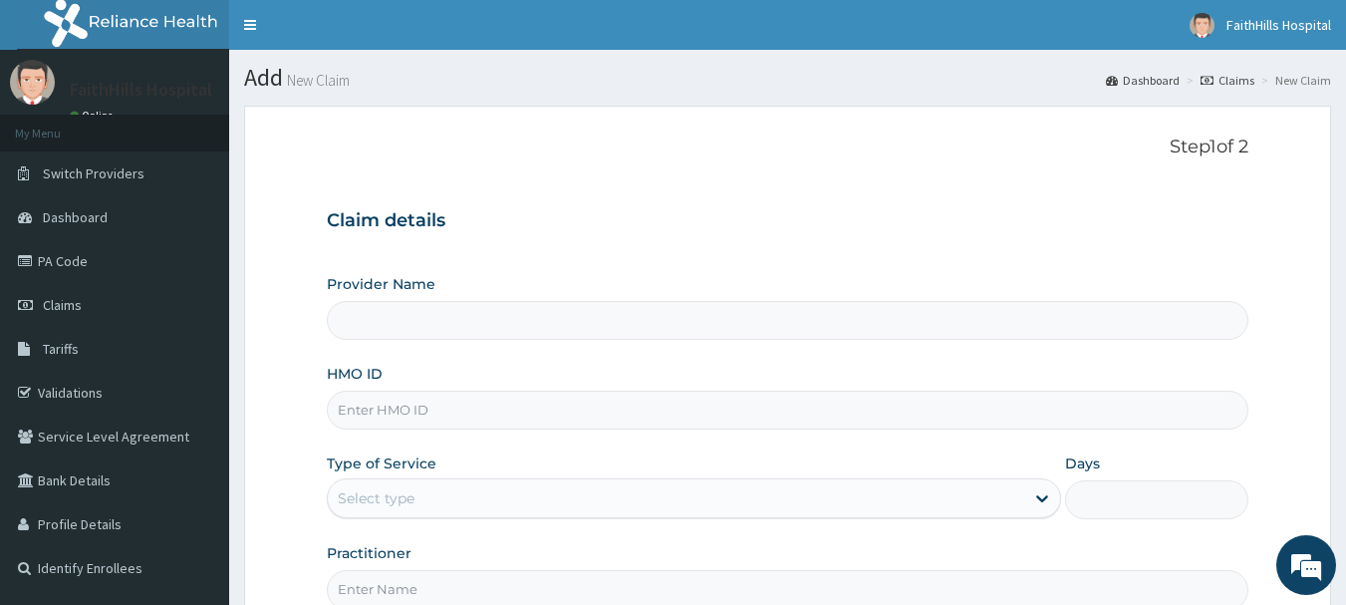
type input "FaithHills Specialist Hospital"
click at [404, 422] on input "HMO ID" at bounding box center [788, 409] width 922 height 39
paste input "SWF/10103/E"
type input "SWF/10103/E"
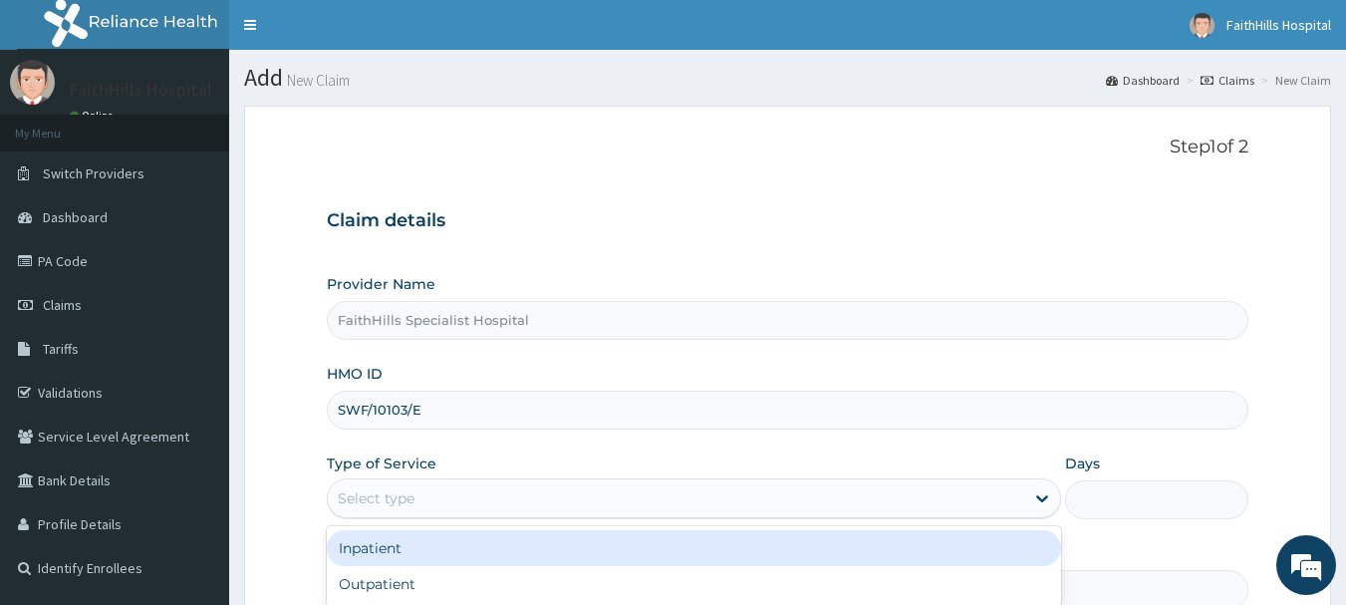
click at [412, 478] on div "Select type" at bounding box center [694, 498] width 734 height 40
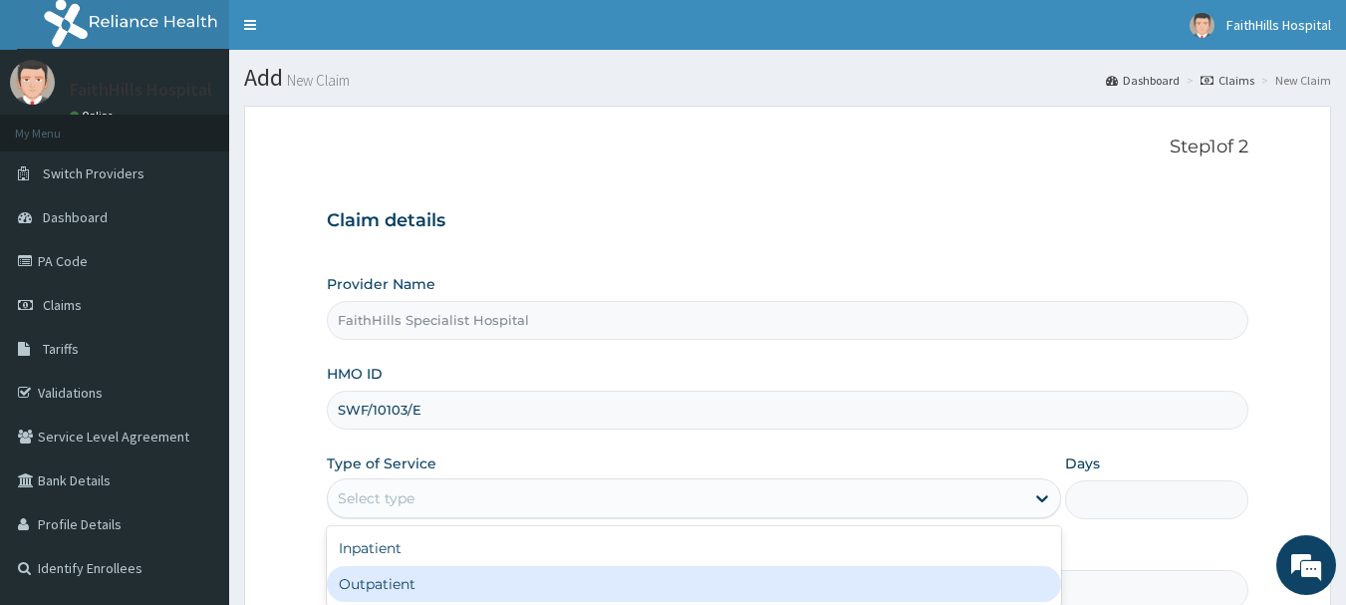
click at [433, 571] on div "Outpatient" at bounding box center [694, 584] width 734 height 36
type input "1"
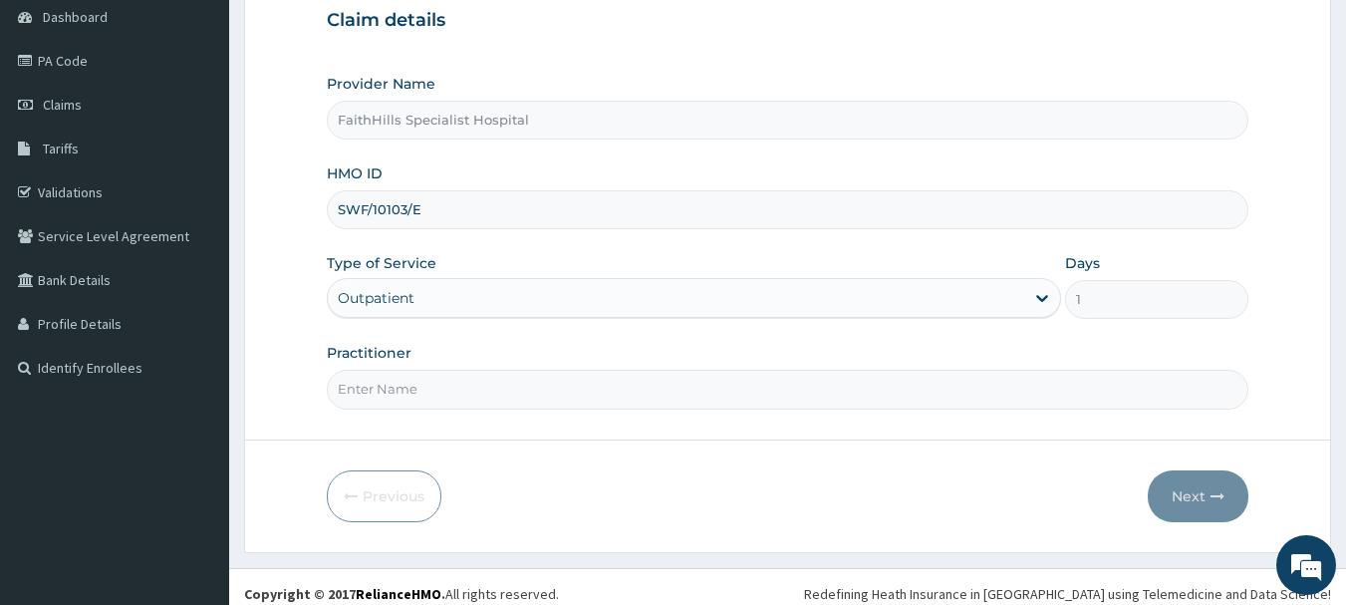
scroll to position [214, 0]
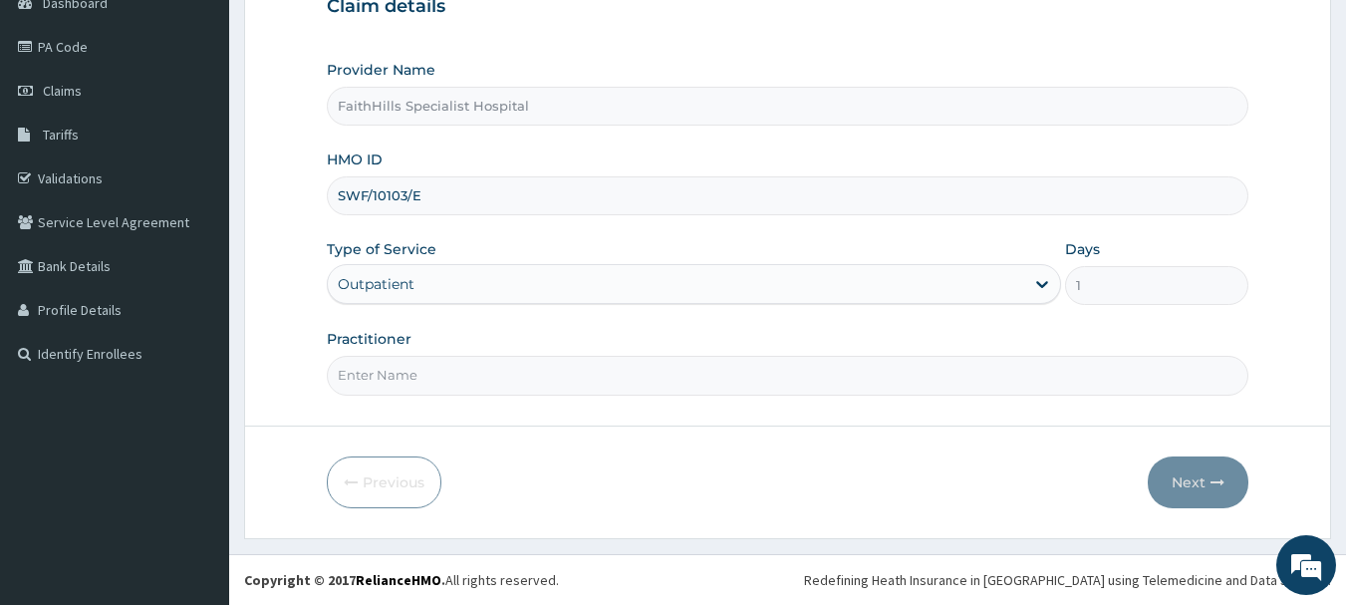
click at [459, 381] on input "Practitioner" at bounding box center [788, 375] width 922 height 39
type input "DR. JOSHUA"
click at [1196, 483] on button "Next" at bounding box center [1197, 482] width 101 height 52
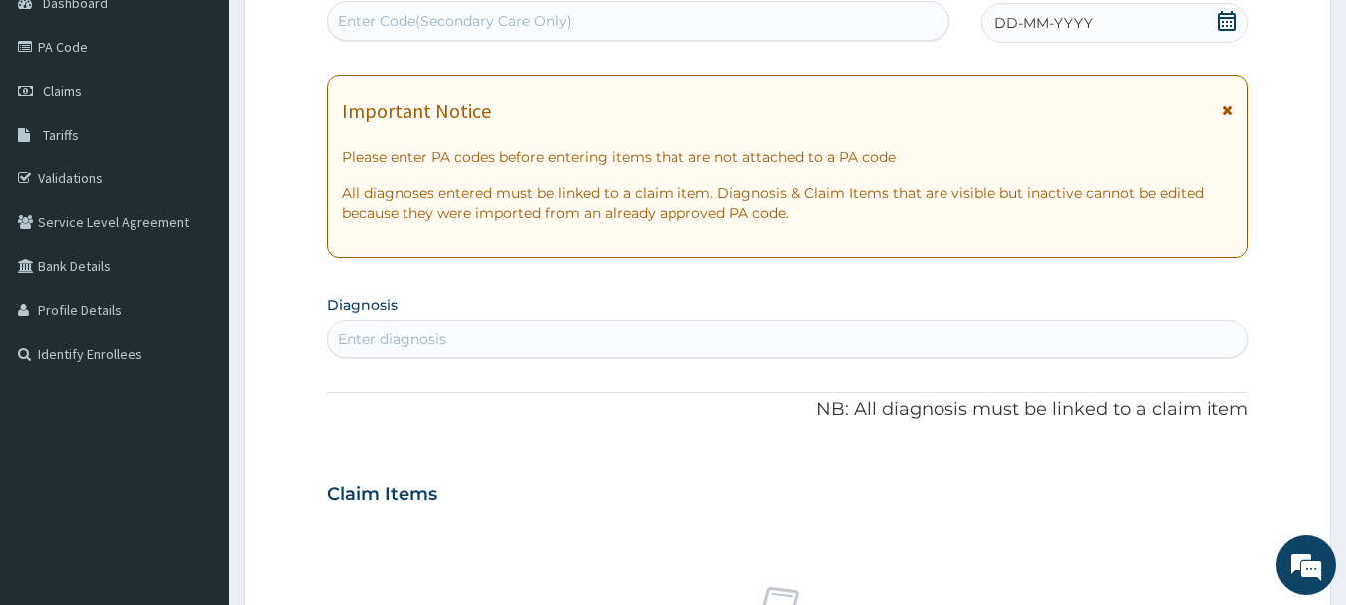
scroll to position [0, 0]
click at [524, 30] on div "Enter Code(Secondary Care Only)" at bounding box center [455, 21] width 234 height 20
paste input "PA/10EB6D"
type input "PA/10EB6D"
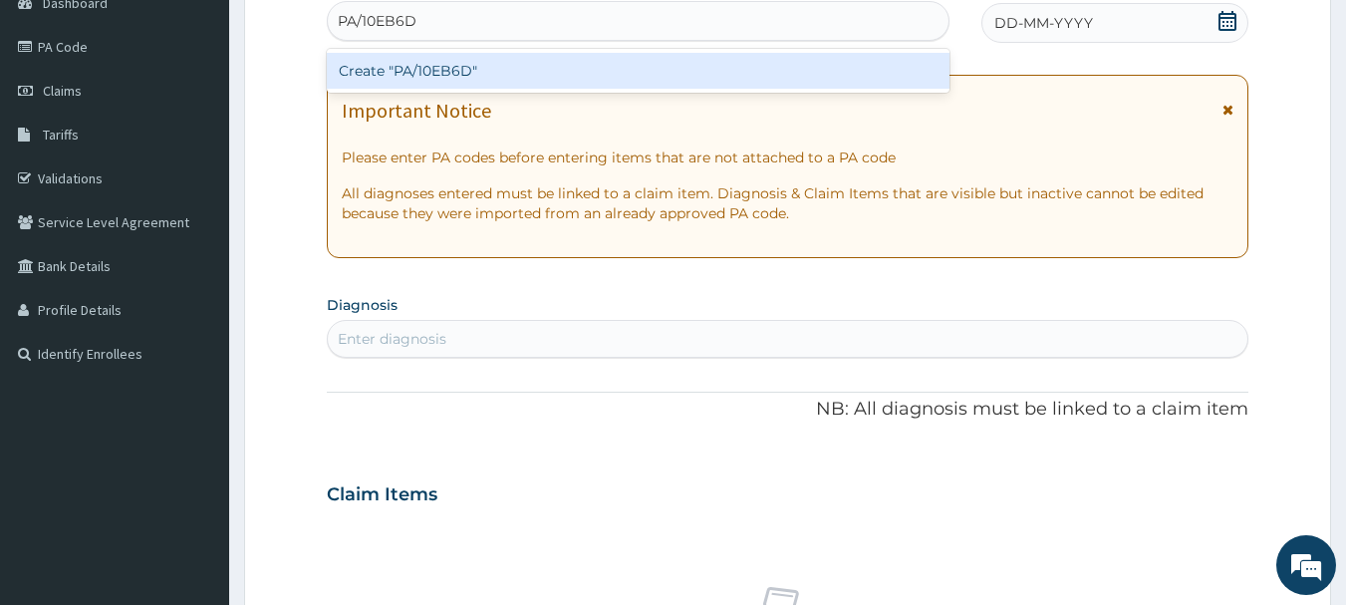
click at [511, 83] on div "Create "PA/10EB6D"" at bounding box center [638, 71] width 623 height 36
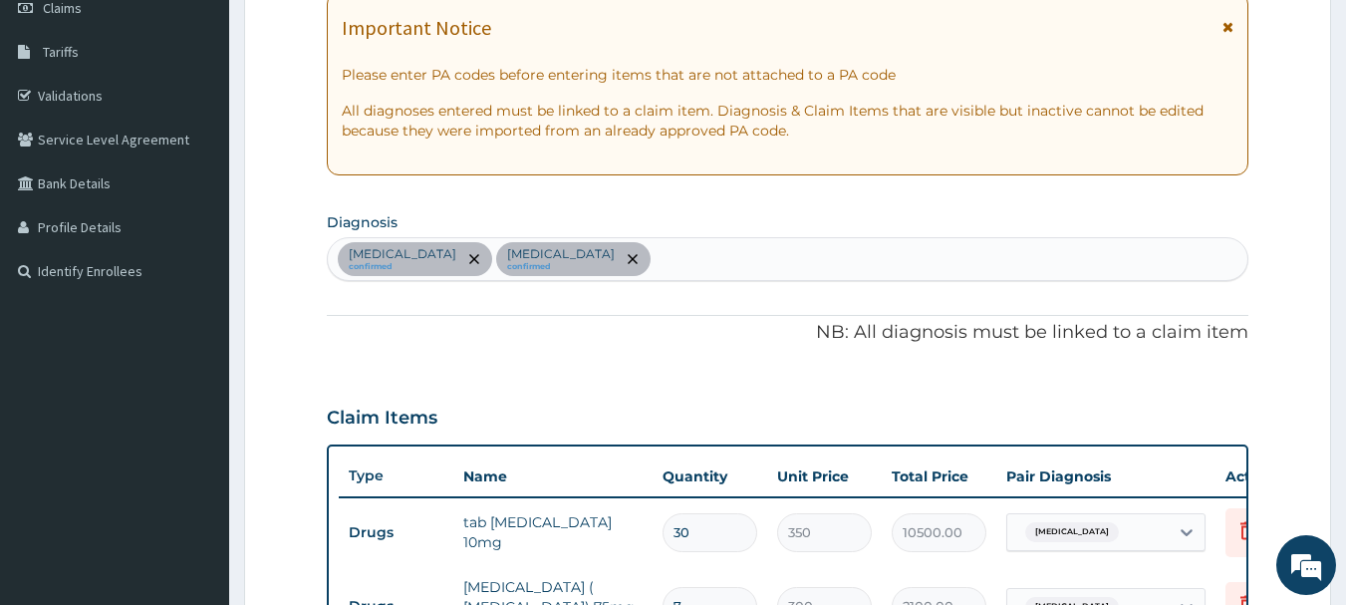
scroll to position [197, 0]
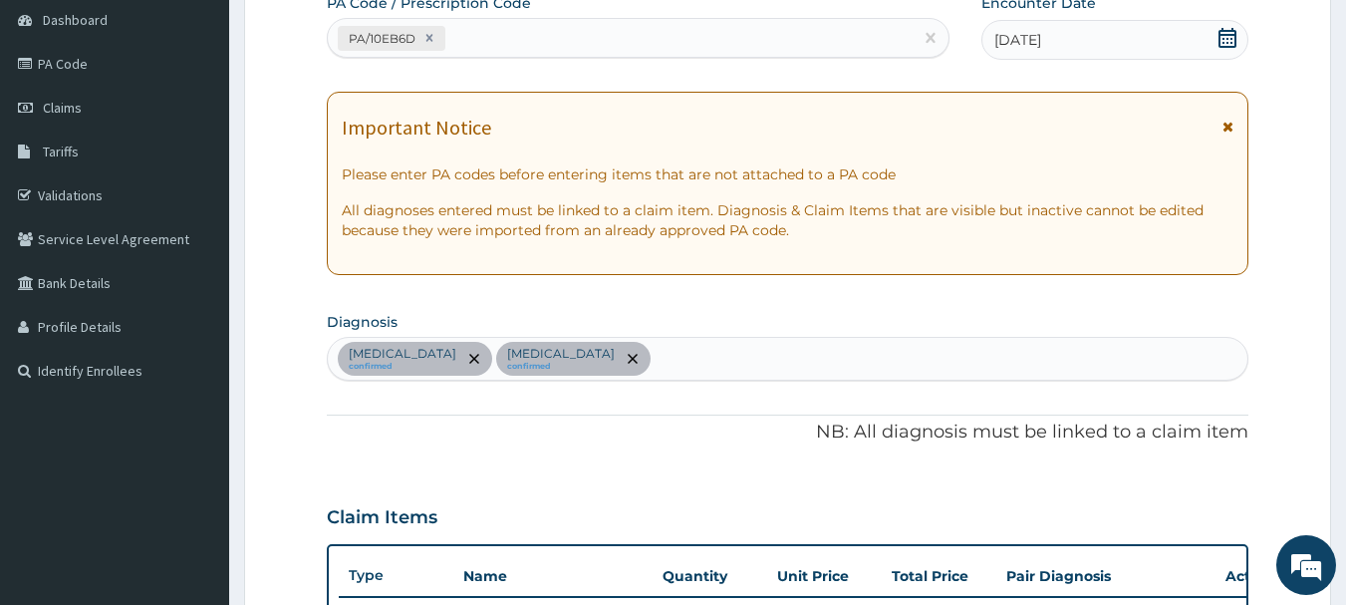
click at [527, 35] on div "PA/10EB6D" at bounding box center [621, 38] width 586 height 33
paste input "PA/37D386"
type input "PA/37D386"
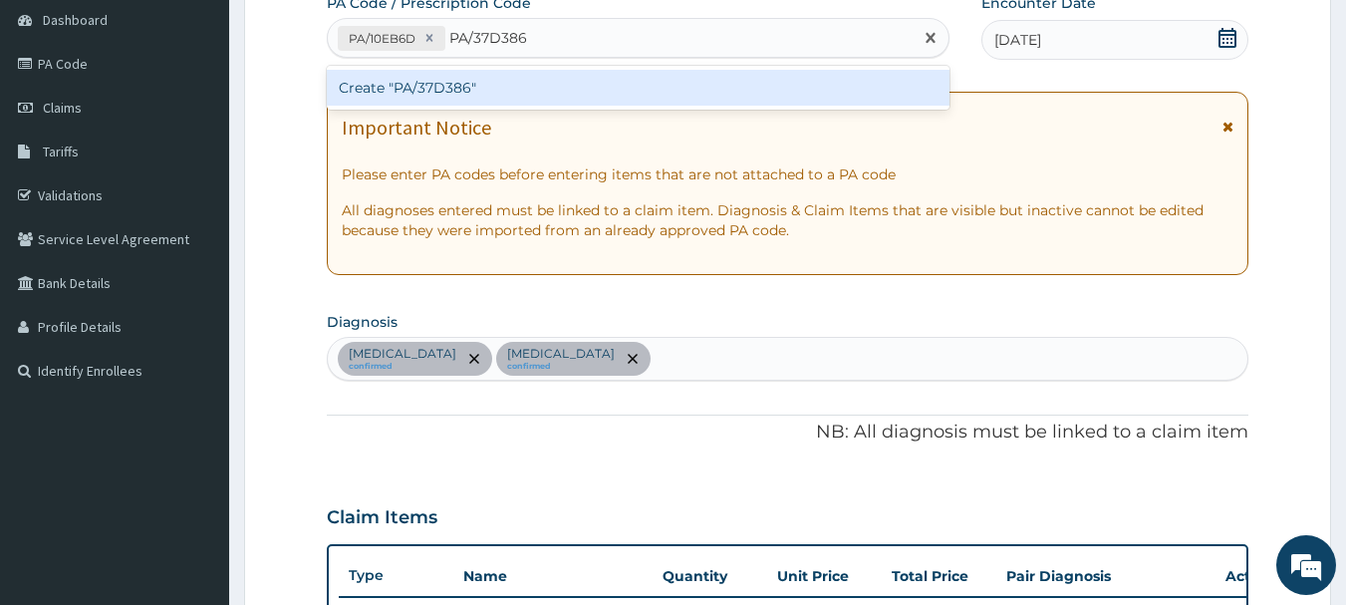
click at [404, 88] on div "Create "PA/37D386"" at bounding box center [638, 88] width 623 height 36
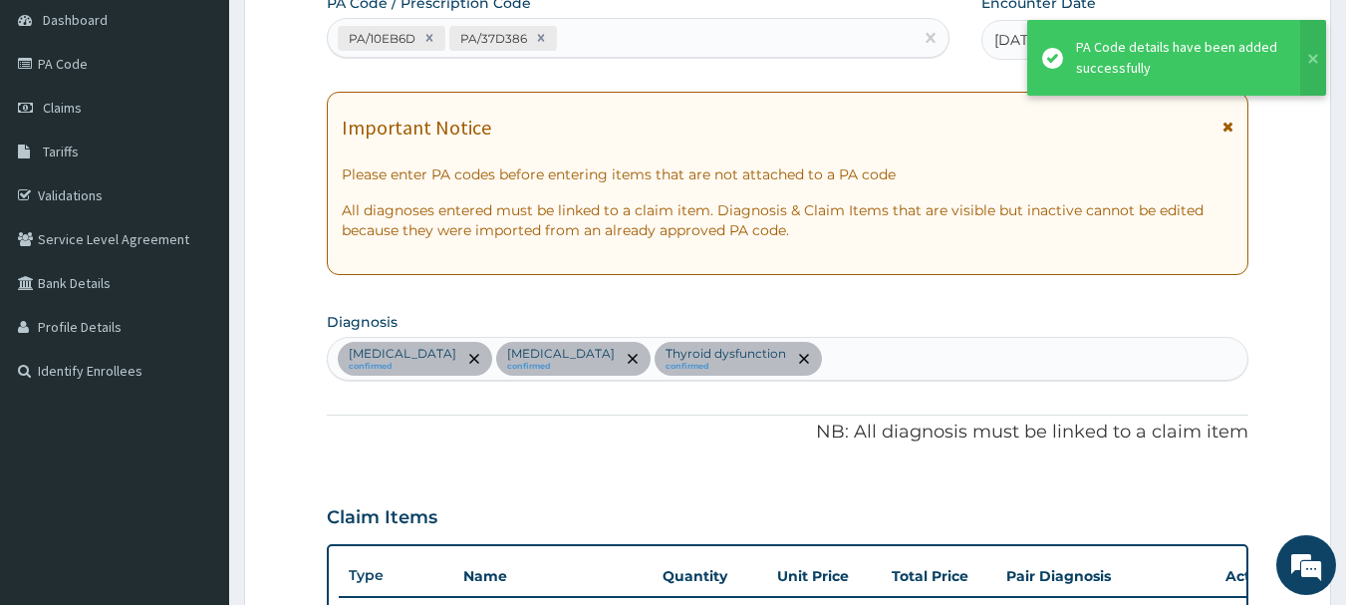
scroll to position [733, 0]
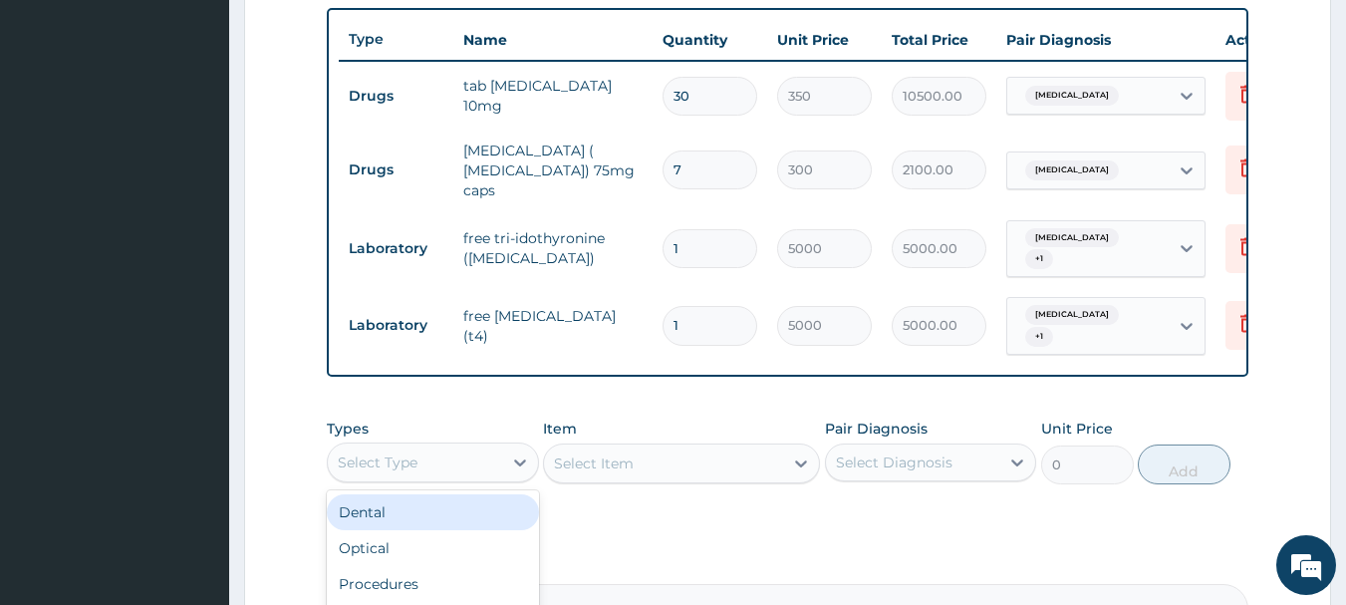
click at [455, 449] on div "Select Type" at bounding box center [415, 462] width 174 height 32
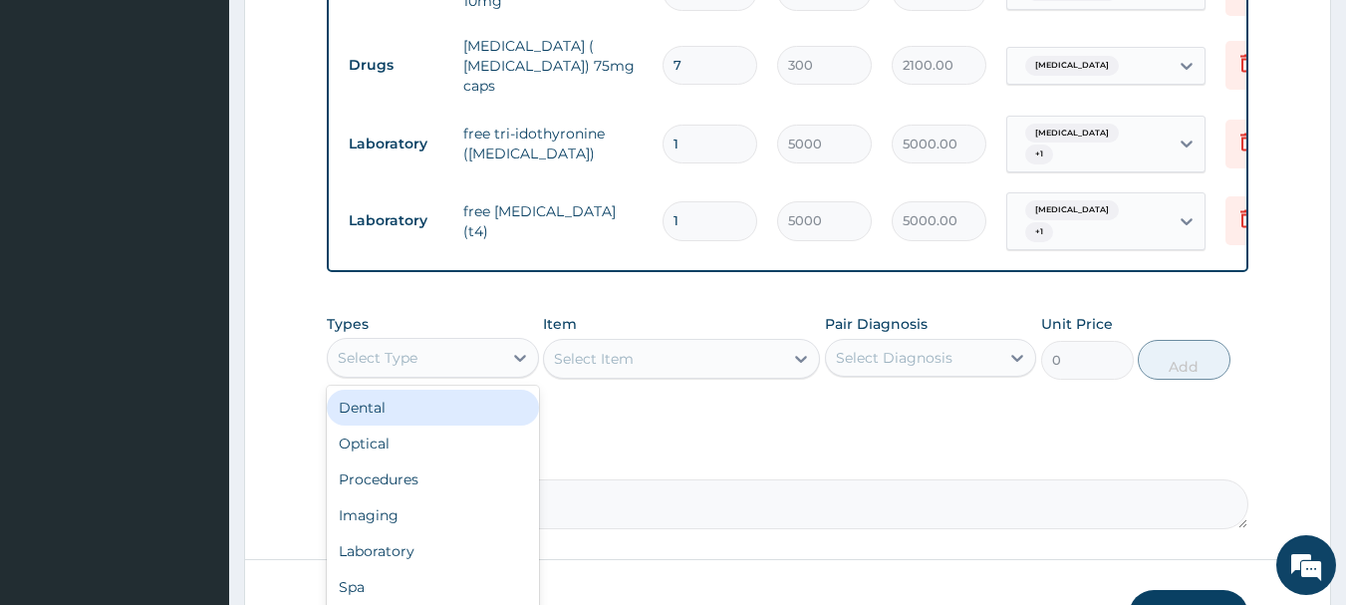
scroll to position [958, 0]
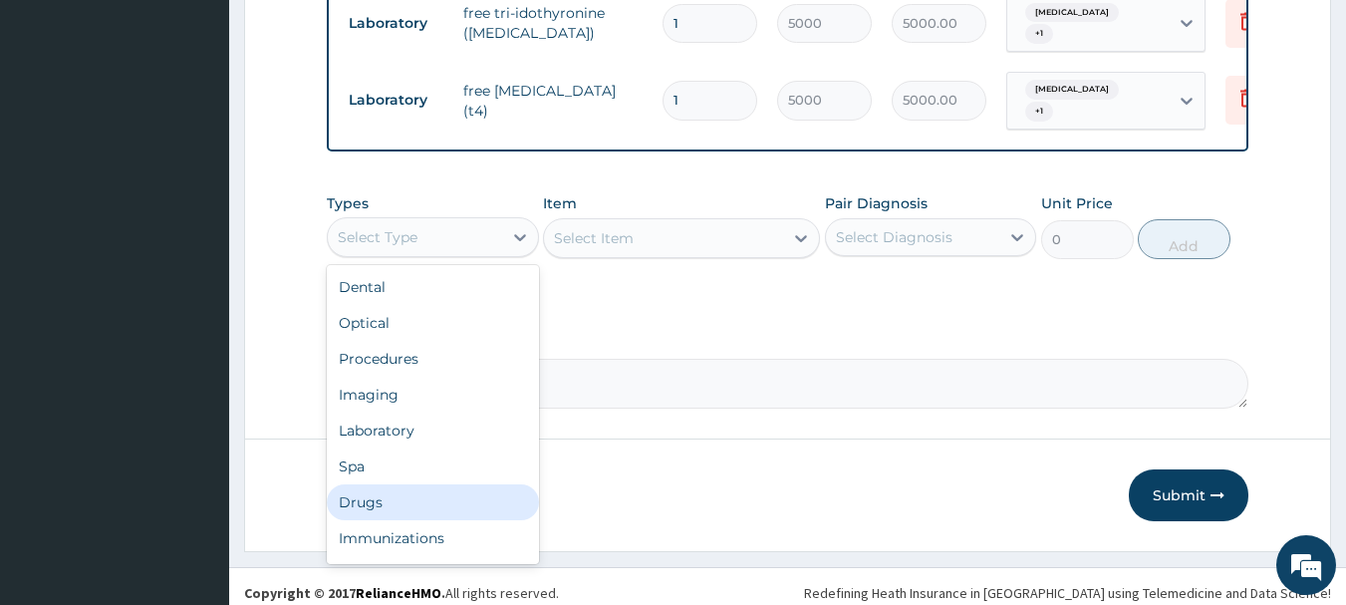
click at [413, 484] on div "Drugs" at bounding box center [433, 502] width 212 height 36
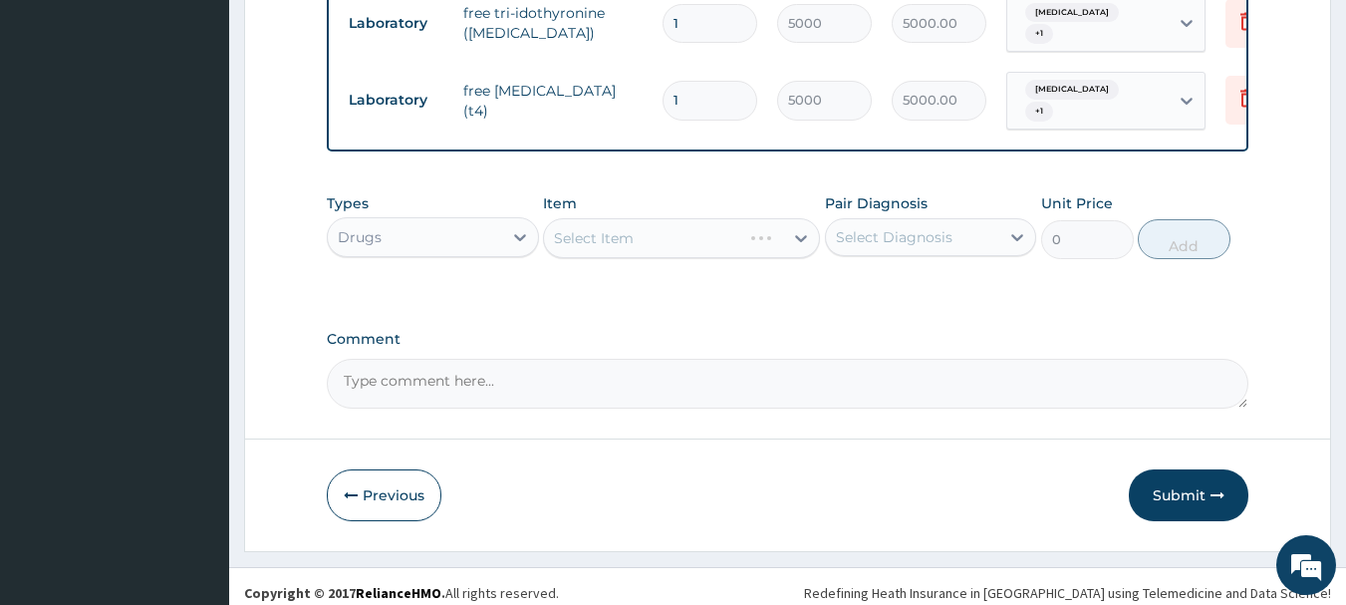
click at [769, 223] on div "Select Item" at bounding box center [681, 238] width 277 height 40
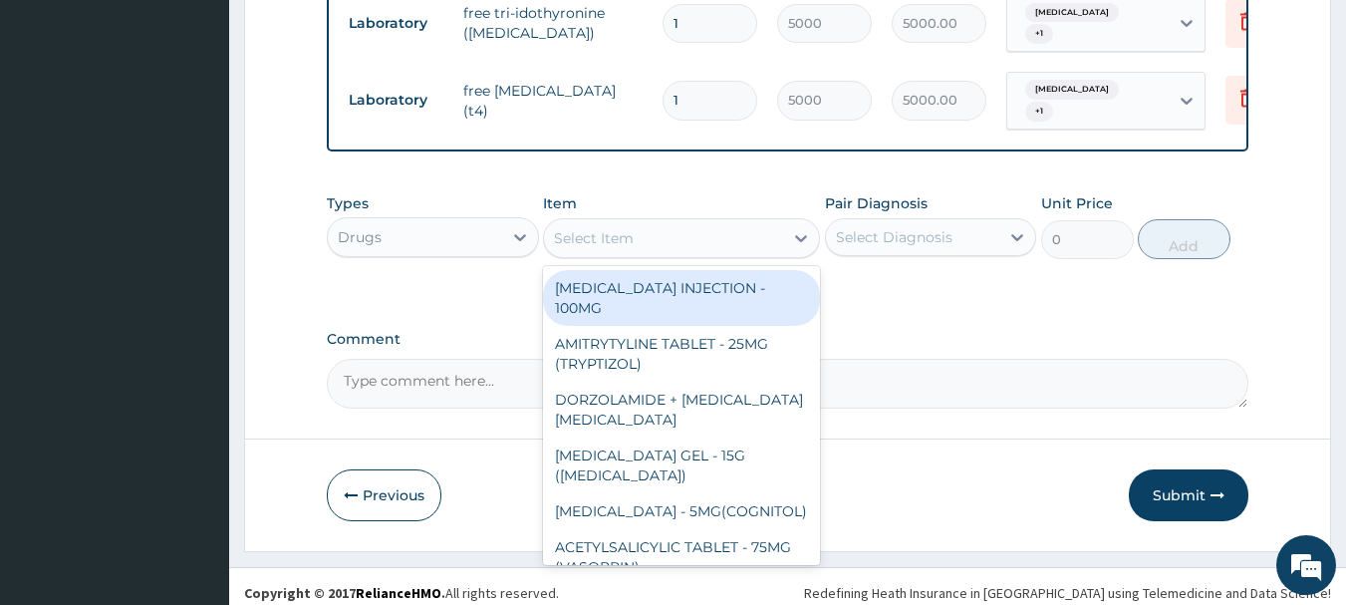
click at [784, 226] on div at bounding box center [801, 238] width 36 height 36
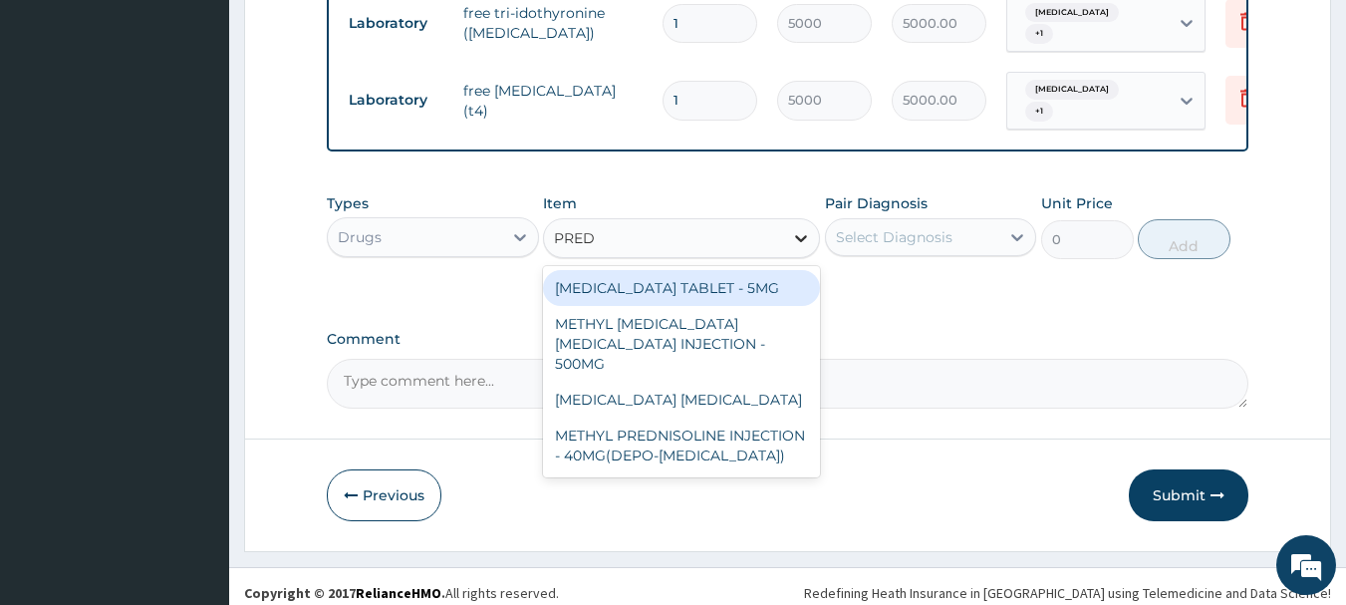
type input "PREDN"
click at [773, 271] on div "[MEDICAL_DATA] TABLET - 5MG" at bounding box center [681, 288] width 277 height 36
type input "42"
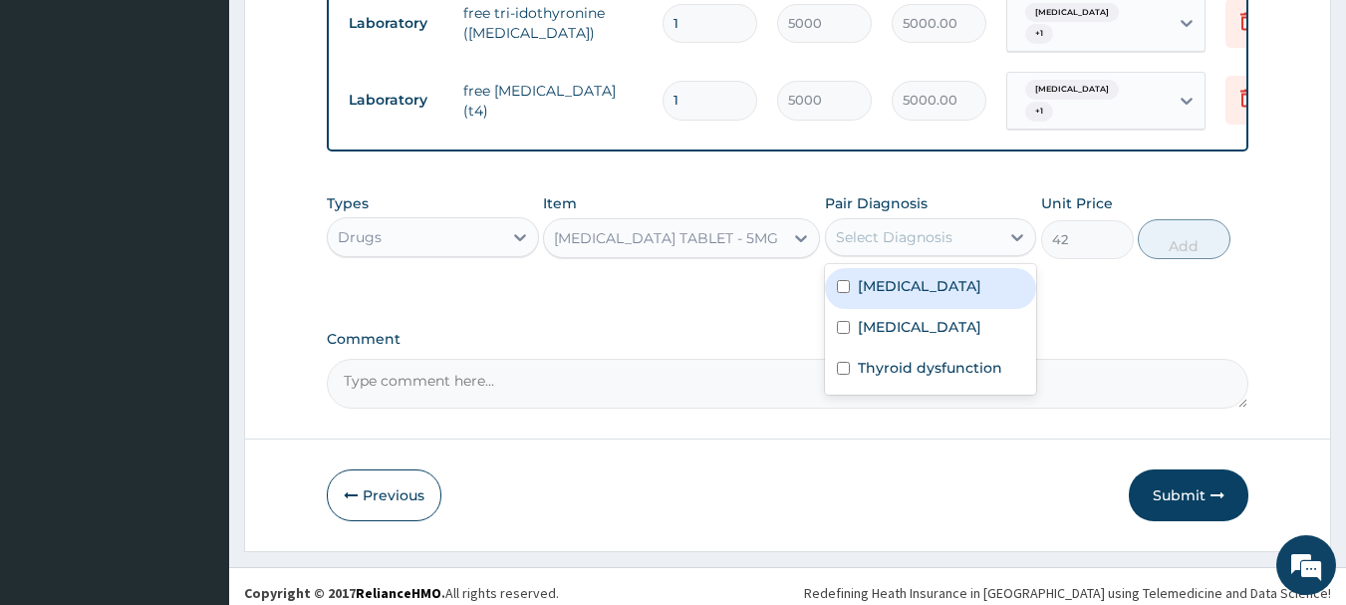
click at [951, 235] on div "Select Diagnosis" at bounding box center [913, 237] width 174 height 32
drag, startPoint x: 932, startPoint y: 280, endPoint x: 940, endPoint y: 364, distance: 84.0
click at [932, 287] on label "Restrictive lung disease" at bounding box center [919, 286] width 123 height 20
checkbox input "true"
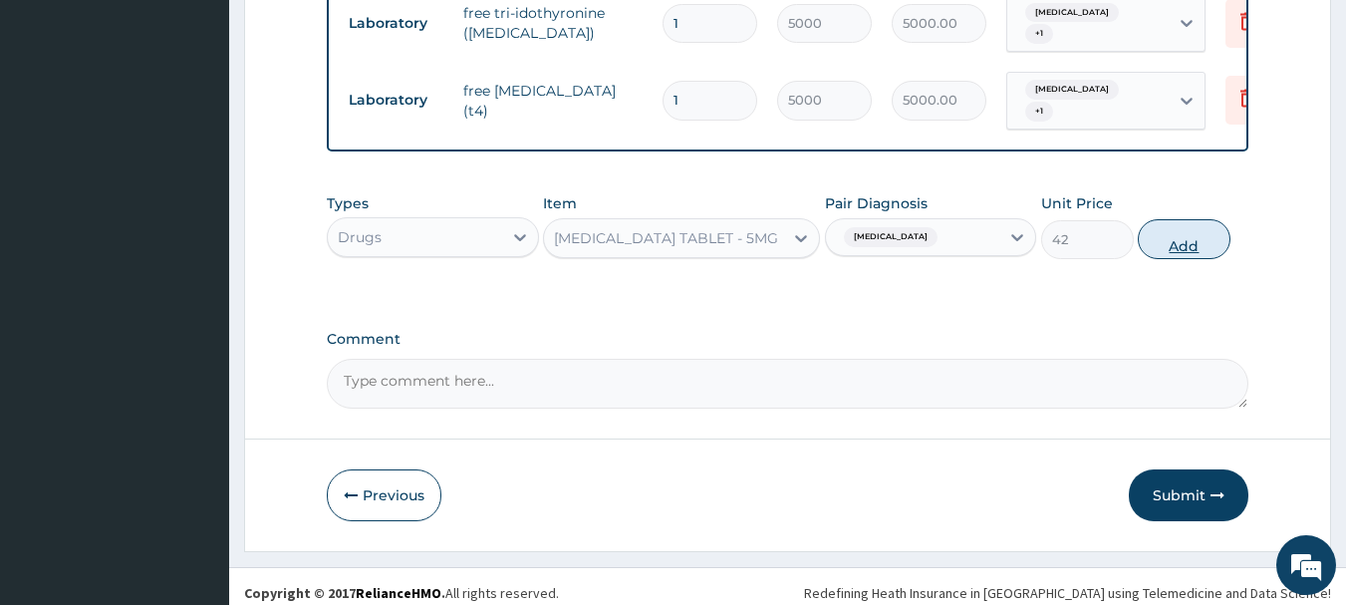
click at [1169, 232] on button "Add" at bounding box center [1183, 239] width 93 height 40
type input "0"
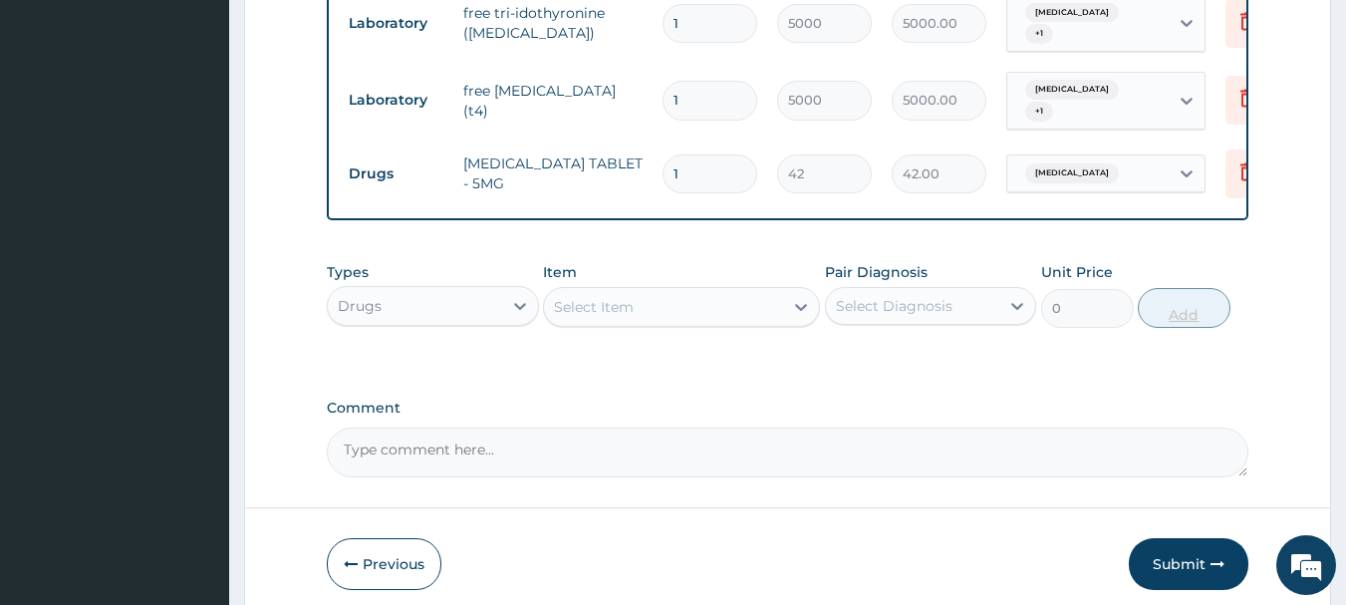
type input "10"
type input "420.00"
type input "10"
click at [720, 298] on div "Select Item" at bounding box center [663, 307] width 239 height 32
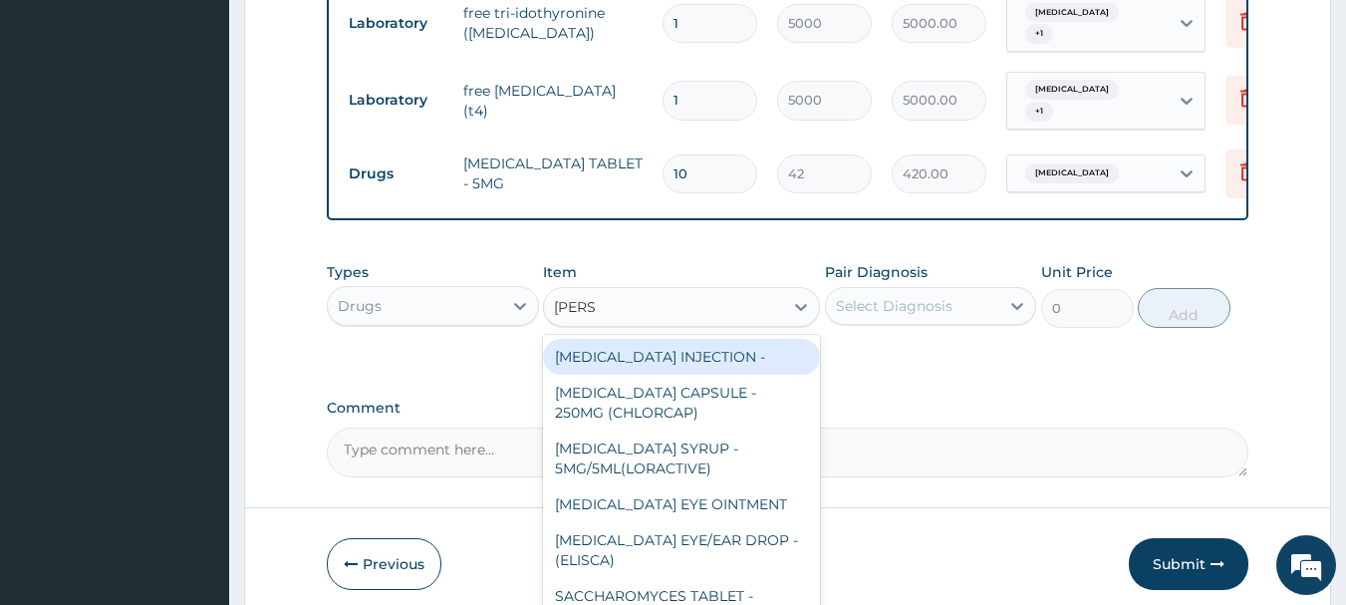
type input "LORAT"
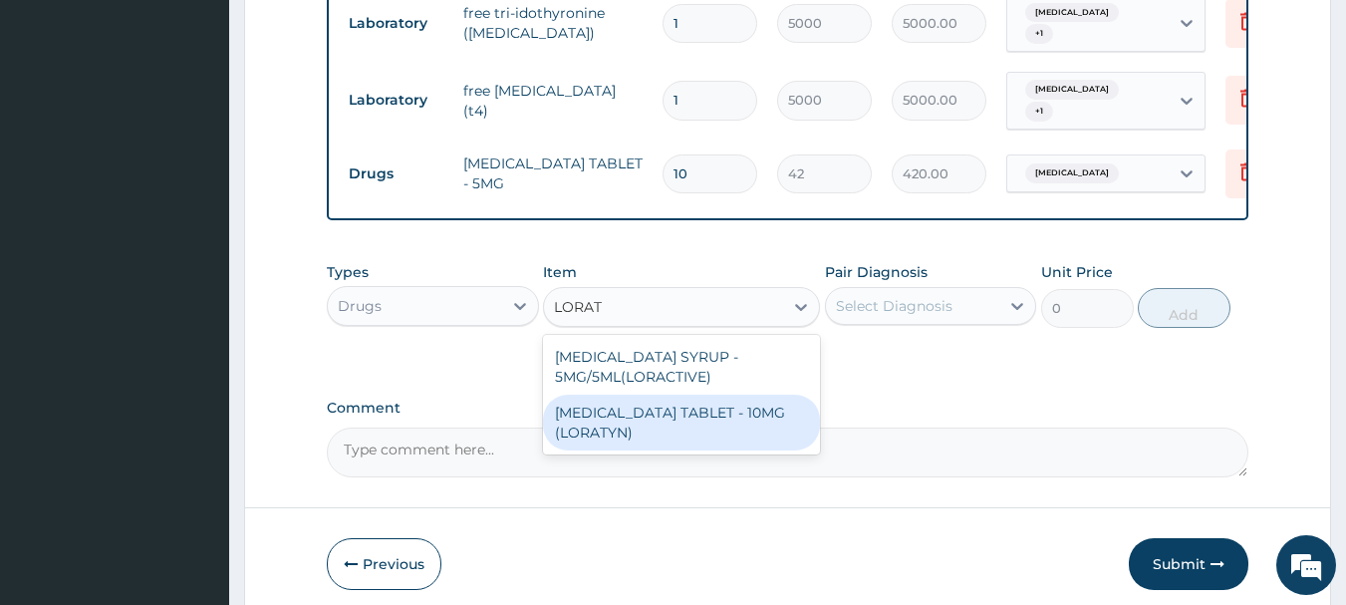
click at [706, 414] on div "LORATADINE TABLET - 10MG (LORATYN)" at bounding box center [681, 422] width 277 height 56
type input "98"
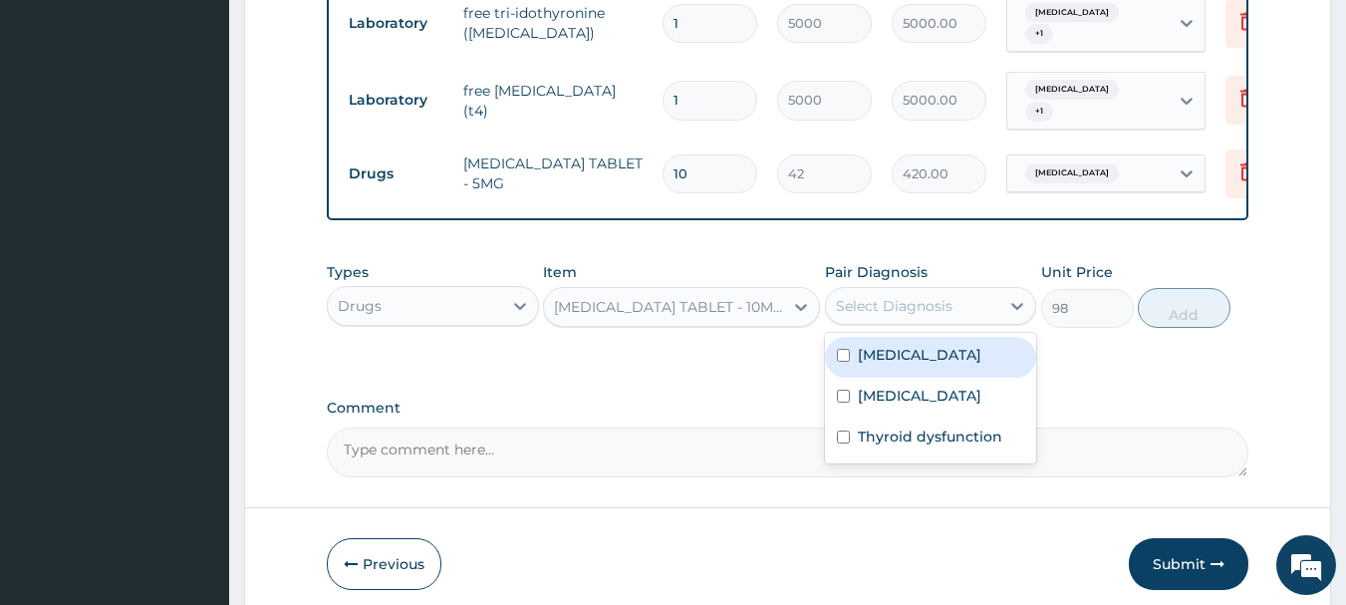
click at [901, 296] on div "Select Diagnosis" at bounding box center [894, 306] width 117 height 20
click at [946, 360] on label "Restrictive lung disease" at bounding box center [919, 355] width 123 height 20
checkbox input "true"
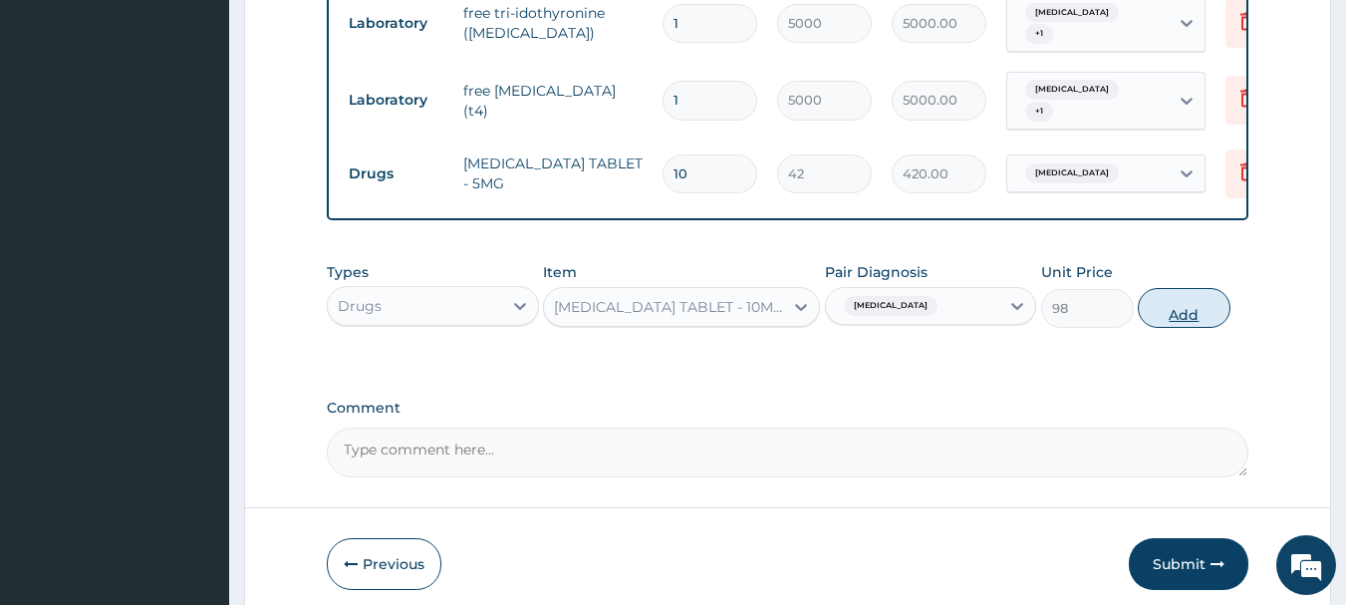
click at [1203, 310] on button "Add" at bounding box center [1183, 308] width 93 height 40
type input "0"
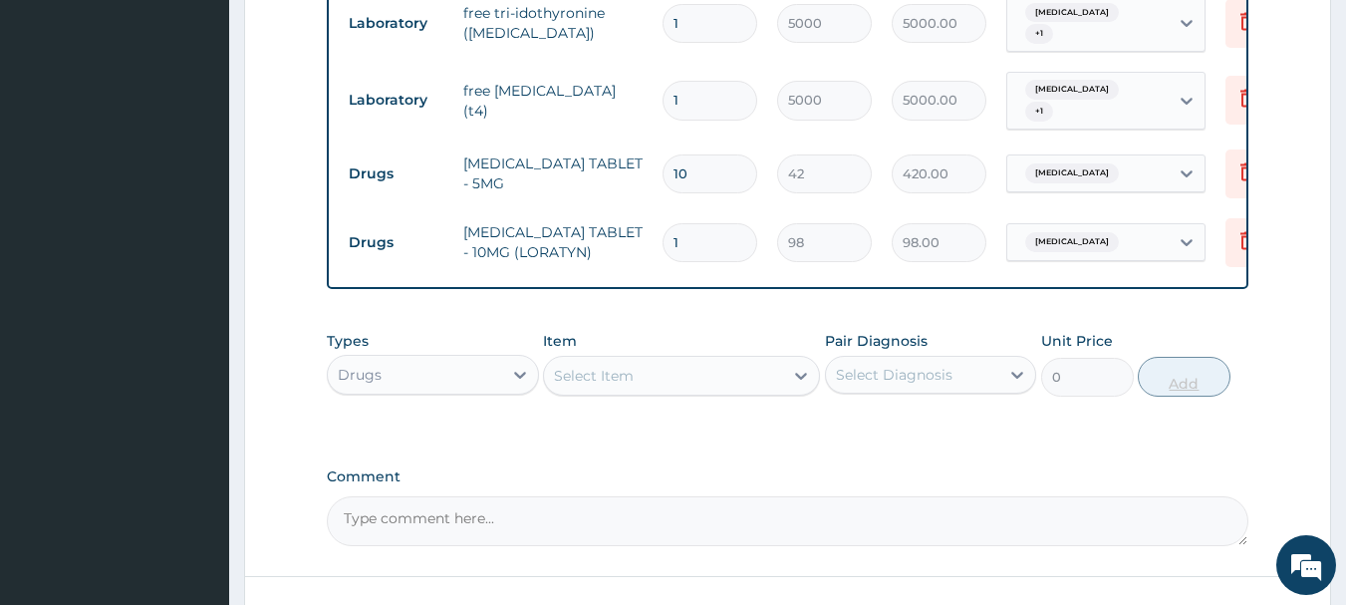
type input "0.00"
type input "5"
type input "490.00"
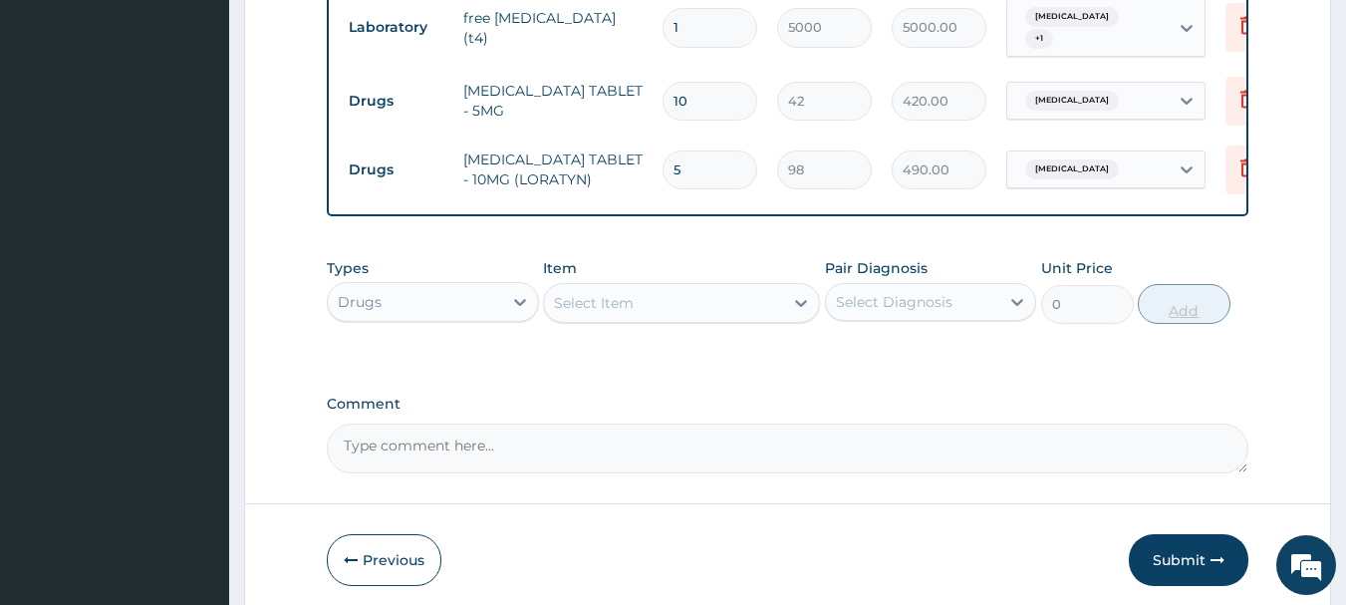
scroll to position [1096, 0]
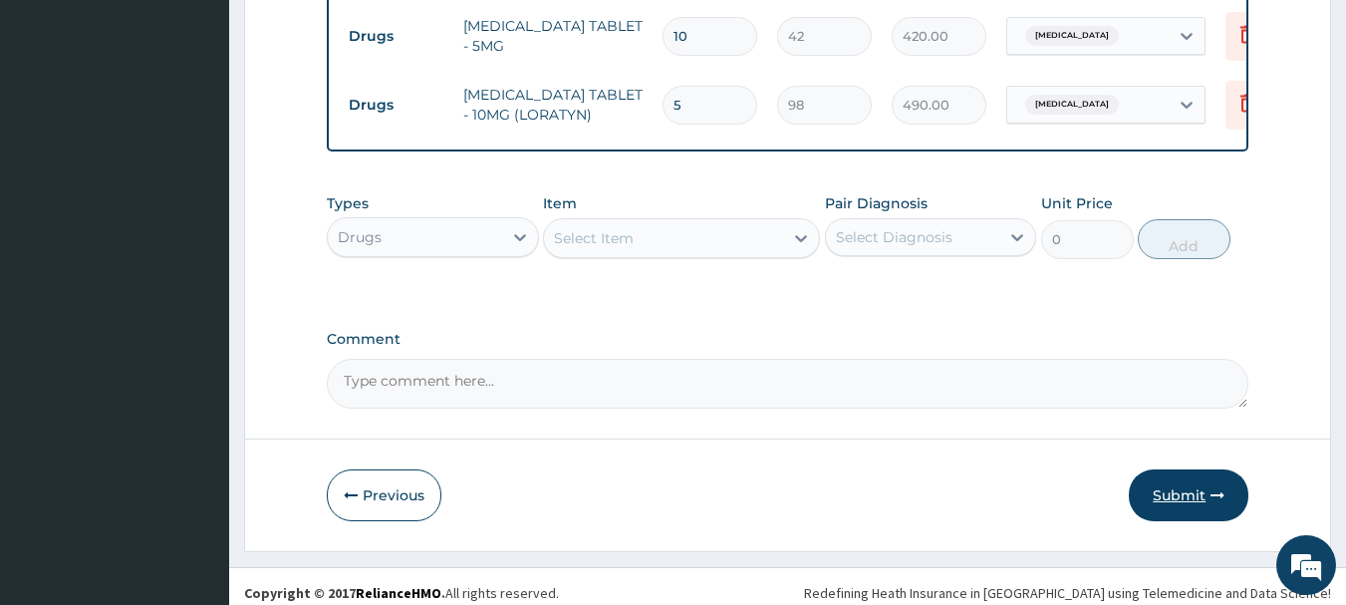
type input "5"
click at [1208, 488] on button "Submit" at bounding box center [1188, 495] width 120 height 52
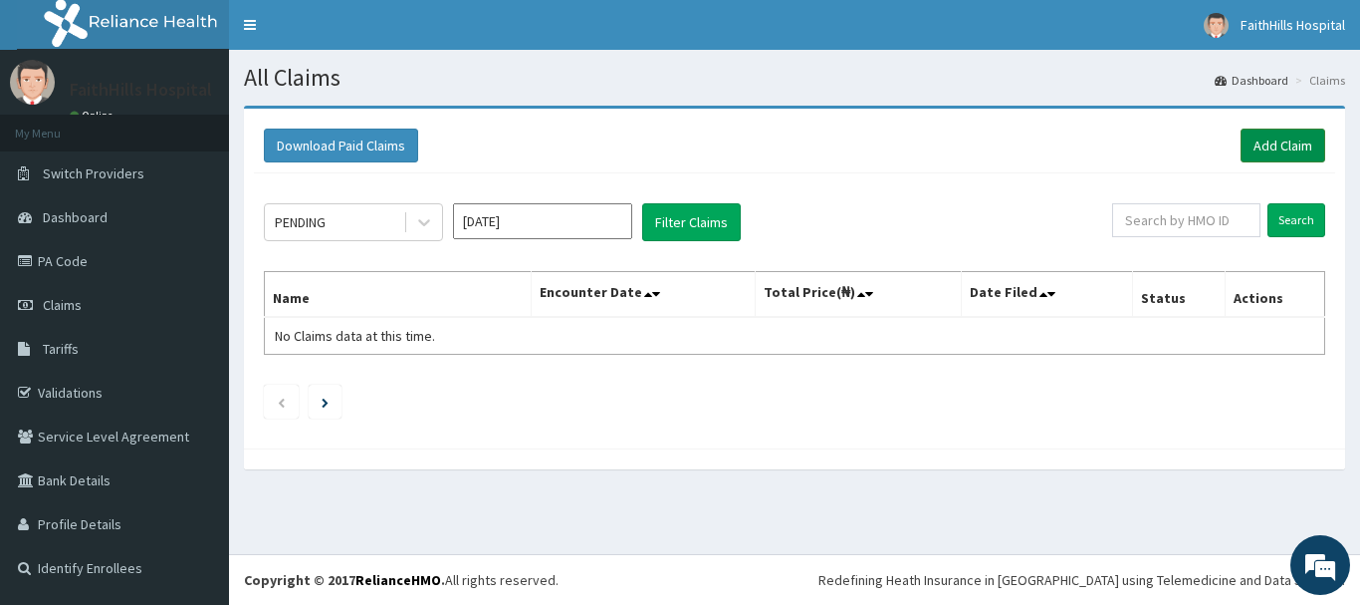
click at [1282, 137] on link "Add Claim" at bounding box center [1283, 145] width 85 height 34
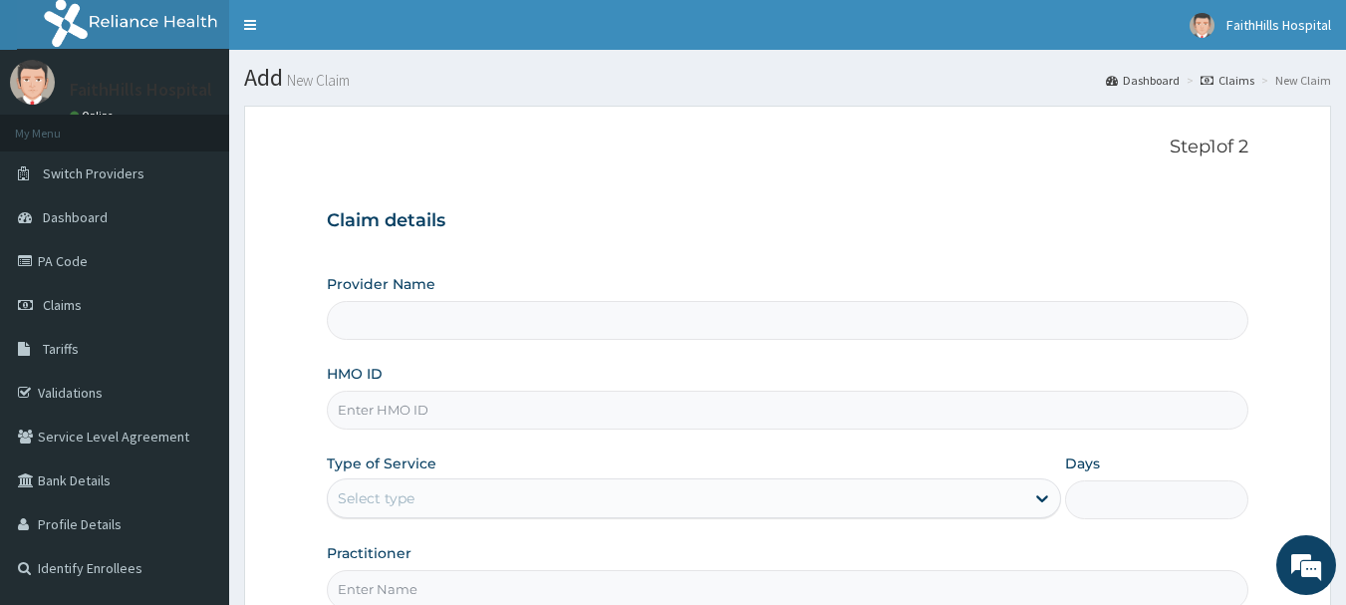
click at [422, 412] on input "HMO ID" at bounding box center [788, 409] width 922 height 39
paste input "OHT/10198/C"
type input "OHT/10198/C"
type input "FaithHills Specialist Hospital"
type input "OHT/10198/C"
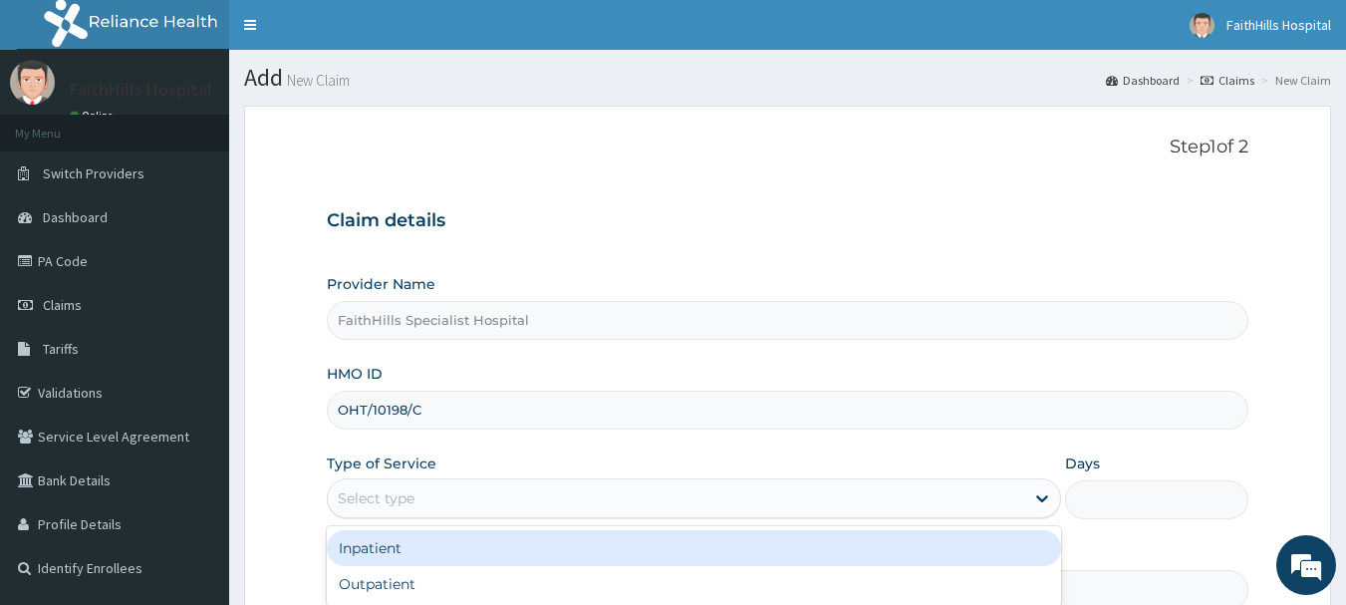
click at [444, 482] on div "Select type" at bounding box center [676, 498] width 696 height 32
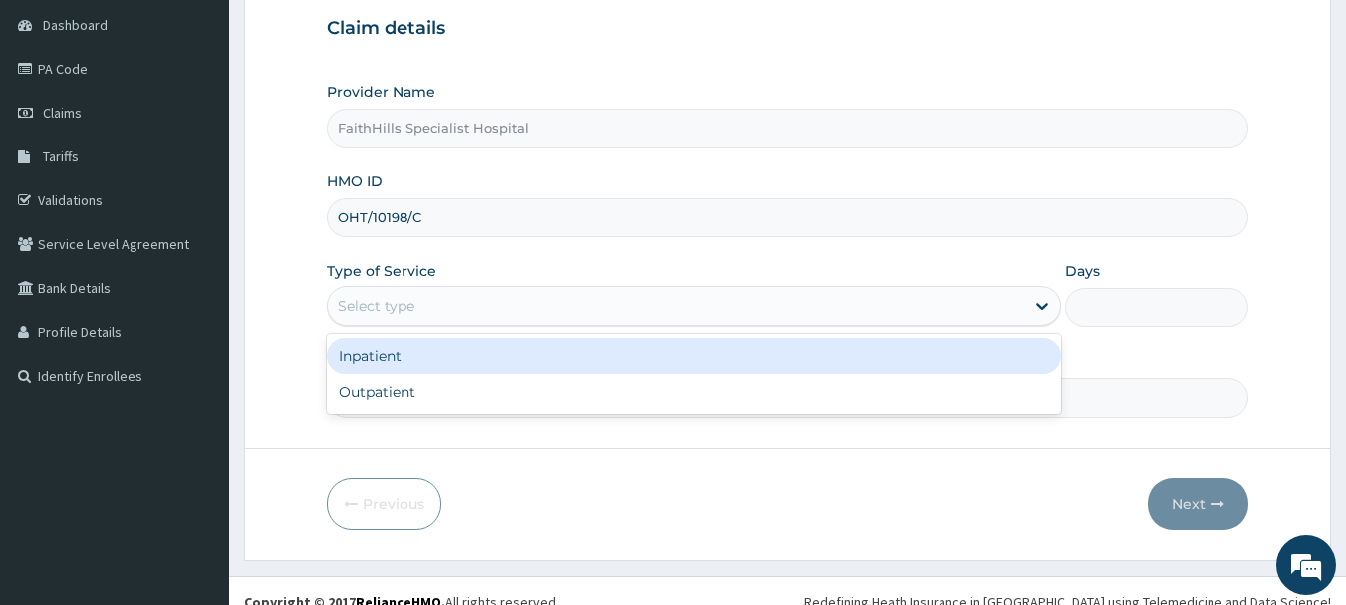
scroll to position [199, 0]
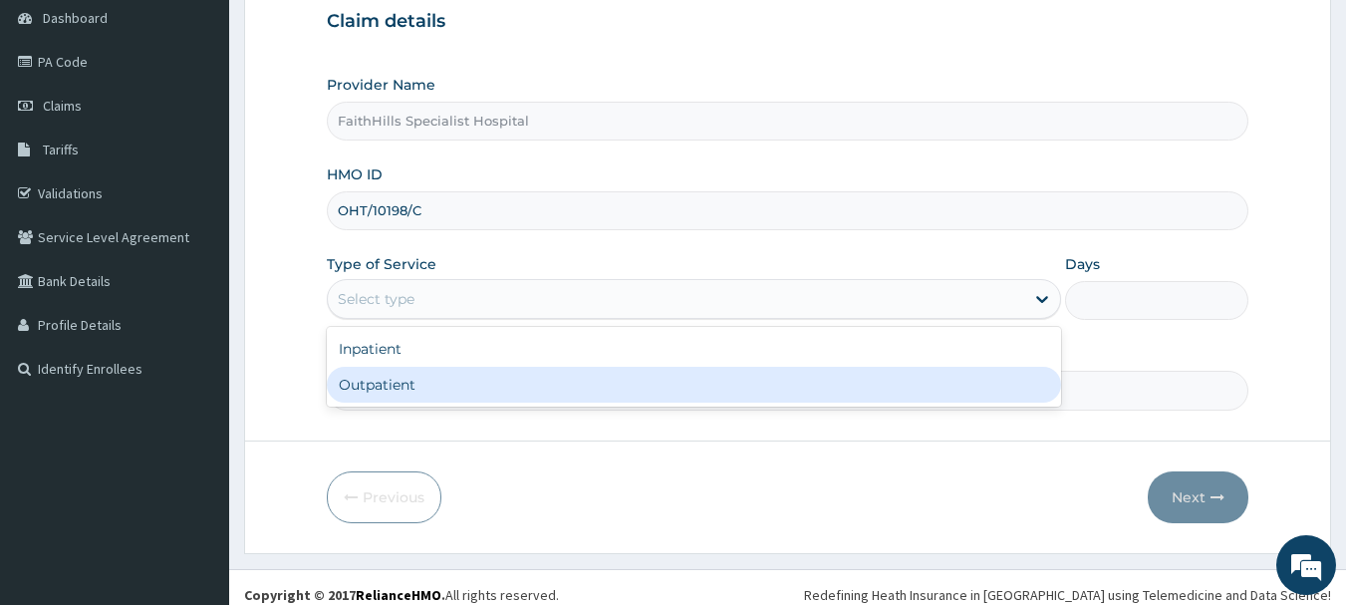
click at [386, 385] on div "Outpatient" at bounding box center [694, 385] width 734 height 36
type input "1"
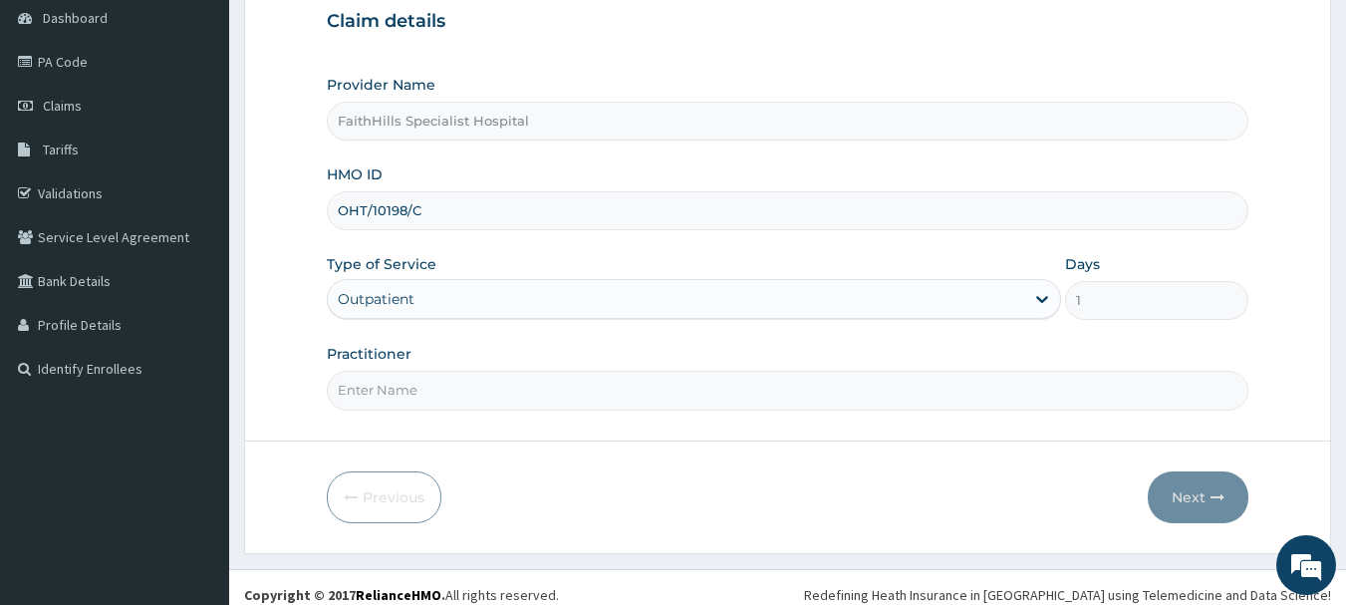
click at [437, 388] on input "Practitioner" at bounding box center [788, 389] width 922 height 39
type input "DR. [GEOGRAPHIC_DATA]"
click at [1176, 482] on button "Next" at bounding box center [1197, 497] width 101 height 52
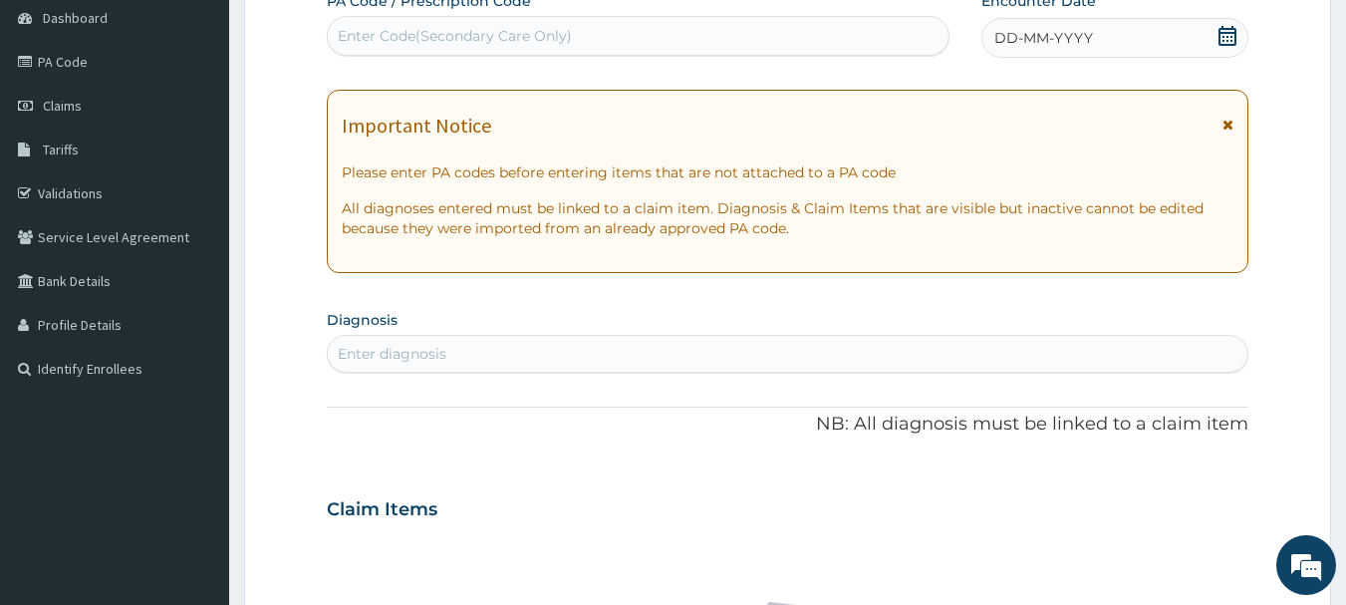
scroll to position [0, 0]
click at [462, 27] on div "Enter Code(Secondary Care Only)" at bounding box center [455, 36] width 234 height 20
paste input "PA/62EC68"
type input "PA/62EC68"
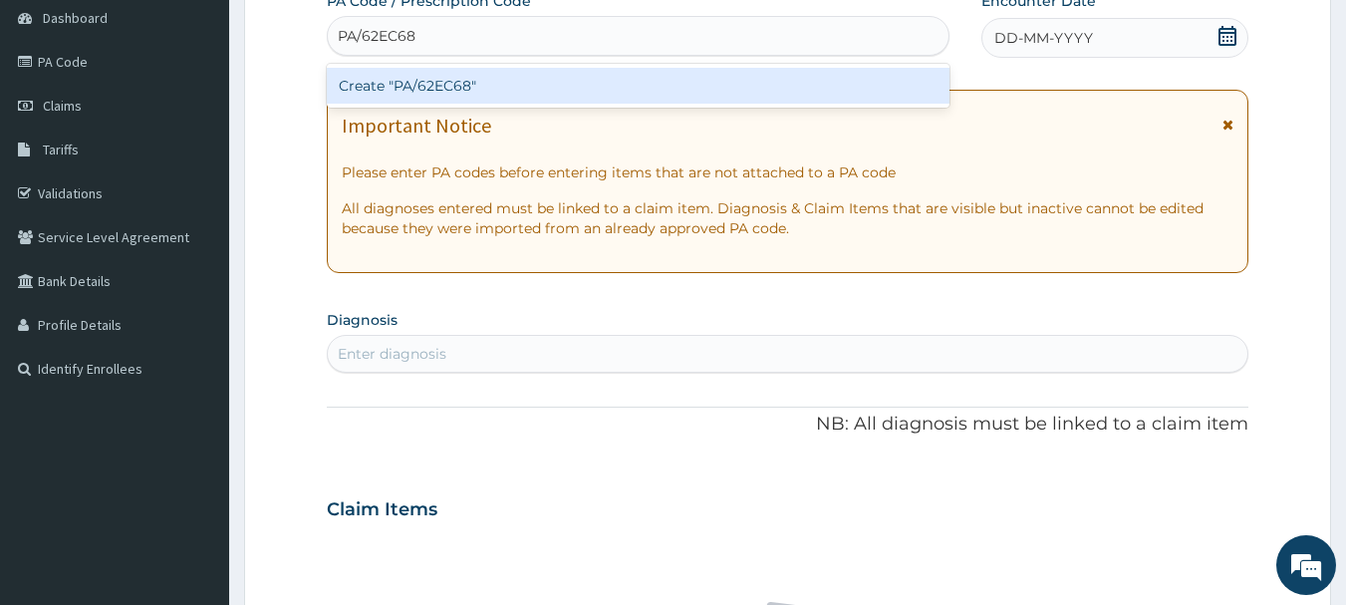
click at [445, 93] on div "Create "PA/62EC68"" at bounding box center [638, 86] width 623 height 36
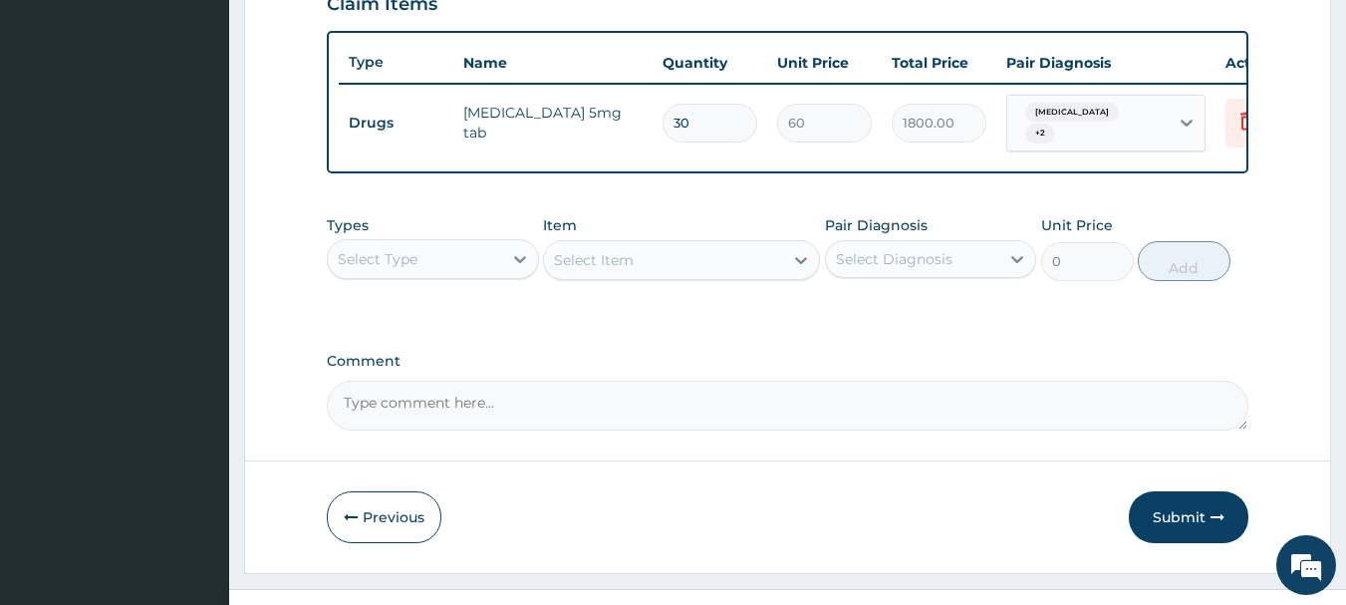
scroll to position [726, 0]
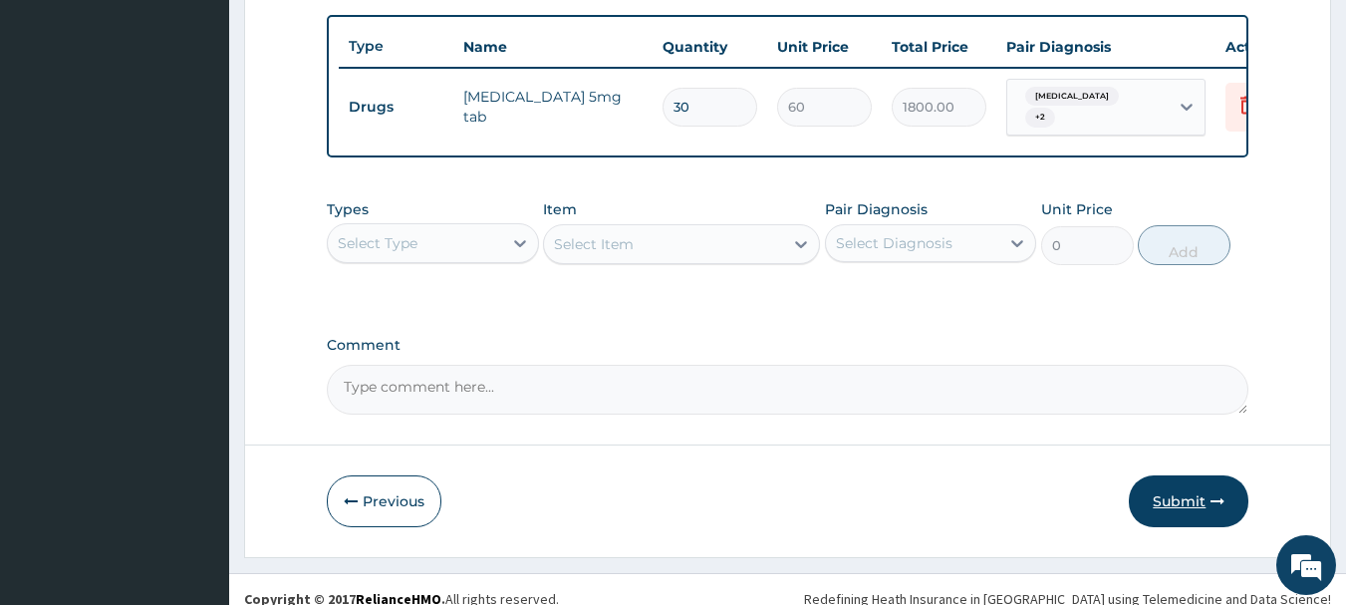
click at [1193, 505] on button "Submit" at bounding box center [1188, 501] width 120 height 52
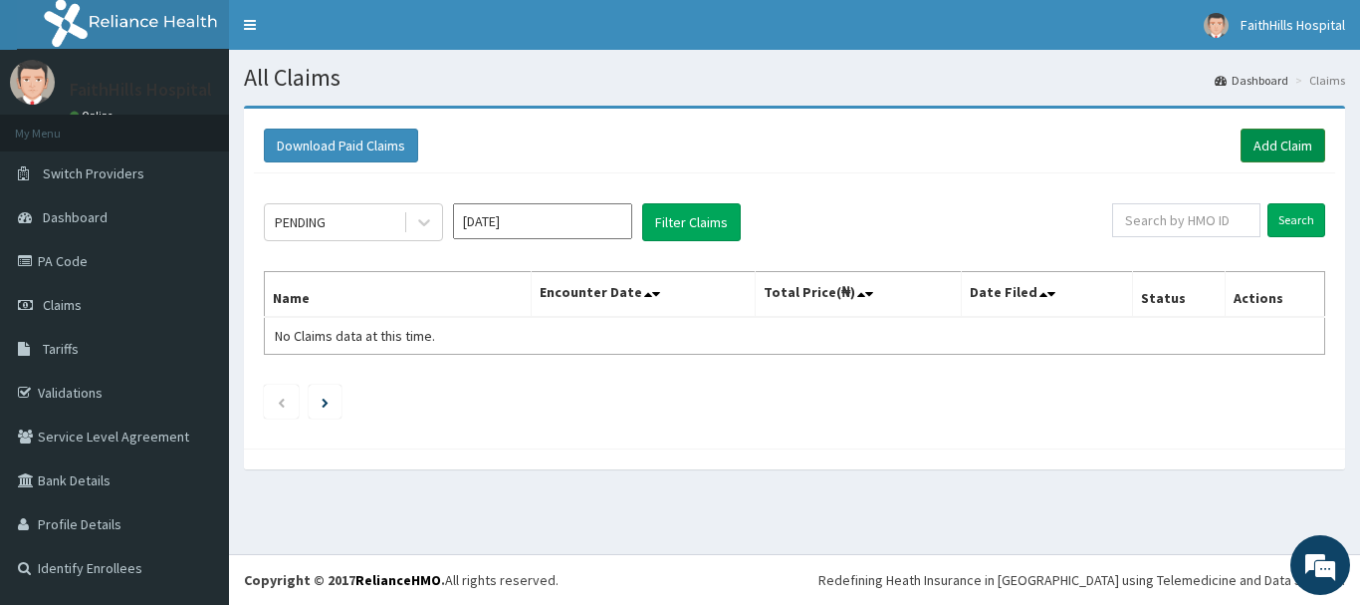
click at [1268, 145] on link "Add Claim" at bounding box center [1283, 145] width 85 height 34
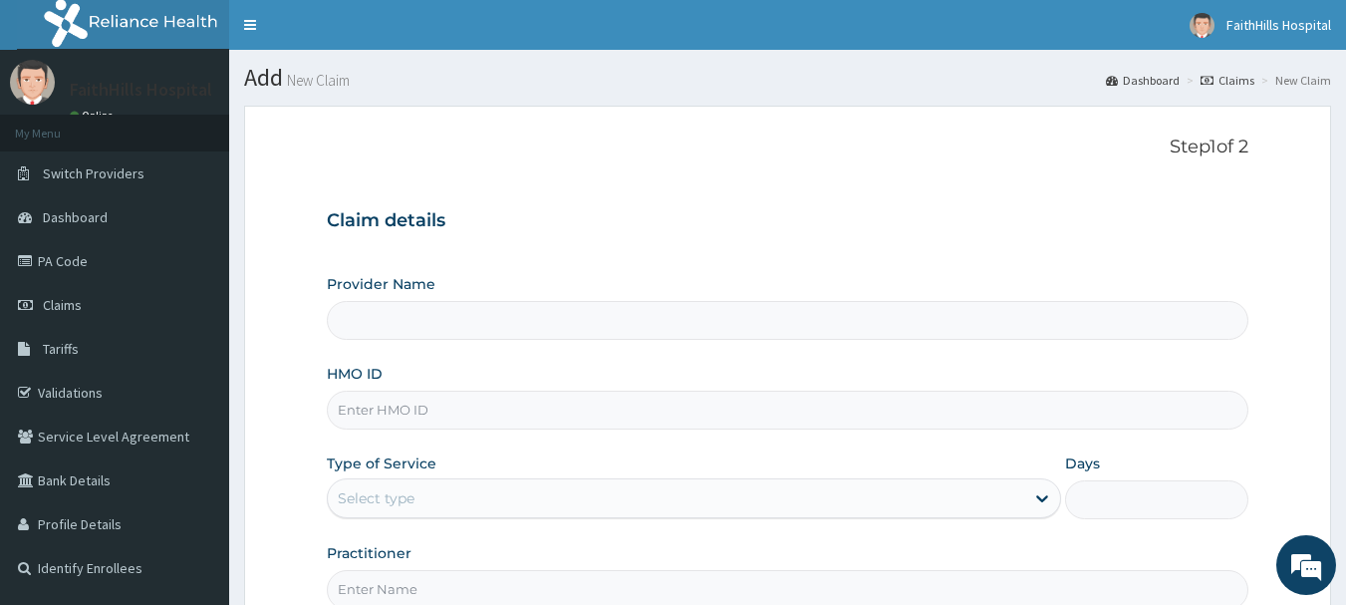
type input "FaithHills Specialist Hospital"
click at [382, 407] on input "HMO ID" at bounding box center [788, 409] width 922 height 39
paste input "PPY/10568/A"
click at [369, 408] on input "PPY/10568/A" at bounding box center [788, 409] width 922 height 39
type input "PPY/10568/A"
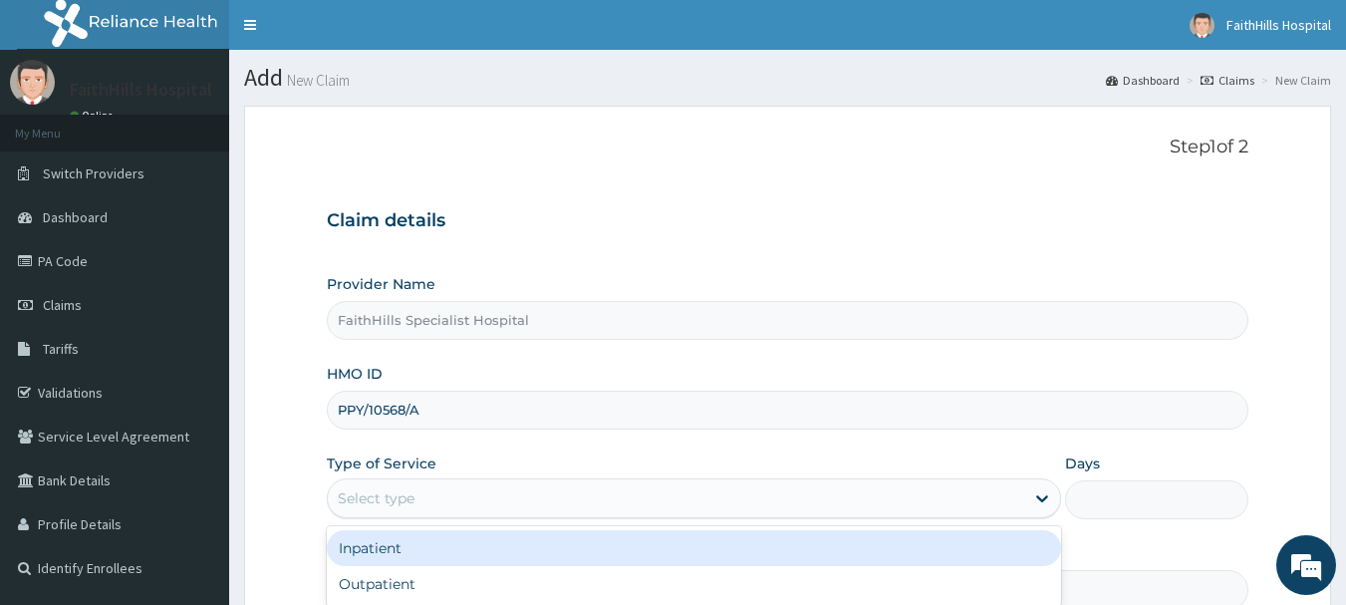
click at [402, 503] on div "Select type" at bounding box center [376, 498] width 77 height 20
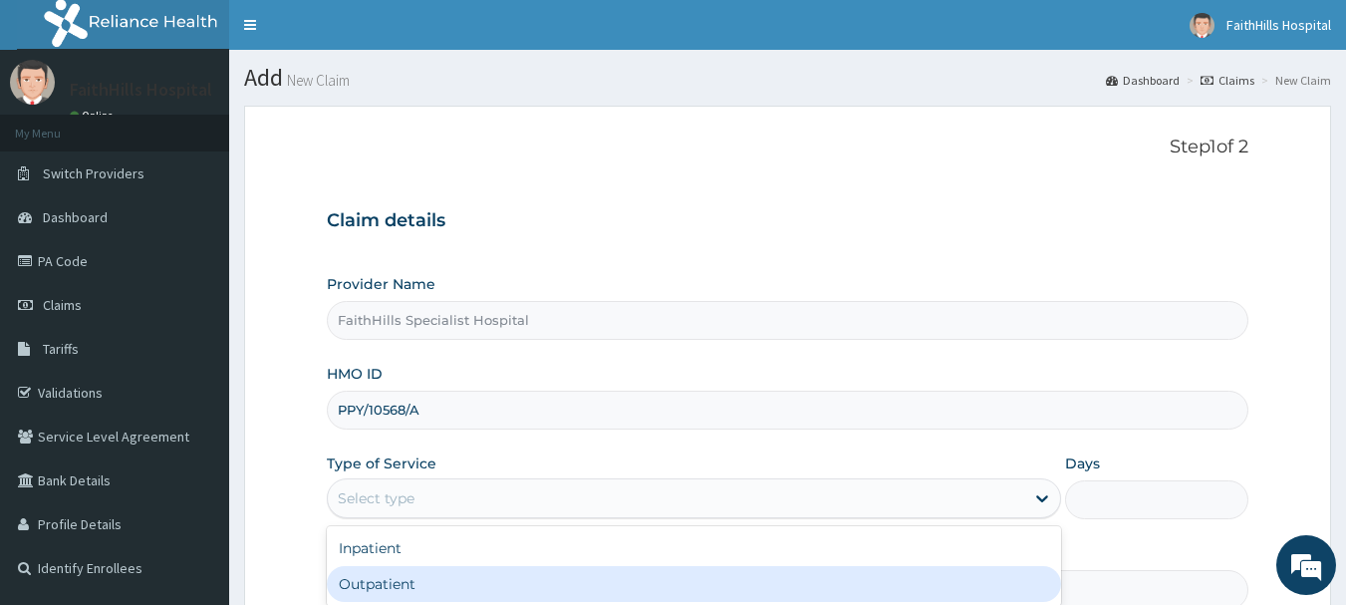
click at [402, 572] on div "Outpatient" at bounding box center [694, 584] width 734 height 36
type input "1"
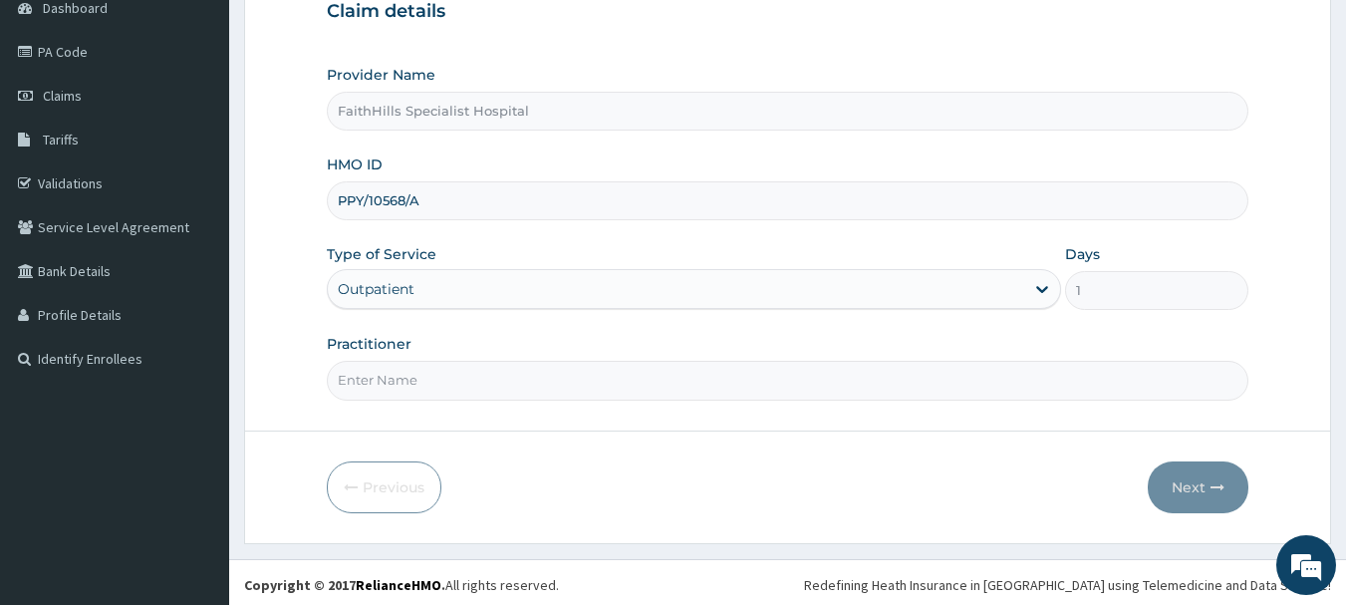
scroll to position [214, 0]
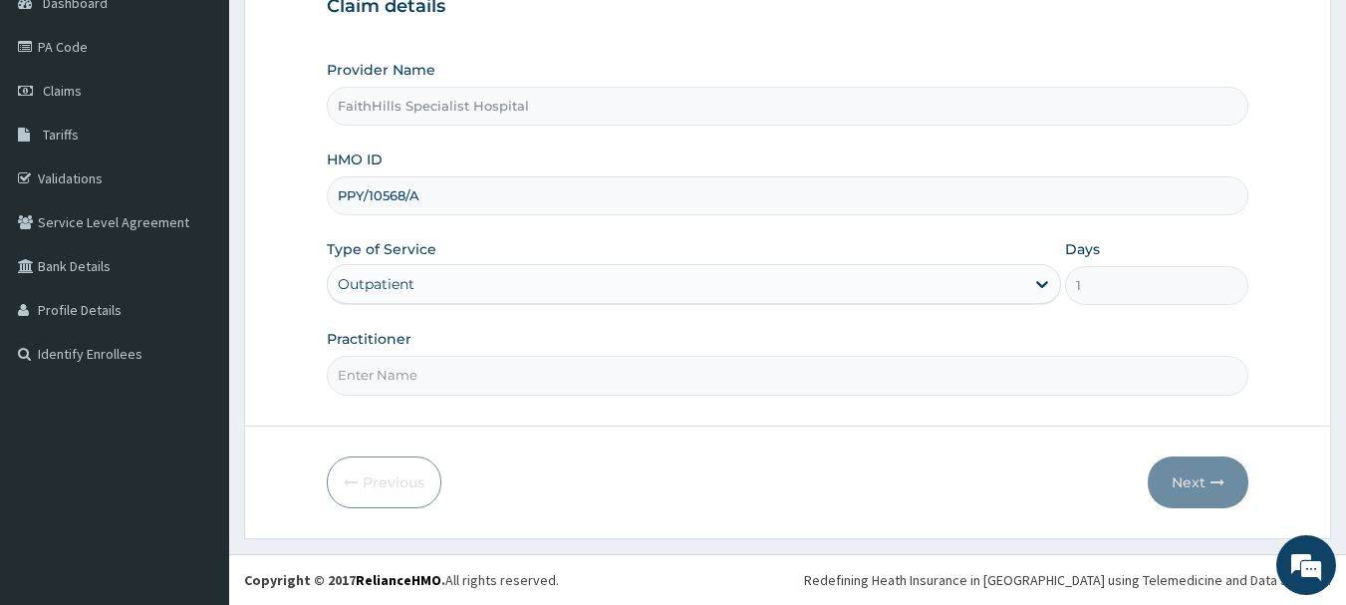
click at [396, 375] on input "Practitioner" at bounding box center [788, 375] width 922 height 39
type input "DR. AKUMA"
click at [1169, 481] on button "Next" at bounding box center [1197, 482] width 101 height 52
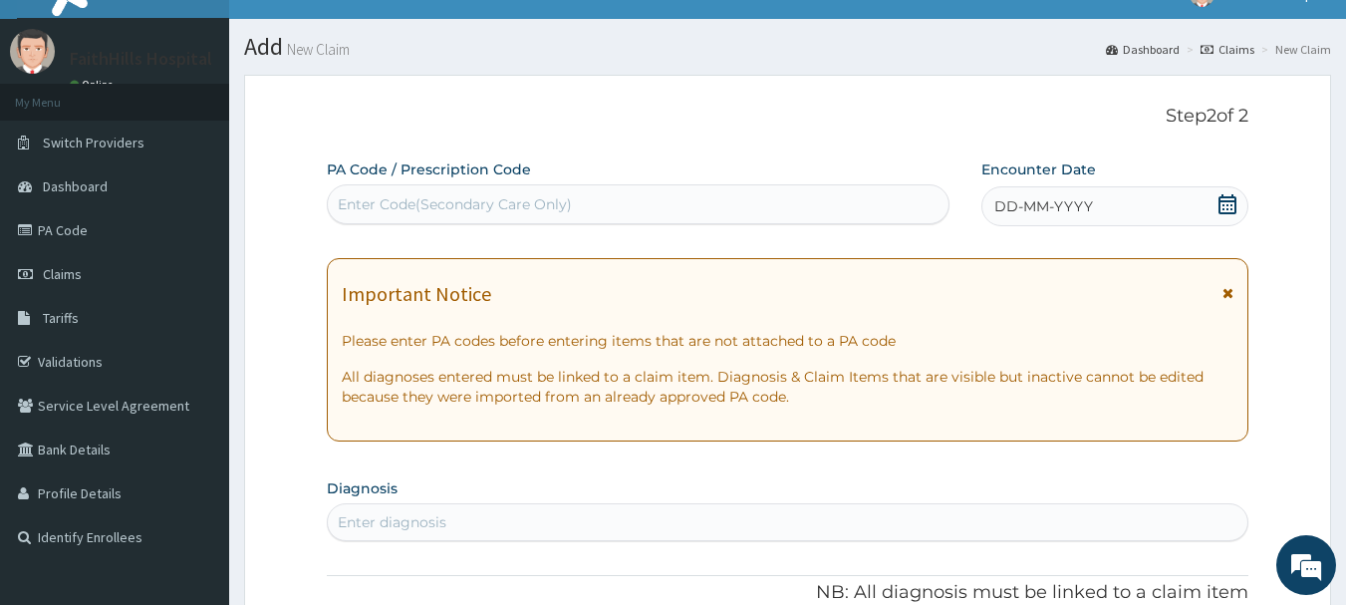
scroll to position [15, 0]
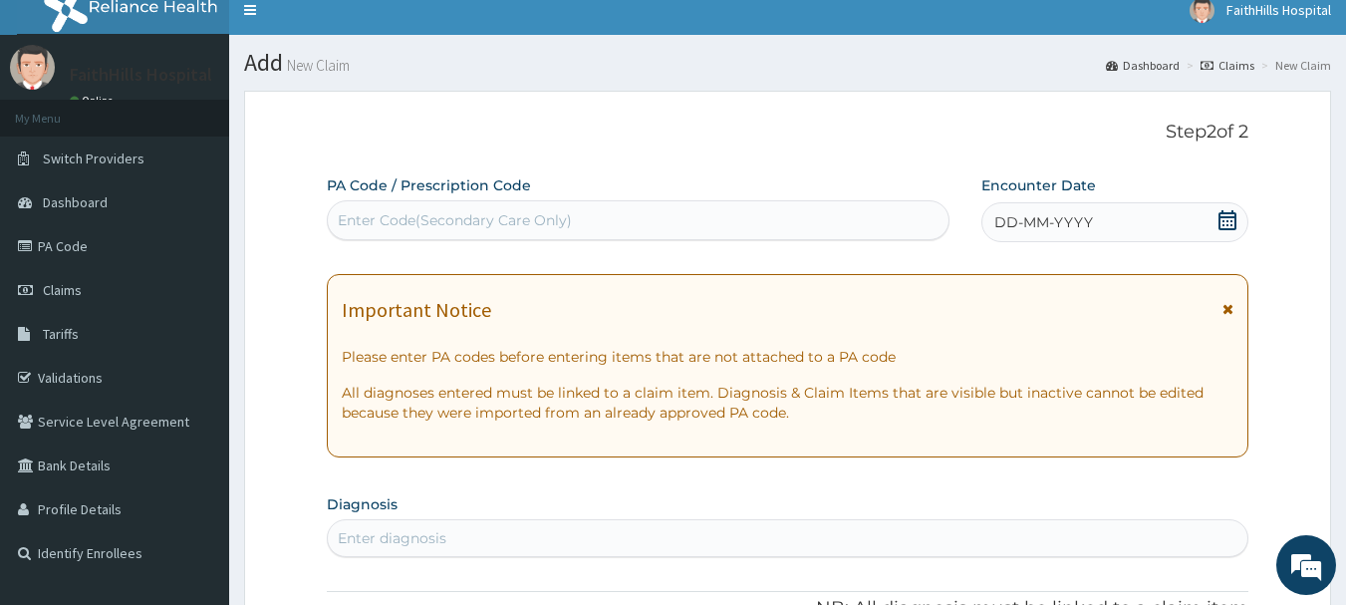
click at [476, 225] on div "Enter Code(Secondary Care Only)" at bounding box center [455, 220] width 234 height 20
paste input "PA/E3A654"
type input "PA/E3A654"
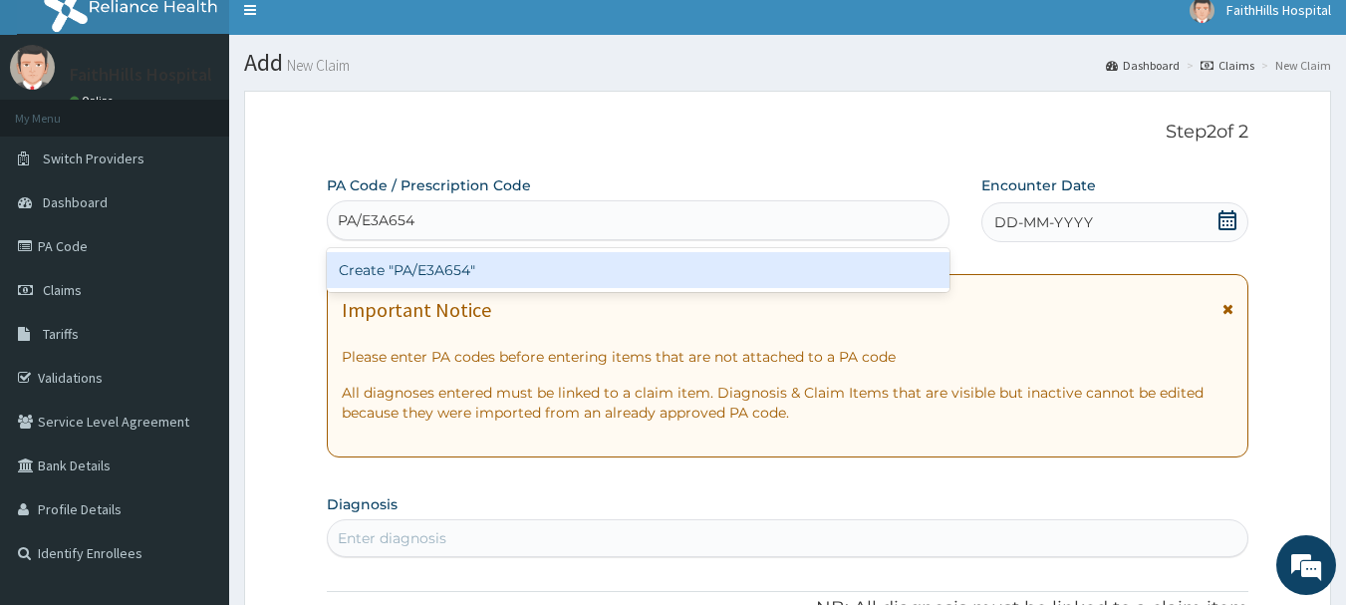
click at [443, 273] on div "Create "PA/E3A654"" at bounding box center [638, 270] width 623 height 36
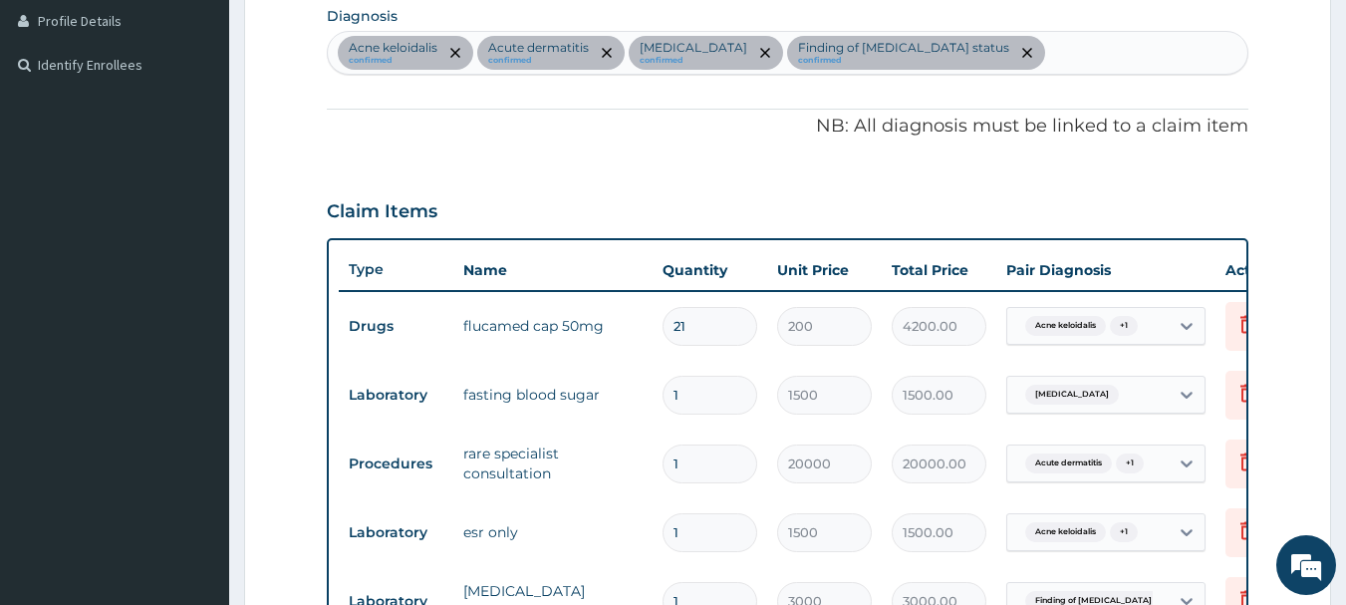
scroll to position [901, 0]
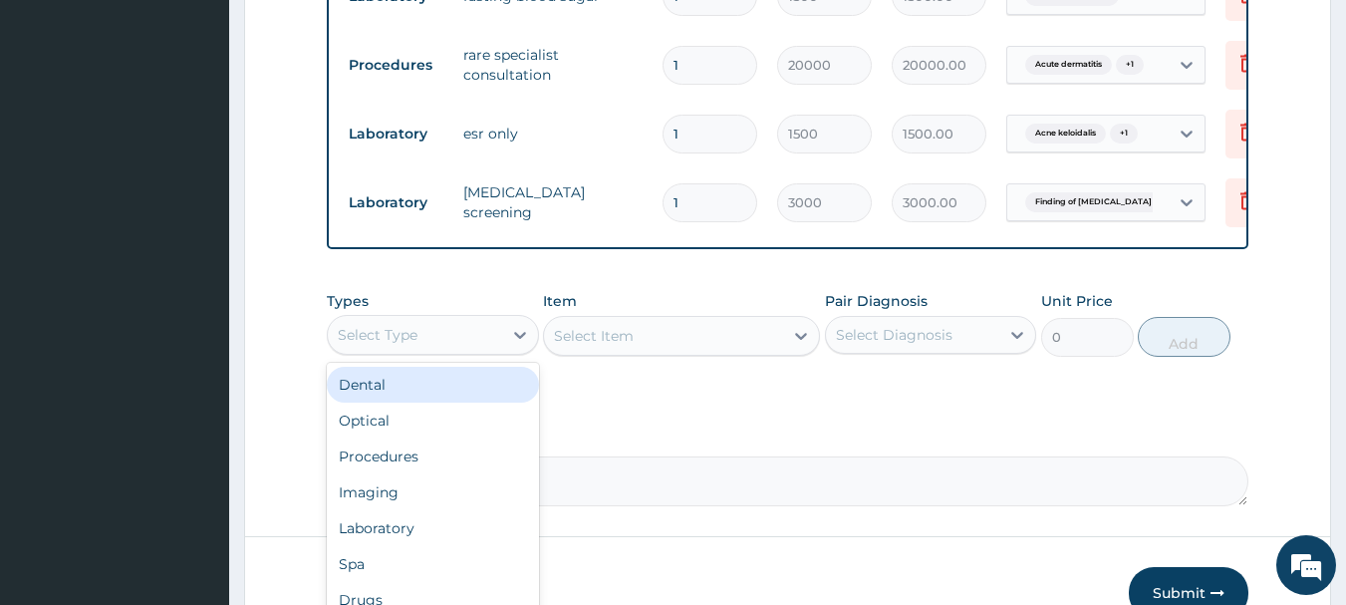
click at [481, 350] on div "Select Type" at bounding box center [415, 335] width 174 height 32
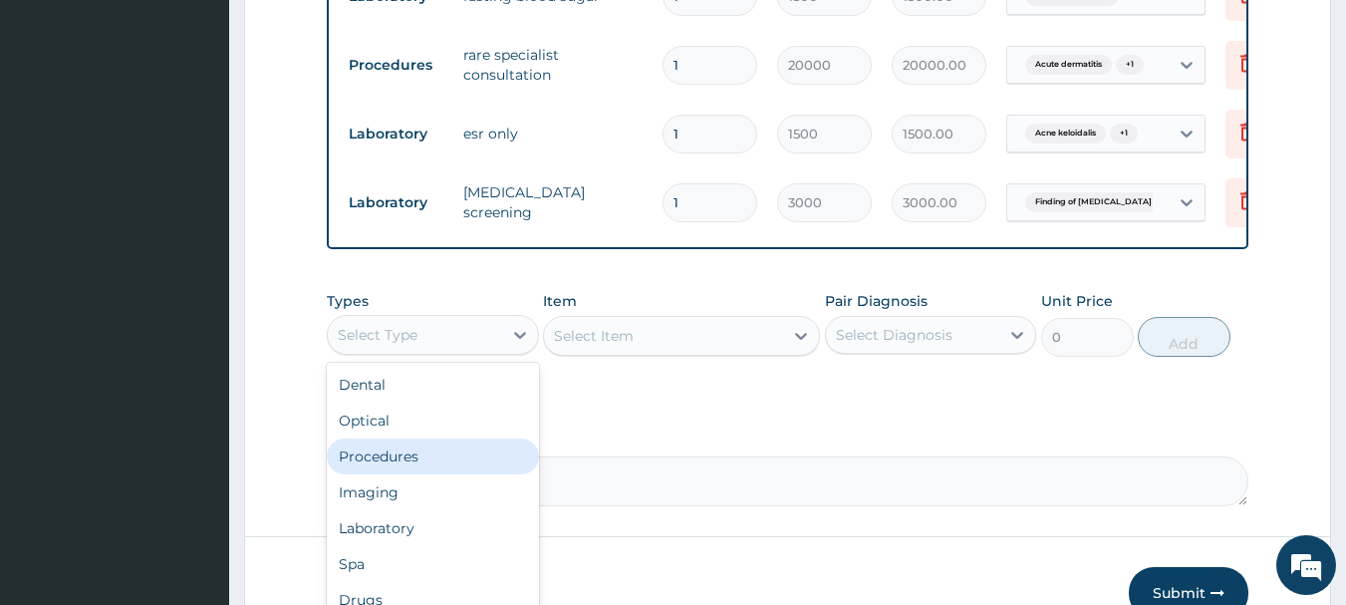
click at [431, 473] on div "Procedures" at bounding box center [433, 456] width 212 height 36
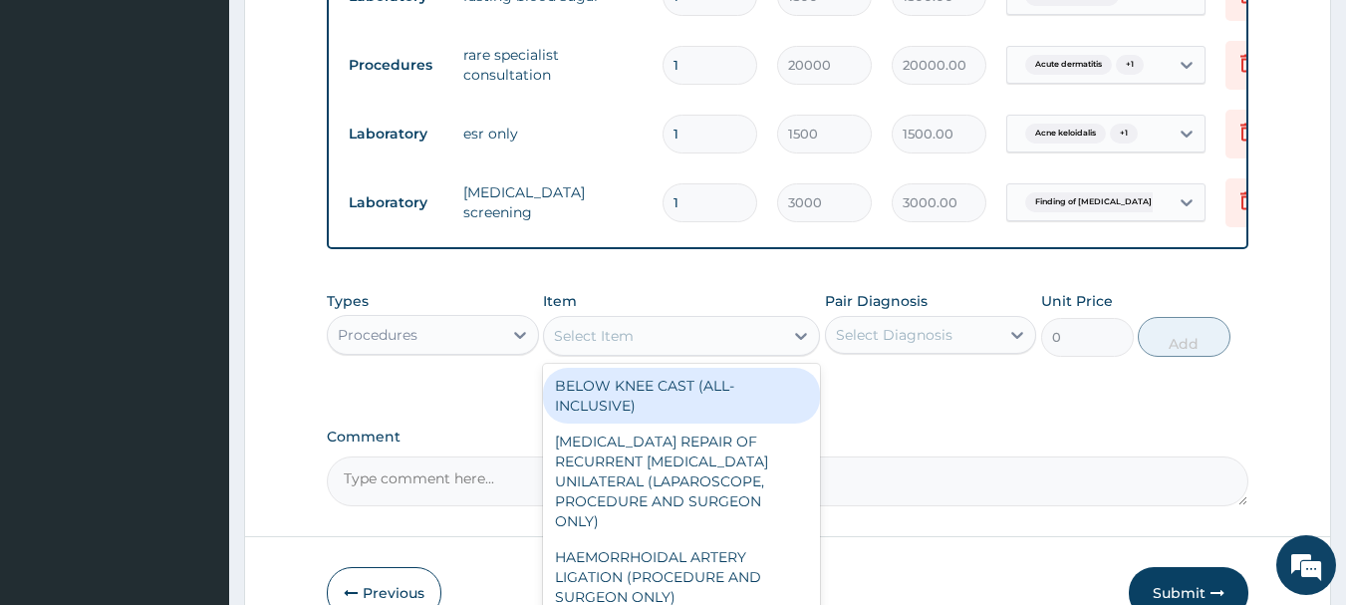
click at [732, 352] on div "Select Item" at bounding box center [663, 336] width 239 height 32
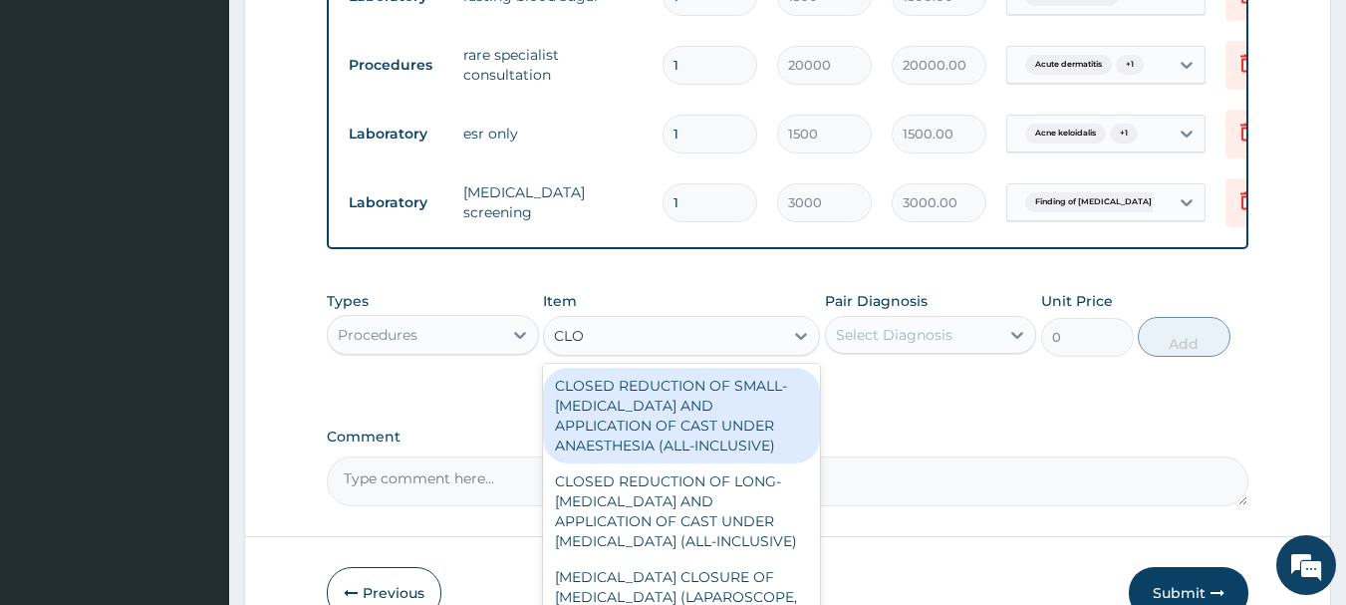
type input "CLO"
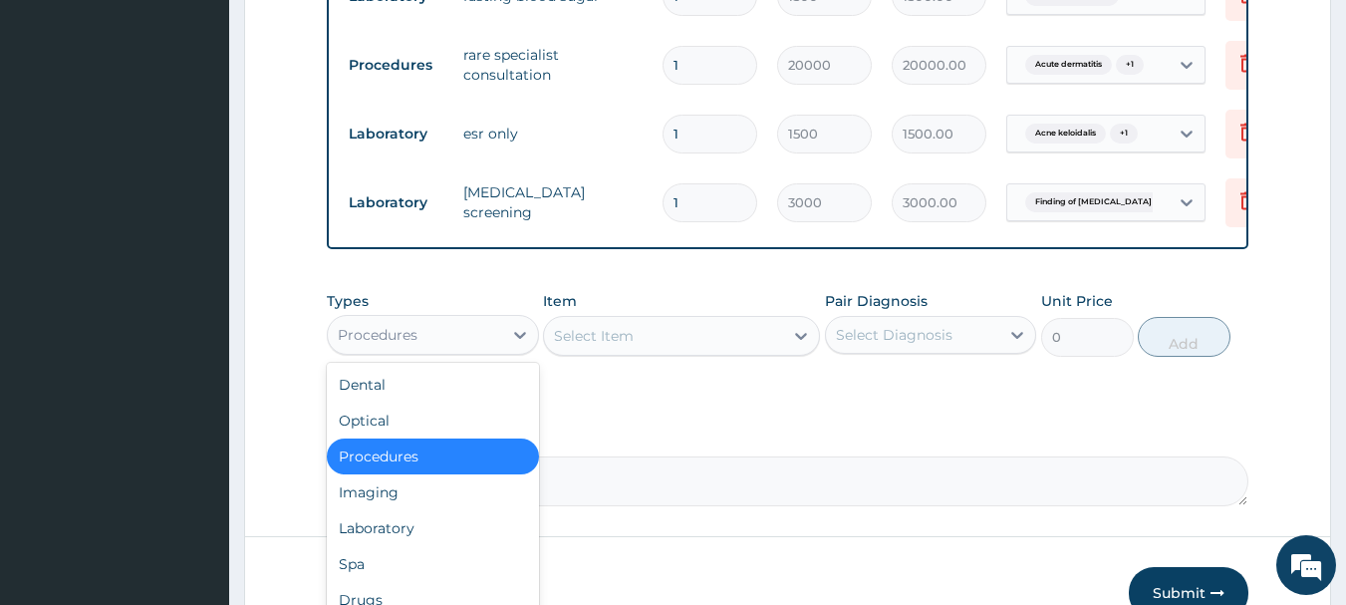
click at [407, 345] on div "Procedures" at bounding box center [378, 335] width 80 height 20
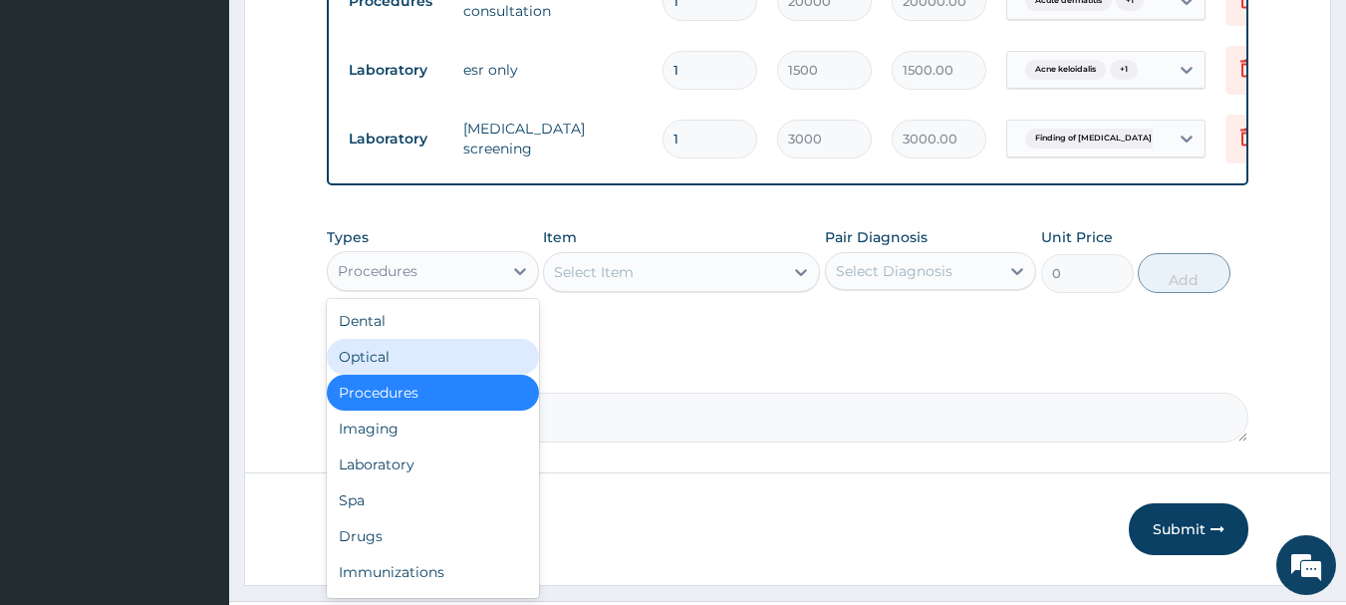
scroll to position [1027, 0]
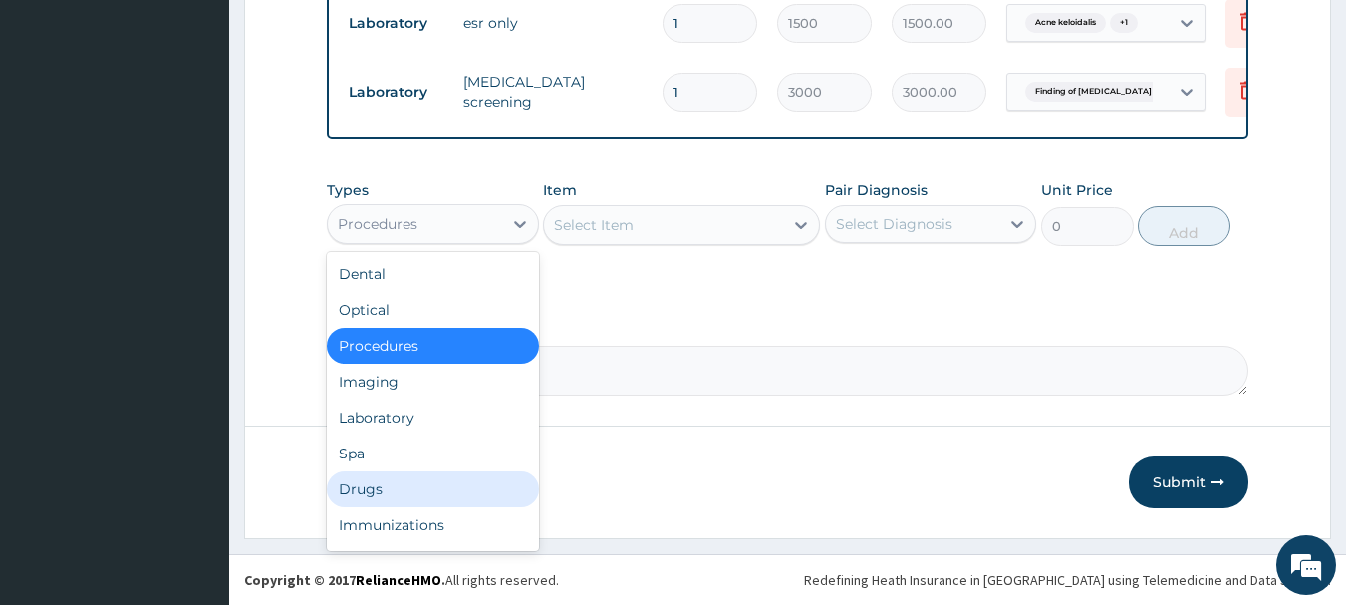
click at [399, 484] on div "Drugs" at bounding box center [433, 489] width 212 height 36
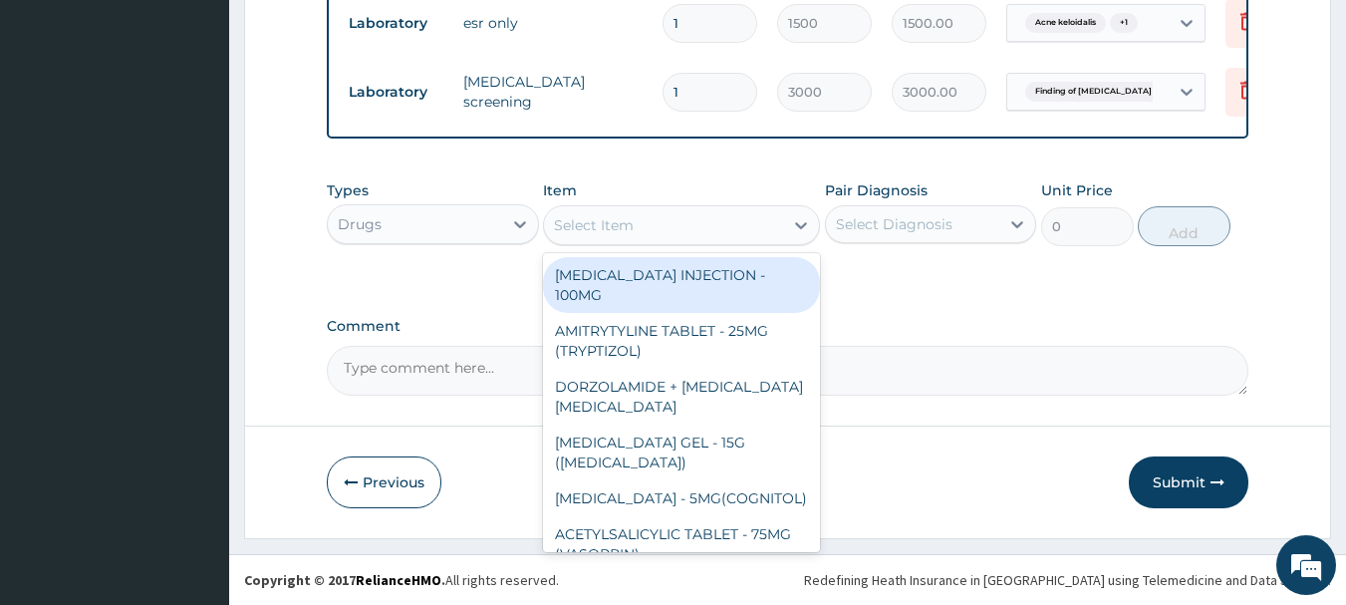
click at [754, 236] on div "Select Item" at bounding box center [663, 225] width 239 height 32
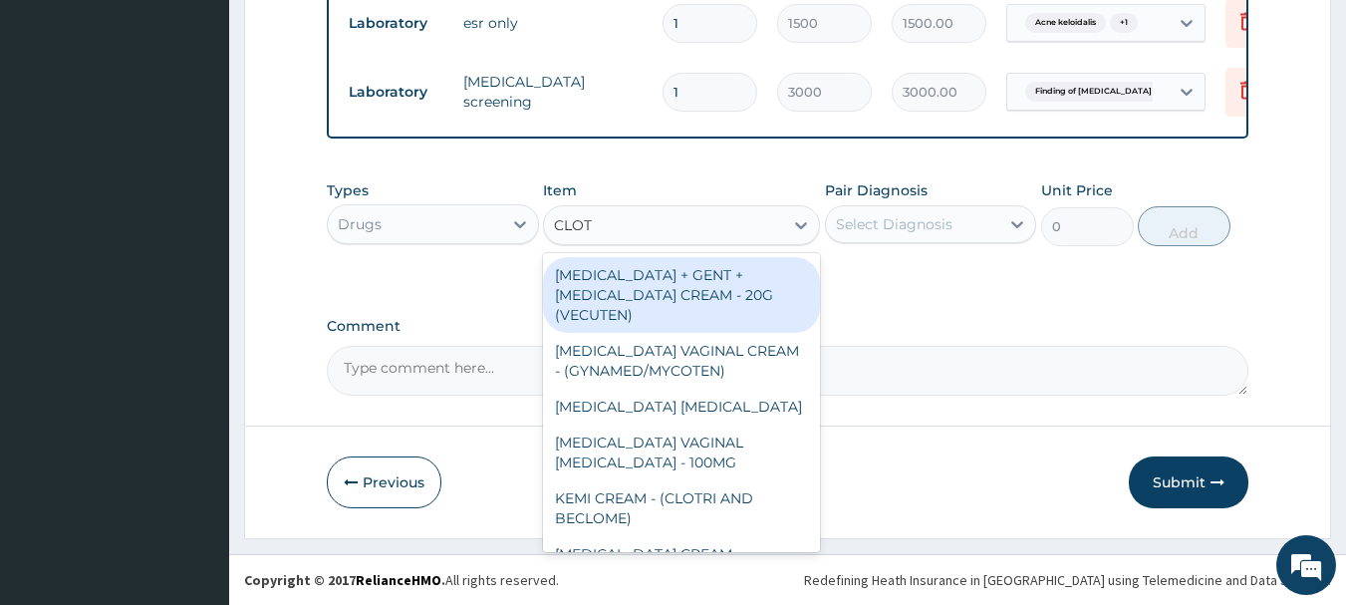
type input "CLOTR"
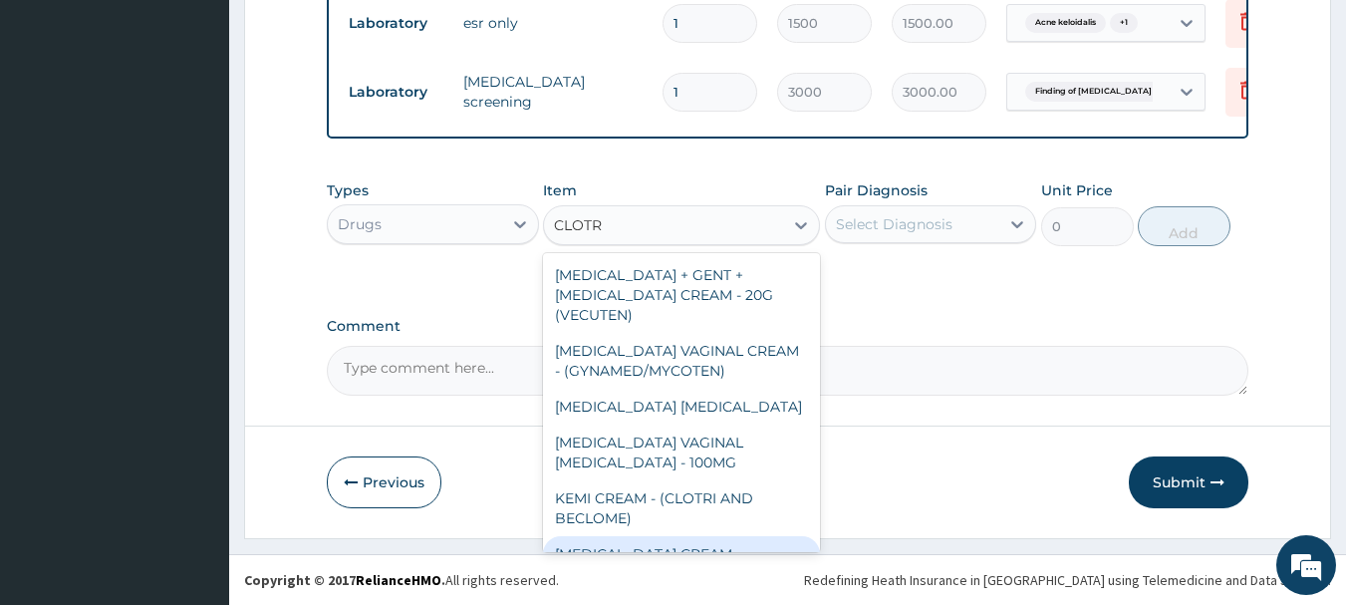
scroll to position [24, 0]
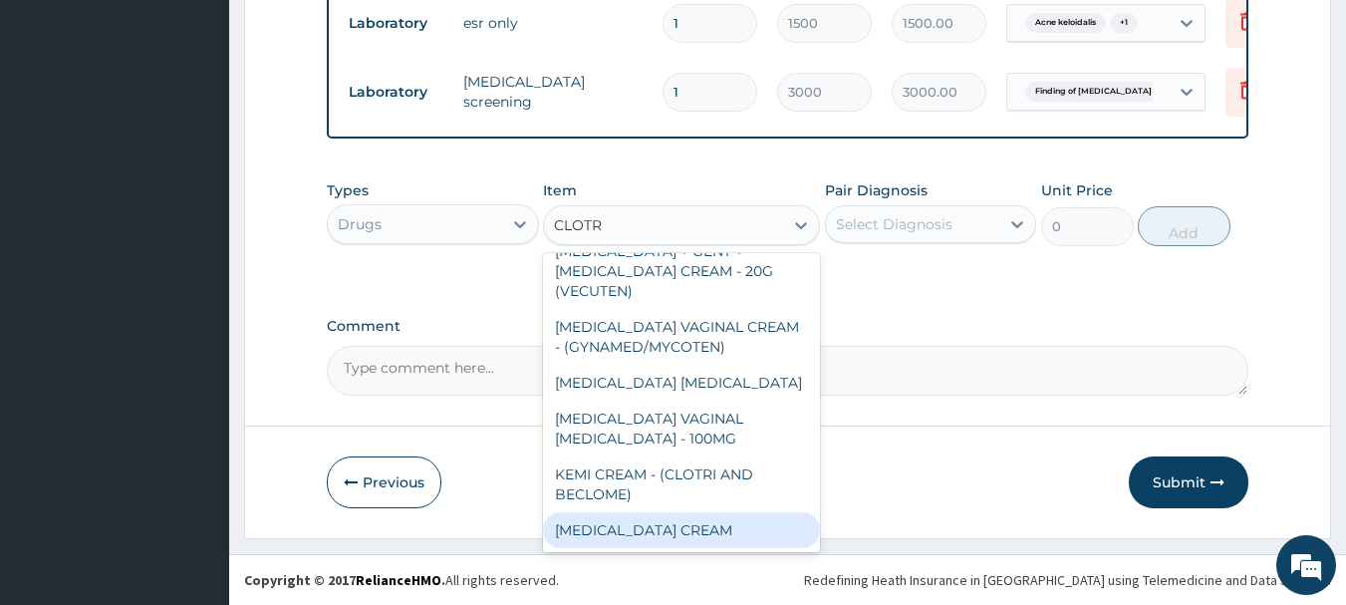
click at [749, 531] on div "[MEDICAL_DATA] CREAM" at bounding box center [681, 530] width 277 height 36
type input "1120"
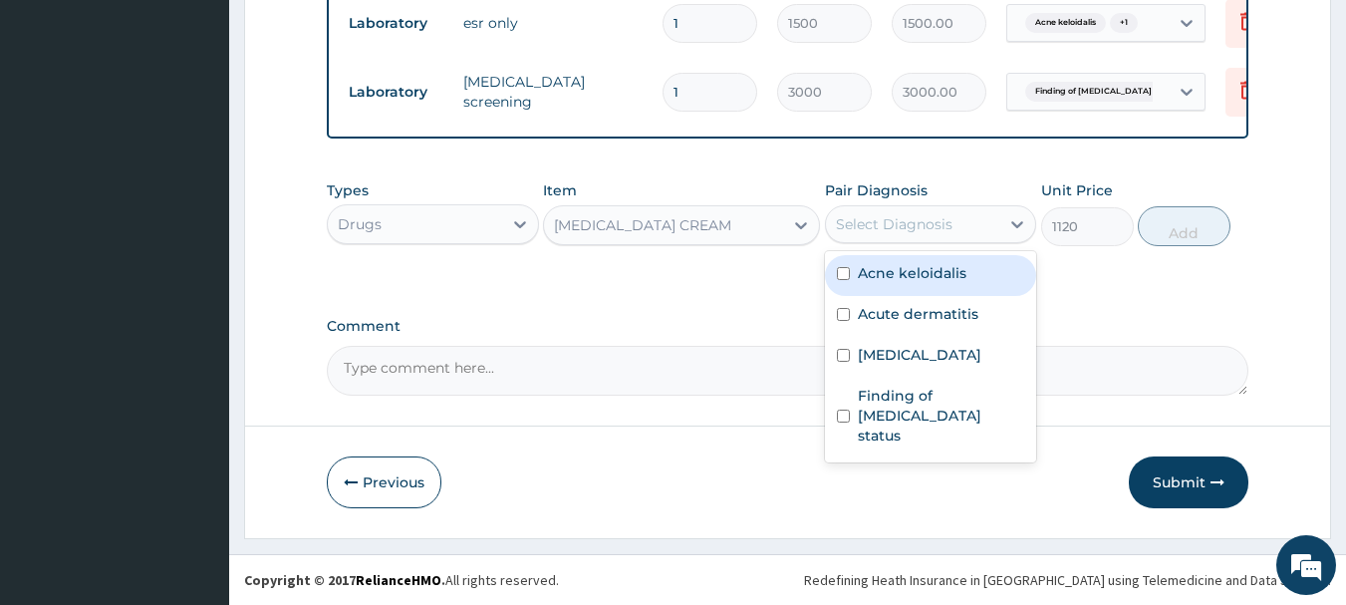
click at [858, 235] on div "Select Diagnosis" at bounding box center [913, 224] width 174 height 32
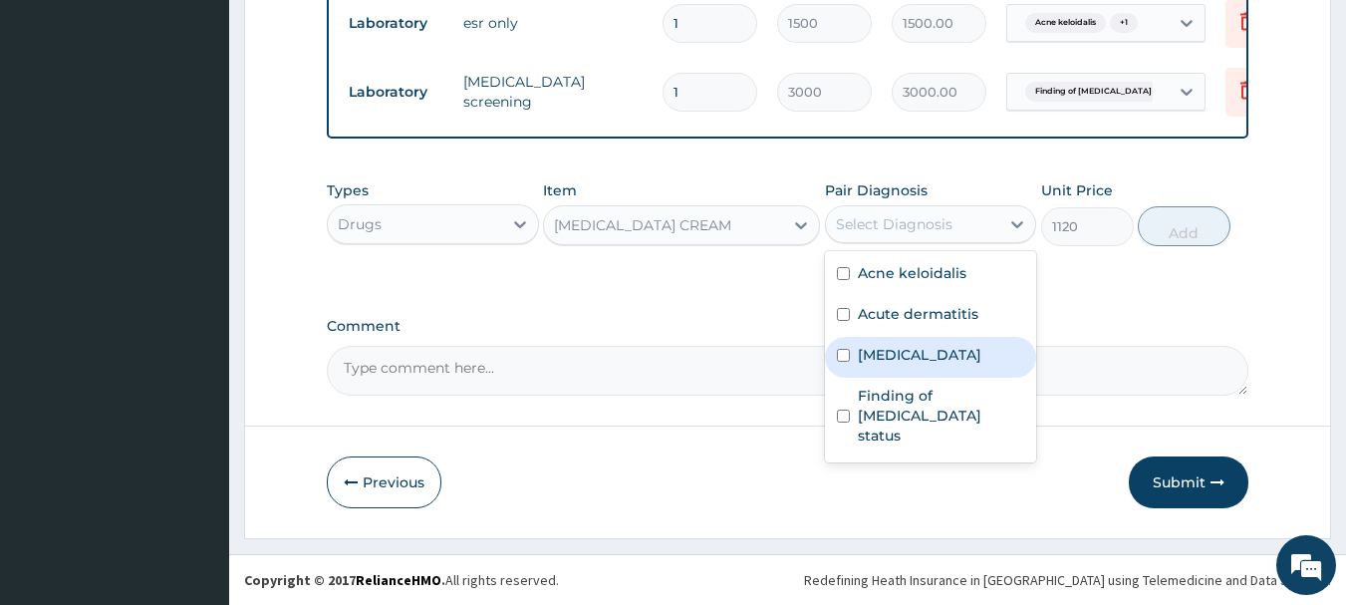
click at [874, 354] on label "Type 1 diabetes mellitus" at bounding box center [919, 355] width 123 height 20
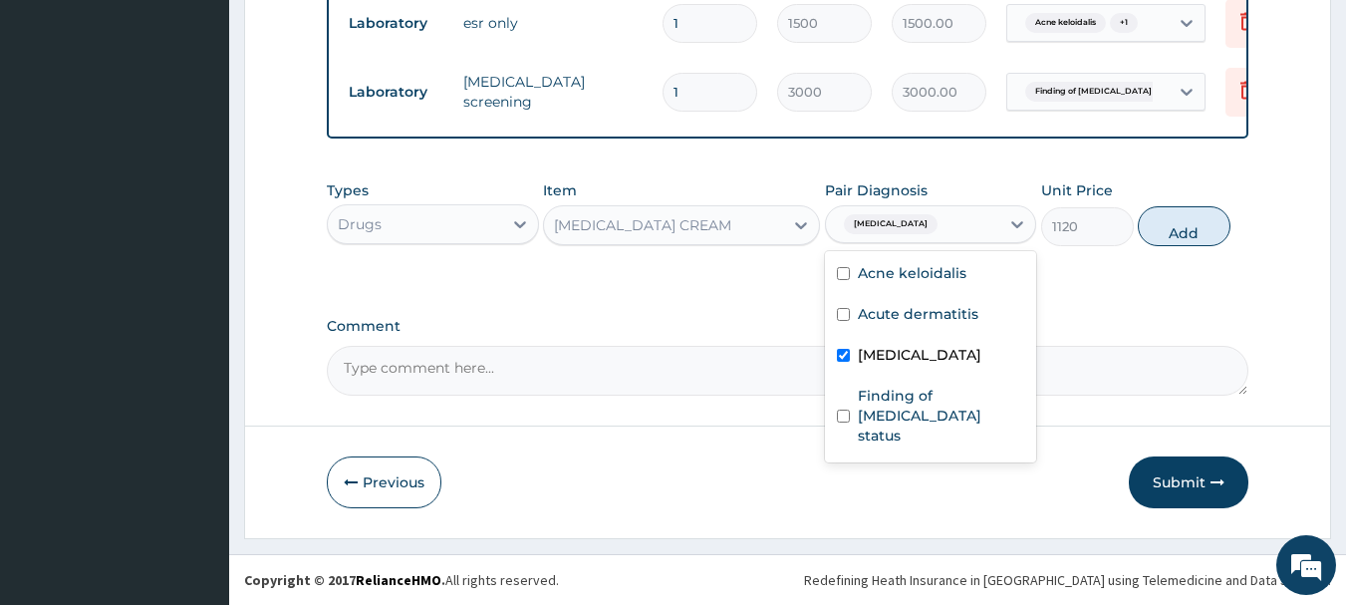
click at [878, 341] on div "Type 1 diabetes mellitus" at bounding box center [931, 357] width 212 height 41
checkbox input "false"
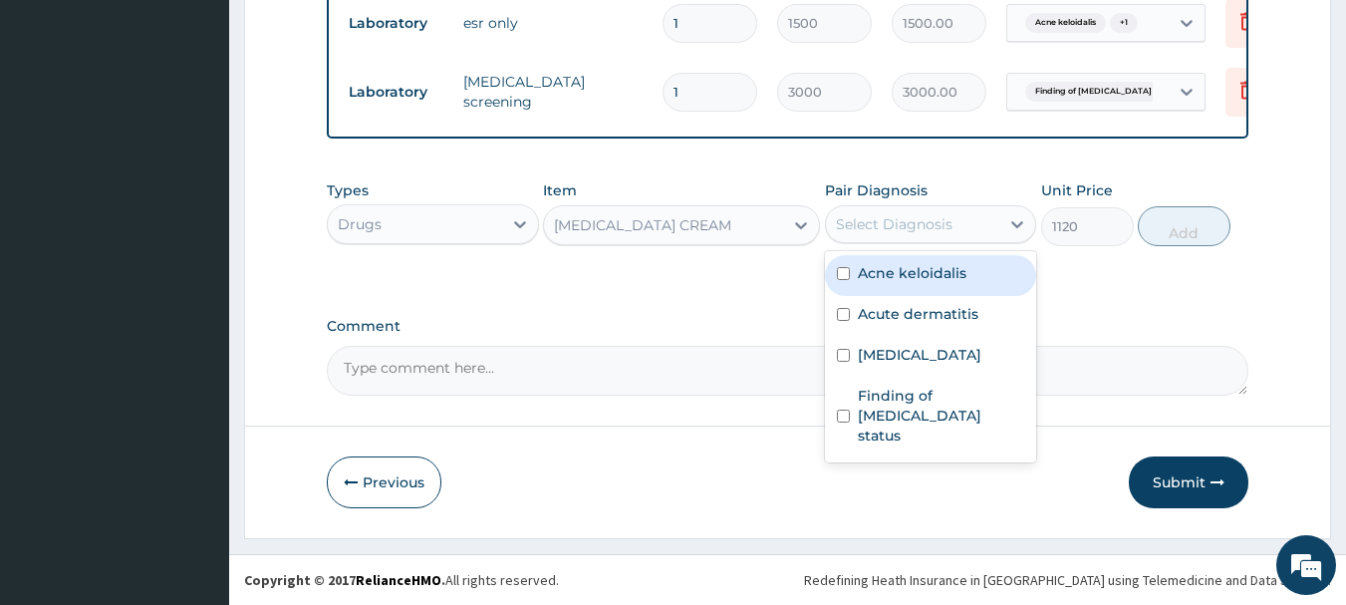
click at [876, 275] on label "Acne keloidalis" at bounding box center [912, 273] width 109 height 20
checkbox input "true"
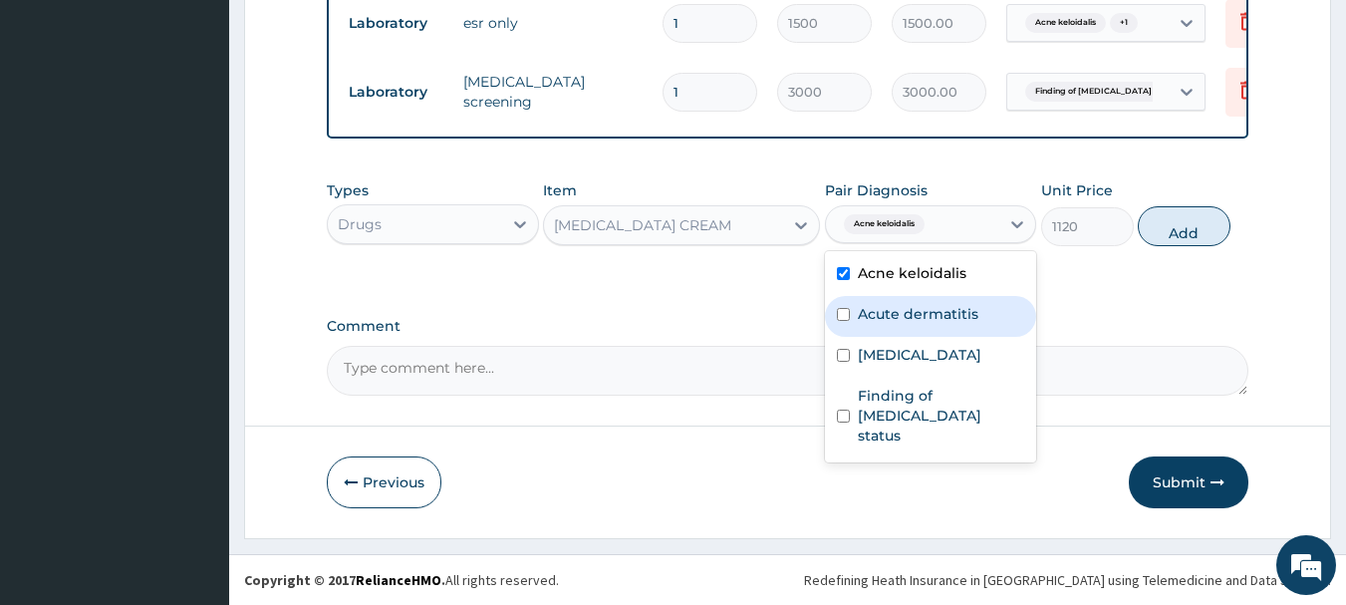
click at [871, 314] on label "Acute dermatitis" at bounding box center [918, 314] width 121 height 20
checkbox input "true"
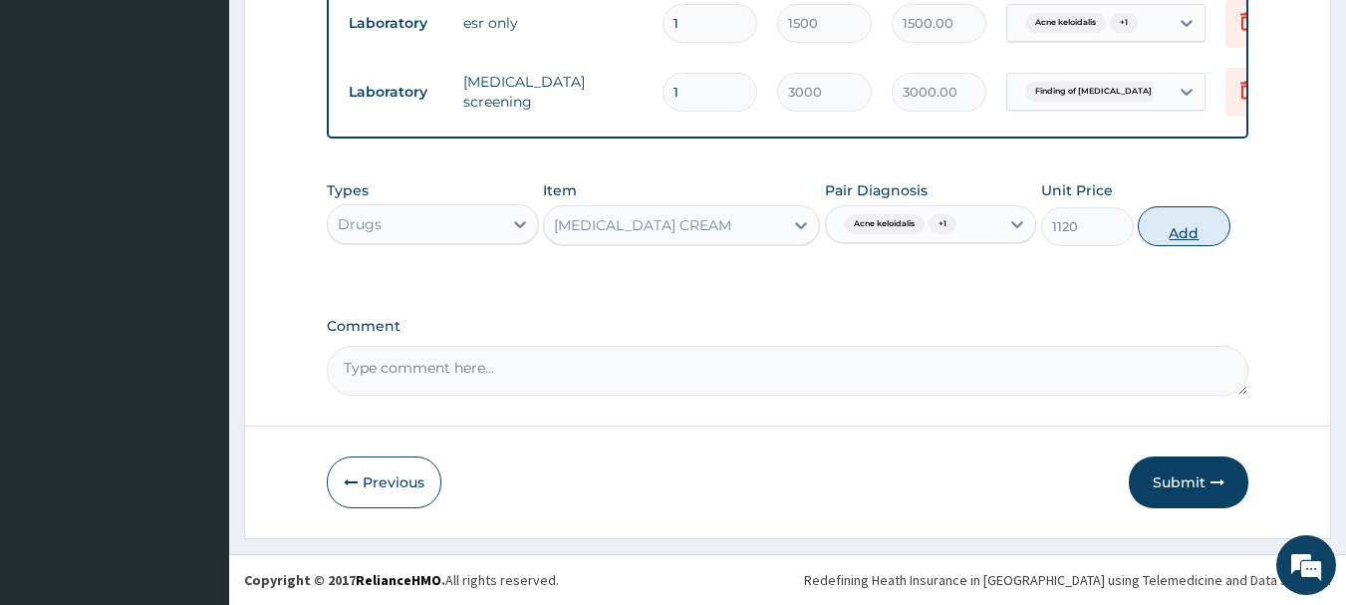
click at [1183, 245] on button "Add" at bounding box center [1183, 226] width 93 height 40
type input "0"
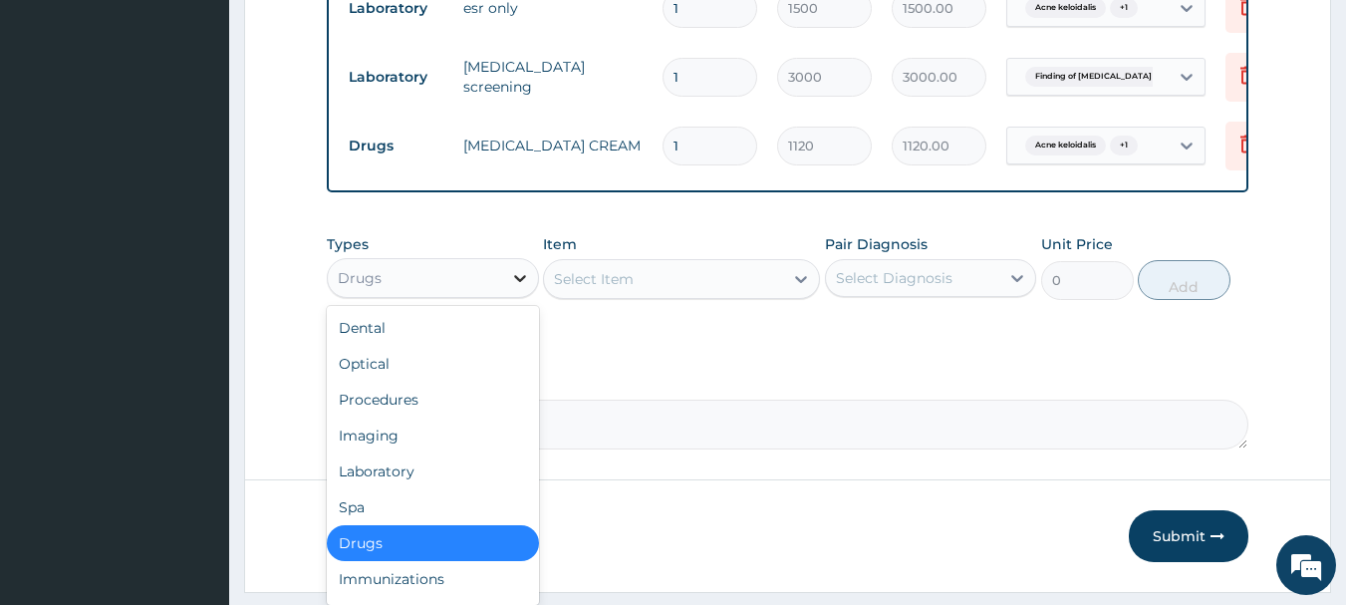
click at [505, 282] on div at bounding box center [520, 278] width 36 height 36
click at [420, 476] on div "Laboratory" at bounding box center [433, 471] width 212 height 36
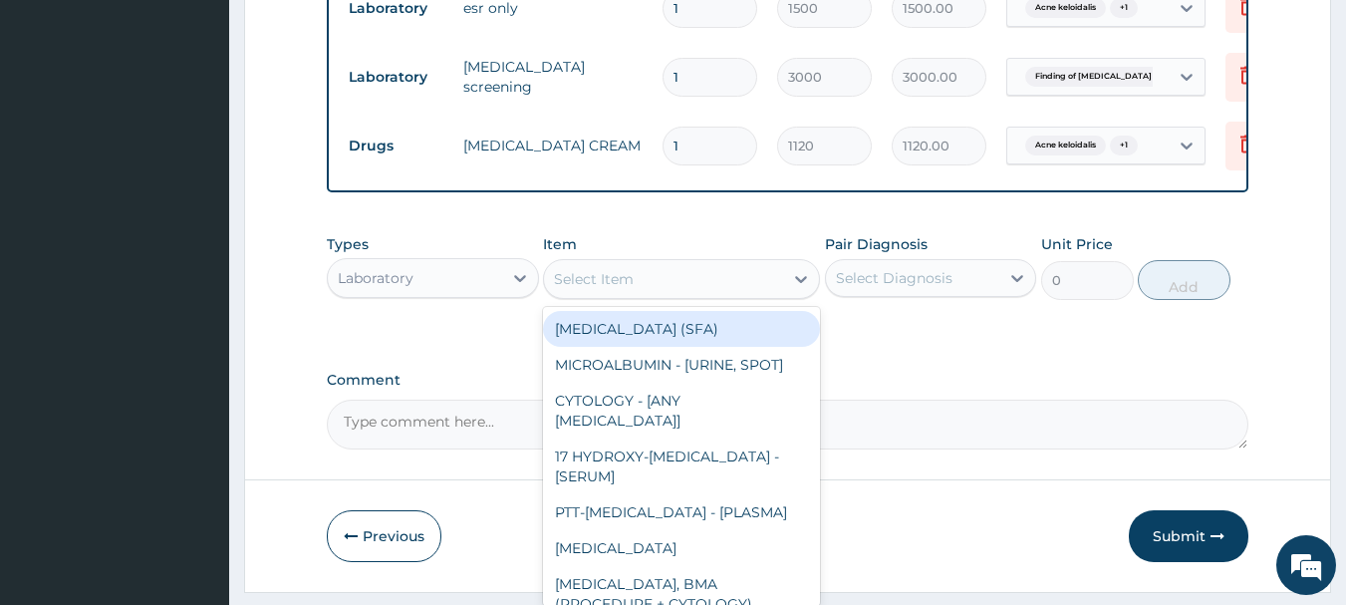
click at [612, 289] on div "Select Item" at bounding box center [594, 279] width 80 height 20
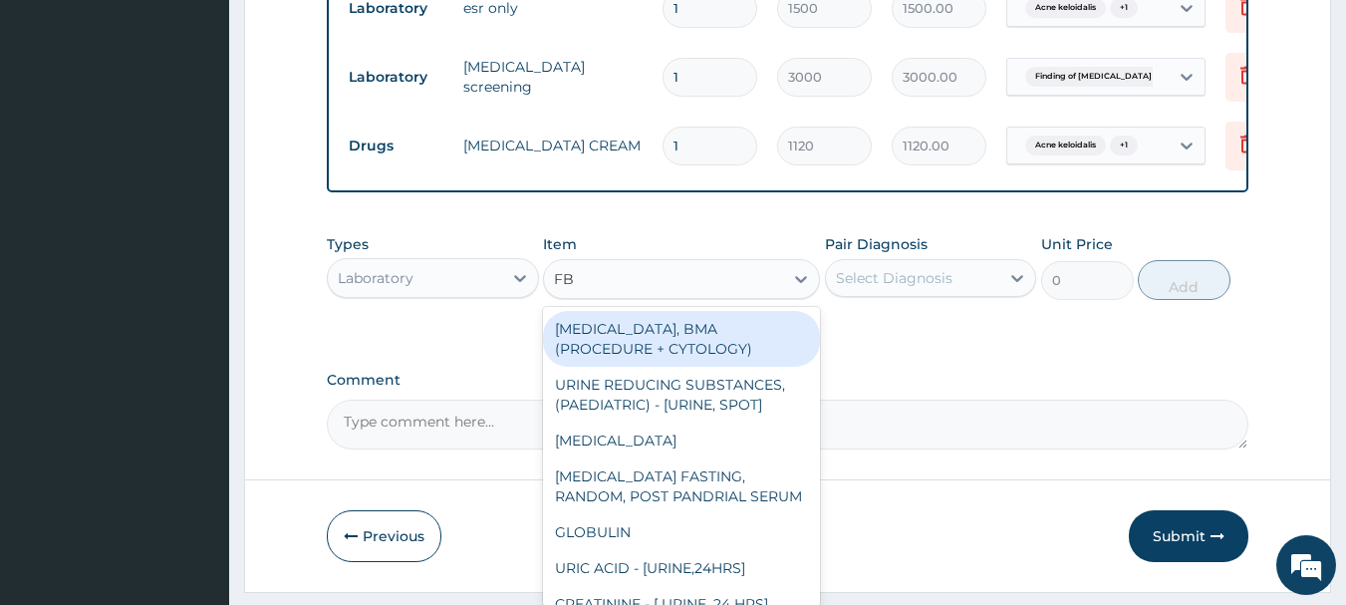
type input "FBC"
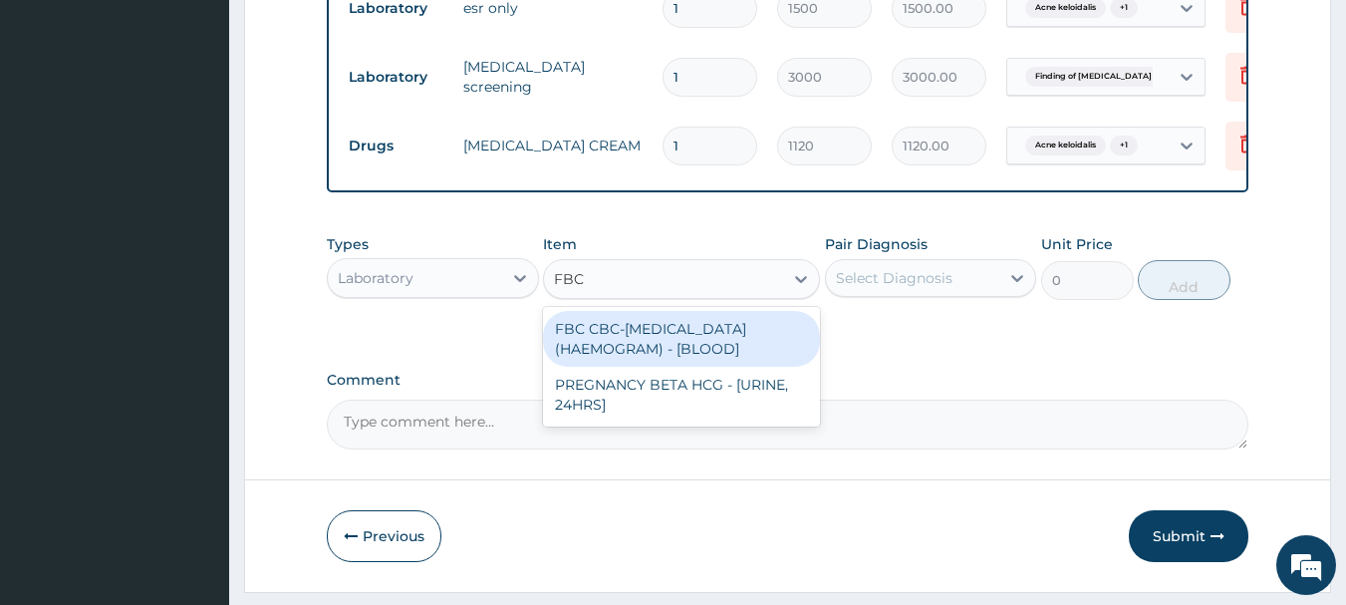
click at [631, 352] on div "FBC CBC-COMPLETE BLOOD COUNT (HAEMOGRAM) - [BLOOD]" at bounding box center [681, 339] width 277 height 56
type input "5000"
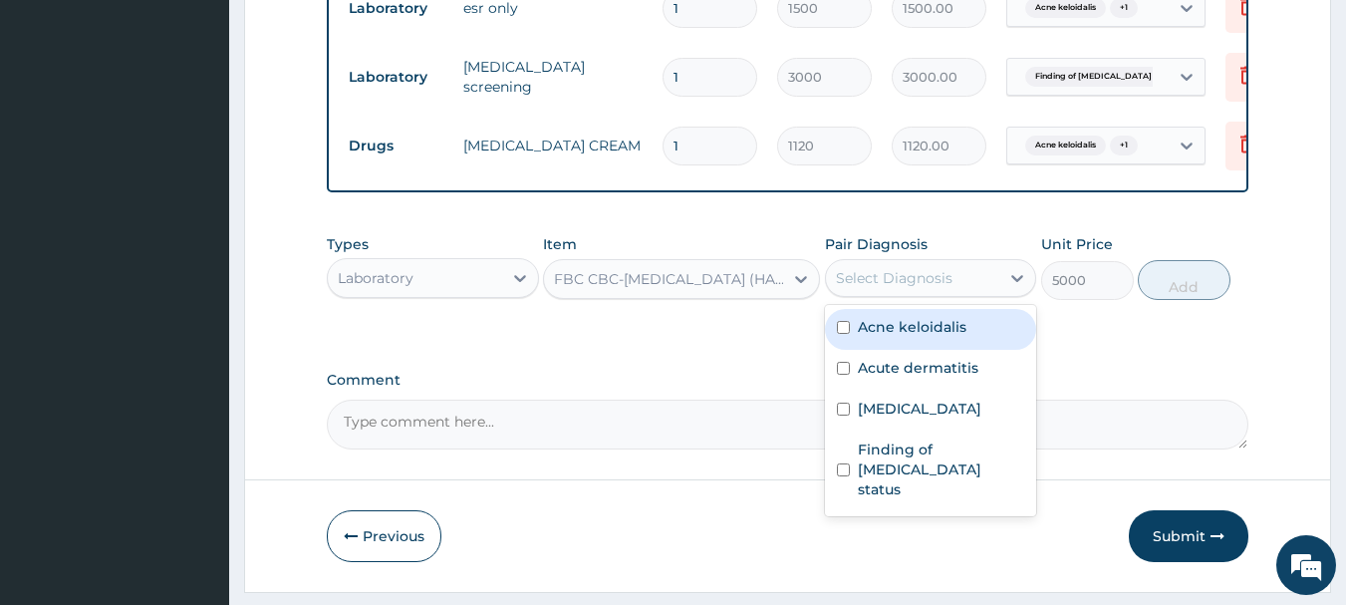
click at [996, 285] on div "Select Diagnosis" at bounding box center [913, 278] width 174 height 32
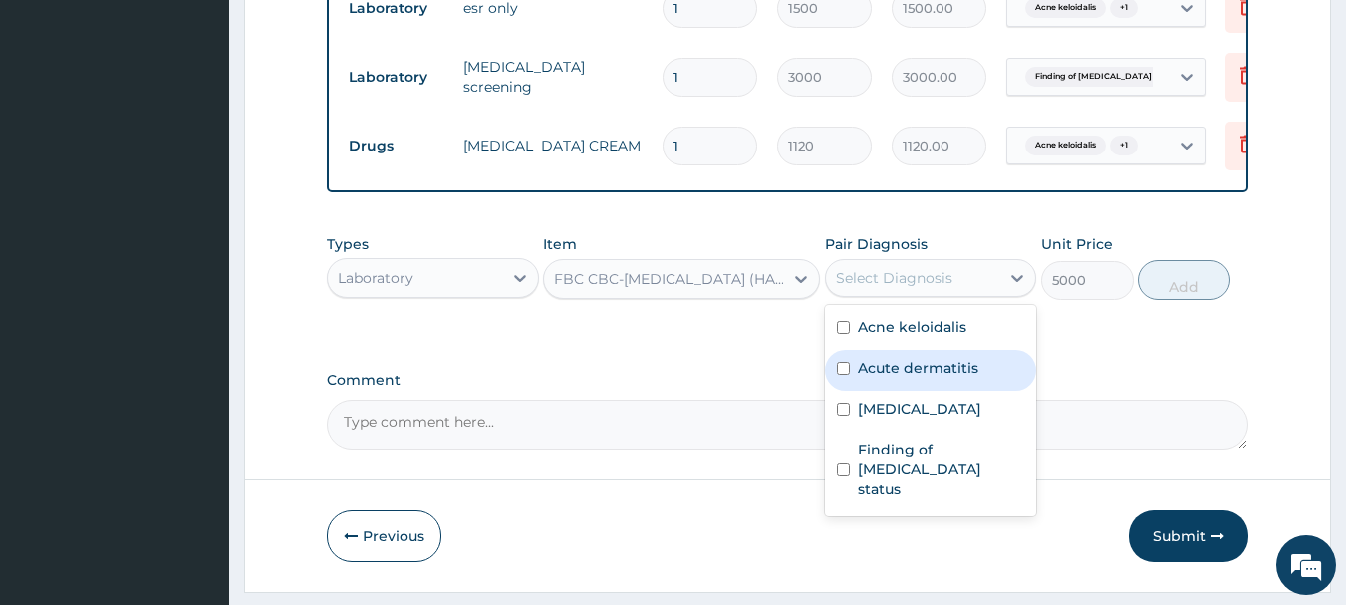
click at [950, 390] on div "Acute dermatitis" at bounding box center [931, 370] width 212 height 41
checkbox input "true"
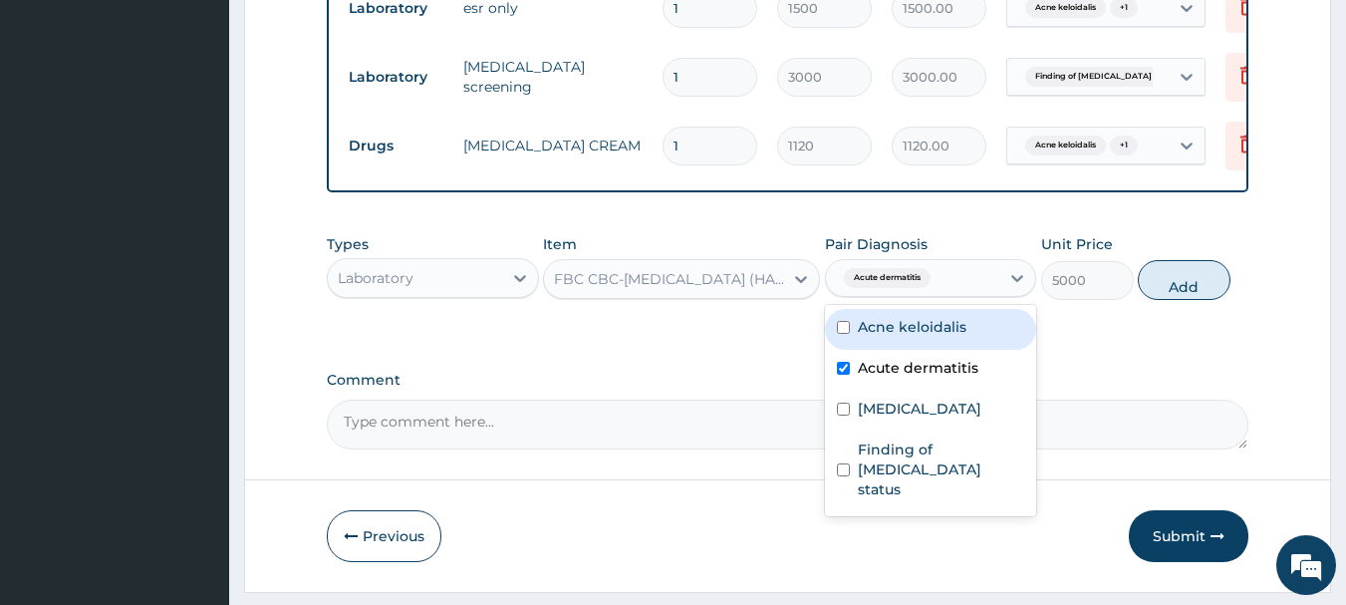
click at [958, 337] on label "Acne keloidalis" at bounding box center [912, 327] width 109 height 20
checkbox input "true"
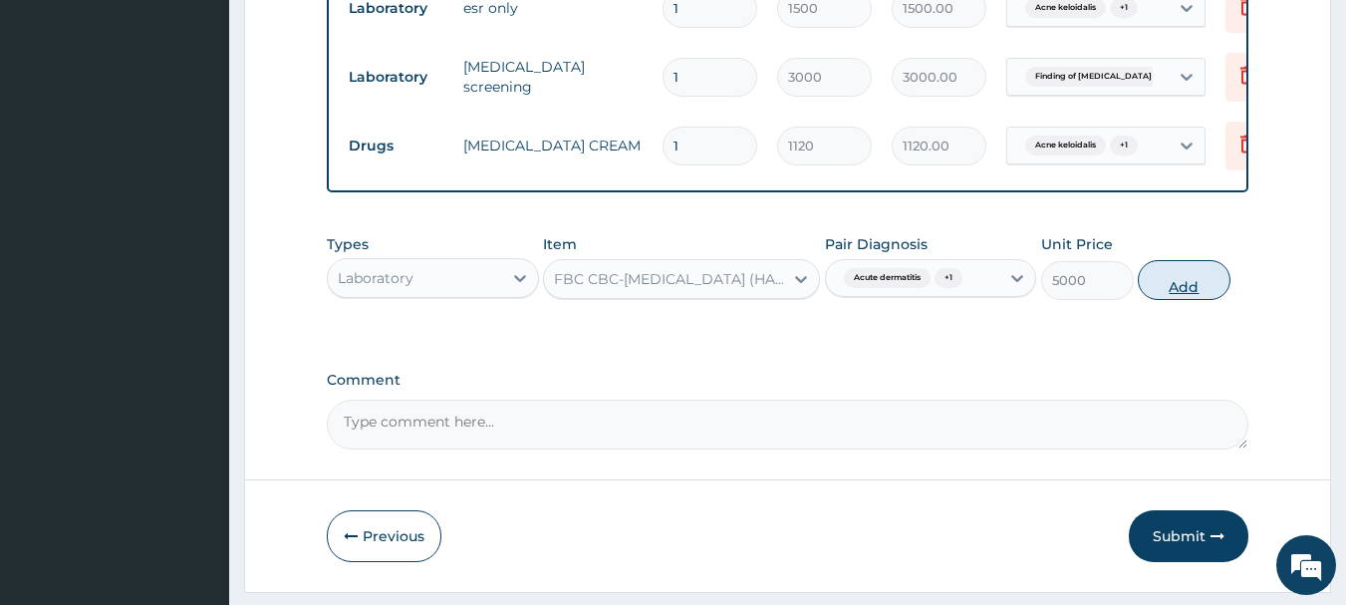
click at [1208, 286] on button "Add" at bounding box center [1183, 280] width 93 height 40
type input "0"
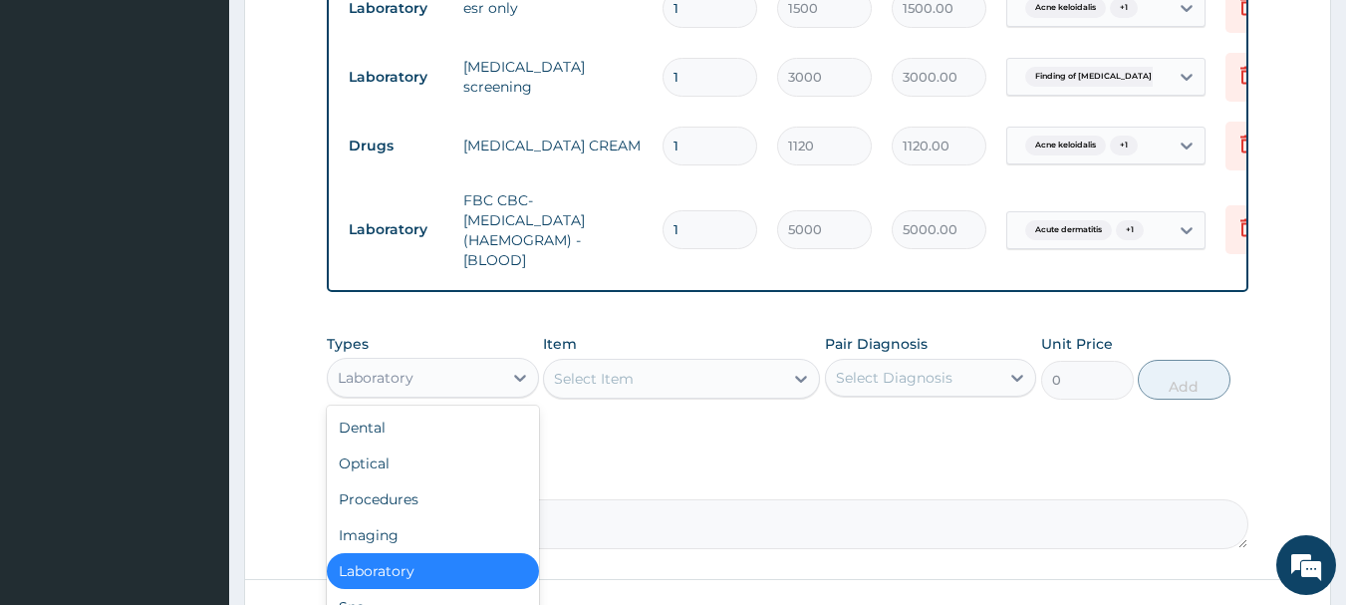
click at [491, 397] on div "Laboratory" at bounding box center [433, 378] width 212 height 40
click at [626, 438] on div "Types option Laboratory, selected. option Laboratory selected, 5 of 10. 10 resu…" at bounding box center [788, 382] width 922 height 116
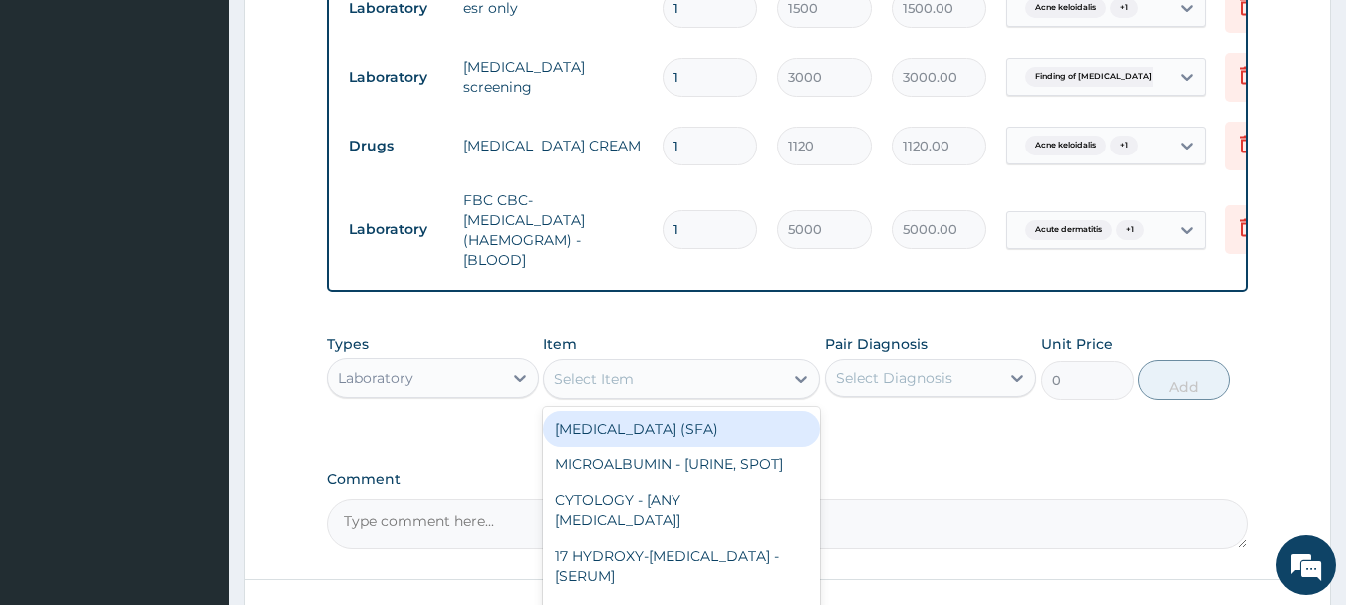
click at [666, 394] on div "Select Item" at bounding box center [663, 379] width 239 height 32
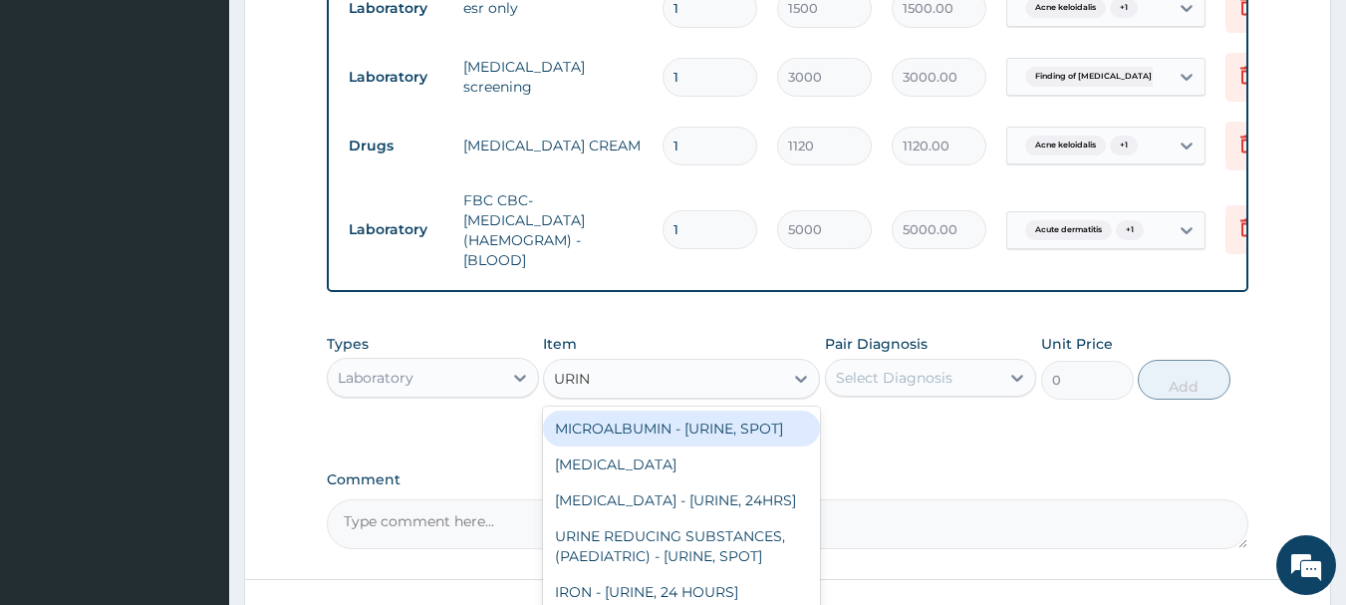
type input "URINA"
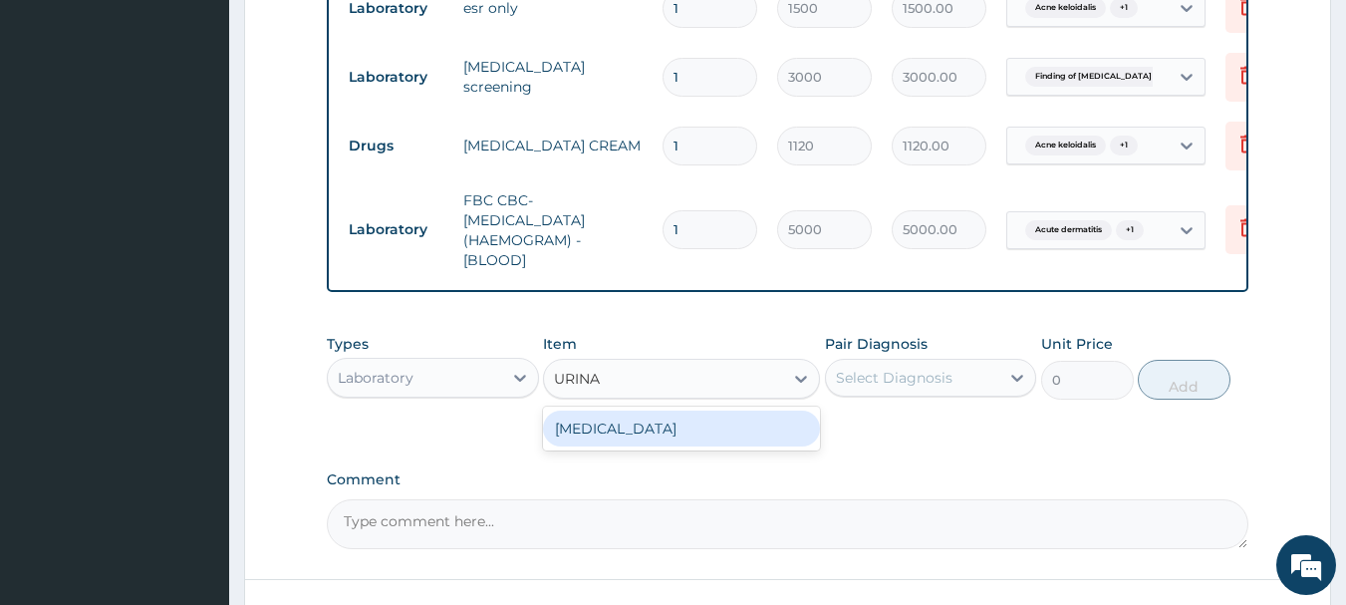
click at [651, 438] on div "URINALYSIS" at bounding box center [681, 428] width 277 height 36
type input "2187.5"
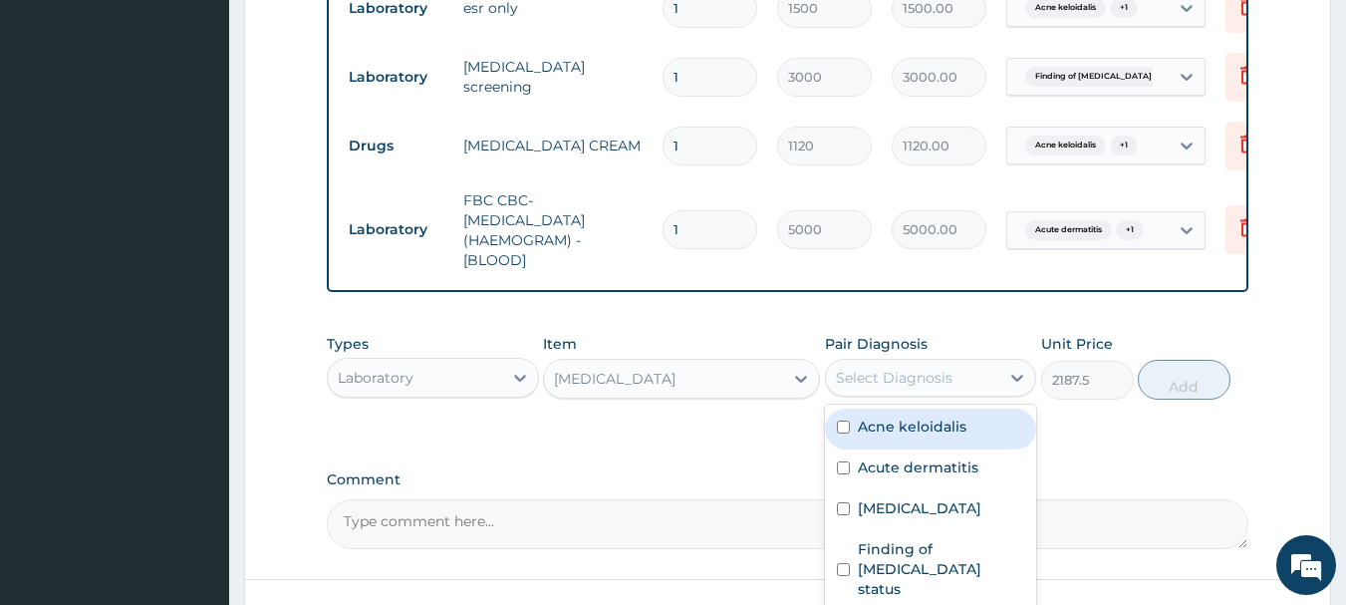
click at [913, 387] on div "Select Diagnosis" at bounding box center [894, 378] width 117 height 20
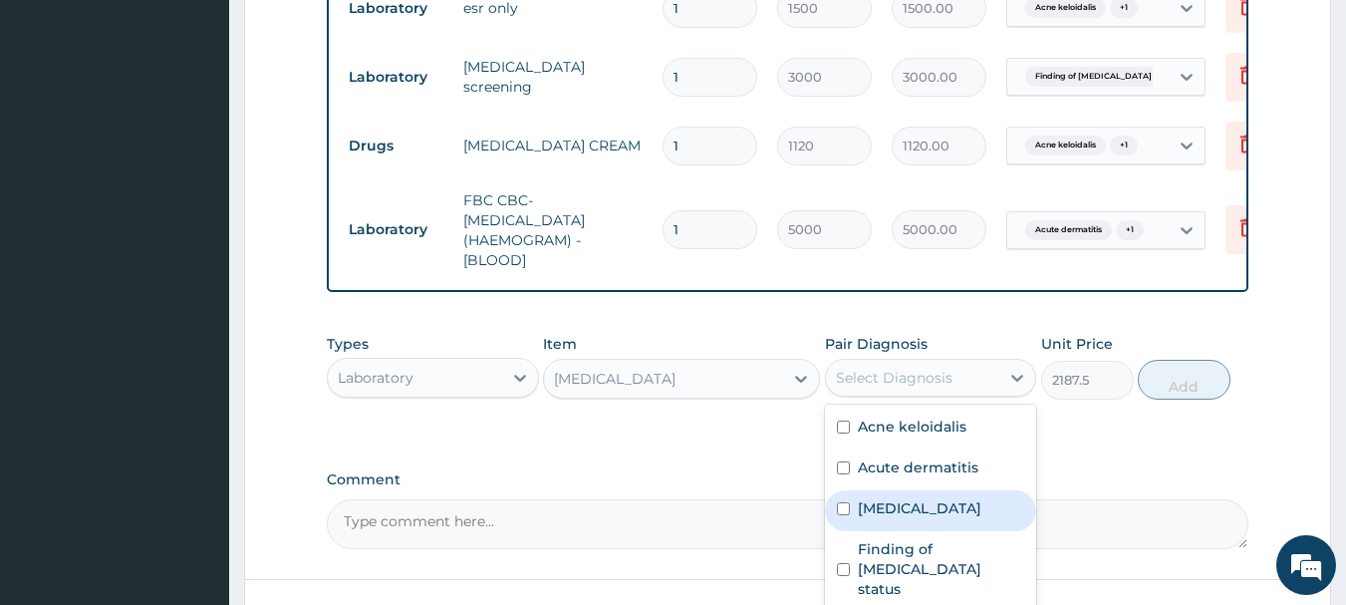
click at [981, 518] on label "Type 1 diabetes mellitus" at bounding box center [919, 508] width 123 height 20
checkbox input "true"
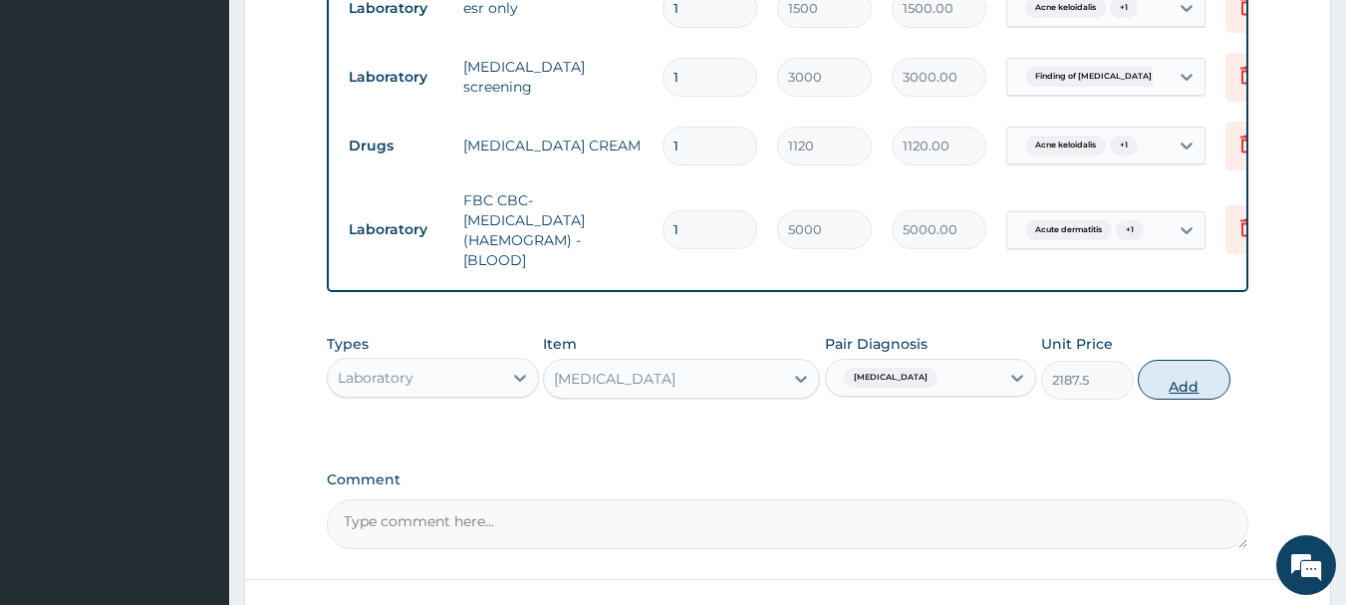
click at [1171, 396] on button "Add" at bounding box center [1183, 380] width 93 height 40
type input "0"
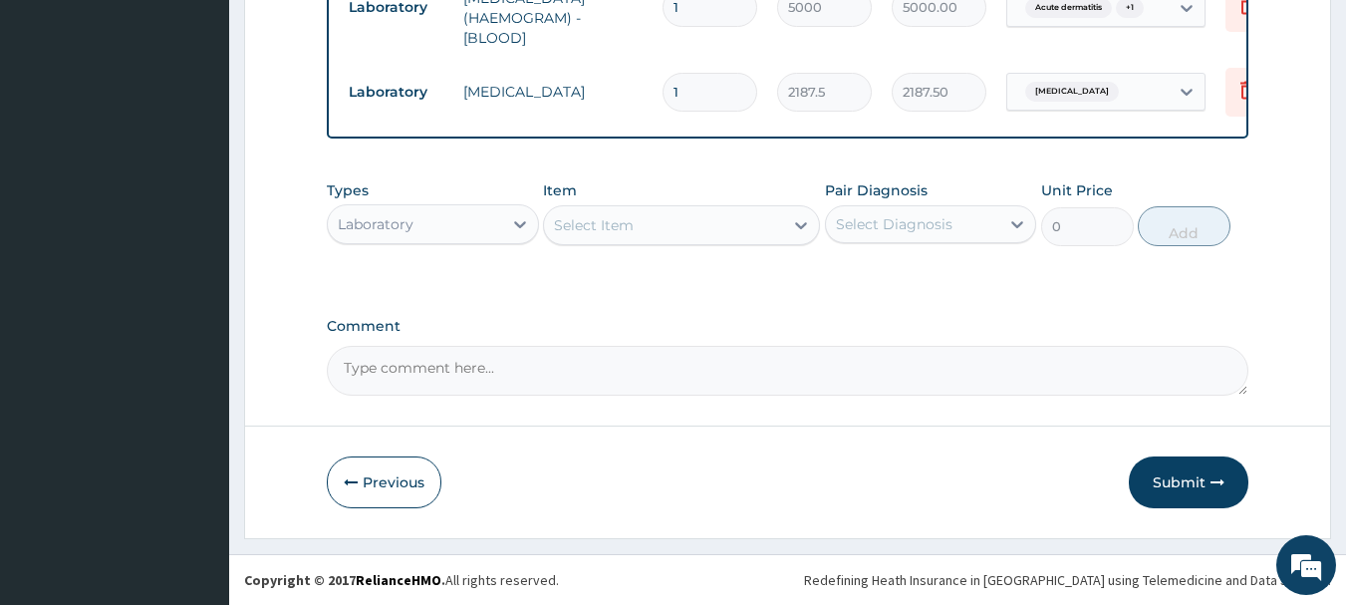
scroll to position [1264, 0]
click at [1199, 483] on button "Submit" at bounding box center [1188, 482] width 120 height 52
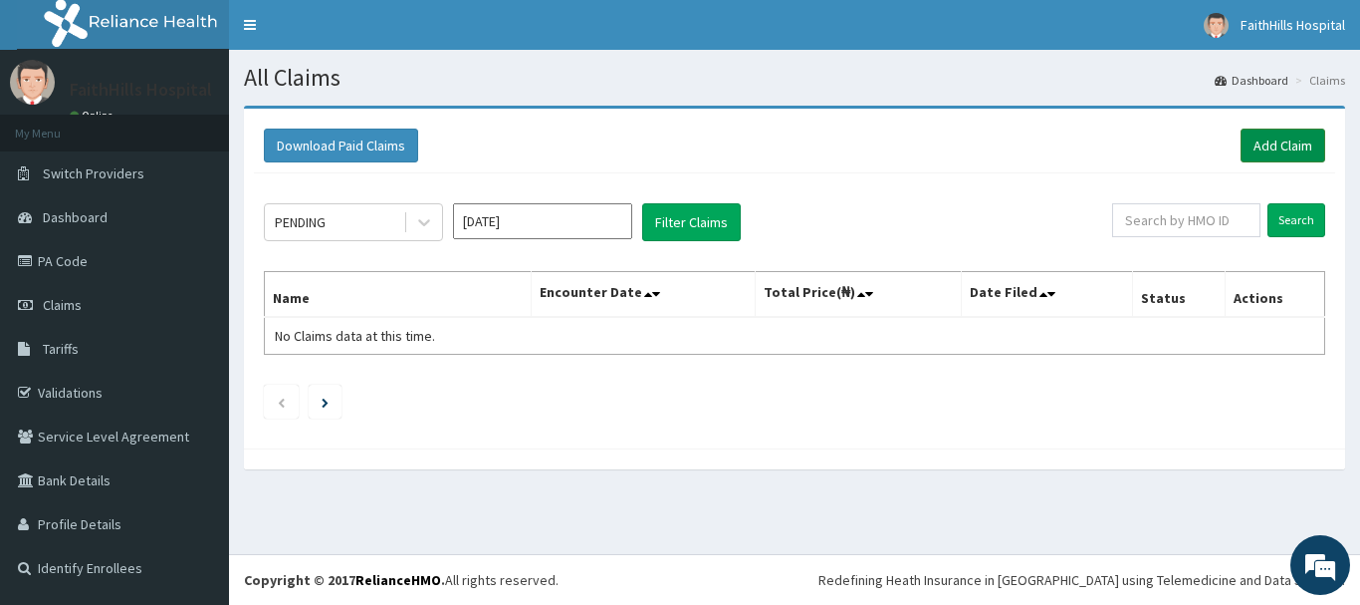
drag, startPoint x: 1277, startPoint y: 150, endPoint x: 1252, endPoint y: 155, distance: 25.4
click at [1276, 150] on link "Add Claim" at bounding box center [1283, 145] width 85 height 34
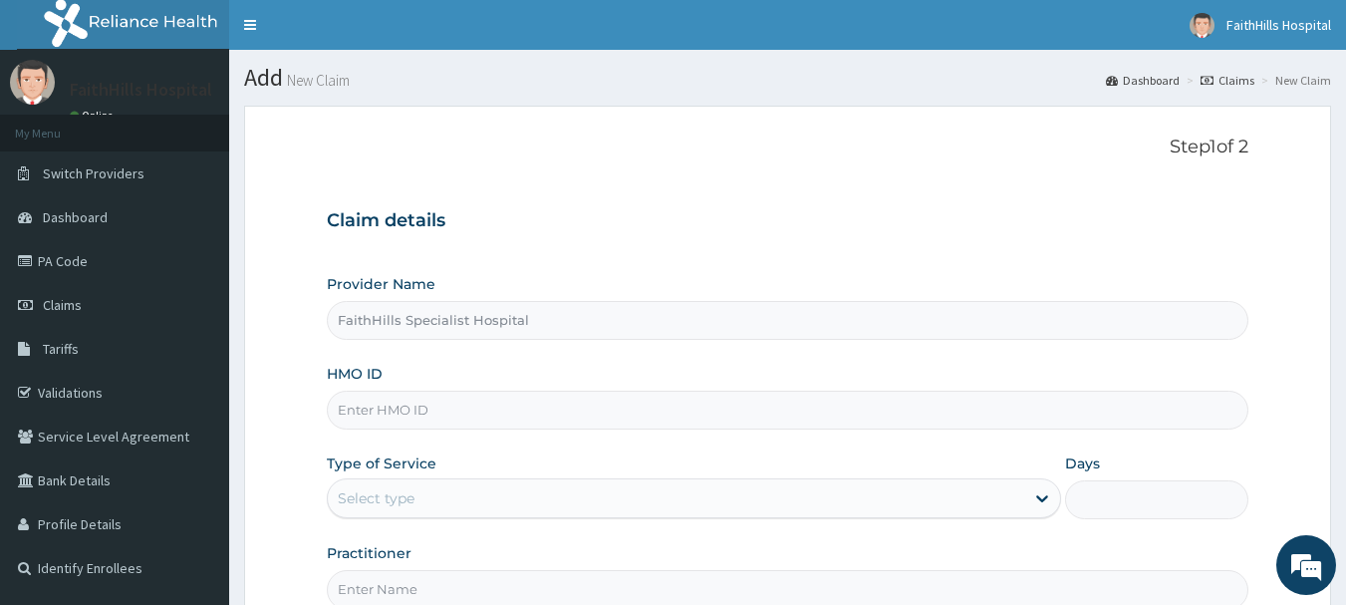
click at [439, 385] on div "HMO ID" at bounding box center [788, 397] width 922 height 66
click at [433, 413] on input "HMO ID" at bounding box center [788, 409] width 922 height 39
paste input "PFN/10042/B"
type input "PFN/10042/B"
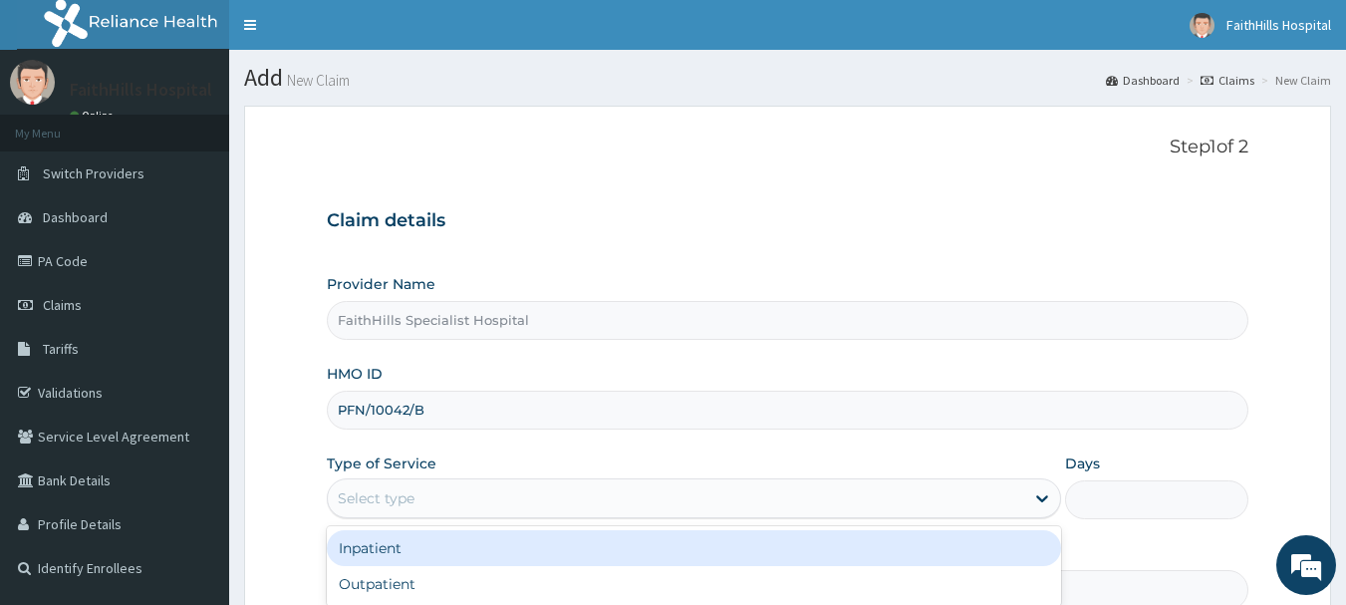
click at [405, 507] on div "Select type" at bounding box center [376, 498] width 77 height 20
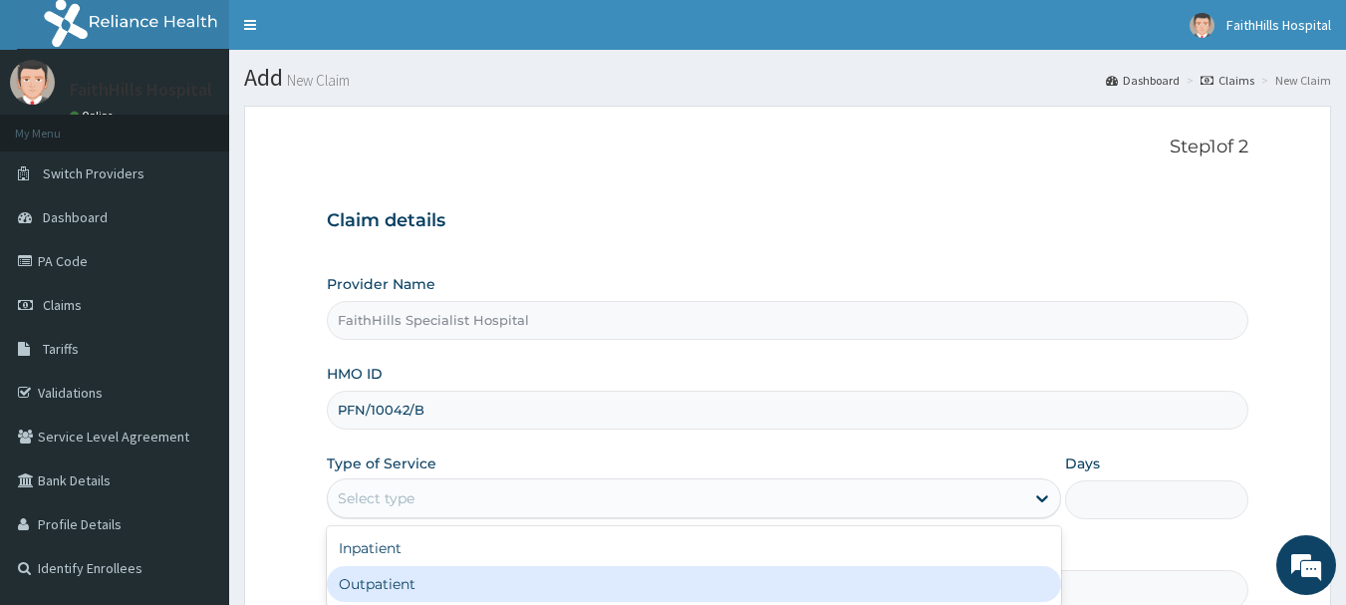
click at [378, 582] on div "Outpatient" at bounding box center [694, 584] width 734 height 36
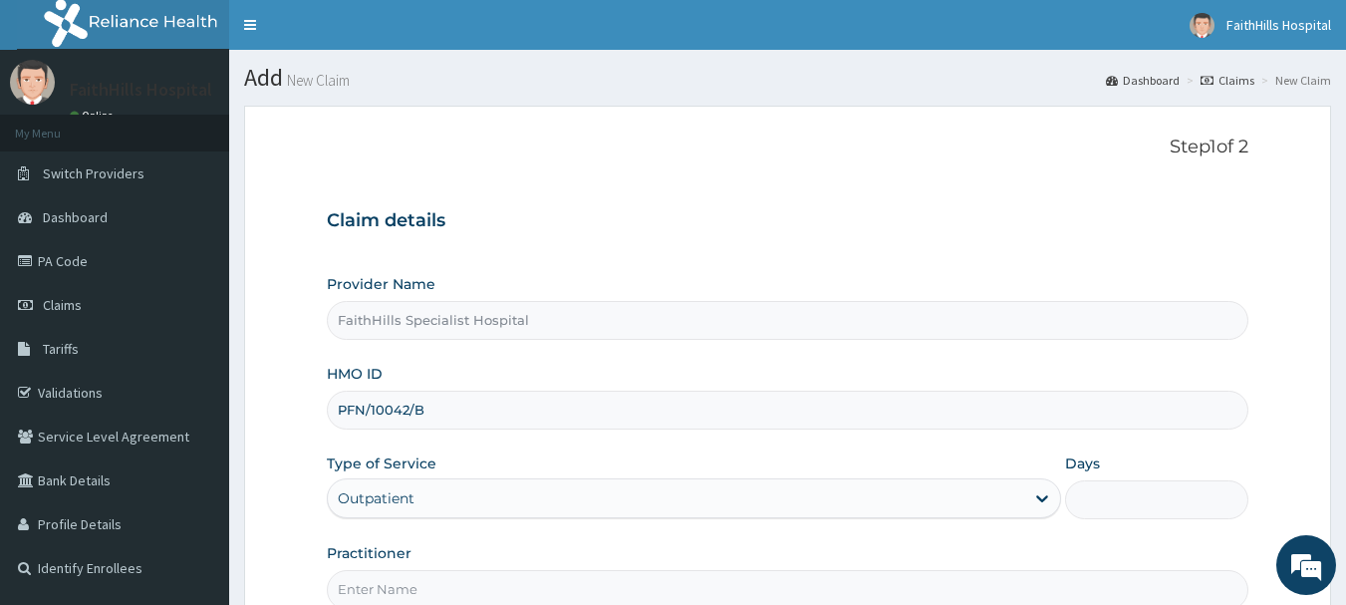
type input "1"
click at [381, 570] on input "Practitioner" at bounding box center [788, 589] width 922 height 39
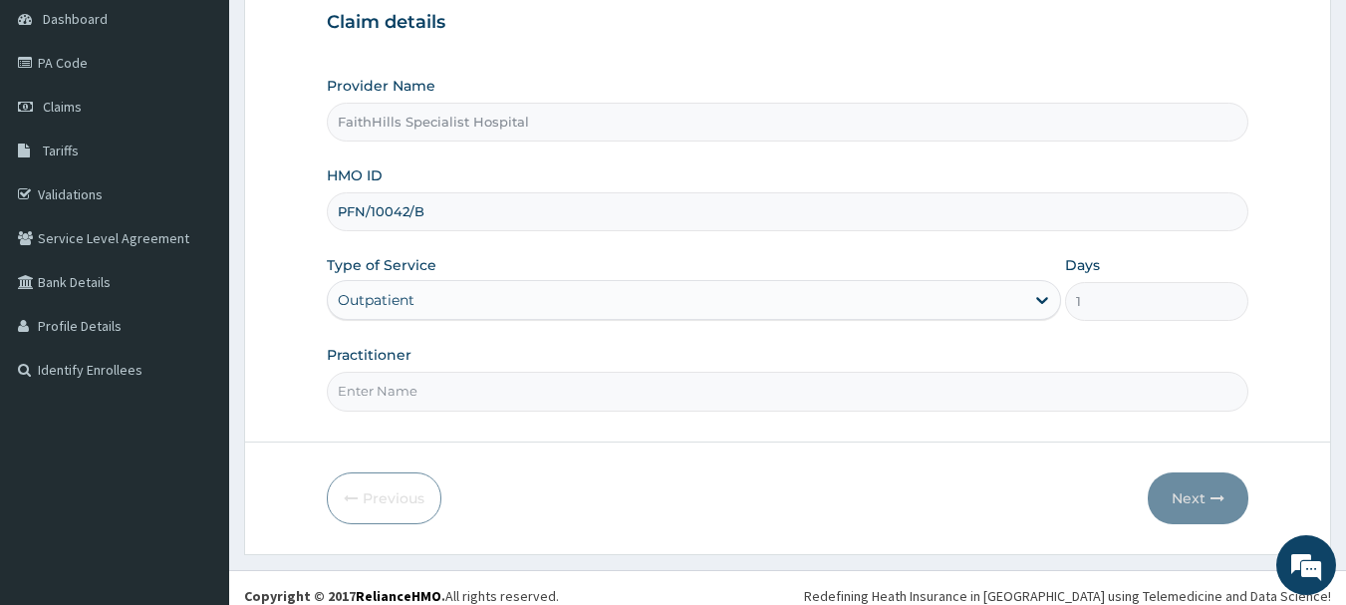
scroll to position [199, 0]
click at [374, 385] on input "Practitioner" at bounding box center [788, 389] width 922 height 39
type input "DR. [GEOGRAPHIC_DATA]"
click at [1200, 486] on button "Next" at bounding box center [1197, 497] width 101 height 52
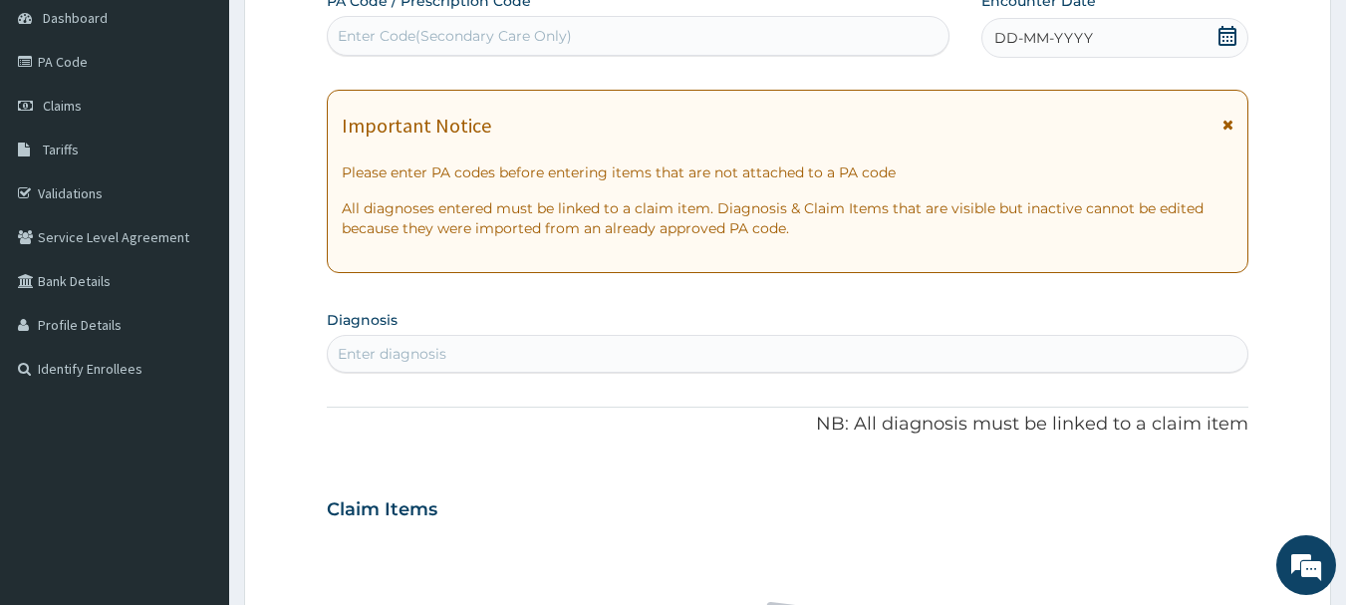
click at [430, 32] on div "Enter Code(Secondary Care Only)" at bounding box center [455, 36] width 234 height 20
paste input "PA/B7B92B"
type input "PA/B7B92B"
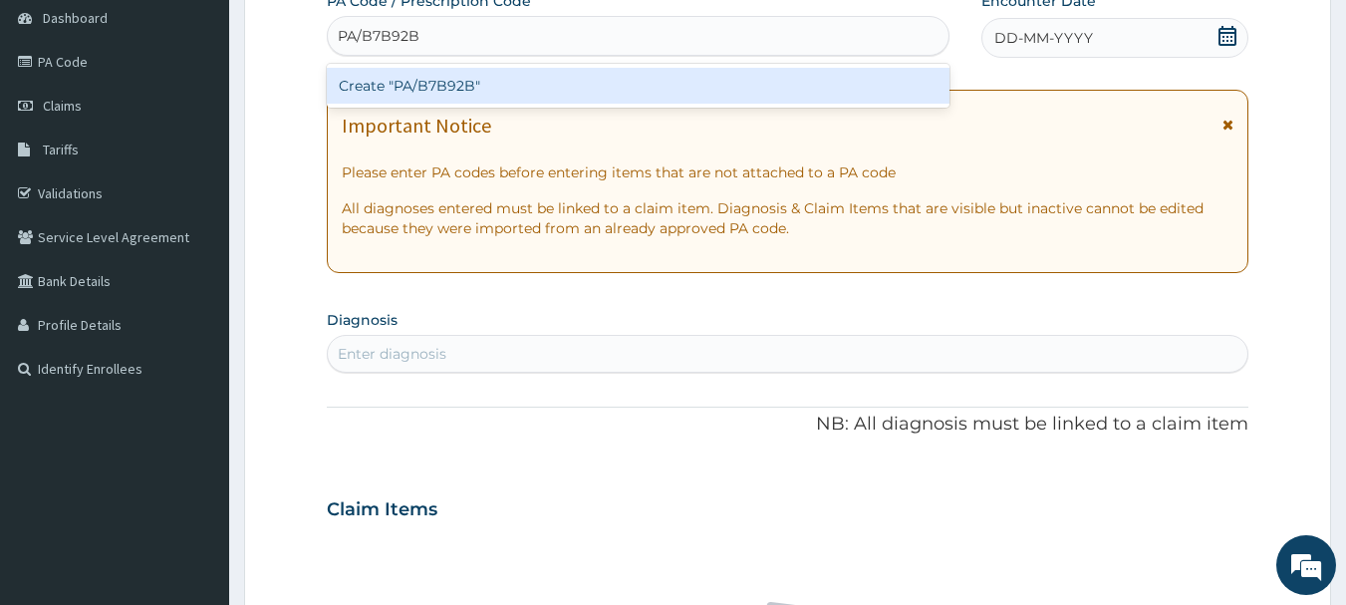
click at [481, 77] on div "Create "PA/B7B92B"" at bounding box center [638, 86] width 623 height 36
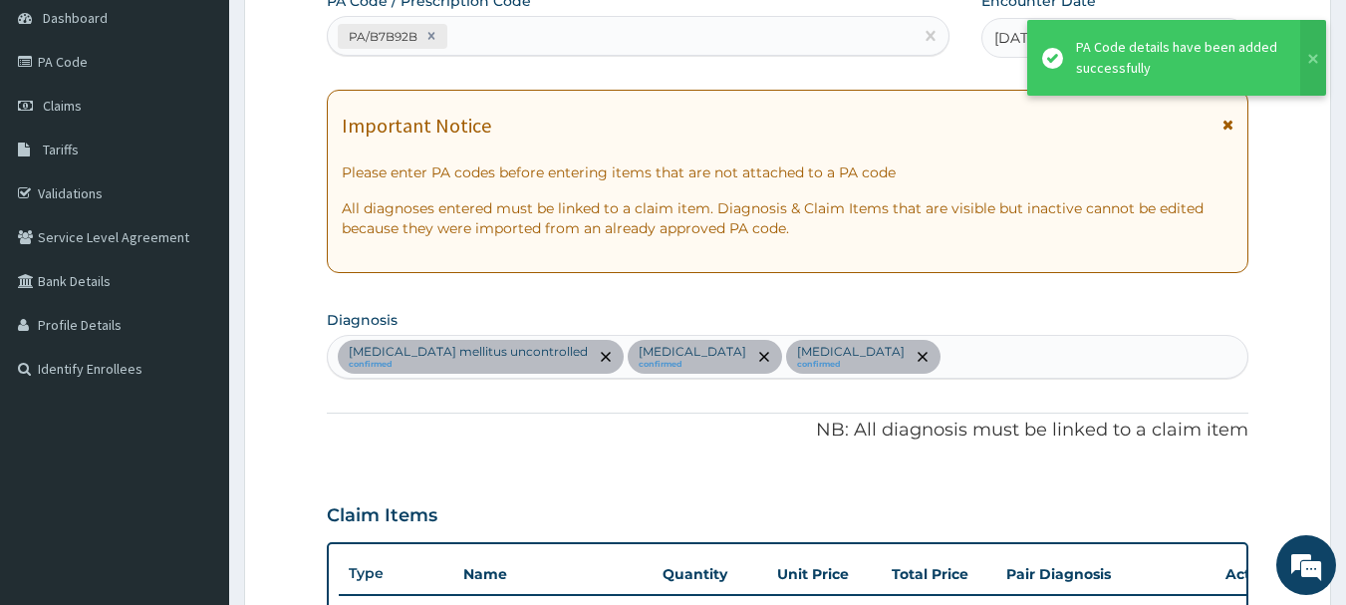
scroll to position [733, 0]
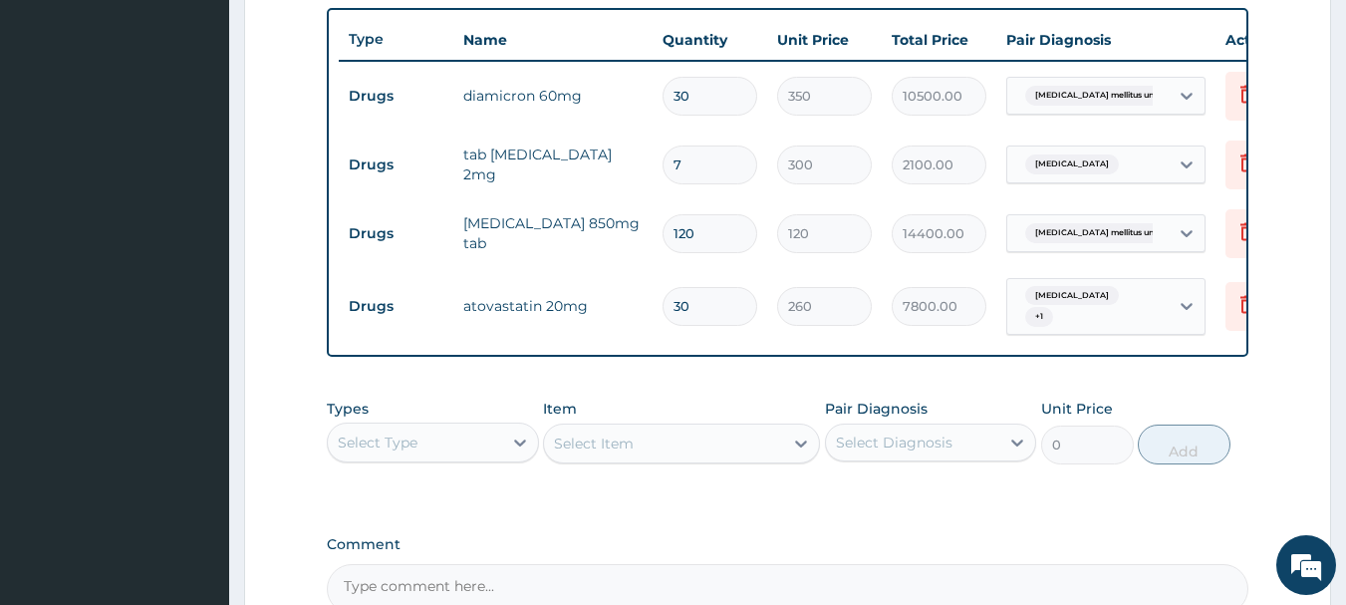
click at [711, 92] on input "30" at bounding box center [709, 96] width 95 height 39
type input "3"
type input "1050.00"
type input "0.00"
type input "1"
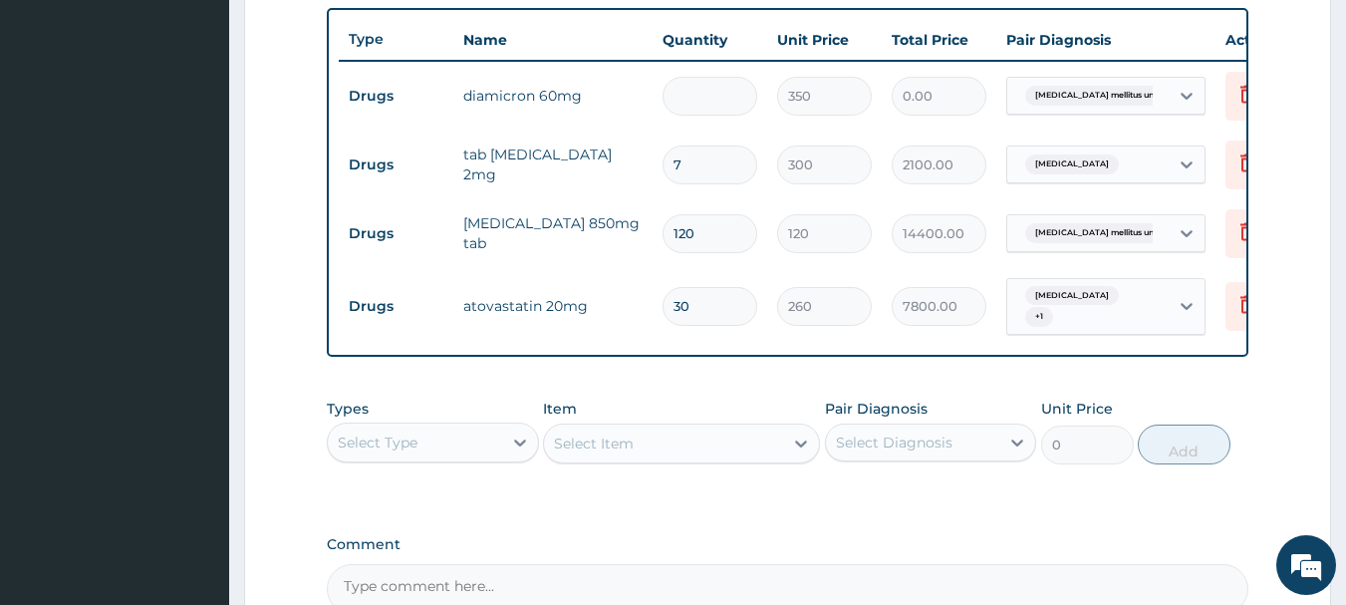
type input "350.00"
type input "14"
type input "4900.00"
type input "14"
click at [720, 231] on input "120" at bounding box center [709, 233] width 95 height 39
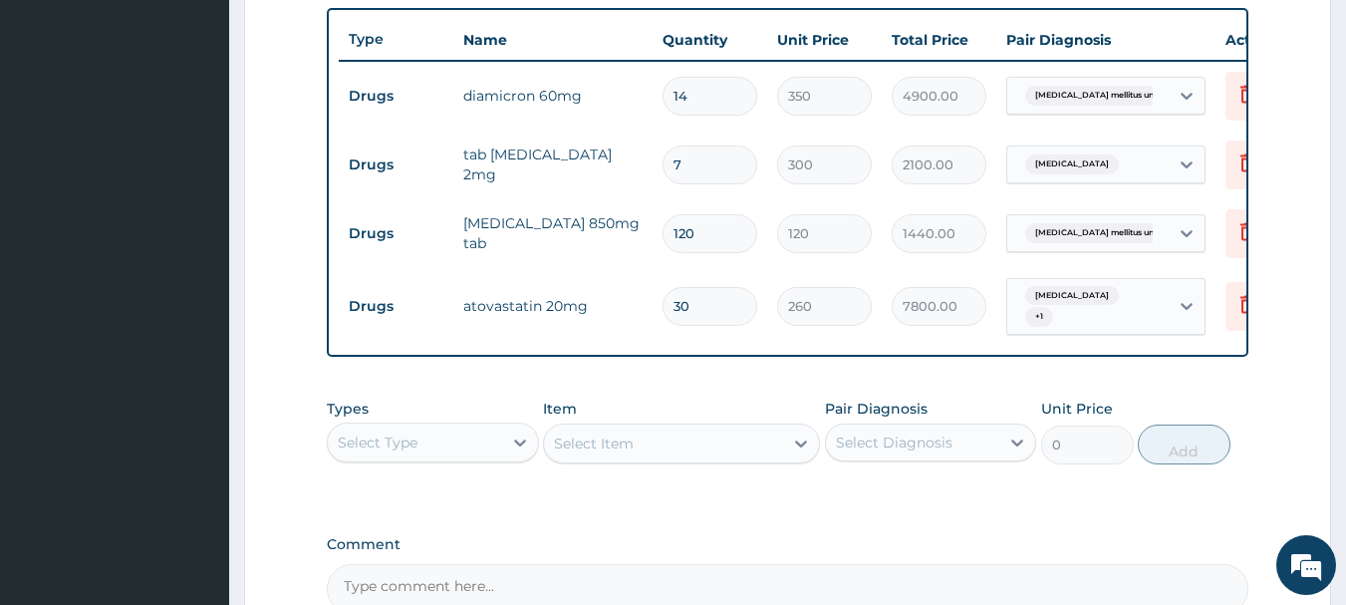
type input "12"
type input "1440.00"
type input "1"
type input "120.00"
type input "0.00"
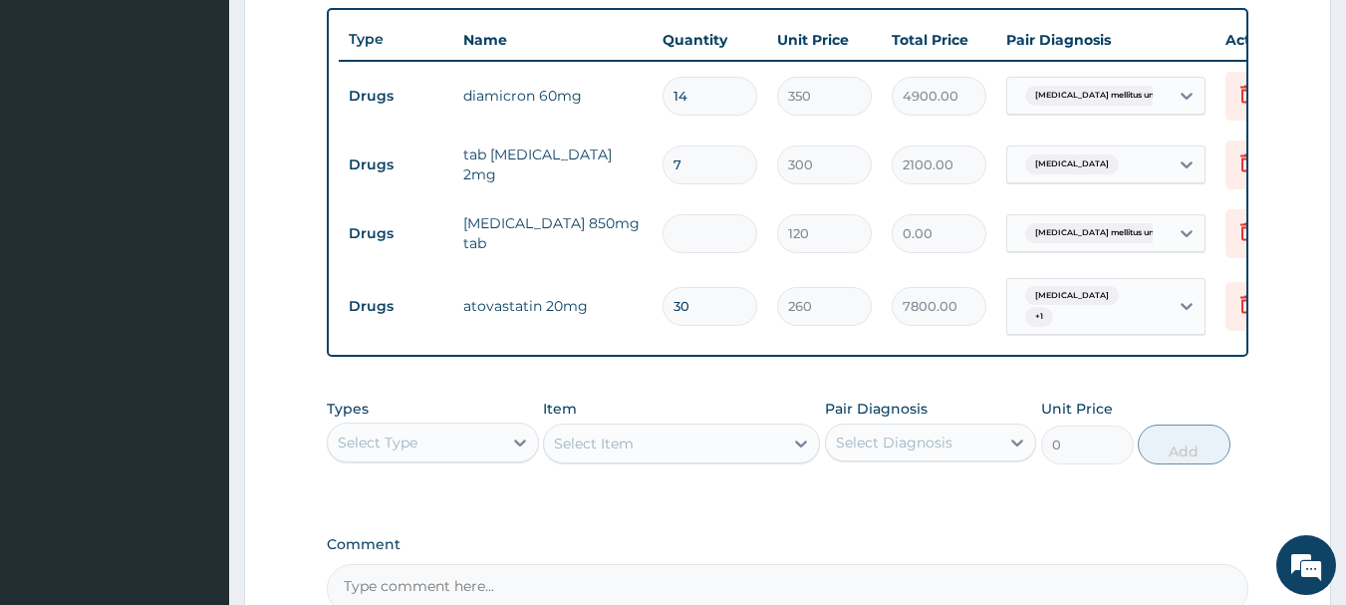
type input "6"
type input "720.00"
type input "60"
type input "7200.00"
type input "60"
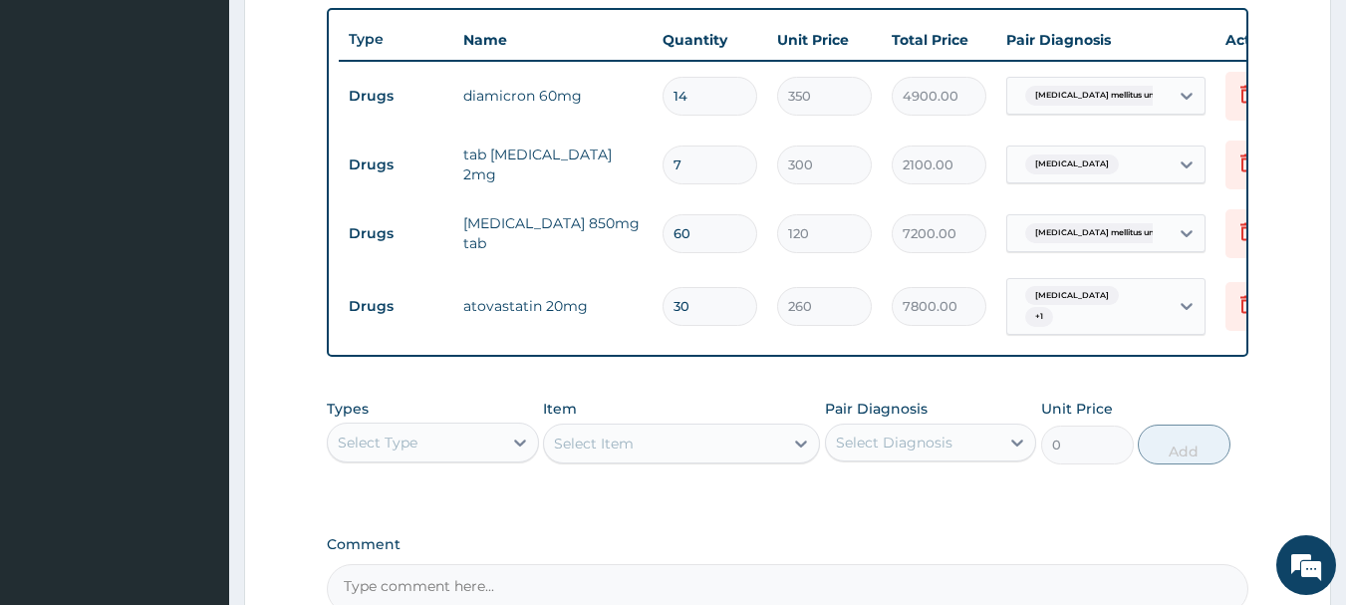
click at [706, 303] on input "30" at bounding box center [709, 306] width 95 height 39
type input "3"
type input "780.00"
type input "0.00"
type input "1"
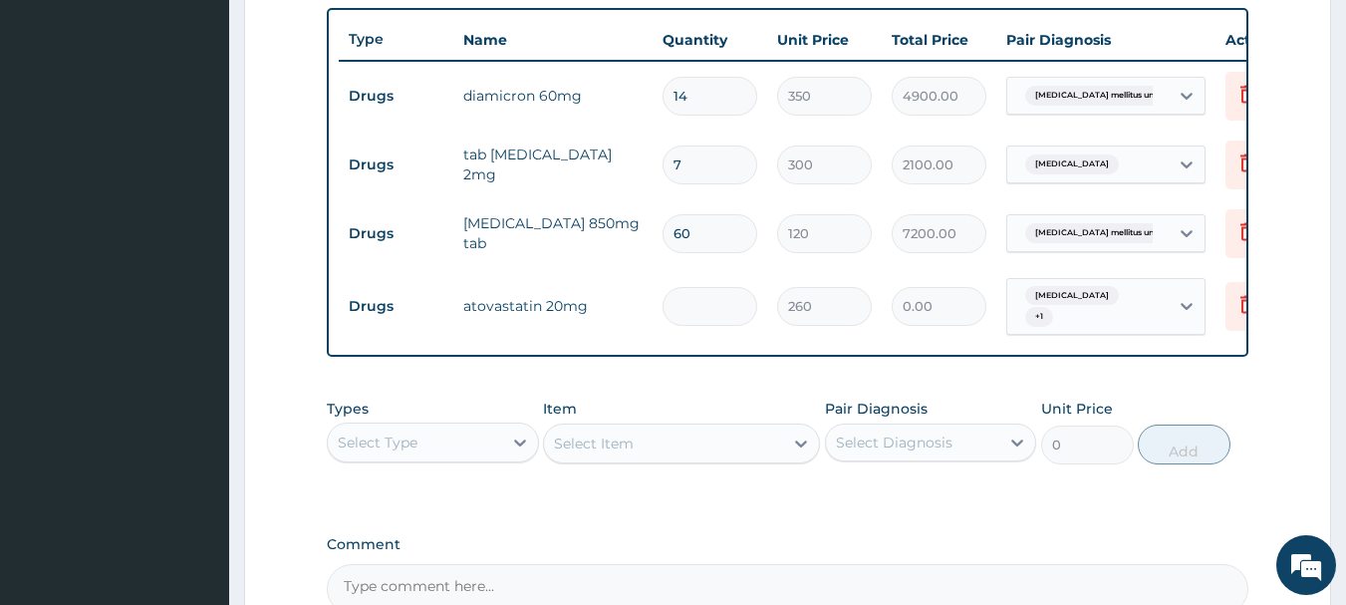
type input "260.00"
type input "14"
type input "3640.00"
type input "14"
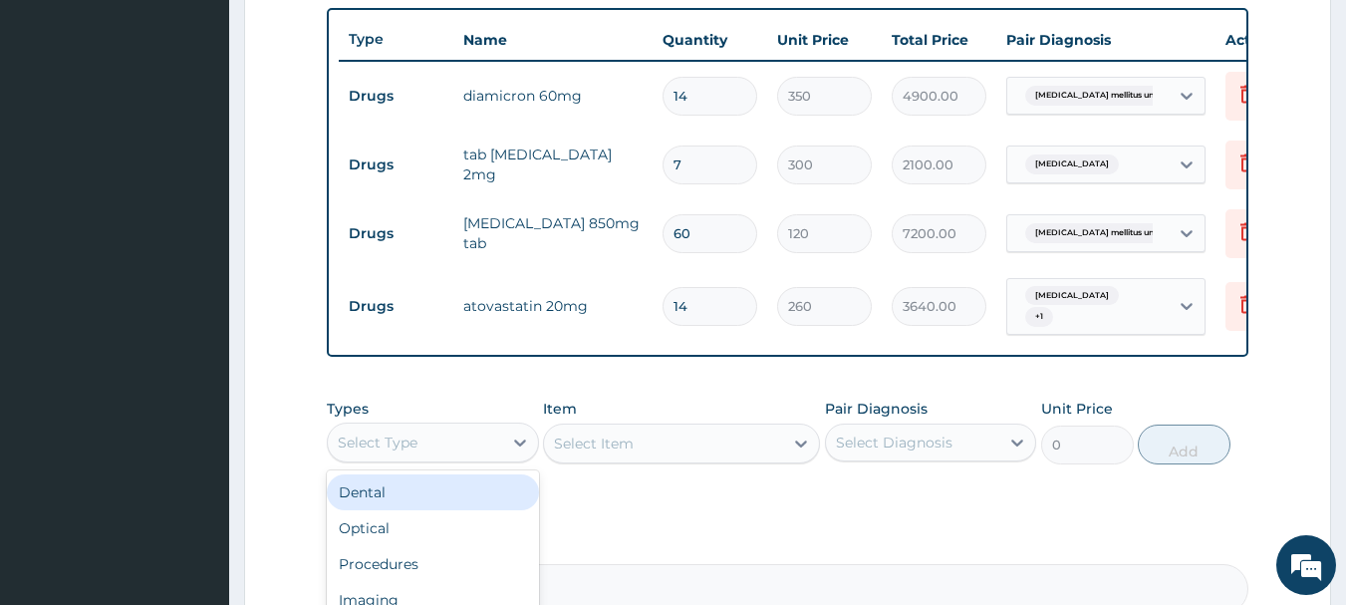
click at [495, 454] on div "Select Type" at bounding box center [415, 442] width 174 height 32
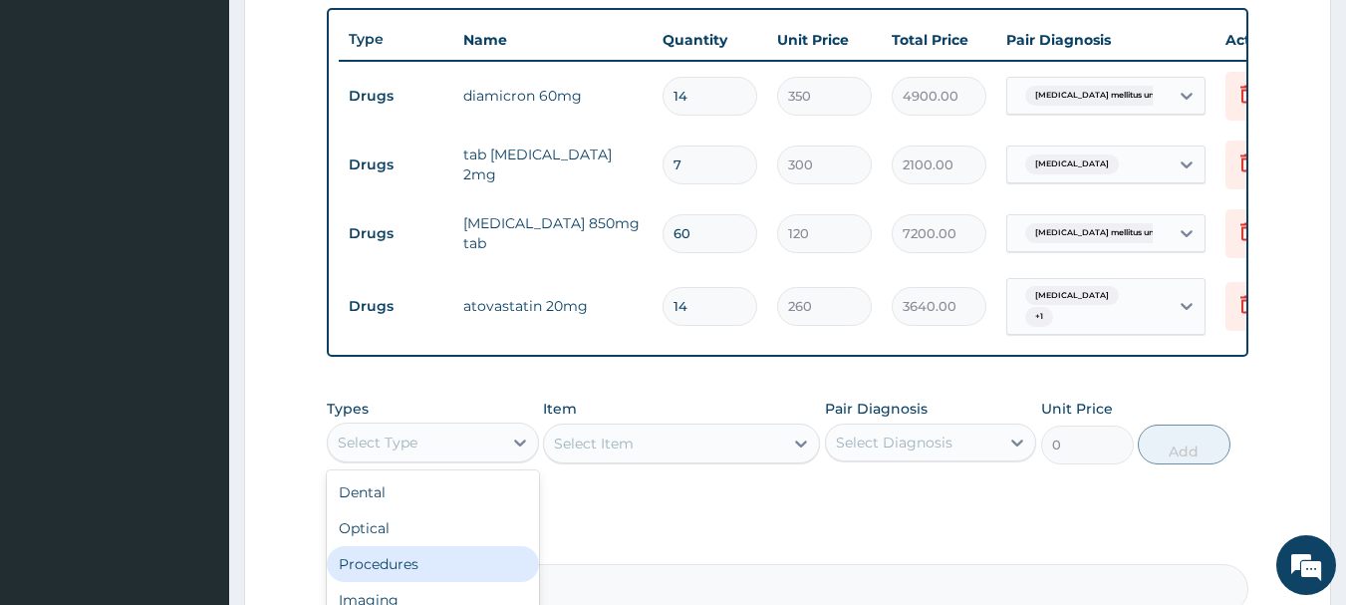
click at [439, 577] on div "Procedures" at bounding box center [433, 564] width 212 height 36
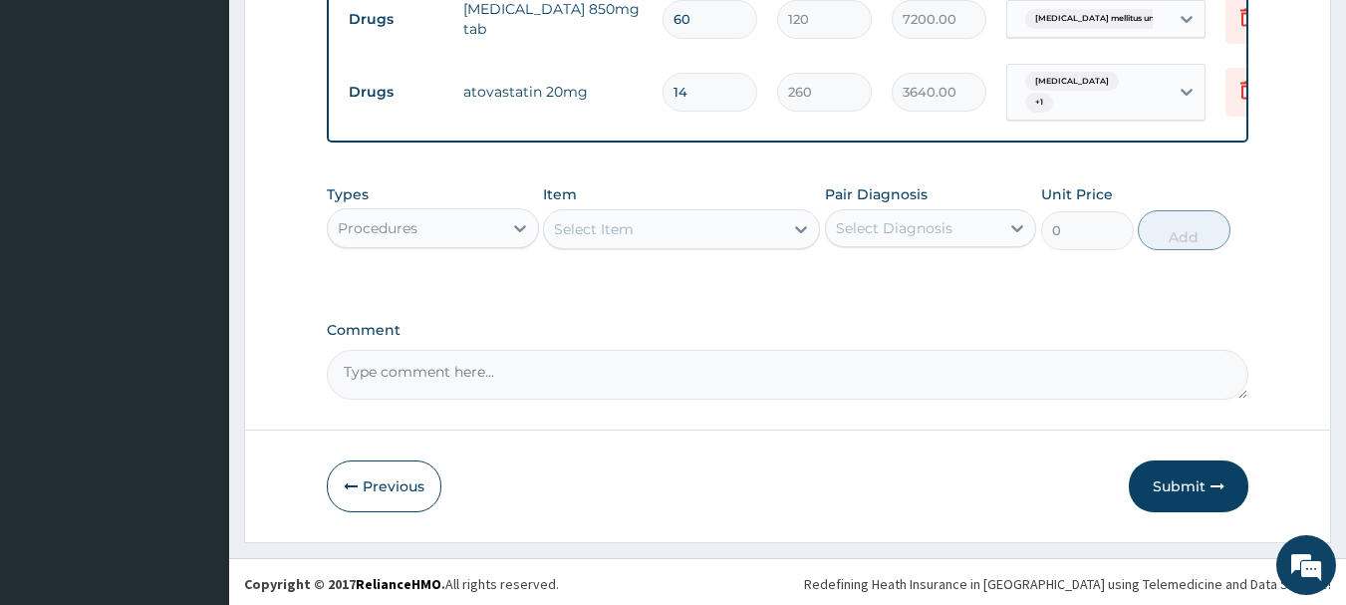
scroll to position [958, 0]
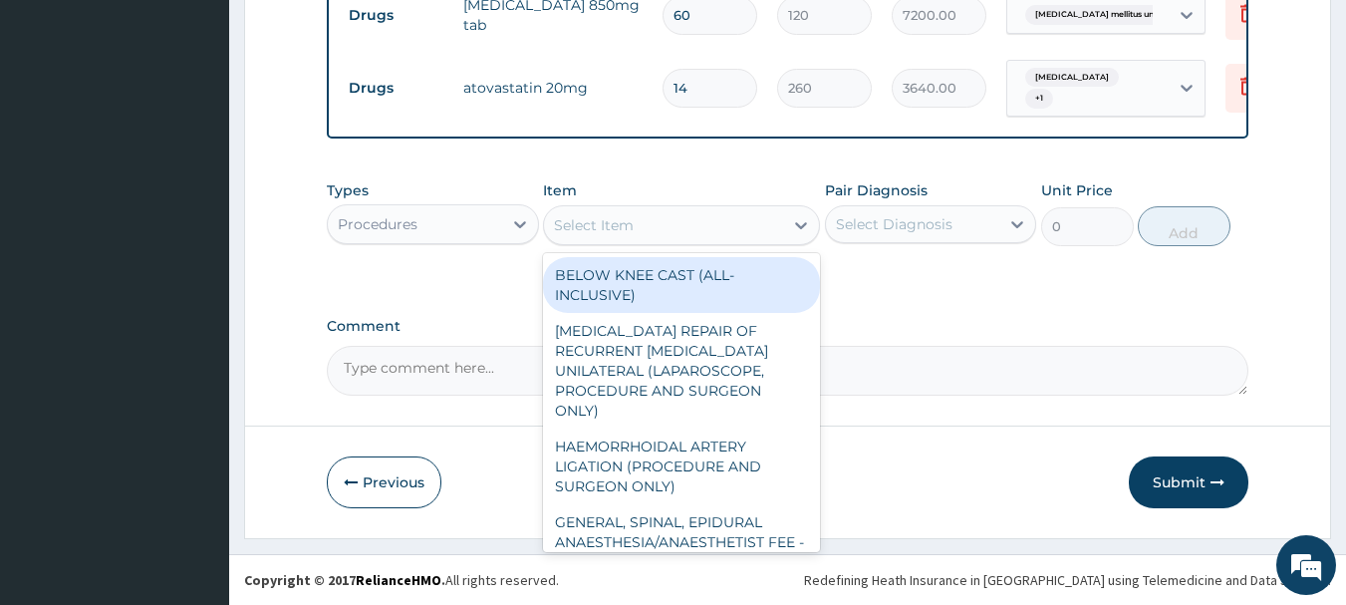
click at [672, 221] on div "Select Item" at bounding box center [663, 225] width 239 height 32
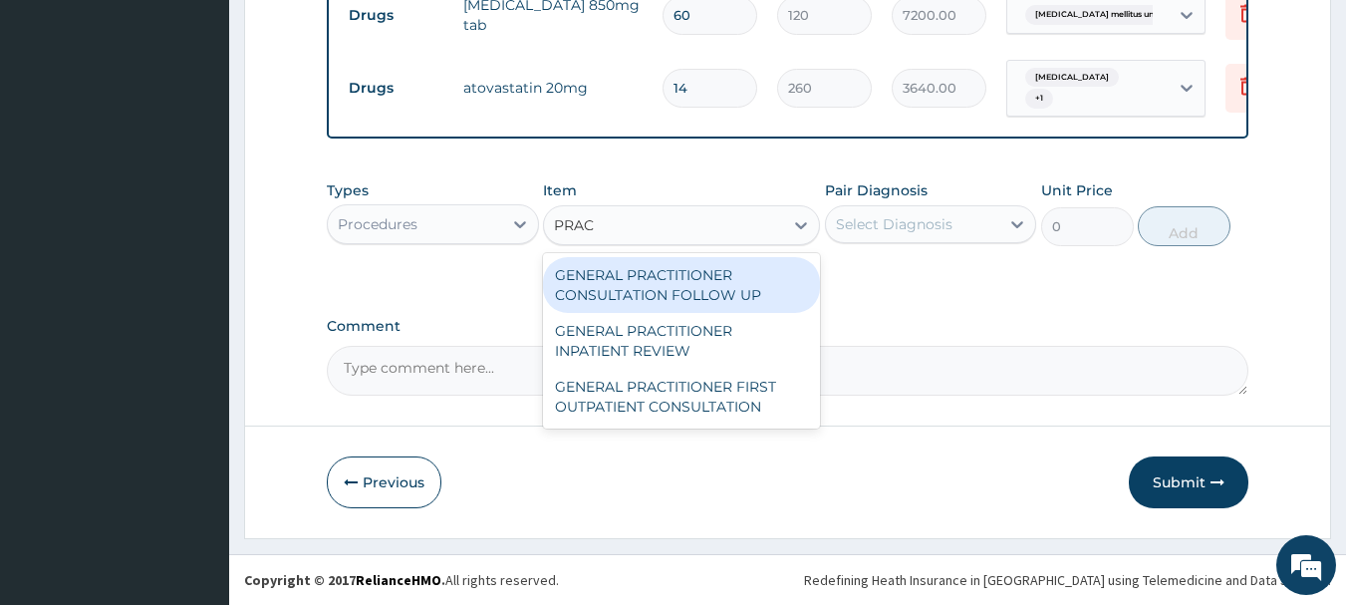
type input "PRACT"
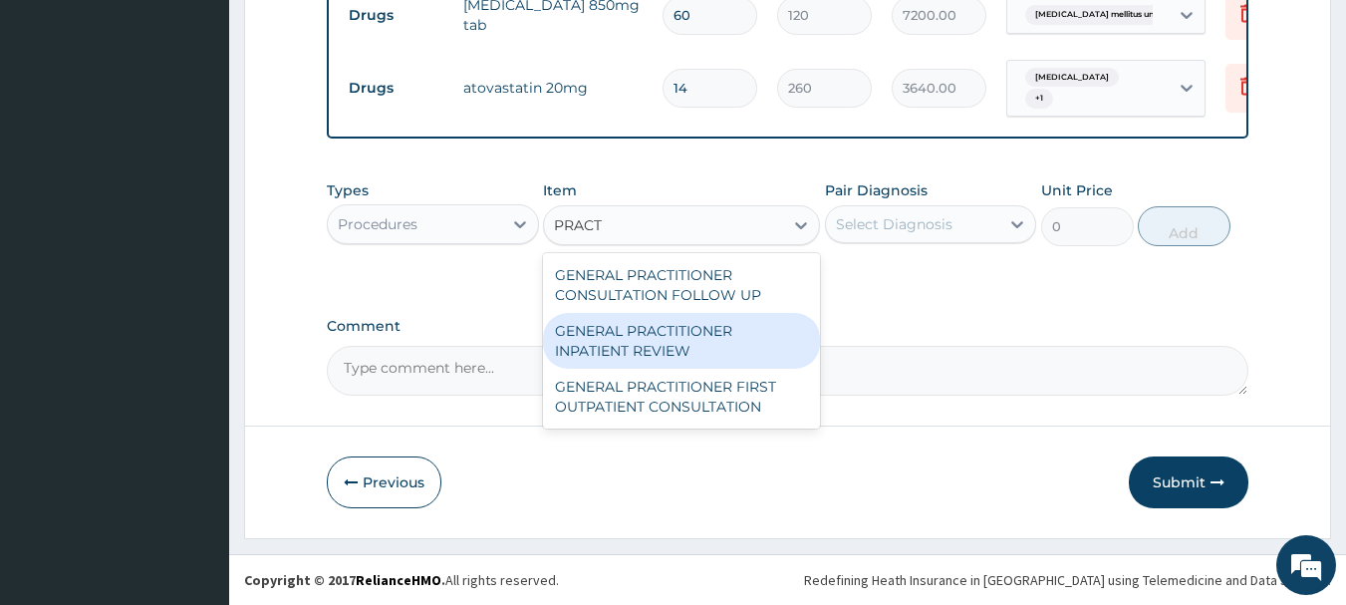
click at [683, 336] on div "GENERAL PRACTITIONER INPATIENT REVIEW" at bounding box center [681, 341] width 277 height 56
type input "2500"
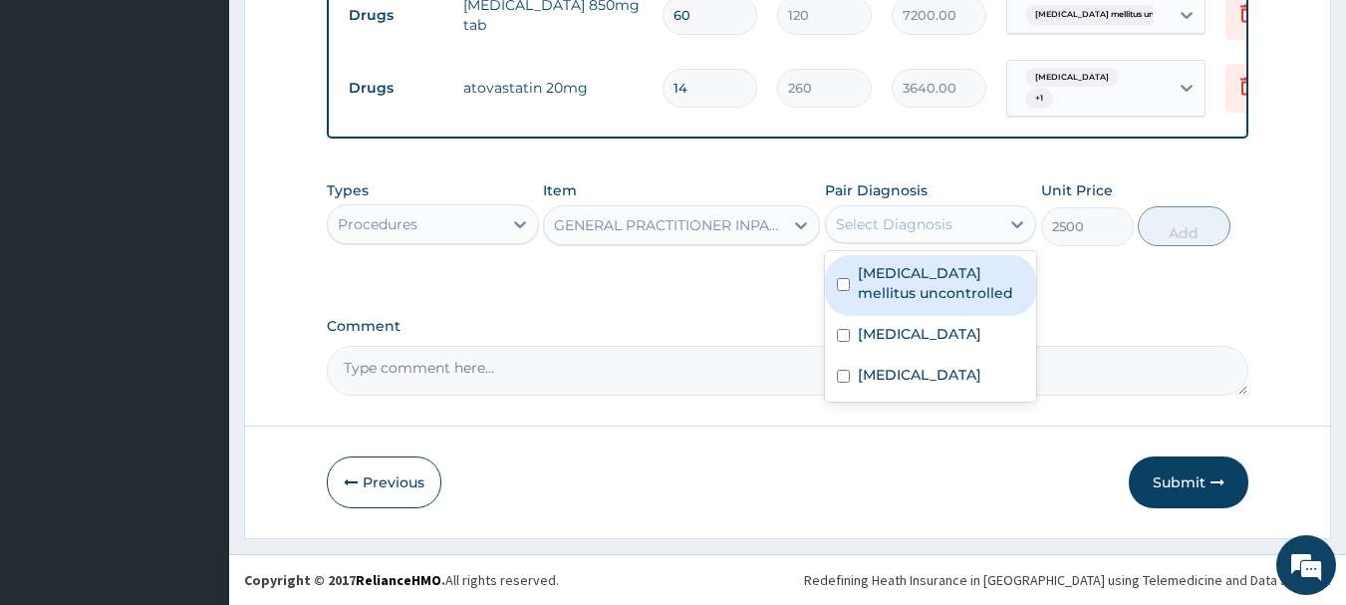
drag, startPoint x: 952, startPoint y: 230, endPoint x: 939, endPoint y: 284, distance: 55.3
click at [951, 230] on div "Select Diagnosis" at bounding box center [913, 224] width 174 height 32
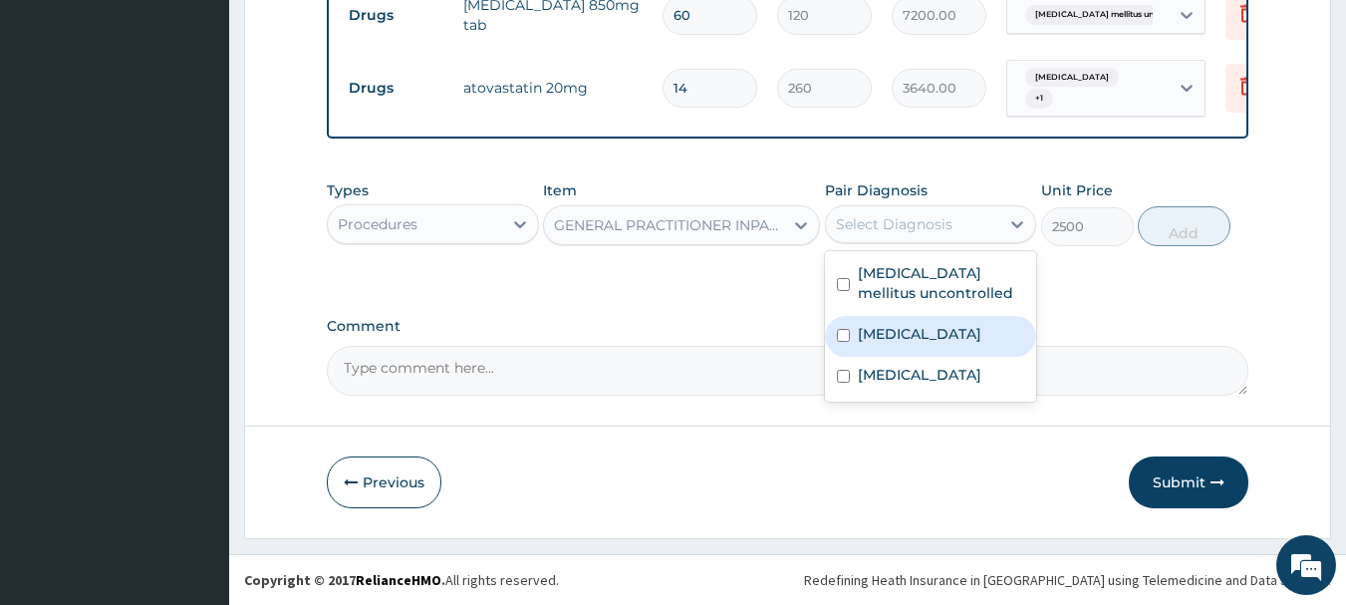
drag, startPoint x: 935, startPoint y: 300, endPoint x: 911, endPoint y: 362, distance: 66.2
click at [911, 362] on div "Type II diabetes mellitus uncontrolled Low back pain Hyperlipidemia" at bounding box center [931, 326] width 212 height 150
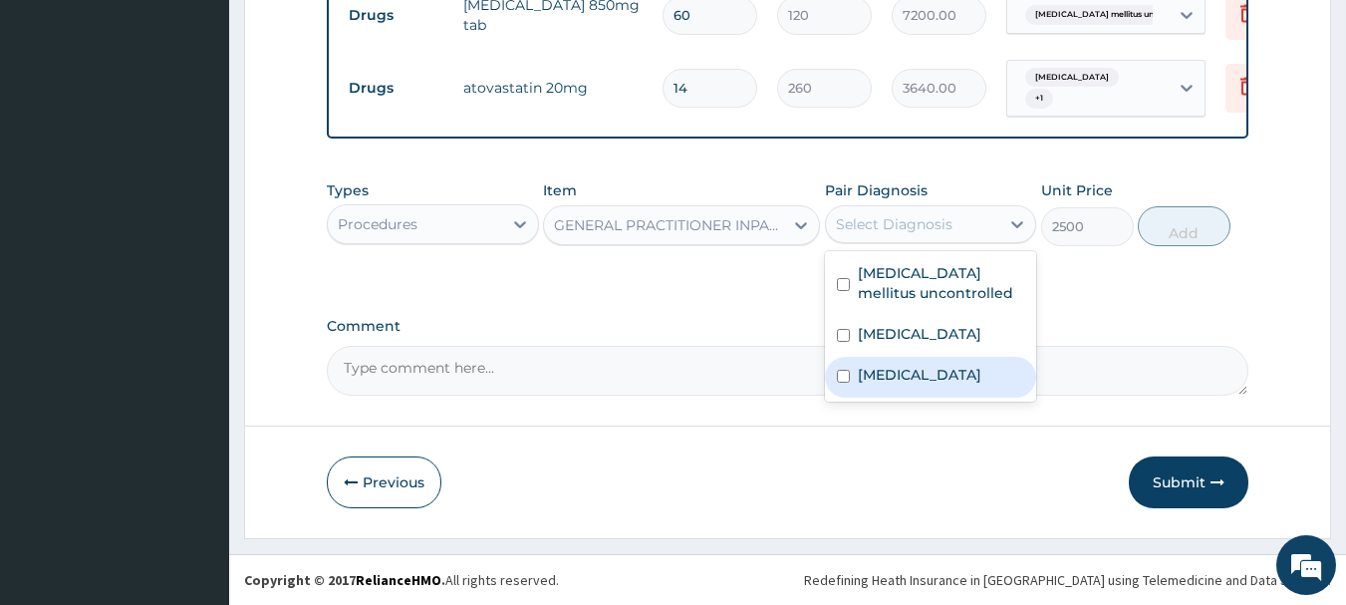
click at [911, 362] on div "Hyperlipidemia" at bounding box center [931, 377] width 212 height 41
checkbox input "true"
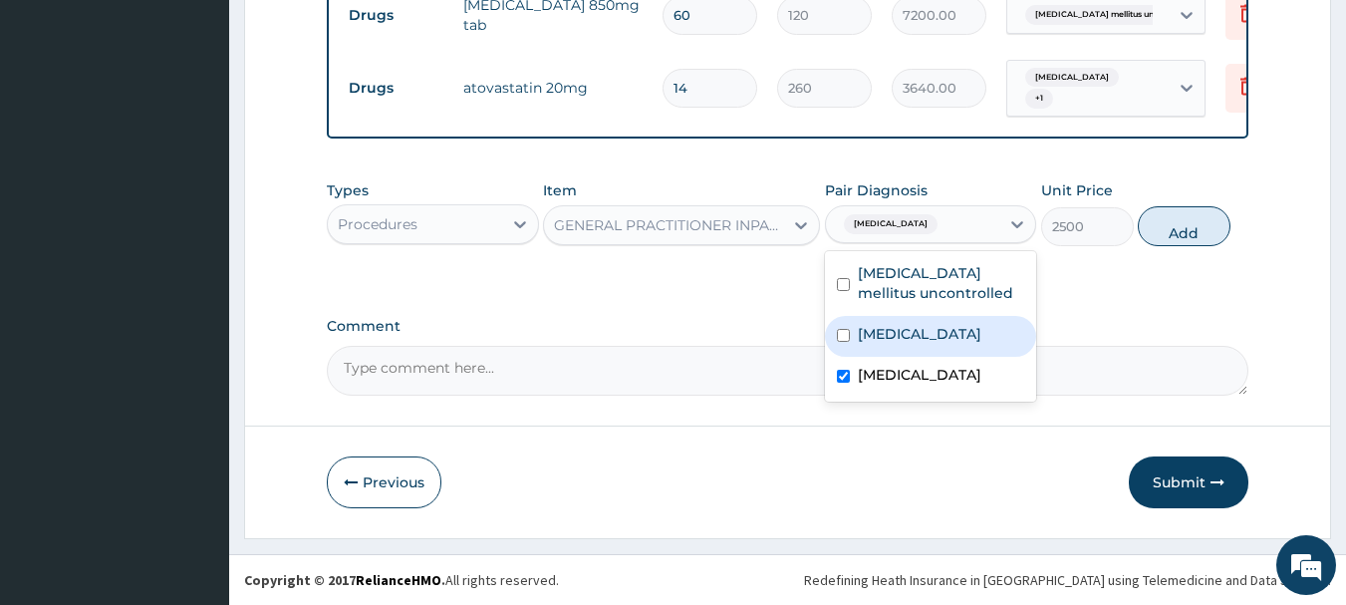
click at [898, 338] on label "Low back pain" at bounding box center [919, 334] width 123 height 20
checkbox input "true"
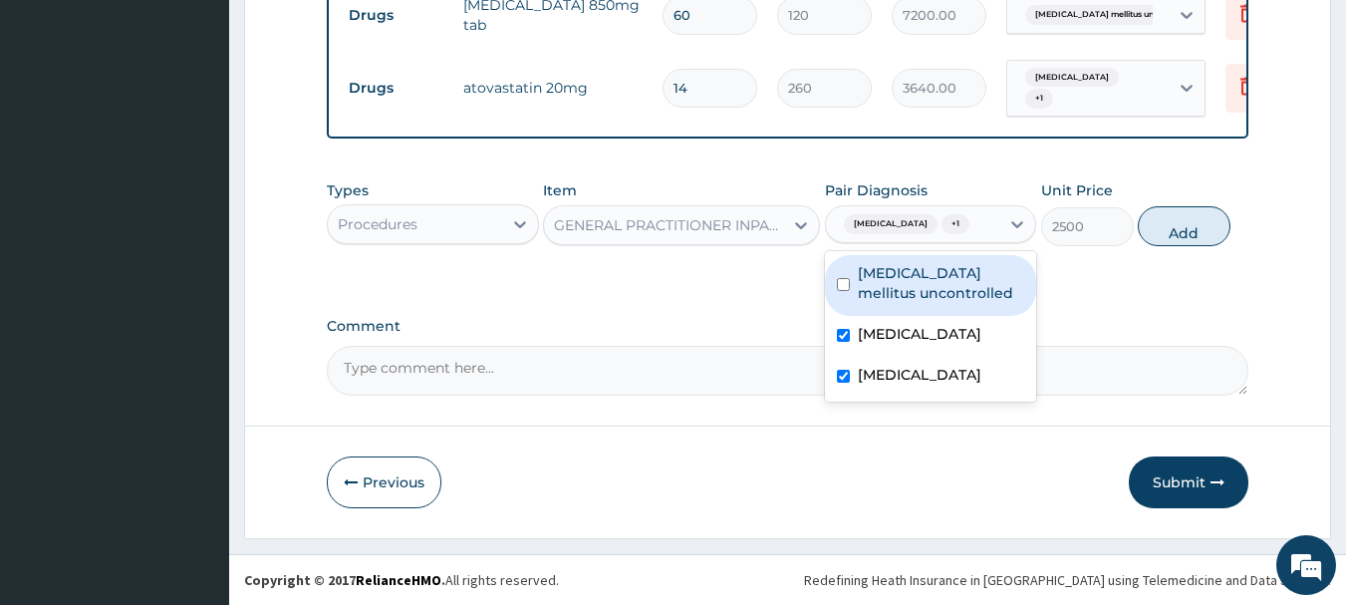
click at [915, 277] on label "Type II diabetes mellitus uncontrolled" at bounding box center [941, 283] width 167 height 40
checkbox input "true"
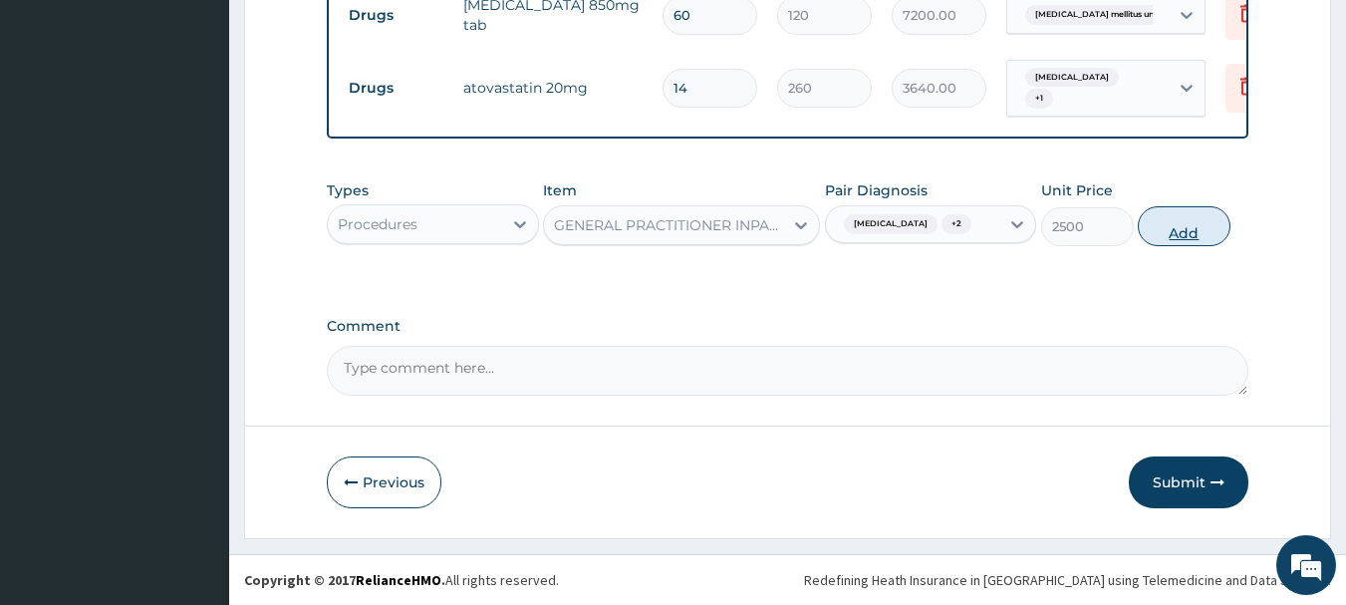
click at [1197, 219] on button "Add" at bounding box center [1183, 226] width 93 height 40
type input "0"
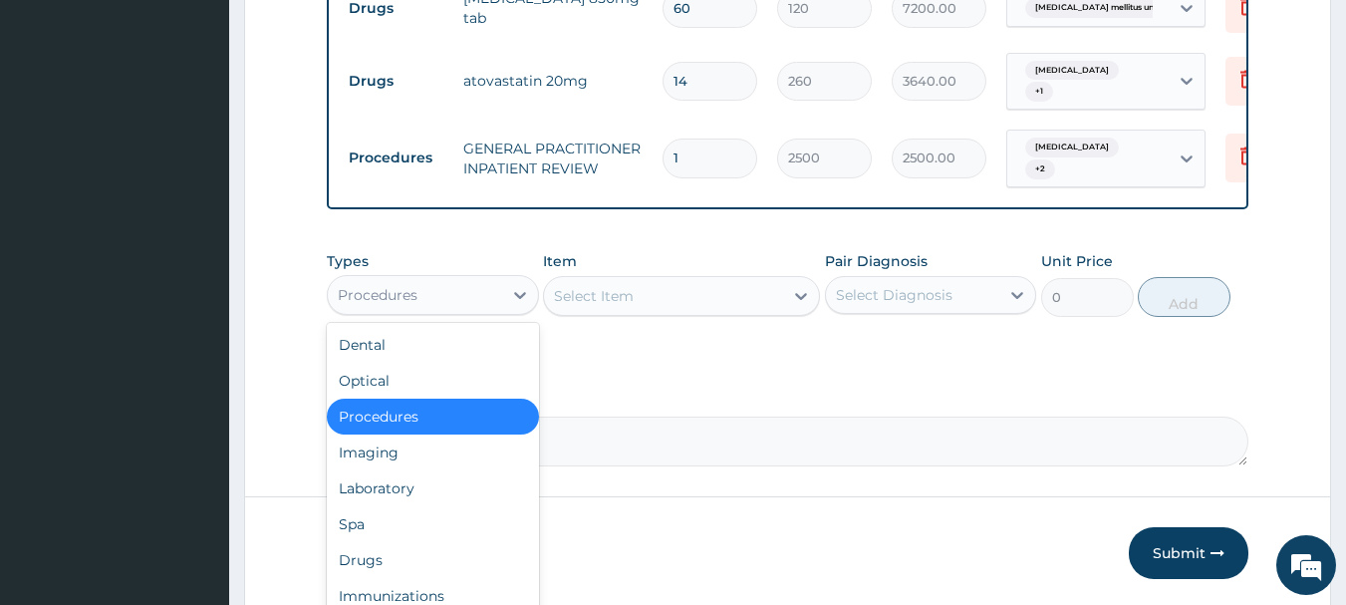
click at [490, 294] on div "Procedures" at bounding box center [415, 295] width 174 height 32
click at [394, 561] on div "Drugs" at bounding box center [433, 560] width 212 height 36
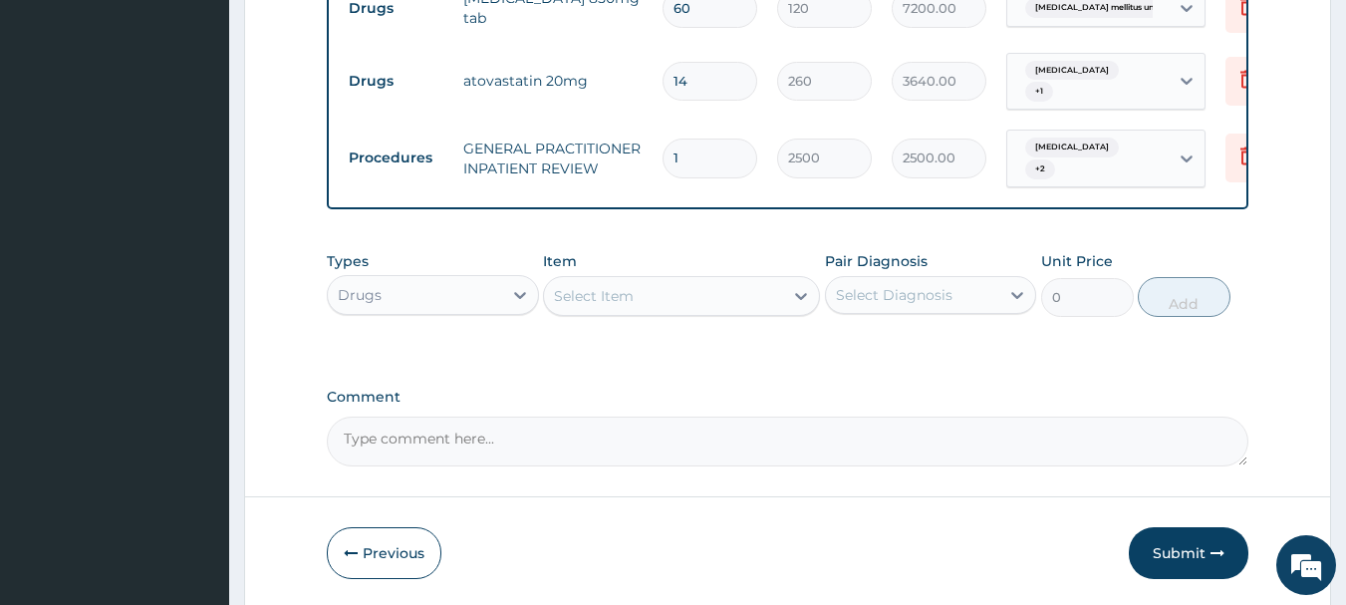
click at [719, 303] on div "Select Item" at bounding box center [663, 296] width 239 height 32
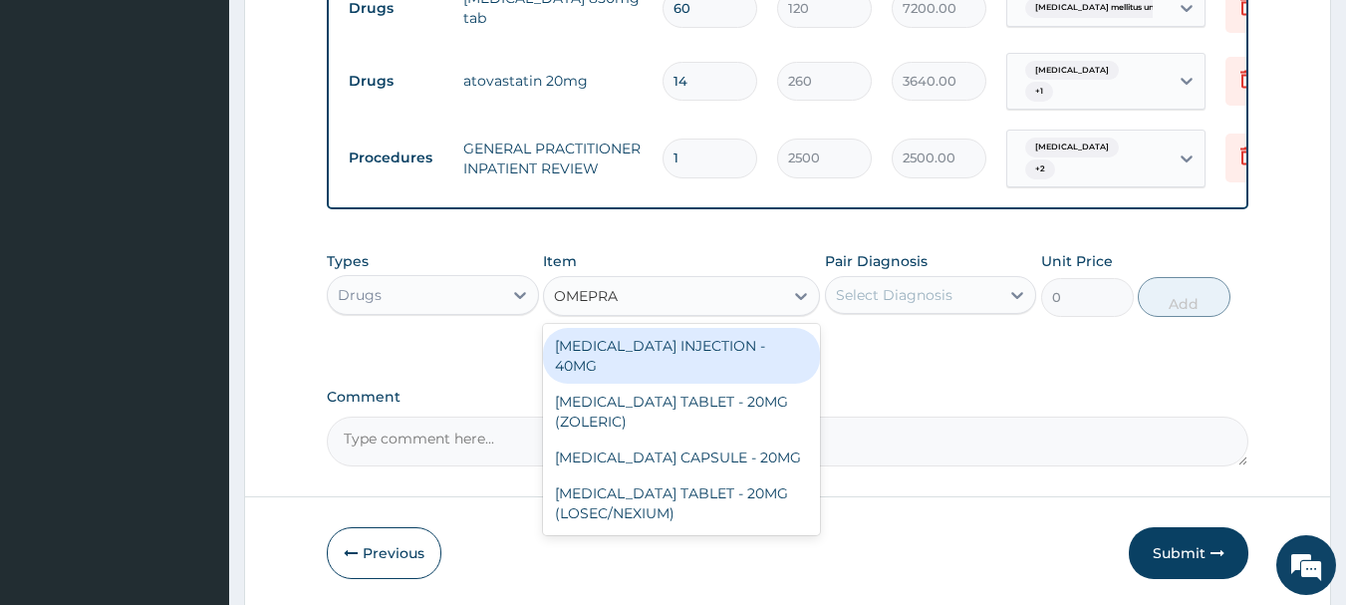
type input "OMEPRAZ"
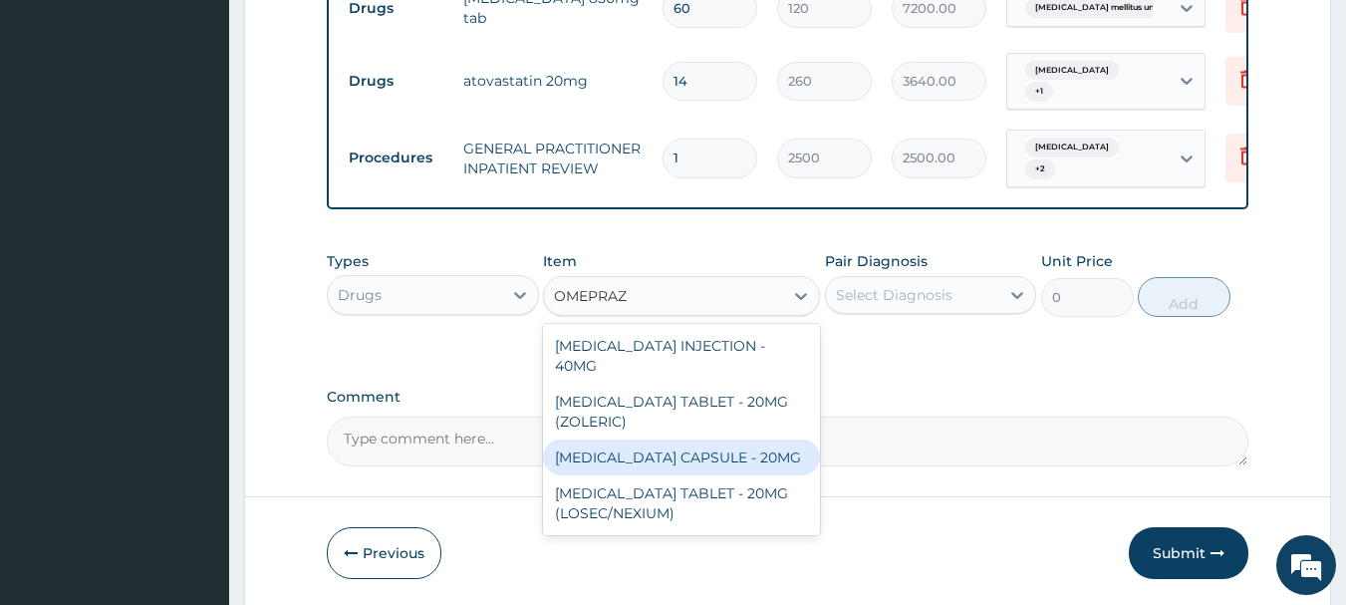
click at [714, 439] on div "[MEDICAL_DATA] CAPSULE - 20MG" at bounding box center [681, 457] width 277 height 36
type input "140"
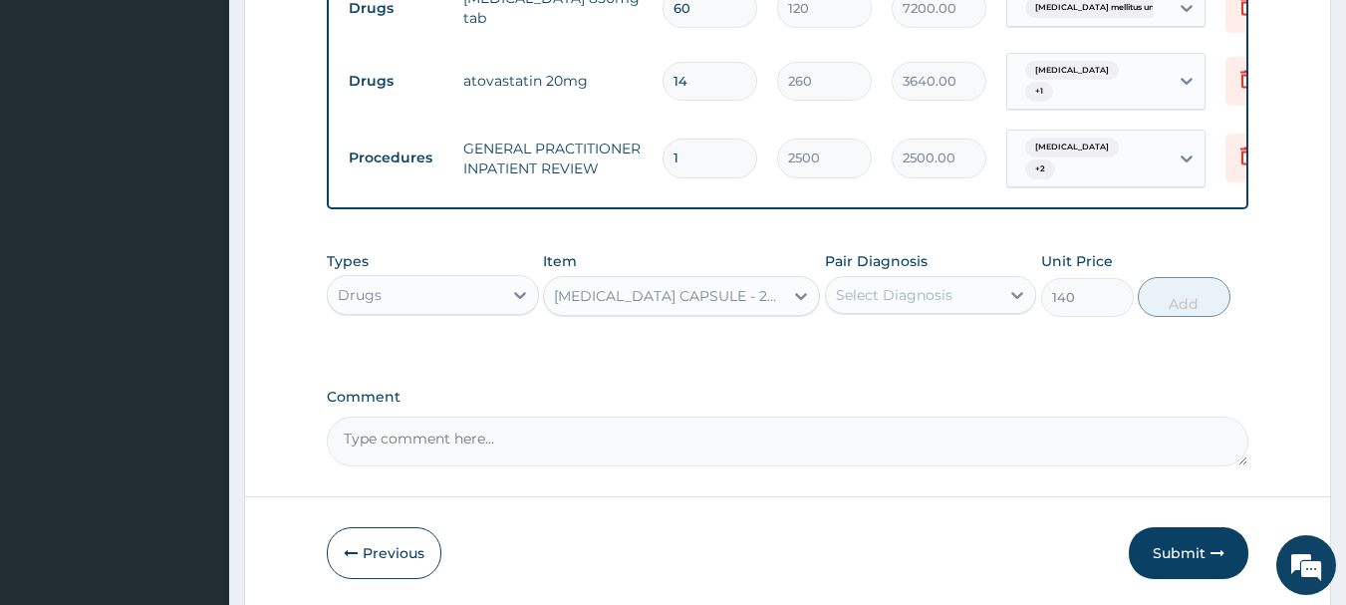
click at [913, 263] on label "Pair Diagnosis" at bounding box center [876, 261] width 103 height 20
click at [921, 303] on div "Select Diagnosis" at bounding box center [913, 295] width 174 height 32
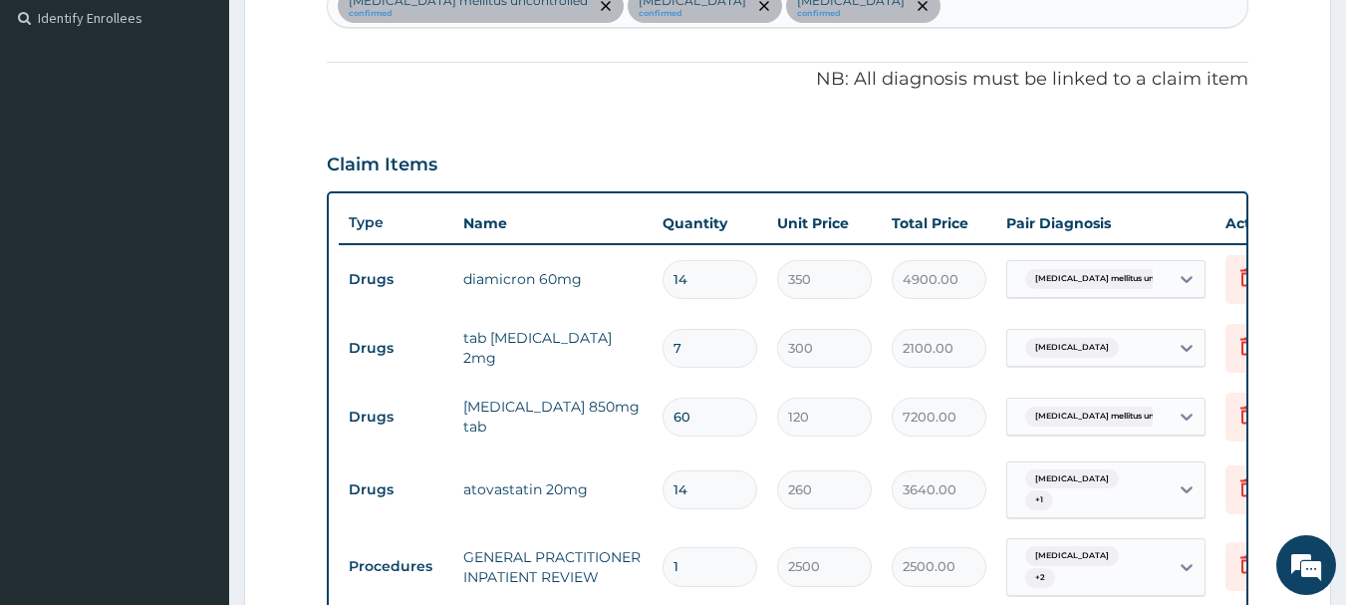
scroll to position [361, 0]
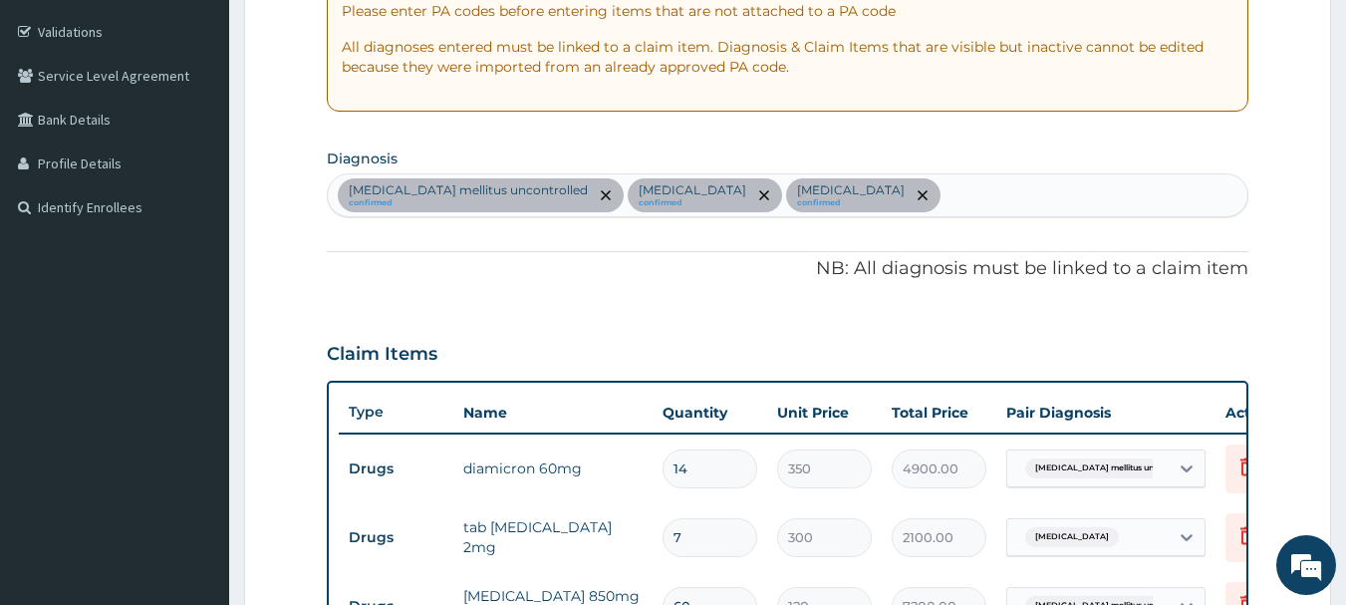
click at [928, 199] on div "Type II diabetes mellitus uncontrolled confirmed Low back pain confirmed Hyperl…" at bounding box center [788, 195] width 920 height 42
type input "PEPTIC ULC"
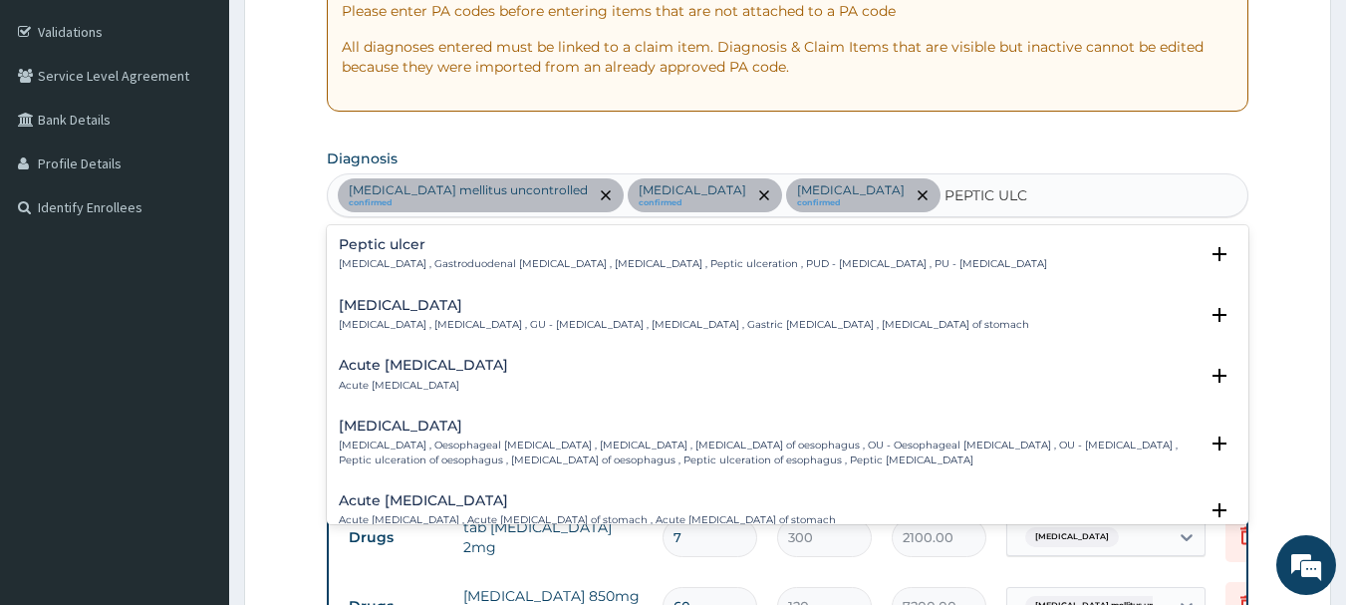
click at [744, 258] on p "Peptic ulcer , Gastroduodenal ulcer , Peptic ulcer disease , Peptic ulceration …" at bounding box center [693, 264] width 708 height 14
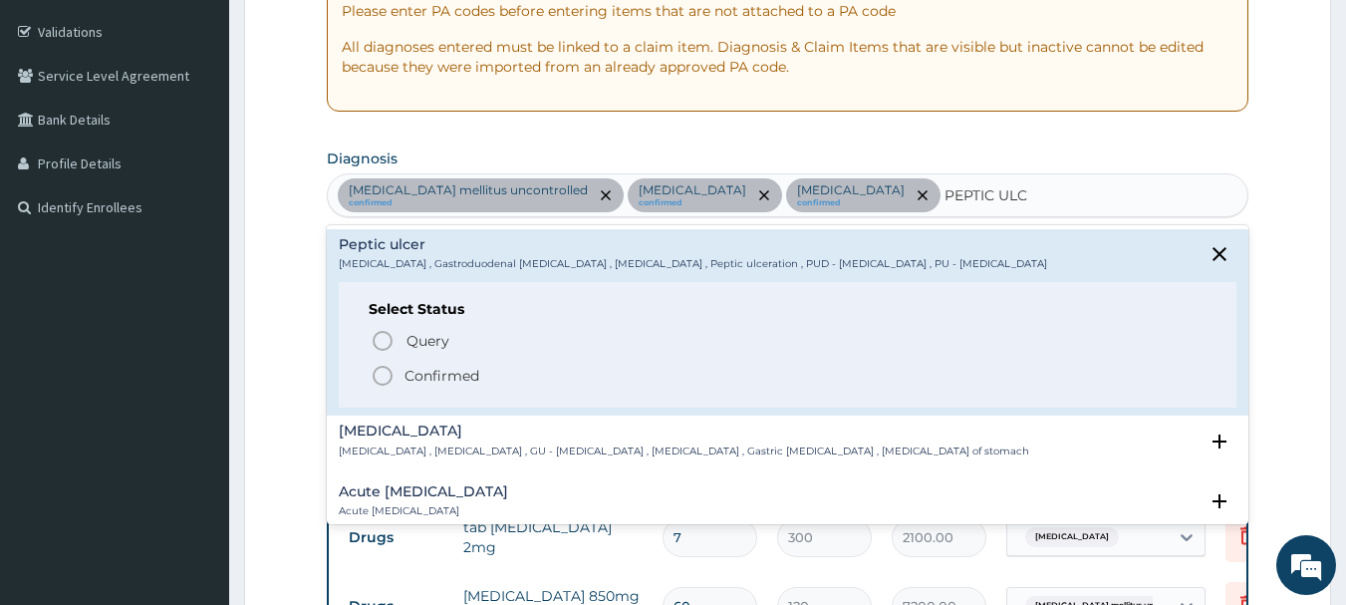
click at [443, 383] on p "Confirmed" at bounding box center [441, 376] width 75 height 20
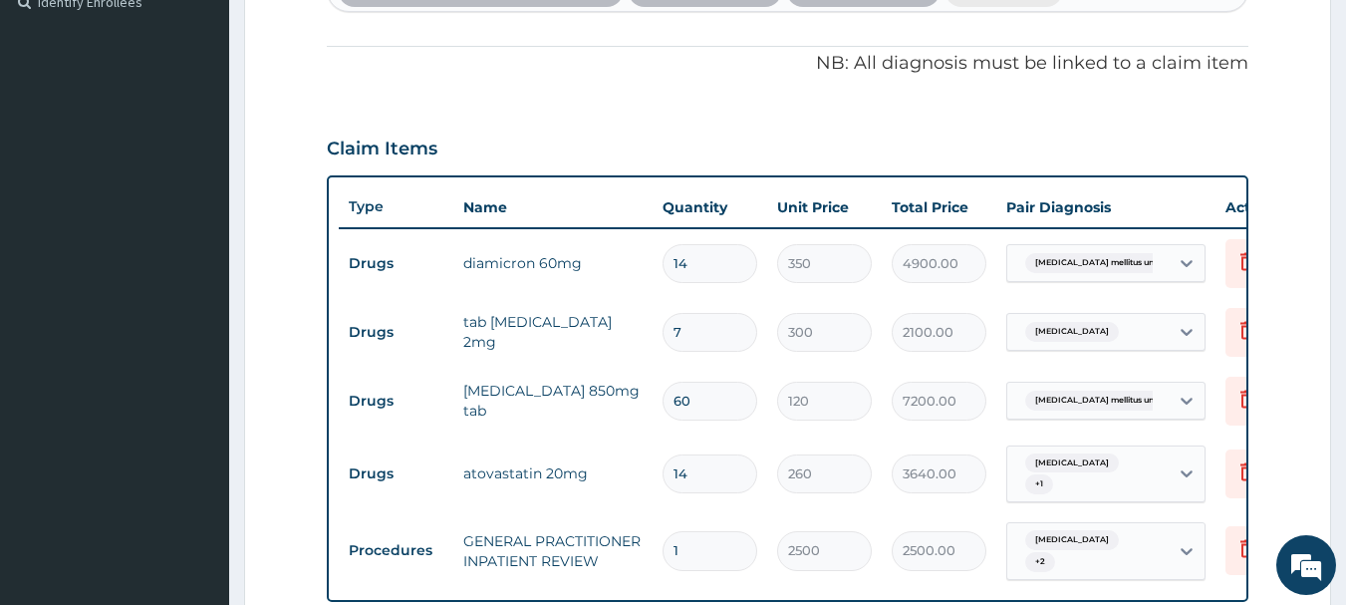
scroll to position [759, 0]
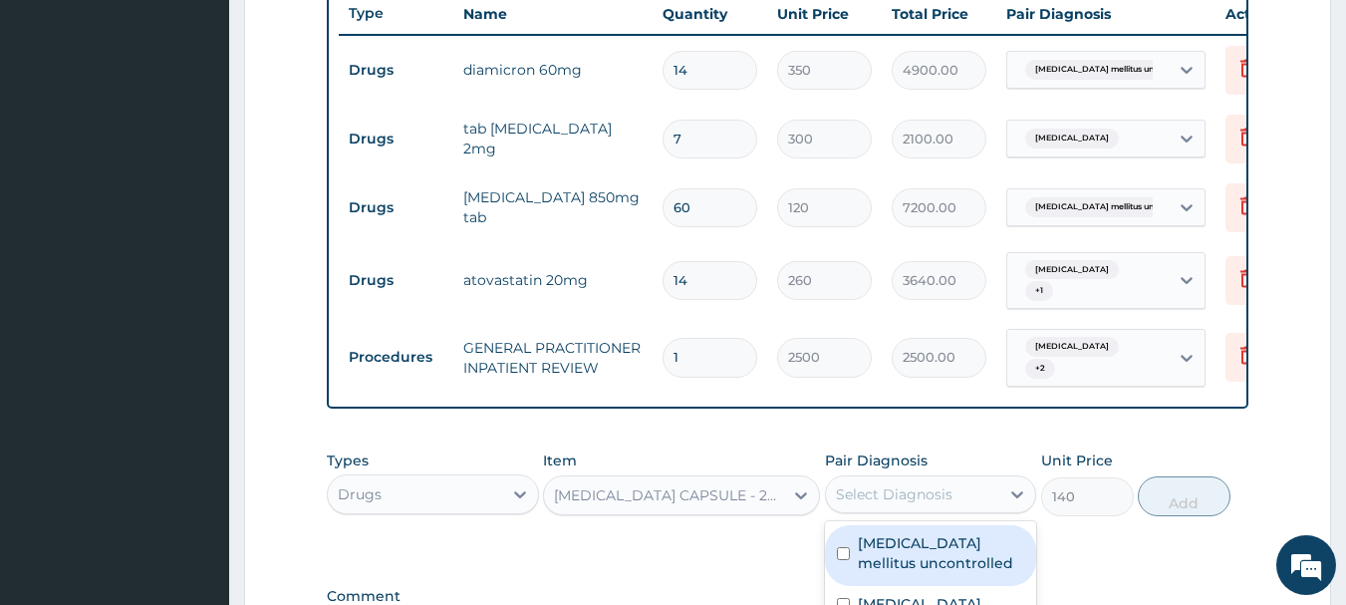
click at [943, 502] on div "Select Diagnosis" at bounding box center [913, 494] width 174 height 32
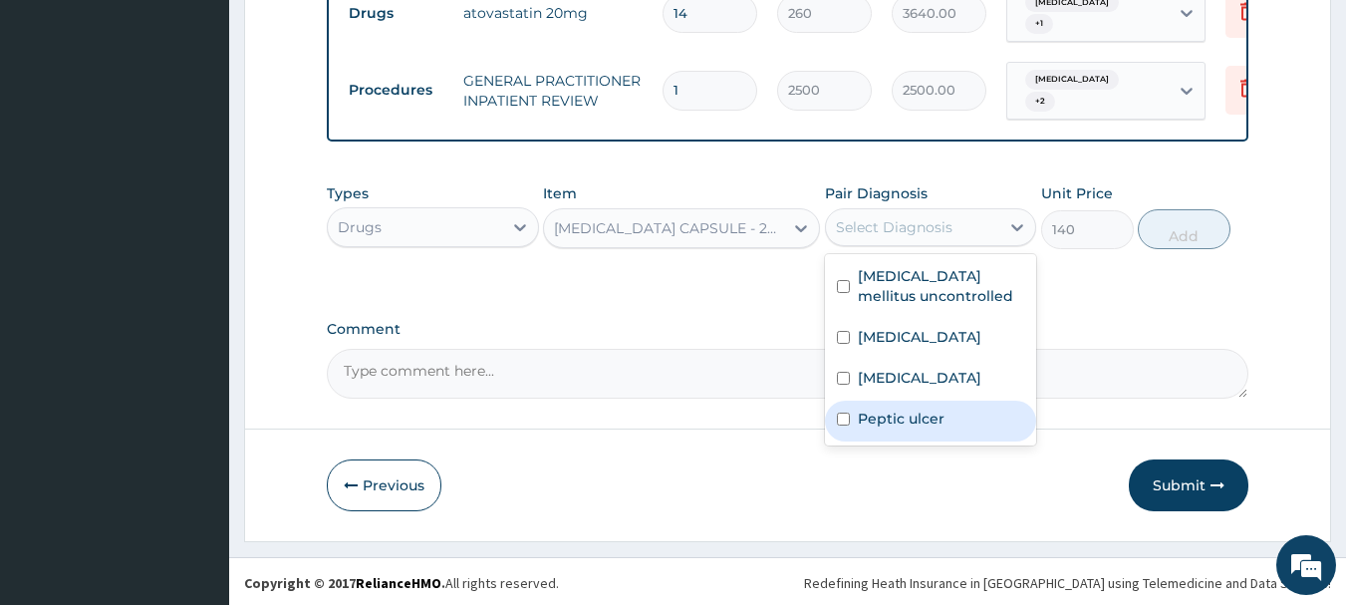
scroll to position [1027, 0]
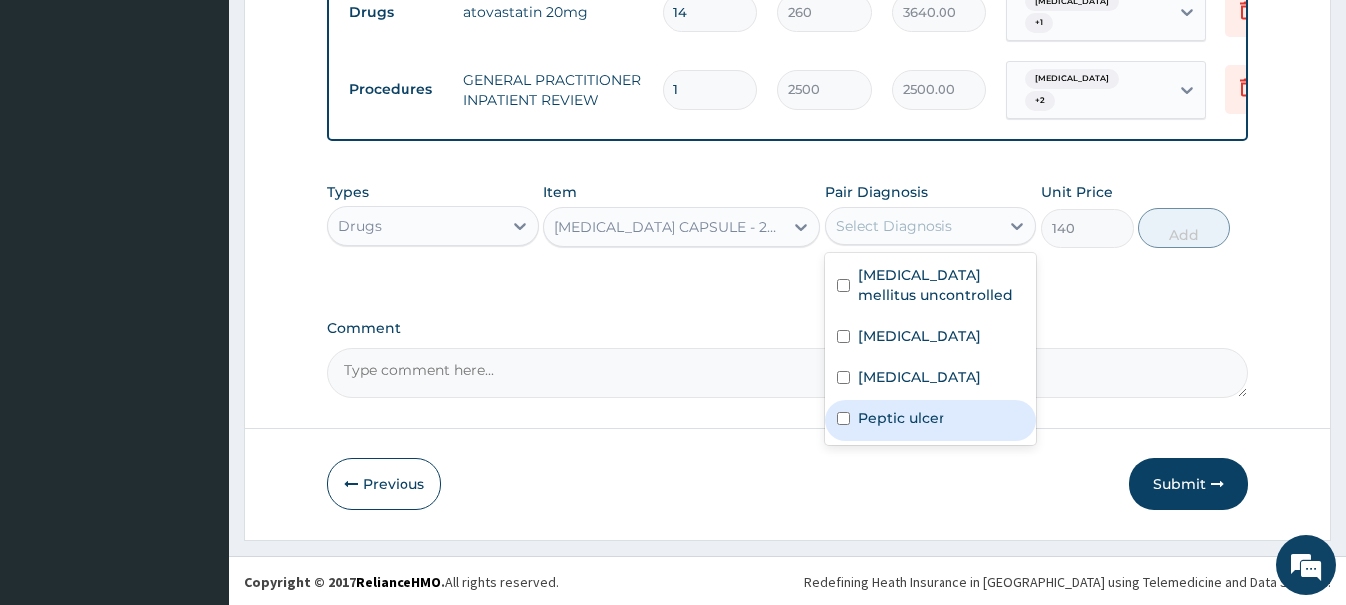
click at [908, 436] on div "Peptic ulcer" at bounding box center [931, 419] width 212 height 41
checkbox input "true"
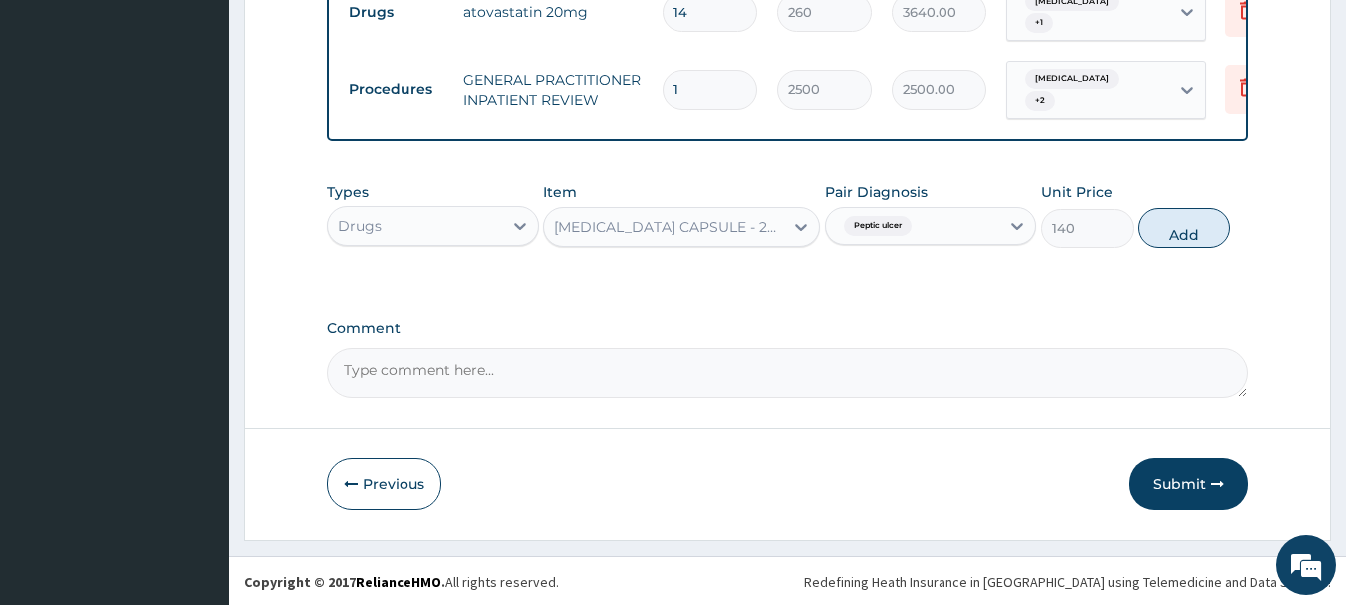
click at [1176, 246] on div "Types Drugs Item OMEPRAZOLE CAPSULE - 20MG Pair Diagnosis Peptic ulcer Unit Pri…" at bounding box center [788, 215] width 922 height 86
click at [1196, 465] on button "Submit" at bounding box center [1188, 484] width 120 height 52
click at [1194, 228] on button "Add" at bounding box center [1183, 228] width 93 height 40
type input "0"
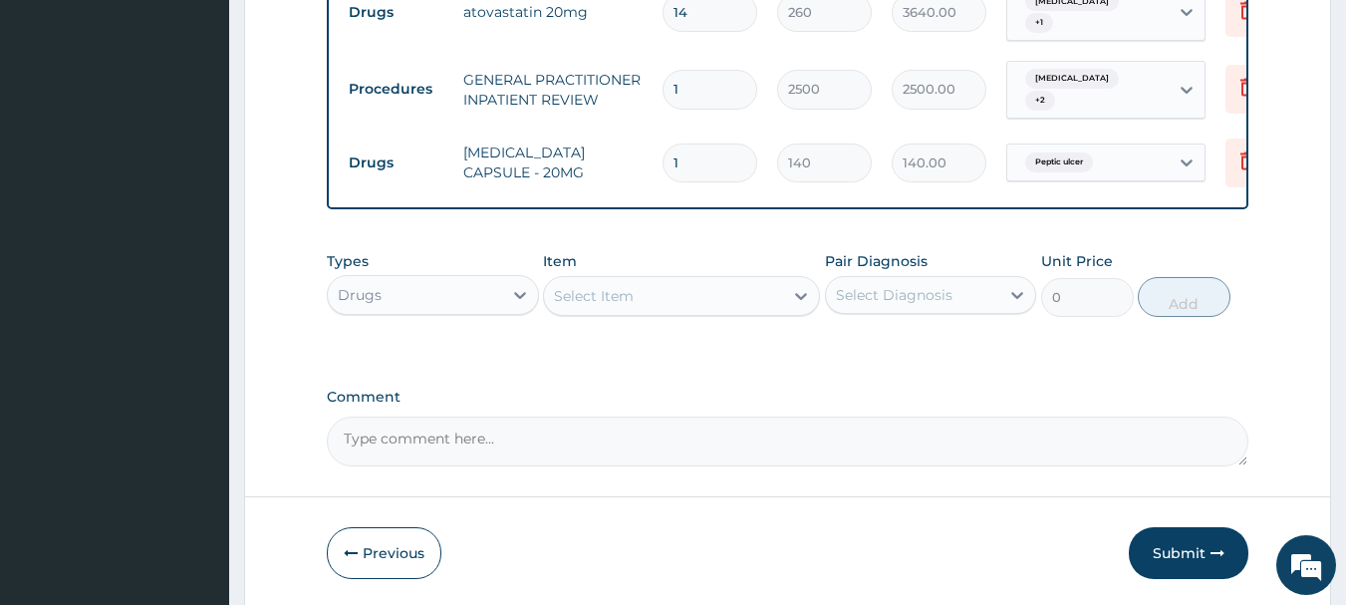
type input "14"
type input "1960.00"
type input "14"
click at [1184, 548] on button "Submit" at bounding box center [1188, 553] width 120 height 52
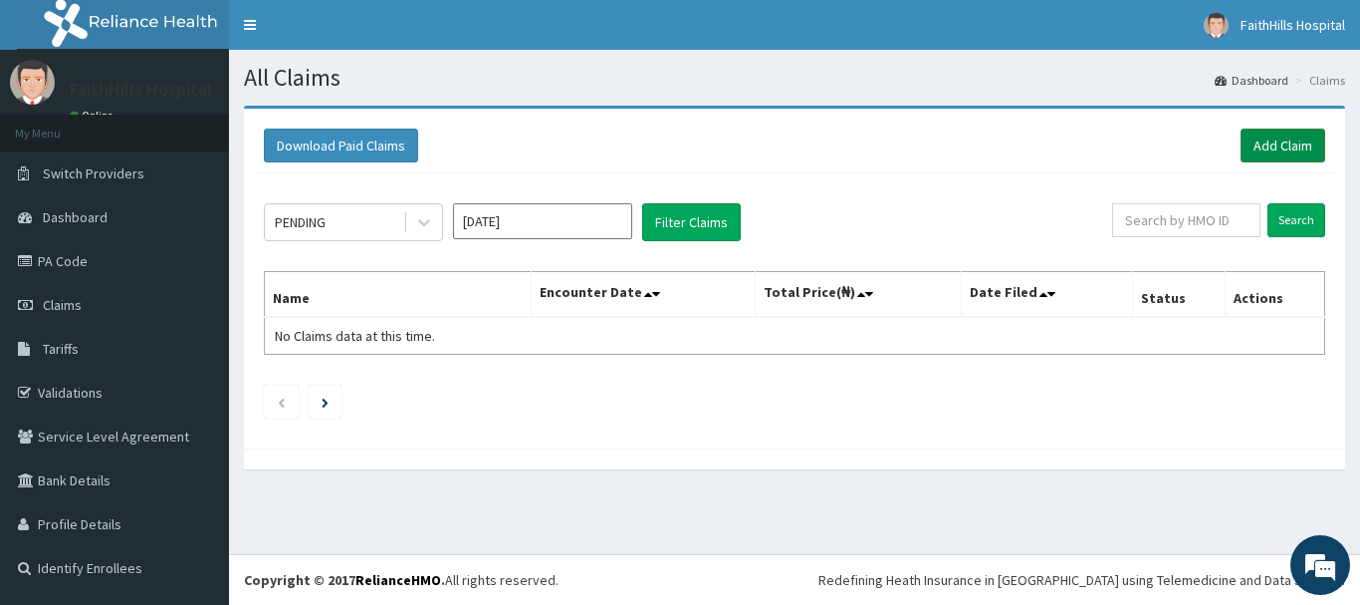
click at [1283, 137] on link "Add Claim" at bounding box center [1283, 145] width 85 height 34
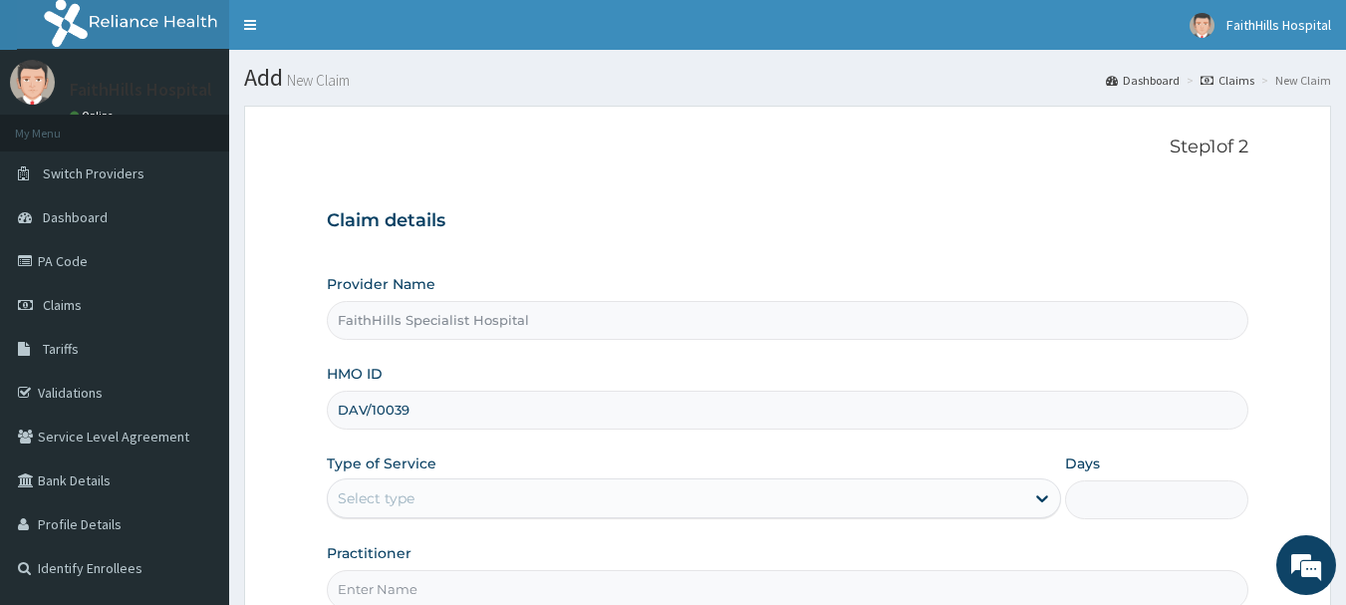
type input "DAV/10039/A"
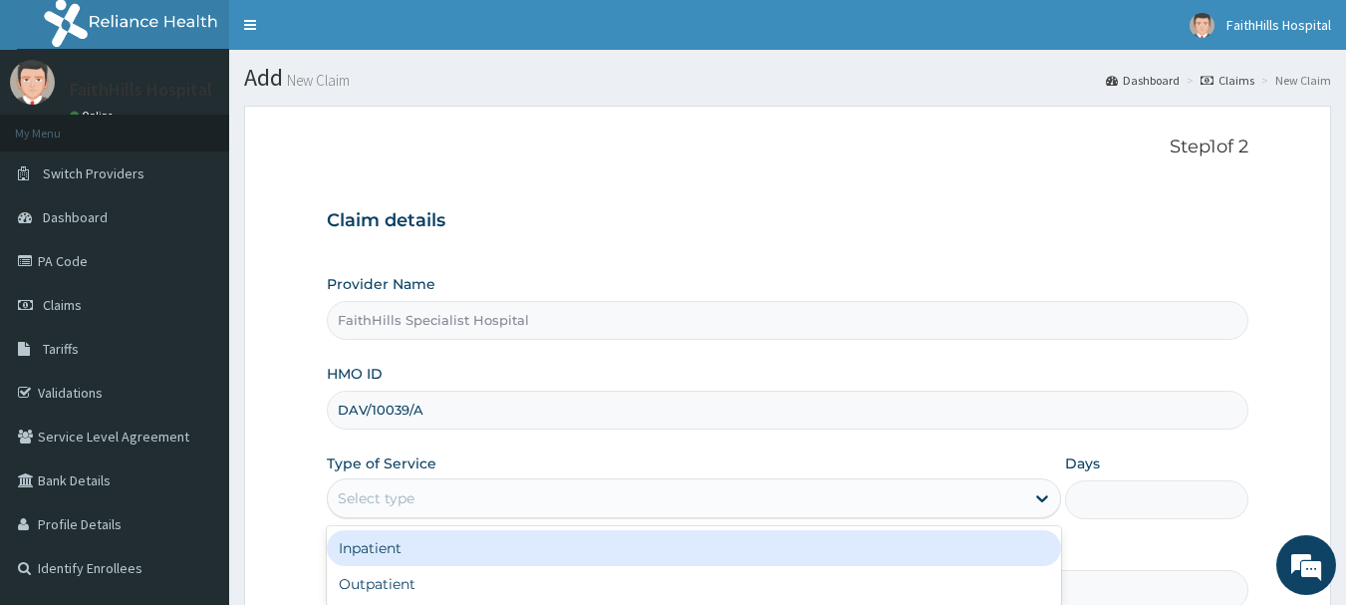
click at [520, 492] on div "Select type" at bounding box center [676, 498] width 696 height 32
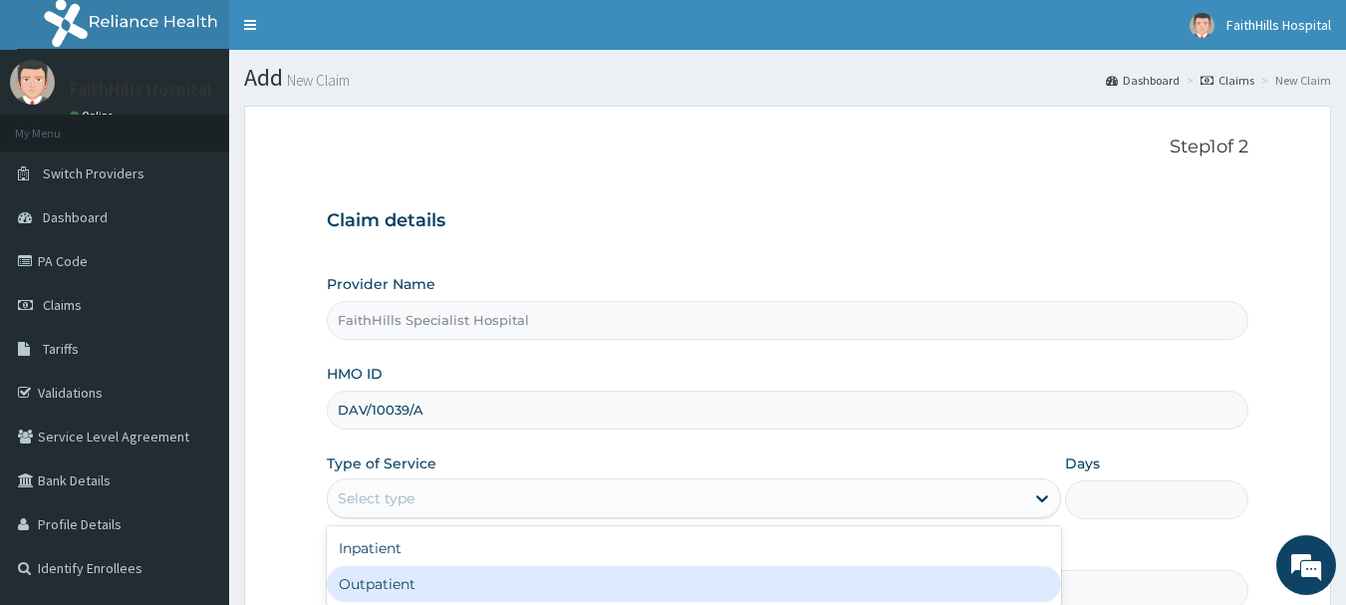
drag, startPoint x: 414, startPoint y: 580, endPoint x: 424, endPoint y: 571, distance: 13.4
click at [415, 580] on div "Outpatient" at bounding box center [694, 584] width 734 height 36
type input "1"
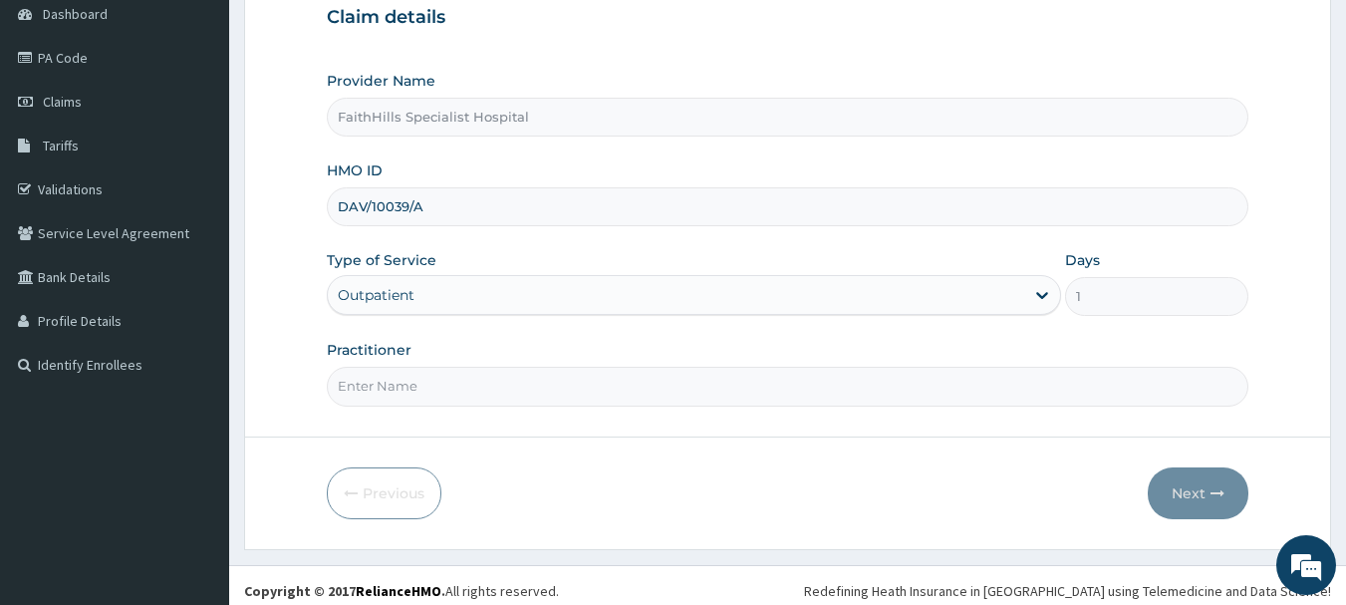
scroll to position [214, 0]
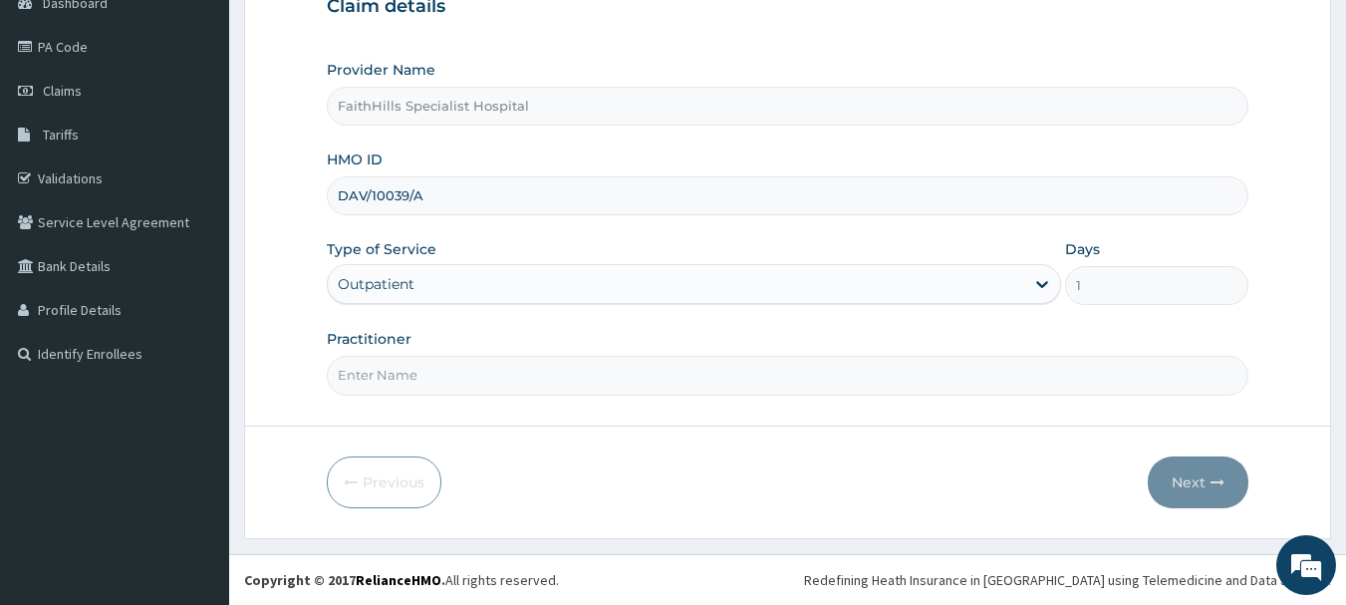
click at [434, 378] on input "Practitioner" at bounding box center [788, 375] width 922 height 39
type input "[PERSON_NAME]"
click at [1196, 467] on button "Next" at bounding box center [1197, 482] width 101 height 52
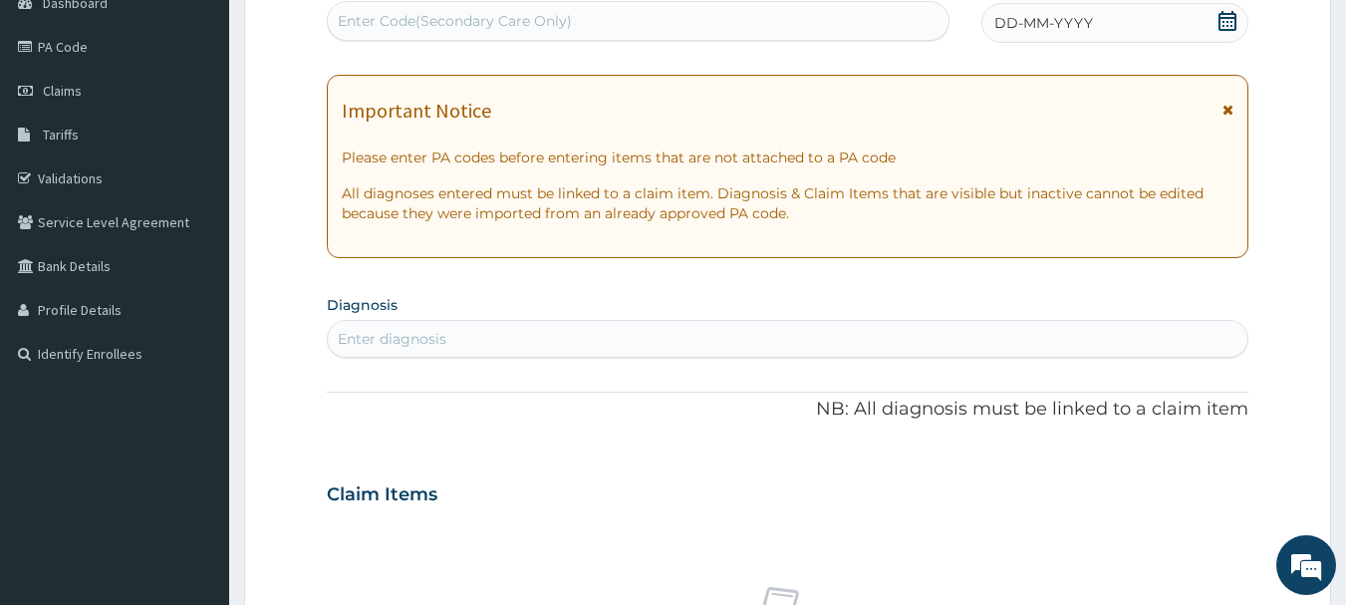
click at [1220, 13] on icon at bounding box center [1227, 21] width 18 height 20
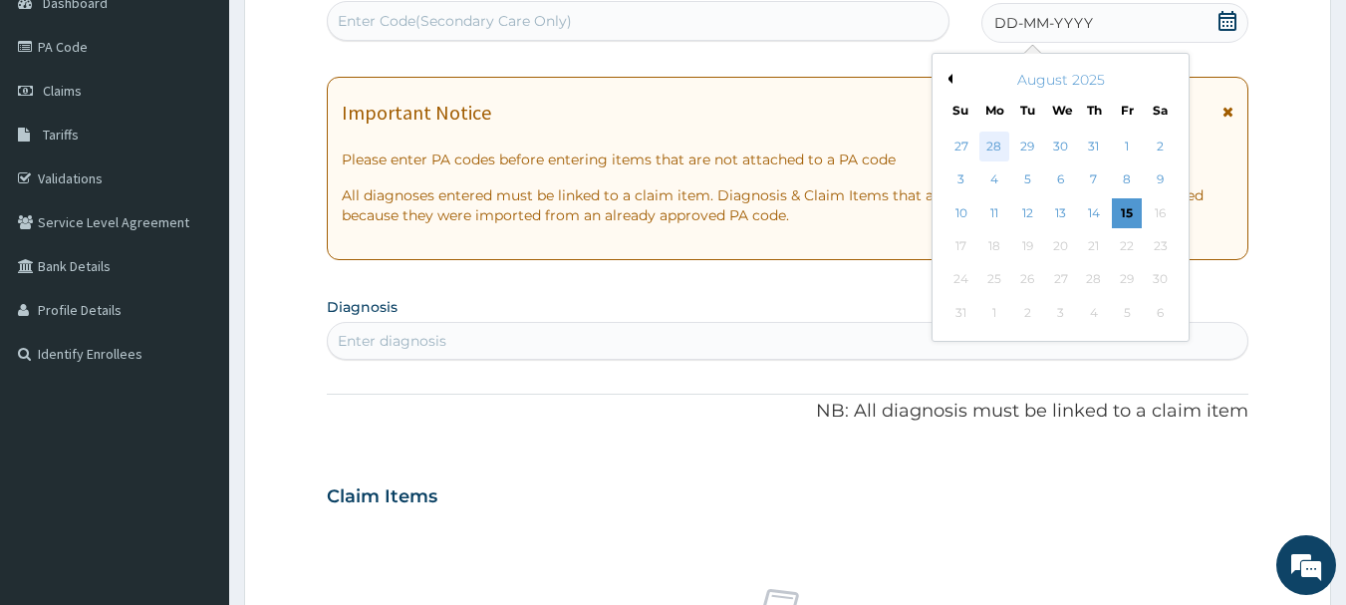
click at [992, 138] on div "28" at bounding box center [994, 146] width 30 height 30
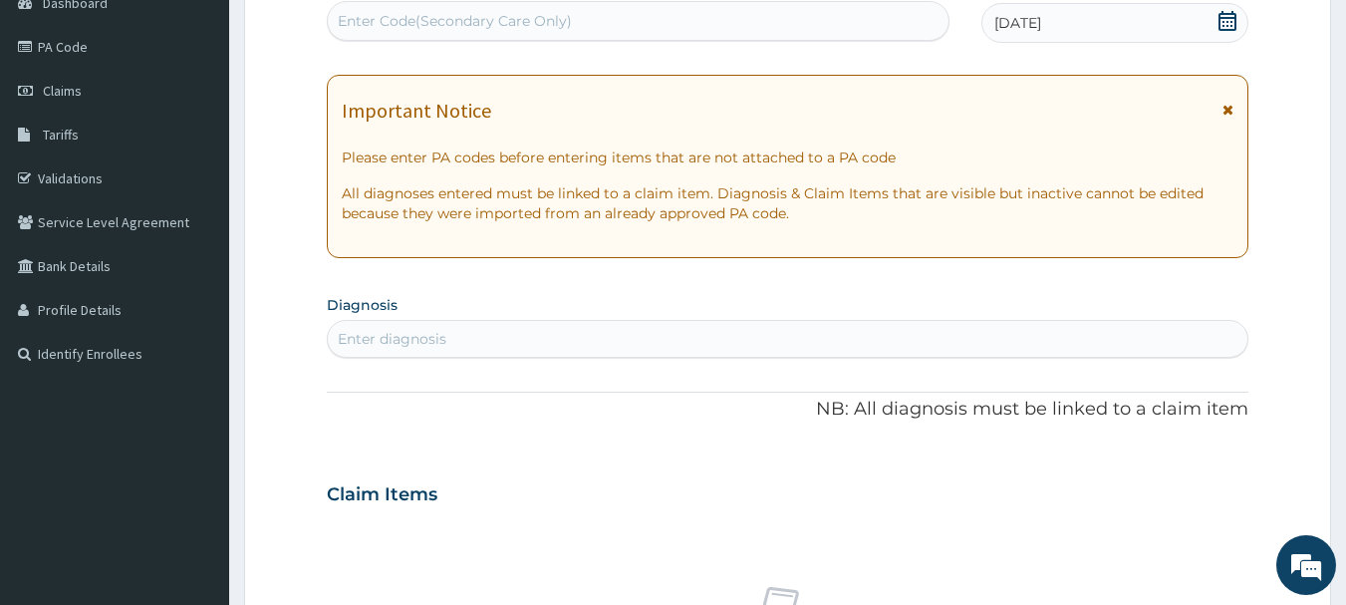
click at [525, 17] on div "Enter Code(Secondary Care Only)" at bounding box center [455, 21] width 234 height 20
type input "P"
click at [466, 326] on div "Enter diagnosis" at bounding box center [788, 339] width 920 height 32
click at [365, 337] on input "PLAMODIUM" at bounding box center [386, 339] width 96 height 20
type input "[MEDICAL_DATA]"
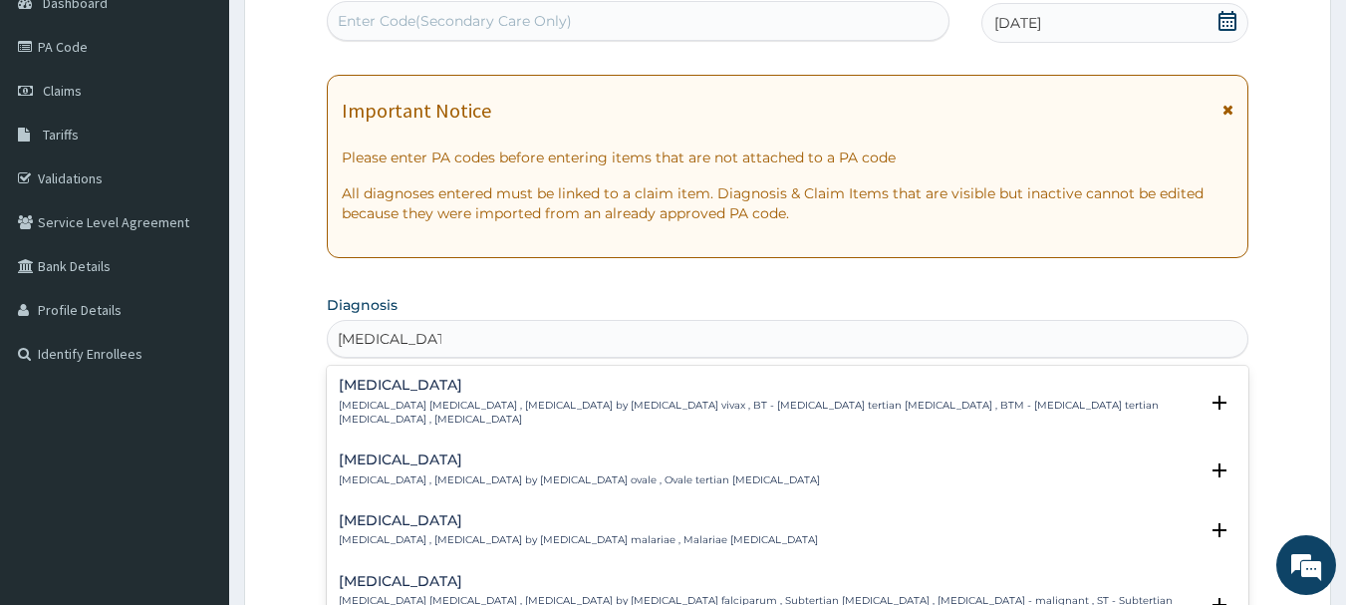
scroll to position [100, 0]
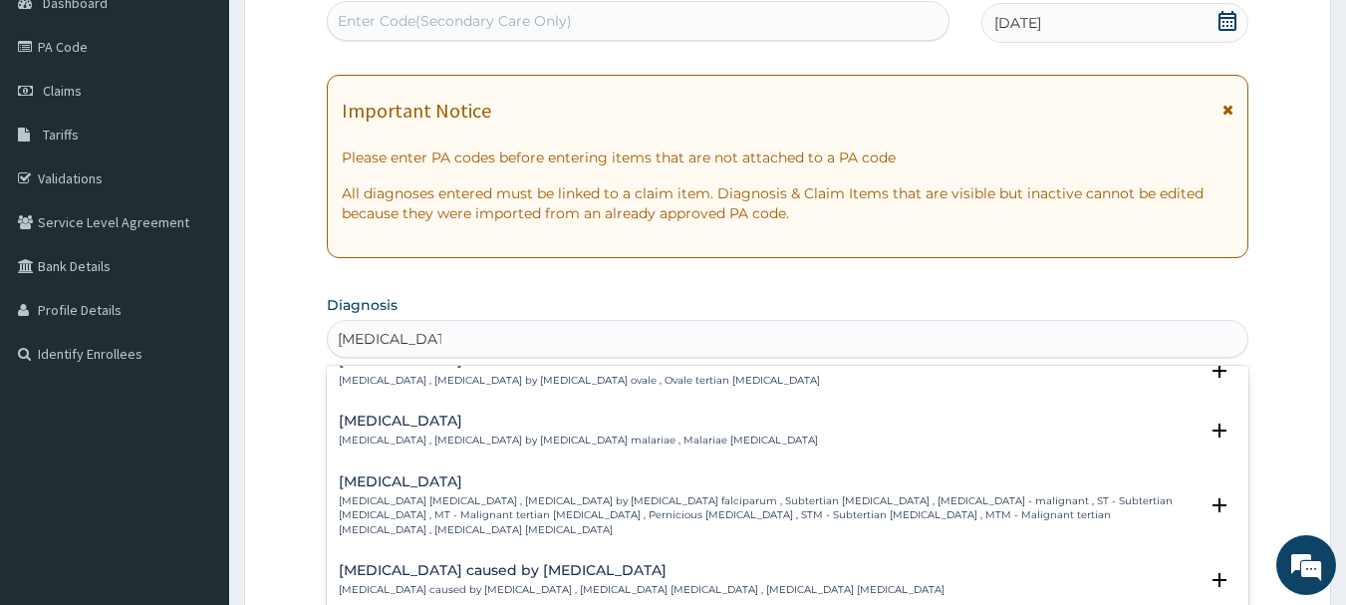
click at [527, 466] on div "[MEDICAL_DATA] [MEDICAL_DATA] [MEDICAL_DATA] , [MEDICAL_DATA] by [MEDICAL_DATA]…" at bounding box center [788, 510] width 922 height 89
click at [525, 475] on div "[MEDICAL_DATA] [MEDICAL_DATA] [MEDICAL_DATA] , [MEDICAL_DATA] by [MEDICAL_DATA]…" at bounding box center [769, 505] width 860 height 63
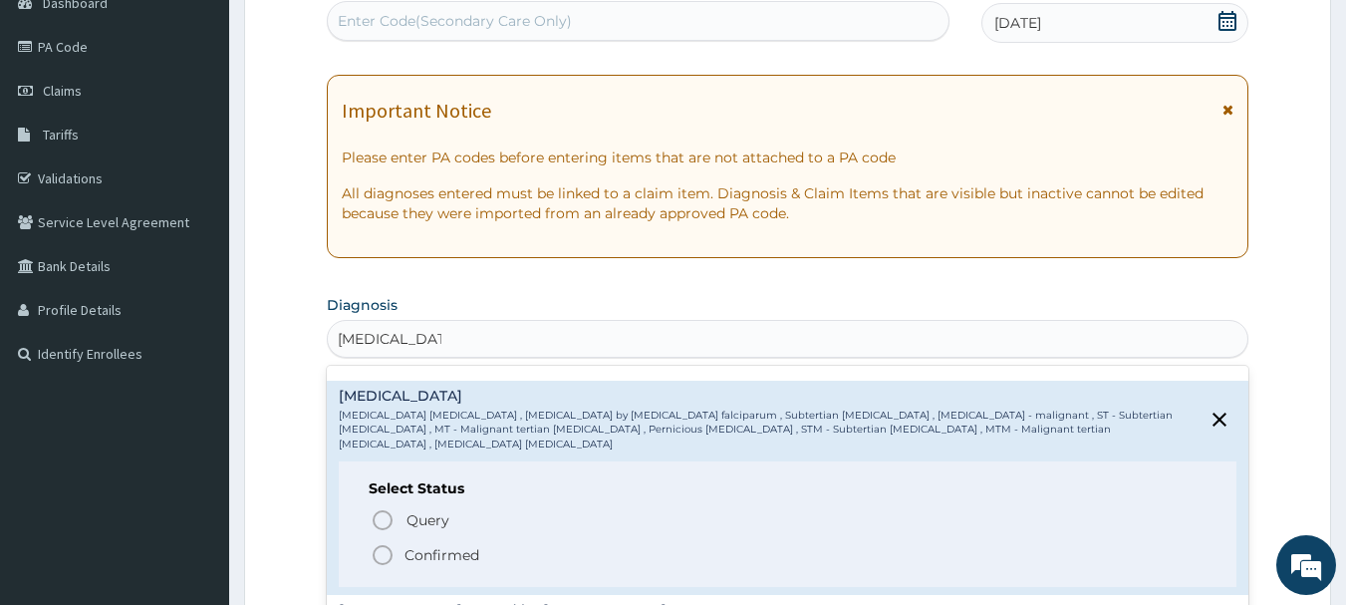
scroll to position [299, 0]
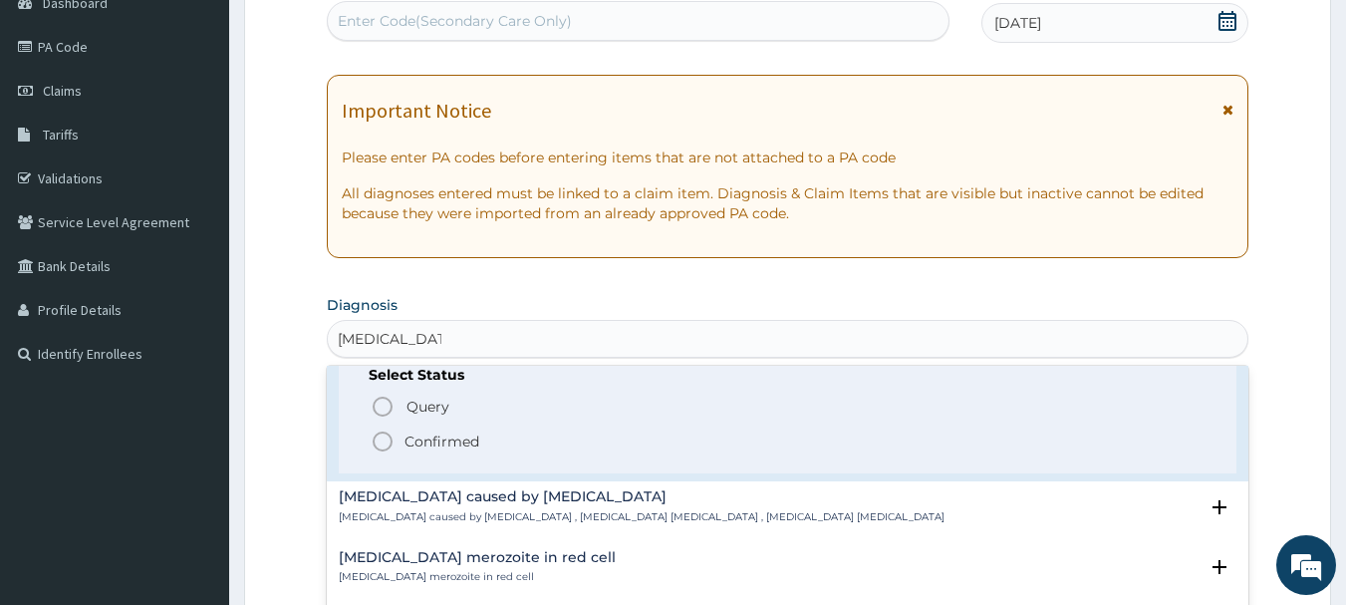
click at [484, 429] on span "Confirmed" at bounding box center [788, 441] width 837 height 24
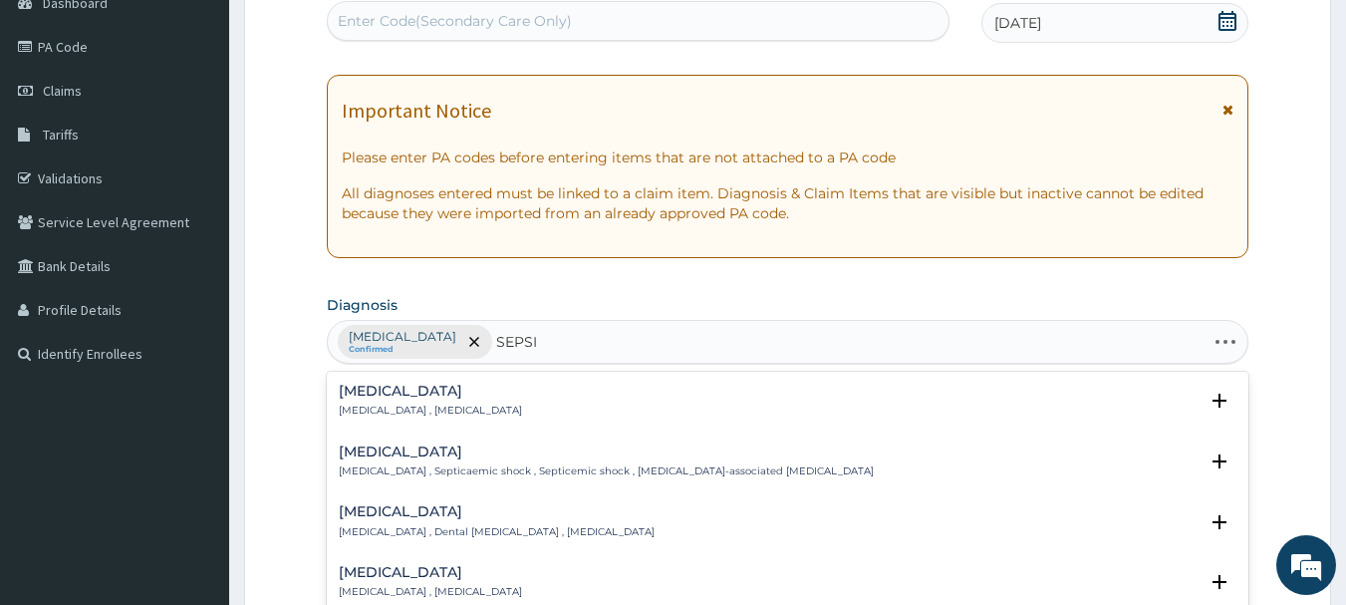
type input "[MEDICAL_DATA]"
click at [394, 414] on p "[MEDICAL_DATA] , [MEDICAL_DATA]" at bounding box center [430, 410] width 183 height 14
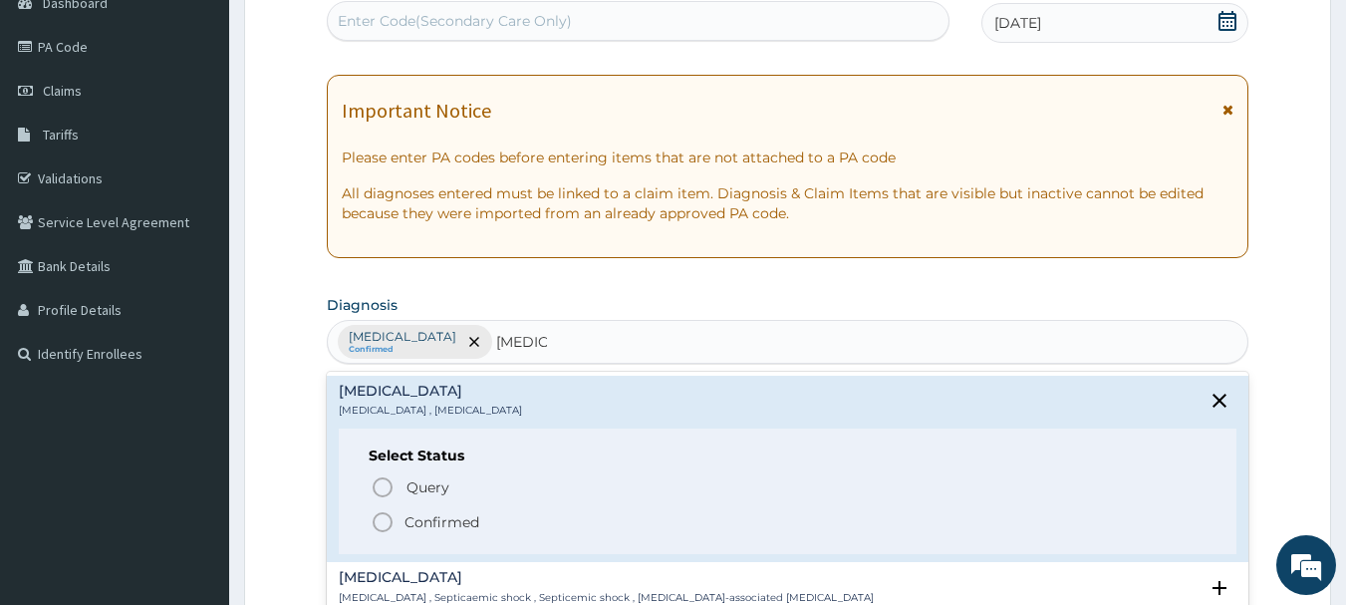
drag, startPoint x: 427, startPoint y: 523, endPoint x: 435, endPoint y: 515, distance: 11.3
click at [429, 523] on p "Confirmed" at bounding box center [441, 522] width 75 height 20
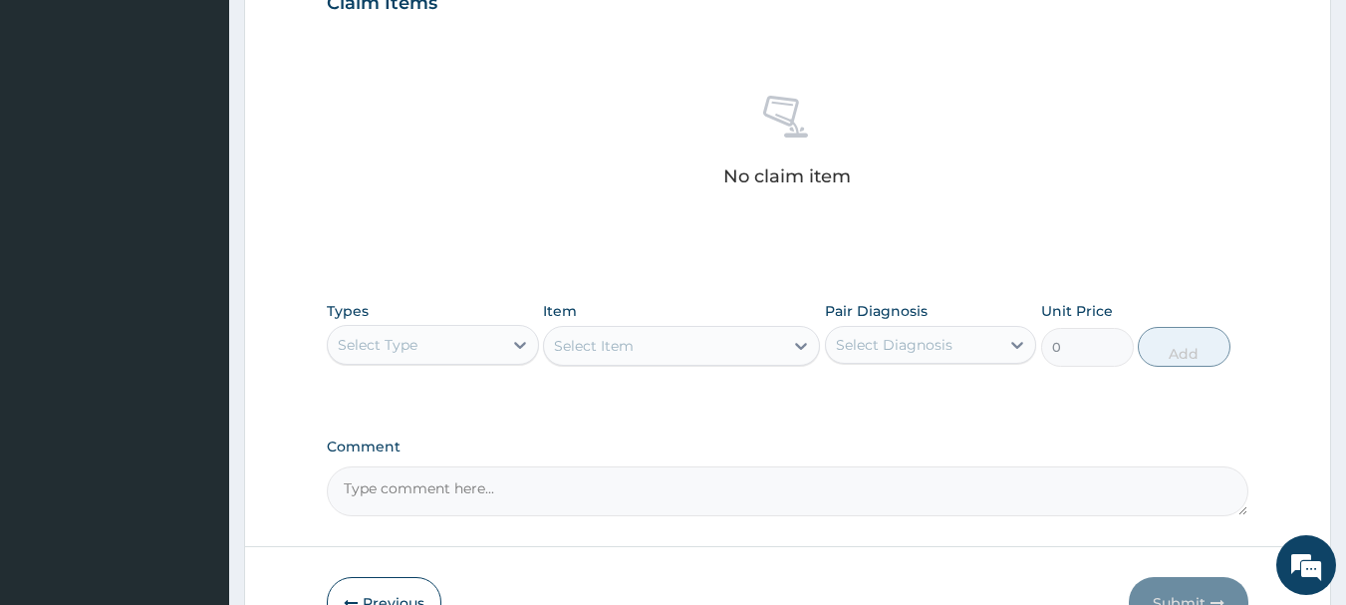
scroll to position [712, 0]
click at [450, 365] on div "Types Select Type" at bounding box center [433, 333] width 212 height 66
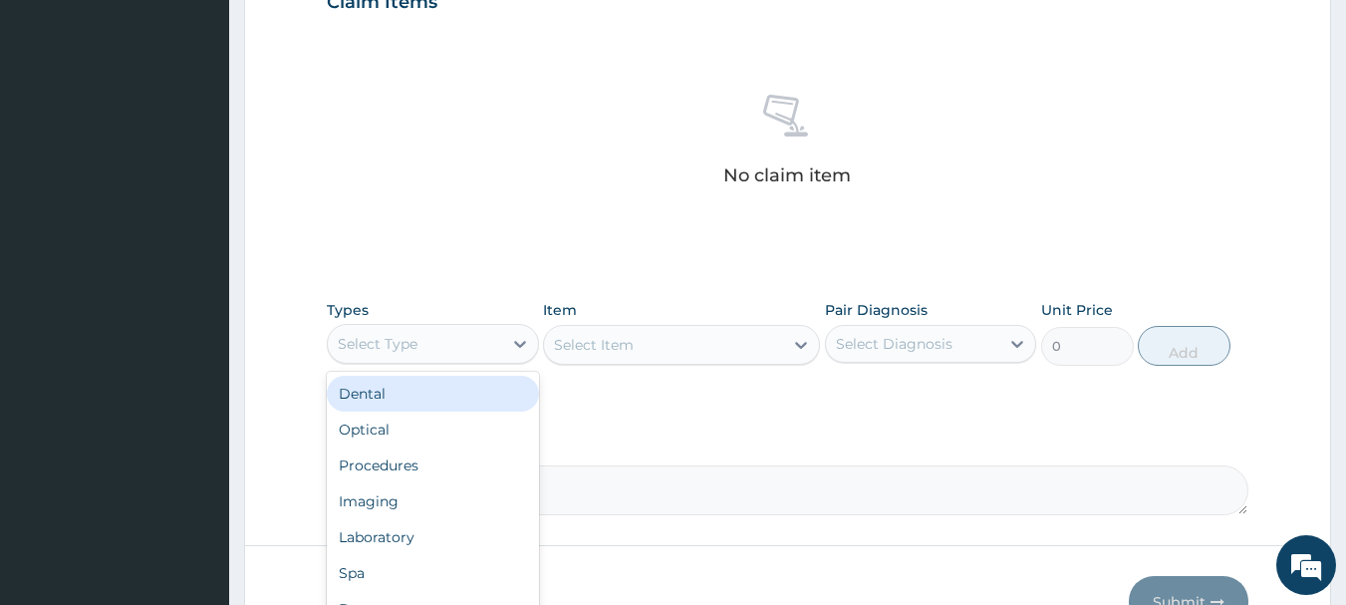
click at [483, 341] on div "Select Type" at bounding box center [415, 344] width 174 height 32
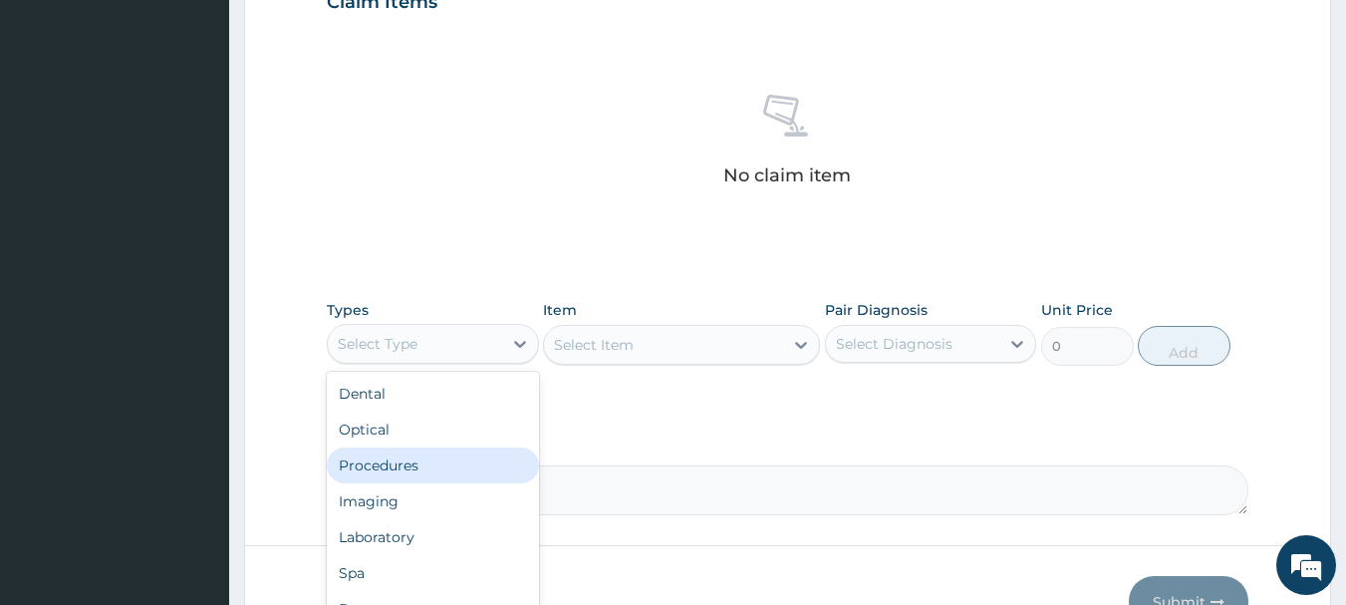
click at [450, 463] on div "Procedures" at bounding box center [433, 465] width 212 height 36
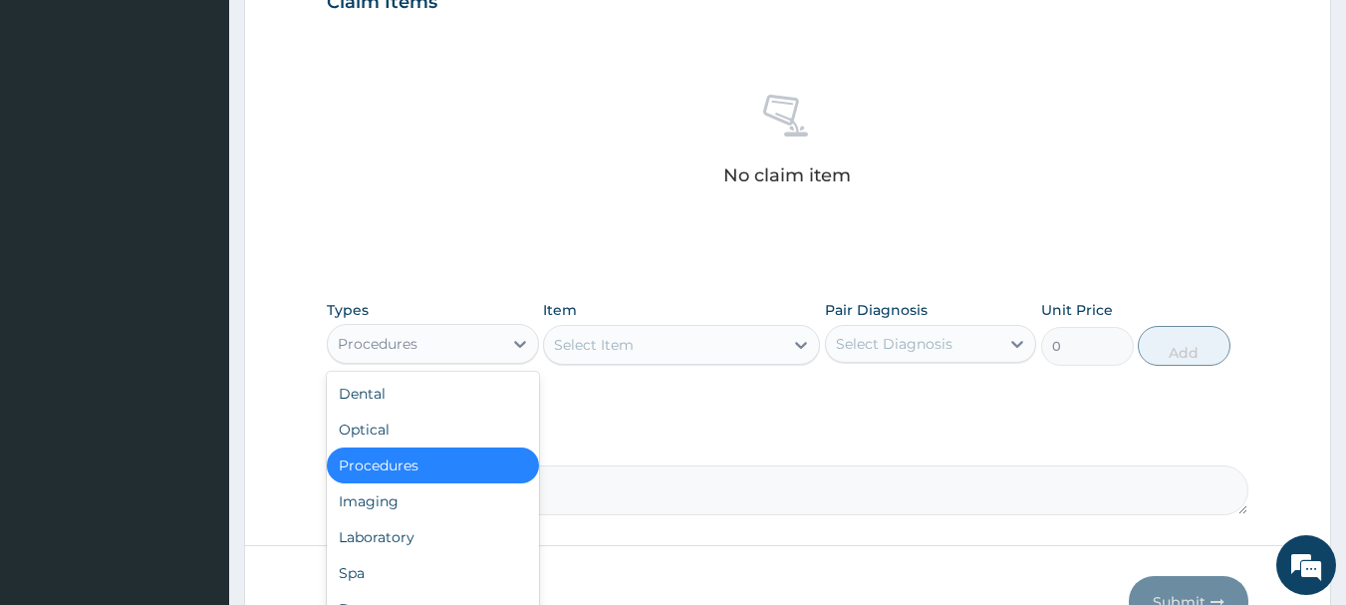
click at [470, 354] on div "Procedures" at bounding box center [415, 344] width 174 height 32
click at [448, 475] on div "Procedures" at bounding box center [433, 465] width 212 height 36
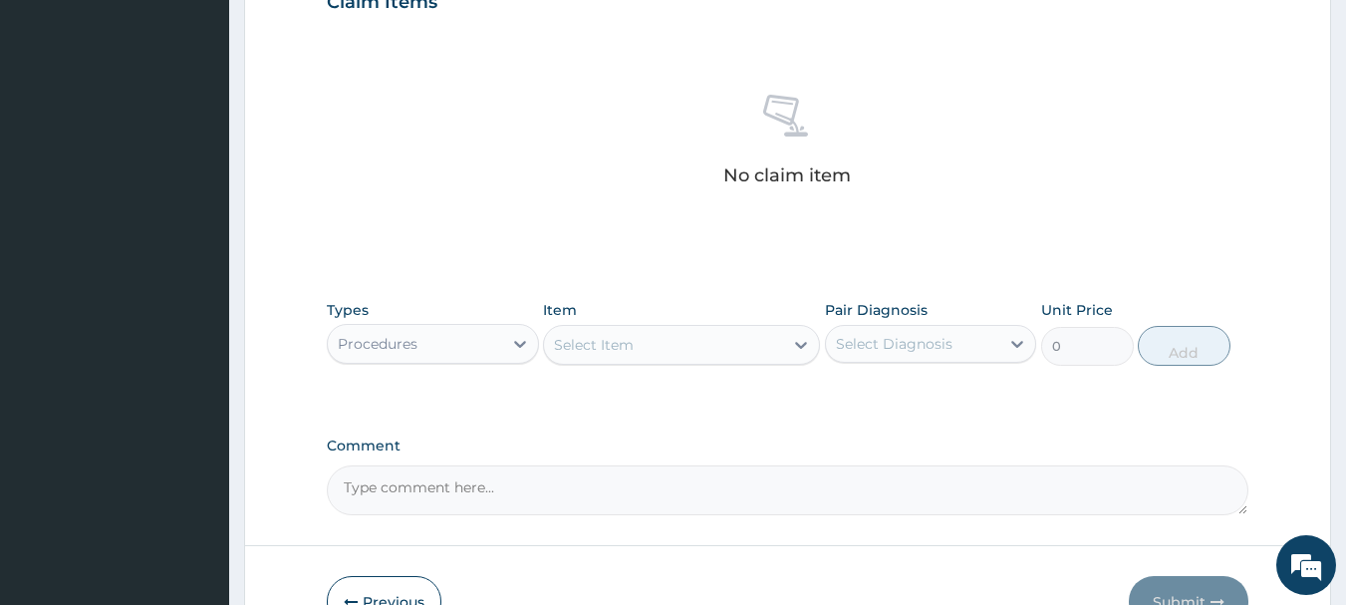
click at [694, 339] on div "Select Item" at bounding box center [663, 345] width 239 height 32
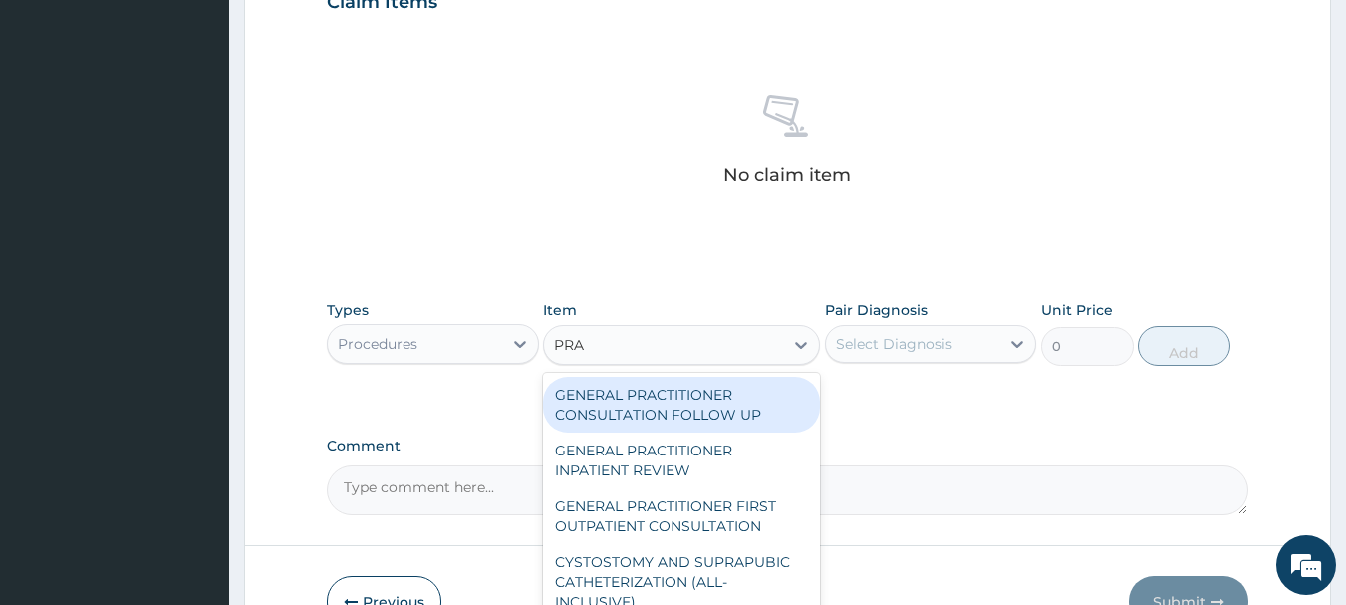
type input "PRAC"
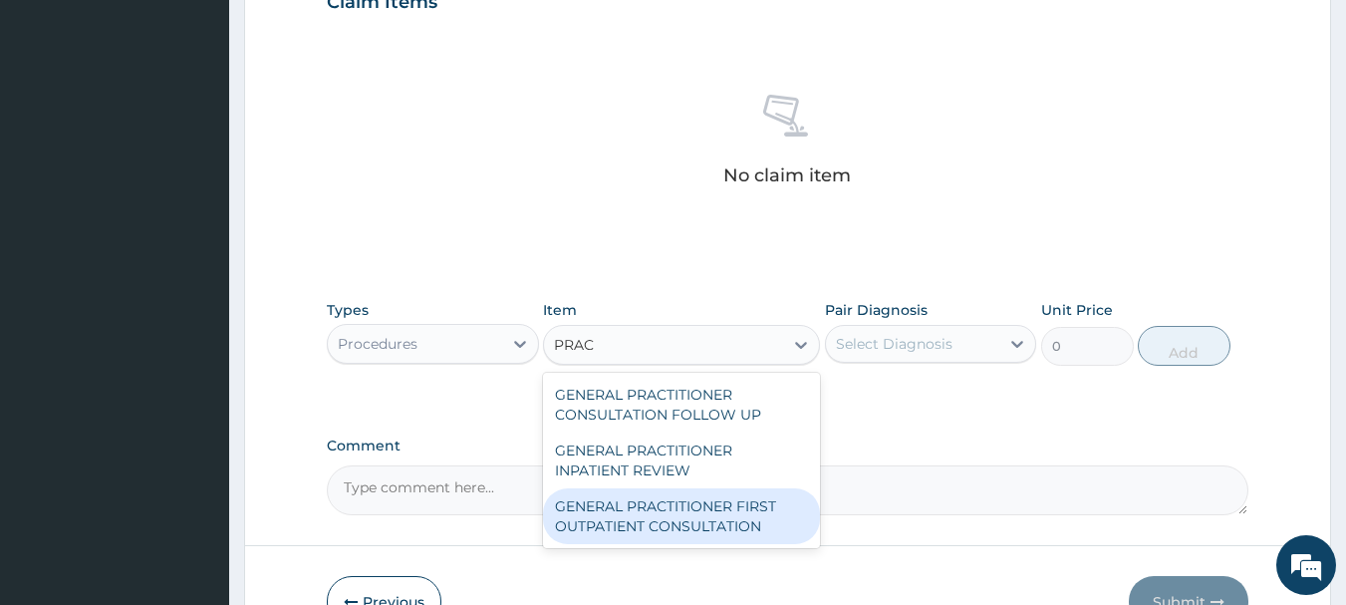
click at [711, 517] on div "GENERAL PRACTITIONER FIRST OUTPATIENT CONSULTATION" at bounding box center [681, 516] width 277 height 56
type input "3750"
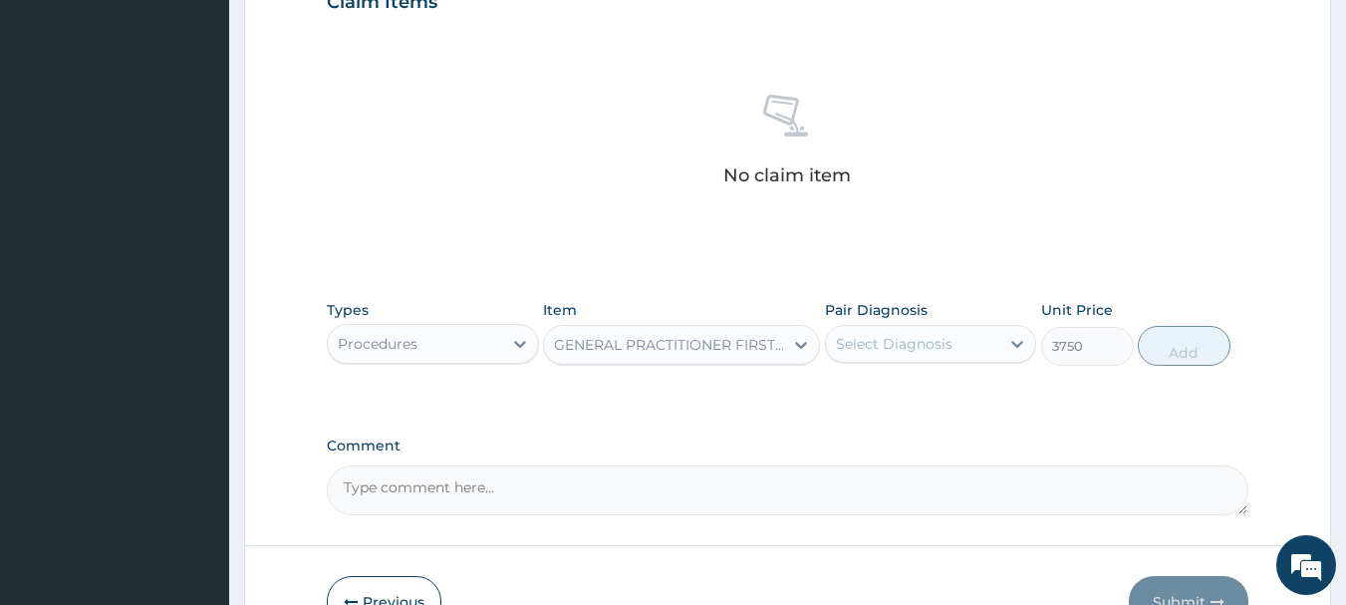
click at [879, 362] on div "Pair Diagnosis Select Diagnosis" at bounding box center [931, 333] width 212 height 66
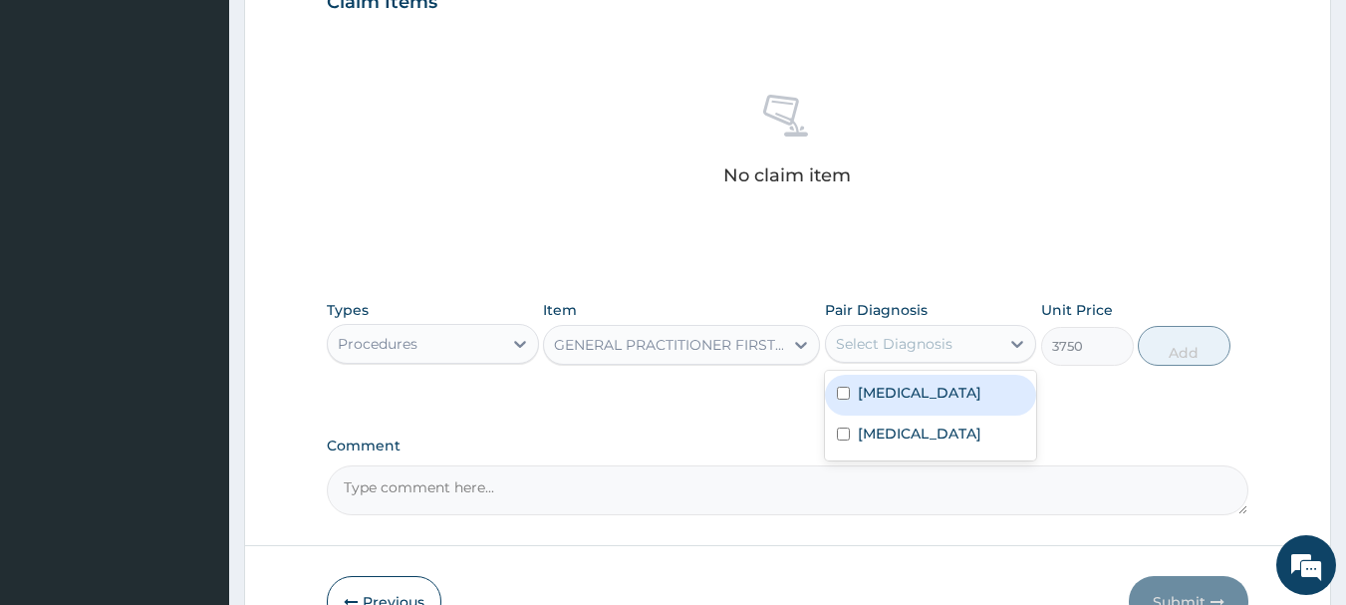
click at [879, 350] on div "Select Diagnosis" at bounding box center [894, 344] width 117 height 20
drag, startPoint x: 881, startPoint y: 387, endPoint x: 913, endPoint y: 480, distance: 98.0
click at [888, 414] on div "[MEDICAL_DATA] [MEDICAL_DATA]" at bounding box center [931, 415] width 212 height 90
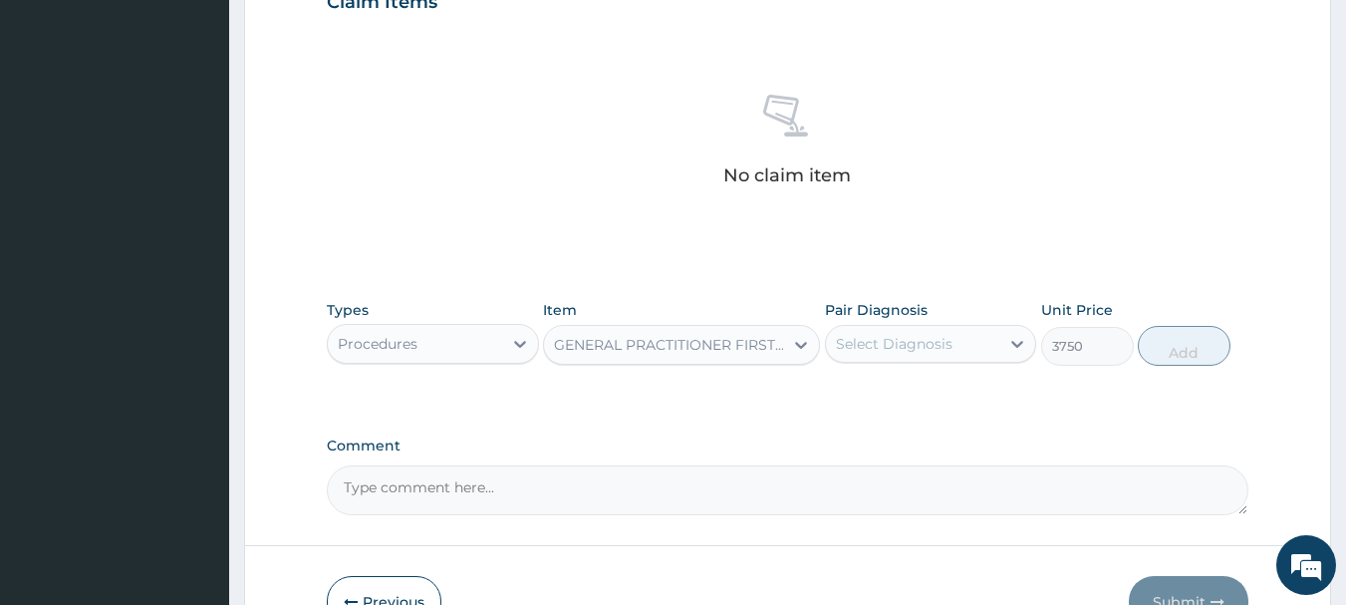
drag, startPoint x: 899, startPoint y: 460, endPoint x: 891, endPoint y: 429, distance: 31.9
click at [899, 459] on div "Comment" at bounding box center [788, 476] width 922 height 78
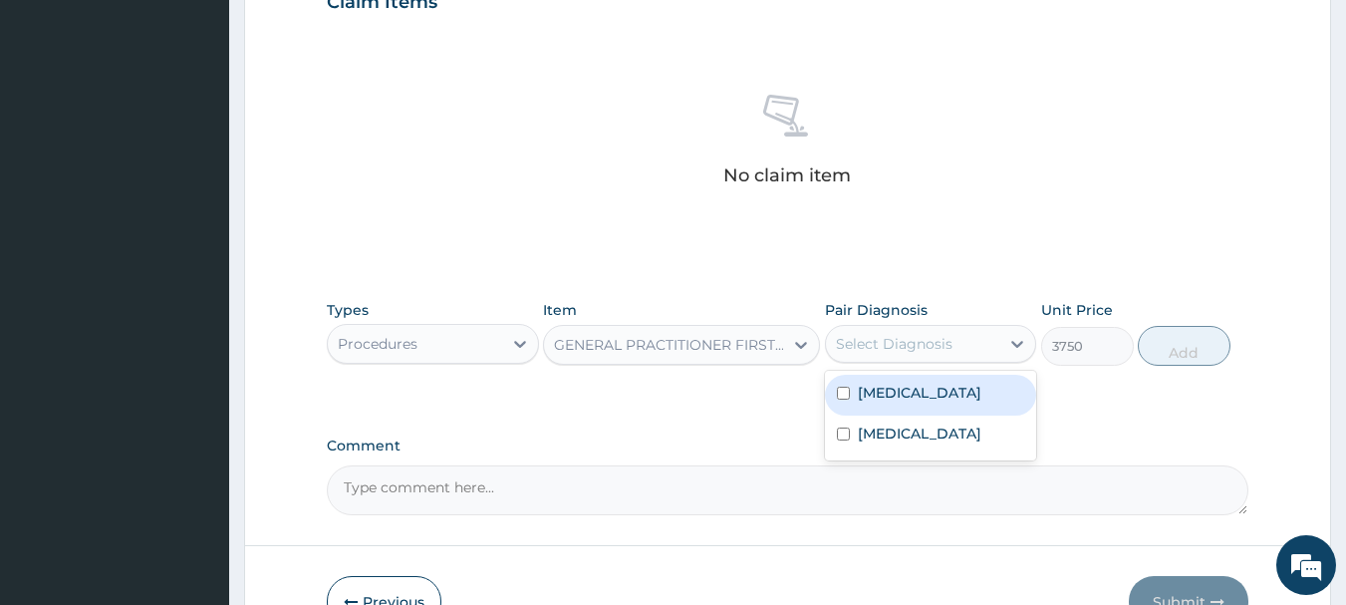
click at [908, 345] on div "Select Diagnosis" at bounding box center [894, 344] width 117 height 20
click at [909, 407] on div "[MEDICAL_DATA]" at bounding box center [931, 394] width 212 height 41
checkbox input "true"
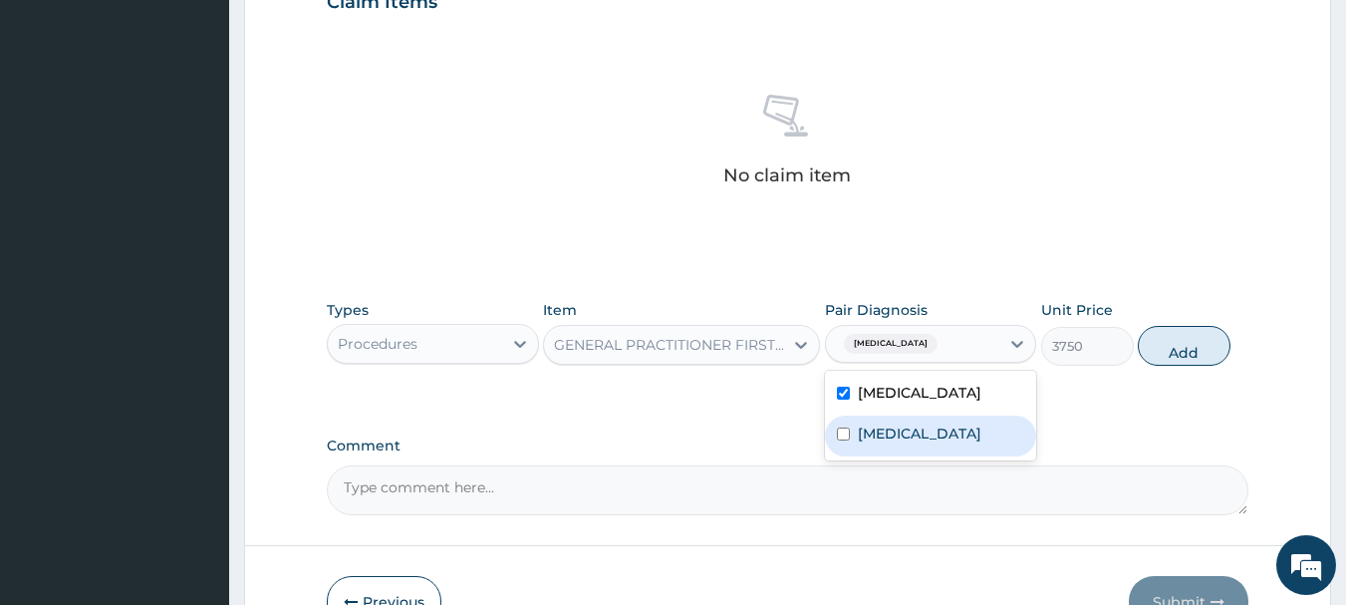
click at [883, 433] on label "[MEDICAL_DATA]" at bounding box center [919, 433] width 123 height 20
checkbox input "true"
click at [1181, 356] on button "Add" at bounding box center [1183, 346] width 93 height 40
type input "0"
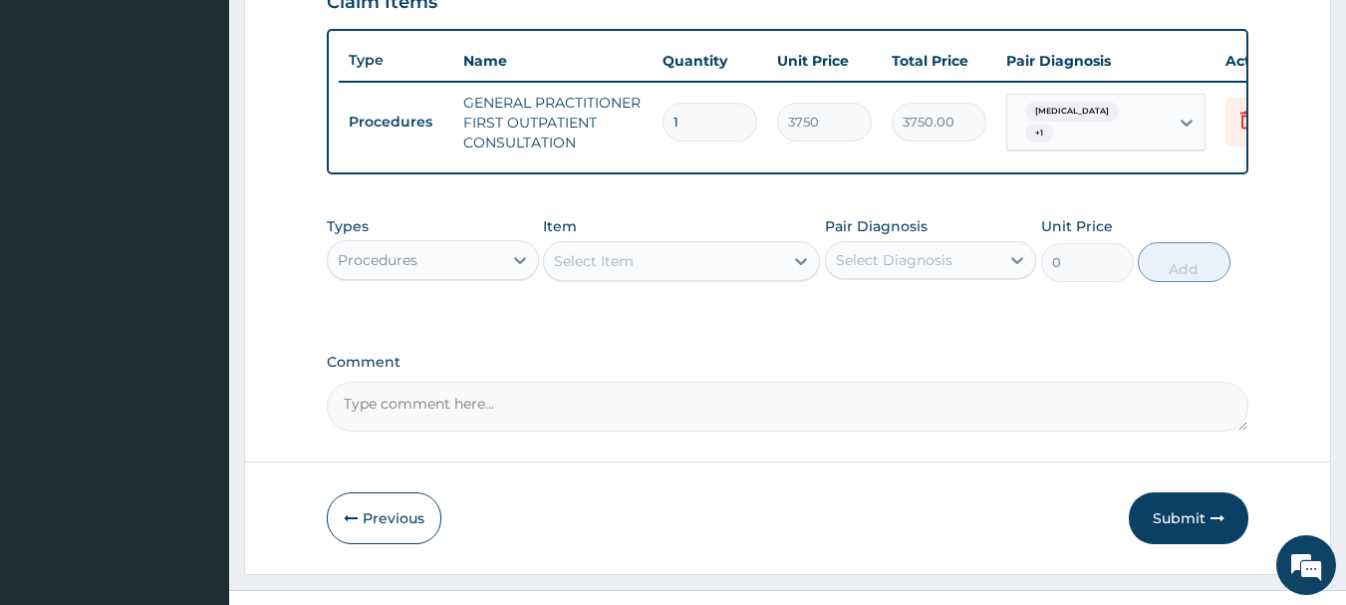
click at [441, 268] on div "Procedures" at bounding box center [415, 260] width 174 height 32
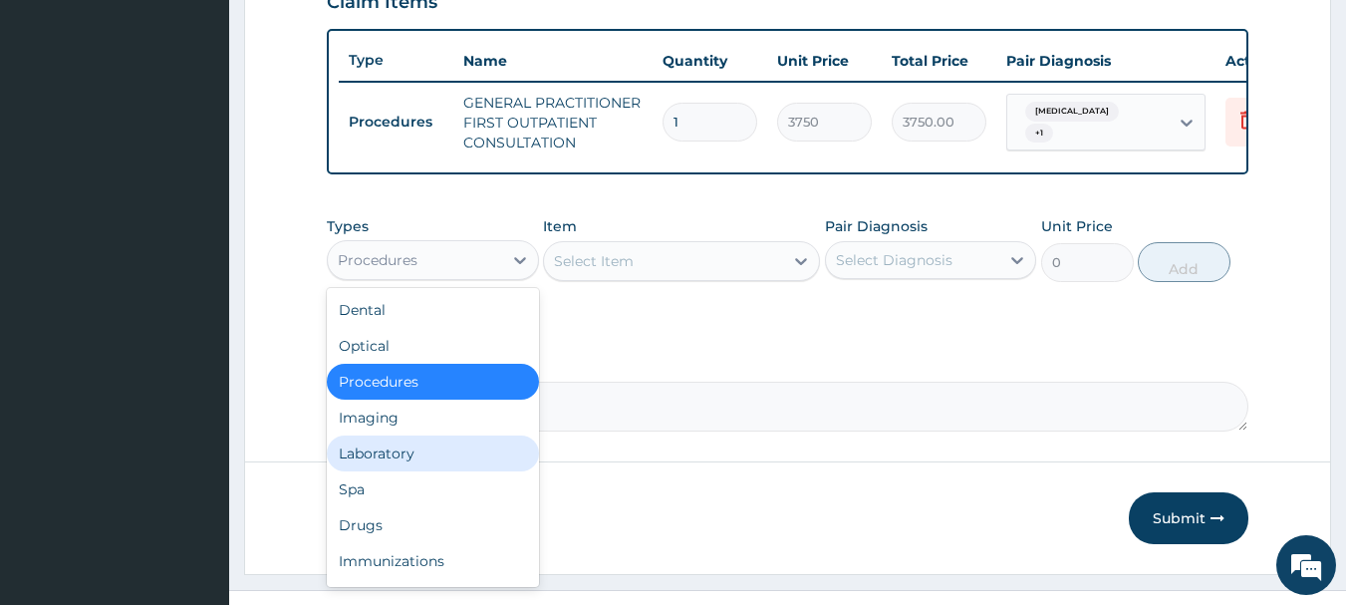
click at [391, 471] on div "Laboratory" at bounding box center [433, 453] width 212 height 36
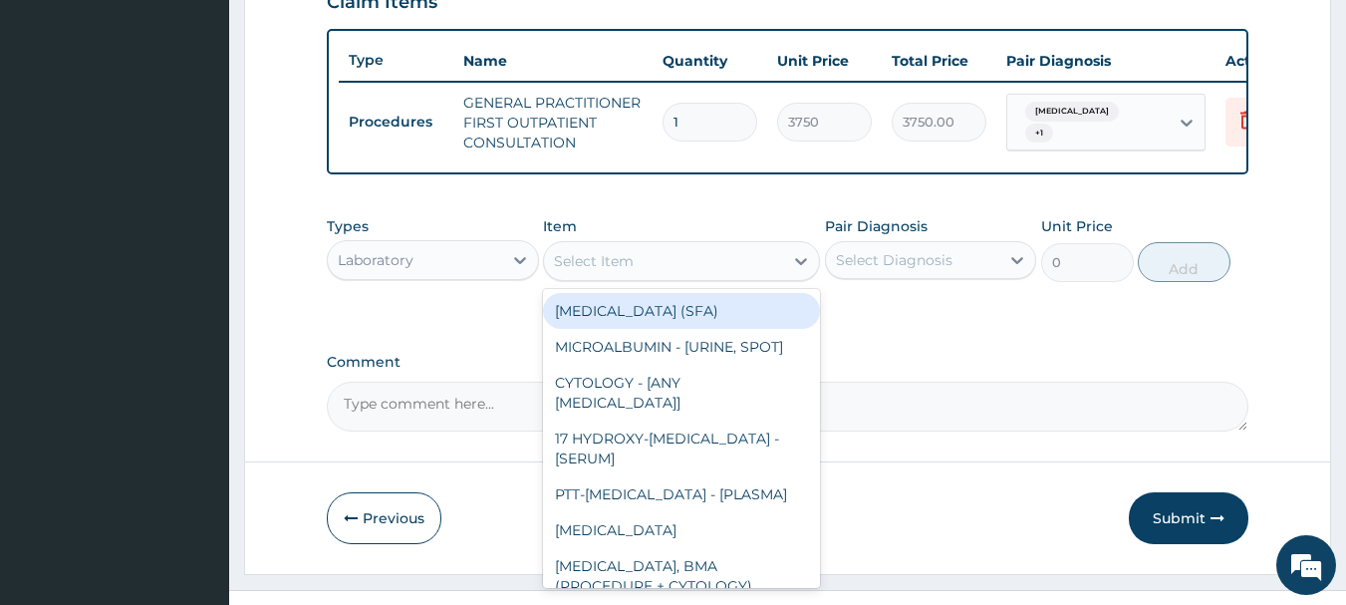
click at [621, 271] on div "Select Item" at bounding box center [594, 261] width 80 height 20
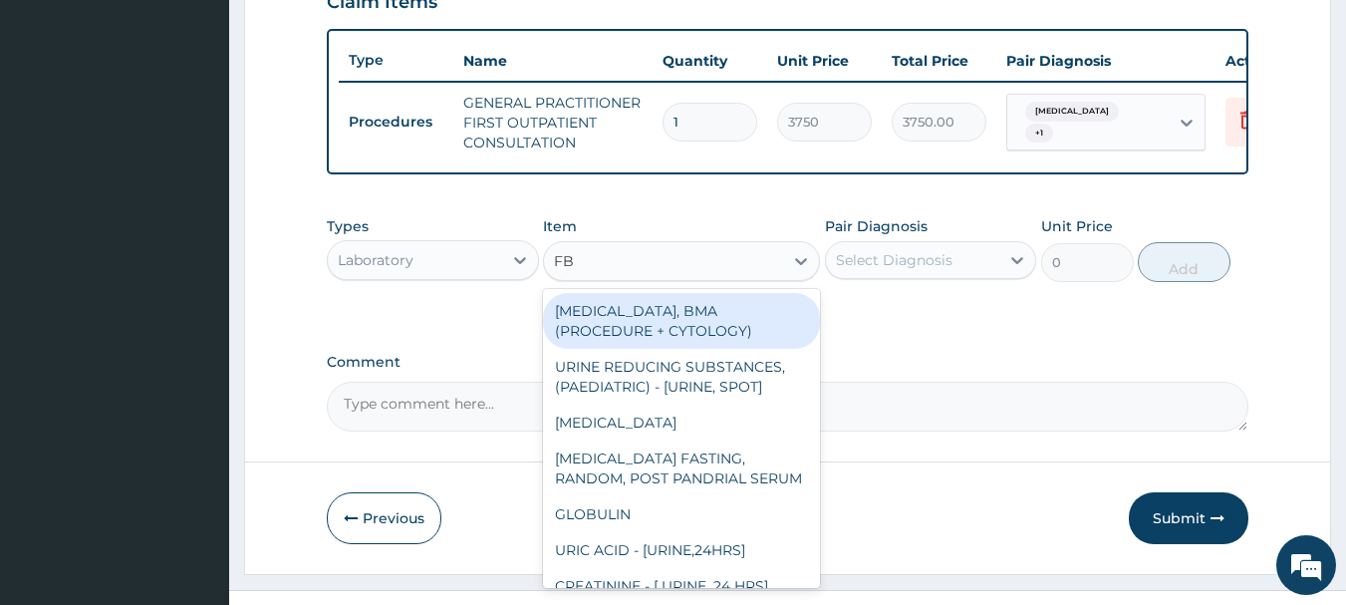
type input "FBC"
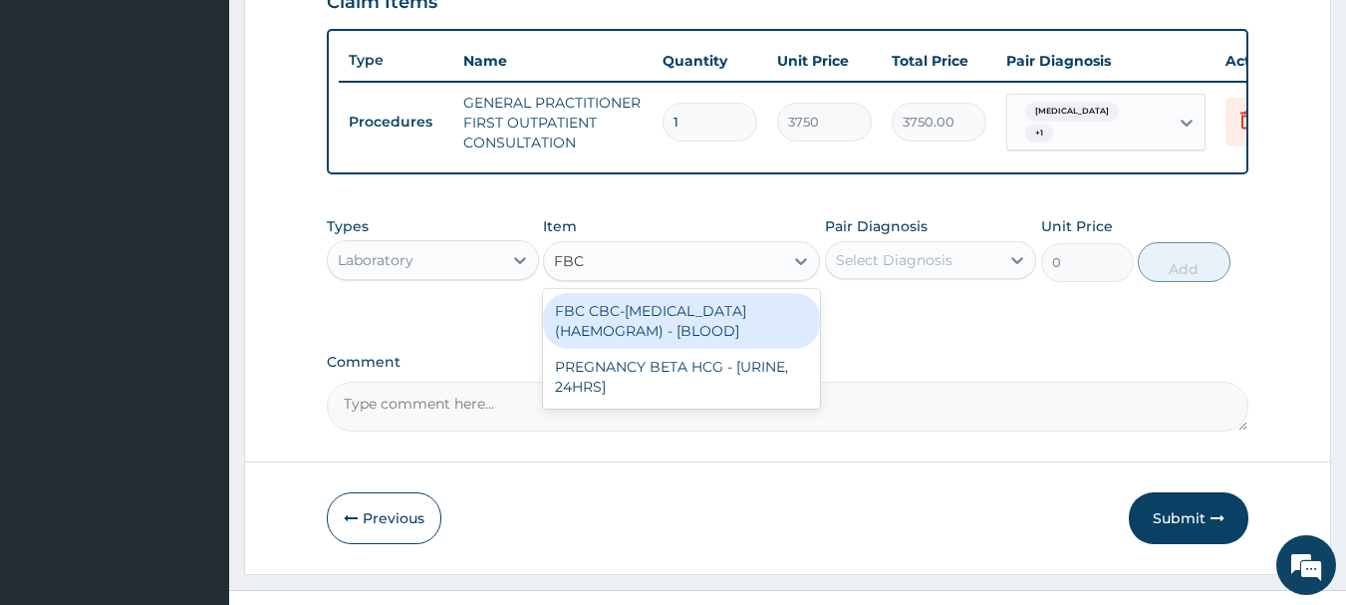
click at [643, 322] on div "FBC CBC-[MEDICAL_DATA] (HAEMOGRAM) - [BLOOD]" at bounding box center [681, 321] width 277 height 56
type input "5000"
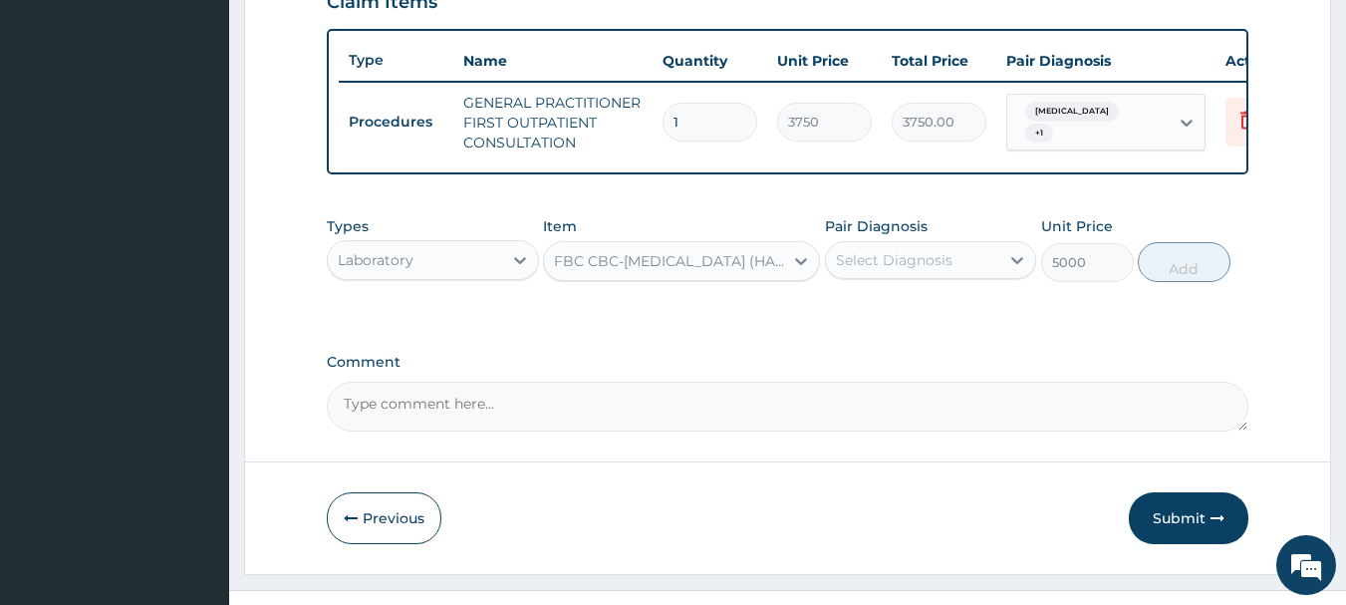
click at [947, 276] on div "Select Diagnosis" at bounding box center [913, 260] width 174 height 32
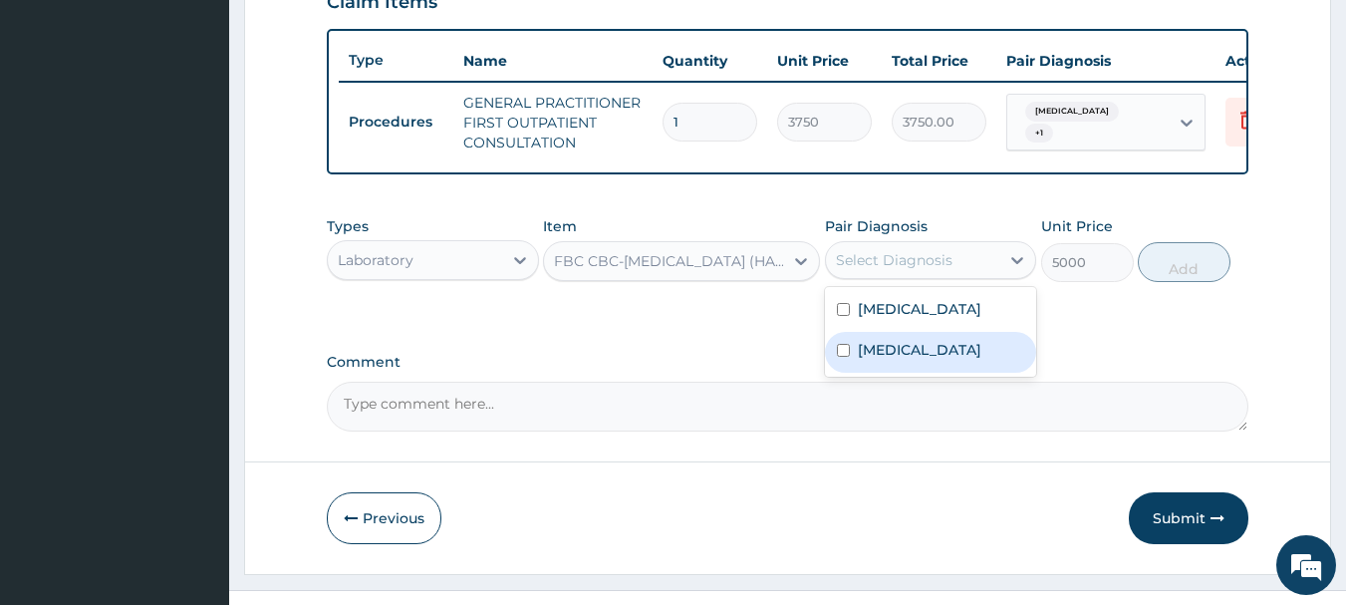
click at [917, 363] on div "[MEDICAL_DATA]" at bounding box center [931, 352] width 212 height 41
checkbox input "true"
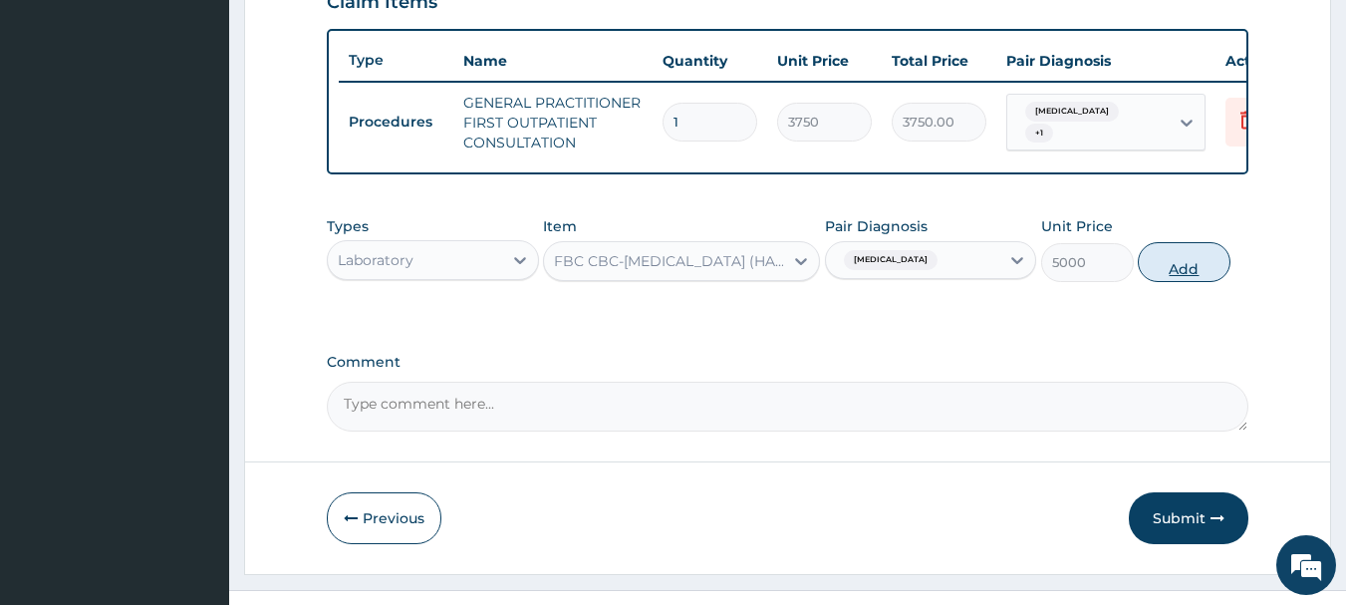
click at [1219, 278] on button "Add" at bounding box center [1183, 262] width 93 height 40
type input "0"
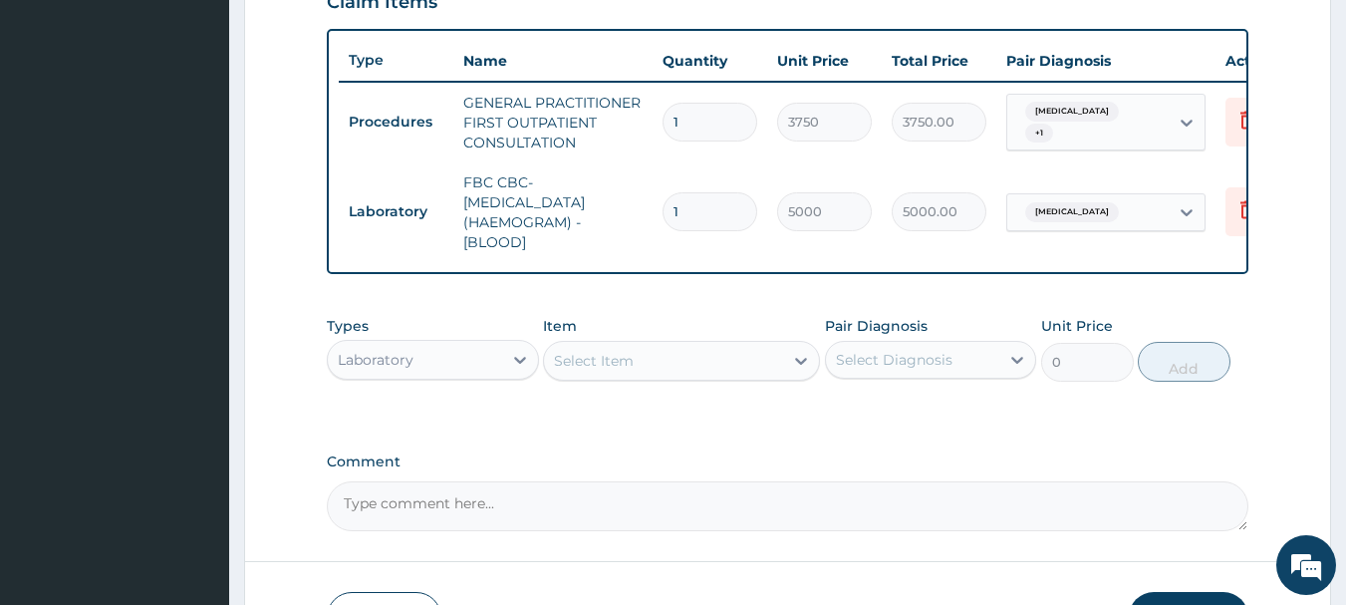
click at [777, 369] on div "Select Item" at bounding box center [663, 361] width 239 height 32
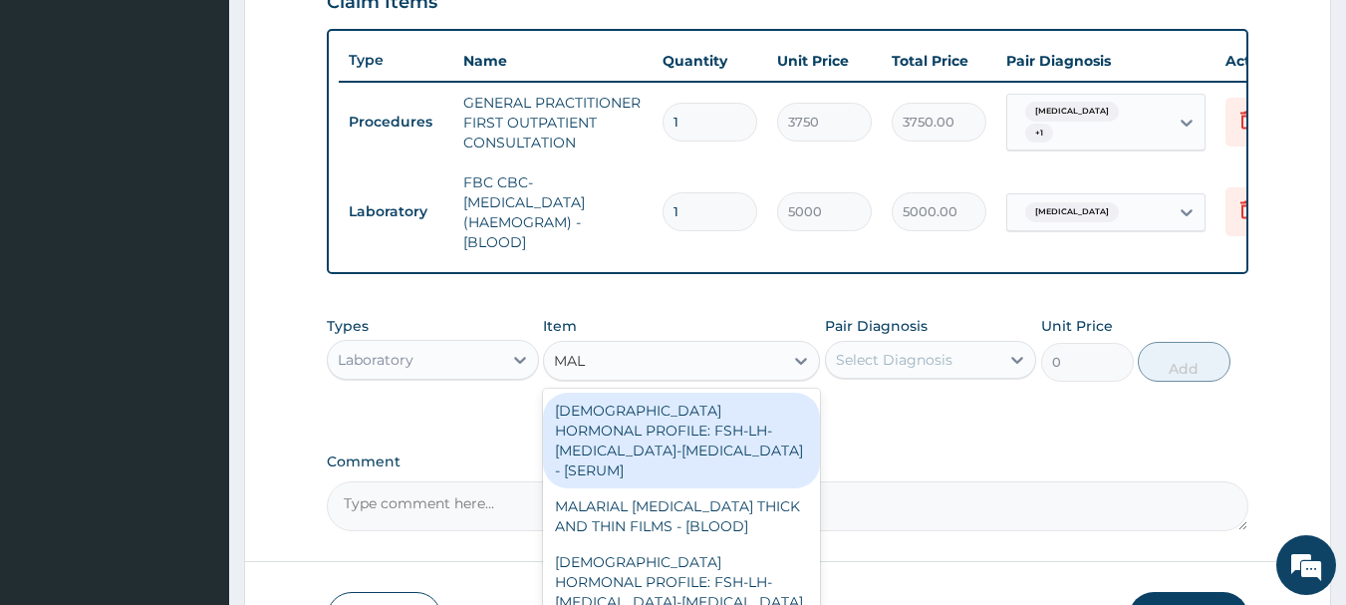
type input "MALA"
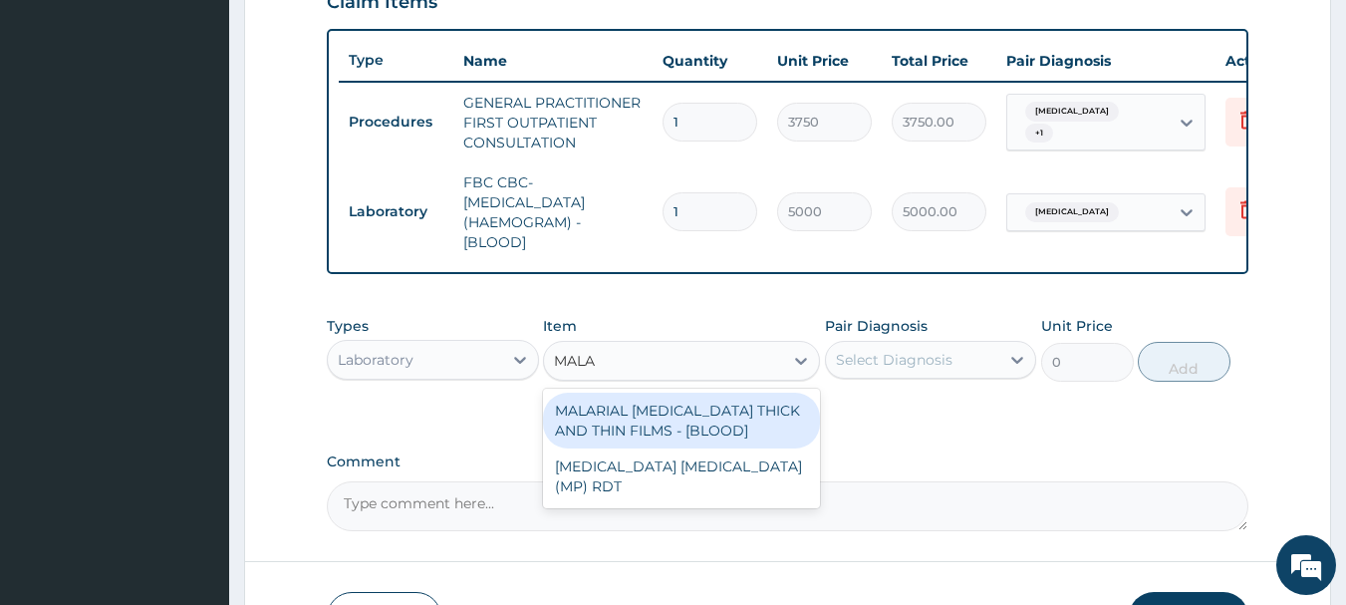
click at [723, 431] on div "MALARIAL [MEDICAL_DATA] THICK AND THIN FILMS - [BLOOD]" at bounding box center [681, 420] width 277 height 56
type input "2187.5"
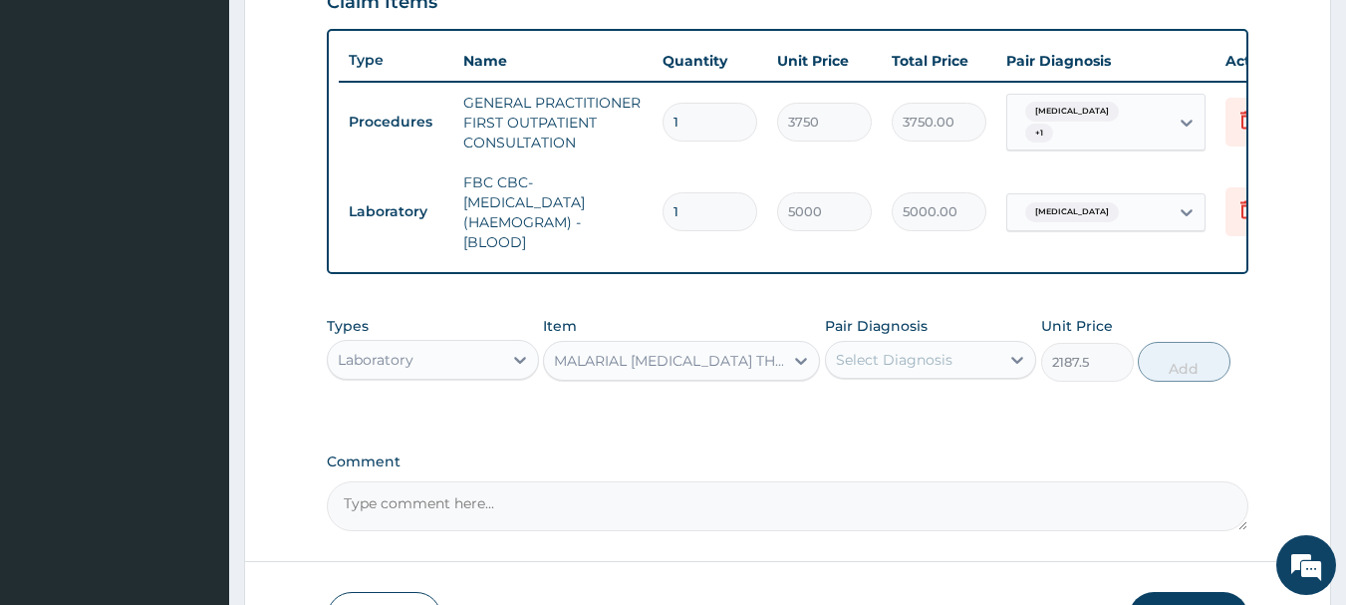
click at [971, 364] on div "Select Diagnosis" at bounding box center [913, 360] width 174 height 32
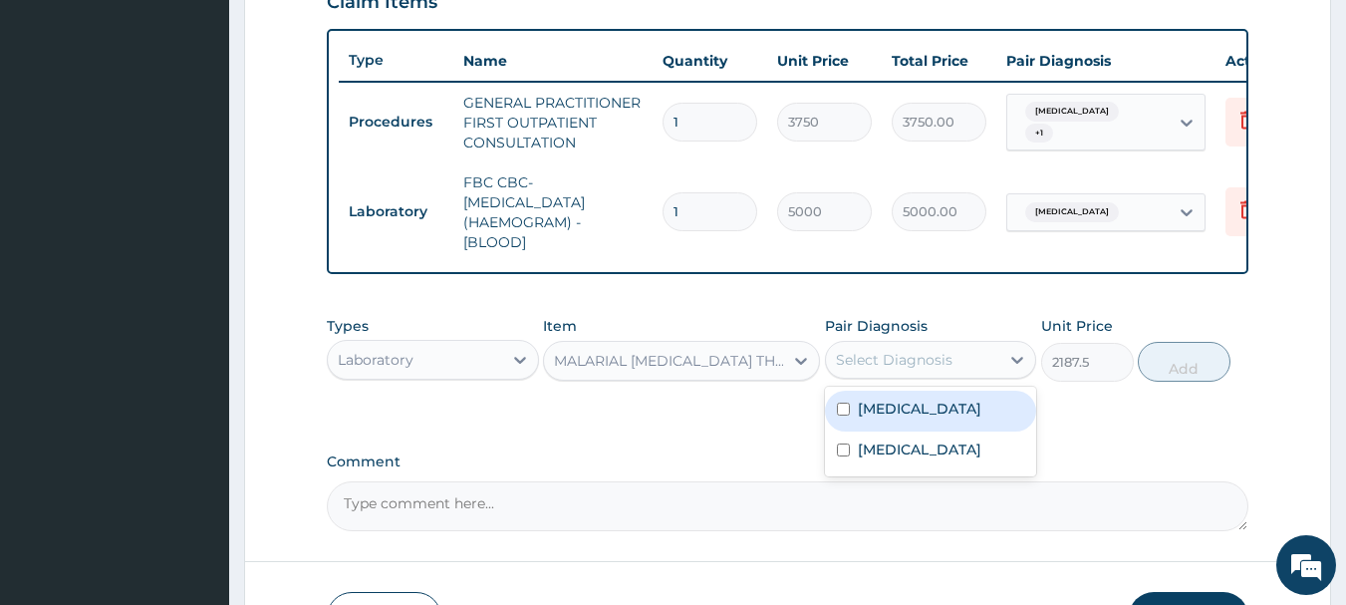
click at [908, 418] on label "[MEDICAL_DATA]" at bounding box center [919, 408] width 123 height 20
checkbox input "true"
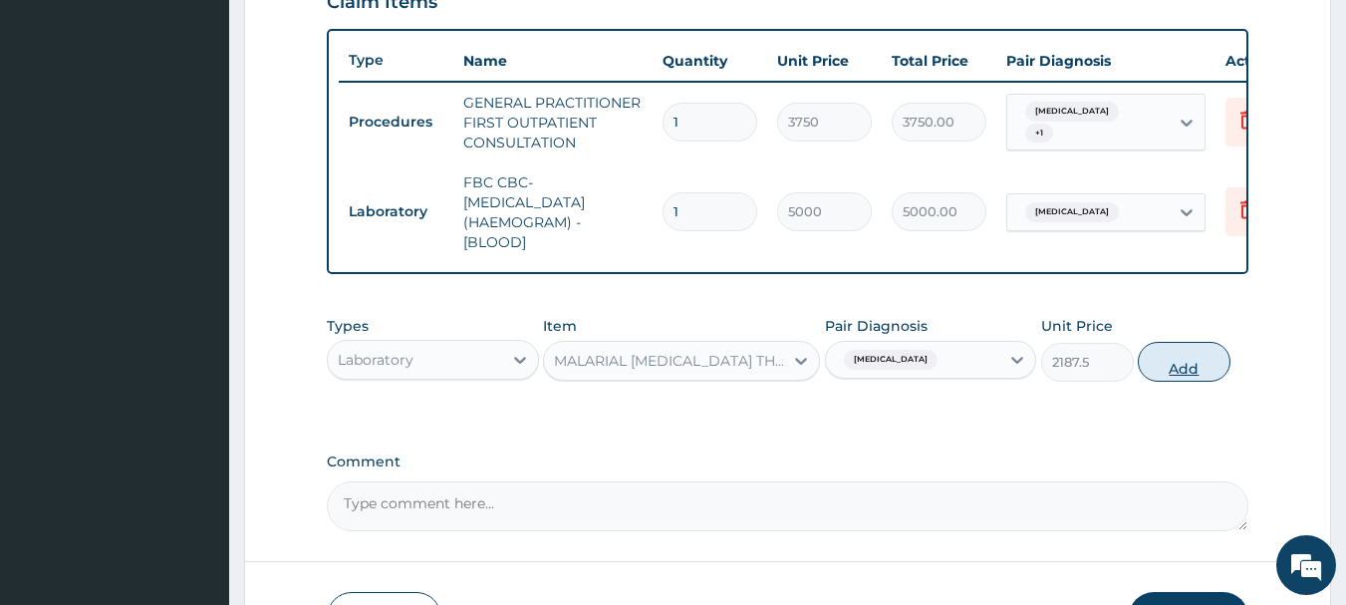
click at [1221, 380] on button "Add" at bounding box center [1183, 362] width 93 height 40
type input "0"
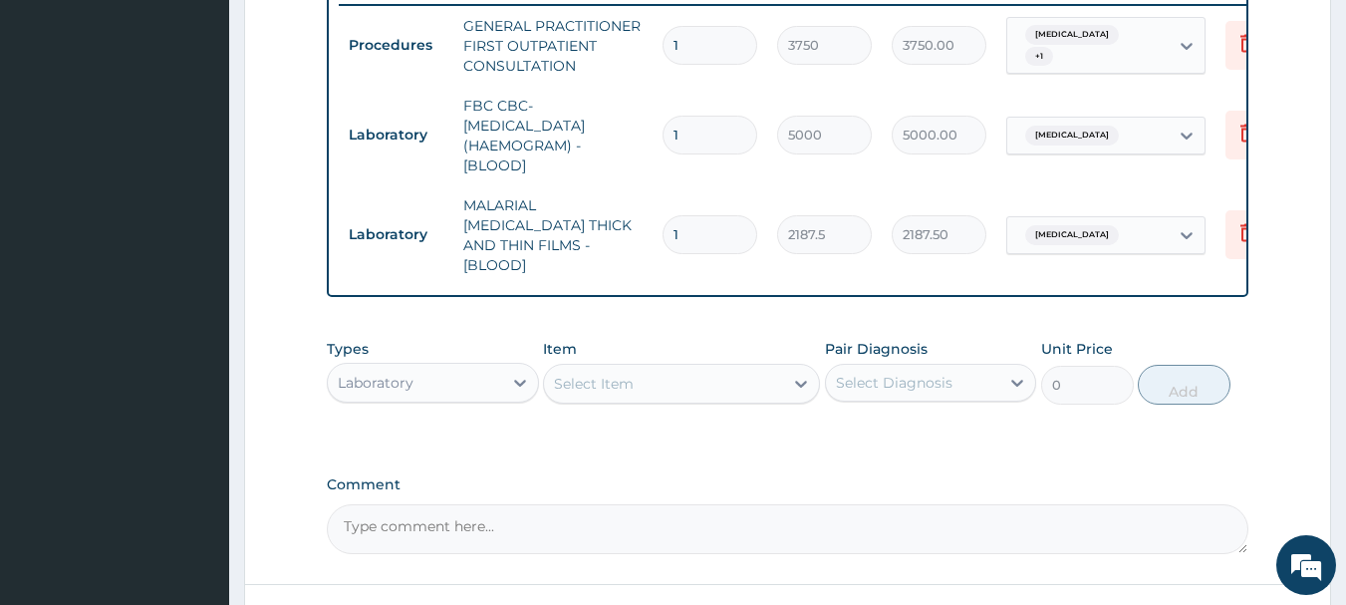
scroll to position [942, 0]
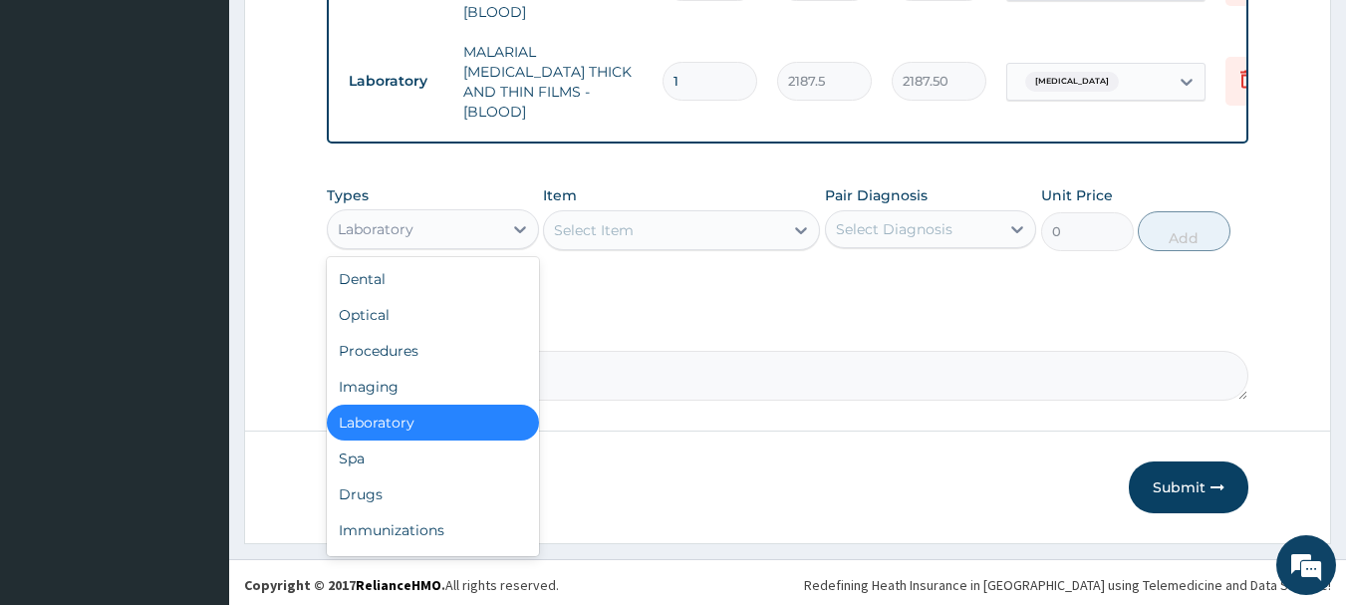
click at [462, 233] on div "Laboratory" at bounding box center [415, 229] width 174 height 32
click at [419, 478] on div "Drugs" at bounding box center [433, 494] width 212 height 36
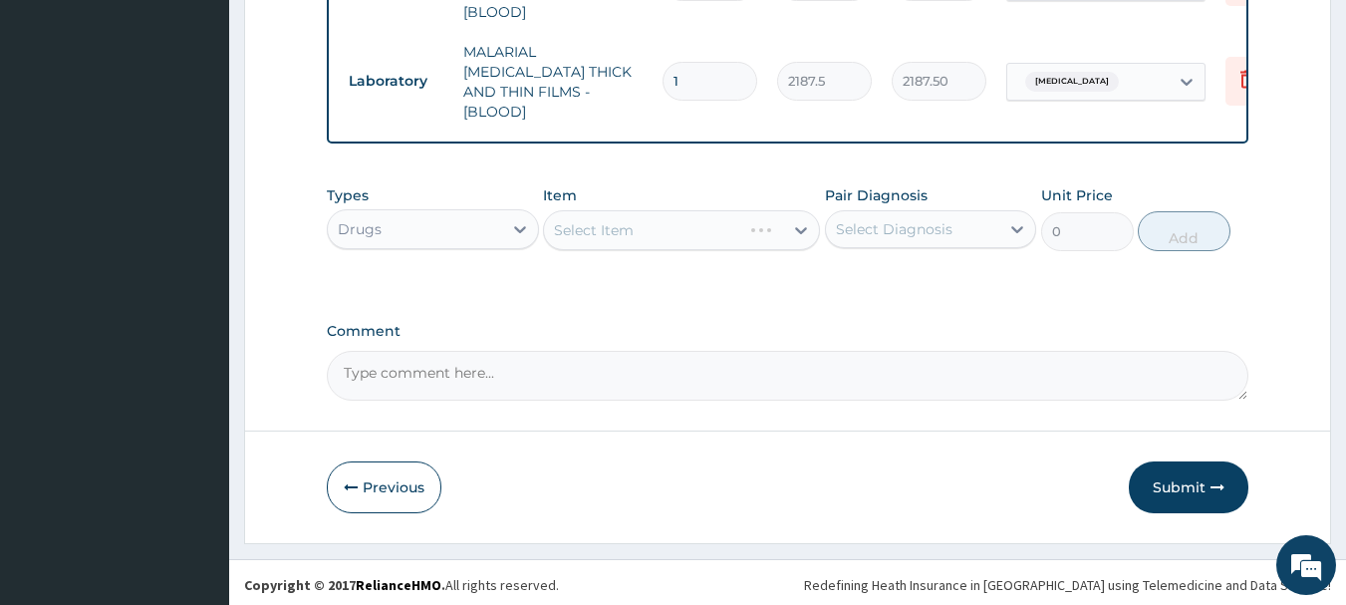
click at [792, 228] on div "Select Item" at bounding box center [681, 230] width 277 height 40
click at [532, 234] on div at bounding box center [520, 229] width 36 height 36
click at [688, 220] on div "Select Item" at bounding box center [681, 230] width 277 height 40
click at [690, 220] on div "Select Item" at bounding box center [681, 230] width 277 height 40
click at [756, 227] on div "Select Item" at bounding box center [681, 230] width 277 height 40
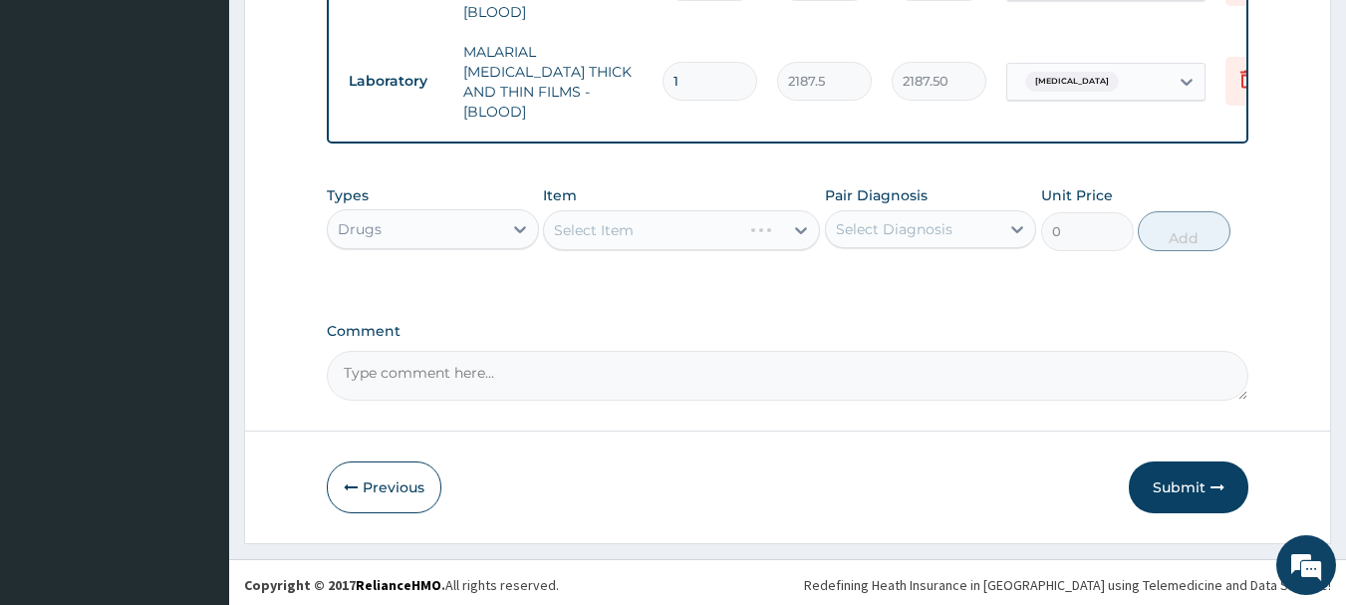
click at [761, 237] on div "Select Item" at bounding box center [681, 230] width 277 height 40
click at [796, 226] on div "Select Item" at bounding box center [681, 230] width 277 height 40
click at [674, 239] on div "Select Item" at bounding box center [663, 230] width 239 height 32
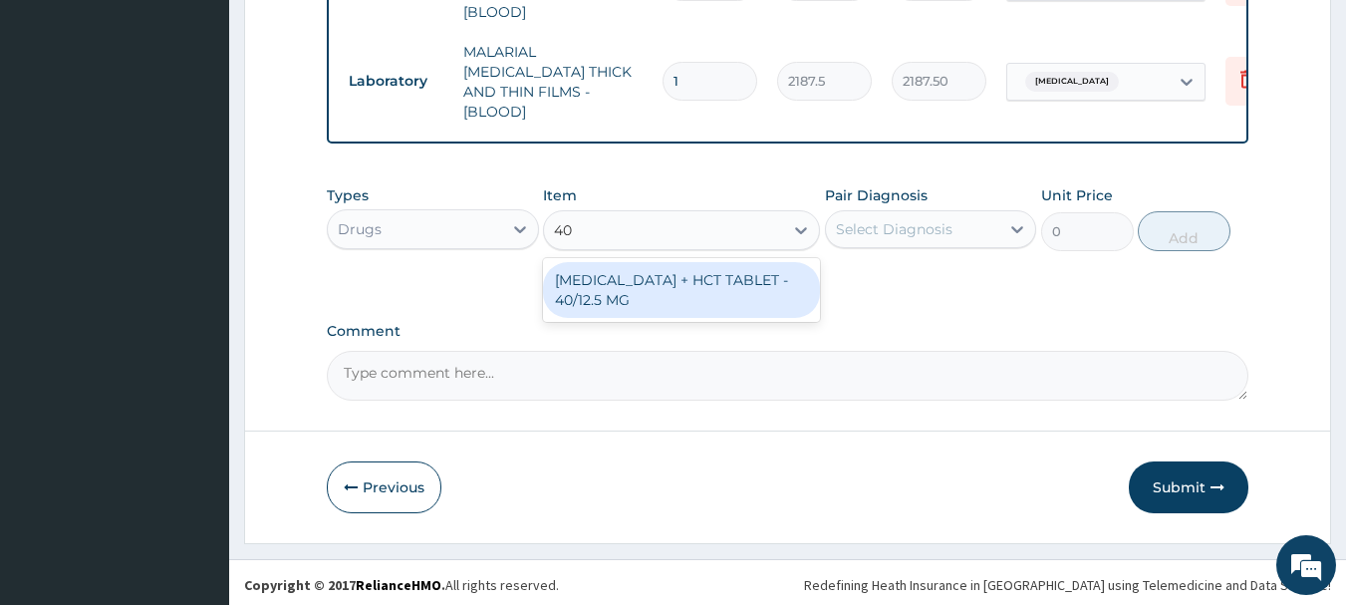
type input "4"
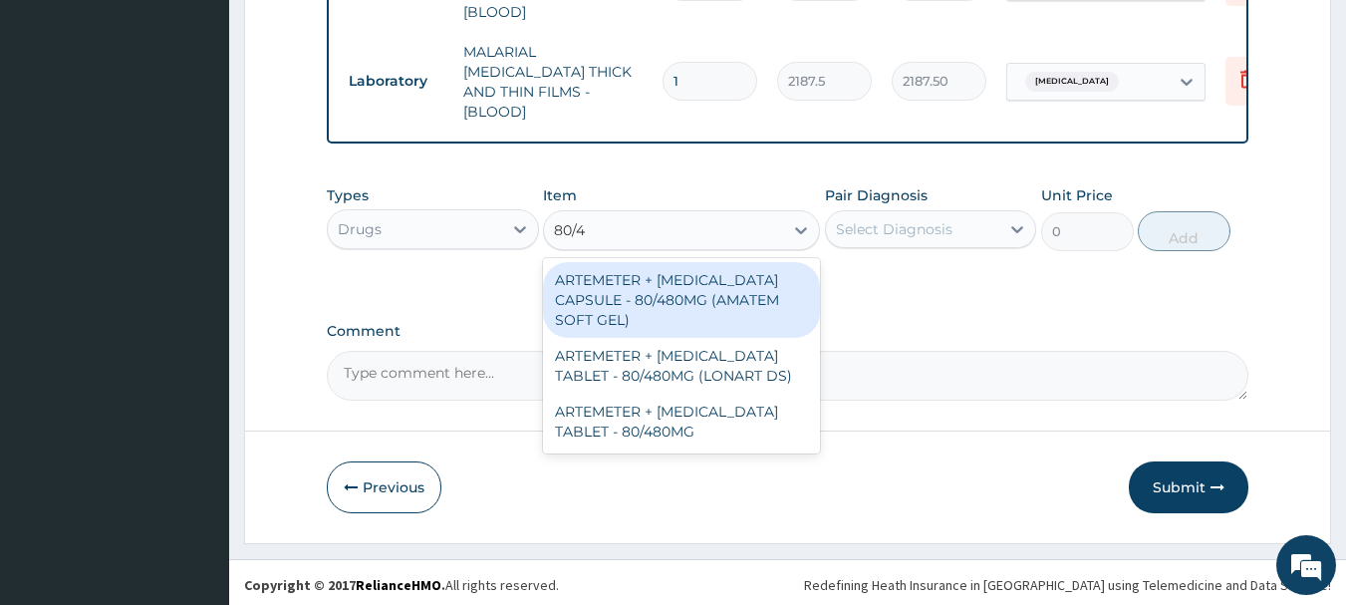
type input "80/48"
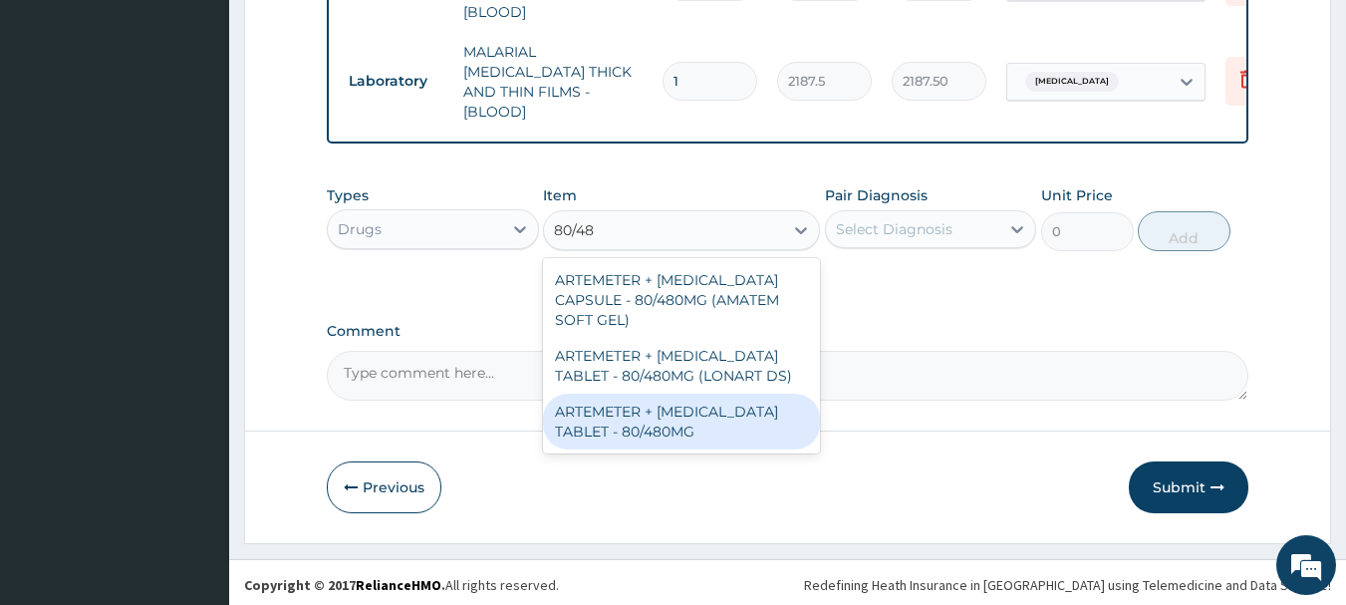
click at [657, 433] on div "ARTEMETER + [MEDICAL_DATA] TABLET - 80/480MG" at bounding box center [681, 421] width 277 height 56
type input "364"
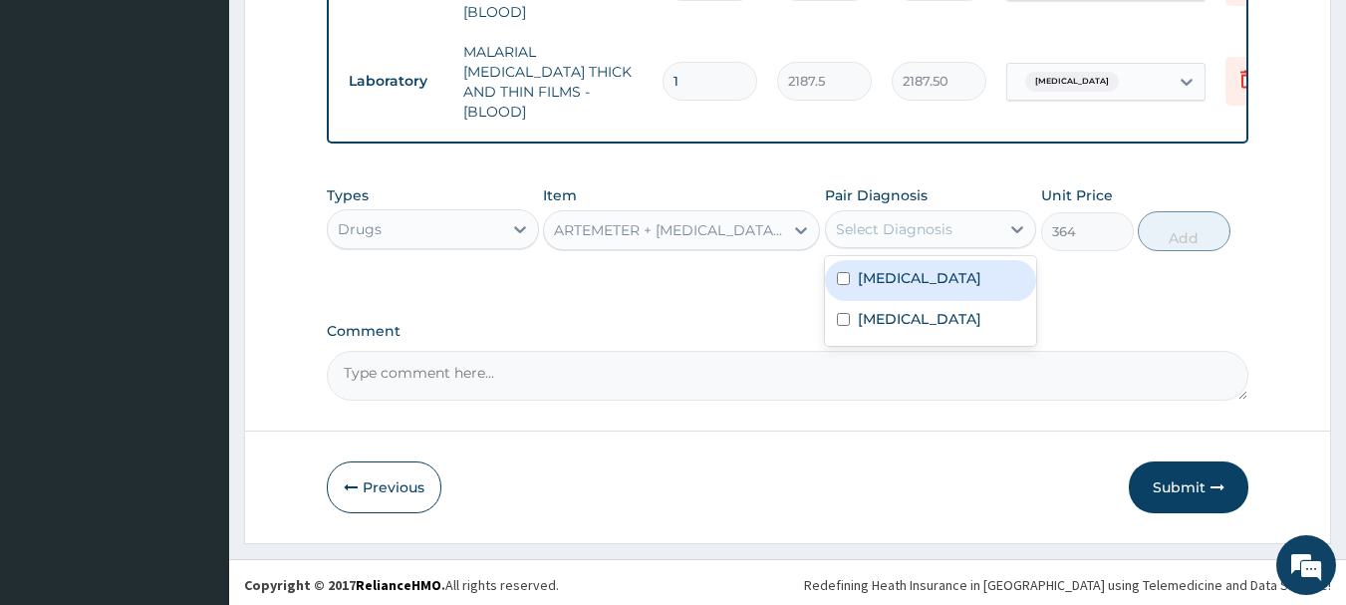
click at [997, 223] on div "Select Diagnosis" at bounding box center [913, 229] width 174 height 32
click at [926, 275] on label "[MEDICAL_DATA]" at bounding box center [919, 278] width 123 height 20
checkbox input "true"
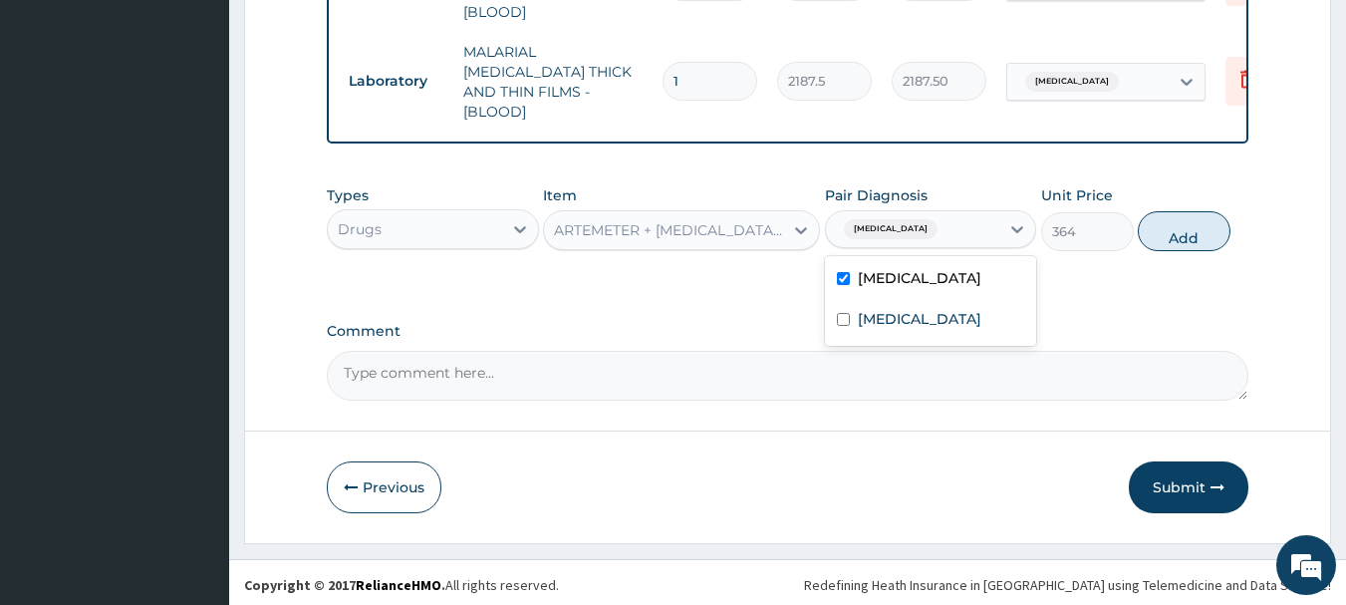
click at [1211, 223] on button "Add" at bounding box center [1183, 231] width 93 height 40
type input "0"
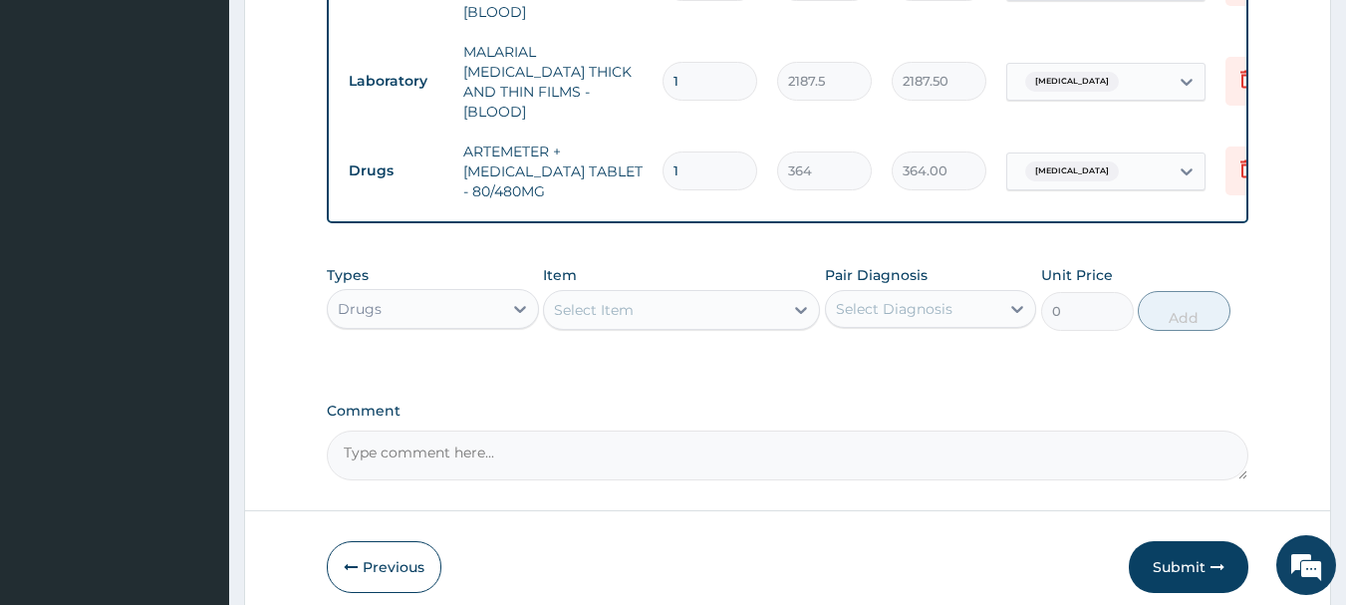
click at [696, 151] on input "1" at bounding box center [709, 170] width 95 height 39
type input "0.00"
type input "6"
type input "2184.00"
type input "6"
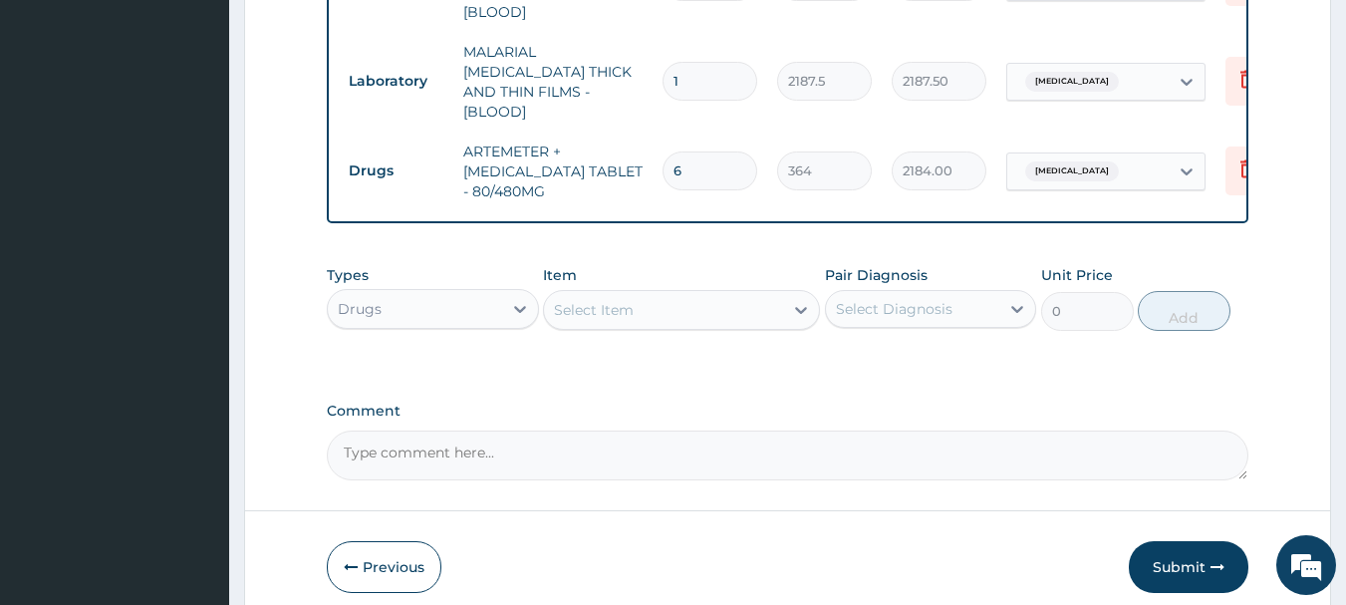
click at [698, 302] on div "Select Item" at bounding box center [663, 310] width 239 height 32
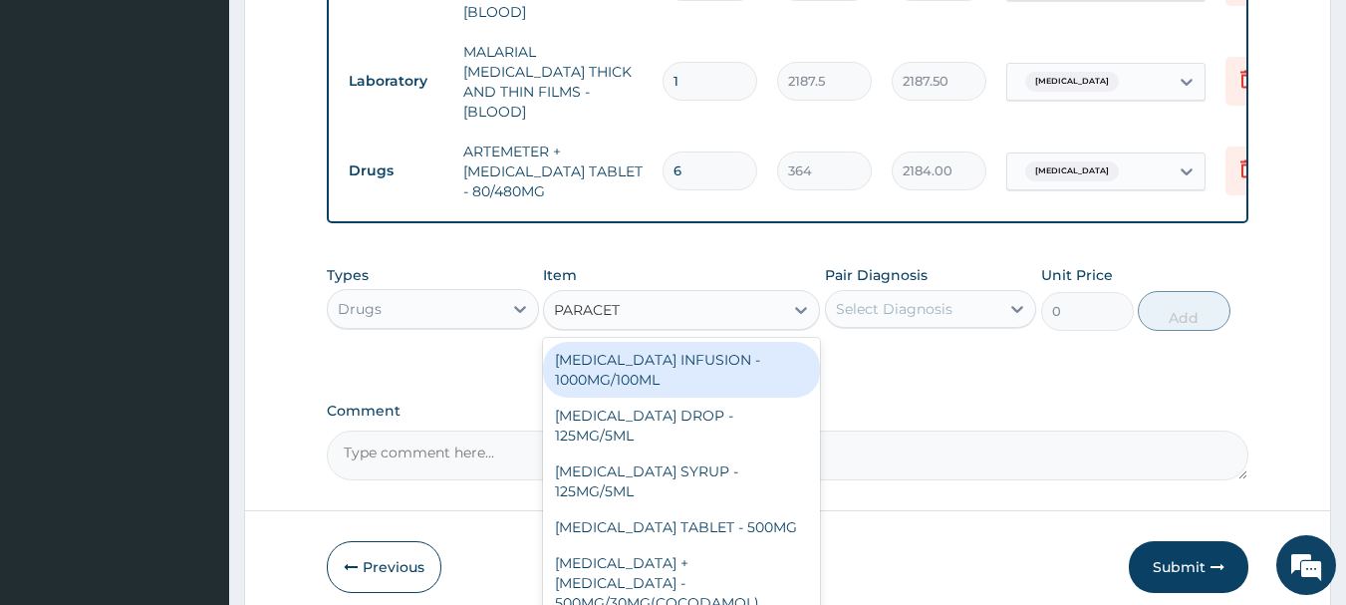
type input "PARACETA"
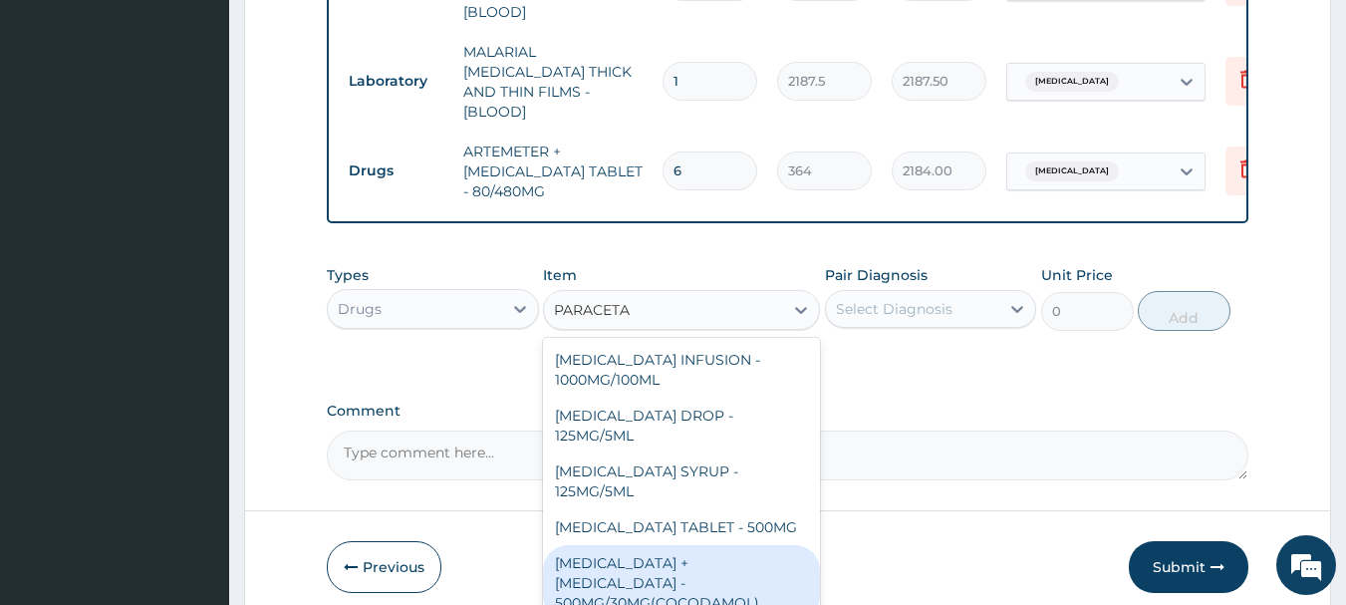
click at [654, 555] on div "[MEDICAL_DATA] + [MEDICAL_DATA] - 500MG/30MG(COCODAMOL)" at bounding box center [681, 583] width 277 height 76
type input "224"
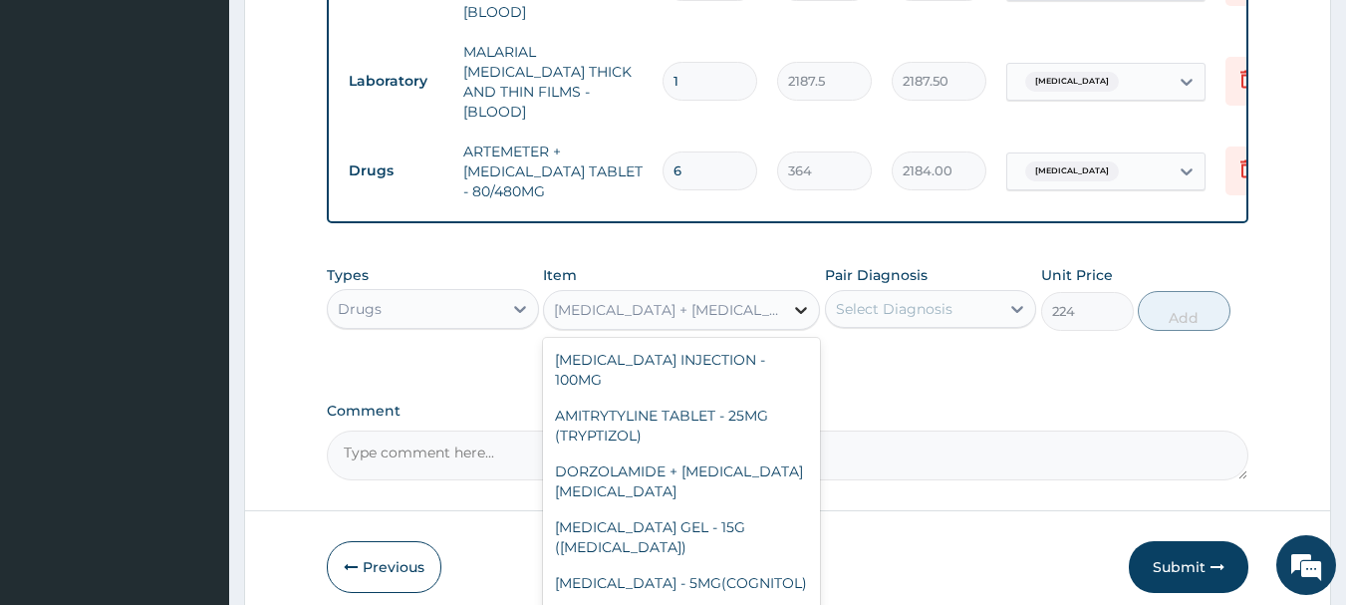
click at [797, 310] on icon at bounding box center [801, 310] width 20 height 20
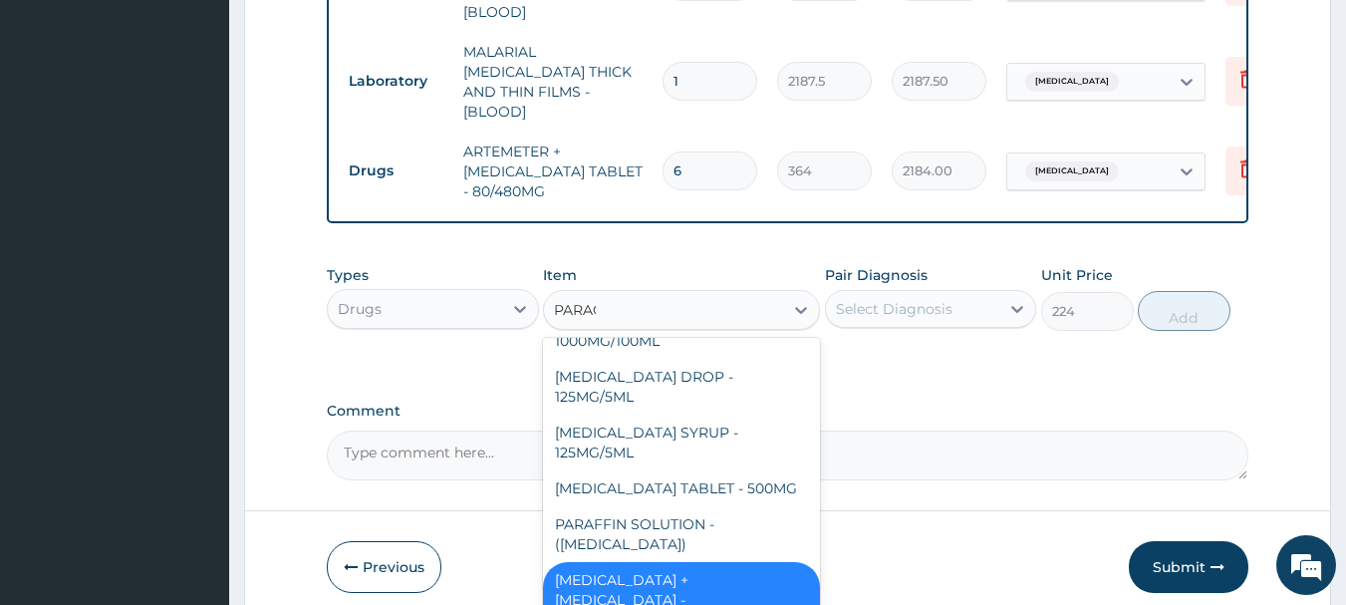
scroll to position [0, 0]
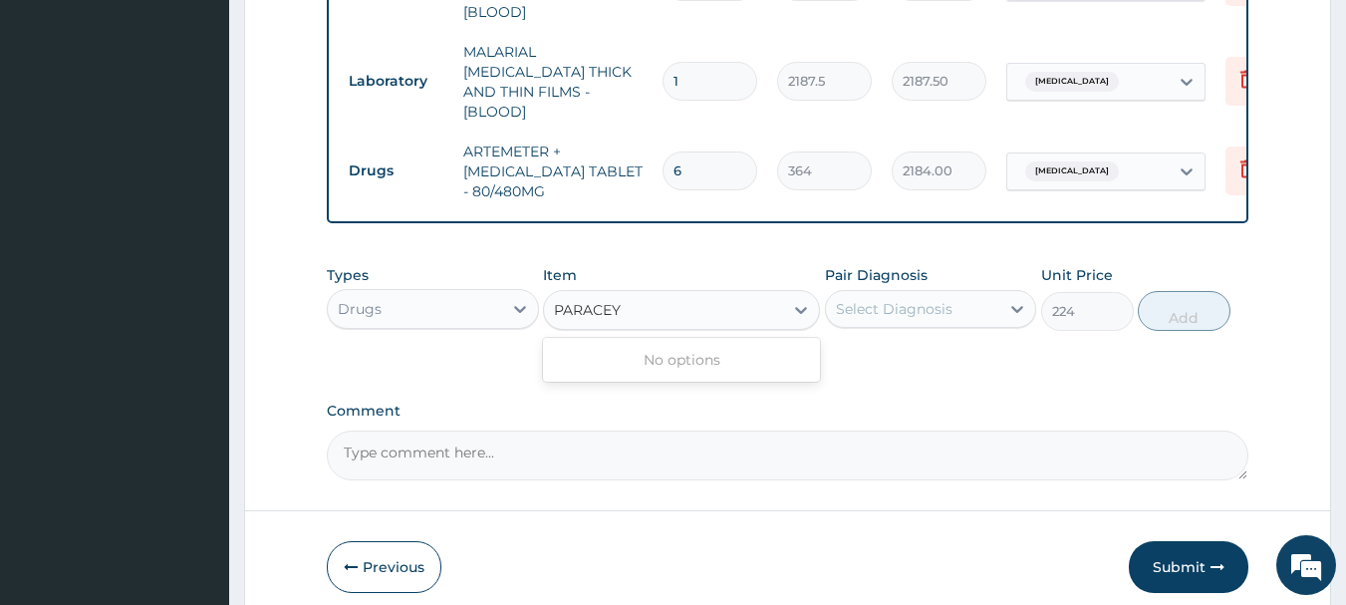
type input "PARACE"
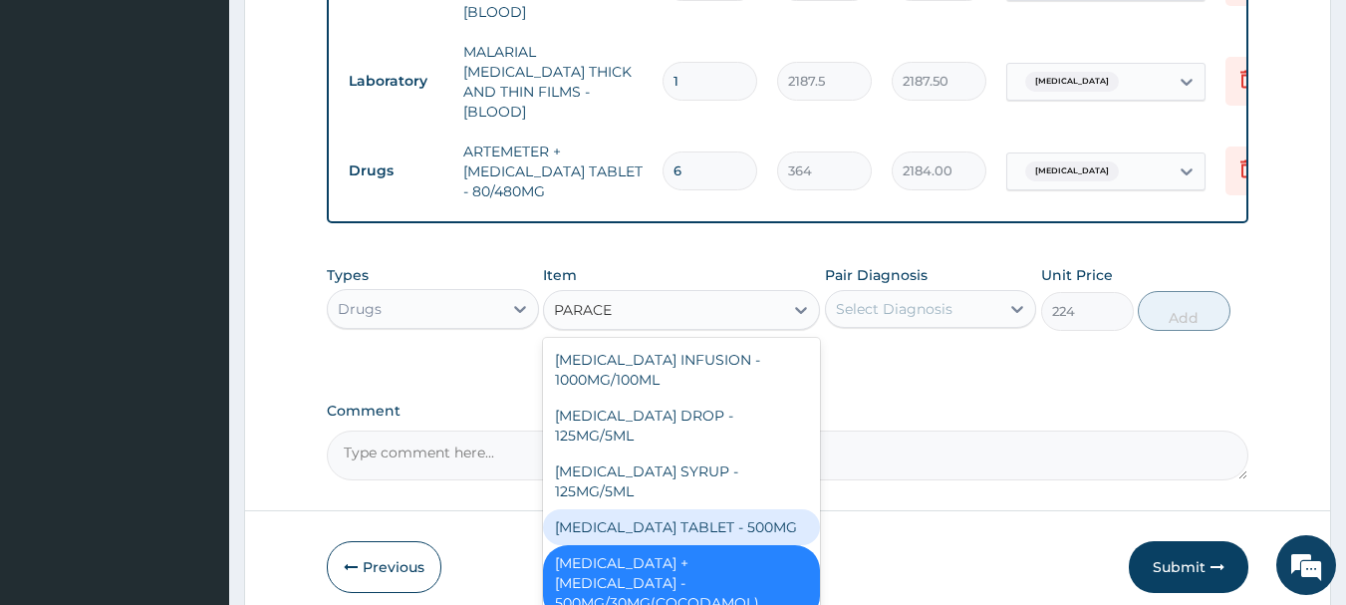
click at [663, 517] on div "[MEDICAL_DATA] TABLET - 500MG" at bounding box center [681, 527] width 277 height 36
type input "33.599999999999994"
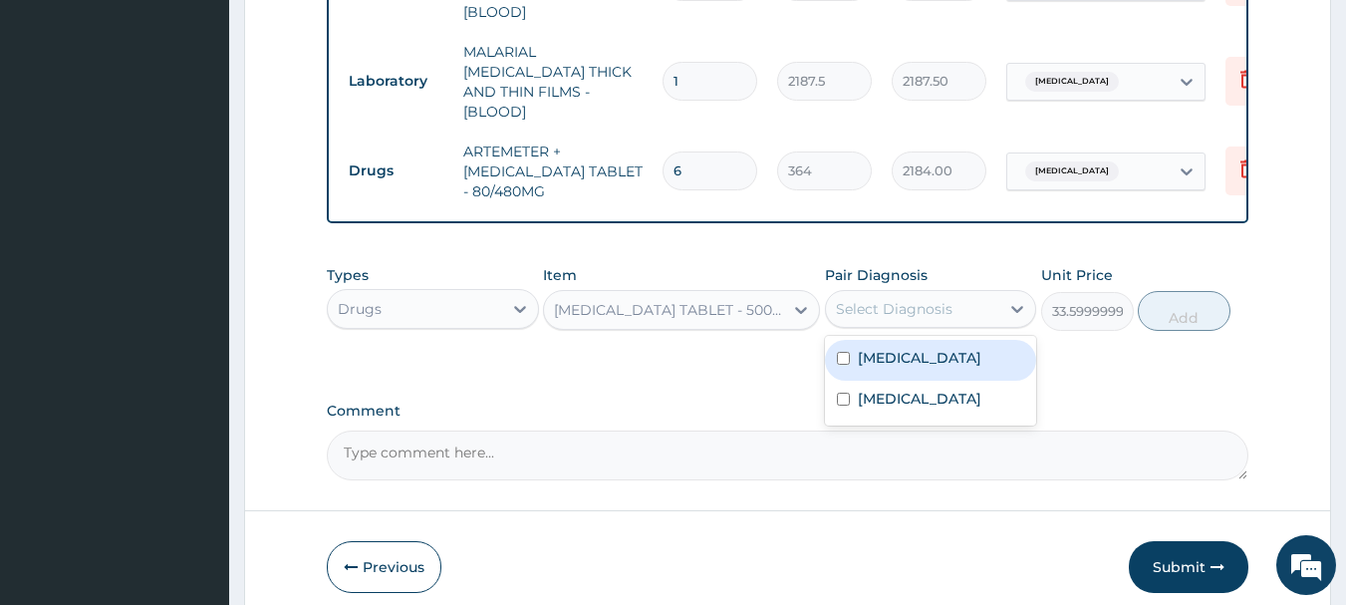
click at [922, 307] on div "Select Diagnosis" at bounding box center [894, 309] width 117 height 20
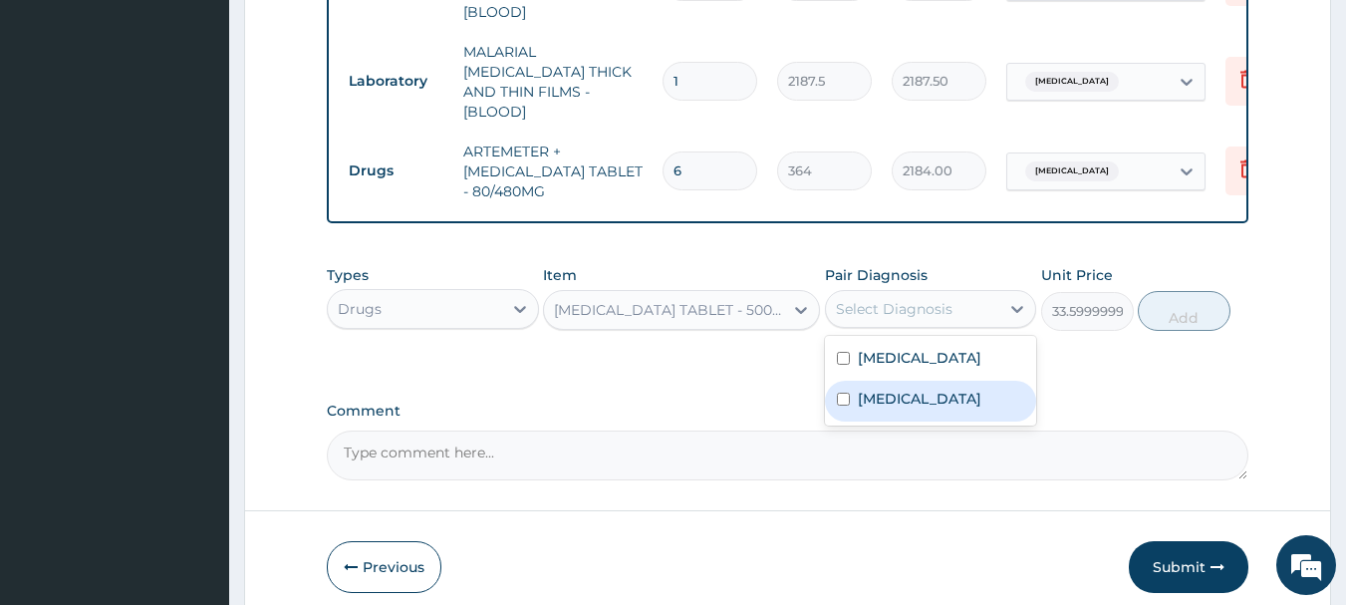
click at [909, 403] on div "[MEDICAL_DATA]" at bounding box center [931, 400] width 212 height 41
checkbox input "true"
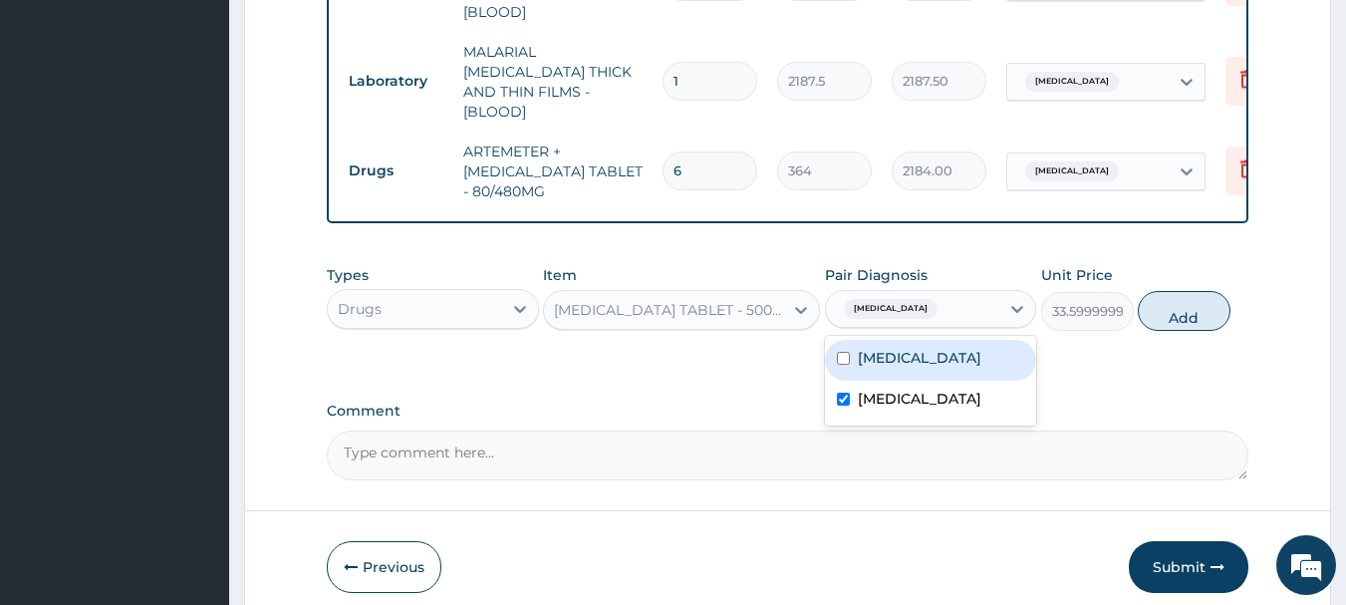
click at [907, 355] on label "[MEDICAL_DATA]" at bounding box center [919, 358] width 123 height 20
checkbox input "true"
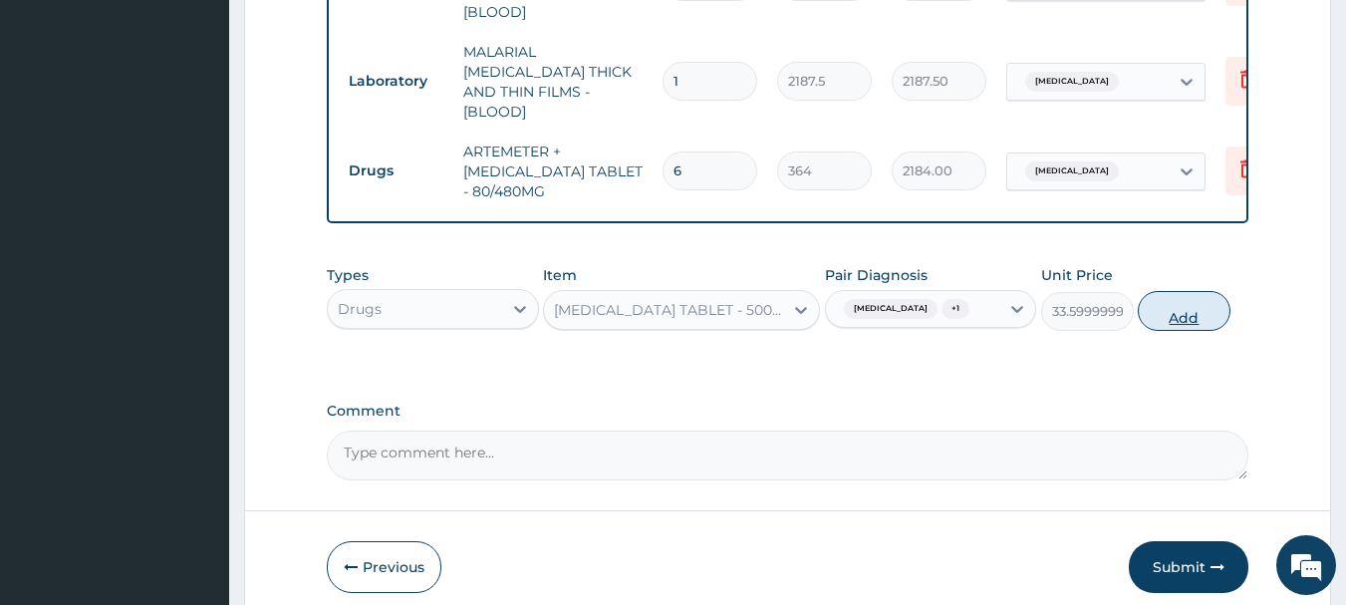
click at [1171, 308] on button "Add" at bounding box center [1183, 311] width 93 height 40
type input "0"
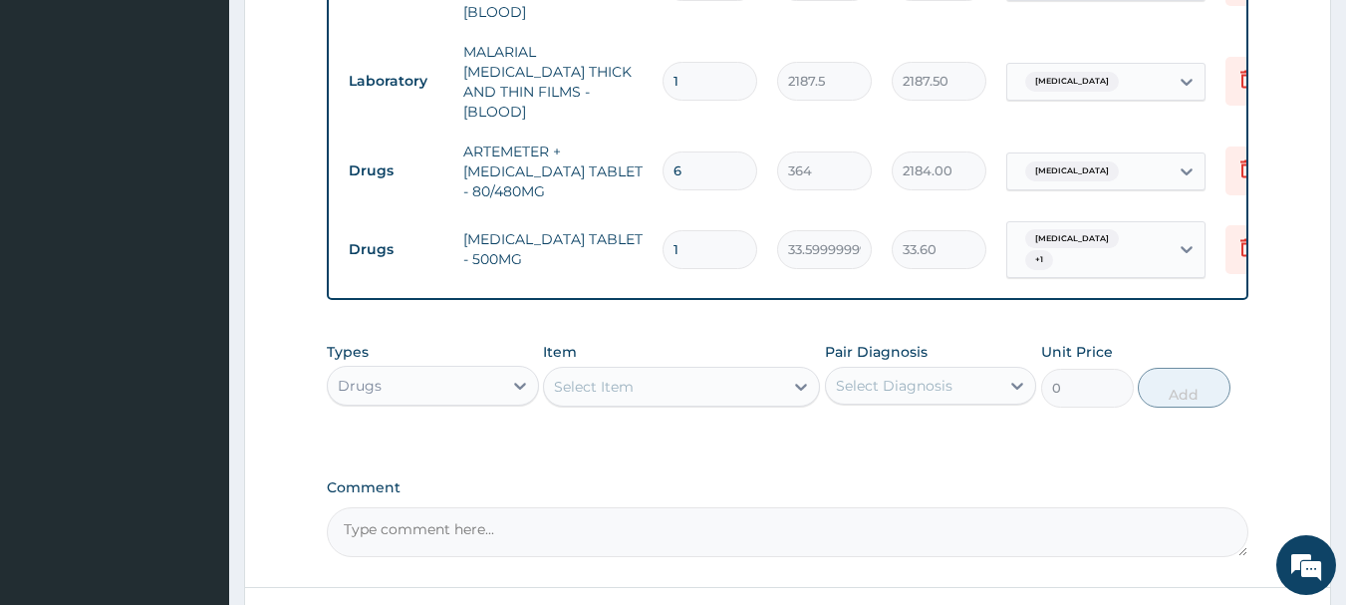
type input "18"
type input "604.80"
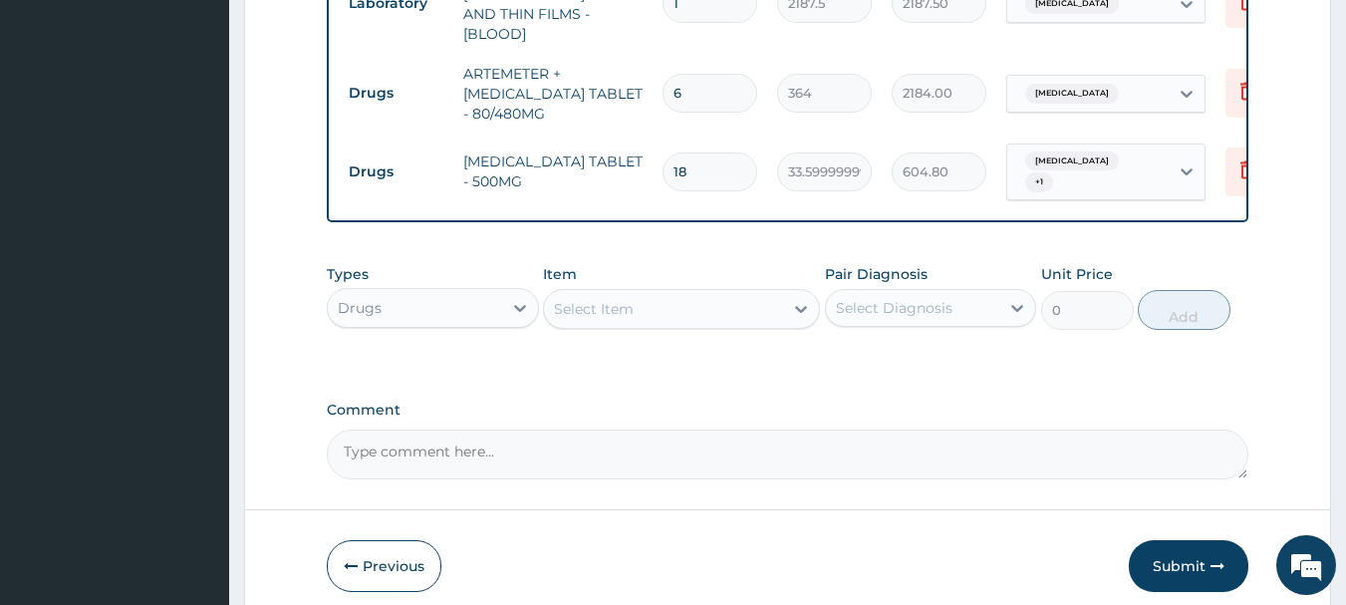
scroll to position [1091, 0]
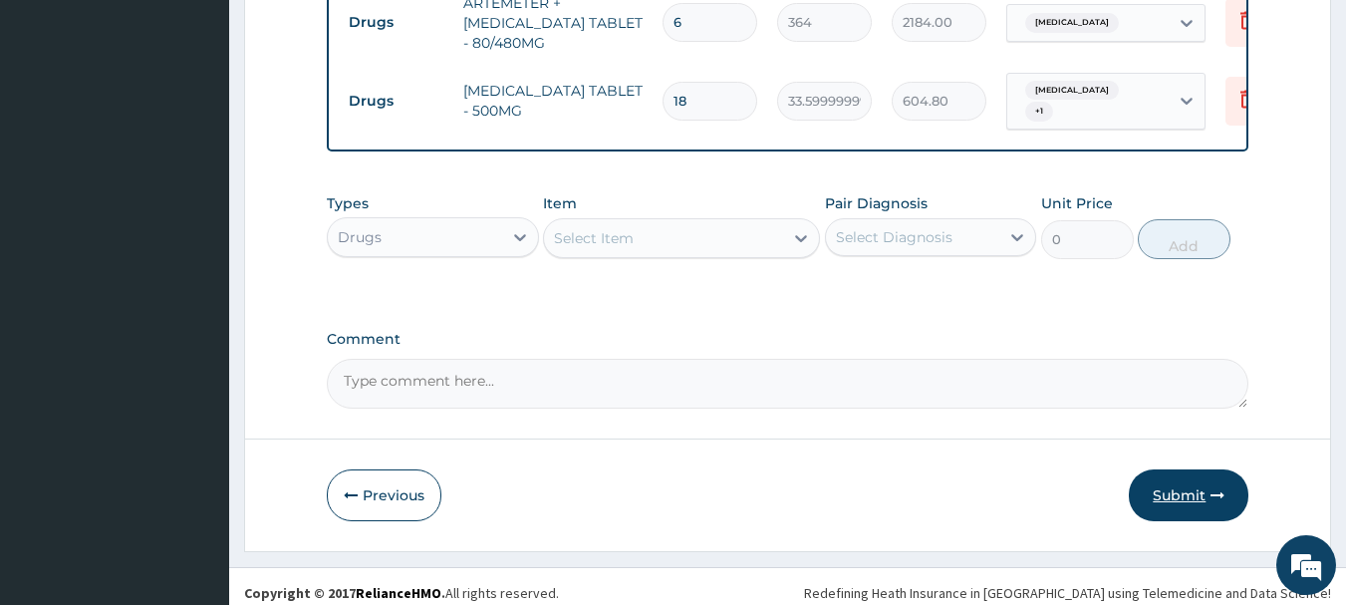
type input "18"
click at [1165, 484] on button "Submit" at bounding box center [1188, 495] width 120 height 52
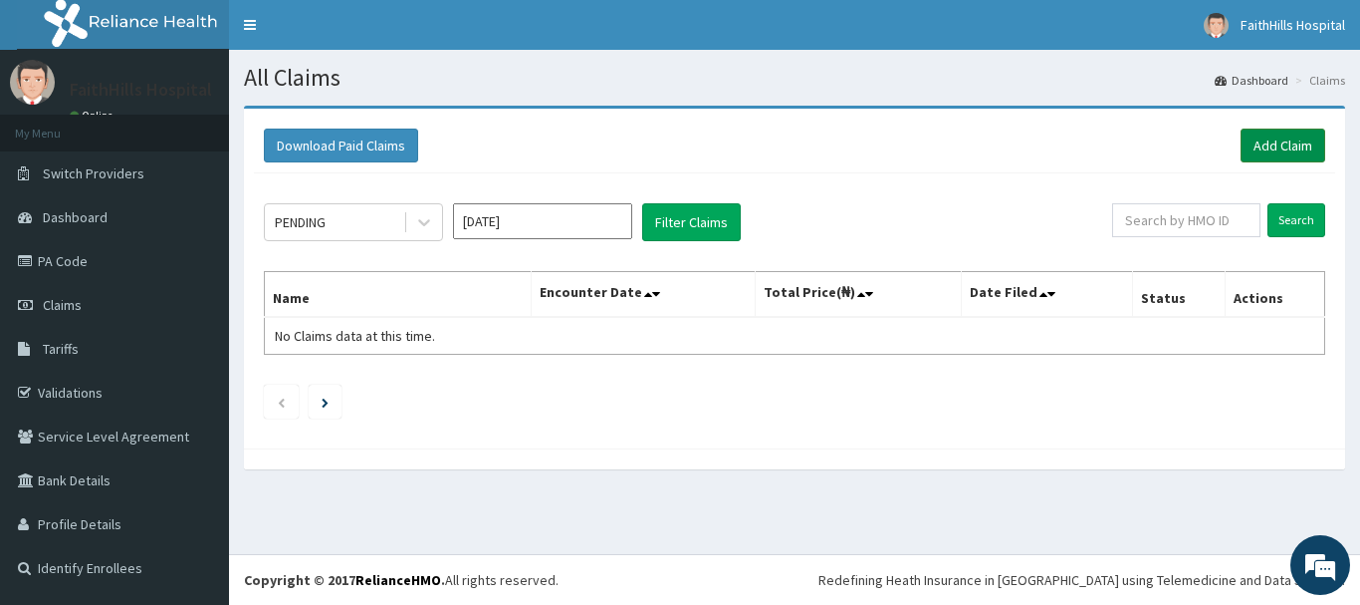
click at [1271, 141] on link "Add Claim" at bounding box center [1283, 145] width 85 height 34
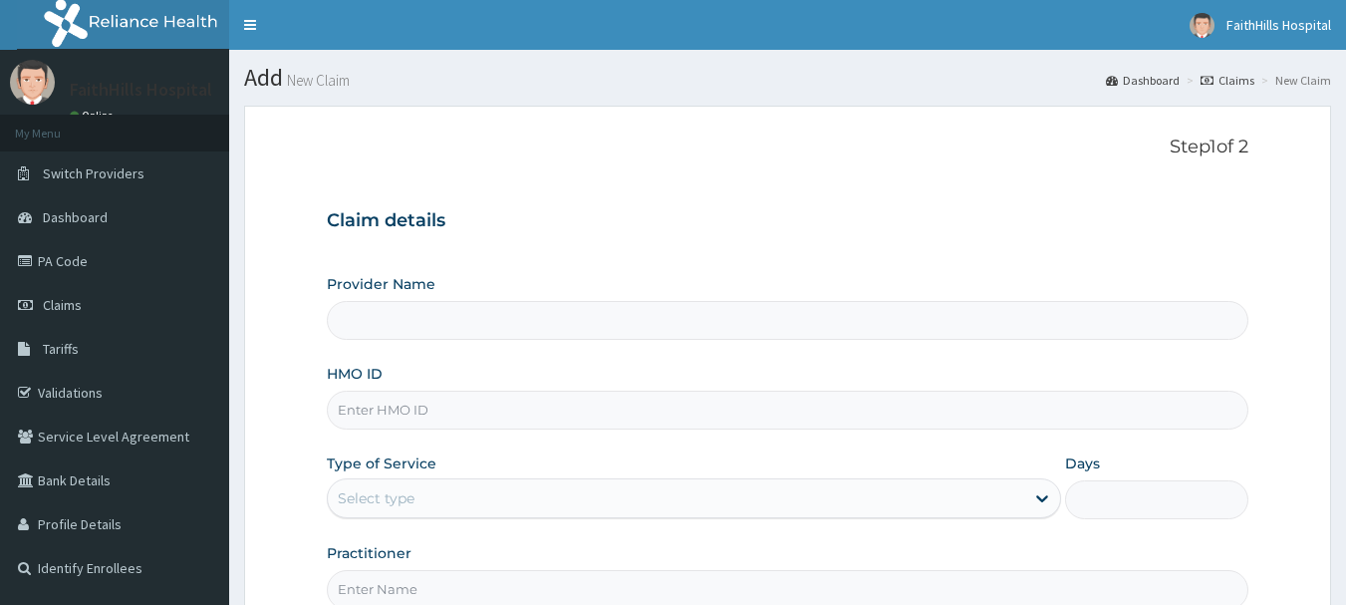
type input "FaithHills Specialist Hospital"
click at [444, 399] on input "HMO ID" at bounding box center [788, 409] width 922 height 39
paste input "ENI/10054/A"
type input "ENI/10054/A"
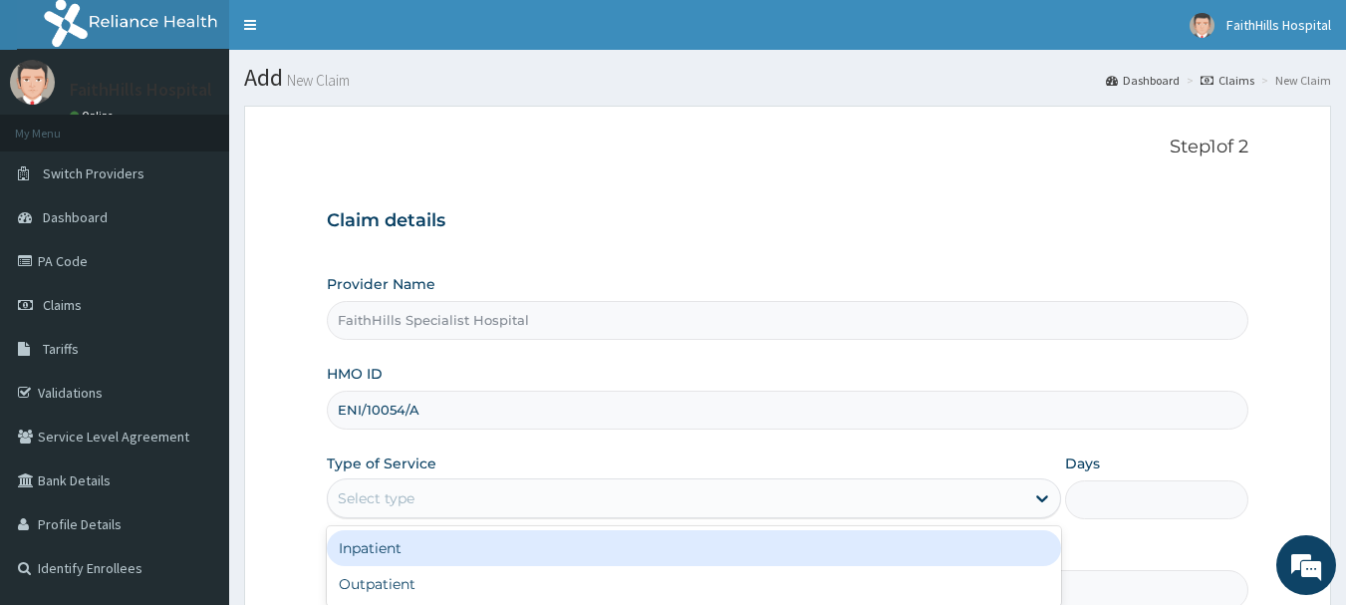
click at [495, 513] on div "Select type" at bounding box center [676, 498] width 696 height 32
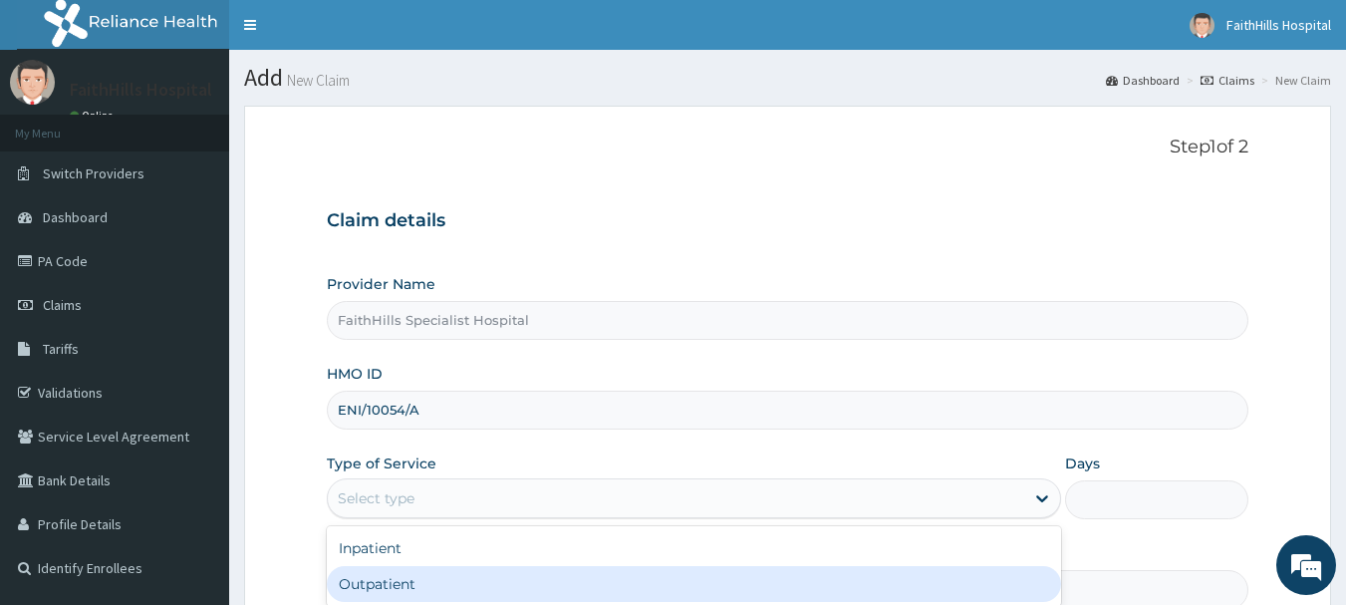
click at [435, 583] on div "Outpatient" at bounding box center [694, 584] width 734 height 36
type input "1"
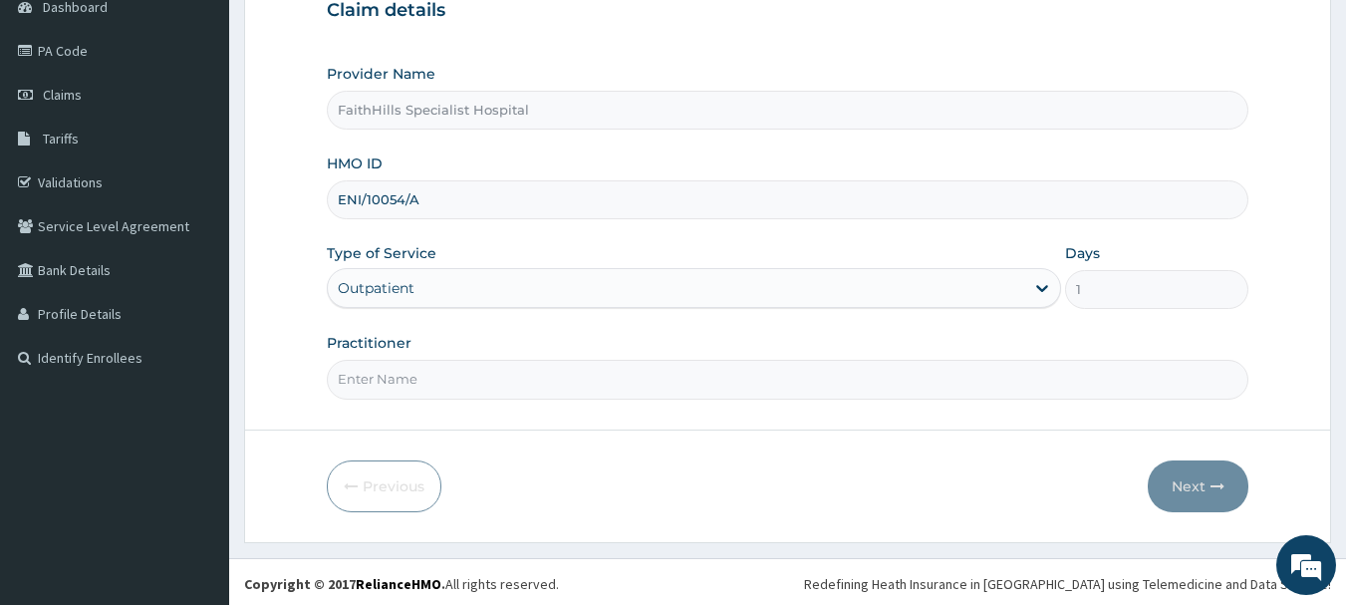
scroll to position [214, 0]
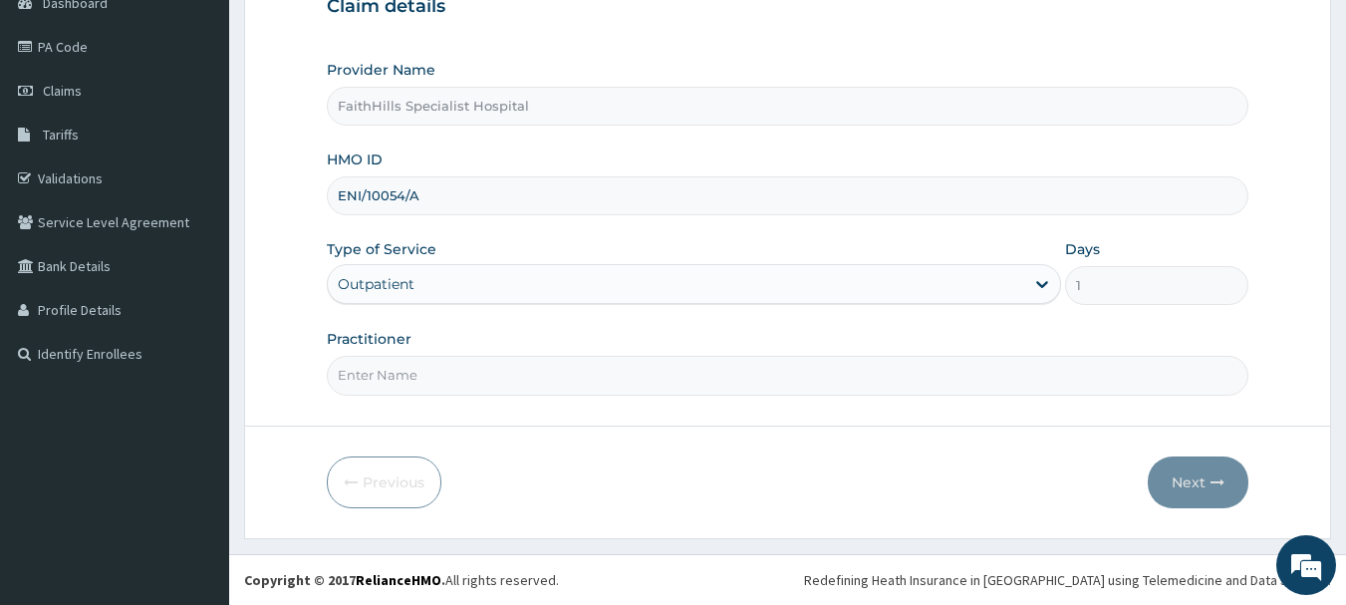
click at [389, 374] on input "Practitioner" at bounding box center [788, 375] width 922 height 39
type input "DR LILIAN"
click at [1201, 477] on button "Next" at bounding box center [1197, 482] width 101 height 52
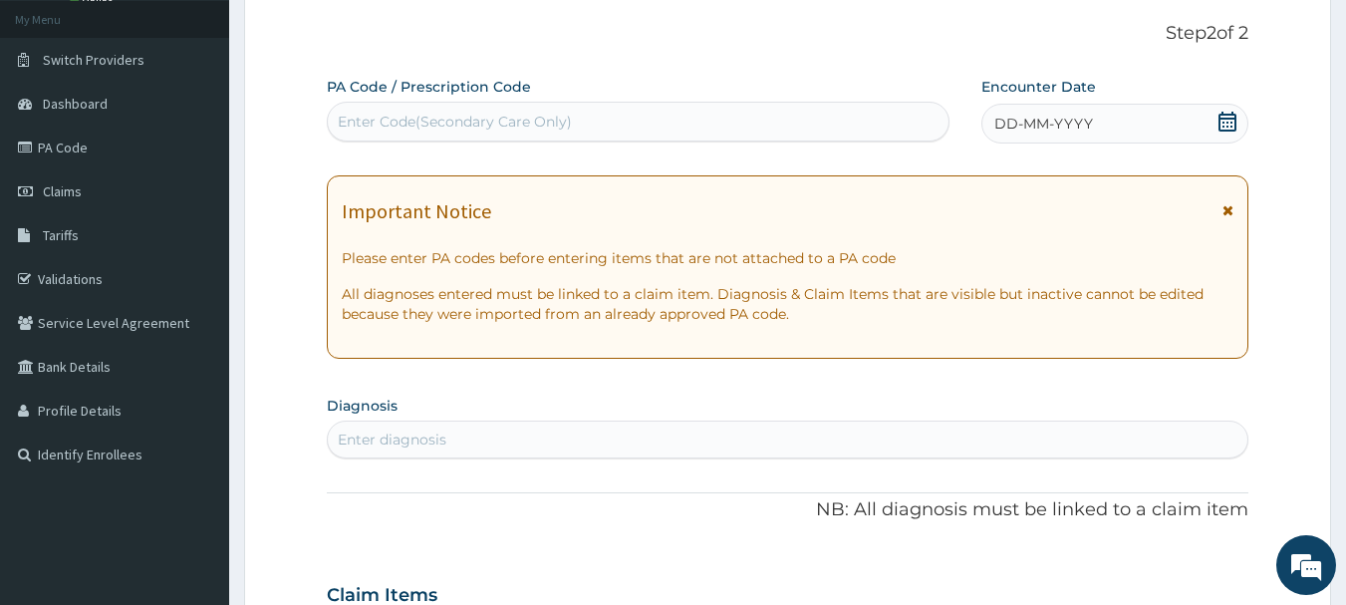
scroll to position [15, 0]
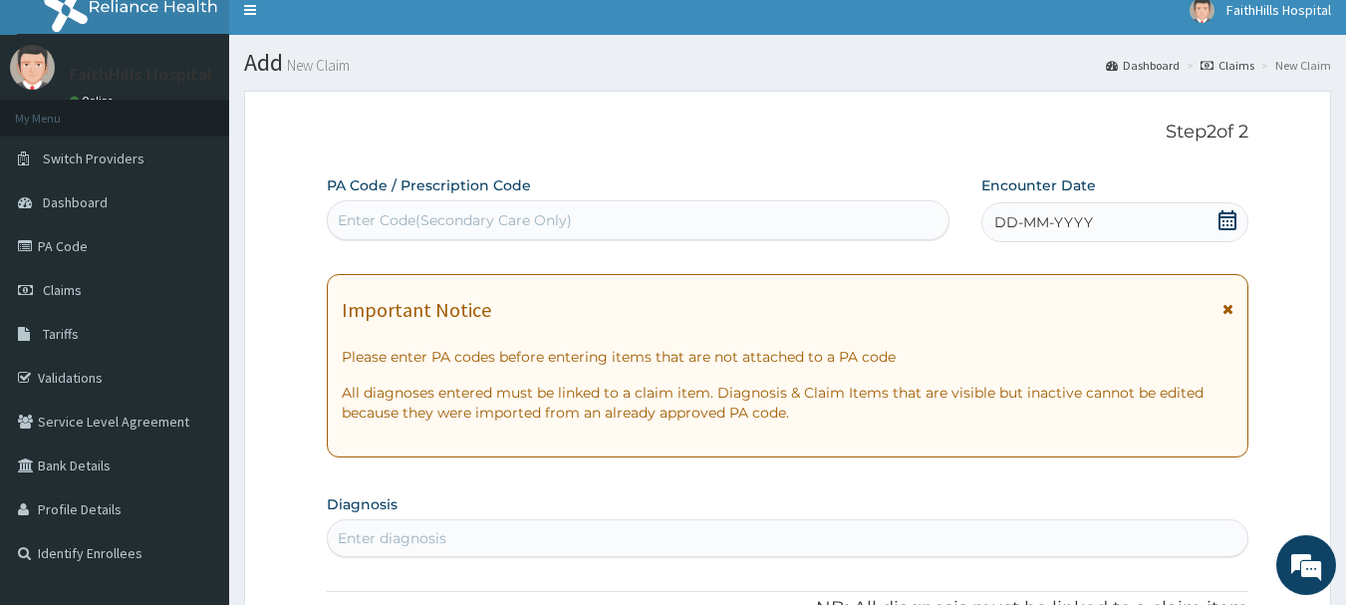
click at [422, 218] on div "Enter Code(Secondary Care Only)" at bounding box center [455, 220] width 234 height 20
drag, startPoint x: 422, startPoint y: 218, endPoint x: 356, endPoint y: 223, distance: 66.9
click at [356, 223] on div "Enter Code(Secondary Care Only)" at bounding box center [455, 220] width 234 height 20
drag, startPoint x: 471, startPoint y: 206, endPoint x: 414, endPoint y: 225, distance: 59.8
click at [414, 225] on div "Enter Code(Secondary Care Only)" at bounding box center [455, 220] width 234 height 20
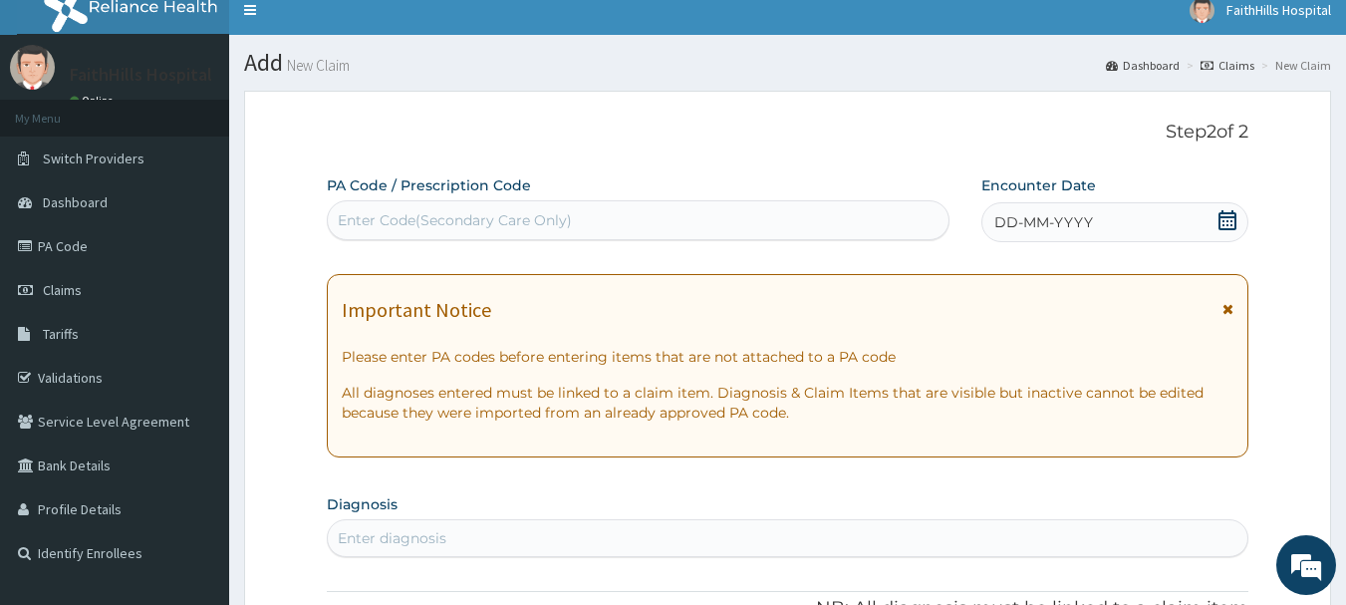
click at [414, 225] on div "Enter Code(Secondary Care Only)" at bounding box center [455, 220] width 234 height 20
paste input "PA/BB8C7F"
type input "PA/BB8C7F"
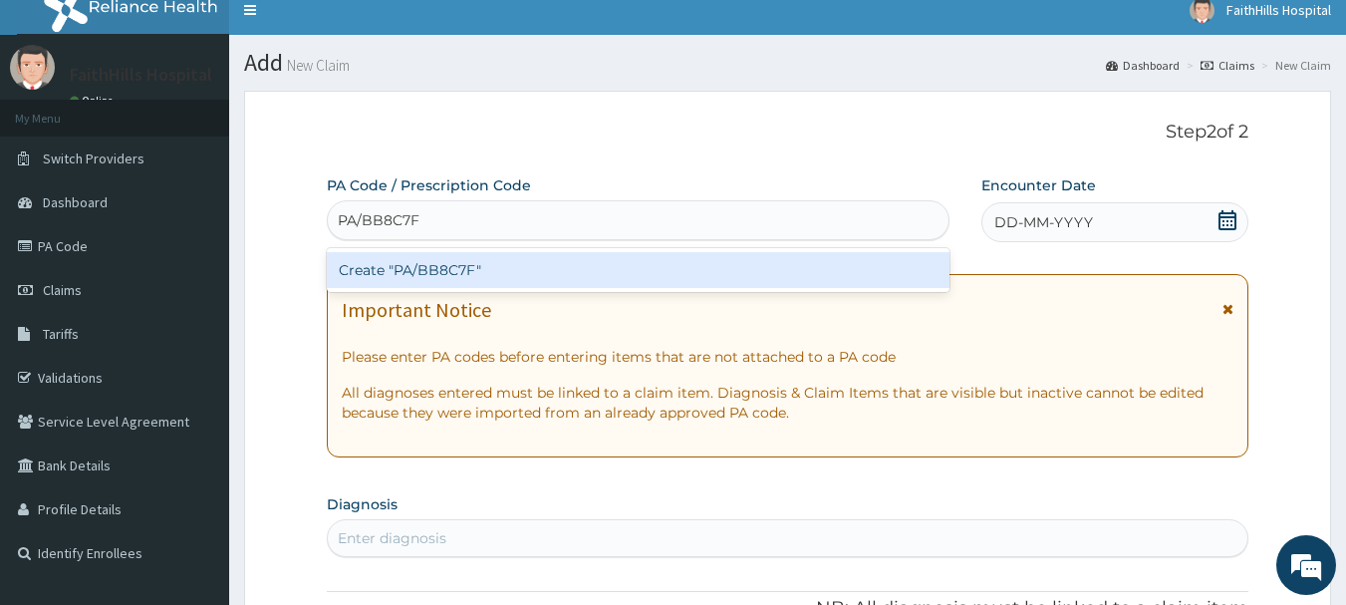
click at [491, 267] on div "Create "PA/BB8C7F"" at bounding box center [638, 270] width 623 height 36
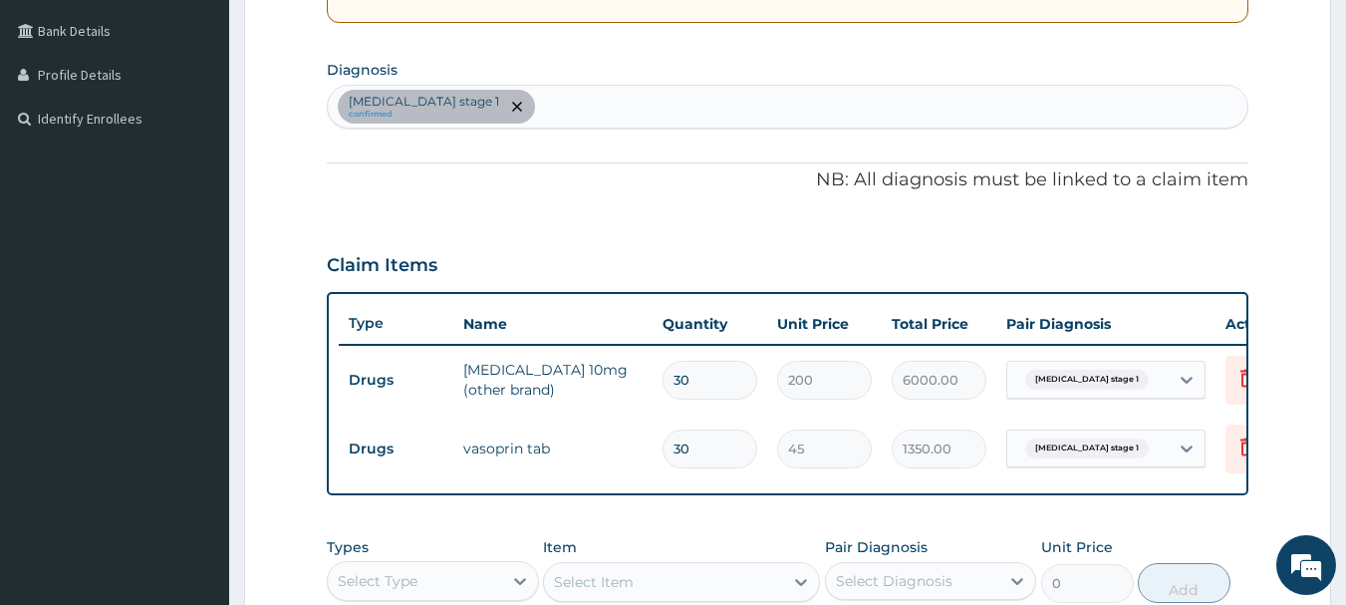
scroll to position [197, 0]
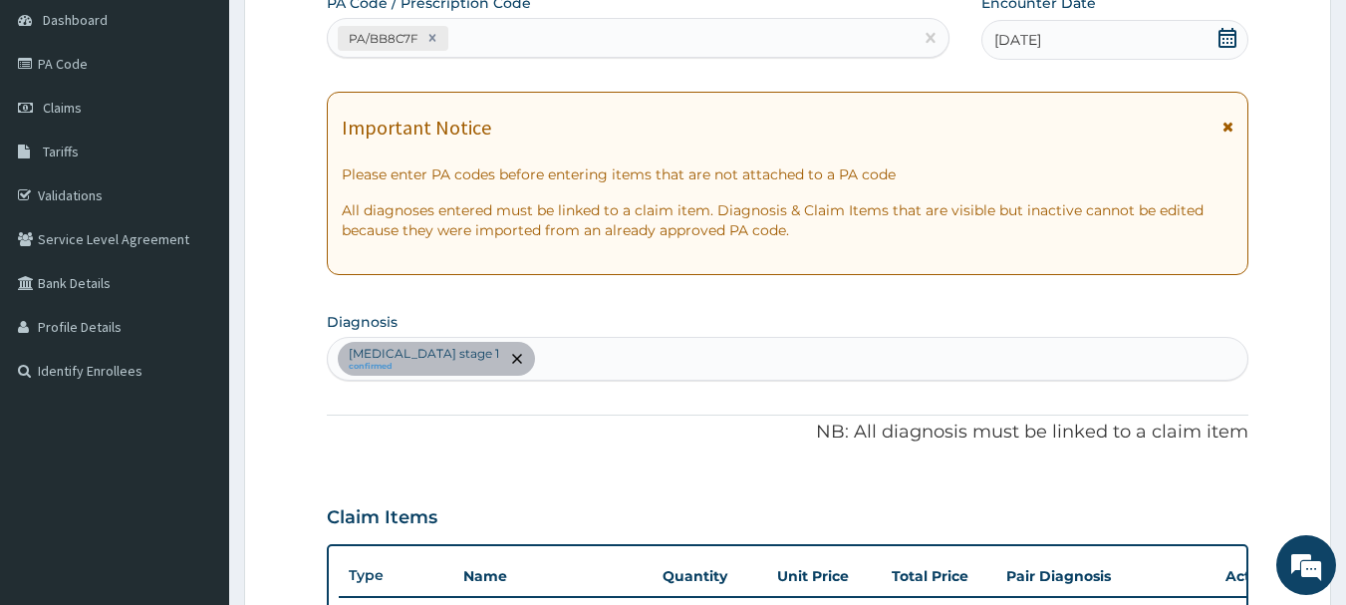
click at [533, 361] on div "Hypertension stage 1 confirmed" at bounding box center [788, 359] width 920 height 42
type input "PLASMODIUM"
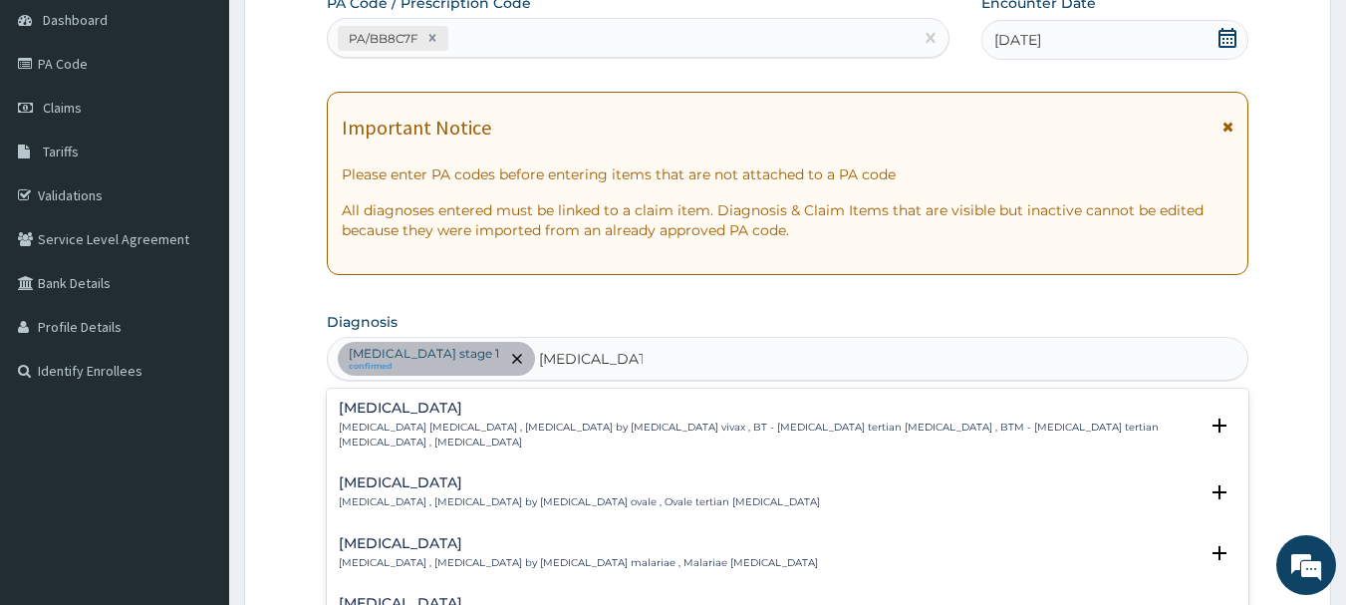
click at [500, 596] on h4 "Falciparum malaria" at bounding box center [769, 603] width 860 height 15
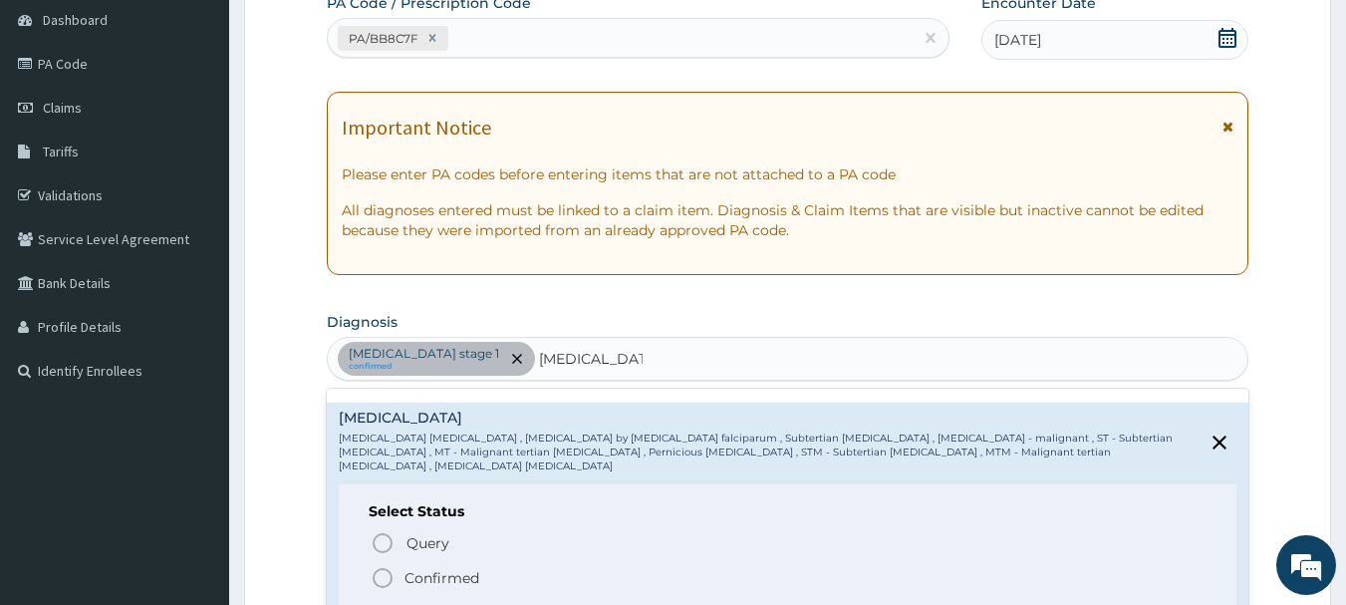
scroll to position [199, 0]
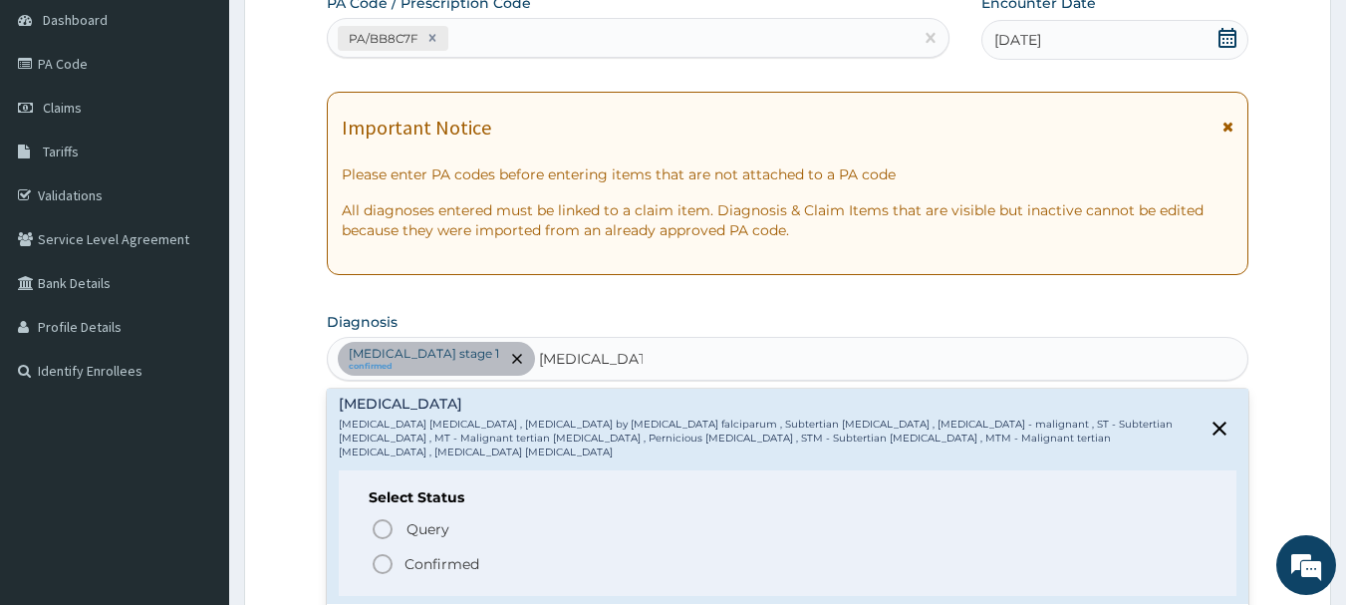
click at [455, 554] on p "Confirmed" at bounding box center [441, 564] width 75 height 20
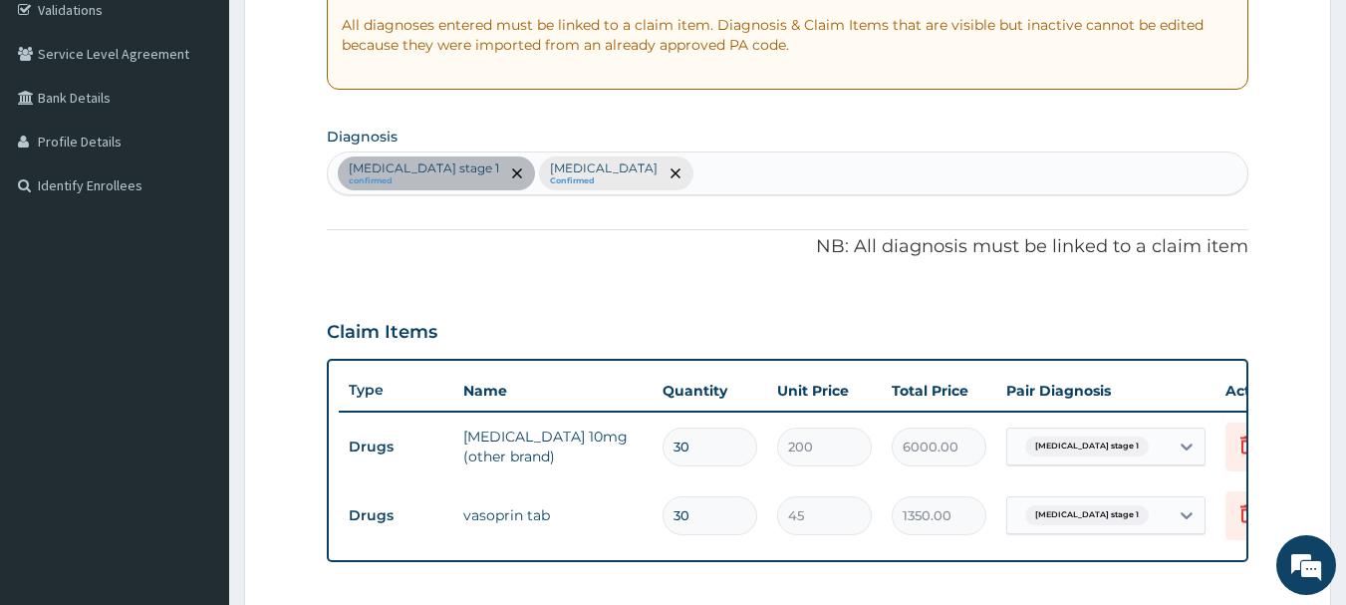
scroll to position [596, 0]
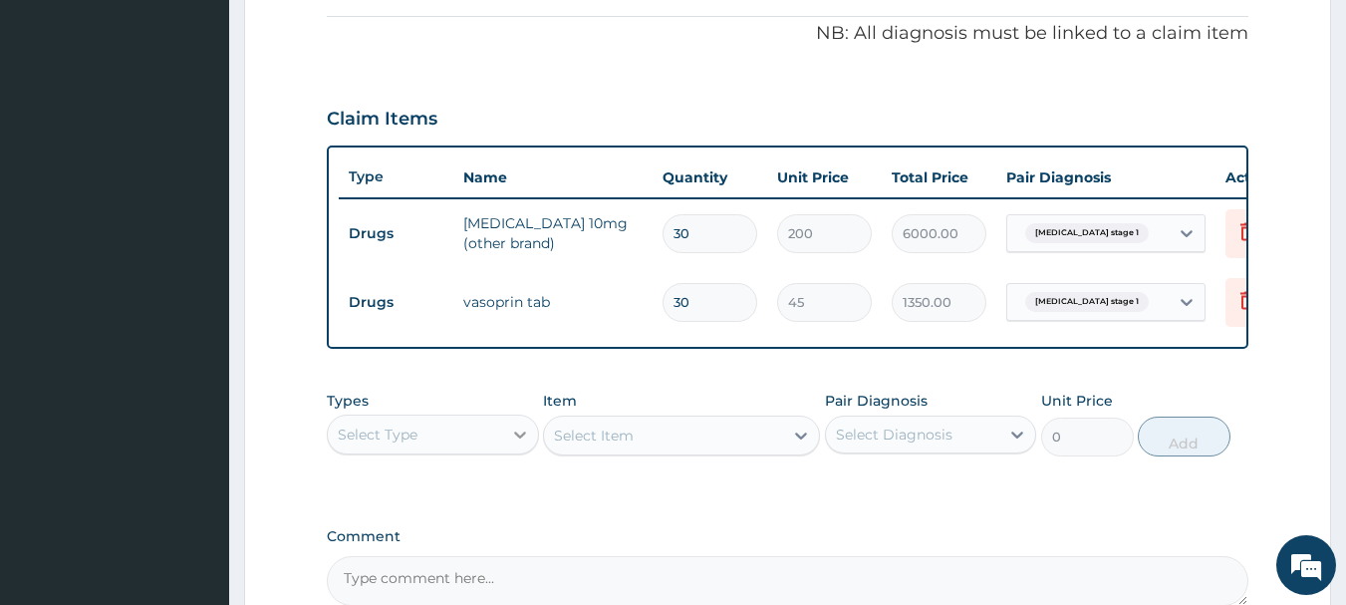
click at [510, 444] on icon at bounding box center [520, 434] width 20 height 20
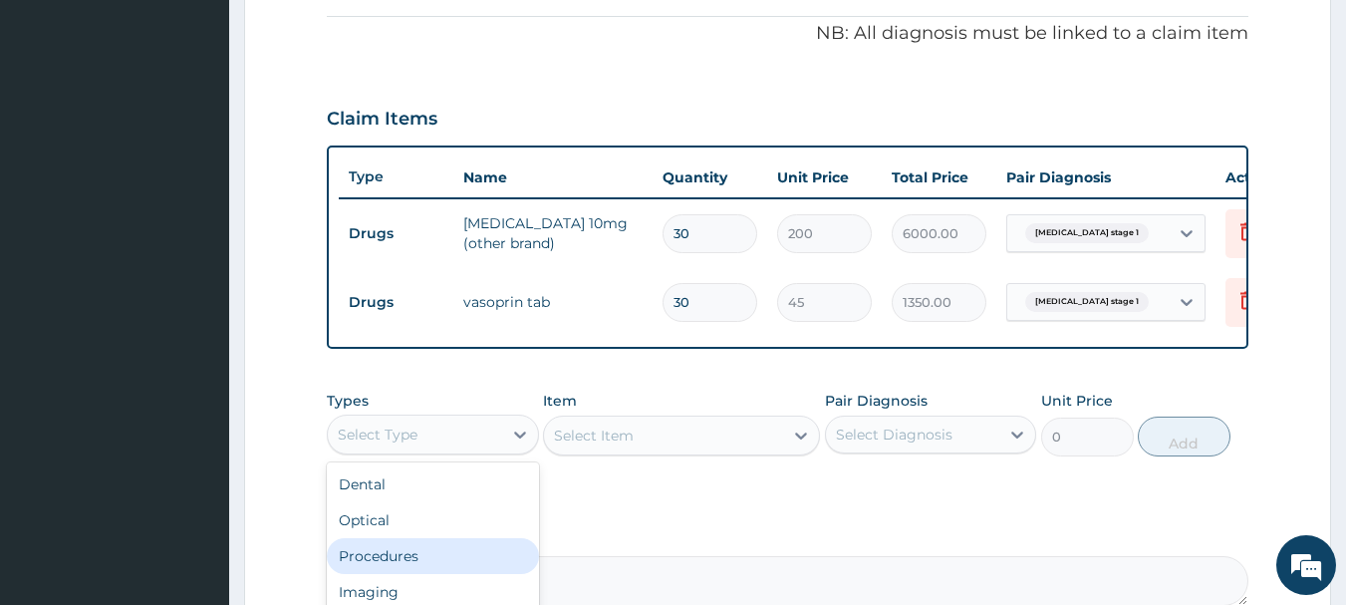
click at [446, 566] on div "Procedures" at bounding box center [433, 556] width 212 height 36
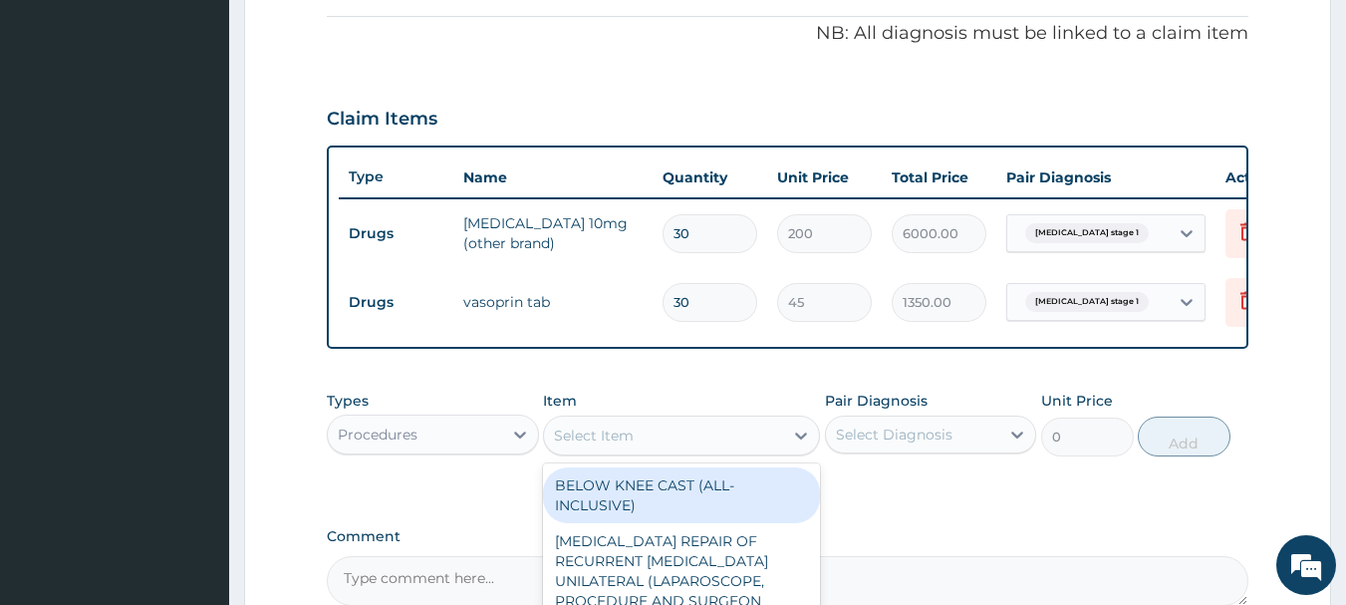
click at [637, 451] on div "Select Item" at bounding box center [663, 435] width 239 height 32
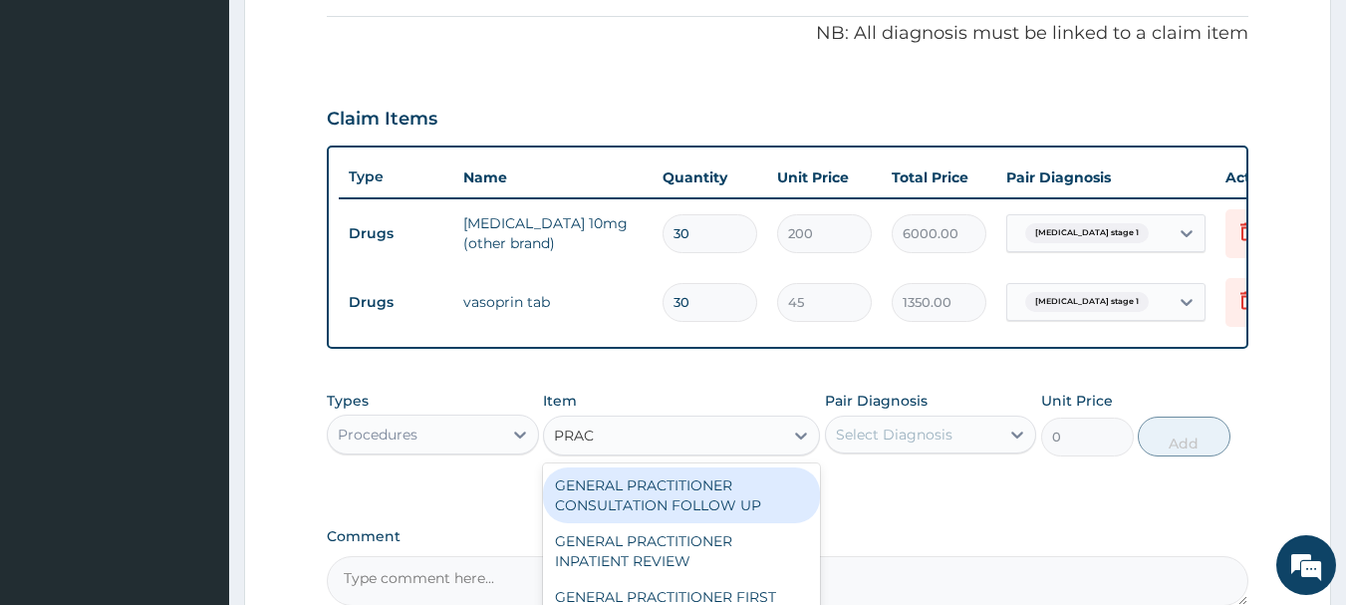
type input "PRACT"
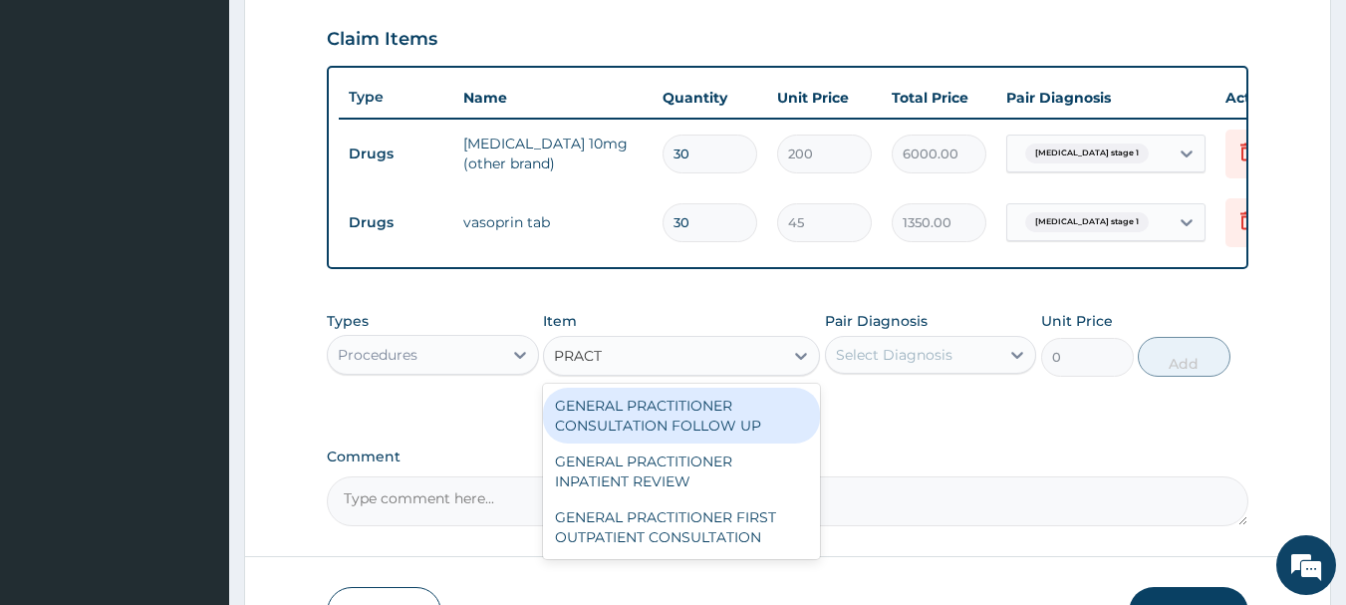
scroll to position [795, 0]
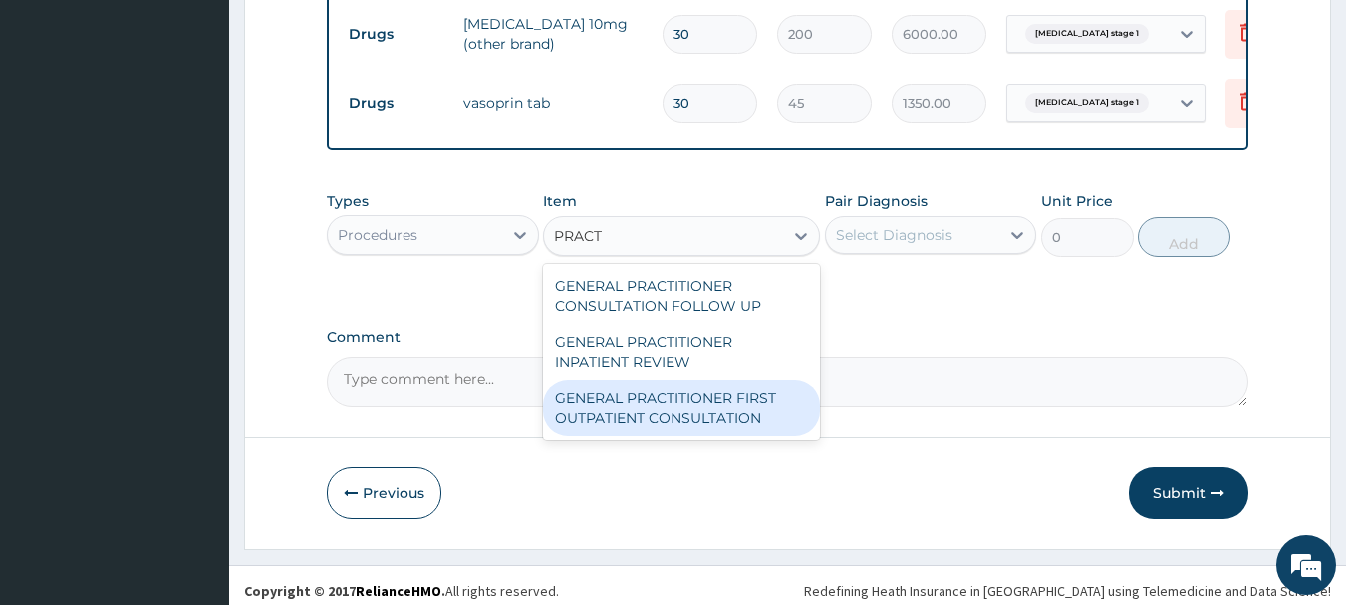
click at [726, 425] on div "GENERAL PRACTITIONER FIRST OUTPATIENT CONSULTATION" at bounding box center [681, 407] width 277 height 56
type input "3750"
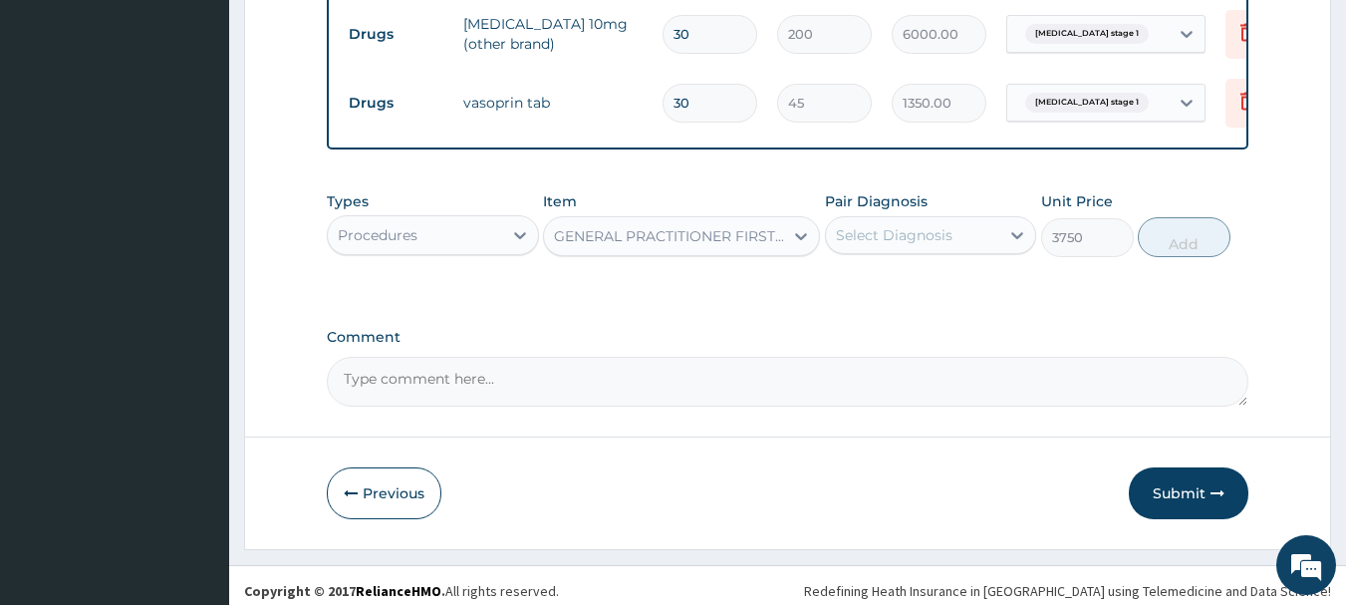
click at [953, 247] on div "Select Diagnosis" at bounding box center [913, 235] width 174 height 32
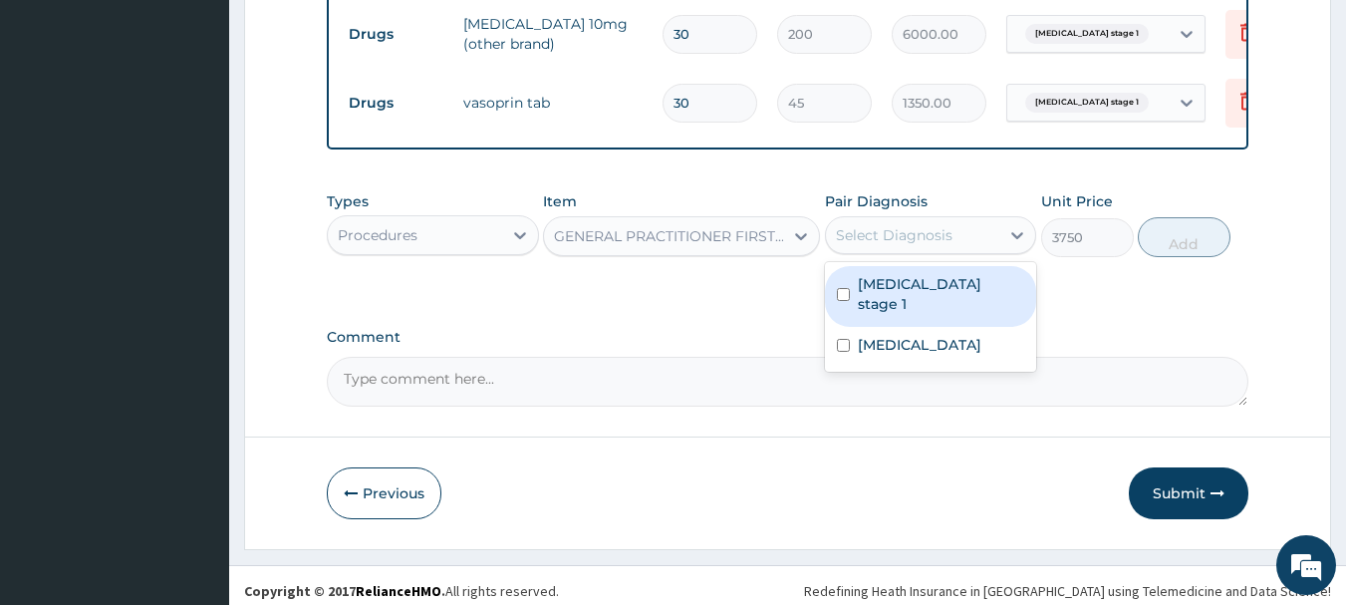
click at [942, 306] on label "Hypertension stage 1" at bounding box center [941, 294] width 167 height 40
checkbox input "true"
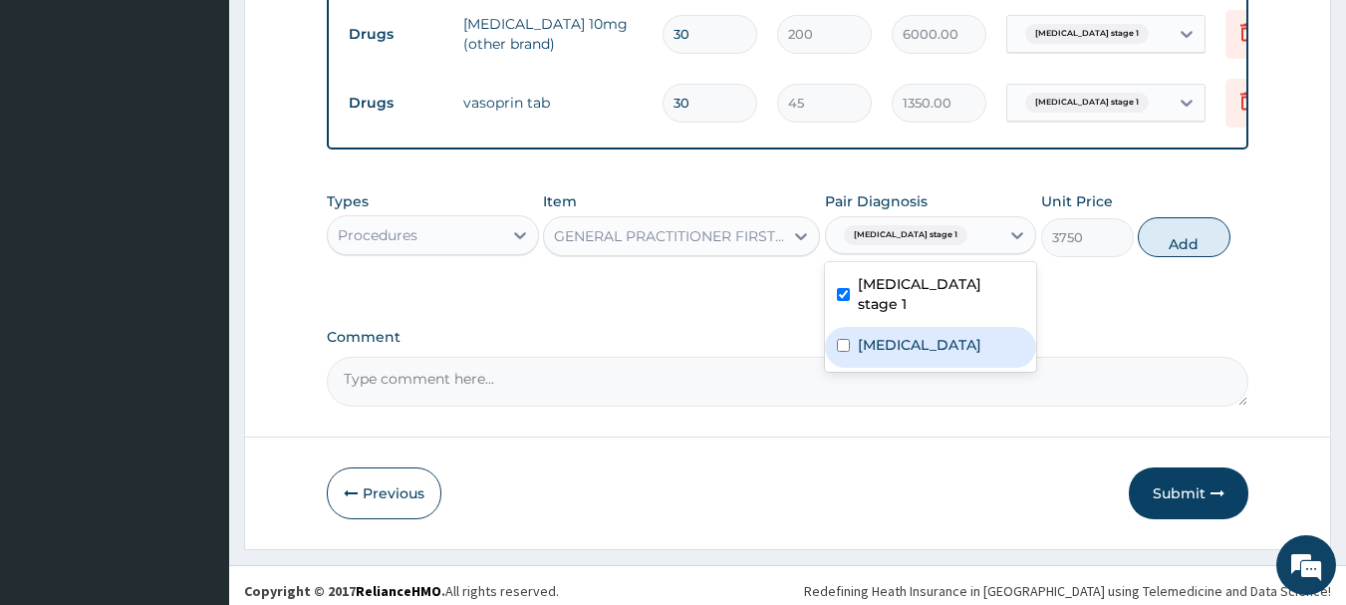
click at [938, 351] on div "Falciparum malaria" at bounding box center [931, 347] width 212 height 41
checkbox input "true"
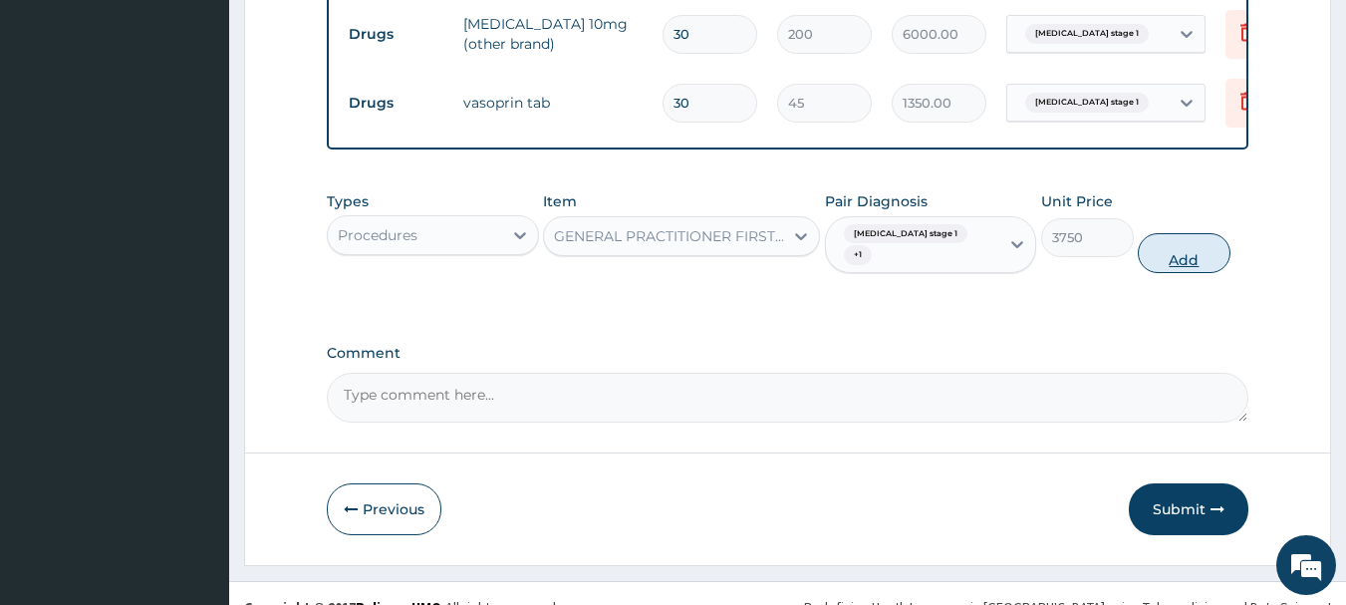
click at [1176, 245] on button "Add" at bounding box center [1183, 253] width 93 height 40
type input "0"
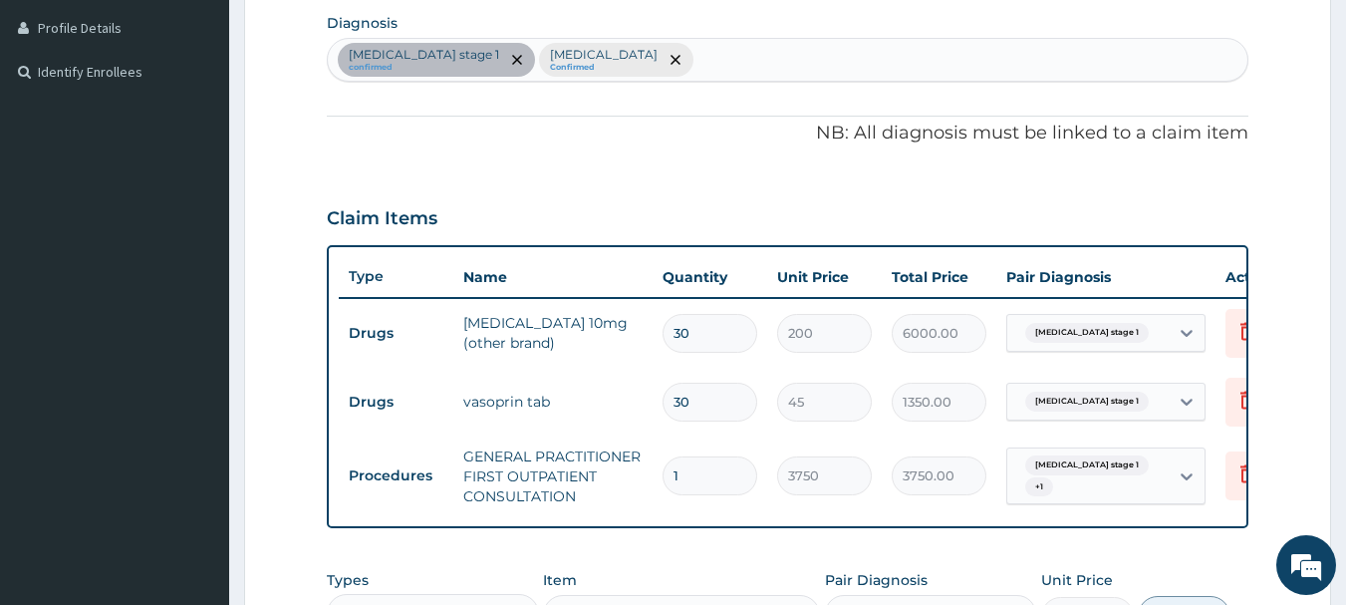
scroll to position [894, 0]
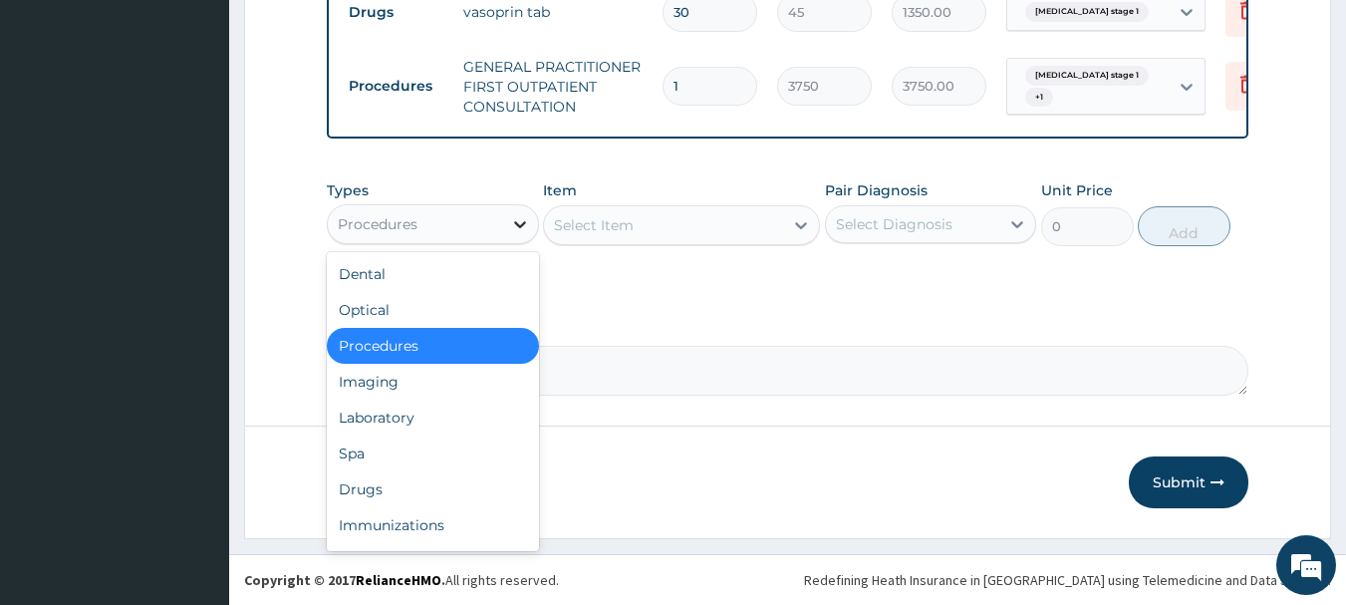
click at [528, 234] on icon at bounding box center [520, 224] width 20 height 20
click at [425, 484] on div "Drugs" at bounding box center [433, 489] width 212 height 36
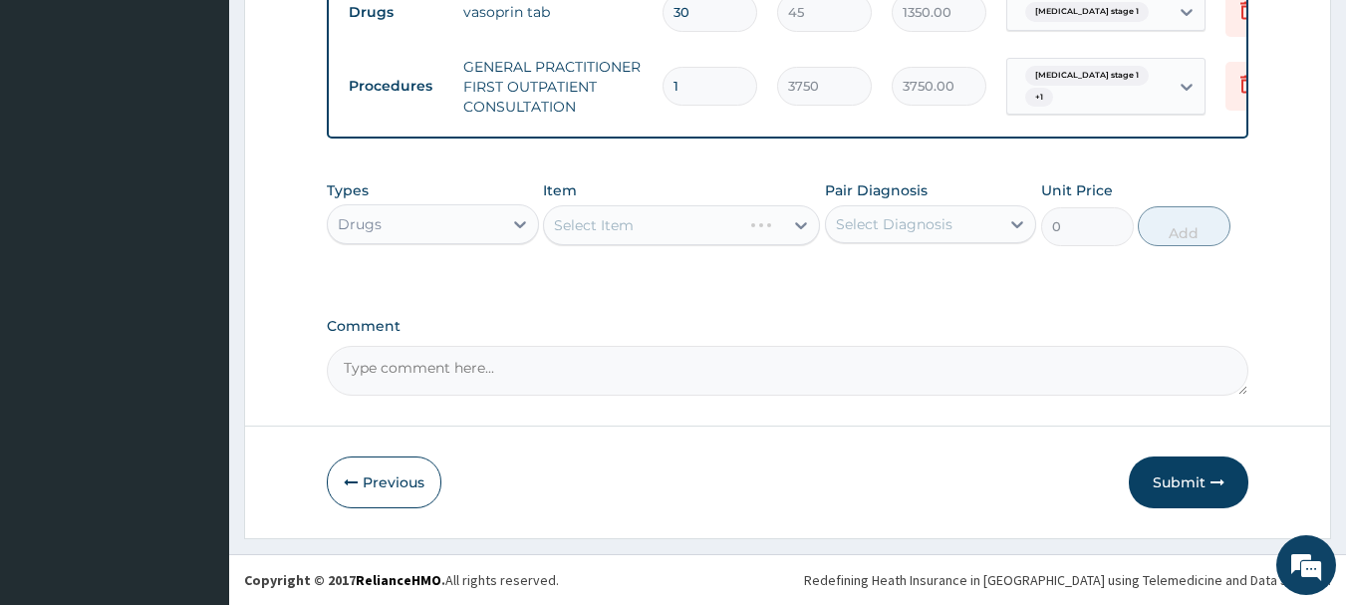
click at [750, 245] on div "Select Item" at bounding box center [681, 225] width 277 height 40
click at [768, 241] on div "Select Item" at bounding box center [663, 225] width 239 height 32
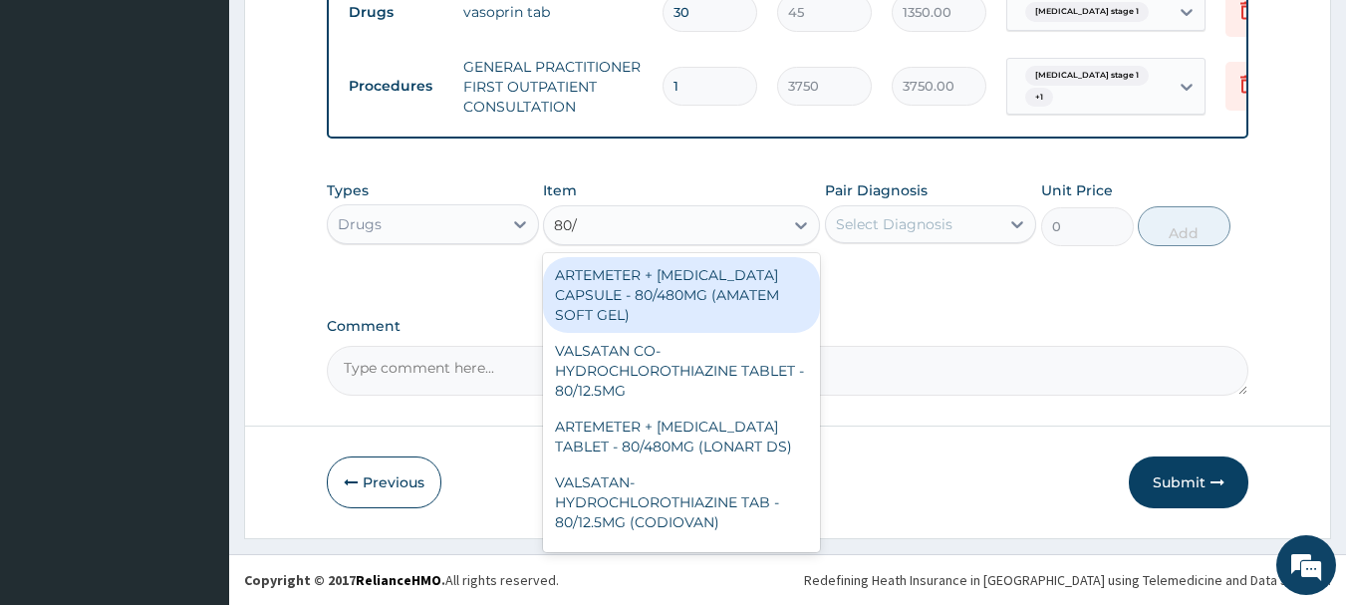
type input "80/4"
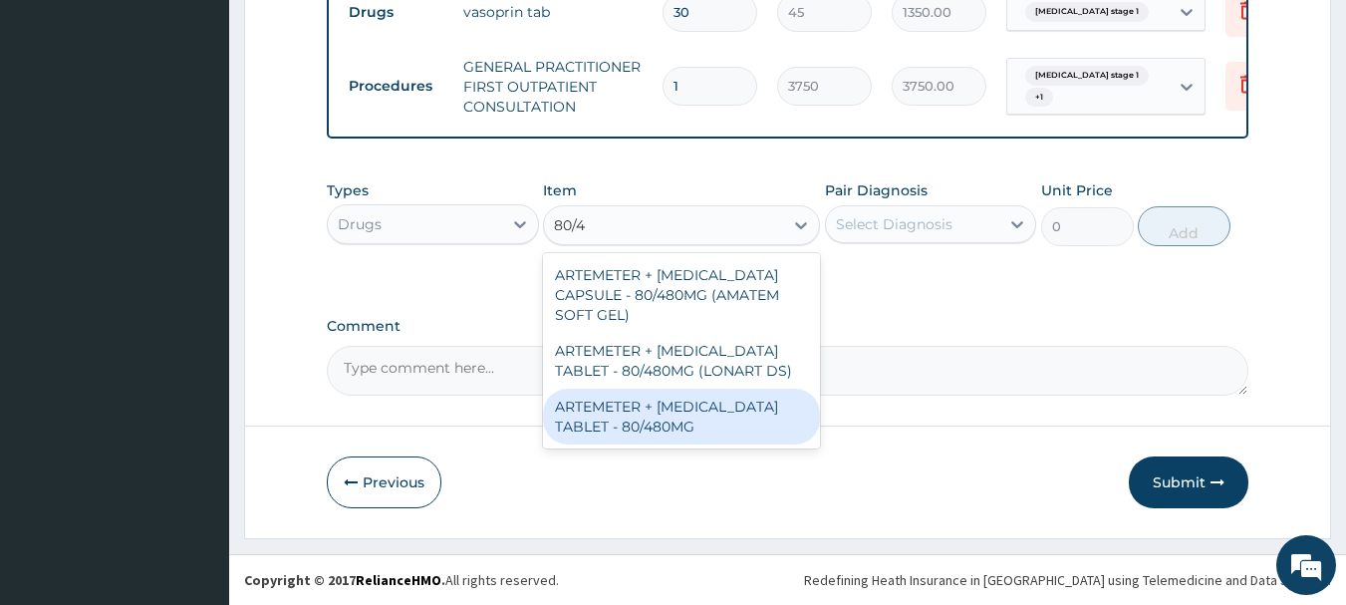
click at [722, 419] on div "ARTEMETER + LUMEFANTRINE TABLET - 80/480MG" at bounding box center [681, 416] width 277 height 56
type input "364"
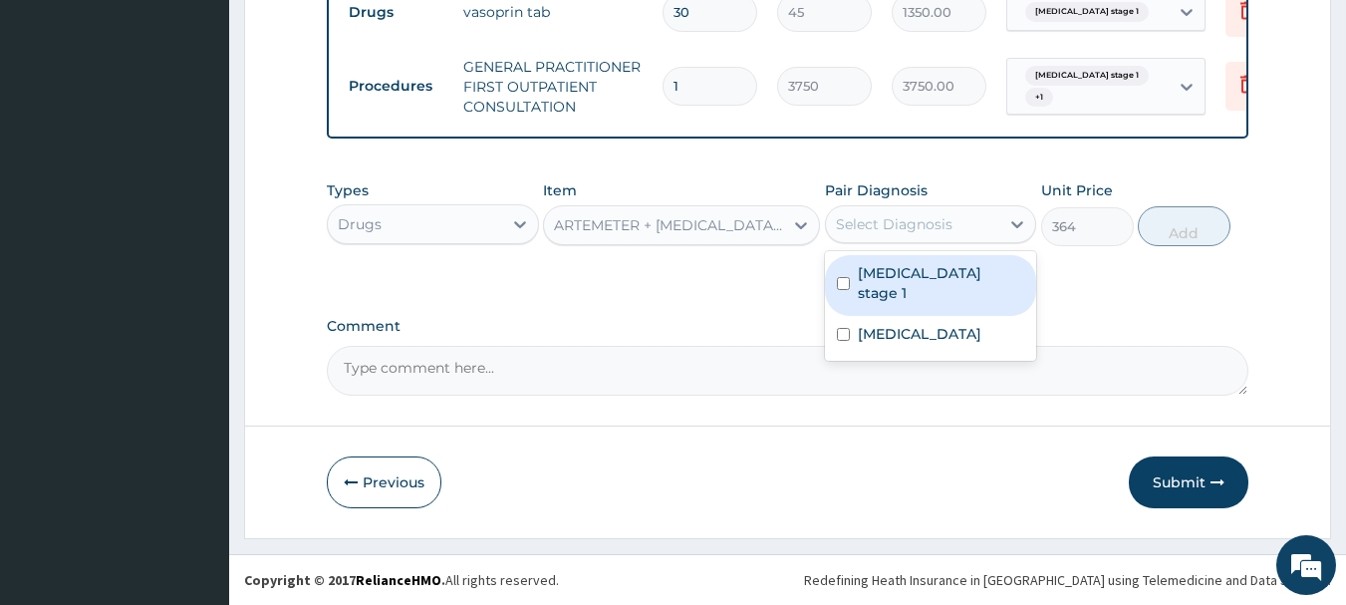
click at [916, 234] on div "Select Diagnosis" at bounding box center [894, 224] width 117 height 20
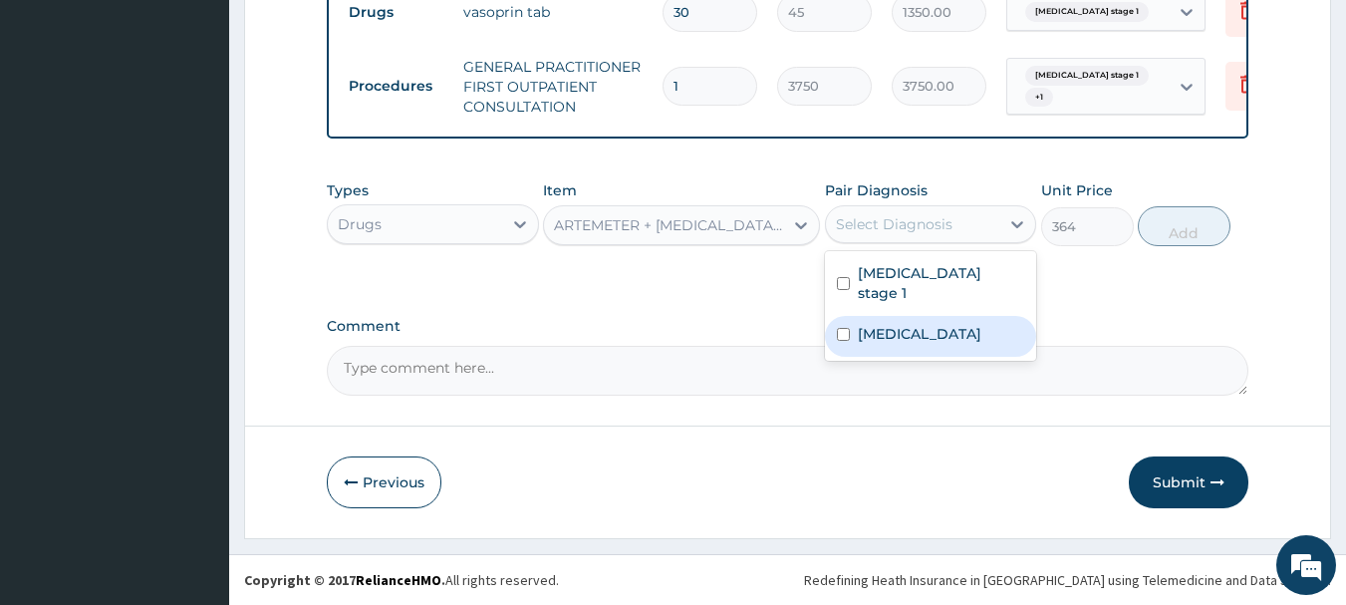
click at [927, 324] on label "Falciparum malaria" at bounding box center [919, 334] width 123 height 20
checkbox input "true"
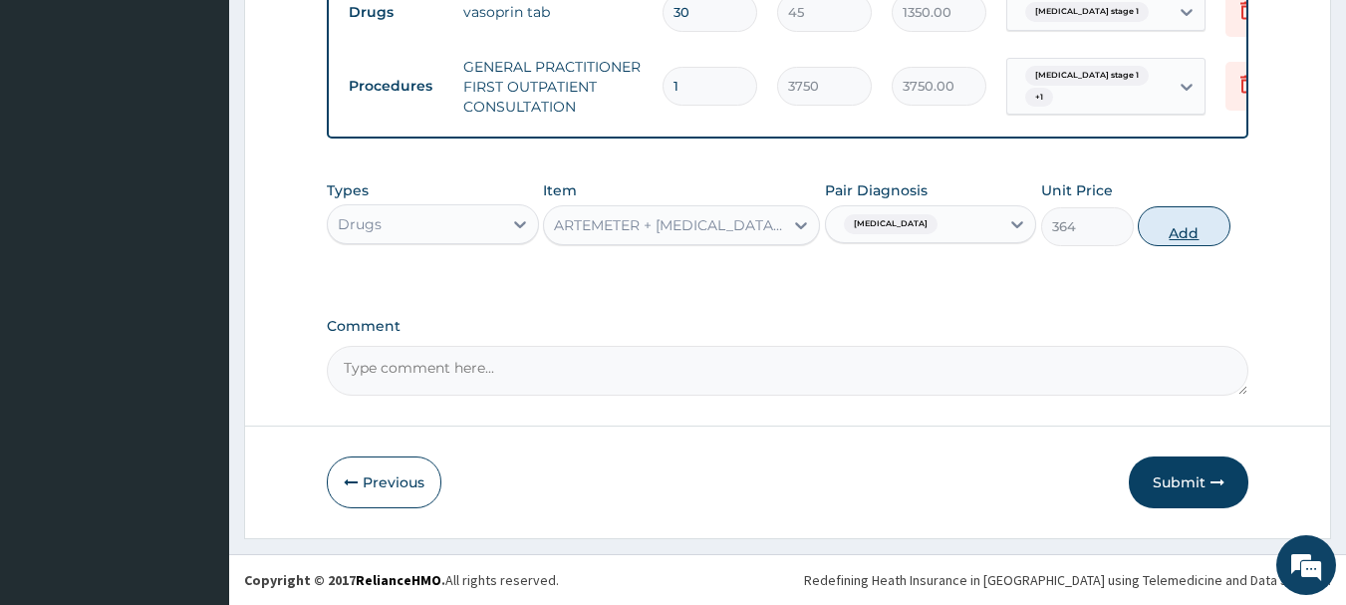
click at [1209, 232] on button "Add" at bounding box center [1183, 226] width 93 height 40
type input "0"
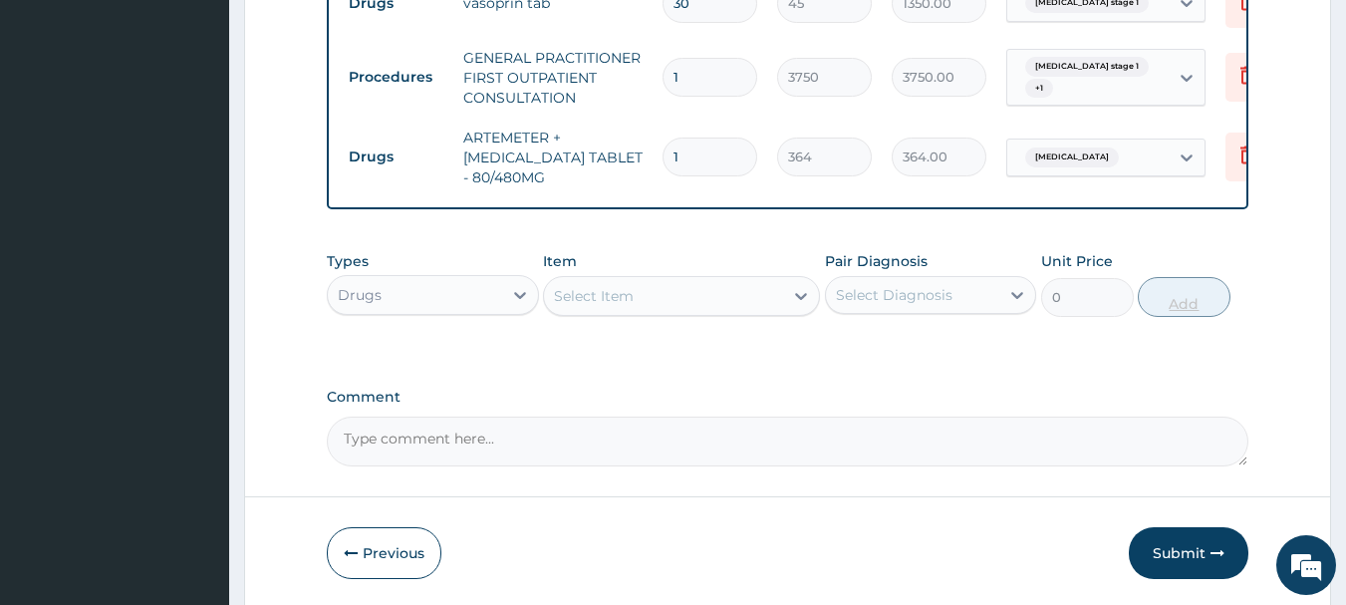
type input "0.00"
type input "6"
type input "2184.00"
type input "6"
click at [703, 303] on div "Select Item" at bounding box center [663, 296] width 239 height 32
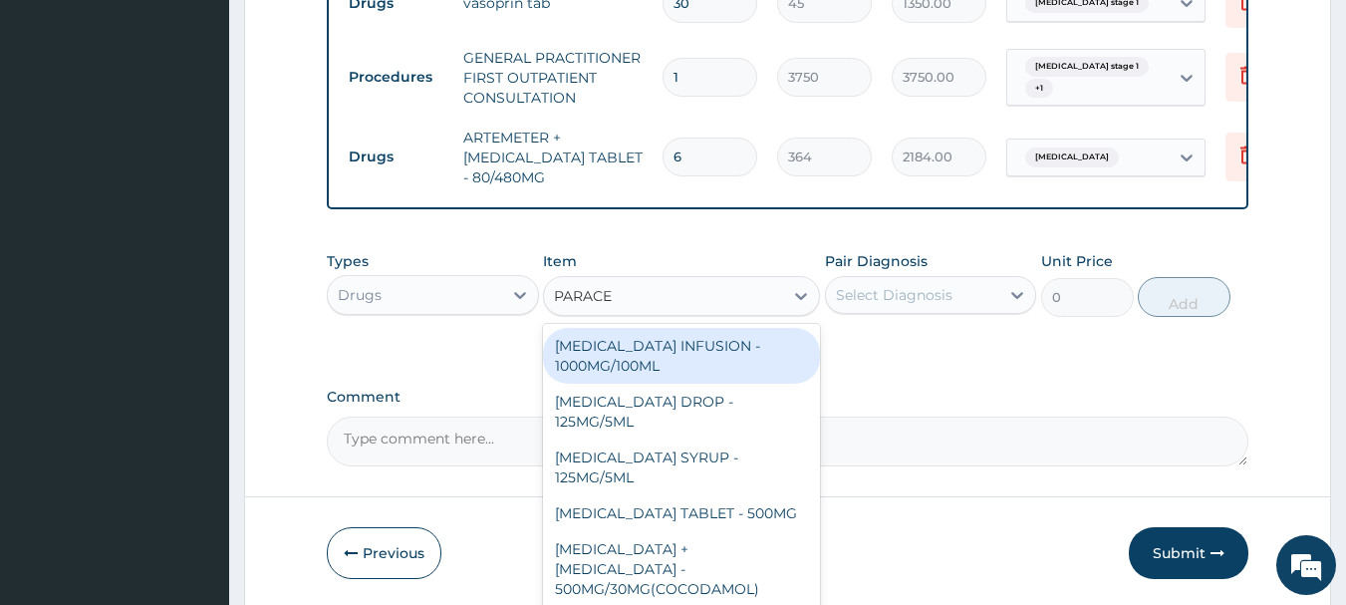
type input "PARACET"
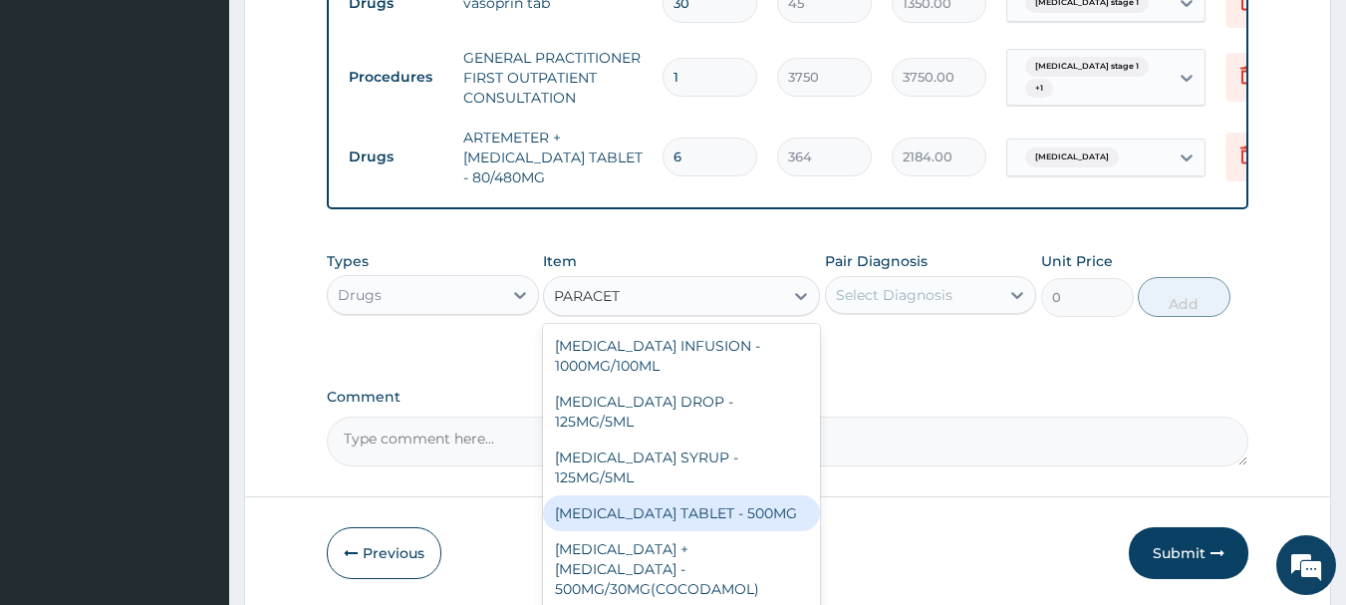
click at [625, 527] on div "PARACETAMOL TABLET - 500MG" at bounding box center [681, 513] width 277 height 36
type input "33.599999999999994"
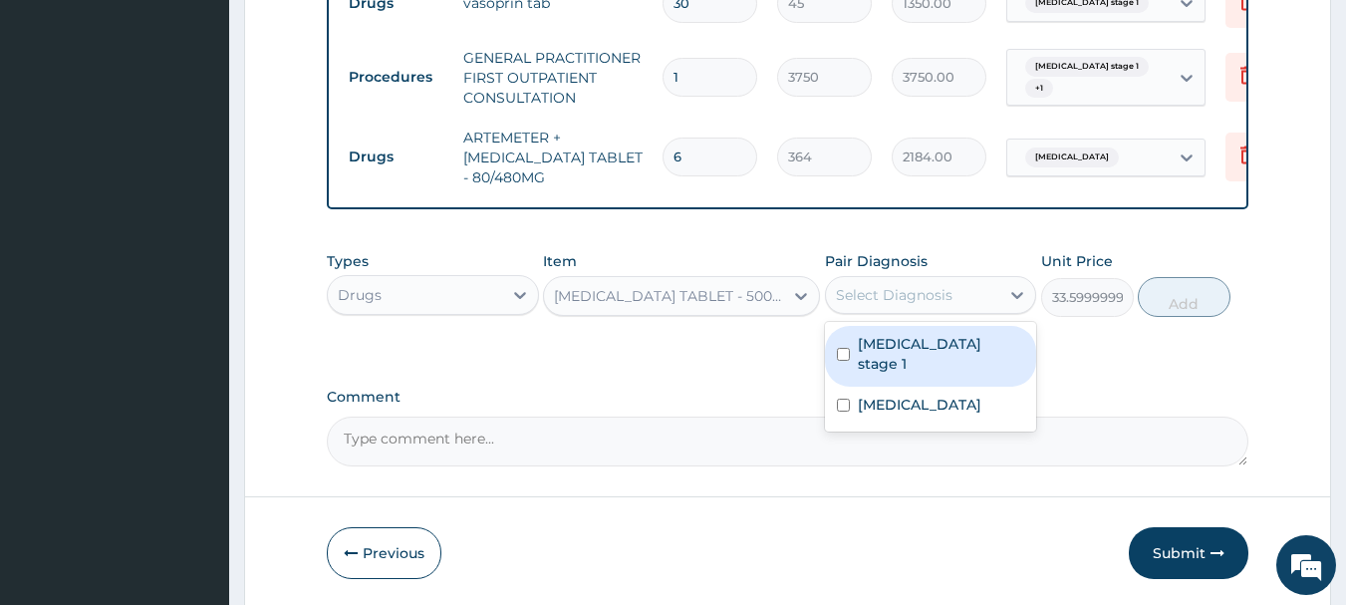
click at [888, 305] on div "Select Diagnosis" at bounding box center [894, 295] width 117 height 20
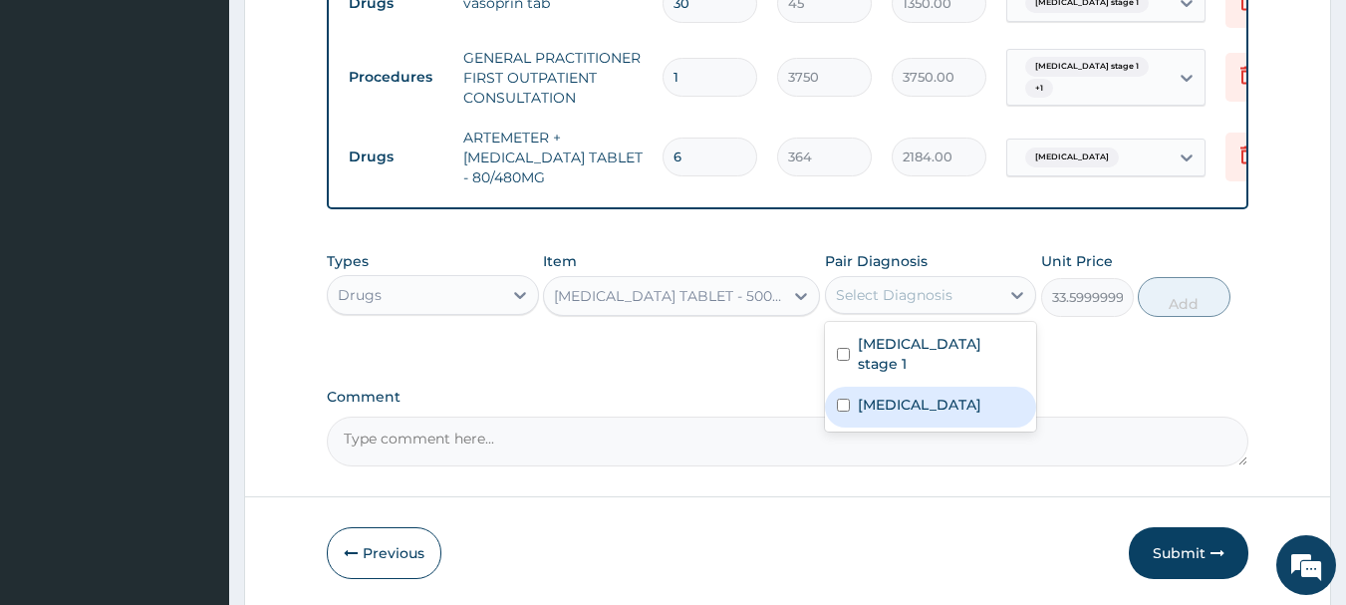
click at [904, 403] on label "Falciparum malaria" at bounding box center [919, 404] width 123 height 20
checkbox input "true"
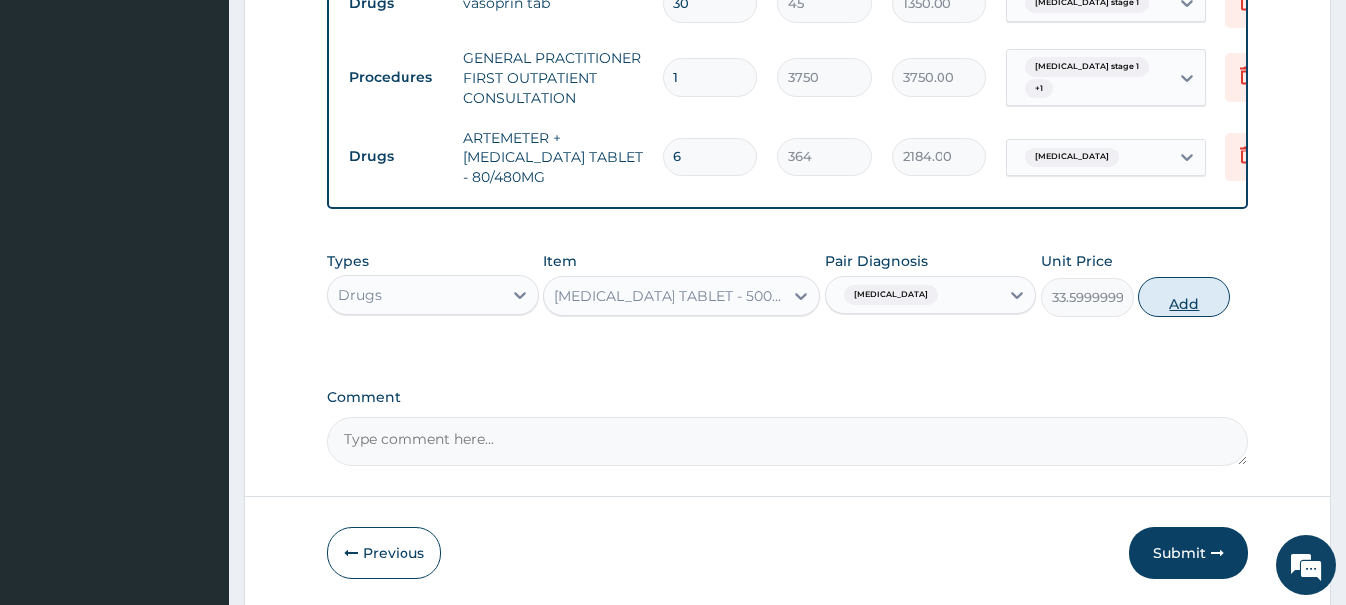
click at [1202, 306] on button "Add" at bounding box center [1183, 297] width 93 height 40
type input "0"
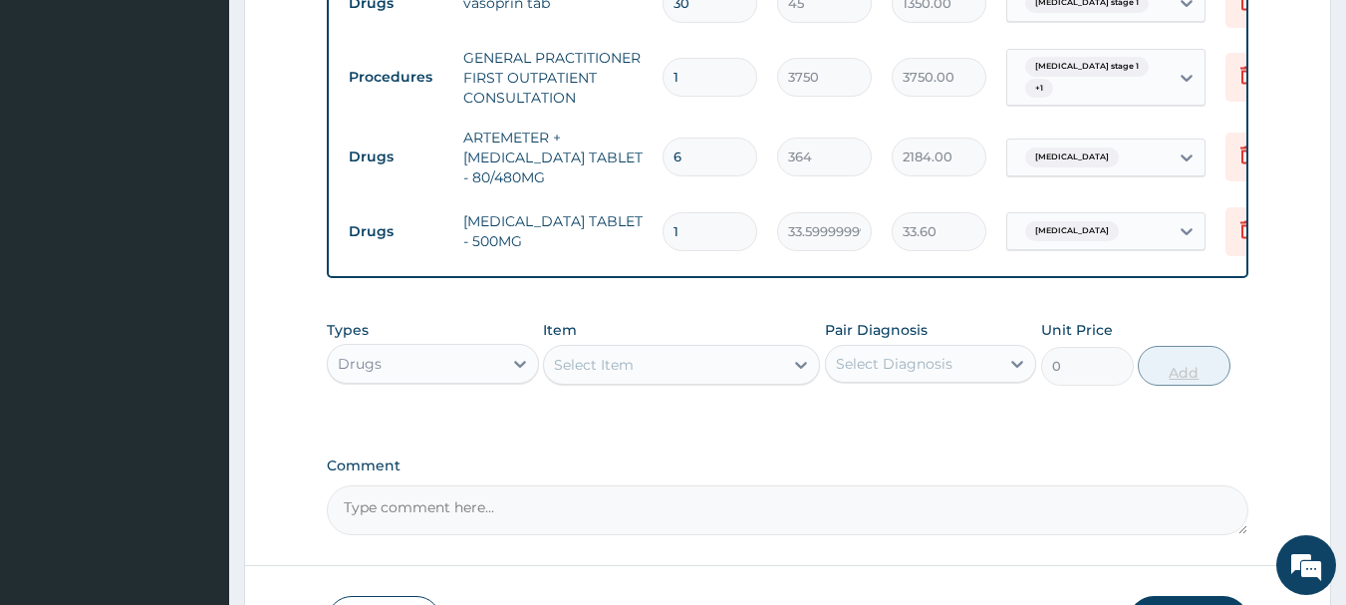
type input "18"
type input "604.80"
type input "18"
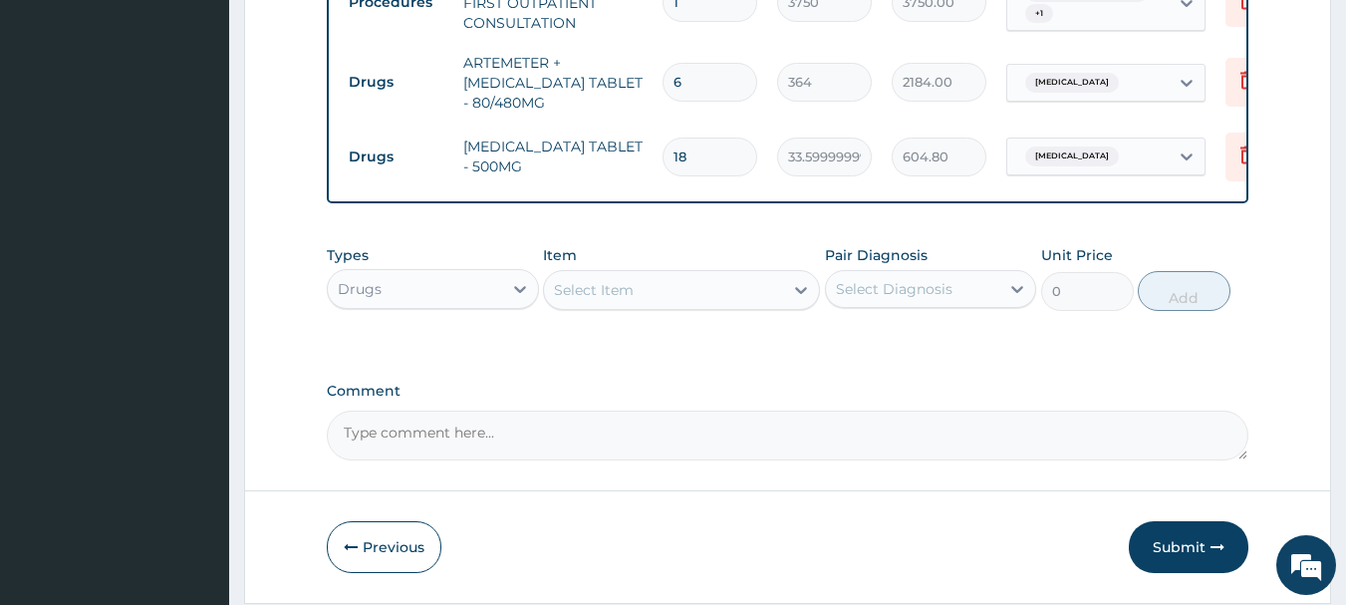
scroll to position [1049, 0]
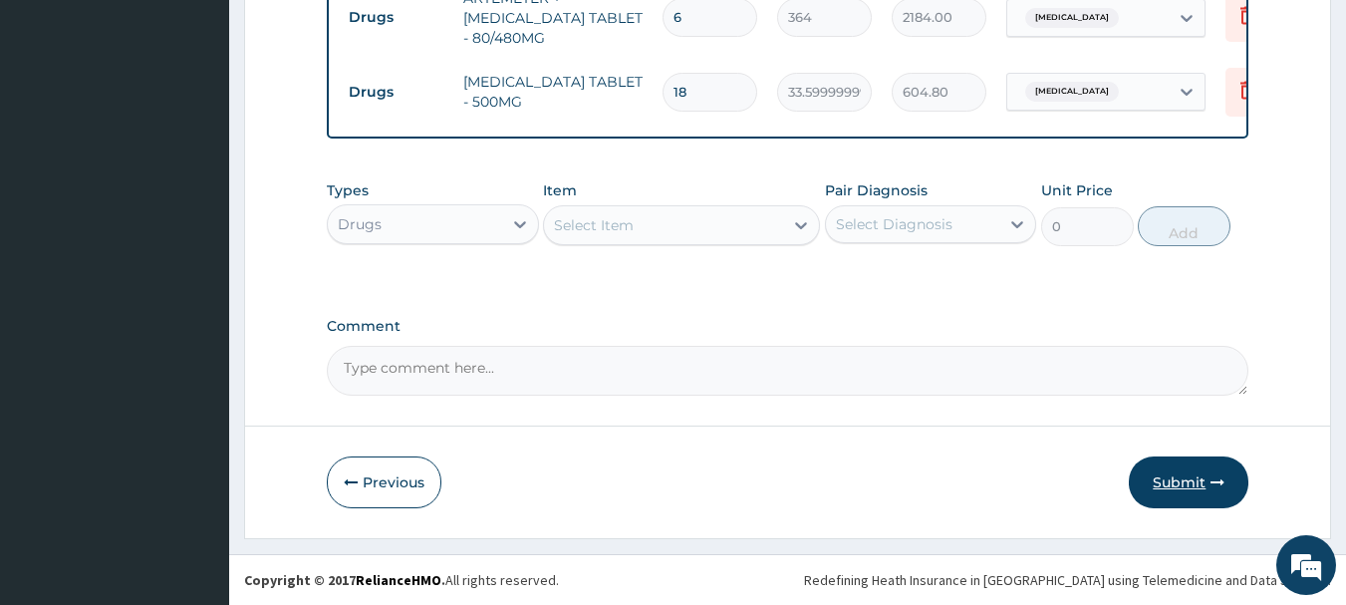
click at [1180, 482] on button "Submit" at bounding box center [1188, 482] width 120 height 52
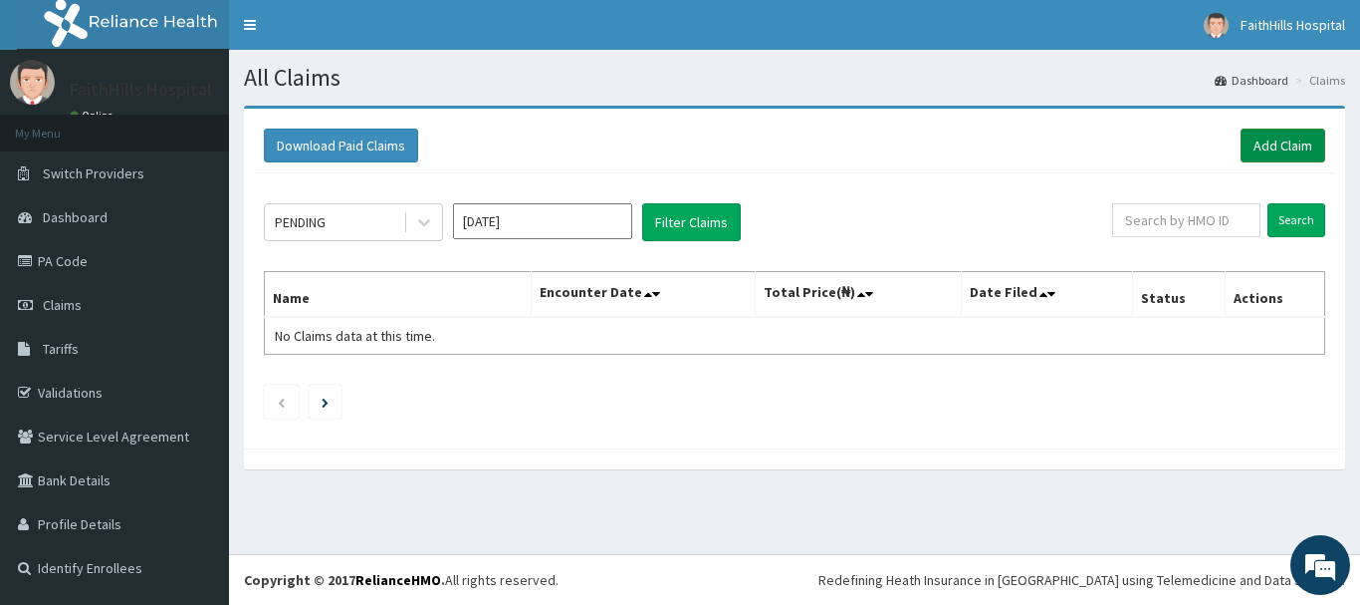
click at [1273, 136] on link "Add Claim" at bounding box center [1283, 145] width 85 height 34
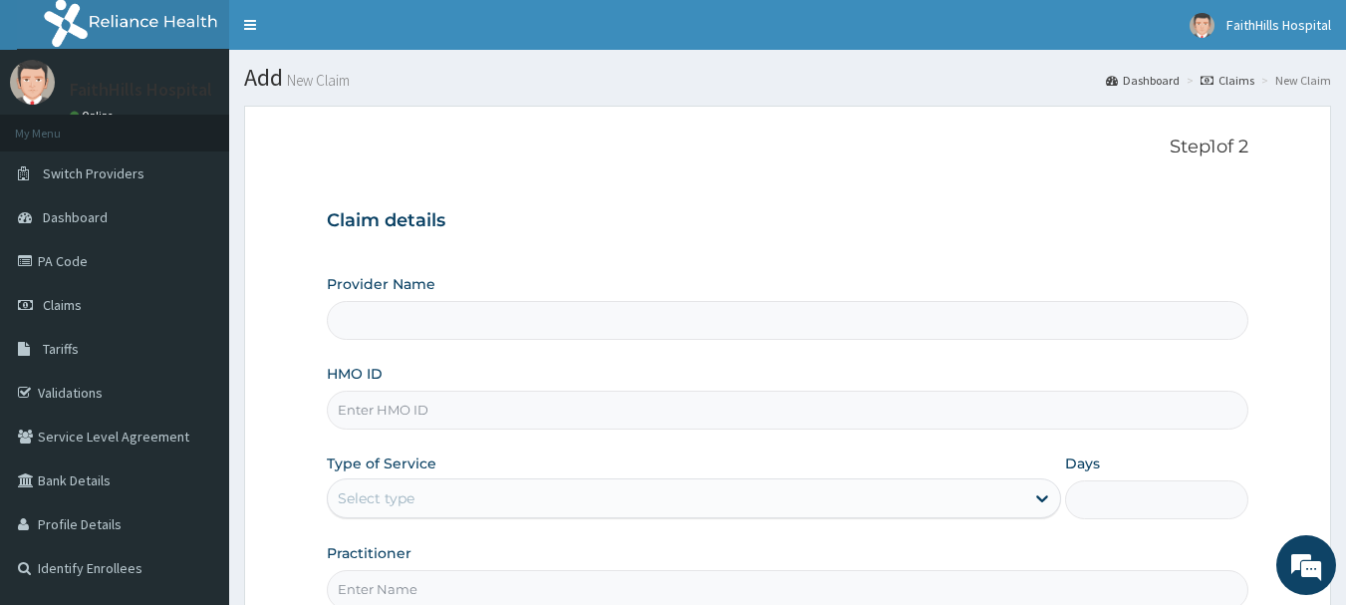
type input "FaithHills Specialist Hospital"
click at [386, 412] on input "HMO ID" at bounding box center [788, 409] width 922 height 39
type input "PFN/10063/A"
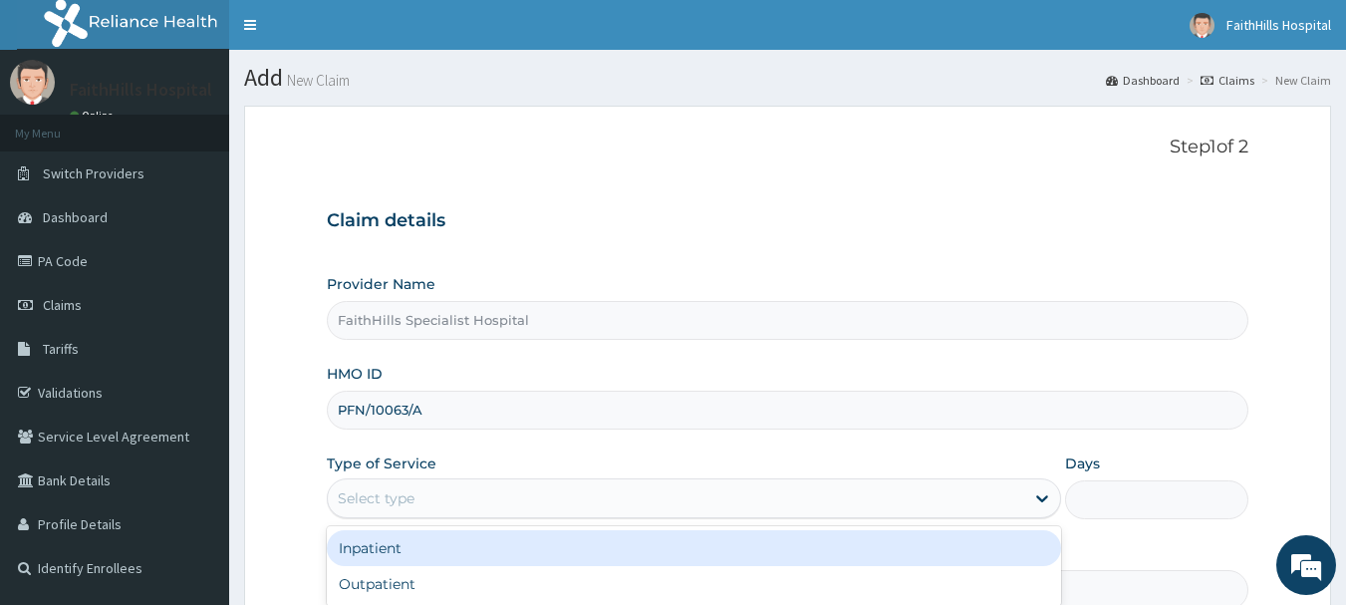
click at [478, 496] on div "Select type" at bounding box center [676, 498] width 696 height 32
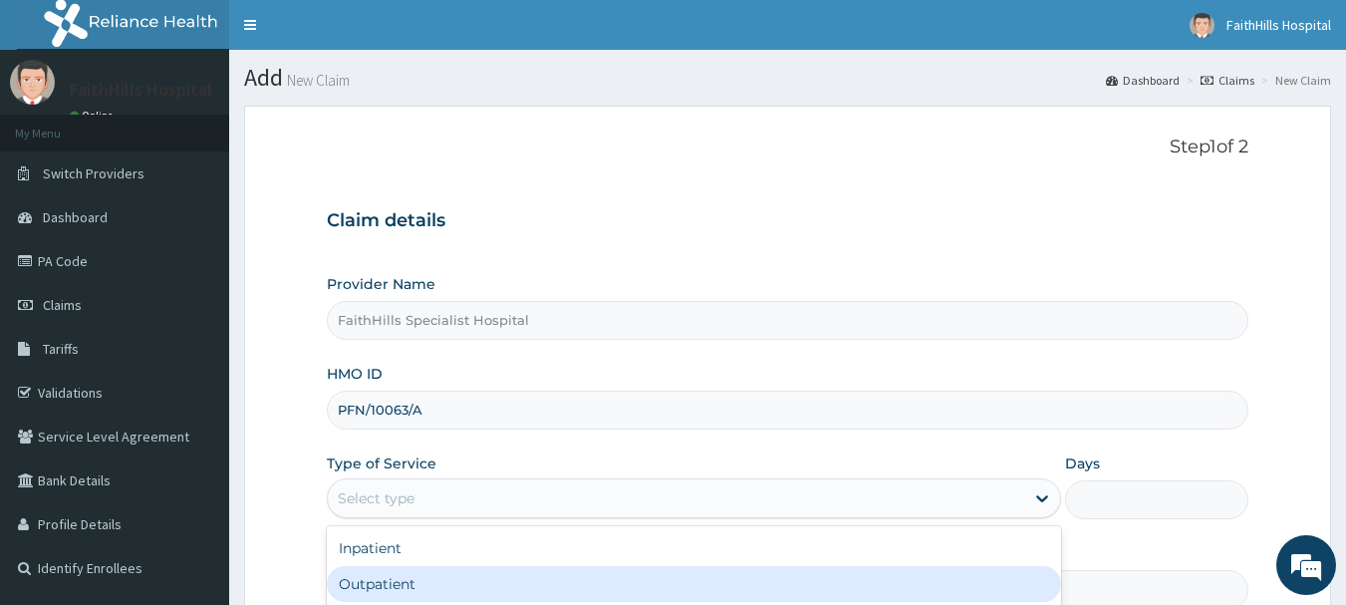
click at [456, 575] on div "Outpatient" at bounding box center [694, 584] width 734 height 36
type input "1"
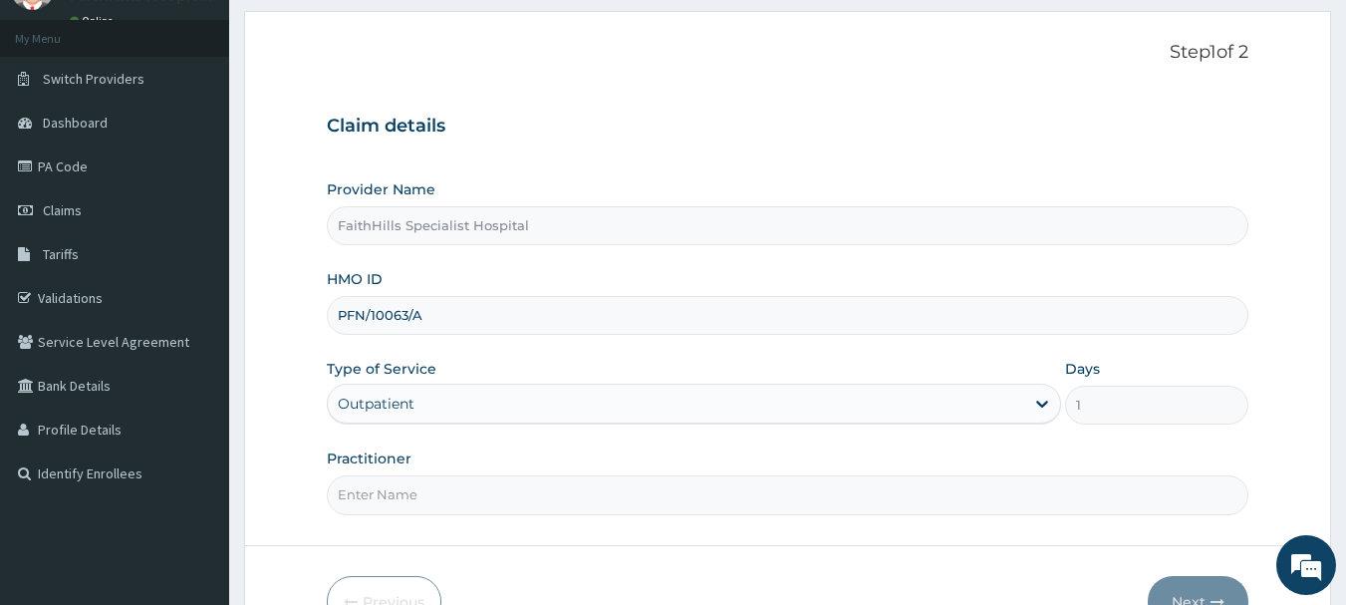
scroll to position [214, 0]
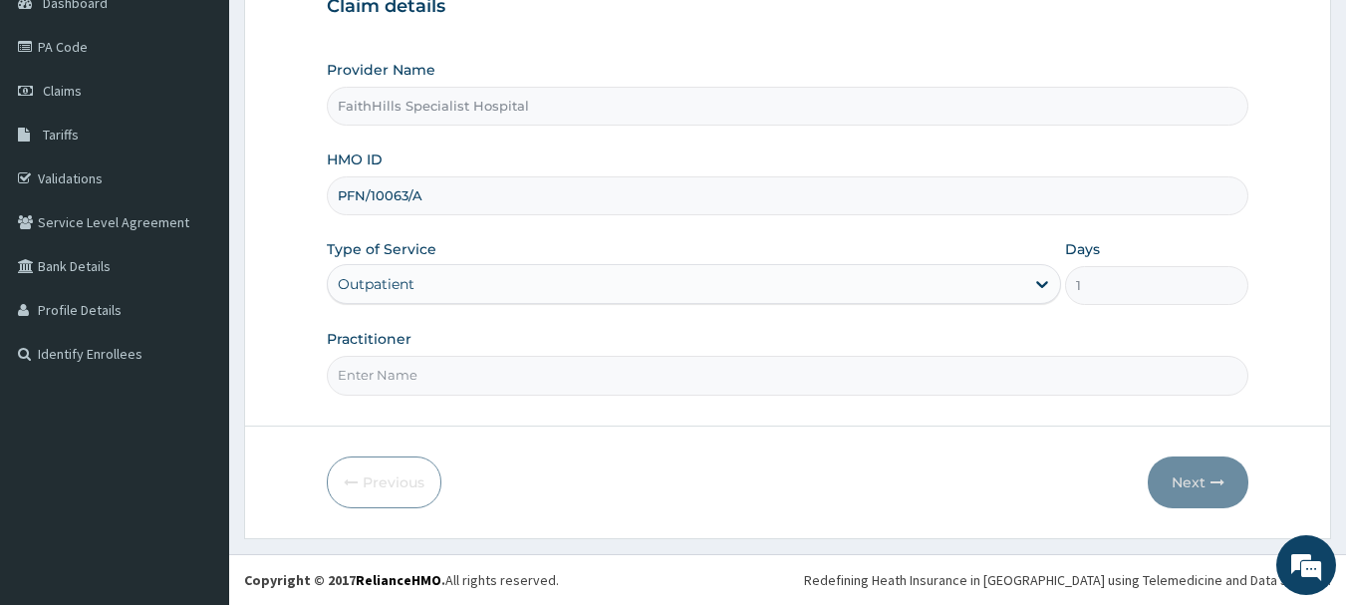
click at [391, 380] on input "Practitioner" at bounding box center [788, 375] width 922 height 39
type input "DR. [PERSON_NAME]"
click at [1199, 484] on button "Next" at bounding box center [1197, 482] width 101 height 52
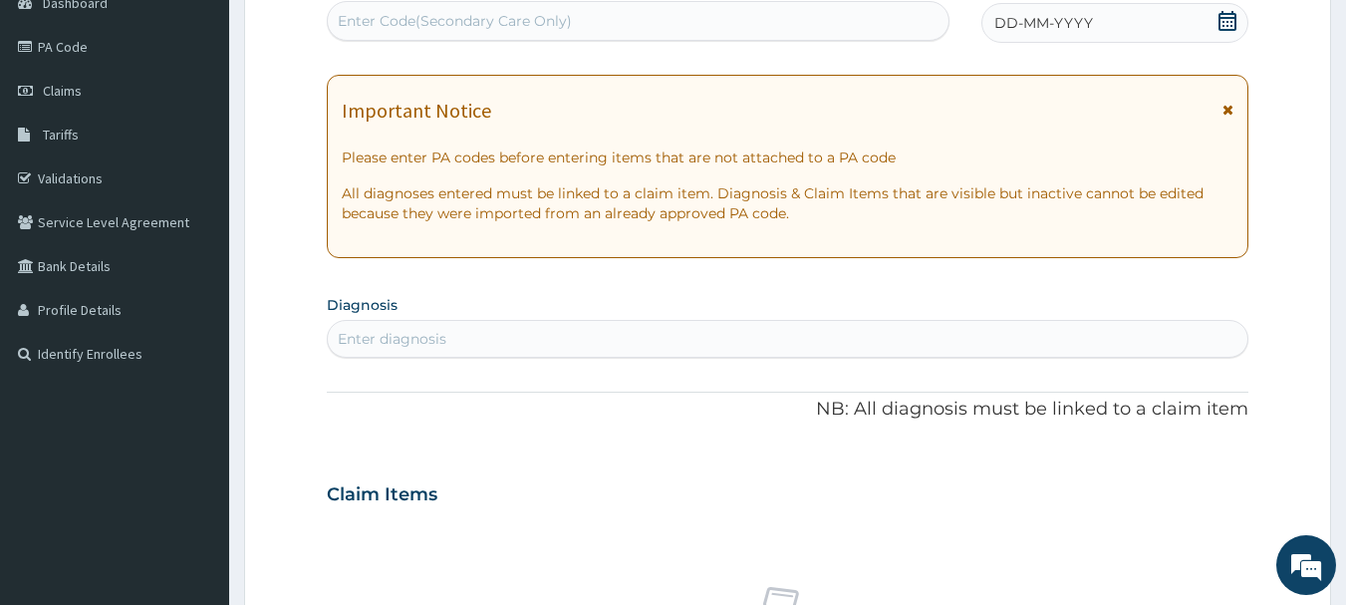
click at [408, 340] on div "Enter diagnosis" at bounding box center [392, 339] width 109 height 20
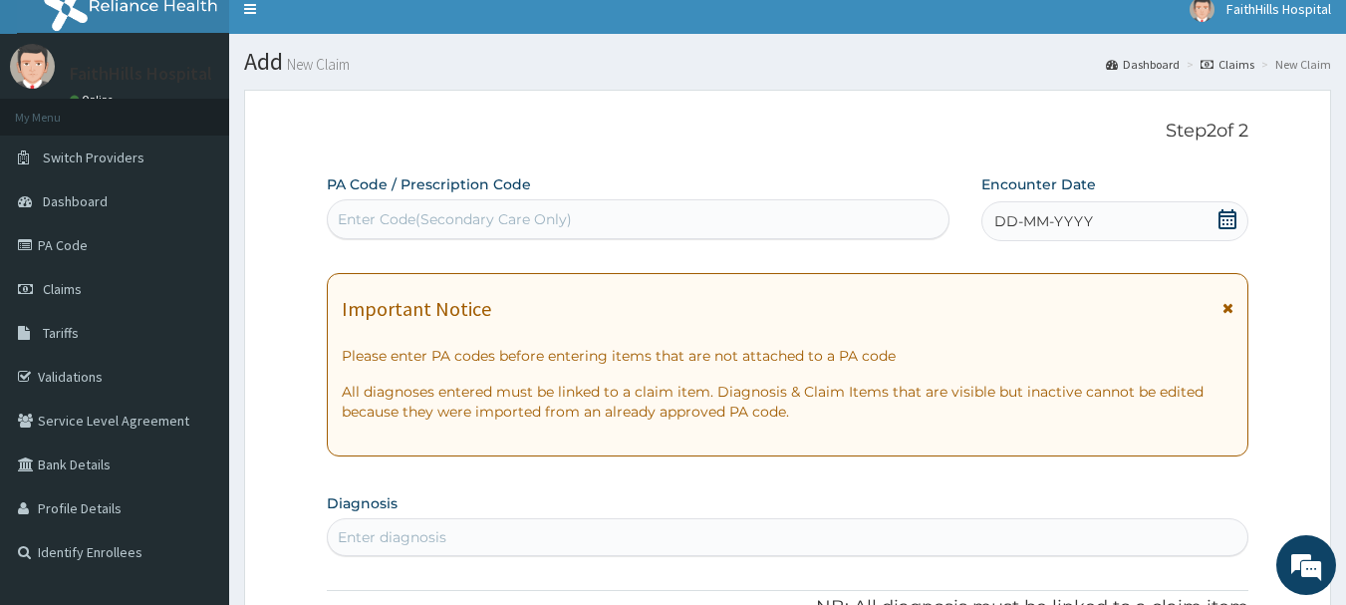
scroll to position [15, 0]
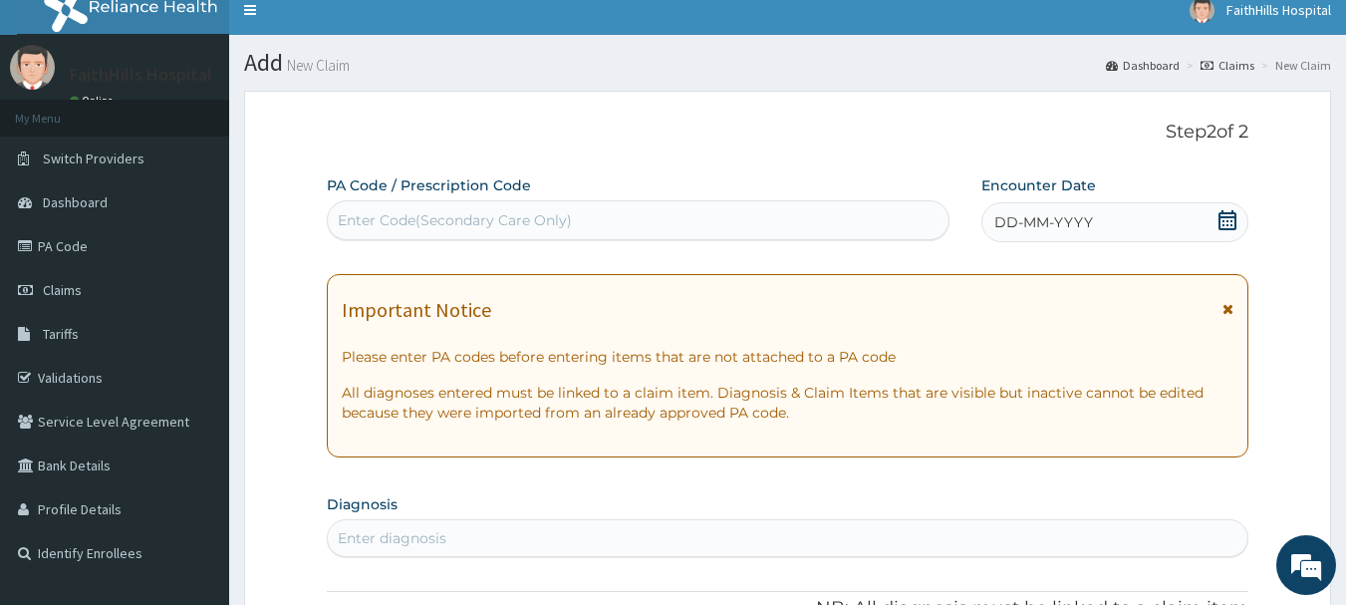
click at [1236, 219] on icon at bounding box center [1227, 220] width 18 height 20
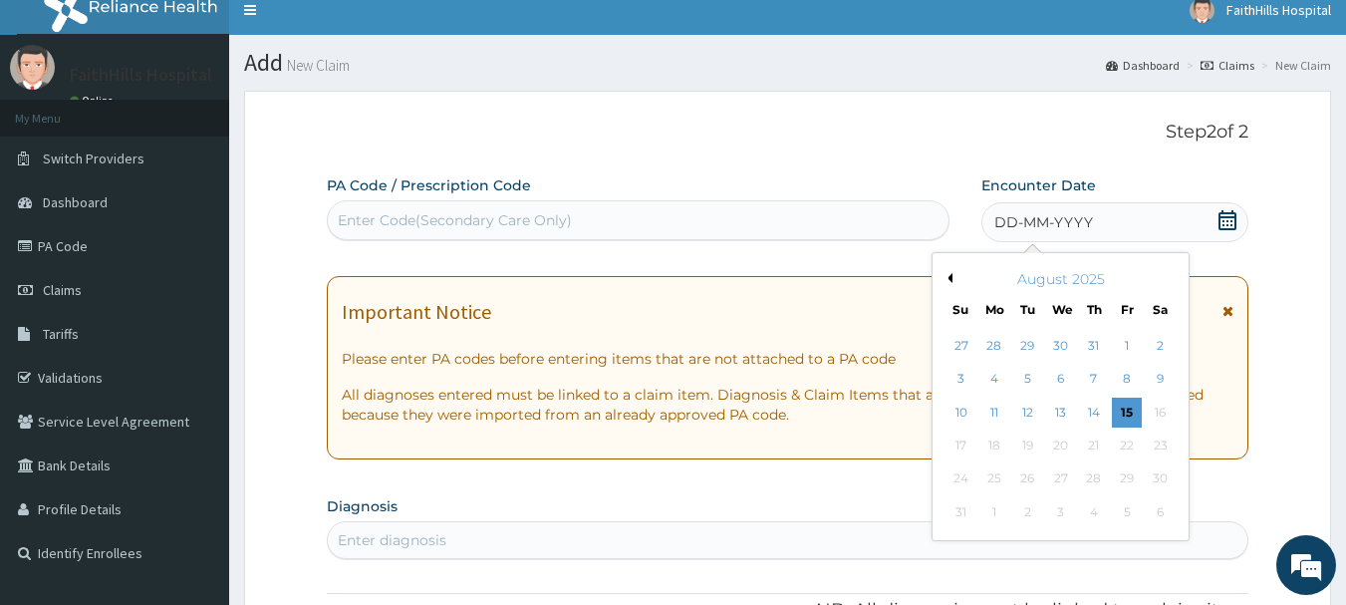
click at [948, 277] on button "Previous Month" at bounding box center [947, 278] width 10 height 10
click at [1096, 453] on div "24" at bounding box center [1094, 445] width 30 height 30
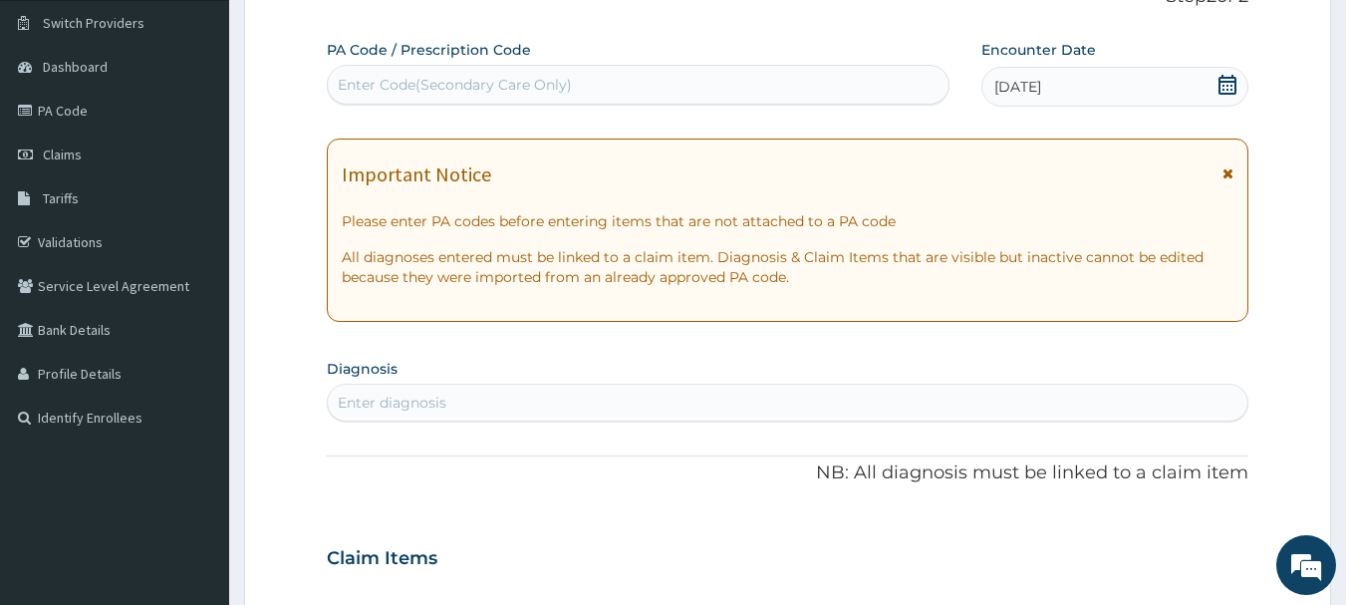
scroll to position [314, 0]
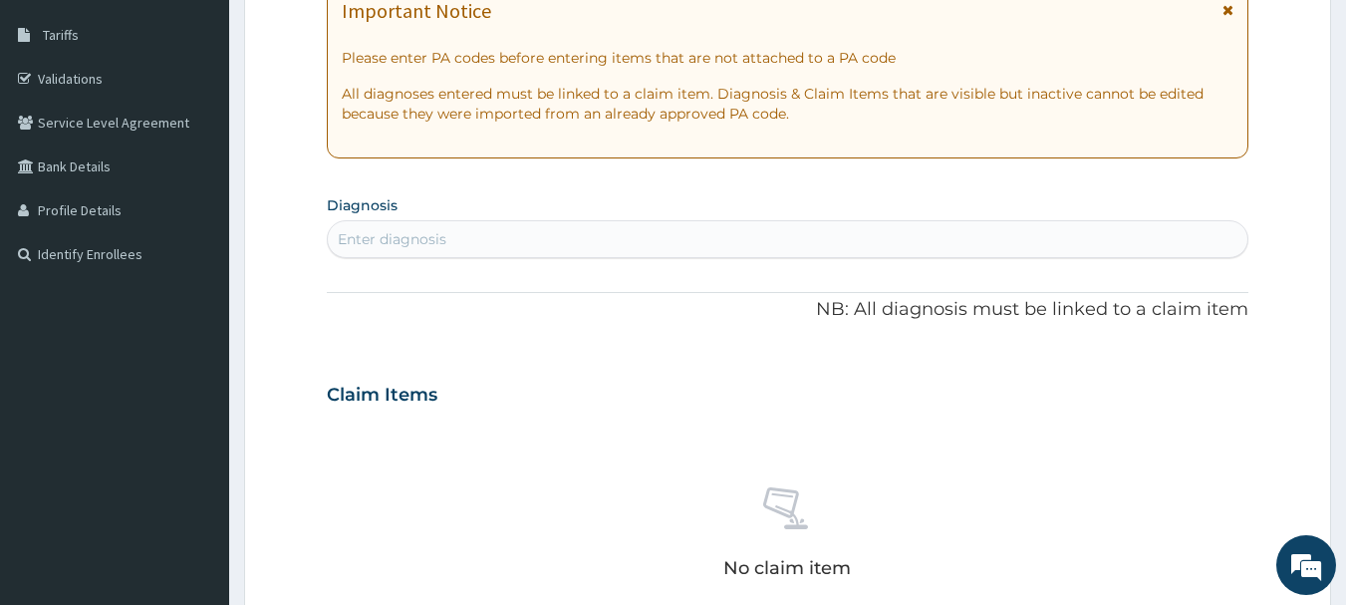
click at [469, 238] on div "Enter diagnosis" at bounding box center [788, 239] width 920 height 32
type input "EAR"
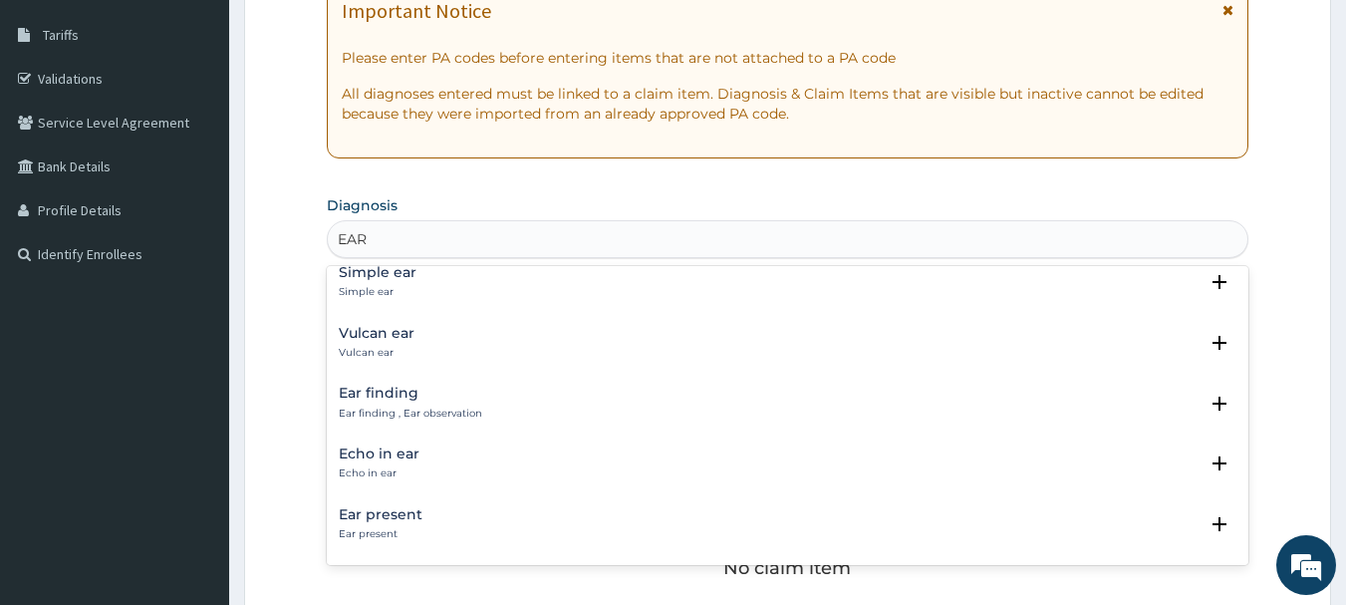
scroll to position [1096, 0]
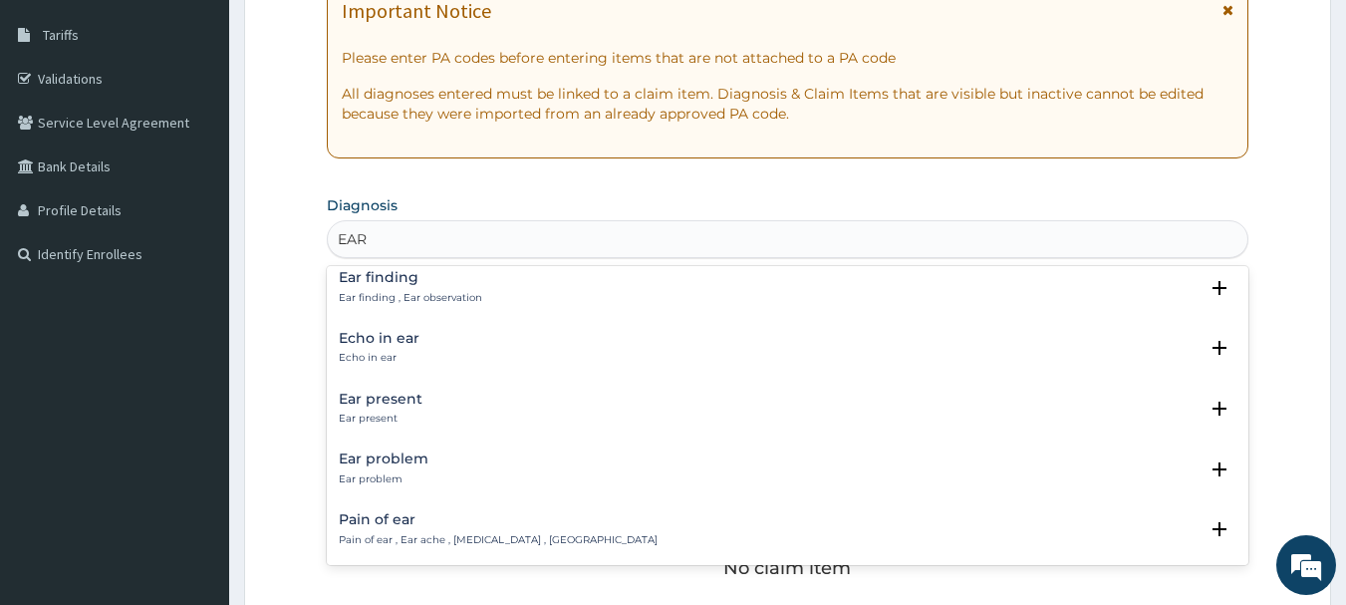
click at [439, 461] on div "Ear problem Ear problem" at bounding box center [788, 468] width 898 height 35
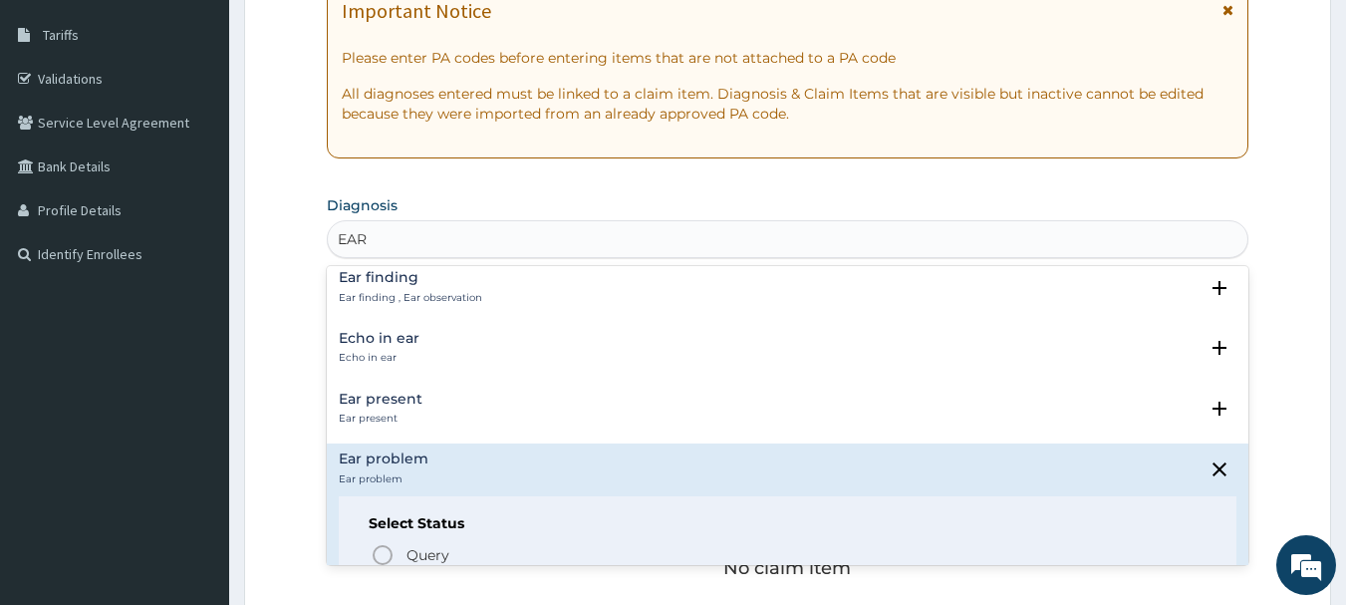
scroll to position [1195, 0]
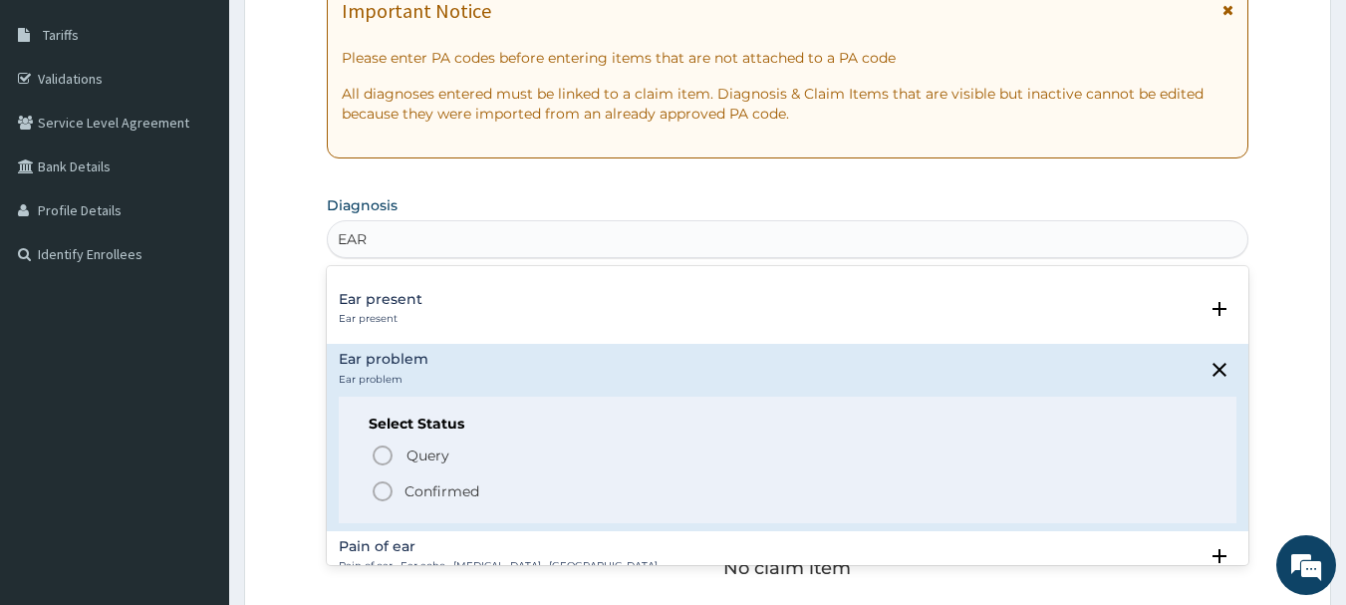
click at [445, 495] on p "Confirmed" at bounding box center [441, 491] width 75 height 20
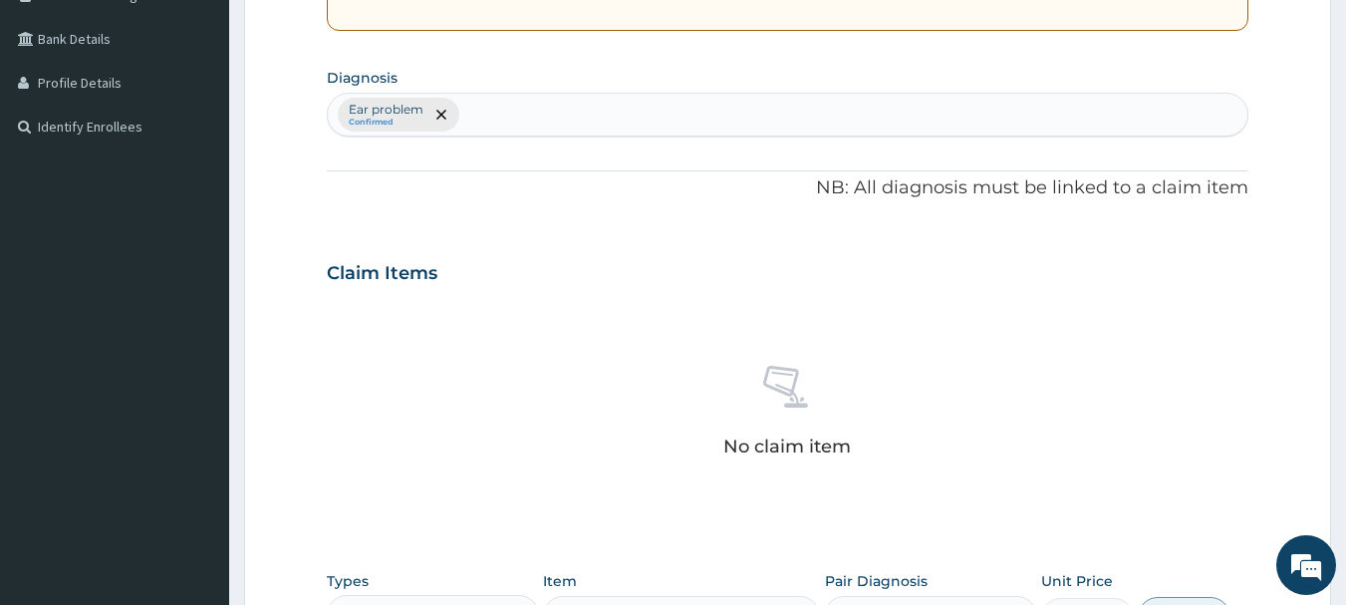
scroll to position [712, 0]
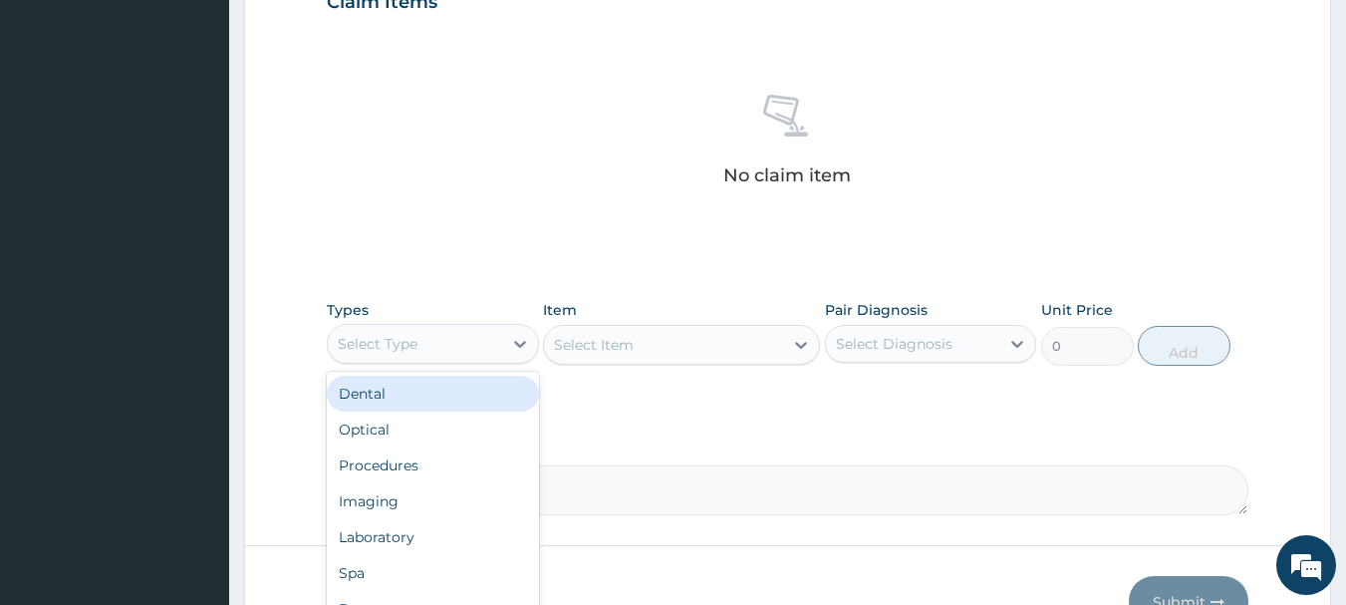
click at [455, 356] on div "Select Type" at bounding box center [415, 344] width 174 height 32
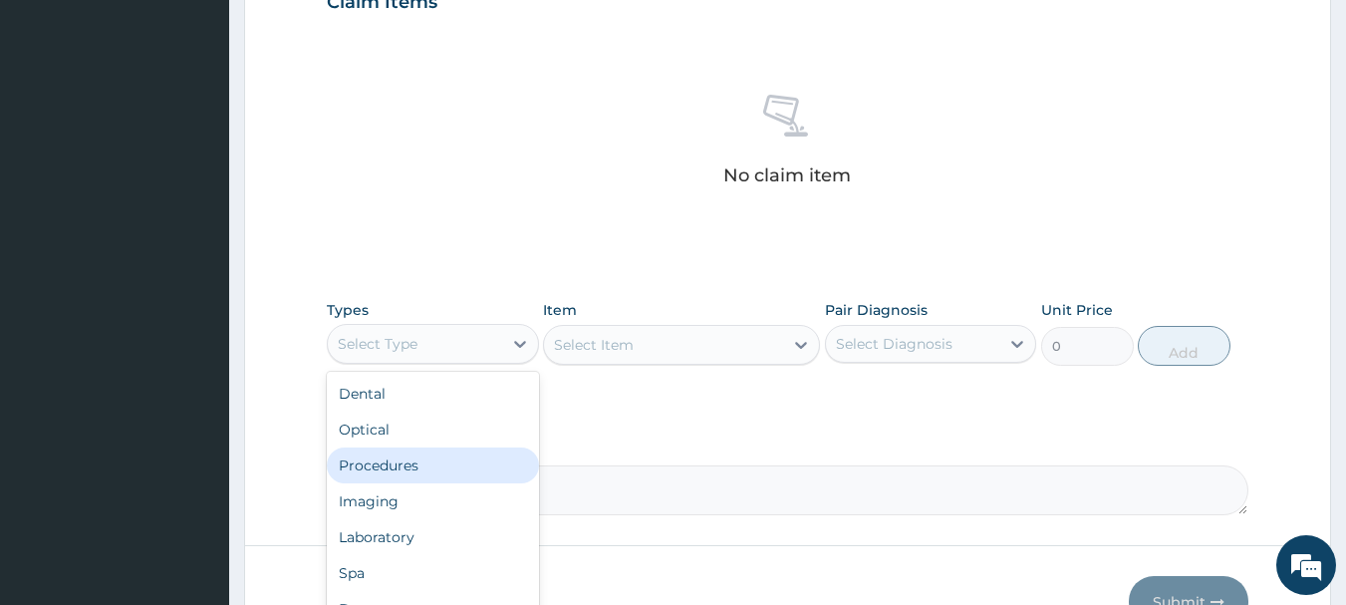
click at [450, 456] on div "Procedures" at bounding box center [433, 465] width 212 height 36
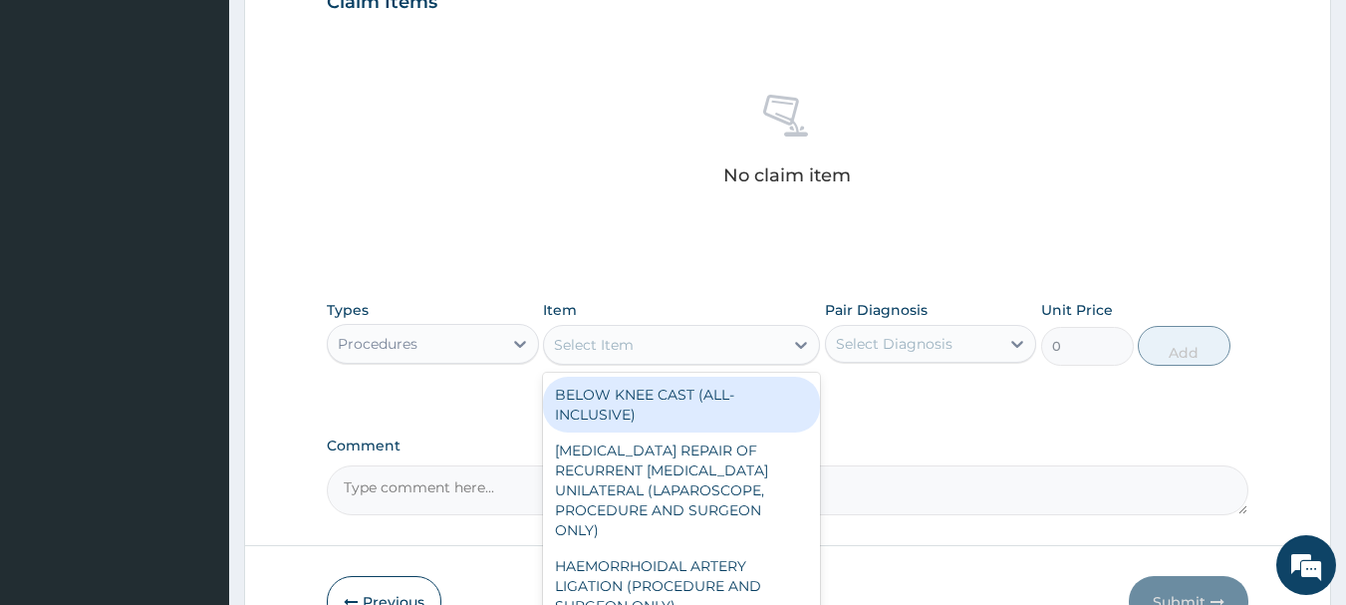
click at [670, 344] on div "Select Item" at bounding box center [663, 345] width 239 height 32
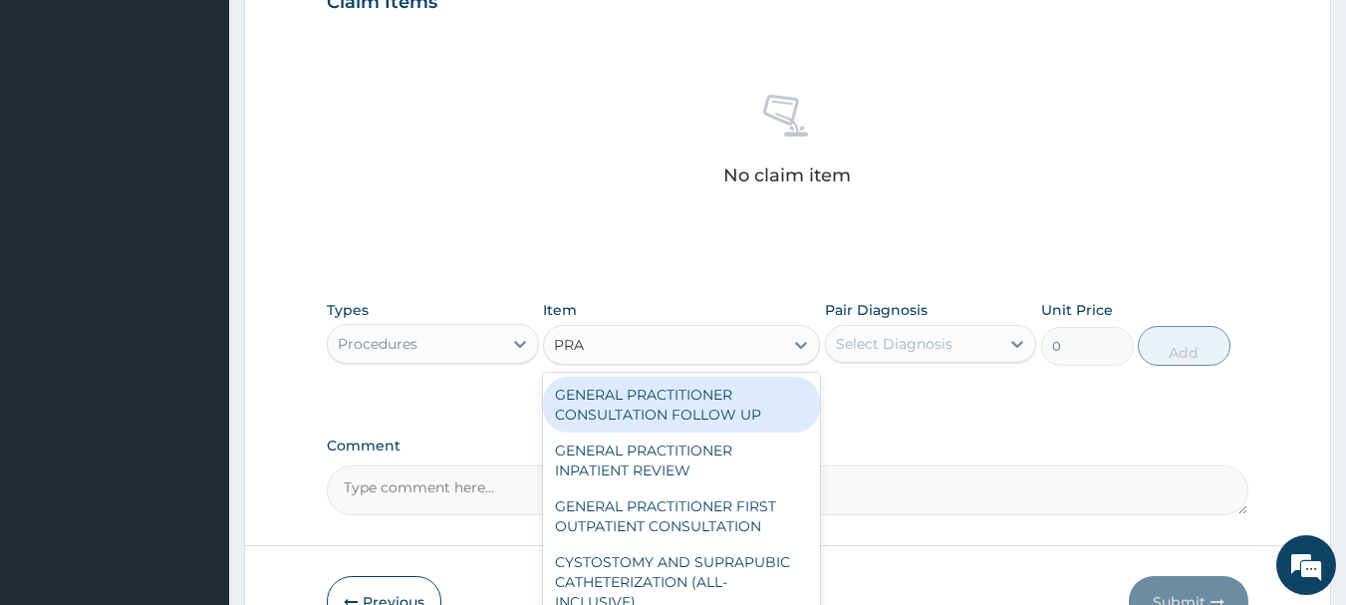
type input "PRAC"
click at [687, 401] on div "GENERAL PRACTITIONER CONSULTATION FOLLOW UP" at bounding box center [681, 404] width 277 height 56
type input "1875"
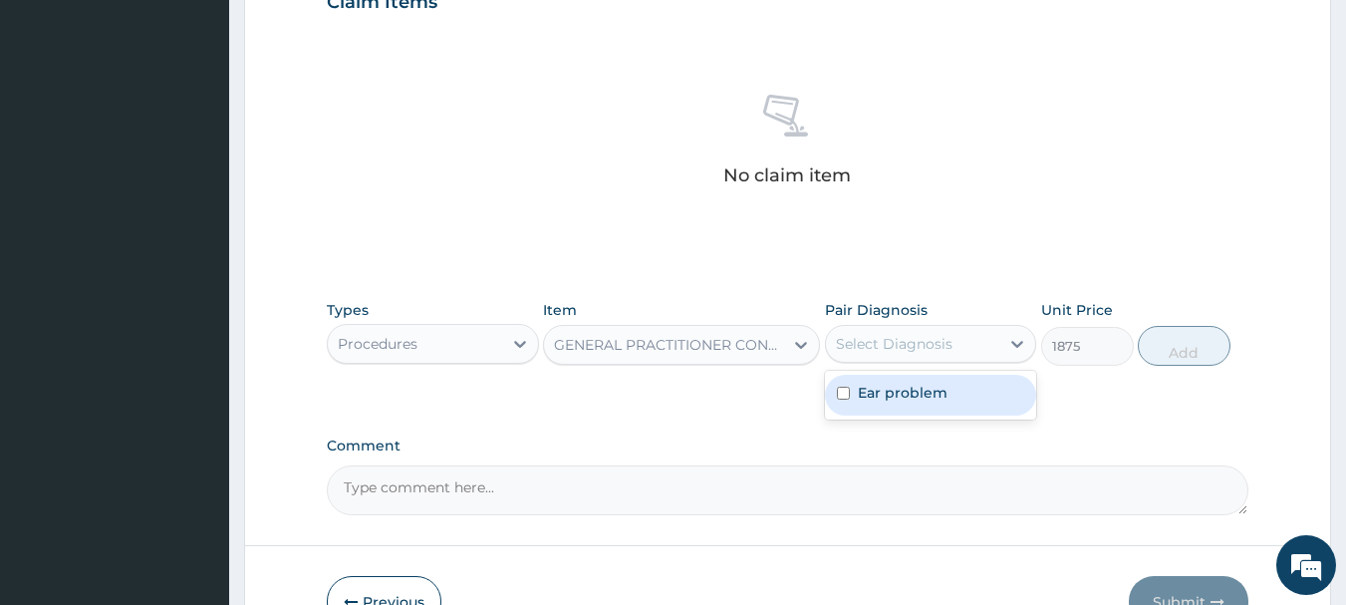
click at [885, 348] on div "Select Diagnosis" at bounding box center [894, 344] width 117 height 20
click at [895, 397] on label "Ear problem" at bounding box center [903, 392] width 90 height 20
checkbox input "true"
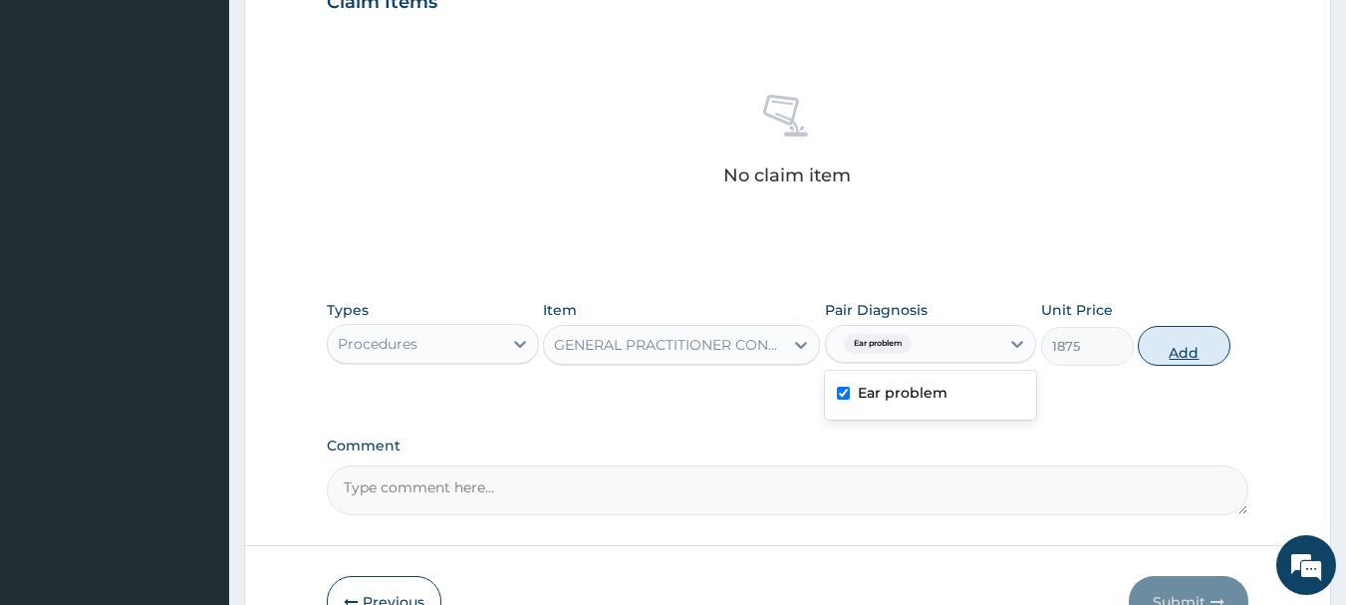
click at [1174, 346] on button "Add" at bounding box center [1183, 346] width 93 height 40
type input "0"
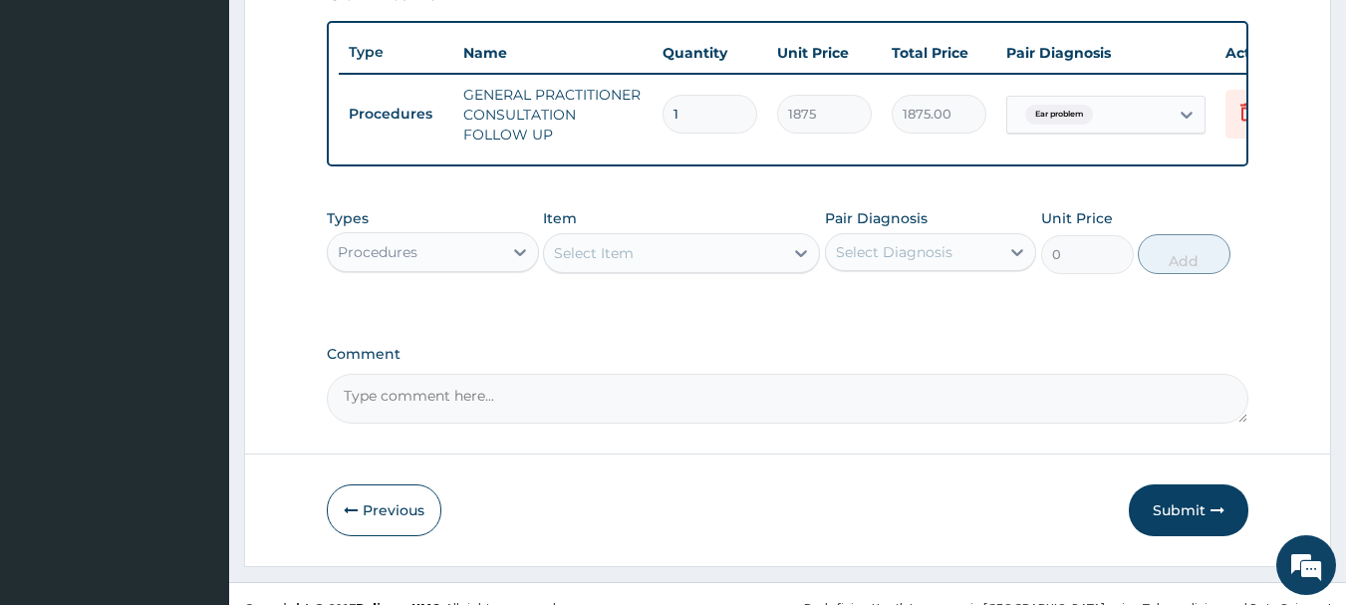
scroll to position [763, 0]
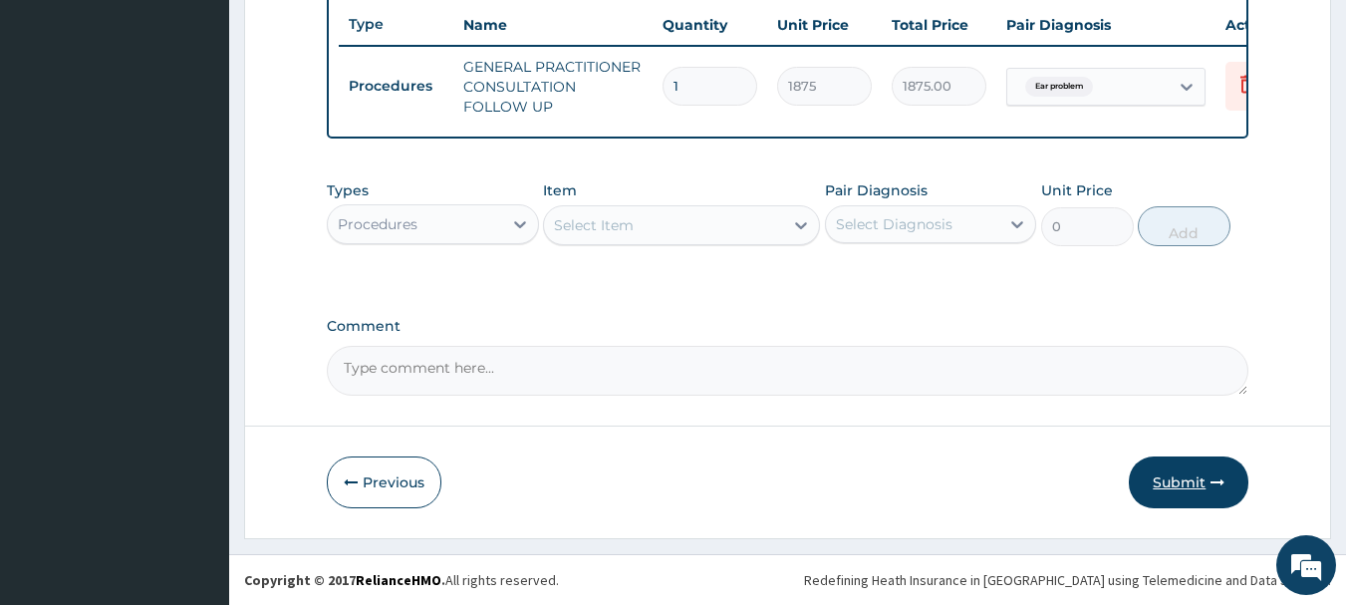
click at [1183, 481] on button "Submit" at bounding box center [1188, 482] width 120 height 52
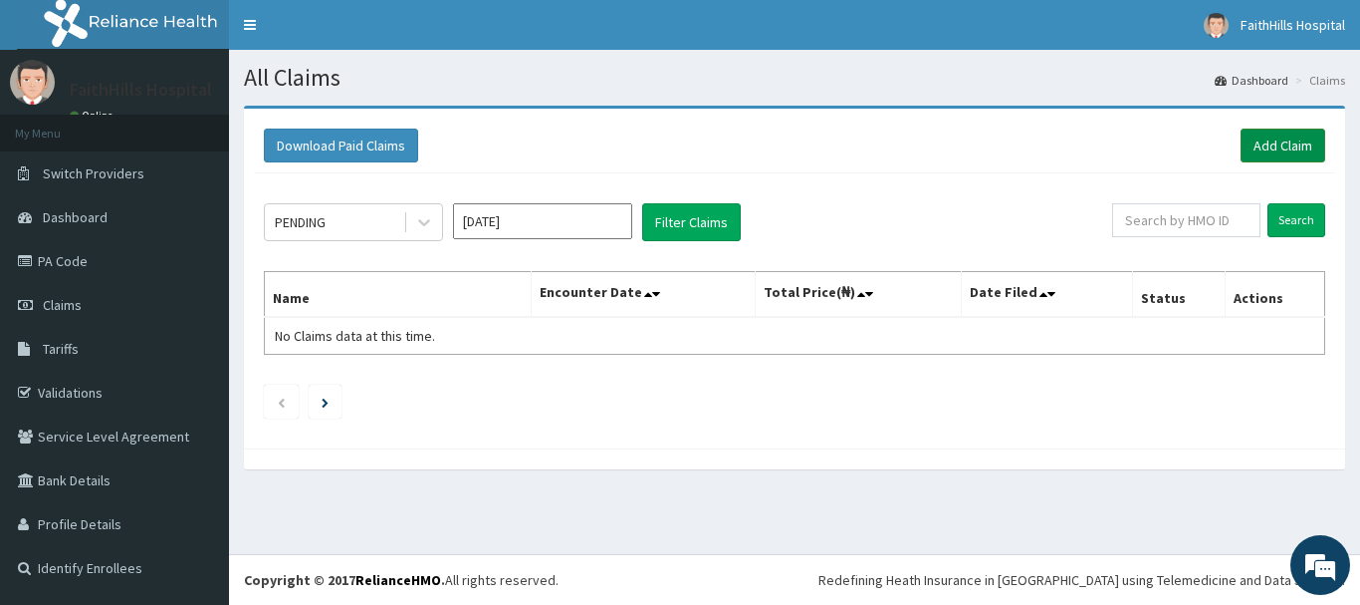
click at [1308, 140] on link "Add Claim" at bounding box center [1283, 145] width 85 height 34
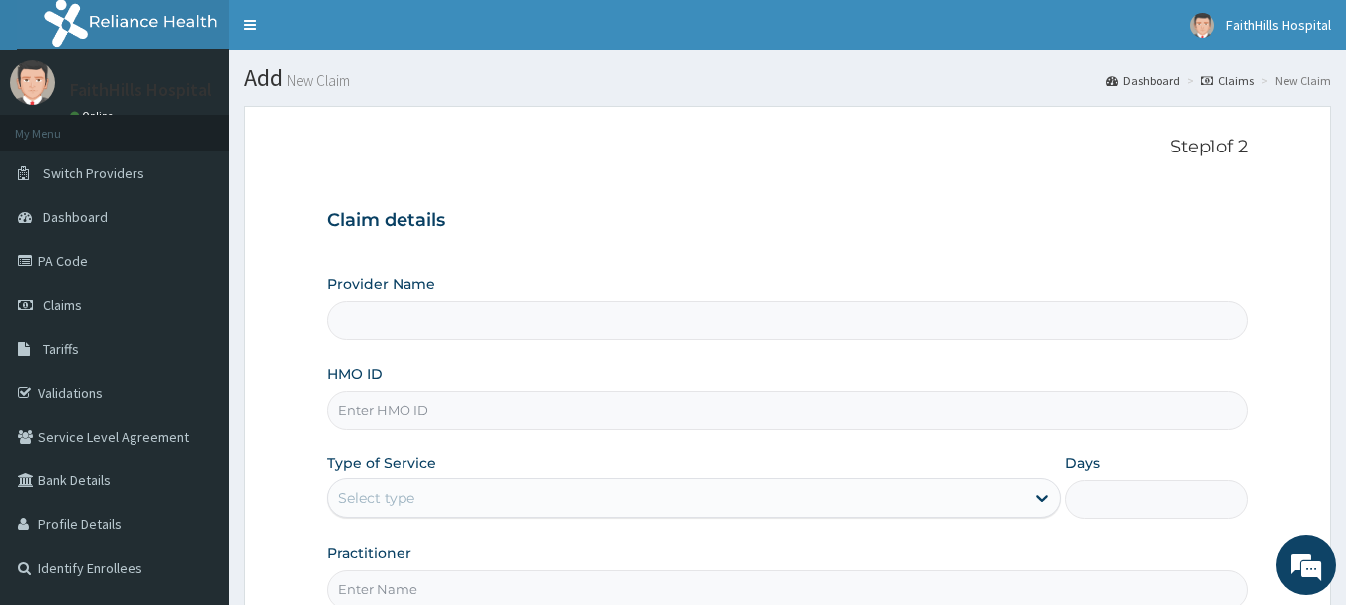
type input "FaithHills Specialist Hospital"
click at [391, 410] on input "HMO ID" at bounding box center [788, 409] width 922 height 39
paste input "OSS/10026/A"
type input "OSS/10026/A"
click at [475, 504] on div "Select type" at bounding box center [676, 498] width 696 height 32
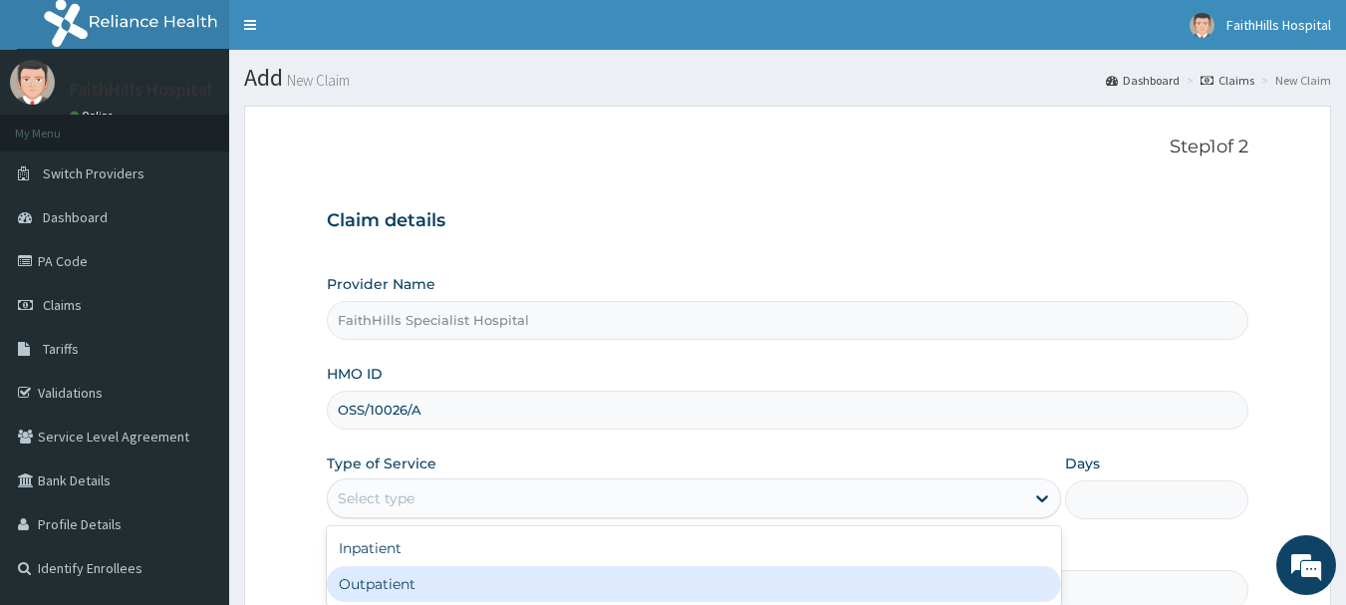
click at [449, 579] on div "Outpatient" at bounding box center [694, 584] width 734 height 36
type input "1"
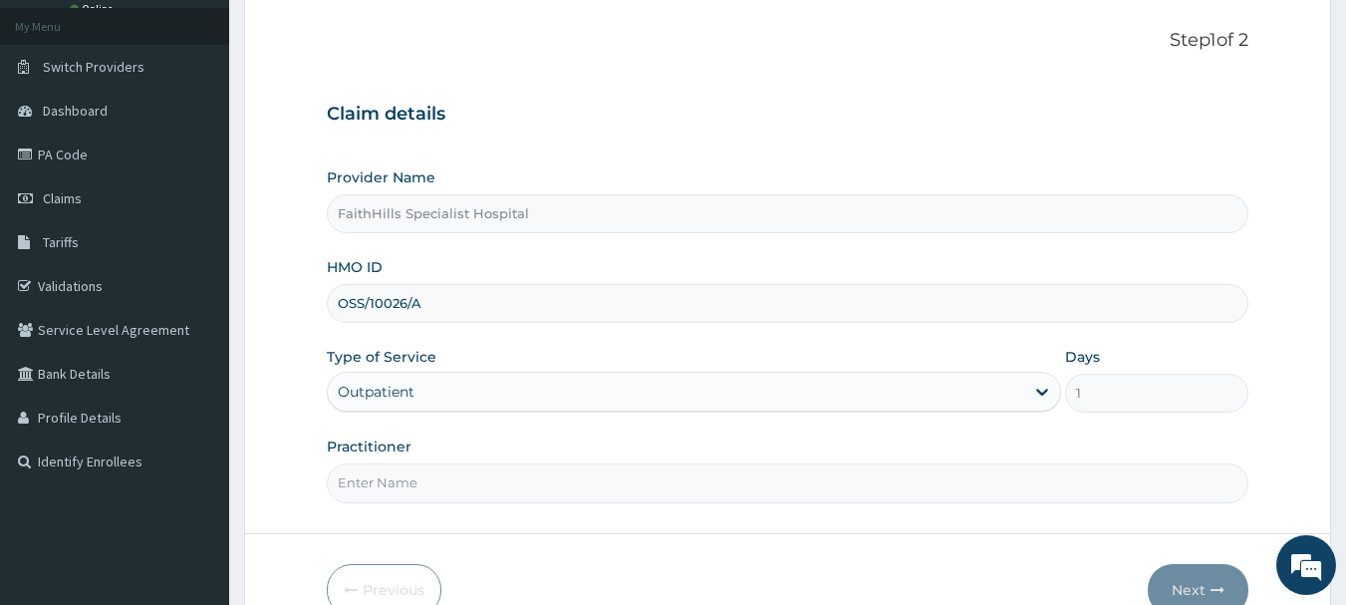
scroll to position [214, 0]
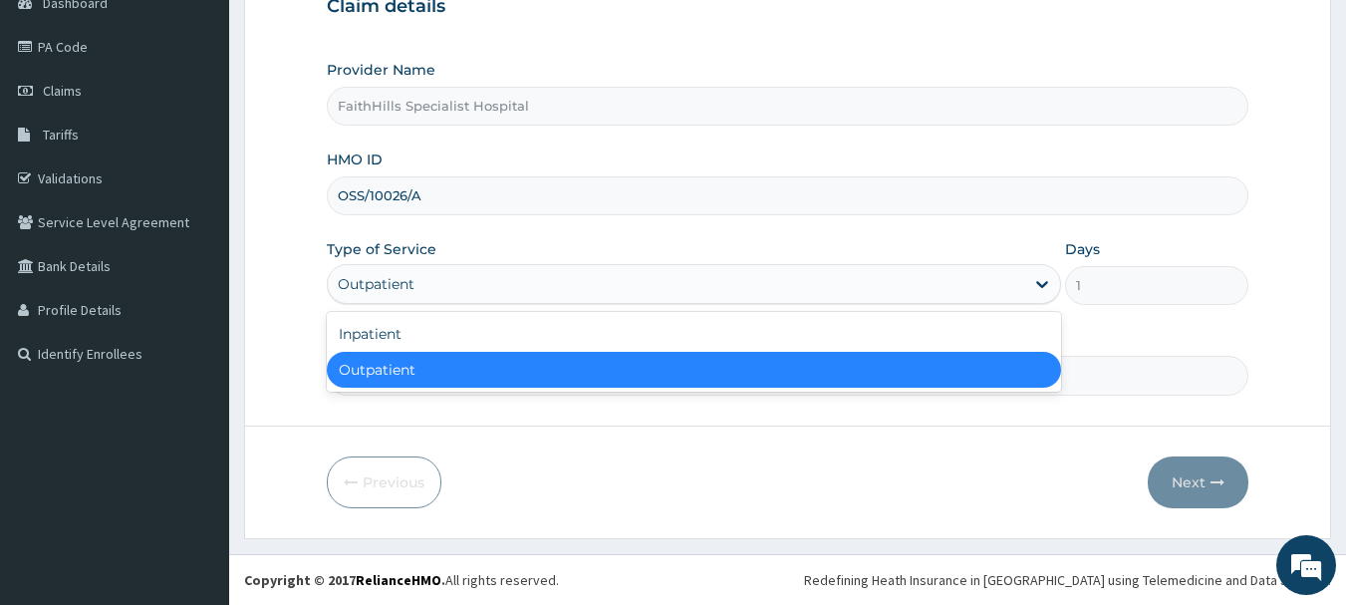
click at [429, 296] on div "Outpatient" at bounding box center [676, 284] width 696 height 32
click at [447, 390] on div "Inpatient Outpatient" at bounding box center [694, 352] width 734 height 80
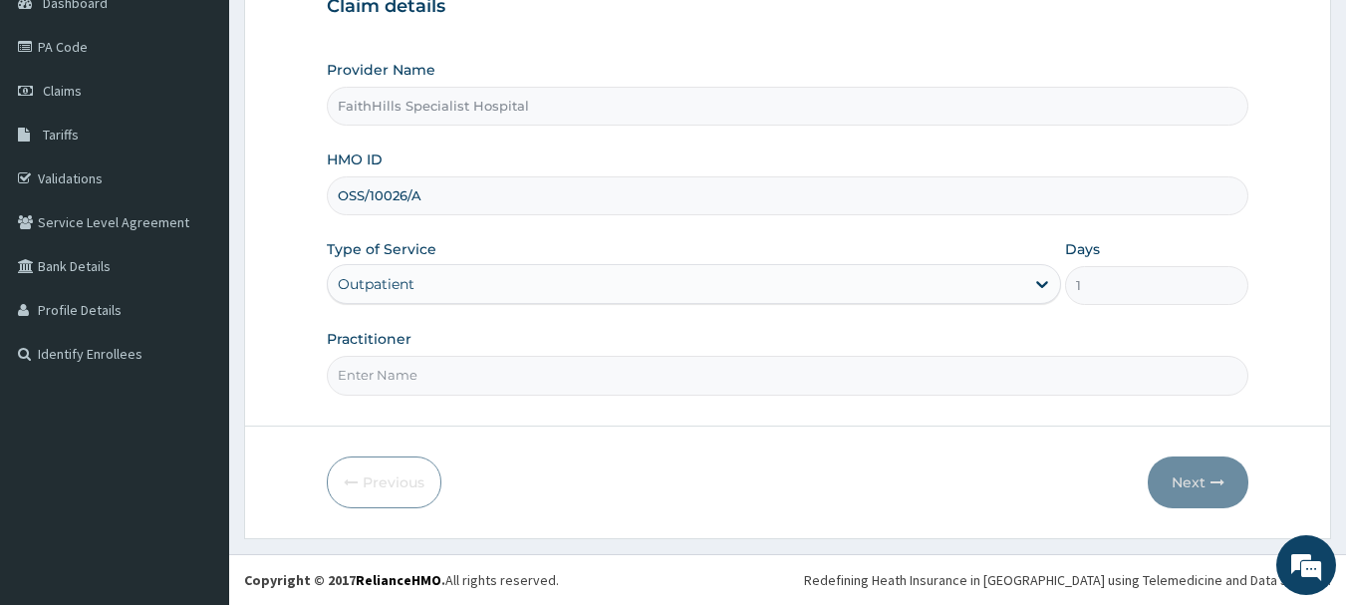
click at [453, 413] on form "Step 1 of 2 Claim details Provider Name FaithHills Specialist Hospital HMO ID O…" at bounding box center [787, 214] width 1087 height 646
click at [447, 381] on input "Practitioner" at bounding box center [788, 375] width 922 height 39
type input "[PERSON_NAME]"
click at [1202, 496] on button "Next" at bounding box center [1197, 482] width 101 height 52
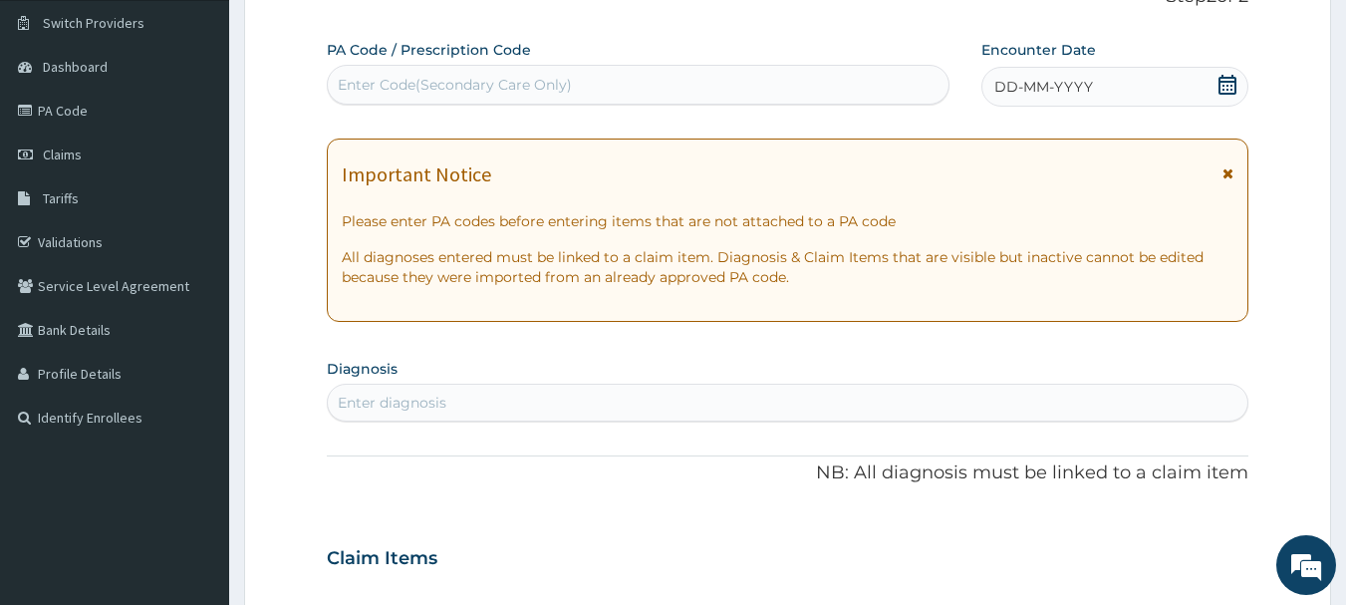
scroll to position [0, 0]
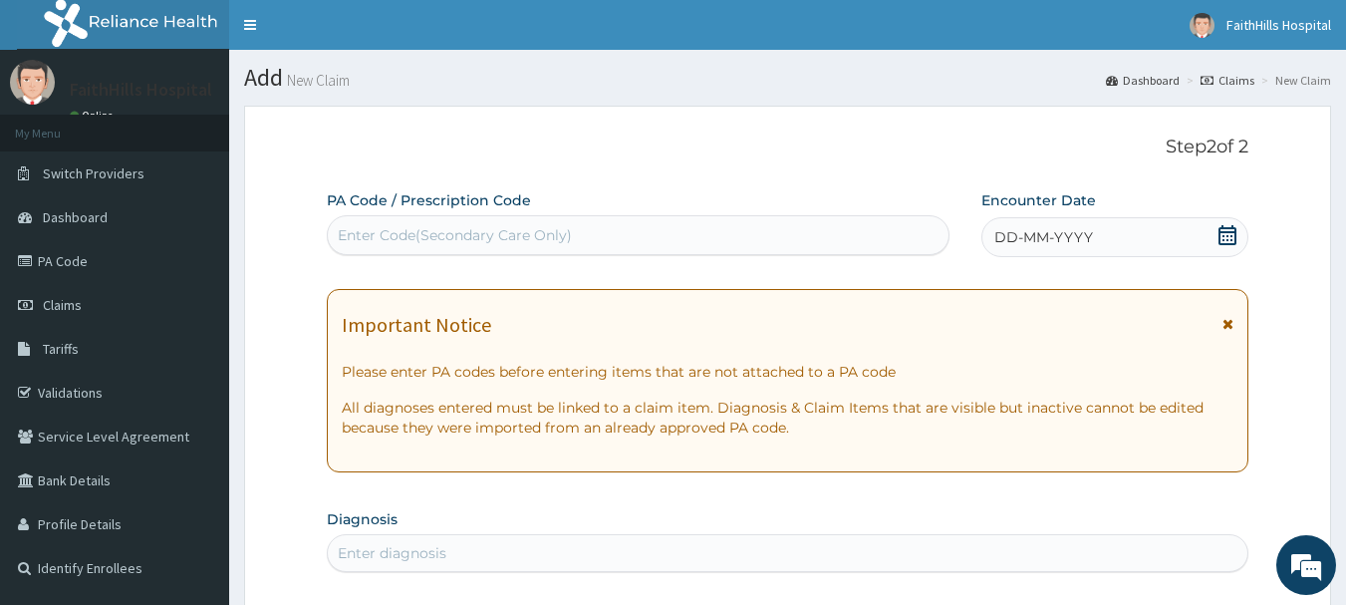
click at [460, 233] on div "Enter Code(Secondary Care Only)" at bounding box center [455, 235] width 234 height 20
paste input "PA/030555"
type input "PA/030555"
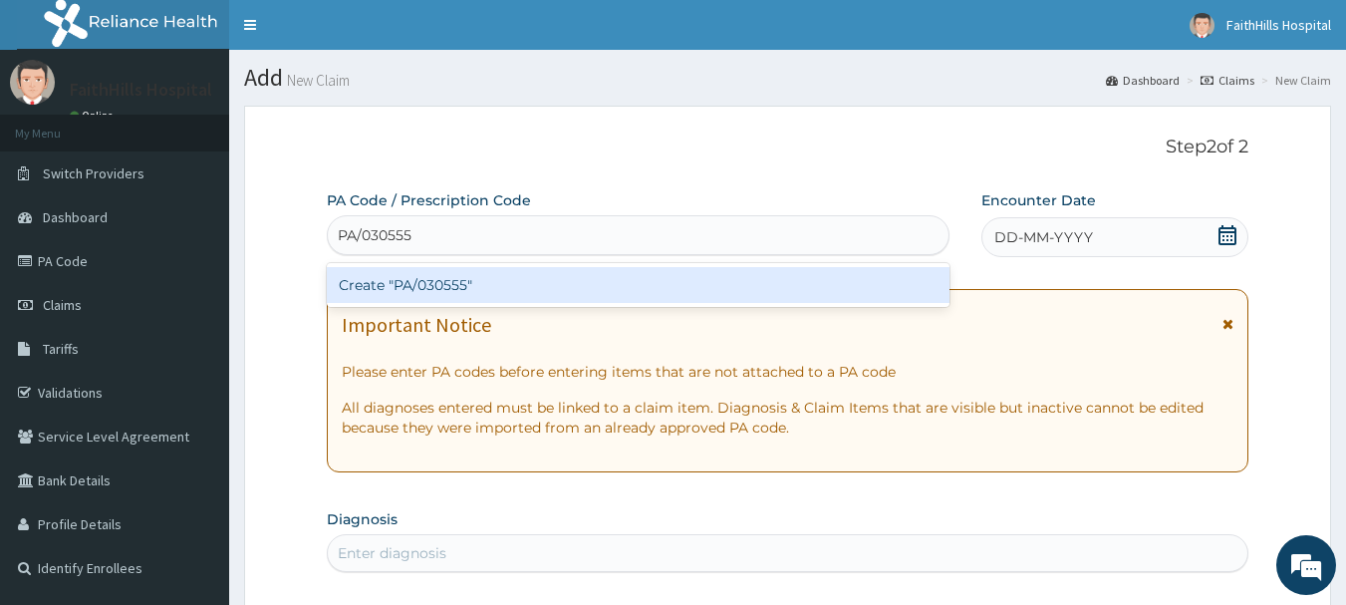
click at [494, 298] on div "Create "PA/030555"" at bounding box center [638, 285] width 623 height 36
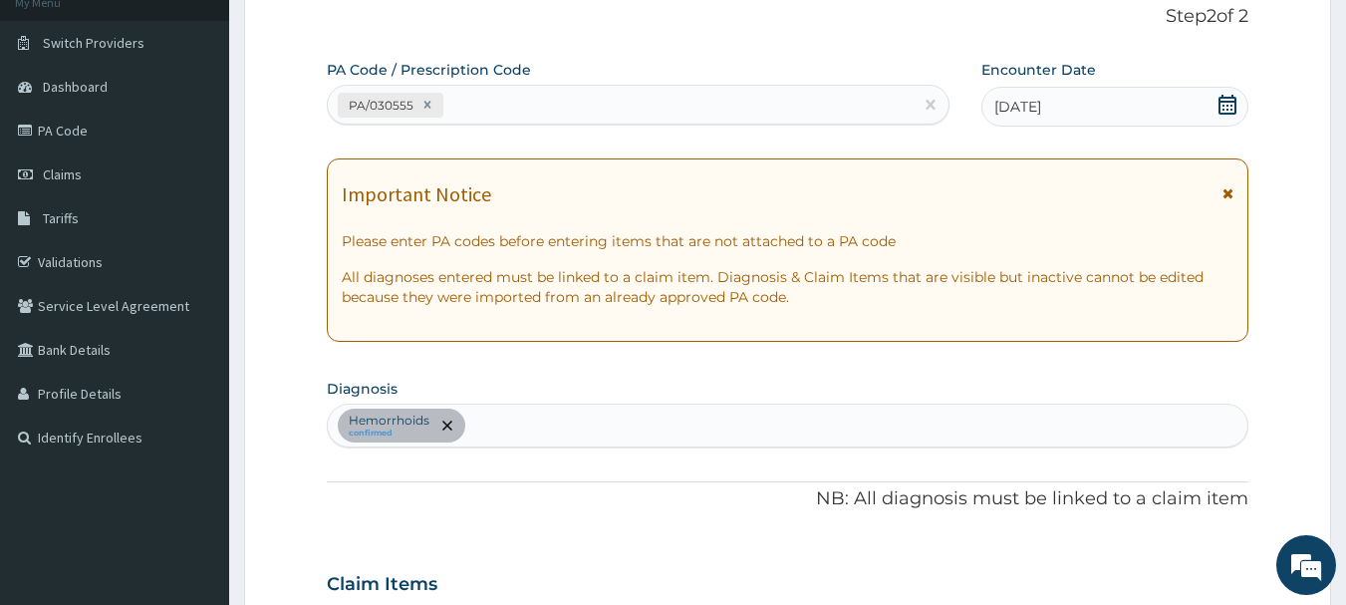
scroll to position [128, 0]
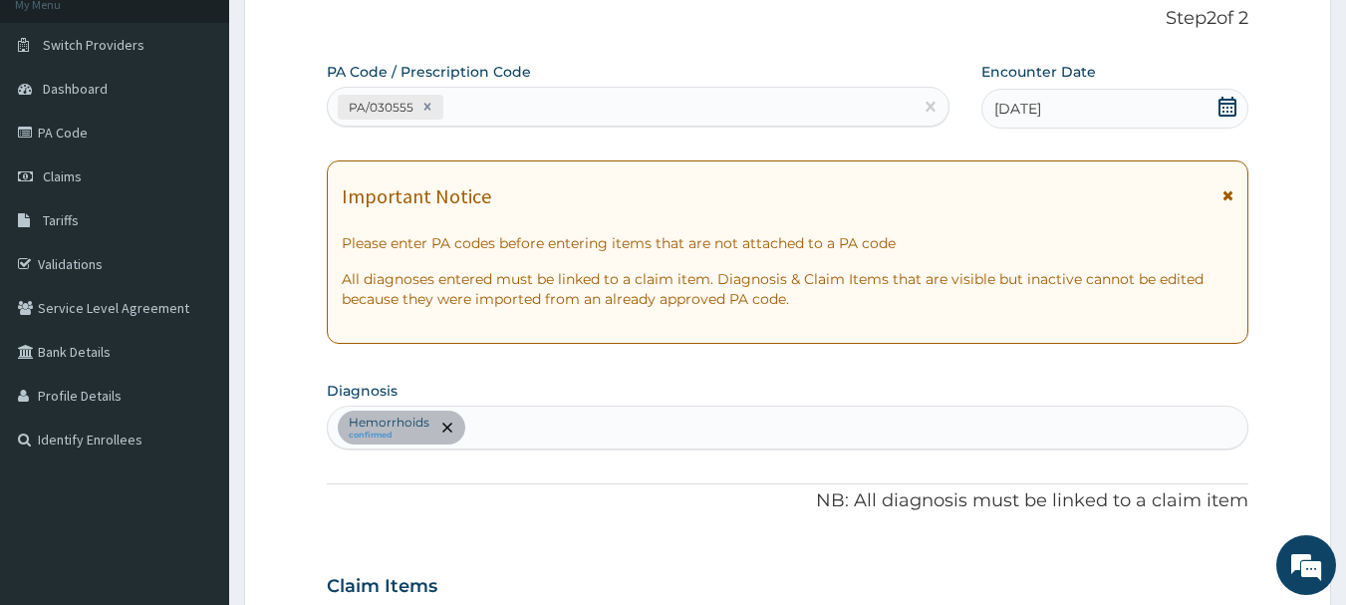
click at [577, 411] on div "[MEDICAL_DATA] confirmed" at bounding box center [788, 427] width 920 height 42
type input "[MEDICAL_DATA]"
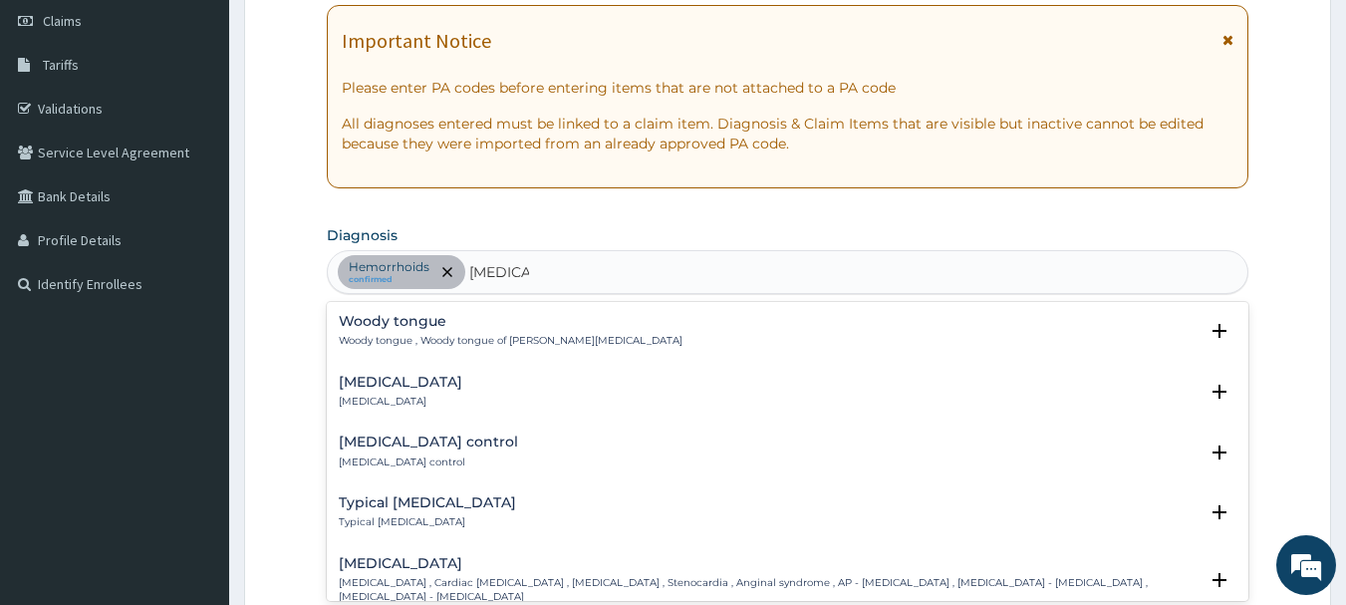
scroll to position [328, 0]
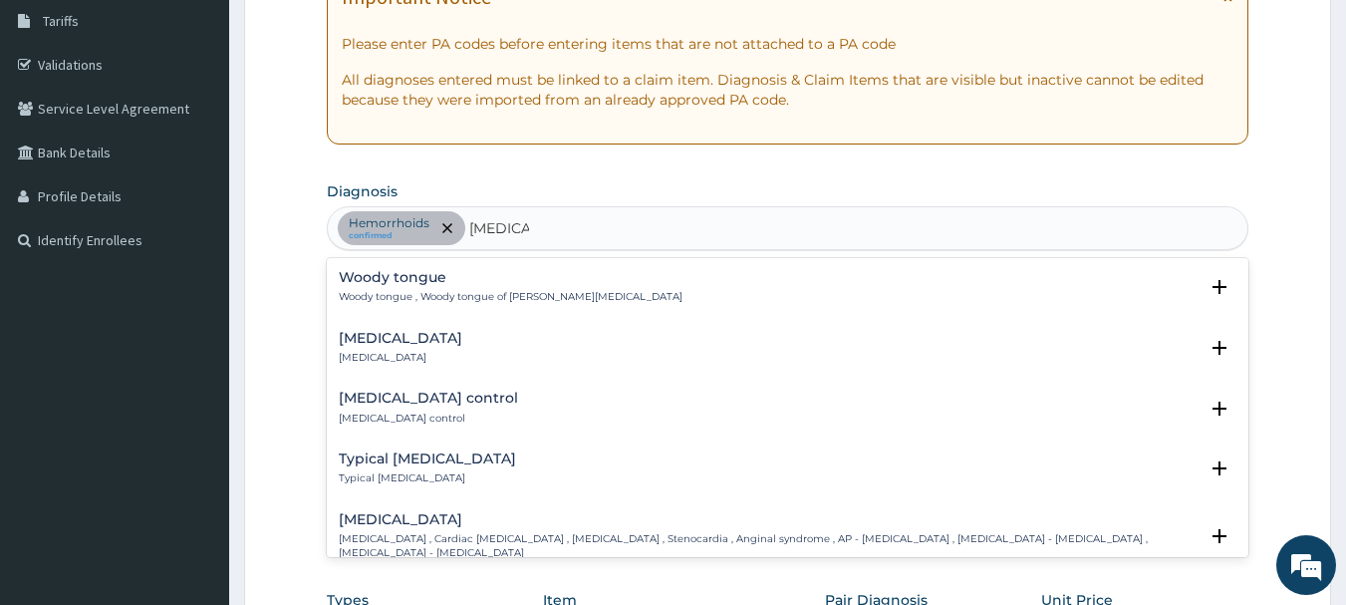
click at [442, 531] on div "[MEDICAL_DATA] [MEDICAL_DATA] , Cardiac [MEDICAL_DATA] , [MEDICAL_DATA] , Steno…" at bounding box center [769, 536] width 860 height 49
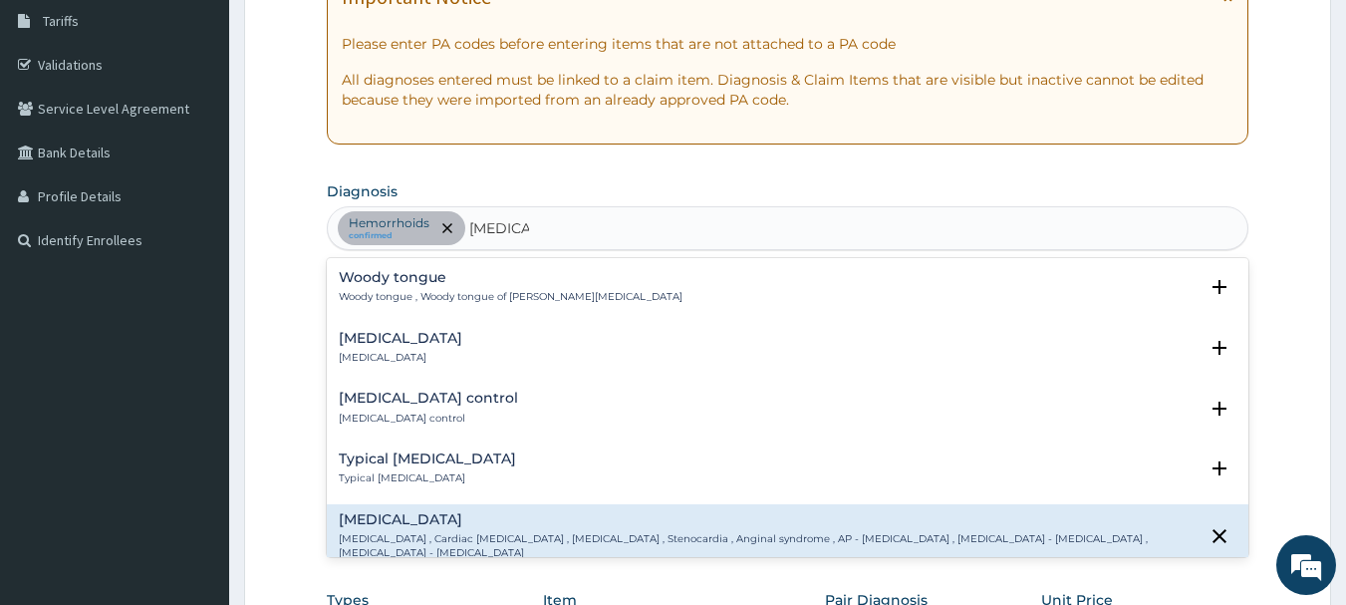
scroll to position [199, 0]
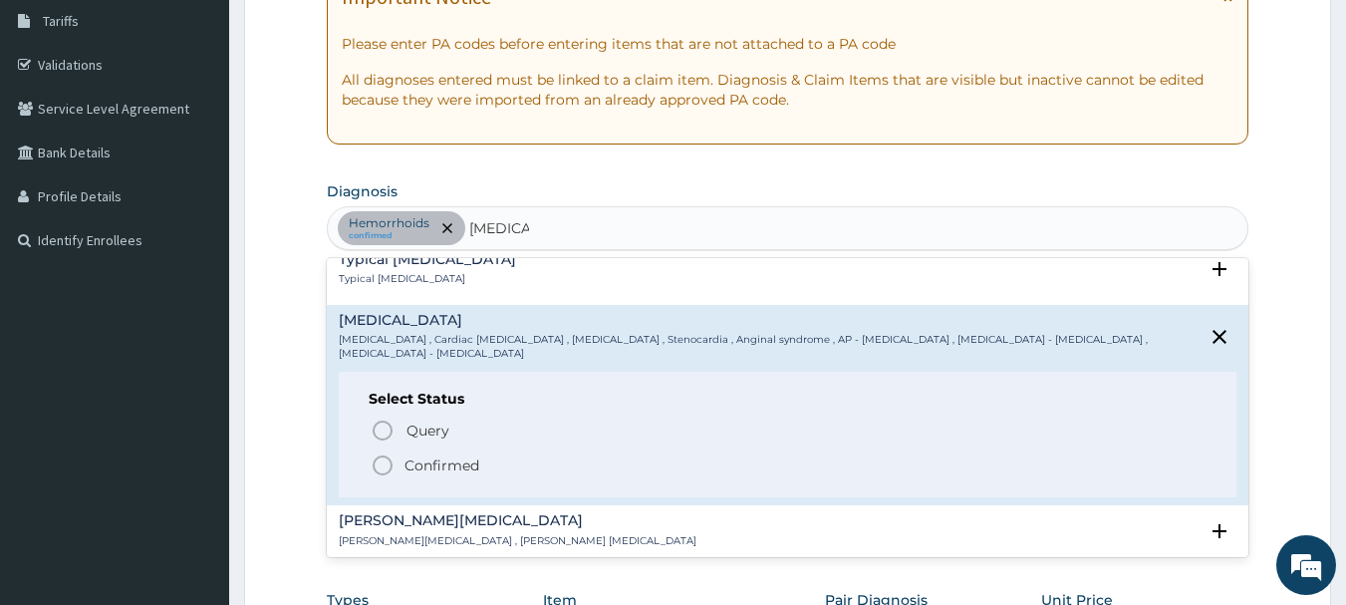
click at [439, 459] on p "Confirmed" at bounding box center [441, 465] width 75 height 20
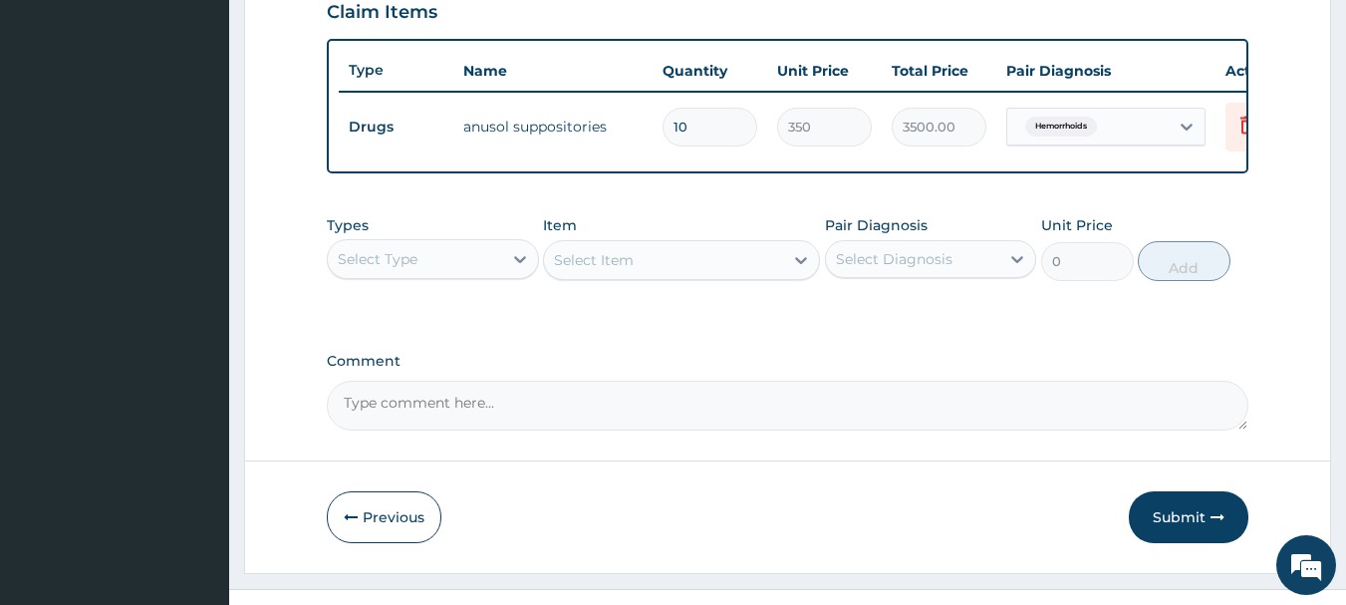
scroll to position [726, 0]
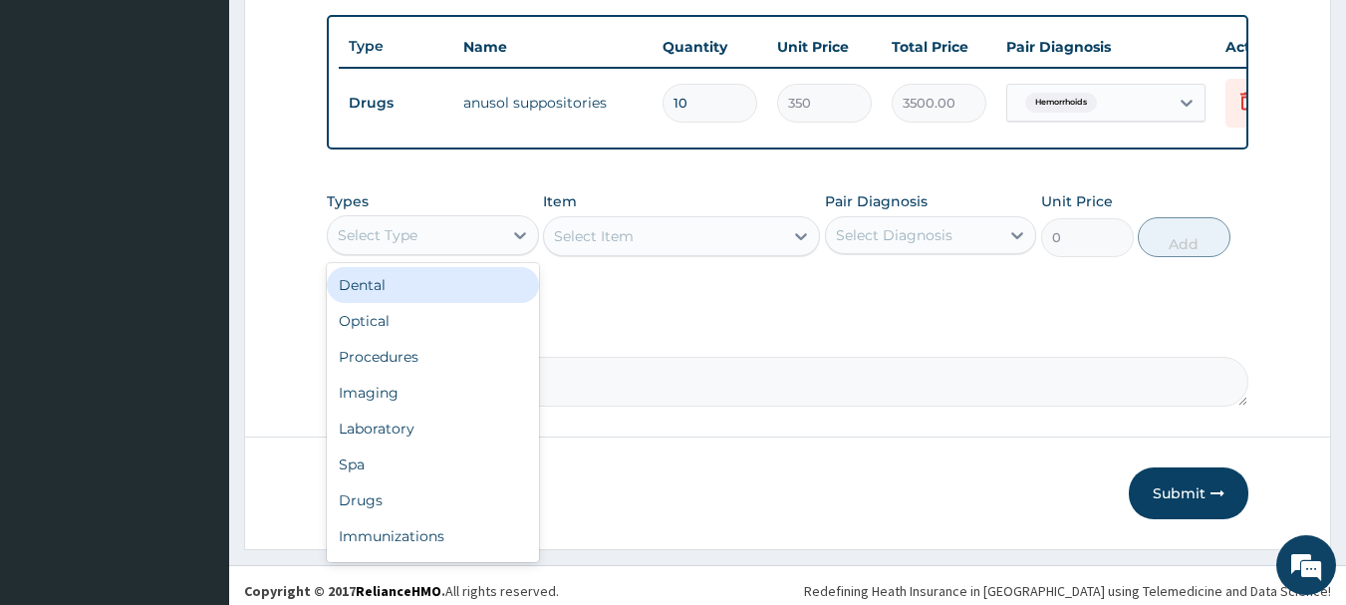
click at [460, 251] on div "Select Type" at bounding box center [415, 235] width 174 height 32
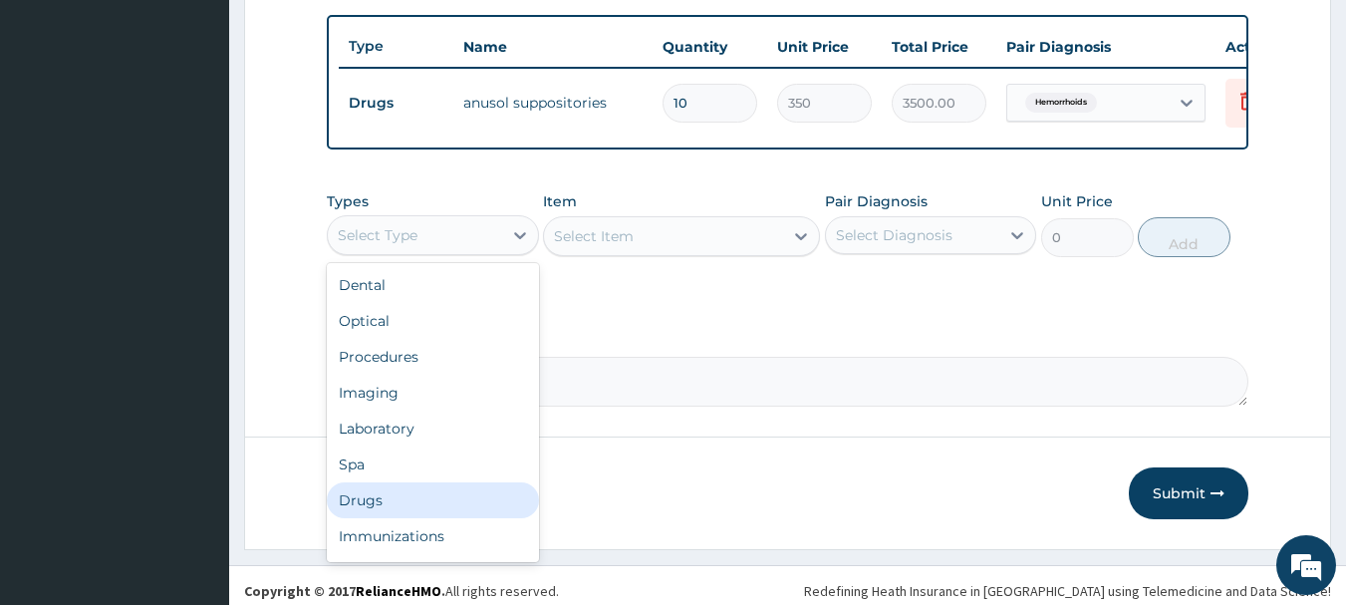
click at [369, 518] on div "Drugs" at bounding box center [433, 500] width 212 height 36
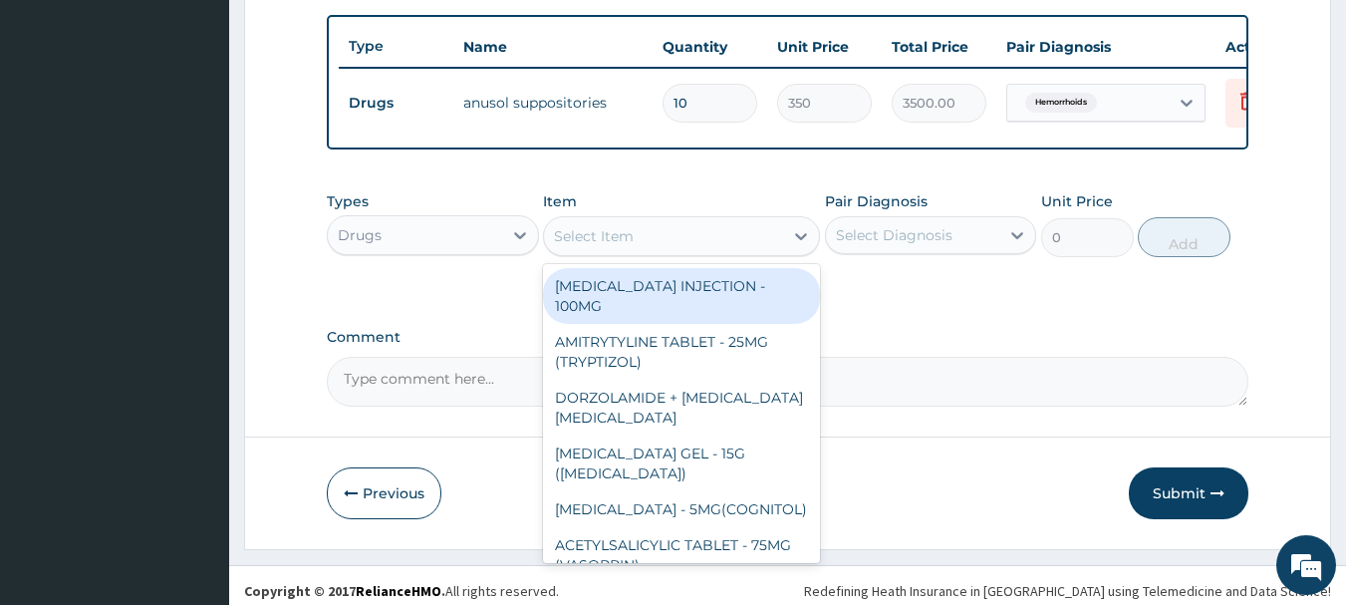
click at [676, 234] on div "Select Item" at bounding box center [663, 236] width 239 height 32
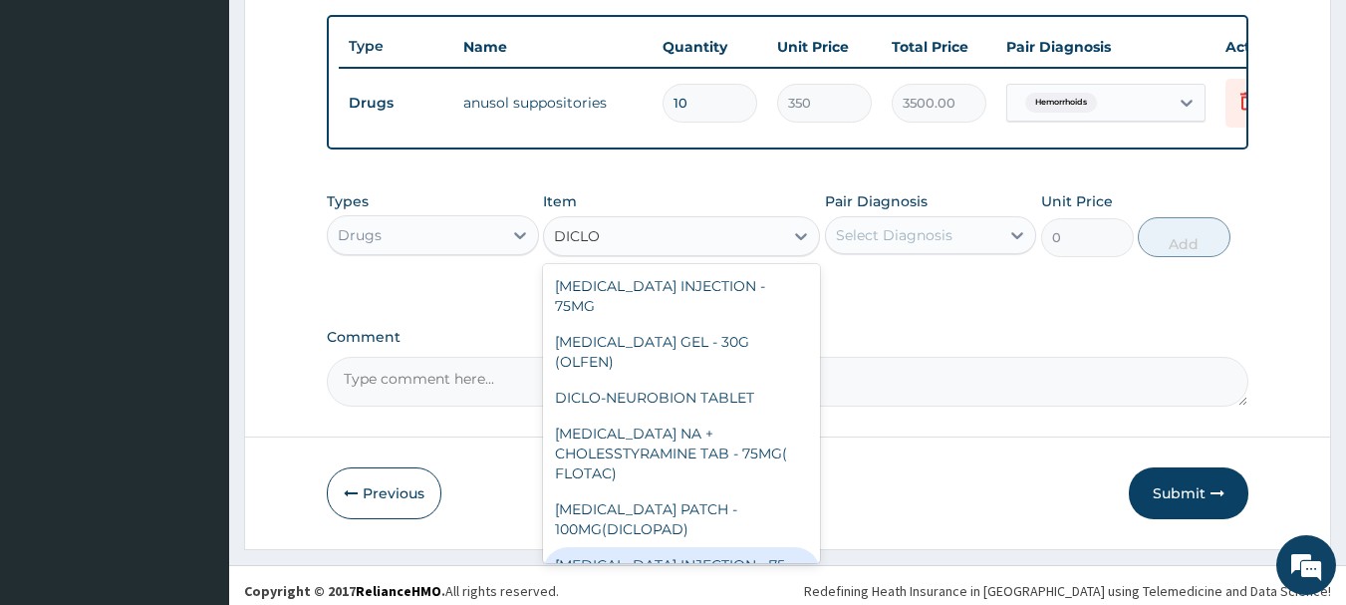
type input "DICLO"
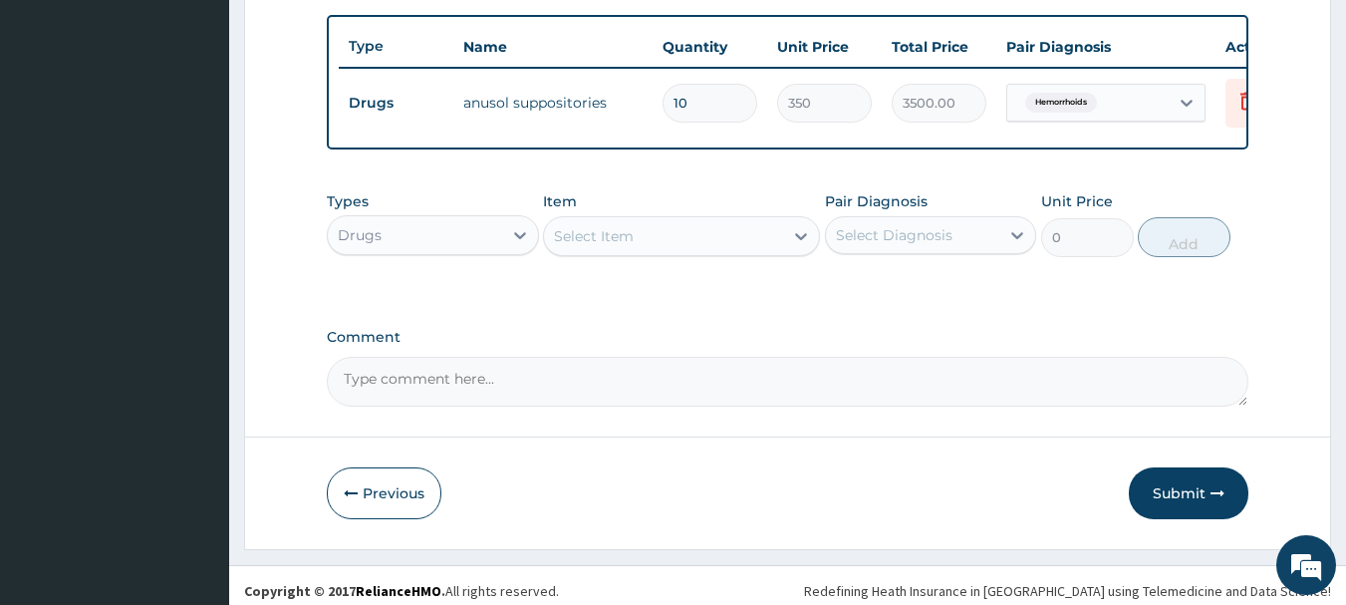
click at [702, 232] on div "Select Item" at bounding box center [681, 236] width 277 height 40
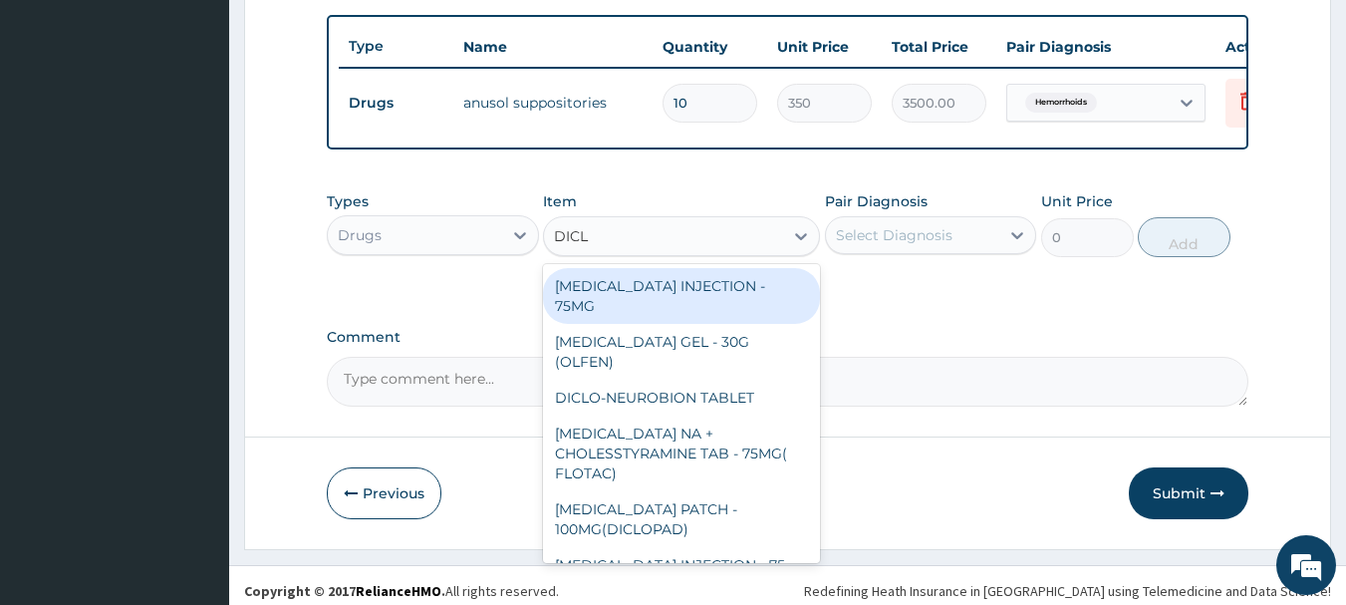
type input "DICLO"
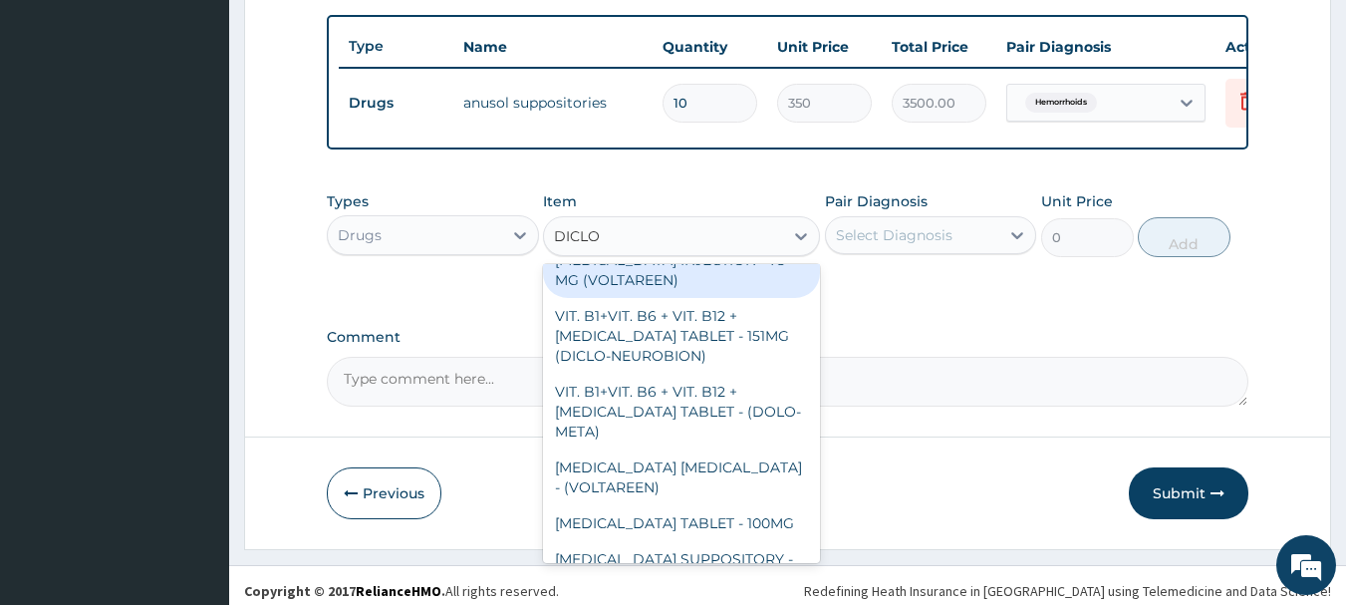
scroll to position [319, 0]
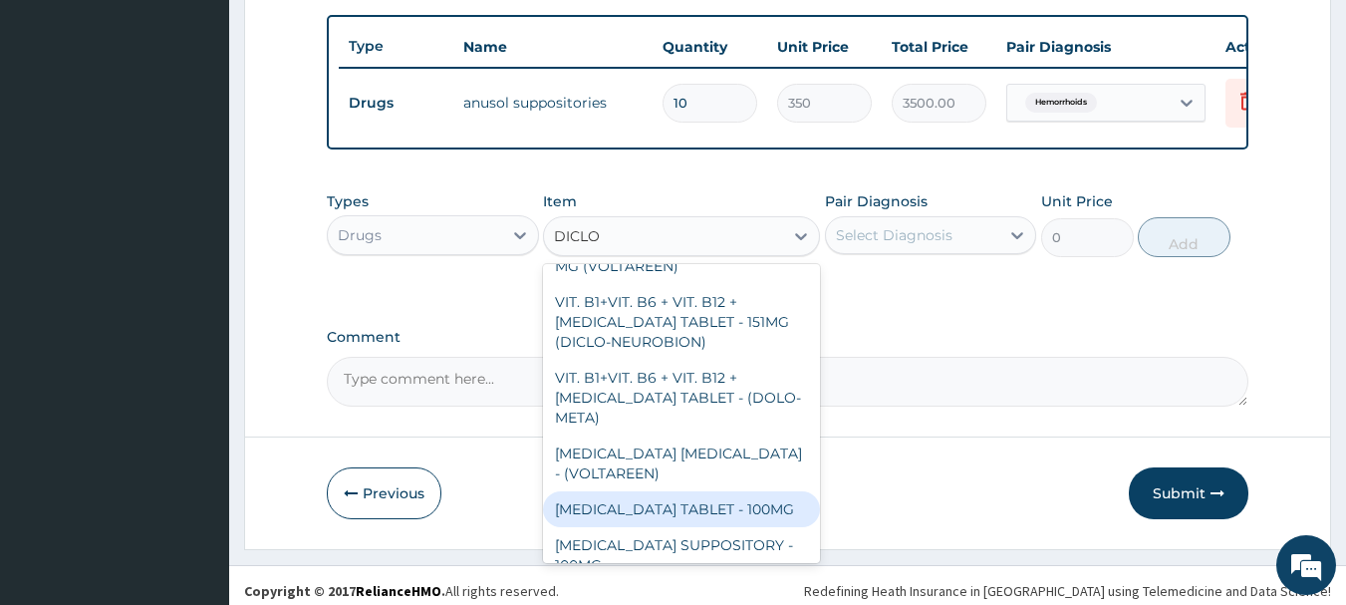
click at [748, 491] on div "[MEDICAL_DATA] TABLET - 100MG" at bounding box center [681, 509] width 277 height 36
type input "112"
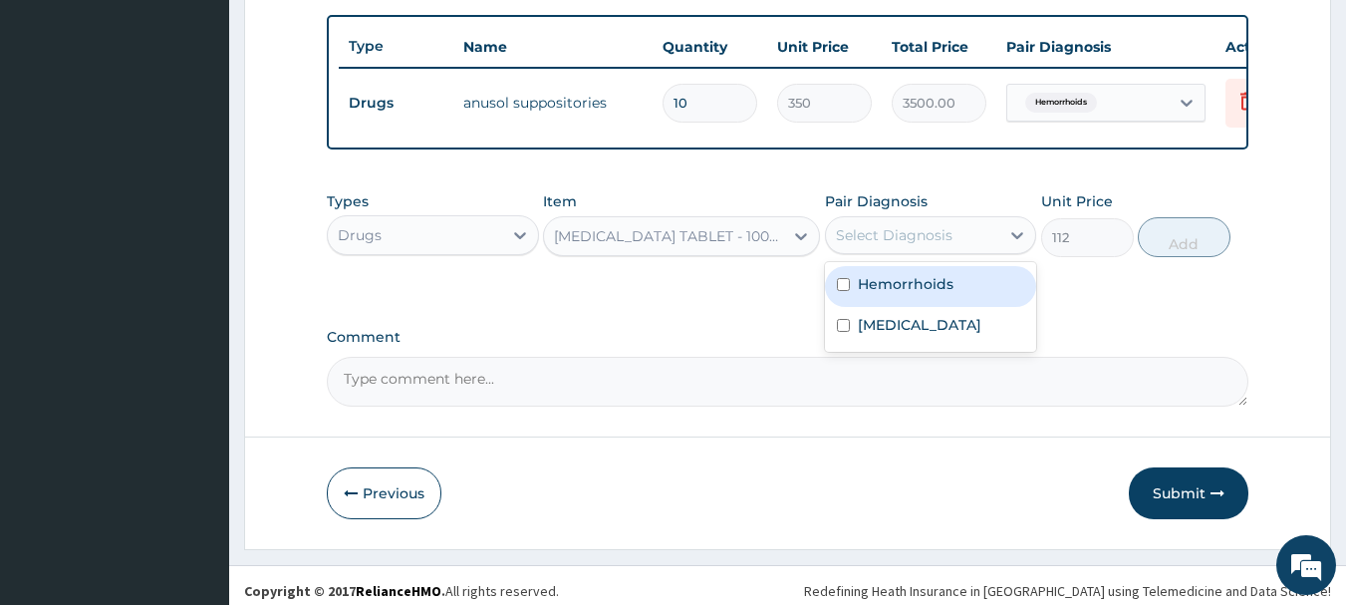
click at [932, 239] on div "Select Diagnosis" at bounding box center [894, 235] width 117 height 20
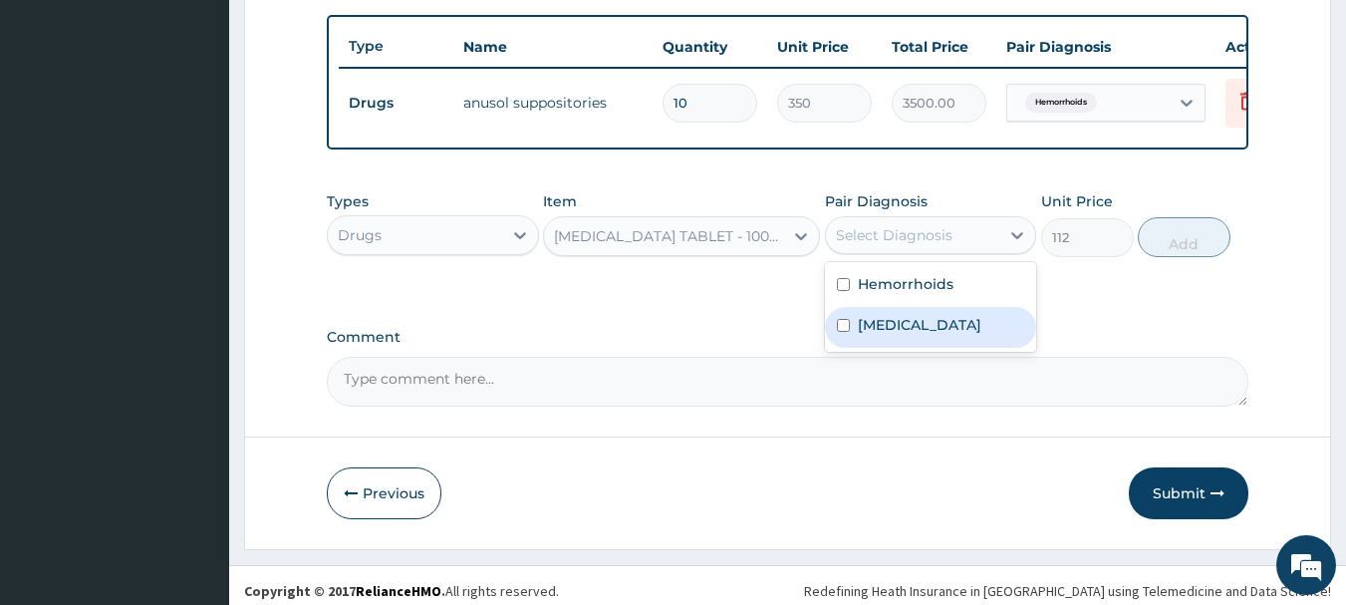
click at [951, 348] on div "[MEDICAL_DATA]" at bounding box center [931, 327] width 212 height 41
checkbox input "true"
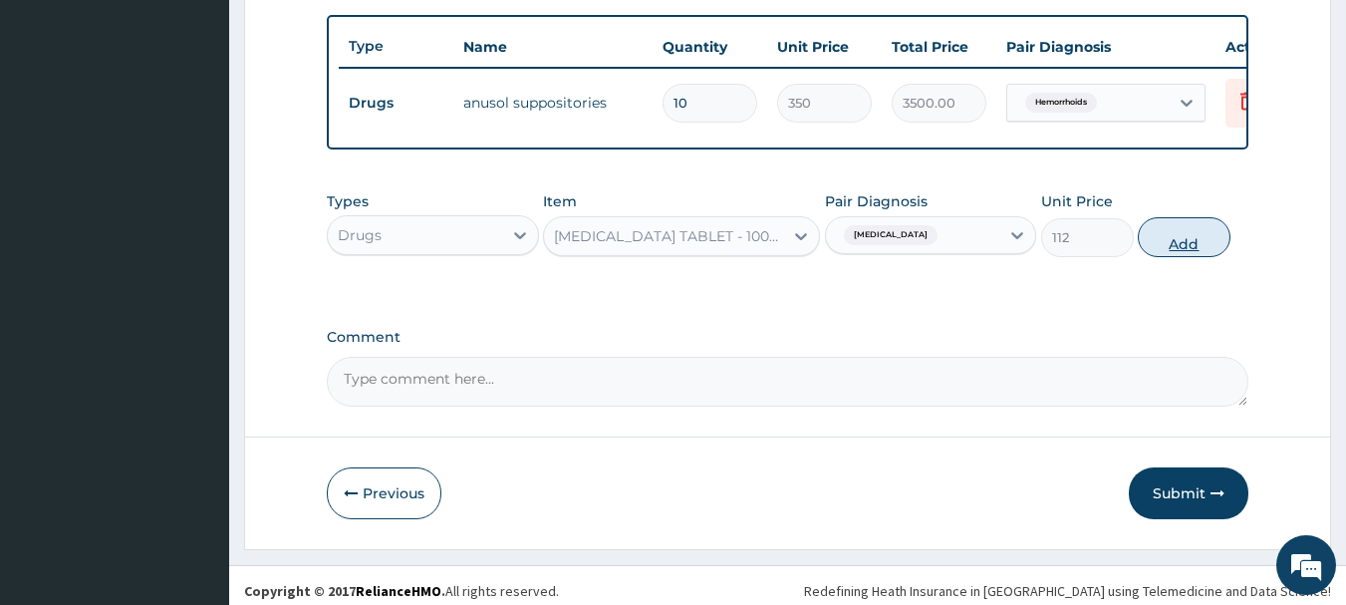
click at [1186, 257] on button "Add" at bounding box center [1183, 237] width 93 height 40
type input "0"
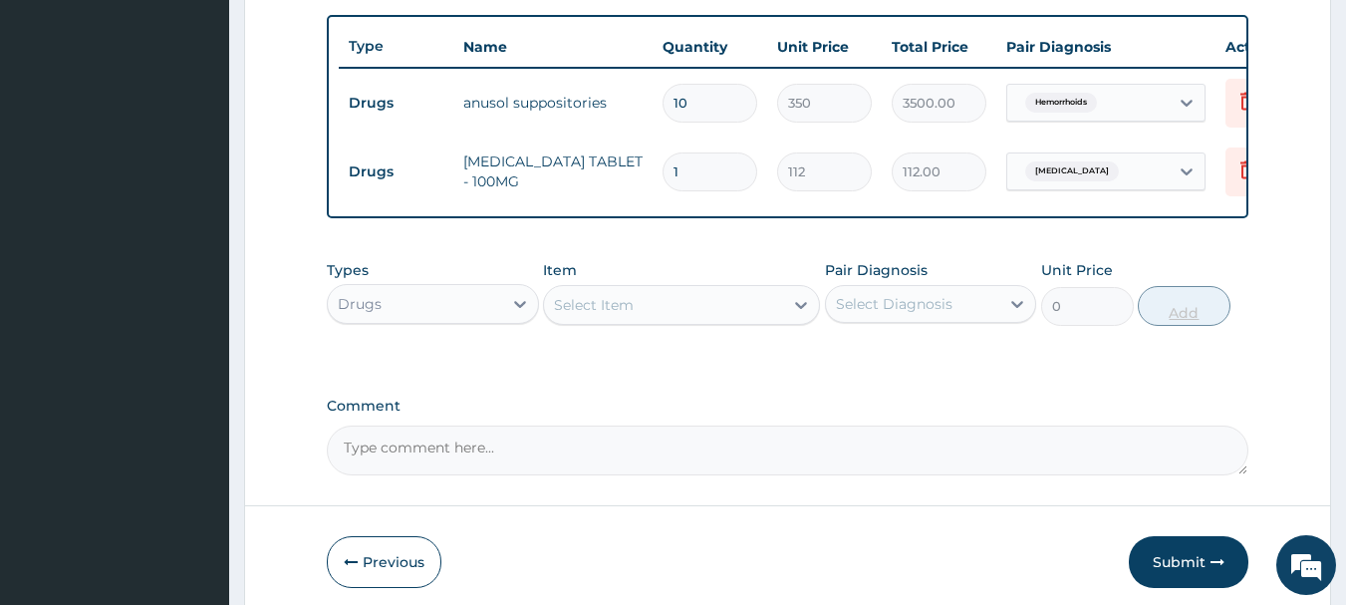
type input "10"
type input "1120.00"
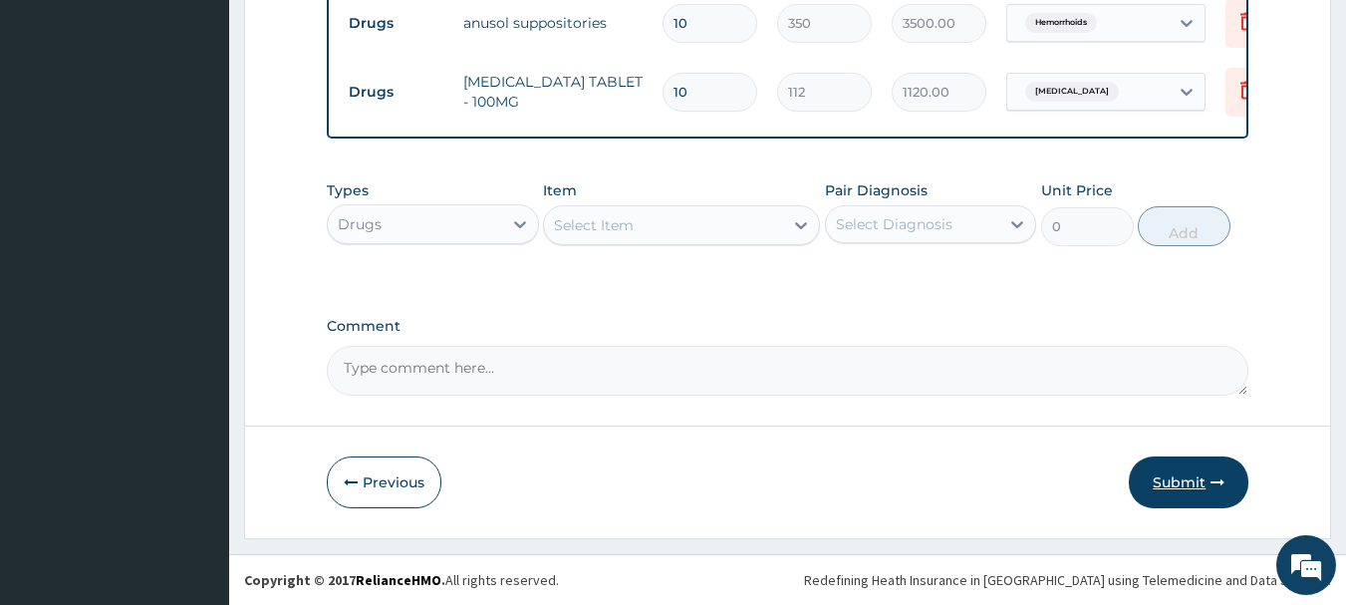
type input "10"
click at [1193, 492] on button "Submit" at bounding box center [1188, 482] width 120 height 52
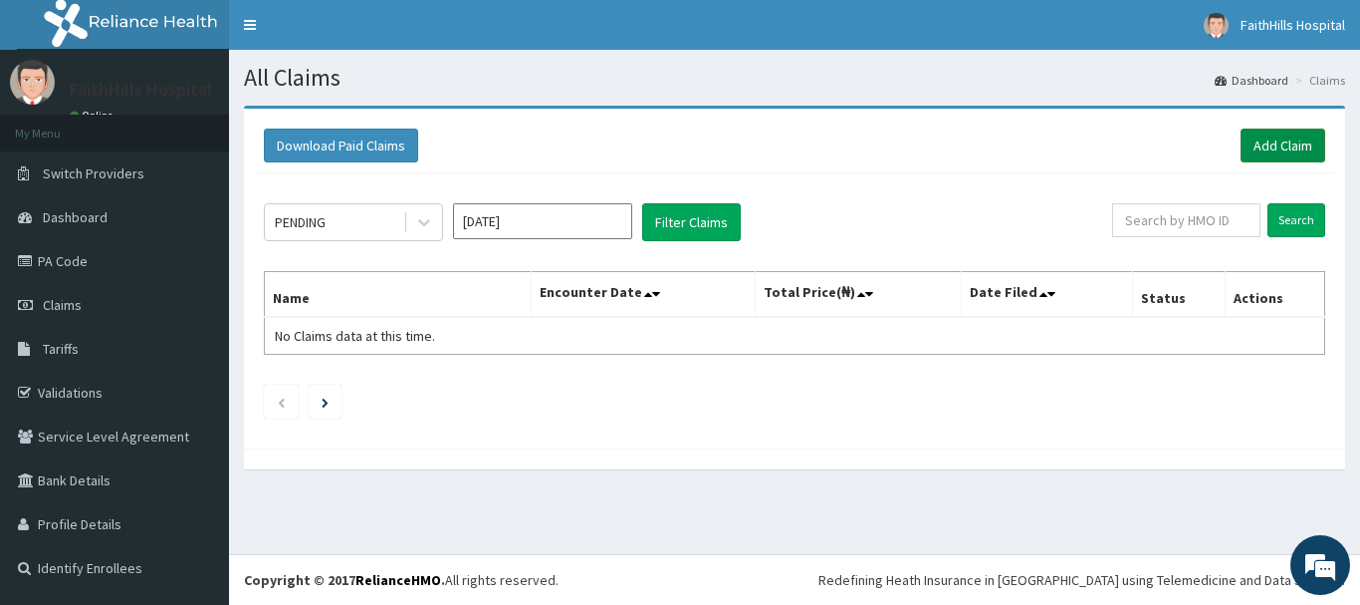
click at [1296, 135] on link "Add Claim" at bounding box center [1283, 145] width 85 height 34
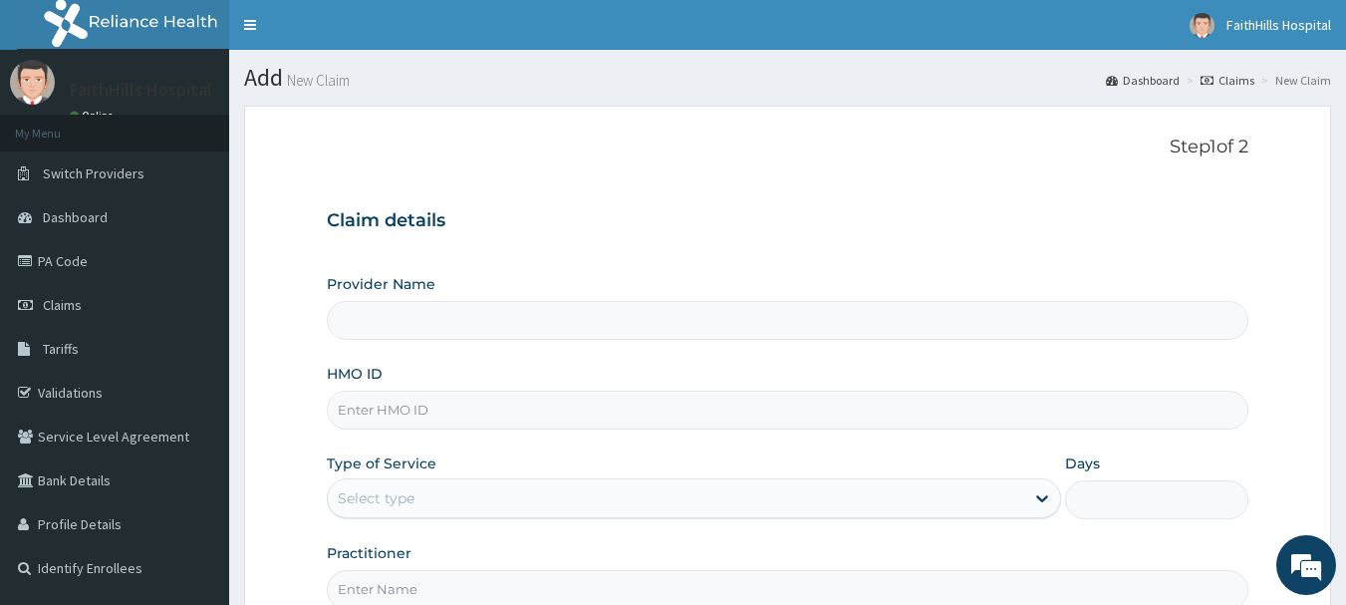
type input "FaithHills Specialist Hospital"
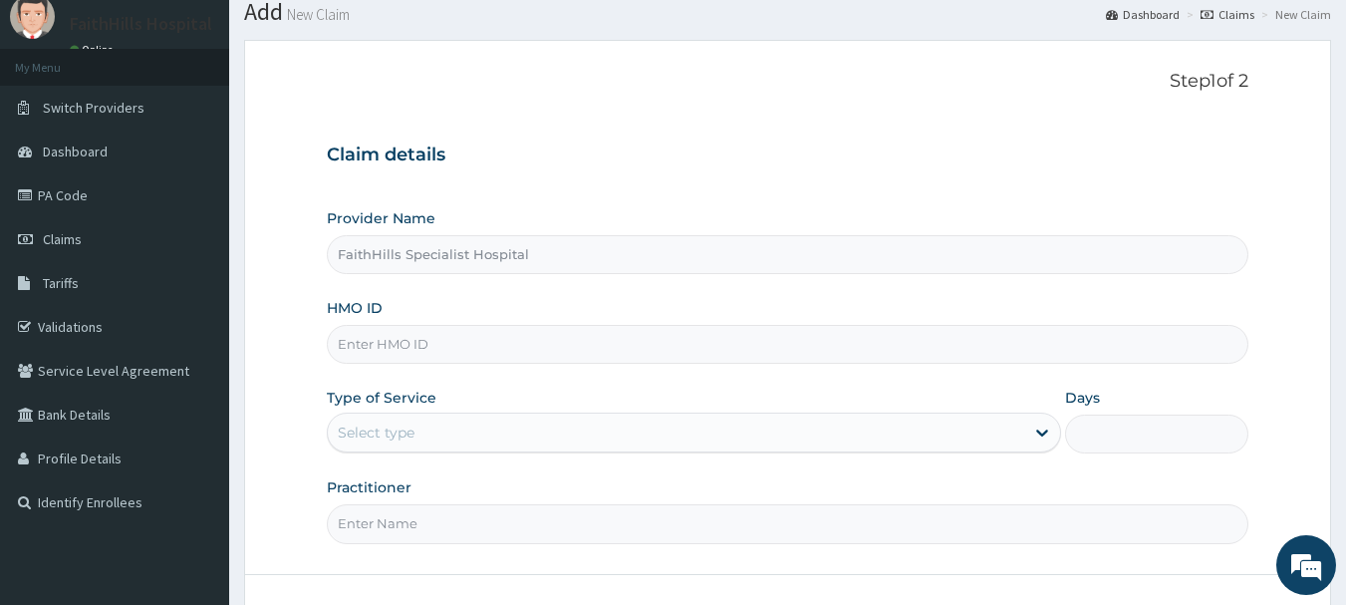
scroll to position [100, 0]
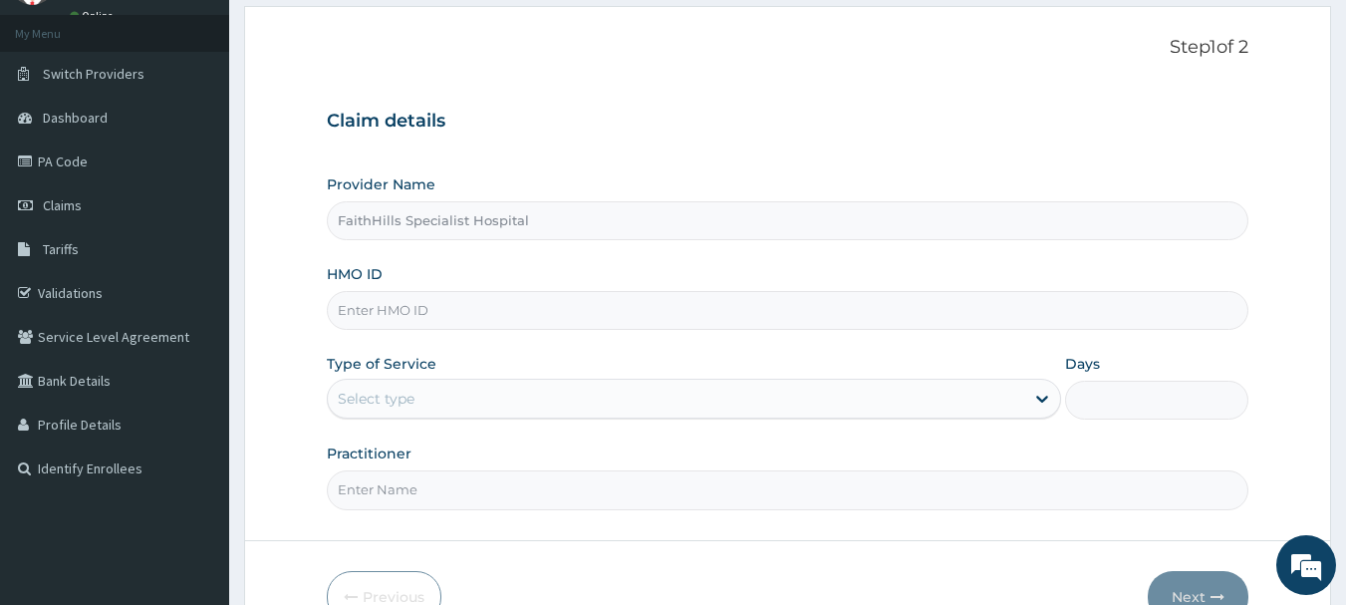
click at [512, 321] on input "HMO ID" at bounding box center [788, 310] width 922 height 39
type input "OSS/10026/A"
click at [472, 410] on div "Select type" at bounding box center [676, 398] width 696 height 32
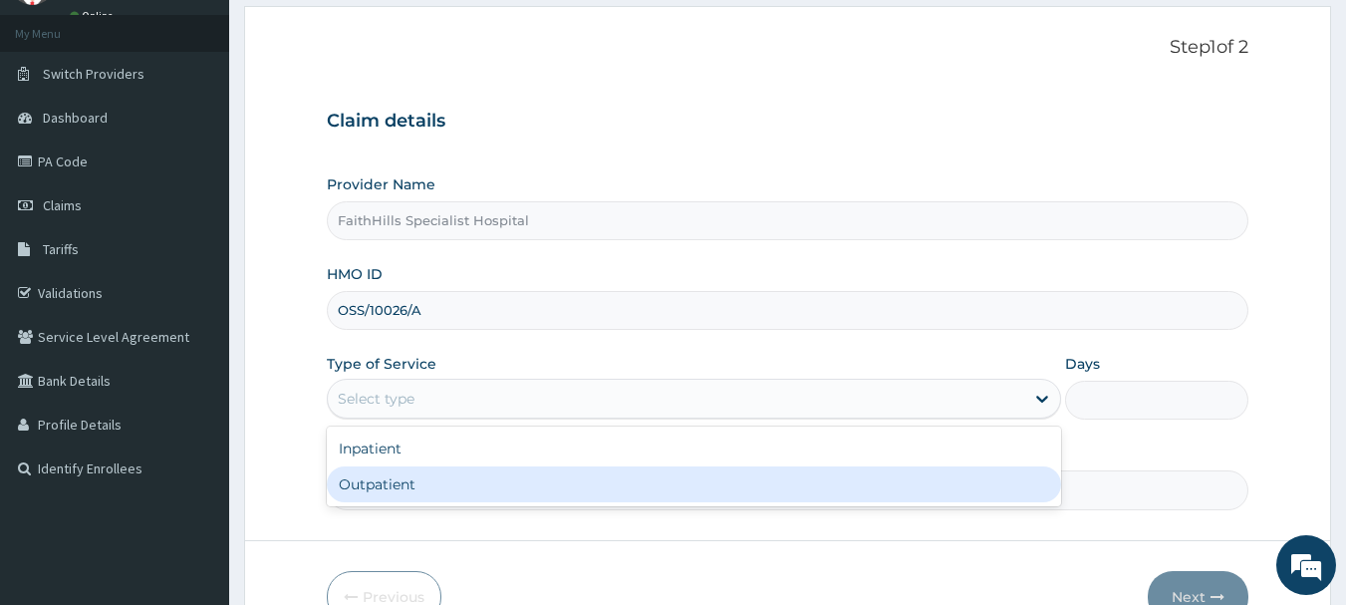
click at [438, 481] on div "Outpatient" at bounding box center [694, 484] width 734 height 36
type input "1"
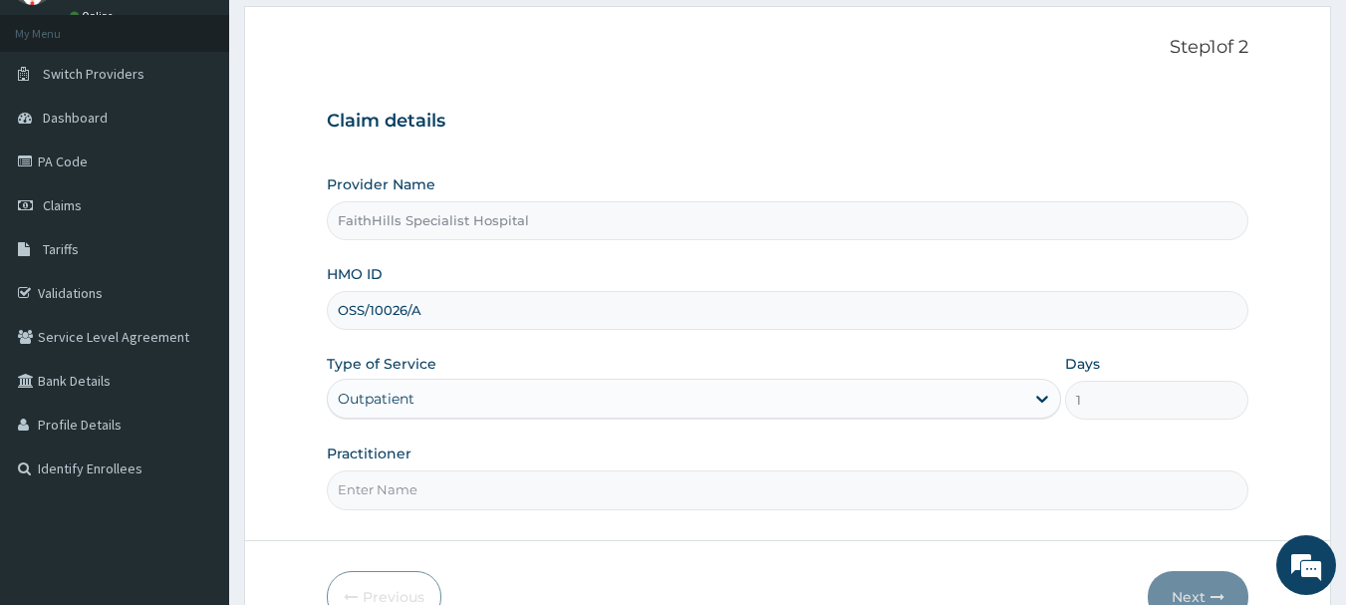
click at [440, 481] on input "Practitioner" at bounding box center [788, 489] width 922 height 39
type input "[PERSON_NAME]"
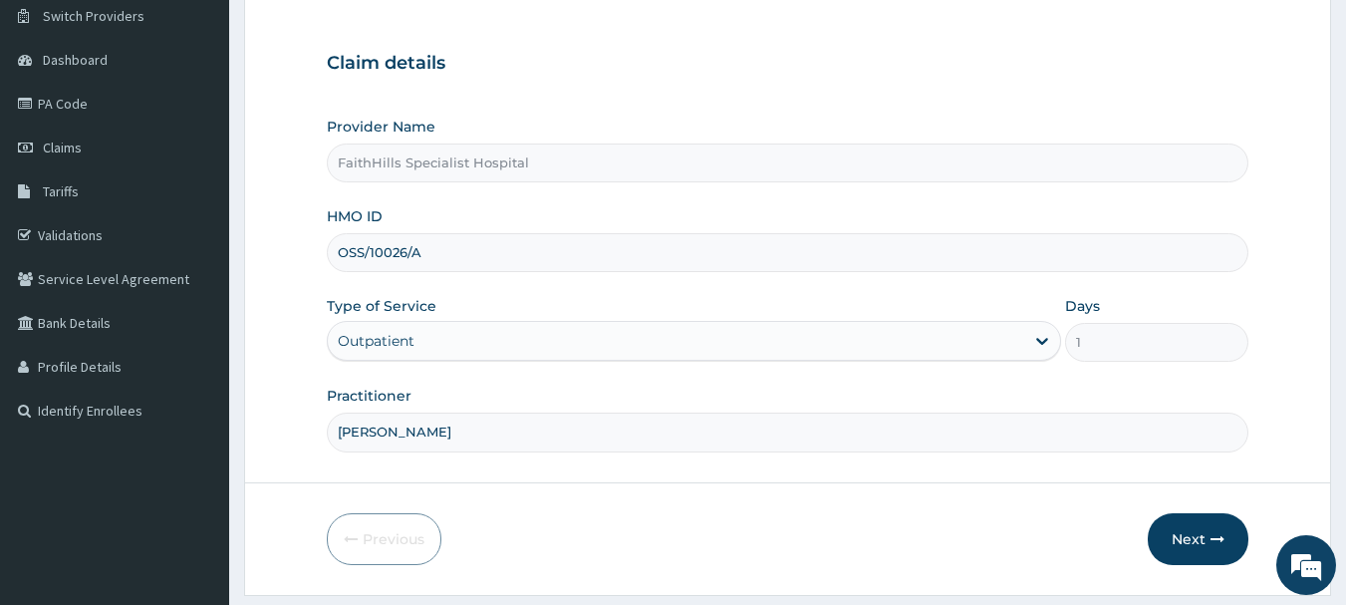
scroll to position [214, 0]
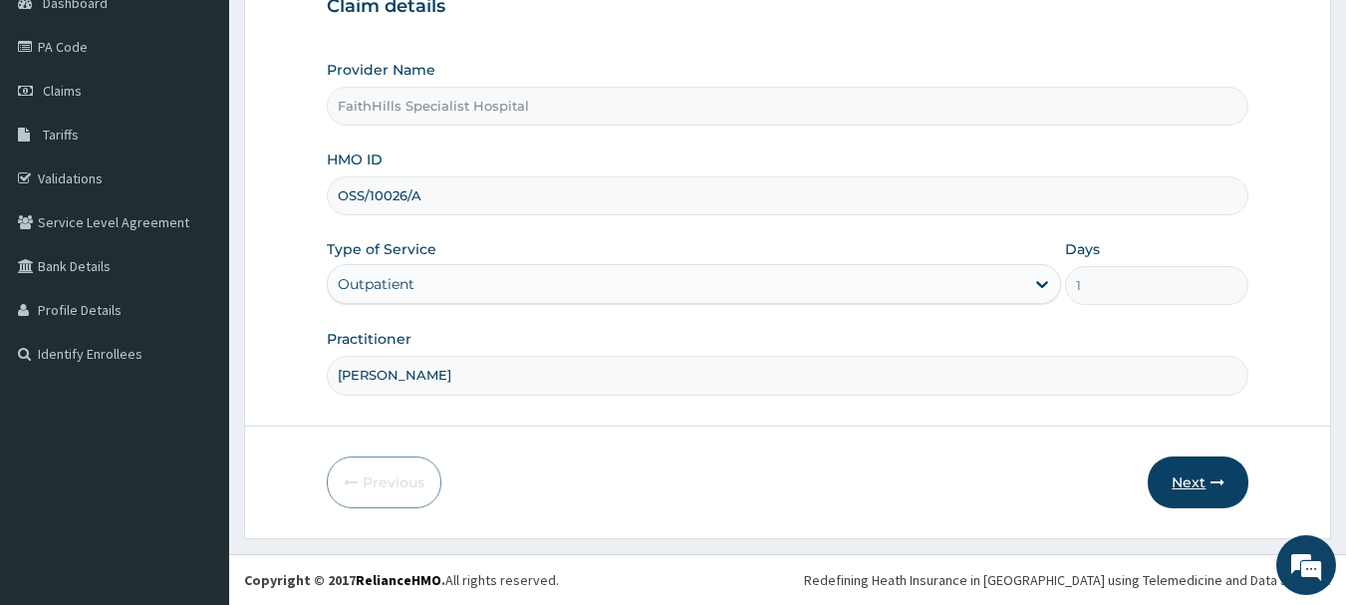
click at [1223, 471] on button "Next" at bounding box center [1197, 482] width 101 height 52
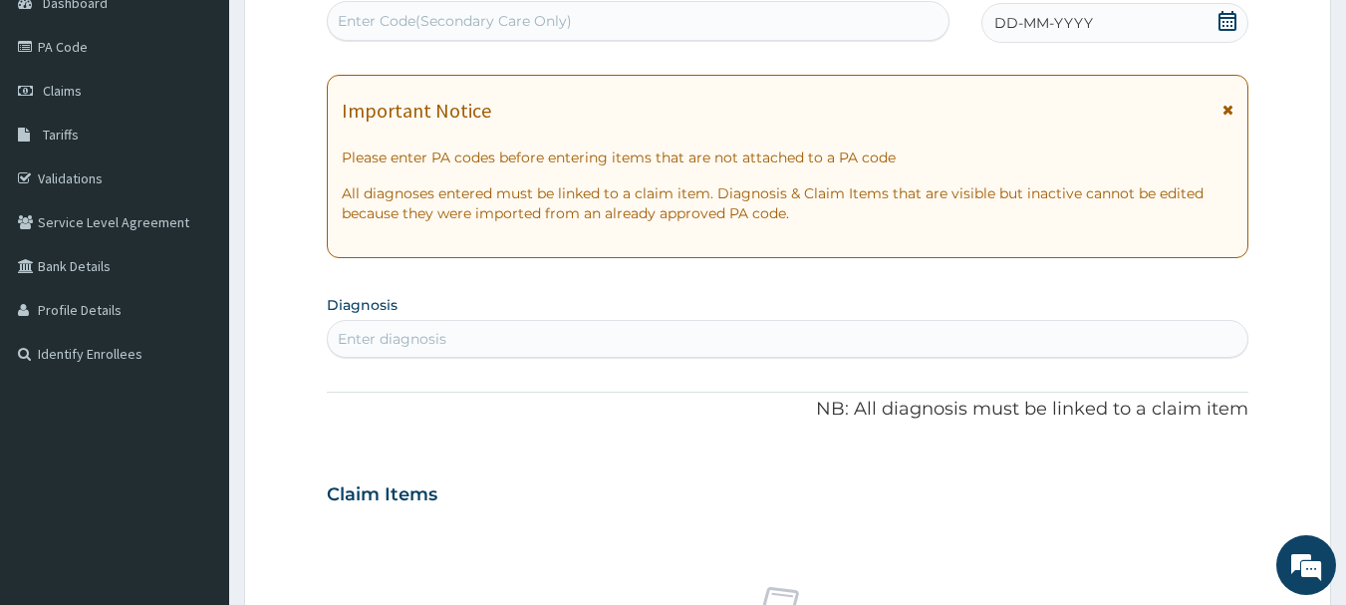
click at [392, 4] on div "Enter Code(Secondary Care Only)" at bounding box center [638, 21] width 623 height 40
type input "PA/D51604"
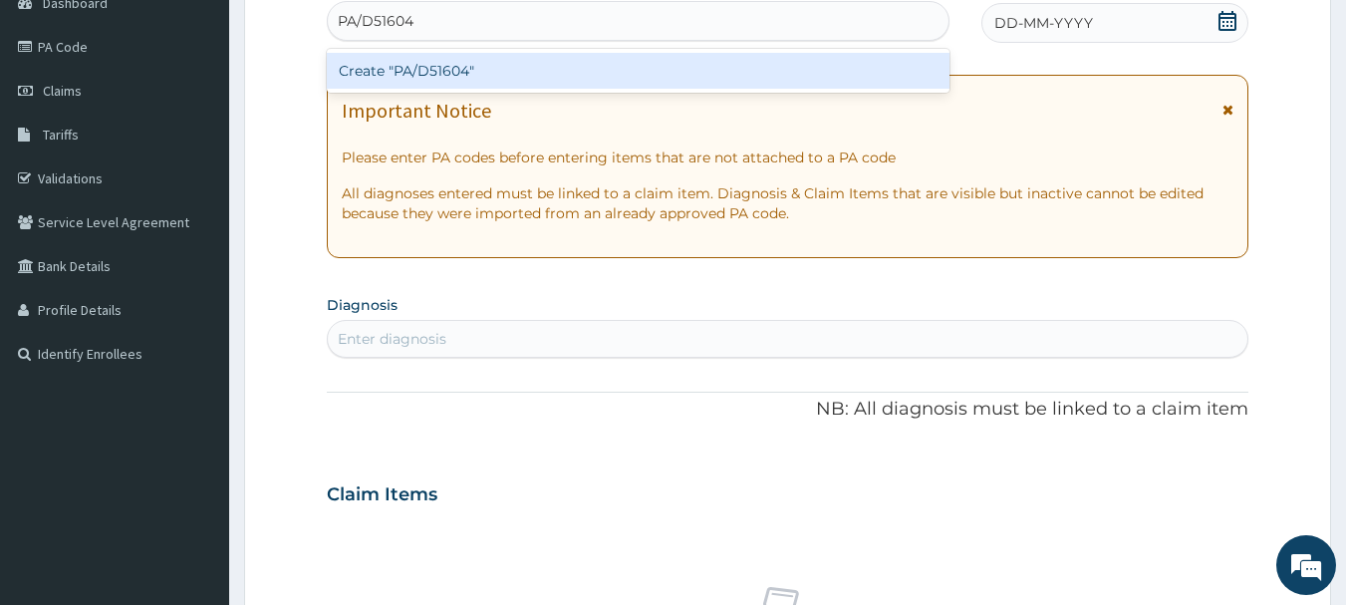
click at [466, 74] on div "Create "PA/D51604"" at bounding box center [638, 71] width 623 height 36
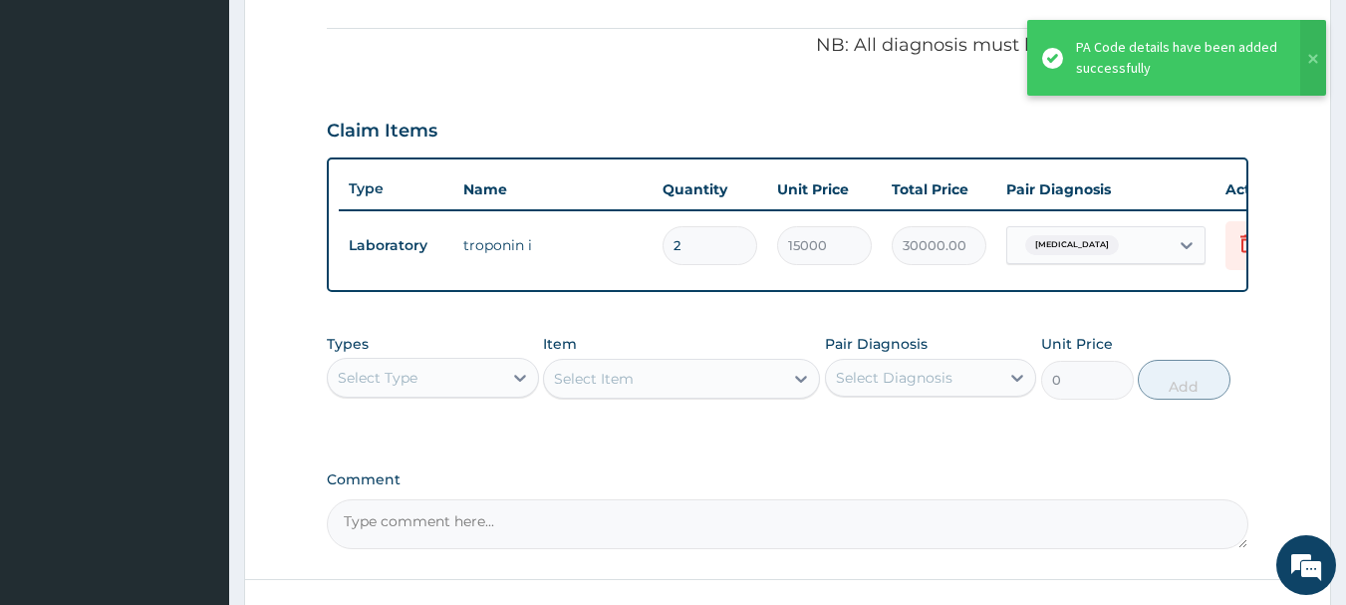
scroll to position [642, 0]
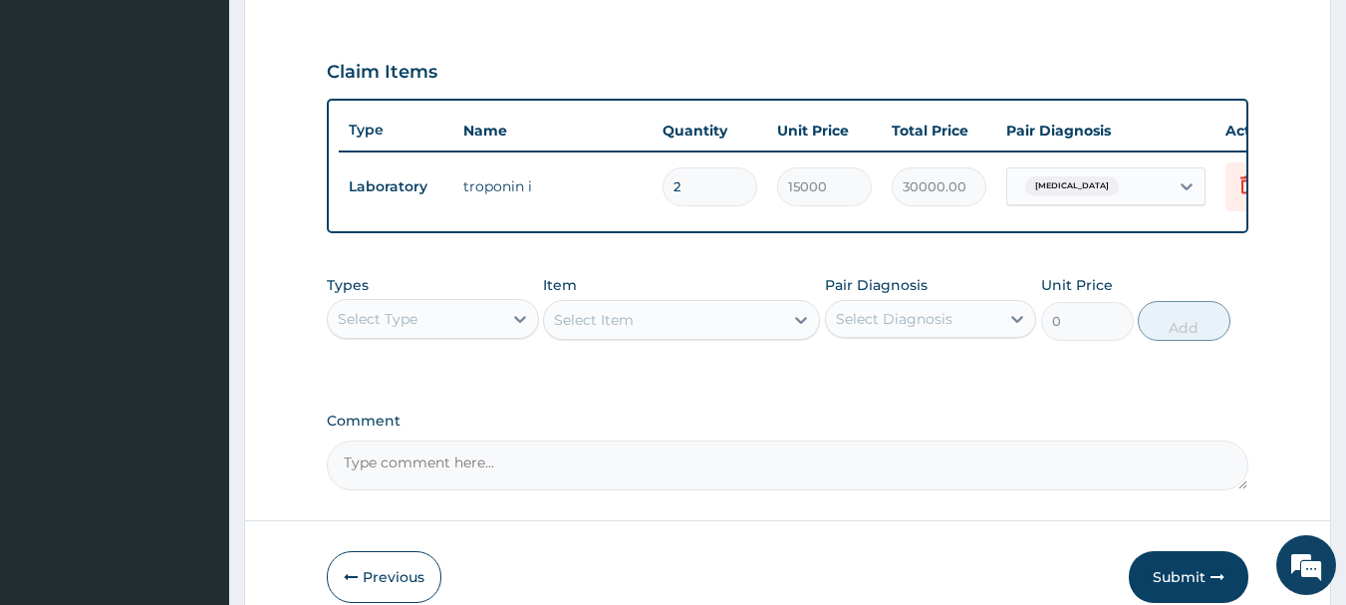
click at [707, 398] on div "PA Code / Prescription Code PA/D51604 Encounter Date [DATE] Important Notice Pl…" at bounding box center [788, 19] width 922 height 942
click at [493, 333] on div "Select Type" at bounding box center [415, 319] width 174 height 32
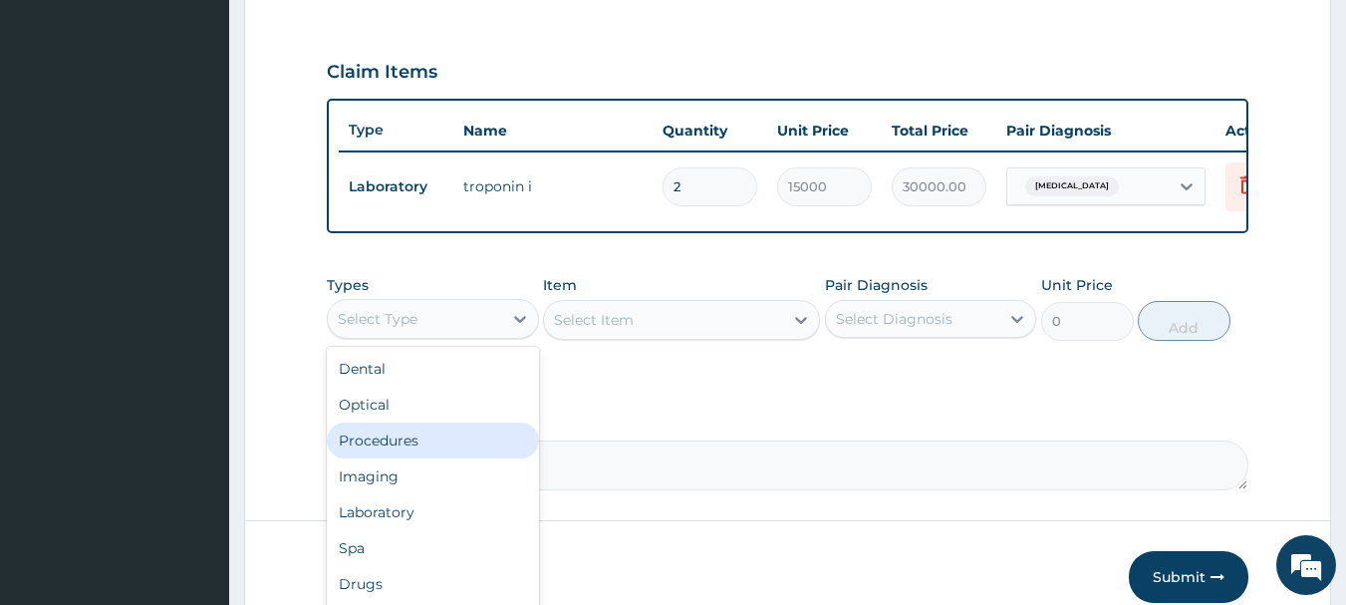
click at [463, 458] on div "Procedures" at bounding box center [433, 440] width 212 height 36
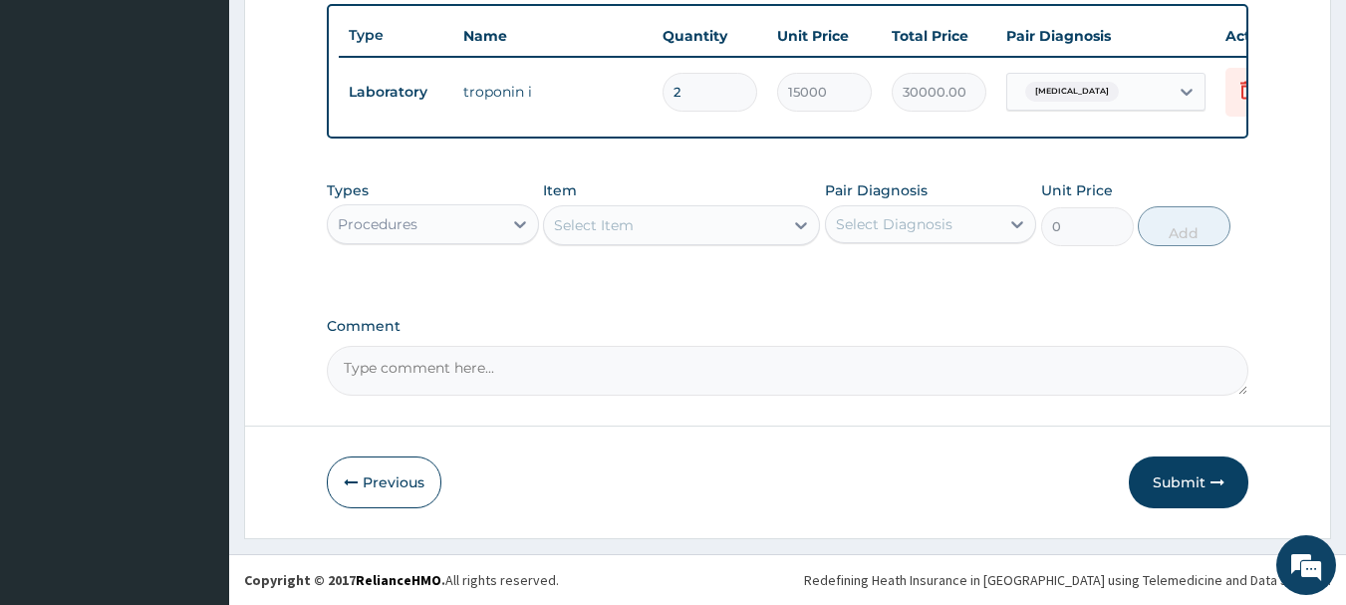
scroll to position [752, 0]
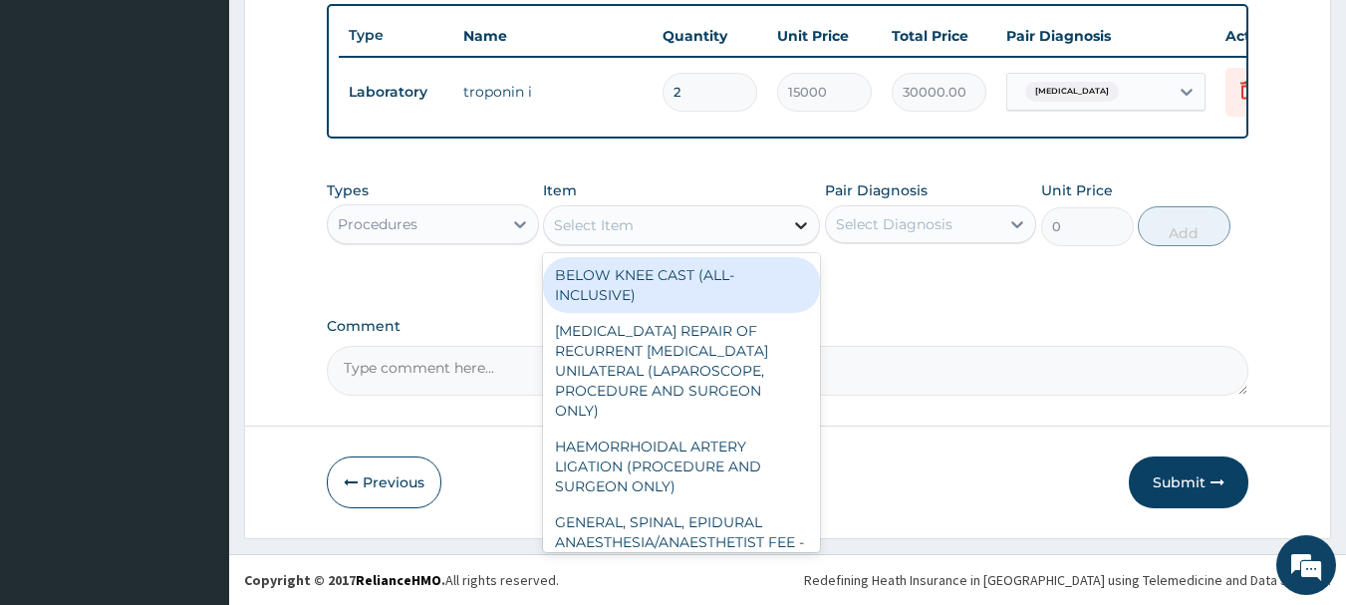
click at [808, 229] on icon at bounding box center [801, 225] width 20 height 20
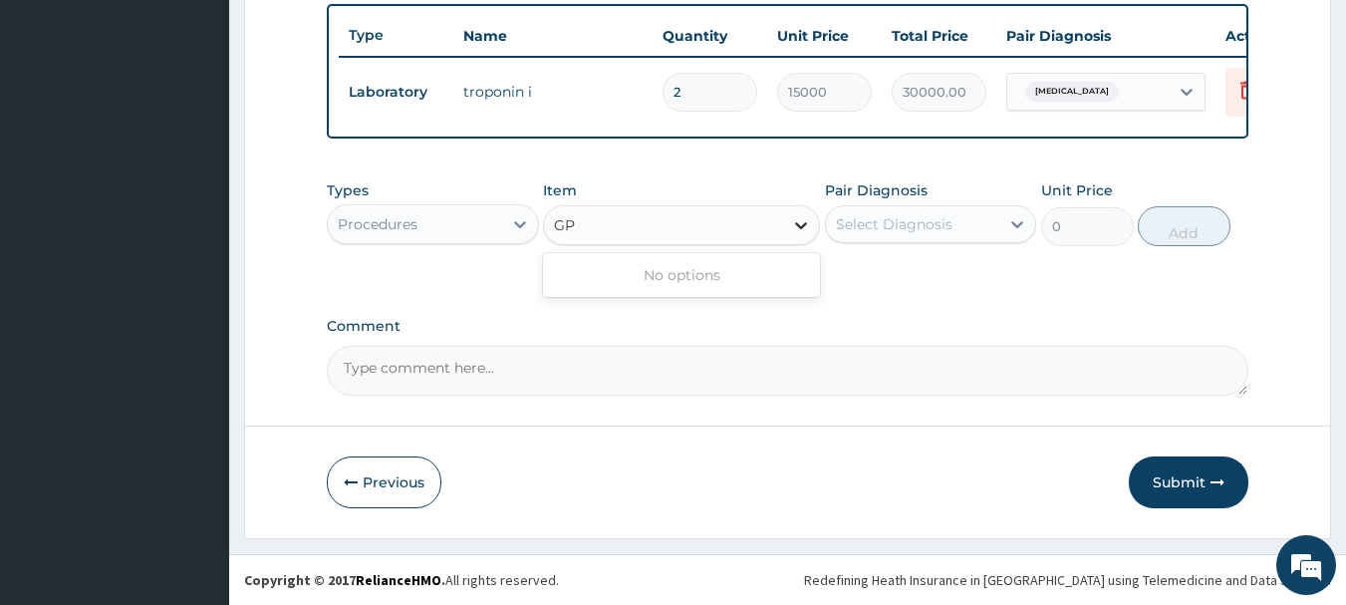
type input "G"
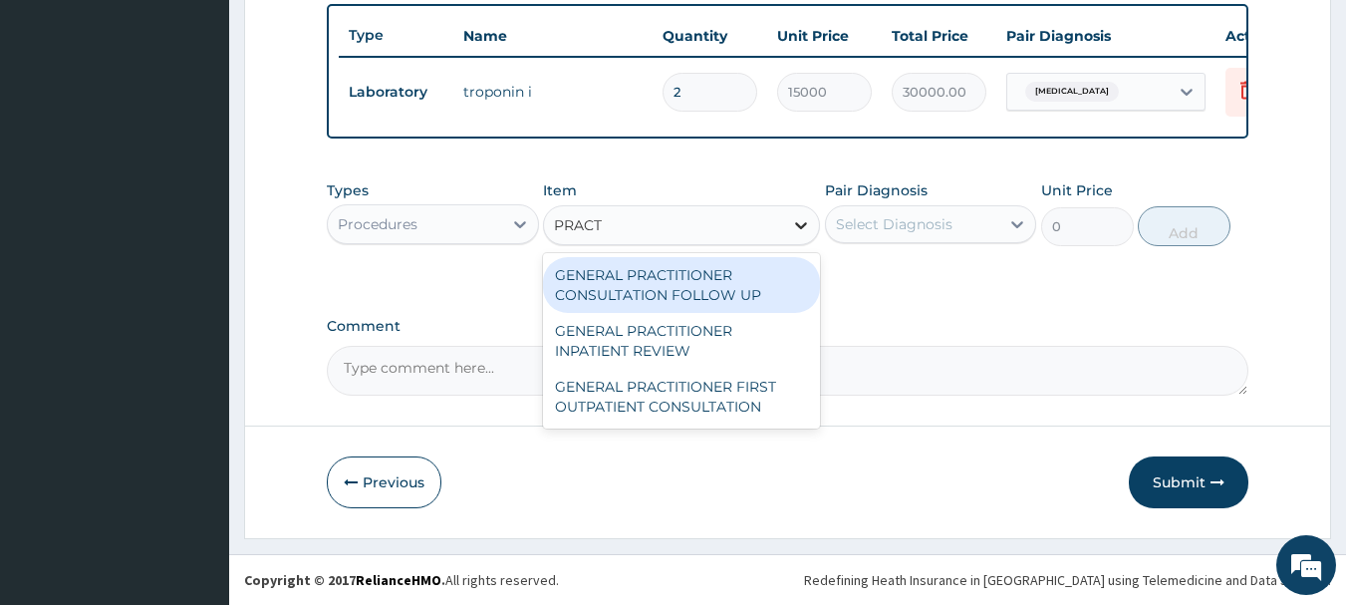
type input "PRACTI"
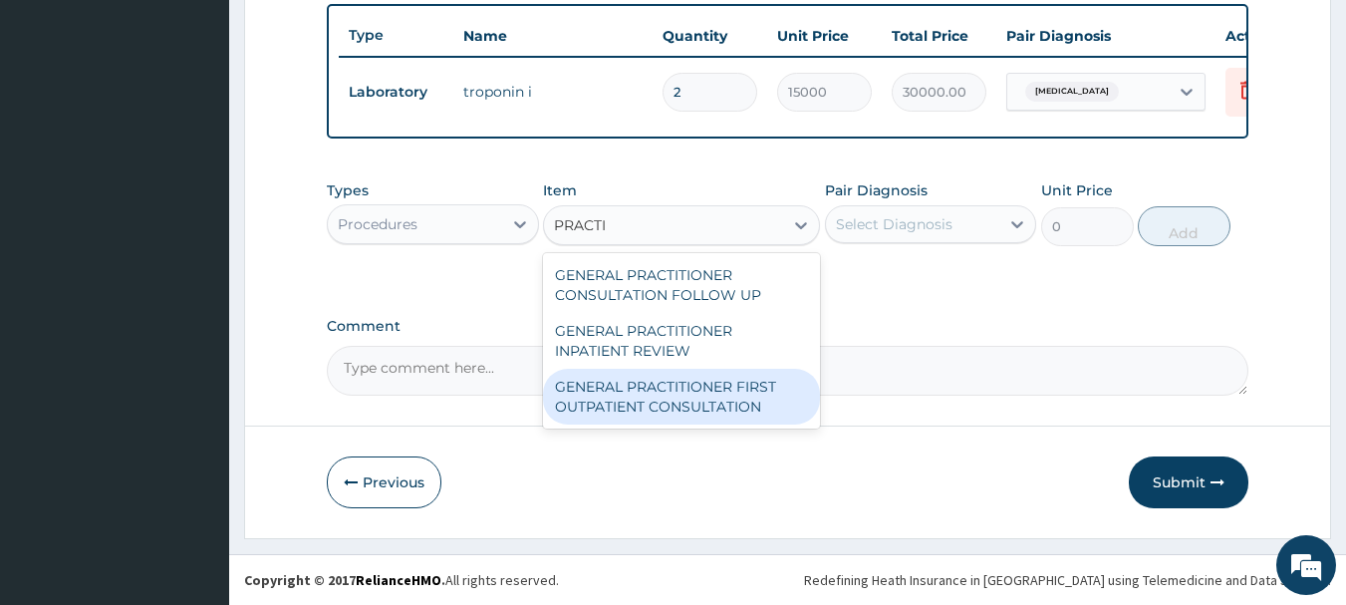
click at [696, 399] on div "GENERAL PRACTITIONER FIRST OUTPATIENT CONSULTATION" at bounding box center [681, 397] width 277 height 56
type input "3750"
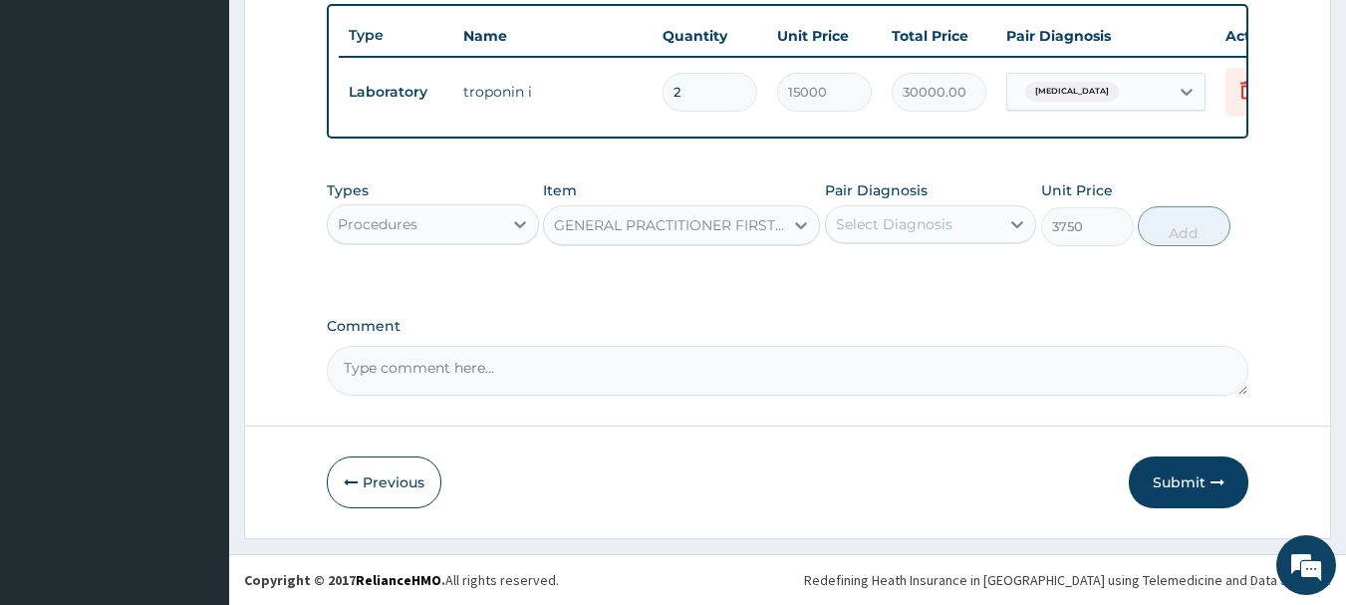
click at [953, 226] on div "Select Diagnosis" at bounding box center [913, 224] width 174 height 32
click at [936, 274] on label "[MEDICAL_DATA]" at bounding box center [919, 273] width 123 height 20
checkbox input "true"
click at [1199, 216] on button "Add" at bounding box center [1183, 226] width 93 height 40
type input "0"
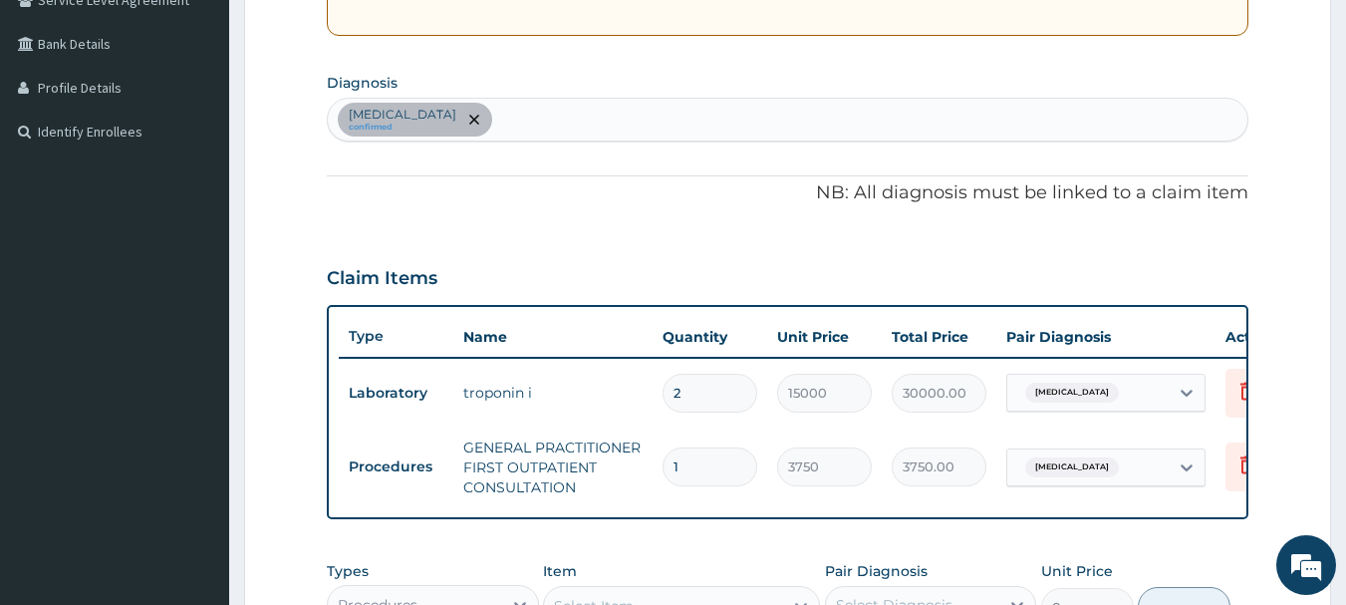
scroll to position [154, 0]
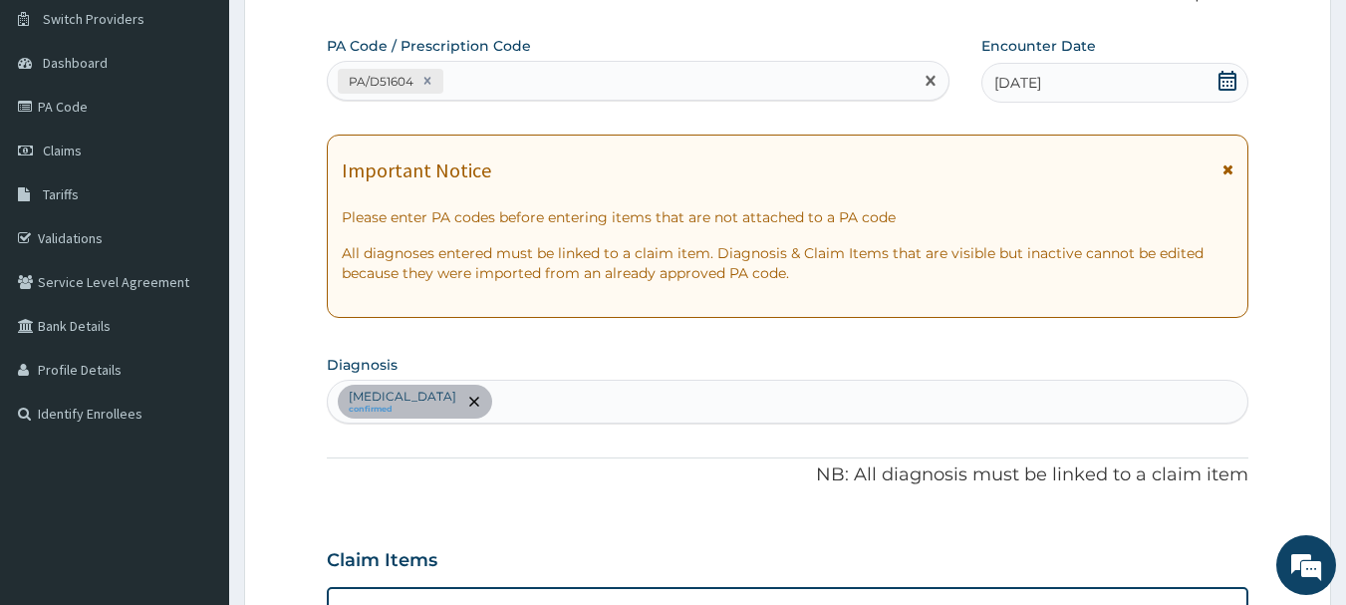
click at [525, 84] on div "PA/D51604" at bounding box center [621, 81] width 586 height 33
type input "PA/OEB6E1"
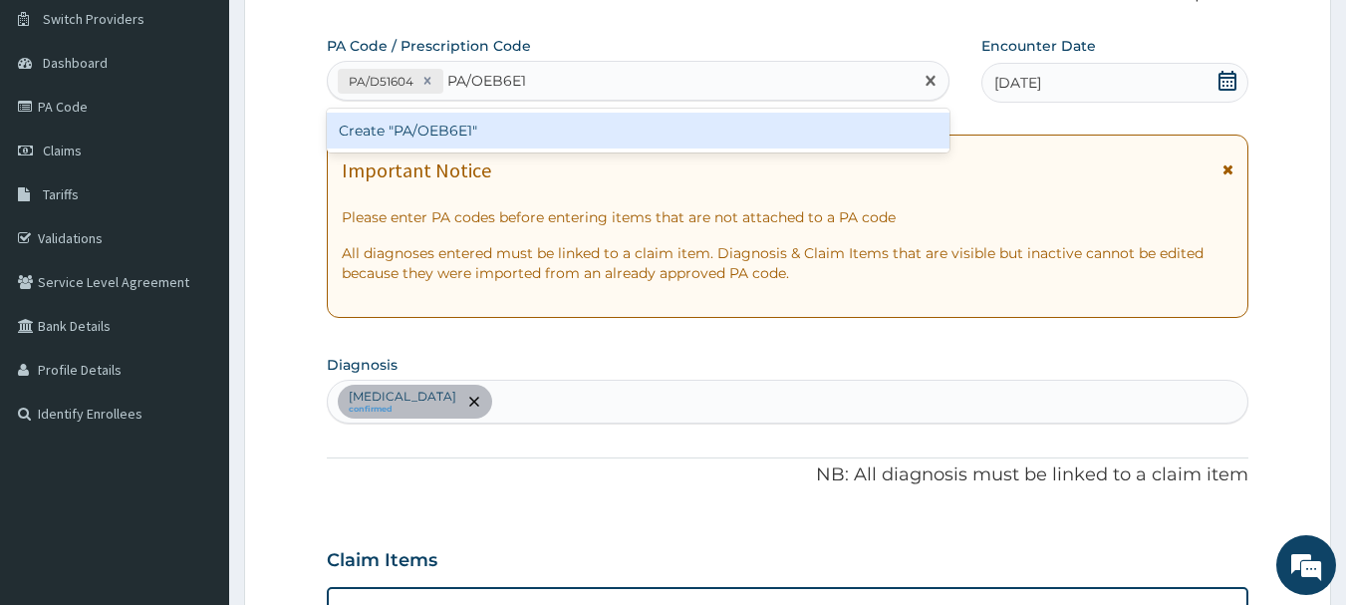
click at [424, 125] on div "Create "PA/OEB6E1"" at bounding box center [638, 131] width 623 height 36
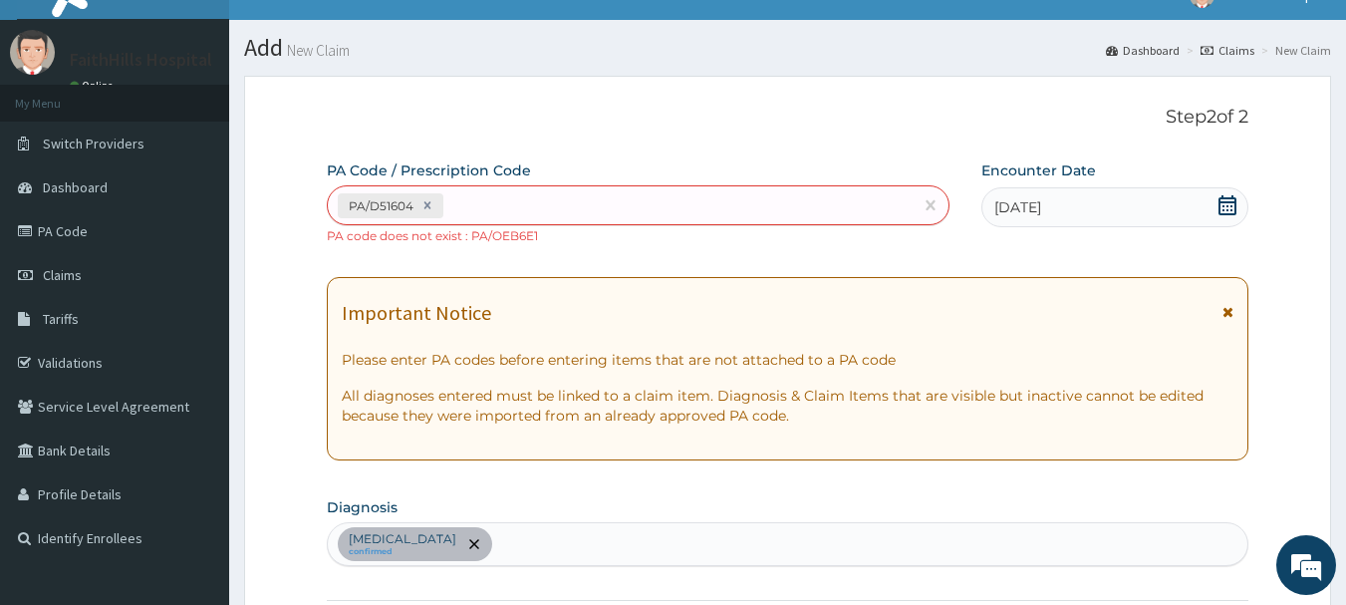
scroll to position [21, 0]
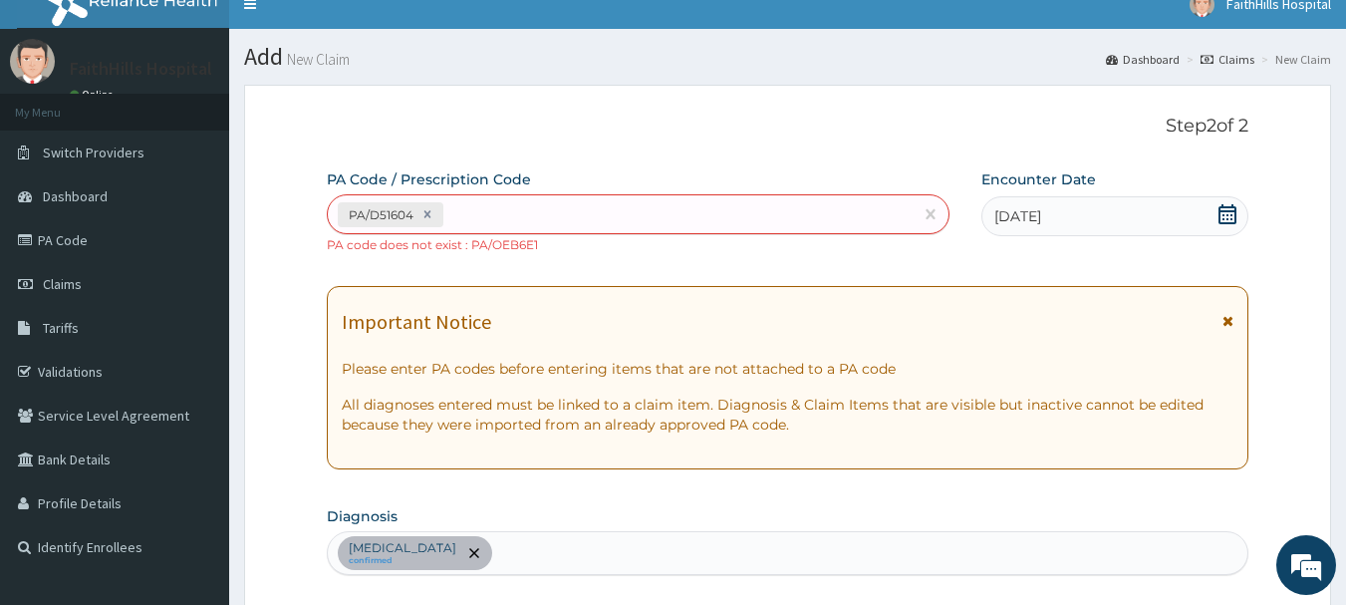
click at [496, 187] on label "PA Code / Prescription Code" at bounding box center [429, 179] width 204 height 20
drag, startPoint x: 515, startPoint y: 237, endPoint x: 535, endPoint y: 262, distance: 31.9
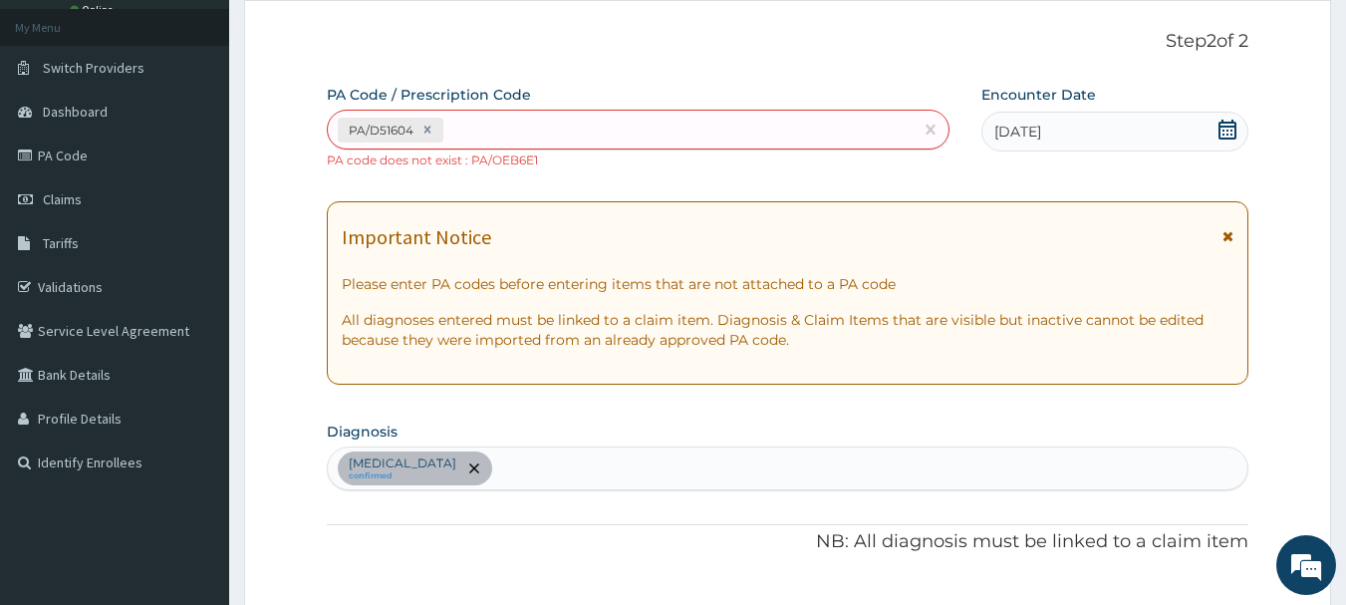
scroll to position [220, 0]
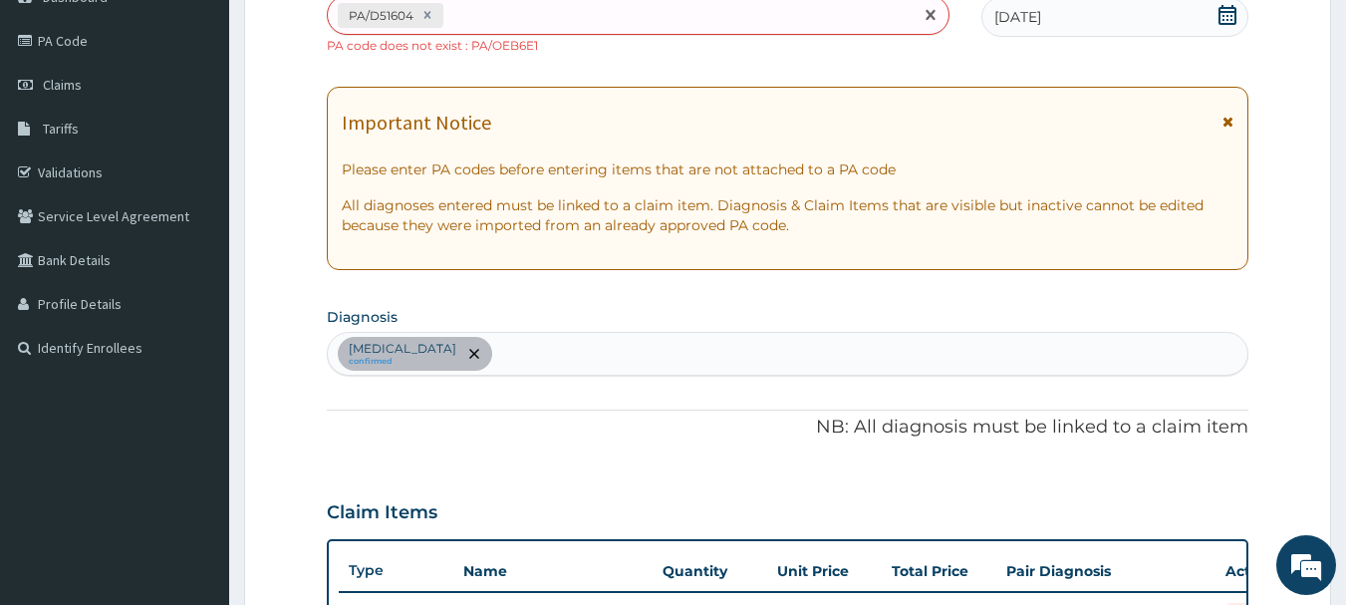
click at [513, 19] on div "PA/D51604" at bounding box center [621, 15] width 586 height 33
type input "PA/0EB6E1"
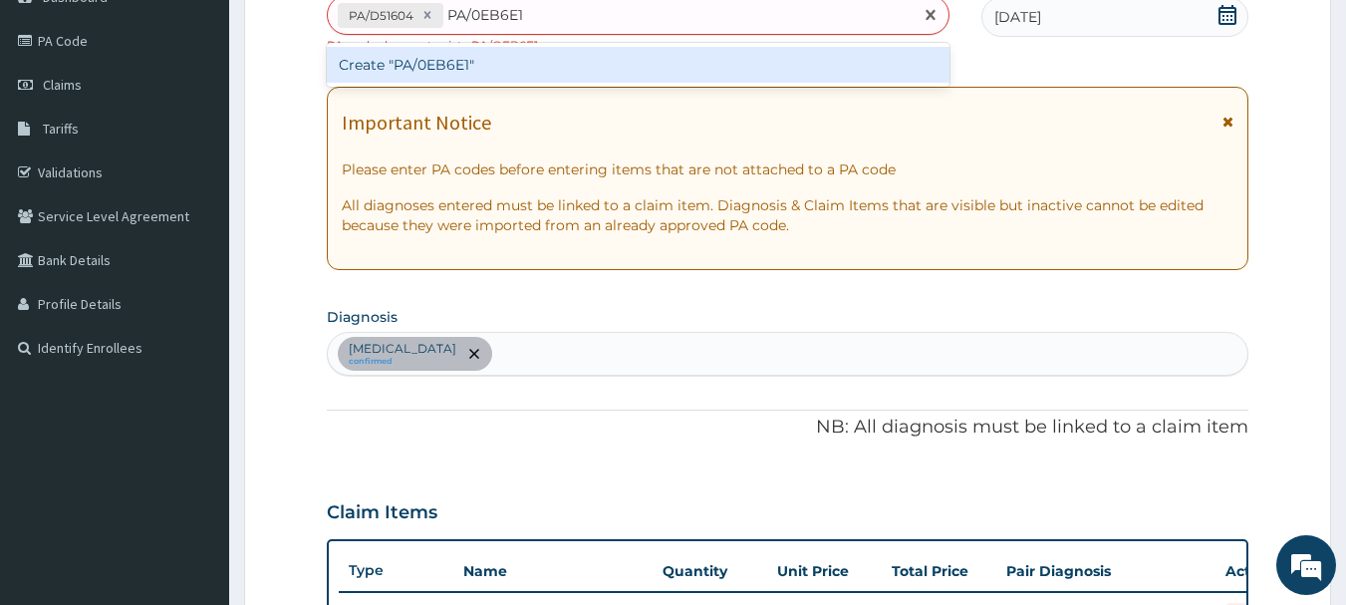
click at [427, 64] on div "Create "PA/0EB6E1"" at bounding box center [638, 65] width 623 height 36
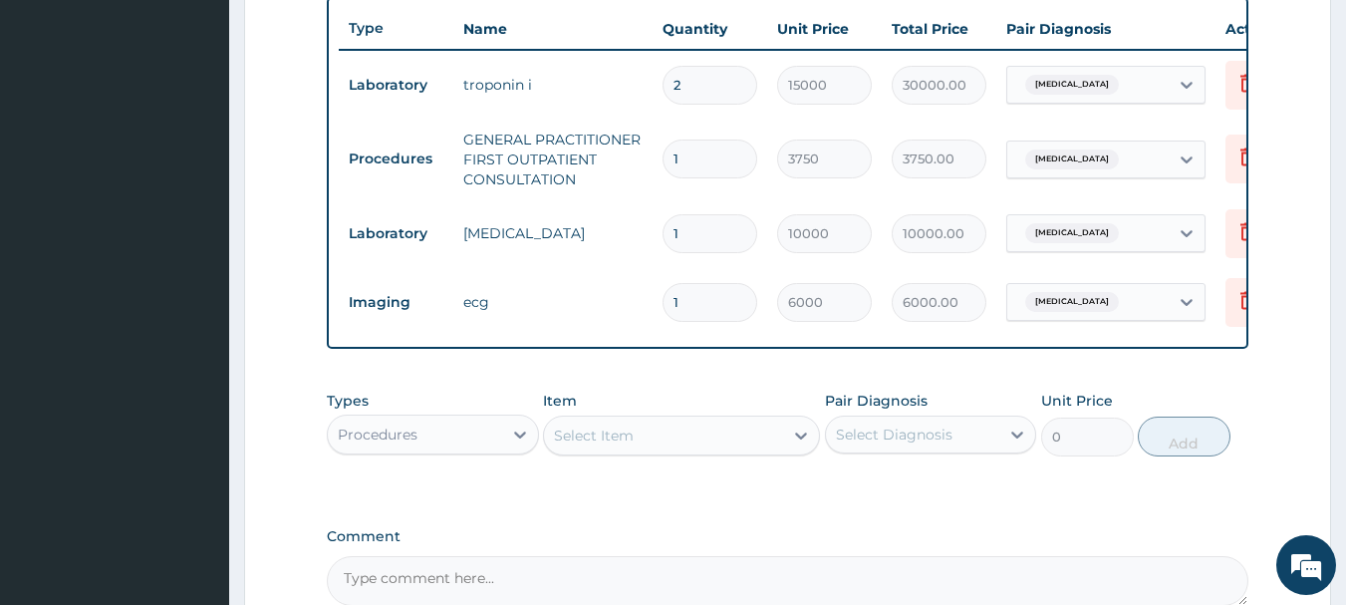
scroll to position [969, 0]
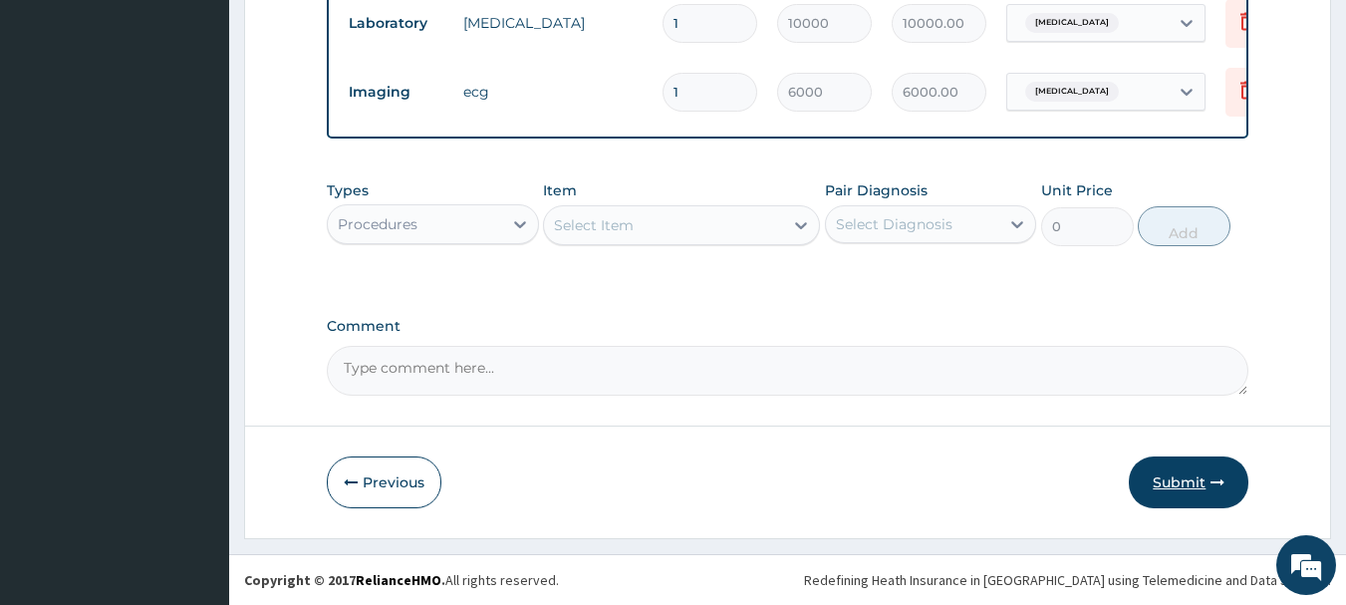
click at [1199, 489] on button "Submit" at bounding box center [1188, 482] width 120 height 52
